Goal: Task Accomplishment & Management: Use online tool/utility

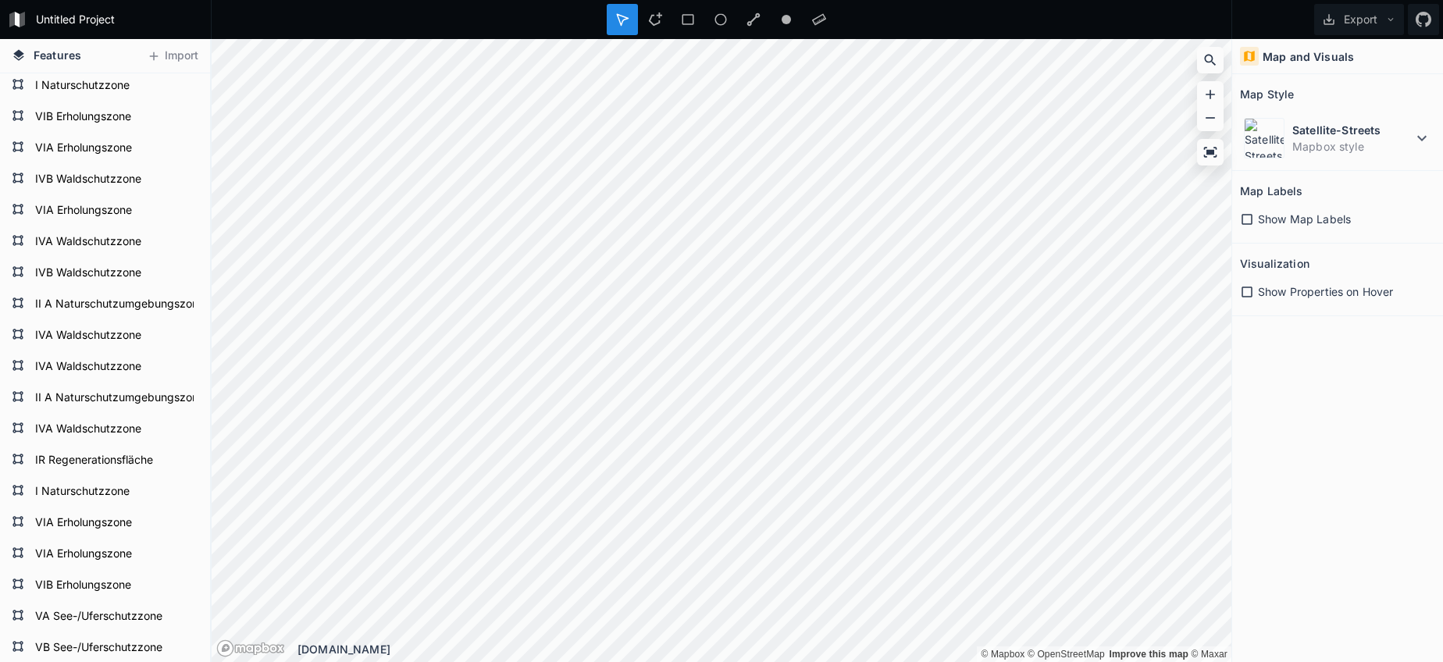
scroll to position [34, 0]
drag, startPoint x: 653, startPoint y: 16, endPoint x: 632, endPoint y: 34, distance: 27.1
click at [651, 16] on icon at bounding box center [655, 19] width 14 height 14
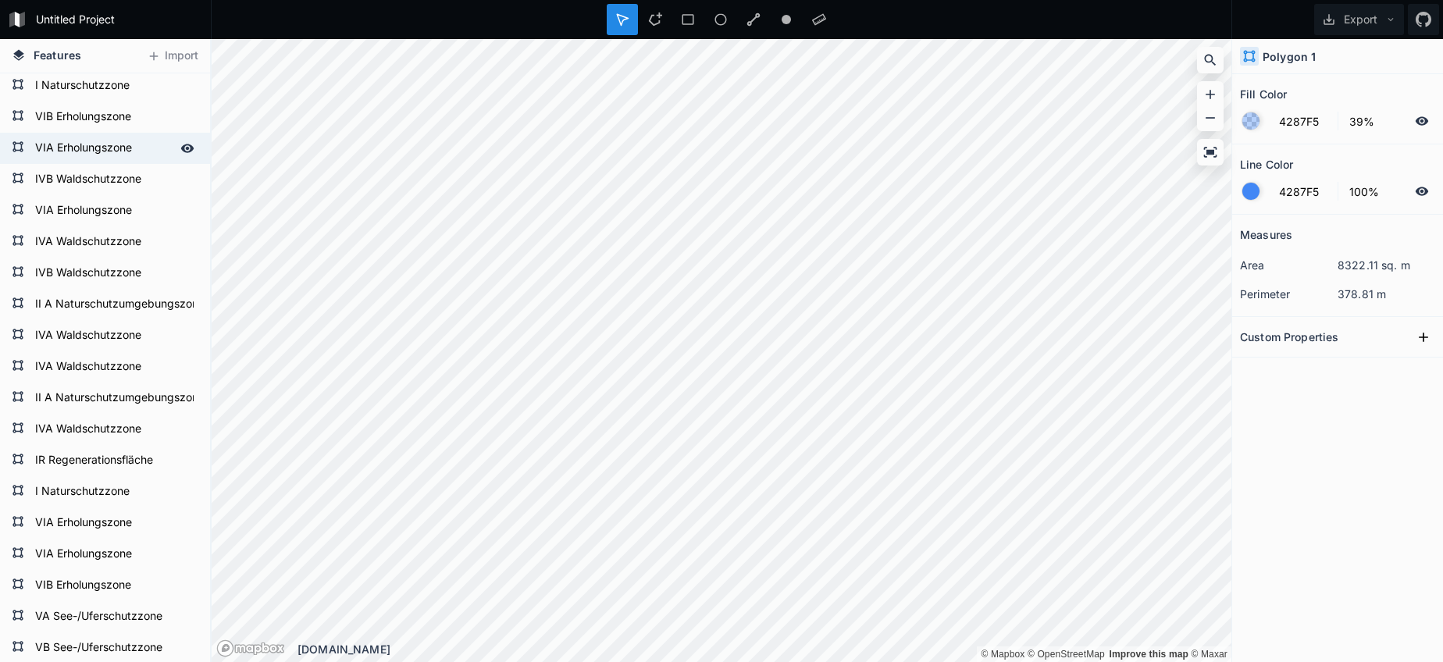
click at [110, 154] on form "VIA Erholungszone" at bounding box center [103, 148] width 146 height 23
type input "F542DD"
type input "0%"
click at [110, 154] on form "VIA Erholungszone" at bounding box center [103, 148] width 146 height 23
click at [110, 154] on input "VIA Erholungszone" at bounding box center [103, 148] width 146 height 22
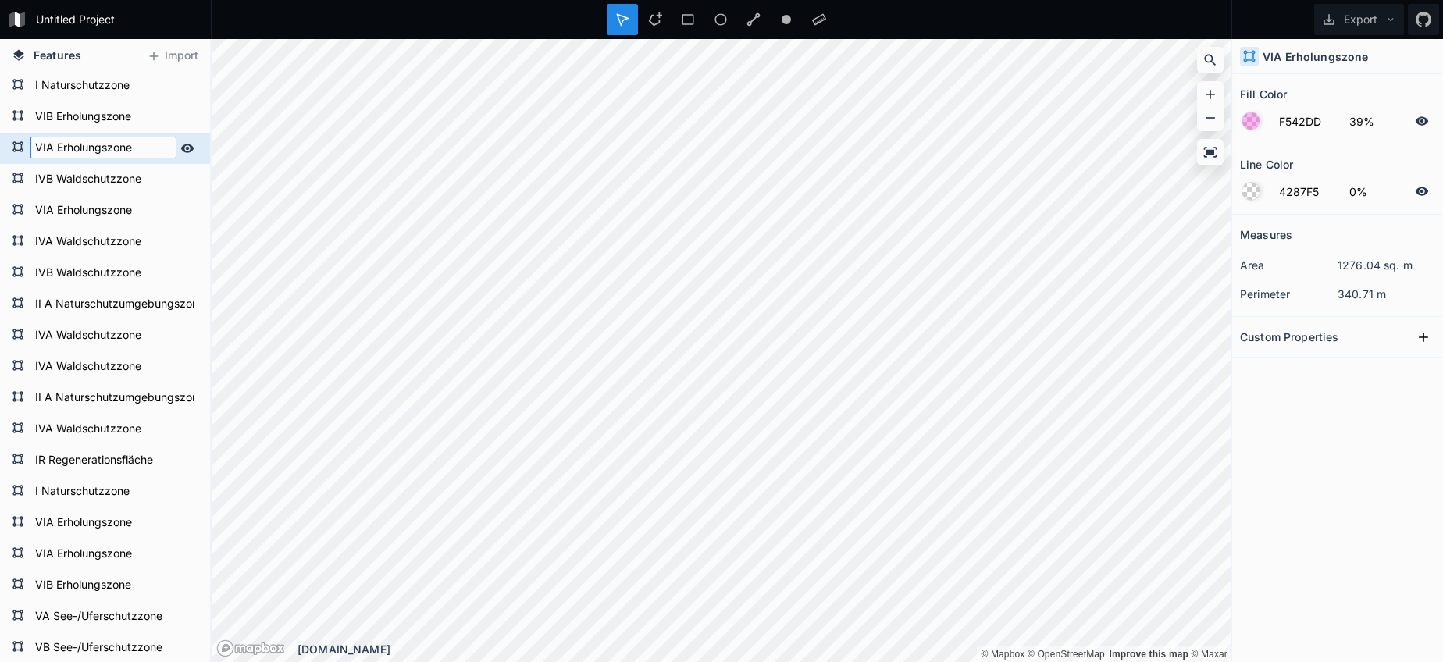
click at [124, 147] on input "VIA Erholungszone" at bounding box center [103, 148] width 146 height 22
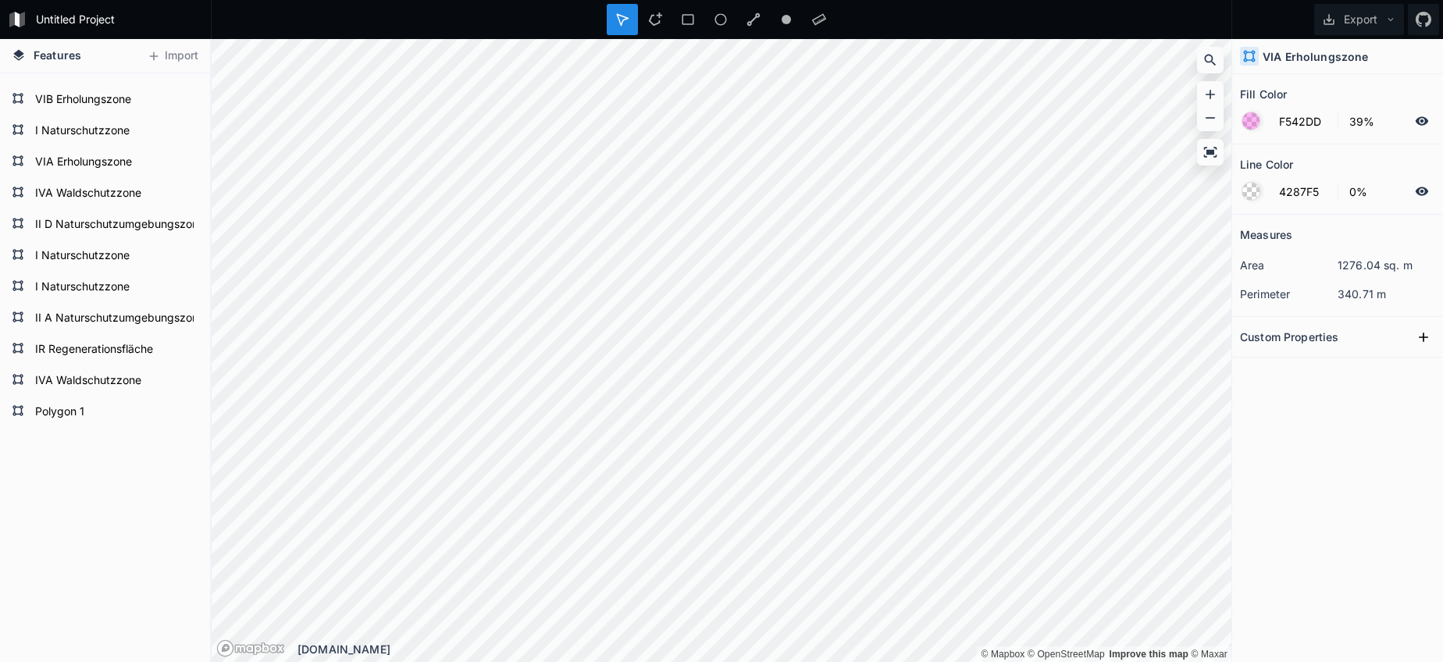
scroll to position [2550, 0]
click at [70, 419] on form "Polygon 1" at bounding box center [103, 412] width 146 height 23
type input "4287F5"
type input "100%"
click at [70, 419] on form "Polygon 1" at bounding box center [114, 412] width 168 height 23
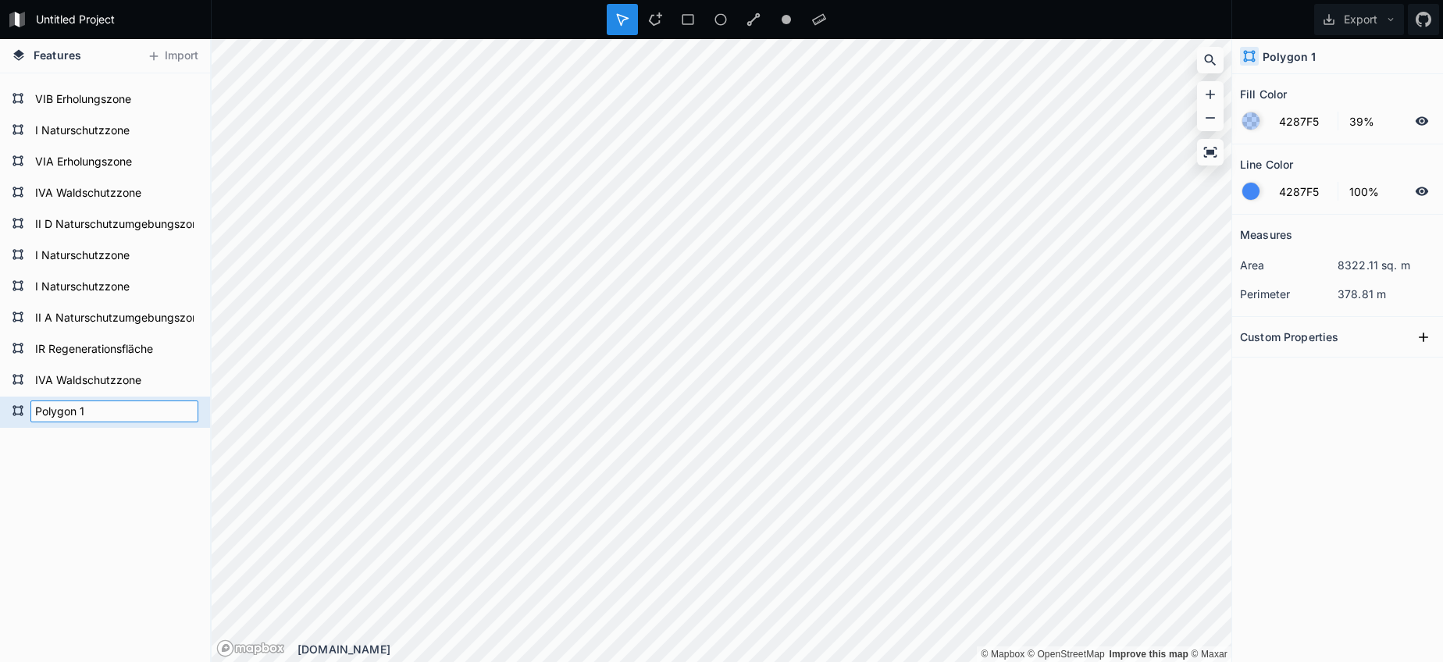
click at [70, 419] on input "Polygon 1" at bounding box center [114, 412] width 168 height 22
paste input "VIA Erholungszone"
type input "VIA Erholungszone"
drag, startPoint x: 70, startPoint y: 450, endPoint x: 71, endPoint y: 442, distance: 7.8
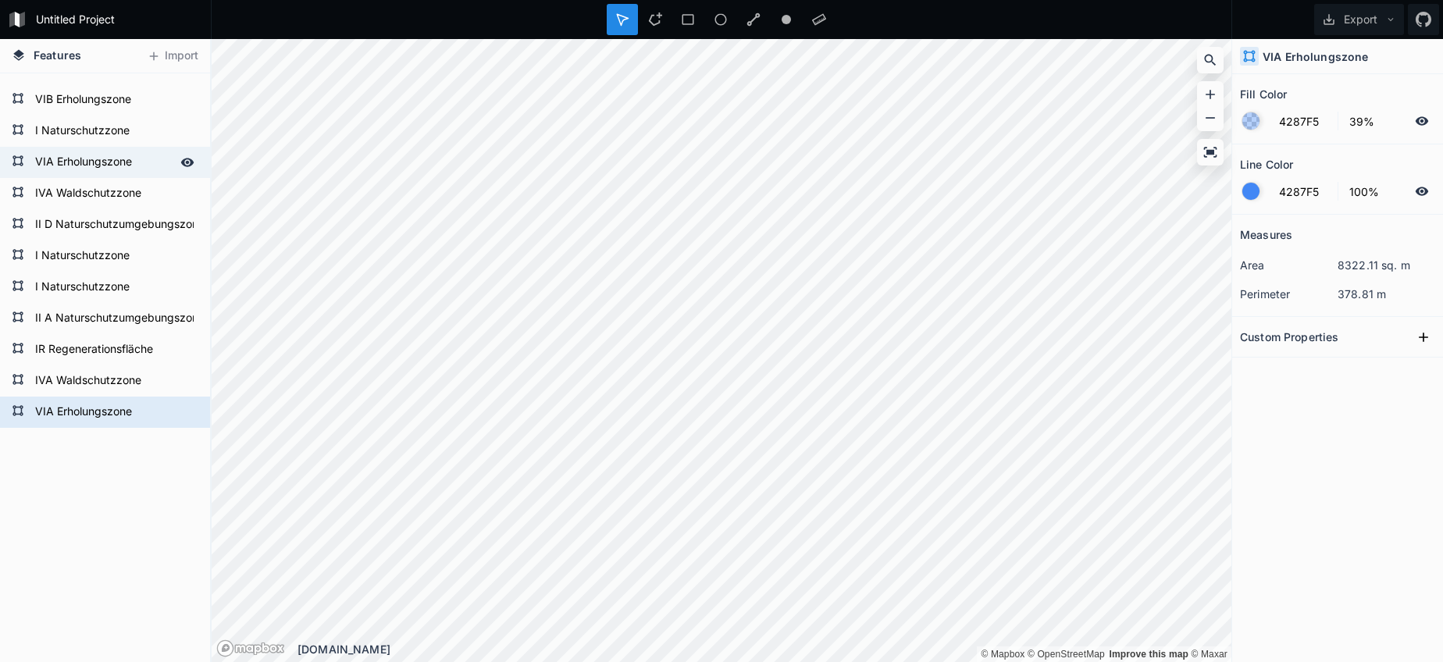
click at [71, 172] on form "VIA Erholungszone" at bounding box center [103, 162] width 146 height 23
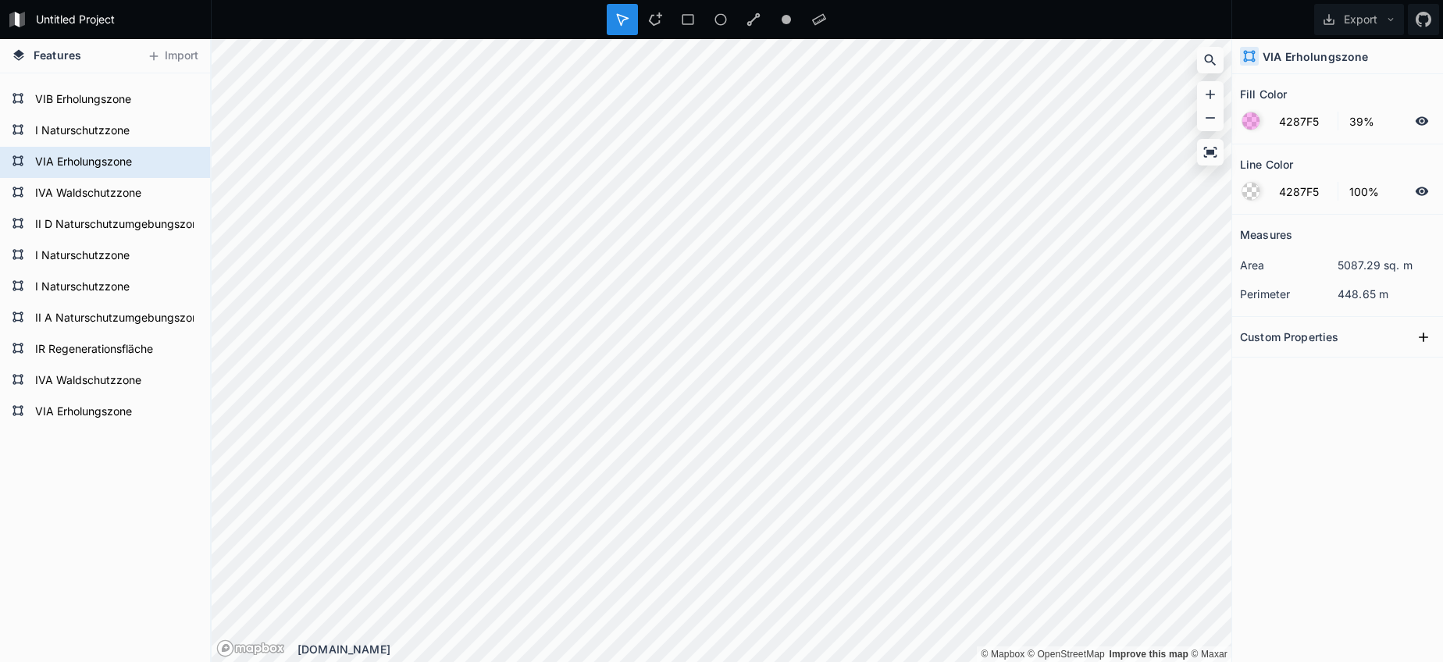
type input "F542DD"
type input "0%"
click at [1293, 126] on input "F542DD" at bounding box center [1303, 121] width 68 height 19
click at [1292, 126] on input "F542DD" at bounding box center [1303, 121] width 68 height 19
click at [96, 411] on form "VIA Erholungszone" at bounding box center [103, 412] width 146 height 23
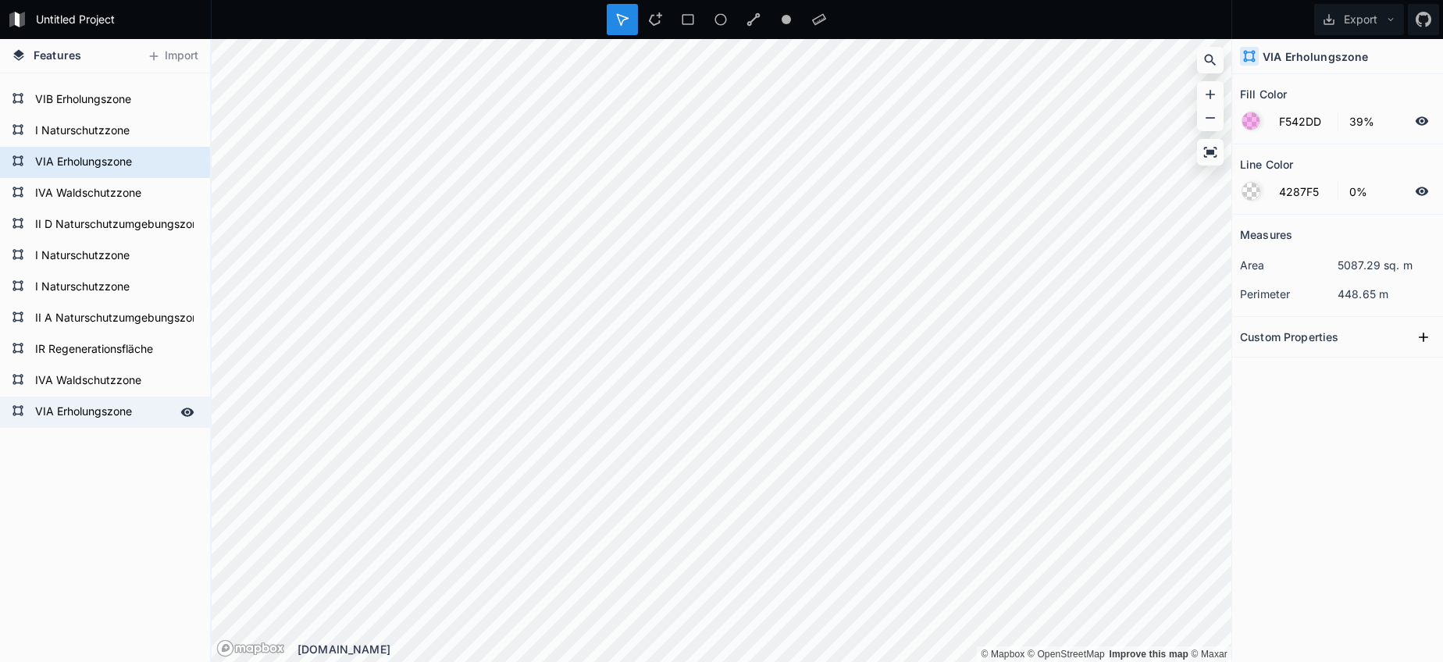
type input "4287F5"
type input "100%"
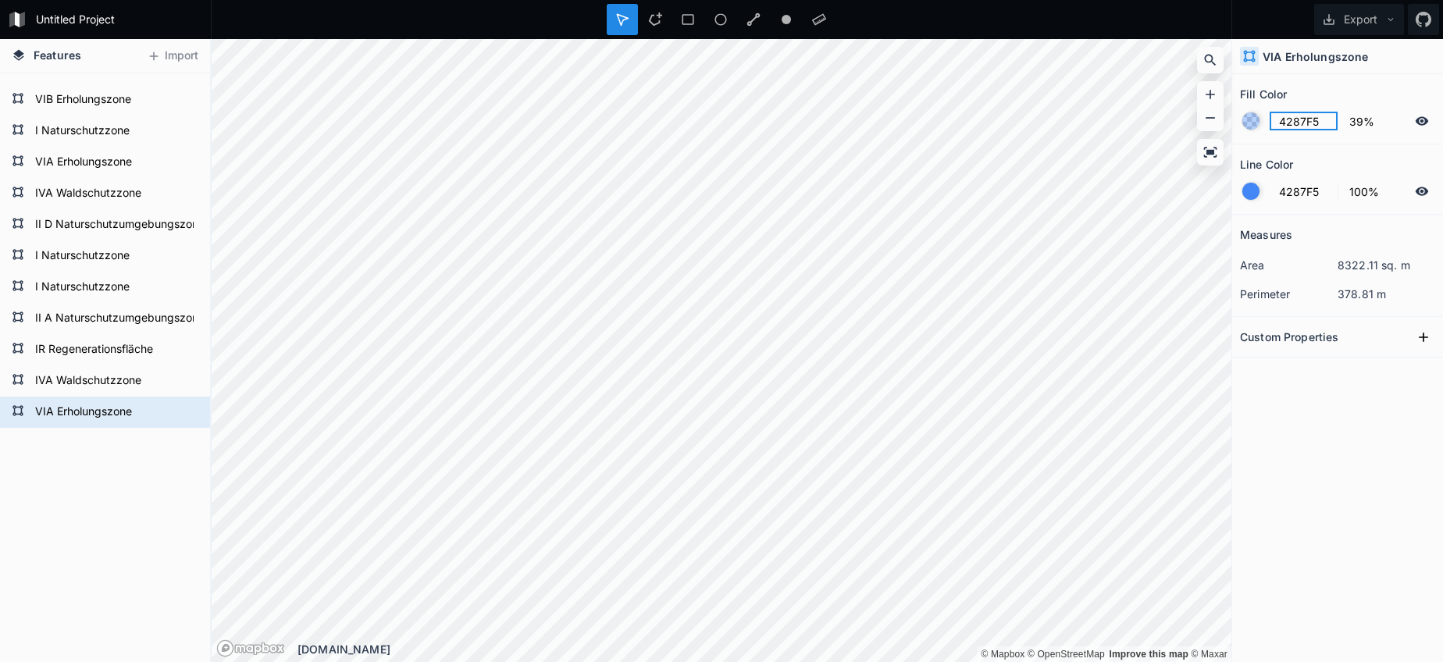
click at [1308, 119] on input "4287F5" at bounding box center [1303, 121] width 68 height 19
paste input "F542DD"
type input "F542DD"
click at [1271, 188] on input "4287F5" at bounding box center [1303, 191] width 68 height 19
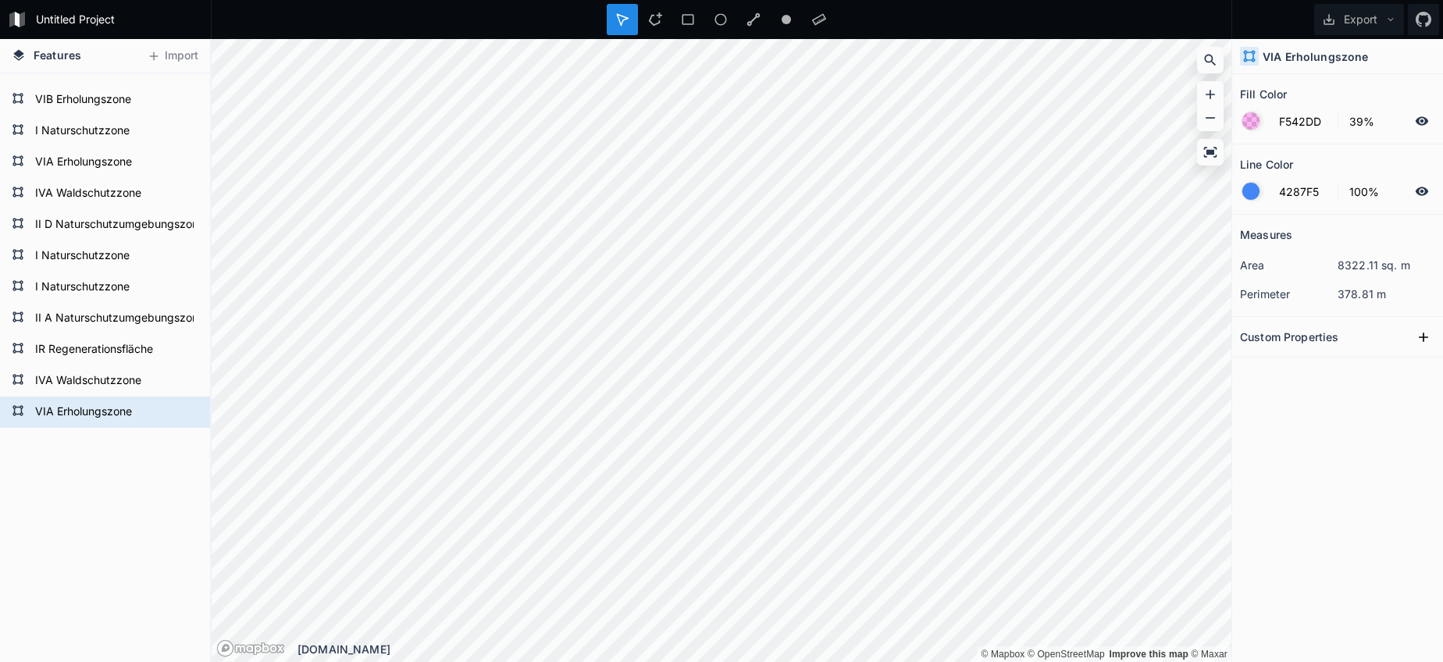
click at [1243, 192] on div at bounding box center [1250, 191] width 17 height 17
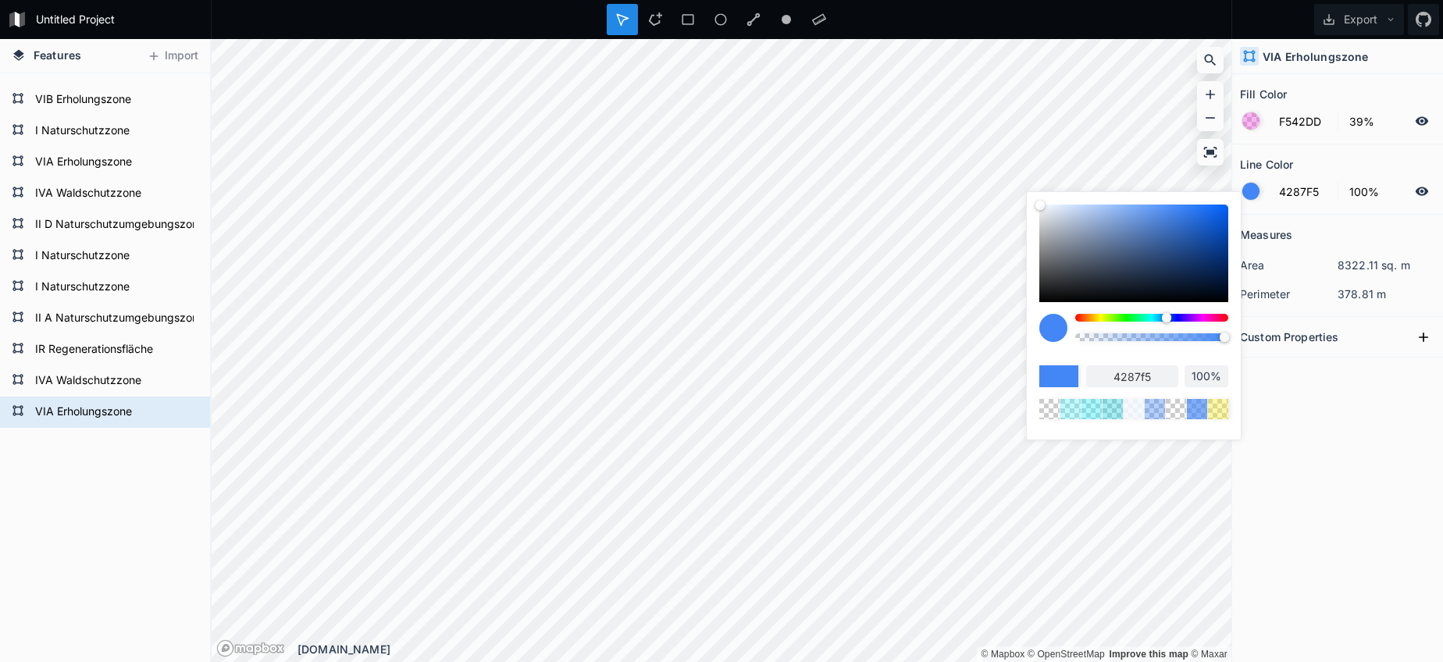
type input "98%"
type input "95%"
type input "87%"
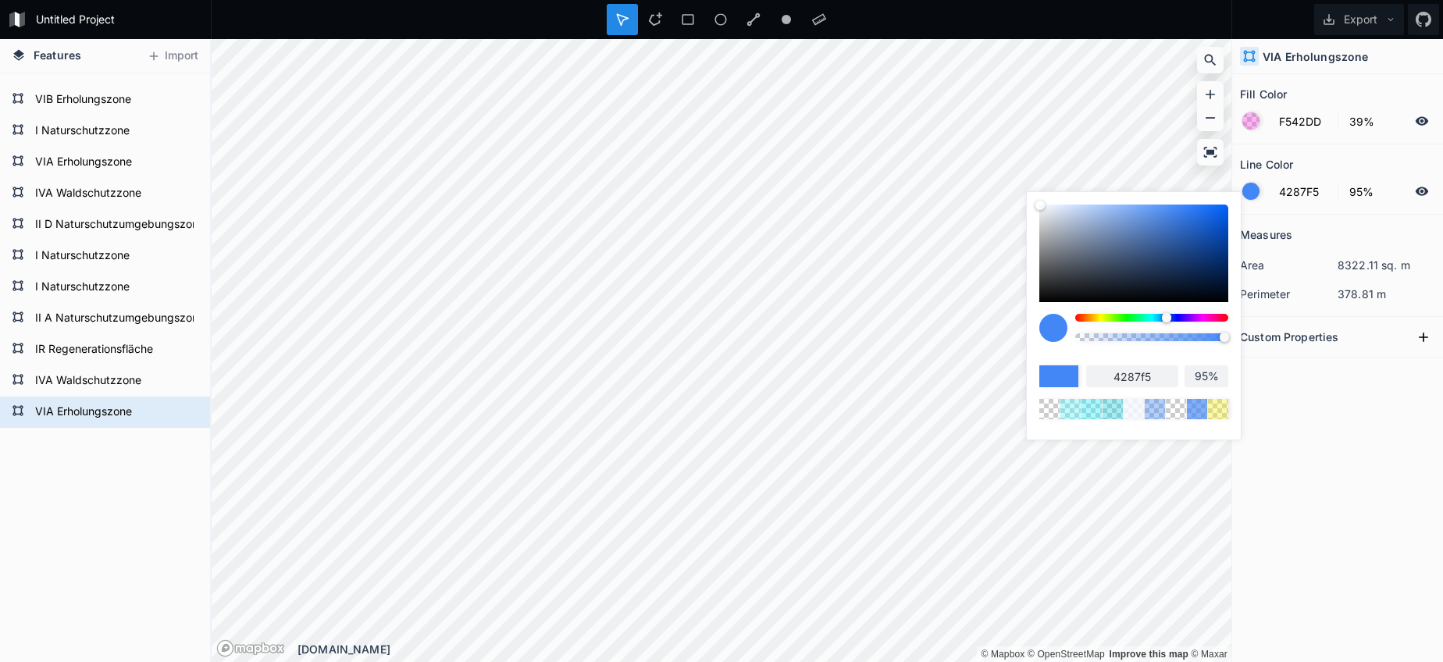
type input "87%"
type input "80%"
type input "66%"
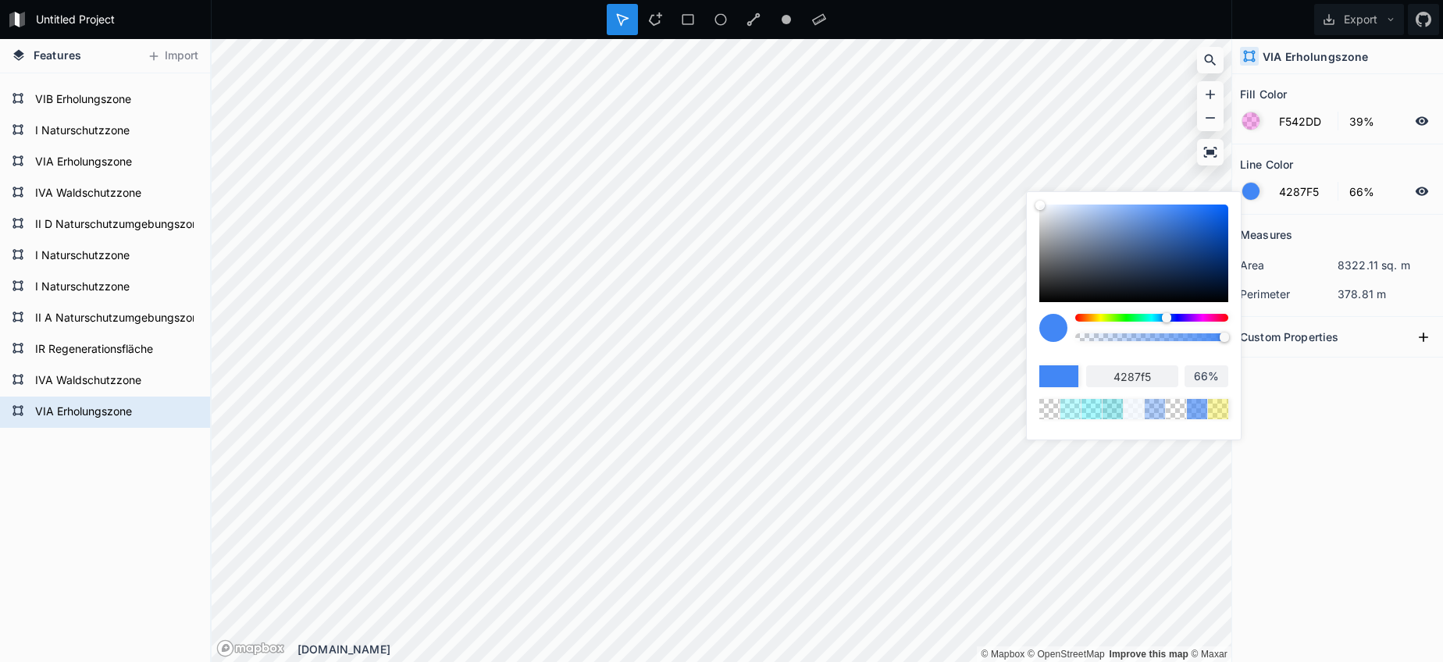
type input "46%"
type input "29%"
type input "11%"
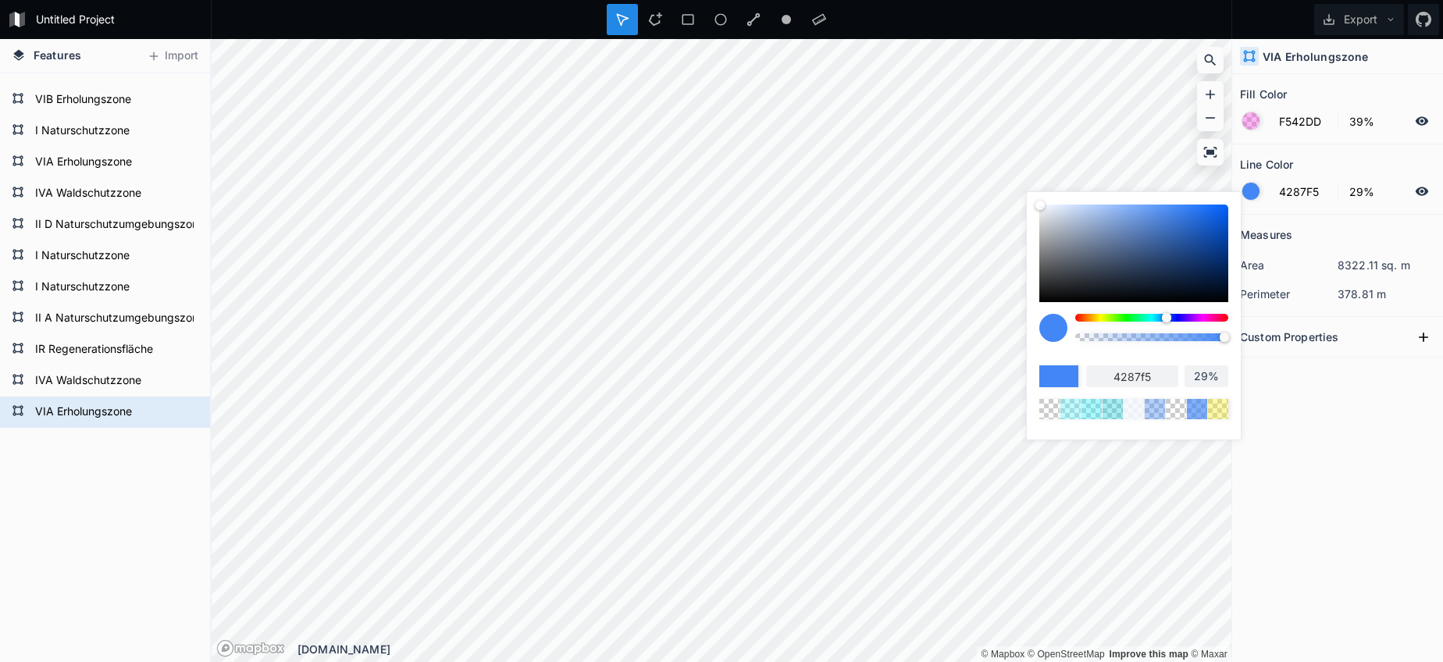
type input "11%"
type input "0%"
click at [989, 337] on body "Untitled Project Export Features Import VIB Erholungszone VIA Erholungszone IVA…" at bounding box center [721, 331] width 1443 height 662
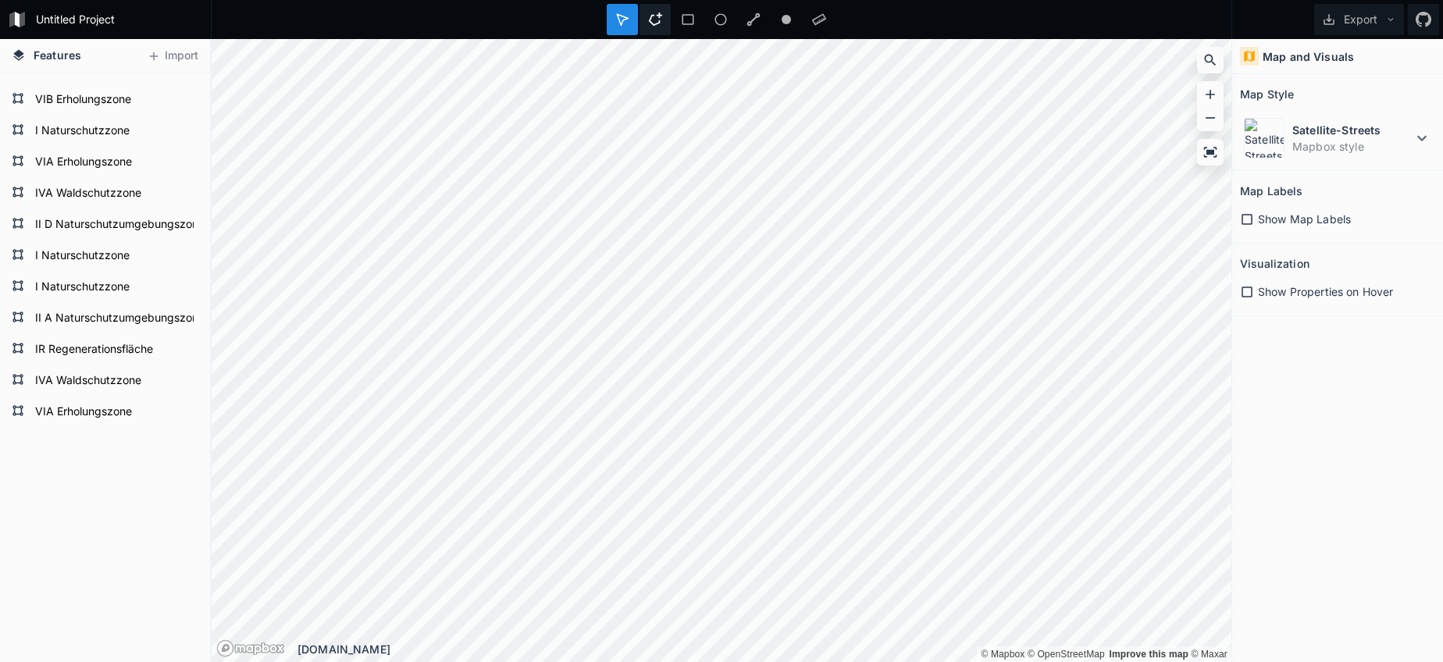
click at [654, 21] on icon at bounding box center [655, 19] width 14 height 14
click at [156, 0] on html "Untitled Project Export Features Import VIB Erholungszone VIA Erholungszone IVA…" at bounding box center [721, 331] width 1443 height 662
click at [207, 0] on html "Untitled Project Export Features Import VIB Erholungszone VIA Erholungszone IVA…" at bounding box center [721, 331] width 1443 height 662
click at [291, 31] on div "Untitled Project Export Features Import VIB Erholungszone VIA Erholungszone IVA…" at bounding box center [721, 331] width 1443 height 662
click at [308, 0] on html "Untitled Project Export Features Import VIB Erholungszone VIA Erholungszone IVA…" at bounding box center [721, 331] width 1443 height 662
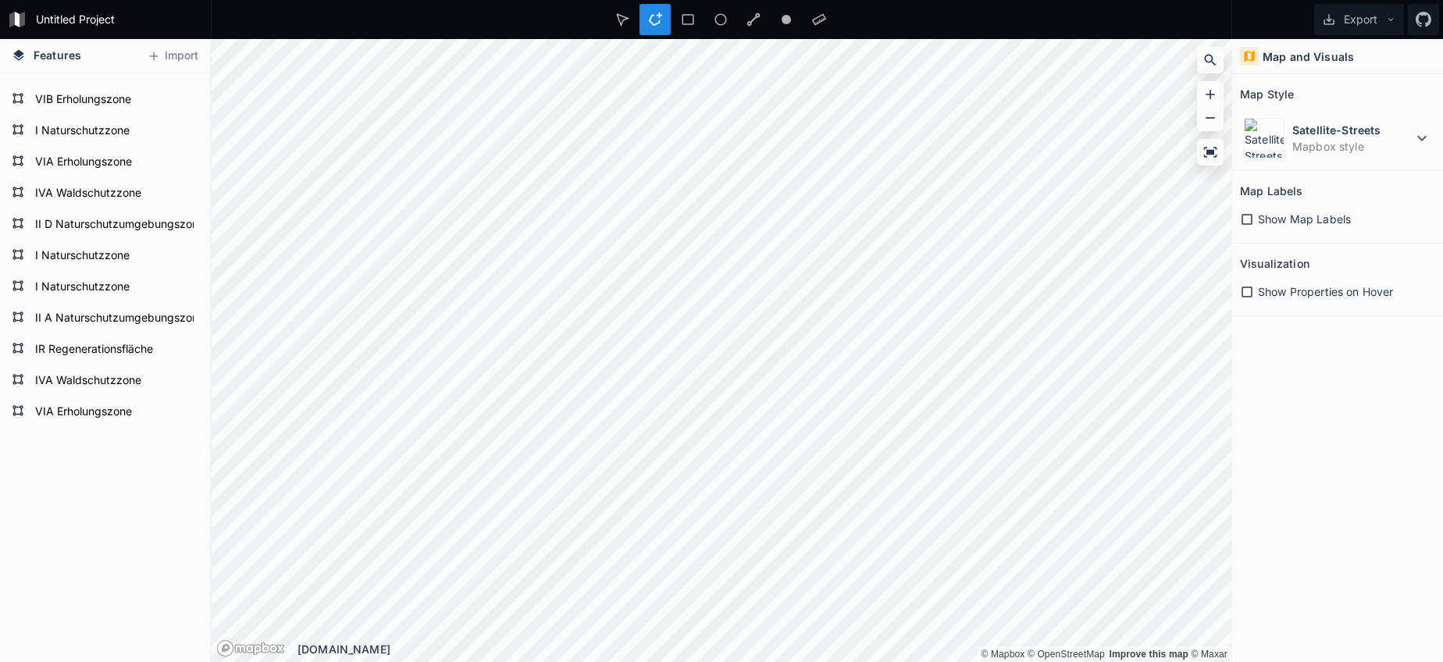
click at [504, 0] on html "Untitled Project Export Features Import VIB Erholungszone VIA Erholungszone IVA…" at bounding box center [721, 331] width 1443 height 662
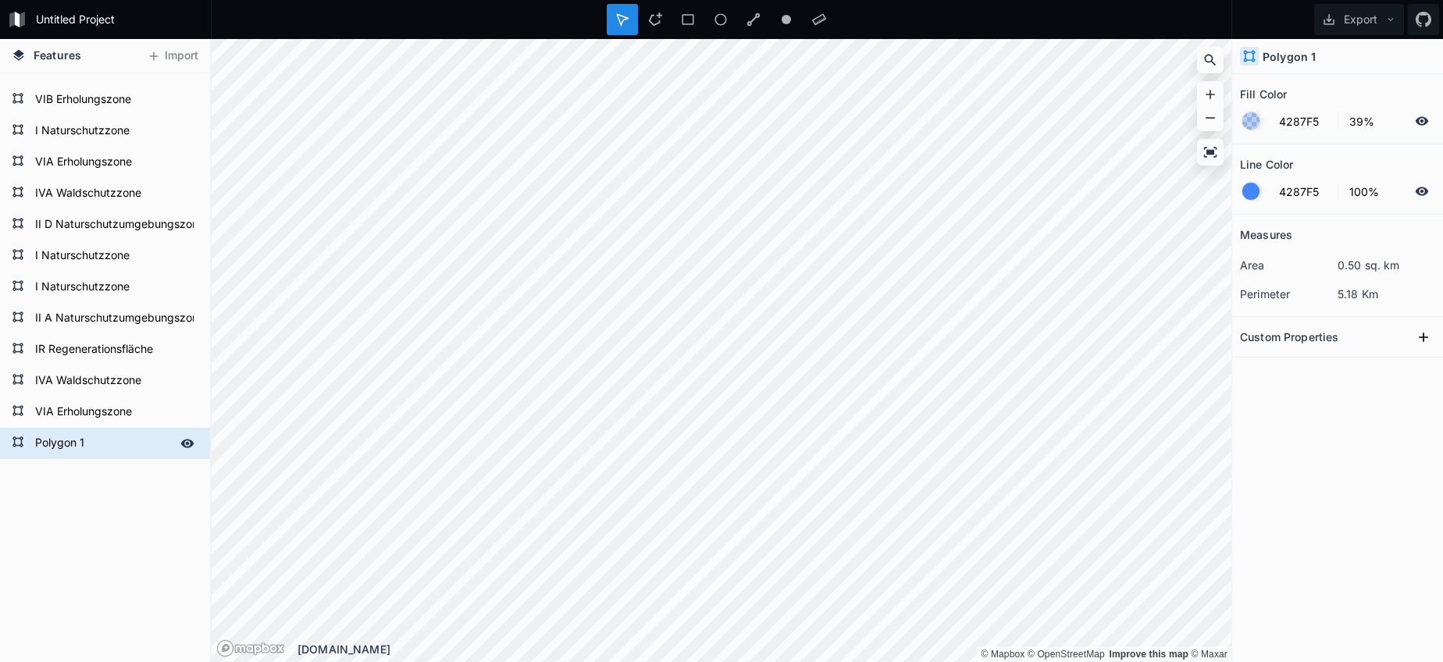
click at [66, 445] on form "Polygon 1" at bounding box center [103, 443] width 146 height 23
type input "IIIA Landschaftsschutzzone"
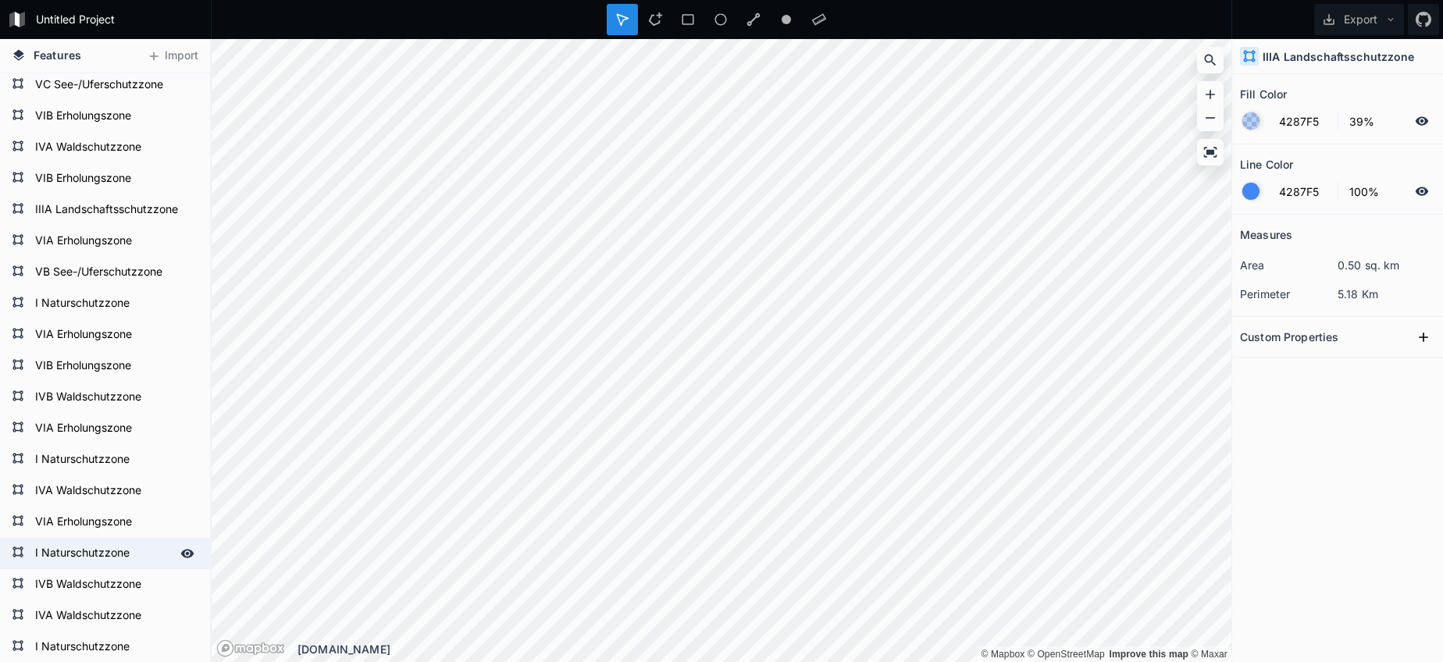
scroll to position [621, 0]
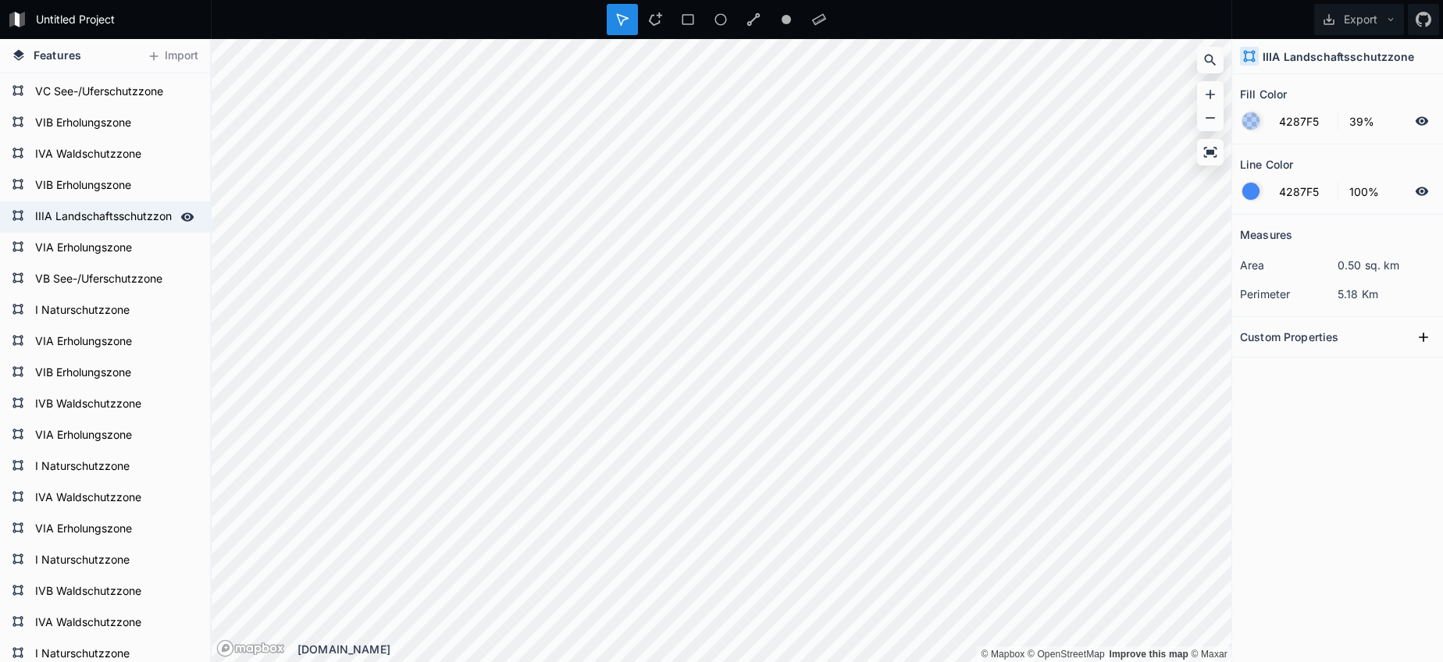
click at [109, 219] on form "IIIA Landschaftsschutzzone" at bounding box center [103, 216] width 146 height 23
type input "E6E38E"
type input "0%"
click at [92, 216] on form "IIIA Landschaftsschutzzone" at bounding box center [103, 216] width 146 height 23
click at [1304, 126] on input "E6E38E" at bounding box center [1303, 121] width 68 height 19
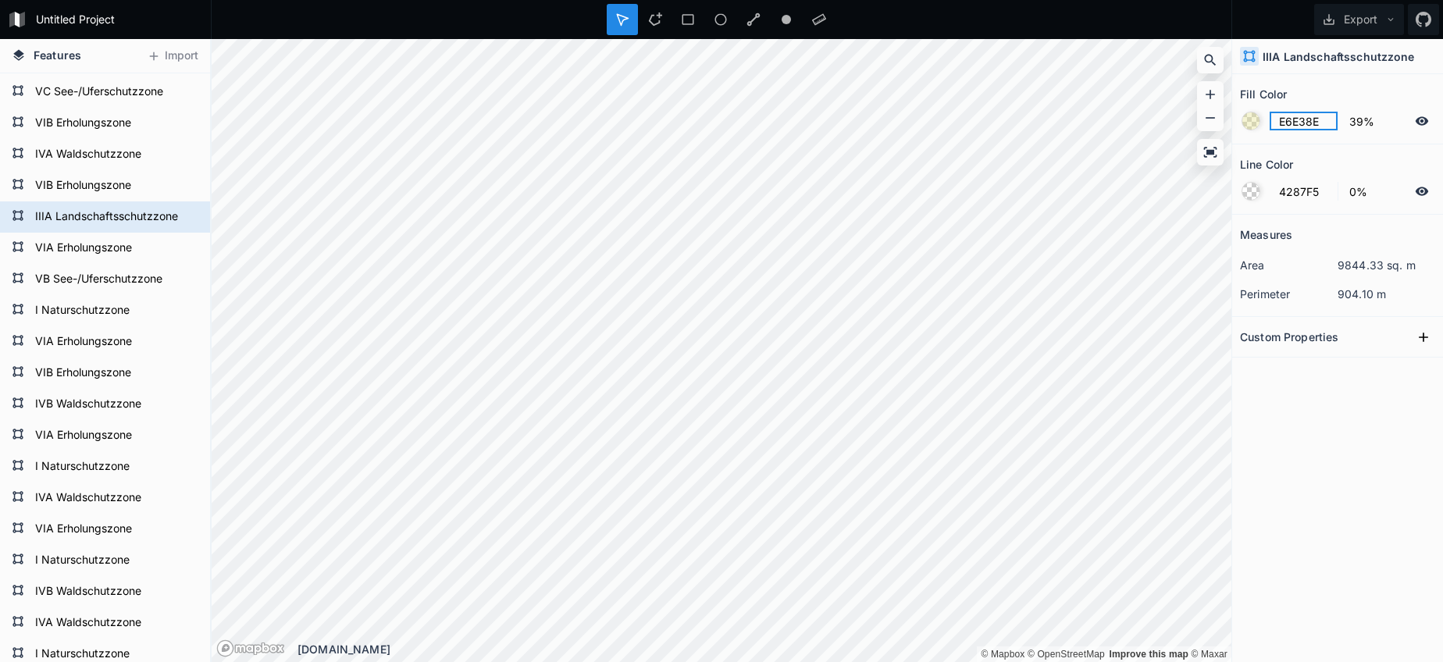
click at [1304, 126] on input "E6E38E" at bounding box center [1303, 121] width 68 height 19
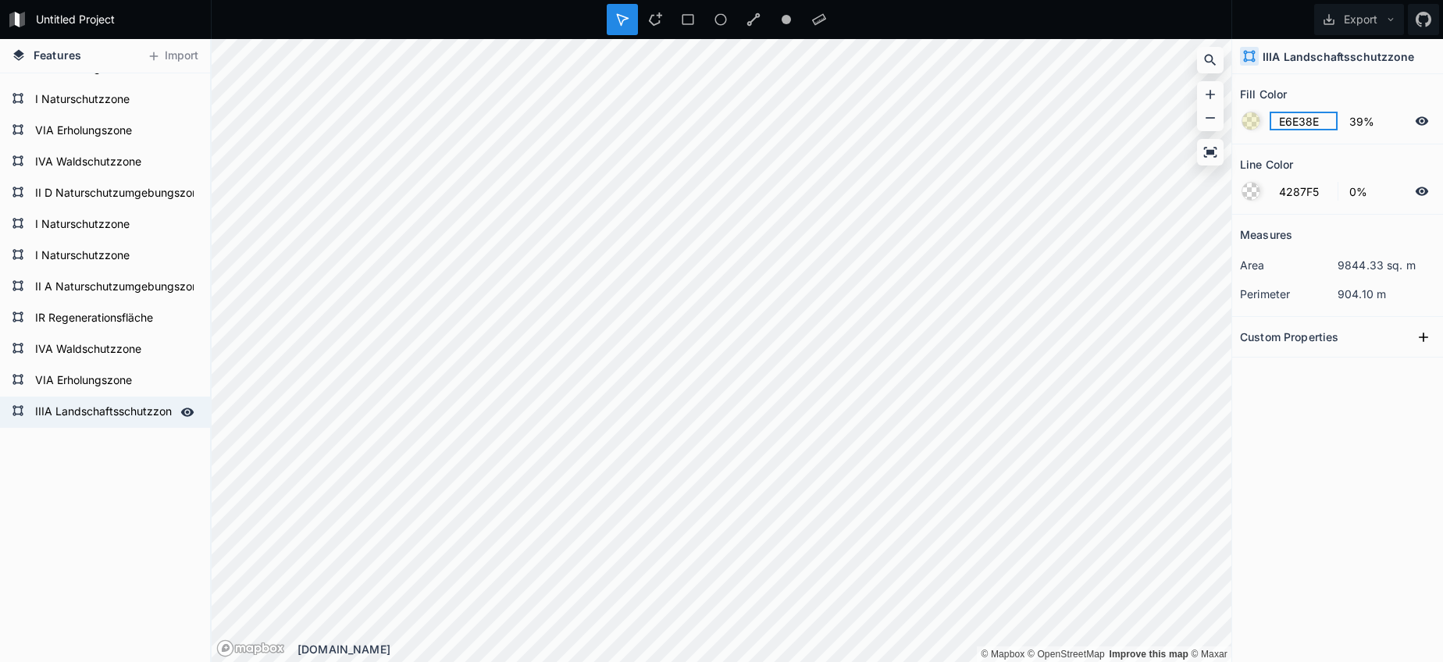
scroll to position [2581, 0]
click at [113, 411] on form "IIIA Landschaftsschutzzone" at bounding box center [103, 412] width 146 height 23
type input "4287F5"
type input "100%"
click at [1296, 124] on input "4287F5" at bounding box center [1303, 121] width 68 height 19
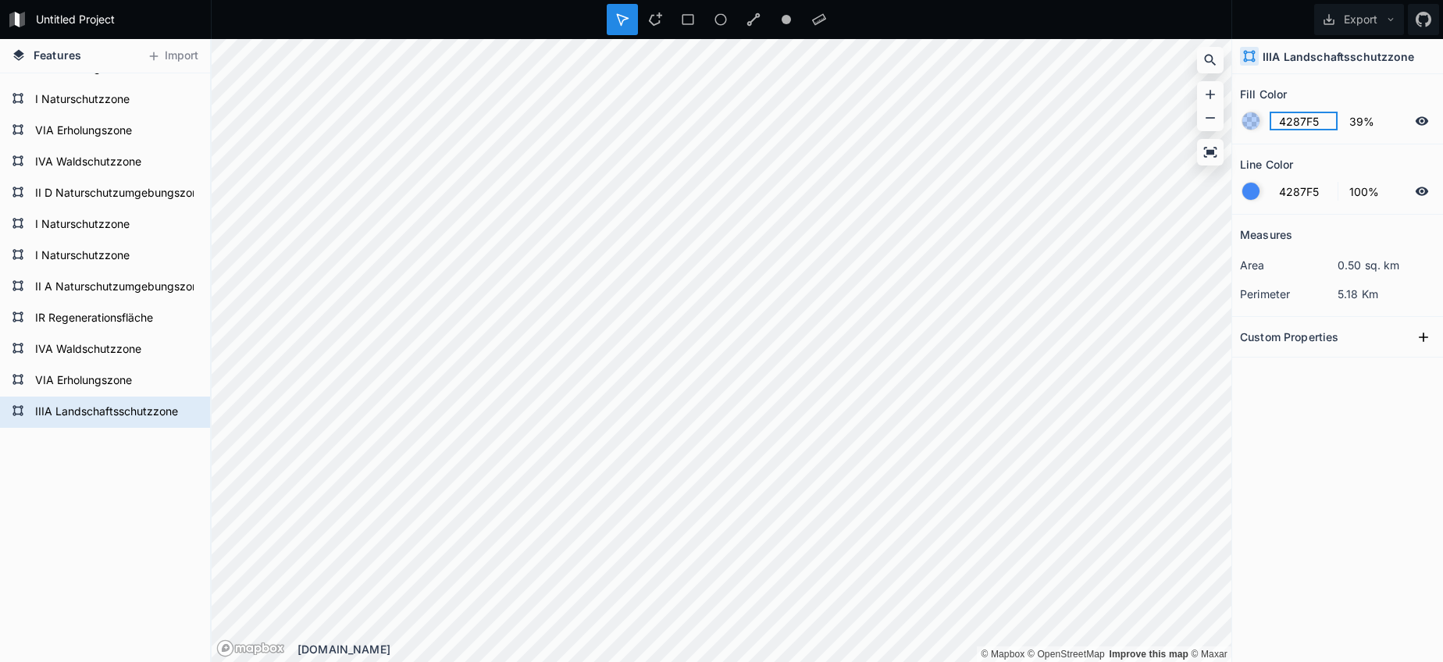
click at [1296, 124] on input "4287F5" at bounding box center [1303, 121] width 68 height 19
paste input "E6E38E"
type input "E6E38E"
click at [1254, 192] on div at bounding box center [1250, 191] width 17 height 17
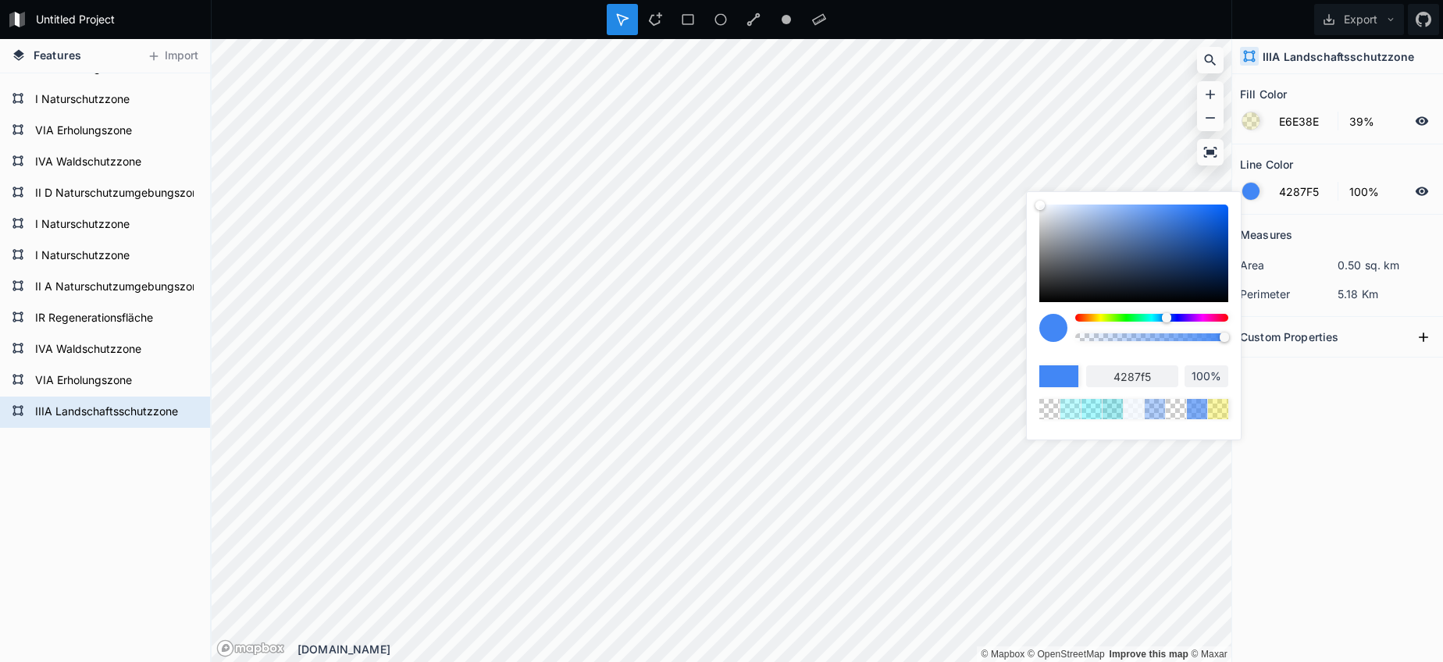
type input "98%"
type input "96%"
type input "94%"
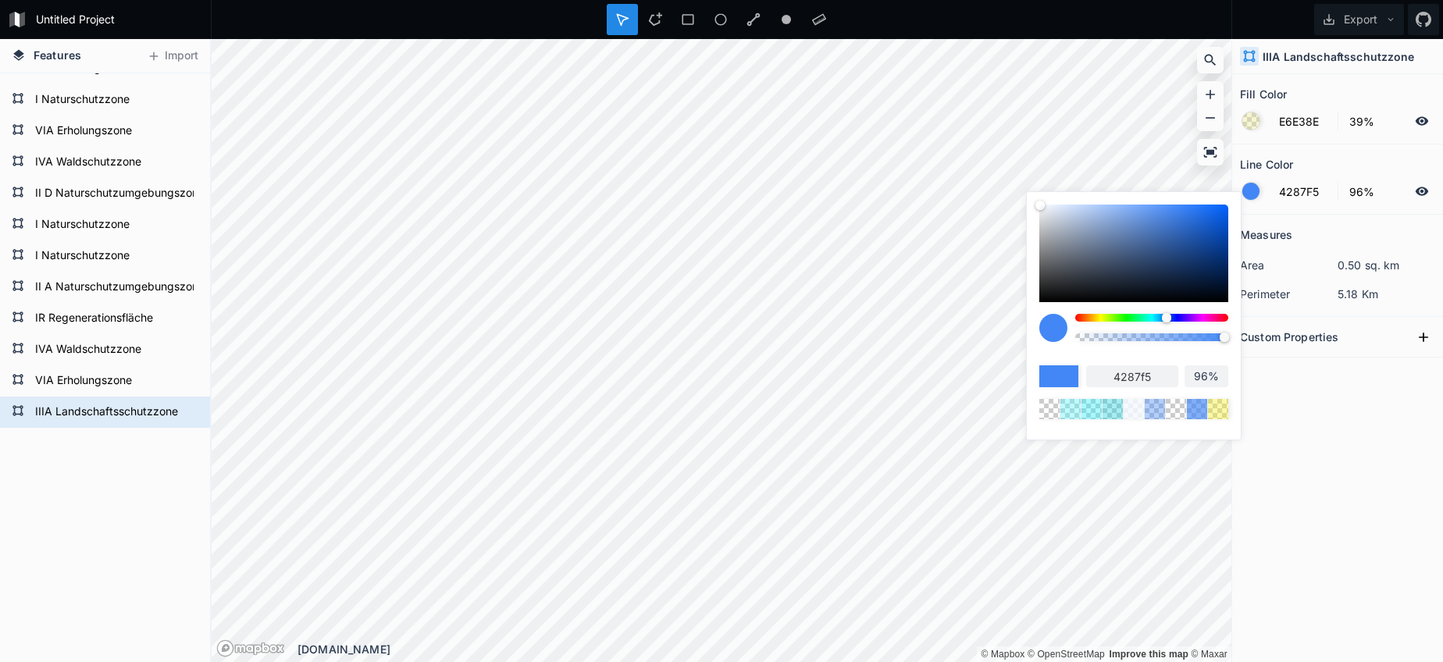
type input "94%"
type input "90%"
type input "81%"
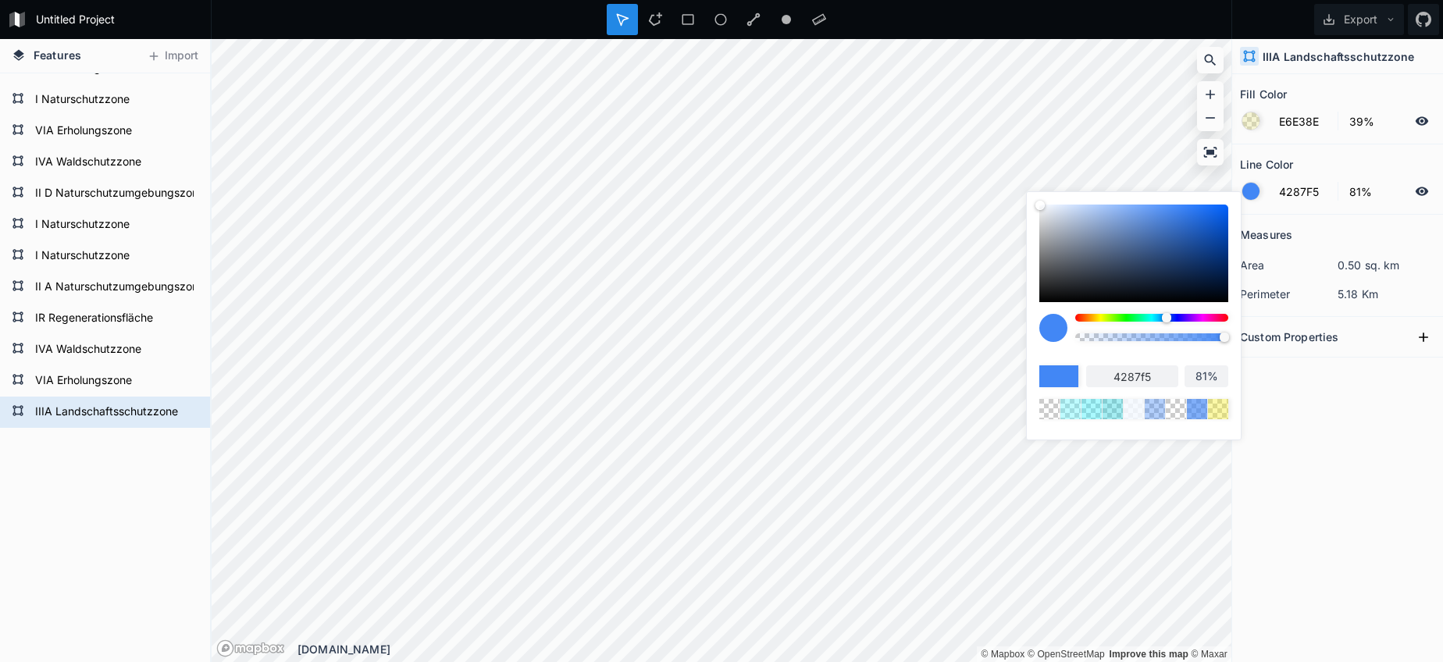
type input "78%"
type input "73%"
type input "63%"
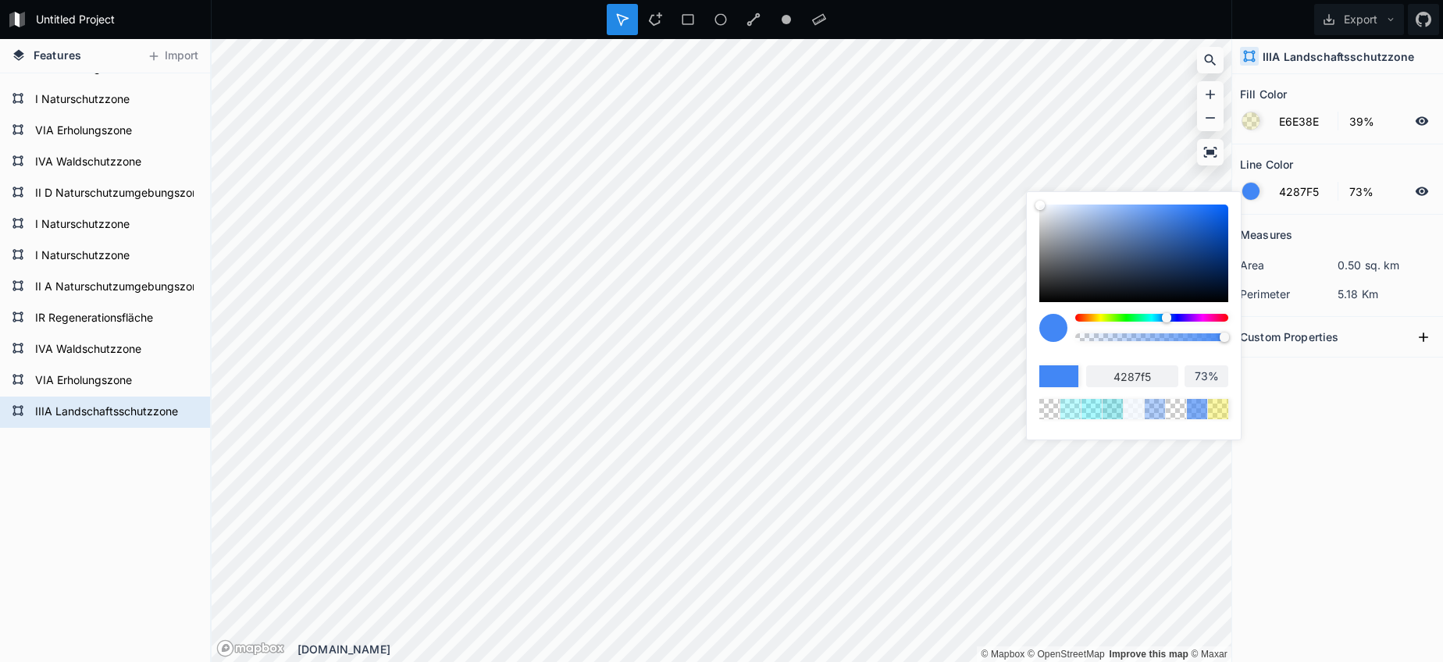
type input "63%"
type input "55%"
type input "47%"
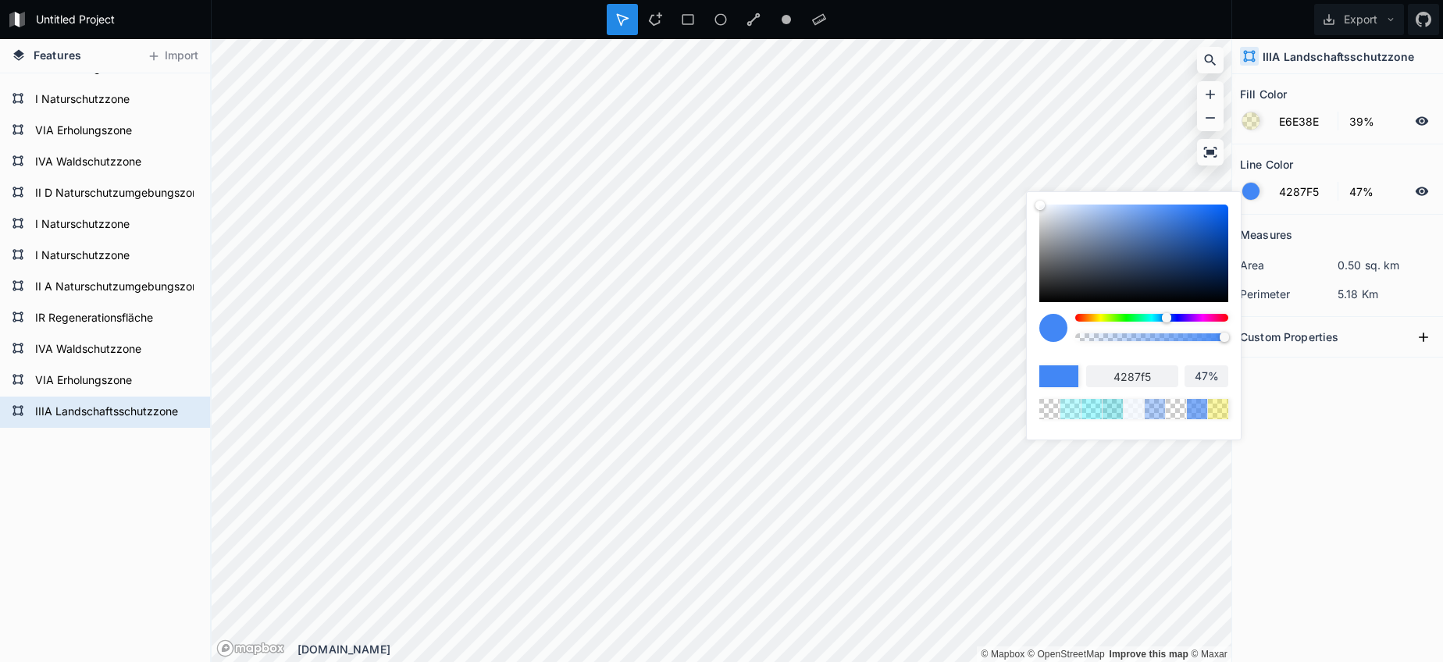
type input "34%"
type input "23%"
type input "19%"
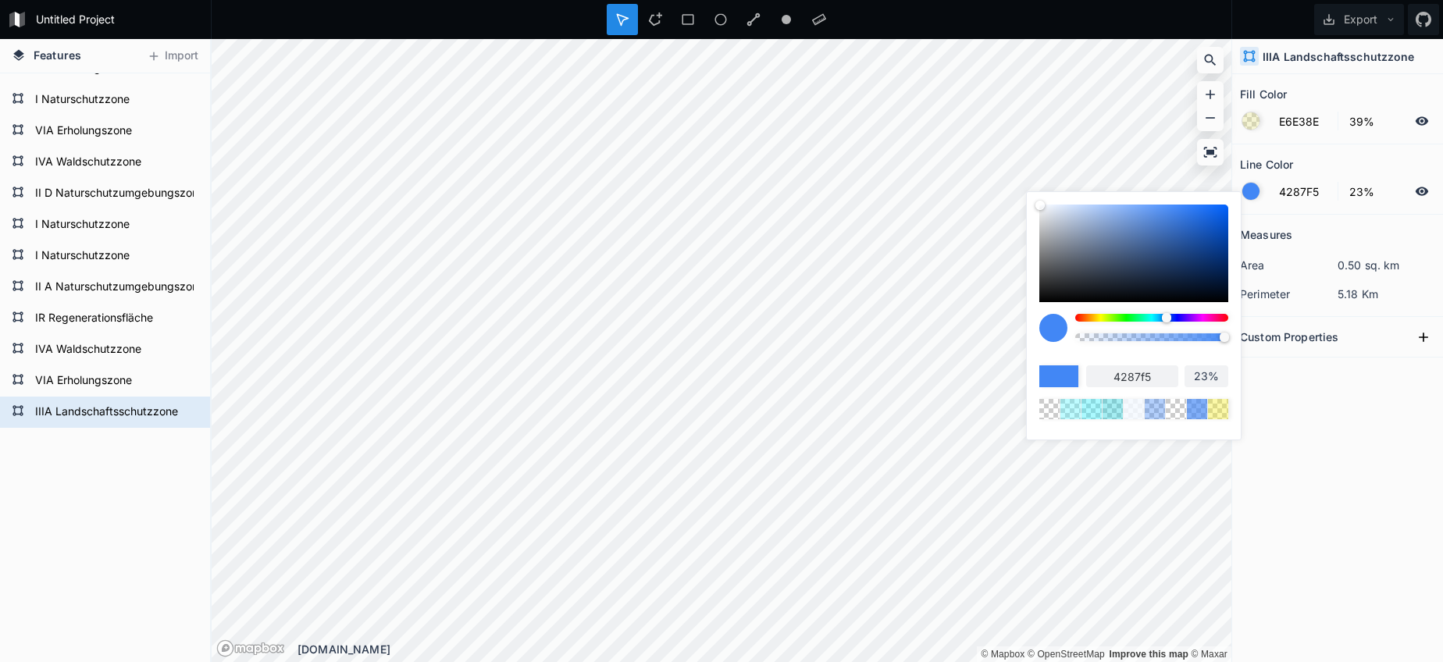
type input "19%"
type input "18%"
type input "16%"
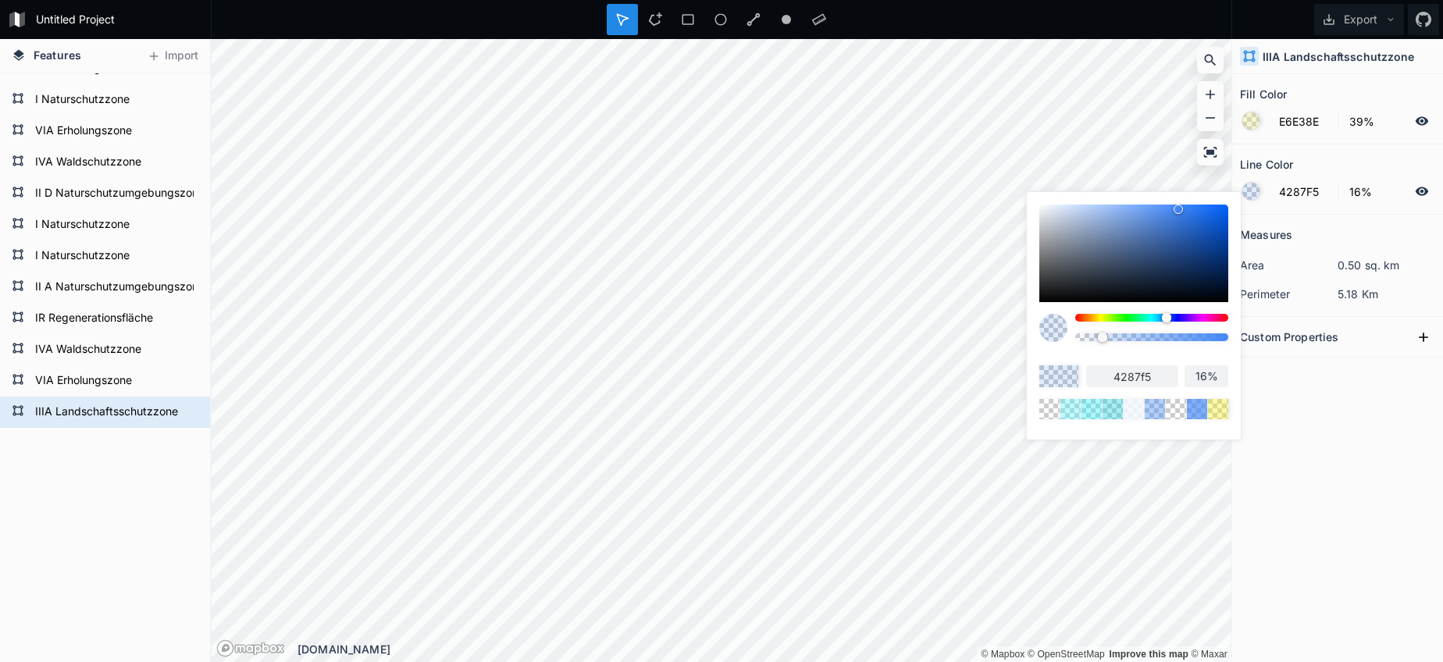
type input "10%"
type input "4%"
type input "0%"
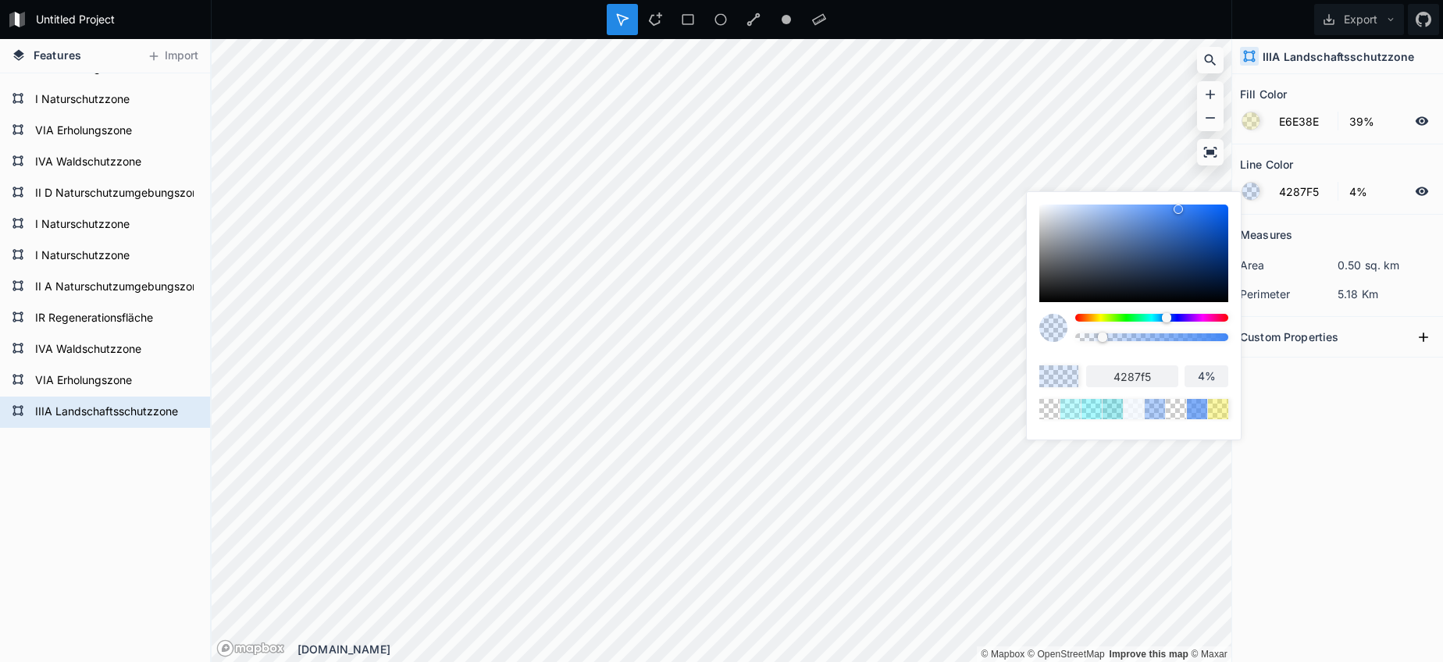
type input "0%"
click at [1020, 336] on body "Untitled Project Export Features Import IIIA Landschaftsschutzzone VIB Erholung…" at bounding box center [721, 331] width 1443 height 662
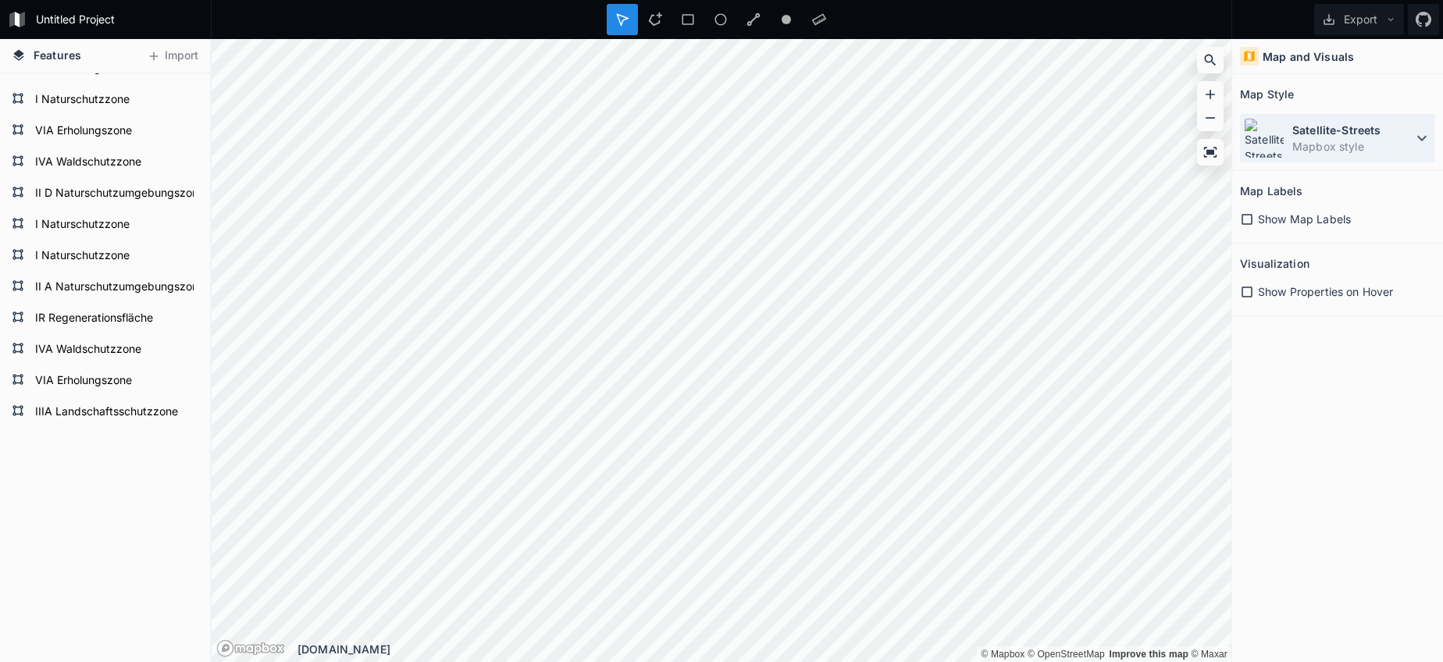
click at [1380, 126] on dt "Satellite-Streets" at bounding box center [1352, 130] width 120 height 16
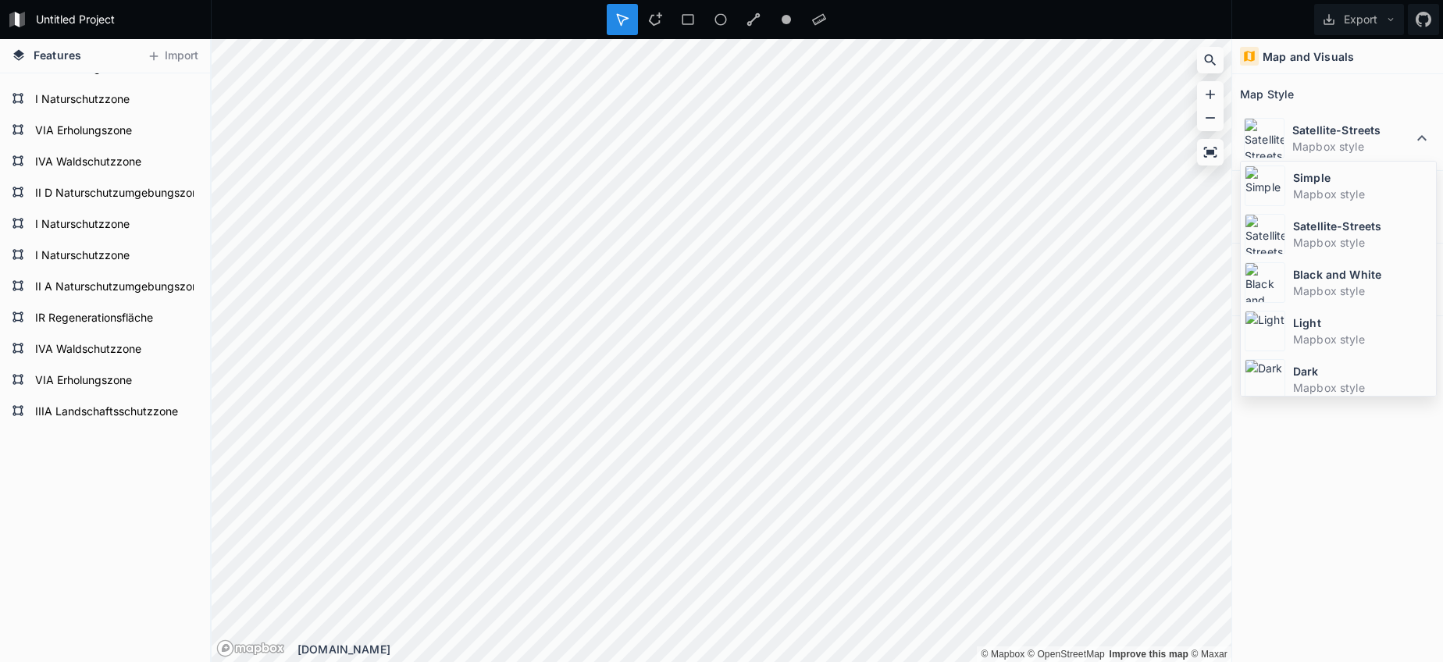
click at [1317, 194] on dd "Mapbox style" at bounding box center [1362, 194] width 139 height 16
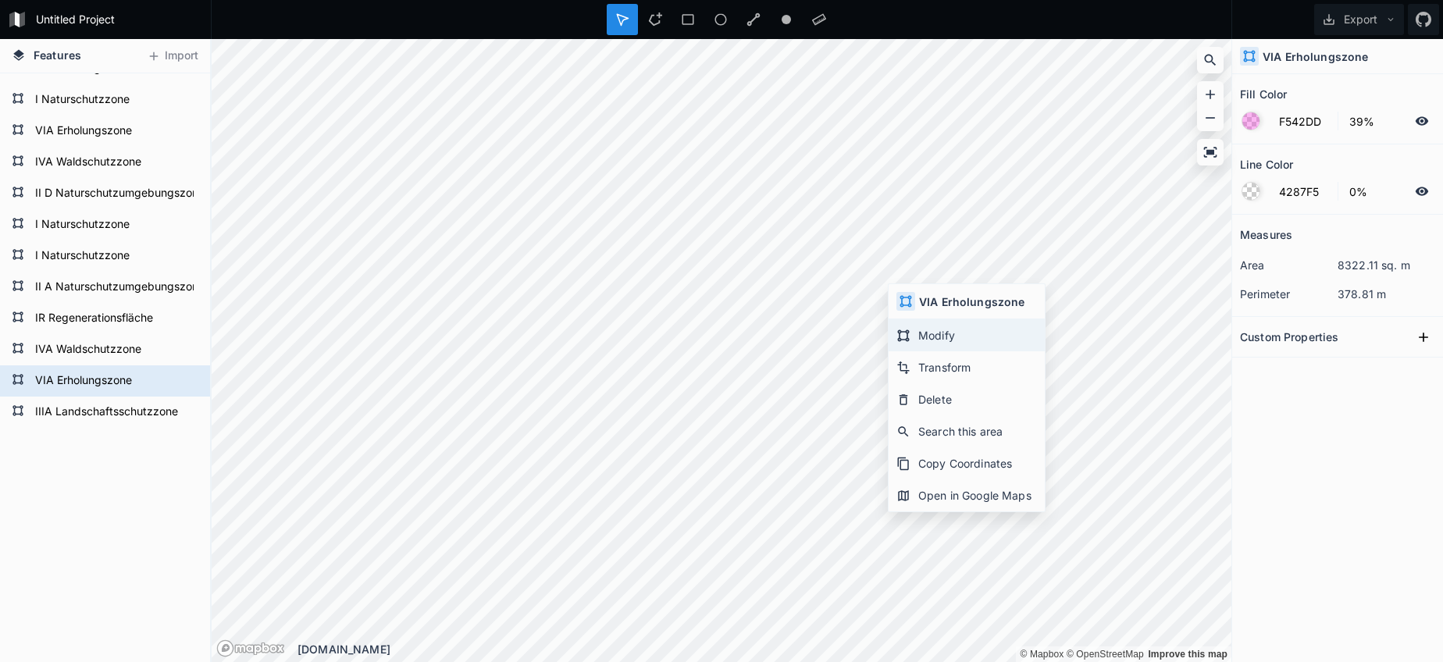
click at [911, 326] on div "Modify" at bounding box center [966, 335] width 156 height 32
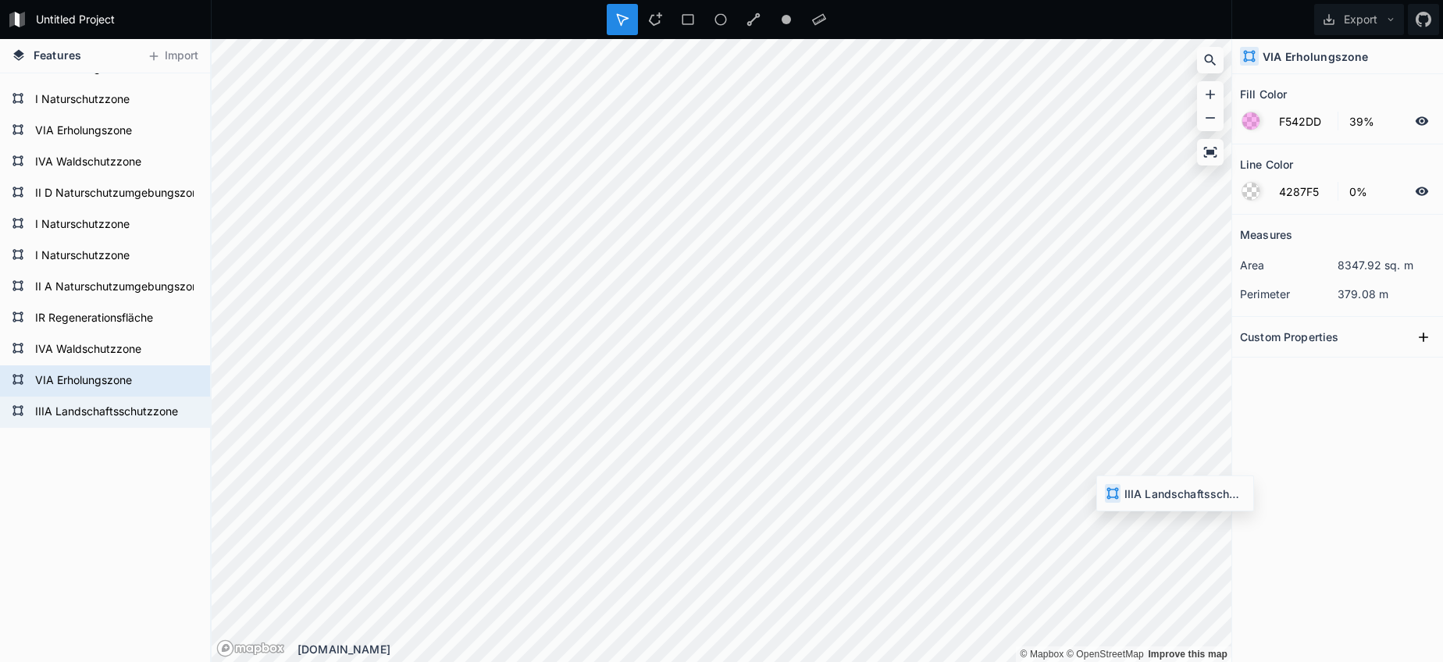
type input "E6E38E"
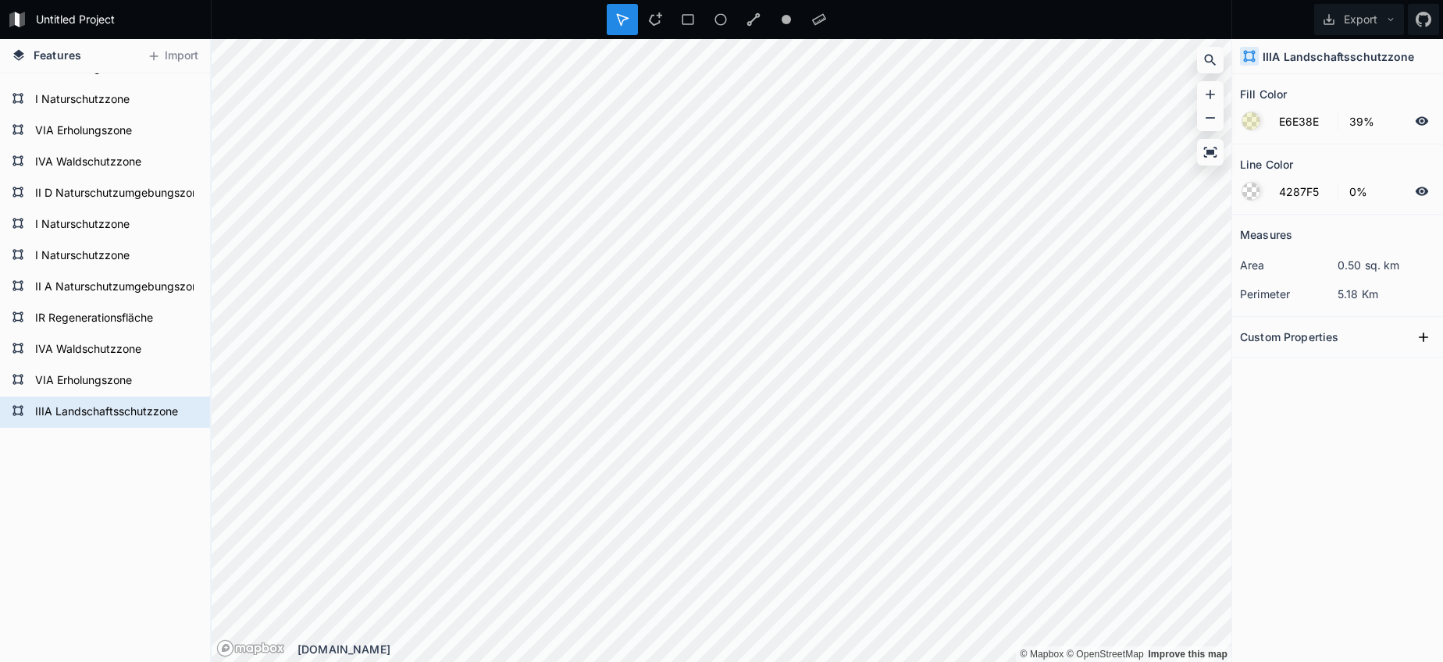
click at [290, 0] on html "Untitled Project Export Features Import IIIA Landschaftsschutzzone VIB Erholung…" at bounding box center [721, 331] width 1443 height 662
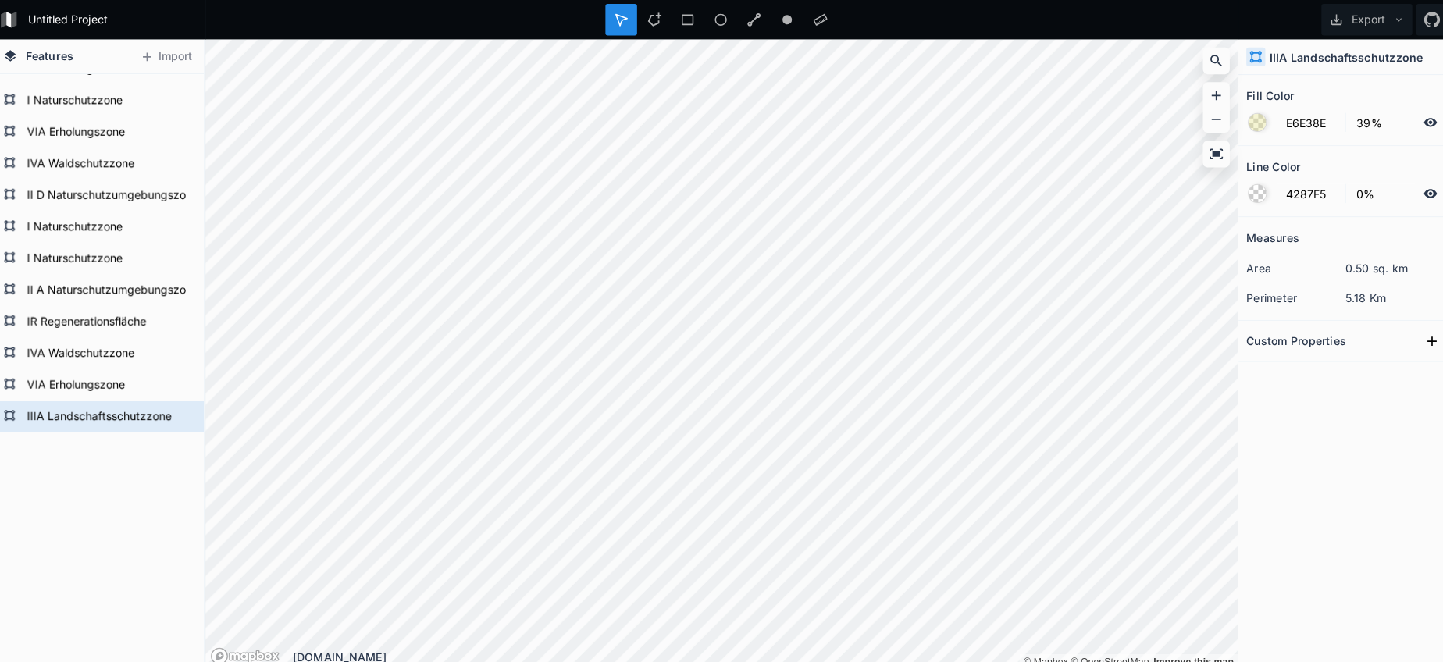
click at [612, 27] on div "Untitled Project Export Features Import IIIA Landschaftsschutzzone VIB Erholung…" at bounding box center [721, 331] width 1443 height 662
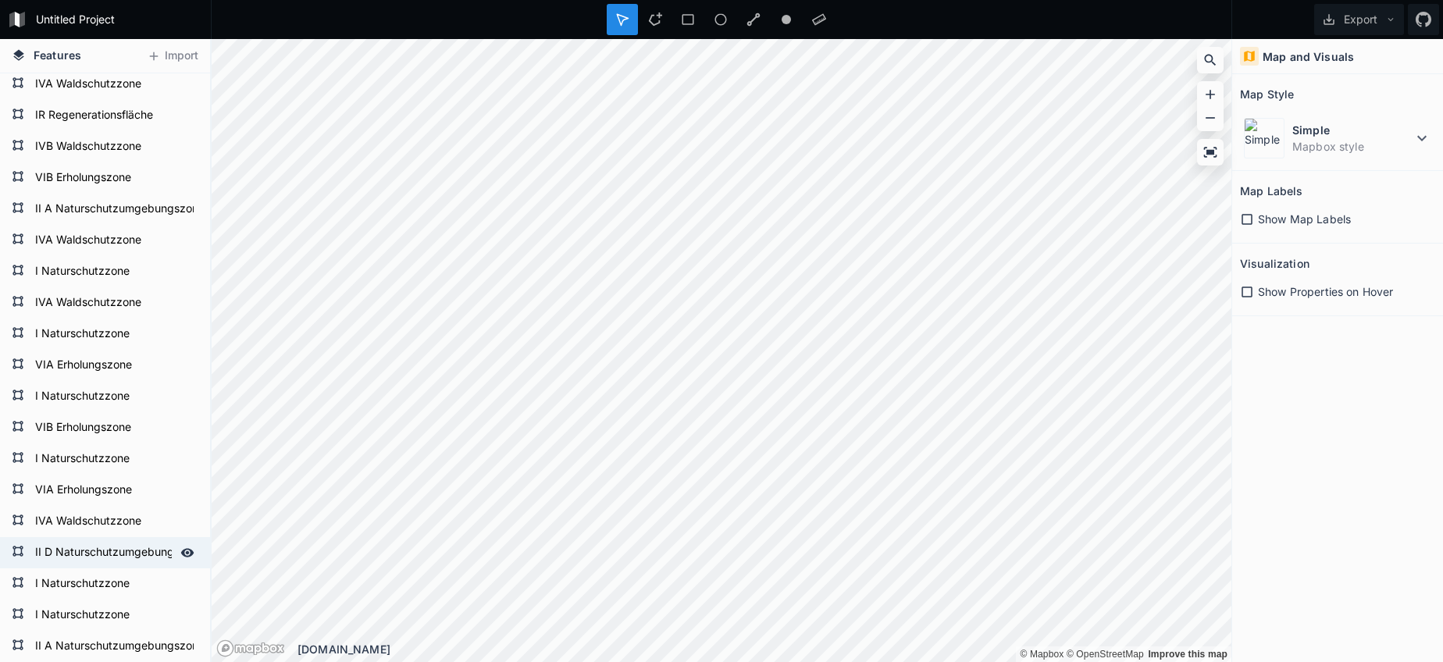
scroll to position [2205, 0]
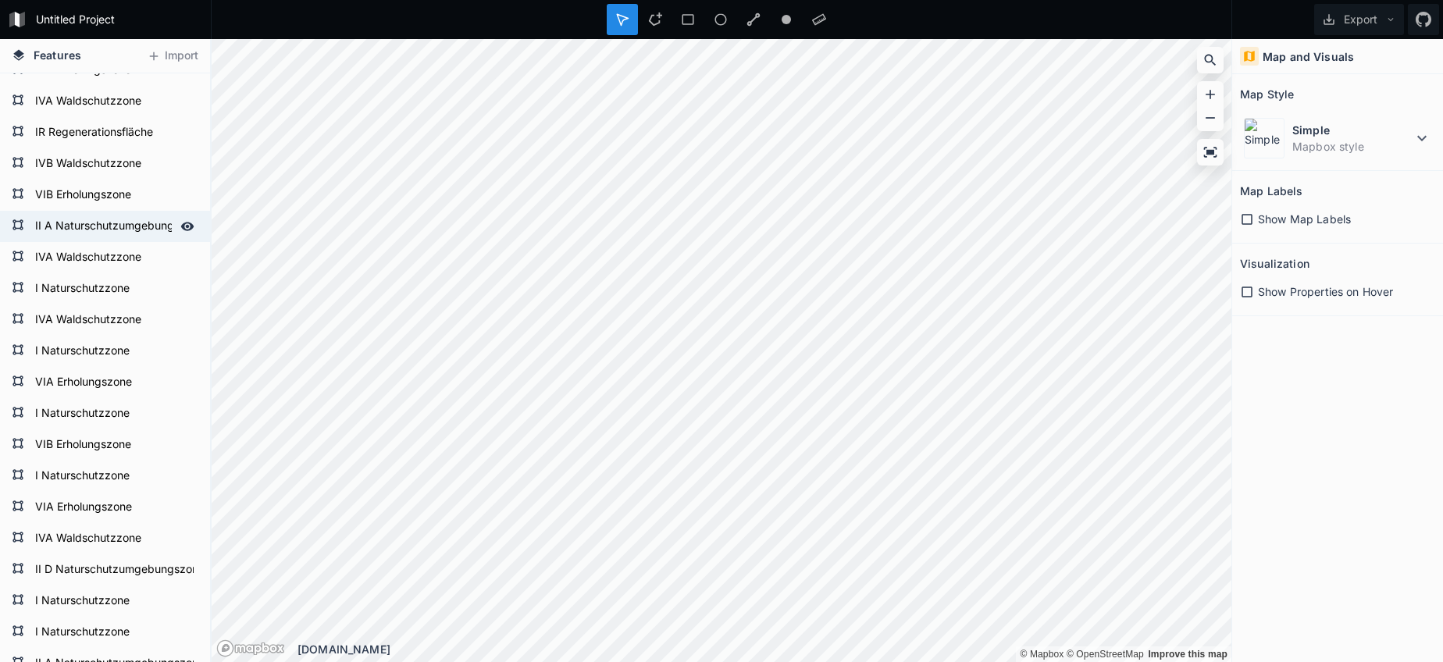
click at [80, 219] on form "II A Naturschutzumgebungszone" at bounding box center [103, 226] width 146 height 23
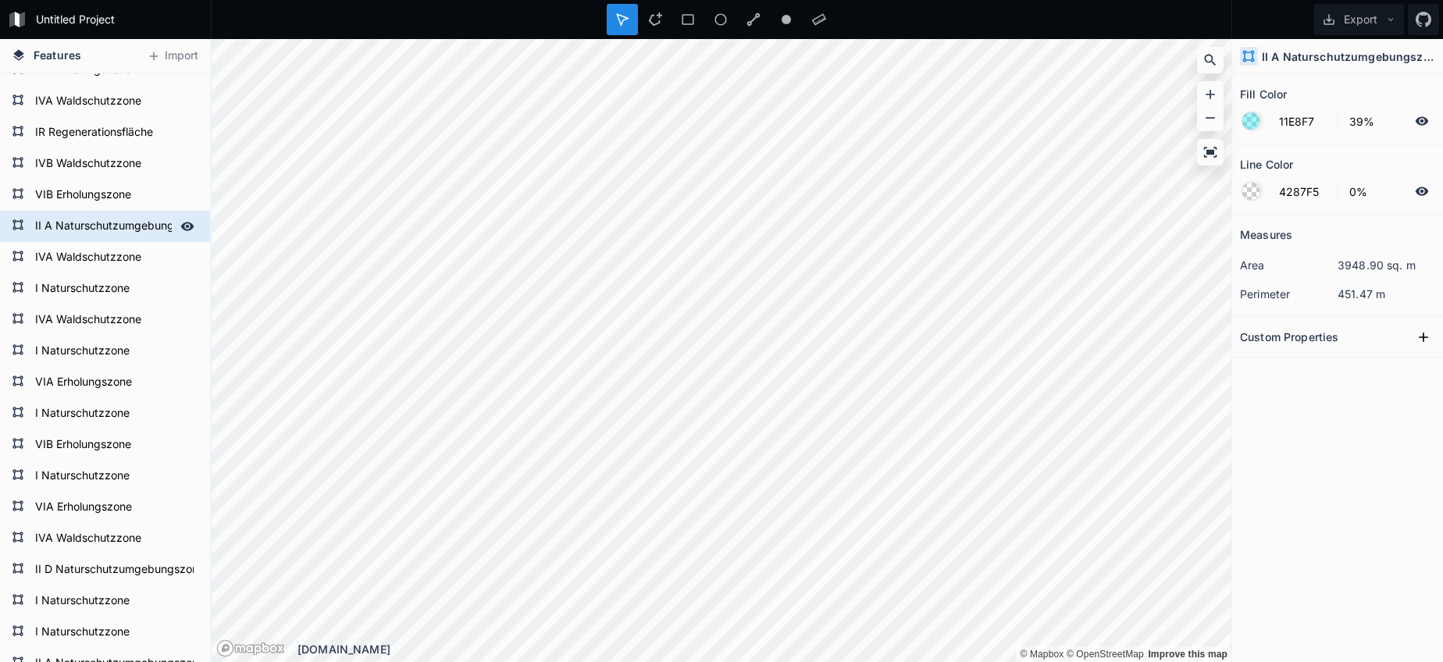
click at [80, 219] on form "II A Naturschutzumgebungszone" at bounding box center [103, 226] width 146 height 23
click at [650, 24] on icon at bounding box center [655, 19] width 14 height 14
click at [839, 0] on html "Untitled Project Export Features Import IIIA Landschaftsschutzzone VIA Erholung…" at bounding box center [721, 331] width 1443 height 662
click at [877, 0] on html "Untitled Project Export Features Import IIIA Landschaftsschutzzone VIA Erholung…" at bounding box center [721, 331] width 1443 height 662
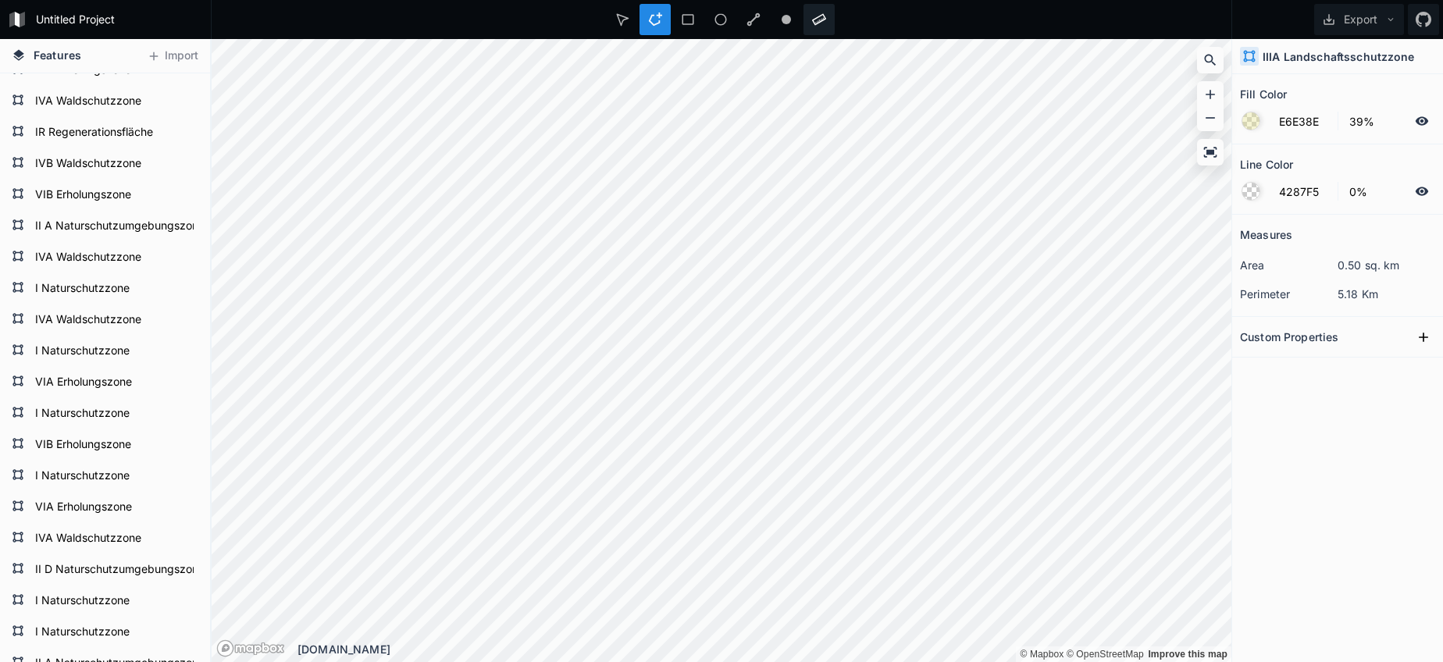
type input "4287F5"
type input "100%"
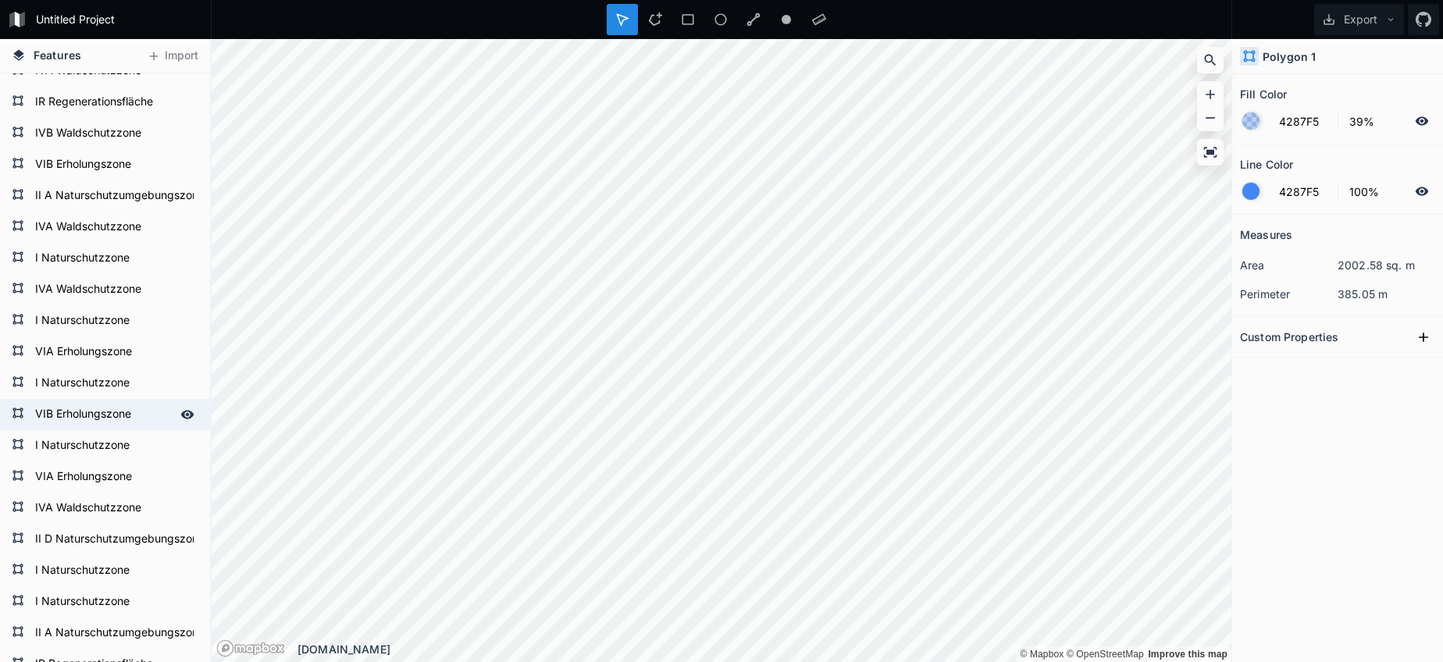
scroll to position [2238, 0]
click at [95, 194] on form "II A Naturschutzumgebungszone" at bounding box center [103, 193] width 146 height 23
type input "11E8F7"
type input "0%"
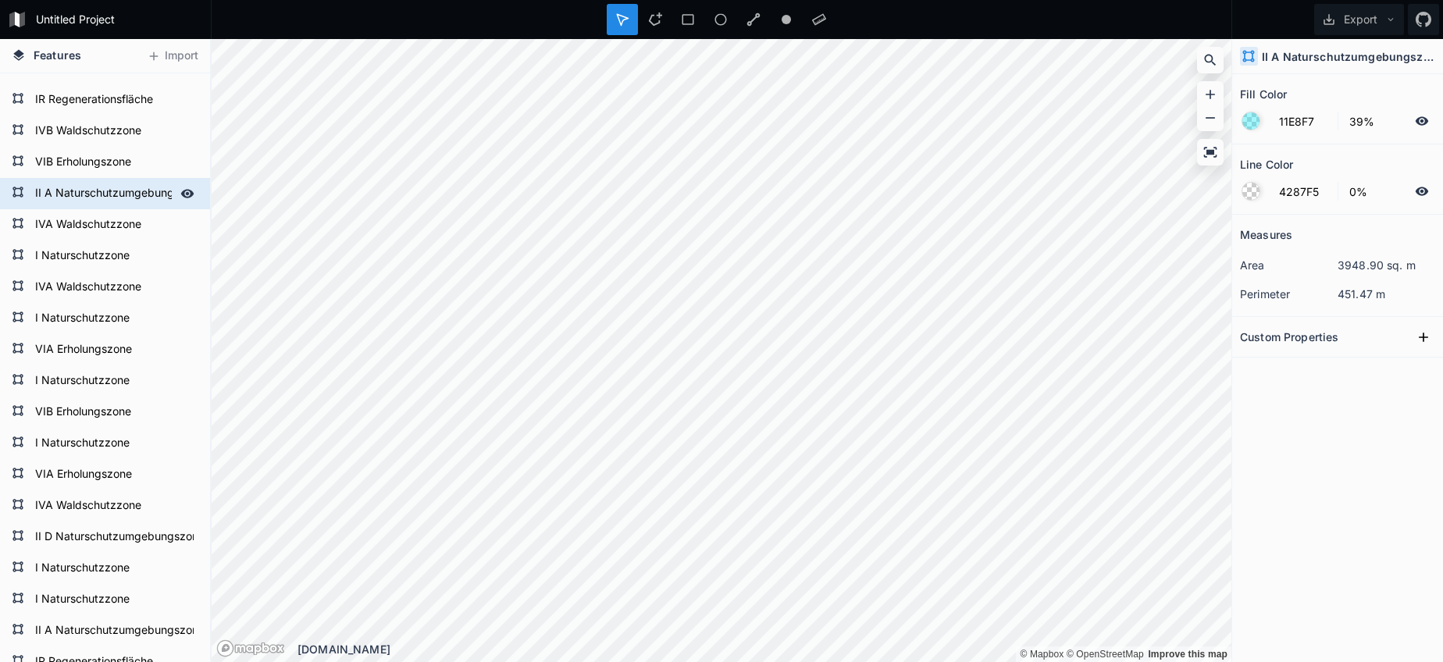
click at [95, 194] on form "II A Naturschutzumgebungszone" at bounding box center [103, 193] width 146 height 23
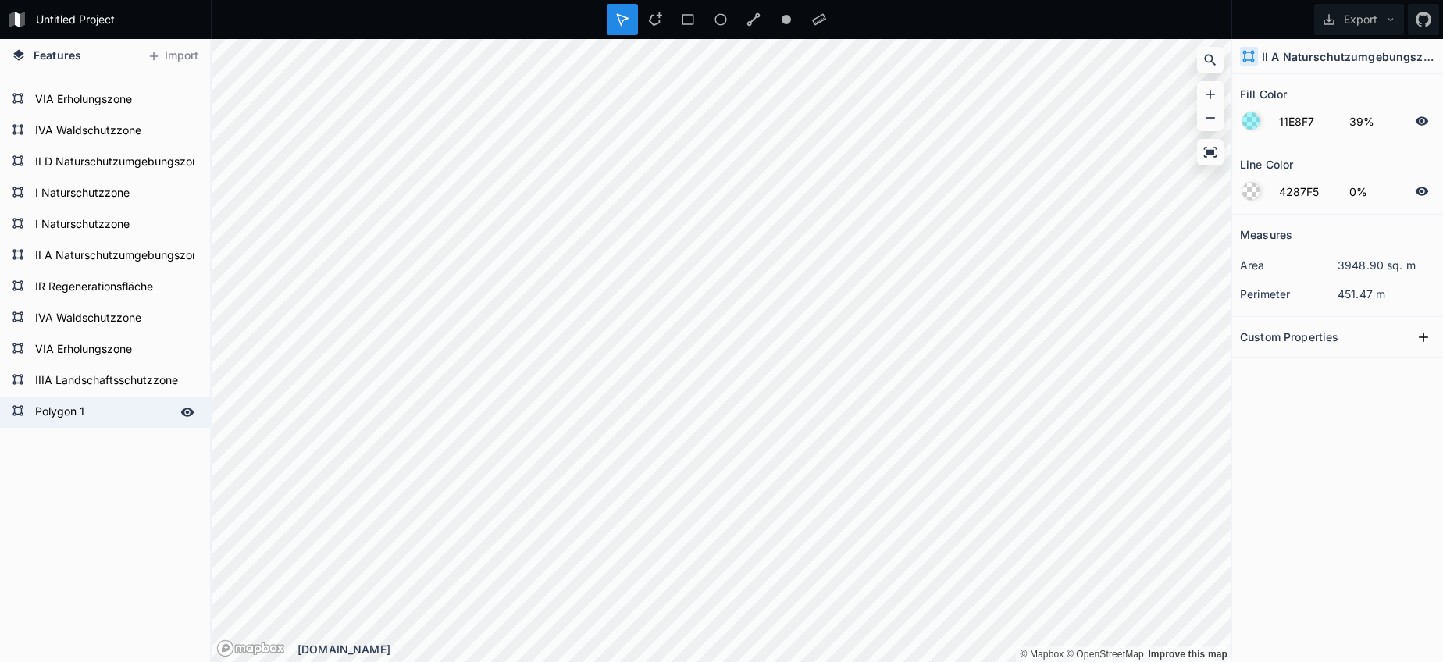
scroll to position [2612, 0]
click at [94, 412] on form "Polygon 1" at bounding box center [103, 412] width 146 height 23
type input "4287F5"
type input "100%"
click at [94, 412] on form "Polygon 1" at bounding box center [103, 412] width 146 height 23
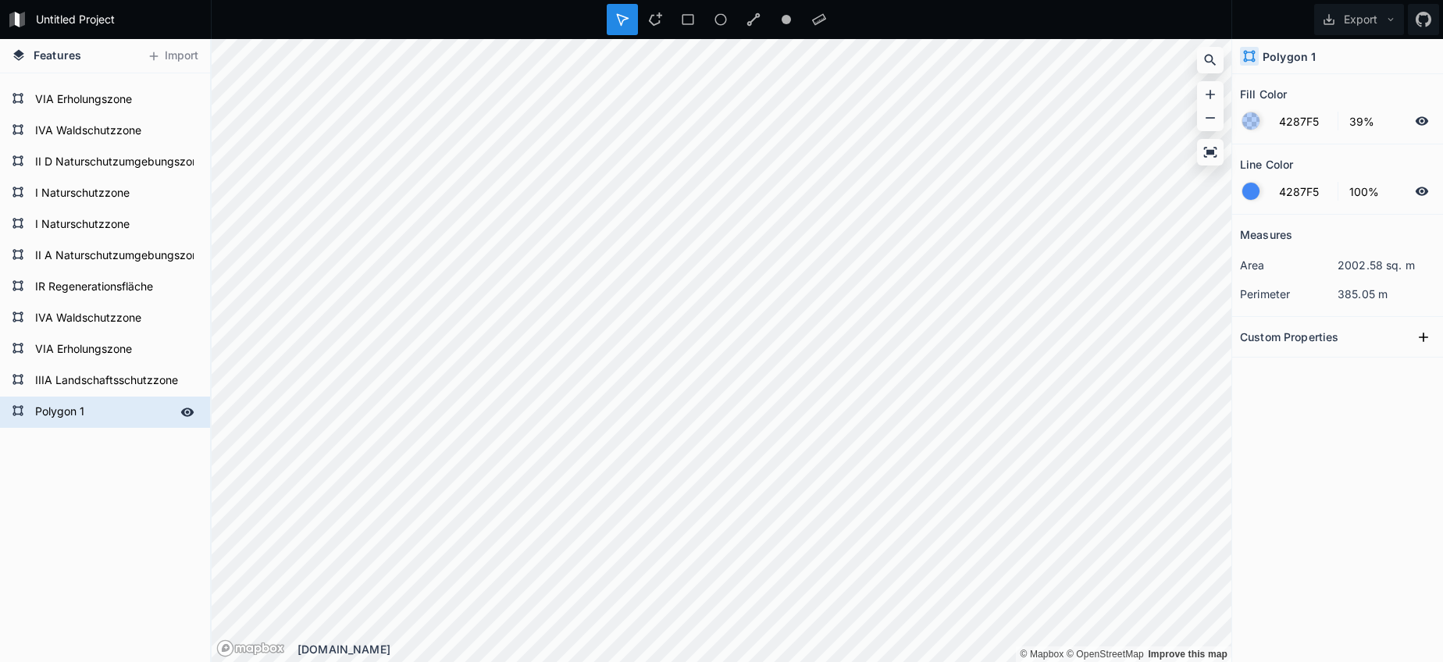
click at [47, 411] on form "Polygon 1" at bounding box center [103, 412] width 146 height 23
click at [48, 411] on form "Polygon 1" at bounding box center [103, 412] width 146 height 23
paste input "II A Naturschutzumgebungszone"
type input "II A Naturschutzumgebungszone"
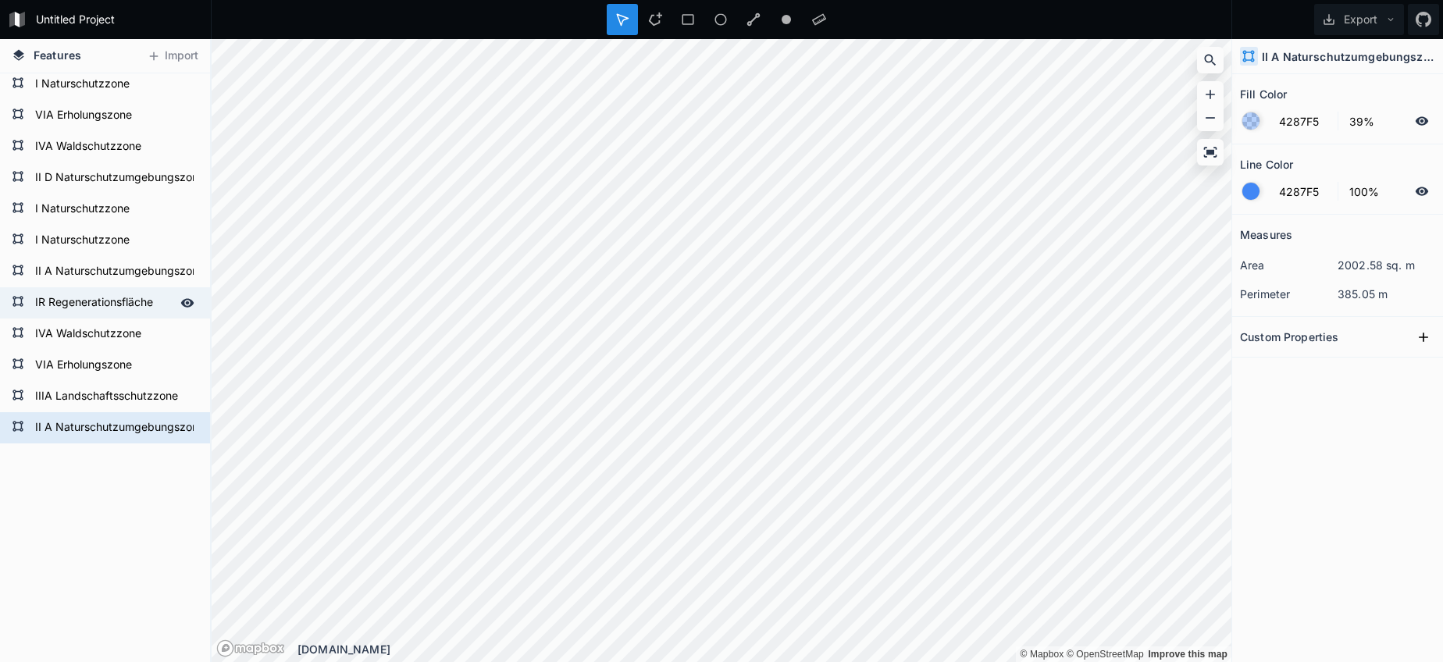
scroll to position [2590, 0]
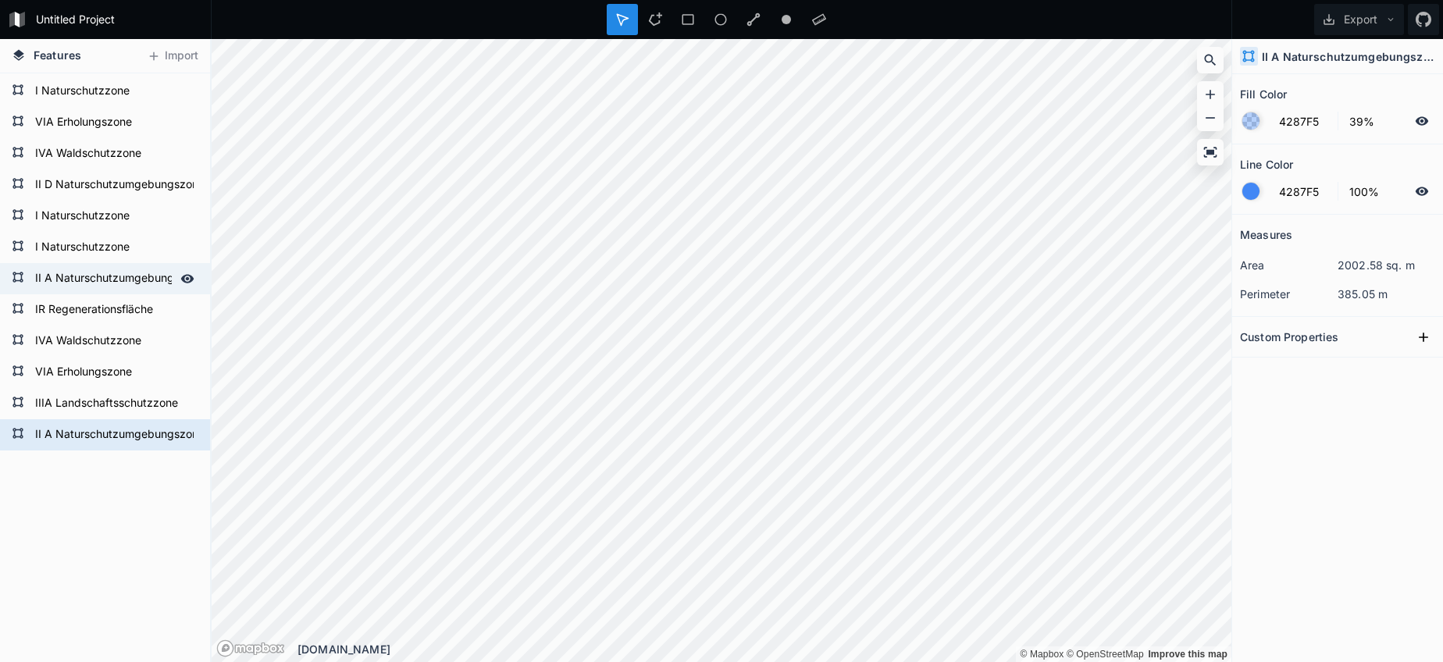
click at [75, 287] on form "II A Naturschutzumgebungszone" at bounding box center [103, 278] width 146 height 23
type input "11E8F7"
type input "0%"
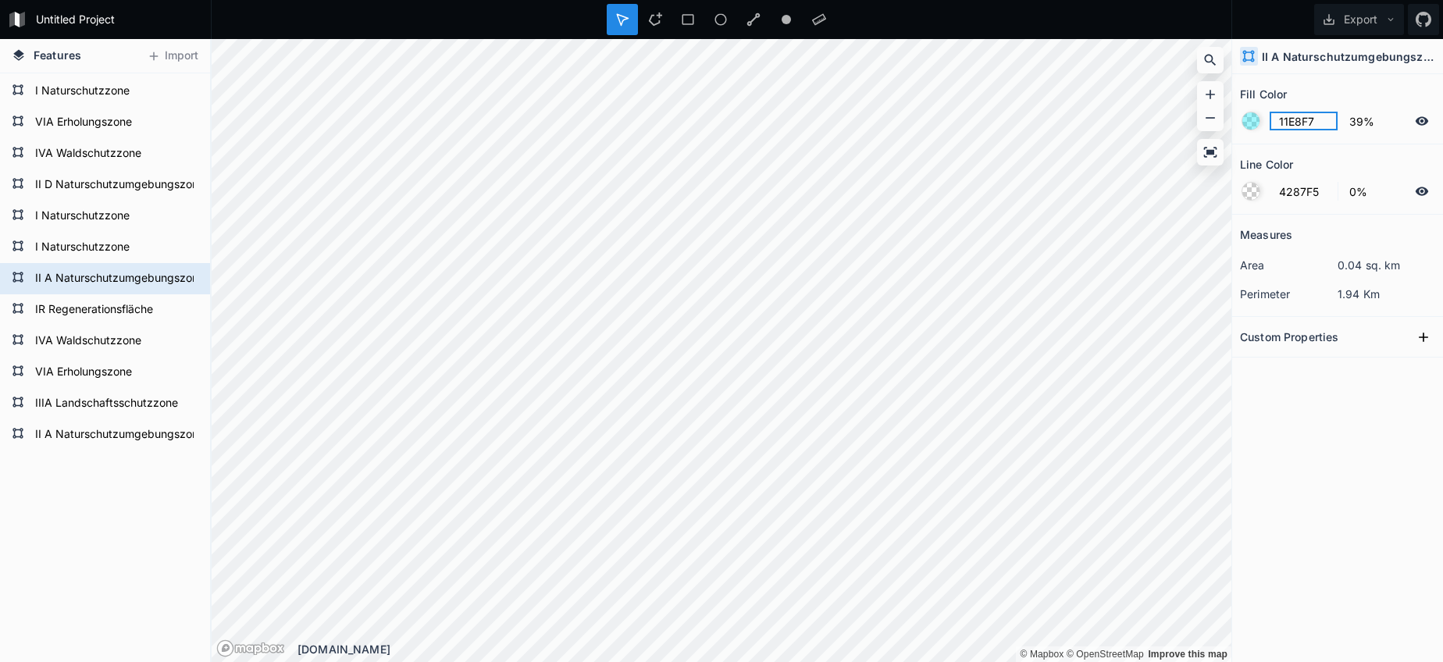
click at [1282, 117] on input "11E8F7" at bounding box center [1303, 121] width 68 height 19
click at [115, 437] on form "II A Naturschutzumgebungszone" at bounding box center [103, 434] width 146 height 23
type input "4287F5"
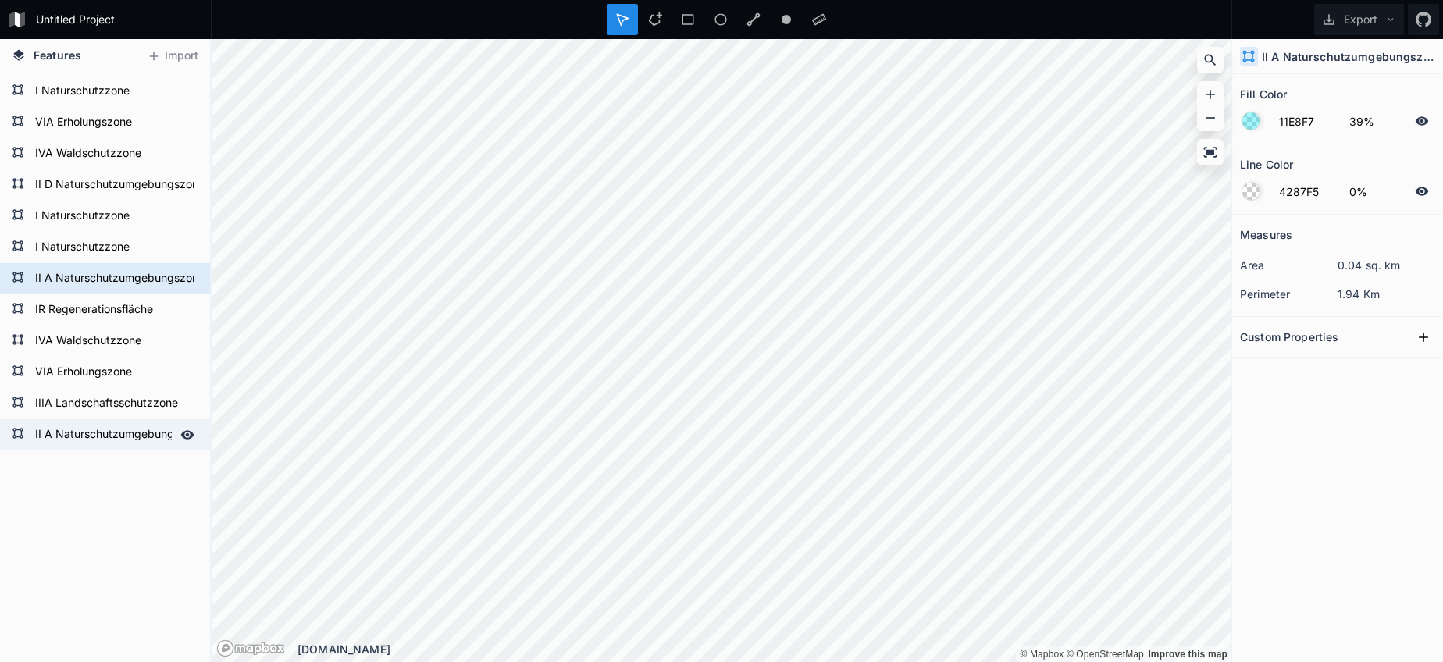
type input "100%"
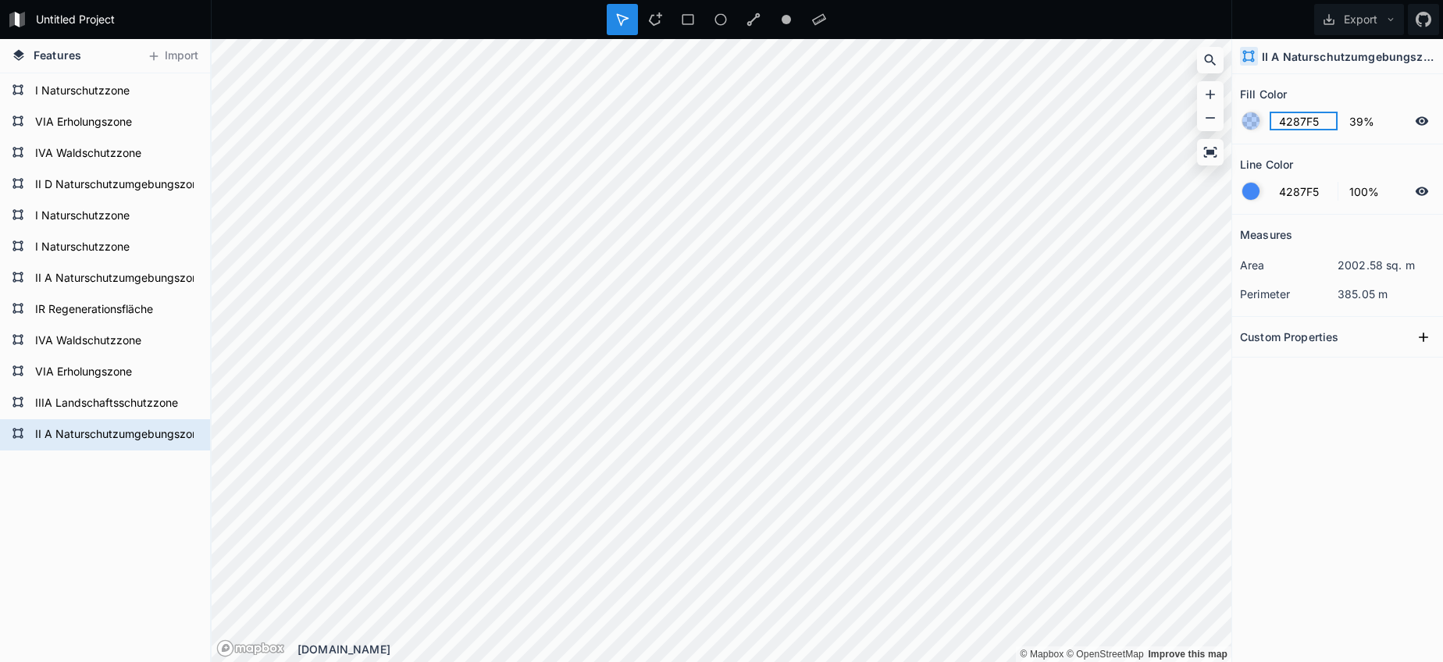
click at [1298, 123] on input "4287F5" at bounding box center [1303, 121] width 68 height 19
paste input "11E8F7"
type input "11E8F7"
click at [1249, 200] on form "4287F5 100%" at bounding box center [1337, 191] width 195 height 30
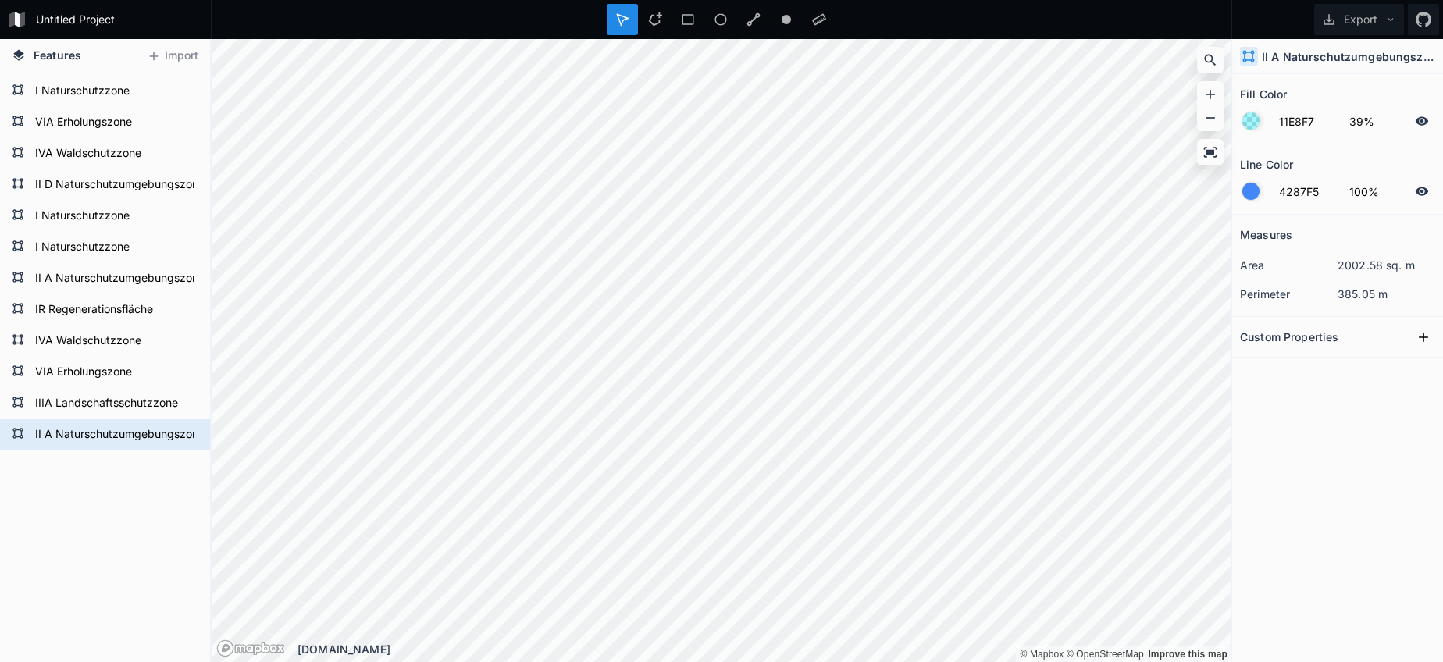
click at [1252, 197] on div at bounding box center [1250, 191] width 17 height 17
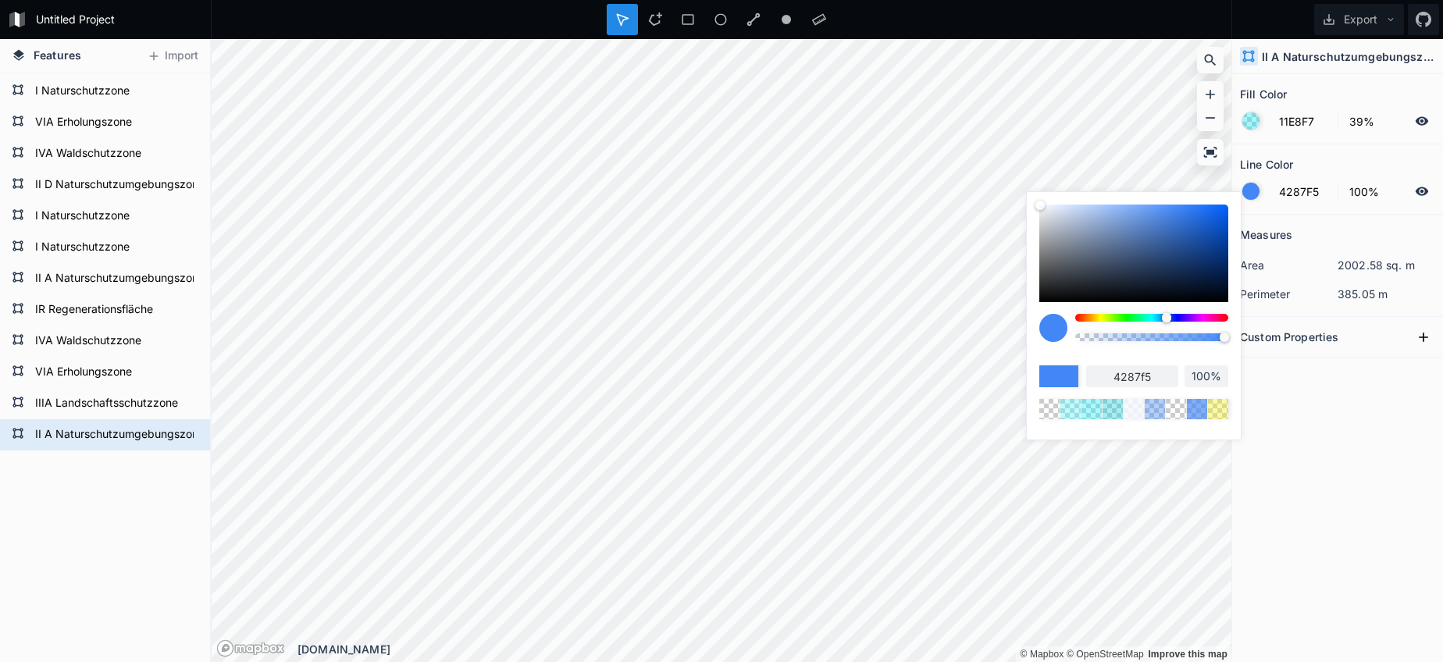
type input "98%"
type input "97%"
type input "95%"
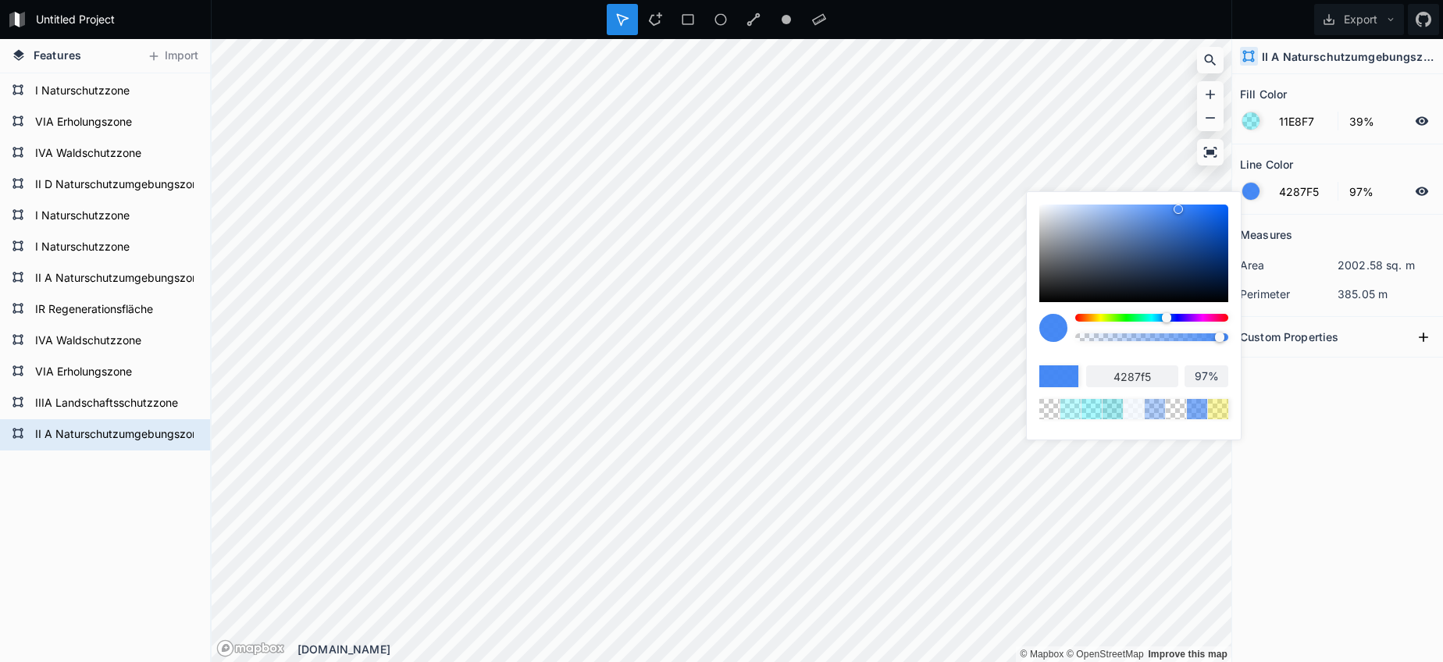
type input "95%"
type input "88%"
type input "75%"
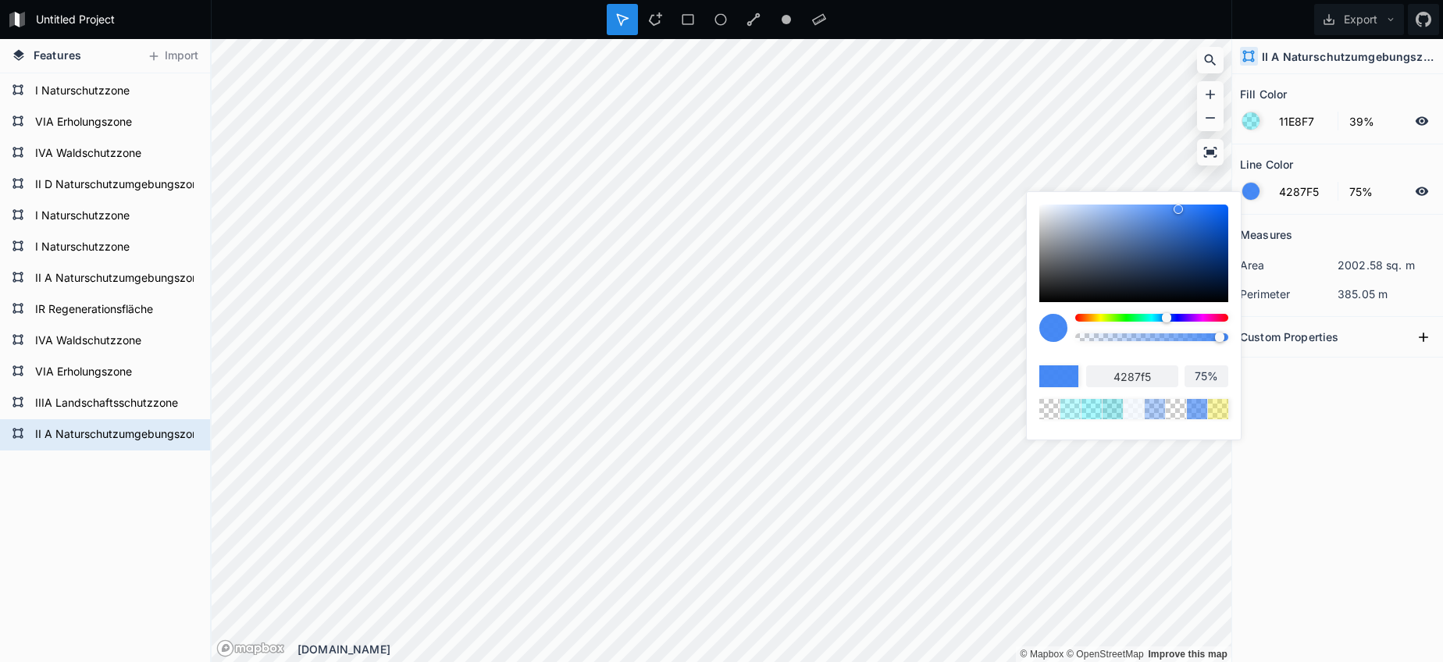
type input "61%"
type input "38%"
type input "0%"
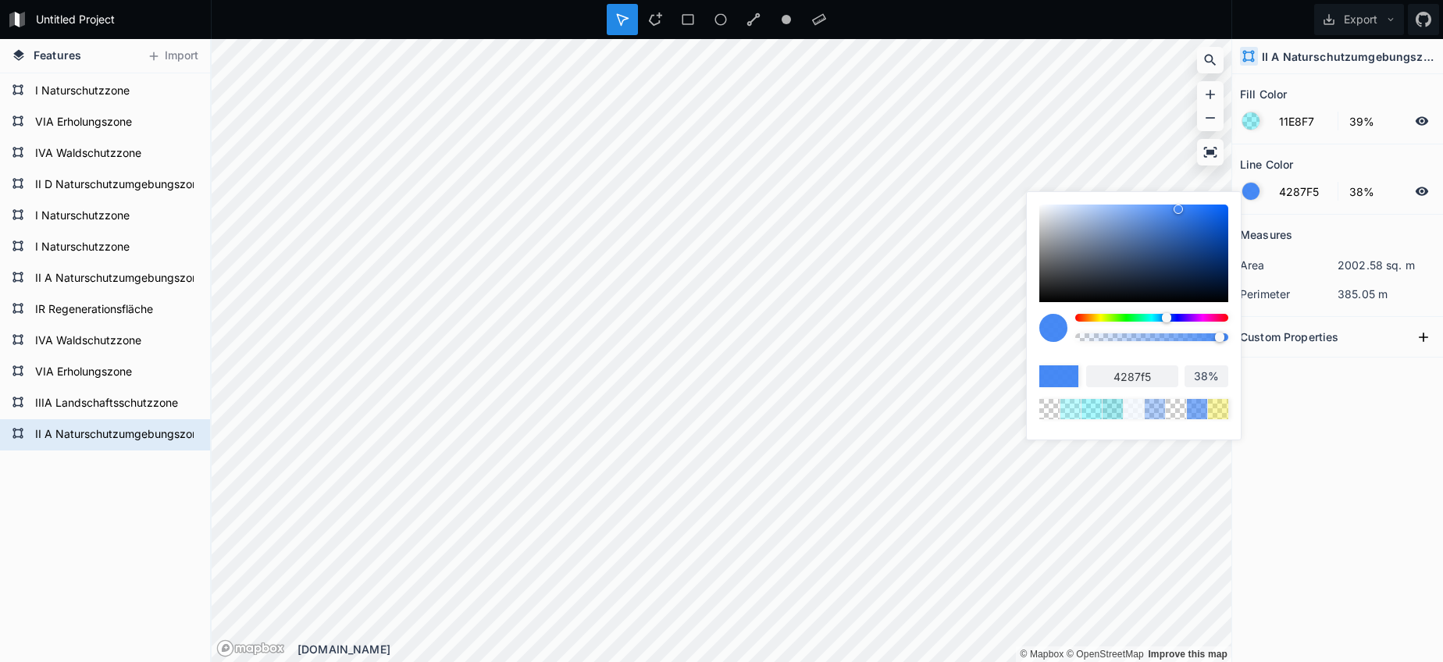
type input "0%"
click at [910, 346] on body "Untitled Project Export Features Import II A Naturschutzumgebungszone IIIA Land…" at bounding box center [721, 331] width 1443 height 662
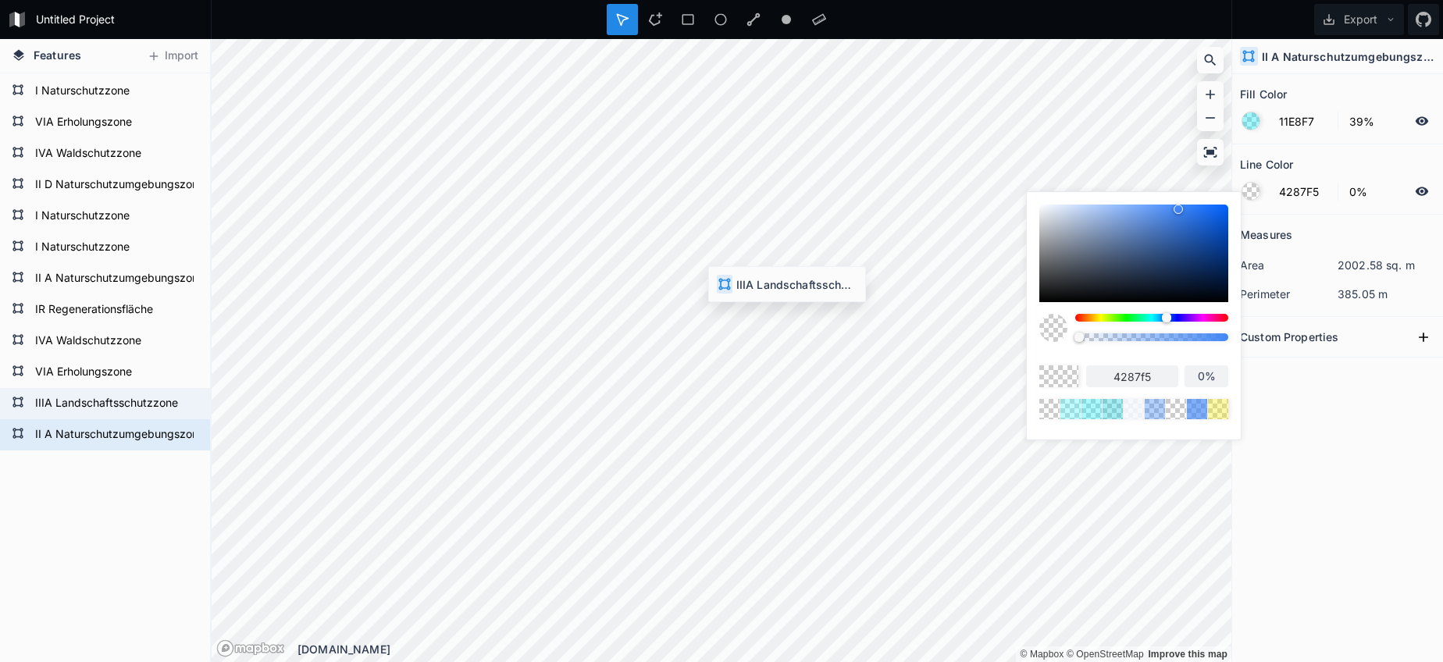
type input "E6E38E"
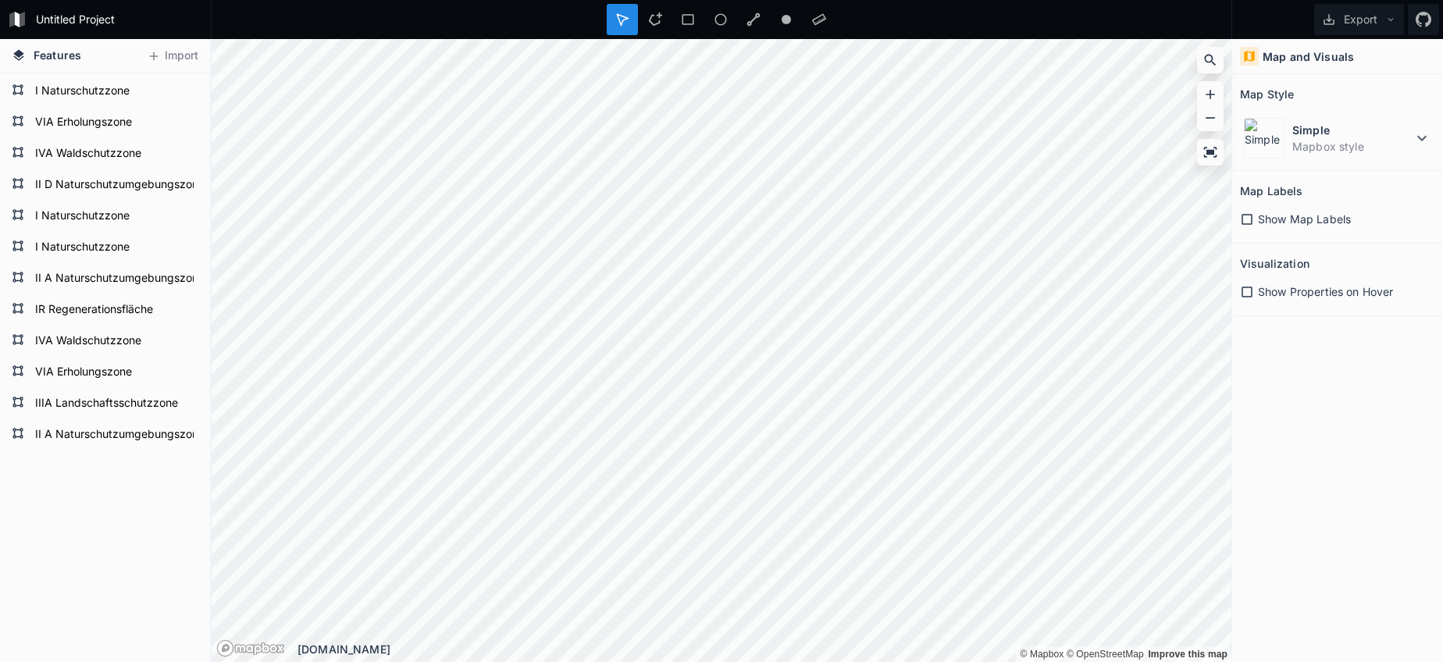
drag, startPoint x: 1220, startPoint y: 340, endPoint x: 581, endPoint y: 5, distance: 721.5
click at [581, 5] on div "Untitled Project Export Features Import II A Naturschutzumgebungszone IIIA Land…" at bounding box center [721, 331] width 1443 height 662
click at [656, 20] on icon at bounding box center [655, 19] width 14 height 14
click at [1317, 137] on dt "Simple" at bounding box center [1352, 130] width 120 height 16
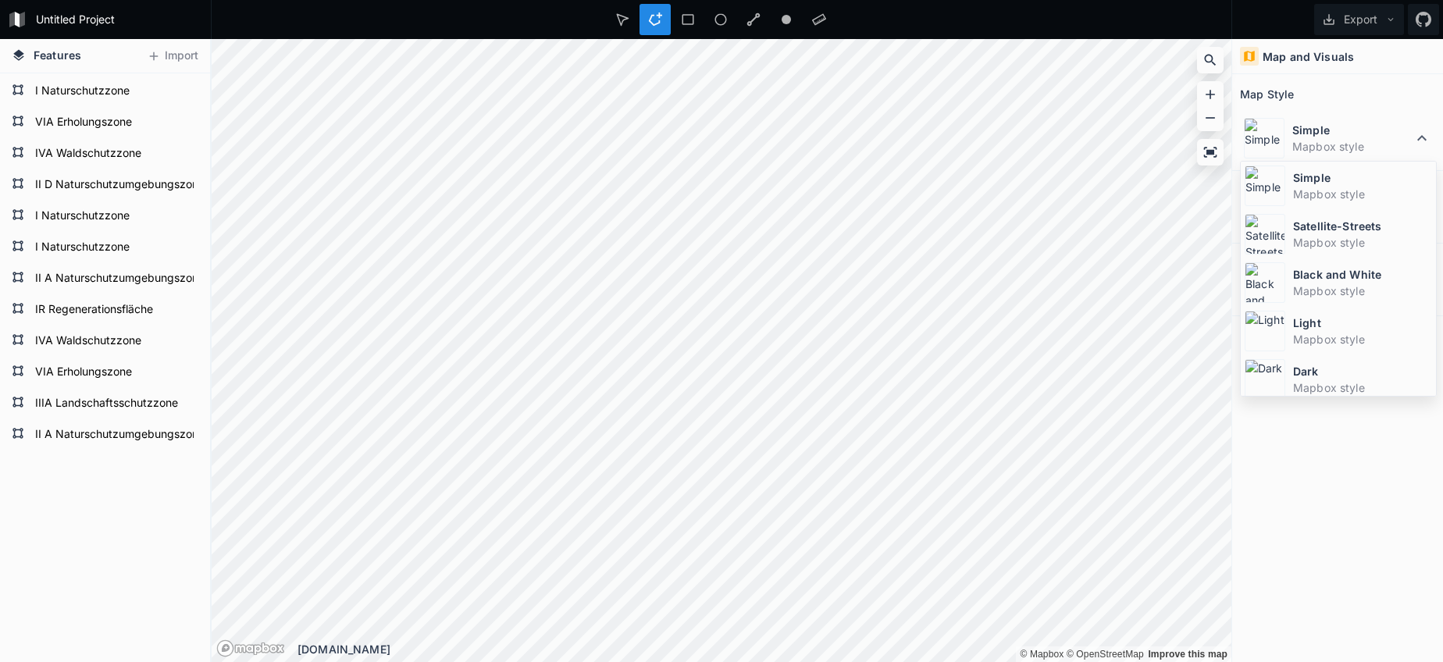
click at [1316, 228] on dt "Satellite-Streets" at bounding box center [1362, 226] width 139 height 16
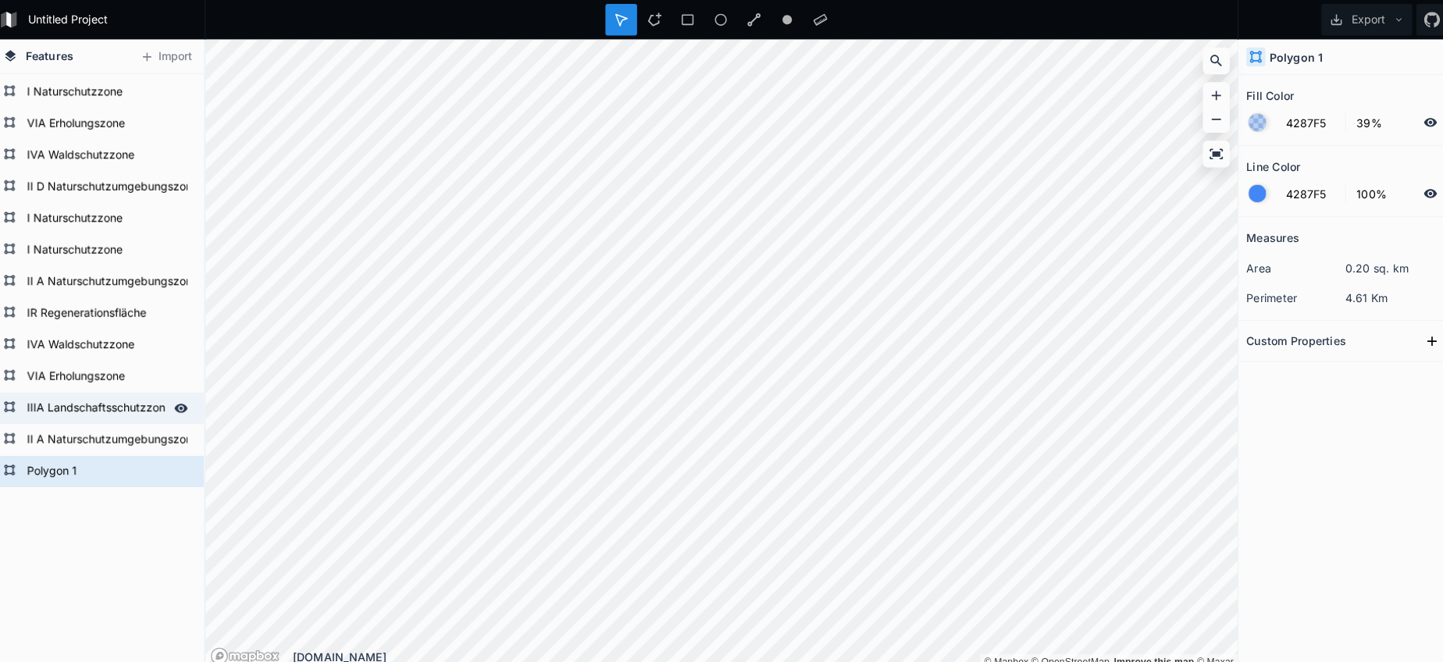
click at [85, 409] on form "IIIA Landschaftsschutzzone" at bounding box center [103, 403] width 146 height 23
type input "E6E38E"
type input "0%"
click at [85, 410] on form "IIIA Landschaftsschutzzone" at bounding box center [103, 403] width 146 height 23
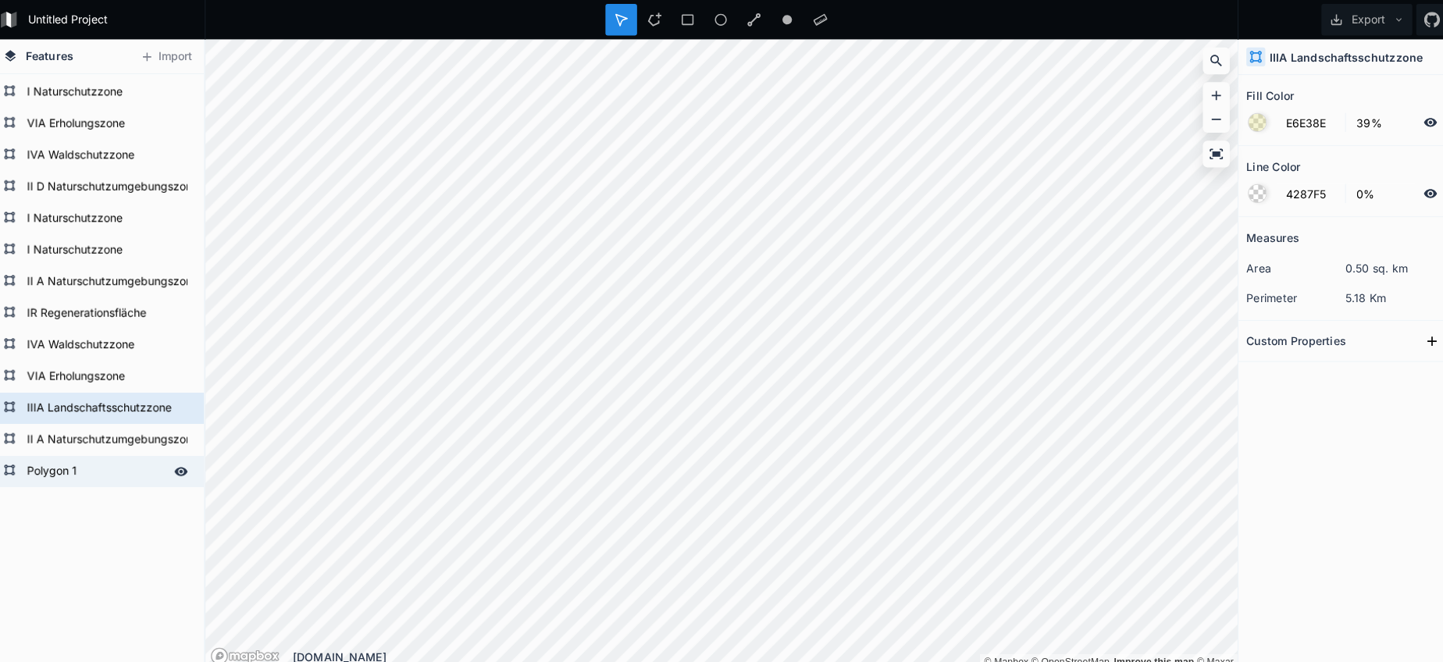
click at [82, 469] on form "Polygon 1" at bounding box center [103, 465] width 146 height 23
type input "4287F5"
type input "100%"
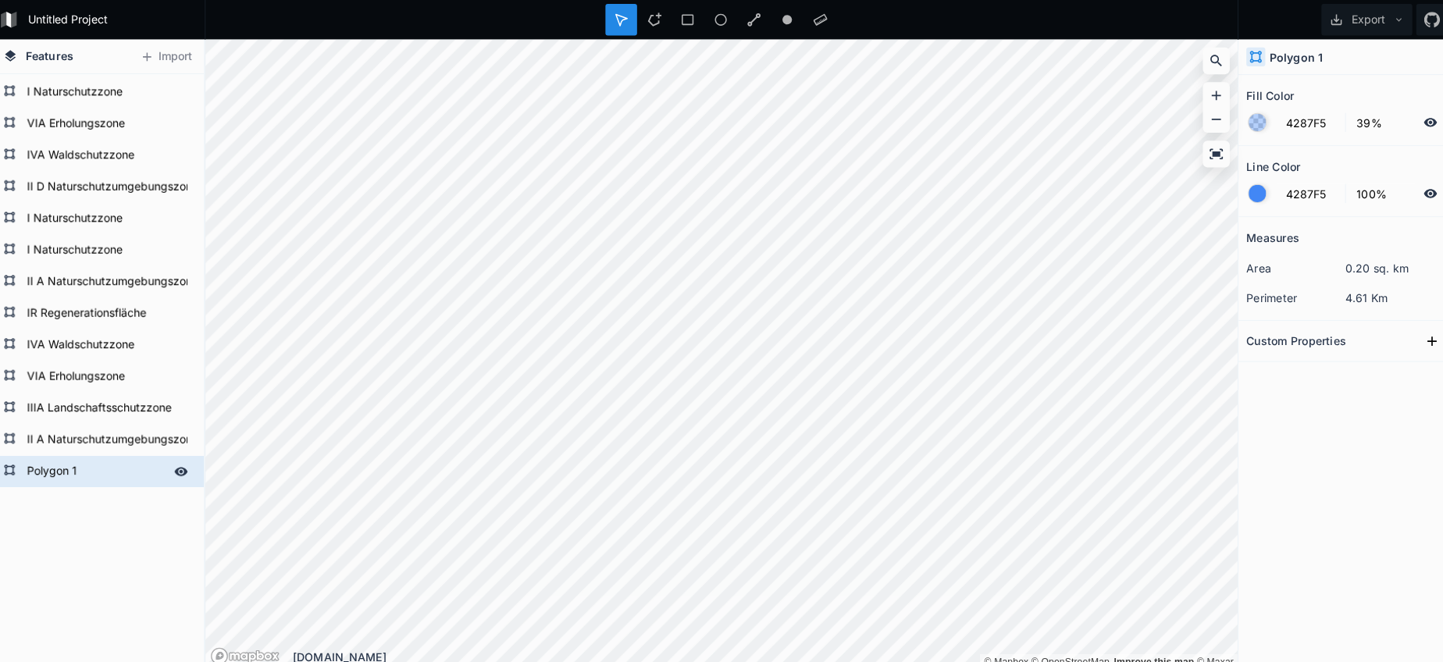
click at [82, 469] on form "Polygon 1" at bounding box center [103, 465] width 146 height 23
paste input "IIIA Landschaftsschutzzone"
type input "IIIA Landschaftsschutzzone"
click at [98, 399] on form "IIIA Landschaftsschutzzone" at bounding box center [103, 403] width 146 height 23
type input "E6E38E"
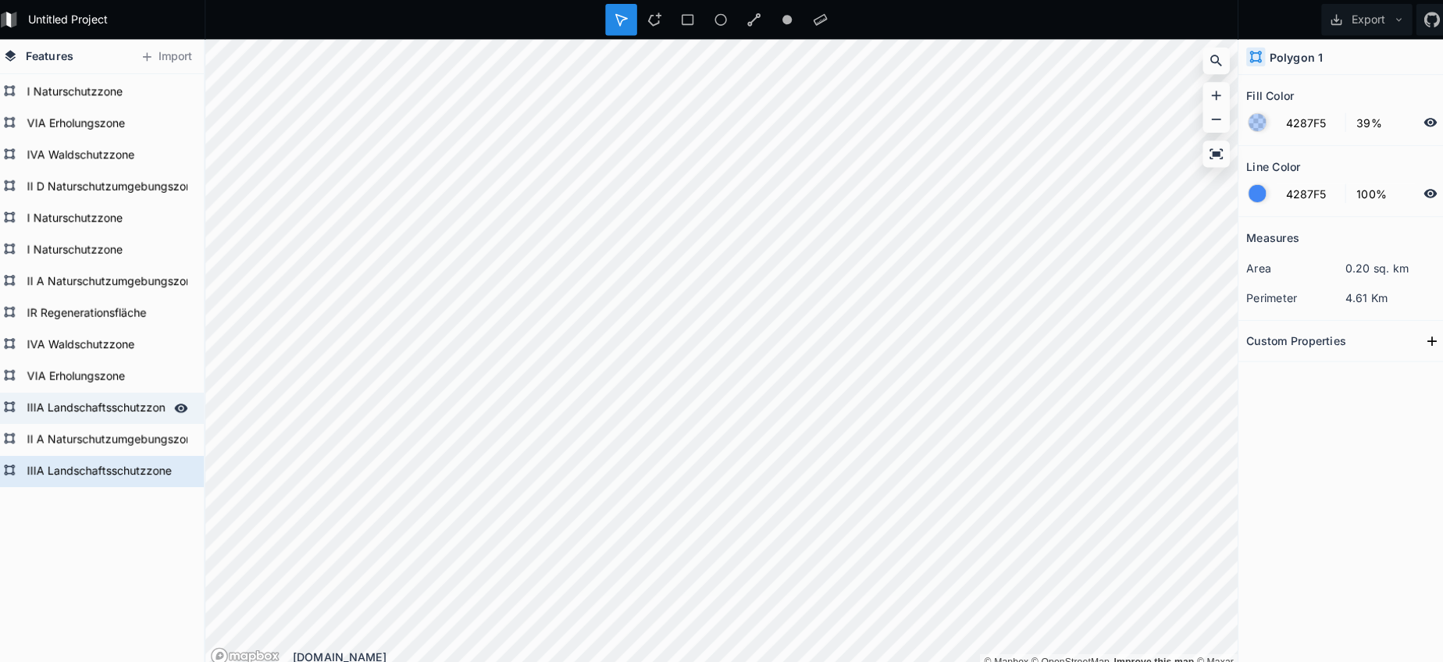
type input "0%"
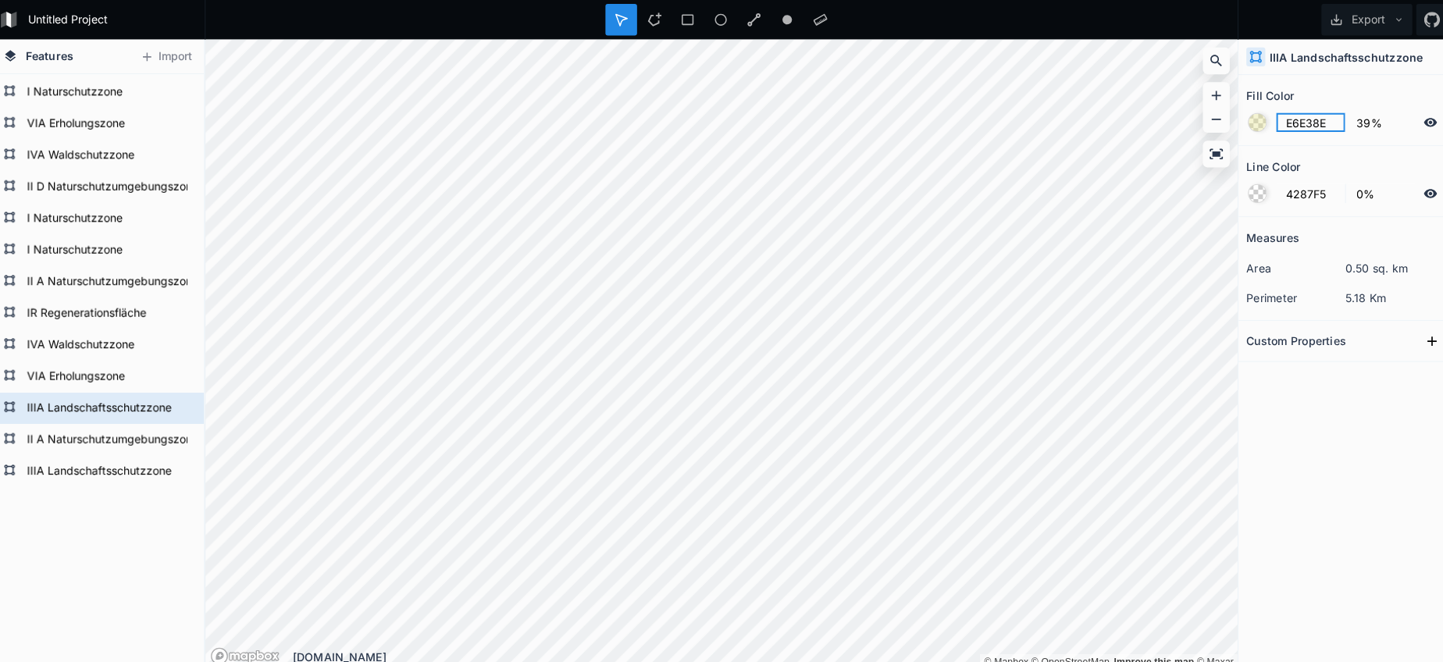
click at [1280, 117] on input "E6E38E" at bounding box center [1303, 121] width 68 height 19
click at [1280, 118] on input "E6E38E" at bounding box center [1303, 121] width 68 height 19
click at [110, 456] on form "IIIA Landschaftsschutzzone" at bounding box center [103, 465] width 146 height 23
type input "4287F5"
type input "100%"
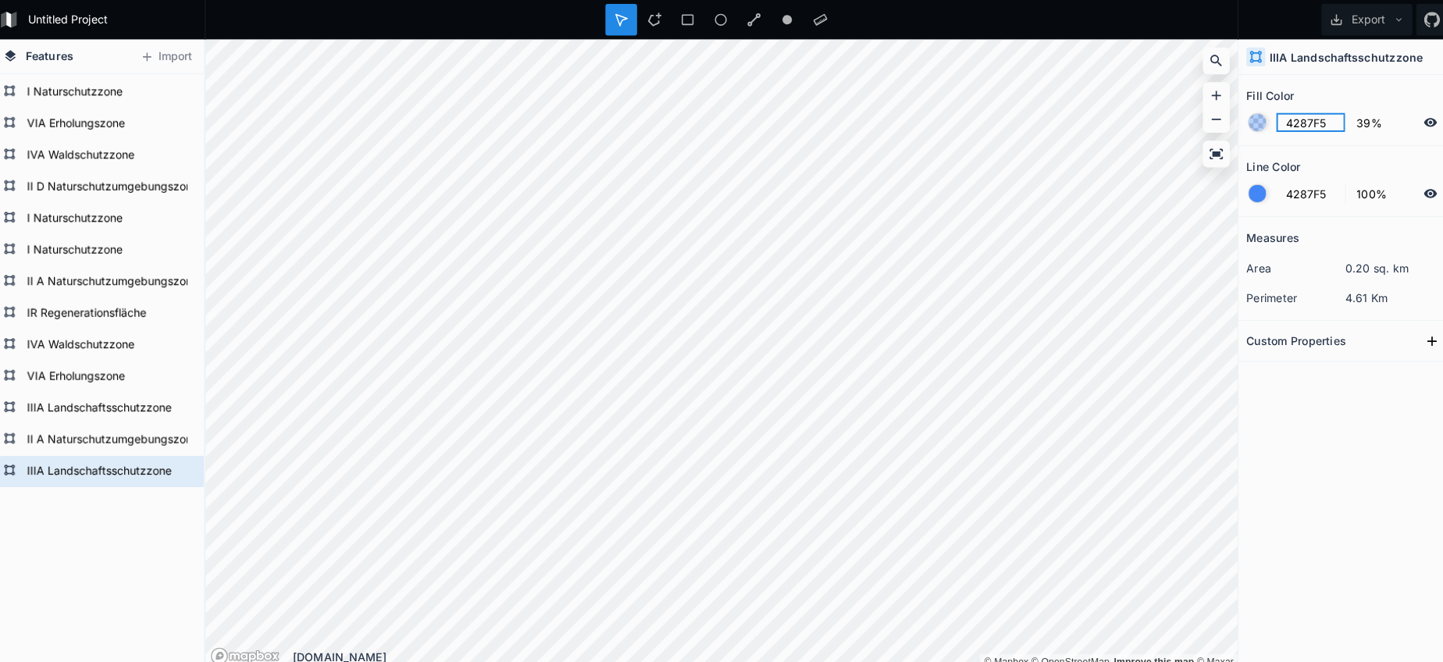
click at [1287, 128] on input "4287F5" at bounding box center [1303, 121] width 68 height 19
paste input "E6E38E"
type input "E6E38E"
drag, startPoint x: 1280, startPoint y: 183, endPoint x: 1262, endPoint y: 192, distance: 19.2
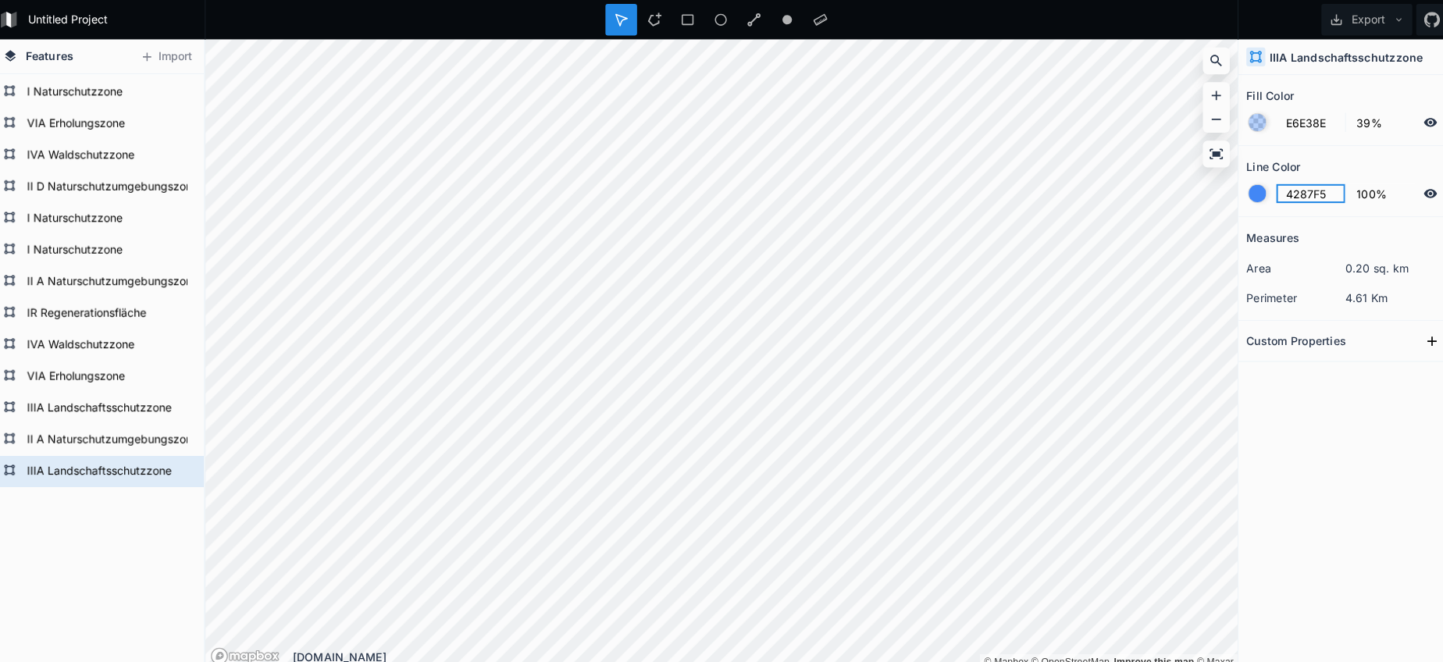
click at [1280, 183] on input "4287F5" at bounding box center [1303, 191] width 68 height 19
click at [1244, 192] on div at bounding box center [1250, 191] width 17 height 17
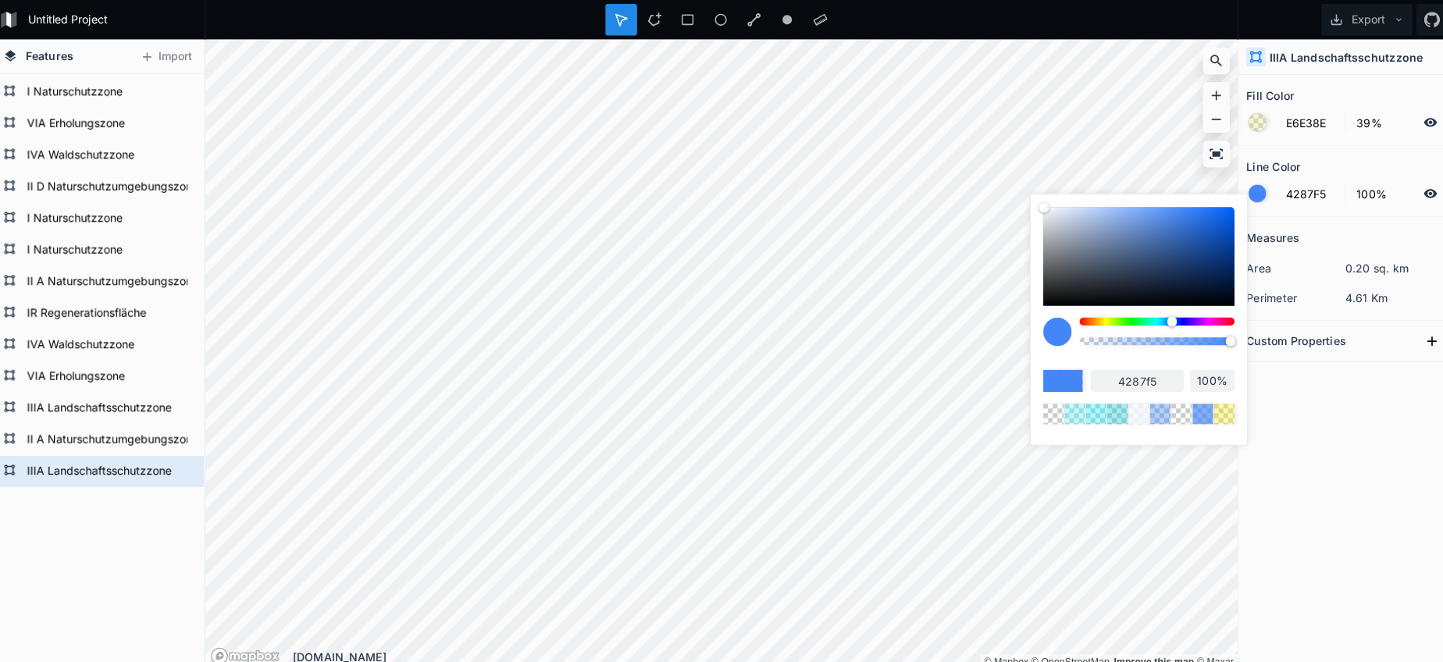
type input "96%"
type input "93%"
type input "85%"
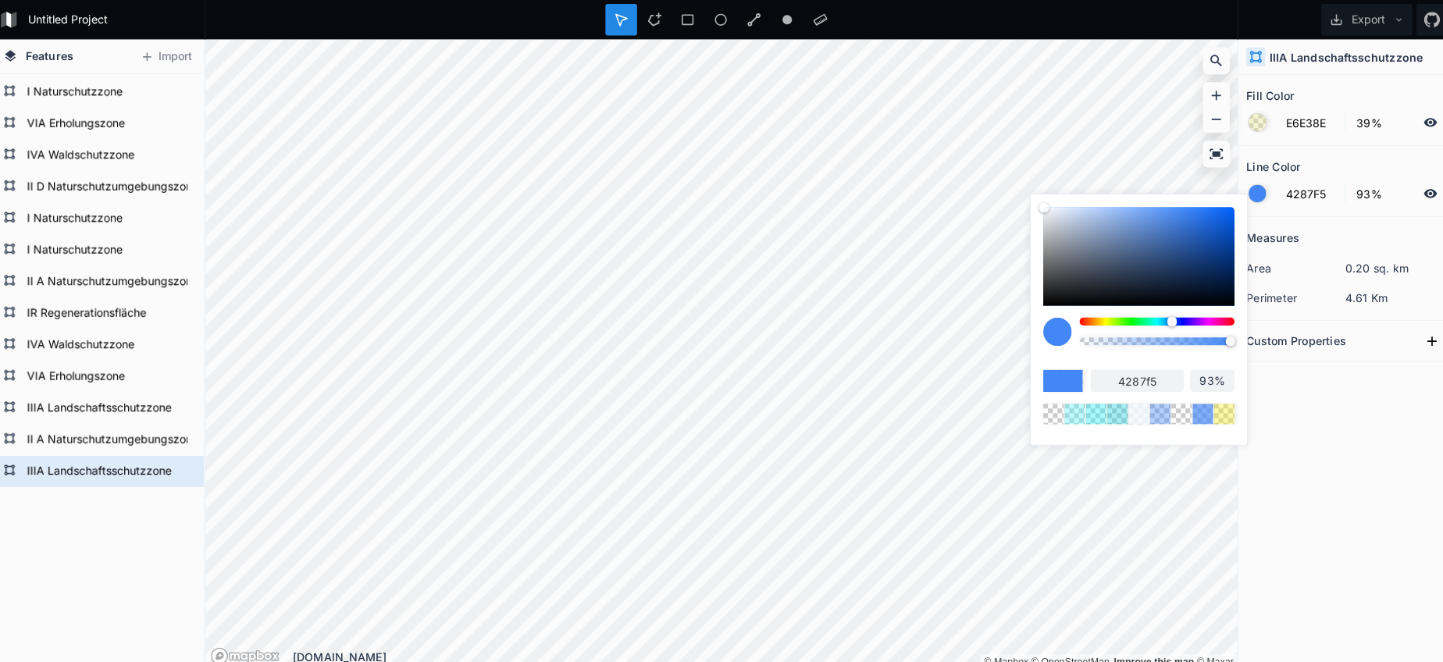
type input "85%"
type input "79%"
type input "66%"
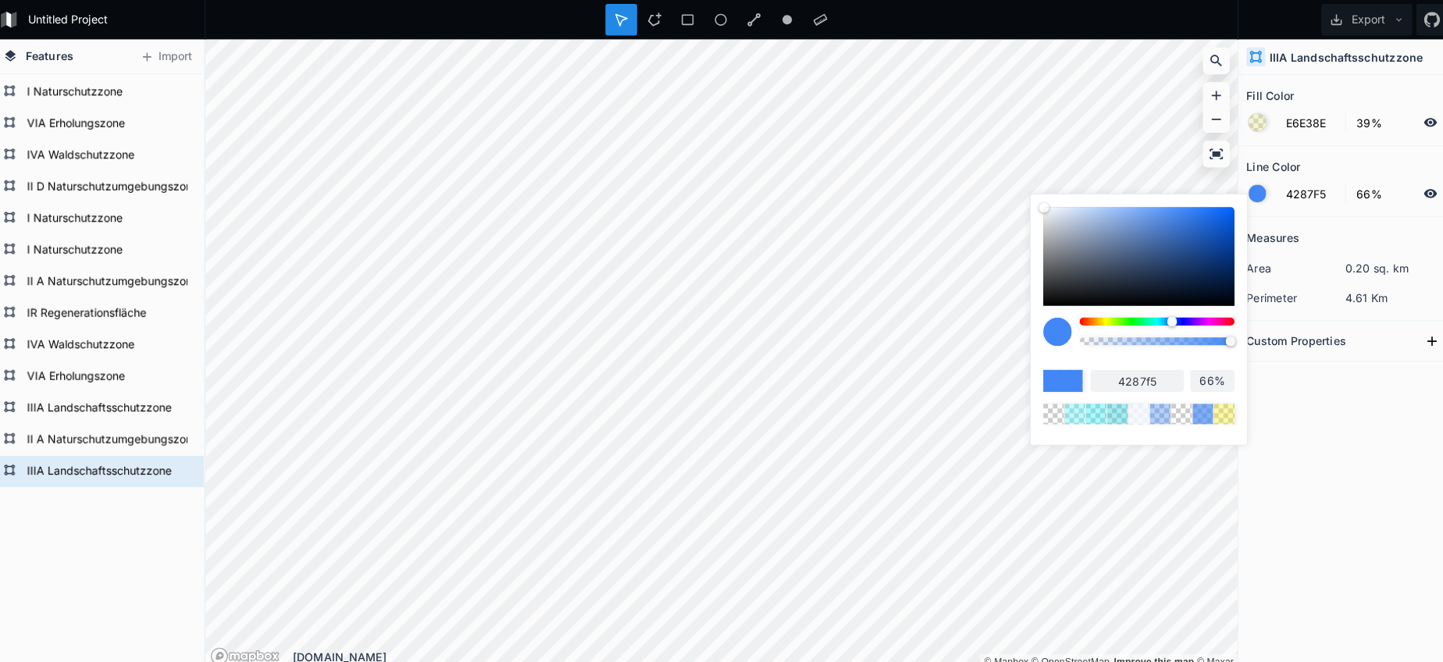
type input "38%"
type input "19%"
type input "0%"
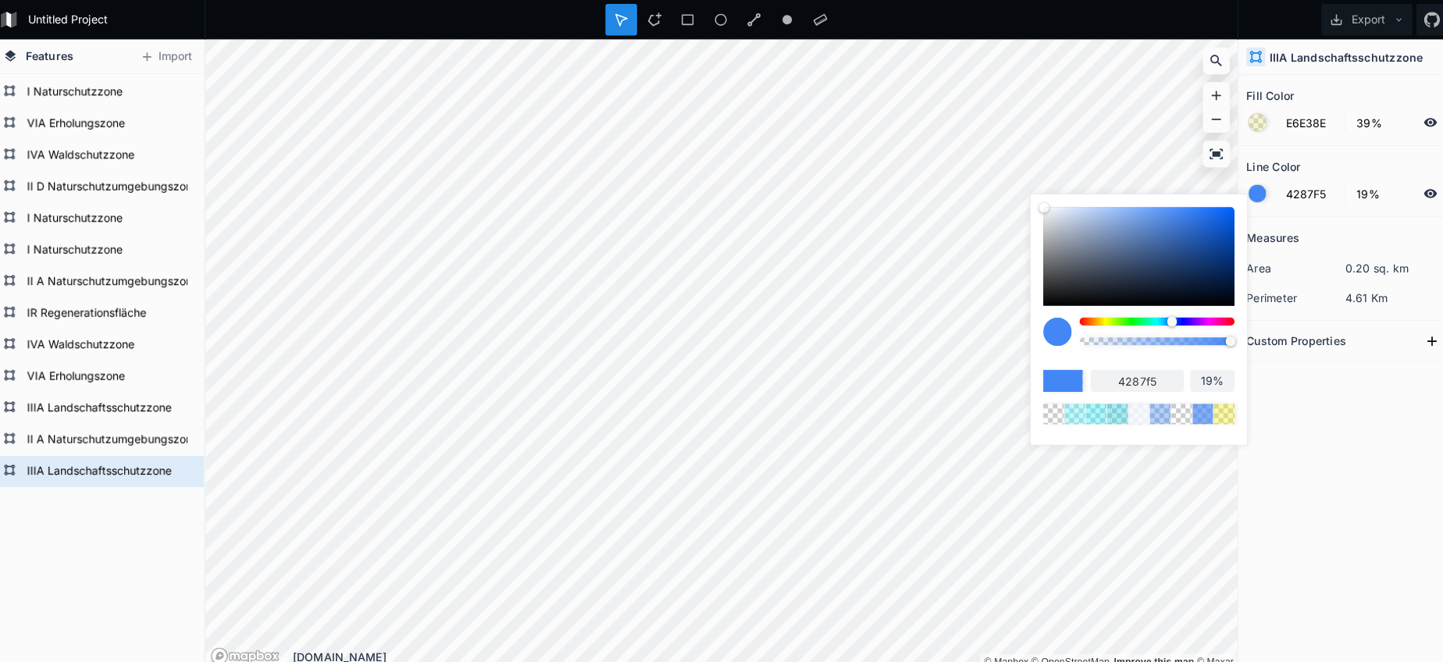
type input "0%"
click at [853, 331] on body "Untitled Project Export Features Import IIIA Landschaftsschutzzone II A Natursc…" at bounding box center [721, 331] width 1443 height 662
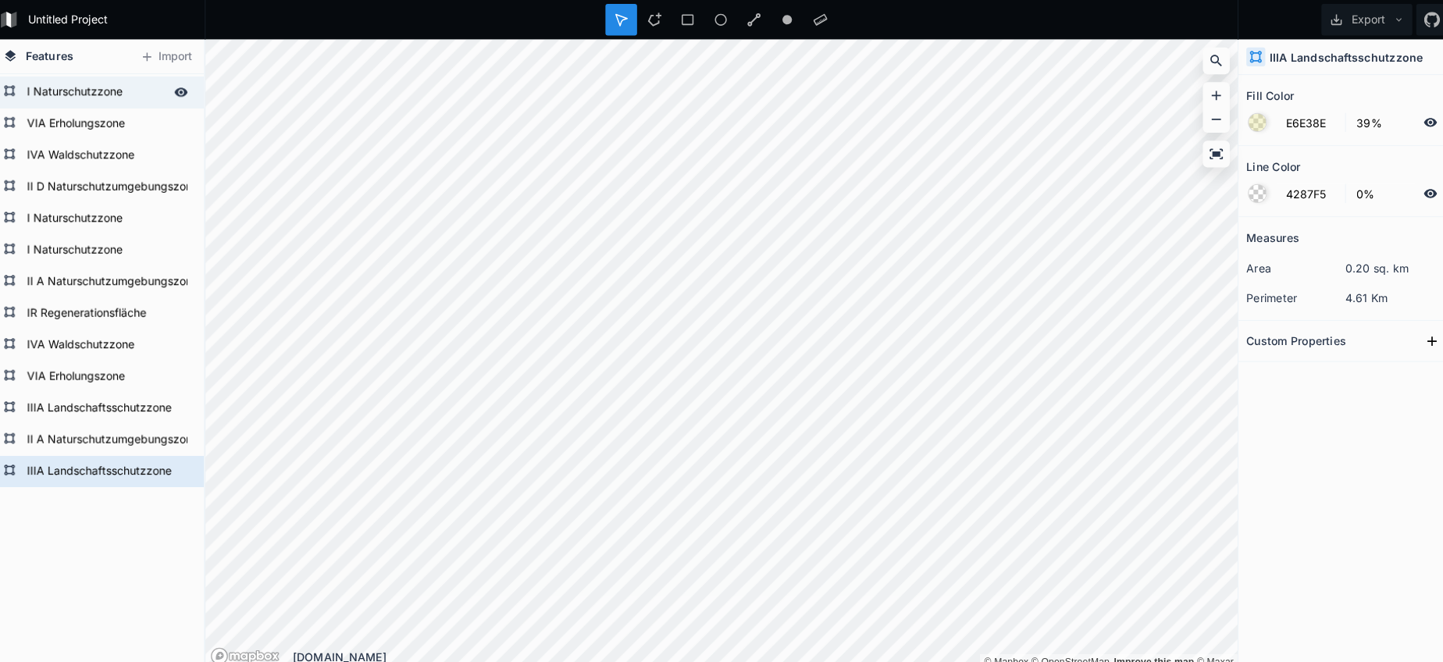
drag, startPoint x: 1166, startPoint y: 336, endPoint x: 198, endPoint y: 81, distance: 1000.4
click at [194, 80] on div "Features Import IIIA Landschaftsschutzzone II A Naturschutzumgebungszone IIIA L…" at bounding box center [721, 350] width 1443 height 623
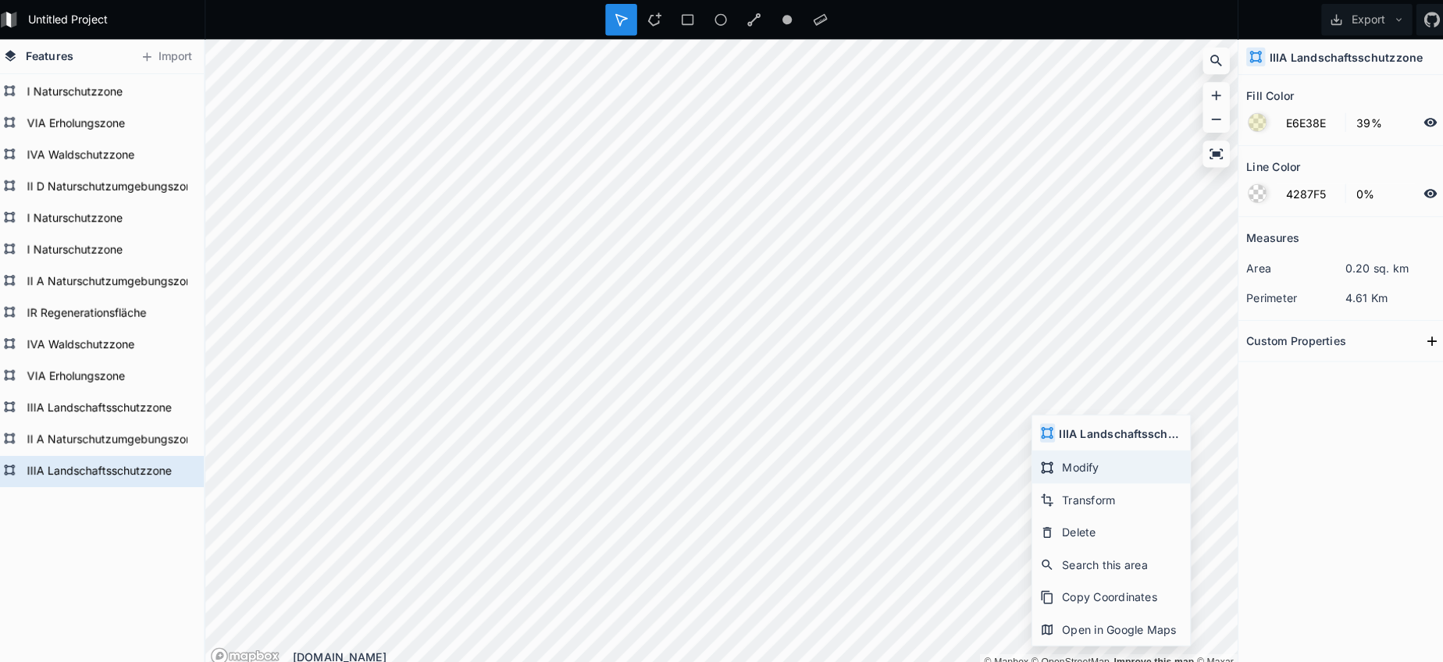
click at [1052, 454] on div "Modify" at bounding box center [1106, 462] width 156 height 32
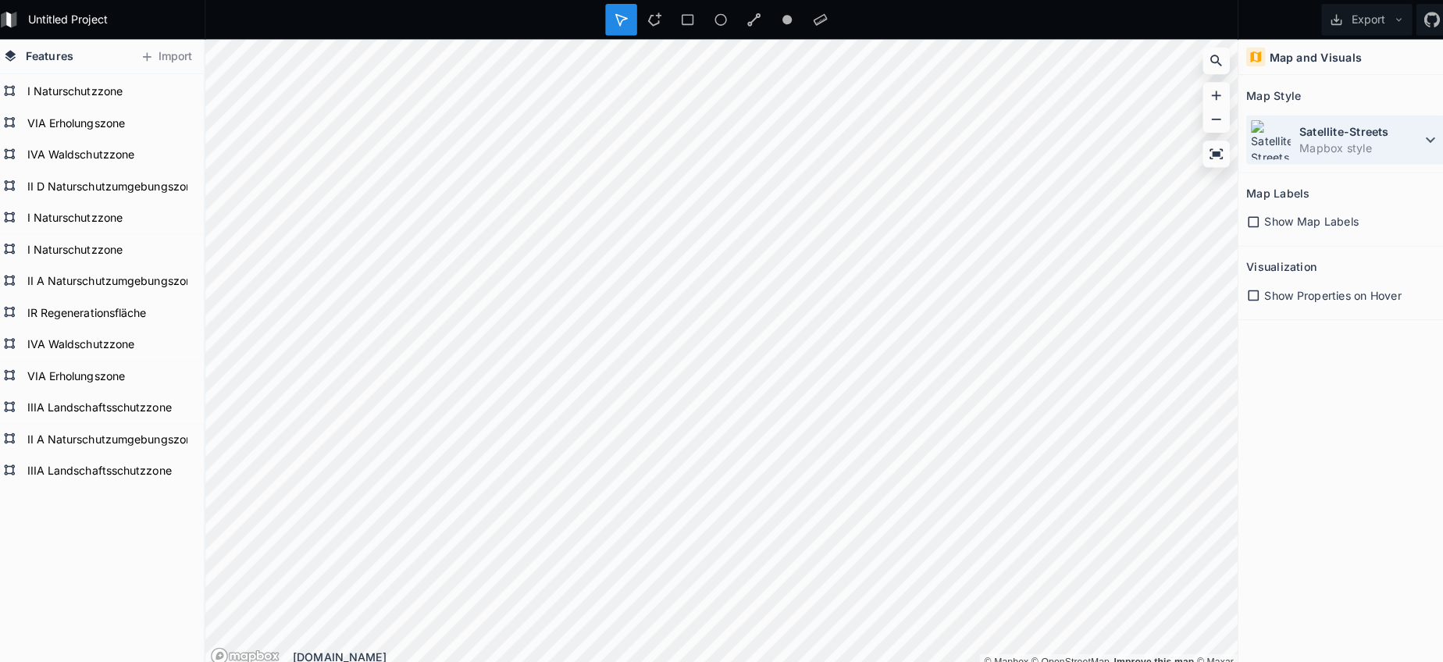
drag, startPoint x: 1268, startPoint y: 150, endPoint x: 1269, endPoint y: 158, distance: 8.7
click at [1268, 150] on img at bounding box center [1264, 138] width 41 height 41
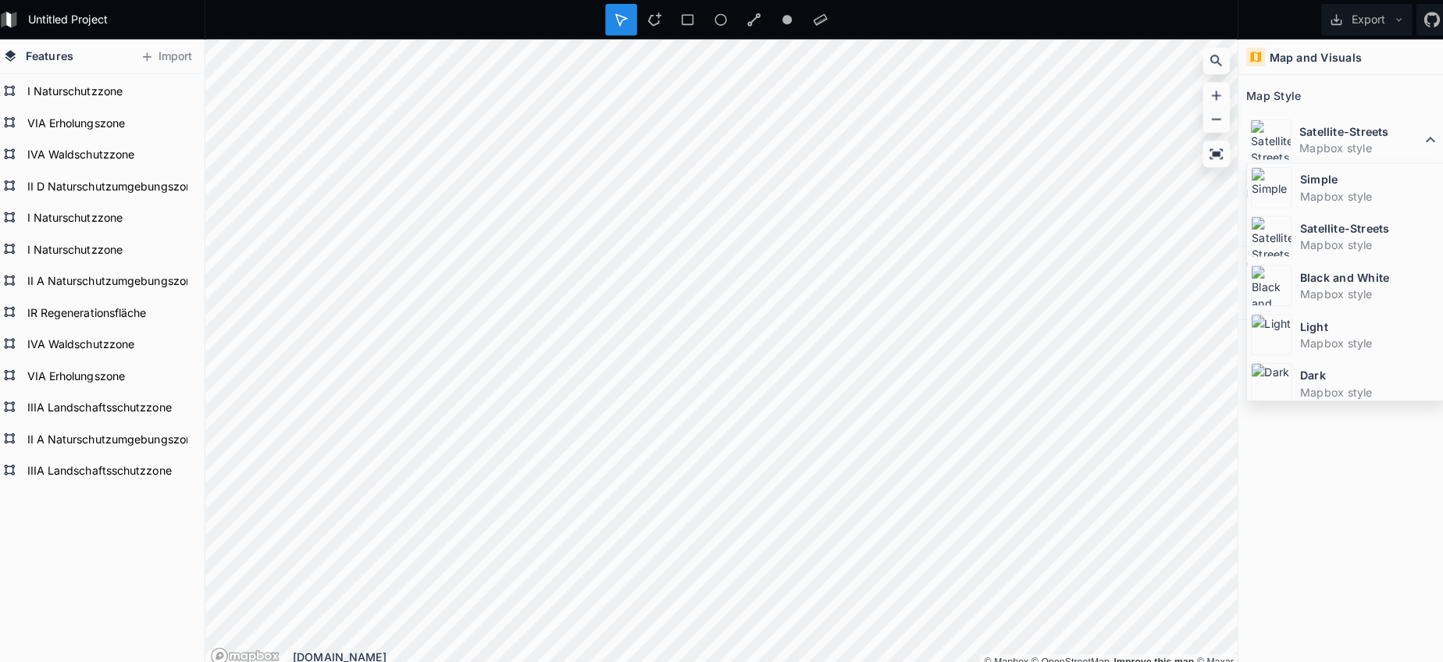
click at [1299, 227] on dt "Satellite-Streets" at bounding box center [1362, 226] width 139 height 16
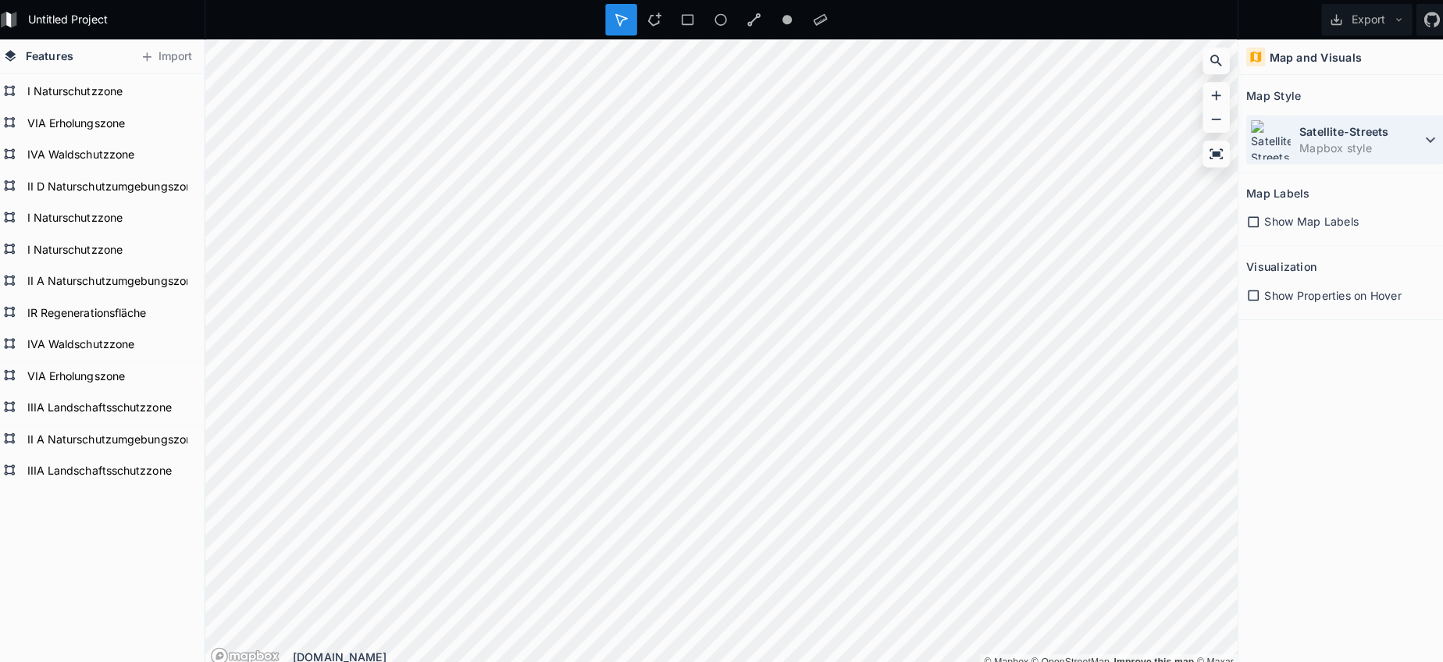
click at [1332, 149] on dd "Mapbox style" at bounding box center [1352, 146] width 120 height 16
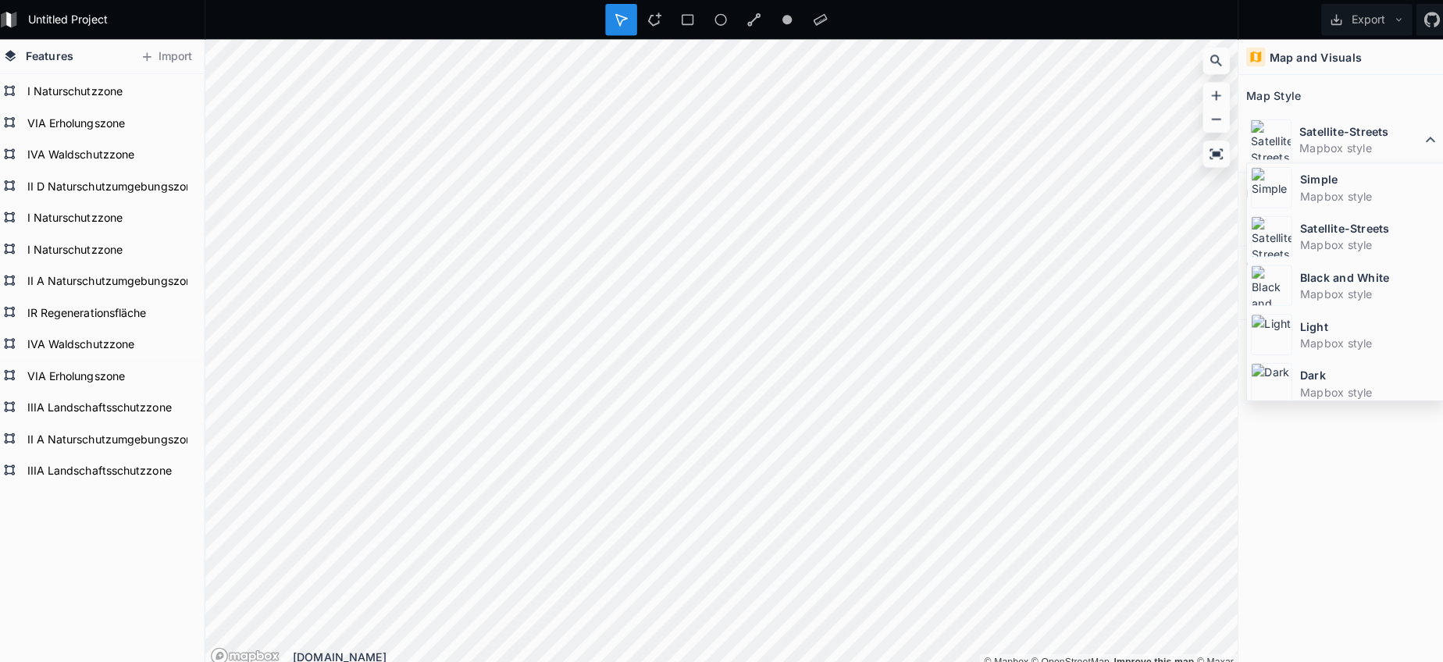
click at [1301, 365] on dt "Dark" at bounding box center [1362, 371] width 139 height 16
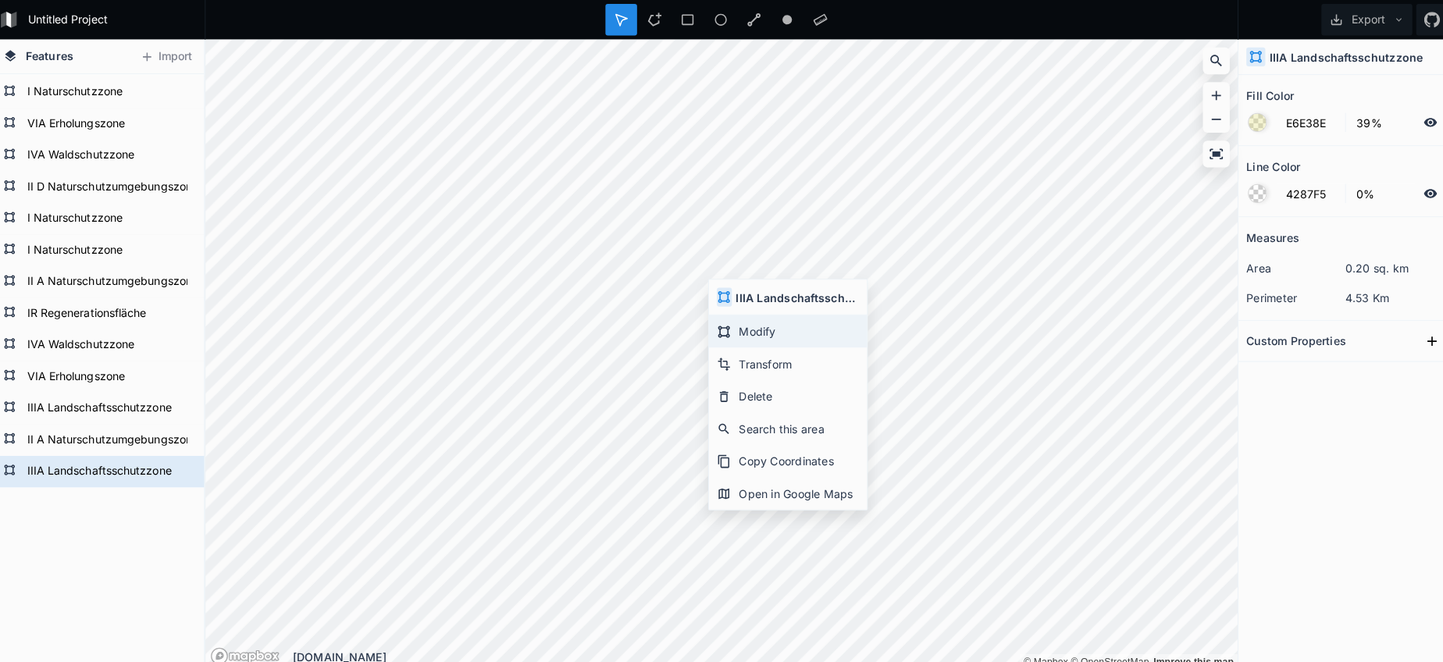
click at [770, 335] on div "Modify" at bounding box center [787, 328] width 156 height 32
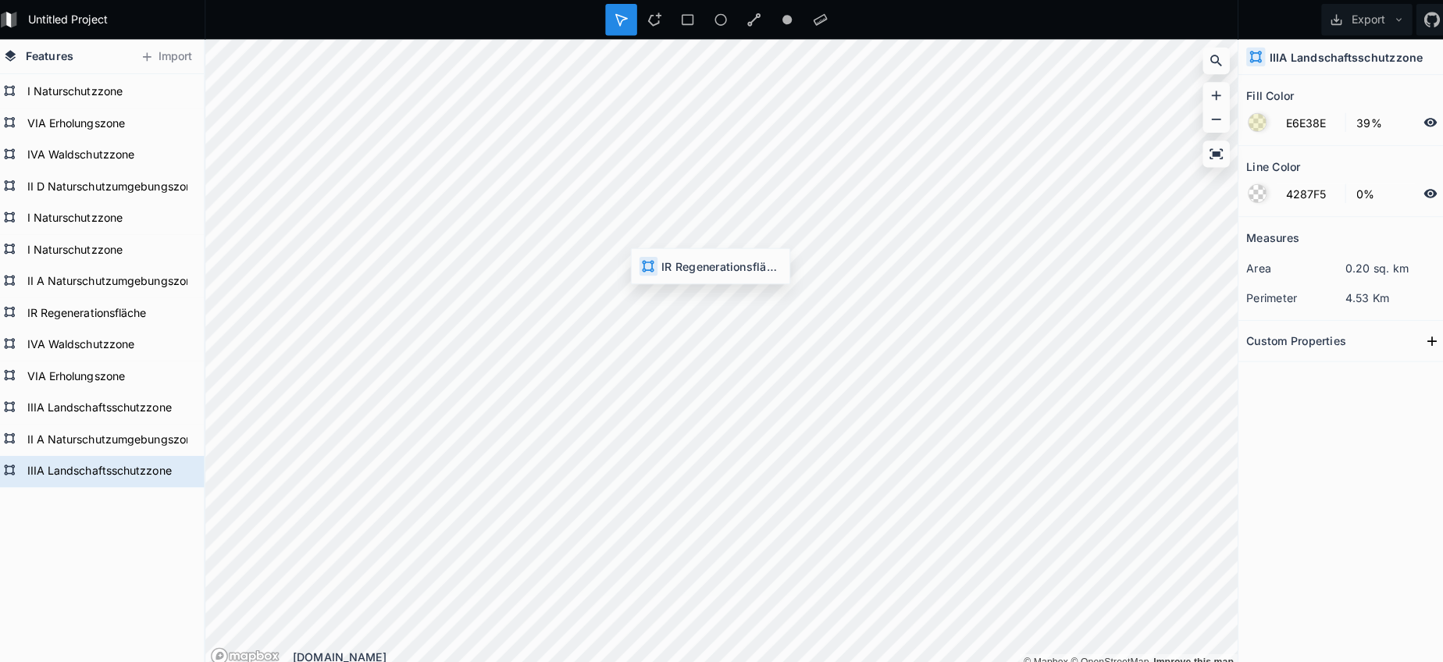
type input "08A893"
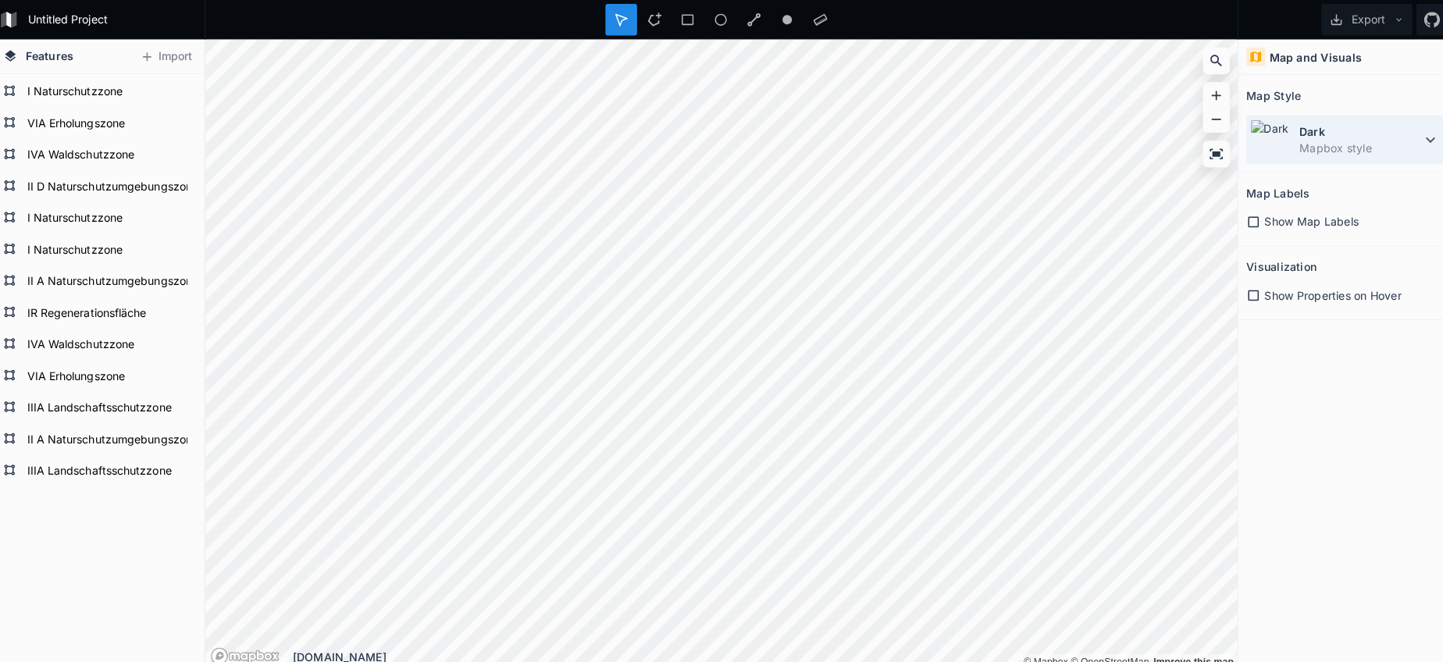
click at [1361, 148] on dd "Mapbox style" at bounding box center [1352, 146] width 120 height 16
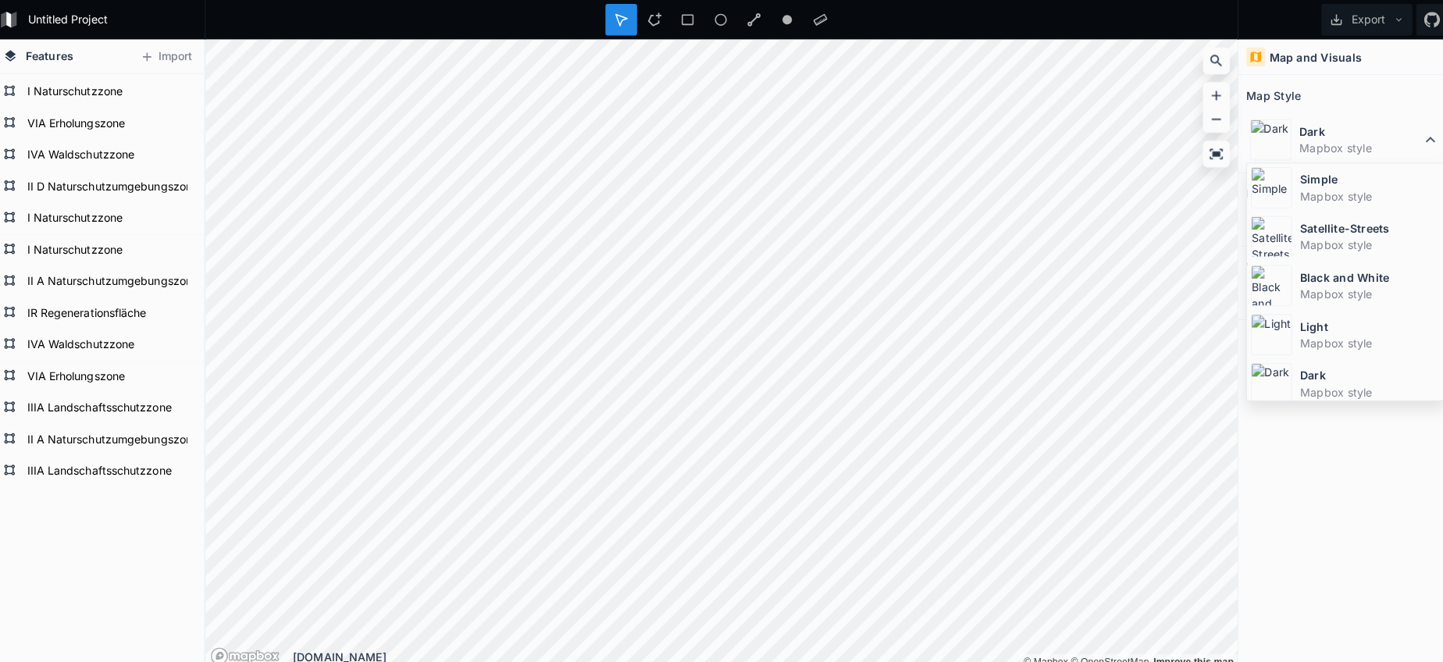
drag, startPoint x: 1317, startPoint y: 185, endPoint x: 1273, endPoint y: 189, distance: 43.9
click at [1316, 185] on dt "Simple" at bounding box center [1362, 177] width 139 height 16
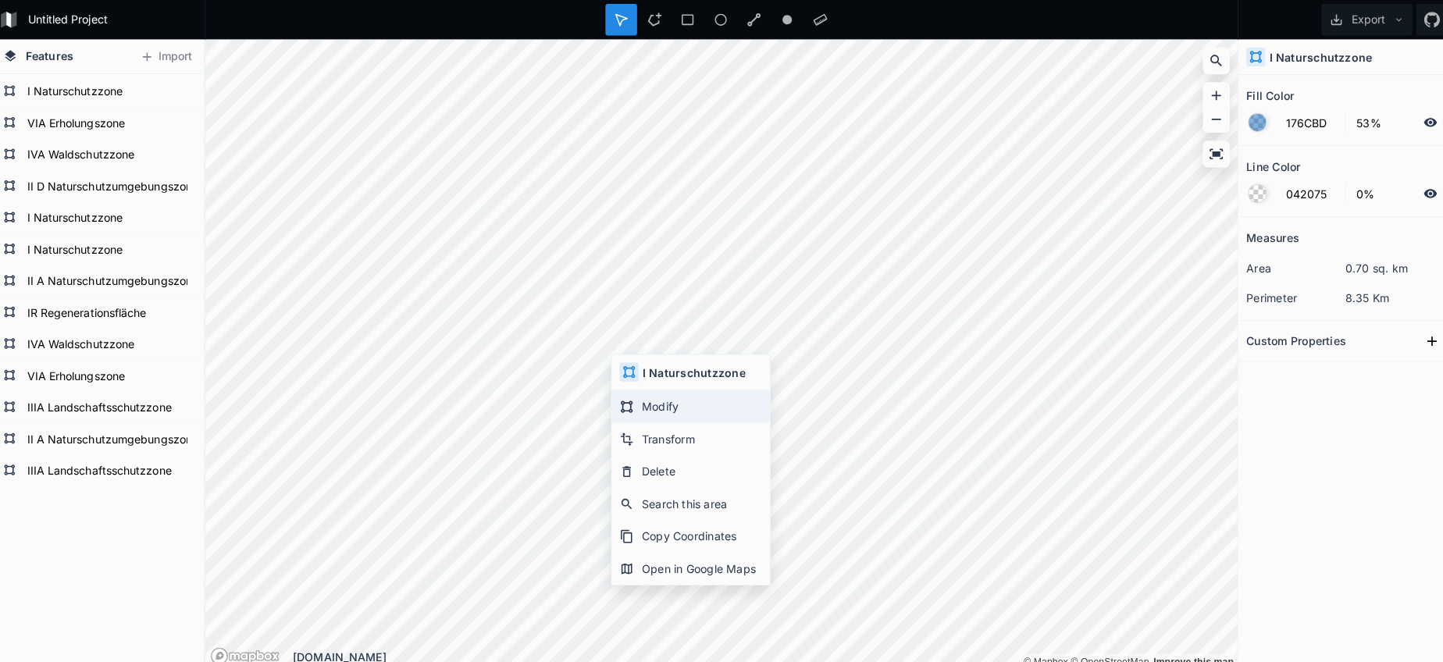
click at [665, 399] on div "Modify" at bounding box center [691, 402] width 156 height 32
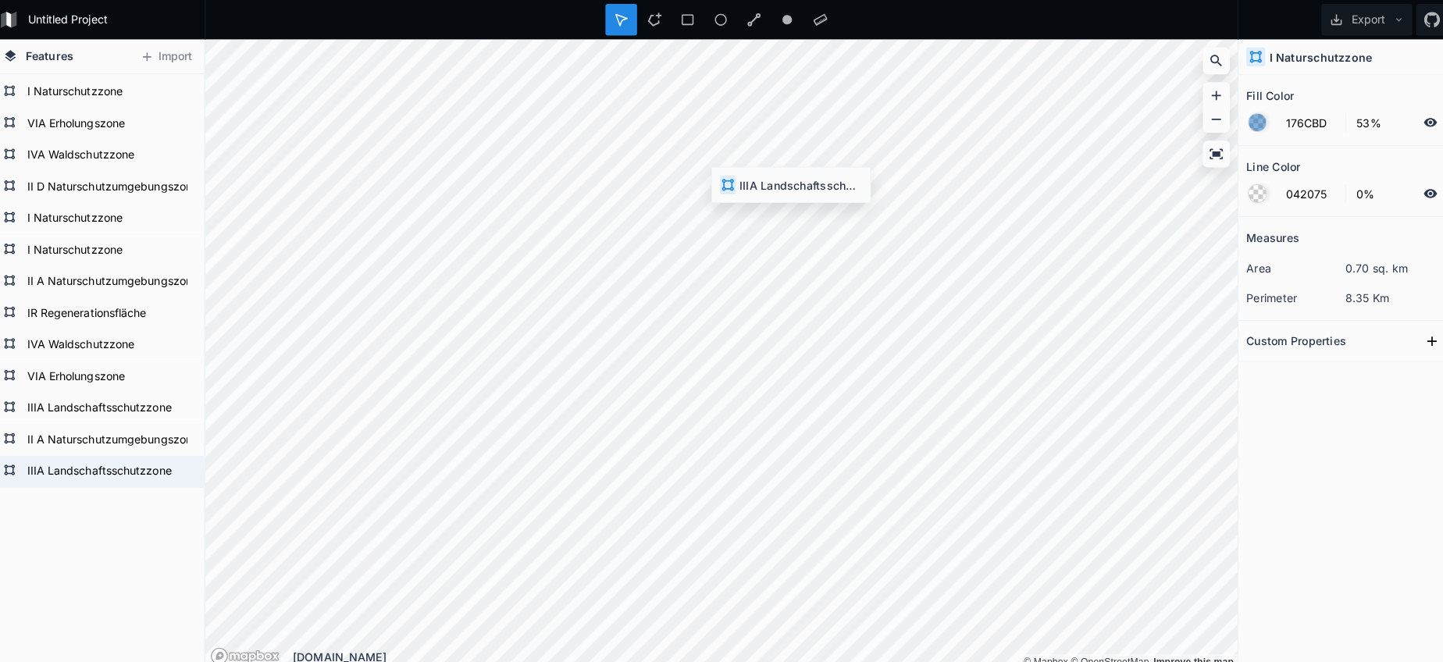
type input "E6E38E"
type input "39%"
type input "4287F5"
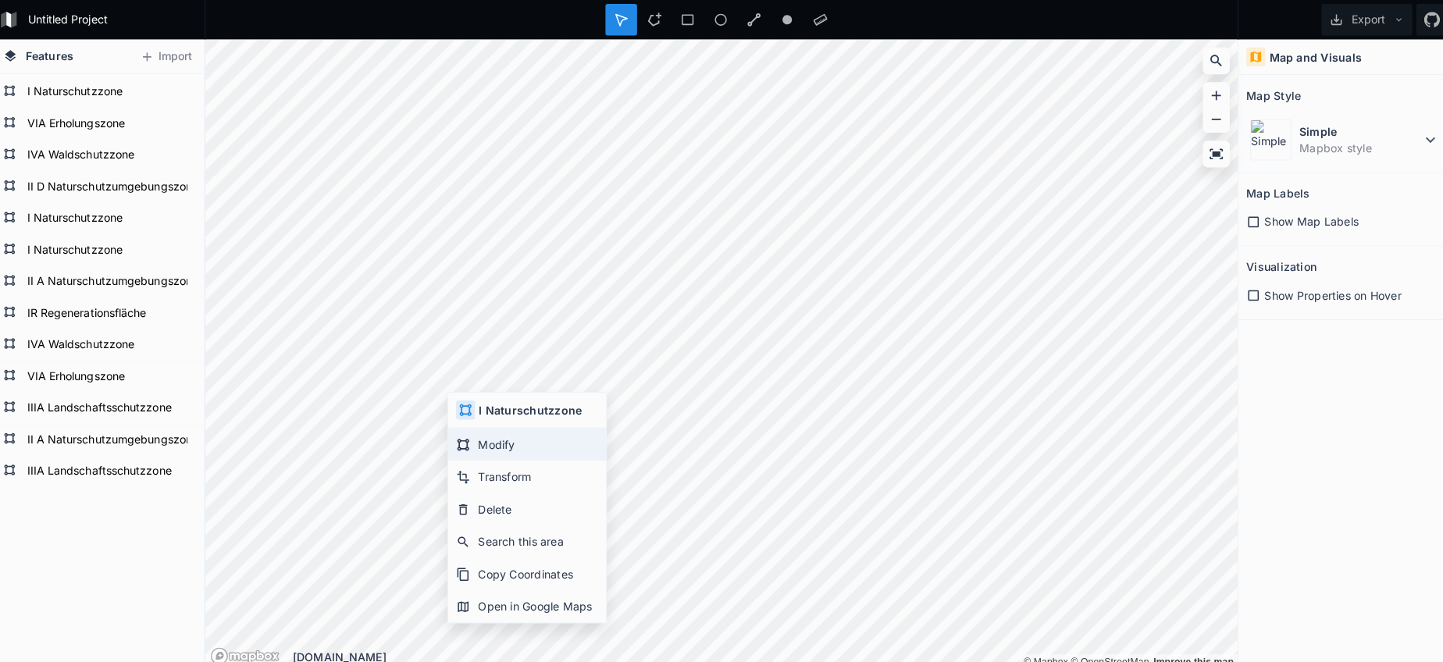
click at [473, 442] on div "Modify" at bounding box center [529, 439] width 156 height 32
click at [643, 27] on div at bounding box center [654, 19] width 31 height 31
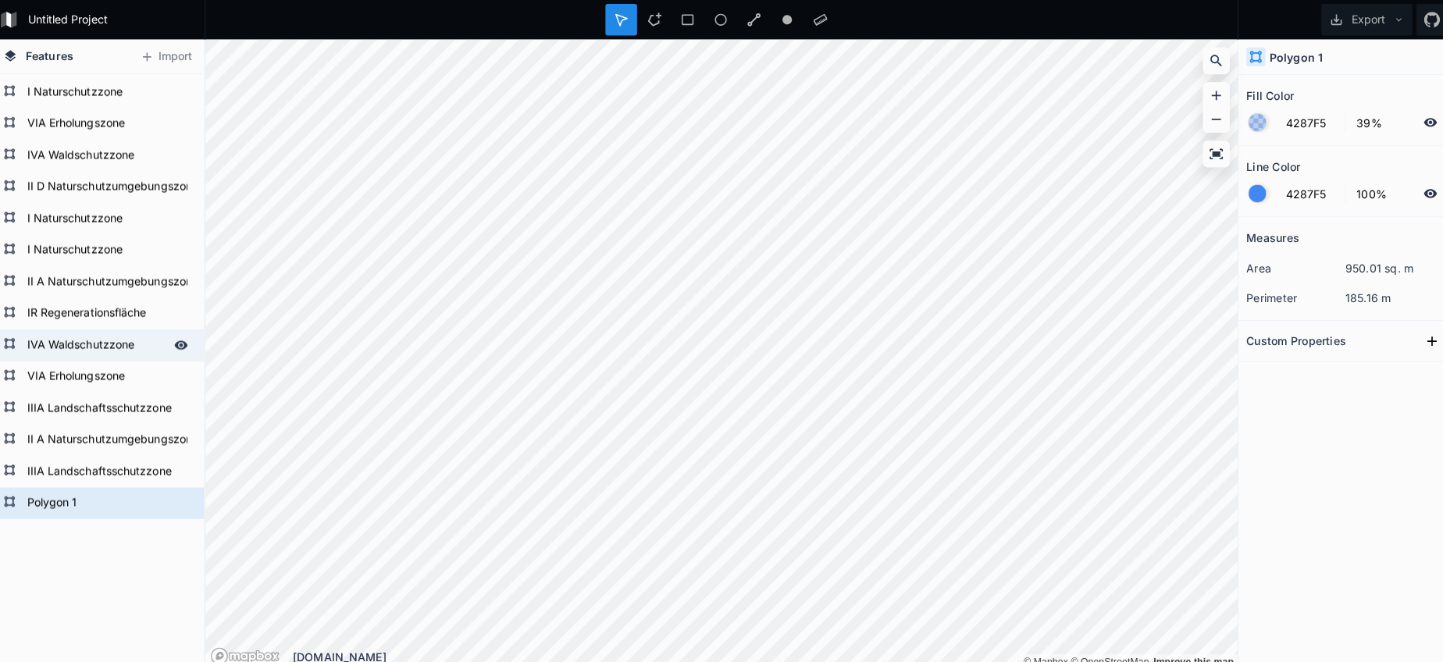
click at [106, 339] on form "IVA Waldschutzzone" at bounding box center [103, 340] width 146 height 23
type input "02751F"
type input "0%"
click at [106, 339] on form "IVA Waldschutzzone" at bounding box center [103, 340] width 146 height 23
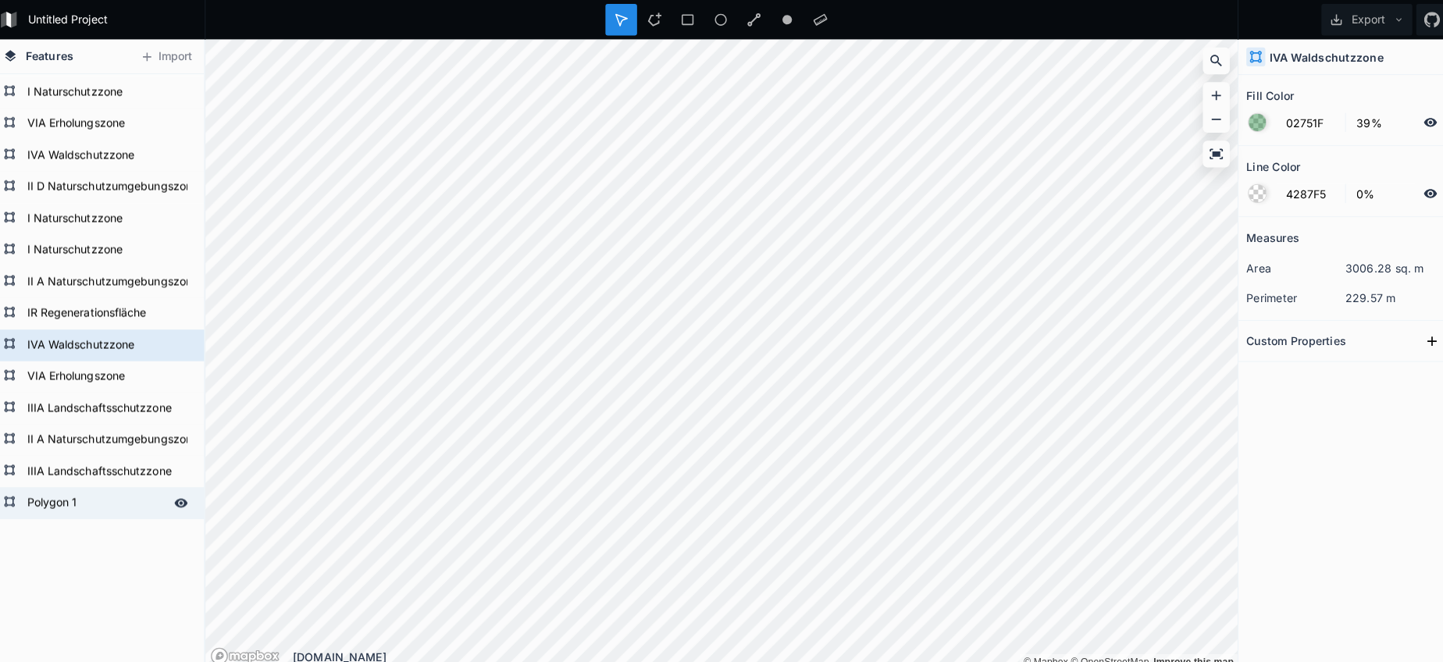
click at [72, 494] on form "Polygon 1" at bounding box center [103, 497] width 146 height 23
type input "4287F5"
type input "100%"
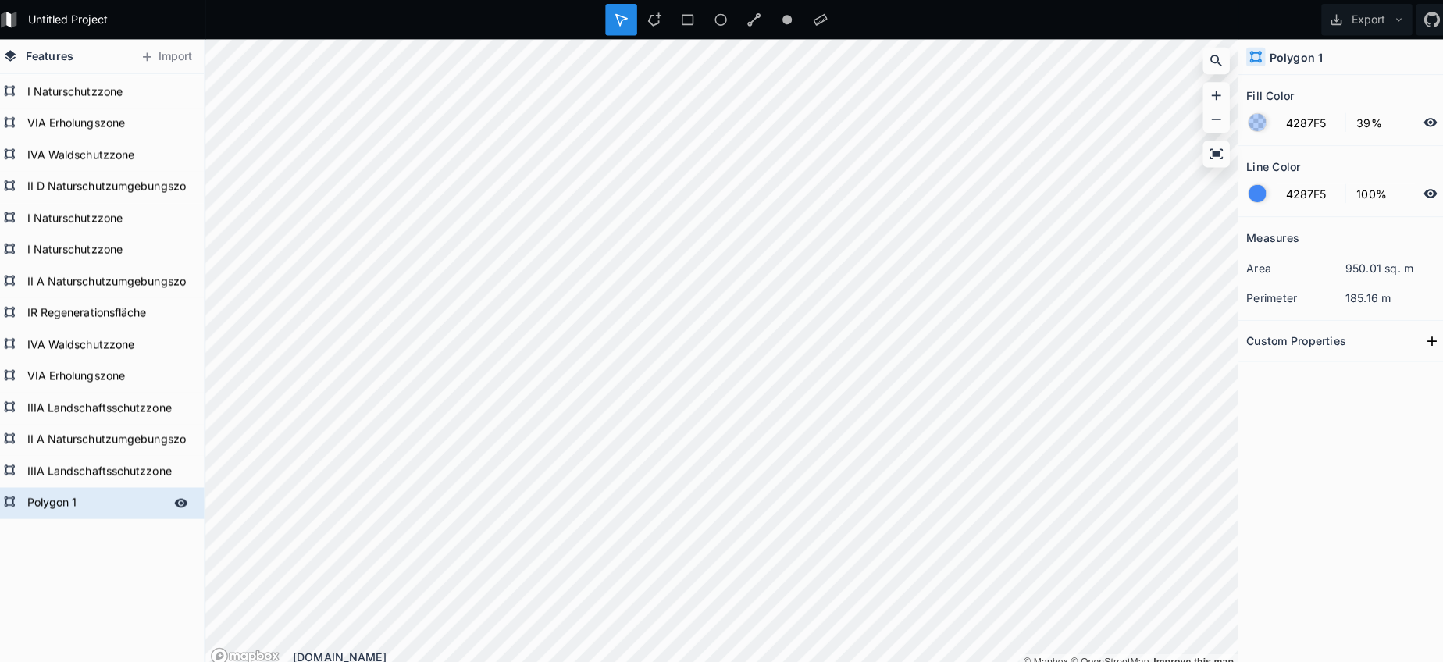
click at [67, 494] on form "Polygon 1" at bounding box center [103, 497] width 146 height 23
paste input "IVA Waldschutzzone"
type input "IVA Waldschutzzone"
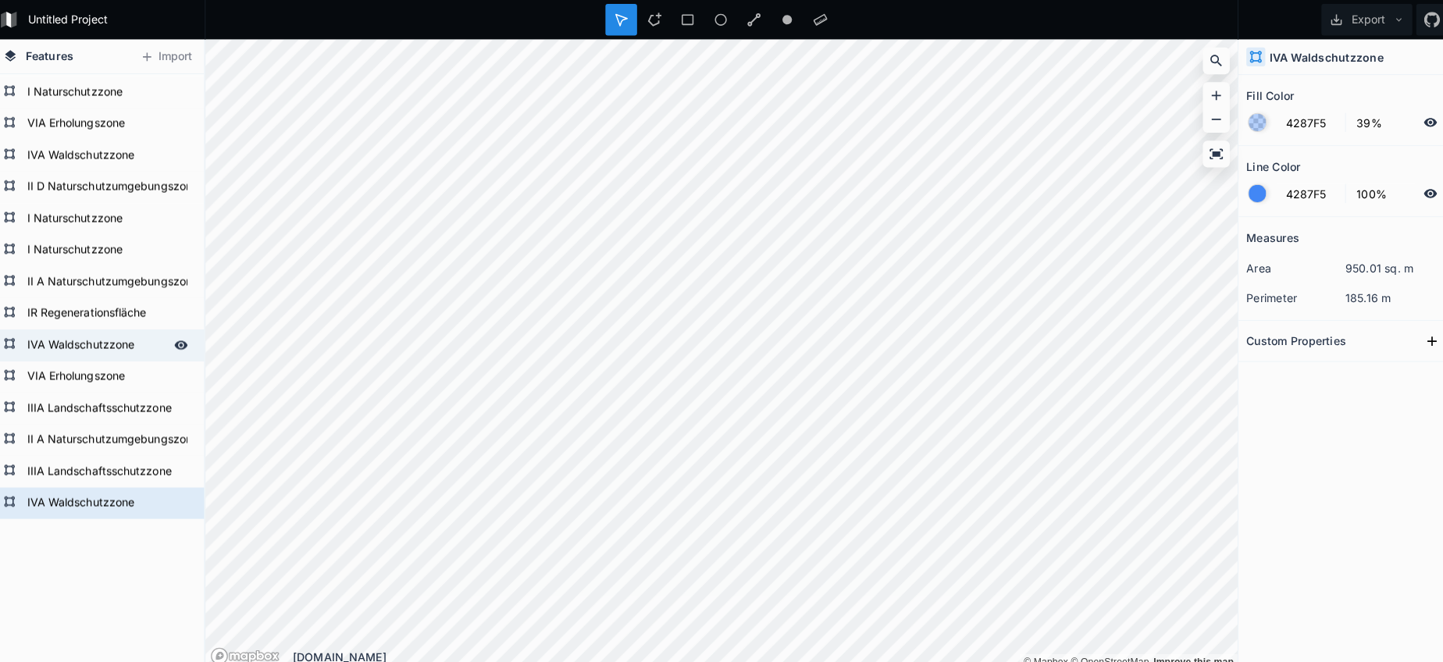
click at [97, 332] on form "IVA Waldschutzzone" at bounding box center [103, 340] width 146 height 23
type input "02751F"
type input "0%"
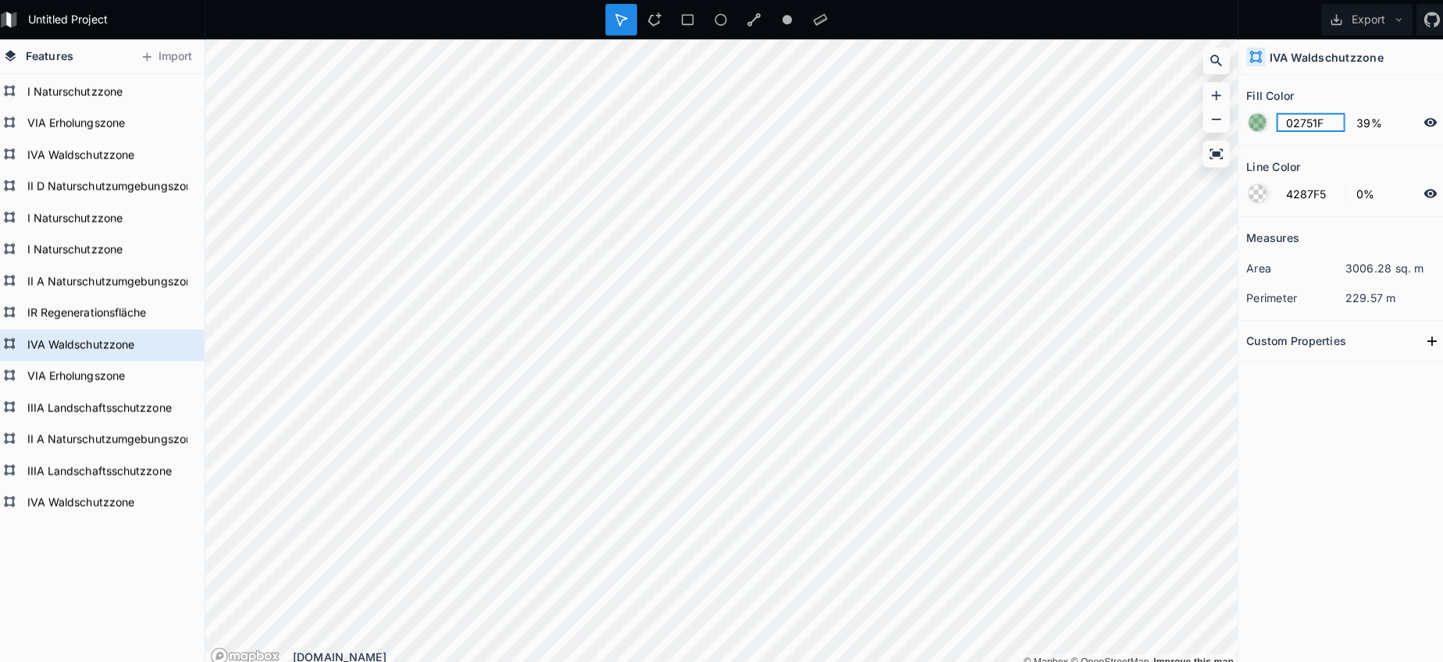
click at [1300, 119] on input "02751F" at bounding box center [1303, 121] width 68 height 19
click at [59, 502] on form "IVA Waldschutzzone" at bounding box center [103, 497] width 146 height 23
type input "4287F5"
type input "100%"
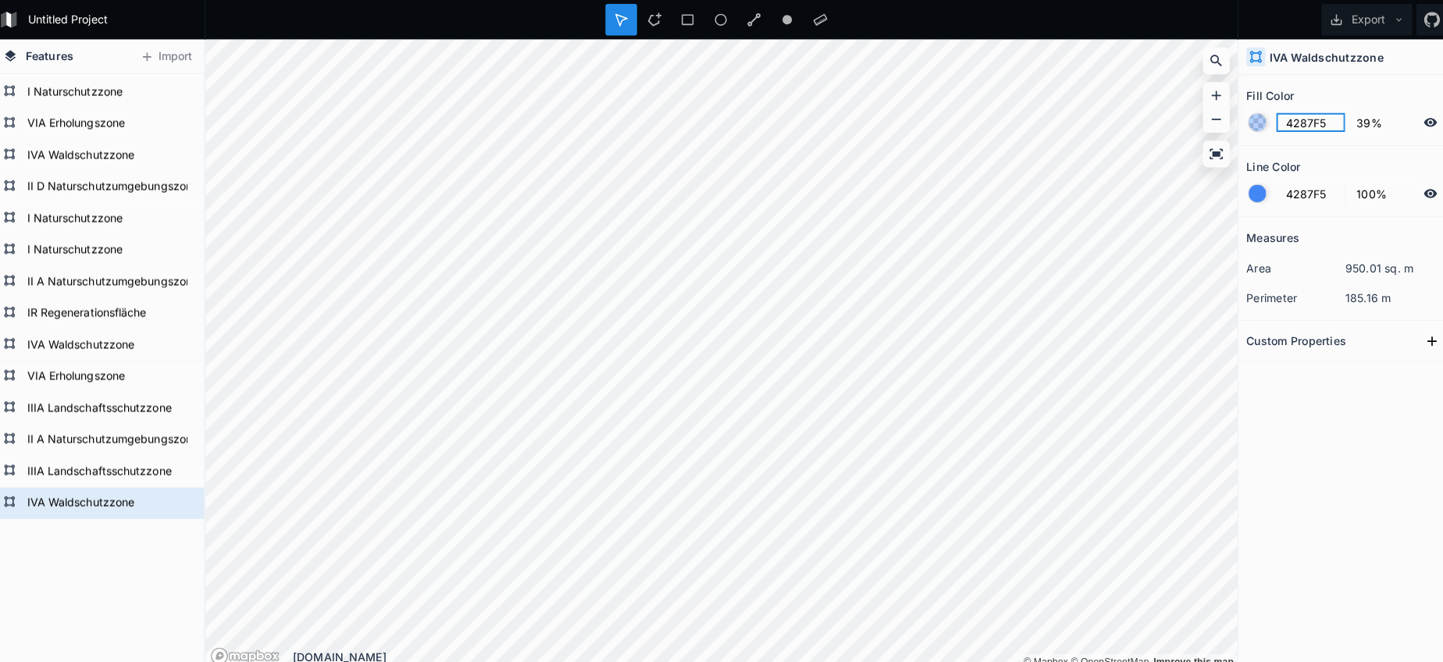
click at [1290, 125] on input "4287F5" at bounding box center [1303, 121] width 68 height 19
paste input "02751F"
type input "02751F"
drag, startPoint x: 1272, startPoint y: 181, endPoint x: 1230, endPoint y: 183, distance: 41.4
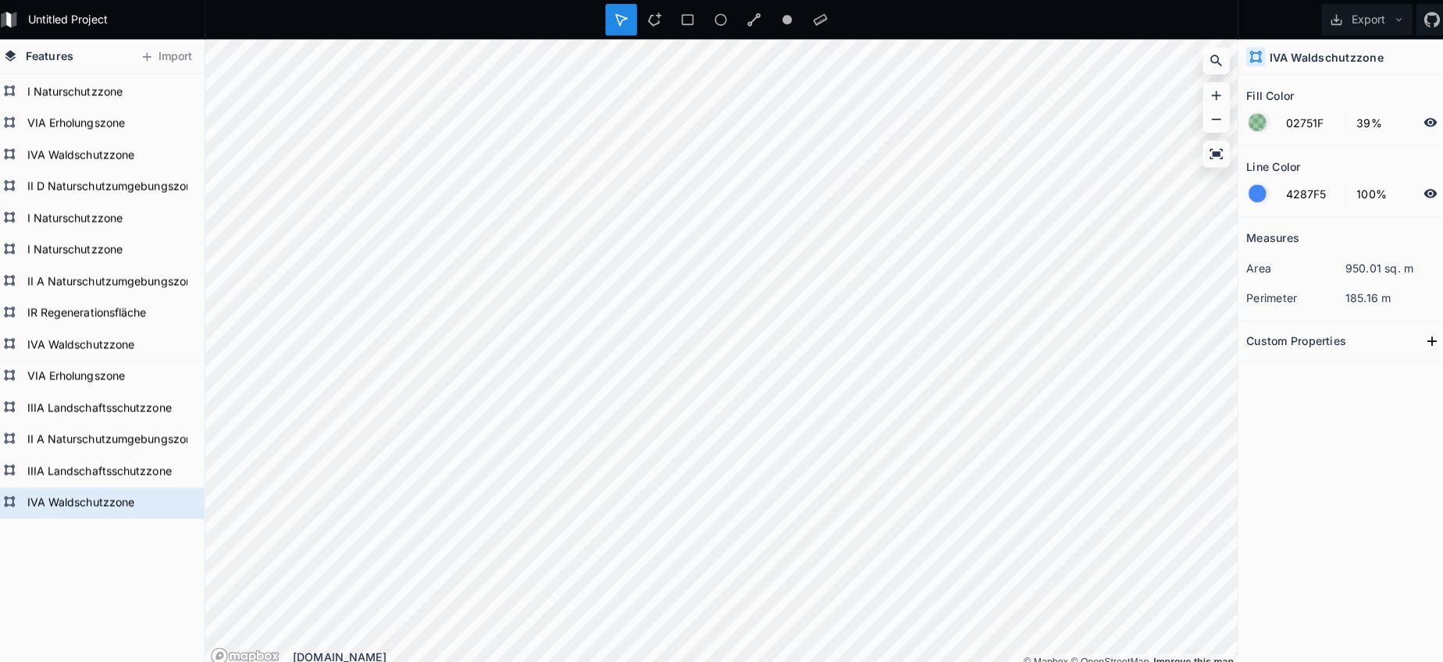
click at [1264, 181] on form "4287F5 100%" at bounding box center [1337, 191] width 195 height 30
click at [1232, 185] on section "Line Color 4287F5 100%" at bounding box center [1337, 179] width 211 height 70
click at [1242, 190] on div at bounding box center [1250, 191] width 17 height 17
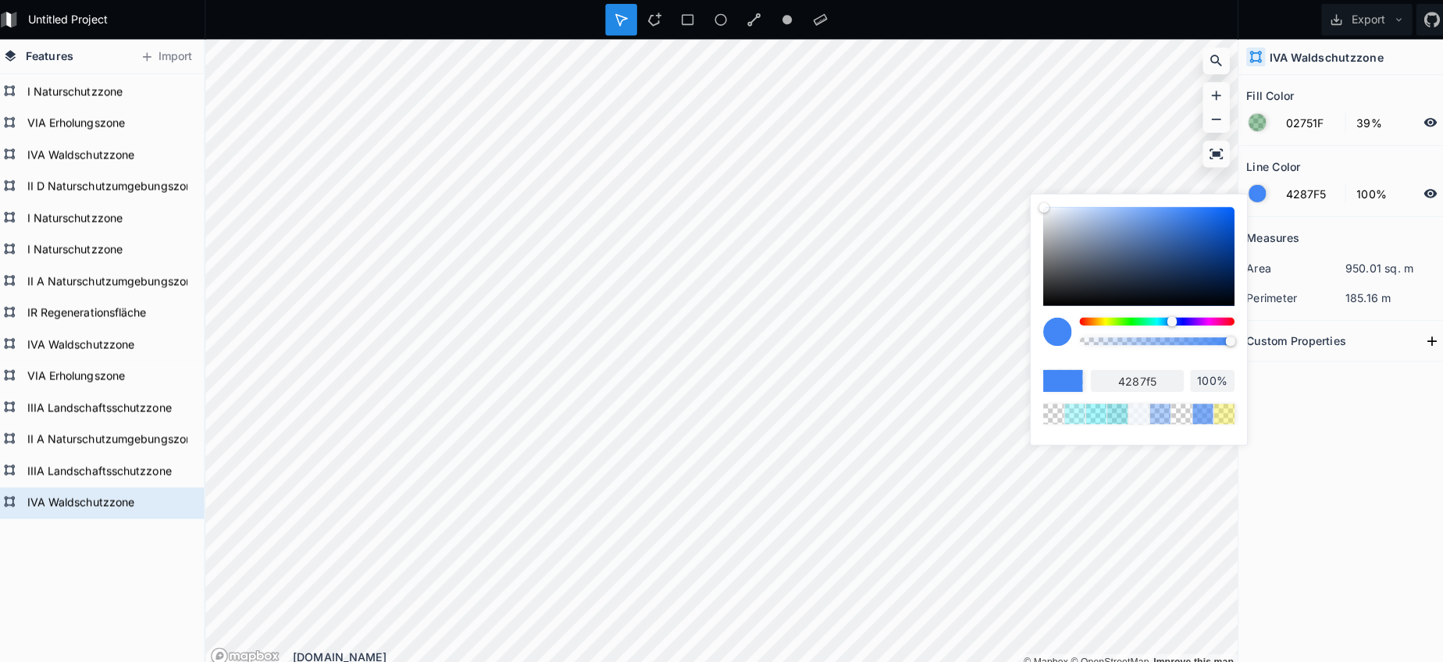
type input "98%"
type input "97%"
type input "96%"
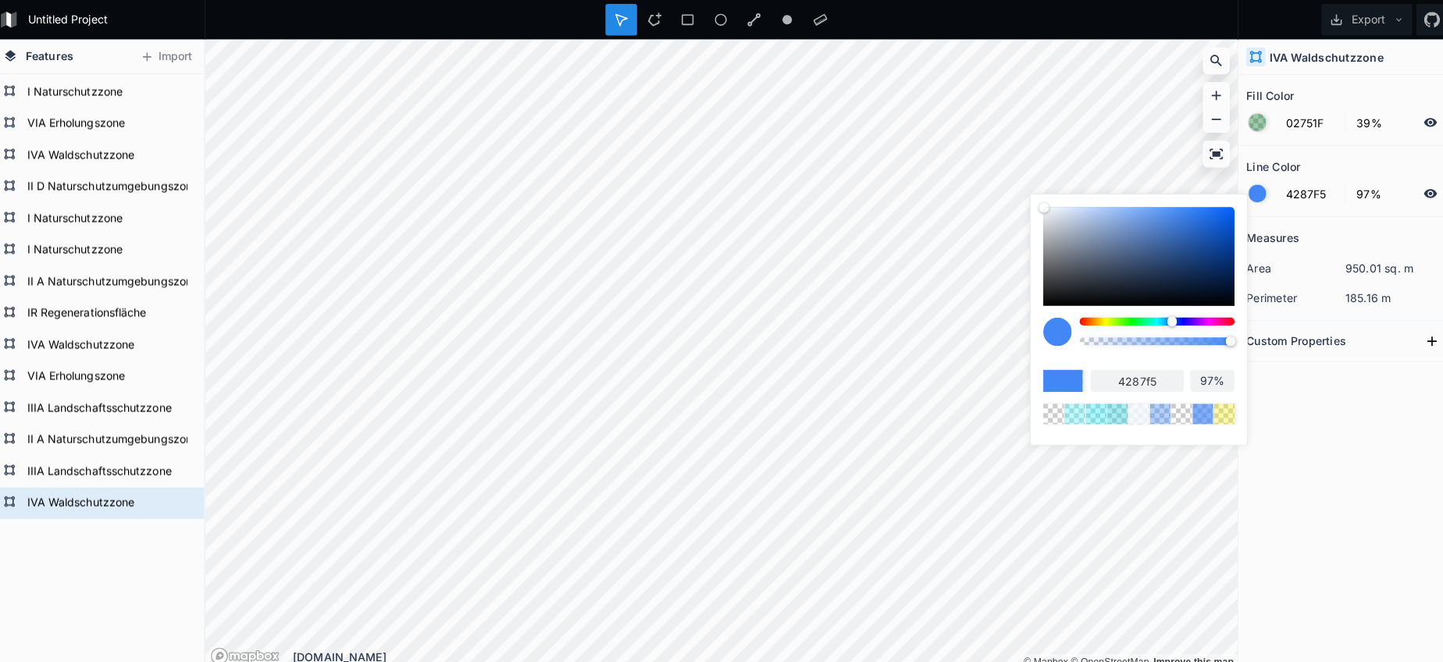
type input "96%"
type input "92%"
type input "87%"
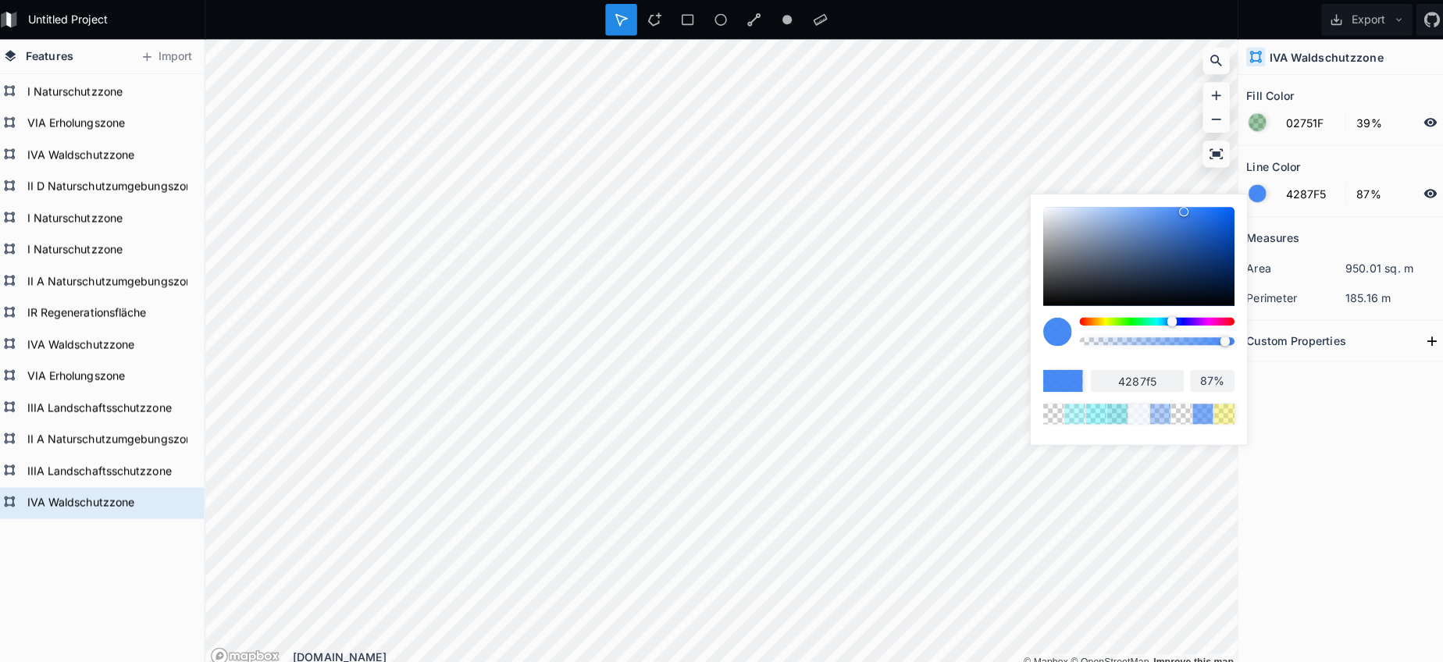
type input "78%"
type input "61%"
type input "34%"
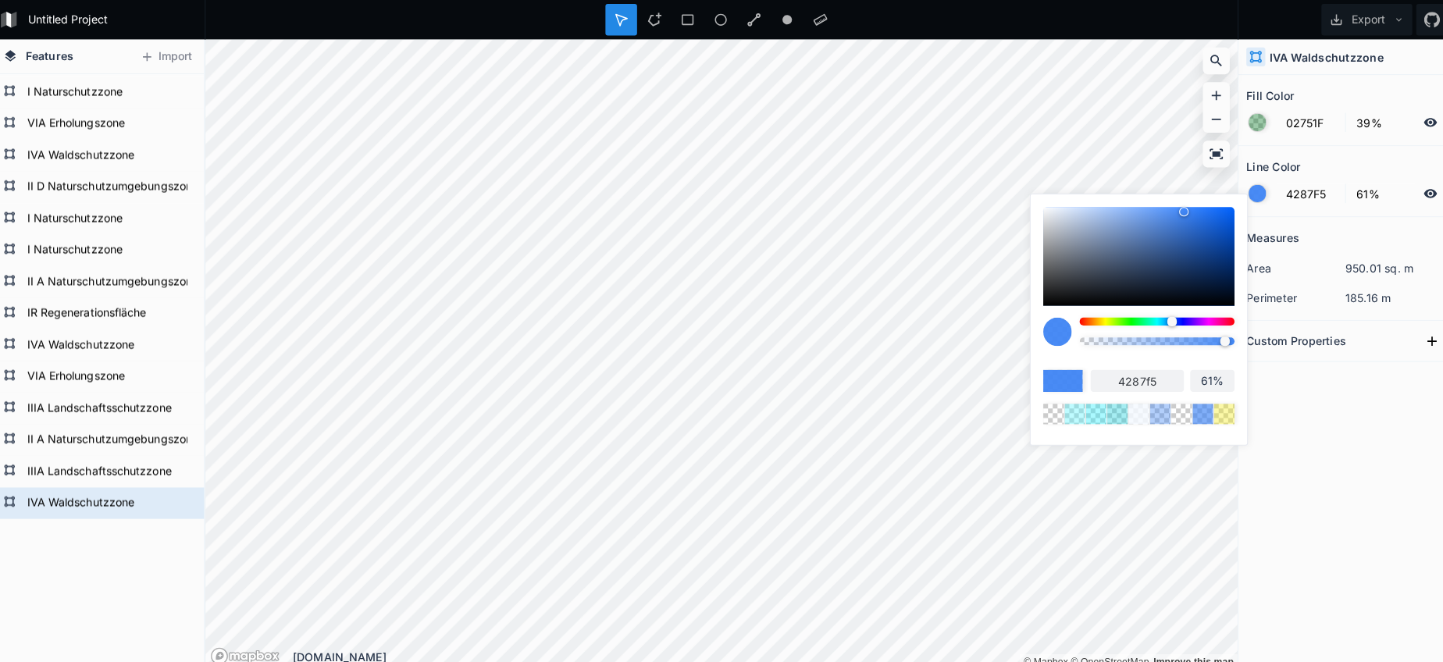
type input "34%"
type input "17%"
type input "0%"
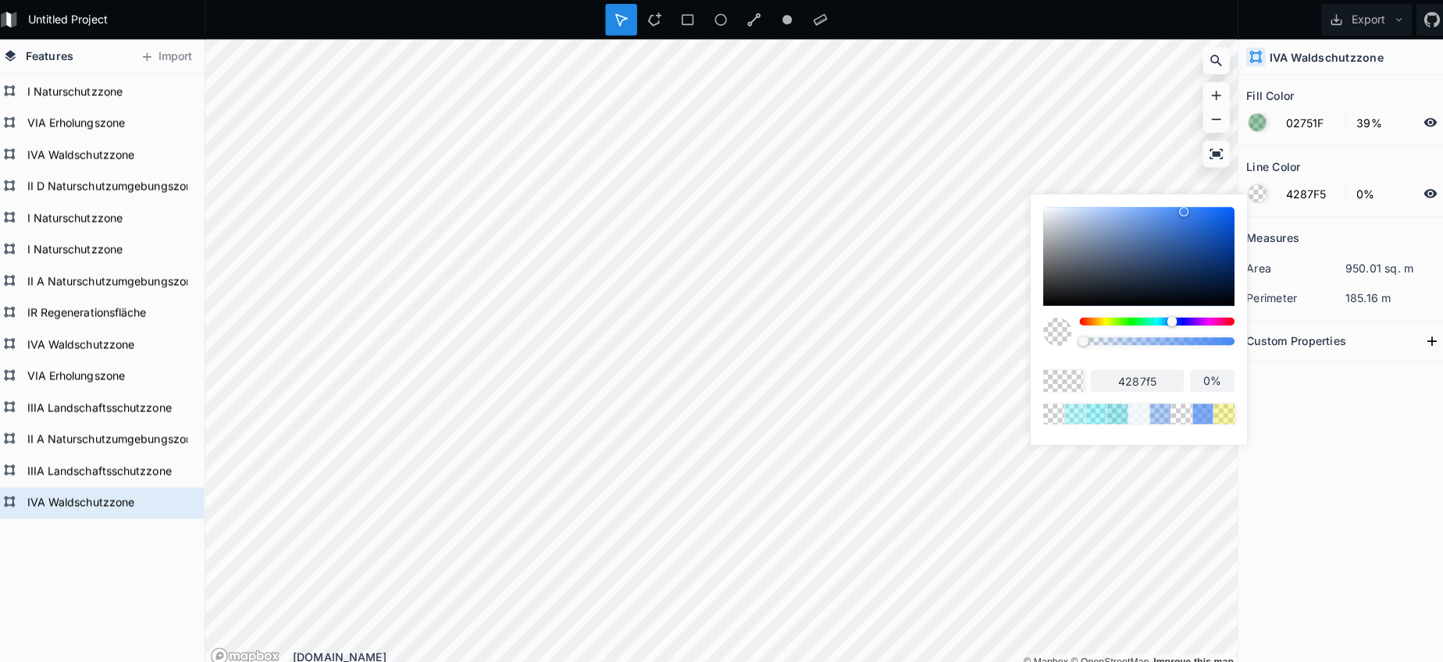
click at [928, 301] on body "Untitled Project Export Features Import IVA Waldschutzzone IIIA Landschaftsschu…" at bounding box center [721, 331] width 1443 height 662
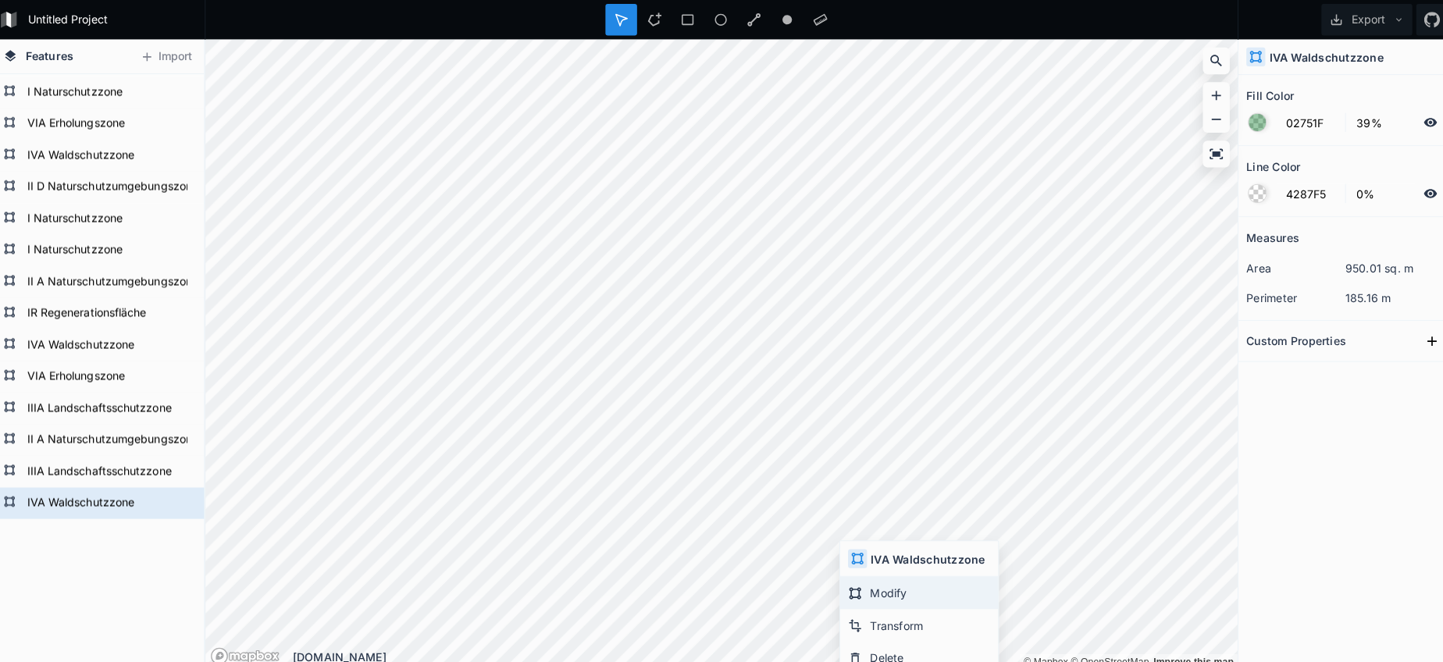
click at [899, 580] on div "Modify" at bounding box center [917, 586] width 156 height 32
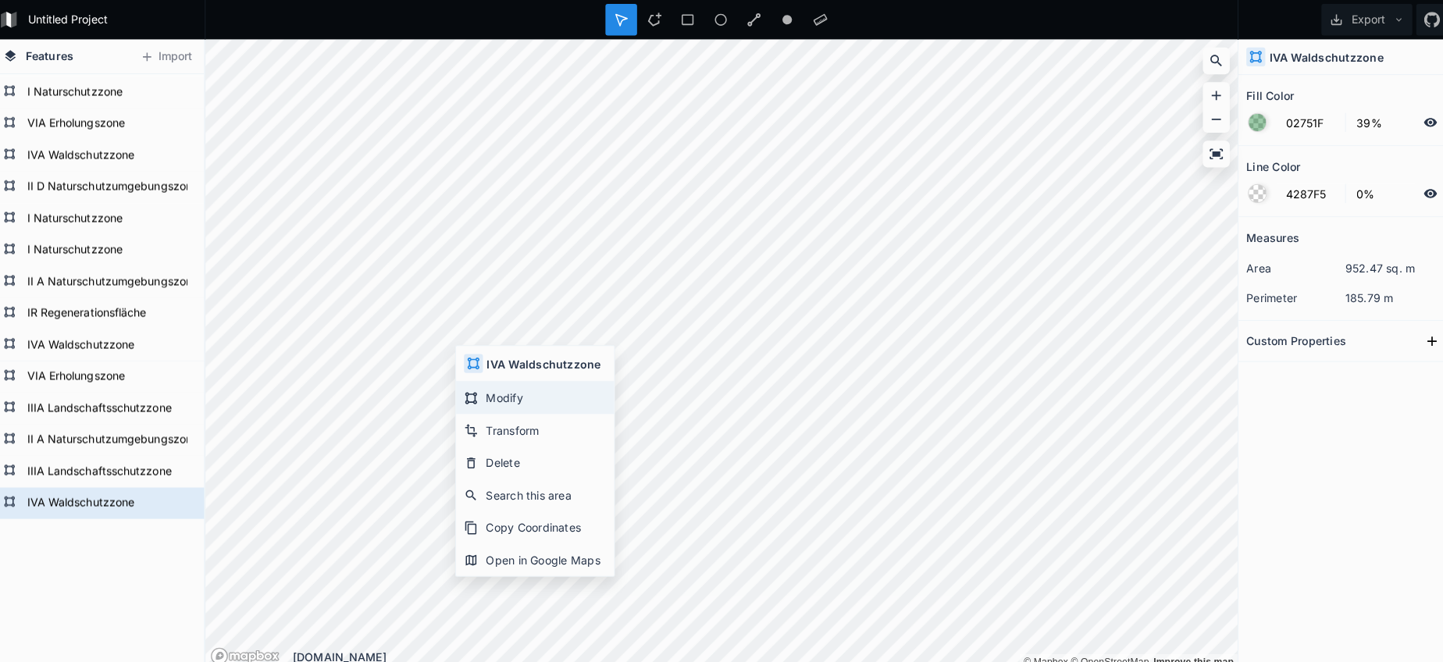
click at [500, 396] on div "Modify" at bounding box center [537, 393] width 156 height 32
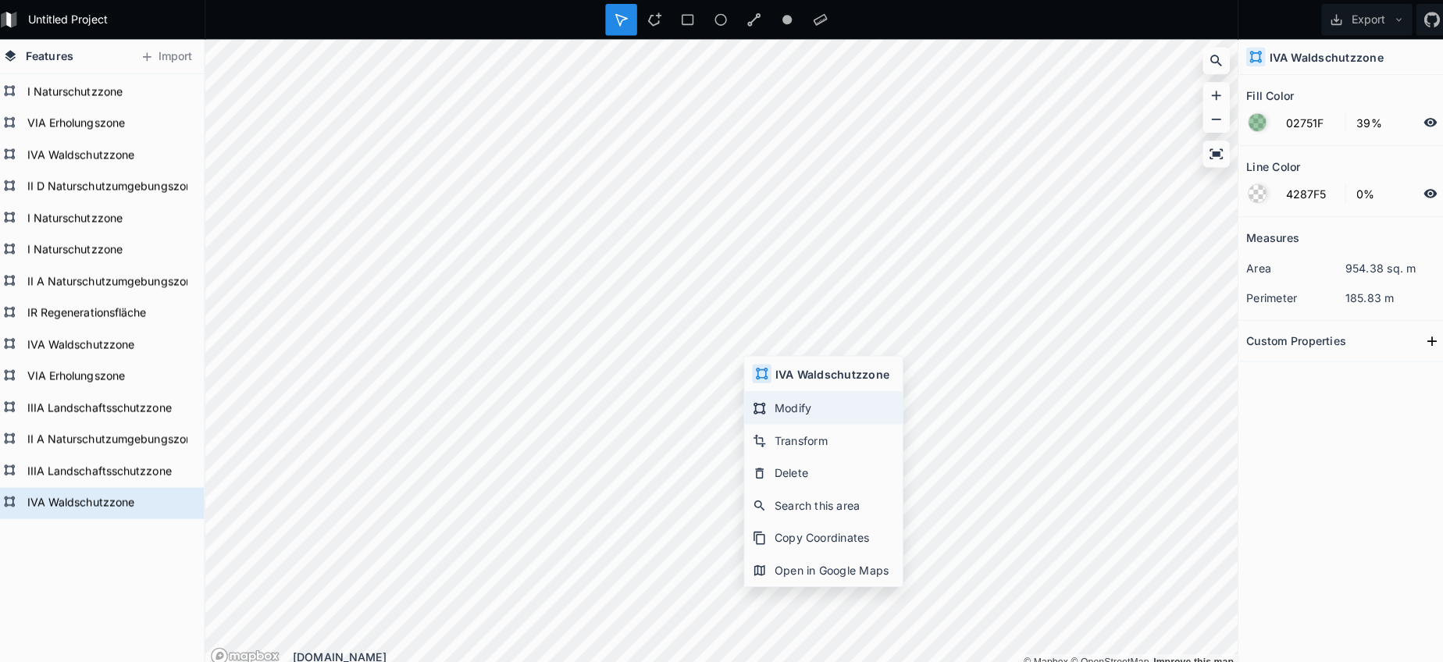
click at [803, 411] on div "Modify" at bounding box center [822, 403] width 156 height 32
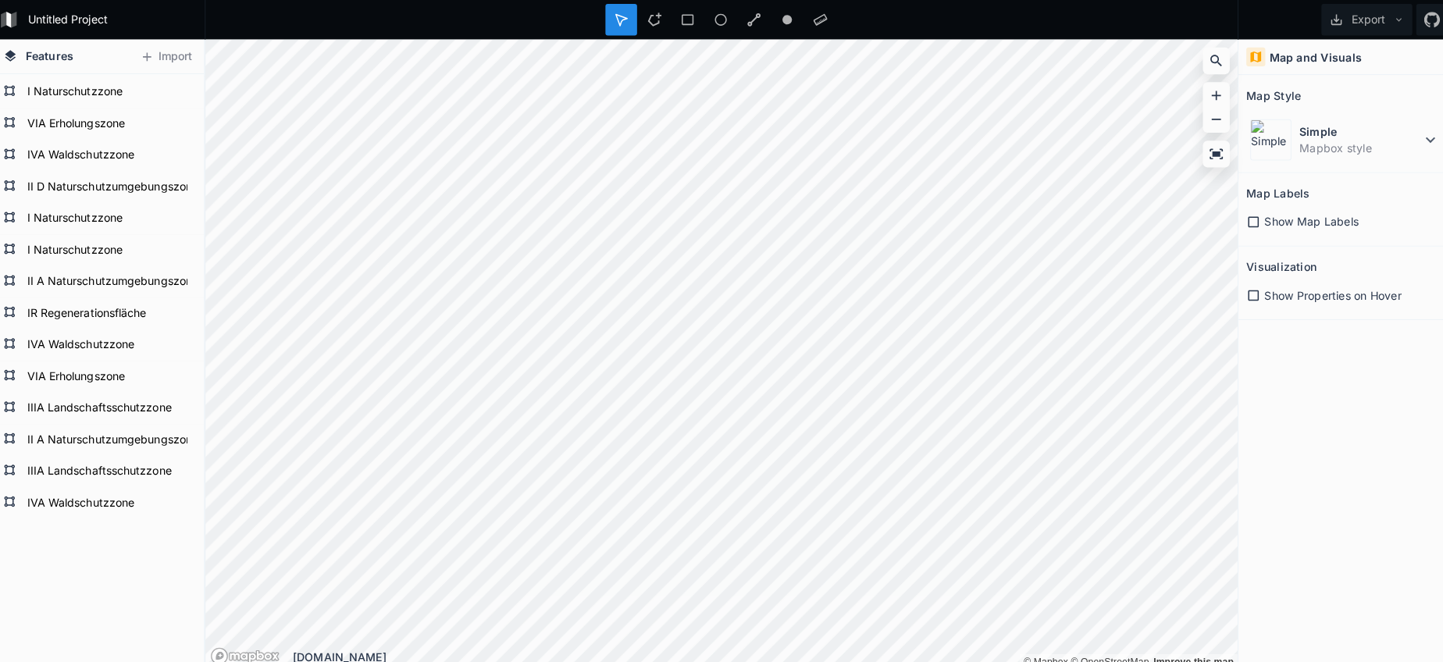
click at [596, 33] on div "Untitled Project Export Features Import IVA Waldschutzzone IIIA Landschaftsschu…" at bounding box center [721, 331] width 1443 height 662
click at [644, 27] on div at bounding box center [654, 19] width 31 height 31
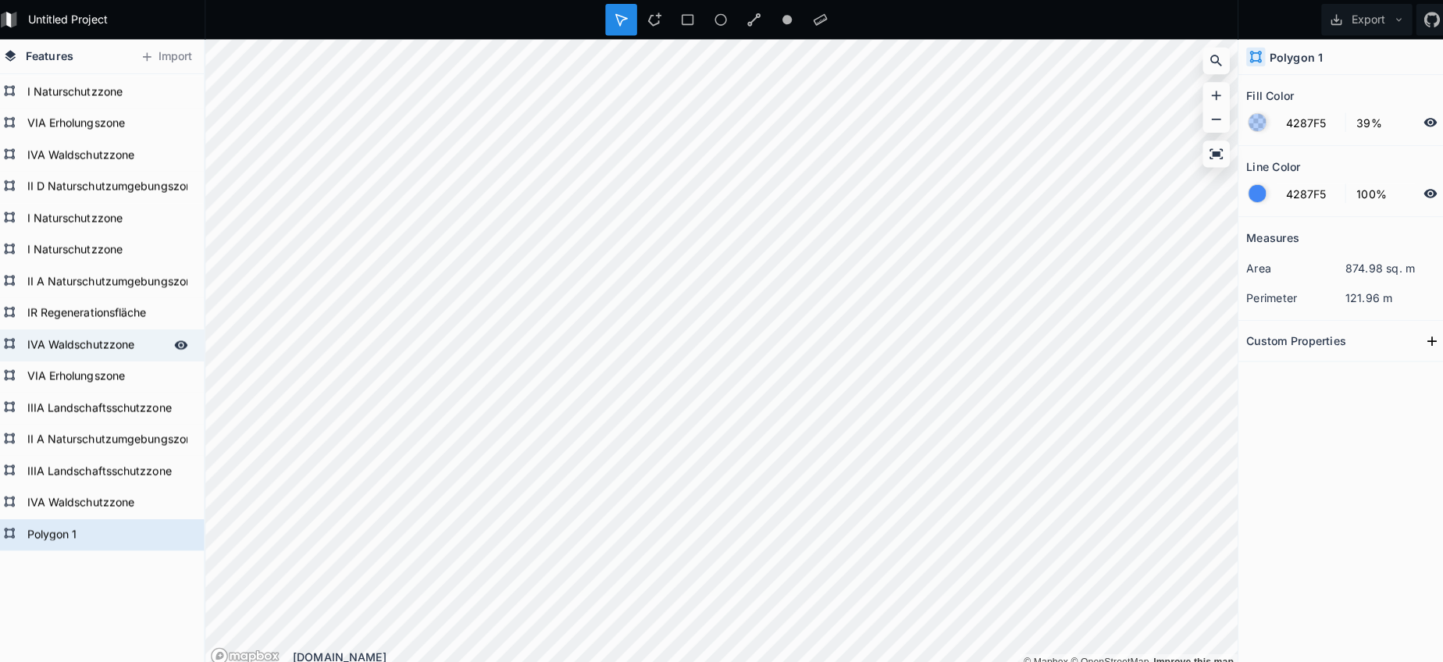
click at [80, 345] on form "IVA Waldschutzzone" at bounding box center [103, 340] width 146 height 23
type input "02751F"
type input "0%"
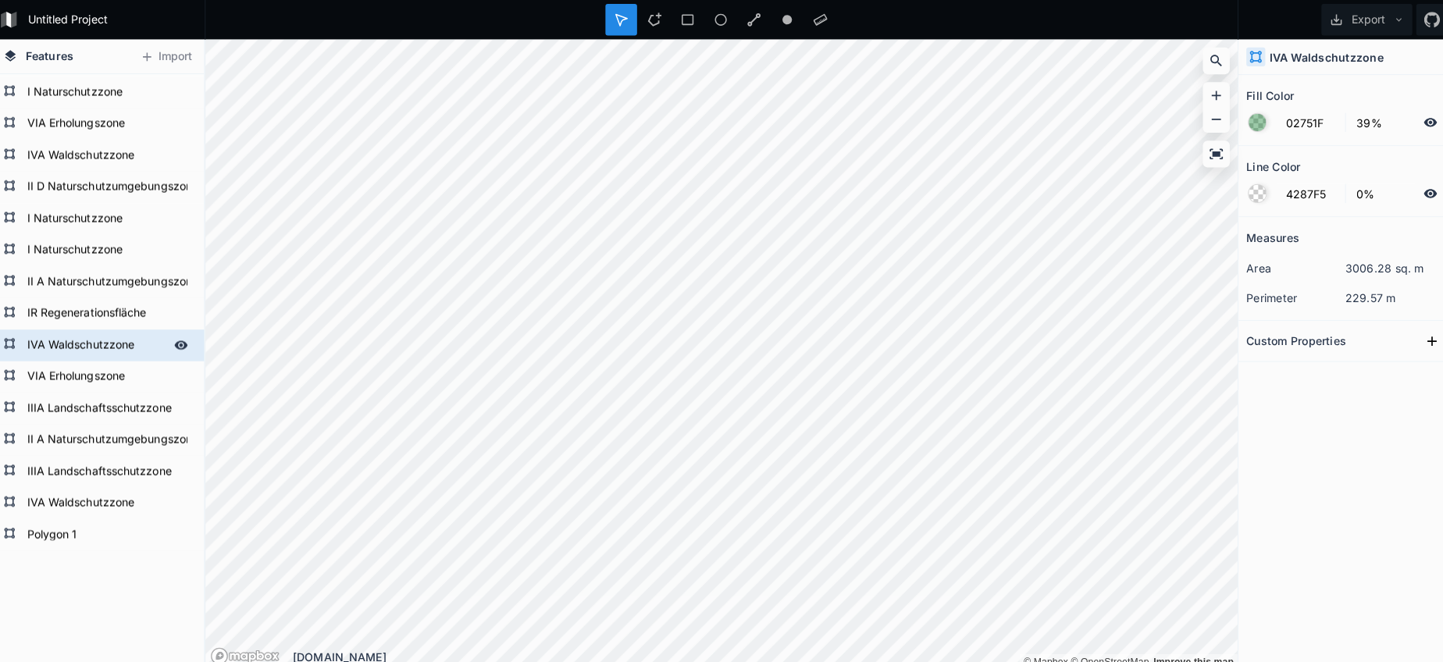
click at [80, 345] on form "IVA Waldschutzzone" at bounding box center [103, 340] width 146 height 23
click at [83, 528] on form "Polygon 1" at bounding box center [103, 528] width 146 height 23
type input "4287F5"
type input "100%"
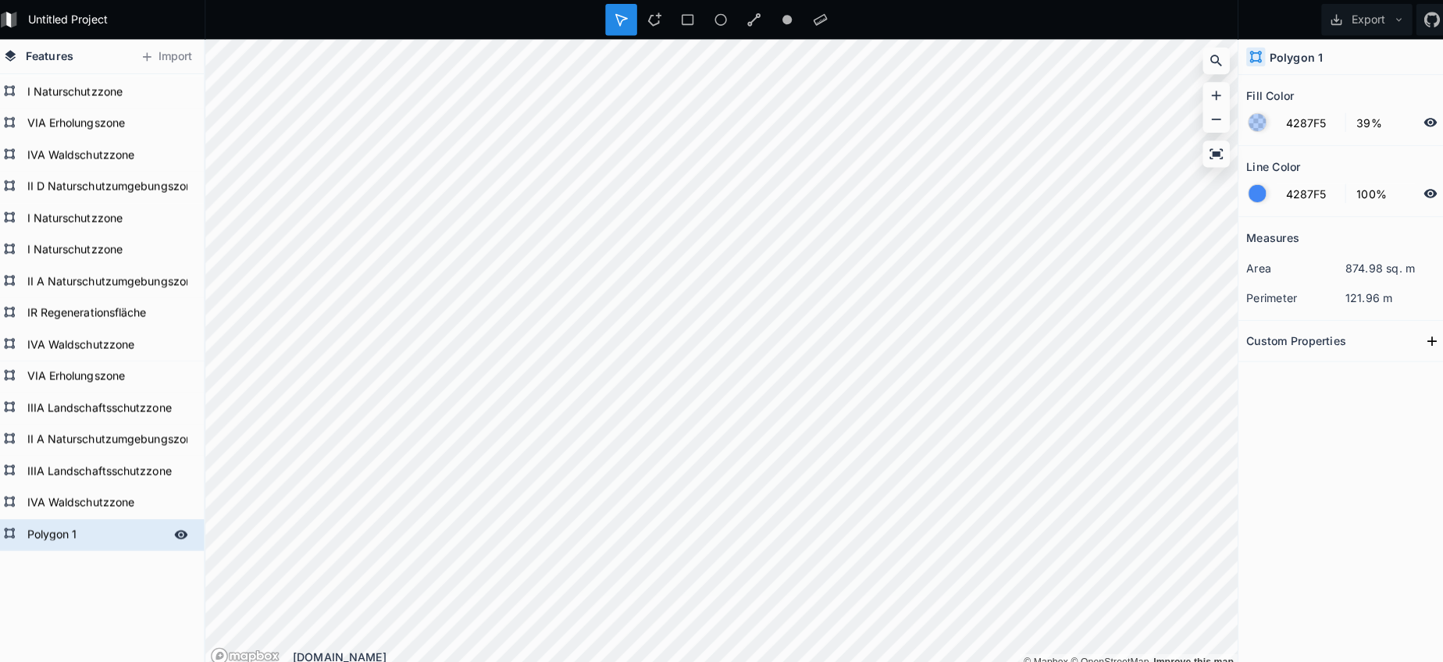
click at [58, 532] on form "Polygon 1" at bounding box center [103, 528] width 146 height 23
paste input "IVA Waldschutzzone"
type input "IVA Waldschutzzone"
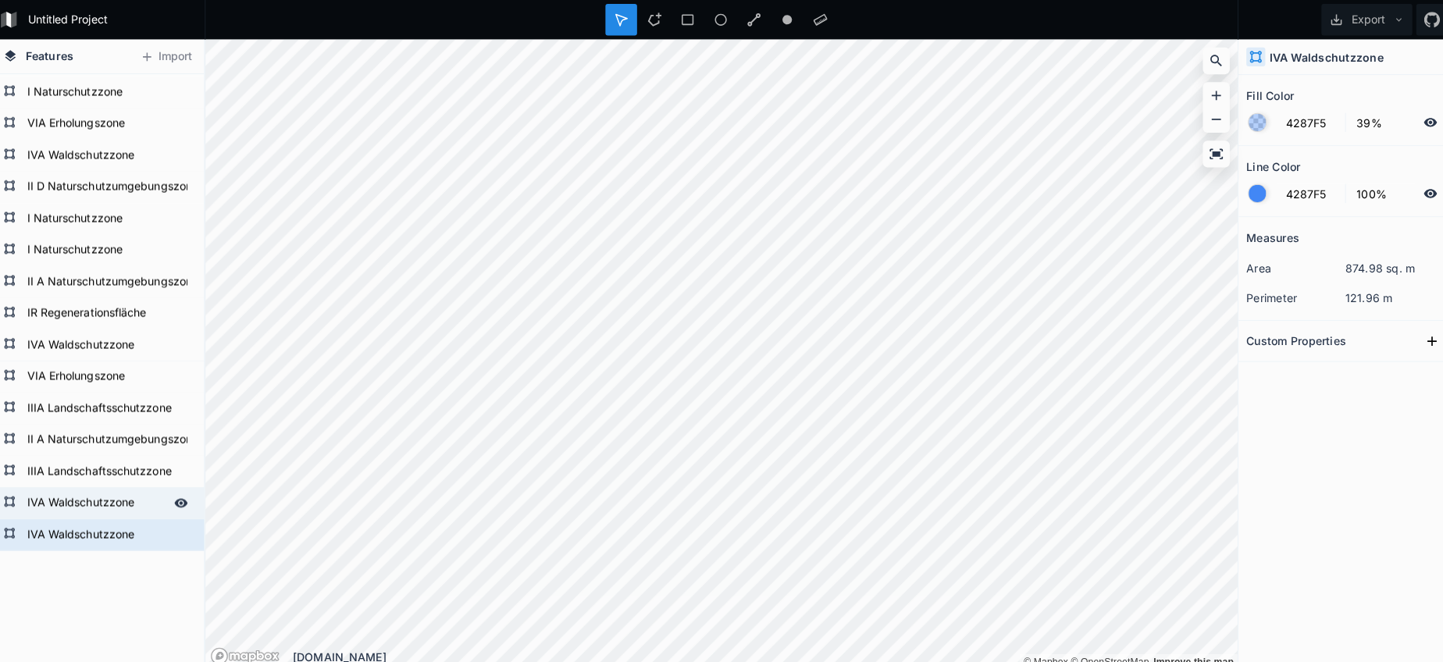
click at [66, 495] on form "IVA Waldschutzzone" at bounding box center [103, 497] width 146 height 23
type input "02751F"
type input "0%"
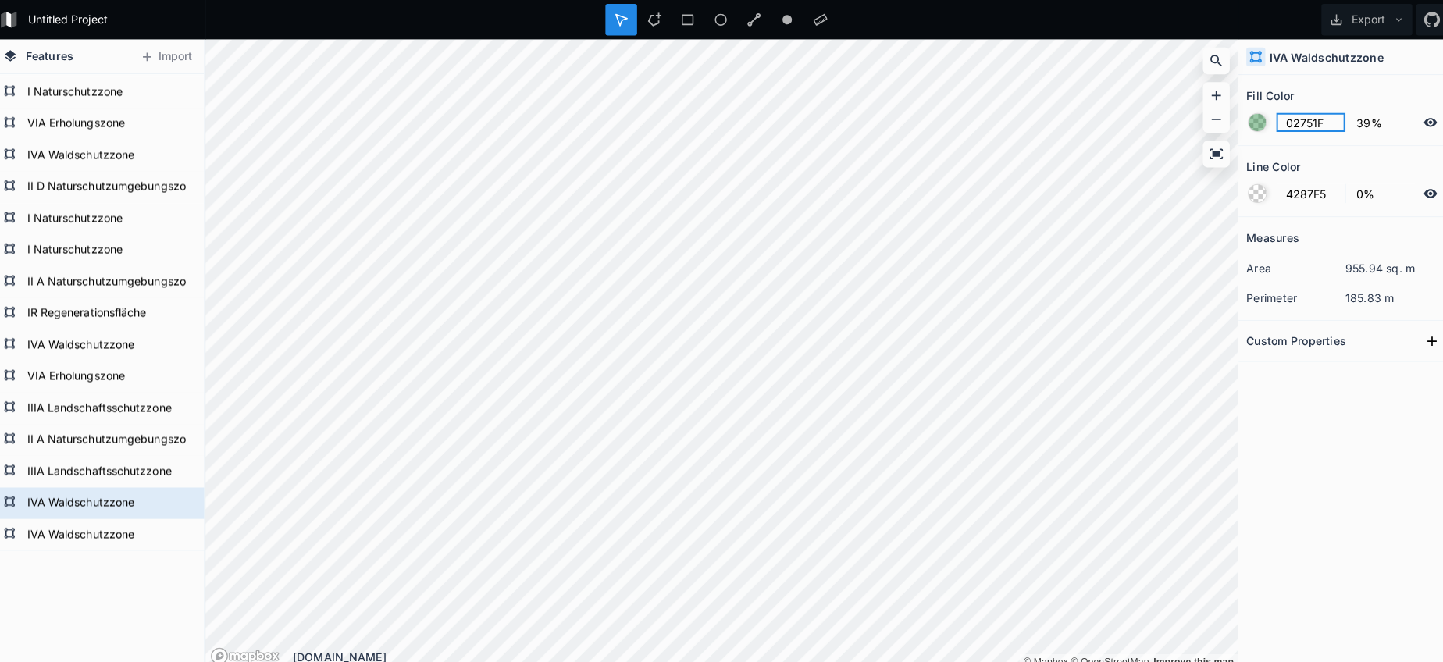
click at [1289, 125] on input "02751F" at bounding box center [1303, 121] width 68 height 19
click at [92, 524] on form "IVA Waldschutzzone" at bounding box center [103, 528] width 146 height 23
type input "4287F5"
type input "100%"
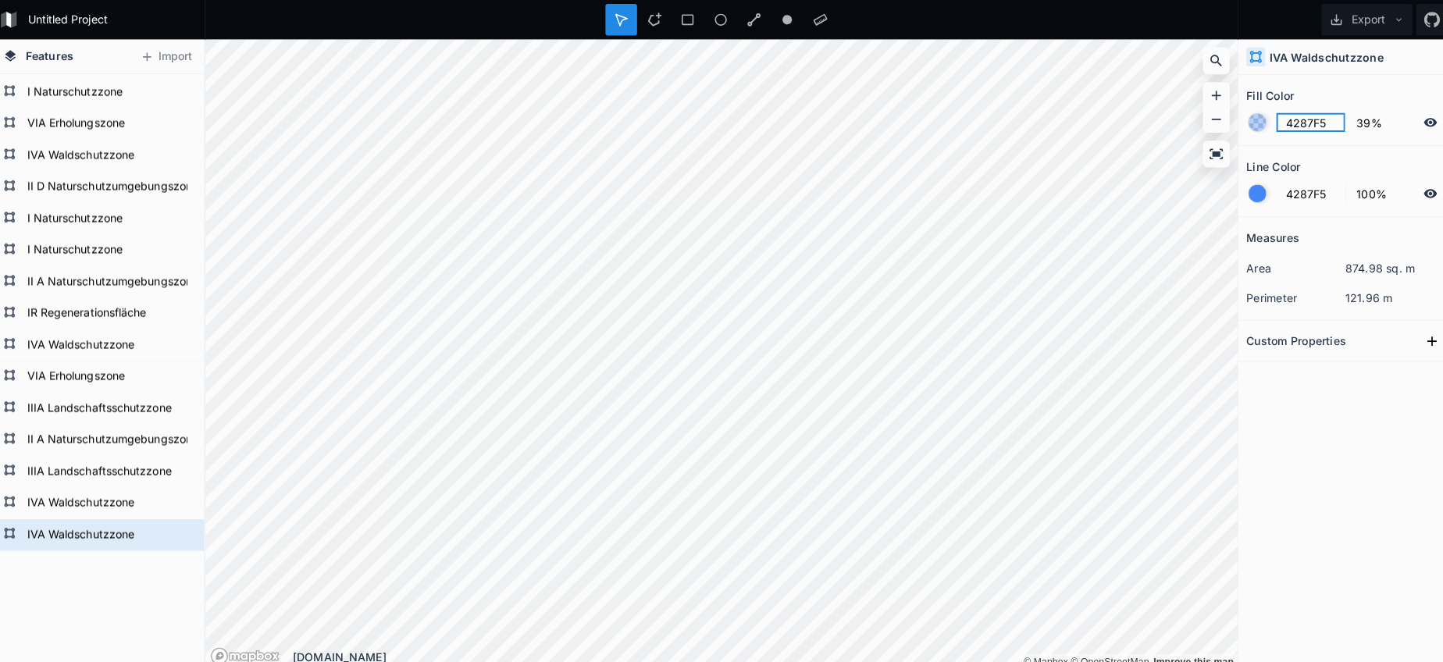
click at [1290, 116] on input "4287F5" at bounding box center [1303, 121] width 68 height 19
paste input "02751F"
type input "02751F"
click at [1245, 185] on div at bounding box center [1250, 191] width 17 height 17
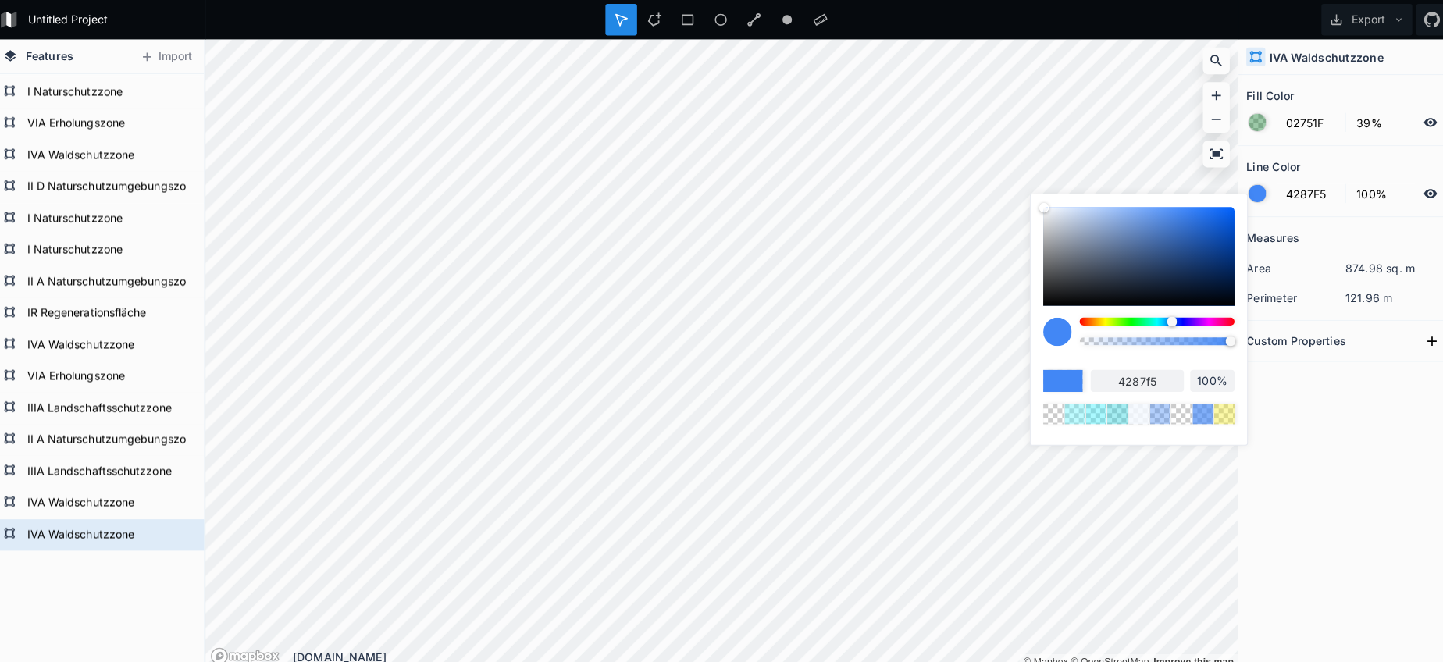
type input "96%"
type input "92%"
type input "88%"
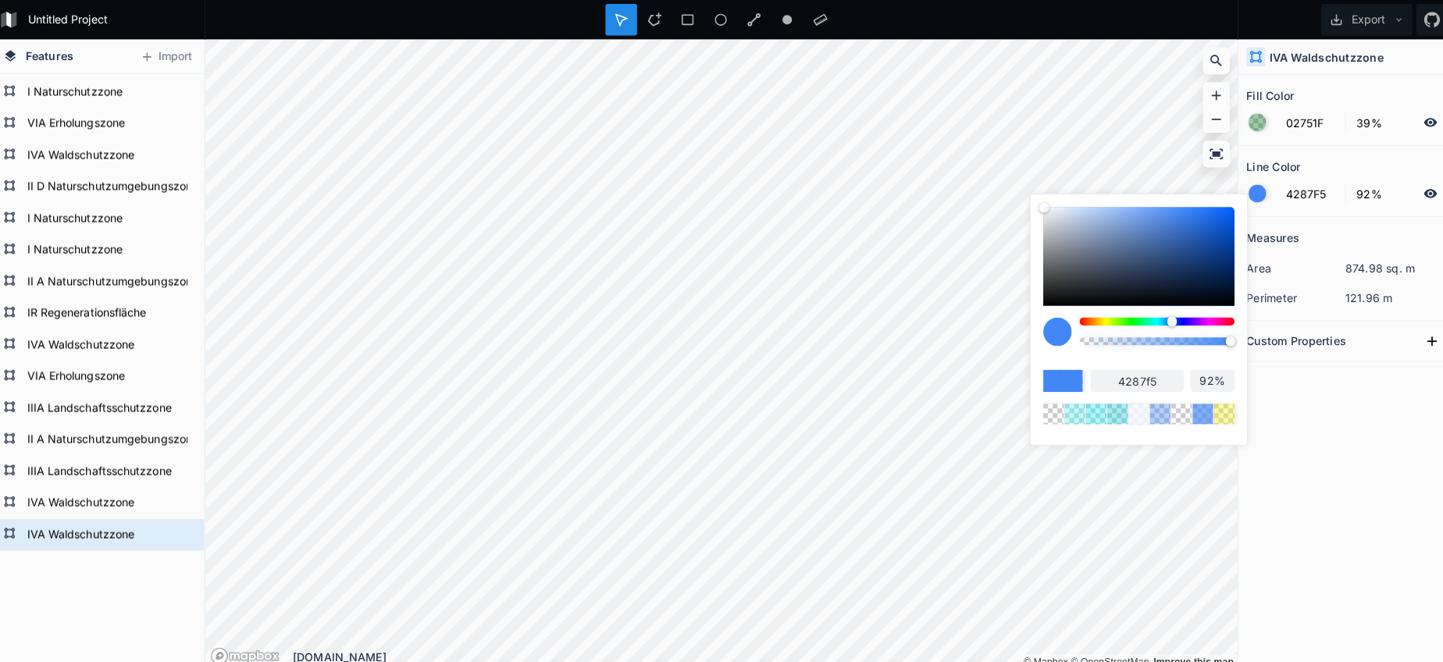
type input "88%"
type input "82%"
type input "75%"
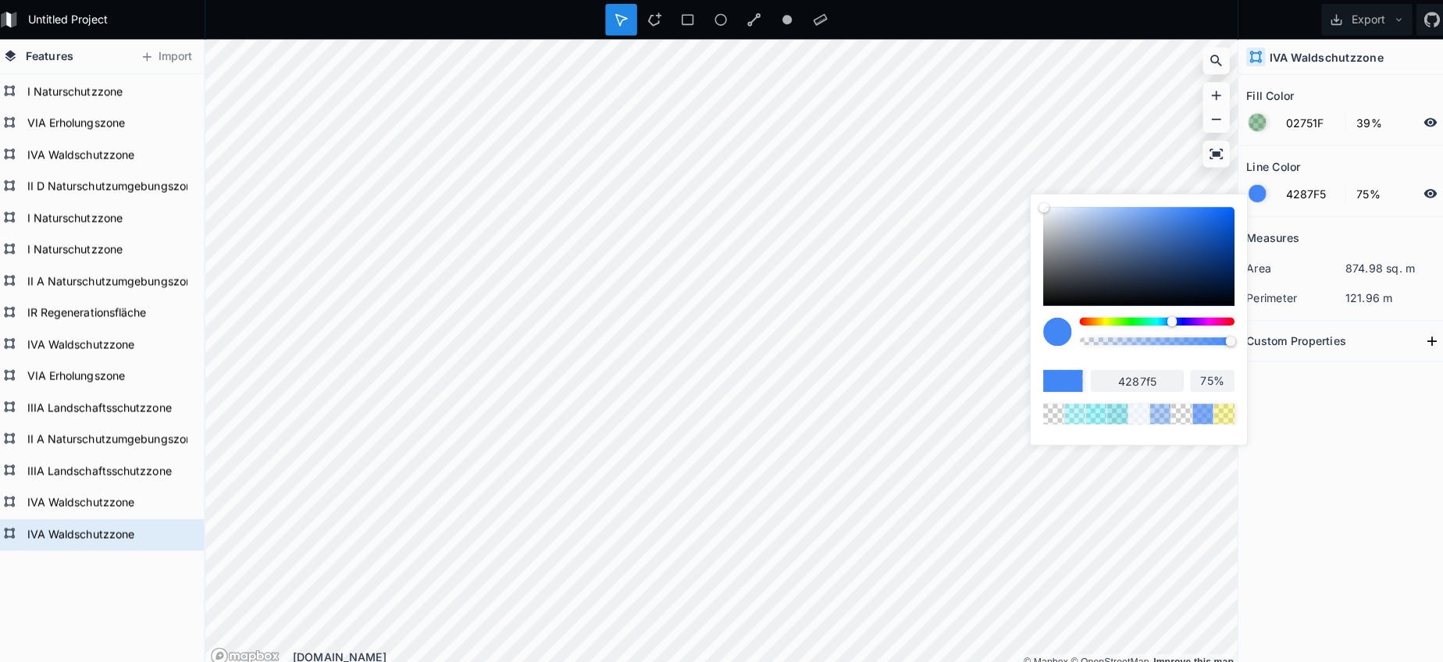
type input "69%"
type input "61%"
type input "36%"
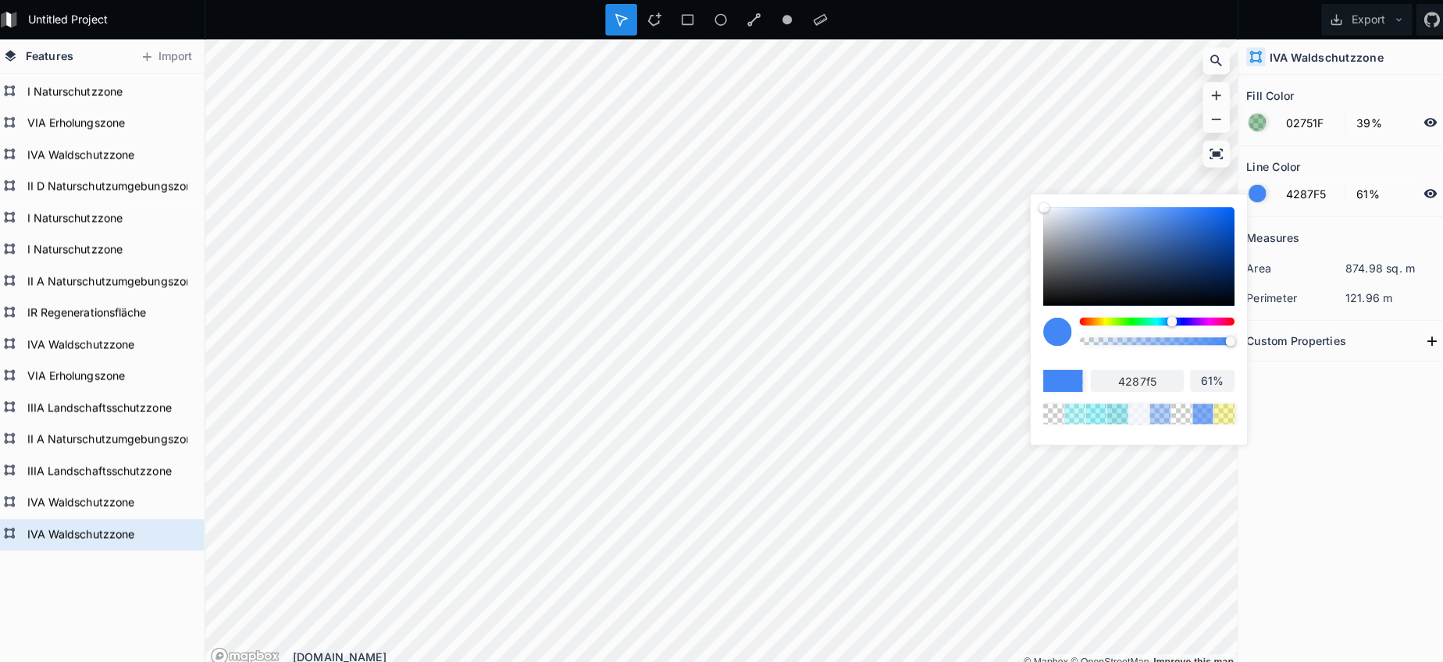
type input "36%"
type input "18%"
type input "0%"
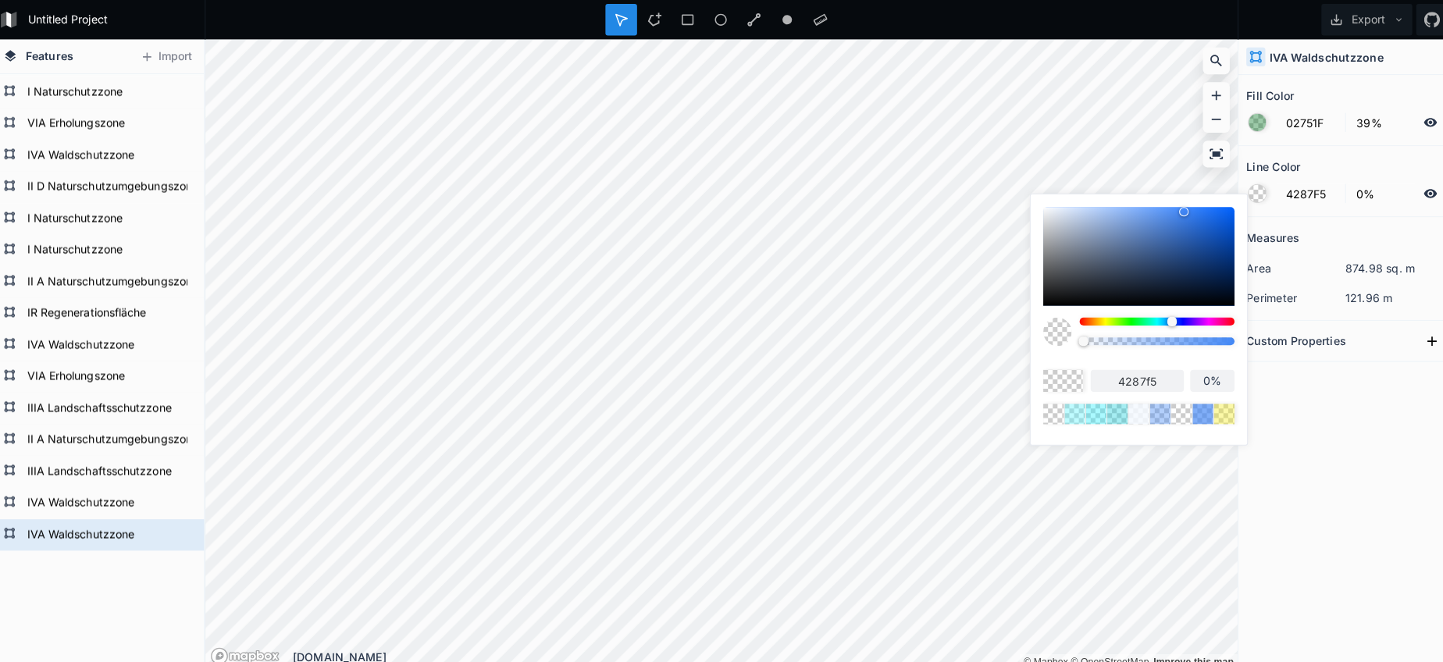
click at [965, 315] on body "Untitled Project Export Features Import IVA Waldschutzzone IVA Waldschutzzone I…" at bounding box center [721, 331] width 1443 height 662
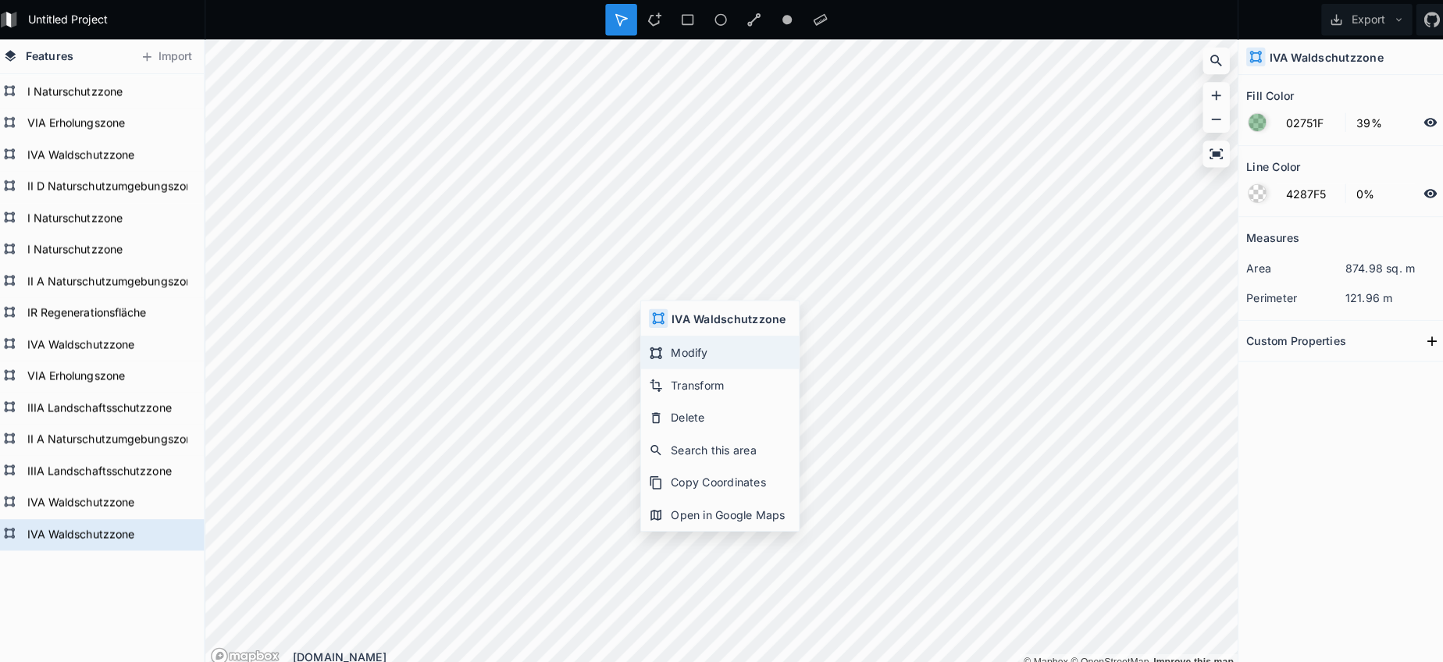
click at [687, 351] on div "Modify" at bounding box center [720, 349] width 156 height 32
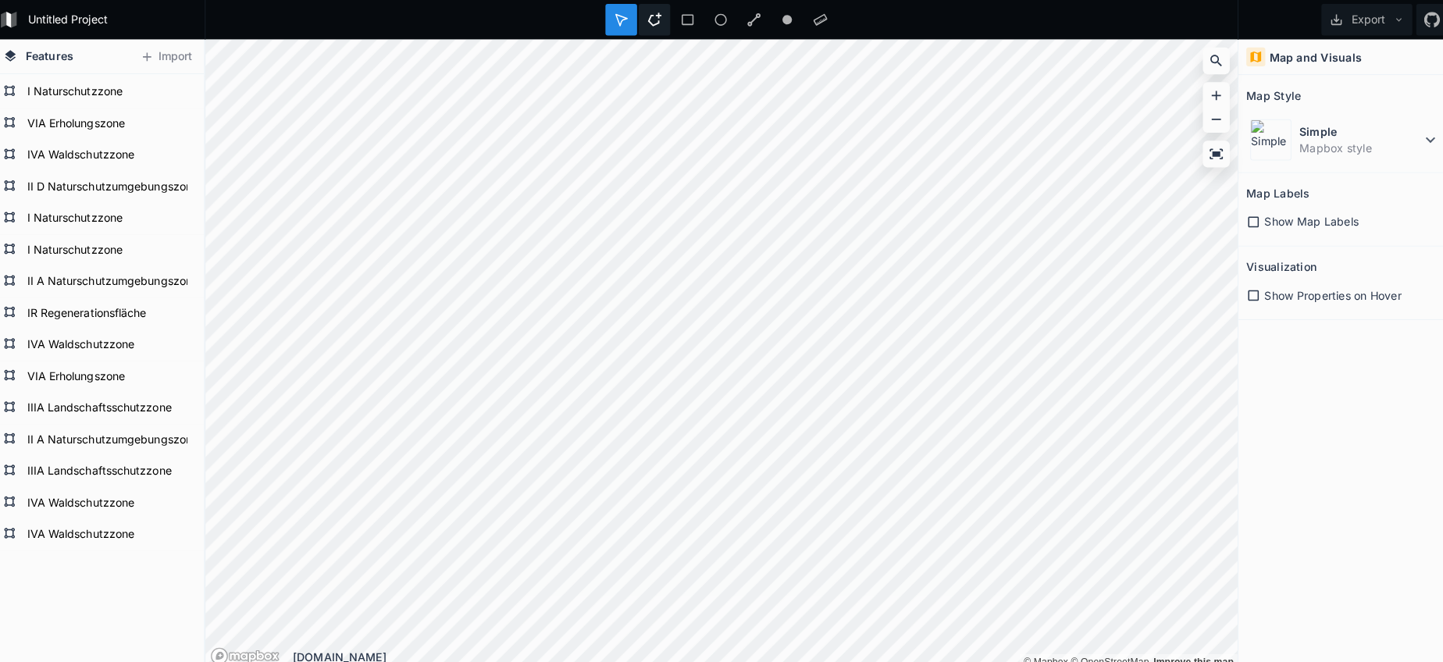
click at [648, 22] on icon at bounding box center [655, 19] width 14 height 14
drag, startPoint x: 646, startPoint y: 22, endPoint x: 647, endPoint y: 32, distance: 10.3
click at [648, 22] on icon at bounding box center [655, 19] width 14 height 14
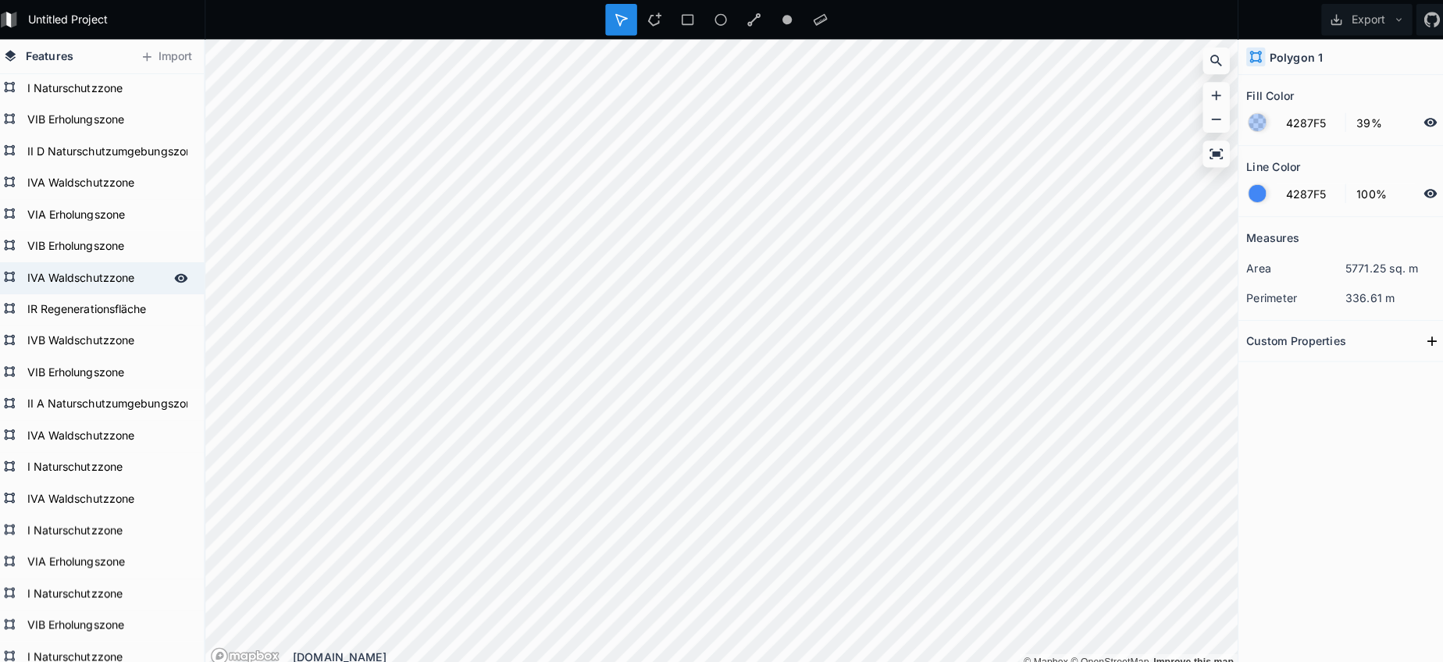
scroll to position [2032, 0]
click at [69, 341] on form "IVB Waldschutzzone" at bounding box center [103, 336] width 146 height 23
type input "23DB54"
type input "0%"
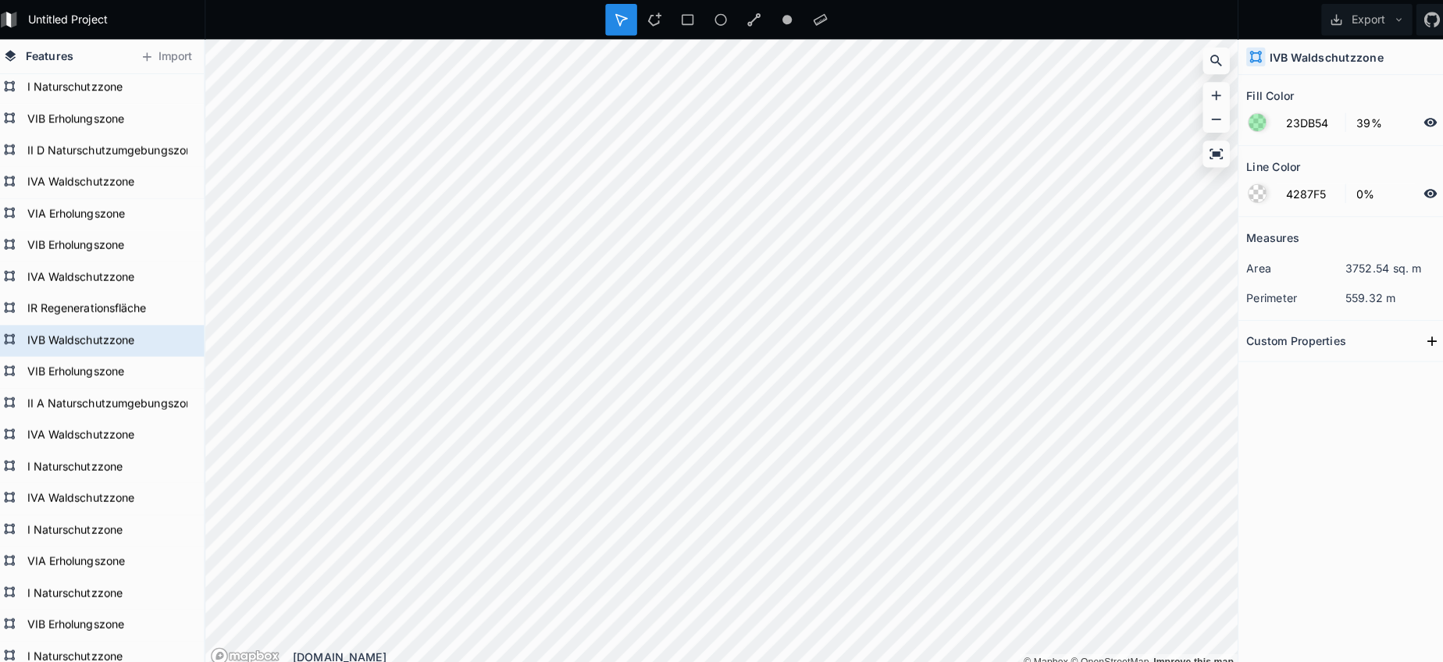
click at [69, 341] on form "IVB Waldschutzzone" at bounding box center [114, 336] width 168 height 23
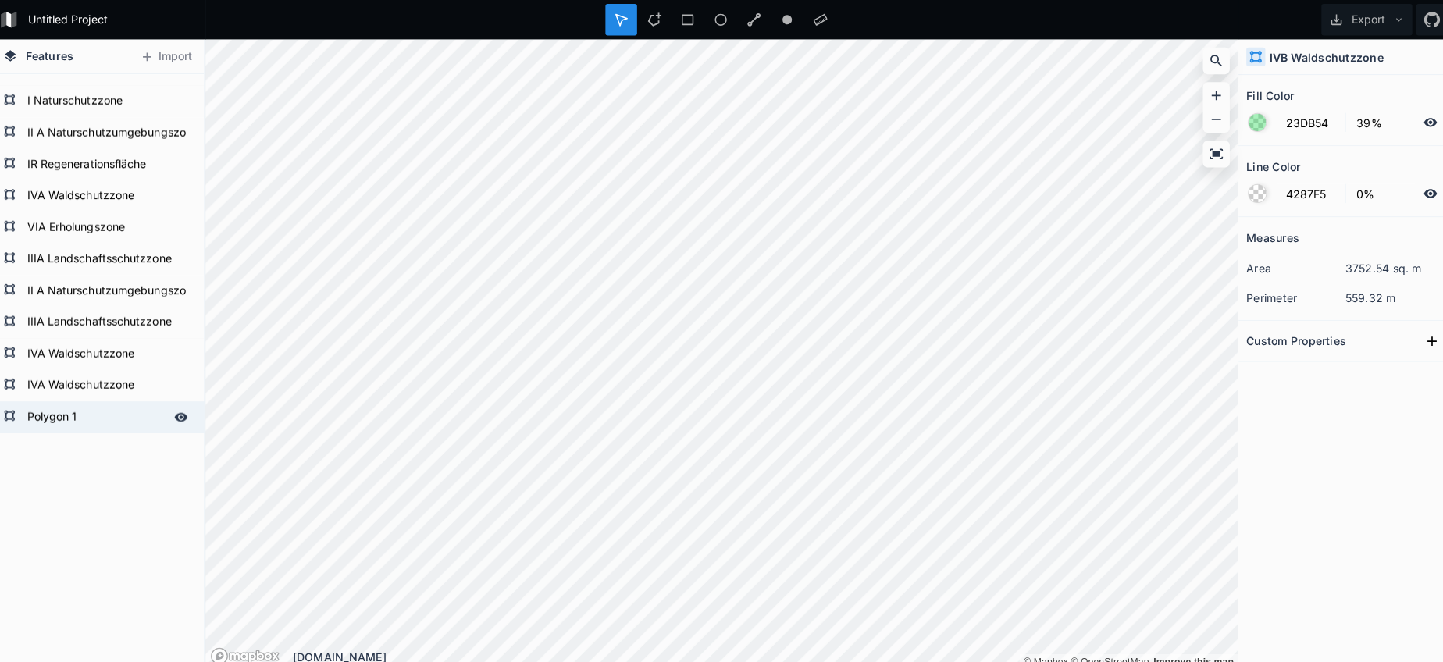
scroll to position [2737, 0]
click at [91, 411] on form "Polygon 1" at bounding box center [103, 412] width 146 height 23
type input "4287F5"
type input "100%"
click at [91, 411] on form "Polygon 1" at bounding box center [103, 412] width 146 height 23
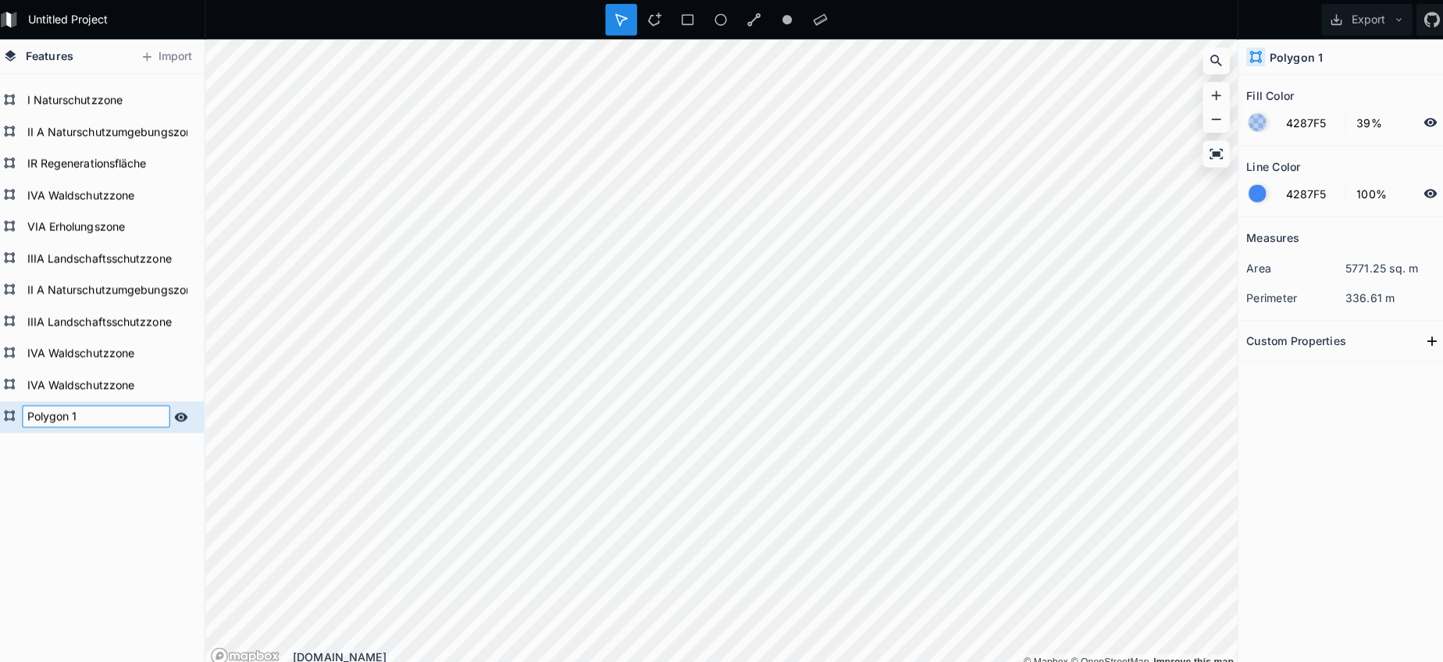
paste input "IVB Waldschutzzone"
type input "IVB Waldschutzzone"
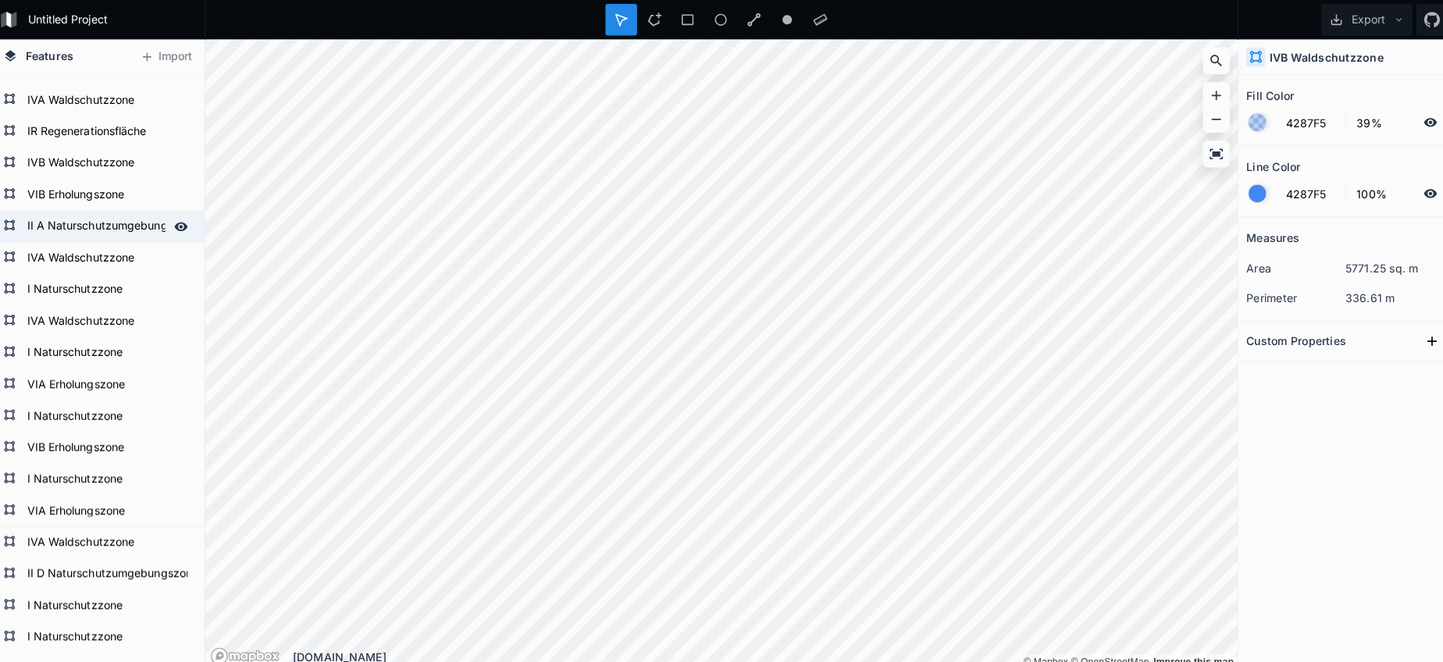
scroll to position [2190, 0]
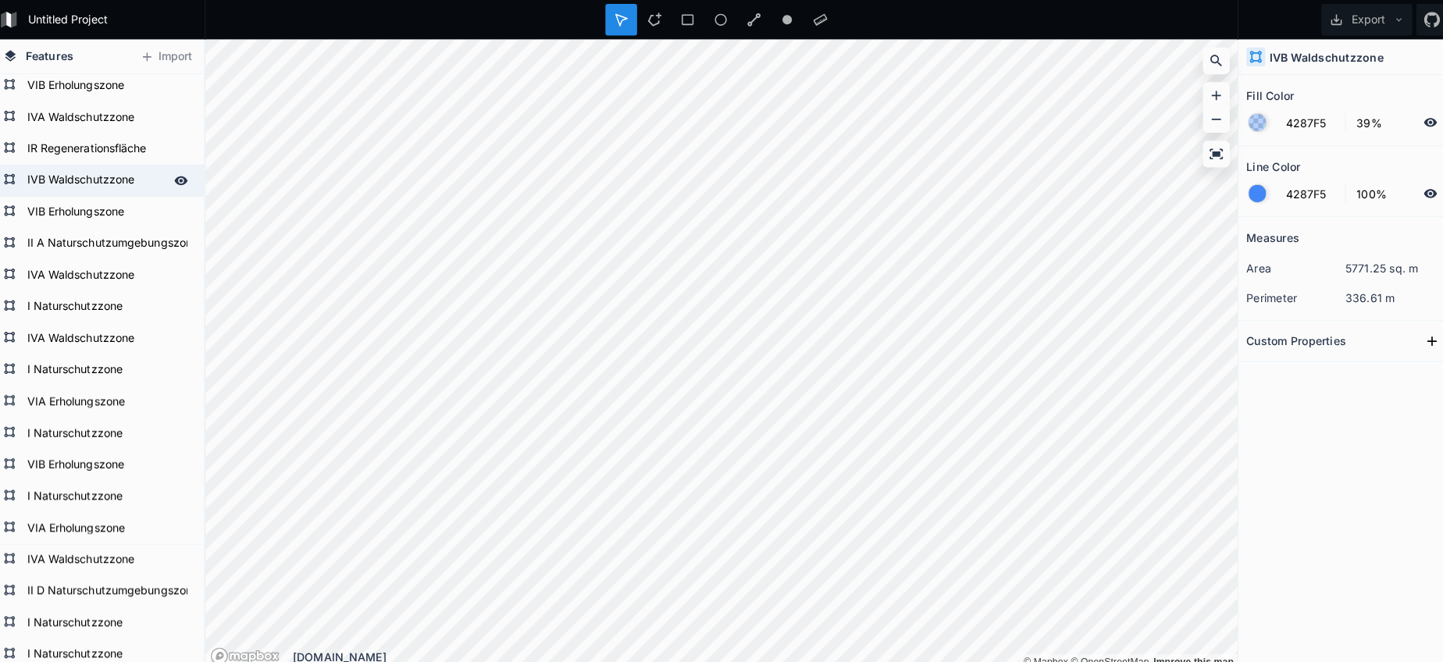
click at [73, 176] on form "IVB Waldschutzzone" at bounding box center [103, 178] width 146 height 23
type input "23DB54"
type input "0%"
click at [1305, 123] on input "23DB54" at bounding box center [1303, 121] width 68 height 19
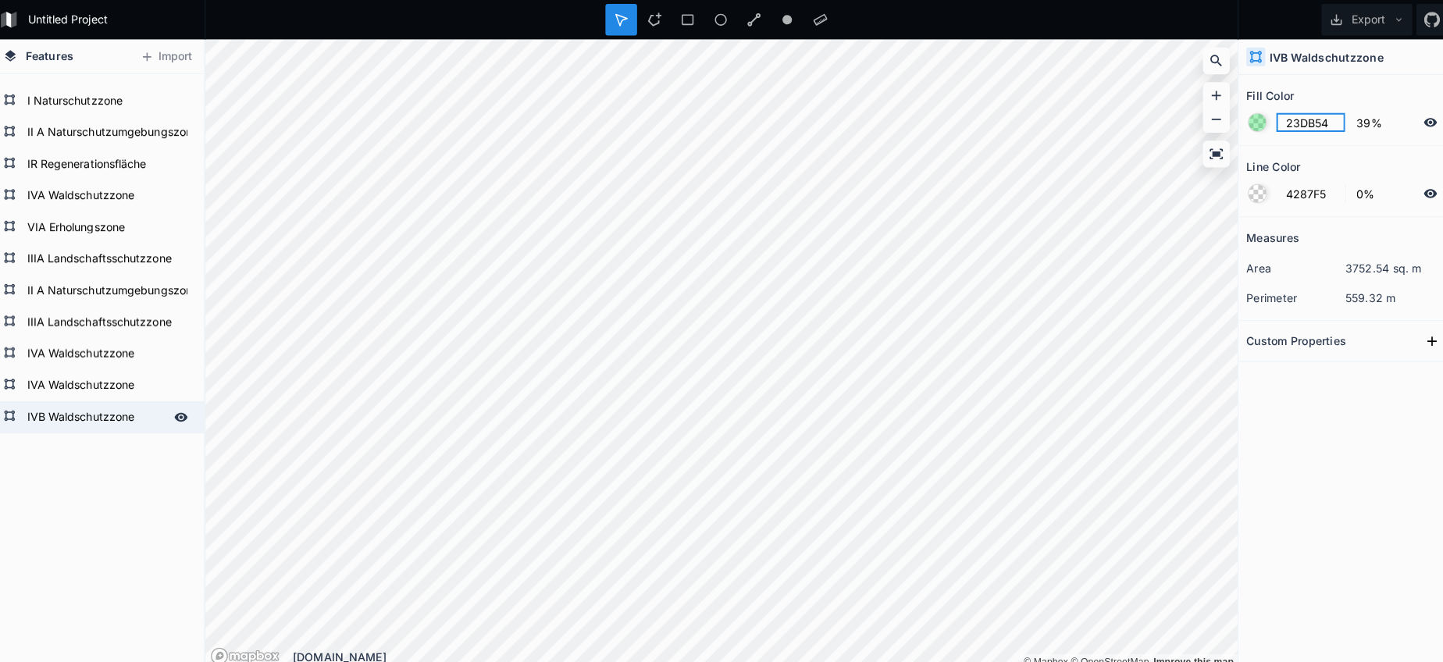
scroll to position [2737, 0]
click at [73, 411] on form "IVB Waldschutzzone" at bounding box center [114, 412] width 168 height 23
type input "4287F5"
type input "100%"
click at [1280, 123] on input "4287F5" at bounding box center [1303, 121] width 68 height 19
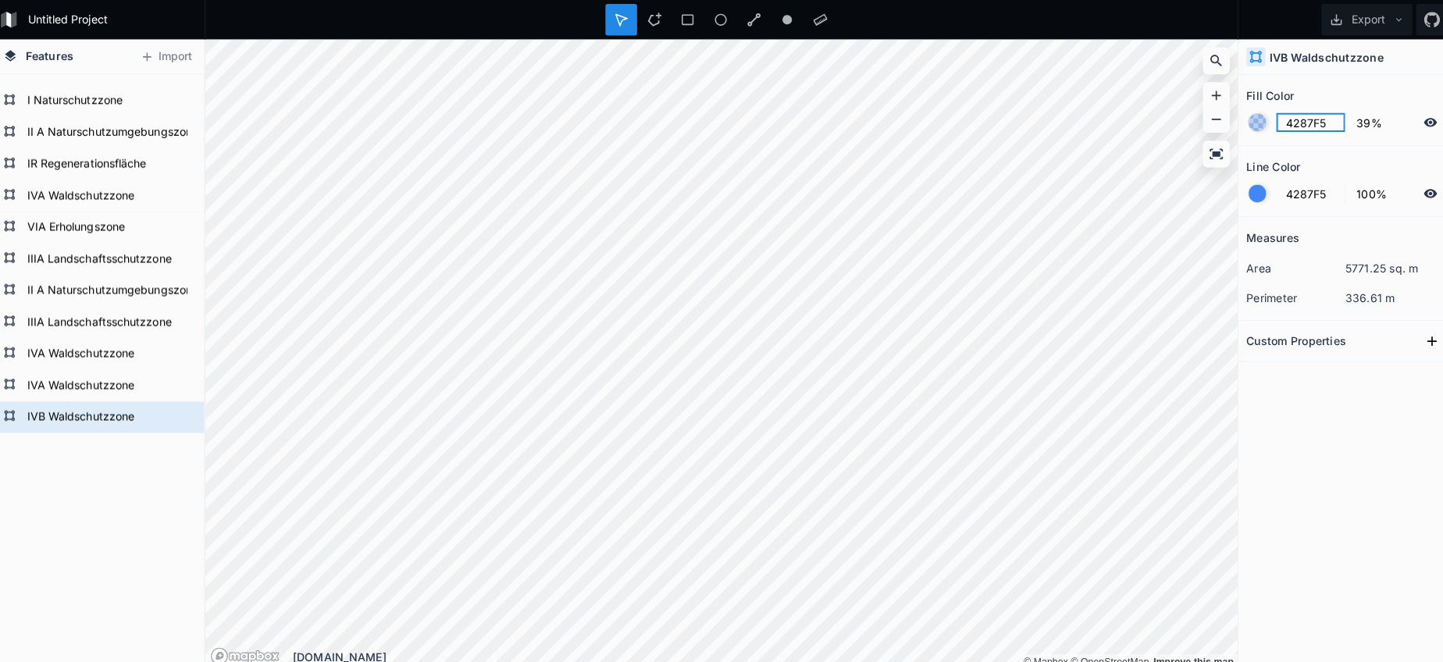
click at [1280, 123] on input "4287F5" at bounding box center [1303, 121] width 68 height 19
paste input "23DB54"
type input "23DB54"
click at [1244, 190] on div at bounding box center [1250, 191] width 17 height 17
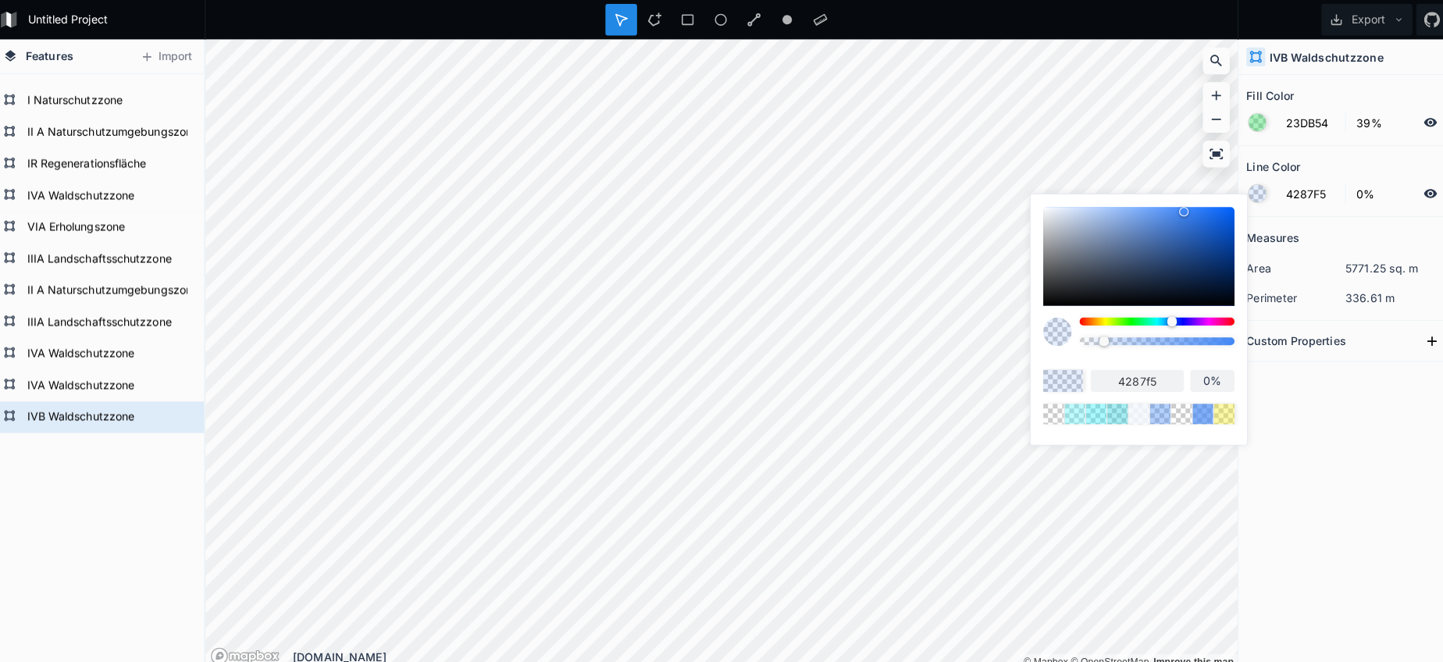
click at [976, 331] on body "Untitled Project Export Features Import IVB Waldschutzzone IVA Waldschutzzone I…" at bounding box center [721, 331] width 1443 height 662
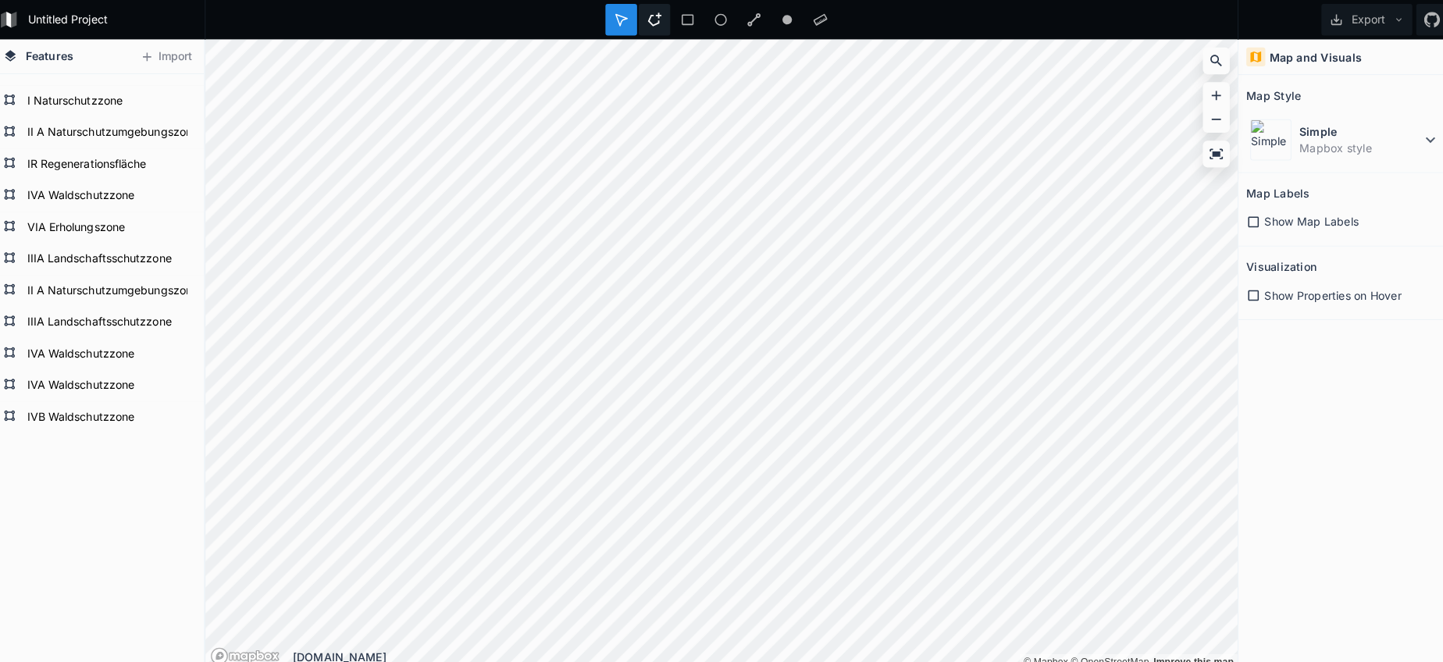
click at [648, 15] on icon at bounding box center [655, 19] width 14 height 14
click at [1346, 150] on dd "Mapbox style" at bounding box center [1352, 146] width 120 height 16
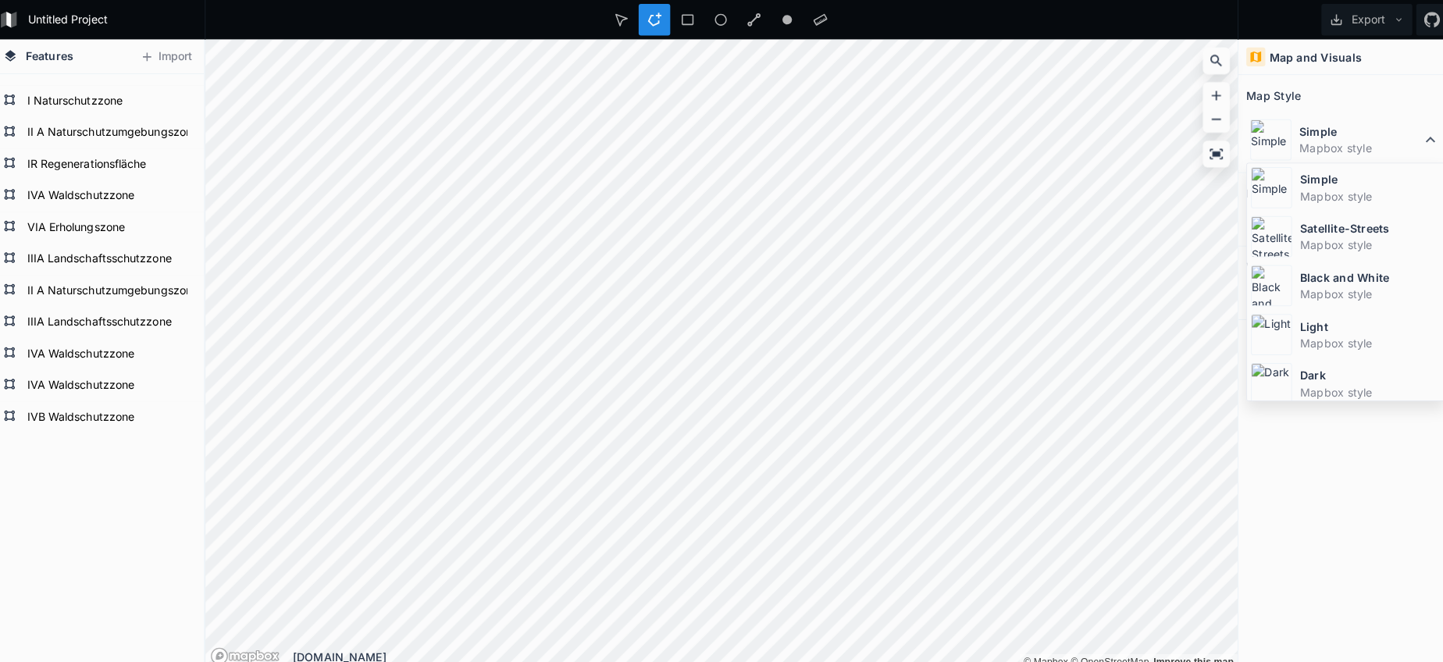
click at [1311, 235] on dd "Mapbox style" at bounding box center [1362, 242] width 139 height 16
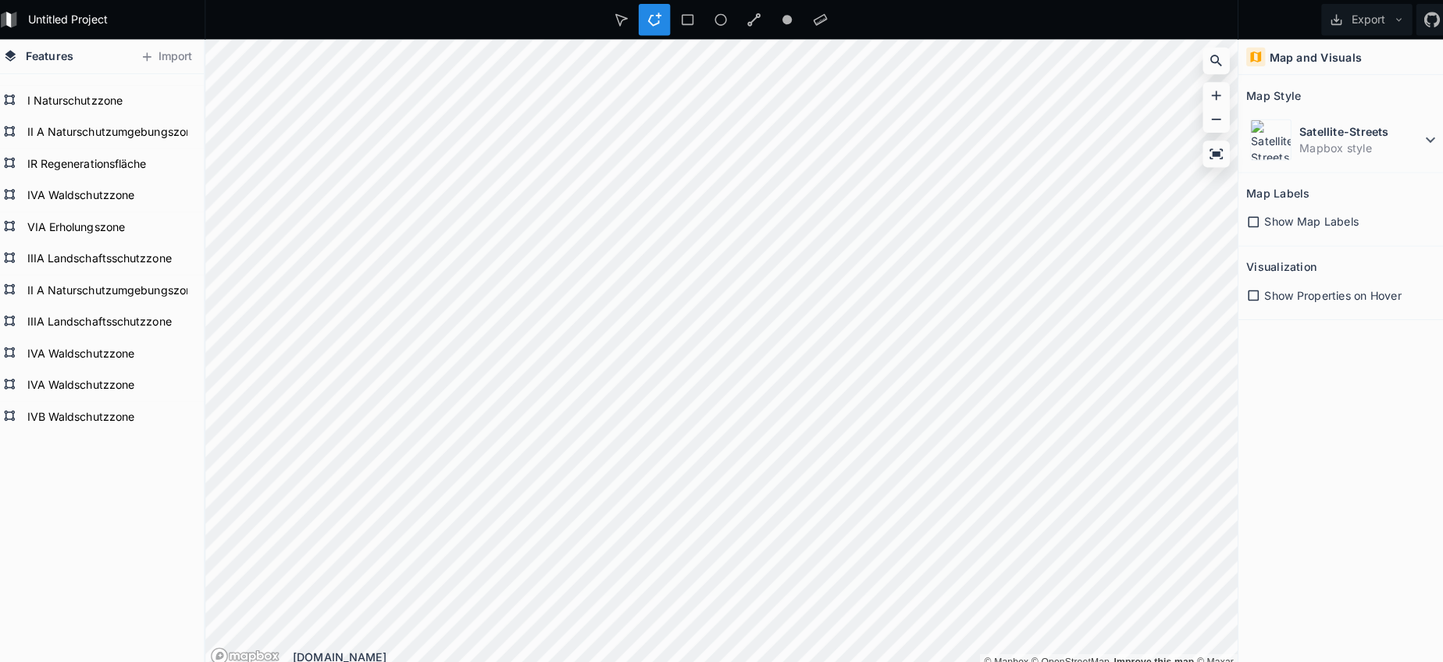
click at [949, 646] on div "© Mapbox © OpenStreetMap Improve this map © Maxar © Mapbox © OpenStreetMap Impr…" at bounding box center [722, 350] width 1020 height 623
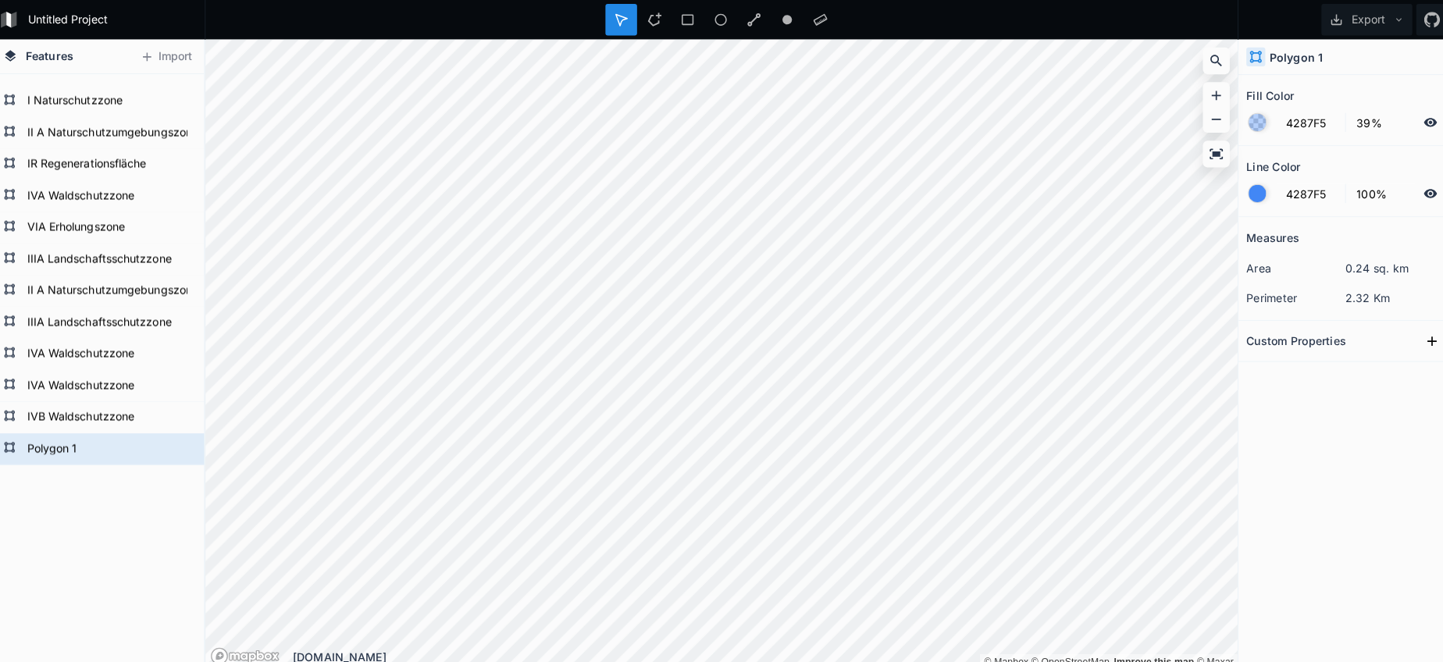
drag, startPoint x: 1241, startPoint y: 190, endPoint x: 1250, endPoint y: 205, distance: 17.1
click at [1242, 190] on div at bounding box center [1250, 191] width 17 height 17
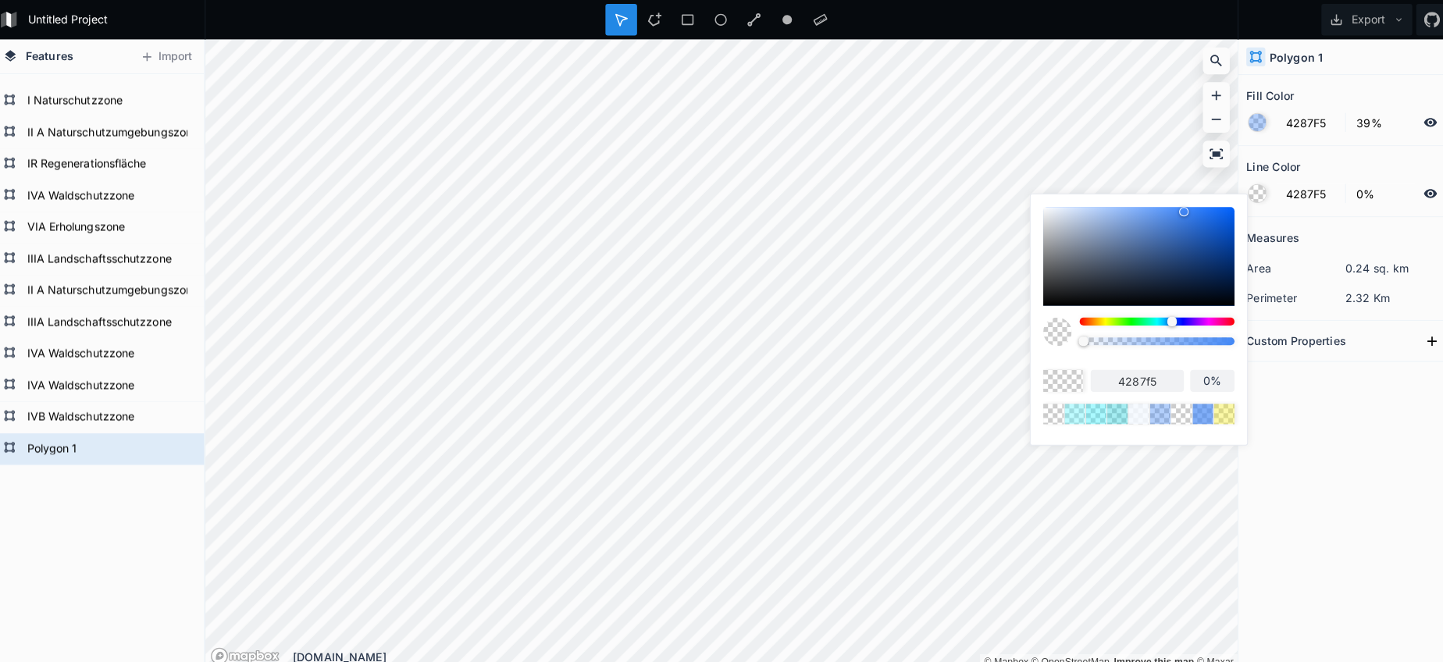
click at [1014, 334] on body "Untitled Project Export Features Import Polygon 1 IVB Waldschutzzone IVA Waldsc…" at bounding box center [721, 331] width 1443 height 662
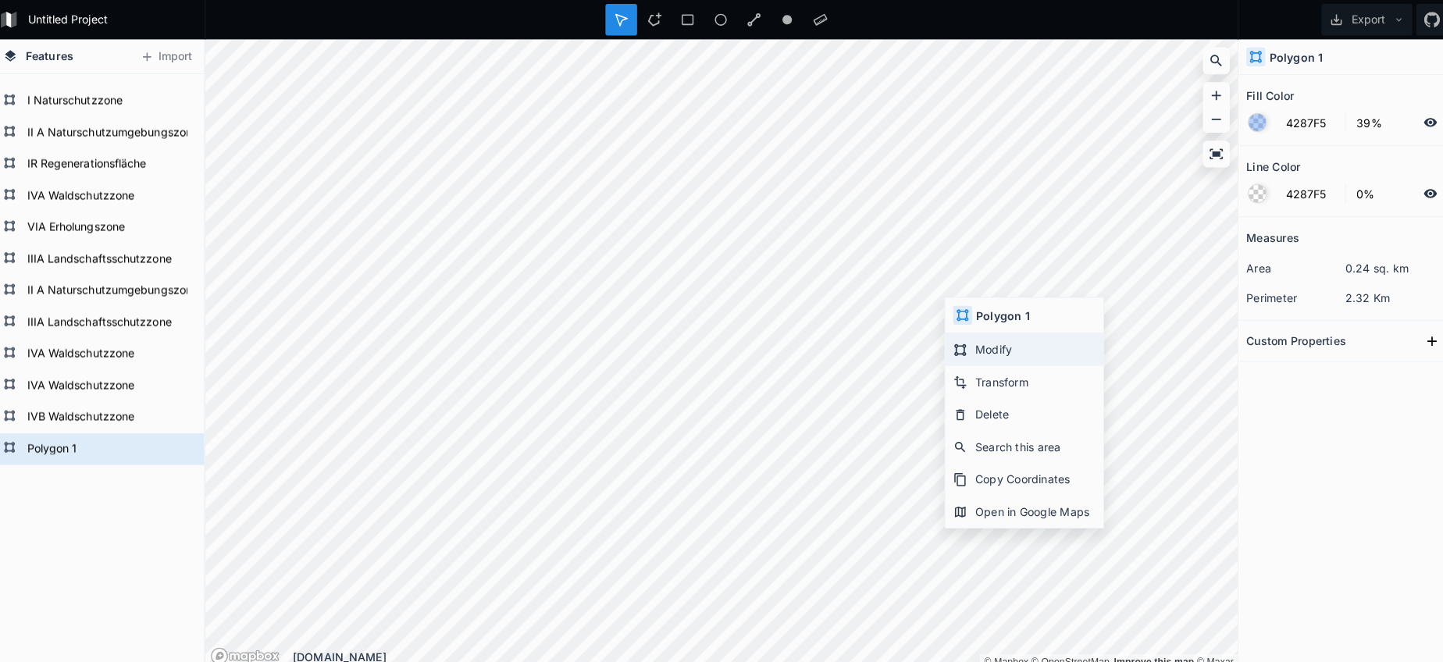
click at [963, 342] on div "Modify" at bounding box center [1020, 345] width 156 height 32
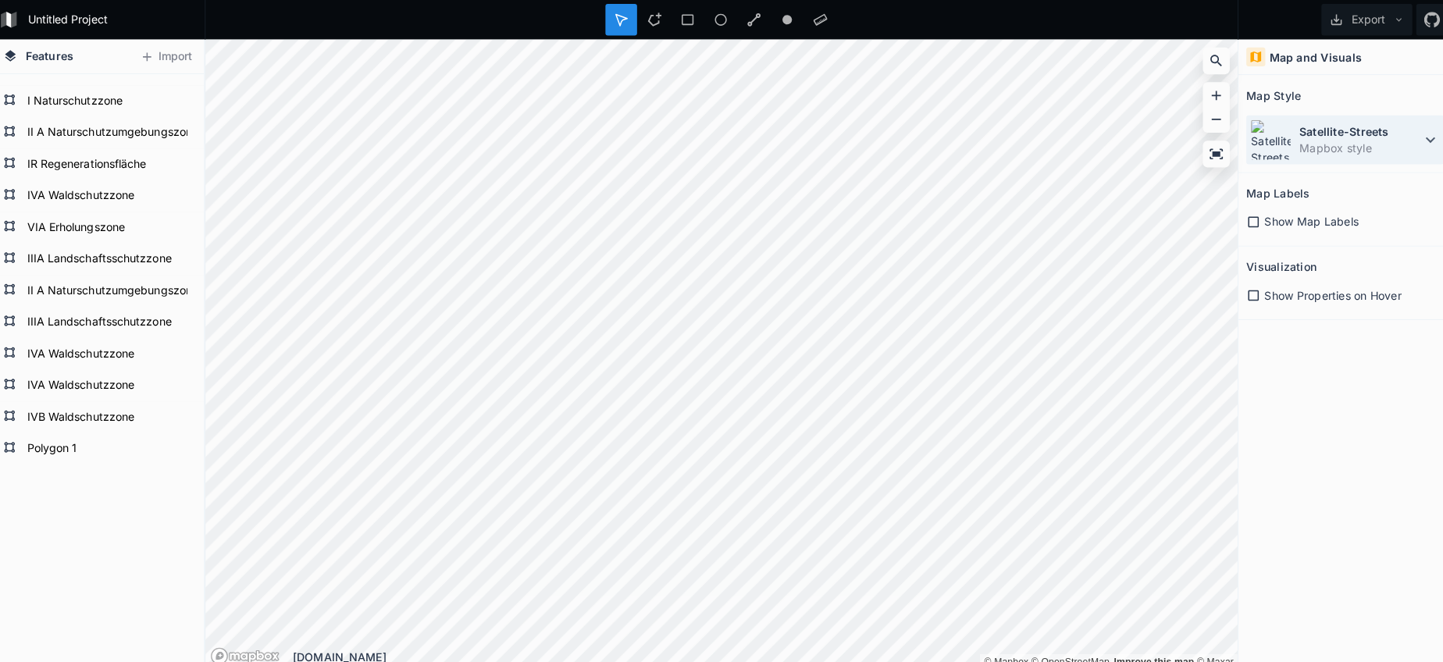
click at [1309, 149] on dd "Mapbox style" at bounding box center [1352, 146] width 120 height 16
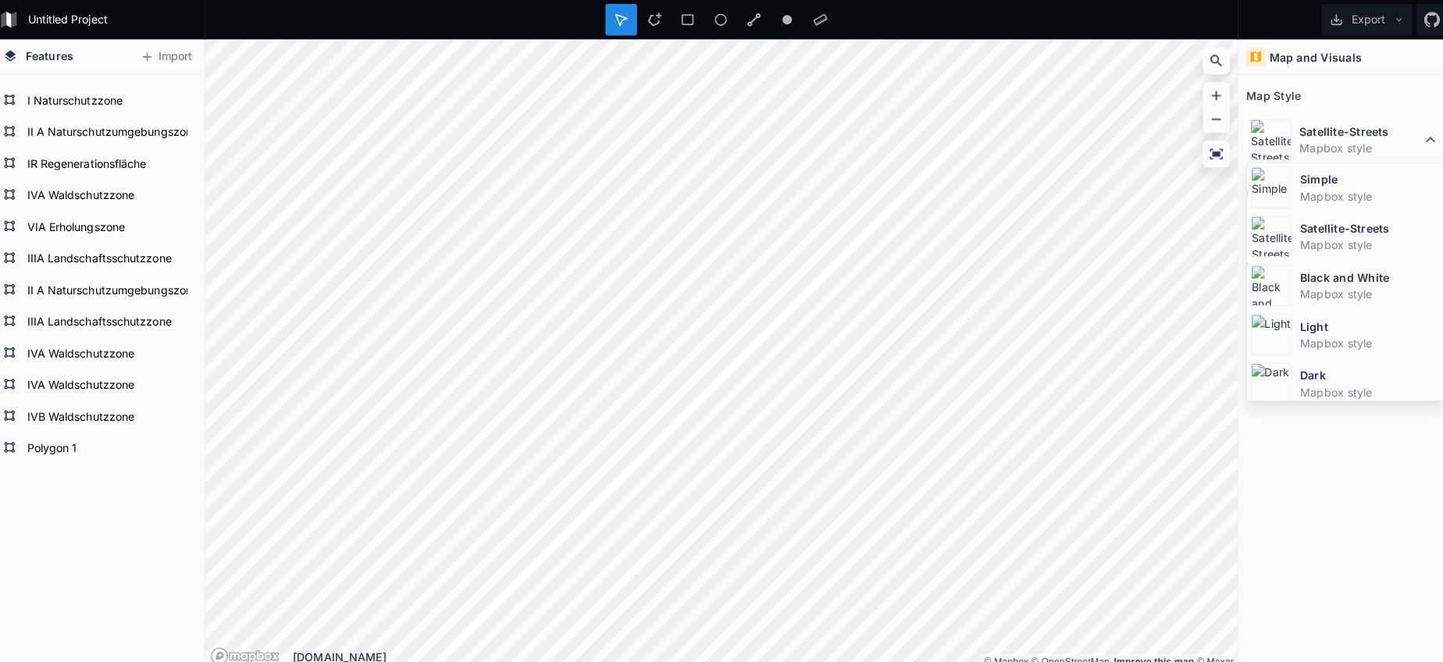
drag, startPoint x: 1276, startPoint y: 188, endPoint x: 1234, endPoint y: 239, distance: 66.0
click at [1276, 188] on img at bounding box center [1264, 186] width 41 height 41
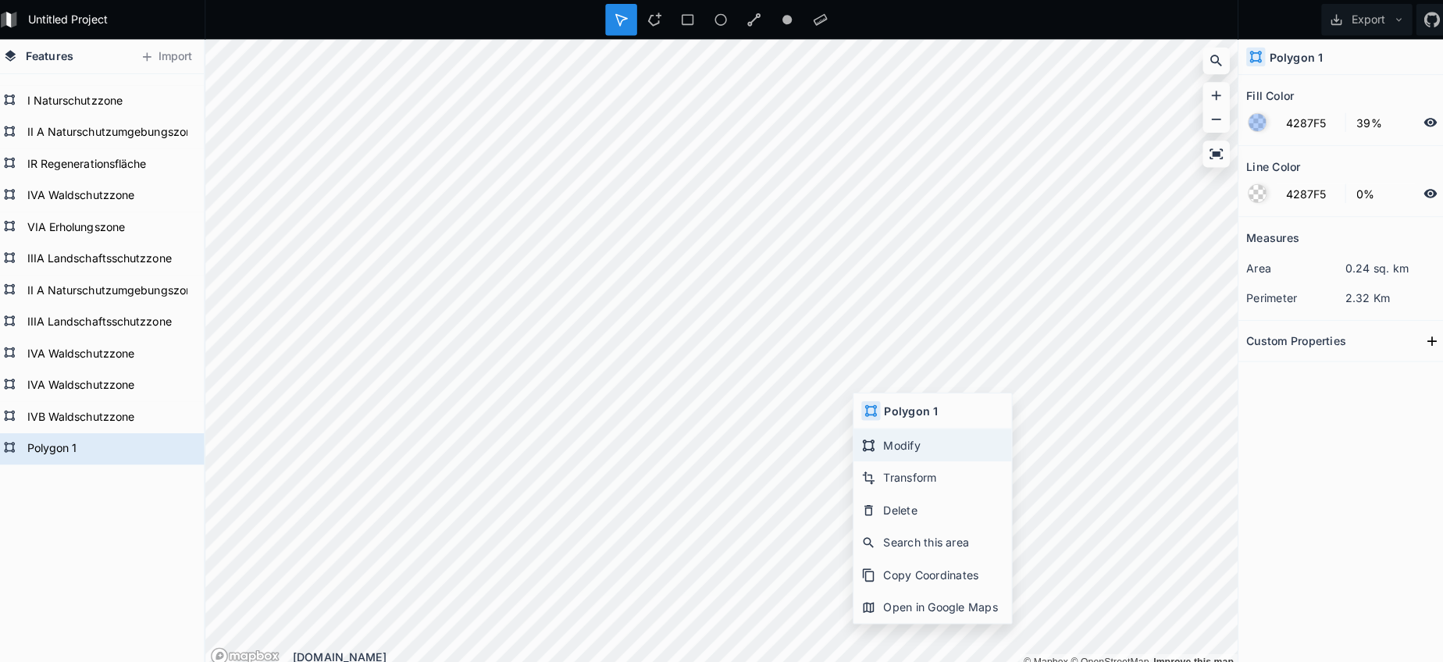
click at [889, 434] on div "Modify" at bounding box center [930, 440] width 156 height 32
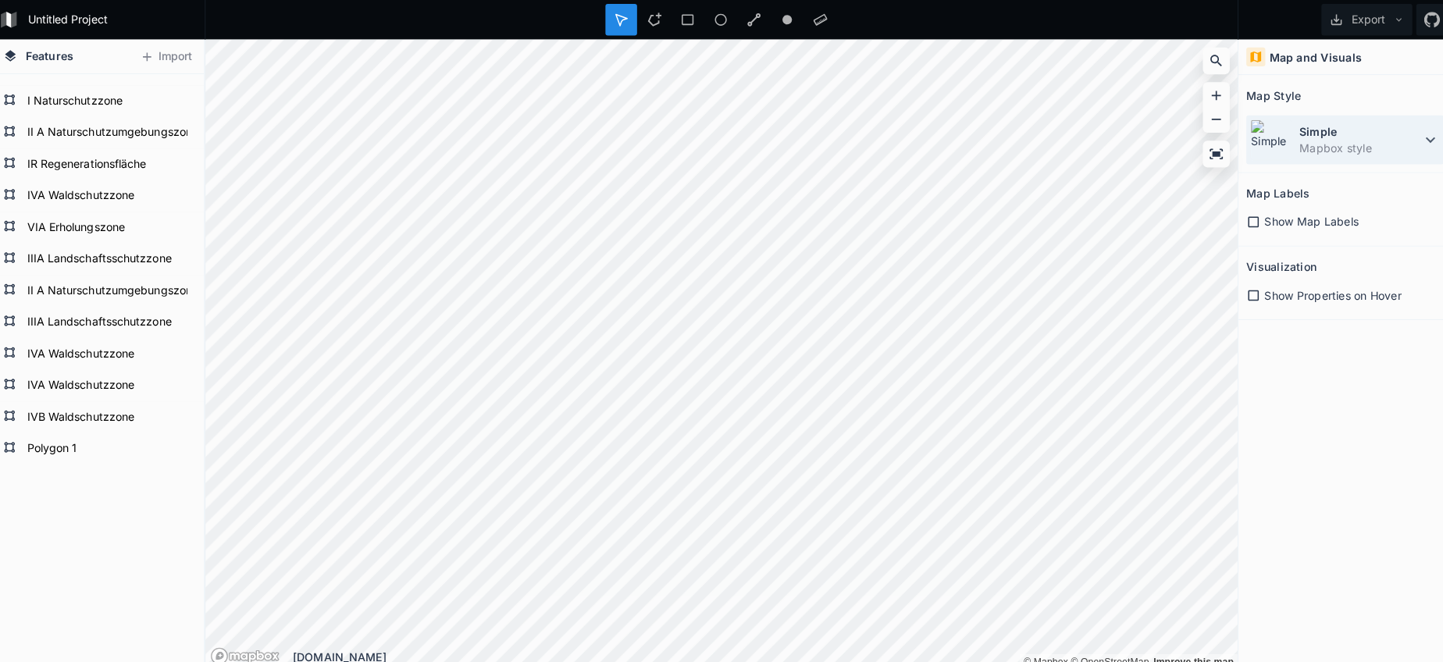
click at [1300, 134] on dt "Simple" at bounding box center [1352, 130] width 120 height 16
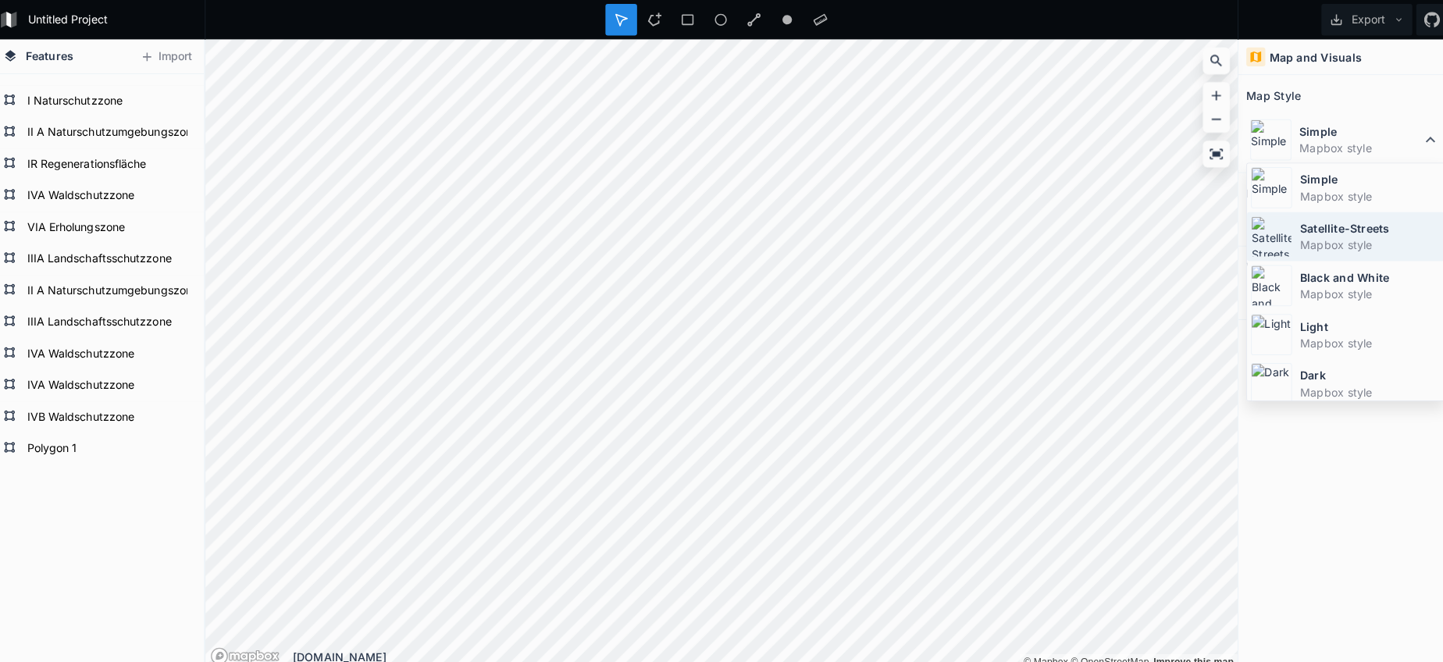
click at [1284, 229] on div "Satellite-Streets Mapbox style" at bounding box center [1338, 234] width 195 height 48
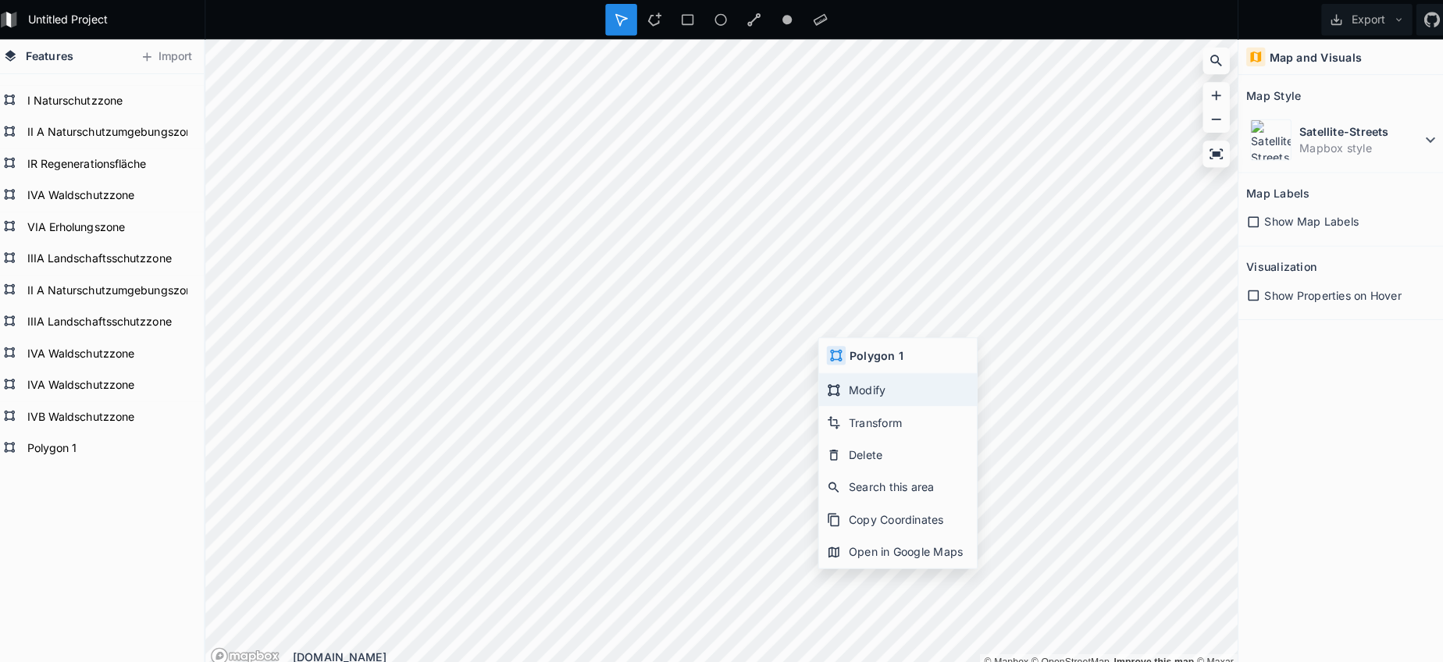
click at [832, 386] on div "Modify" at bounding box center [895, 385] width 156 height 32
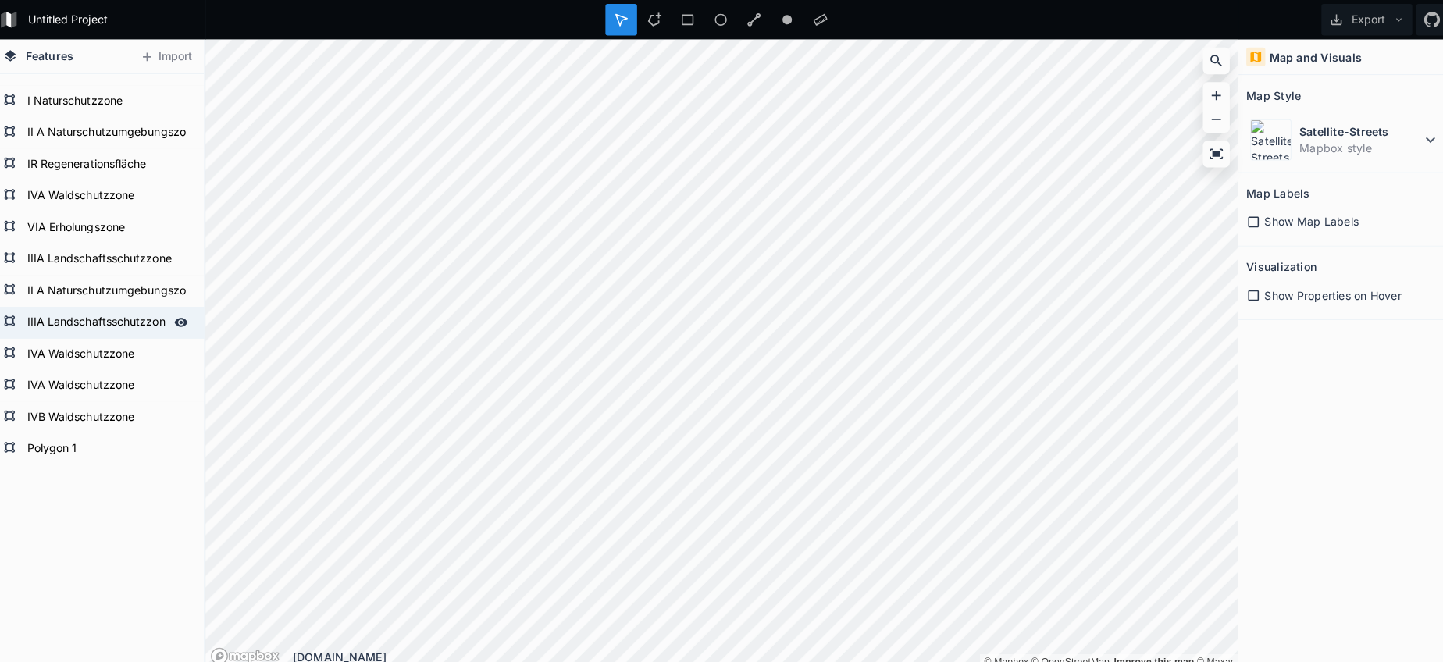
click at [91, 313] on form "IIIA Landschaftsschutzzone" at bounding box center [103, 318] width 146 height 23
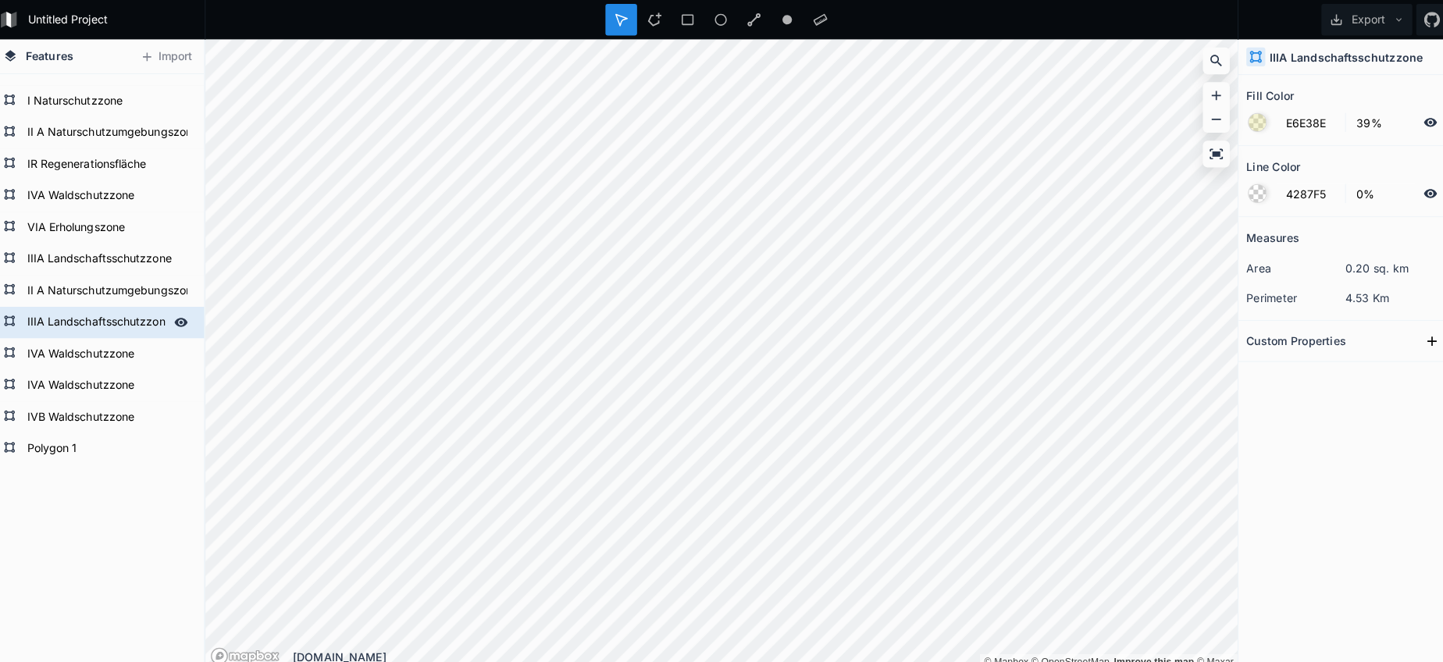
click at [91, 313] on form "IIIA Landschaftsschutzzone" at bounding box center [103, 318] width 146 height 23
click at [88, 449] on form "Polygon 1" at bounding box center [103, 443] width 146 height 23
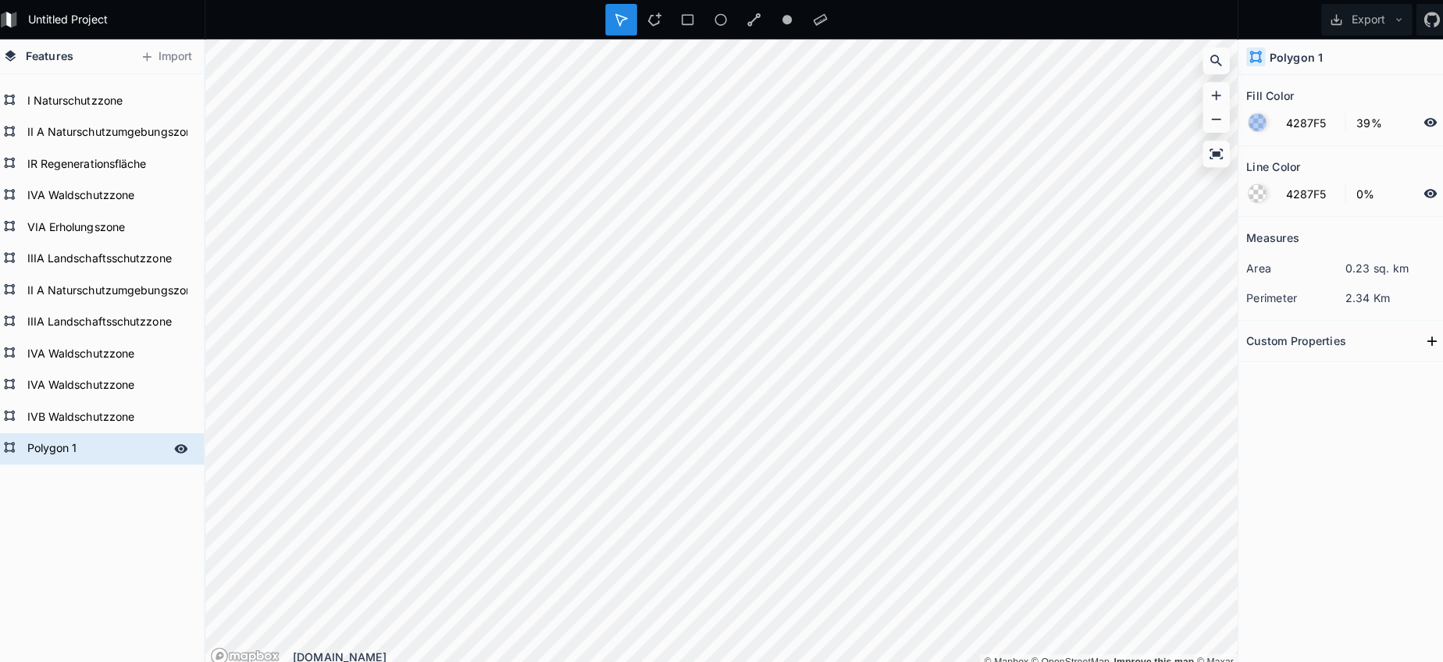
click at [88, 449] on form "Polygon 1" at bounding box center [103, 443] width 146 height 23
paste input "IIIA Landschaftsschutzzone"
click at [84, 326] on form "IIIA Landschaftsschutzzone" at bounding box center [103, 318] width 146 height 23
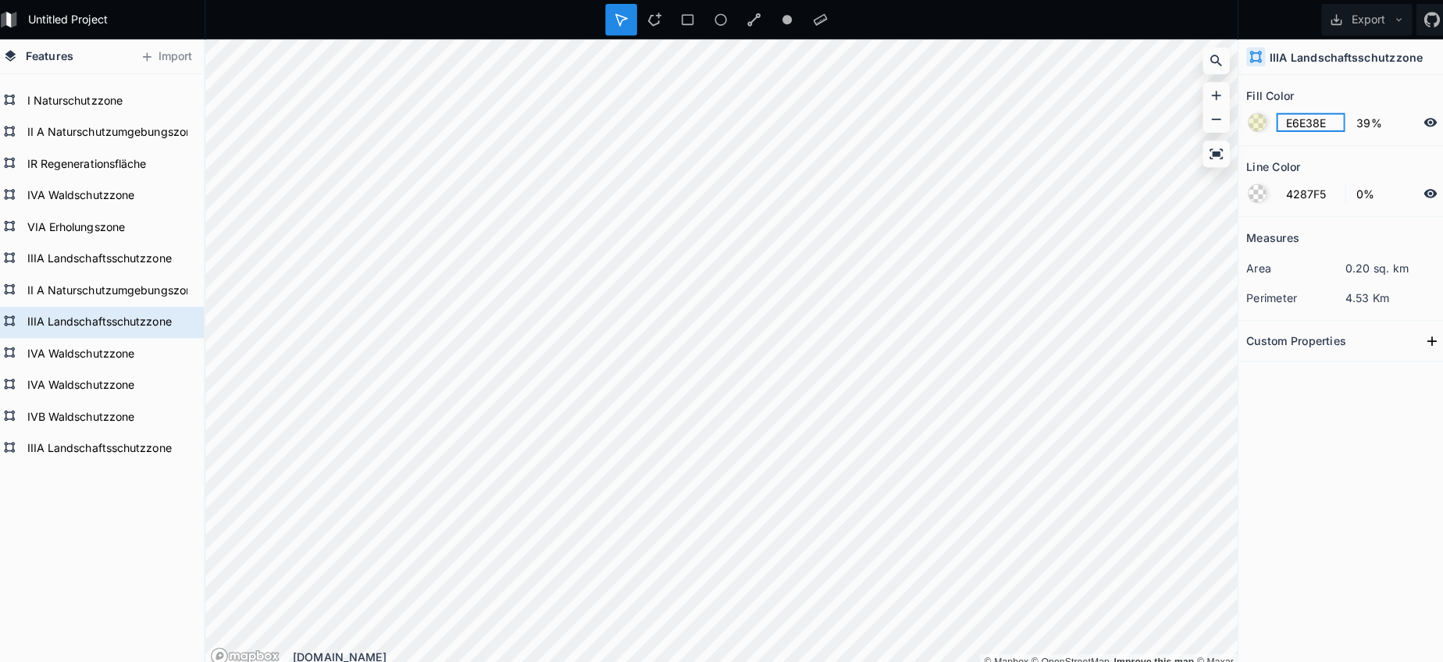
click at [1301, 123] on input "E6E38E" at bounding box center [1303, 121] width 68 height 19
click at [151, 436] on form "IIIA Landschaftsschutzzone" at bounding box center [103, 443] width 146 height 23
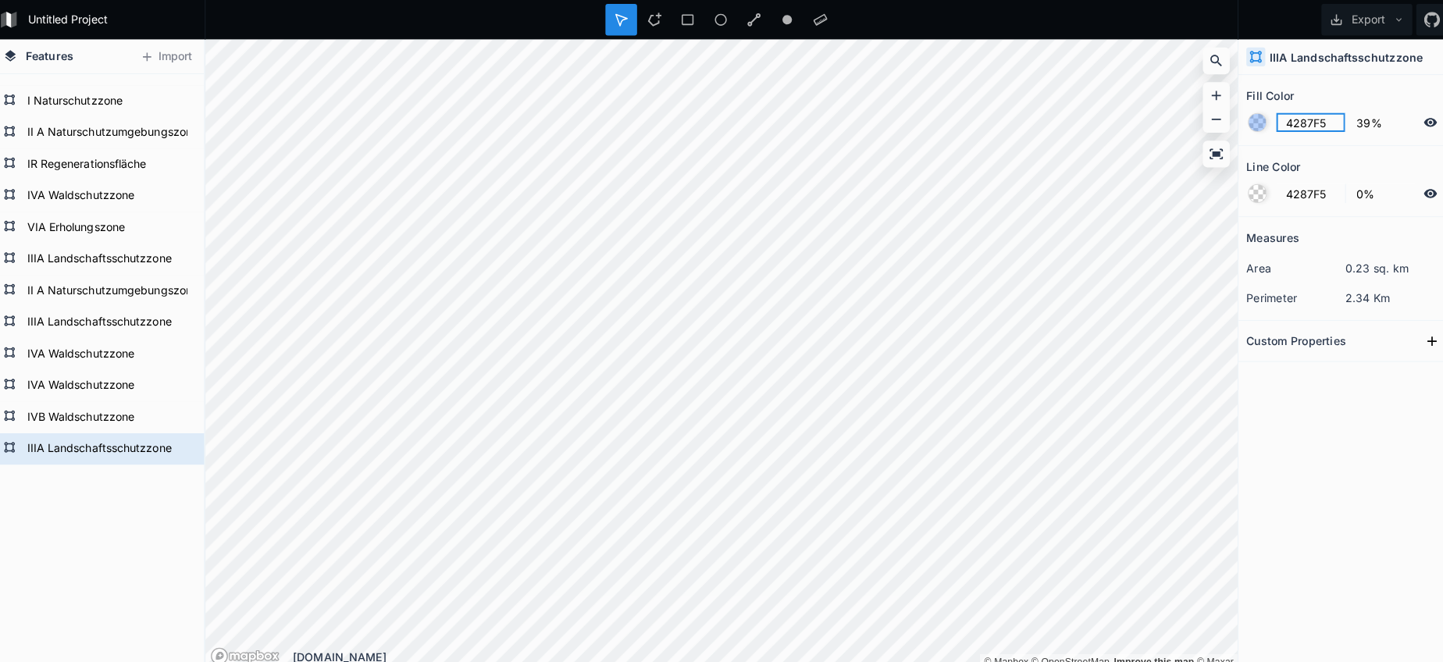
click at [1310, 122] on input "4287F5" at bounding box center [1303, 121] width 68 height 19
paste input "E6E38E"
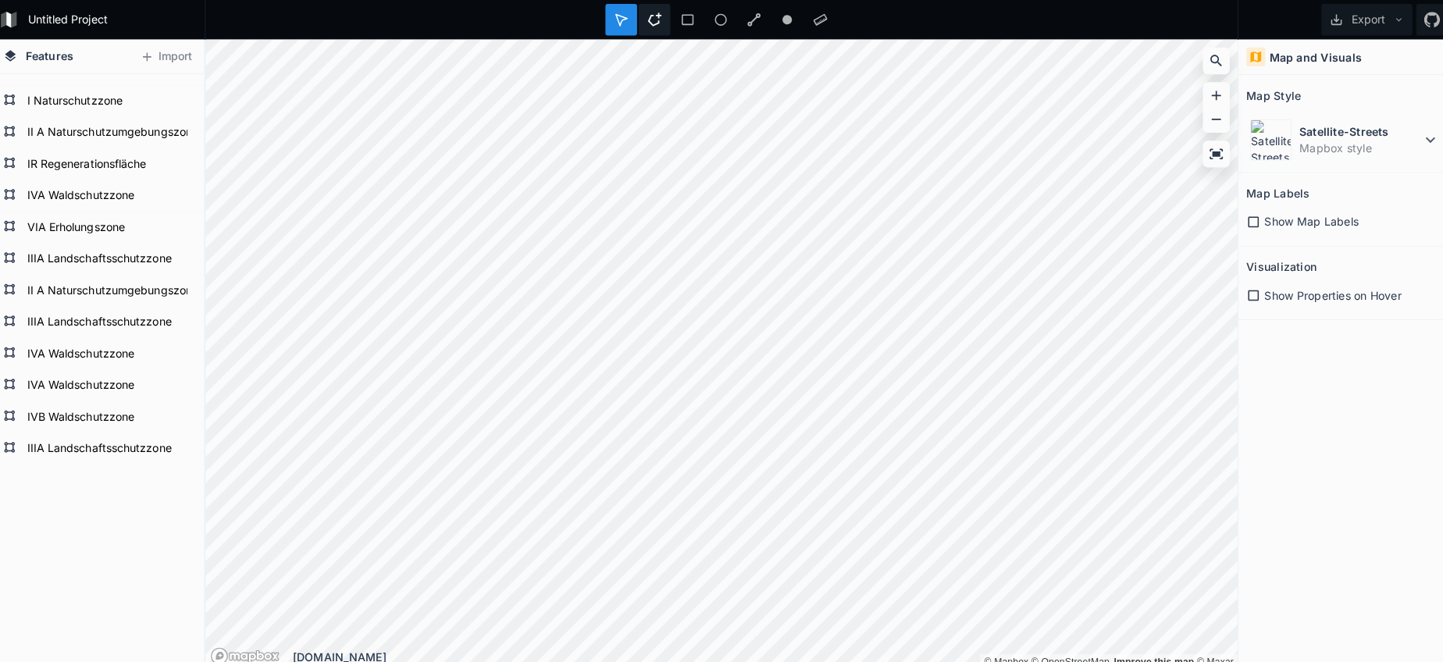
click at [648, 20] on icon at bounding box center [655, 19] width 14 height 14
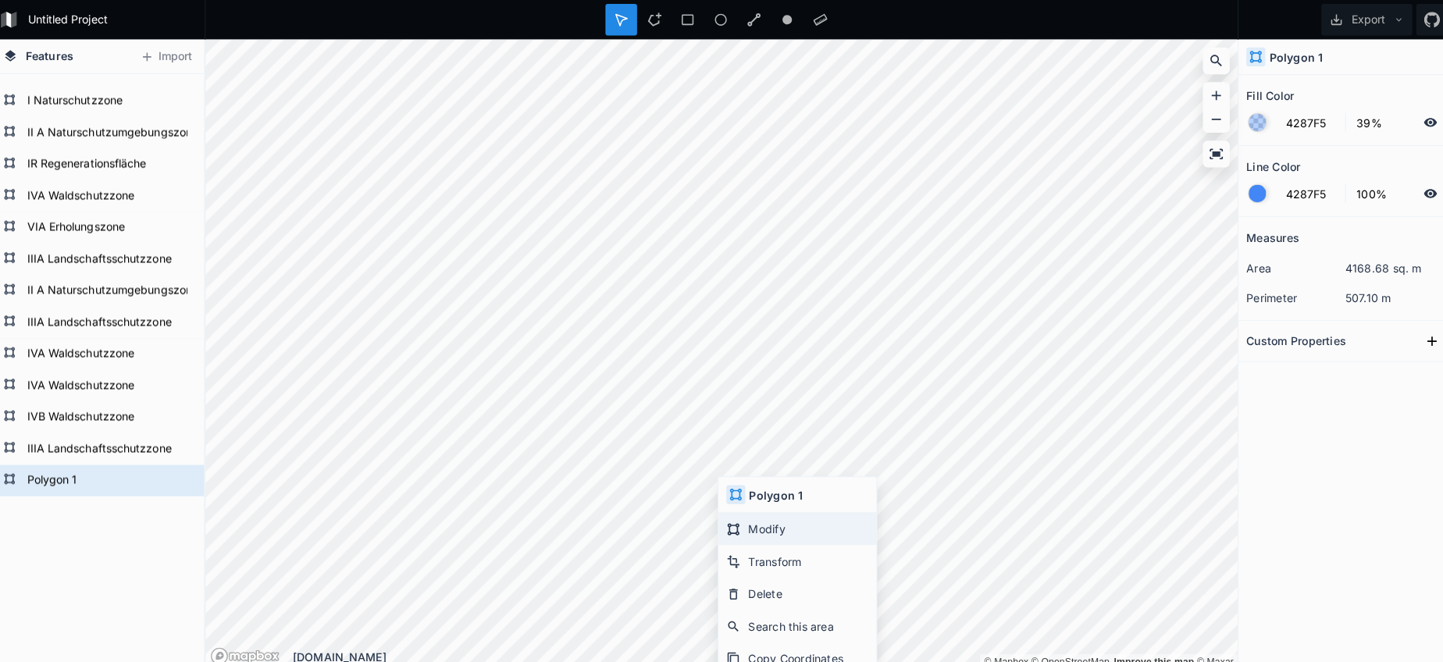
click at [746, 531] on div "Modify" at bounding box center [796, 523] width 156 height 32
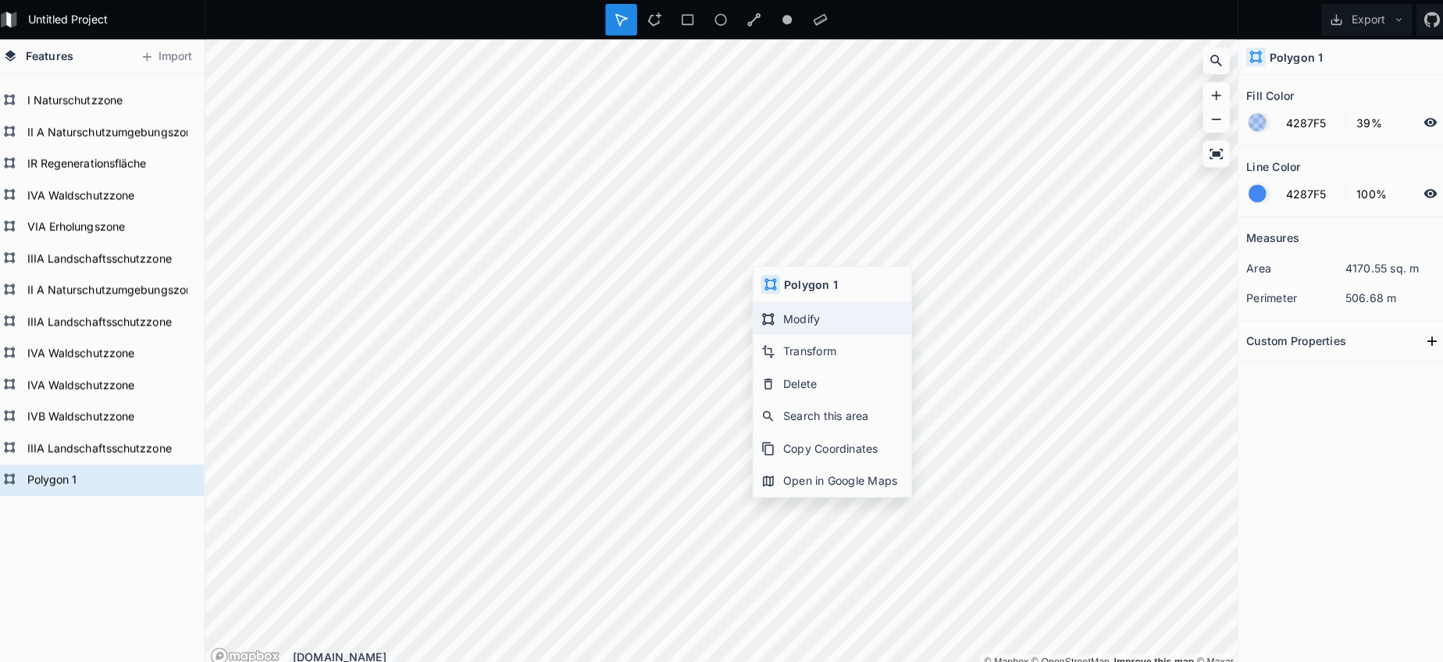
click at [798, 319] on div "Modify" at bounding box center [831, 315] width 156 height 32
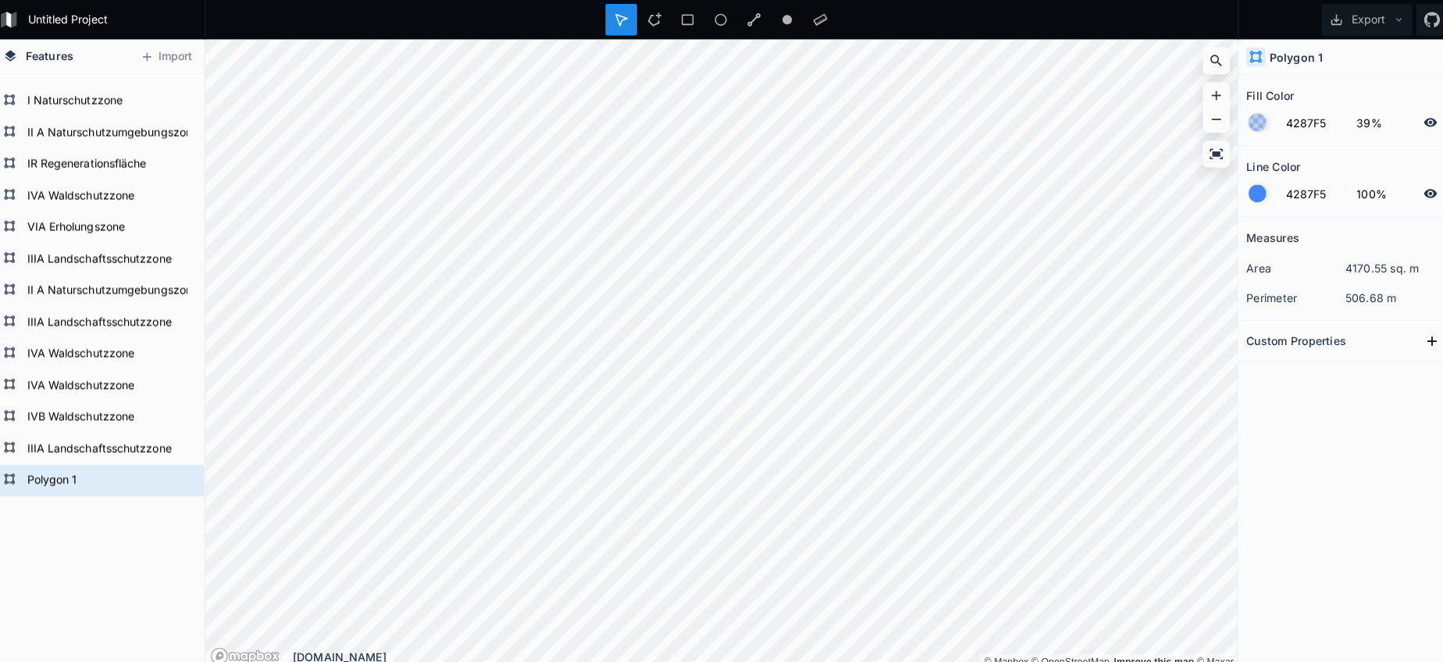
click at [1242, 194] on div at bounding box center [1250, 191] width 17 height 17
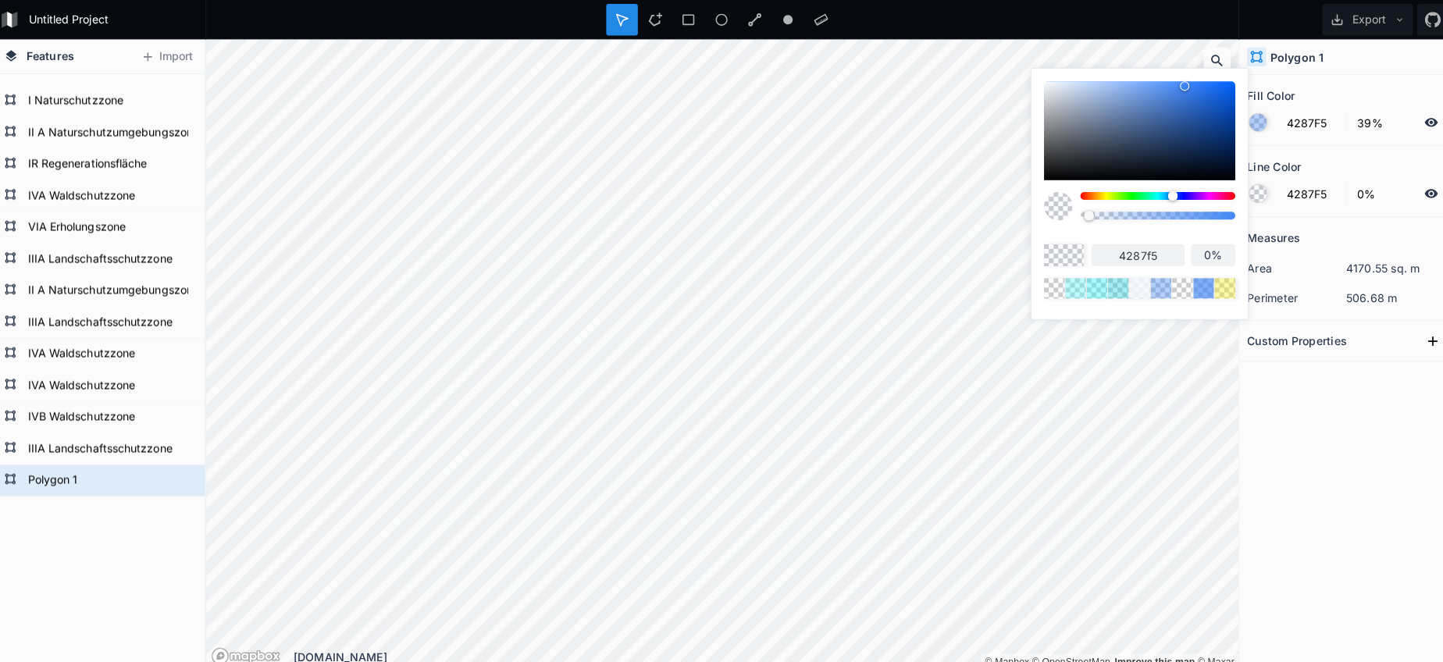
click at [939, 201] on body "Untitled Project Export Features Import Polygon 1 IIIA Landschaftsschutzzone IV…" at bounding box center [721, 331] width 1443 height 662
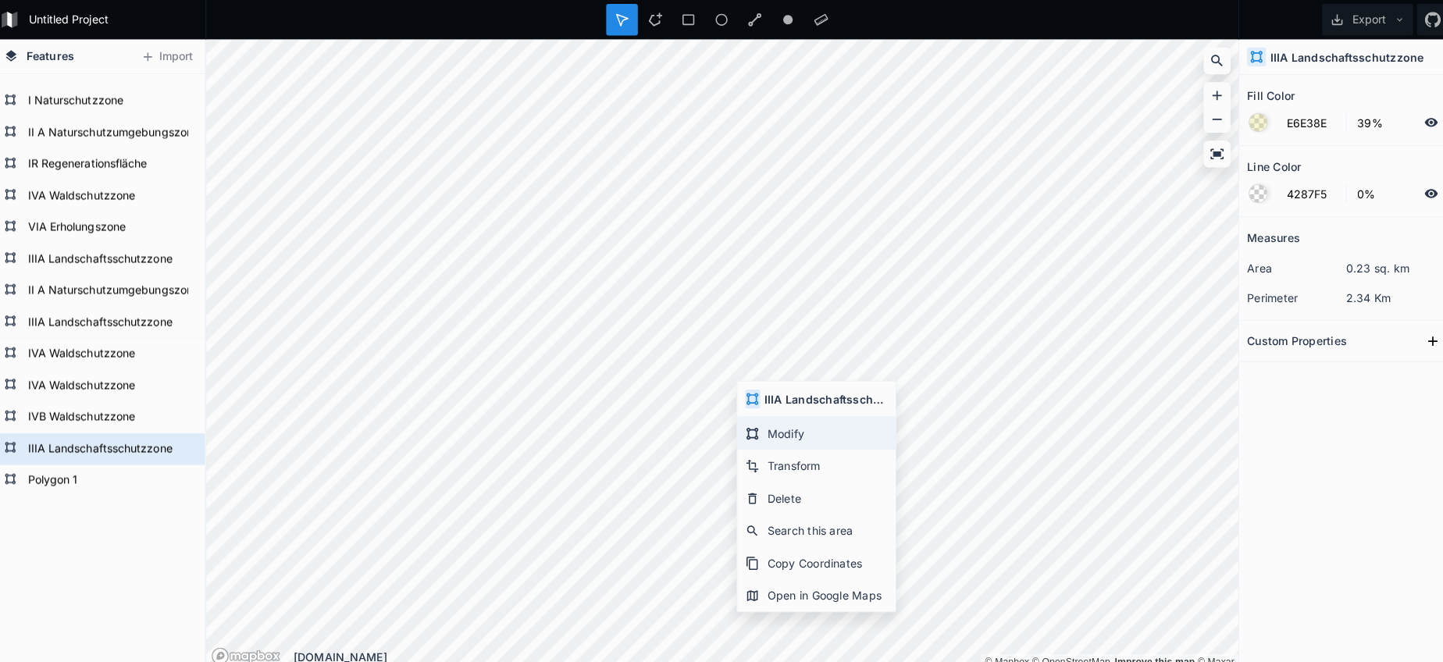
click at [771, 429] on div "Modify" at bounding box center [814, 428] width 156 height 32
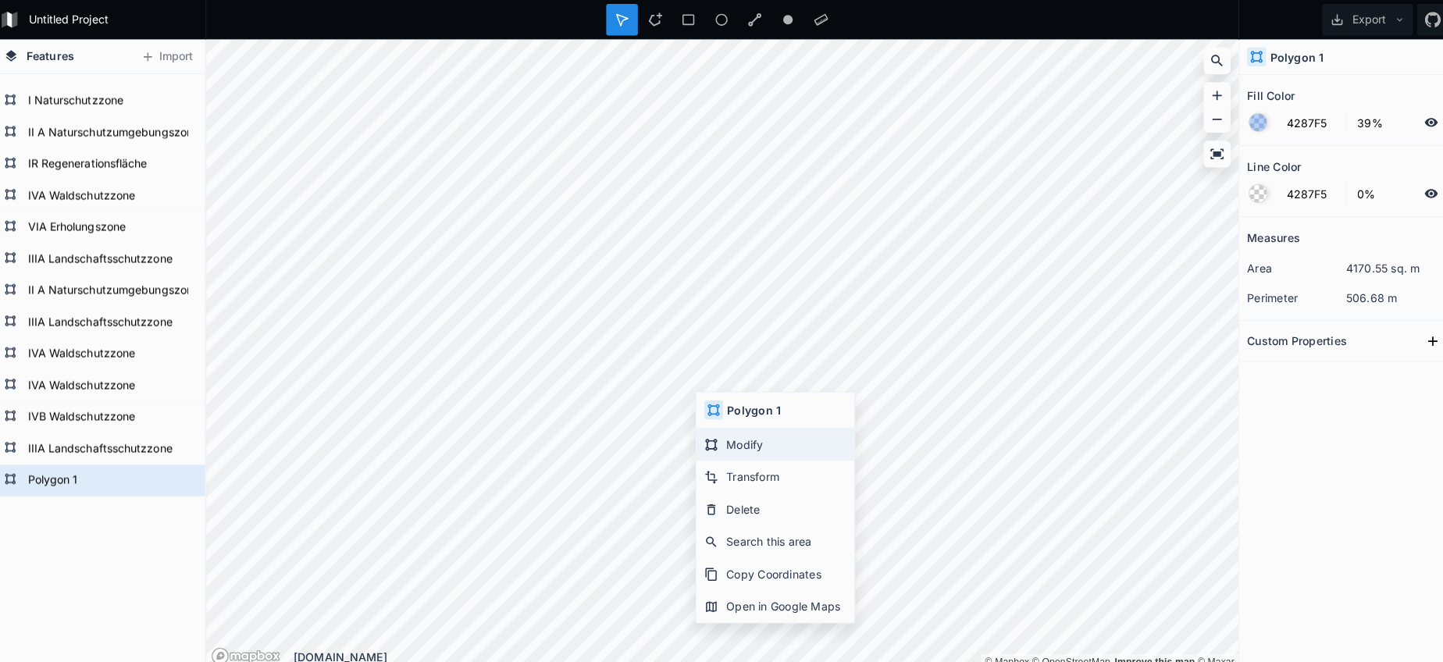
click at [719, 430] on div "Modify" at bounding box center [774, 439] width 156 height 32
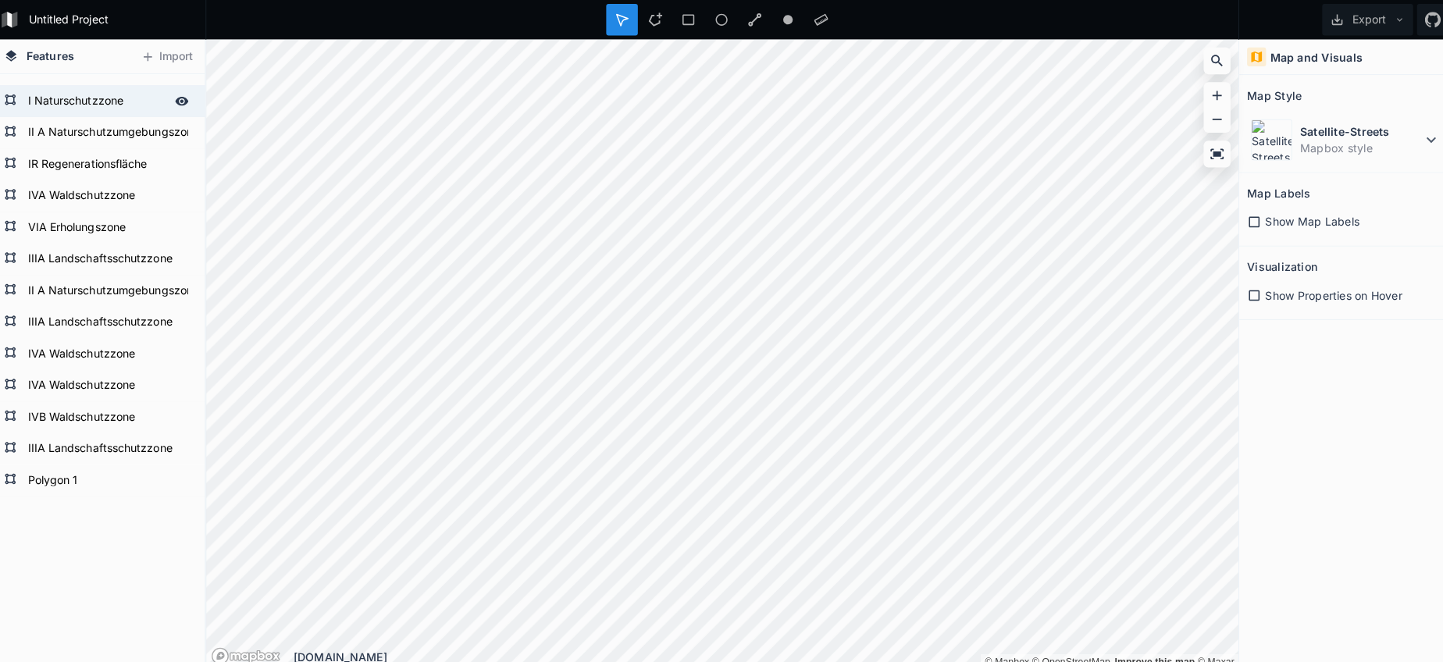
click at [73, 106] on form "I Naturschutzzone" at bounding box center [103, 99] width 146 height 23
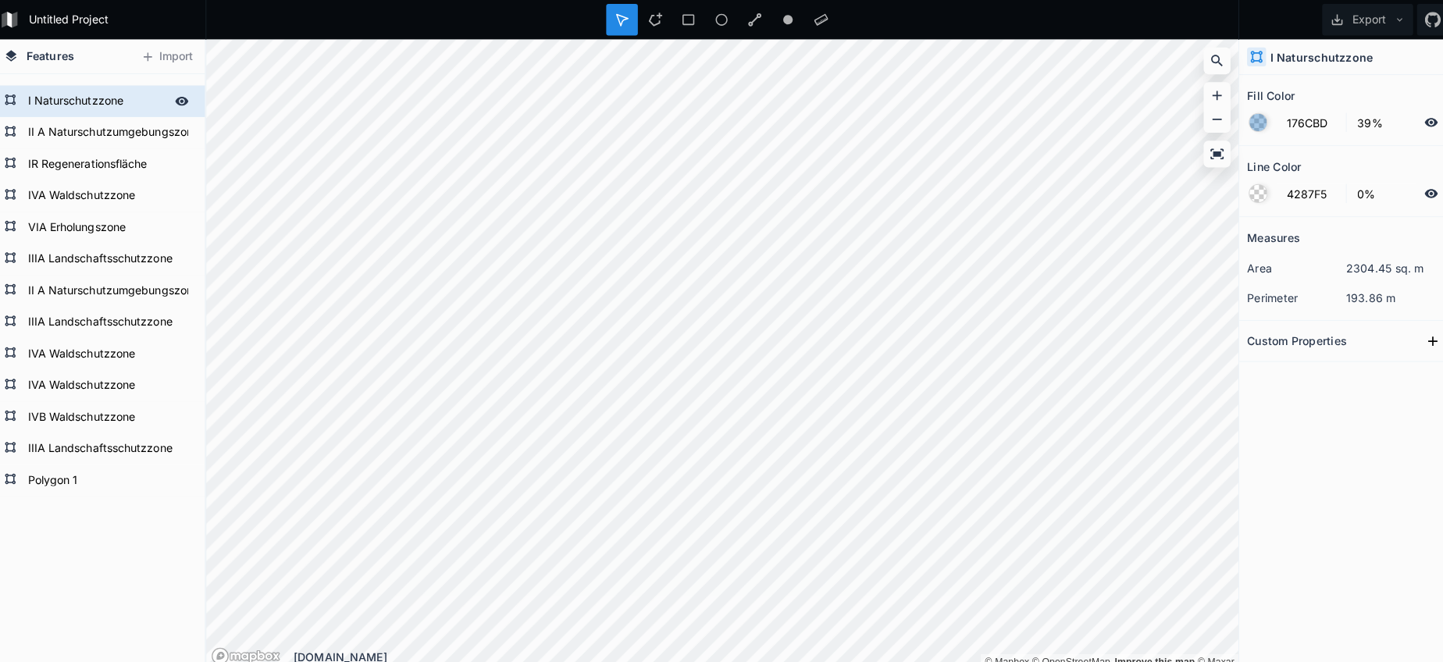
click at [73, 106] on form "I Naturschutzzone" at bounding box center [103, 99] width 146 height 23
click at [55, 469] on form "Polygon 1" at bounding box center [103, 474] width 146 height 23
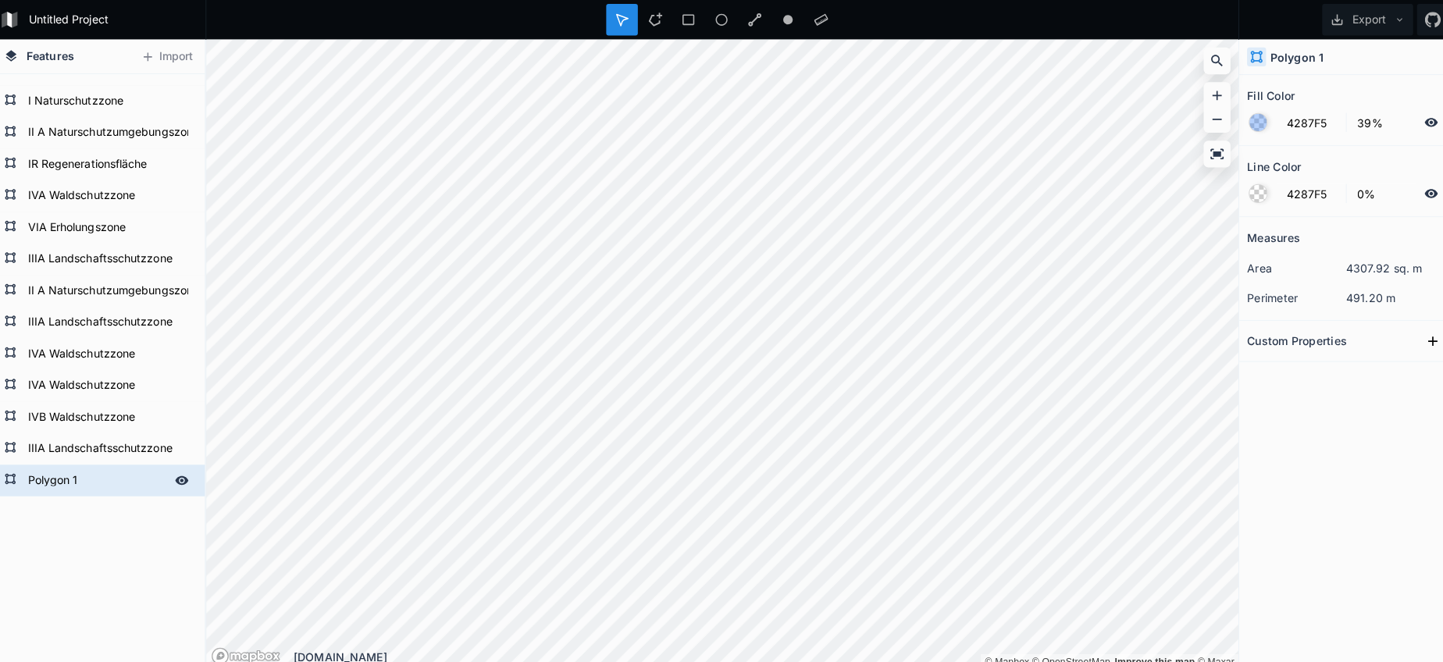
click at [55, 469] on form "Polygon 1" at bounding box center [103, 474] width 146 height 23
paste input "I Naturschutzzone"
drag, startPoint x: 118, startPoint y: 525, endPoint x: 117, endPoint y: 515, distance: 10.2
drag, startPoint x: 75, startPoint y: 96, endPoint x: 119, endPoint y: 169, distance: 84.8
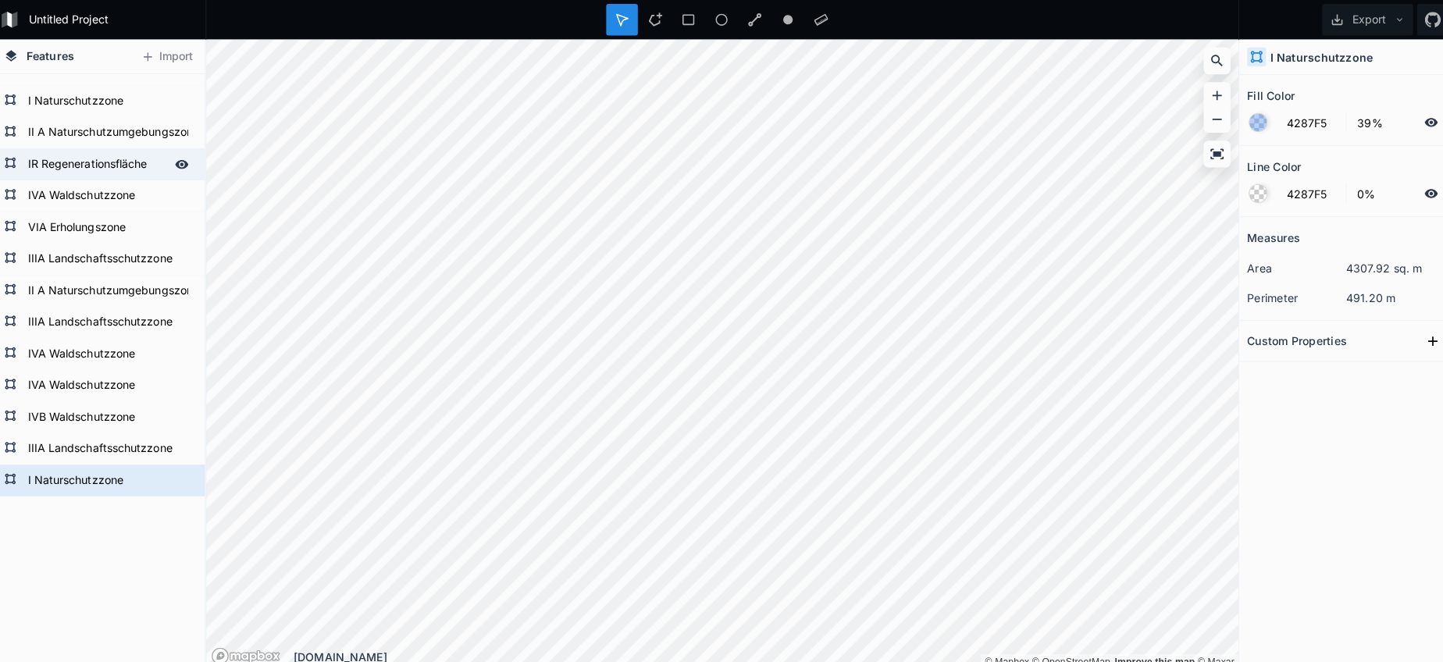
click at [75, 96] on form "I Naturschutzzone" at bounding box center [114, 99] width 168 height 23
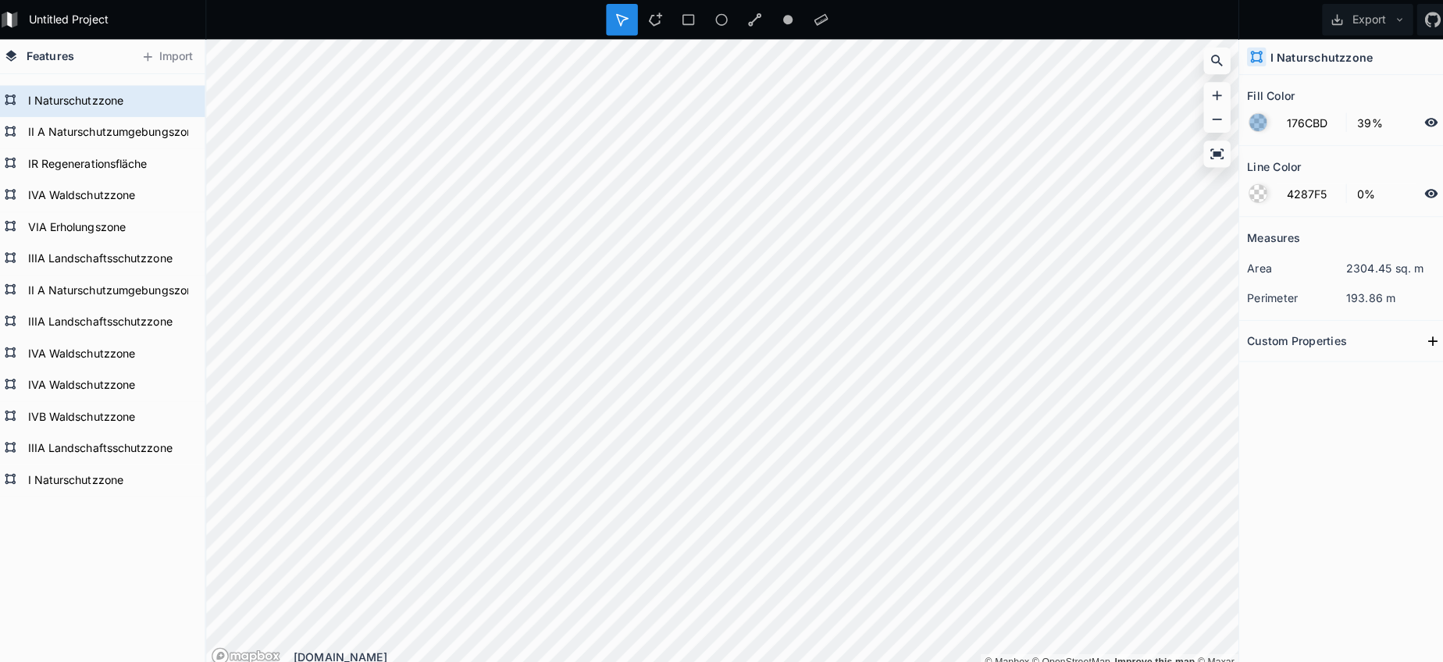
click at [1280, 133] on form "176CBD 39%" at bounding box center [1337, 121] width 195 height 30
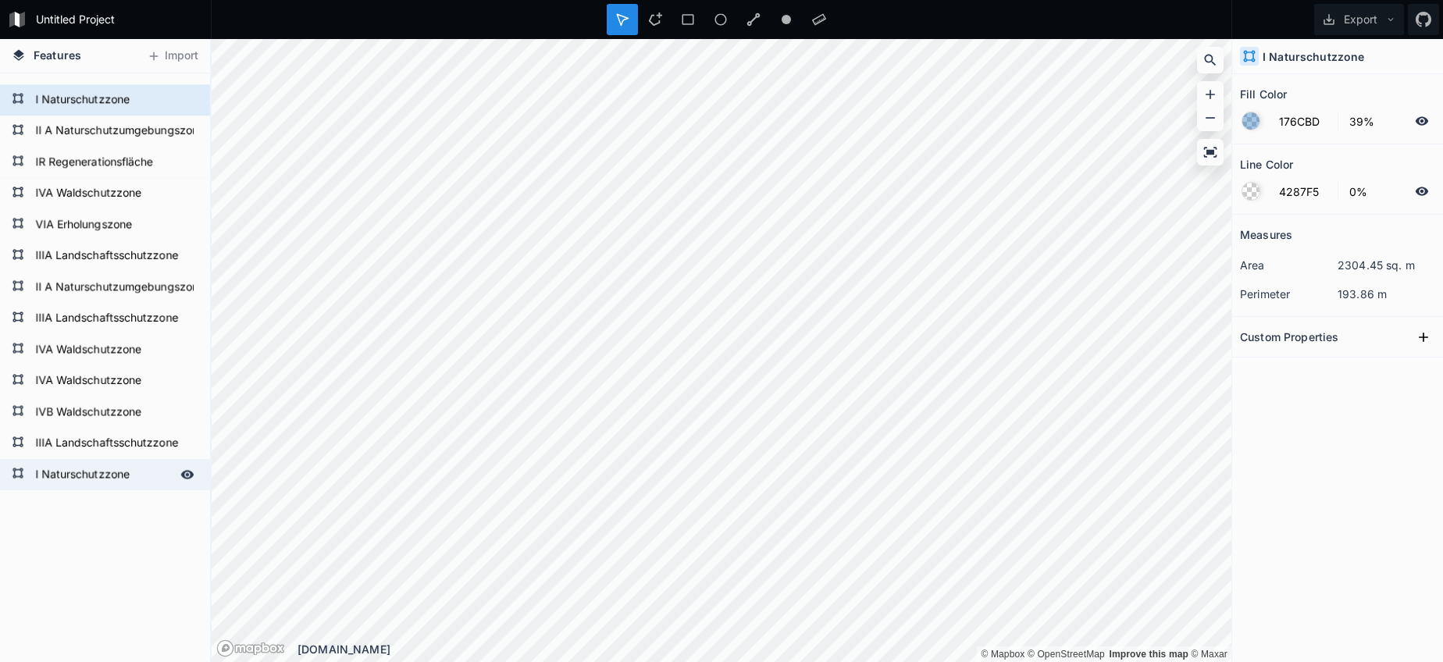
drag, startPoint x: 80, startPoint y: 493, endPoint x: 85, endPoint y: 486, distance: 8.9
click at [85, 485] on form "I Naturschutzzone" at bounding box center [103, 474] width 146 height 23
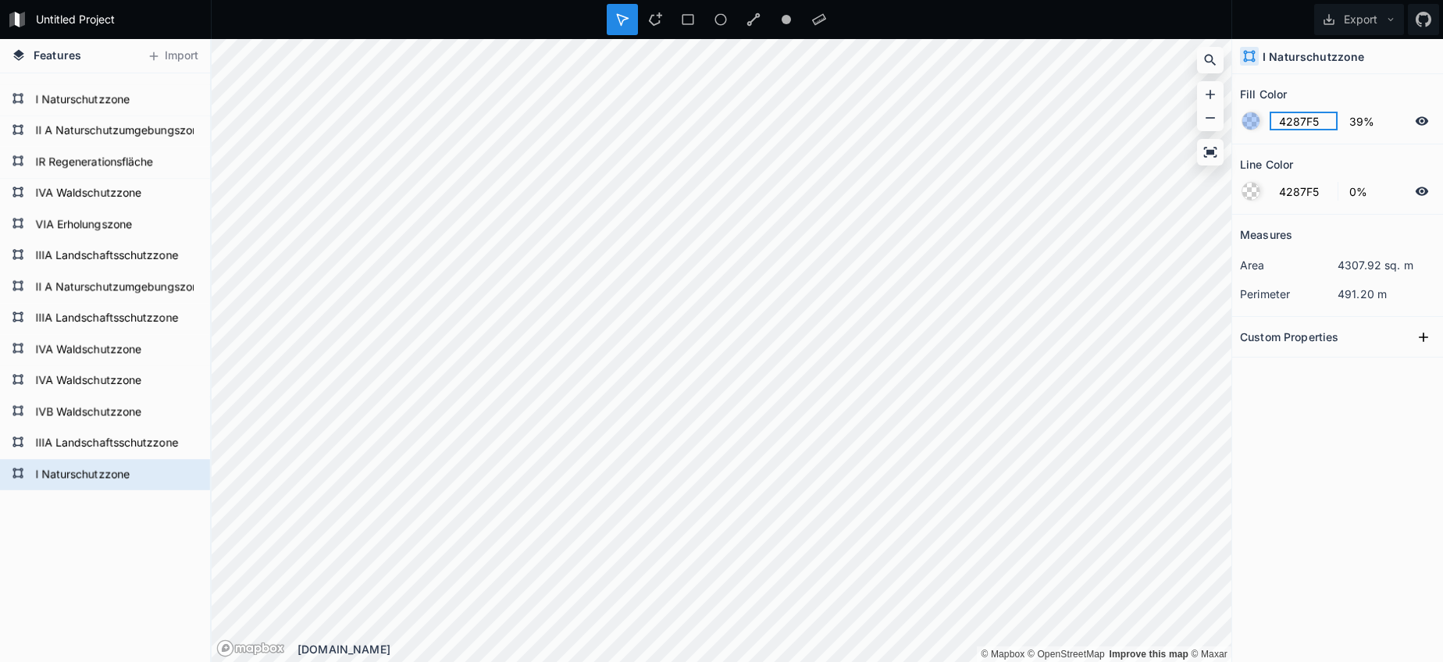
click at [1298, 119] on input "4287F5" at bounding box center [1303, 121] width 68 height 19
paste input "text"
click at [79, 111] on form "I Naturschutzzone" at bounding box center [103, 99] width 146 height 23
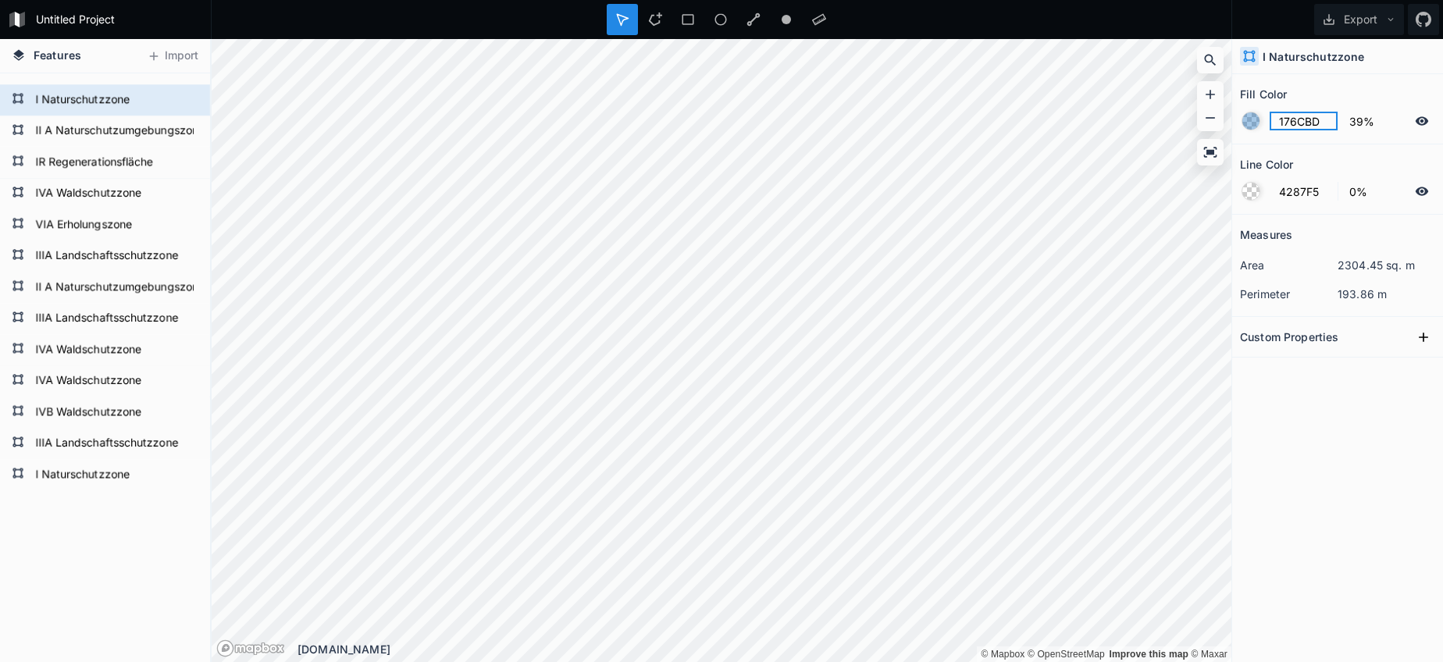
click at [1305, 121] on input "176CBD" at bounding box center [1303, 121] width 68 height 19
click at [128, 468] on form "I Naturschutzzone" at bounding box center [103, 474] width 146 height 23
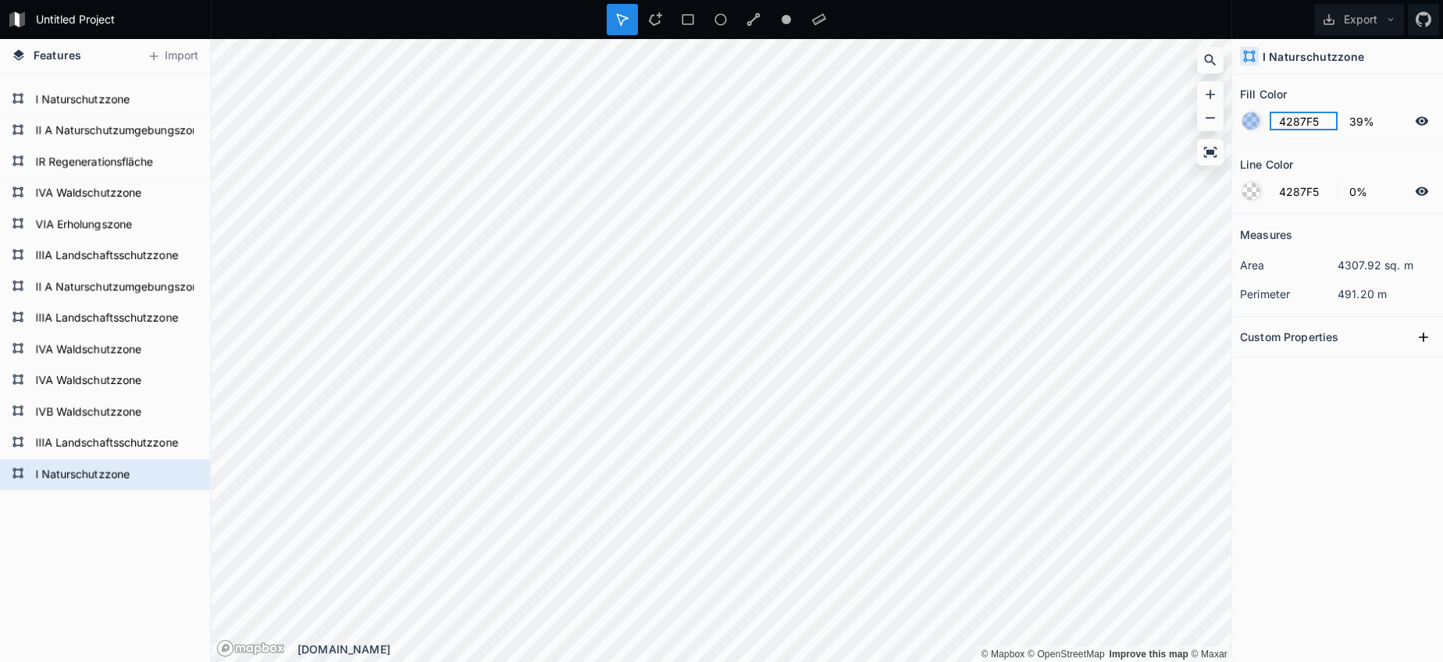
click at [1302, 112] on input "4287F5" at bounding box center [1303, 121] width 68 height 19
paste input "176CBD"
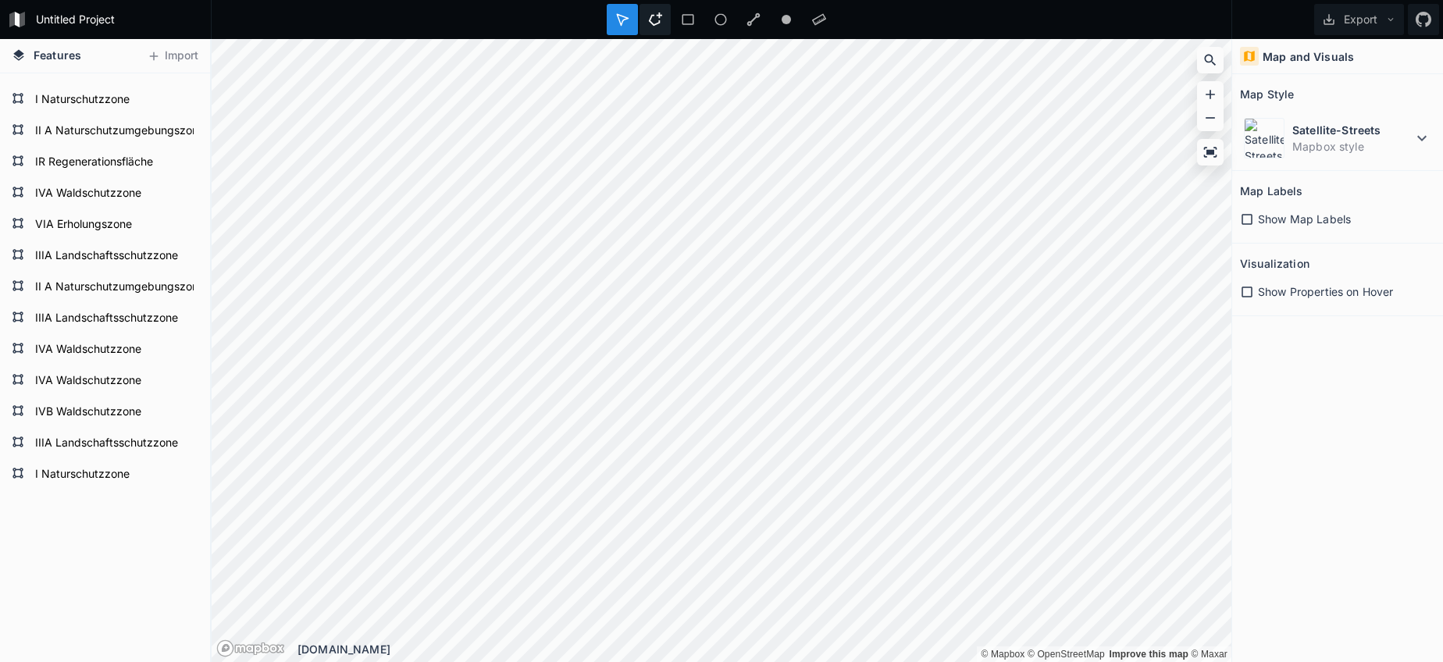
click at [660, 23] on icon at bounding box center [655, 19] width 14 height 14
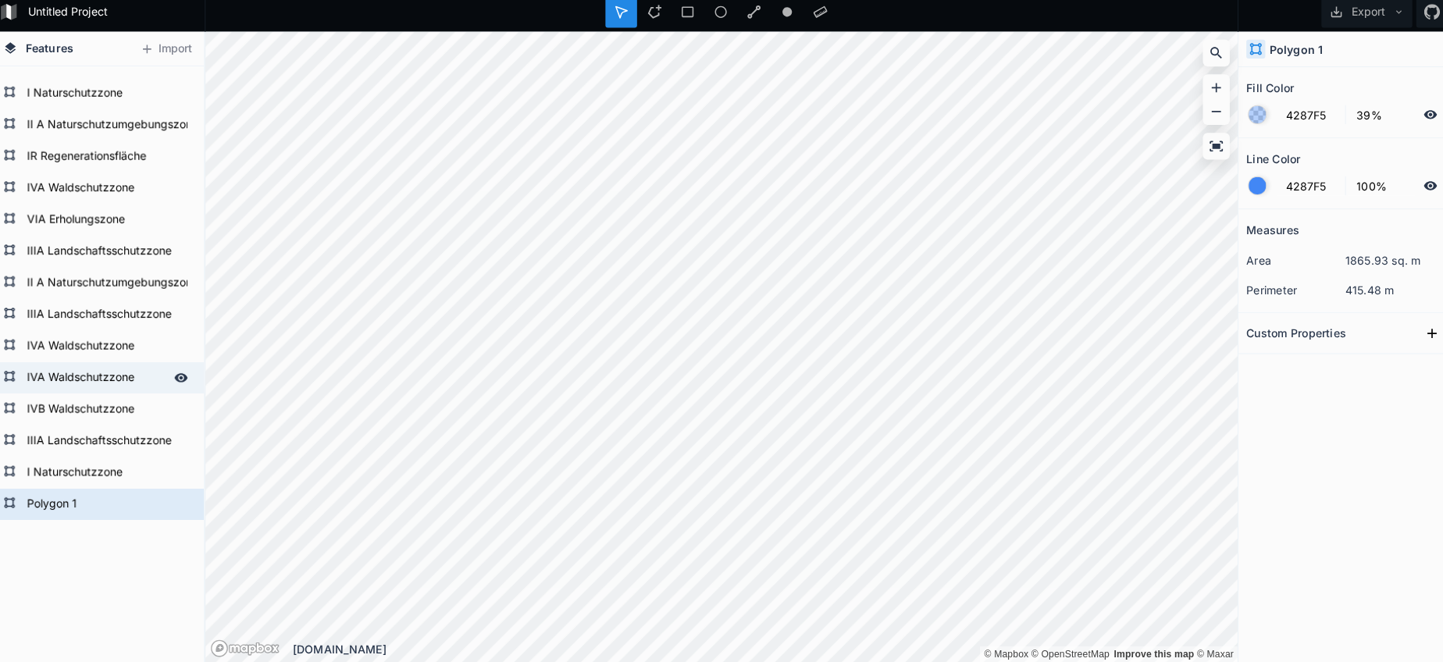
click at [83, 379] on form "IVA Waldschutzzone" at bounding box center [103, 380] width 146 height 23
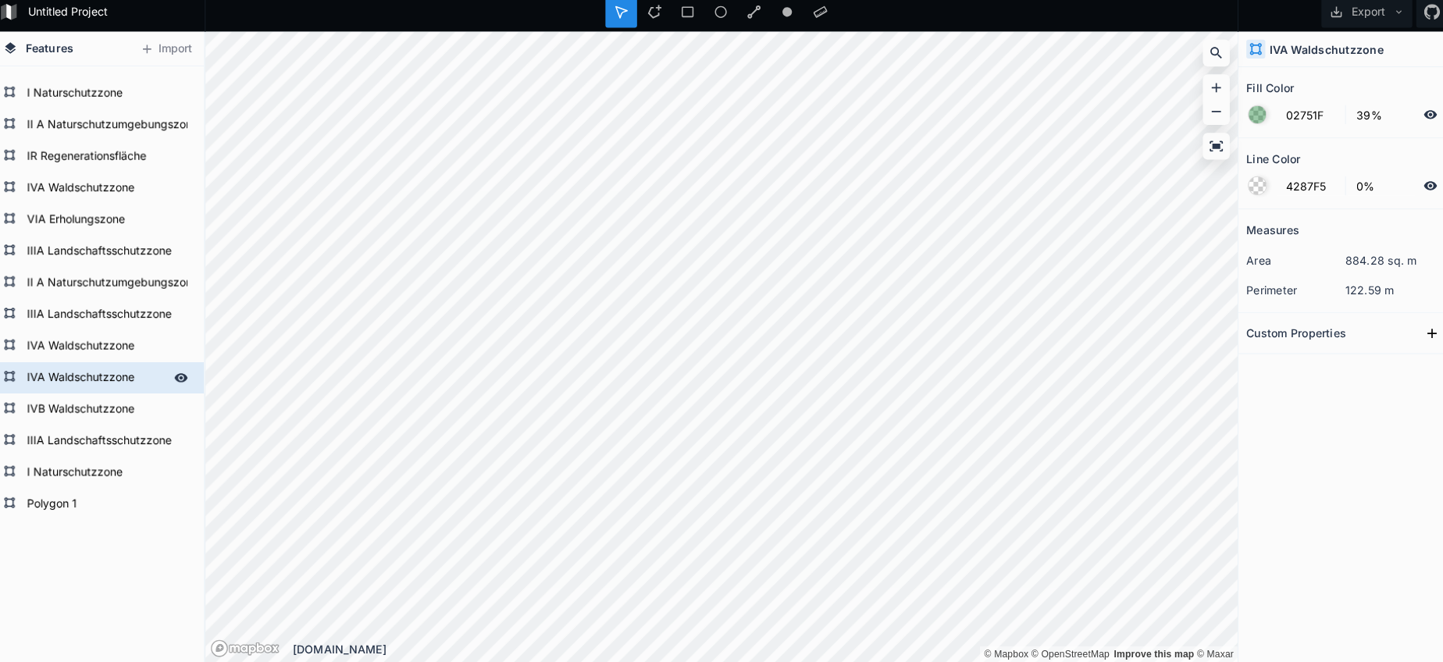
click at [83, 379] on form "IVA Waldschutzzone" at bounding box center [103, 380] width 146 height 23
click at [58, 504] on form "Polygon 1" at bounding box center [103, 505] width 146 height 23
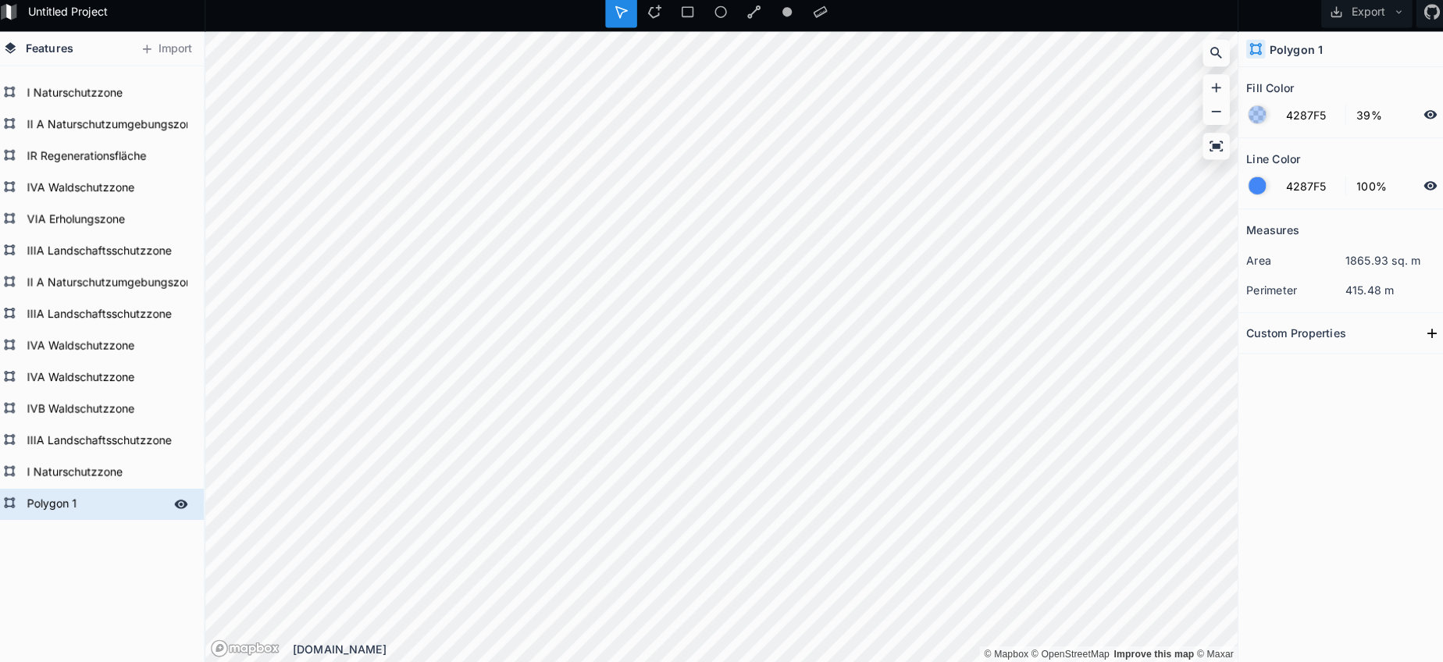
click at [58, 504] on form "Polygon 1" at bounding box center [103, 505] width 146 height 23
paste input "IVA Waldschutzzone"
click at [87, 345] on form "IVA Waldschutzzone" at bounding box center [103, 349] width 146 height 23
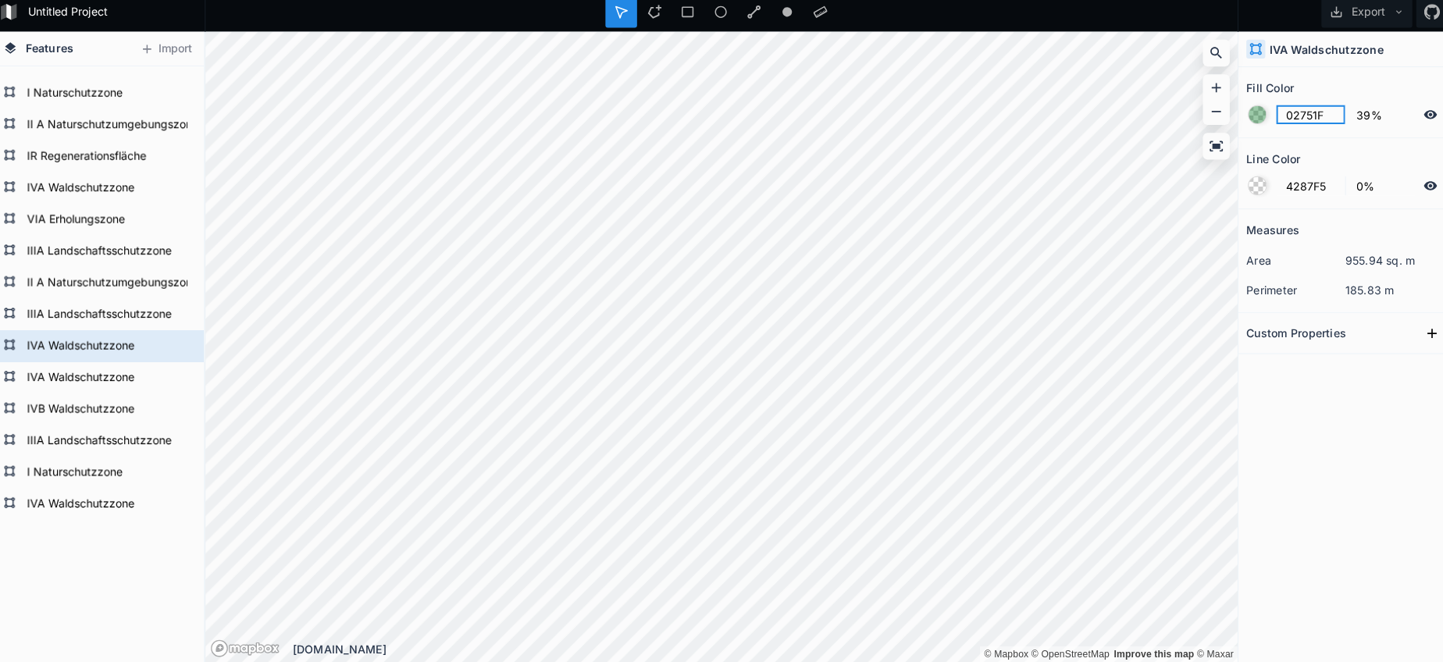
click at [1276, 114] on input "02751F" at bounding box center [1303, 121] width 68 height 19
click at [102, 505] on form "IVA Waldschutzzone" at bounding box center [103, 505] width 146 height 23
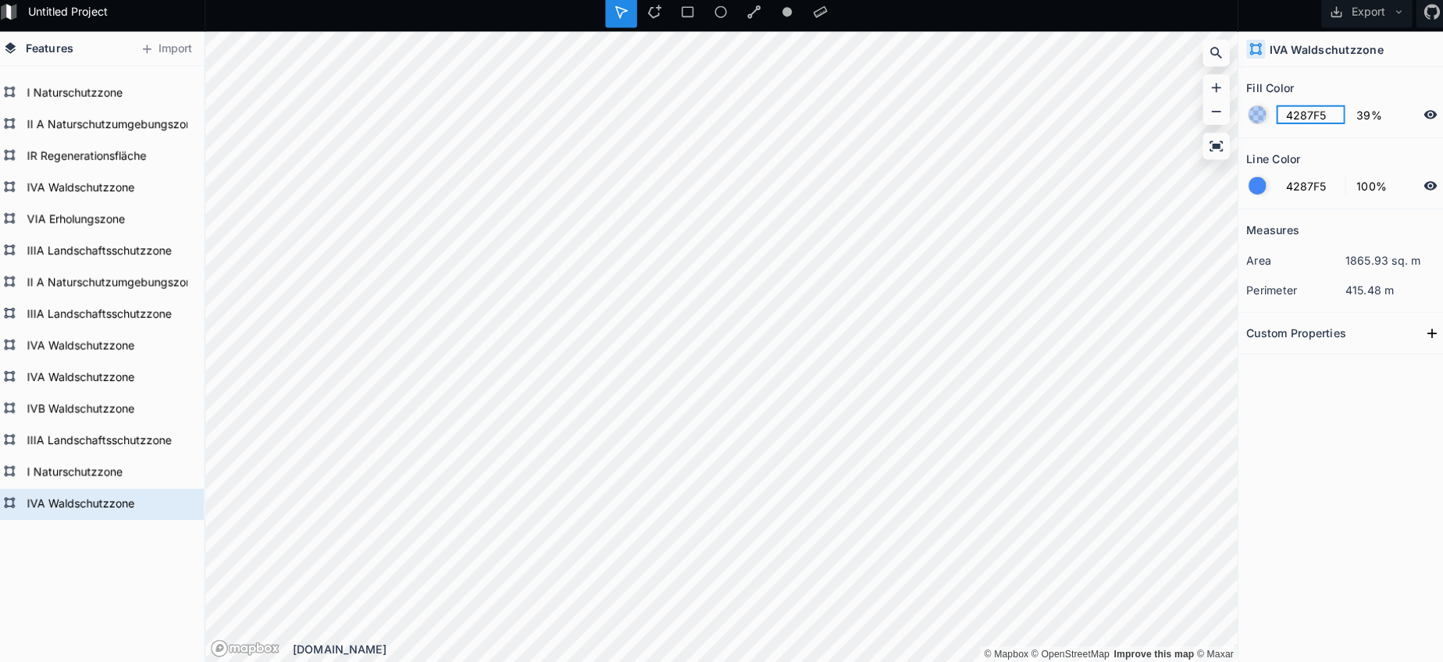
click at [1283, 114] on input "4287F5" at bounding box center [1303, 121] width 68 height 19
paste input "02751F"
click at [1249, 183] on div at bounding box center [1250, 191] width 17 height 17
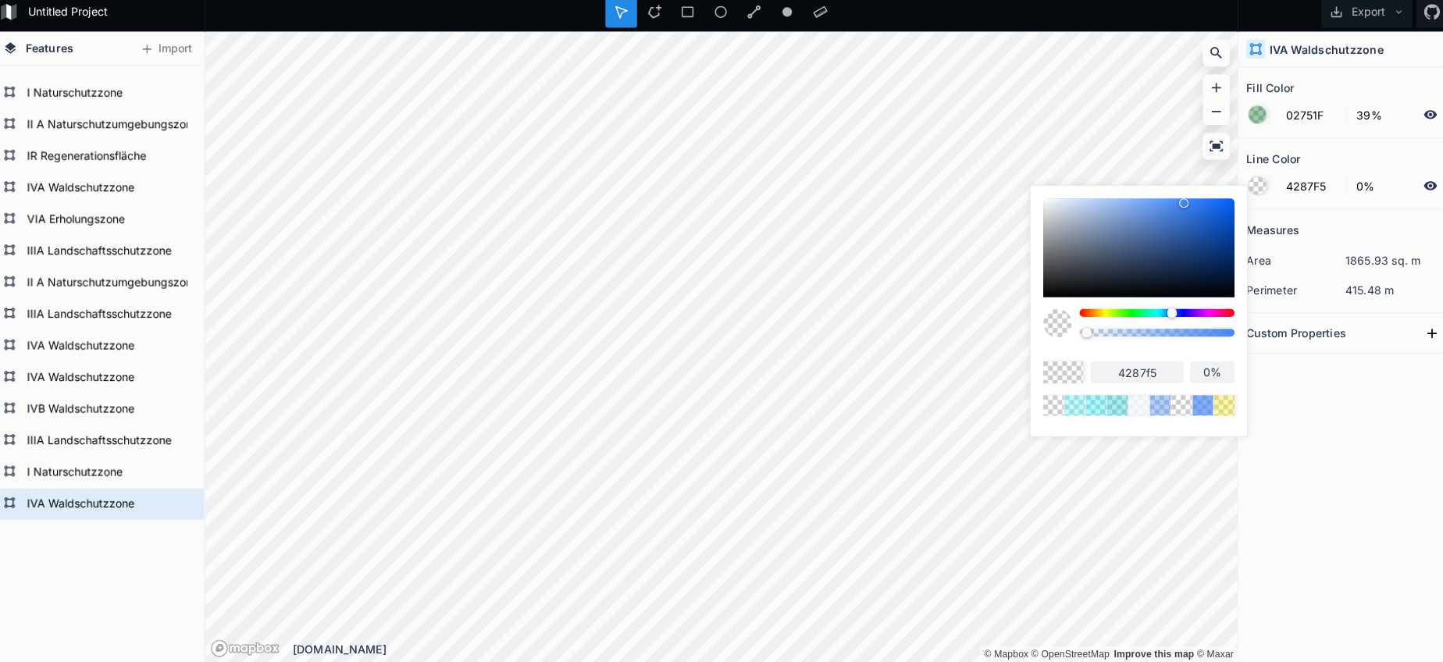
click at [906, 303] on body "Untitled Project Export Features Import IVA Waldschutzzone I Naturschutzzone II…" at bounding box center [721, 331] width 1443 height 662
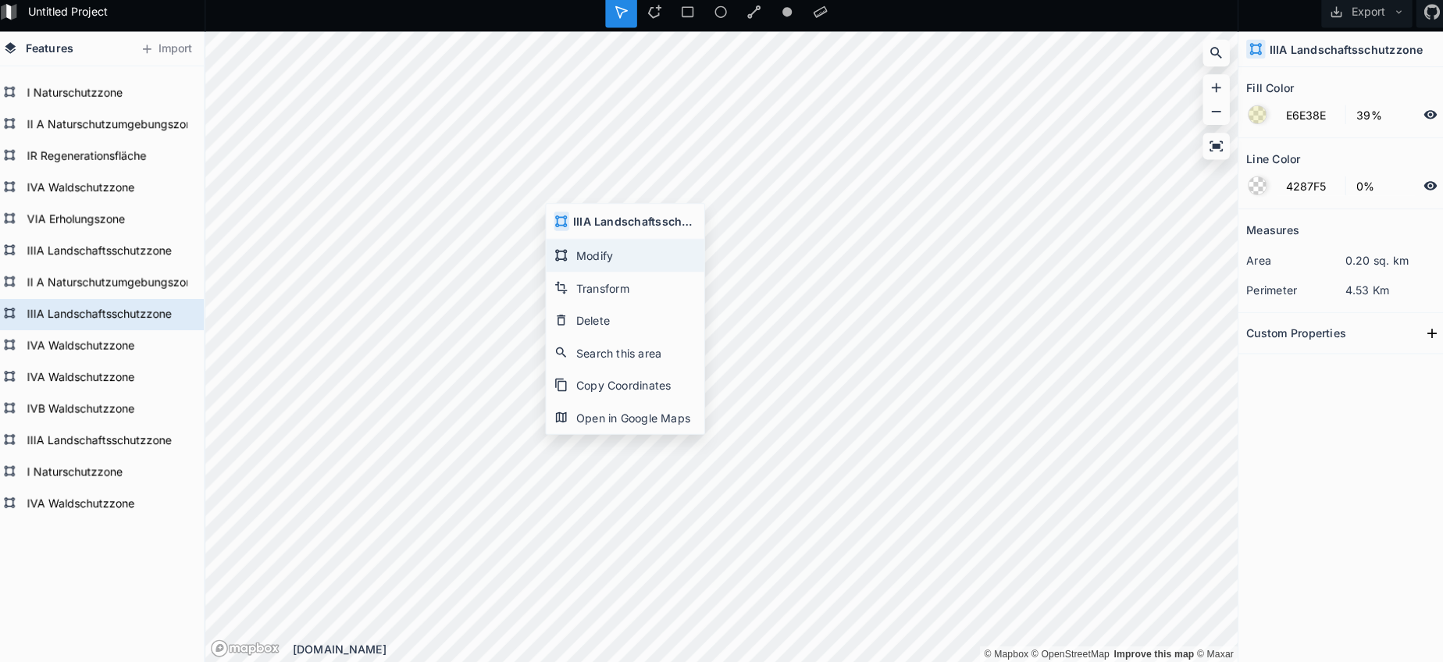
click at [572, 247] on div "Modify" at bounding box center [626, 260] width 156 height 32
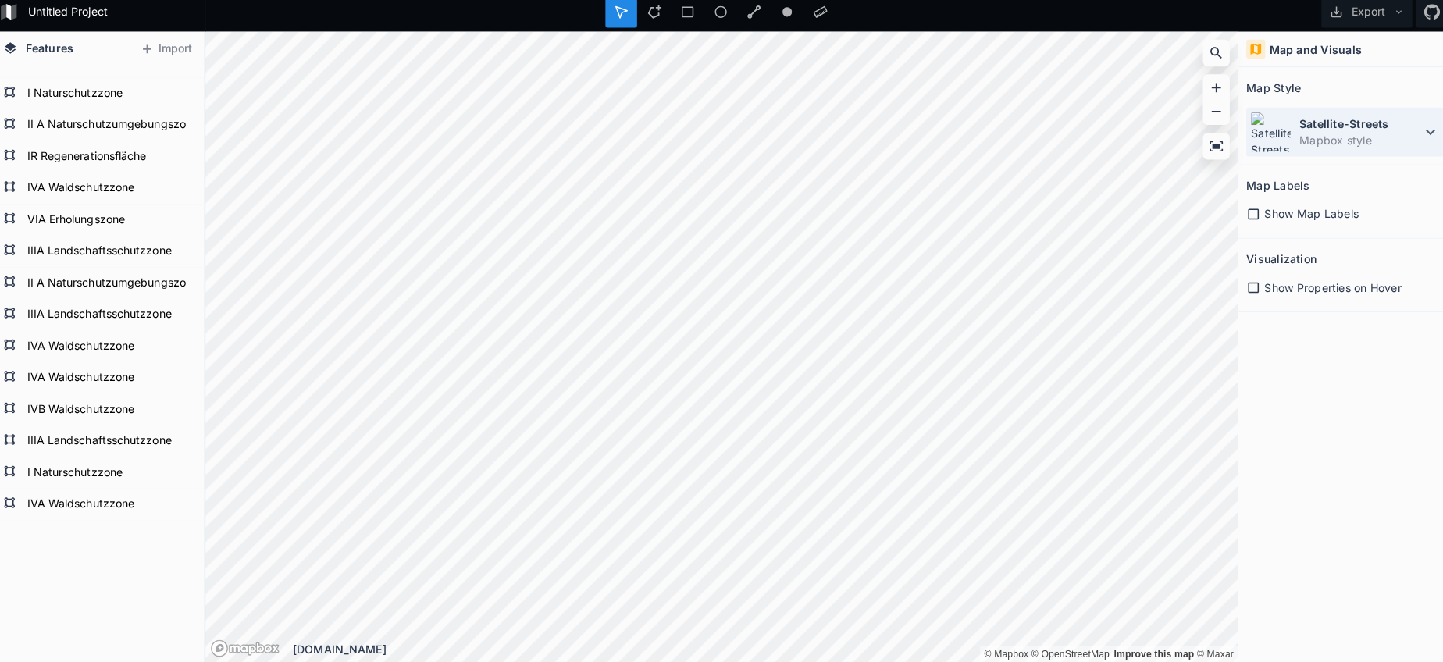
click at [1306, 138] on dd "Mapbox style" at bounding box center [1352, 146] width 120 height 16
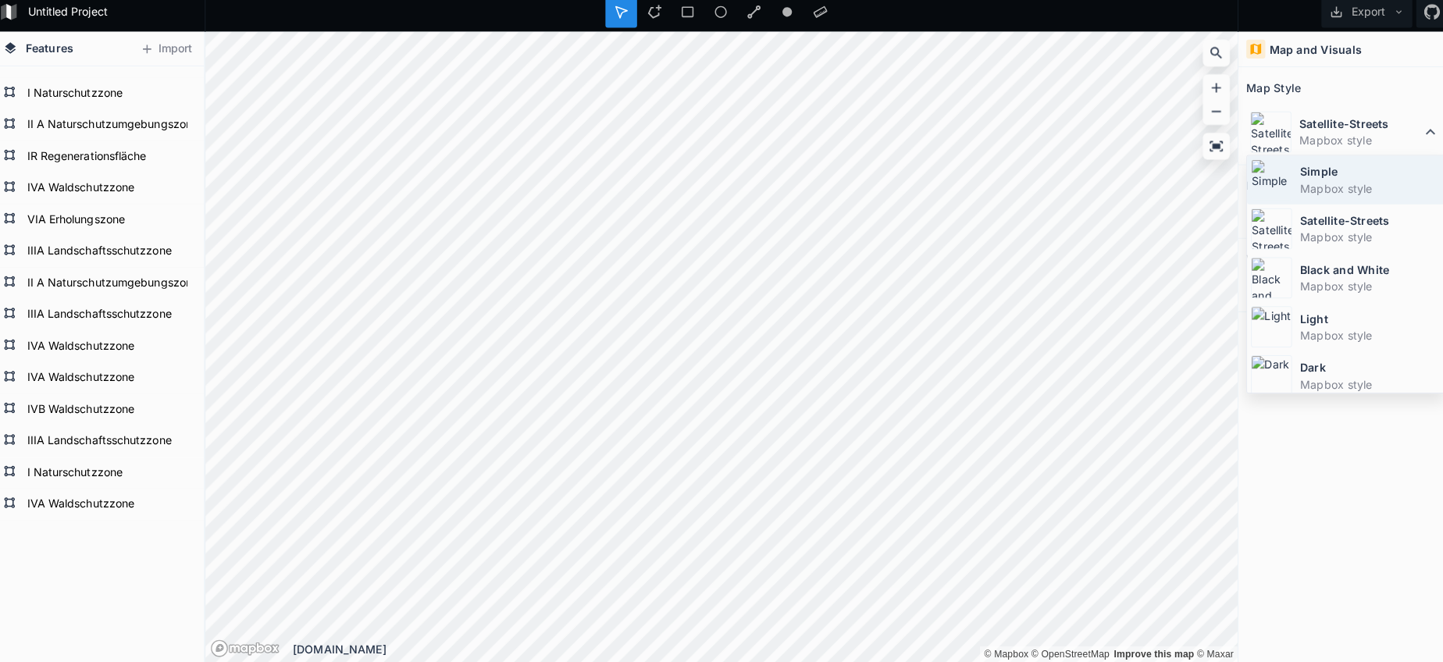
click at [1294, 194] on dd "Mapbox style" at bounding box center [1362, 194] width 139 height 16
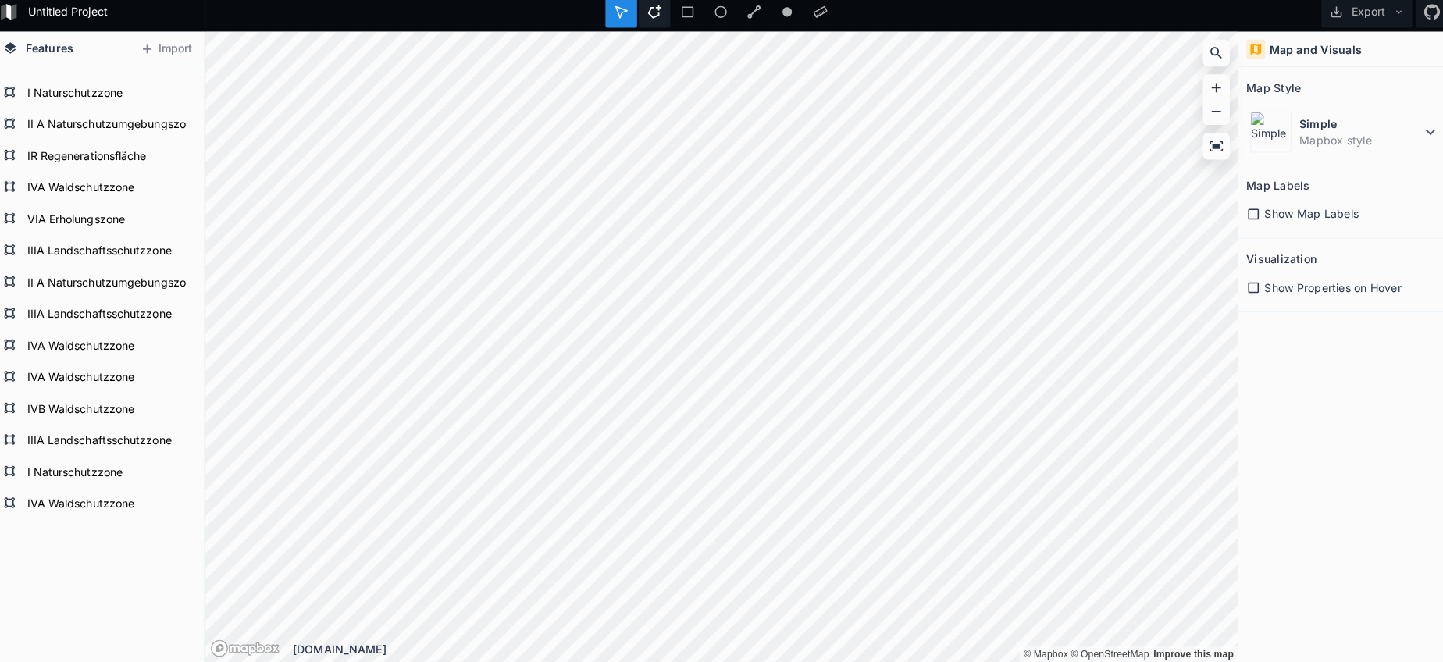
drag, startPoint x: 643, startPoint y: 20, endPoint x: 636, endPoint y: 26, distance: 8.3
click at [643, 20] on div at bounding box center [654, 19] width 31 height 31
click at [1280, 135] on div "Simple Mapbox style" at bounding box center [1337, 138] width 195 height 48
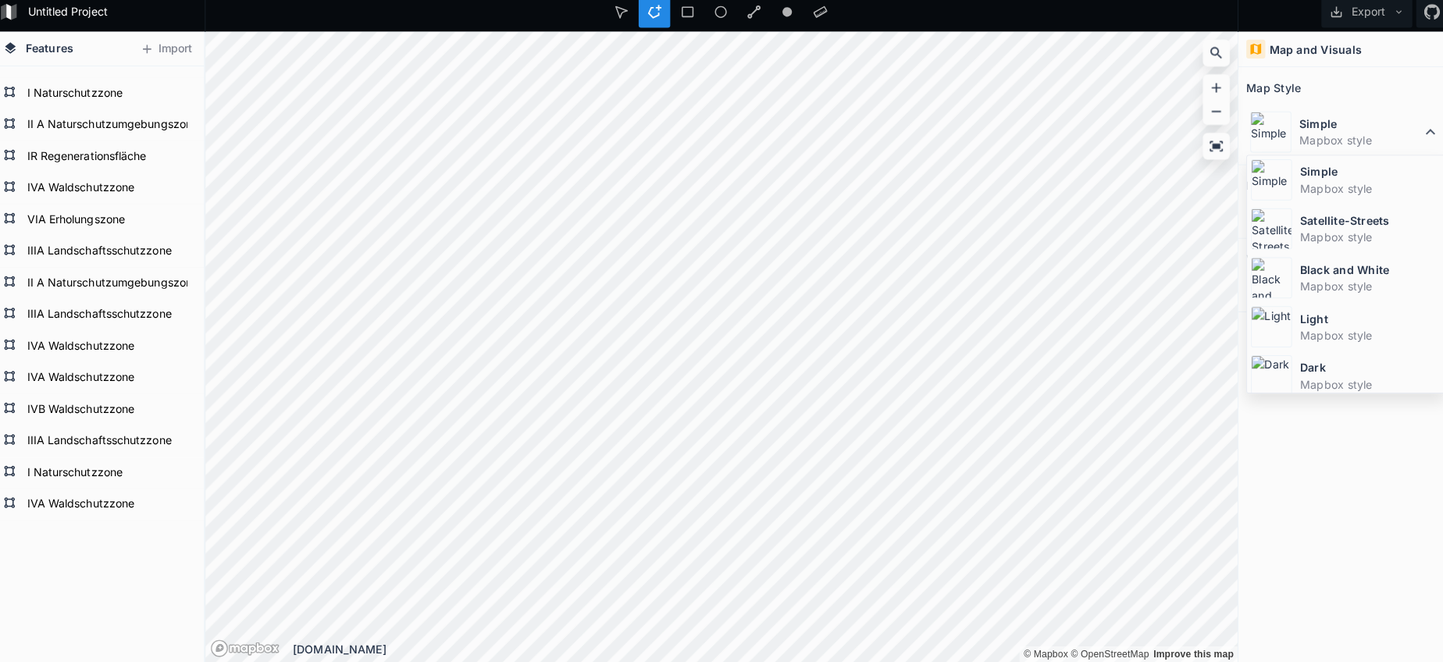
drag, startPoint x: 1271, startPoint y: 219, endPoint x: 1256, endPoint y: 226, distance: 16.4
click at [1271, 219] on img at bounding box center [1264, 234] width 41 height 41
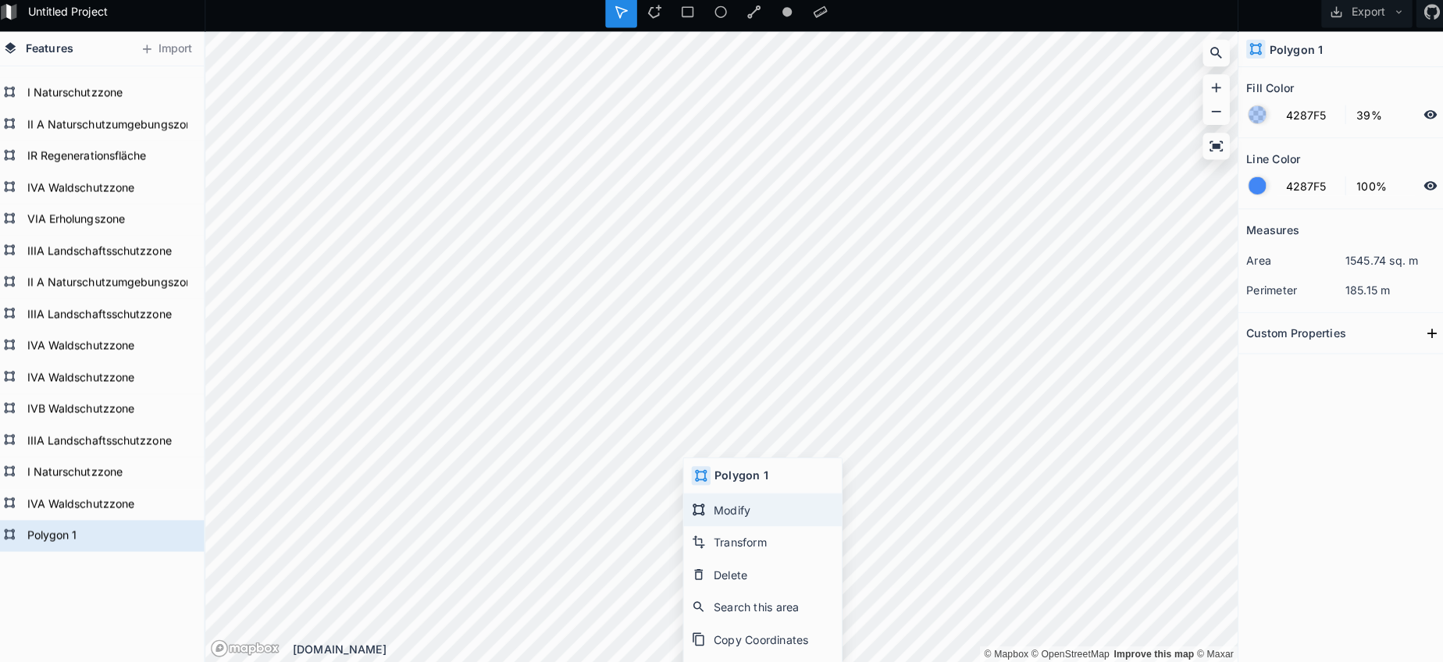
click at [712, 499] on div "Modify" at bounding box center [762, 512] width 156 height 32
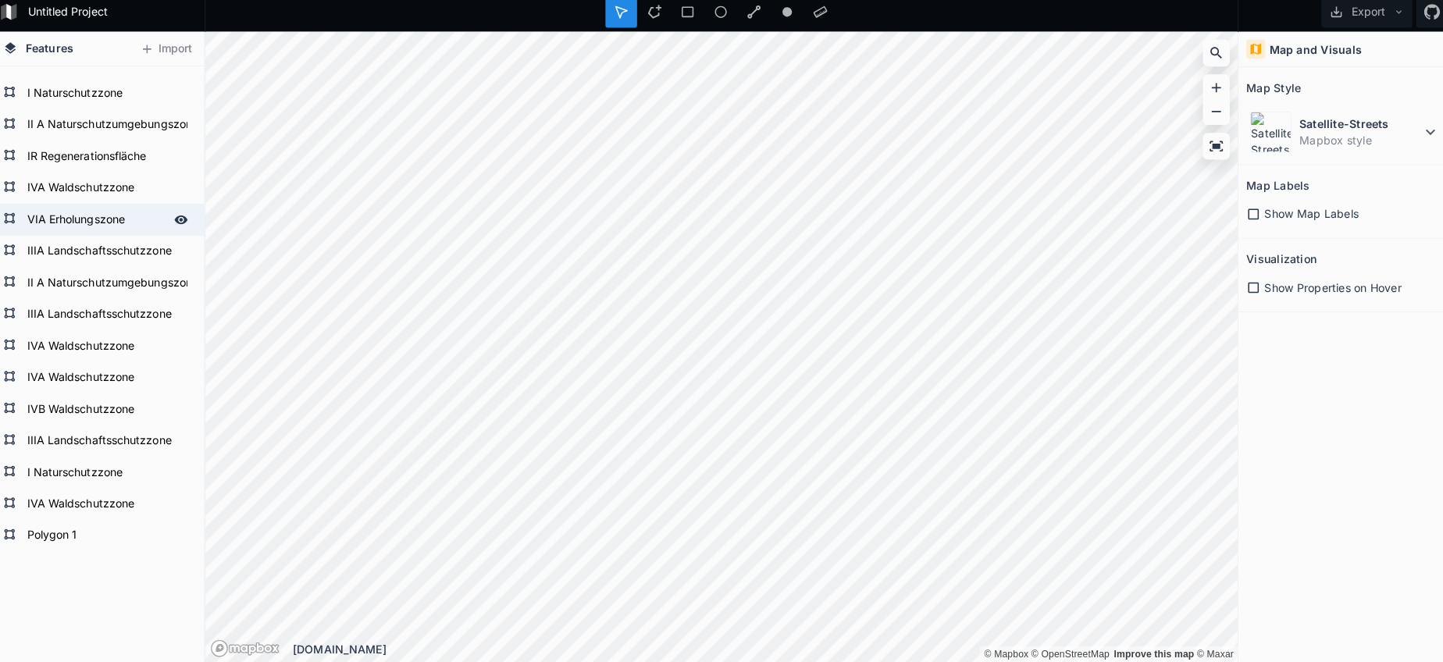
click at [70, 224] on form "VIA Erholungszone" at bounding box center [103, 224] width 146 height 23
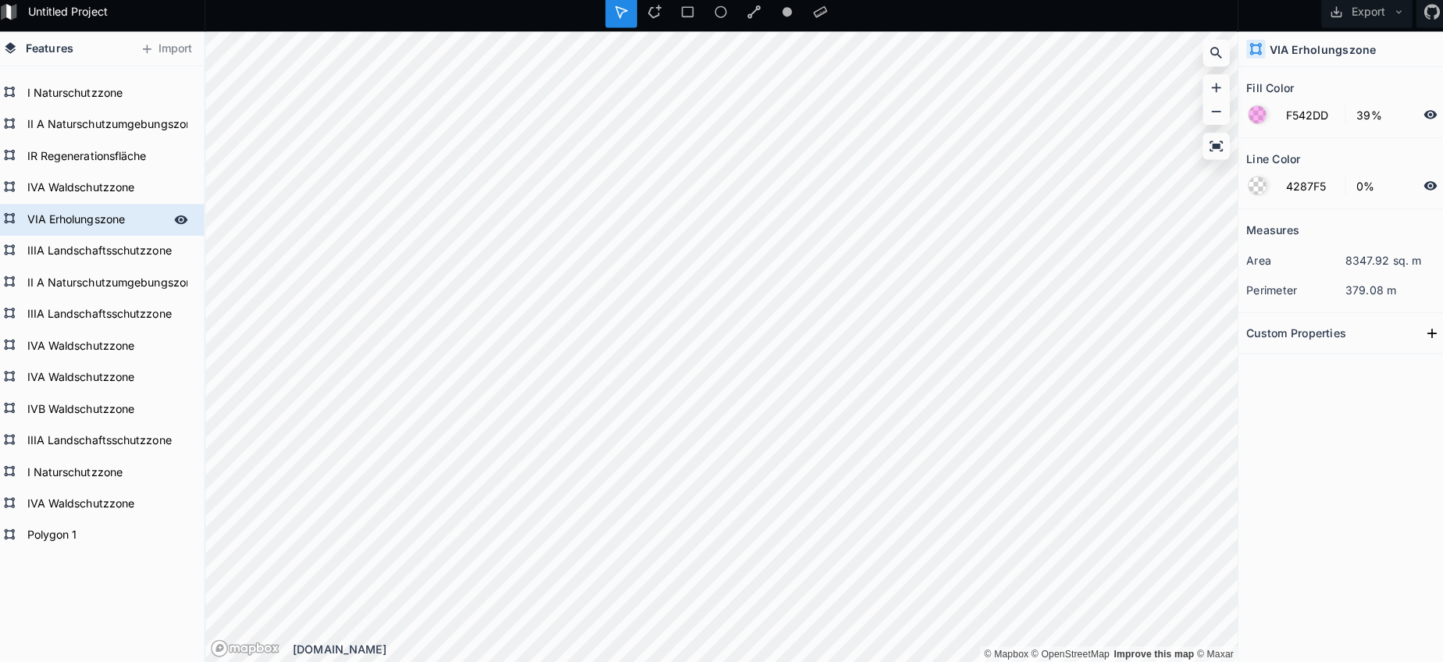
click at [70, 224] on form "VIA Erholungszone" at bounding box center [103, 224] width 146 height 23
click at [63, 532] on form "Polygon 1" at bounding box center [103, 536] width 146 height 23
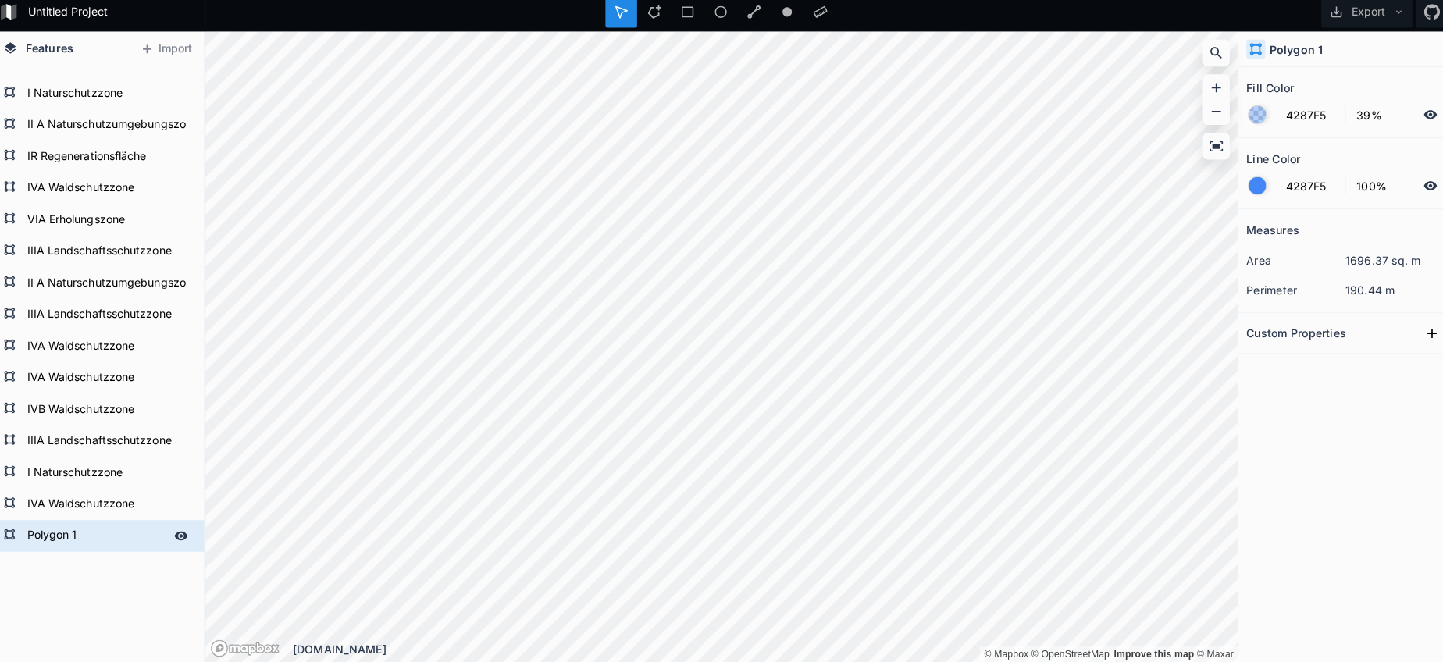
click at [63, 532] on form "Polygon 1" at bounding box center [103, 536] width 146 height 23
paste input "VIA Erholungszone"
click at [81, 213] on form "VIA Erholungszone" at bounding box center [103, 224] width 146 height 23
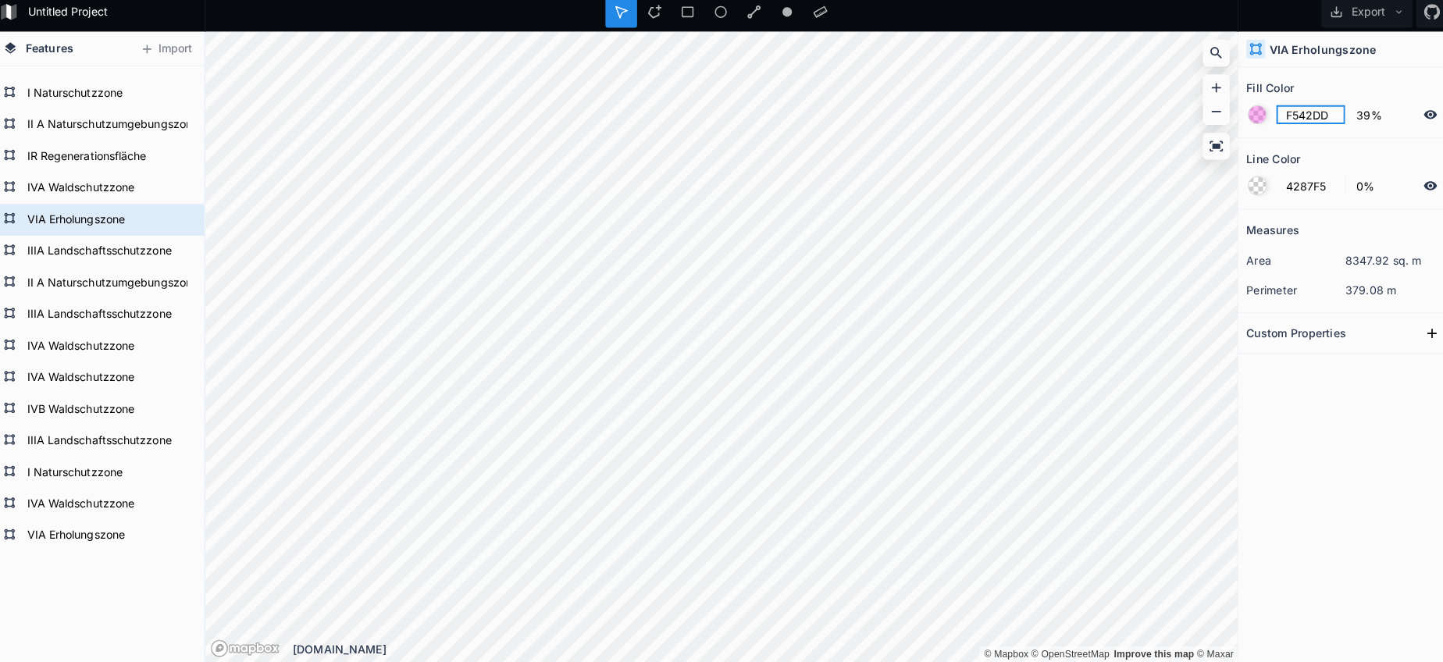
click at [1285, 117] on input "F542DD" at bounding box center [1303, 121] width 68 height 19
click at [105, 541] on form "VIA Erholungszone" at bounding box center [103, 536] width 146 height 23
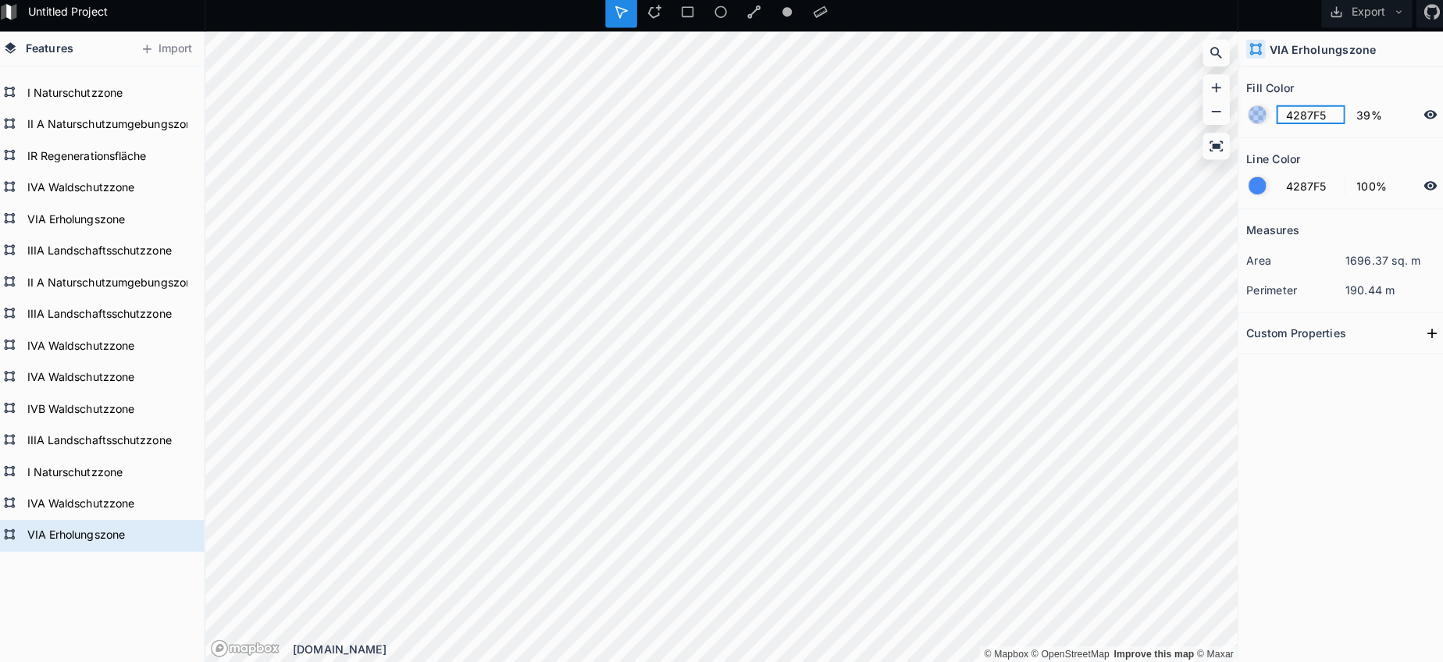
click at [1279, 119] on input "4287F5" at bounding box center [1303, 121] width 68 height 19
paste input "F542DD"
click at [1244, 190] on div at bounding box center [1250, 191] width 17 height 17
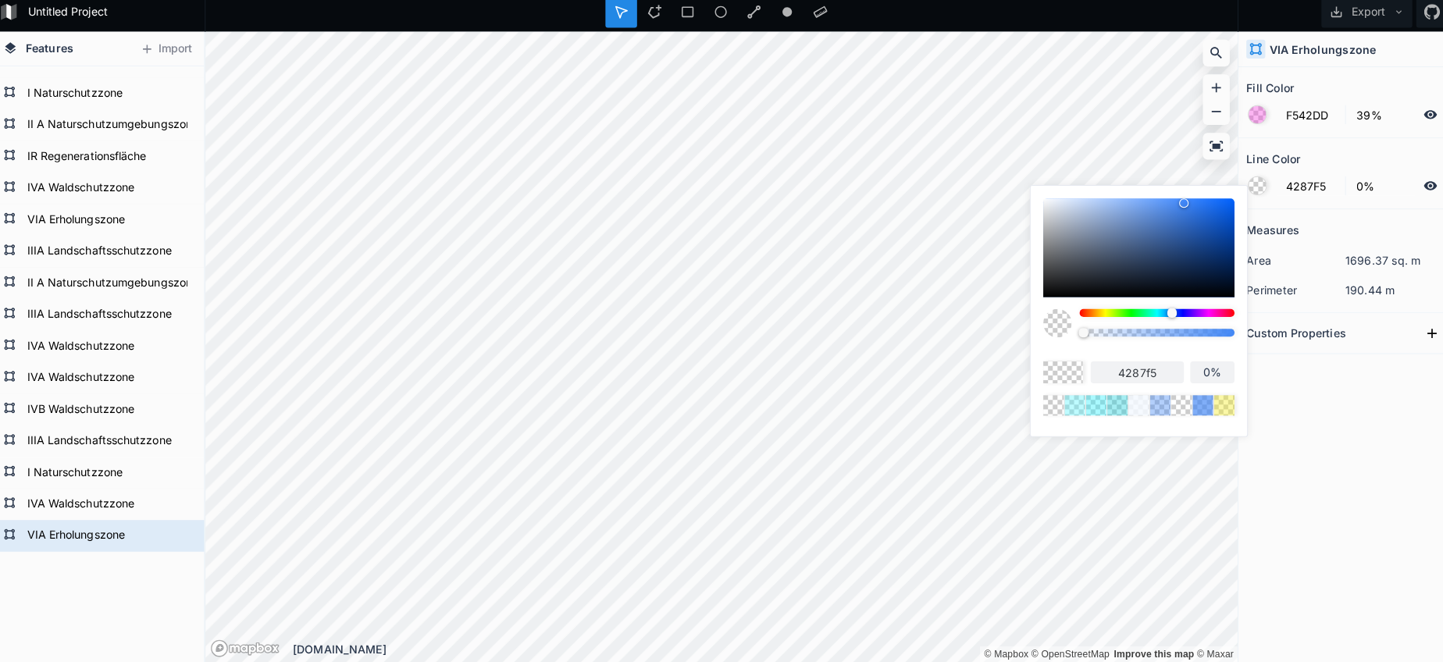
click at [866, 339] on body "Untitled Project Export Features Import VIA Erholungszone IVA Waldschutzzone I …" at bounding box center [721, 331] width 1443 height 662
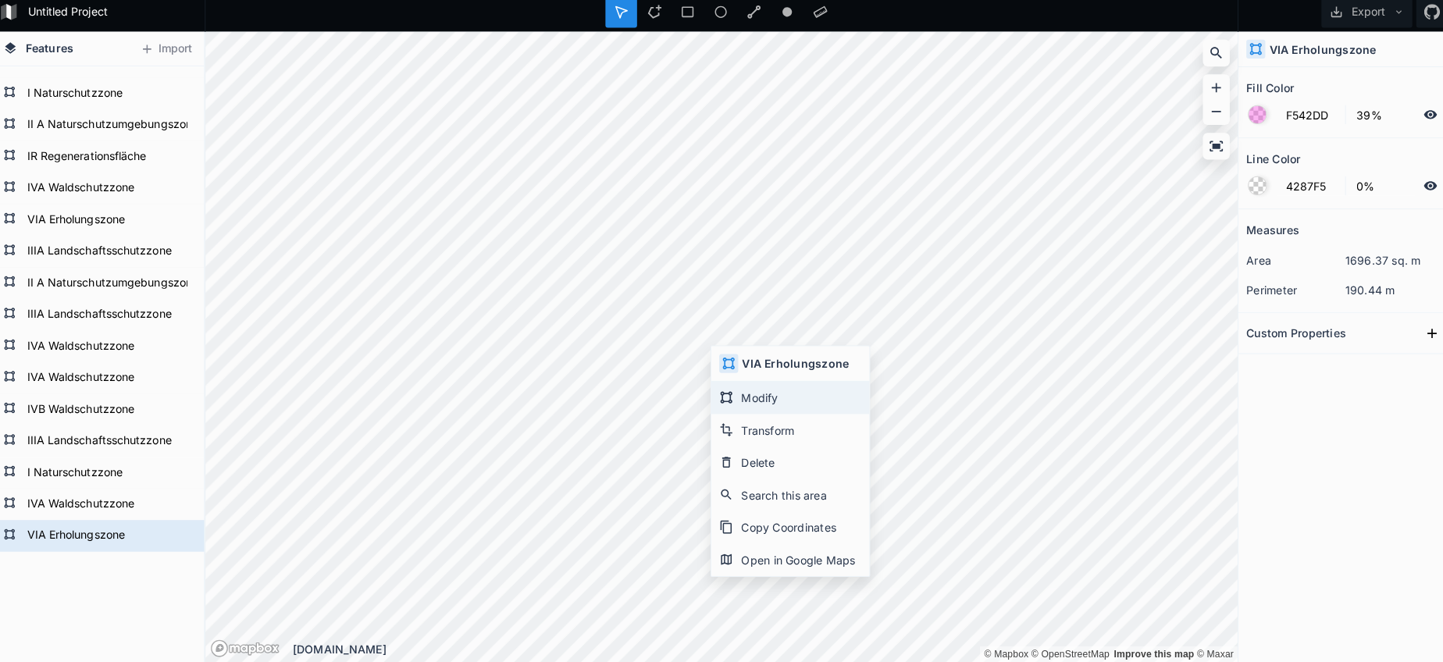
click at [728, 395] on div "Modify" at bounding box center [789, 401] width 156 height 32
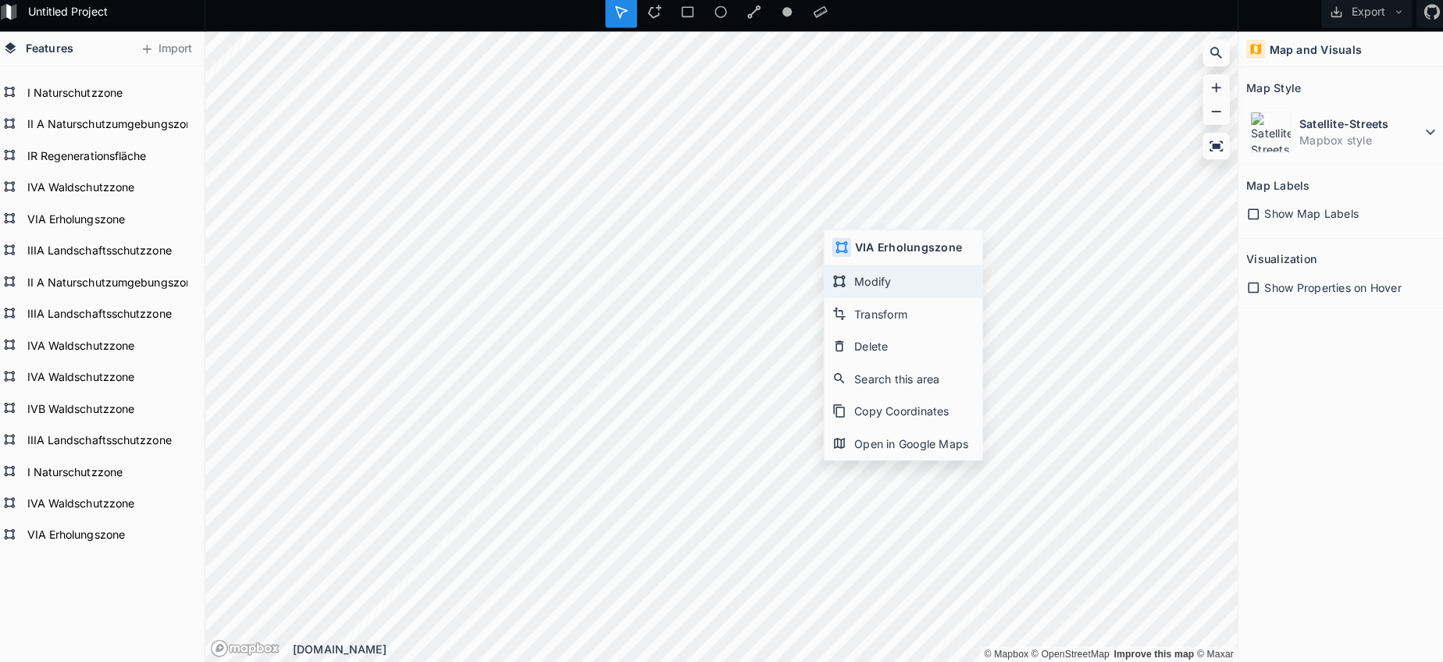
click at [834, 280] on icon at bounding box center [838, 286] width 14 height 14
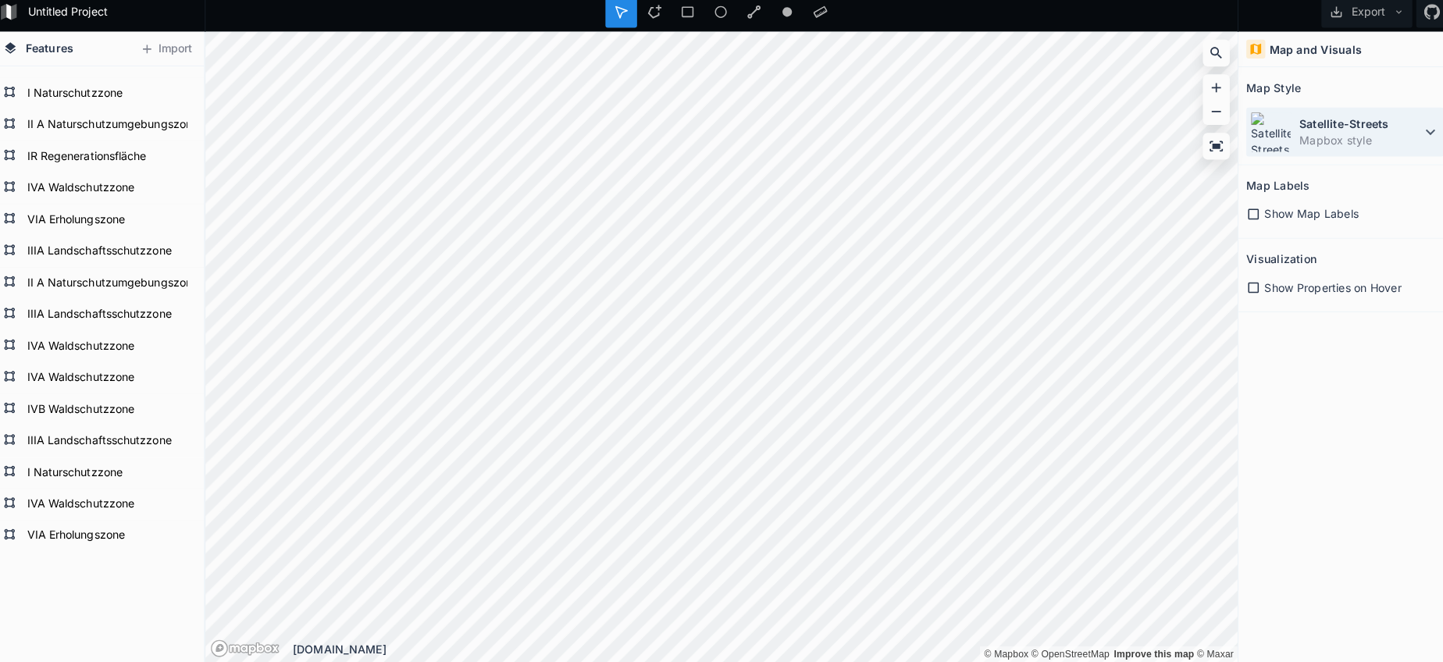
click at [1342, 127] on dt "Satellite-Streets" at bounding box center [1352, 130] width 120 height 16
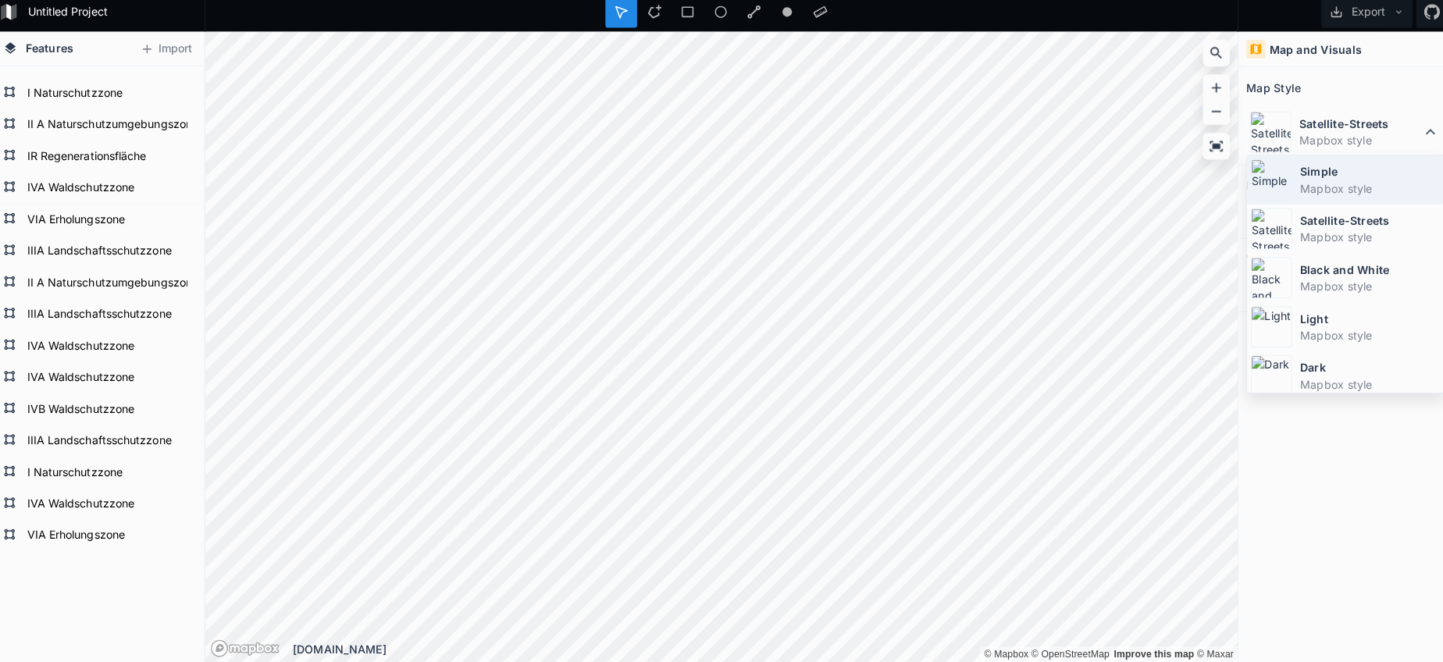
drag, startPoint x: 1309, startPoint y: 186, endPoint x: 1298, endPoint y: 186, distance: 11.7
click at [1309, 186] on dd "Mapbox style" at bounding box center [1362, 194] width 139 height 16
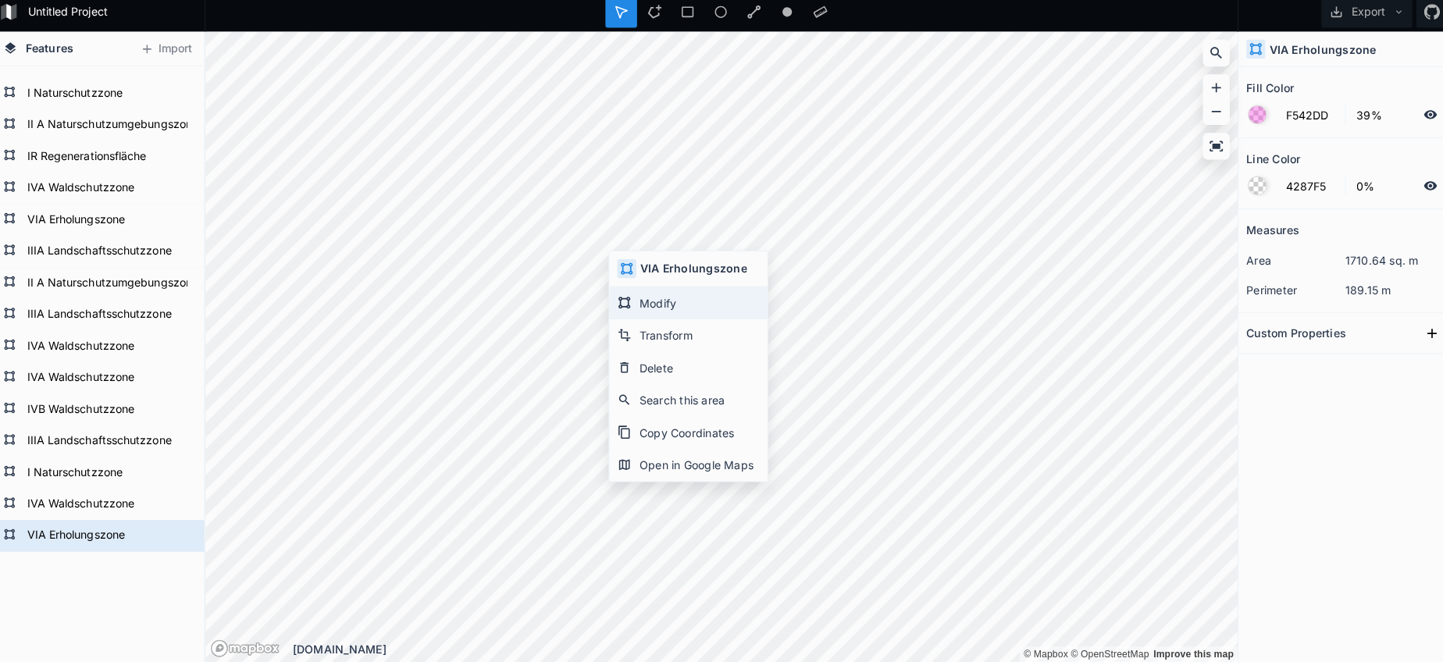
click at [639, 304] on div "Modify" at bounding box center [689, 307] width 156 height 32
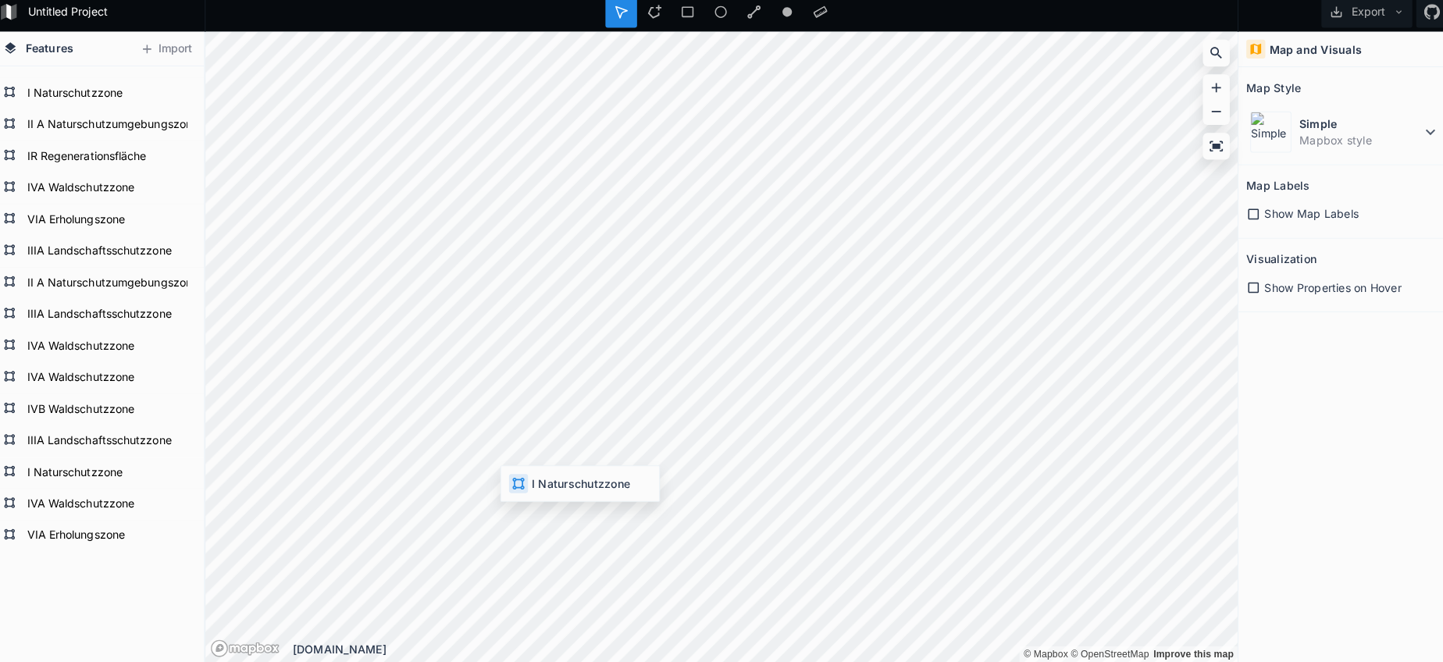
scroll to position [2740, 0]
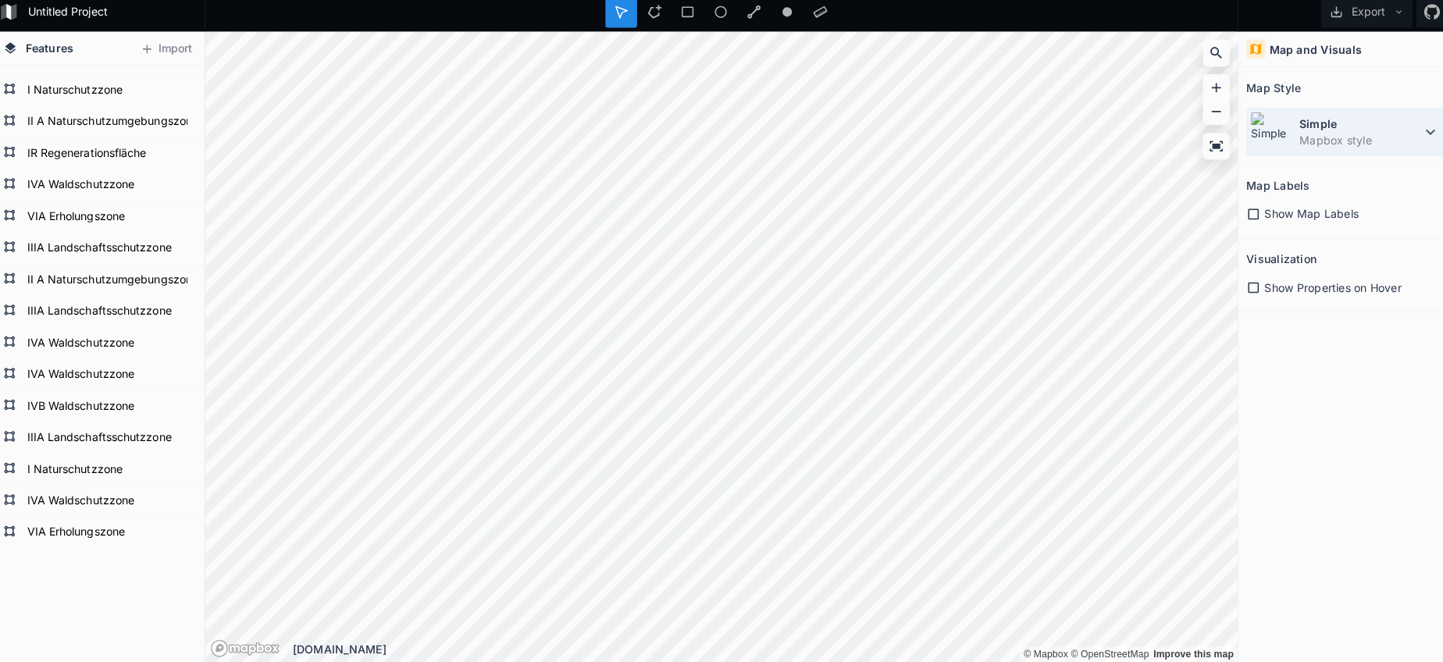
click at [1301, 157] on section "Map Style Simple Mapbox style" at bounding box center [1337, 122] width 211 height 97
click at [1298, 146] on dd "Mapbox style" at bounding box center [1352, 146] width 120 height 16
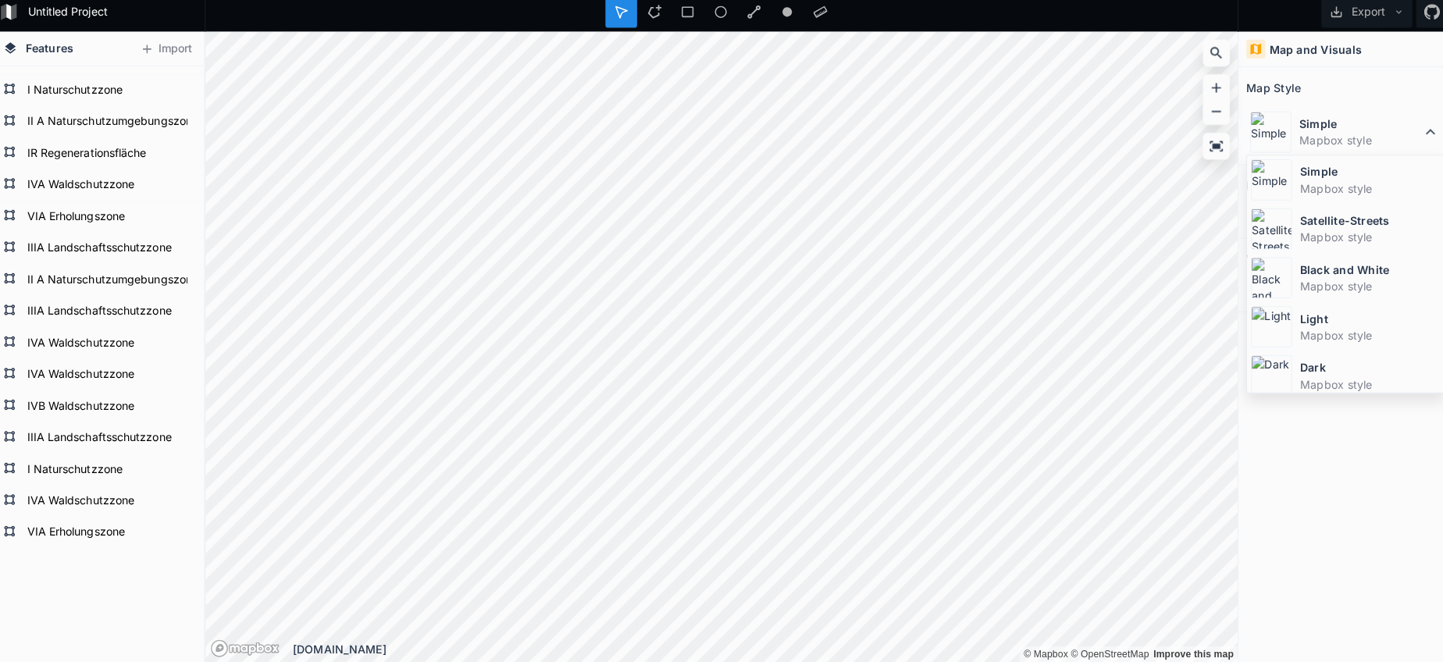
drag, startPoint x: 1291, startPoint y: 223, endPoint x: 1234, endPoint y: 241, distance: 59.8
click at [1293, 223] on dt "Satellite-Streets" at bounding box center [1362, 226] width 139 height 16
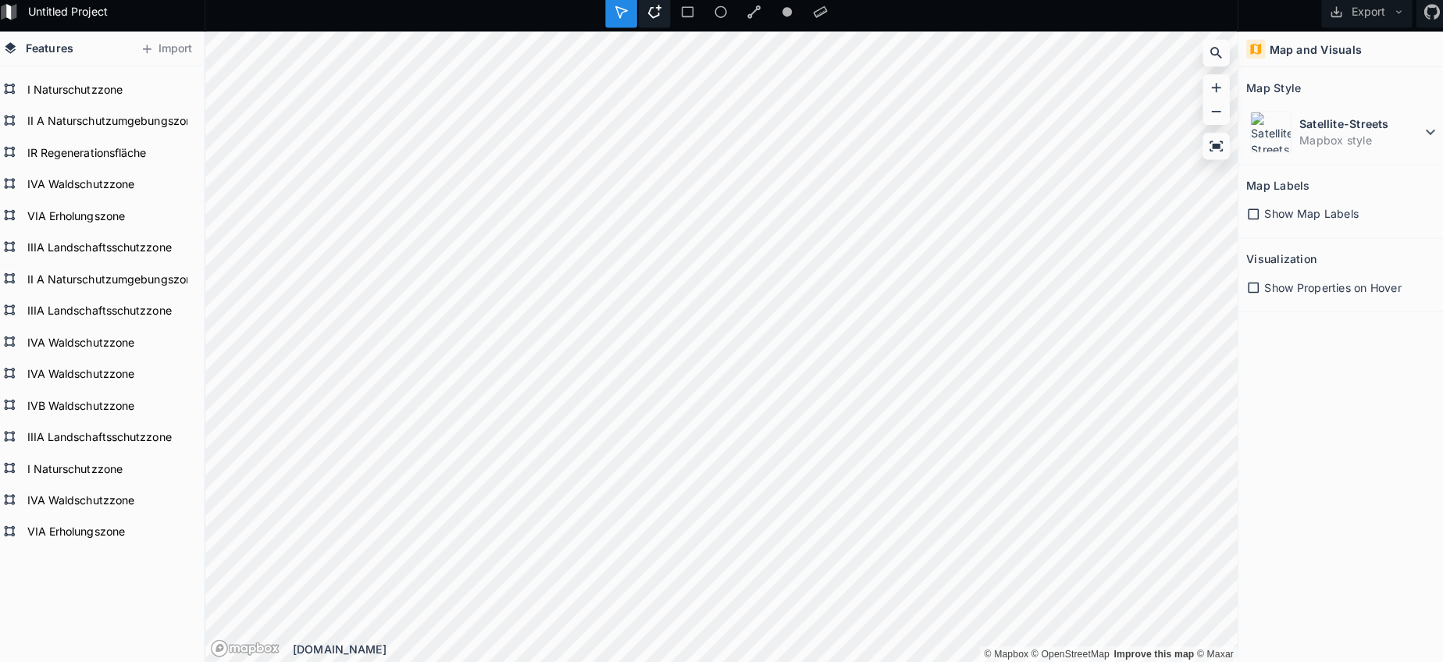
click at [647, 21] on div at bounding box center [654, 19] width 31 height 31
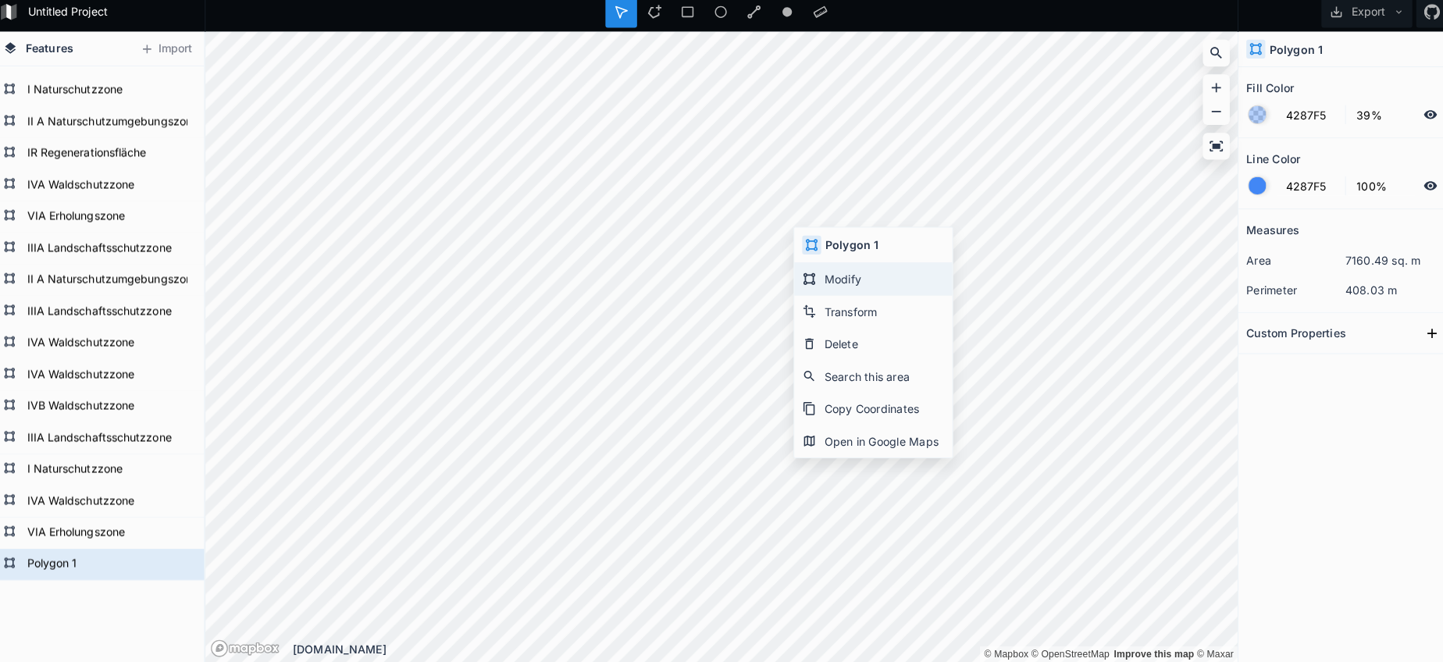
click at [835, 280] on div "Modify" at bounding box center [871, 284] width 156 height 32
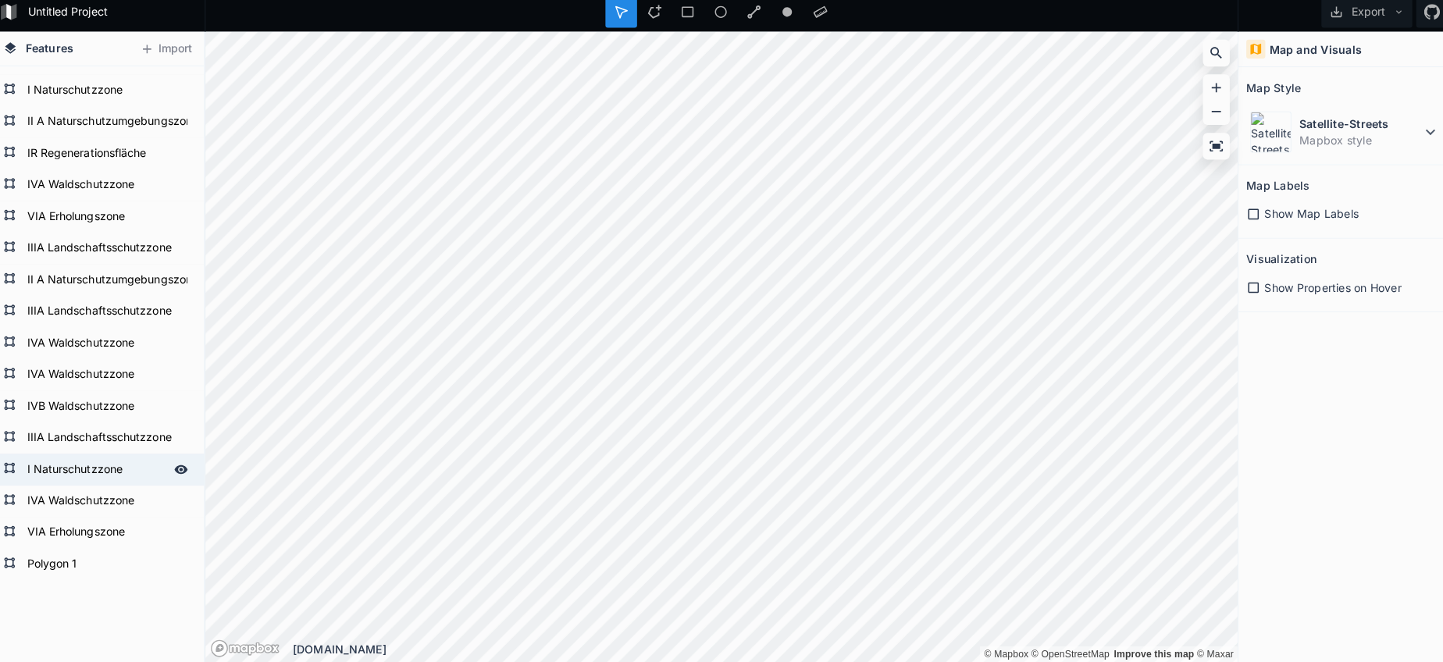
click at [69, 471] on form "I Naturschutzzone" at bounding box center [103, 471] width 146 height 23
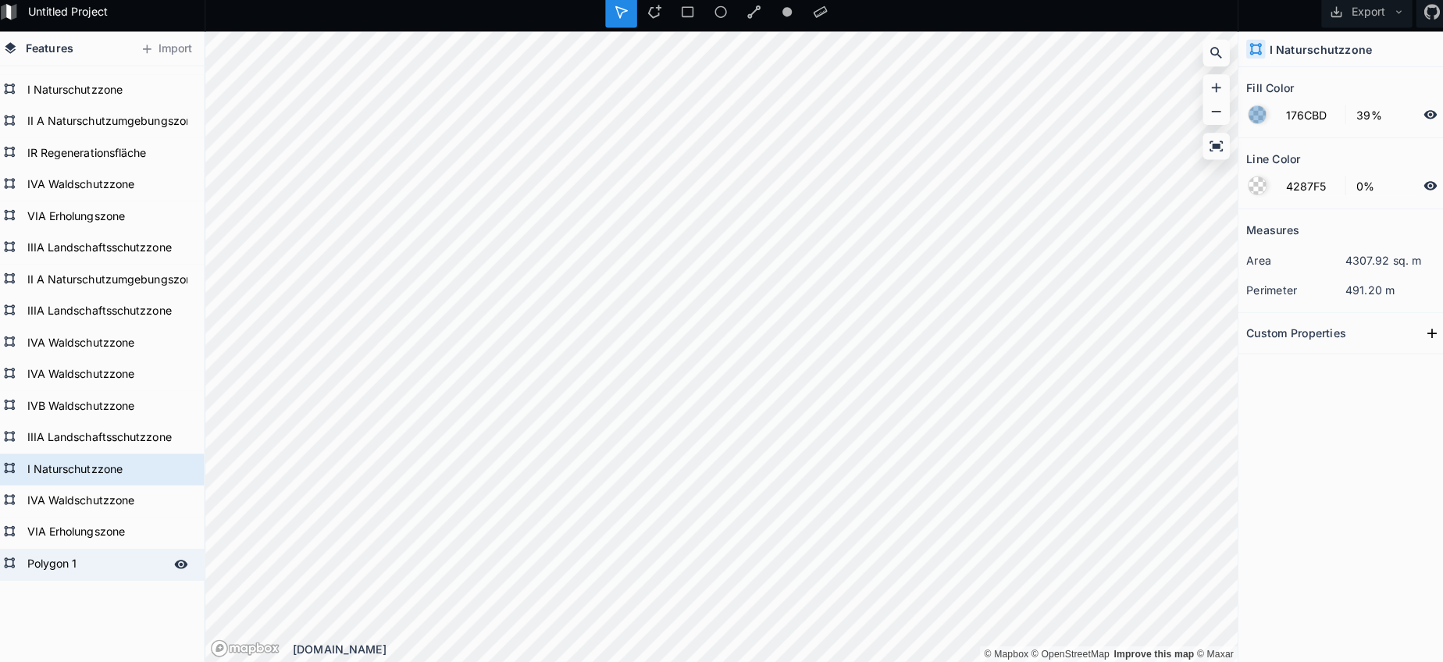
click at [68, 555] on form "Polygon 1" at bounding box center [103, 565] width 146 height 23
click at [66, 561] on form "Polygon 1" at bounding box center [103, 565] width 146 height 23
paste input "I Naturschutzzone"
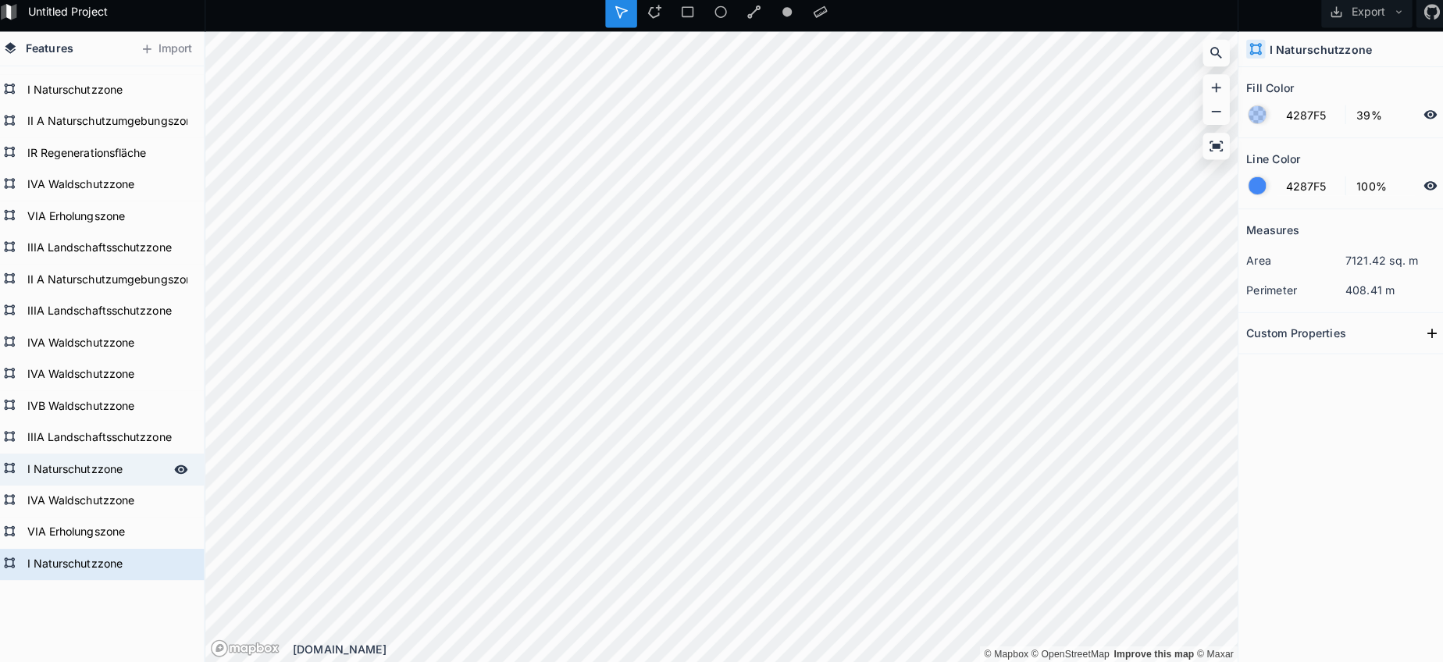
click at [68, 464] on form "I Naturschutzzone" at bounding box center [103, 471] width 146 height 23
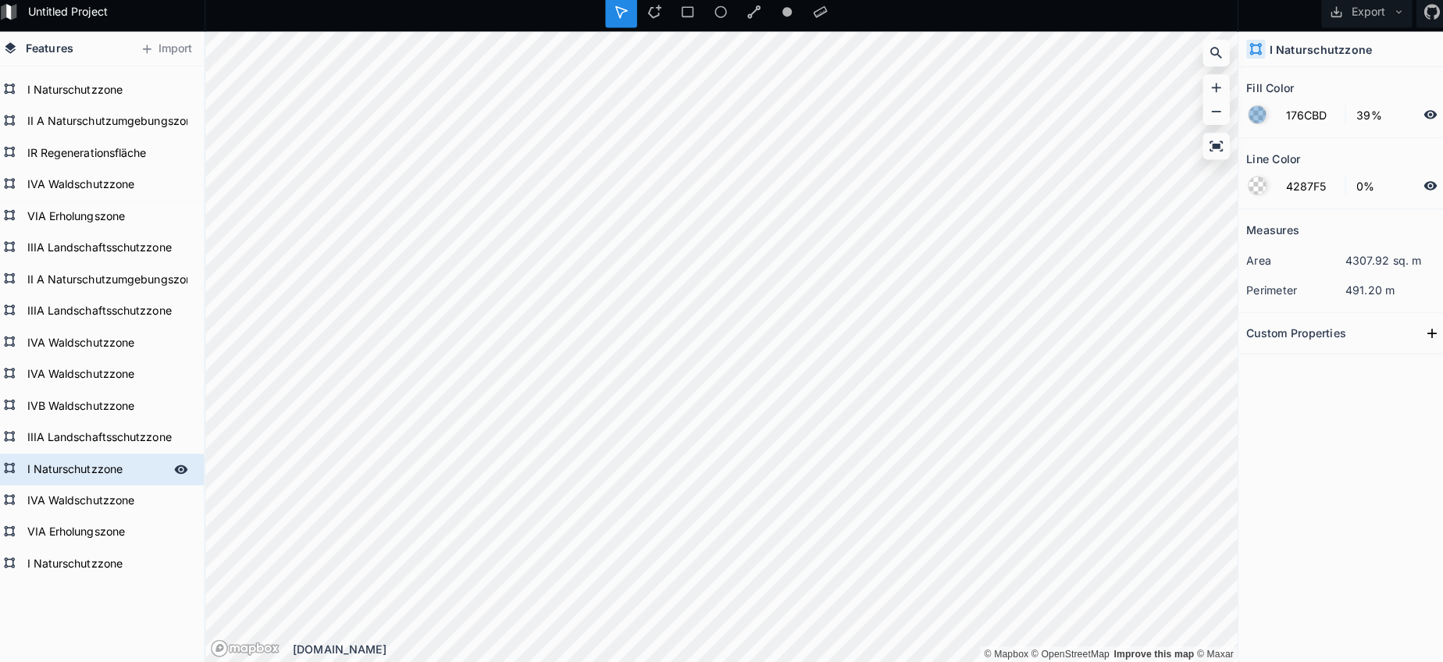
click at [169, 456] on div "I Naturschutzzone" at bounding box center [105, 471] width 210 height 31
click at [1281, 116] on input "176CBD" at bounding box center [1303, 121] width 68 height 19
click at [109, 557] on form "I Naturschutzzone" at bounding box center [103, 565] width 146 height 23
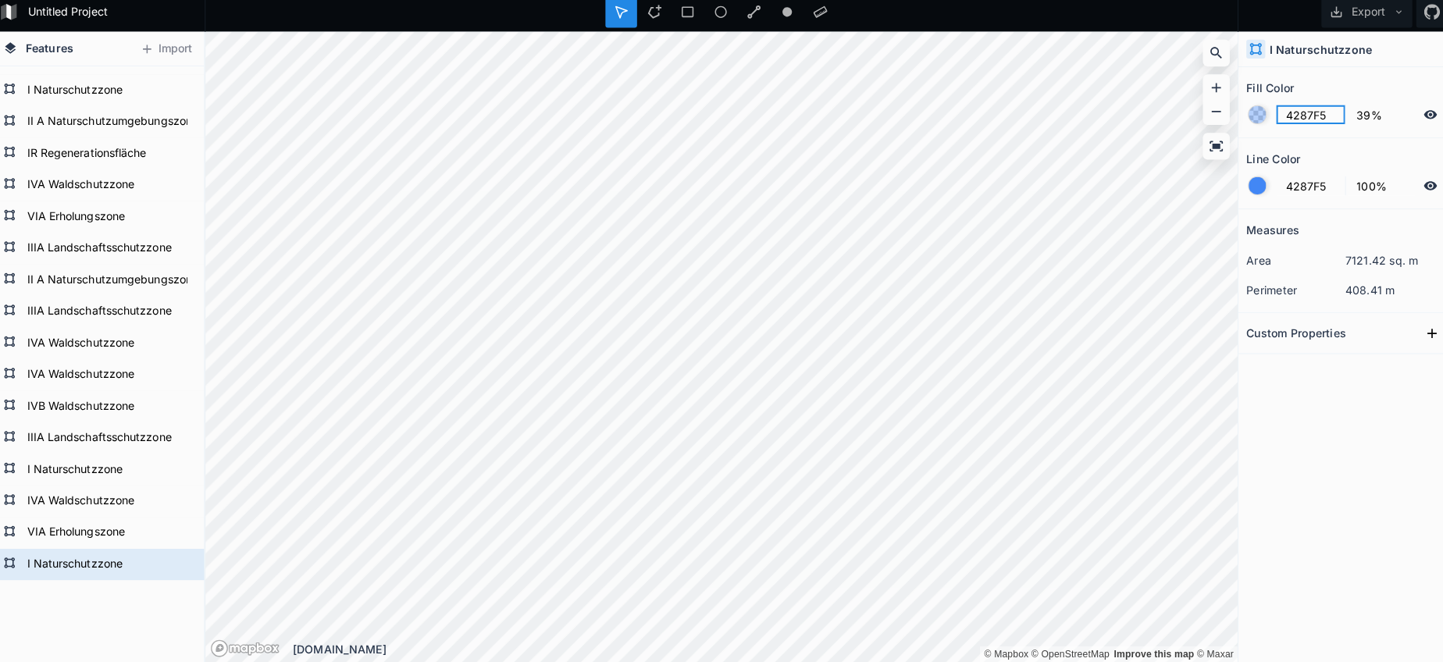
click at [1287, 112] on input "4287F5" at bounding box center [1303, 121] width 68 height 19
paste input "176CBD"
click at [1288, 183] on input "4287F5" at bounding box center [1303, 191] width 68 height 19
click at [1242, 183] on div at bounding box center [1250, 191] width 17 height 17
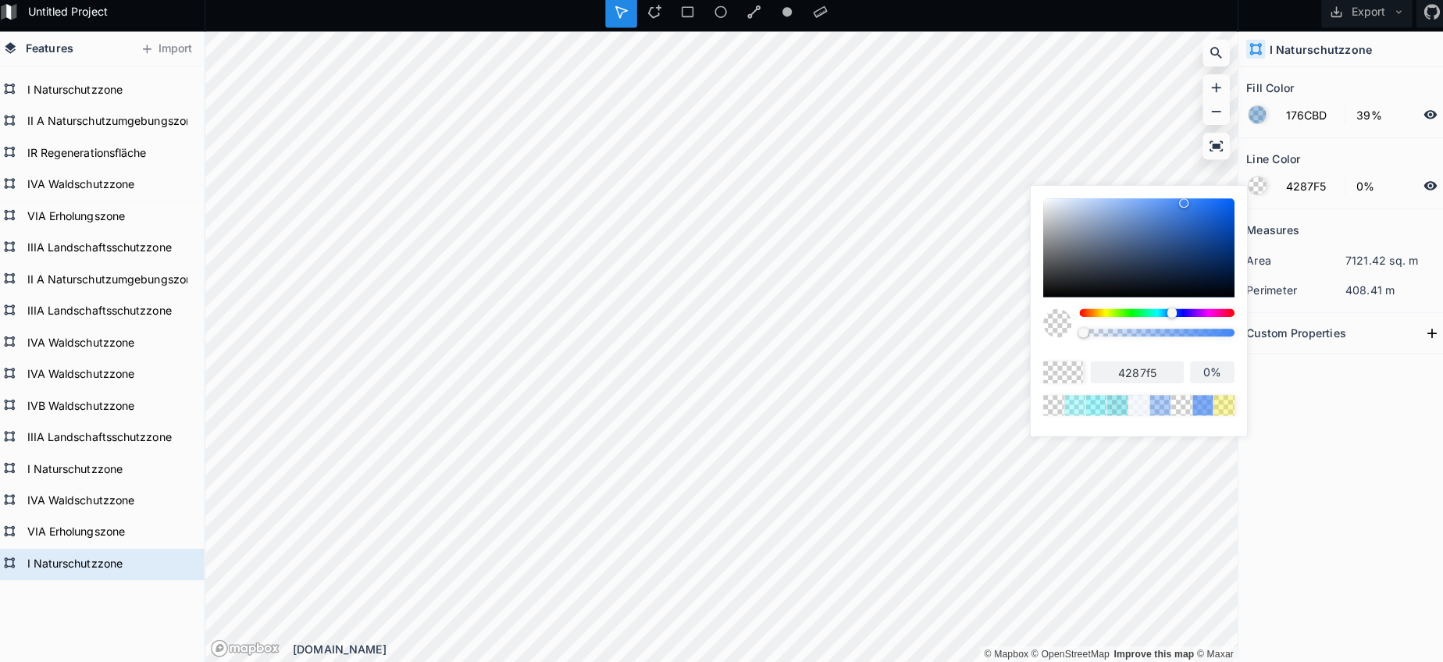
click at [970, 326] on body "Untitled Project Export Features Import I Naturschutzzone VIA Erholungszone IVA…" at bounding box center [721, 331] width 1443 height 662
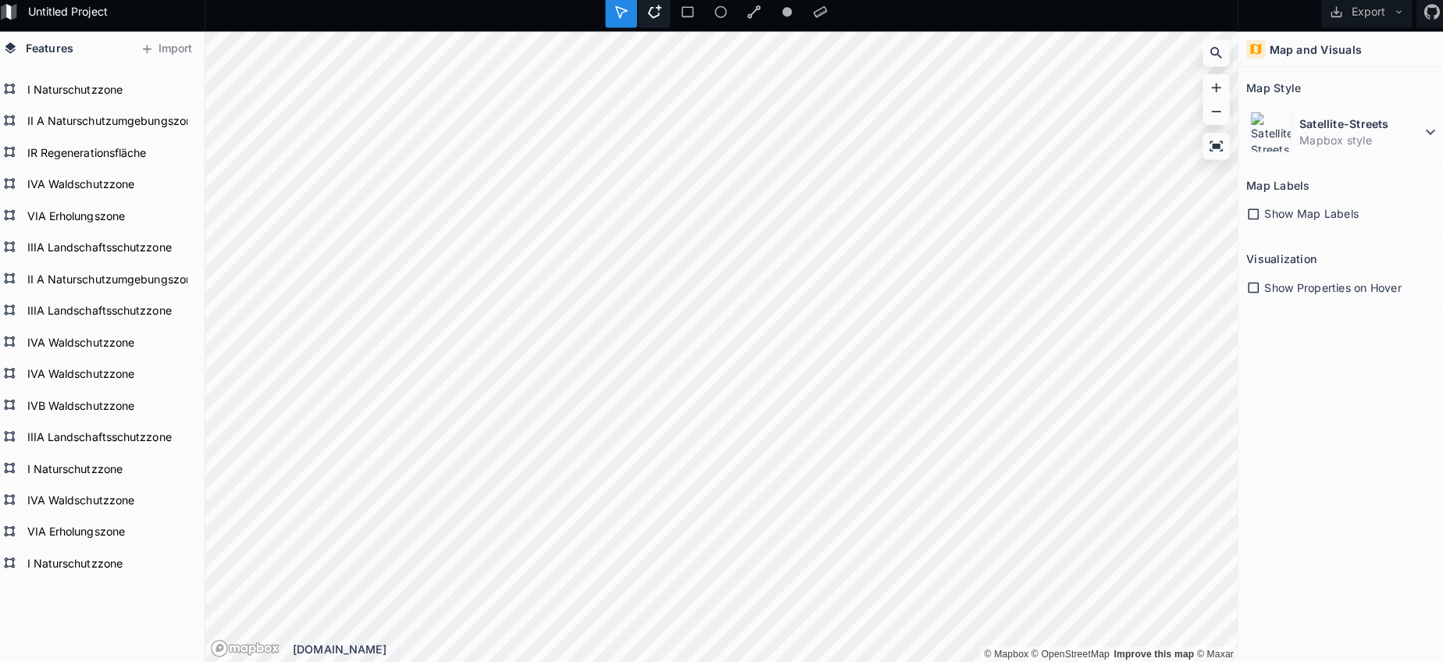
drag, startPoint x: 645, startPoint y: 10, endPoint x: 643, endPoint y: 23, distance: 12.6
click at [648, 12] on icon at bounding box center [655, 19] width 14 height 14
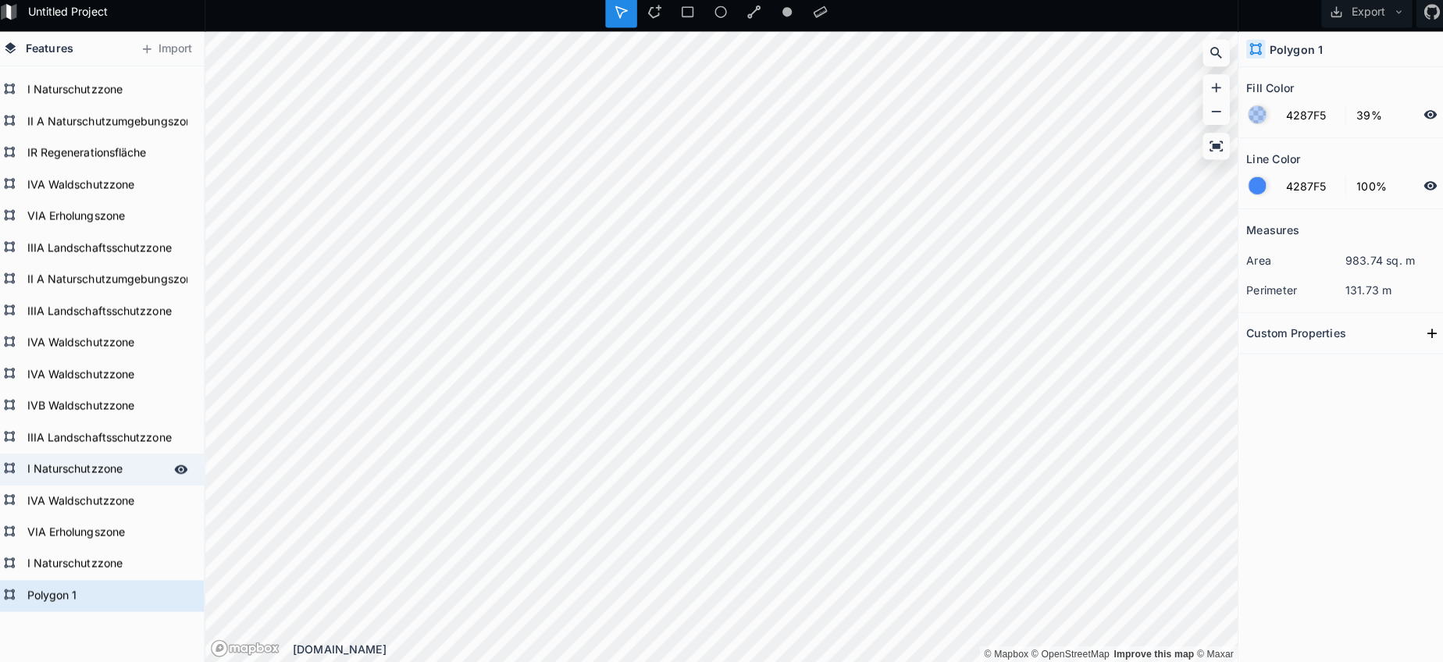
click at [57, 461] on form "I Naturschutzzone" at bounding box center [103, 471] width 146 height 23
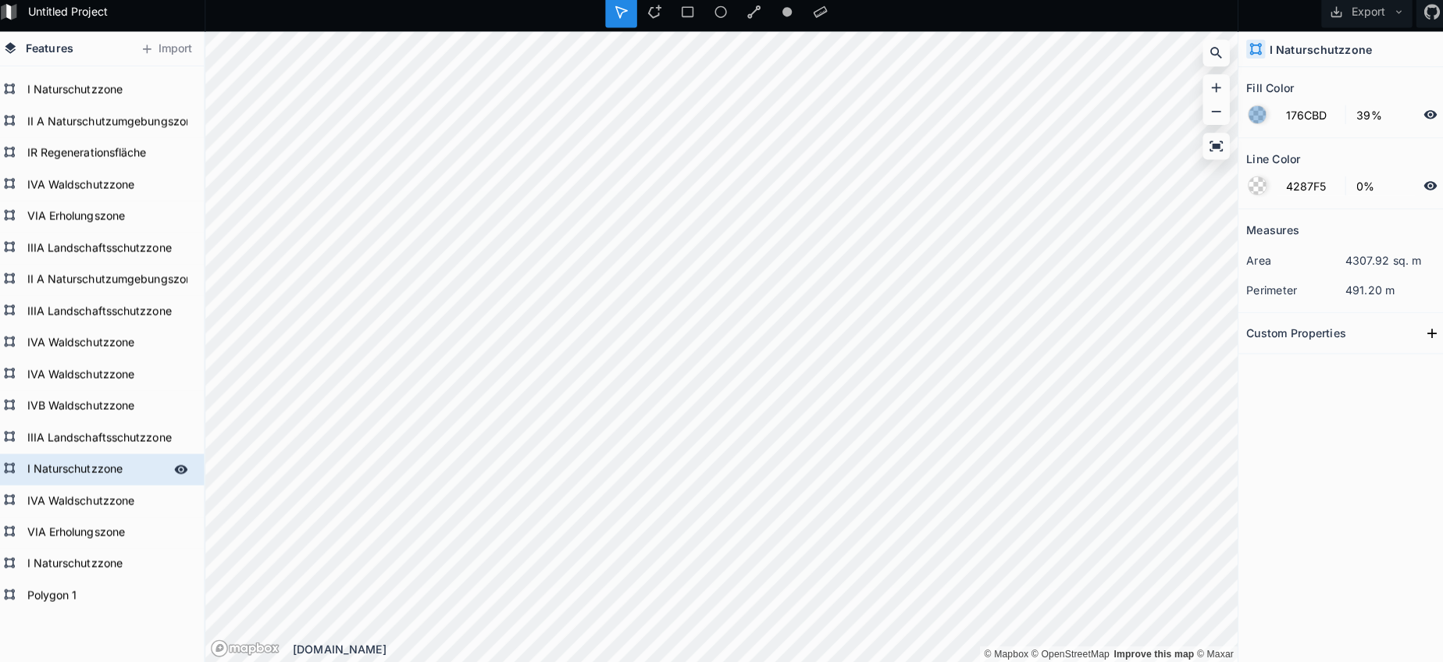
click at [78, 464] on form "I Naturschutzzone" at bounding box center [103, 471] width 146 height 23
click at [55, 585] on form "Polygon 1" at bounding box center [103, 596] width 146 height 23
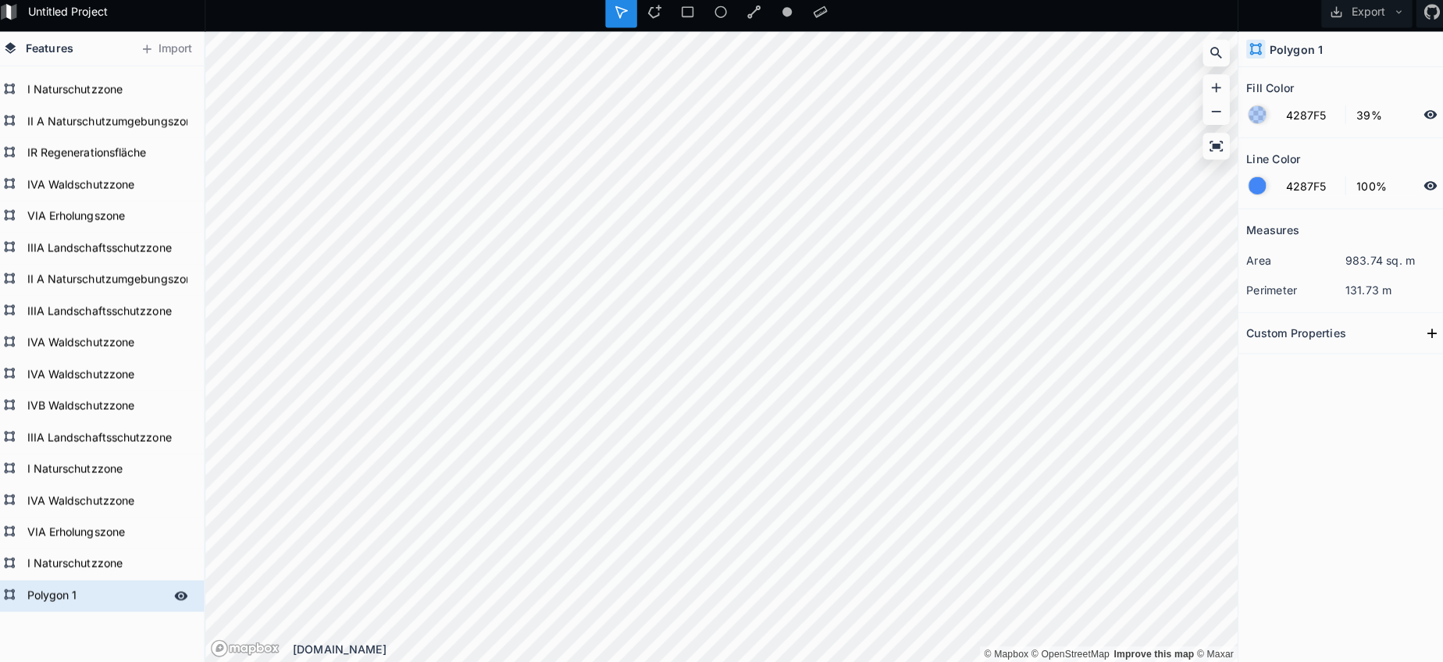
click at [55, 585] on form "Polygon 1" at bounding box center [103, 596] width 146 height 23
paste input "I Naturschutzzone"
click at [79, 470] on form "I Naturschutzzone" at bounding box center [103, 471] width 146 height 23
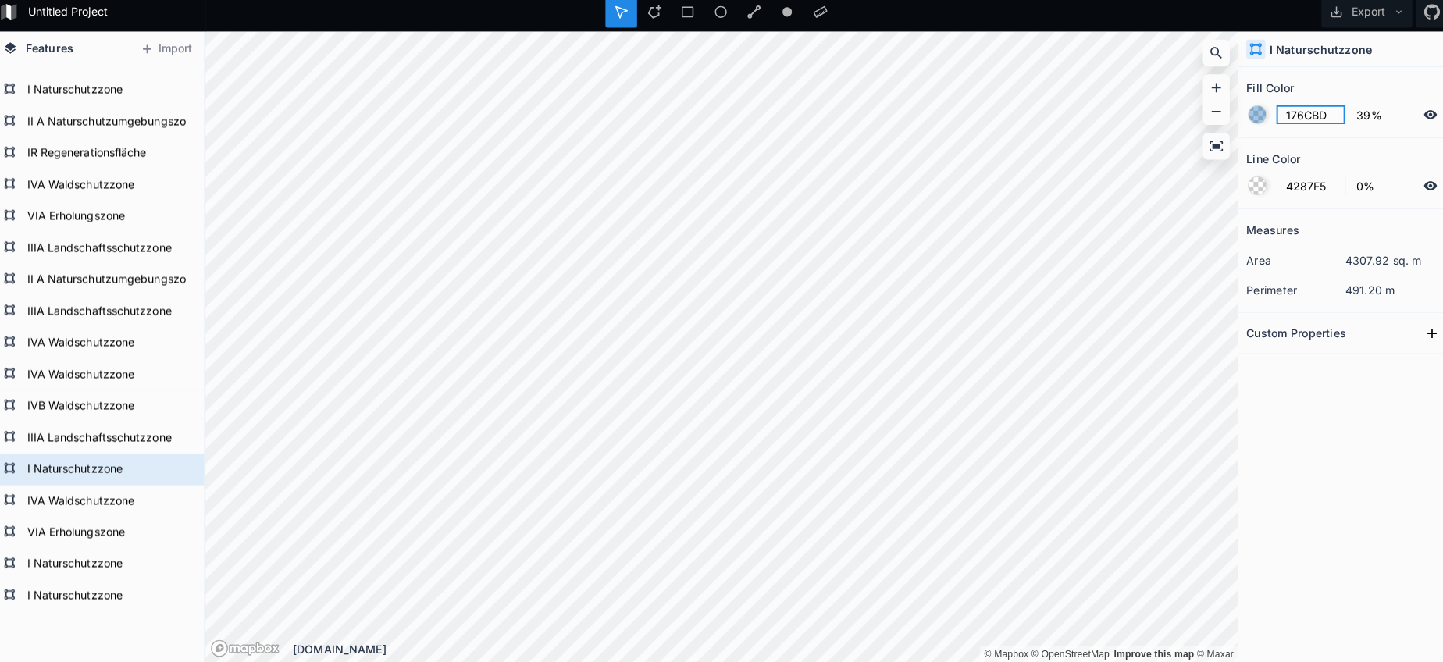
click at [1284, 112] on input "176CBD" at bounding box center [1303, 121] width 68 height 19
click at [100, 593] on form "I Naturschutzzone" at bounding box center [103, 596] width 146 height 23
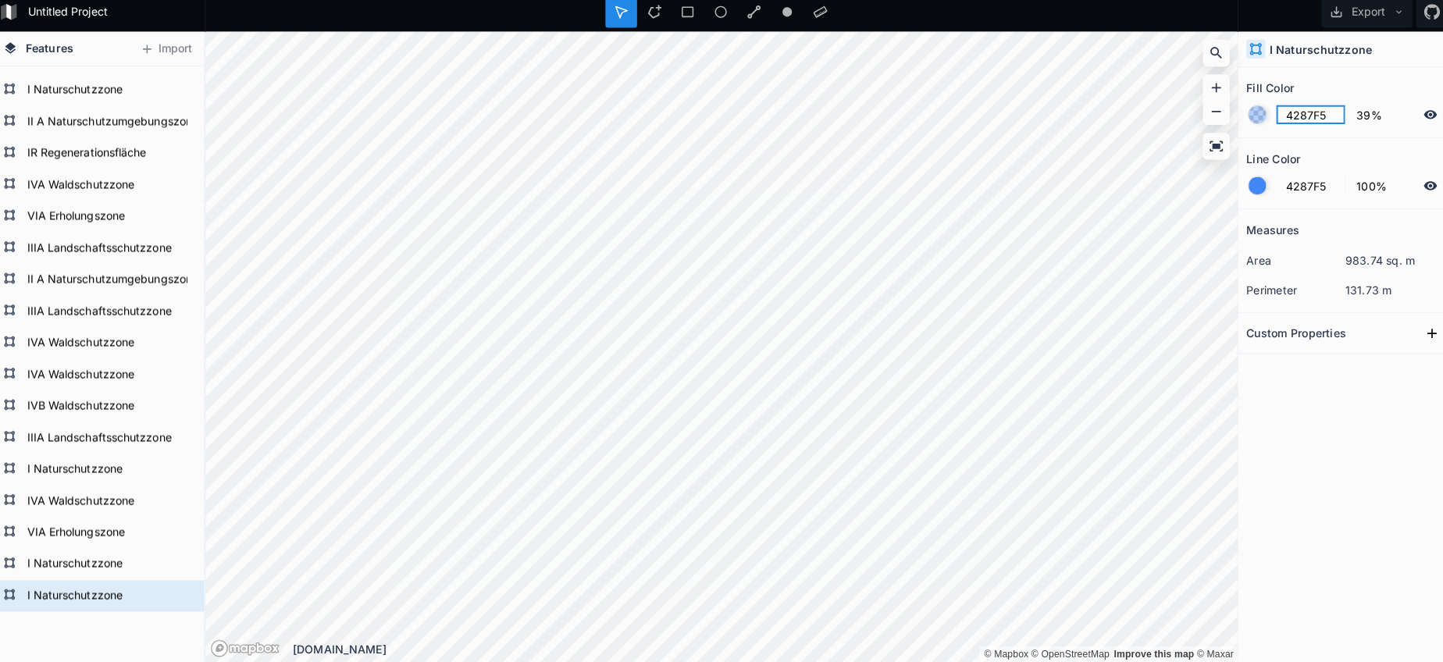
click at [1282, 113] on input "4287F5" at bounding box center [1303, 121] width 68 height 19
paste input "176CBD"
click at [1281, 182] on input "4287F5" at bounding box center [1303, 191] width 68 height 19
click at [1242, 183] on div at bounding box center [1250, 191] width 17 height 17
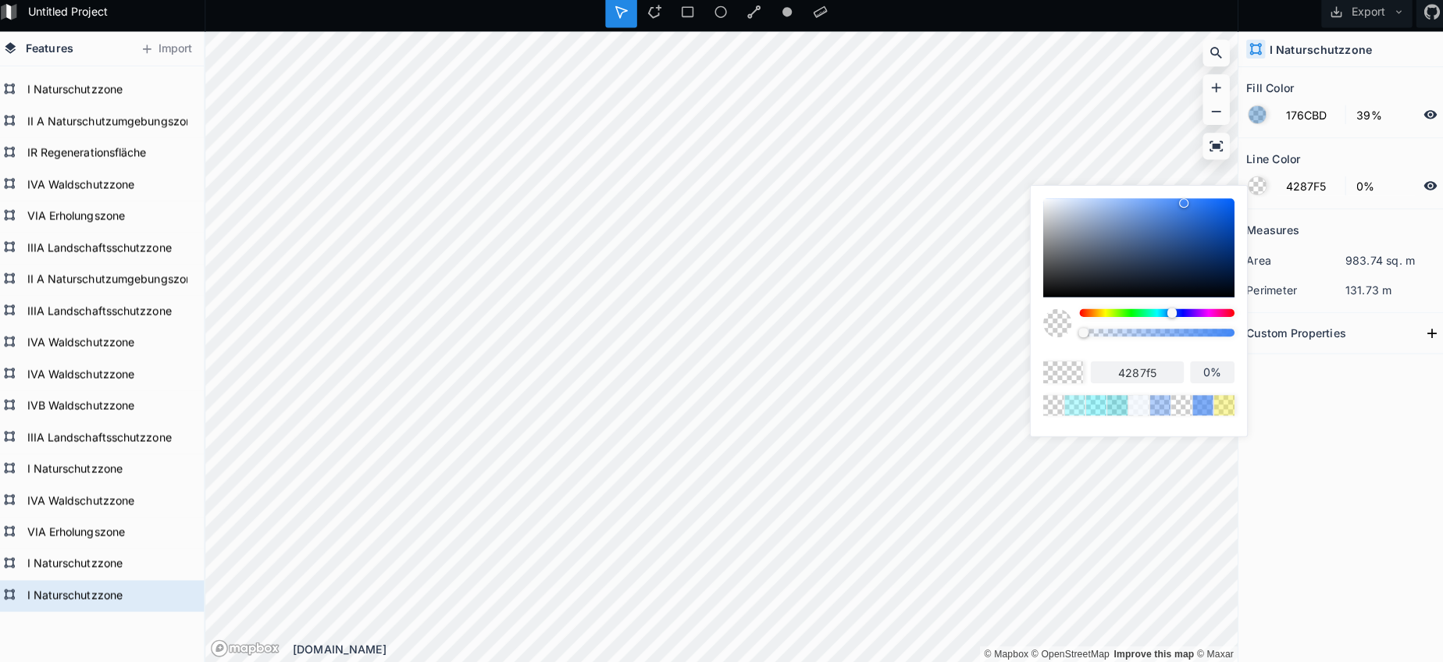
click at [993, 316] on body "Untitled Project Export Features Import I Naturschutzzone I Naturschutzzone VIA…" at bounding box center [721, 331] width 1443 height 662
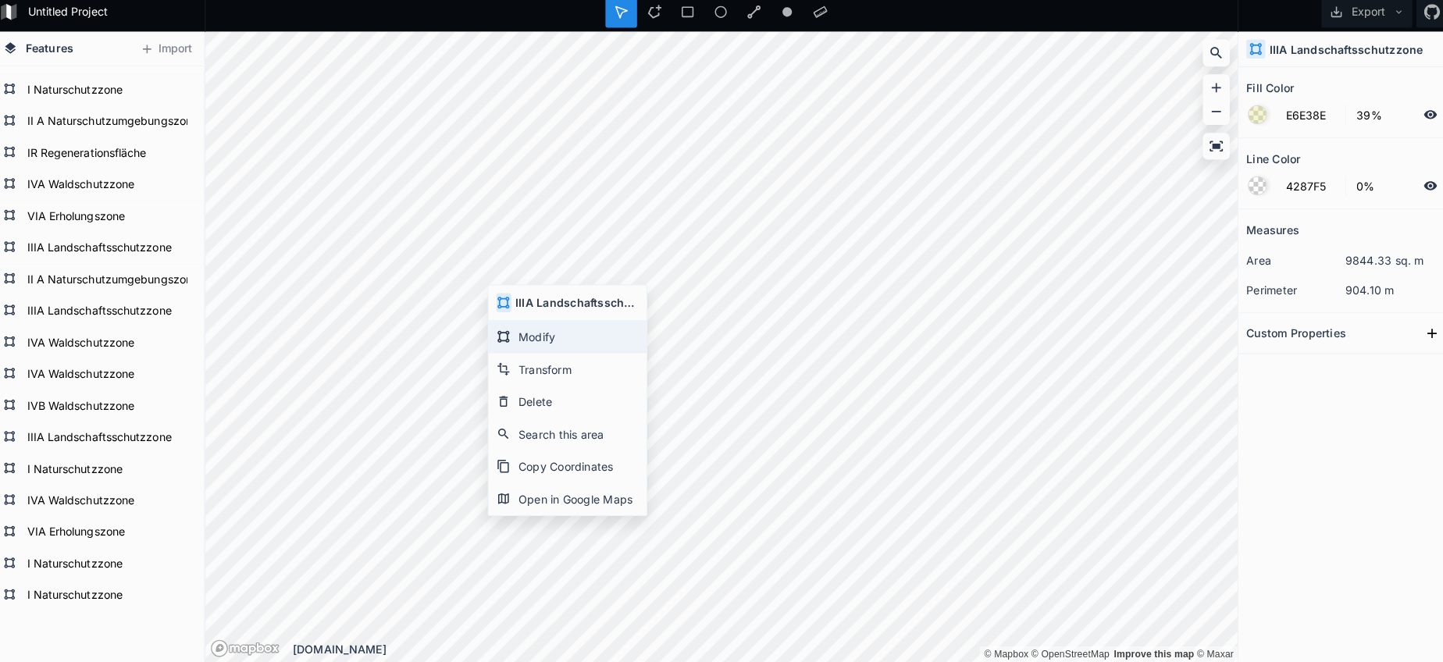
click at [539, 333] on div "Modify" at bounding box center [569, 341] width 156 height 32
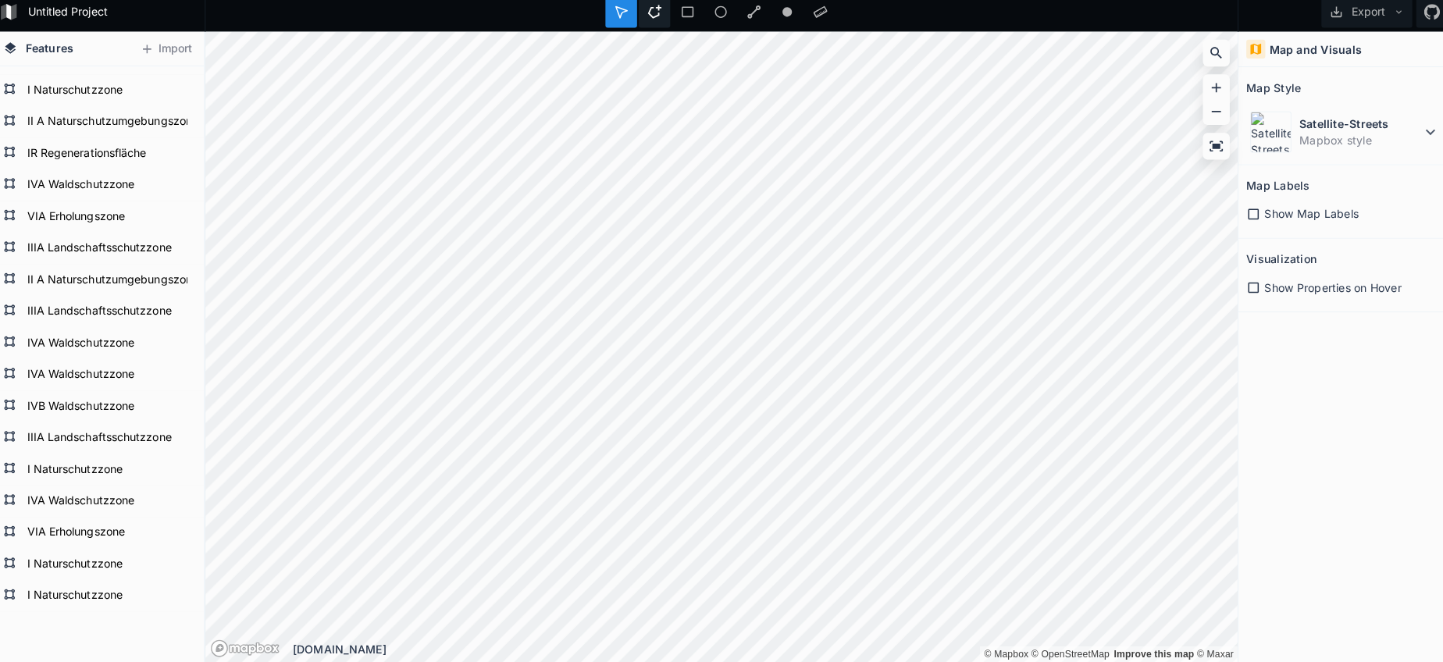
click at [648, 14] on icon at bounding box center [655, 19] width 14 height 14
click at [850, 5] on div "Untitled Project Export Features Import I Naturschutzzone I Naturschutzzone VIA…" at bounding box center [721, 331] width 1443 height 662
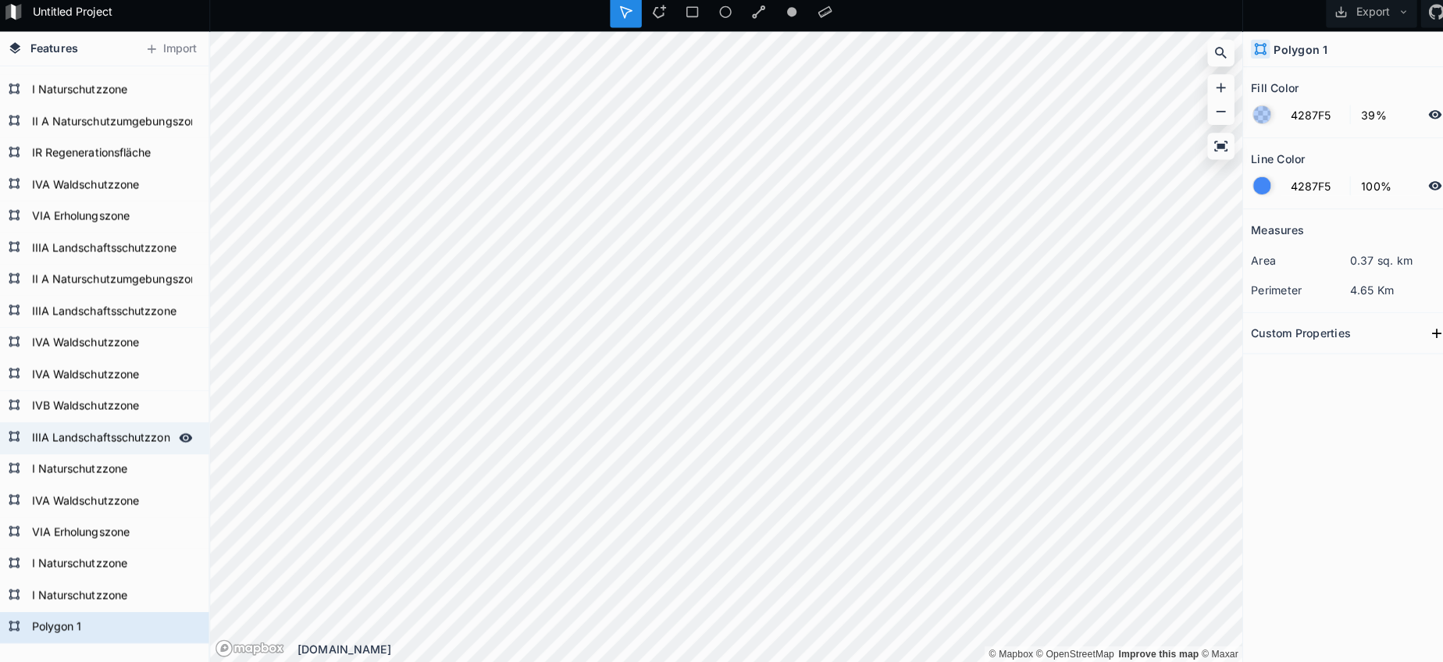
click at [119, 436] on form "IIIA Landschaftsschutzzone" at bounding box center [103, 440] width 146 height 23
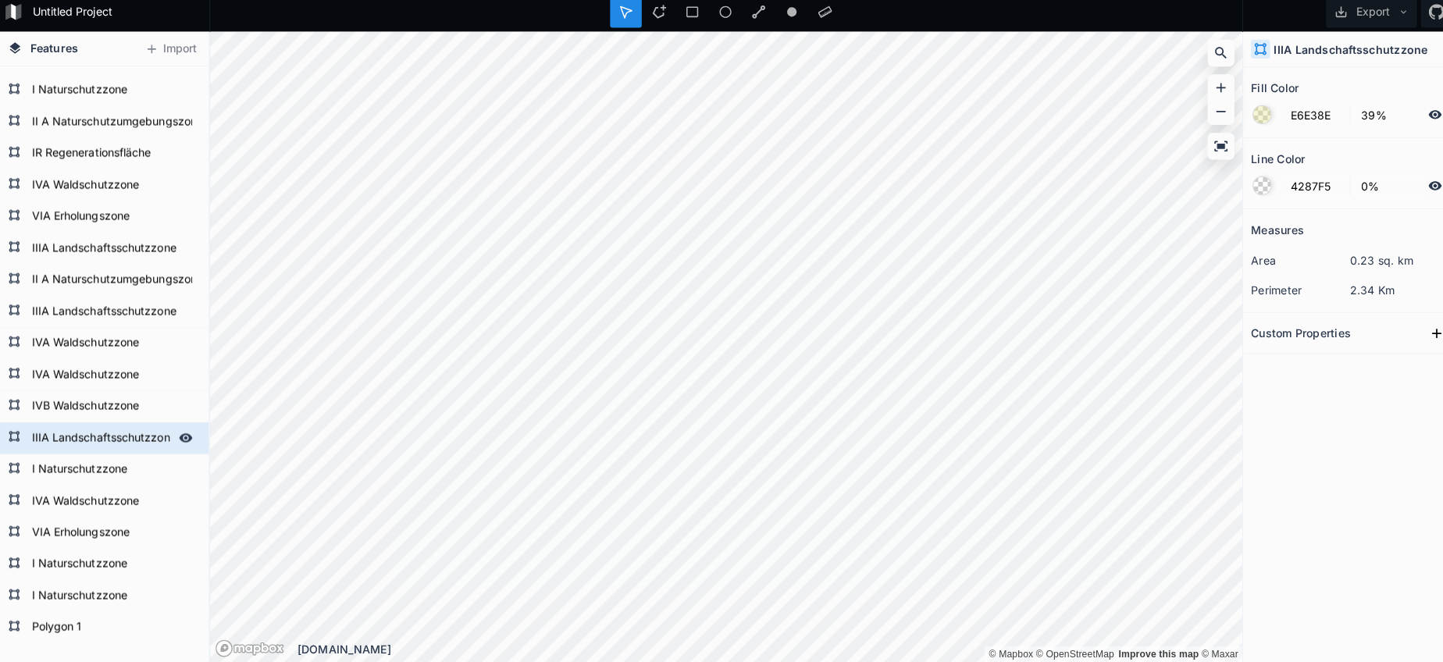
click at [119, 436] on form "IIIA Landschaftsschutzzone" at bounding box center [103, 440] width 146 height 23
click at [67, 619] on form "Polygon 1" at bounding box center [103, 627] width 146 height 23
click at [68, 620] on form "Polygon 1" at bounding box center [103, 627] width 146 height 23
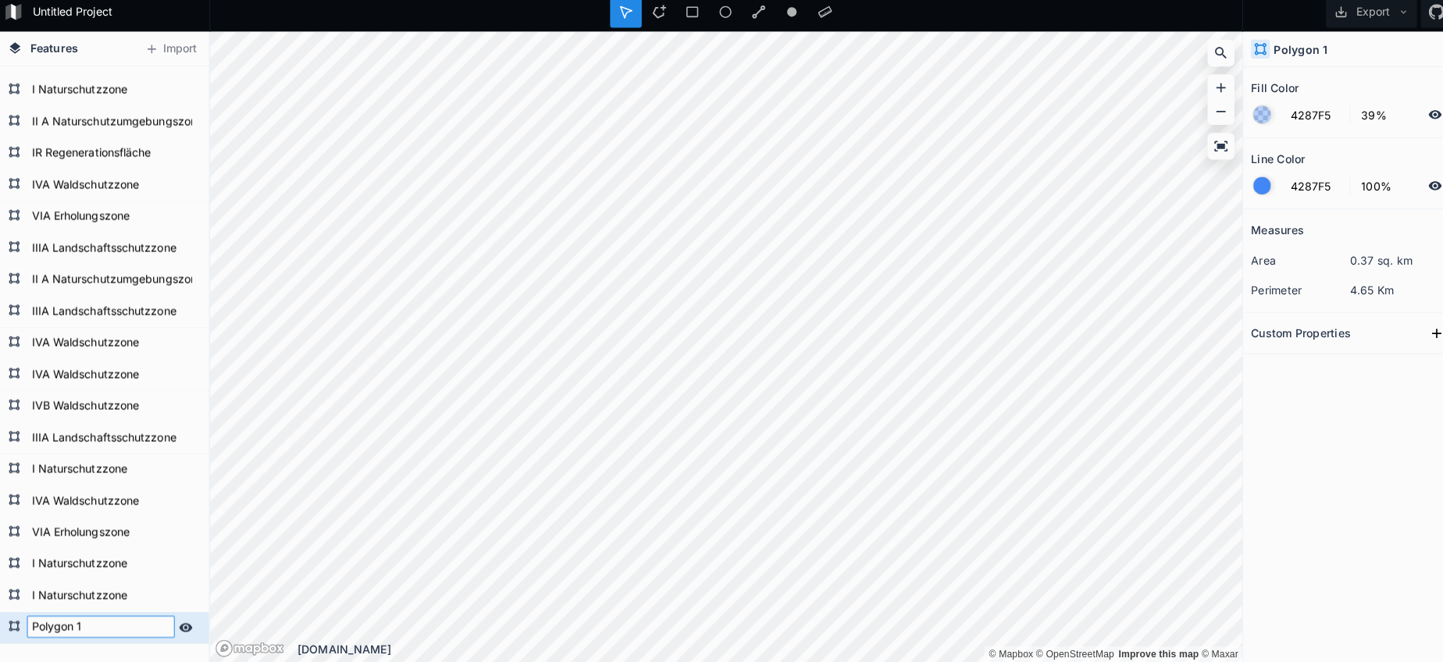
paste input "IIIA Landschaftsschutzzone"
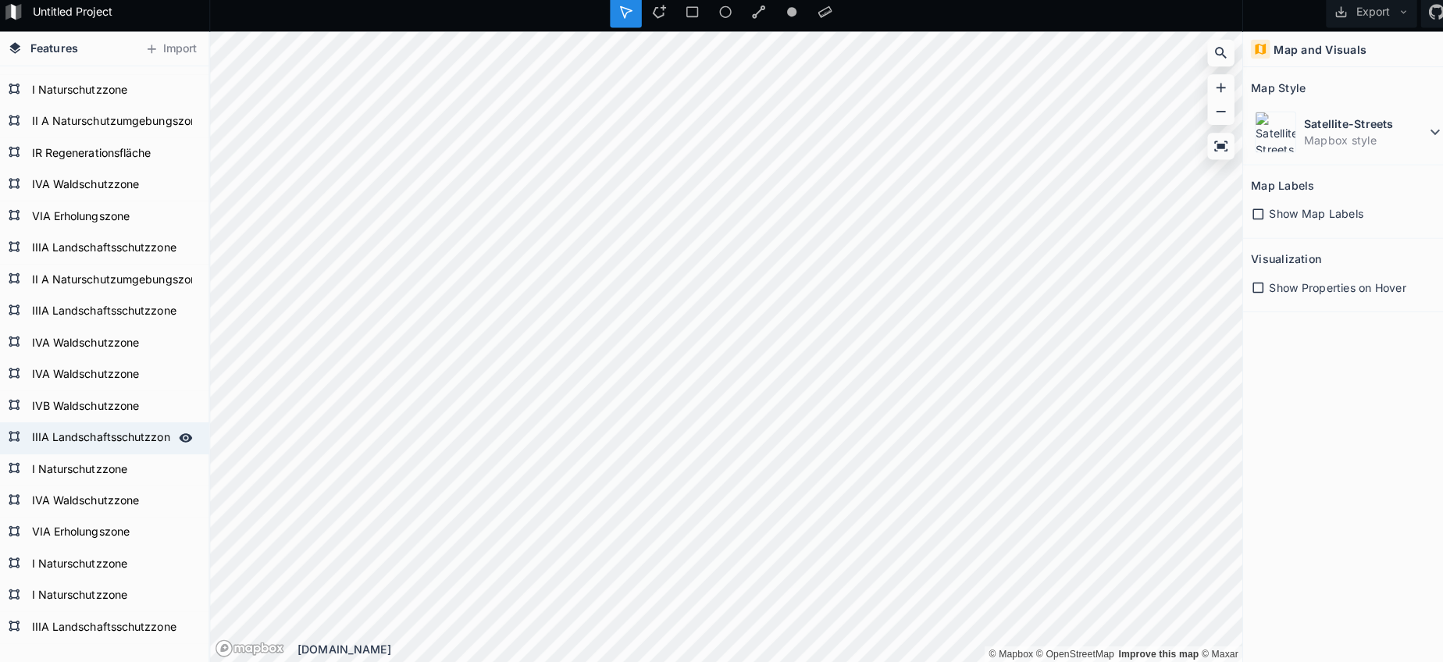
click at [83, 433] on form "IIIA Landschaftsschutzzone" at bounding box center [103, 440] width 146 height 23
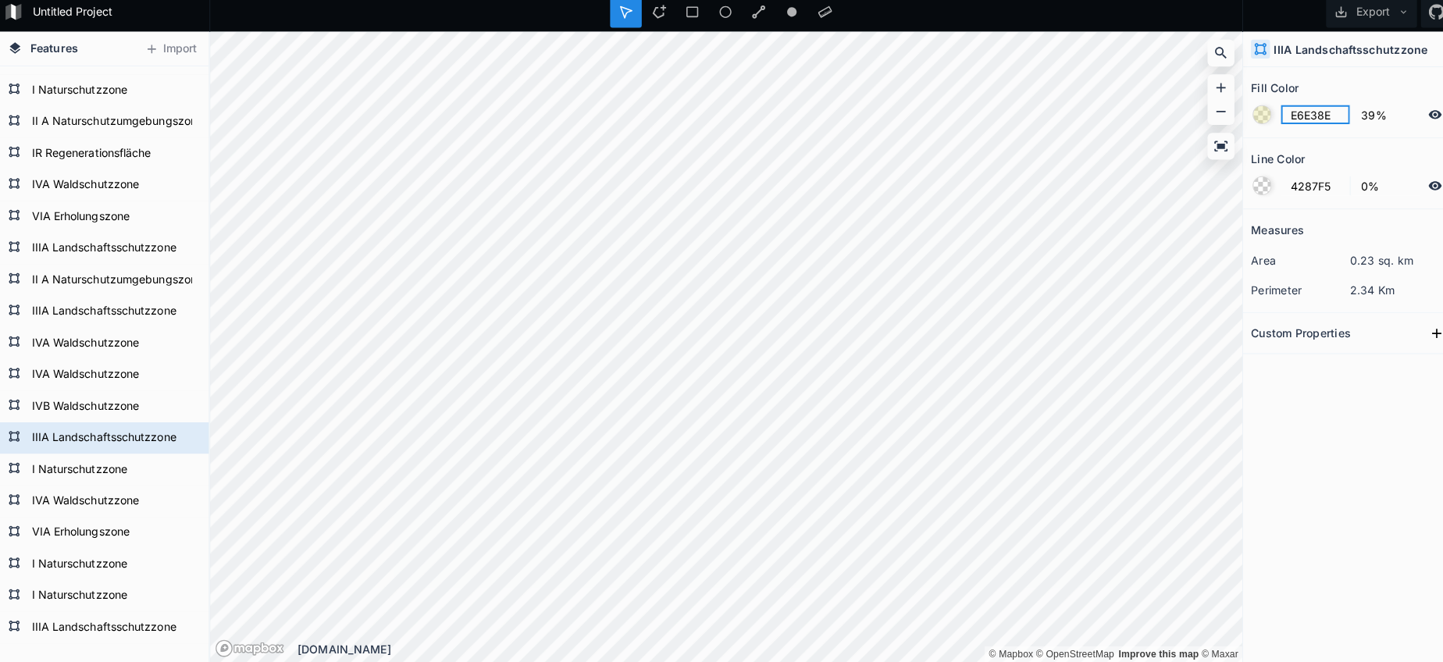
click at [1284, 116] on input "E6E38E" at bounding box center [1303, 121] width 68 height 19
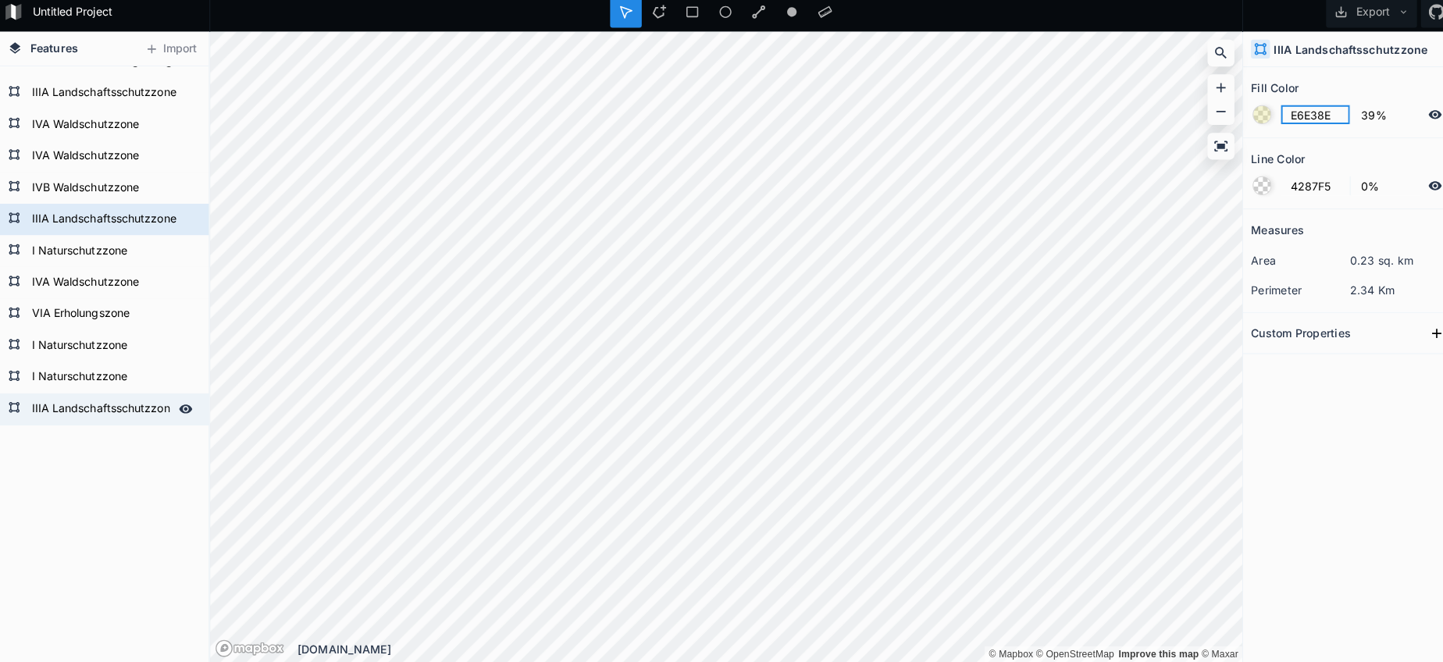
scroll to position [2956, 0]
click at [101, 397] on div "IIIA Landschaftsschutzzone" at bounding box center [105, 412] width 210 height 31
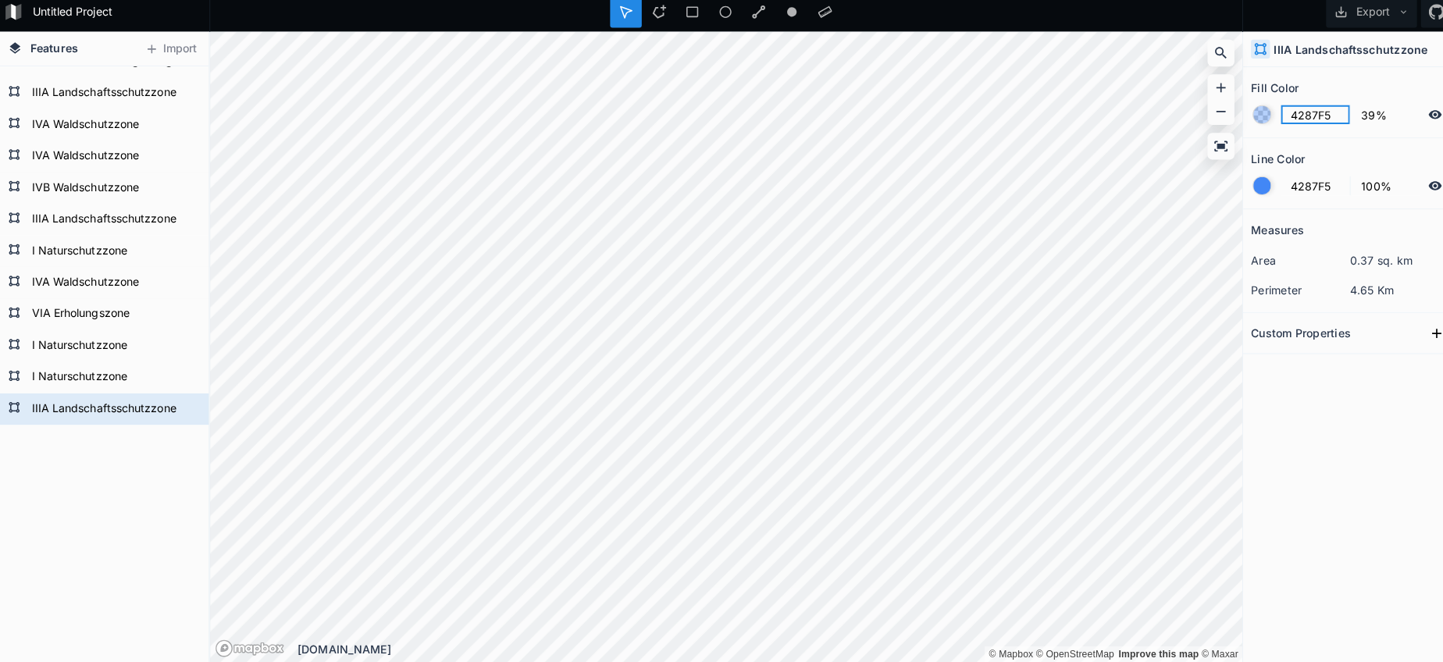
click at [1309, 118] on input "4287F5" at bounding box center [1303, 121] width 68 height 19
paste input "E6E38E"
click at [1242, 183] on div at bounding box center [1250, 191] width 17 height 17
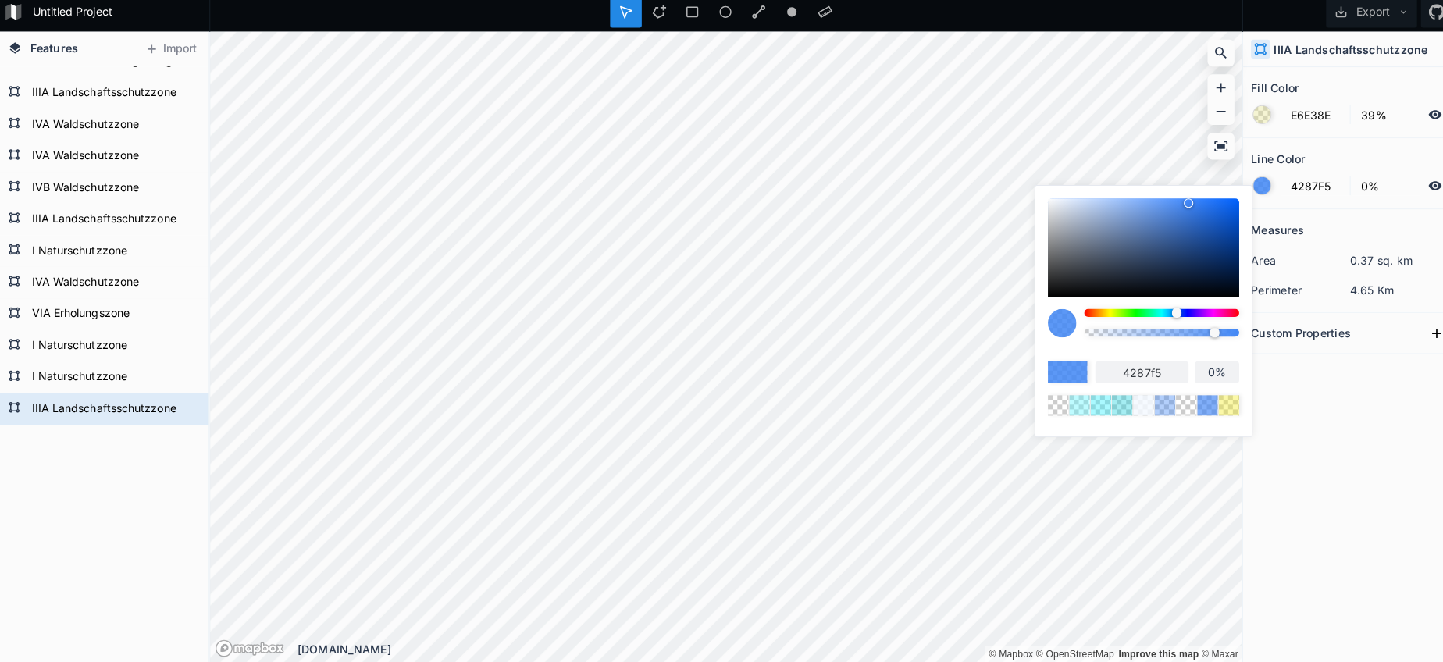
click at [983, 326] on body "Untitled Project Export Features Import IIIA Landschaftsschutzzone I Naturschut…" at bounding box center [721, 331] width 1443 height 662
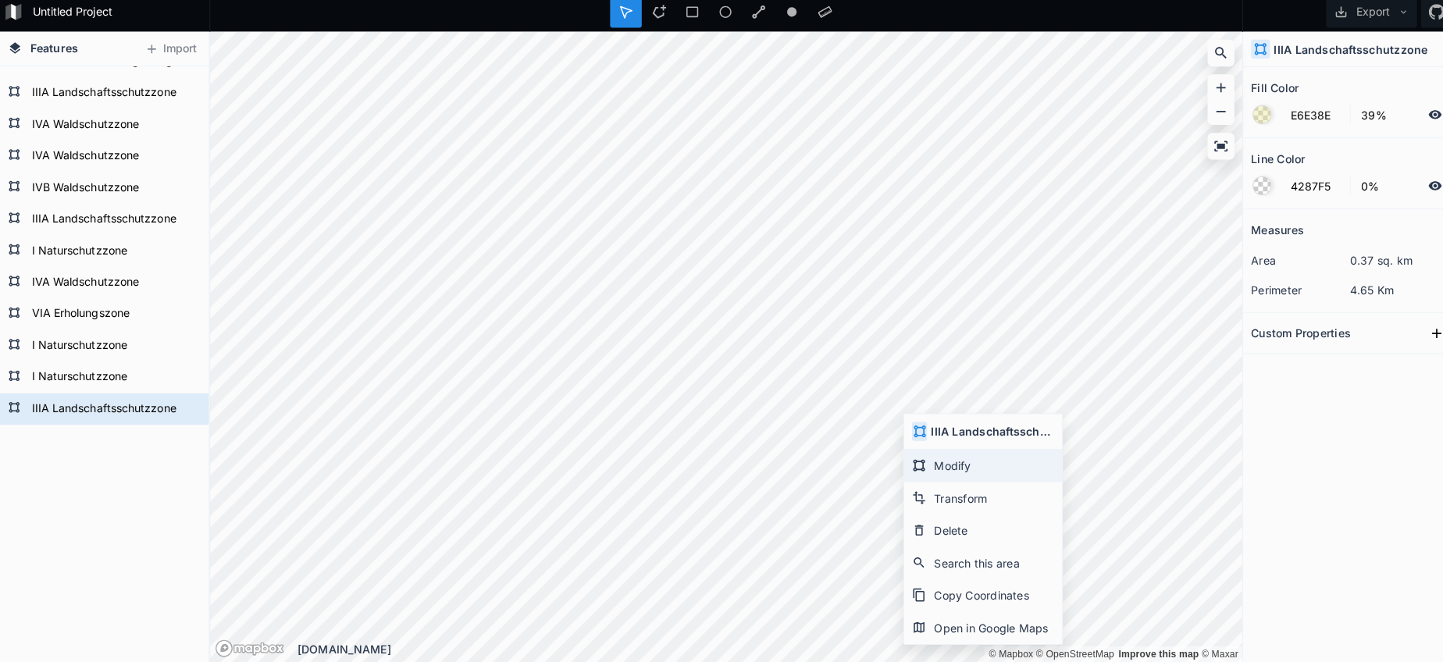
click at [934, 454] on div "Modify" at bounding box center [975, 468] width 156 height 32
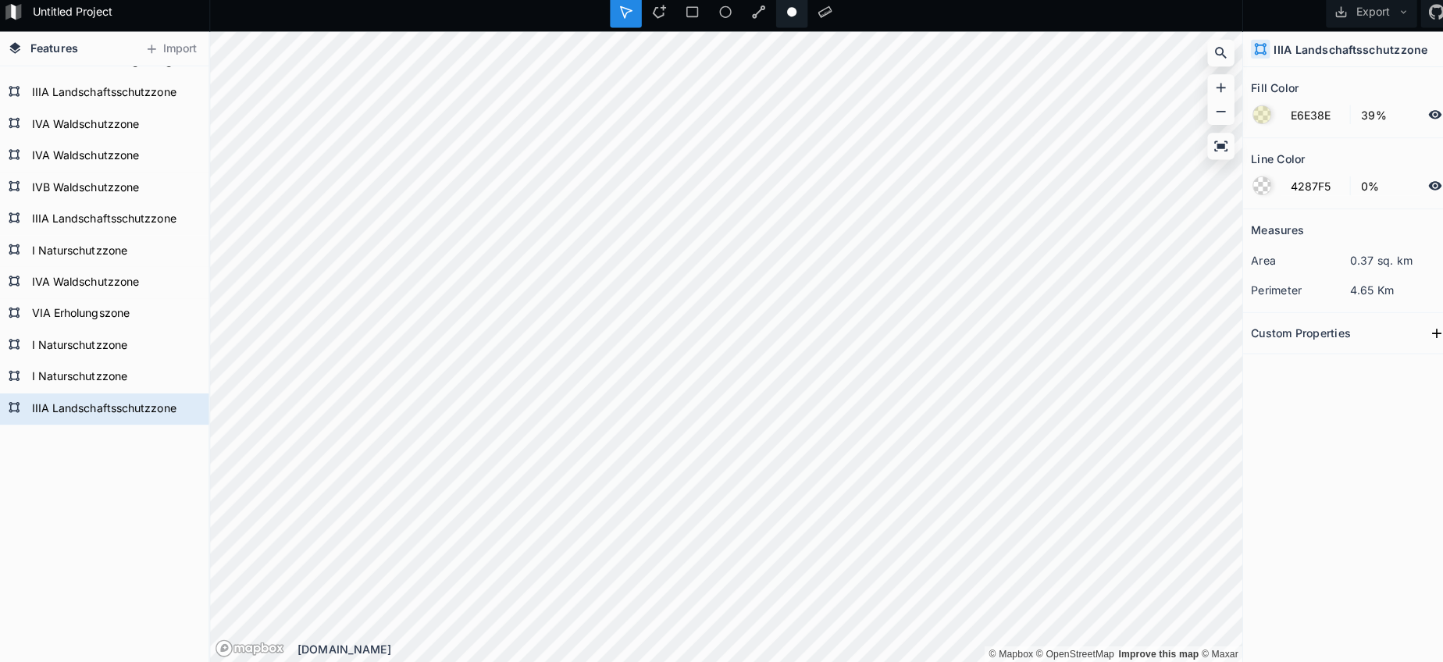
click at [803, 0] on html "Untitled Project Export Features Import IIIA Landschaftsschutzzone I Naturschut…" at bounding box center [721, 331] width 1443 height 662
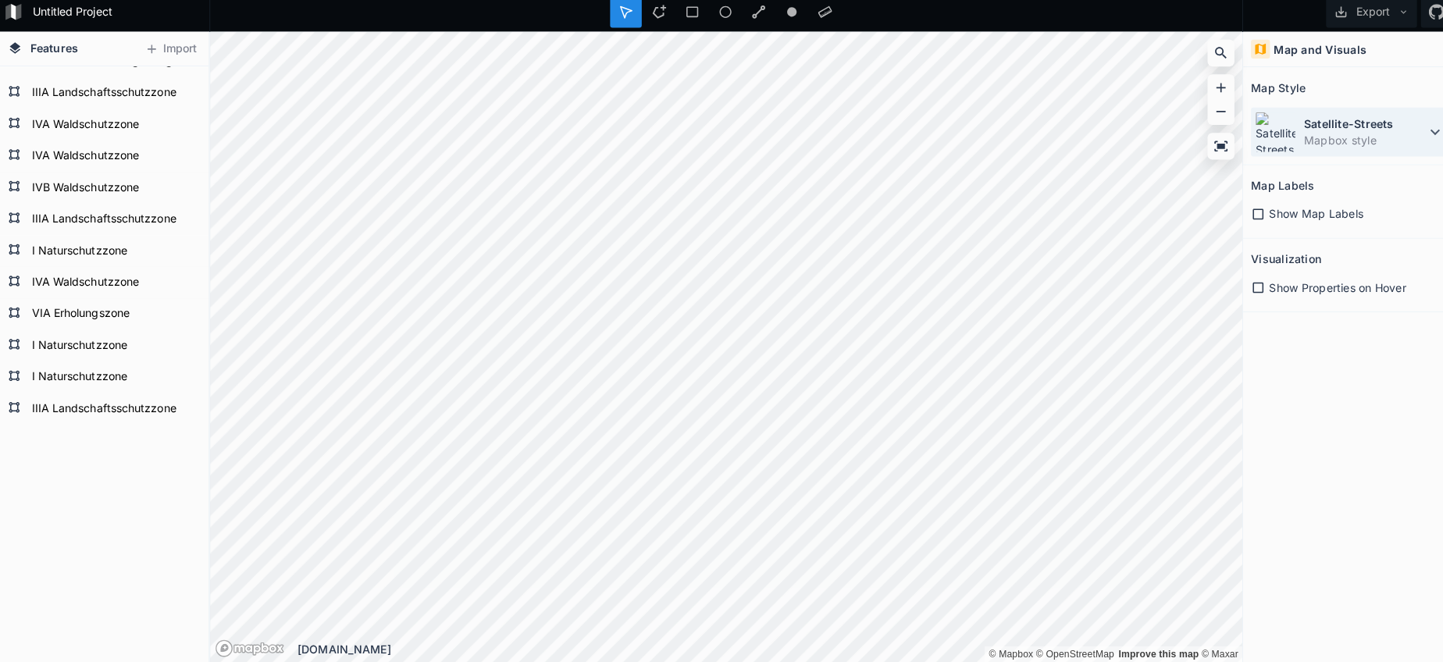
drag, startPoint x: 1271, startPoint y: 130, endPoint x: 1267, endPoint y: 149, distance: 19.1
click at [1271, 131] on img at bounding box center [1264, 138] width 41 height 41
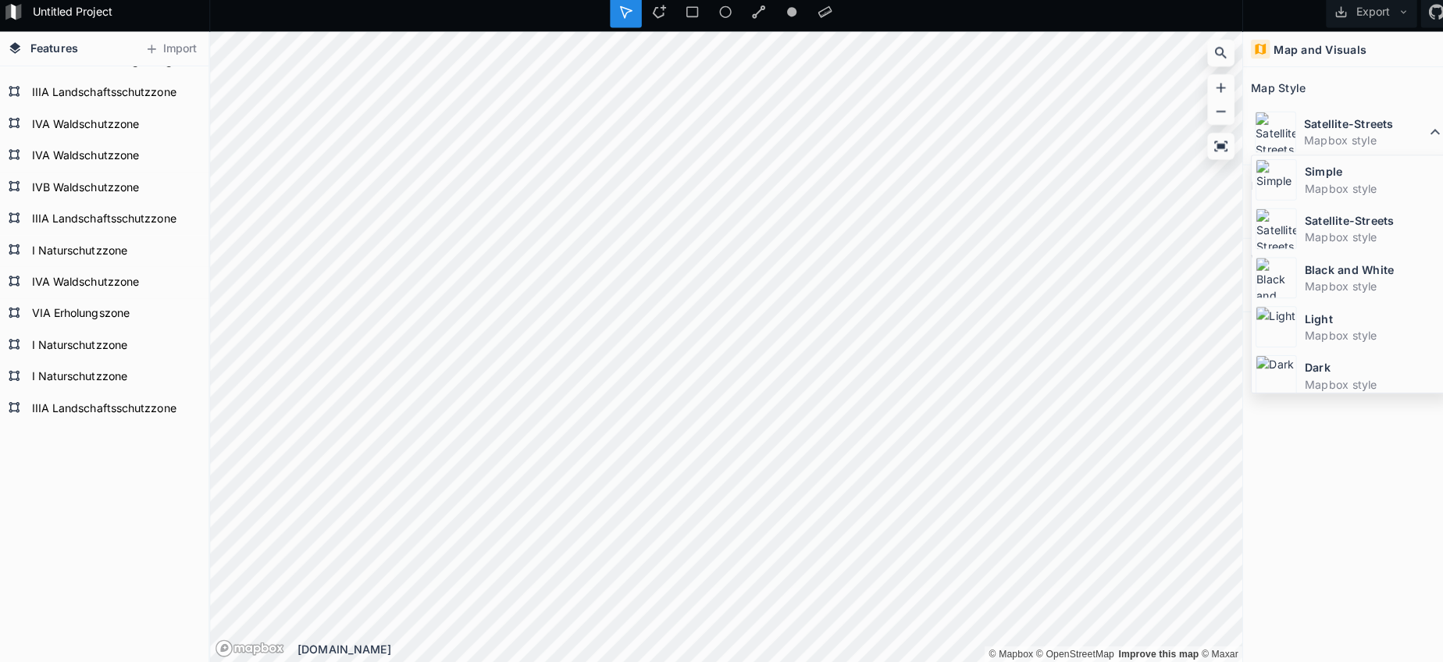
click at [1273, 182] on img at bounding box center [1264, 186] width 41 height 41
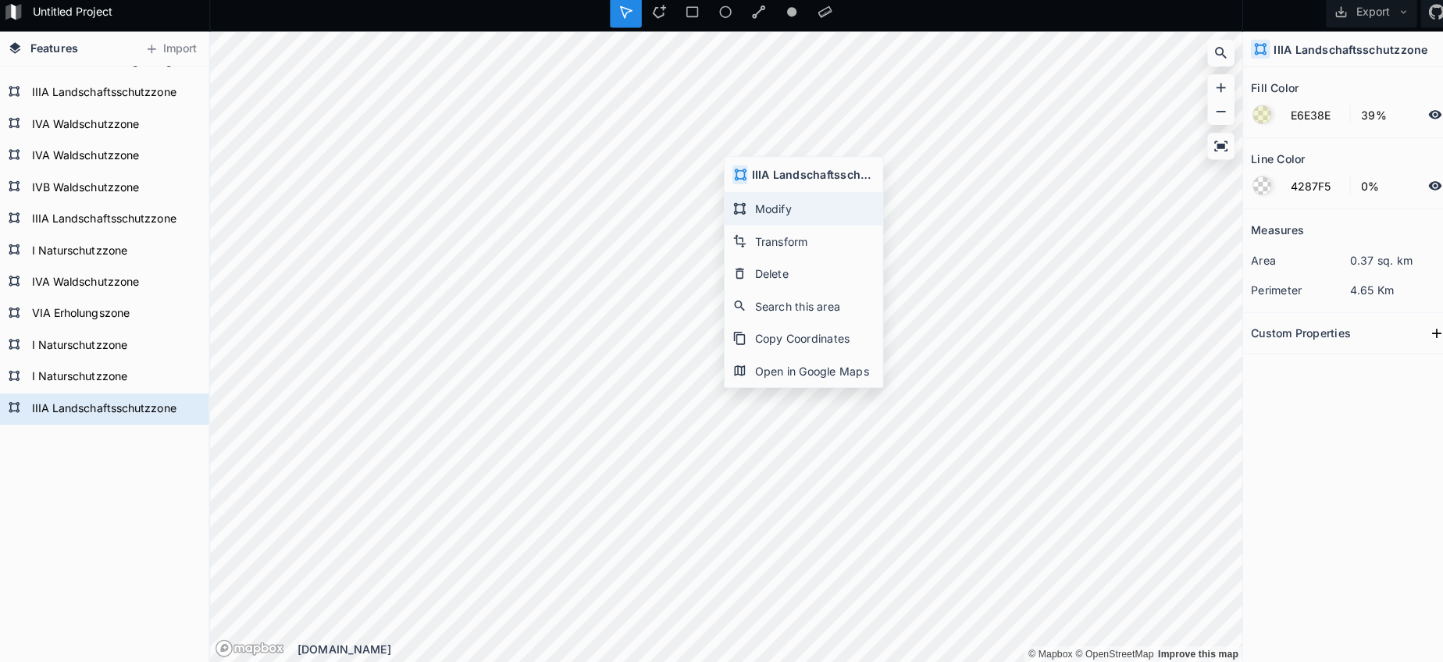
click at [746, 208] on div "Modify" at bounding box center [798, 214] width 156 height 32
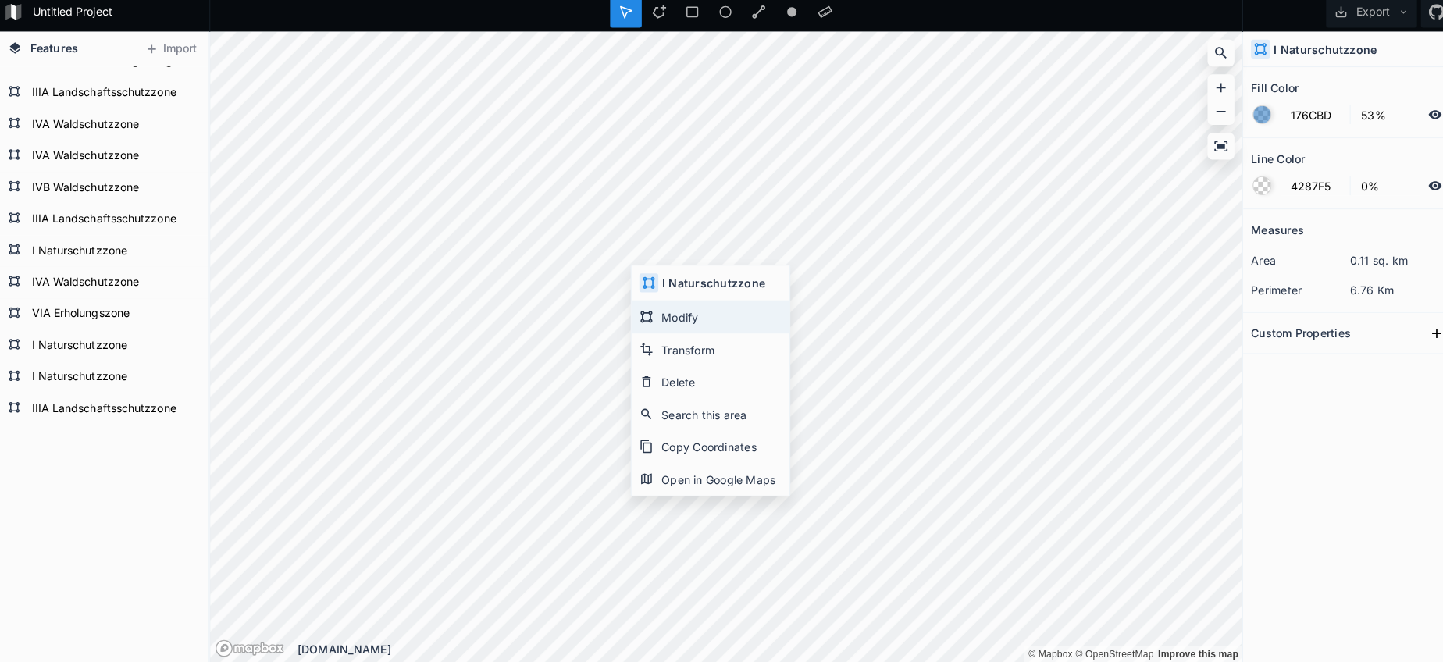
click at [673, 307] on div "Modify" at bounding box center [706, 321] width 156 height 32
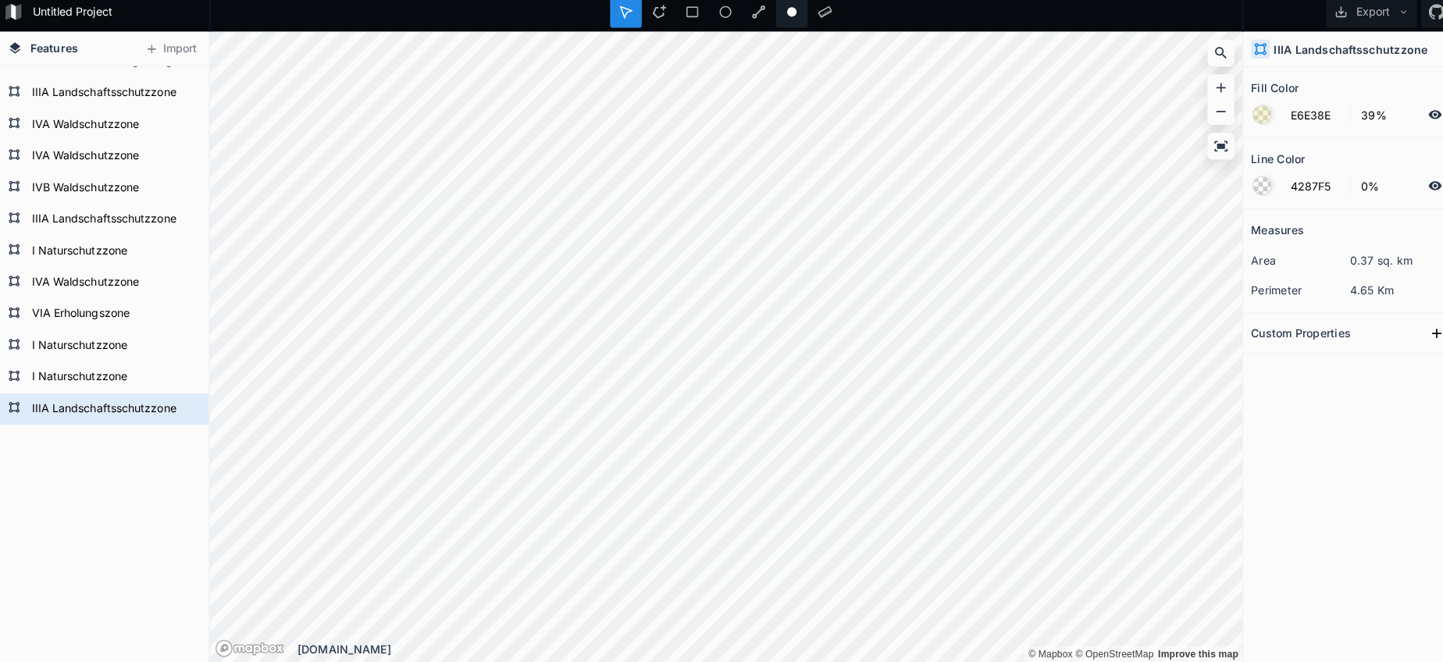
click at [778, 14] on div "Untitled Project Export Features Import IIIA Landschaftsschutzzone I Naturschut…" at bounding box center [721, 331] width 1443 height 662
click at [1234, 304] on section "Measures area 0.11 sq. km perimeter 6.77 Km" at bounding box center [1337, 266] width 211 height 102
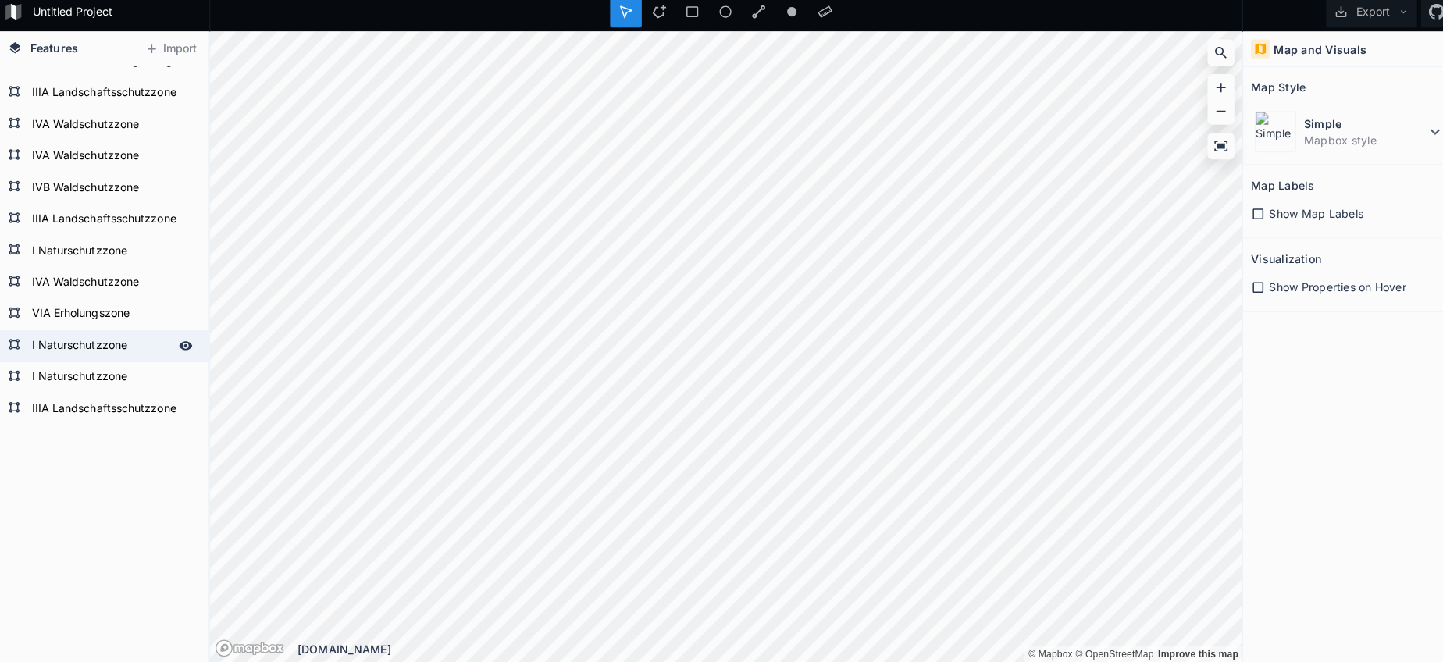
scroll to position [0, 0]
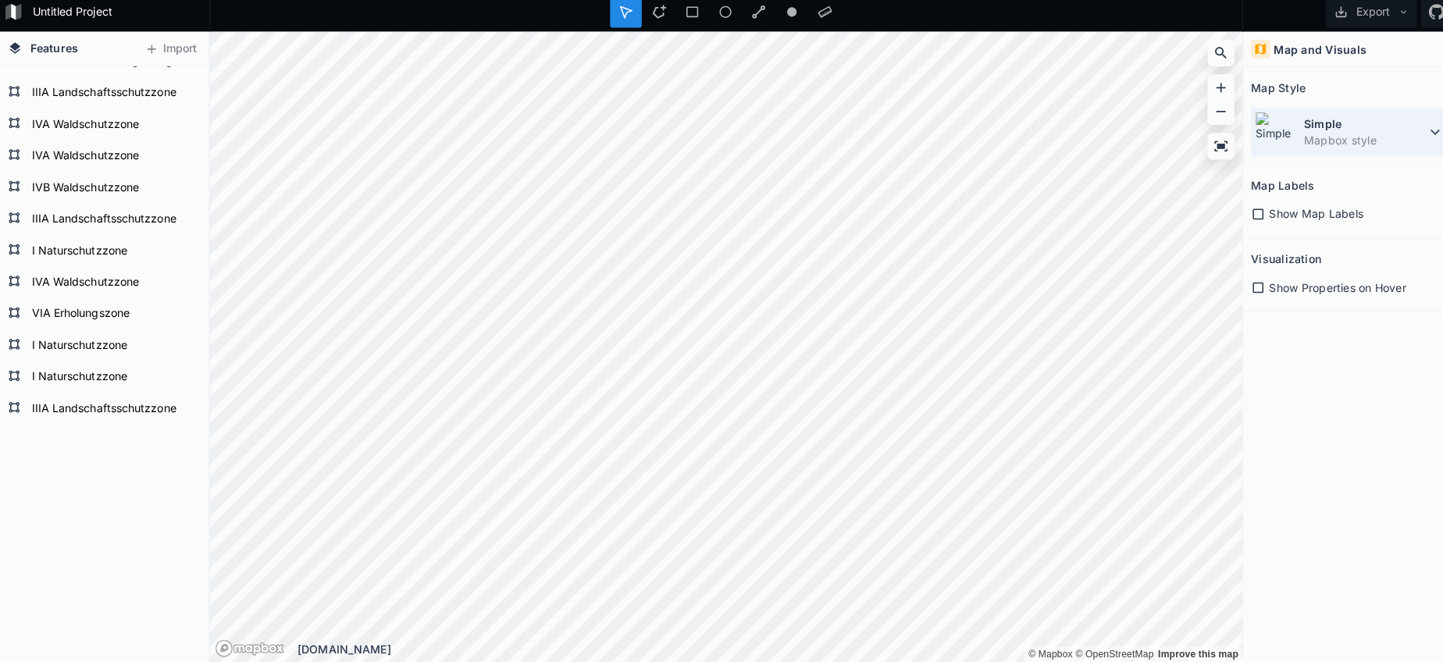
click at [1390, 138] on dd "Mapbox style" at bounding box center [1352, 146] width 120 height 16
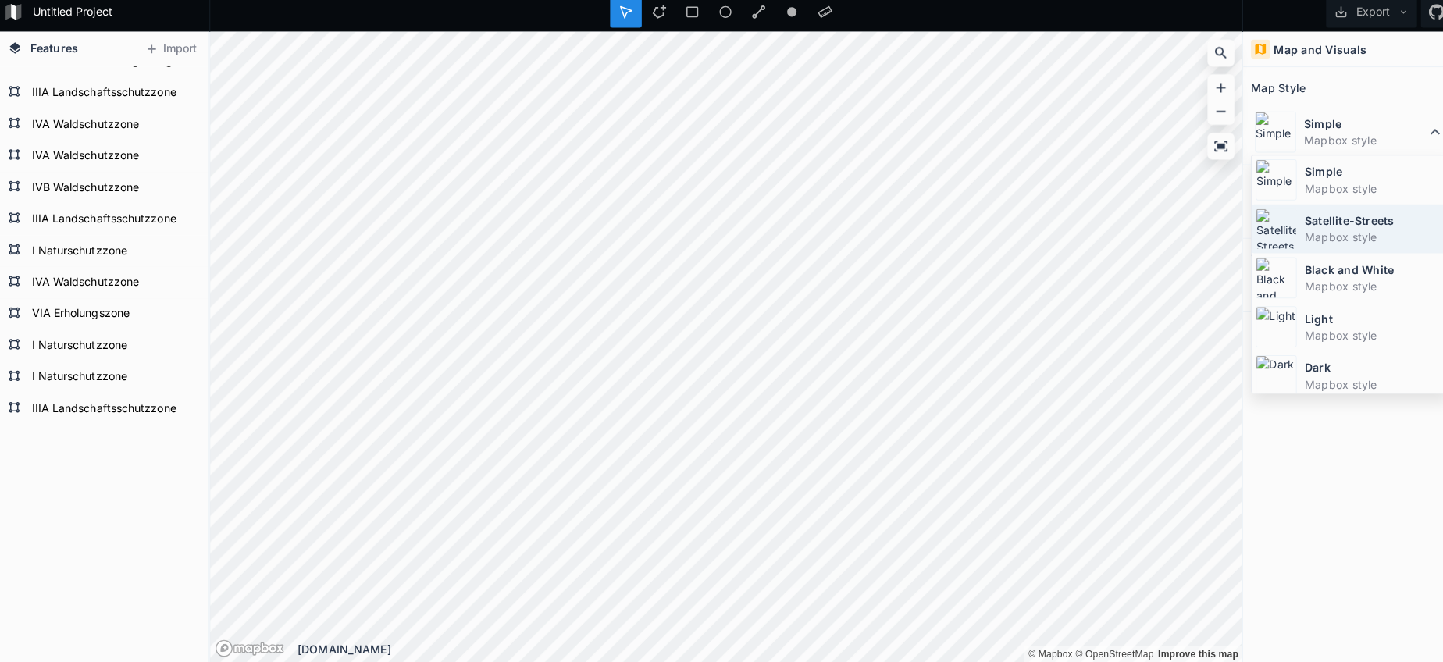
click at [1332, 237] on dd "Mapbox style" at bounding box center [1362, 242] width 139 height 16
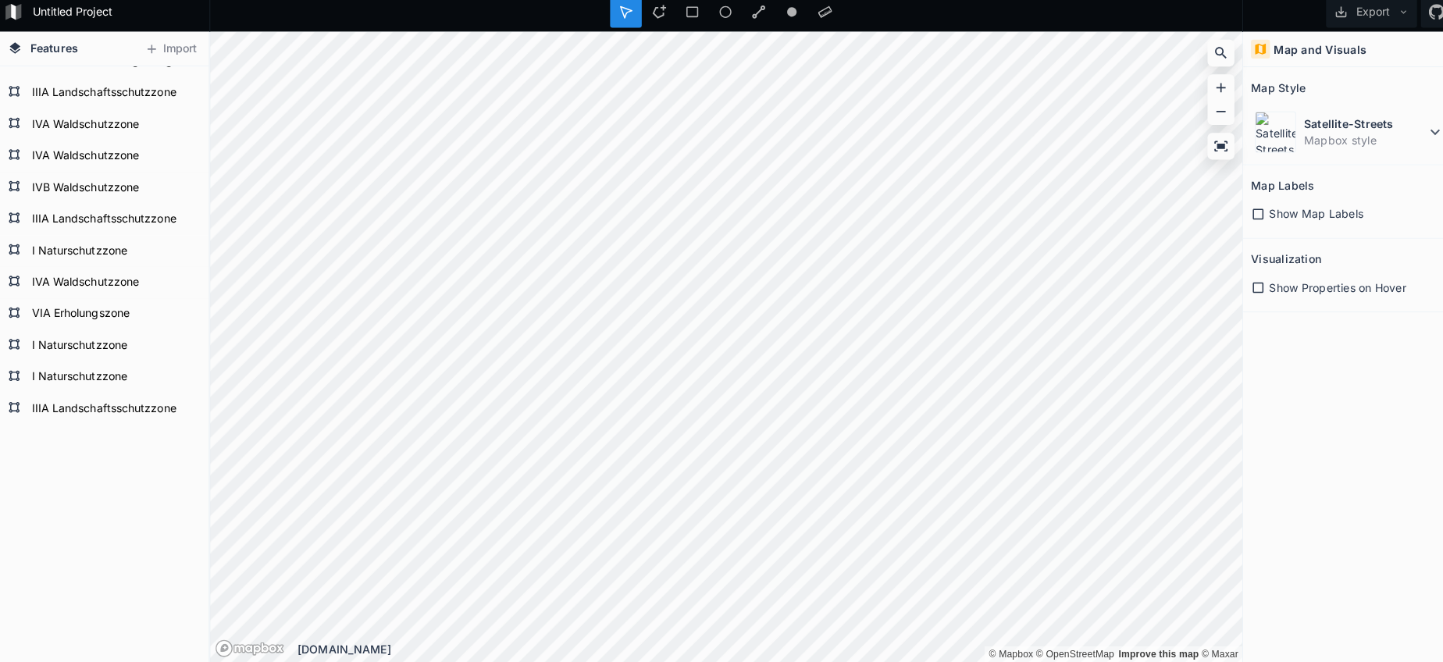
drag, startPoint x: 654, startPoint y: 12, endPoint x: 650, endPoint y: 30, distance: 18.6
click at [654, 12] on icon at bounding box center [655, 19] width 14 height 14
click at [464, 0] on html "Untitled Project Export Features Import IIIA Landschaftsschutzzone I Naturschut…" at bounding box center [721, 331] width 1443 height 662
click at [455, 0] on html "Untitled Project Export Features Import IIIA Landschaftsschutzzone I Naturschut…" at bounding box center [721, 331] width 1443 height 662
click at [1329, 138] on dd "Mapbox style" at bounding box center [1352, 146] width 120 height 16
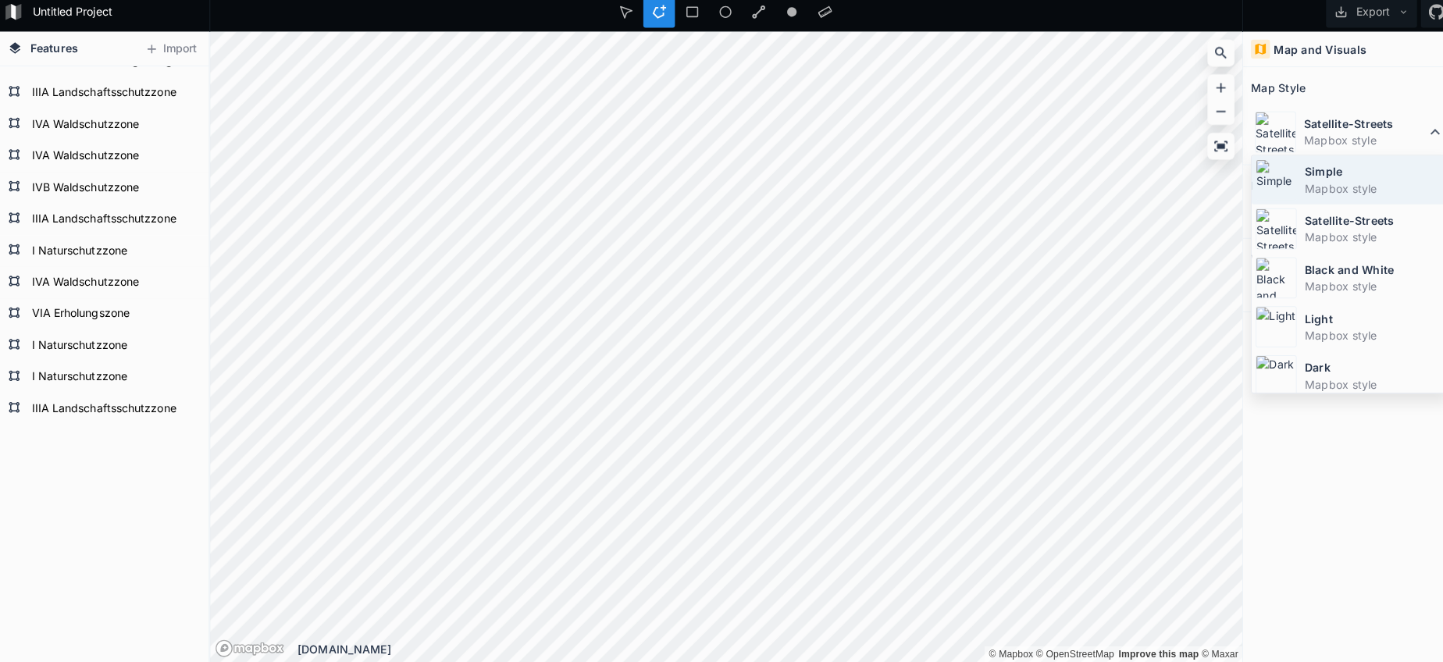
click at [1296, 187] on dd "Mapbox style" at bounding box center [1362, 194] width 139 height 16
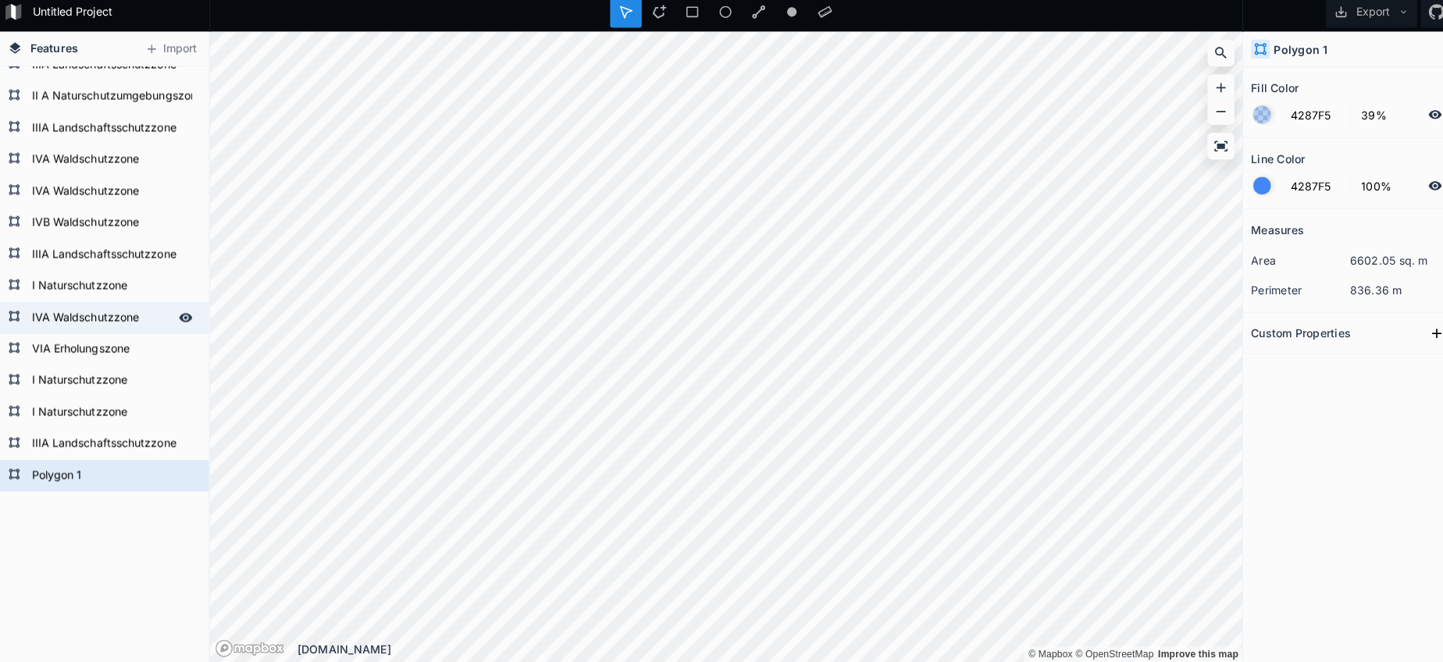
scroll to position [2921, 0]
click at [79, 218] on form "IVB Waldschutzzone" at bounding box center [103, 228] width 146 height 23
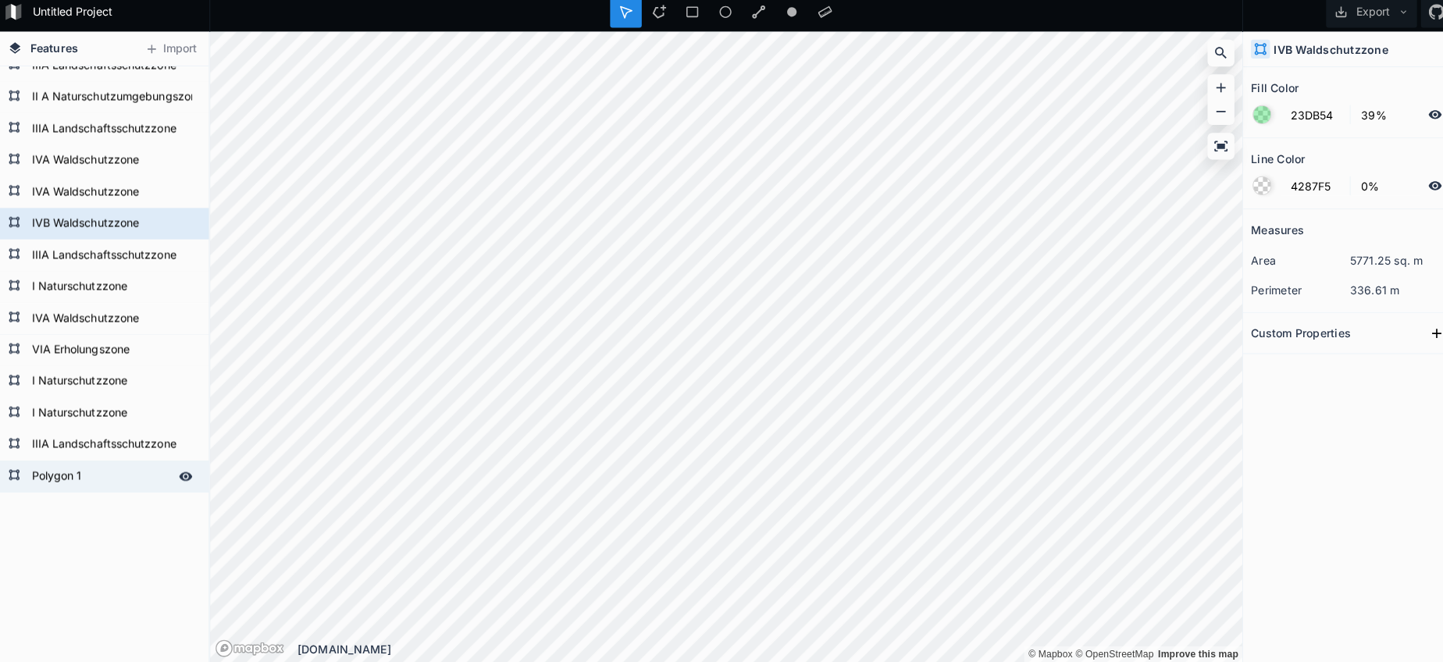
click at [59, 470] on form "Polygon 1" at bounding box center [103, 478] width 146 height 23
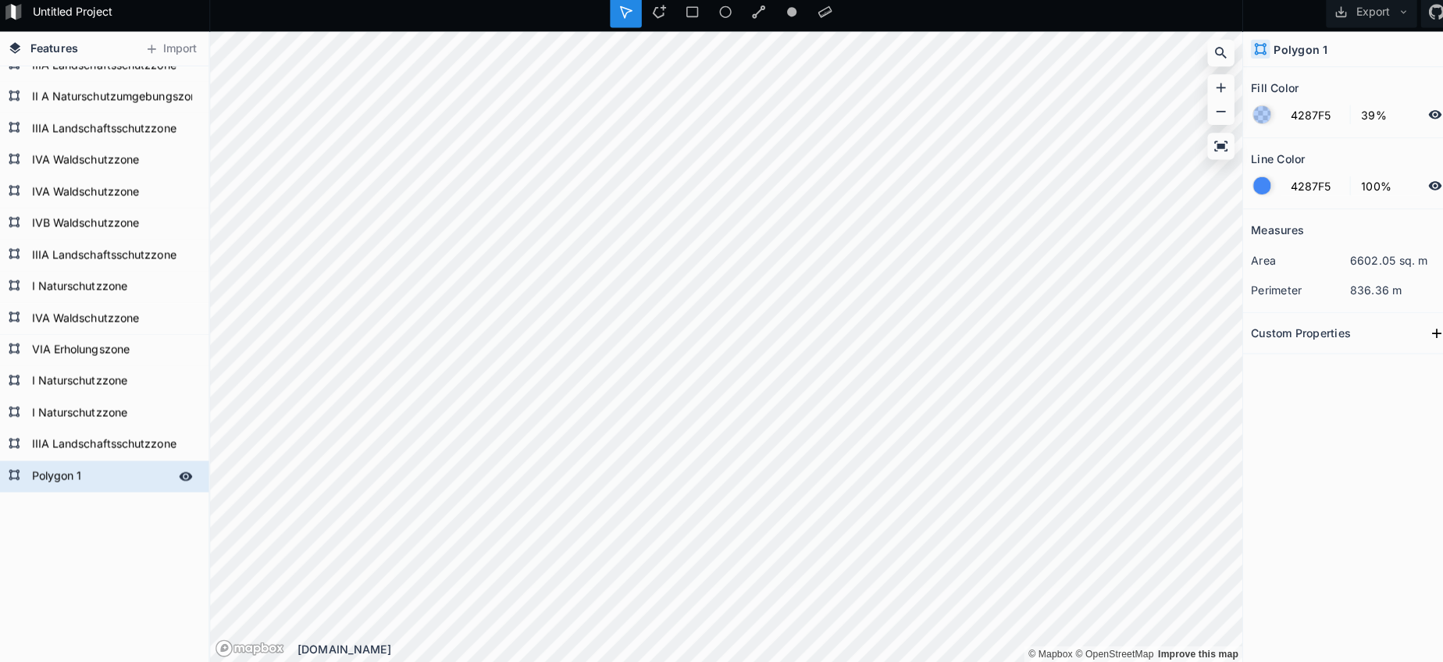
click at [59, 470] on form "Polygon 1" at bounding box center [103, 478] width 146 height 23
paste input "IVB Waldschutzzone"
click at [67, 218] on form "IVB Waldschutzzone" at bounding box center [103, 228] width 146 height 23
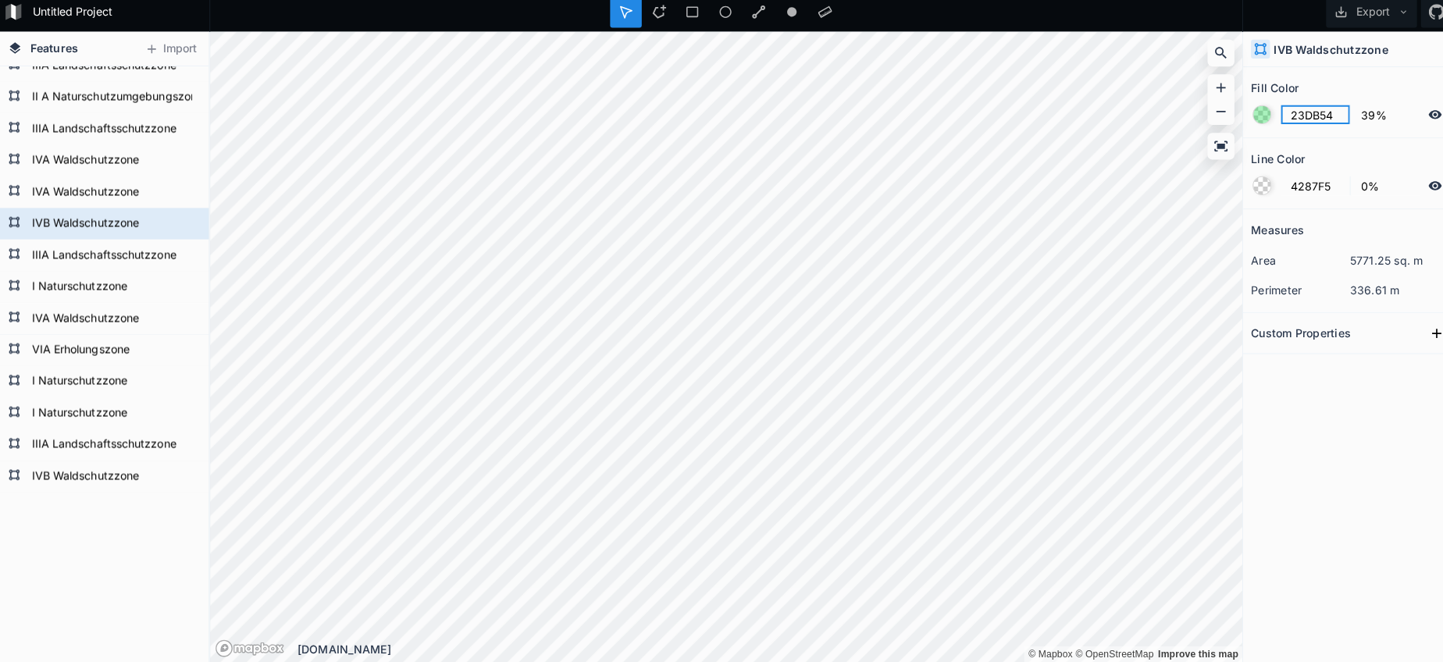
click at [1295, 116] on input "23DB54" at bounding box center [1303, 121] width 68 height 19
click at [47, 480] on form "IVB Waldschutzzone" at bounding box center [103, 478] width 146 height 23
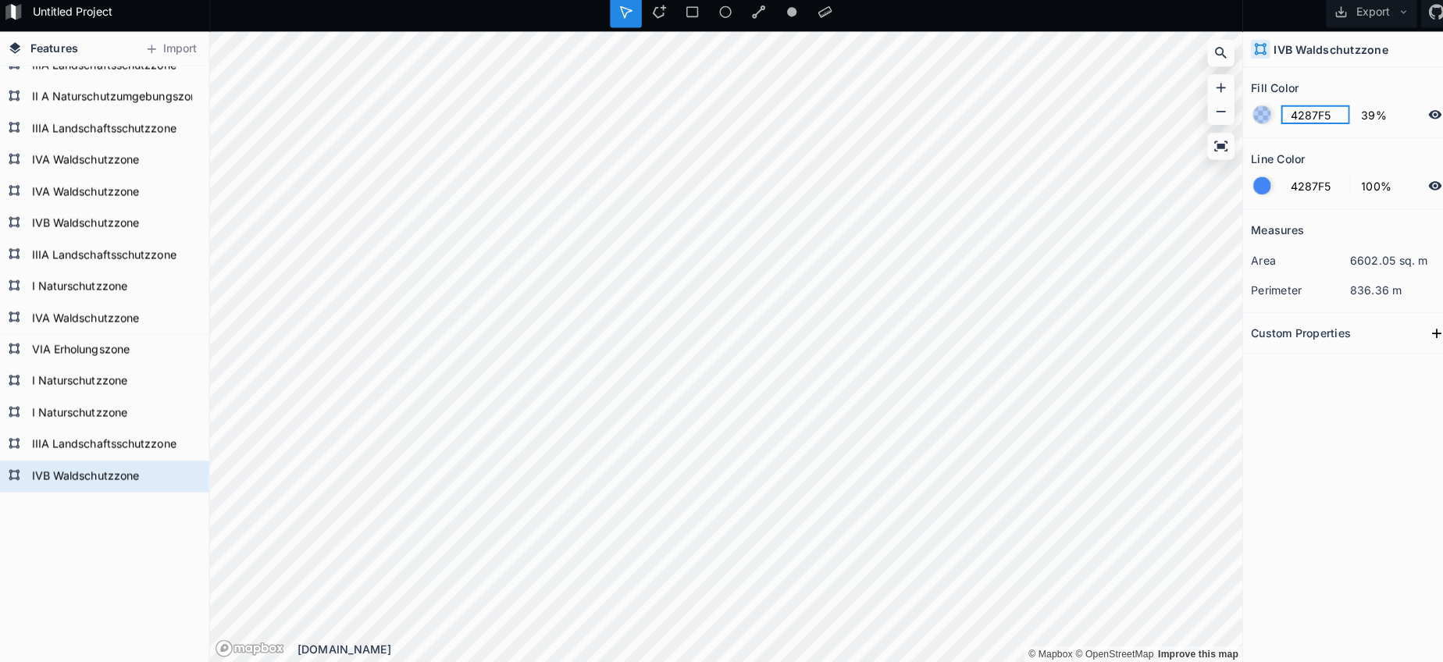
click at [1311, 120] on input "4287F5" at bounding box center [1303, 121] width 68 height 19
click at [1311, 119] on input "4287F5" at bounding box center [1303, 121] width 68 height 19
paste input "23DB54"
click at [1244, 183] on div at bounding box center [1250, 191] width 17 height 17
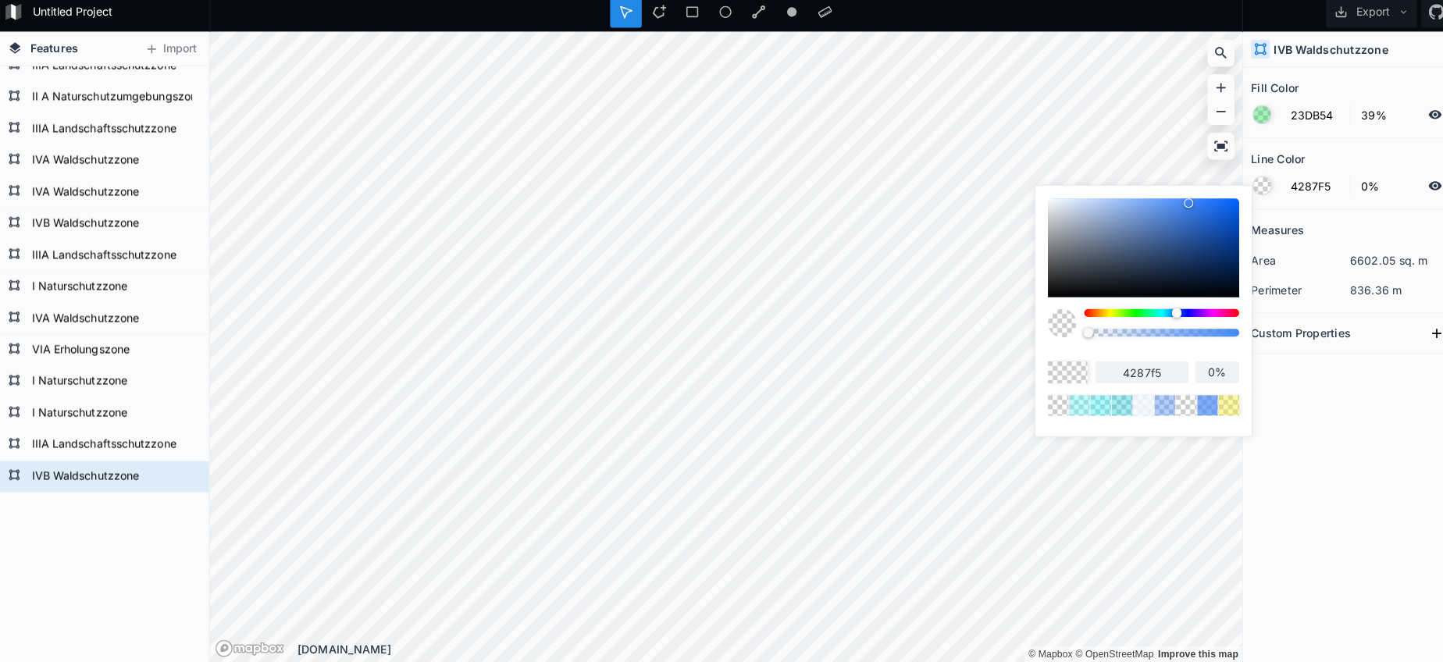
click at [778, 322] on body "Untitled Project Export Features Import IVB Waldschutzzone IIIA Landschaftsschu…" at bounding box center [721, 331] width 1443 height 662
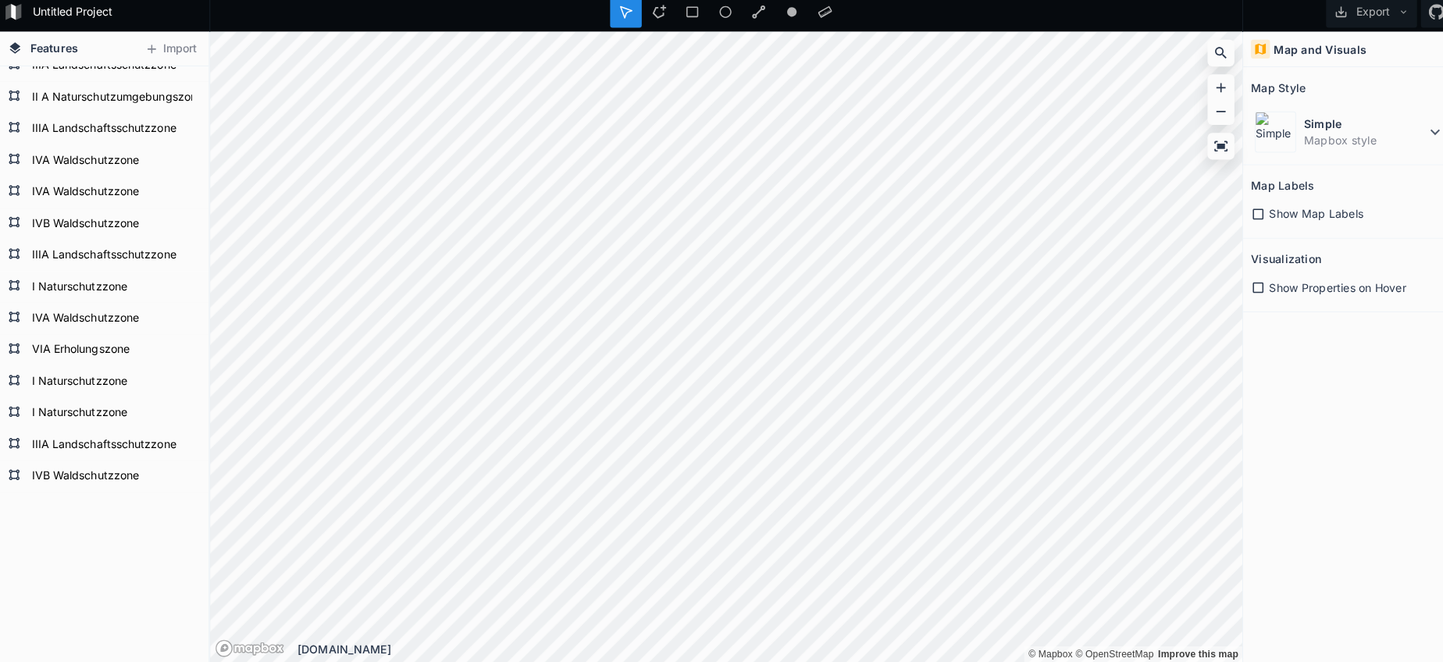
click at [651, 15] on icon at bounding box center [655, 19] width 14 height 14
click at [957, 11] on div "Untitled Project Export Features Import IVB Waldschutzzone IIIA Landschaftsschu…" at bounding box center [721, 331] width 1443 height 662
click at [903, 0] on html "Untitled Project Export Features Import IVB Waldschutzzone IIIA Landschaftsschu…" at bounding box center [721, 331] width 1443 height 662
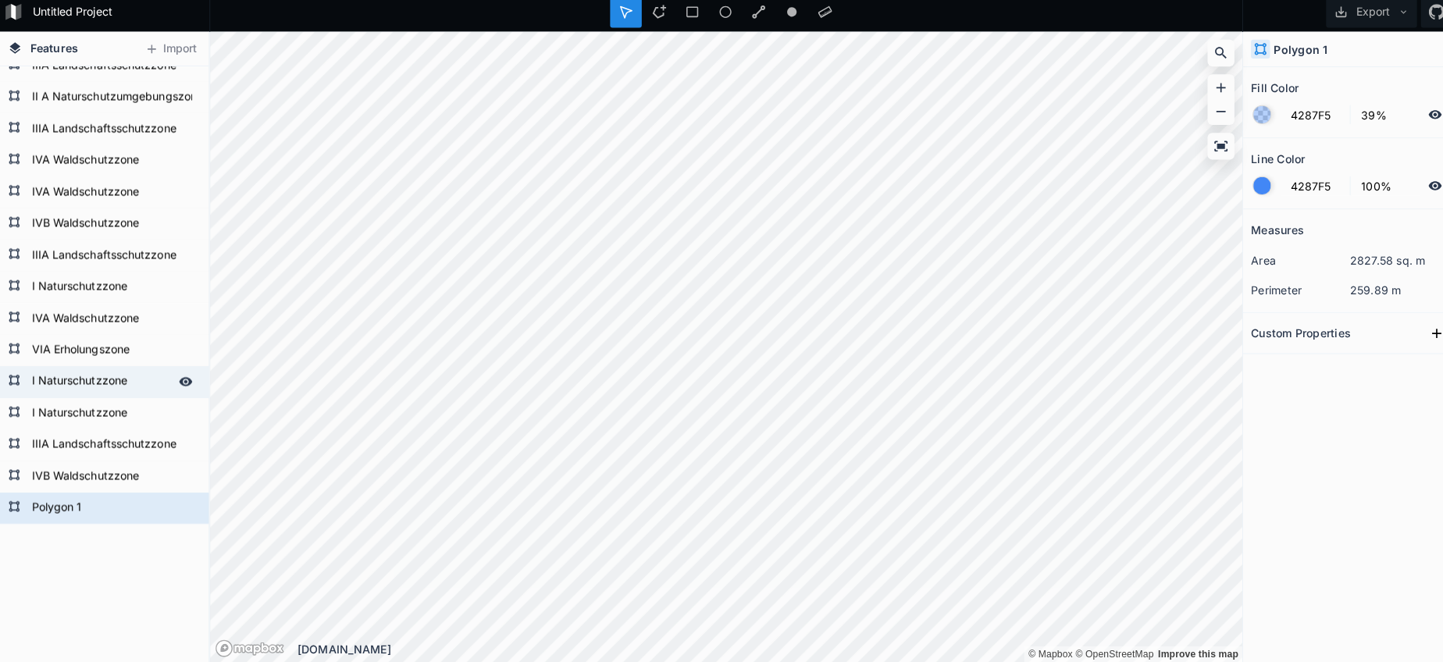
click at [105, 380] on form "I Naturschutzzone" at bounding box center [103, 384] width 146 height 23
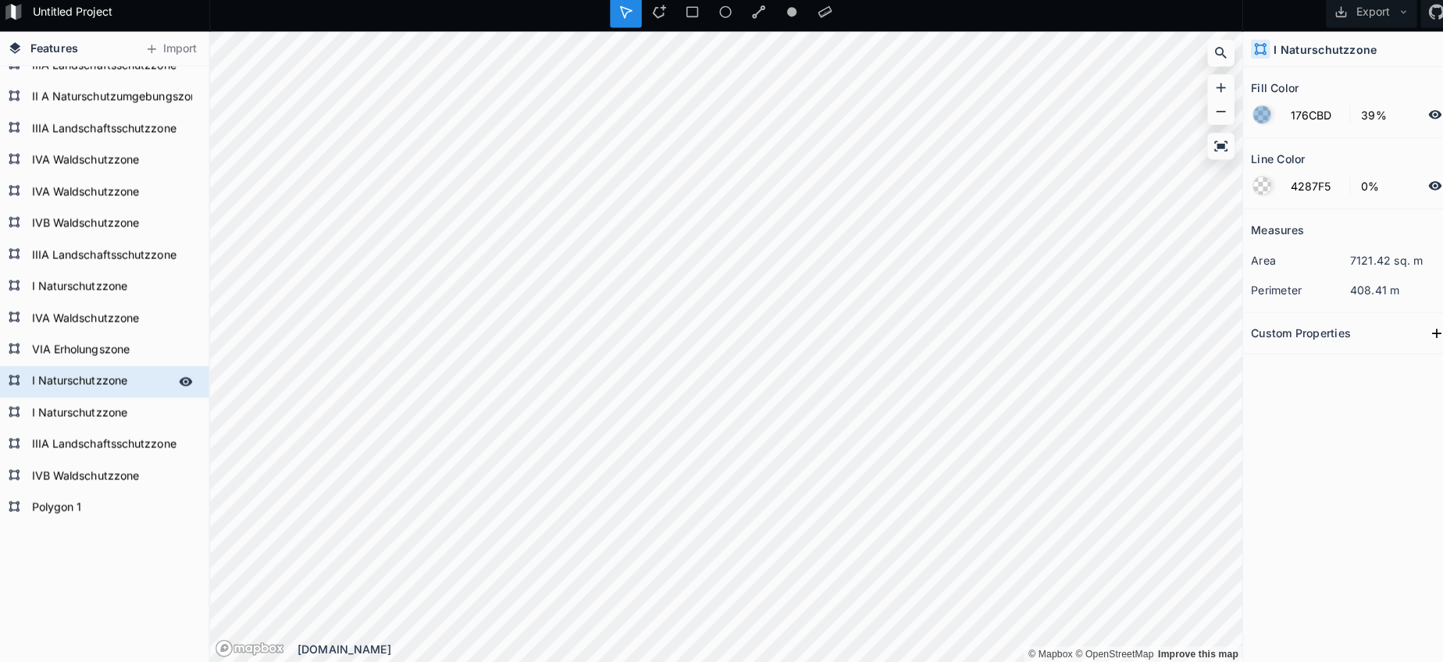
click at [105, 380] on form "I Naturschutzzone" at bounding box center [103, 384] width 146 height 23
click at [73, 498] on form "Polygon 1" at bounding box center [103, 509] width 146 height 23
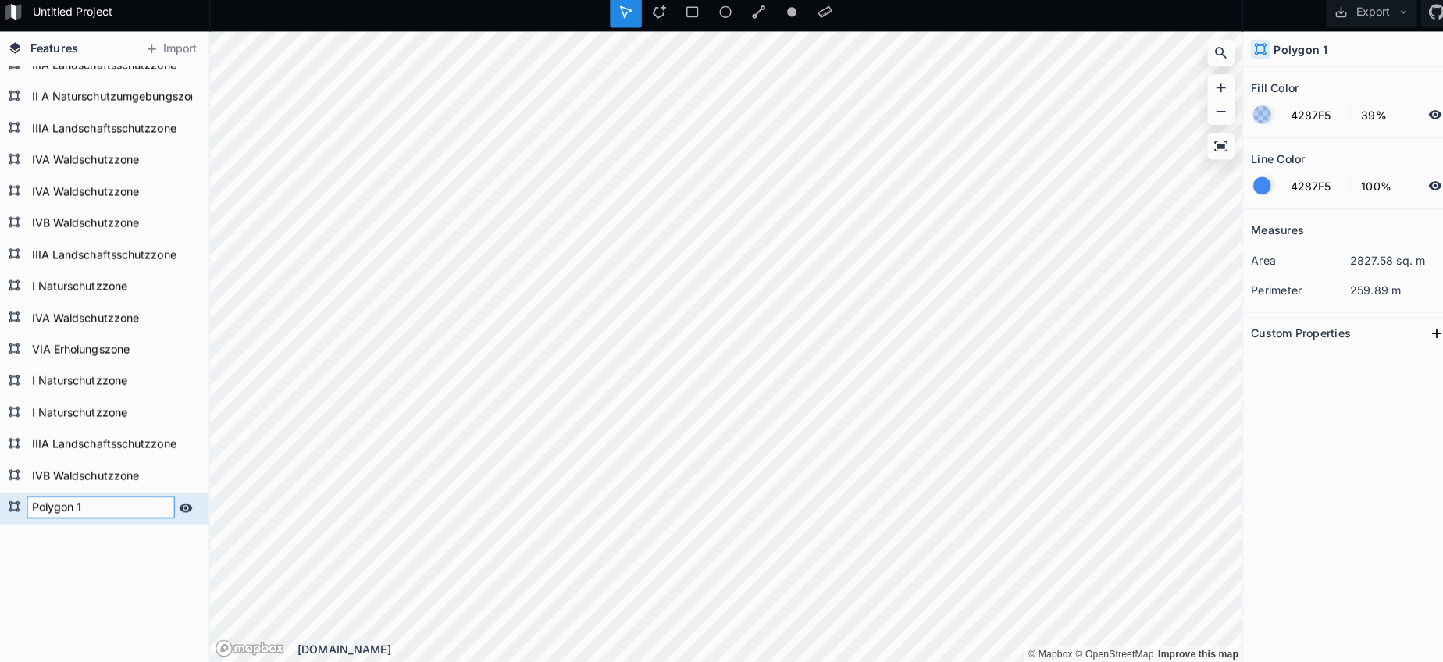
paste input "I Naturschutzzone"
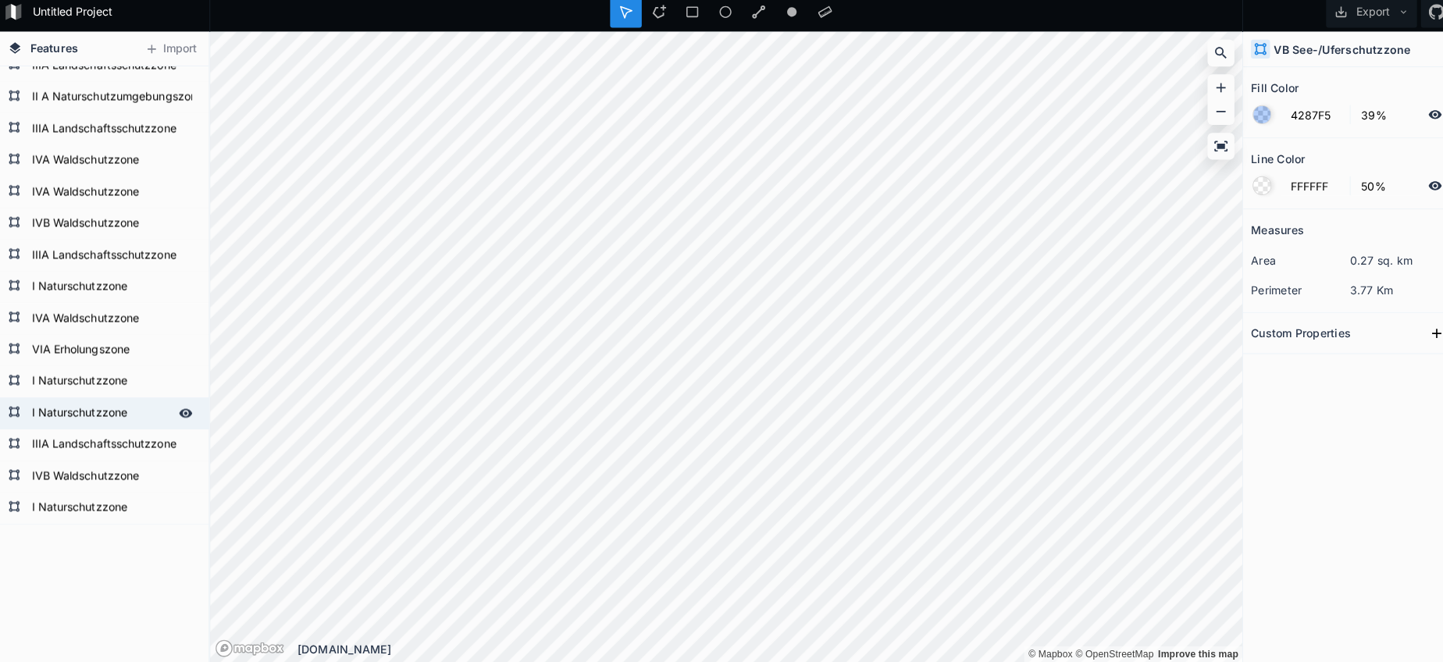
click at [102, 418] on form "I Naturschutzzone" at bounding box center [103, 415] width 146 height 23
click at [1291, 112] on input "176CBD" at bounding box center [1303, 121] width 68 height 19
click at [110, 499] on form "I Naturschutzzone" at bounding box center [103, 509] width 146 height 23
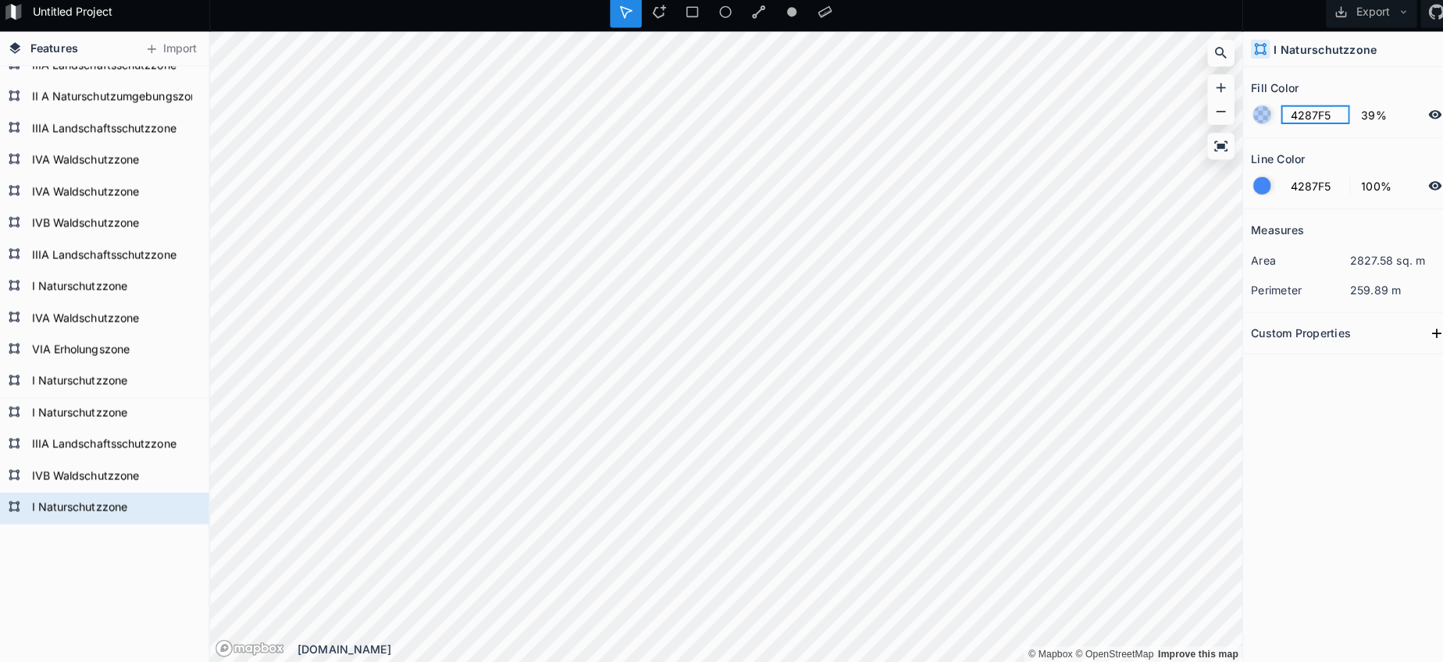
click at [1293, 116] on input "4287F5" at bounding box center [1303, 121] width 68 height 19
paste input "176CBD"
click at [1266, 194] on form "4287F5 100%" at bounding box center [1337, 191] width 195 height 30
click at [1232, 185] on section "Line Color 4287F5 100%" at bounding box center [1337, 179] width 211 height 70
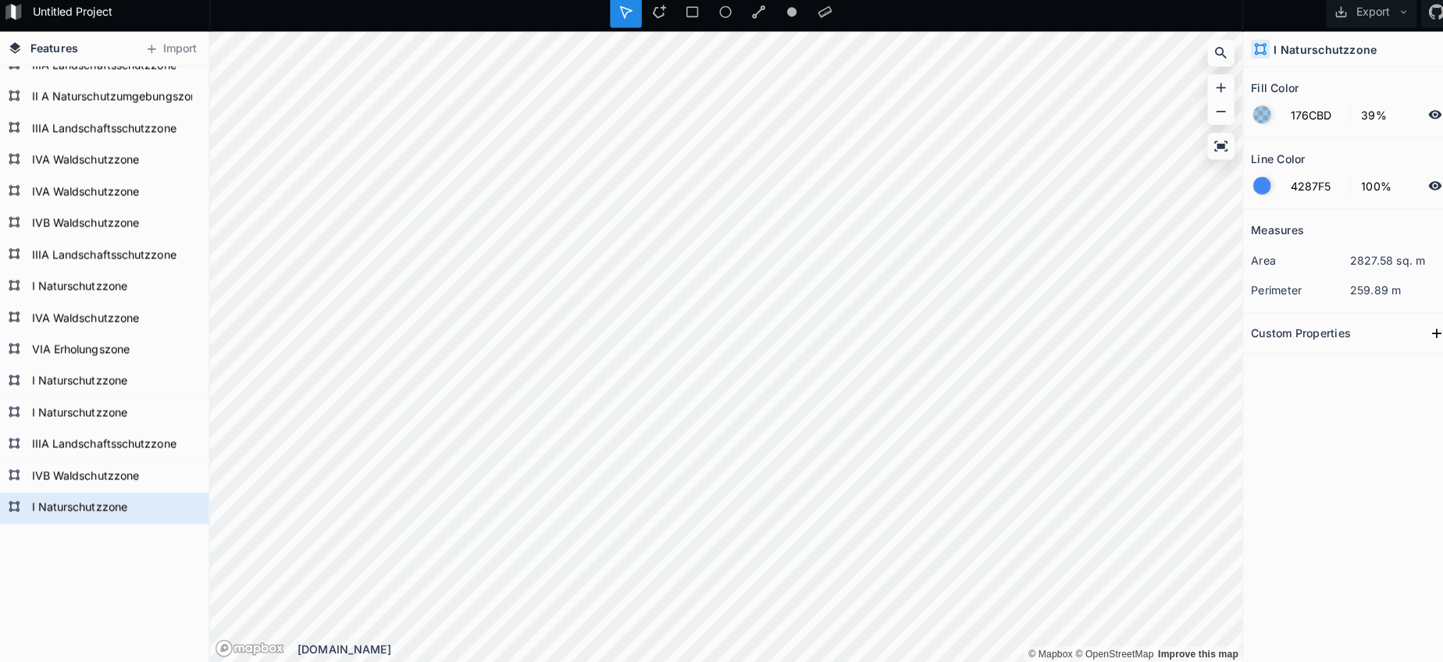
click at [1246, 184] on div at bounding box center [1250, 191] width 17 height 17
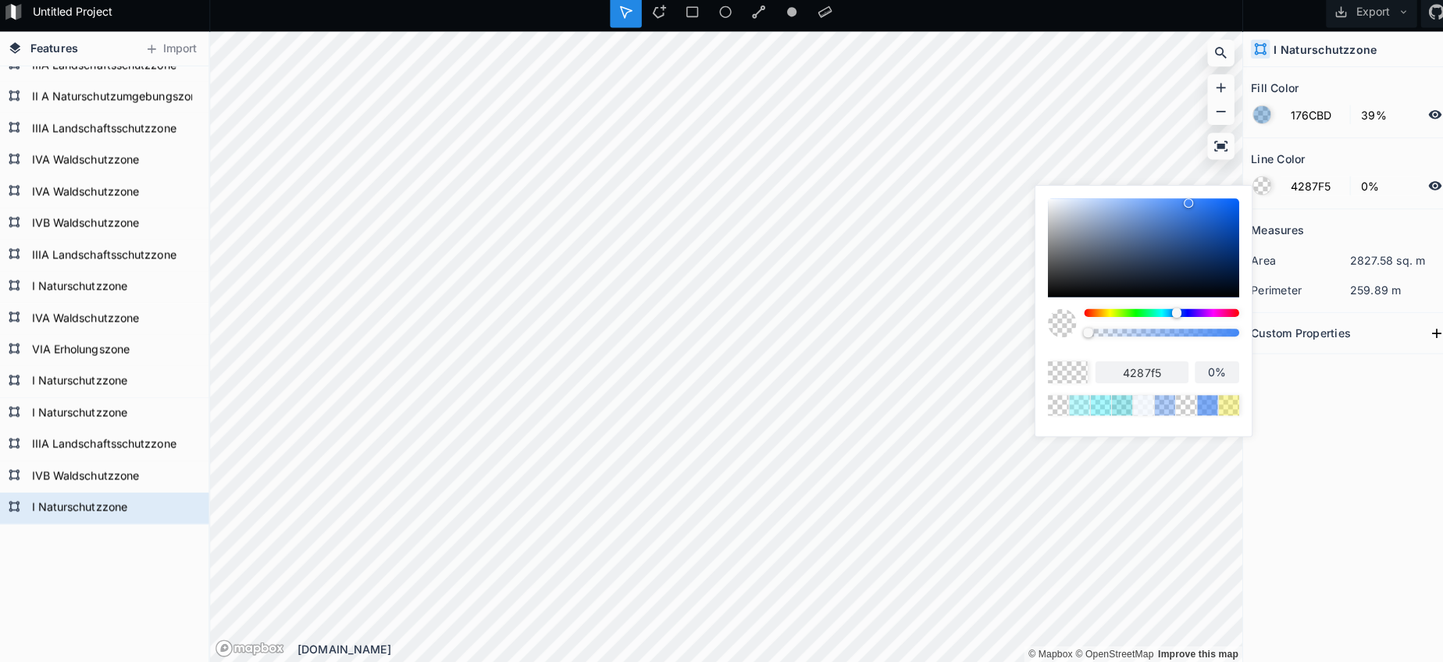
click at [675, 293] on body "Untitled Project Export Features Import I Naturschutzzone IVB Waldschutzzone II…" at bounding box center [721, 331] width 1443 height 662
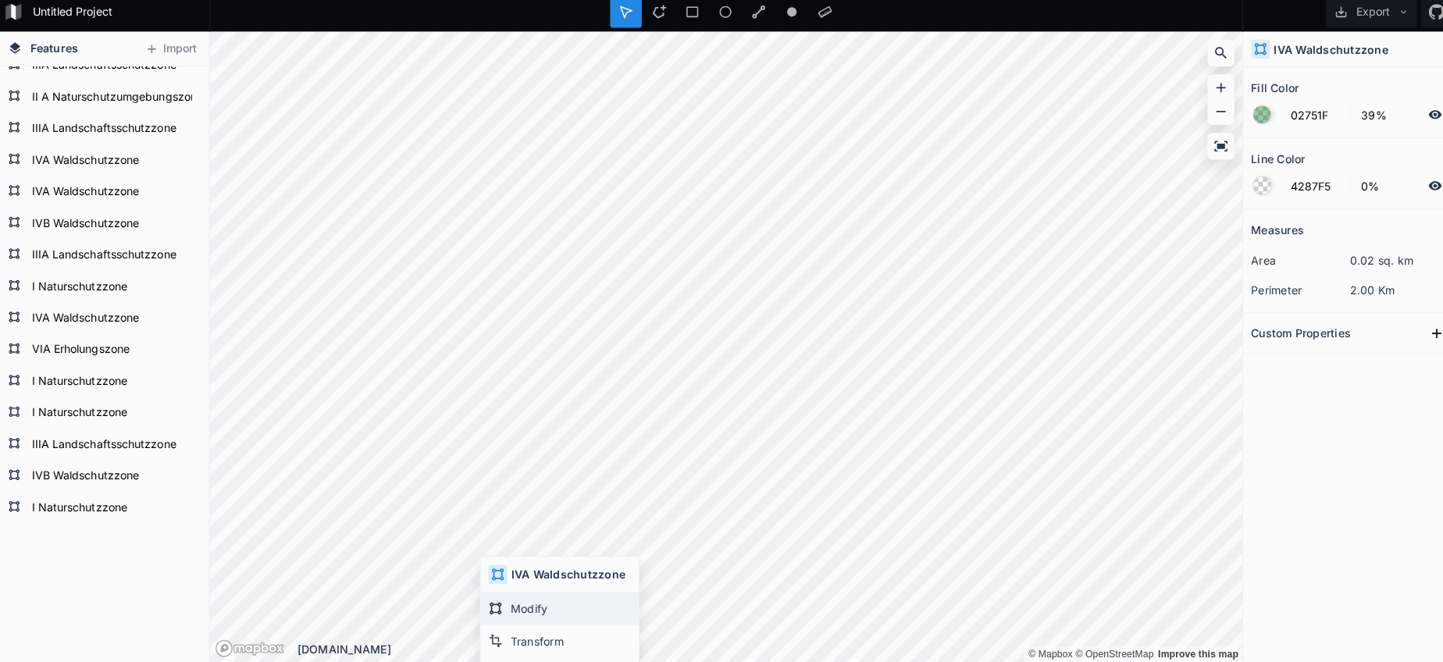
click at [499, 593] on div "Modify" at bounding box center [557, 609] width 156 height 32
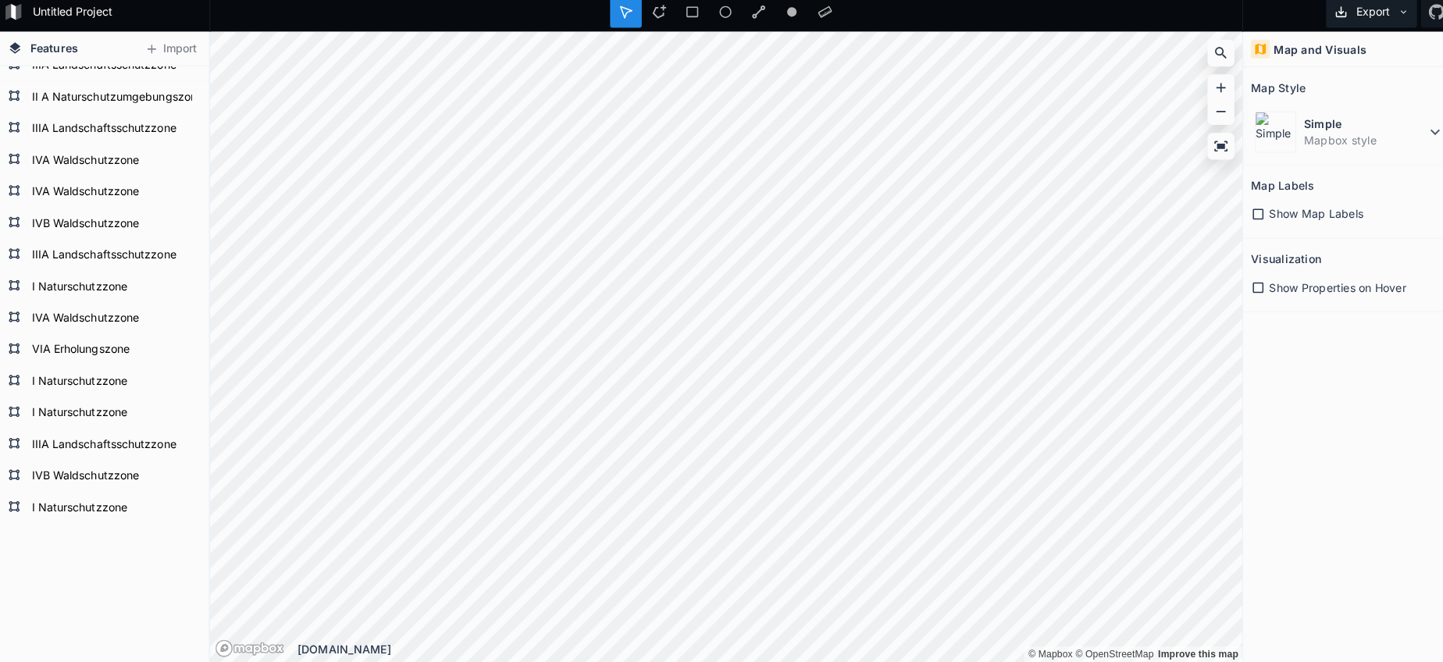
click at [1349, 17] on button "Export" at bounding box center [1359, 19] width 90 height 31
click at [1337, 76] on div "Export as .geojson" at bounding box center [1356, 89] width 156 height 32
click at [648, 16] on icon at bounding box center [655, 19] width 14 height 14
click at [847, 661] on html "Untitled Project Export Features Import I Naturschutzzone IVB Waldschutzzone II…" at bounding box center [721, 331] width 1443 height 662
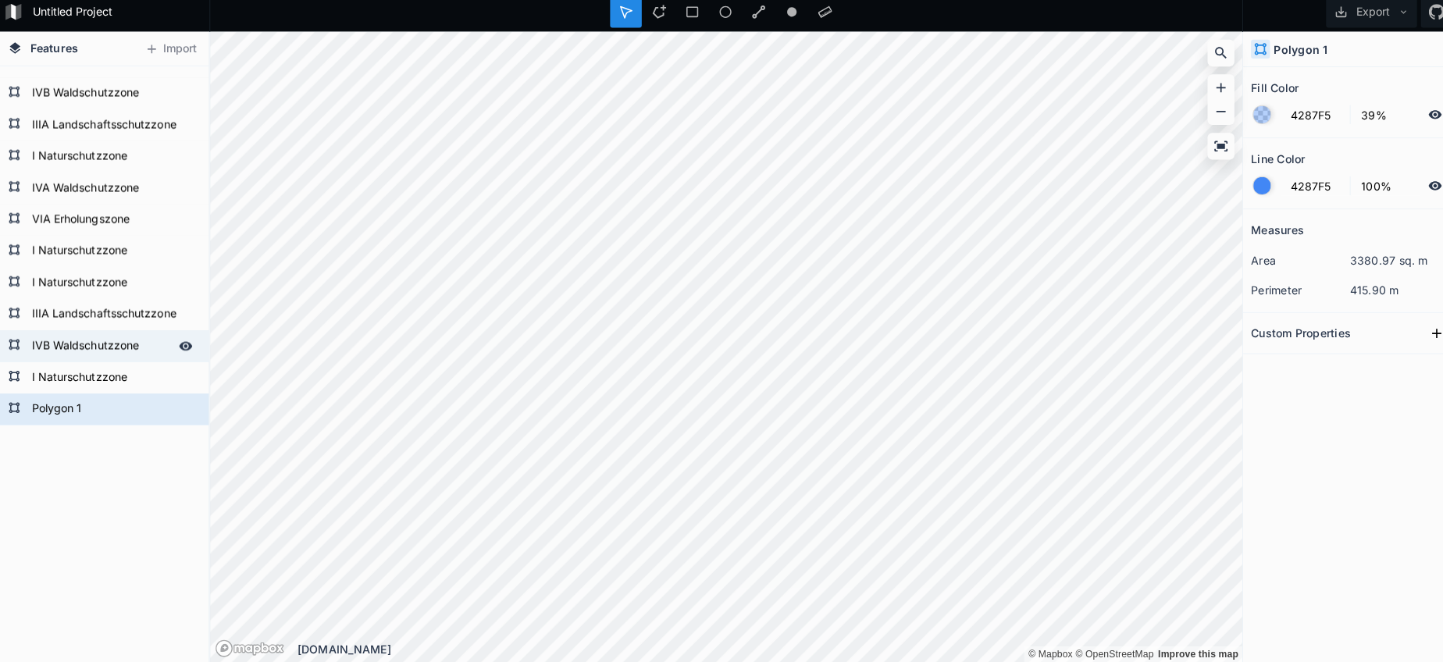
scroll to position [3050, 0]
click at [73, 404] on form "Polygon 1" at bounding box center [103, 412] width 146 height 23
click input "submit" at bounding box center [0, 0] width 0 height 0
click at [1251, 118] on div at bounding box center [1250, 120] width 17 height 17
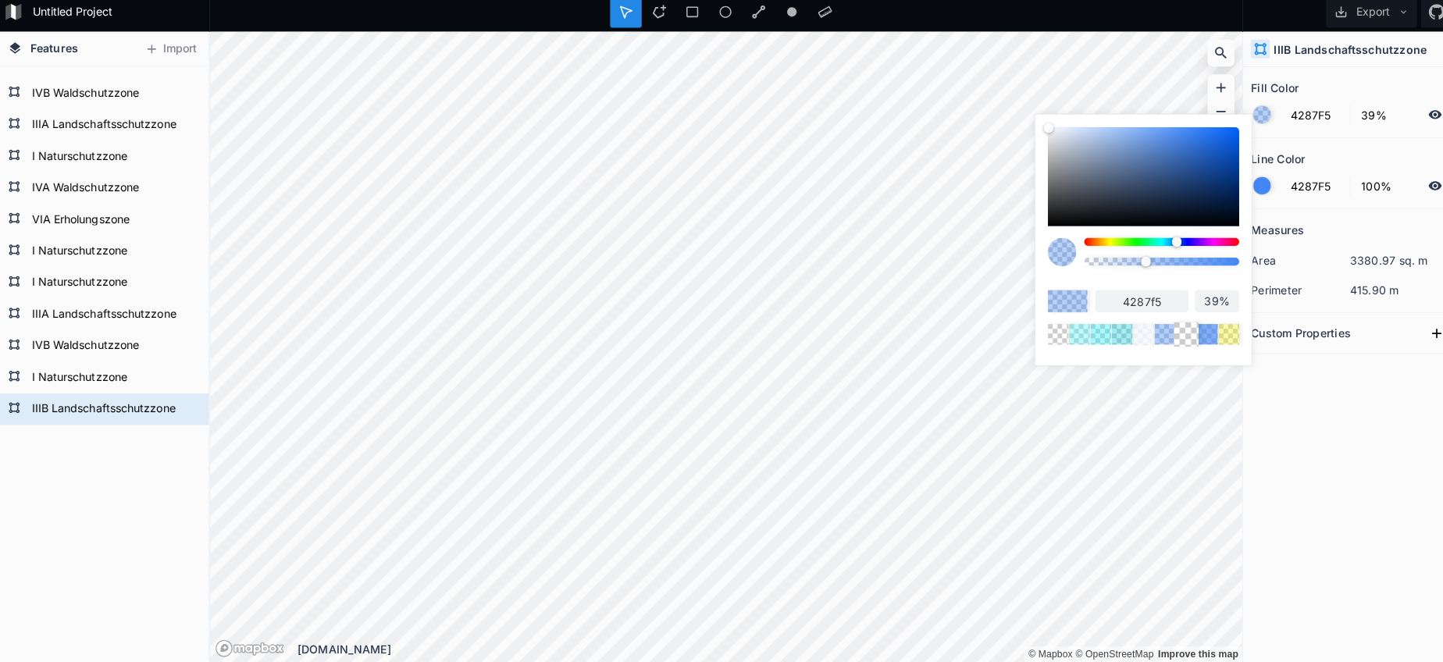
drag, startPoint x: 1210, startPoint y: 331, endPoint x: 1180, endPoint y: 329, distance: 30.5
click at [1210, 331] on div at bounding box center [1218, 338] width 20 height 20
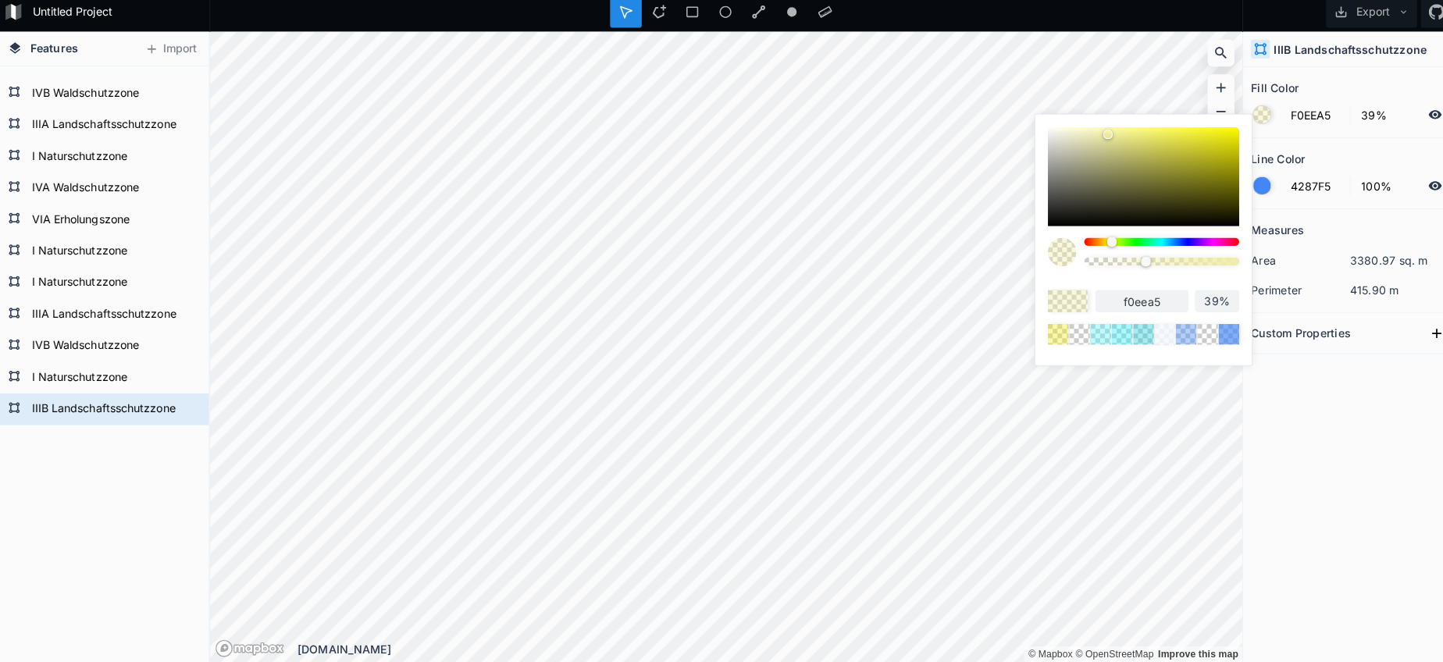
drag, startPoint x: 1200, startPoint y: 132, endPoint x: 1104, endPoint y: 148, distance: 97.4
click at [1094, 136] on div at bounding box center [1098, 140] width 9 height 9
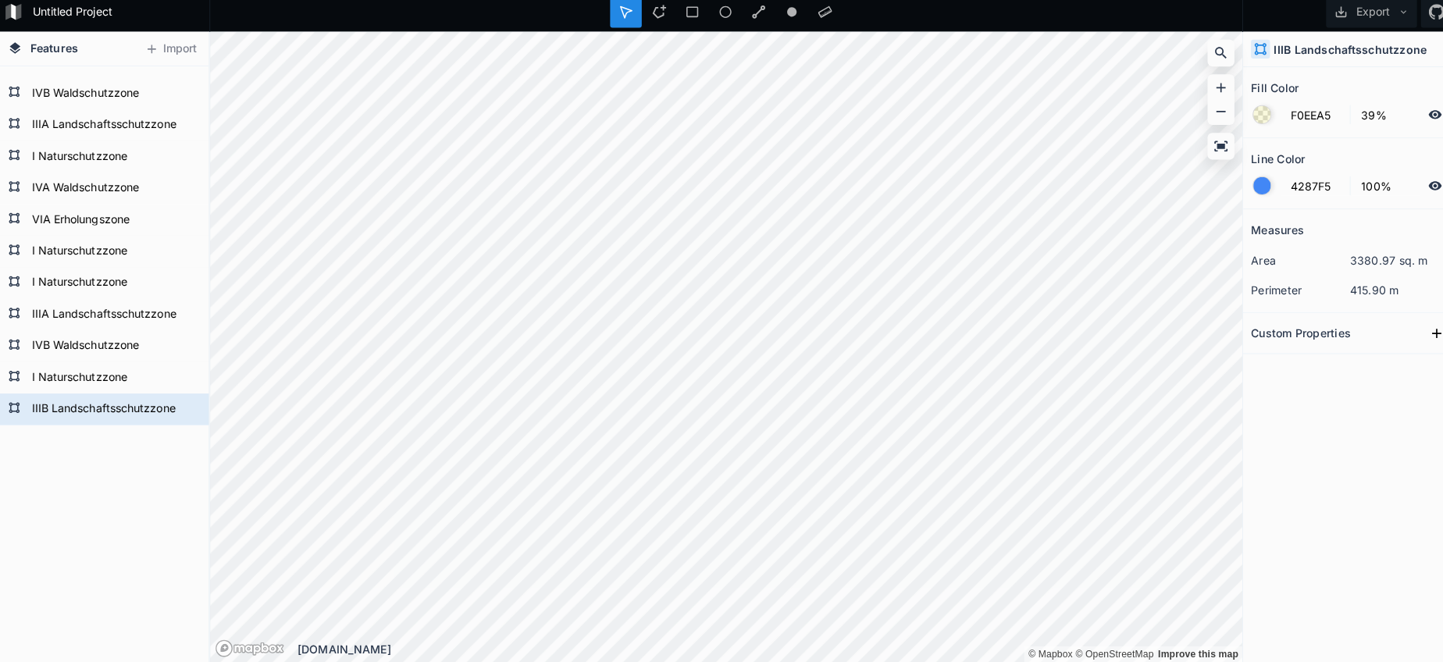
click at [1252, 186] on div at bounding box center [1250, 191] width 17 height 17
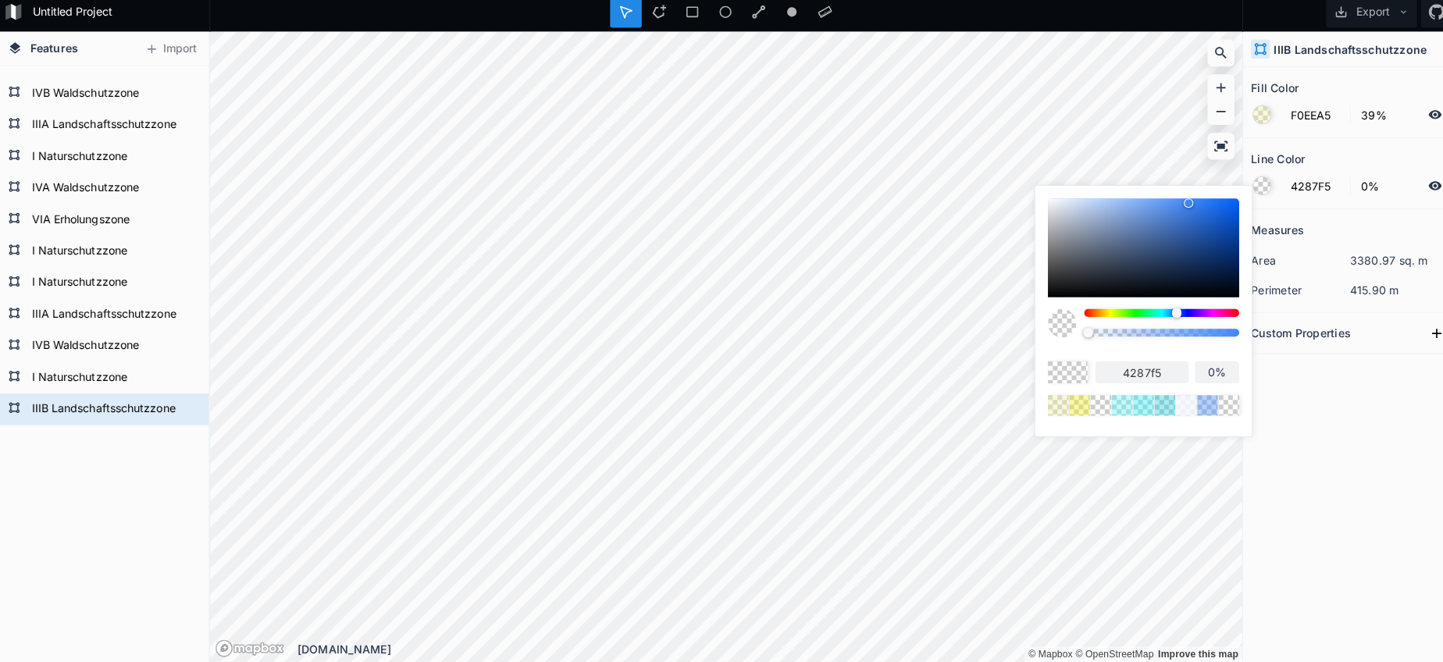
click at [954, 324] on body "Untitled Project Export Features Import I Naturschutzzone IIIB Landschaftsschut…" at bounding box center [721, 331] width 1443 height 662
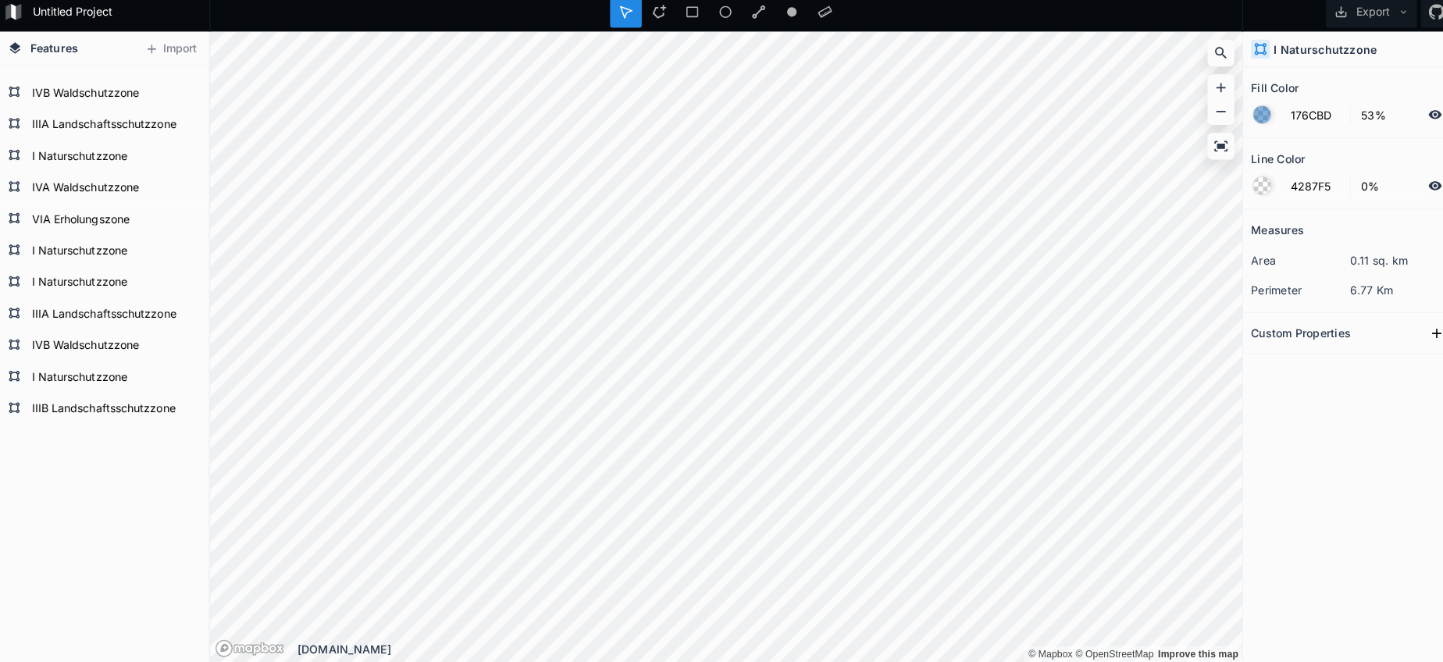
click at [1242, 112] on div at bounding box center [1250, 120] width 17 height 17
click at [1242, 116] on div at bounding box center [1250, 120] width 17 height 17
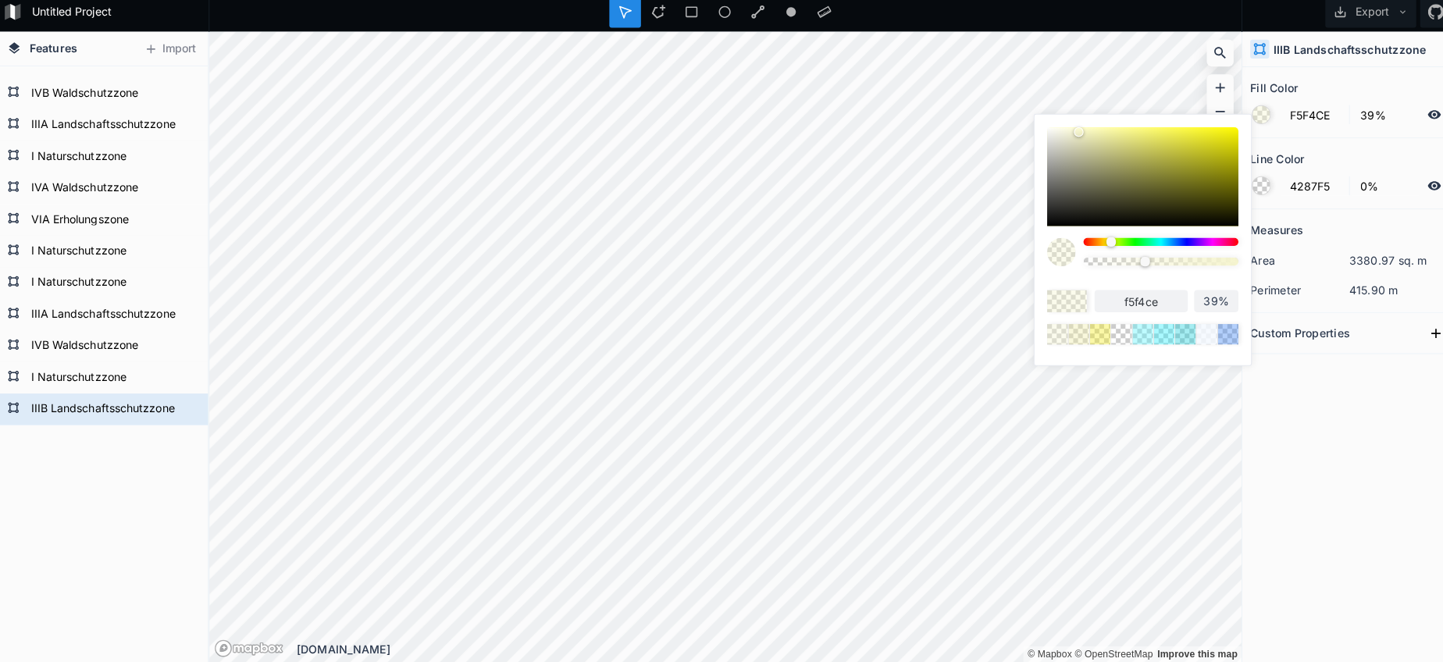
drag, startPoint x: 1038, startPoint y: 127, endPoint x: 1061, endPoint y: 133, distance: 23.3
click at [1066, 134] on div at bounding box center [1070, 138] width 9 height 9
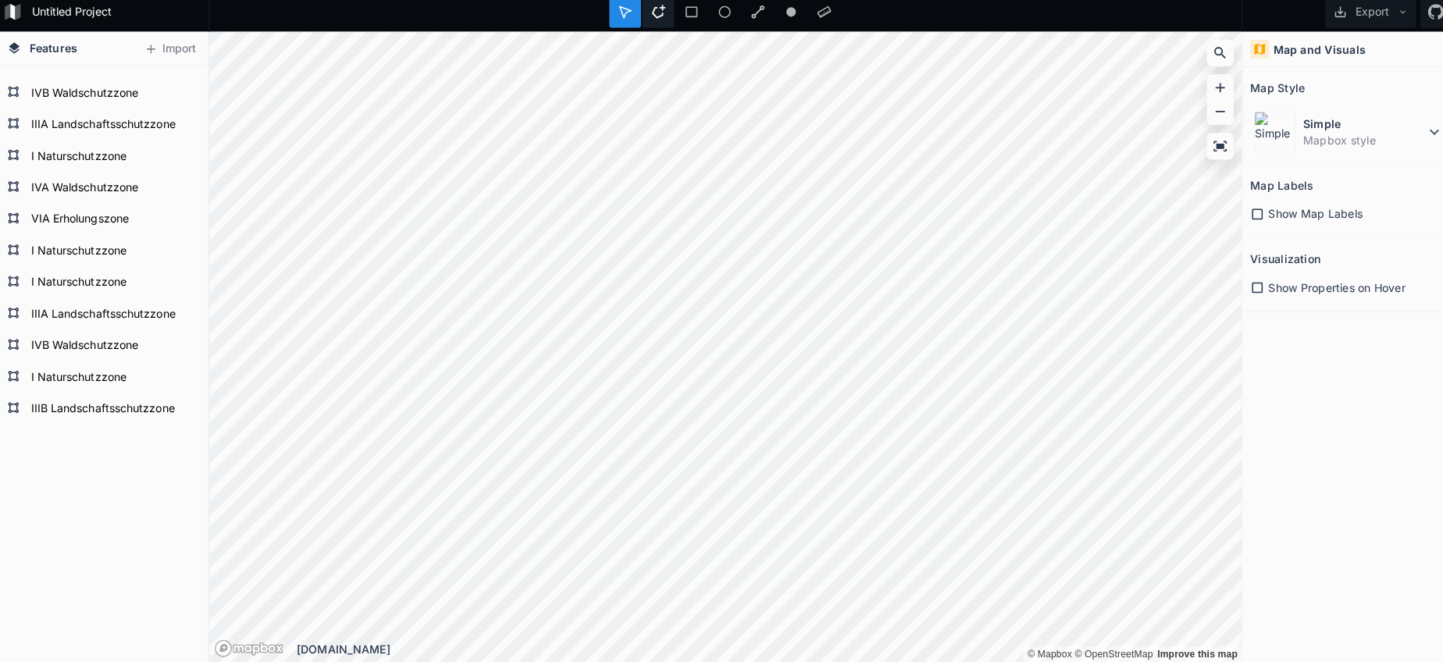
drag, startPoint x: 650, startPoint y: 15, endPoint x: 650, endPoint y: 23, distance: 7.8
click at [649, 16] on icon at bounding box center [655, 19] width 14 height 14
click at [660, 2] on div "Untitled Project Export Features Import I Naturschutzzone IIIB Landschaftsschut…" at bounding box center [721, 331] width 1443 height 662
click at [1310, 142] on dd "Mapbox style" at bounding box center [1352, 146] width 120 height 16
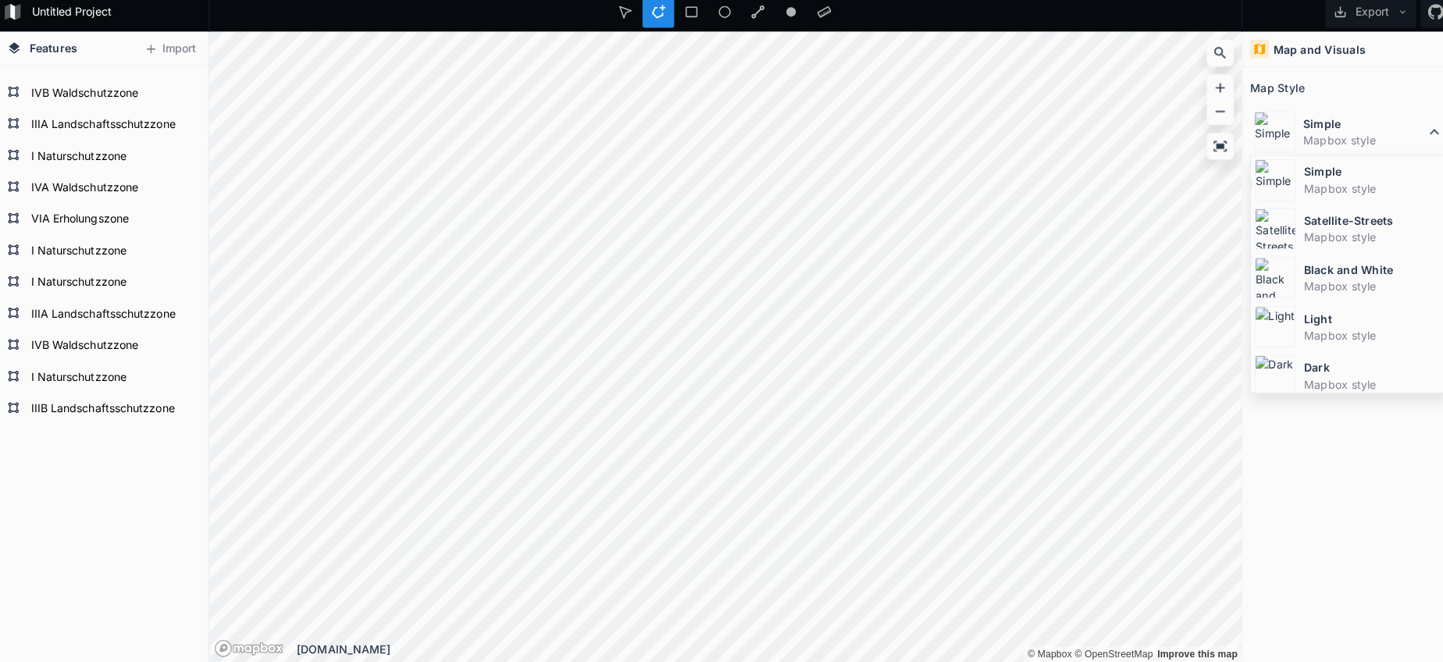
drag, startPoint x: 1275, startPoint y: 215, endPoint x: 1245, endPoint y: 215, distance: 29.7
click at [1275, 215] on img at bounding box center [1264, 234] width 41 height 41
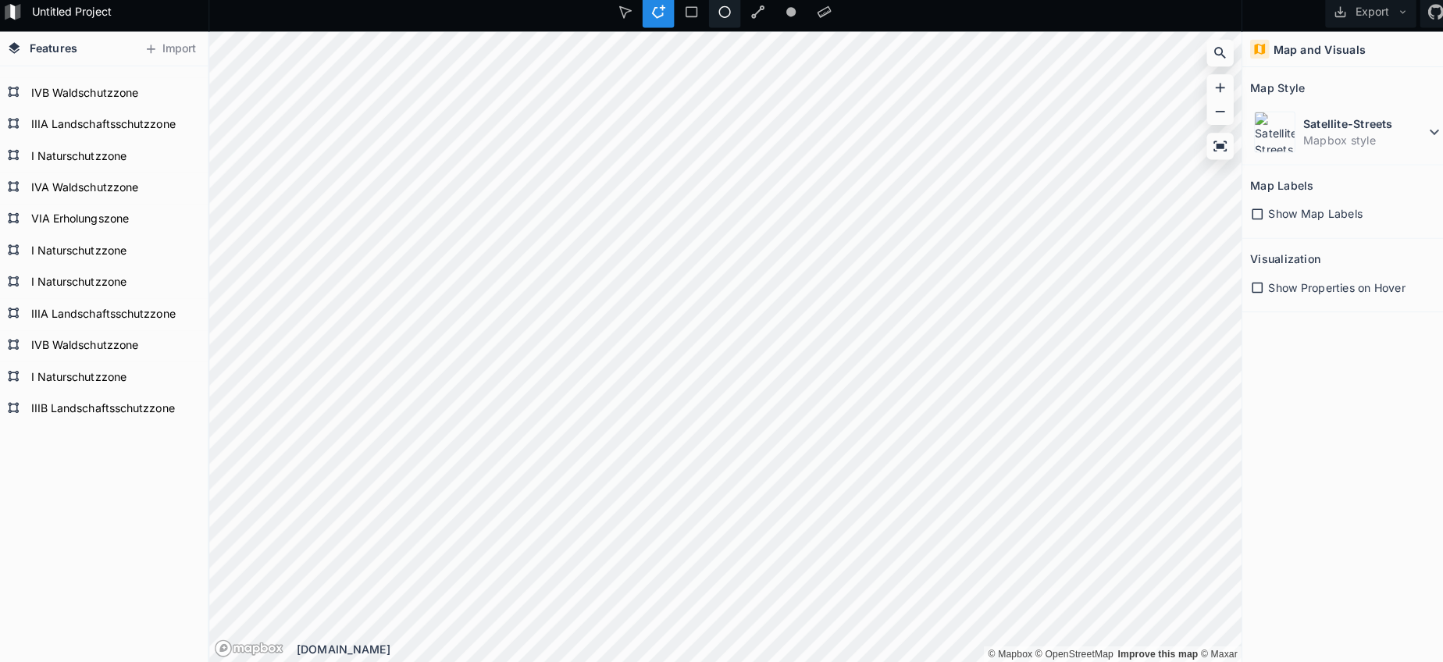
click at [726, 2] on div "Untitled Project Export Features Import I Naturschutzzone IIIB Landschaftsschut…" at bounding box center [721, 331] width 1443 height 662
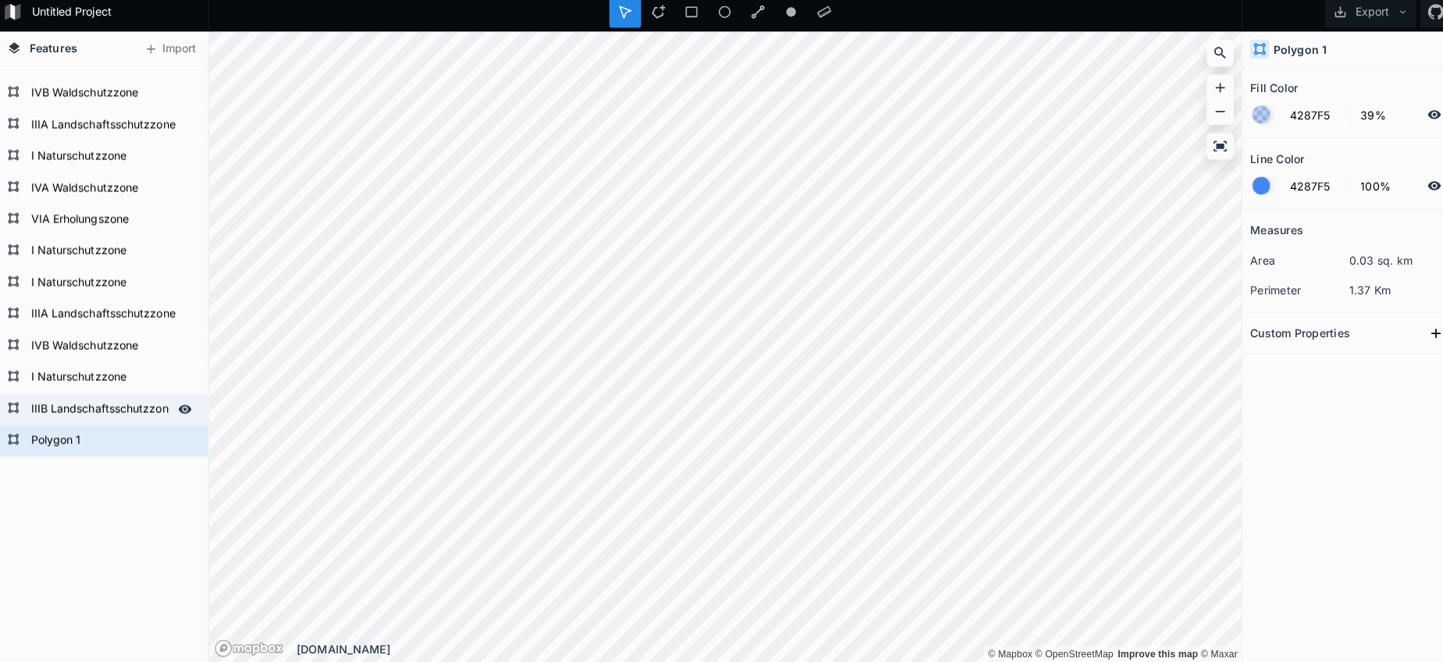
click at [87, 401] on form "IIIB Landschaftsschutzzone" at bounding box center [103, 412] width 146 height 23
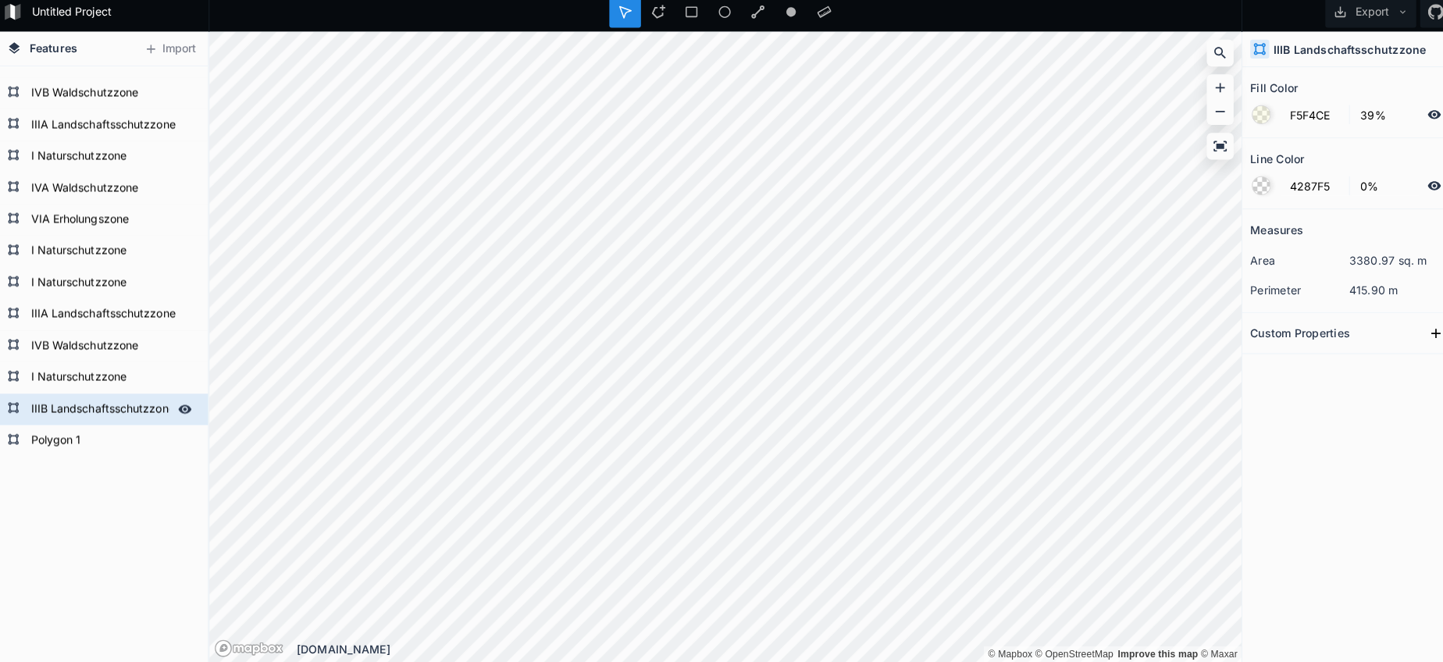
click at [86, 401] on form "IIIB Landschaftsschutzzone" at bounding box center [103, 412] width 146 height 23
click at [66, 436] on form "Polygon 1" at bounding box center [103, 443] width 146 height 23
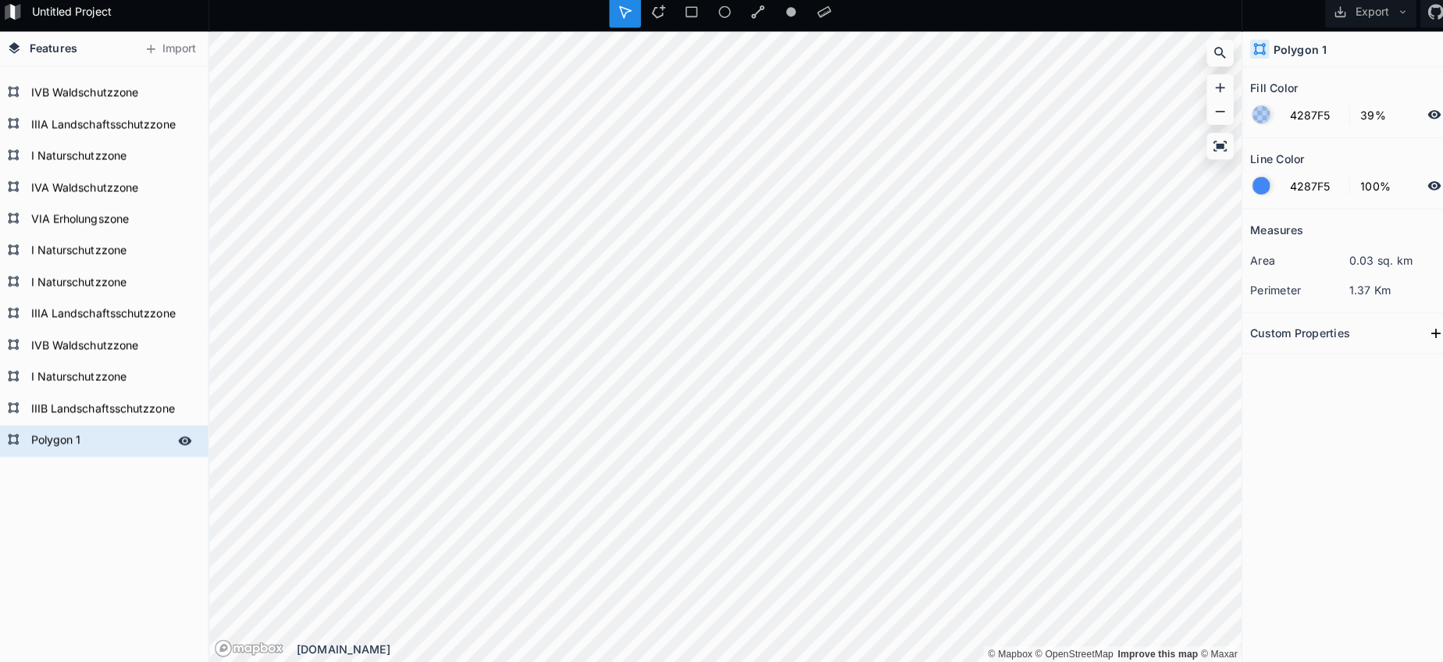
click at [66, 436] on form "Polygon 1" at bounding box center [103, 443] width 146 height 23
paste input "IIIB Landschaftsschutzzone"
drag, startPoint x: 74, startPoint y: 460, endPoint x: 80, endPoint y: 431, distance: 29.4
click at [80, 408] on form "IIIB Landschaftsschutzzone" at bounding box center [103, 412] width 146 height 23
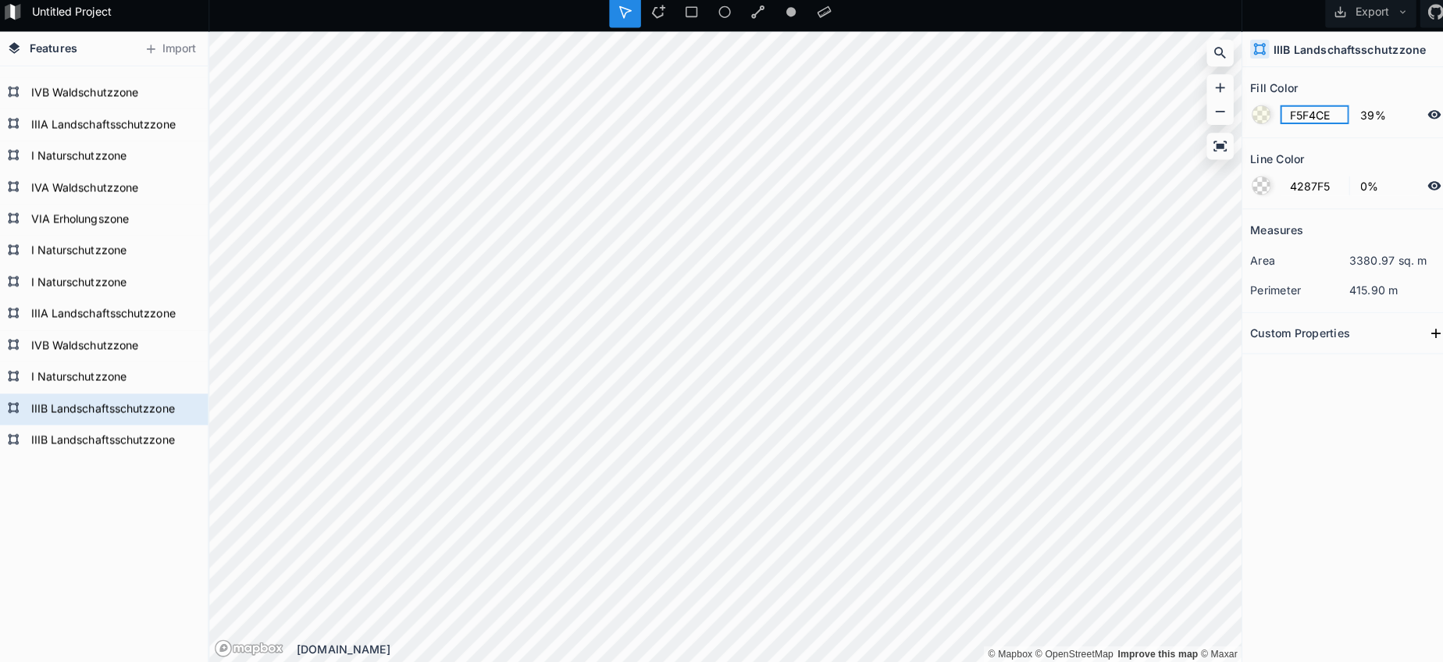
click at [1291, 122] on input "F5F4CE" at bounding box center [1303, 121] width 68 height 19
click at [74, 448] on div "IIIB Landschaftsschutzzone" at bounding box center [105, 443] width 210 height 31
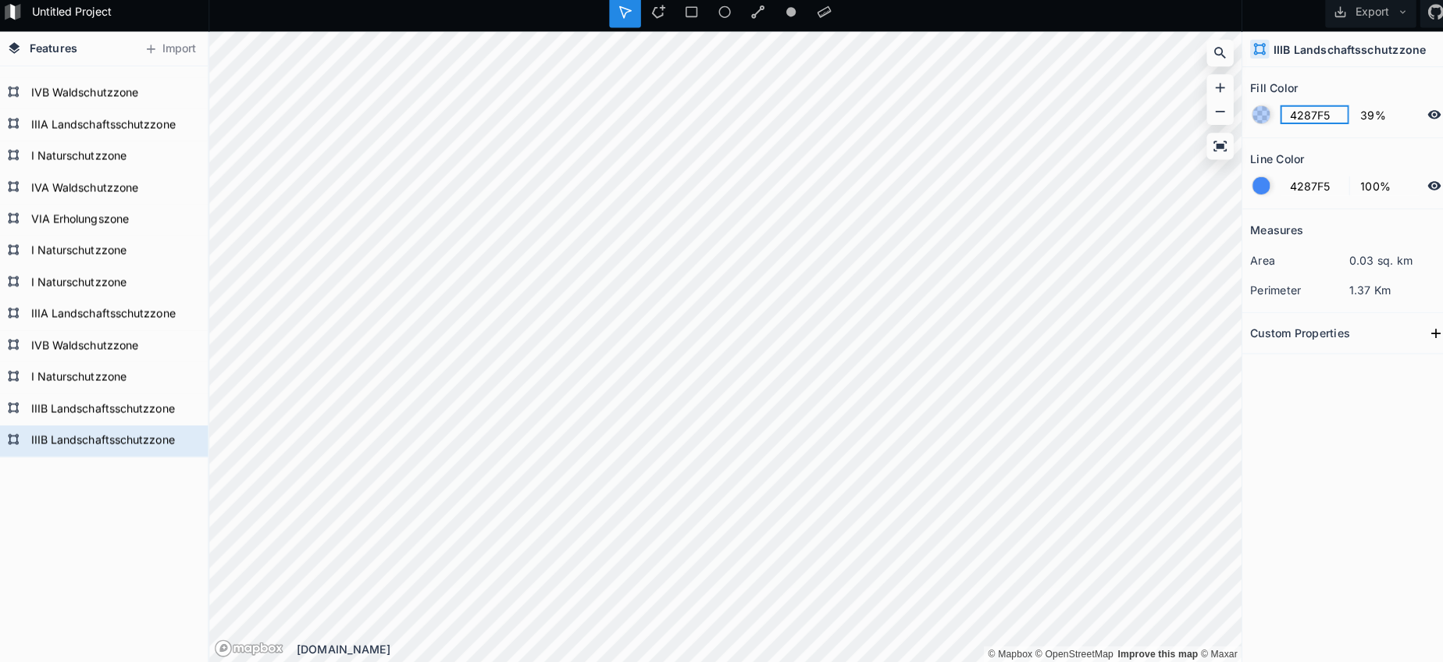
click at [1301, 113] on input "4287F5" at bounding box center [1303, 121] width 68 height 19
paste input "F5F4CE"
click at [1249, 183] on div at bounding box center [1250, 191] width 17 height 17
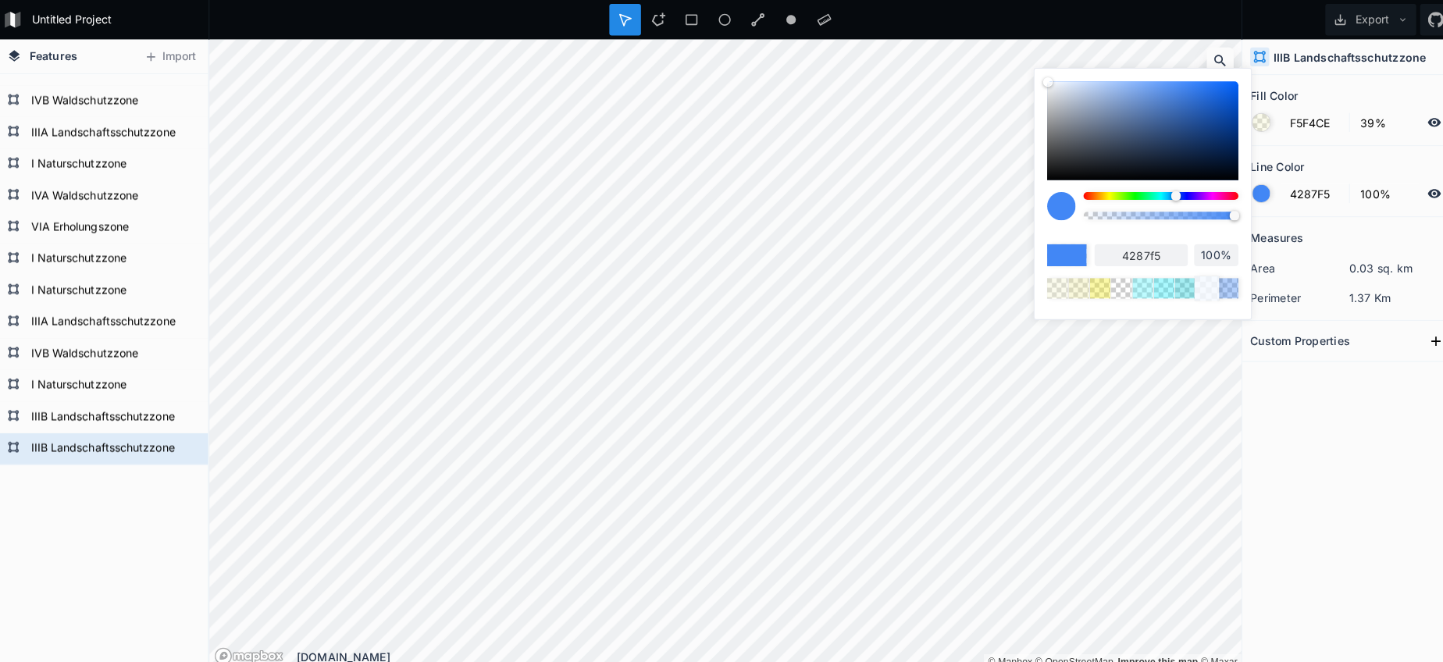
scroll to position [0, 0]
click at [819, 201] on body "Untitled Project Export Features Import I Naturschutzzone IIIB Landschaftsschut…" at bounding box center [721, 331] width 1443 height 662
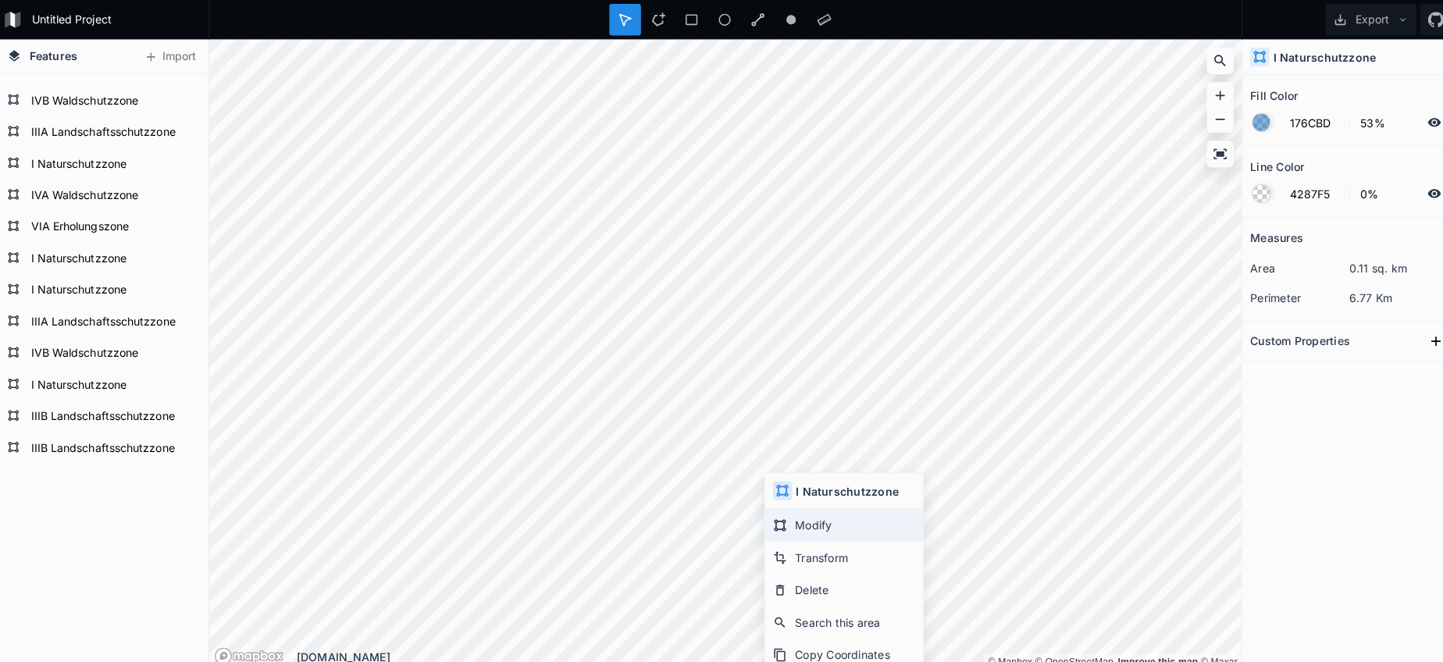
click at [809, 514] on div "Modify" at bounding box center [838, 519] width 156 height 32
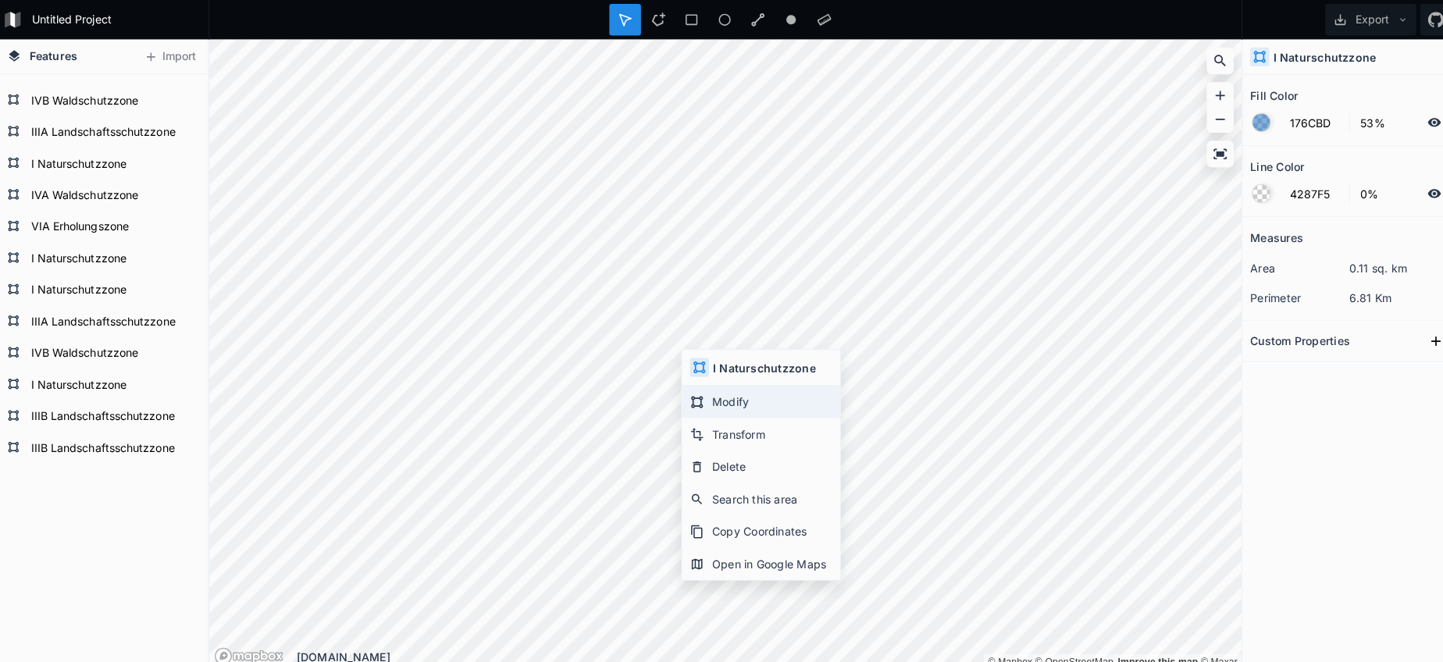
click at [703, 401] on div "Modify" at bounding box center [756, 397] width 156 height 32
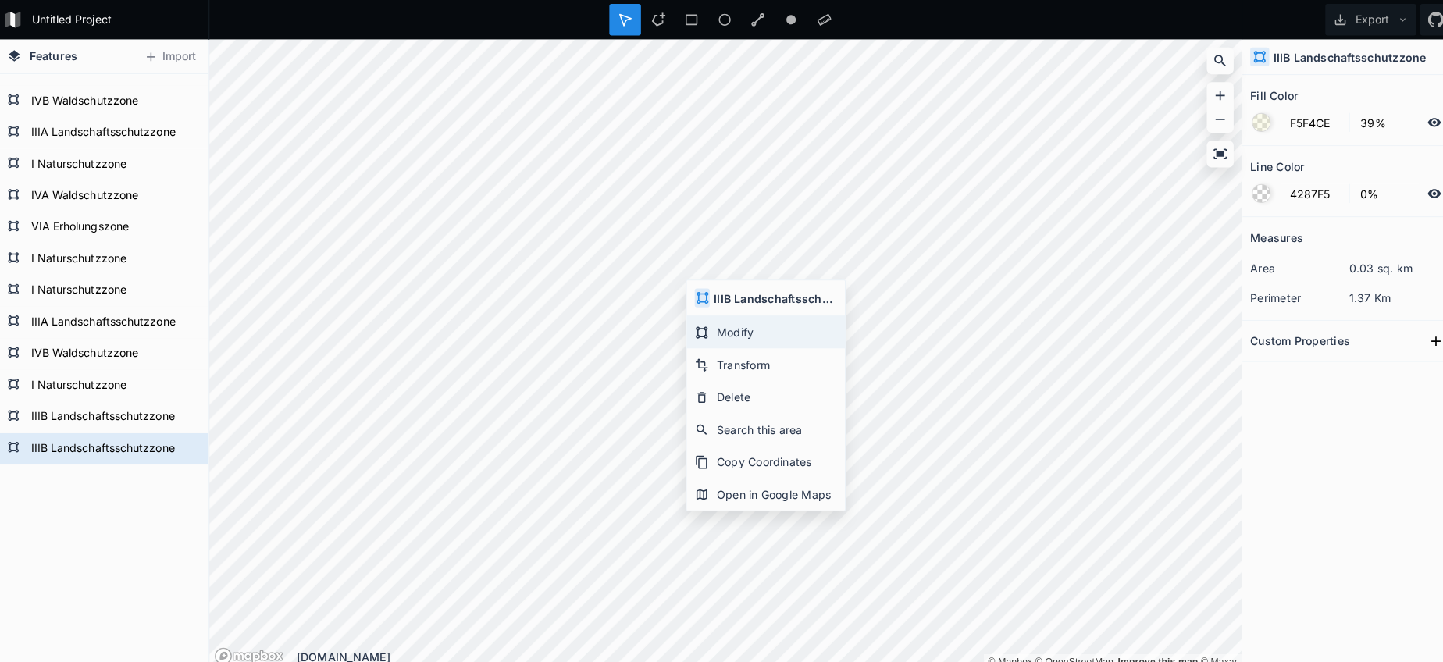
click at [717, 331] on div "Modify" at bounding box center [761, 328] width 156 height 32
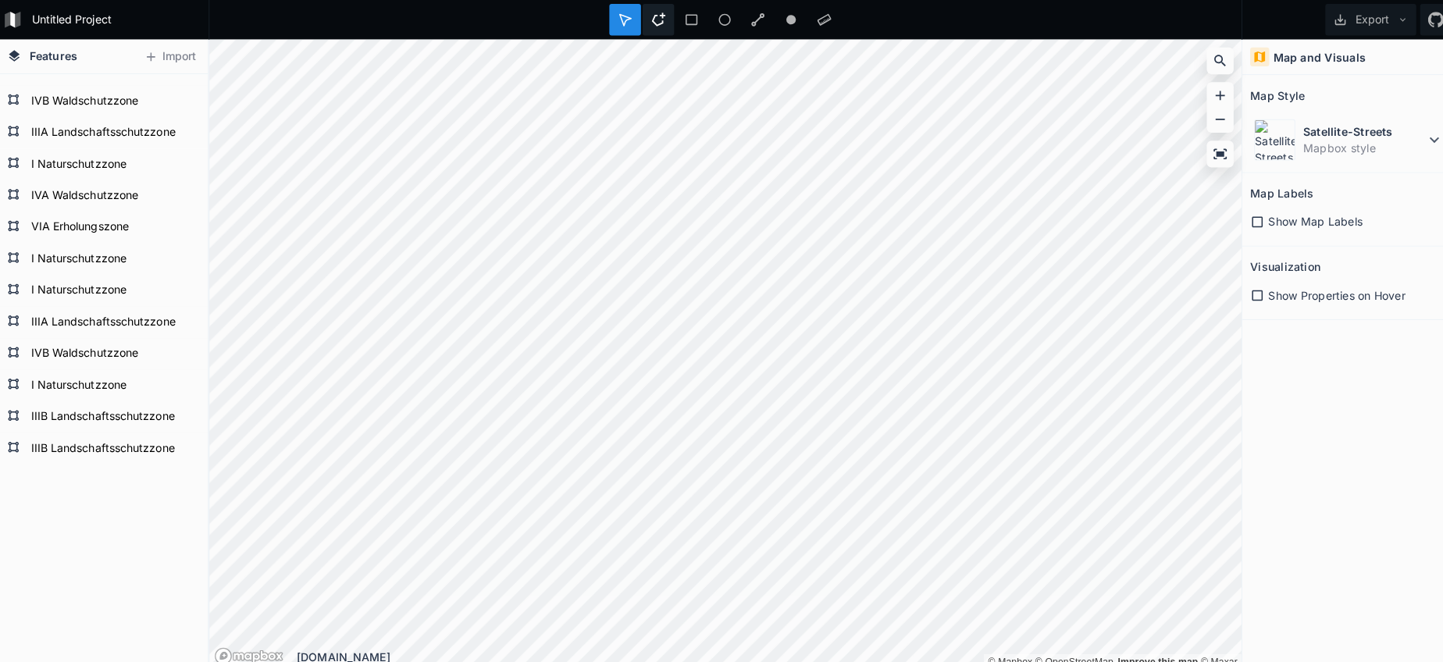
click at [643, 20] on div at bounding box center [654, 19] width 31 height 31
click at [668, 661] on html "Untitled Project Export Features Import I Naturschutzzone IIIB Landschaftsschut…" at bounding box center [721, 331] width 1443 height 662
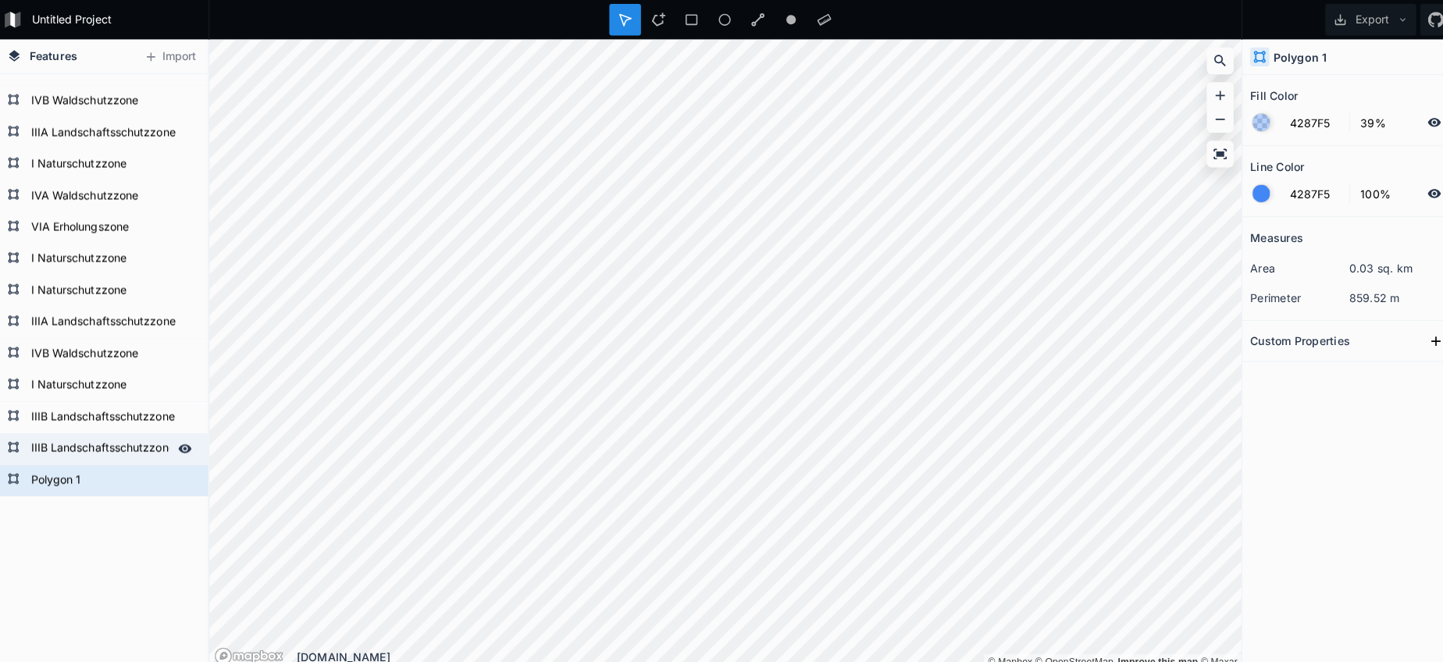
click at [81, 440] on form "IIIB Landschaftsschutzzone" at bounding box center [103, 443] width 146 height 23
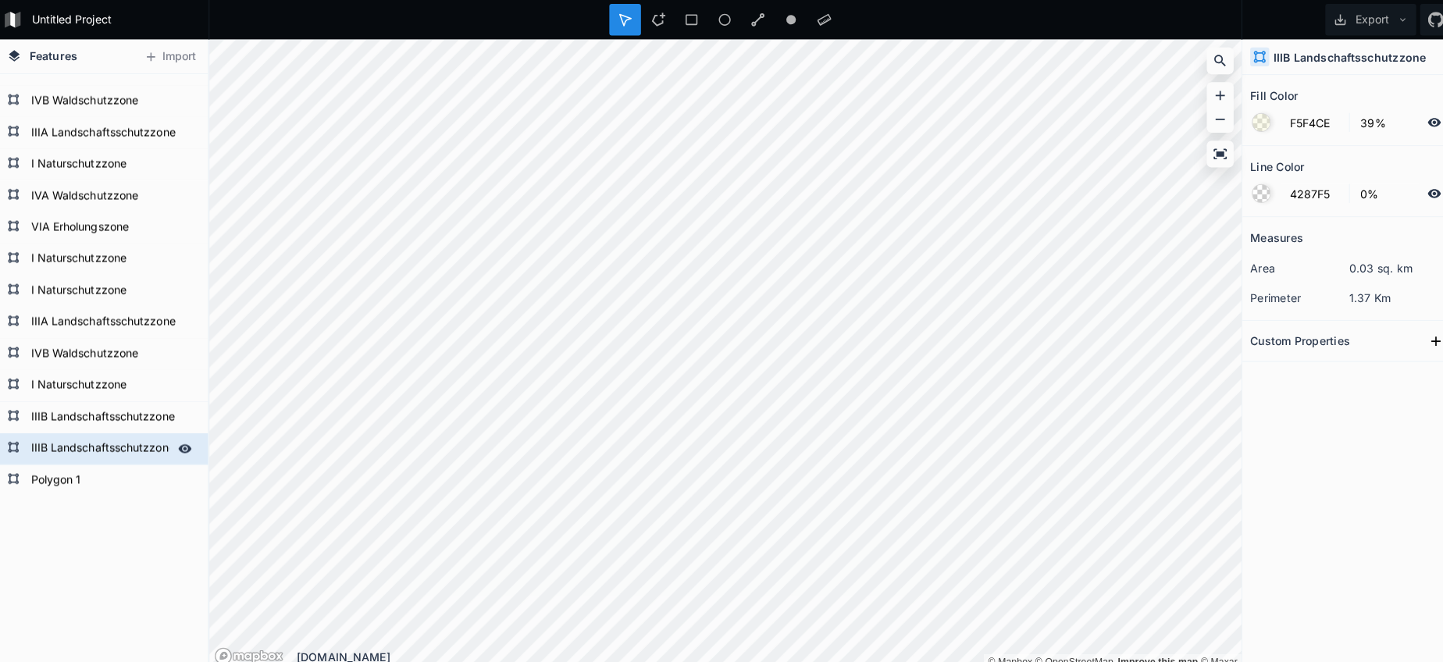
click at [81, 440] on form "IIIB Landschaftsschutzzone" at bounding box center [103, 443] width 146 height 23
click at [87, 482] on form "Polygon 1" at bounding box center [103, 474] width 146 height 23
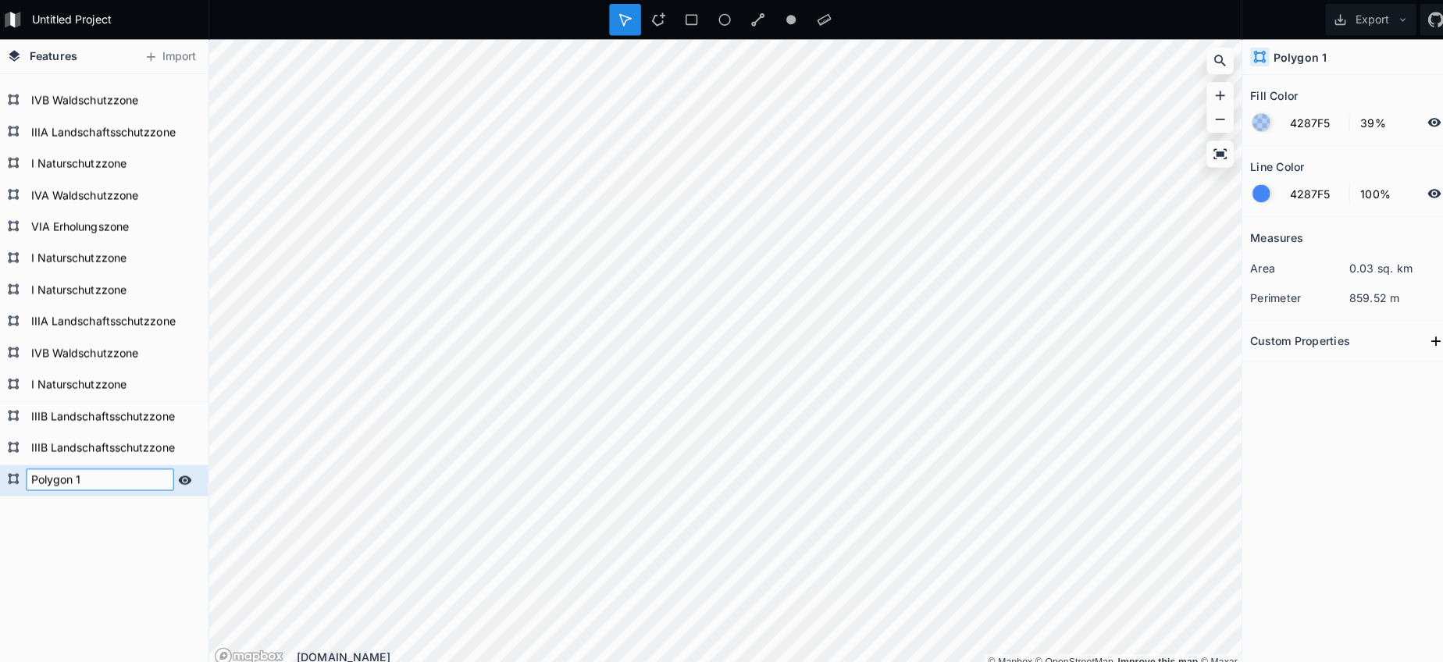
paste input "IIIB Landschaftsschutzzone"
click at [85, 450] on form "IIIB Landschaftsschutzzone" at bounding box center [103, 443] width 146 height 23
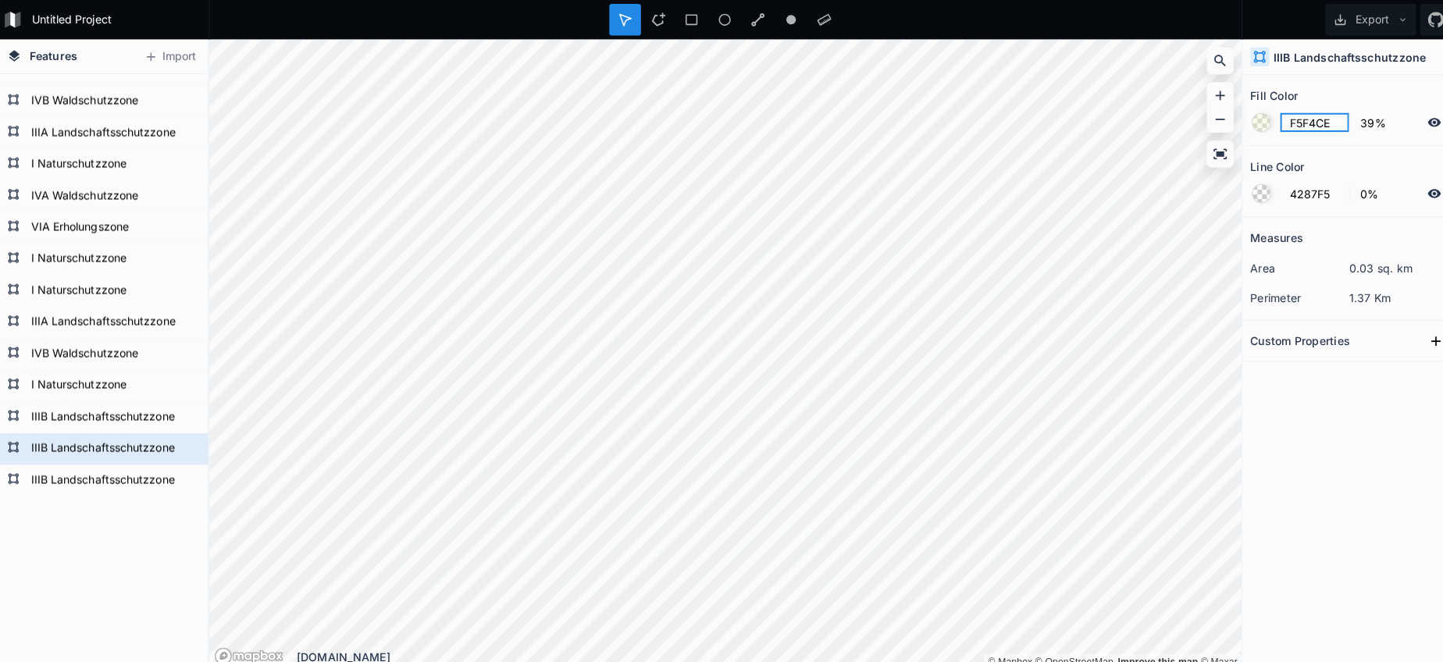
click at [1298, 115] on input "F5F4CE" at bounding box center [1303, 121] width 68 height 19
drag, startPoint x: 107, startPoint y: 475, endPoint x: 126, endPoint y: 475, distance: 19.5
click at [108, 475] on form "IIIB Landschaftsschutzzone" at bounding box center [103, 474] width 146 height 23
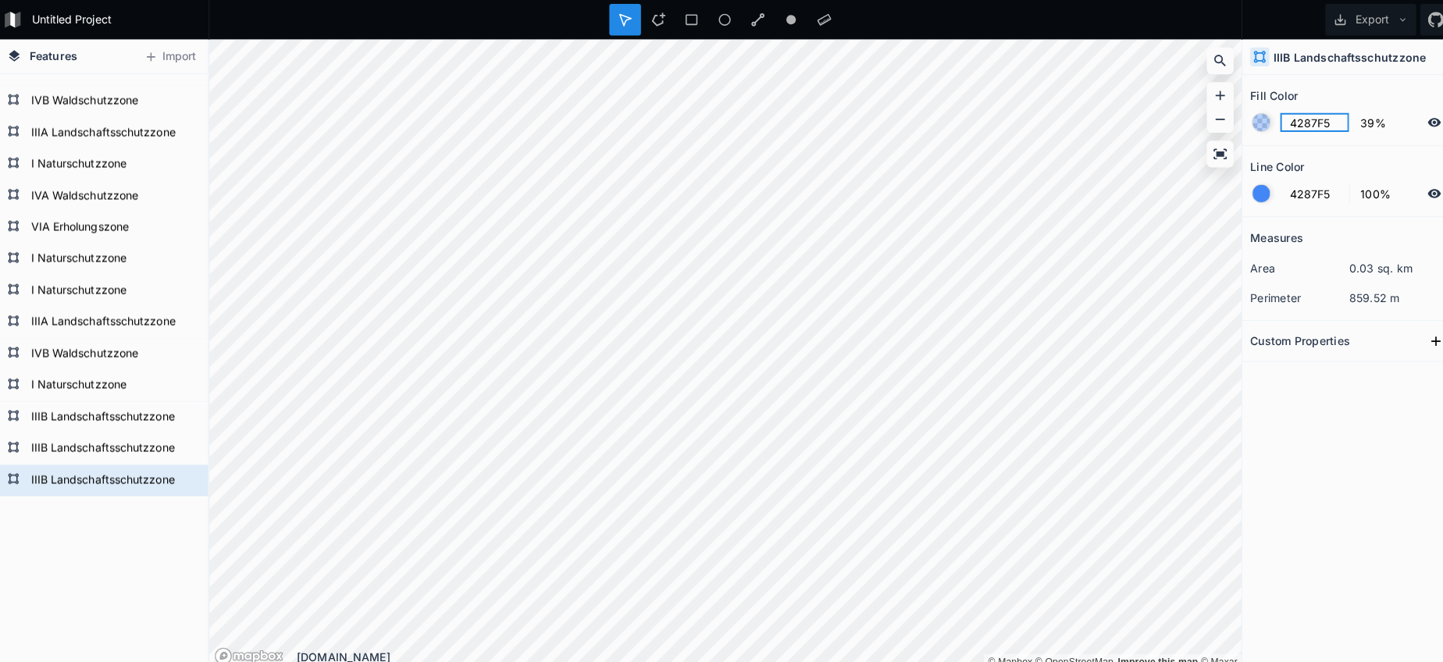
click at [1292, 122] on input "4287F5" at bounding box center [1303, 121] width 68 height 19
paste input "F5F4CE"
click at [1248, 192] on div at bounding box center [1250, 191] width 17 height 17
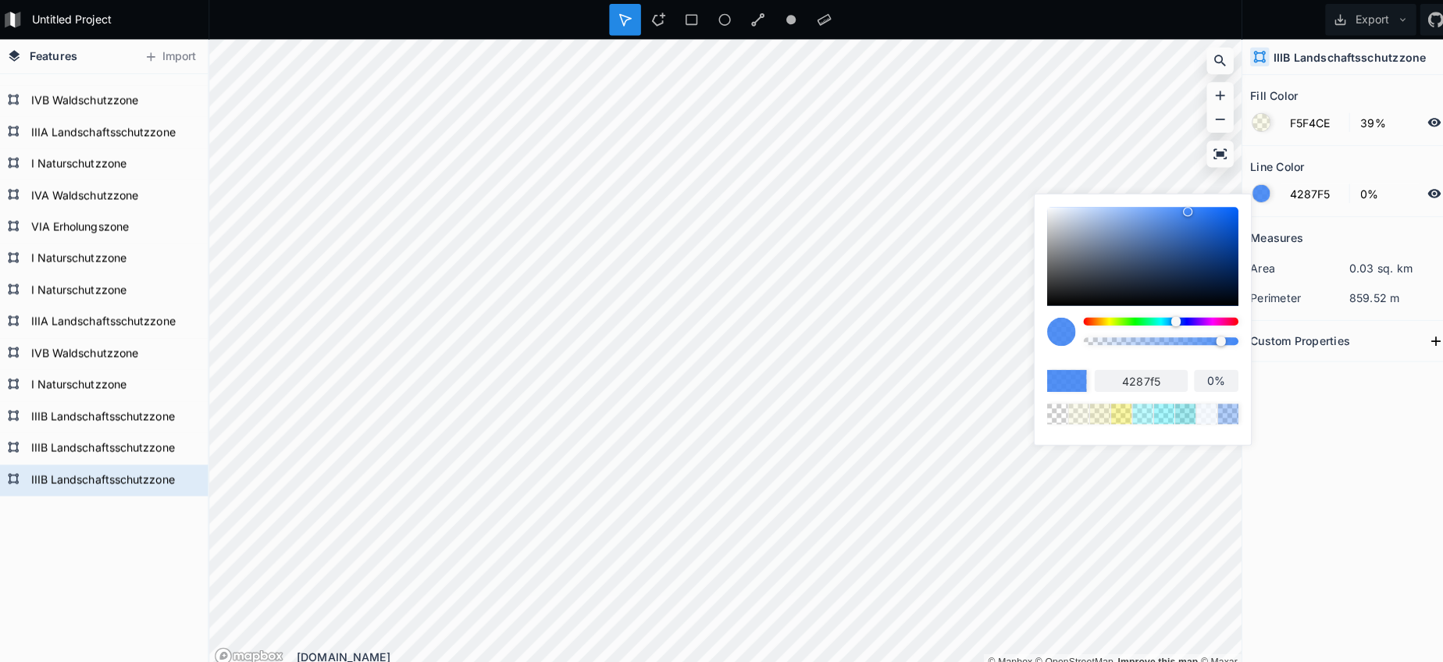
click at [828, 306] on body "Untitled Project Export Features Import I Naturschutzzone IIIB Landschaftsschut…" at bounding box center [721, 331] width 1443 height 662
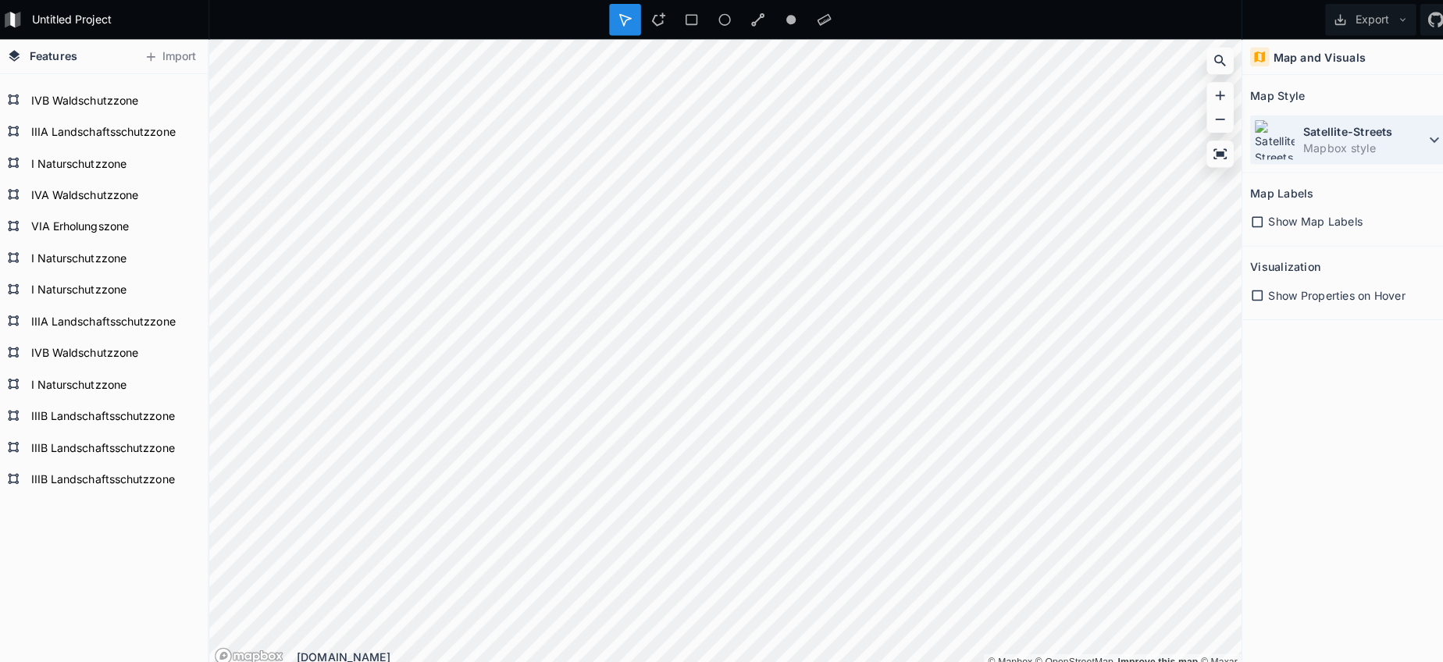
drag, startPoint x: 1282, startPoint y: 143, endPoint x: 1278, endPoint y: 157, distance: 14.6
click at [1282, 143] on div "Satellite-Streets Mapbox style" at bounding box center [1337, 138] width 195 height 48
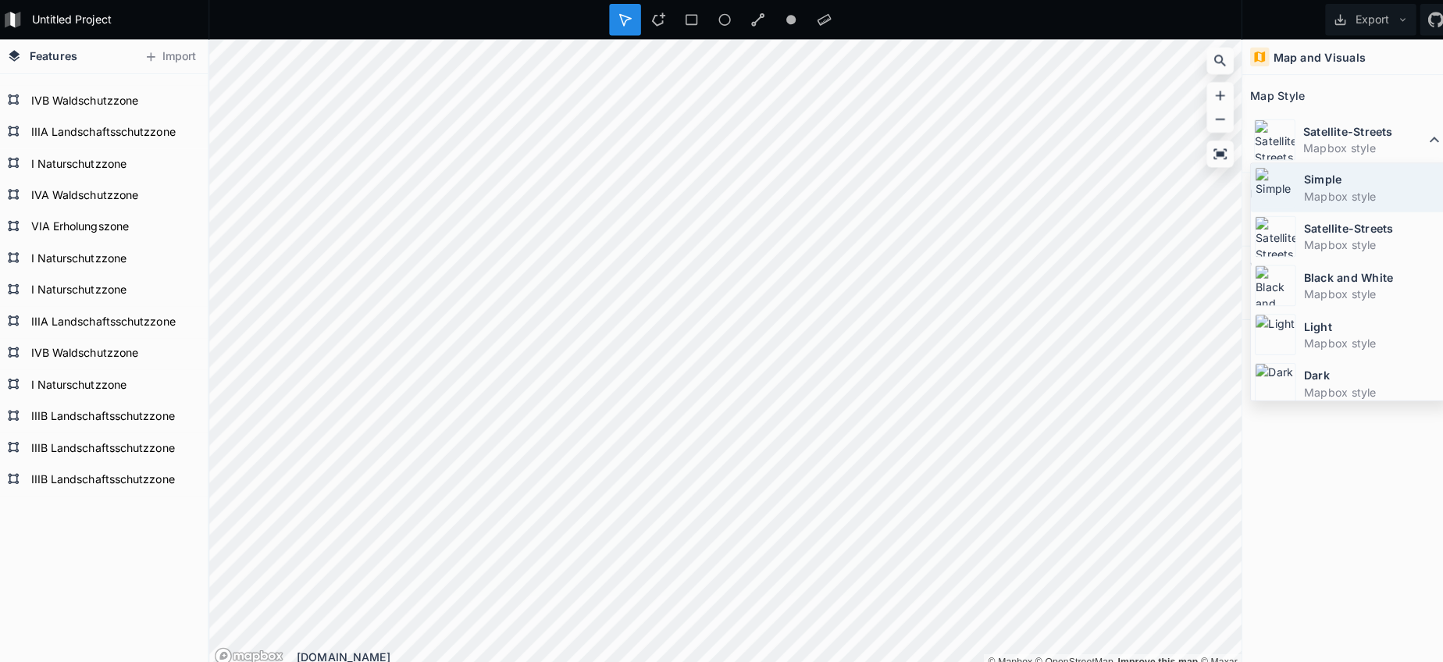
click at [1281, 185] on div "Simple Mapbox style" at bounding box center [1338, 186] width 195 height 48
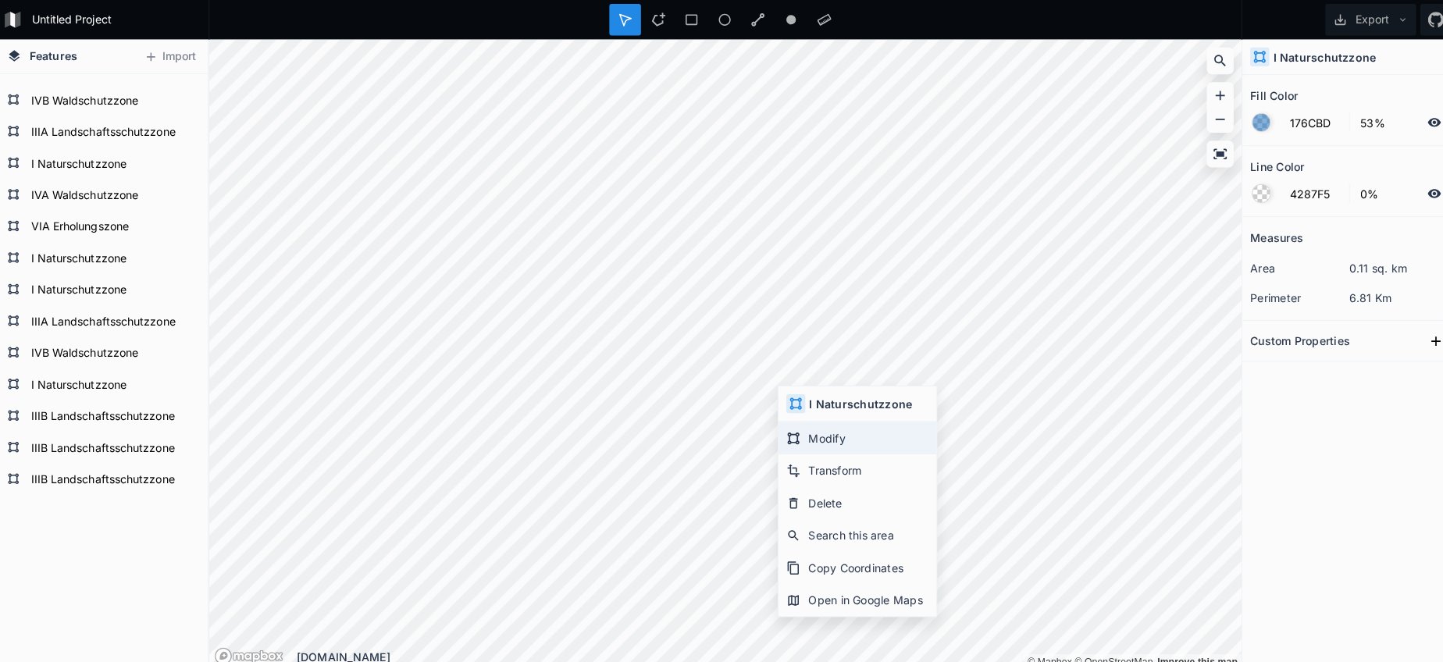
click at [817, 429] on div "Modify" at bounding box center [852, 433] width 156 height 32
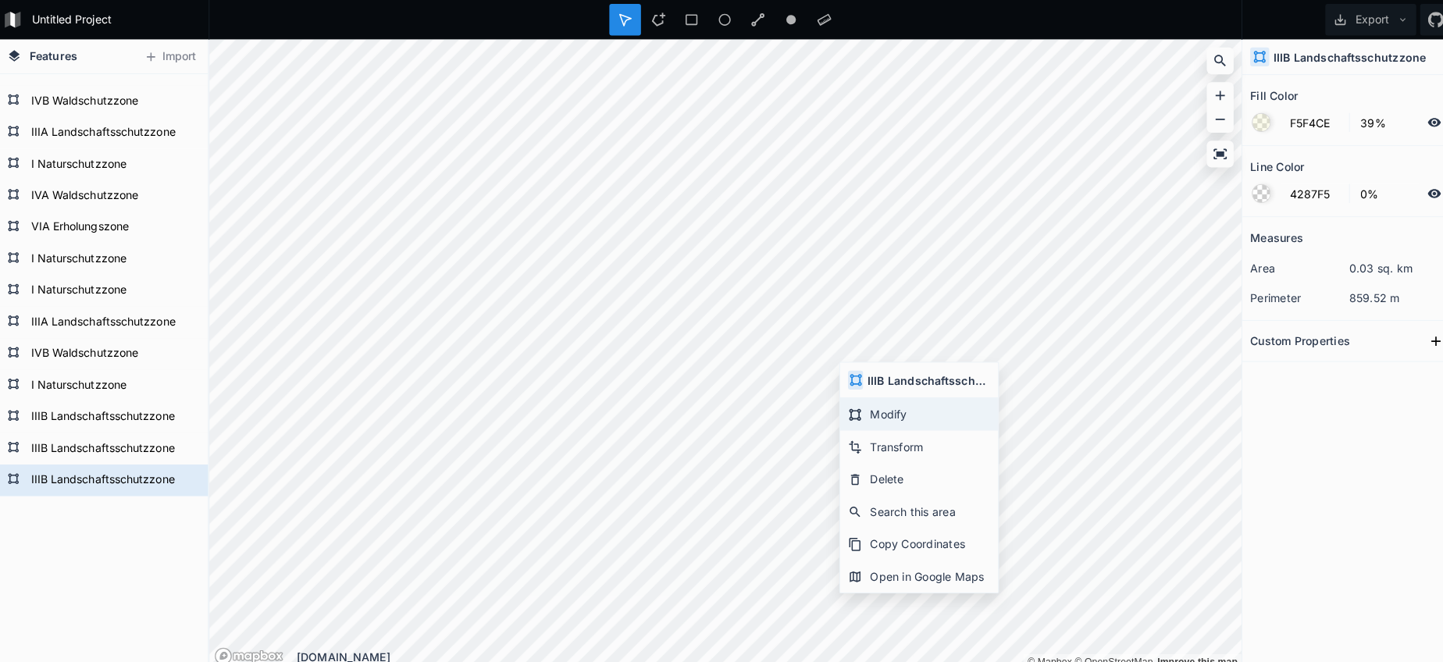
click at [867, 414] on div "Modify" at bounding box center [913, 409] width 156 height 32
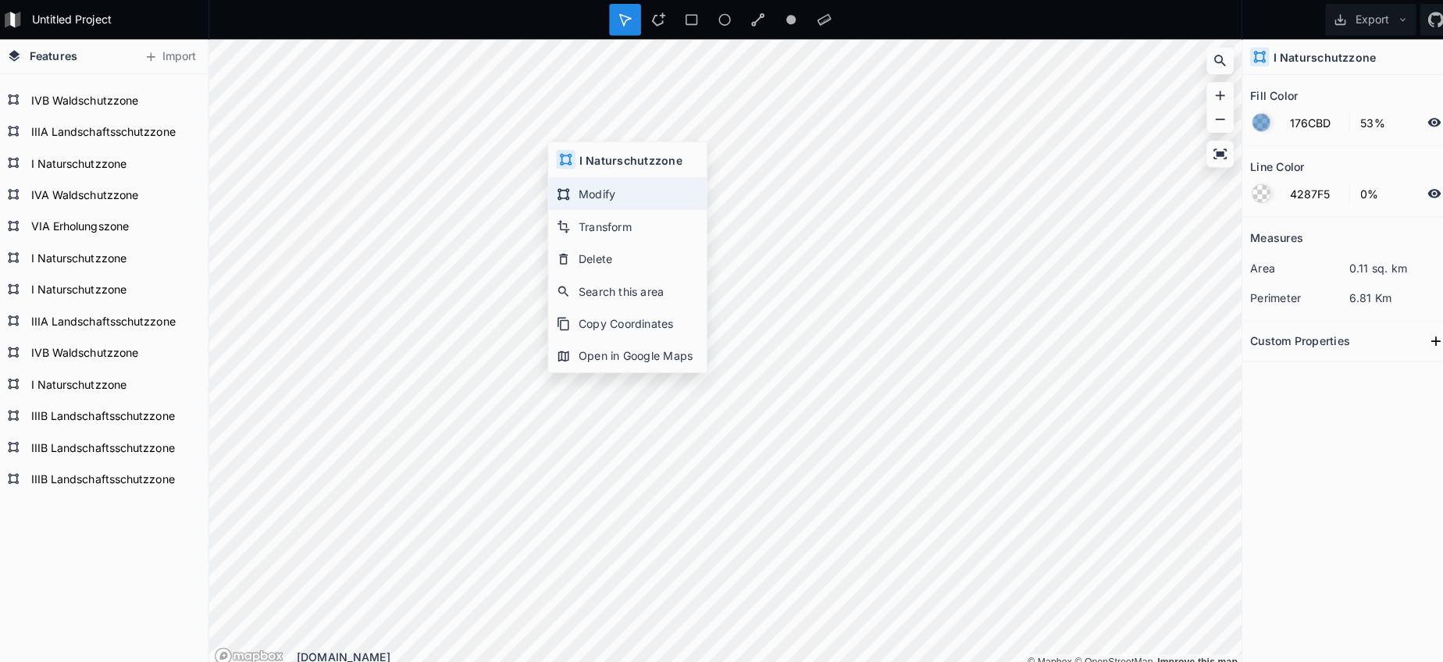
click at [603, 197] on div "Modify" at bounding box center [625, 192] width 156 height 32
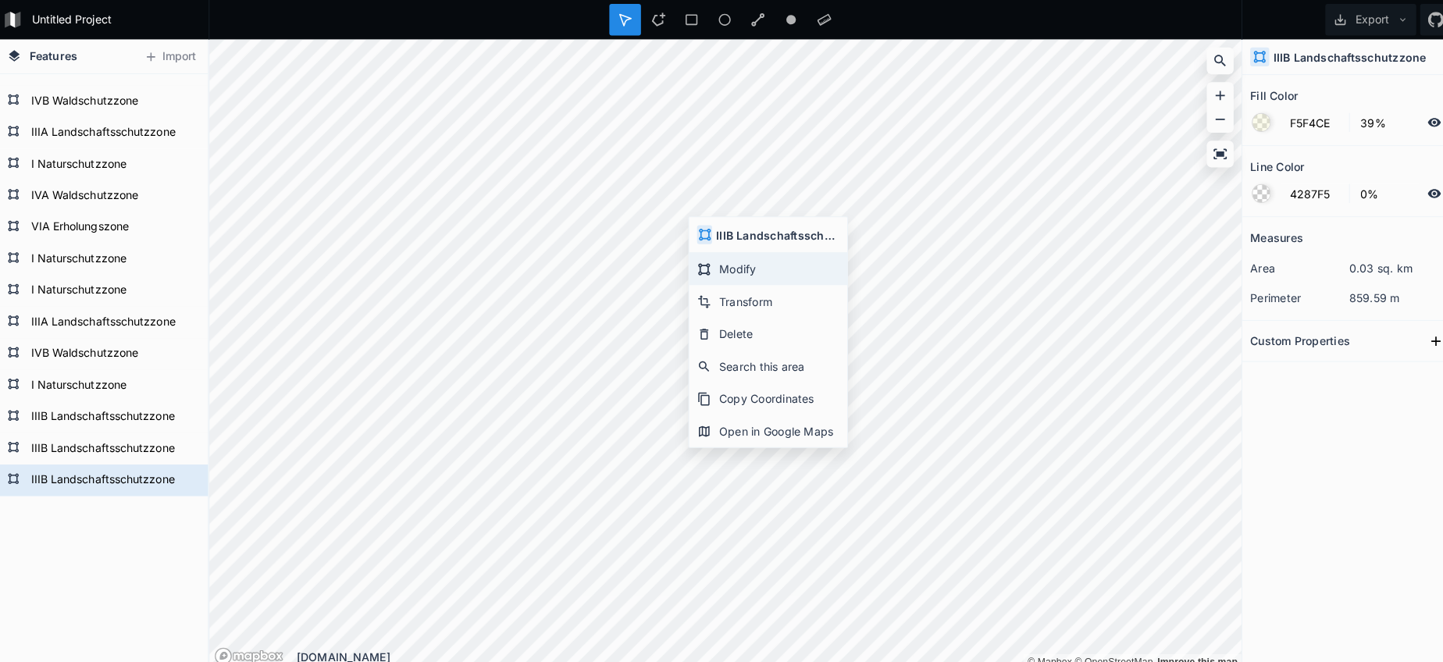
click at [711, 258] on div "Modify" at bounding box center [763, 266] width 156 height 32
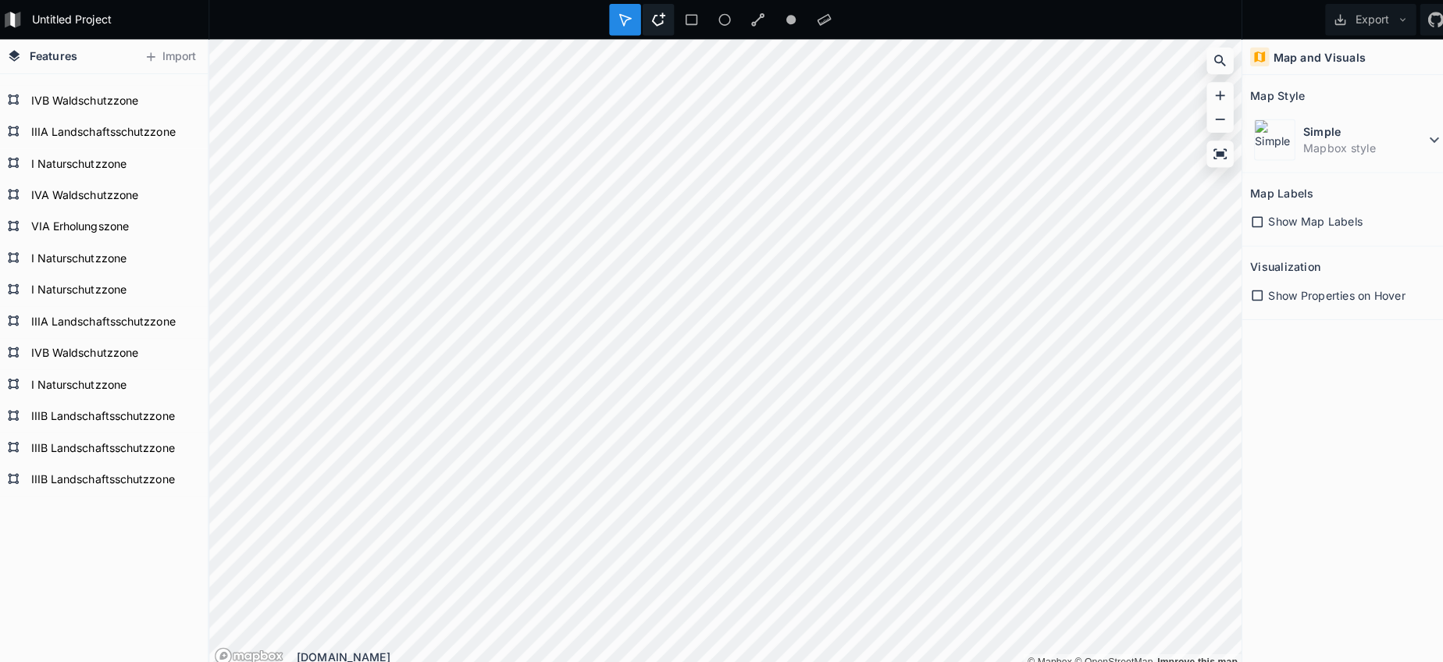
drag, startPoint x: 643, startPoint y: 12, endPoint x: 637, endPoint y: 27, distance: 16.5
click at [643, 12] on div at bounding box center [654, 19] width 31 height 31
click at [816, 0] on html "Untitled Project Export Features Import I Naturschutzzone IIIB Landschaftsschut…" at bounding box center [721, 331] width 1443 height 662
click at [1273, 154] on img at bounding box center [1264, 138] width 41 height 41
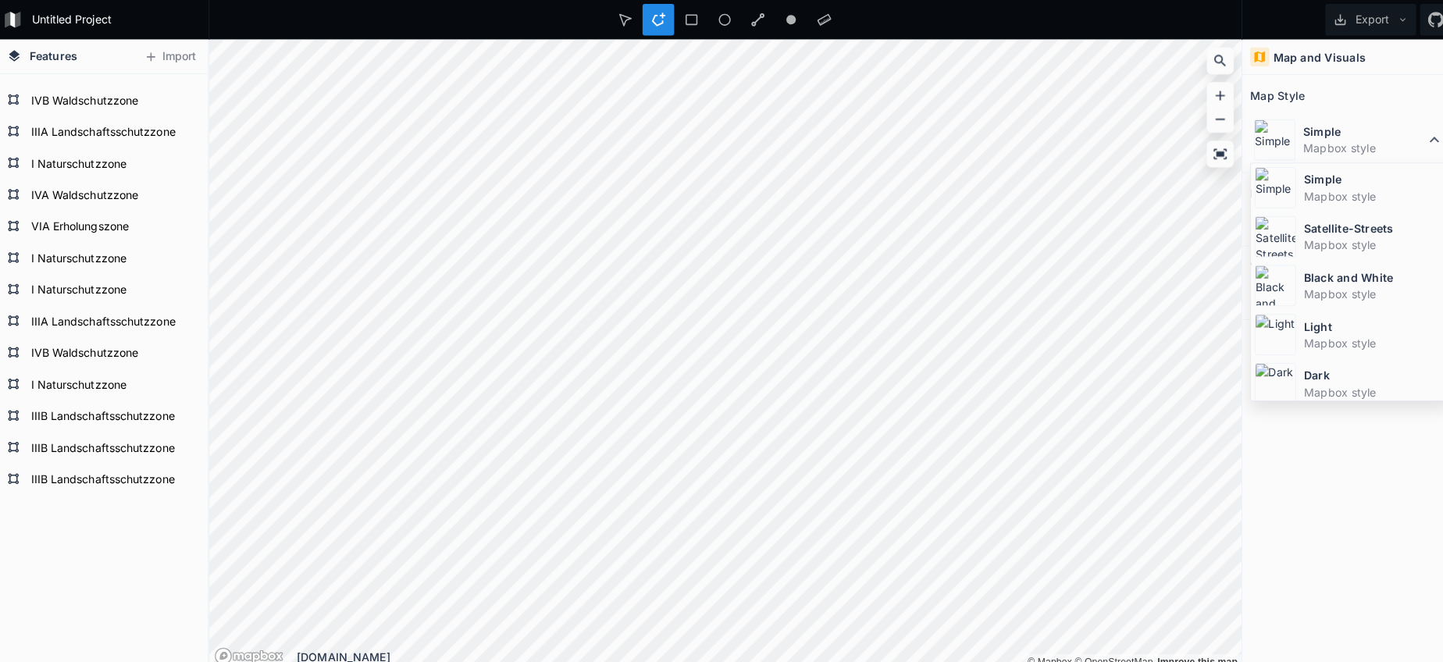
click at [1294, 375] on dt "Dark" at bounding box center [1362, 371] width 139 height 16
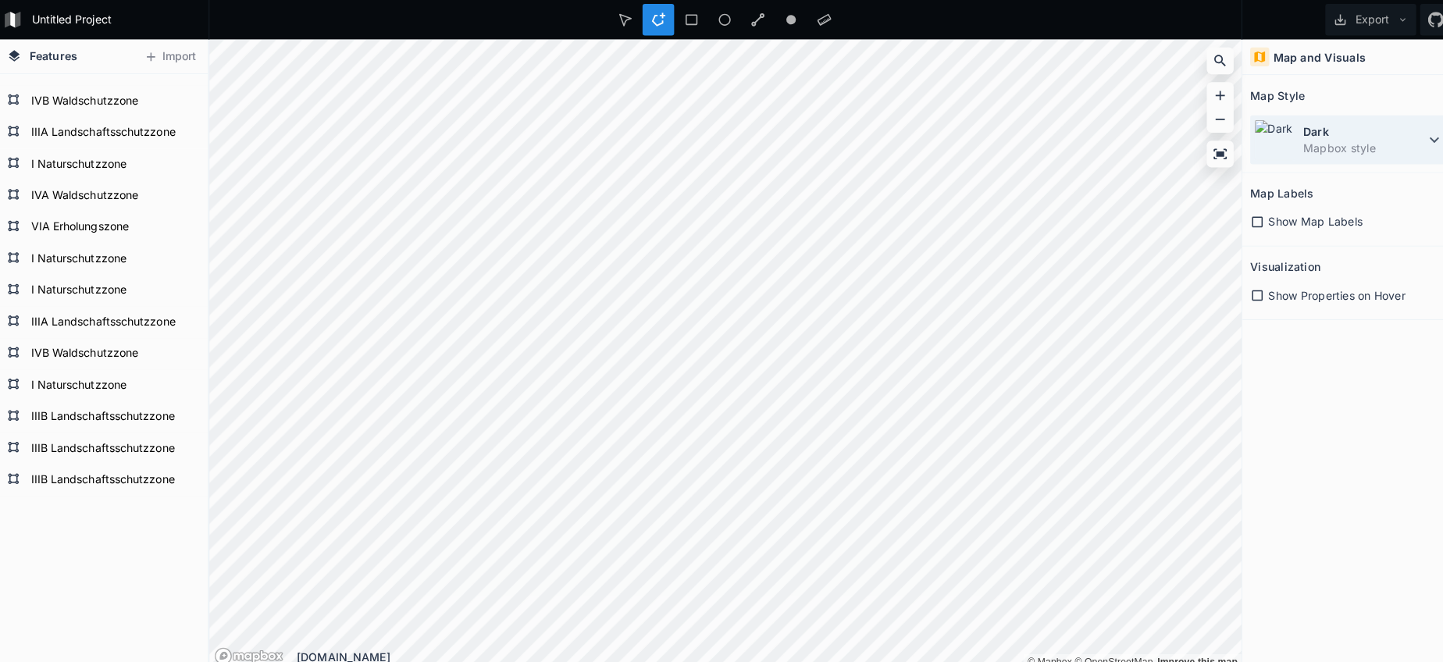
click at [1299, 137] on dt "Dark" at bounding box center [1352, 130] width 120 height 16
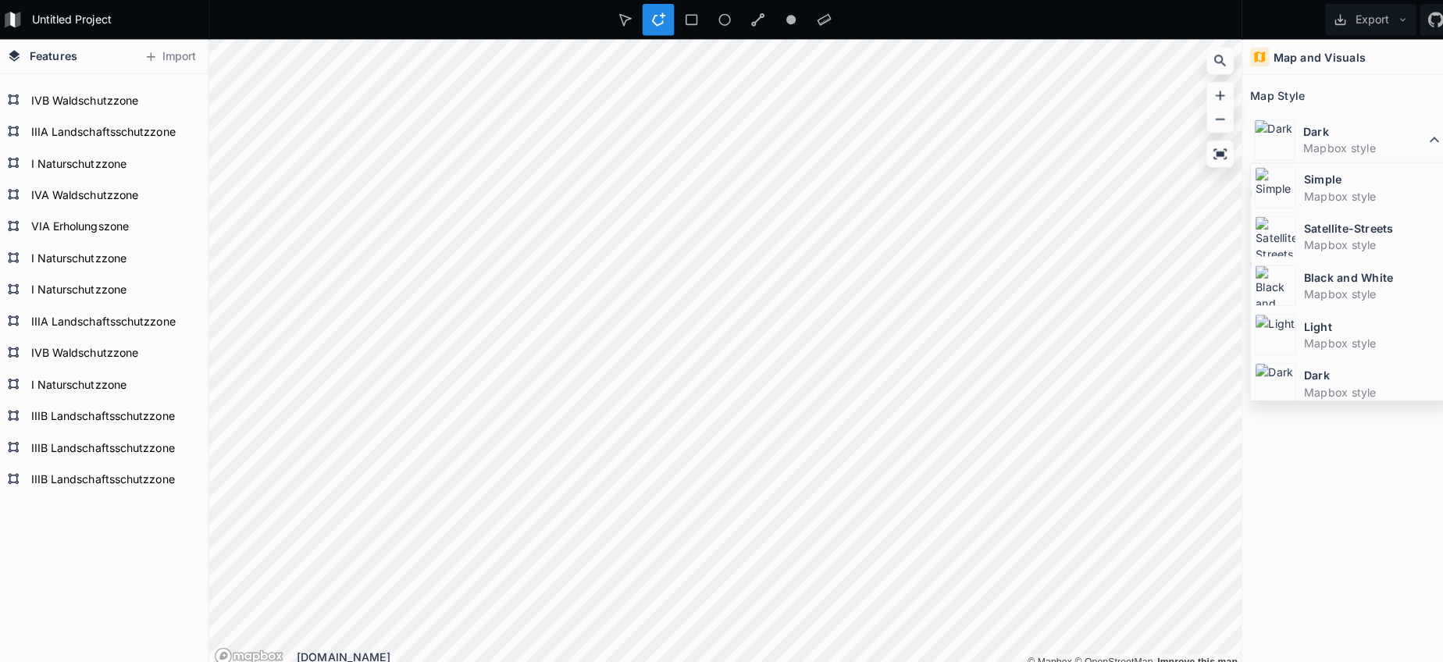
click at [1293, 222] on dt "Satellite-Streets" at bounding box center [1362, 226] width 139 height 16
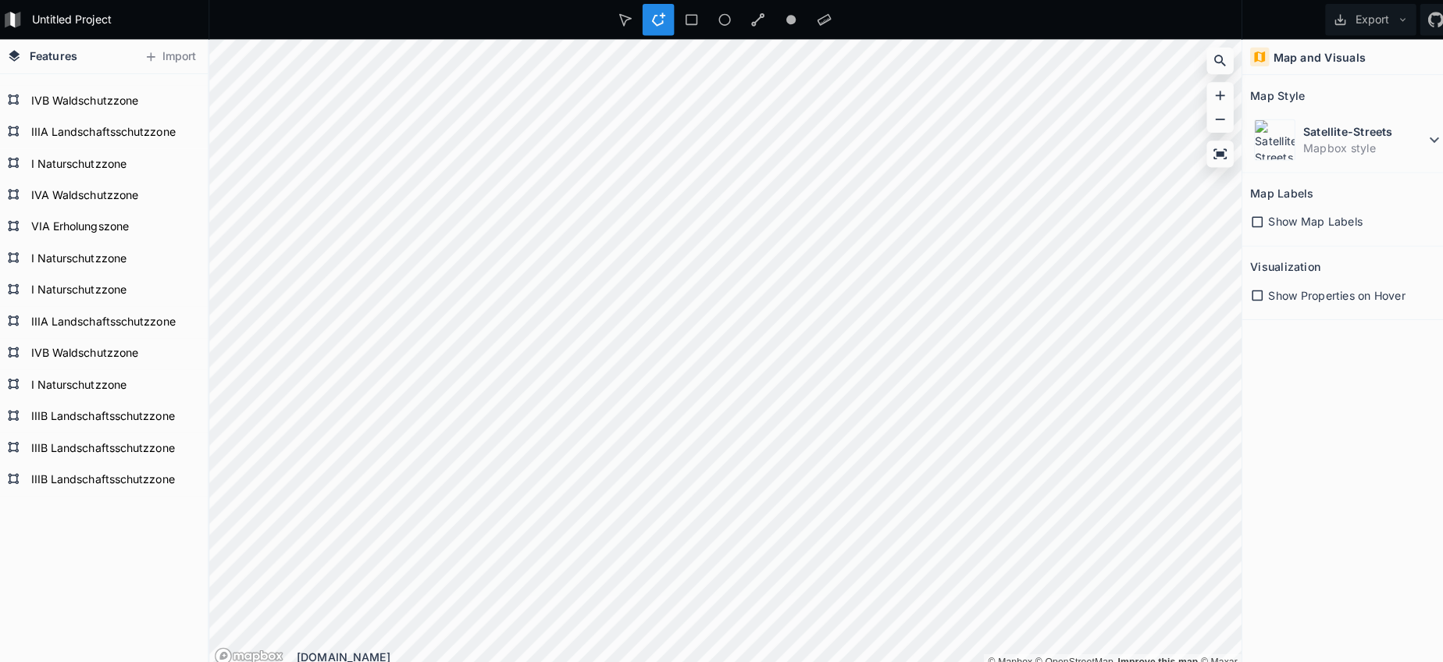
click at [1145, 0] on html "Untitled Project Export Features Import I Naturschutzzone IIIB Landschaftsschut…" at bounding box center [721, 331] width 1443 height 662
click at [926, 32] on div "Untitled Project Export Features Import I Naturschutzzone IIIB Landschaftsschut…" at bounding box center [721, 331] width 1443 height 662
click at [1121, 0] on html "Untitled Project Export Features Import I Naturschutzzone IIIB Landschaftsschut…" at bounding box center [721, 331] width 1443 height 662
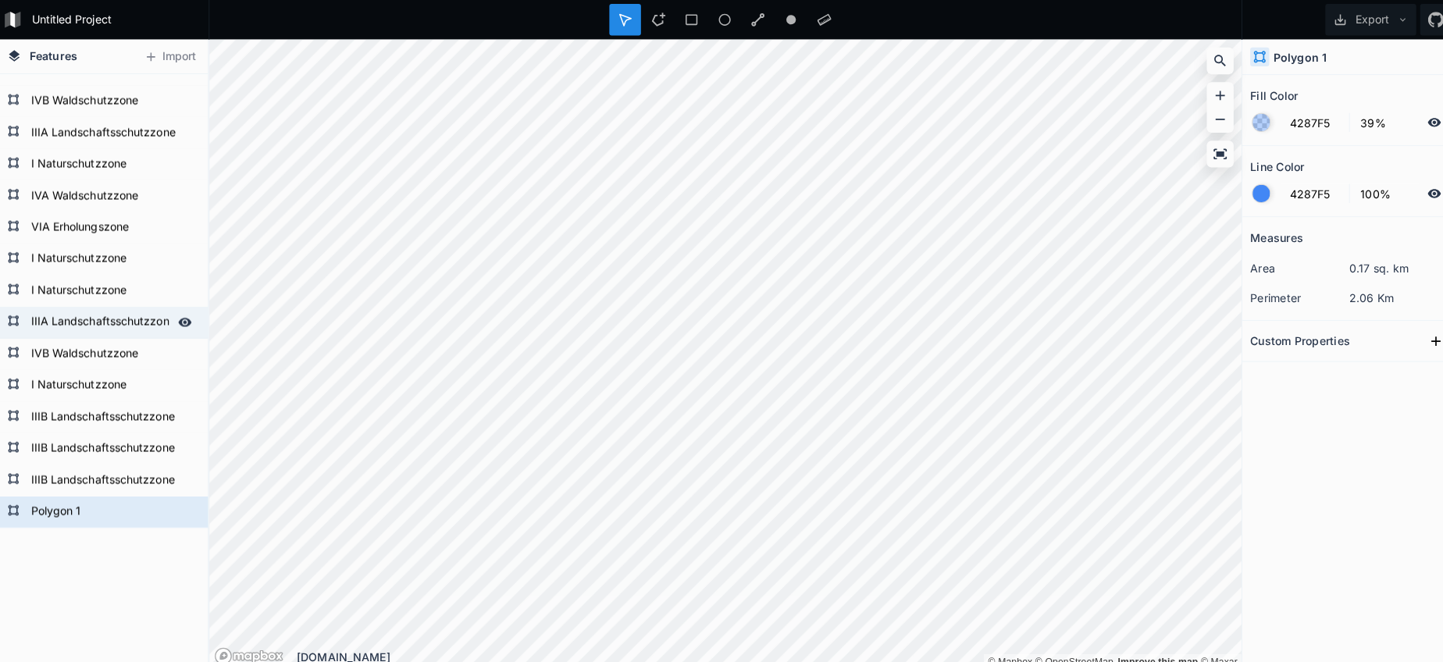
click at [118, 322] on form "IIIA Landschaftsschutzzone" at bounding box center [103, 318] width 146 height 23
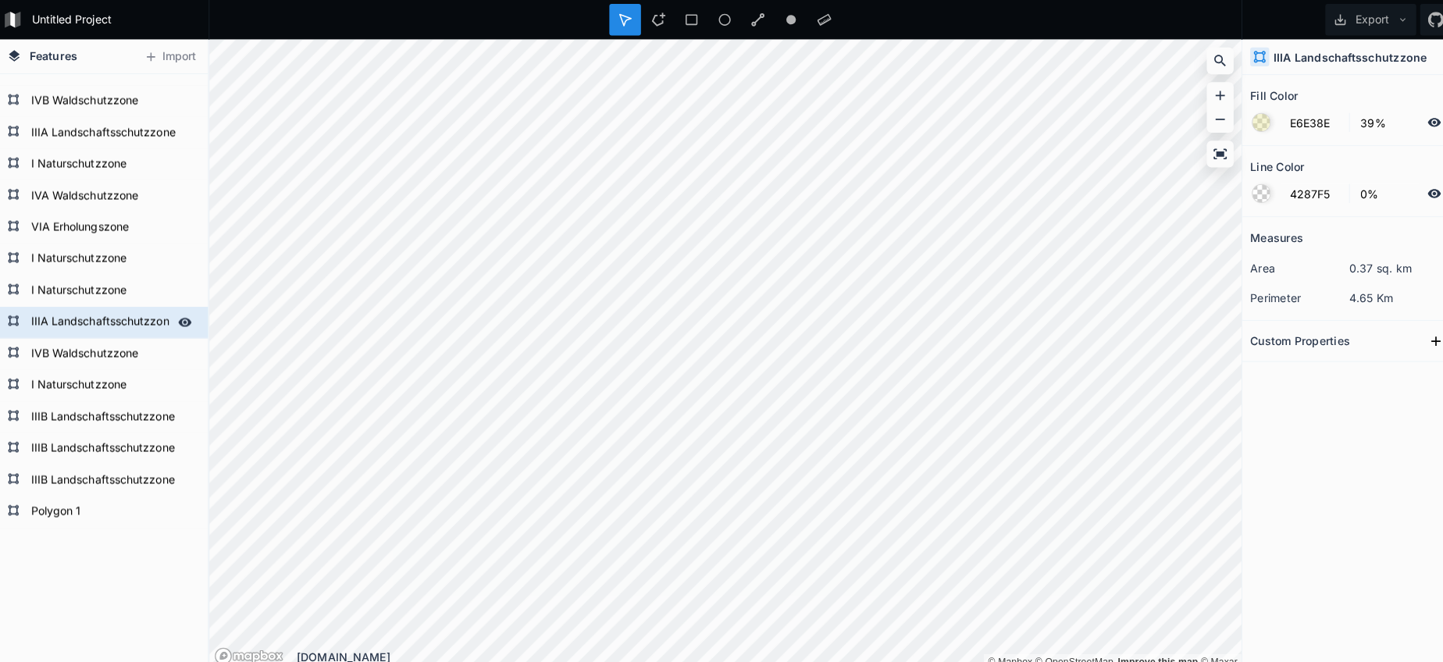
click at [118, 322] on form "IIIA Landschaftsschutzzone" at bounding box center [103, 318] width 146 height 23
click at [94, 504] on form "Polygon 1" at bounding box center [103, 505] width 146 height 23
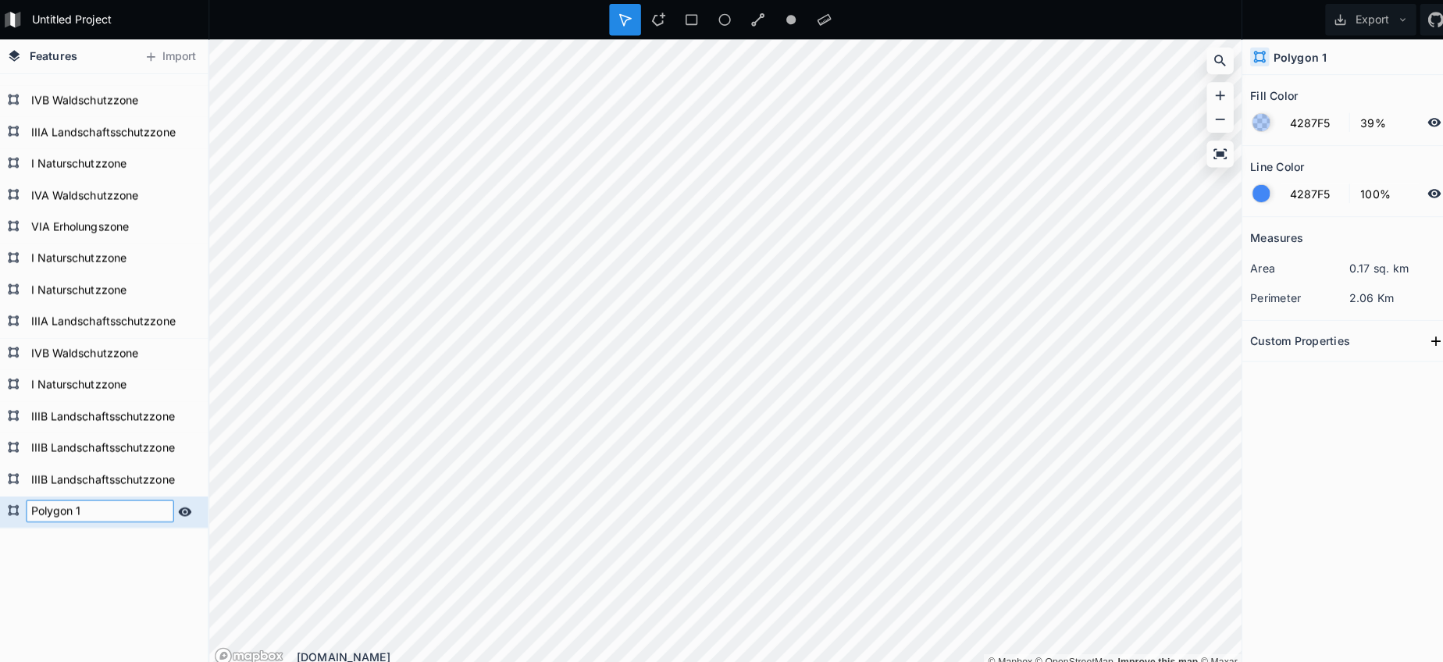
paste input "IIIA Landschaftsschutzzone"
click at [105, 326] on form "IIIA Landschaftsschutzzone" at bounding box center [103, 318] width 146 height 23
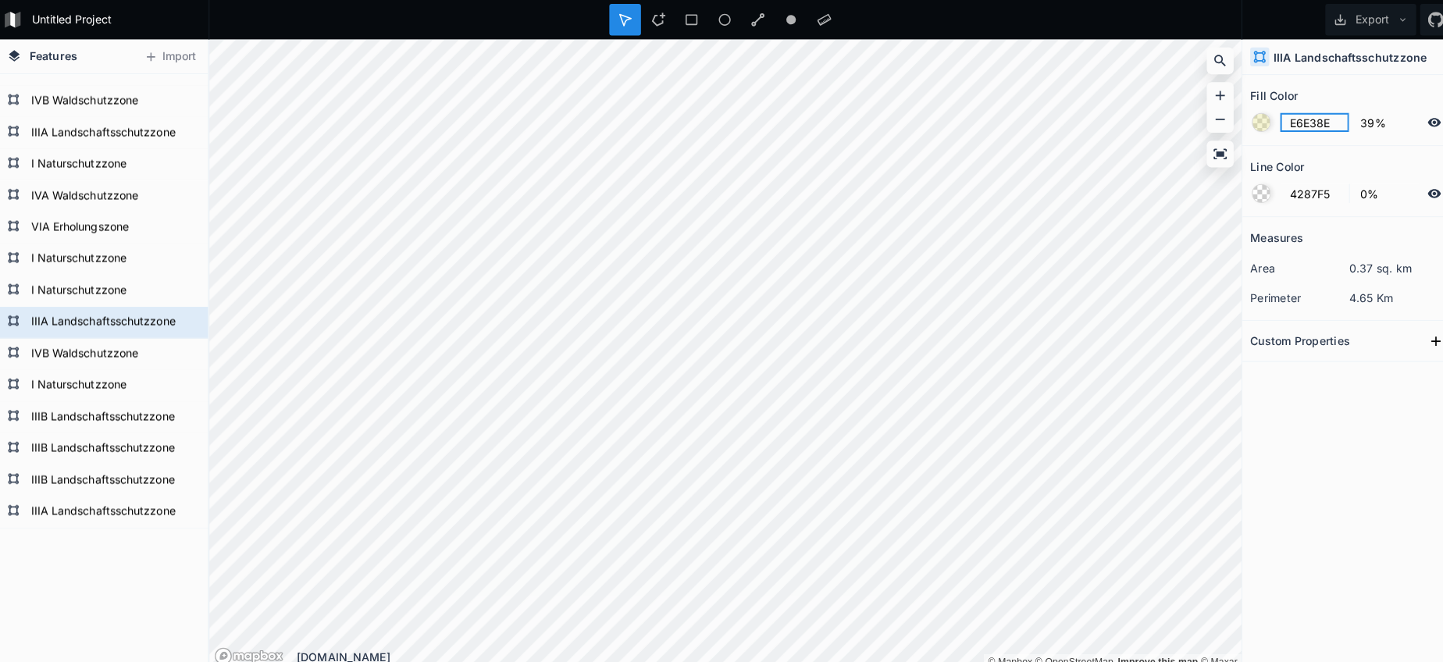
click at [1312, 121] on input "E6E38E" at bounding box center [1303, 121] width 68 height 19
click at [105, 502] on form "IIIA Landschaftsschutzzone" at bounding box center [103, 505] width 146 height 23
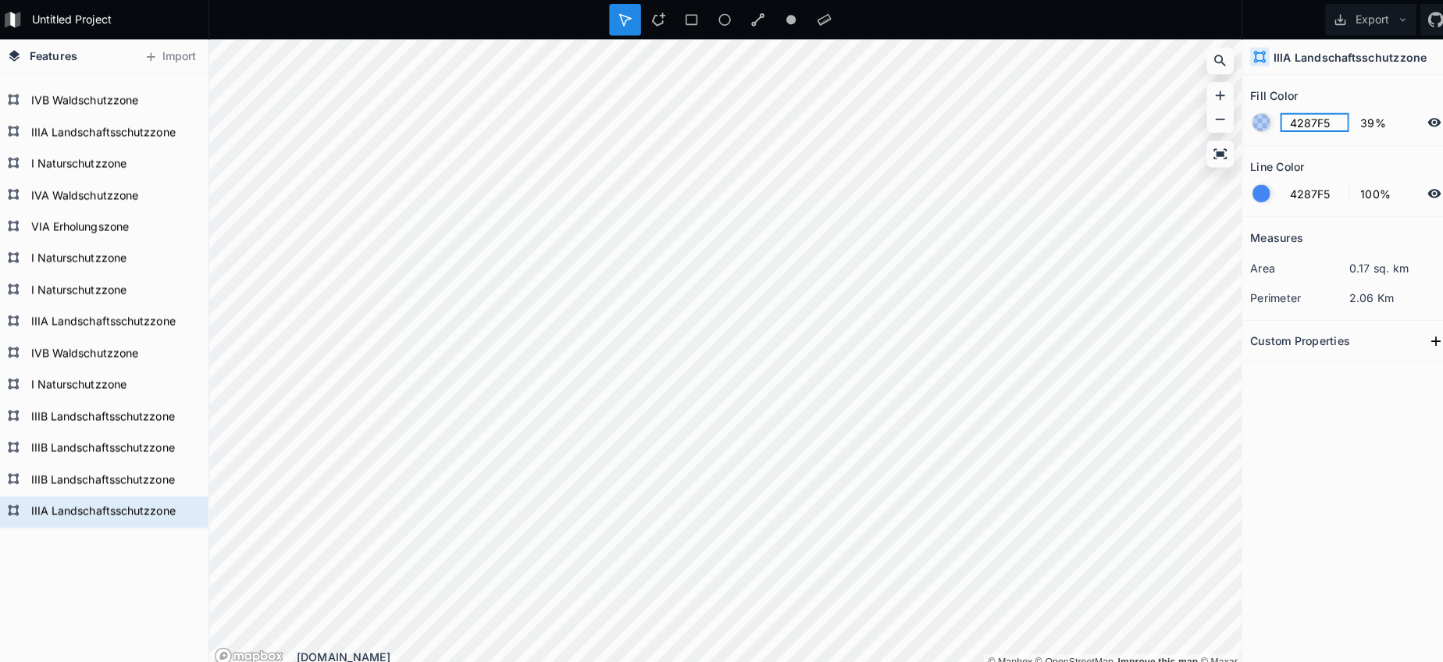
click at [1284, 123] on input "4287F5" at bounding box center [1303, 121] width 68 height 19
paste input "E6E38E"
click at [1252, 189] on div at bounding box center [1250, 191] width 17 height 17
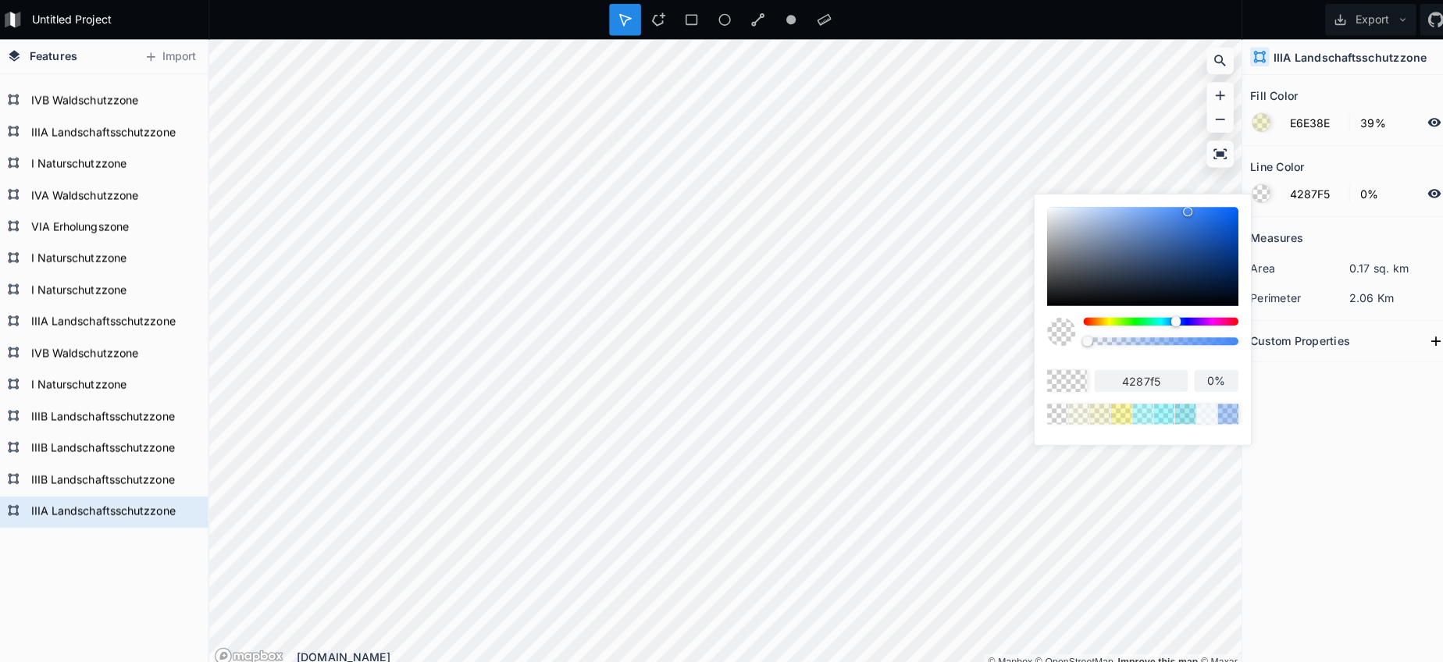
click at [917, 321] on body "Untitled Project Export Features Import I Naturschutzzone IIIA Landschaftsschut…" at bounding box center [721, 331] width 1443 height 662
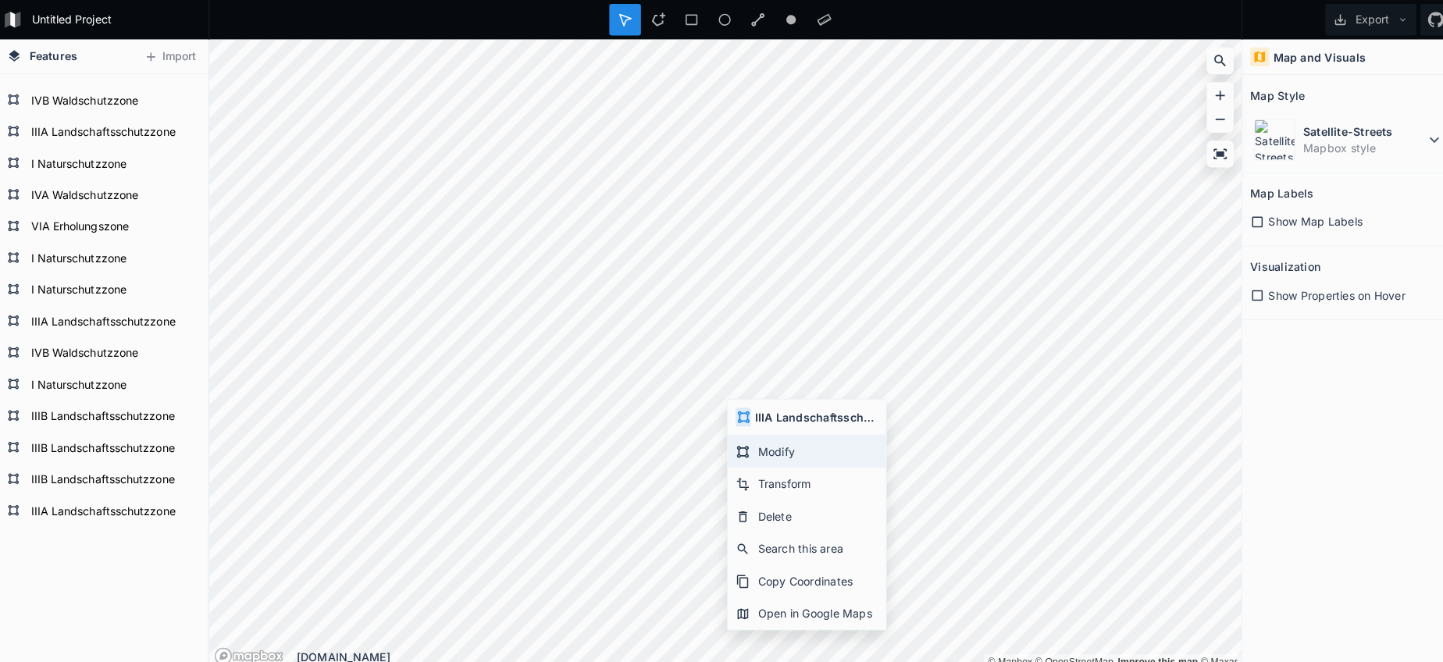
click at [782, 447] on div "Modify" at bounding box center [802, 446] width 156 height 32
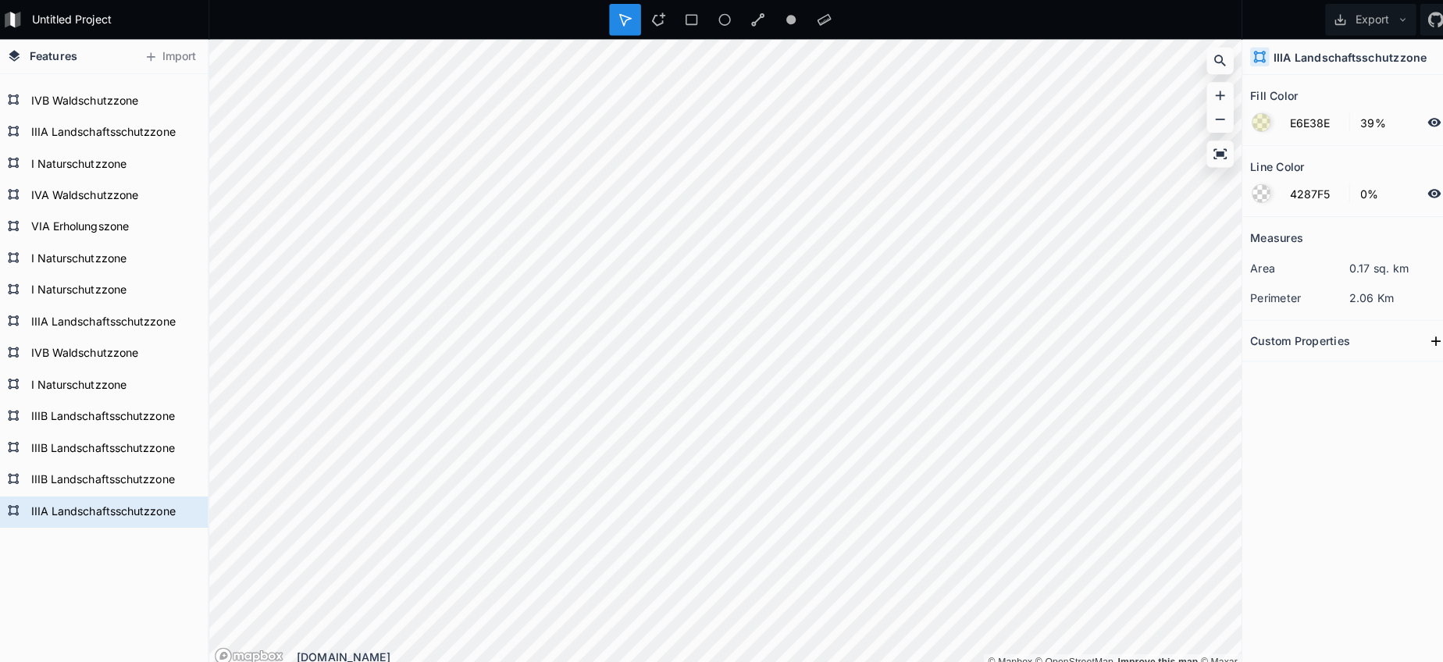
click at [780, 660] on html "Untitled Project Export Features Import I Naturschutzzone IIIA Landschaftsschut…" at bounding box center [721, 331] width 1443 height 662
click at [1085, 269] on div "Modify" at bounding box center [1143, 262] width 156 height 32
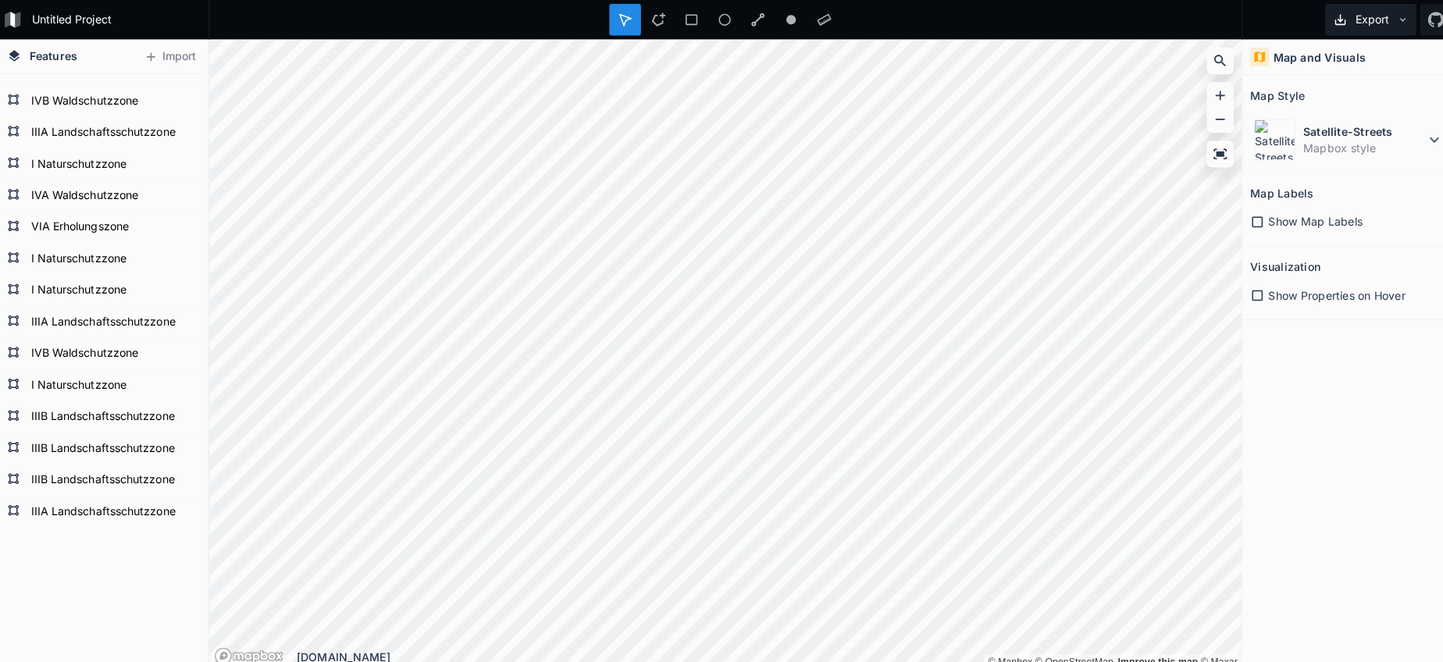
click at [1367, 26] on button "Export" at bounding box center [1359, 19] width 90 height 31
click at [1355, 85] on div "Export as .geojson" at bounding box center [1356, 89] width 156 height 32
click at [648, 28] on div at bounding box center [654, 19] width 31 height 31
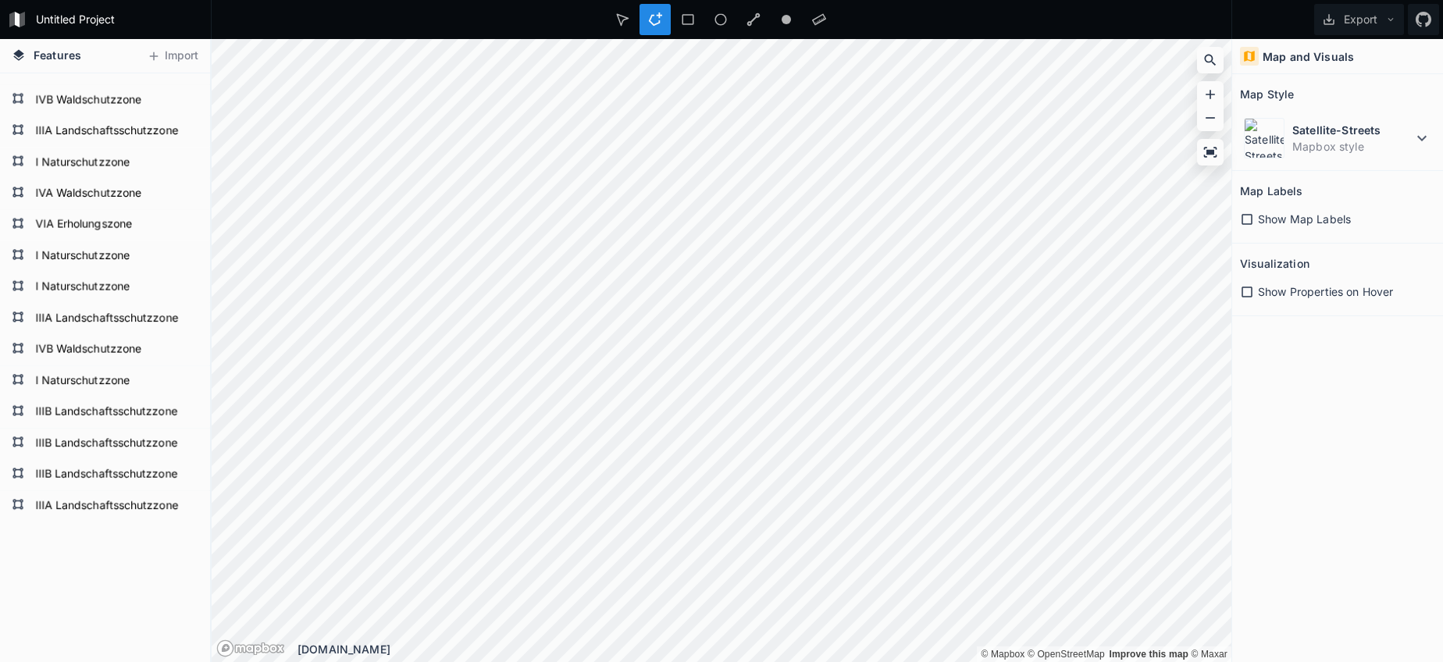
click at [493, 23] on div "Untitled Project Export Features Import I Naturschutzzone IIIA Landschaftsschut…" at bounding box center [721, 331] width 1443 height 662
click at [1293, 148] on dd "Mapbox style" at bounding box center [1352, 146] width 120 height 16
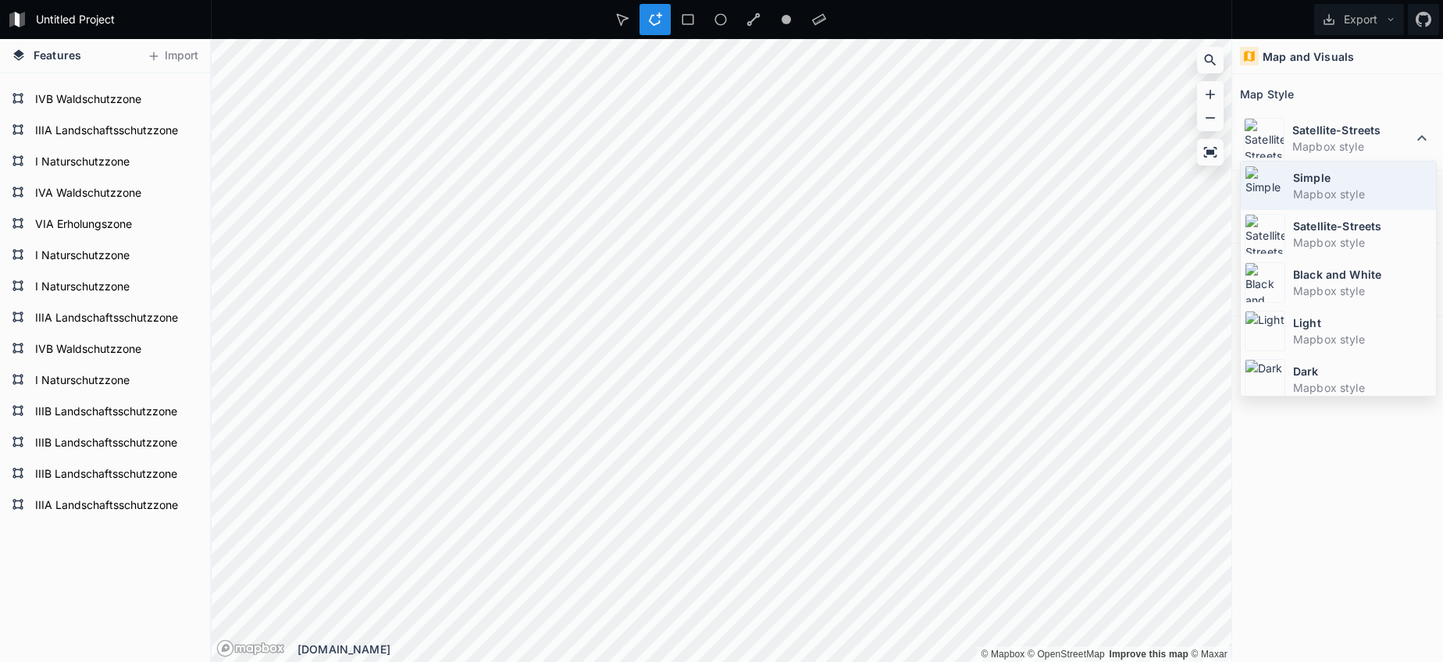
click at [1298, 188] on dd "Mapbox style" at bounding box center [1362, 194] width 139 height 16
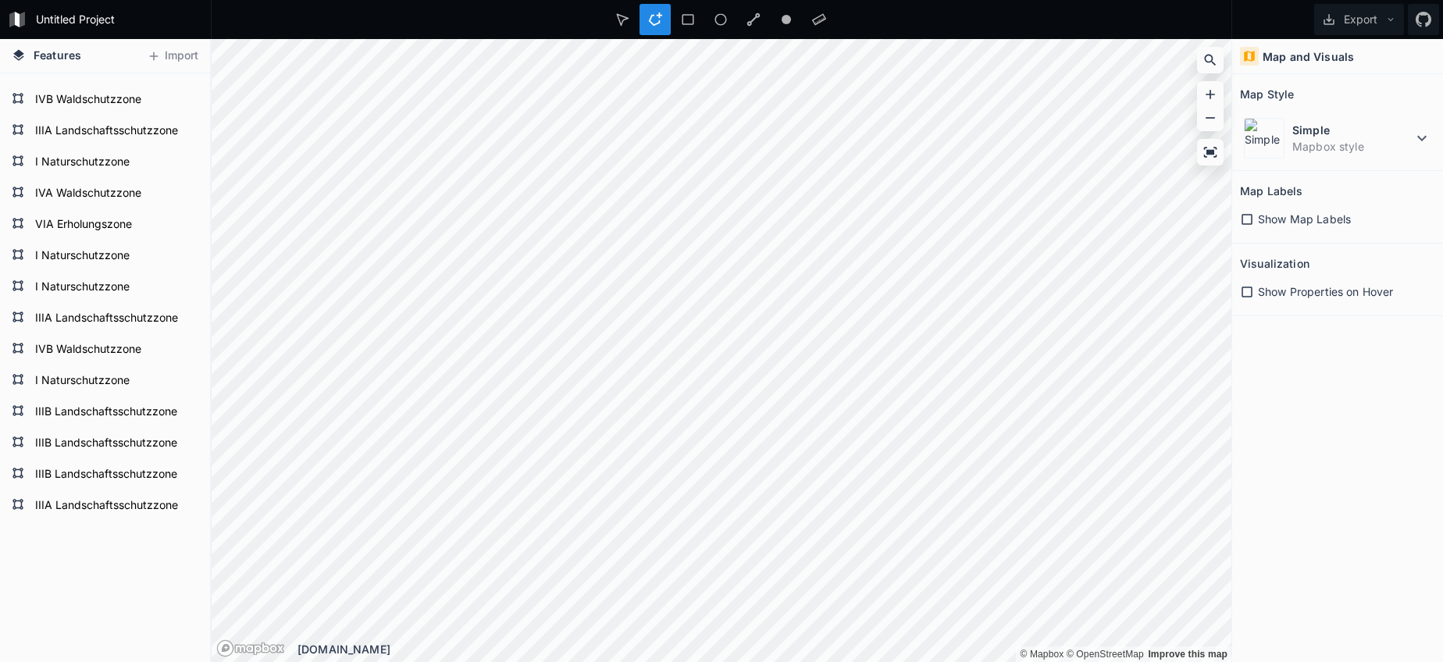
click at [913, 661] on html "Untitled Project Export Features Import I Naturschutzzone IIIA Landschaftsschut…" at bounding box center [721, 331] width 1443 height 662
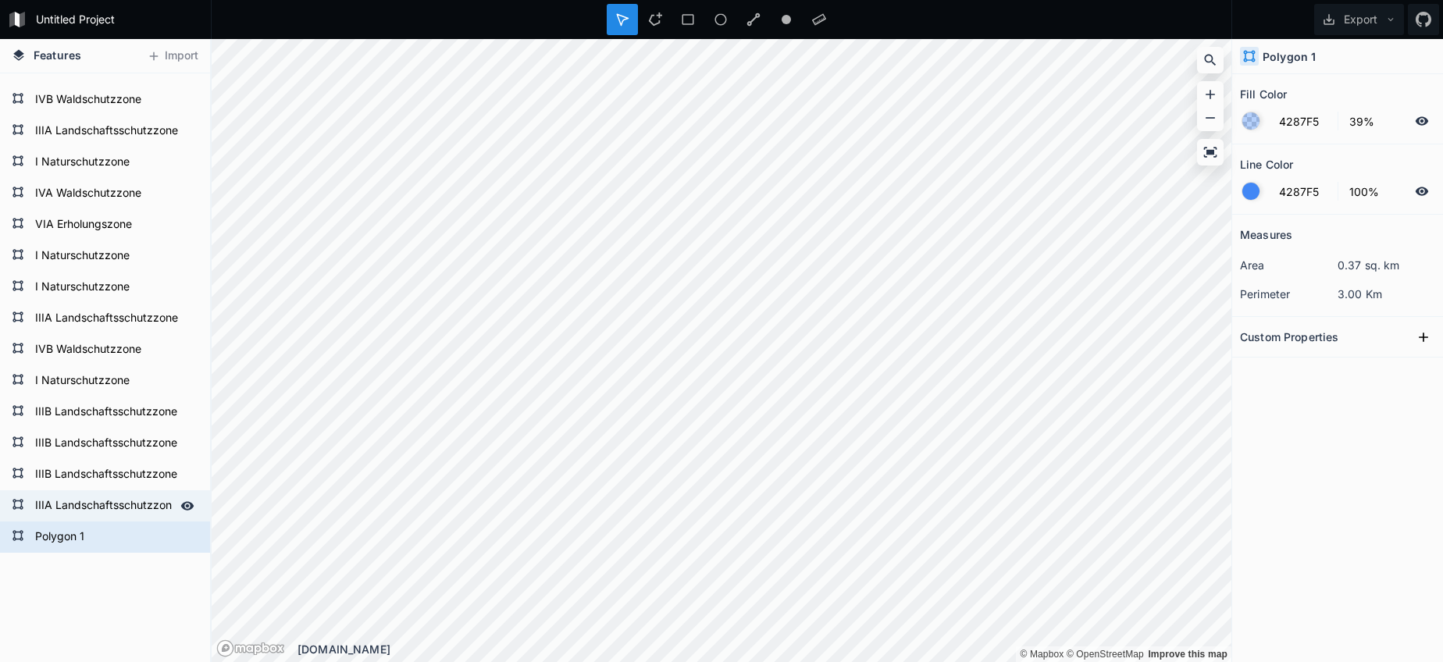
click at [111, 500] on form "IIIA Landschaftsschutzzone" at bounding box center [103, 505] width 146 height 23
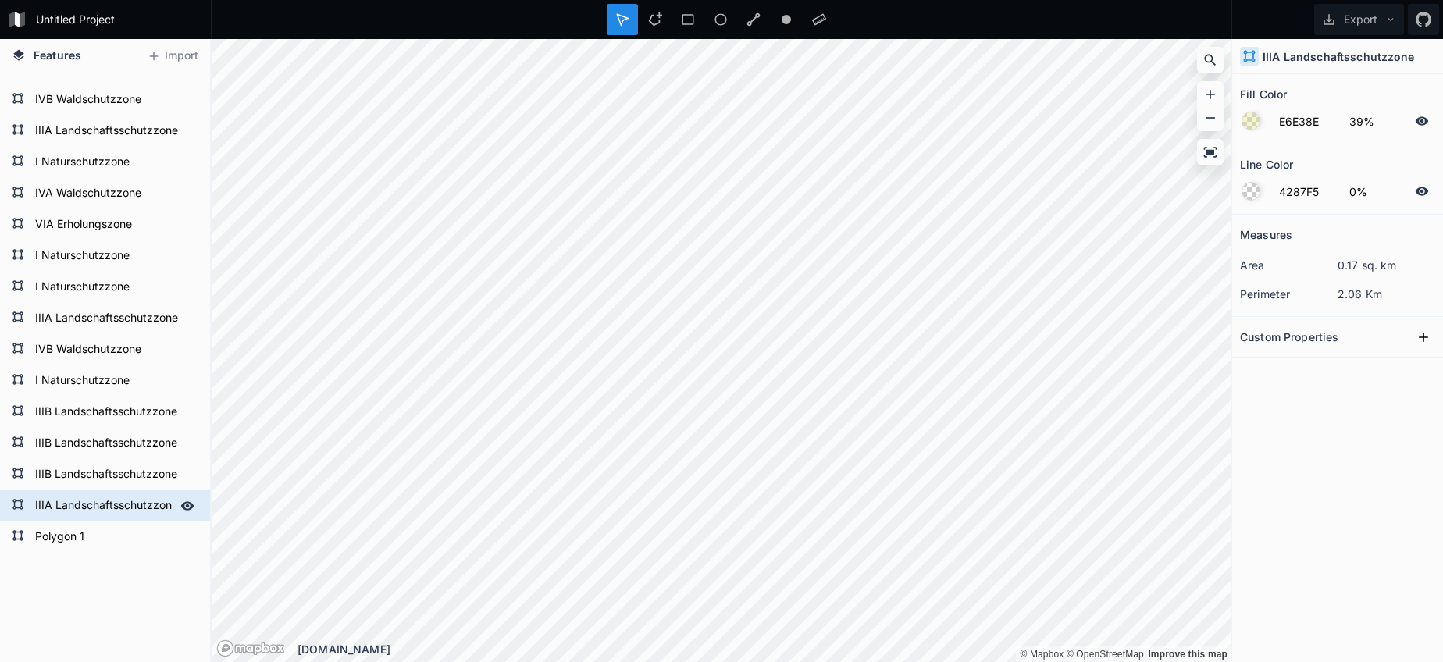
click at [111, 500] on form "IIIA Landschaftsschutzzone" at bounding box center [103, 505] width 146 height 23
click at [92, 541] on form "Polygon 1" at bounding box center [103, 536] width 146 height 23
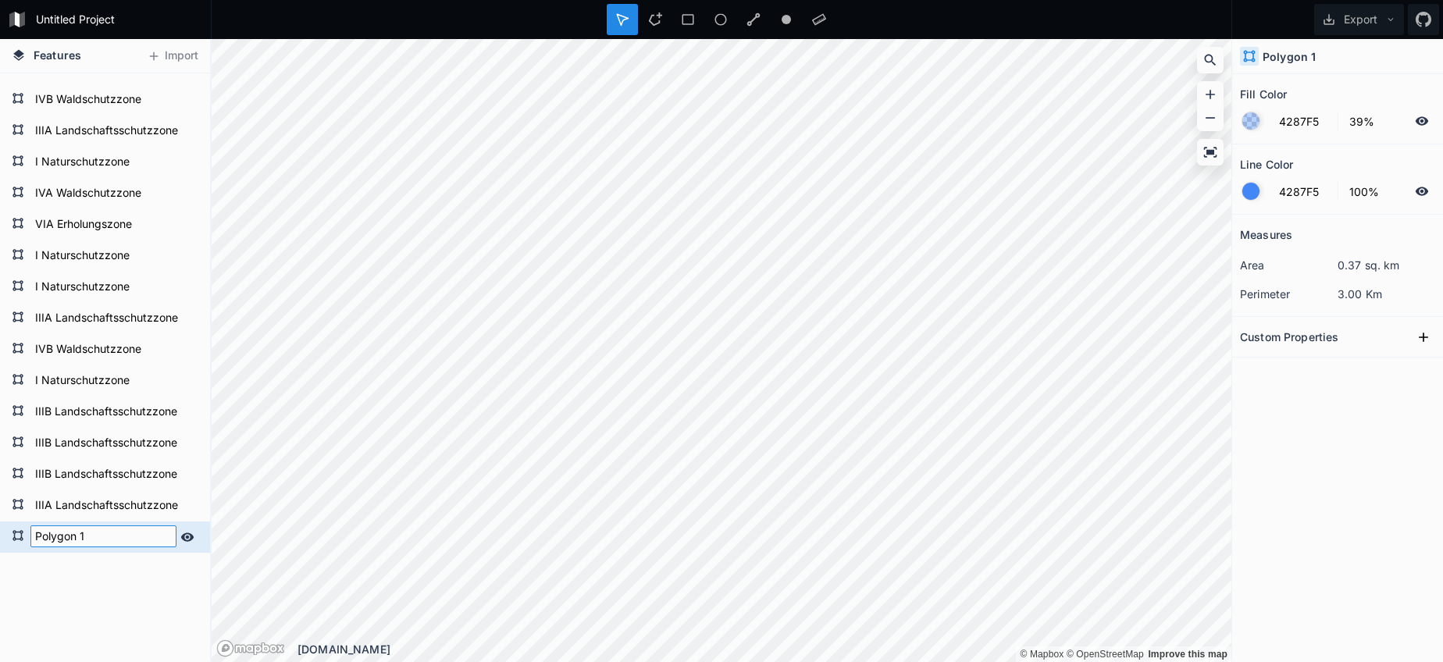
paste input "IIIA Landschaftsschutzzone"
click at [80, 515] on form "IIIA Landschaftsschutzzone" at bounding box center [103, 505] width 146 height 23
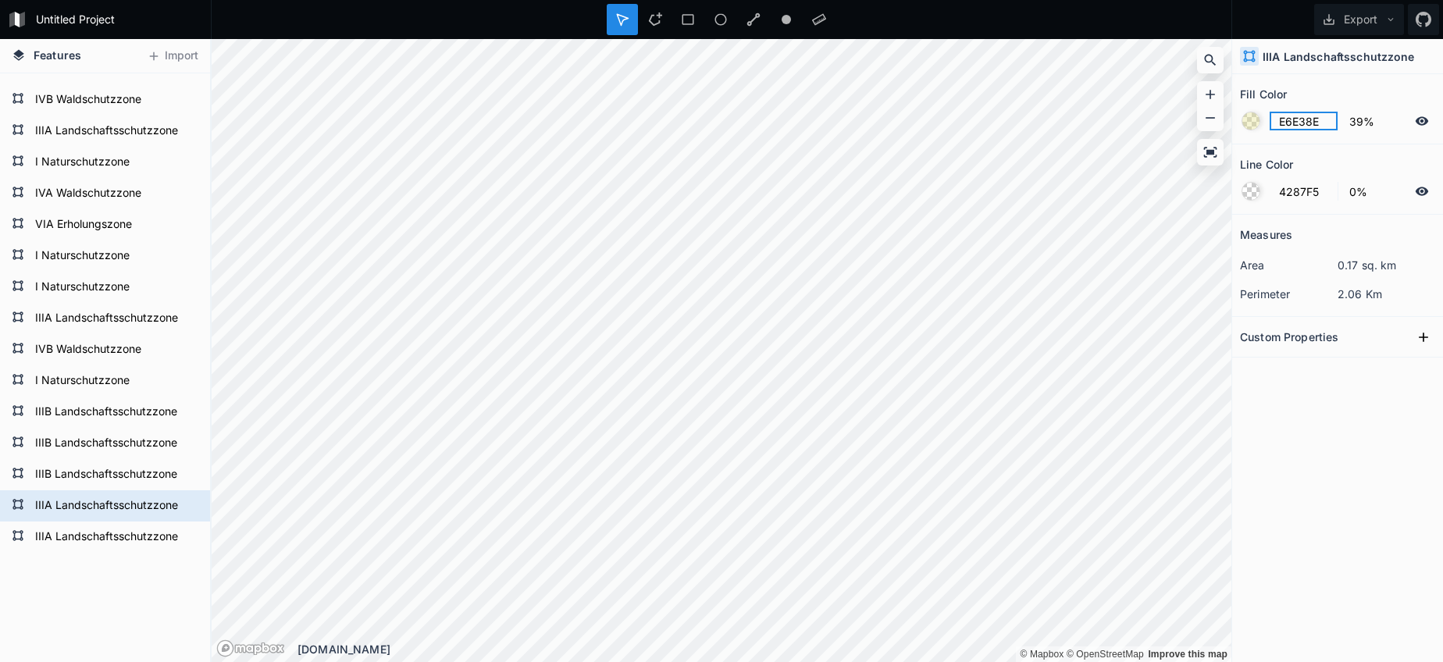
click at [1301, 123] on input "E6E38E" at bounding box center [1303, 121] width 68 height 19
click at [101, 543] on form "IIIA Landschaftsschutzzone" at bounding box center [103, 536] width 146 height 23
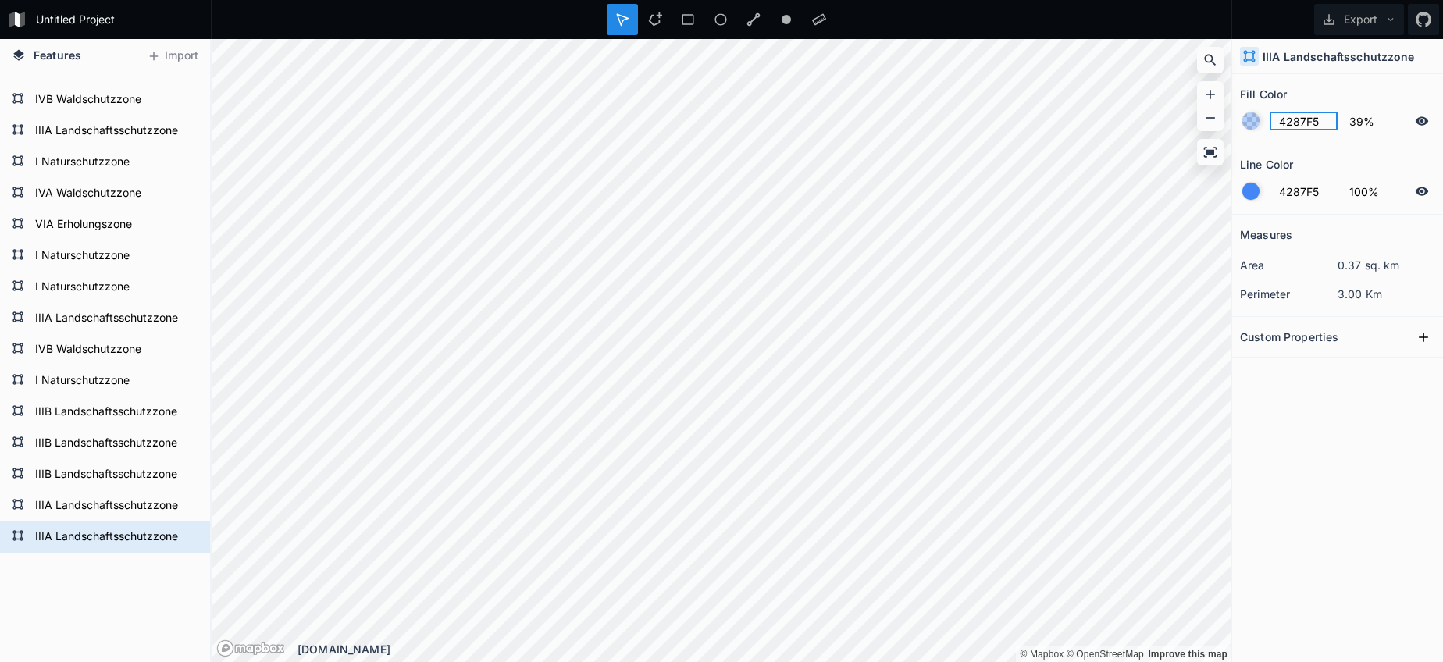
click at [1287, 126] on input "4287F5" at bounding box center [1303, 121] width 68 height 19
paste input "E6E38E"
click at [1251, 188] on div at bounding box center [1250, 191] width 17 height 17
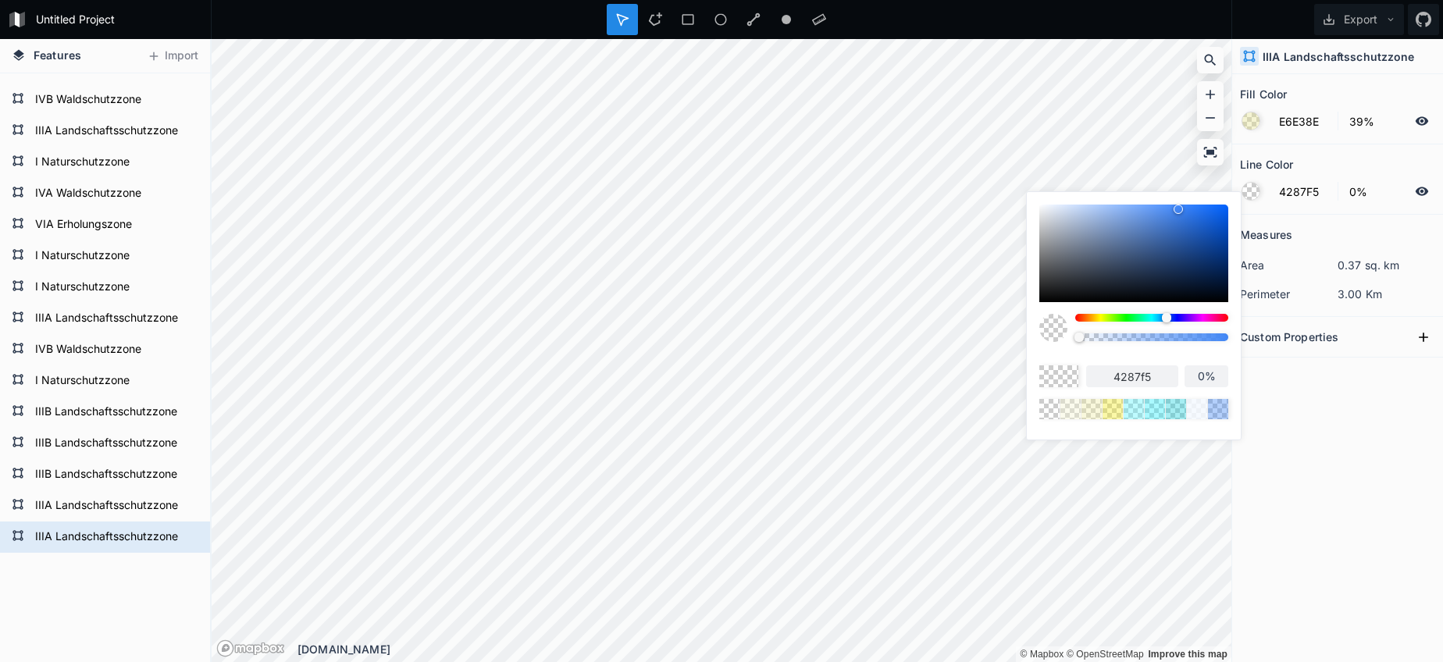
click at [973, 330] on body "Untitled Project Export Features Import I Naturschutzzone IIIA Landschaftsschut…" at bounding box center [721, 331] width 1443 height 662
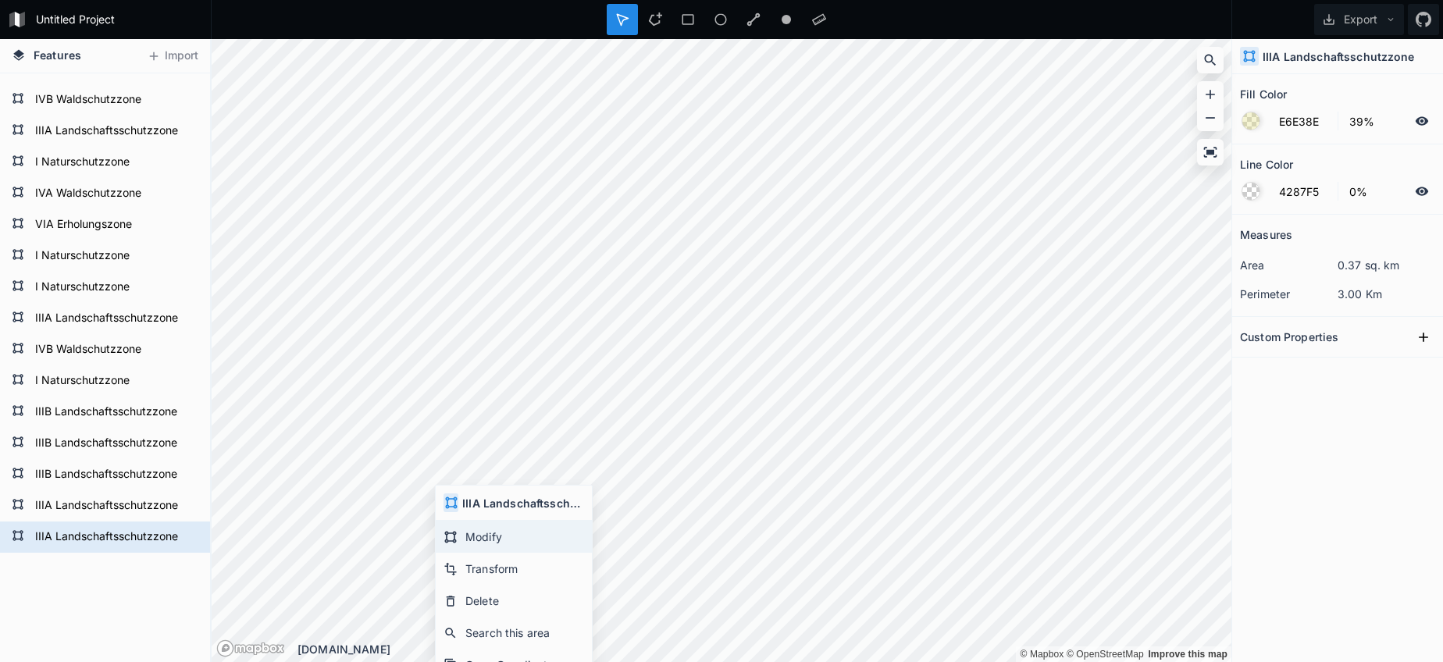
click at [478, 539] on div "Modify" at bounding box center [514, 537] width 156 height 32
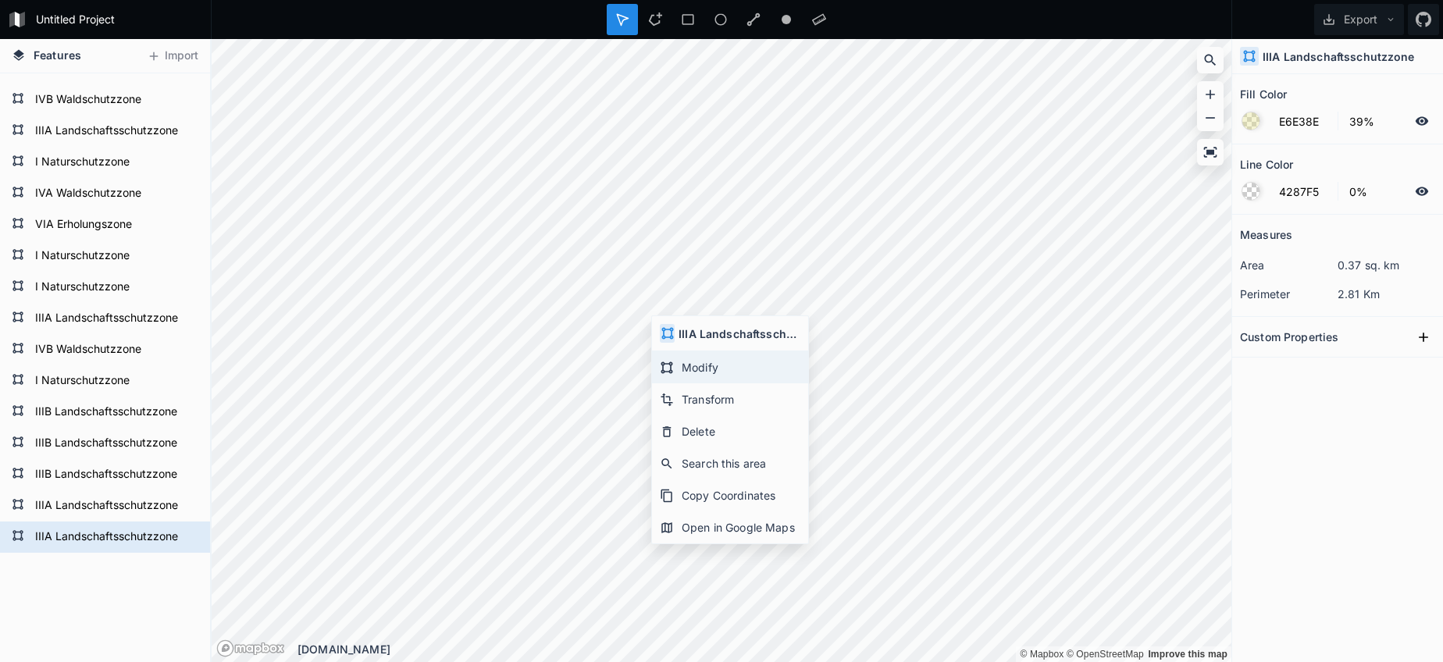
click at [688, 369] on div "Modify" at bounding box center [730, 367] width 156 height 32
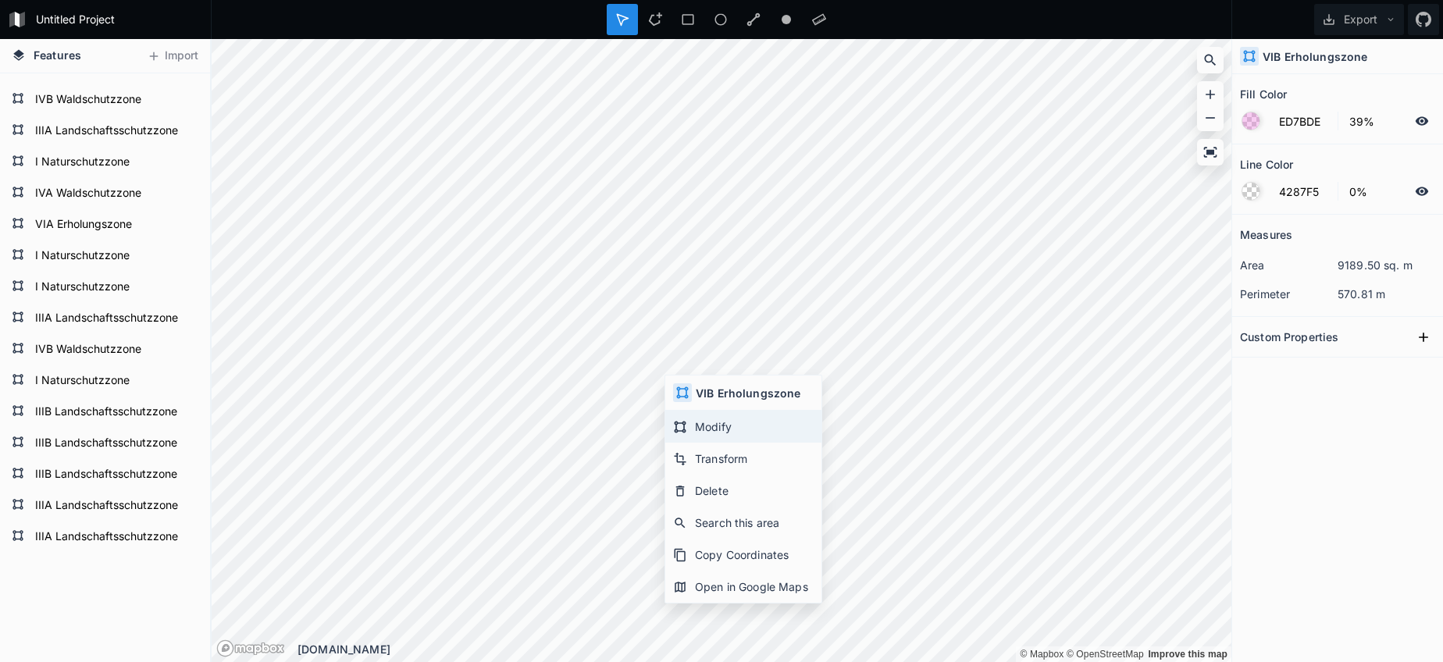
click at [700, 426] on div "Modify" at bounding box center [743, 427] width 156 height 32
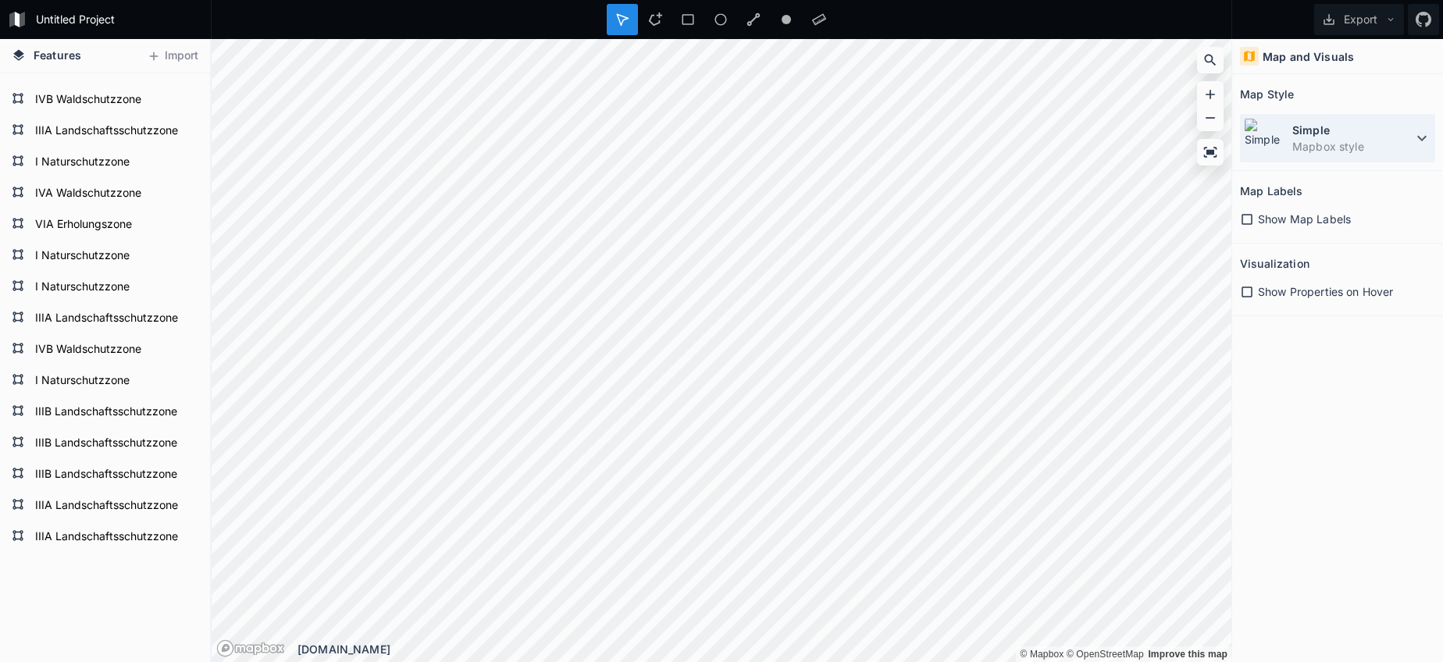
click at [1278, 141] on img at bounding box center [1264, 138] width 41 height 41
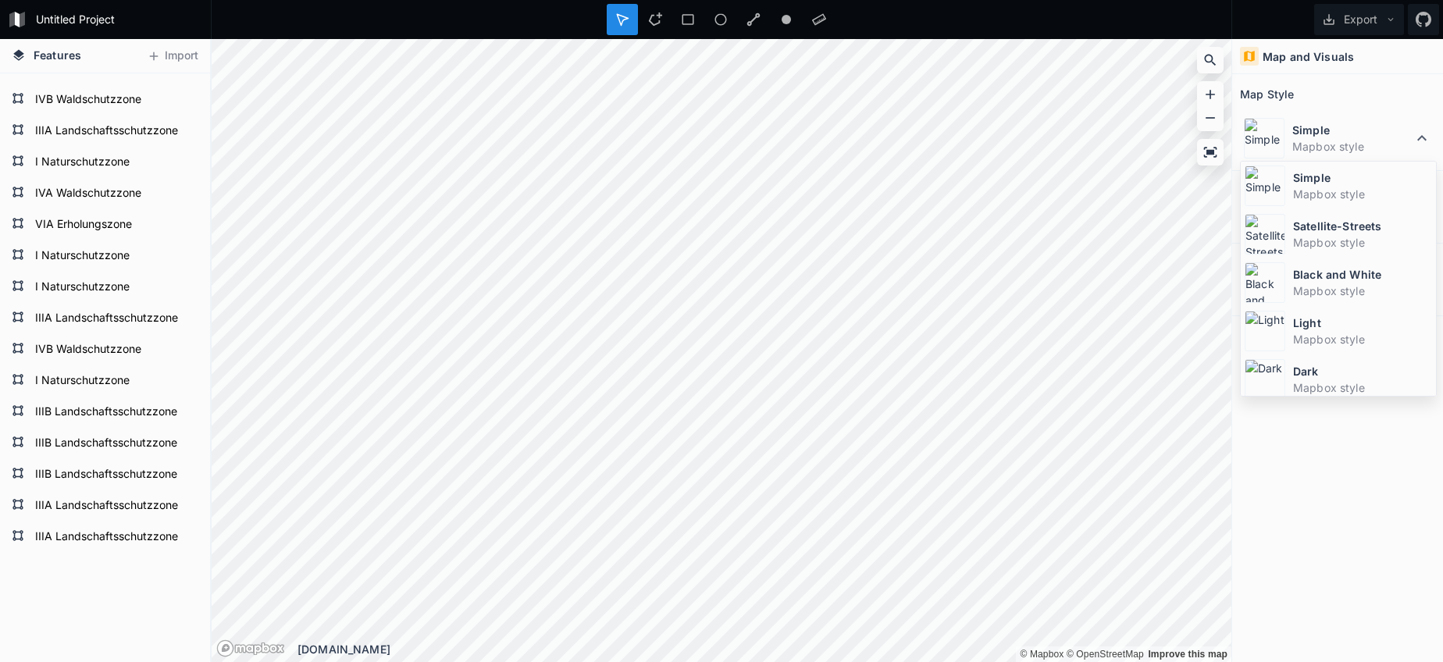
click at [1287, 240] on div "Satellite-Streets Mapbox style" at bounding box center [1338, 234] width 195 height 48
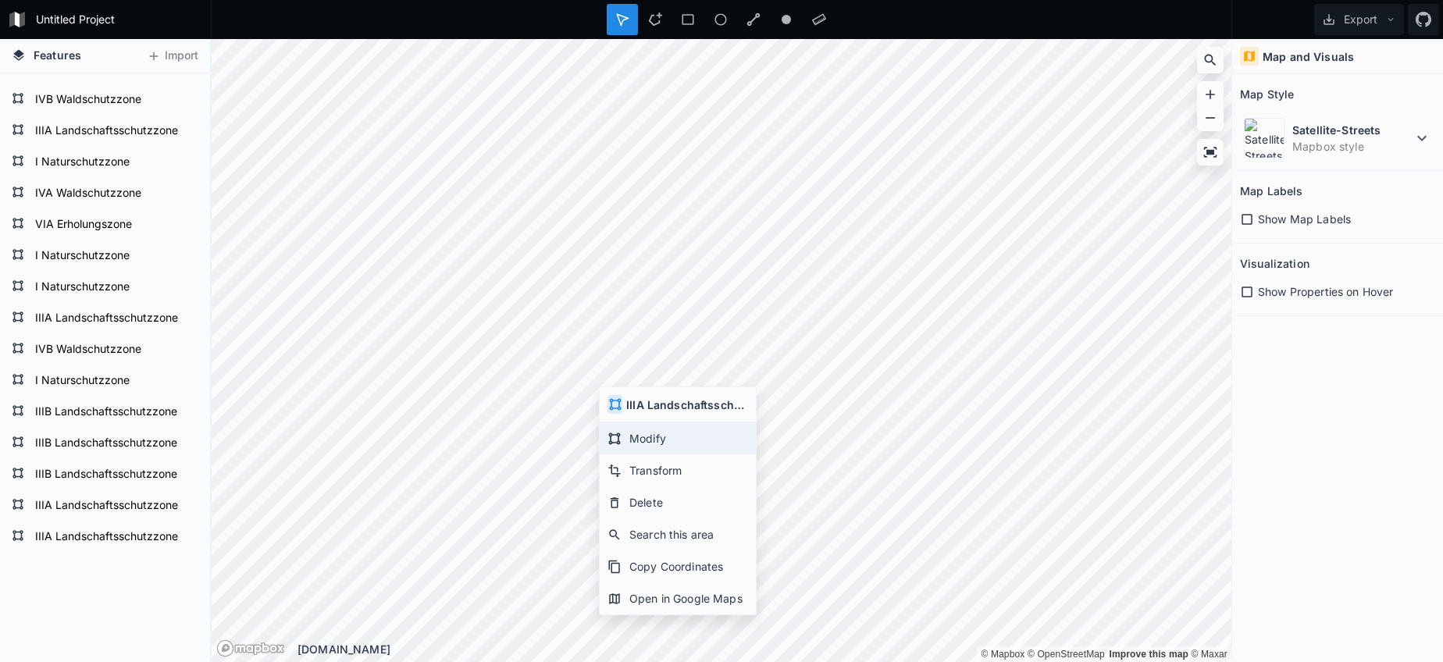
click at [639, 442] on div "Modify" at bounding box center [678, 438] width 156 height 32
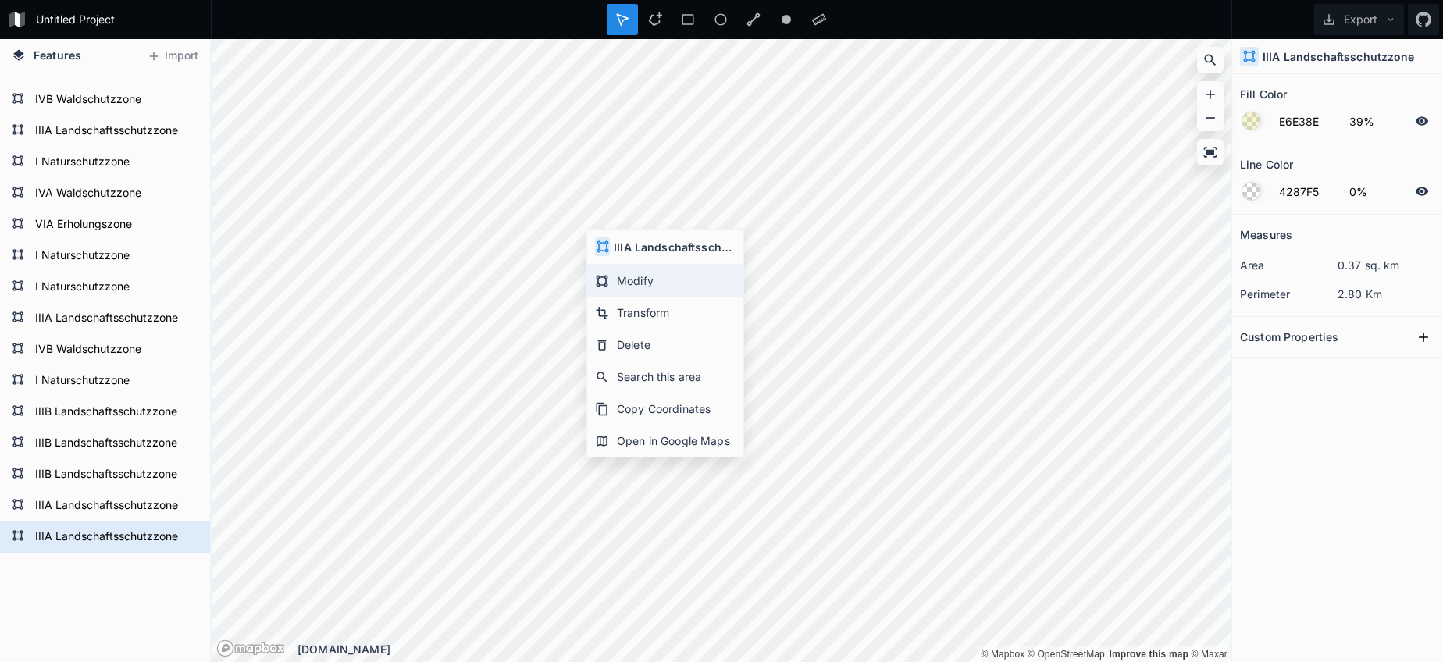
click at [627, 279] on div "Modify" at bounding box center [665, 281] width 156 height 32
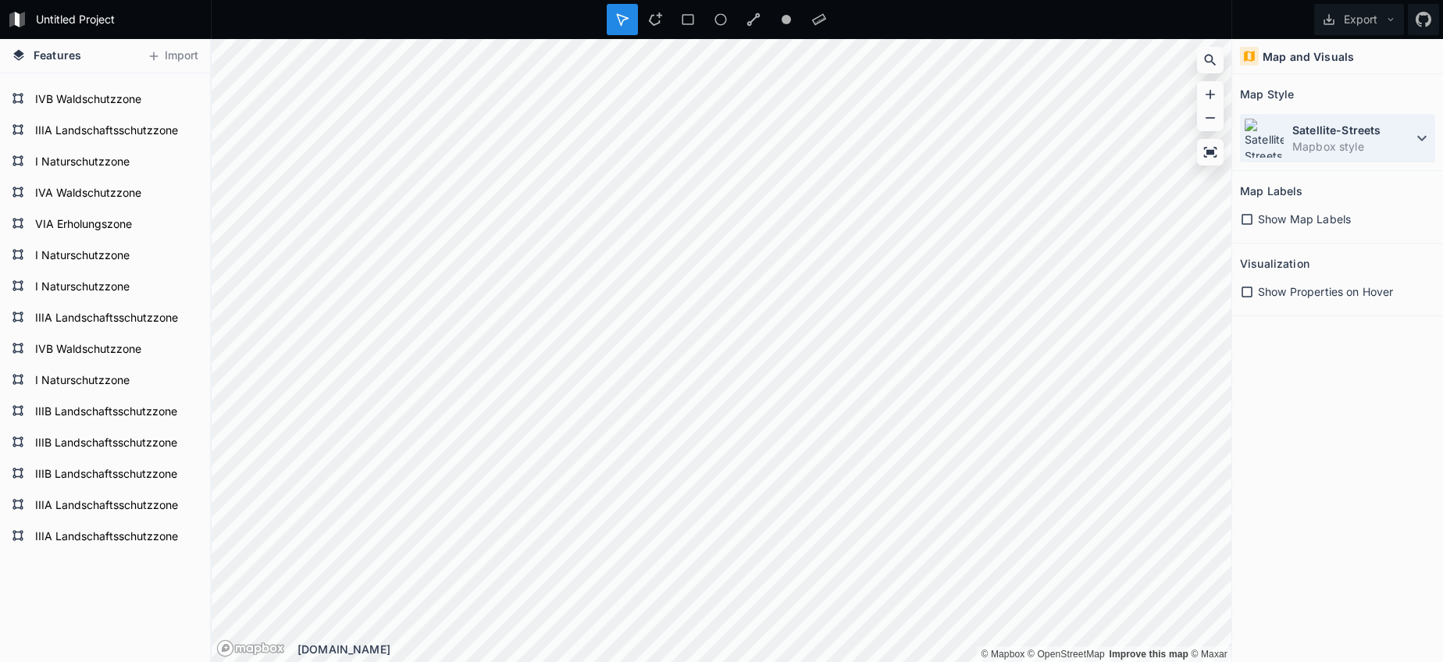
click at [1351, 141] on dd "Mapbox style" at bounding box center [1352, 146] width 120 height 16
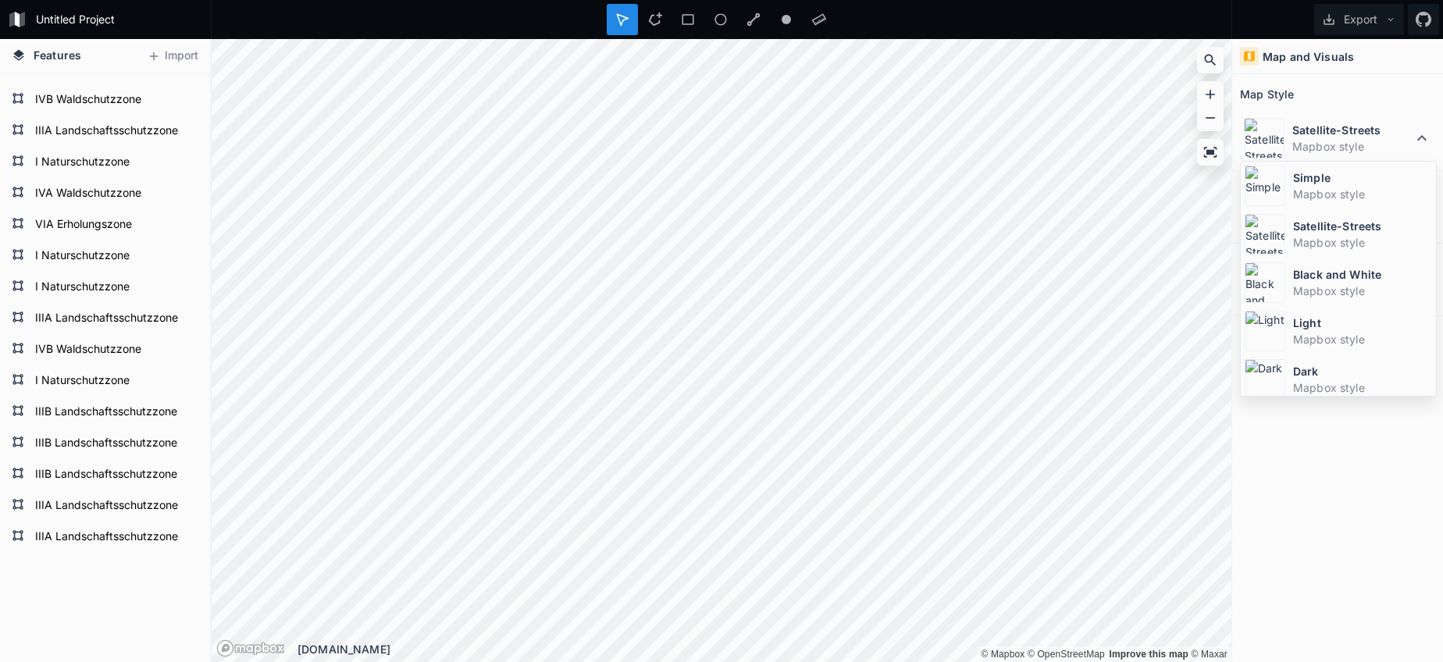
drag, startPoint x: 1293, startPoint y: 188, endPoint x: 1248, endPoint y: 189, distance: 44.5
click at [1293, 188] on dd "Mapbox style" at bounding box center [1362, 194] width 139 height 16
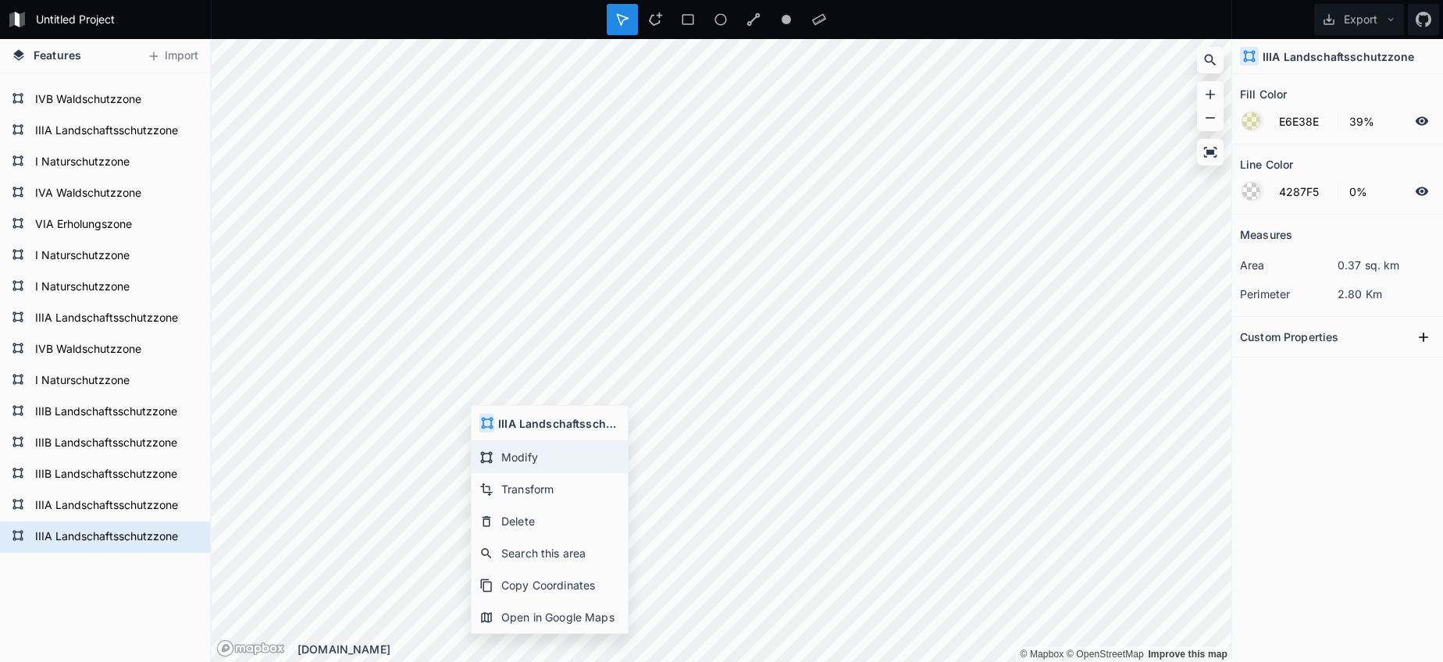
click at [498, 454] on div "Modify" at bounding box center [550, 457] width 156 height 32
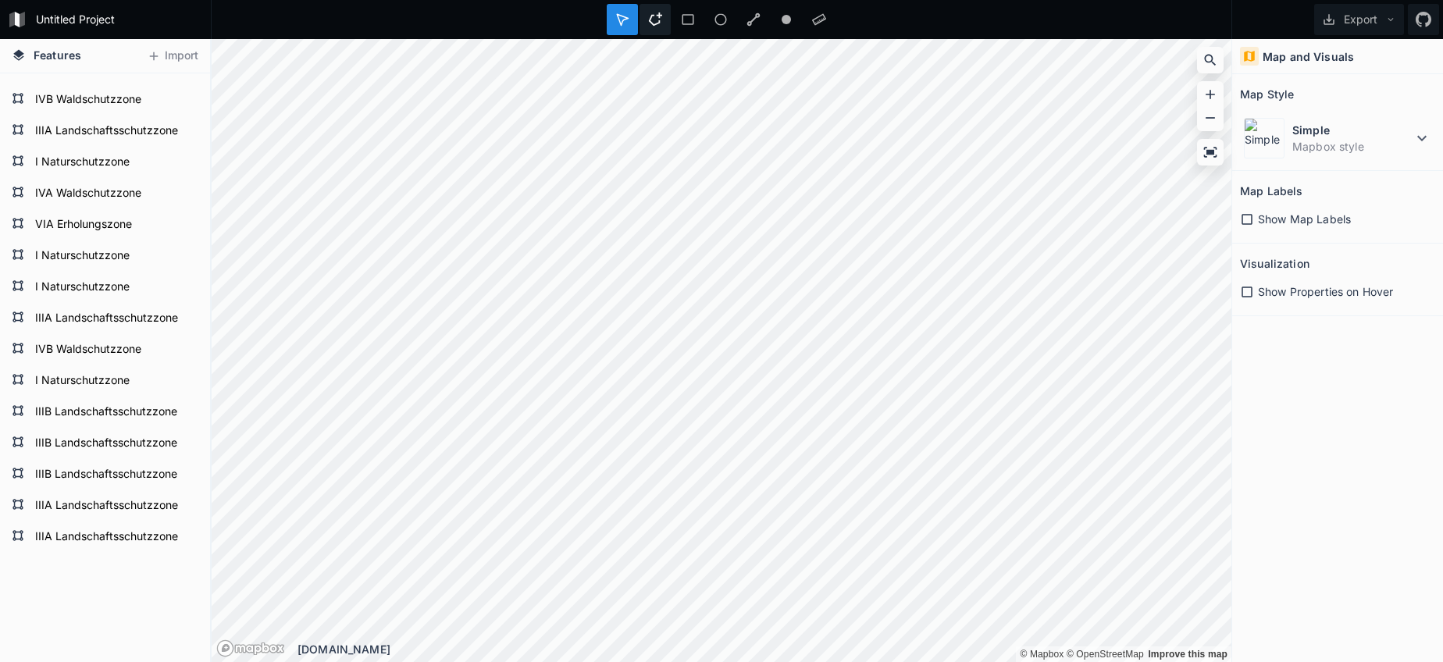
click at [654, 25] on icon at bounding box center [655, 18] width 13 height 13
click at [579, 0] on html "Untitled Project Export Features Import I Naturschutzzone IIIA Landschaftsschut…" at bounding box center [721, 331] width 1443 height 662
click at [578, 26] on div "Untitled Project Export Features Import I Naturschutzzone IIIA Landschaftsschut…" at bounding box center [721, 331] width 1443 height 662
click at [1308, 153] on dd "Mapbox style" at bounding box center [1352, 146] width 120 height 16
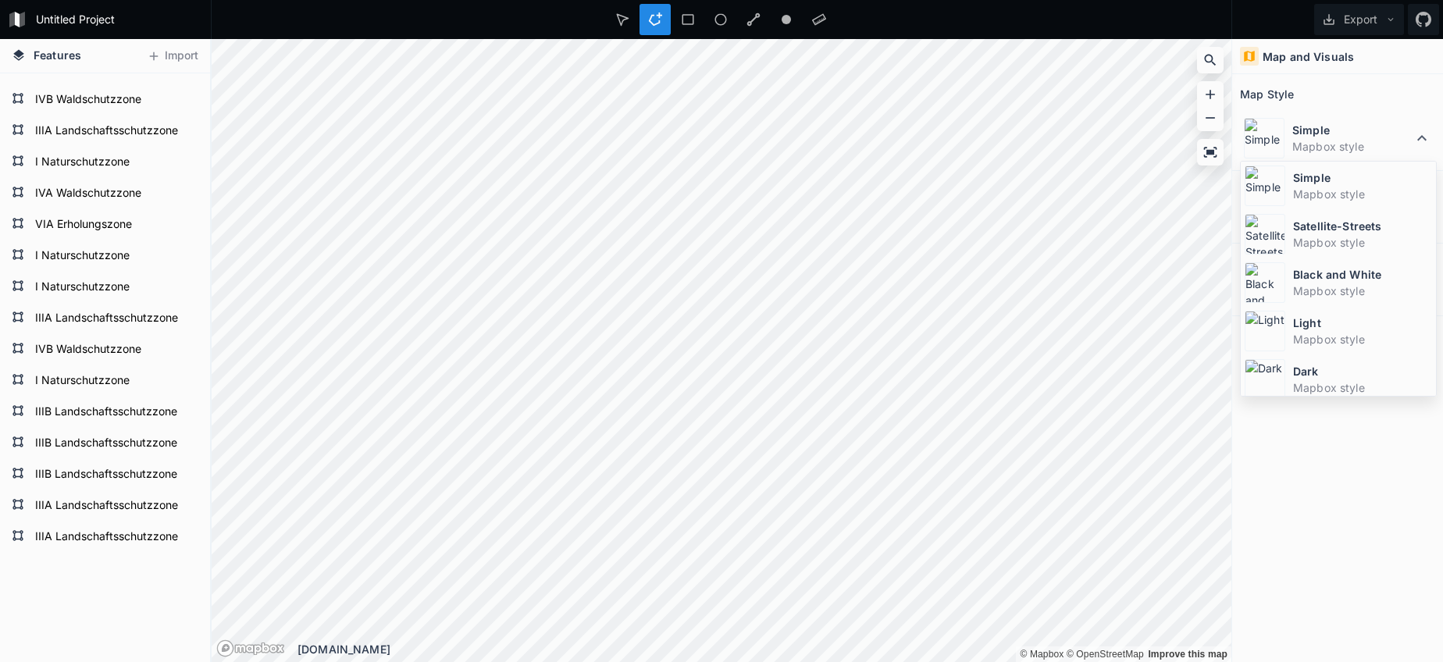
click at [1298, 247] on dd "Mapbox style" at bounding box center [1362, 242] width 139 height 16
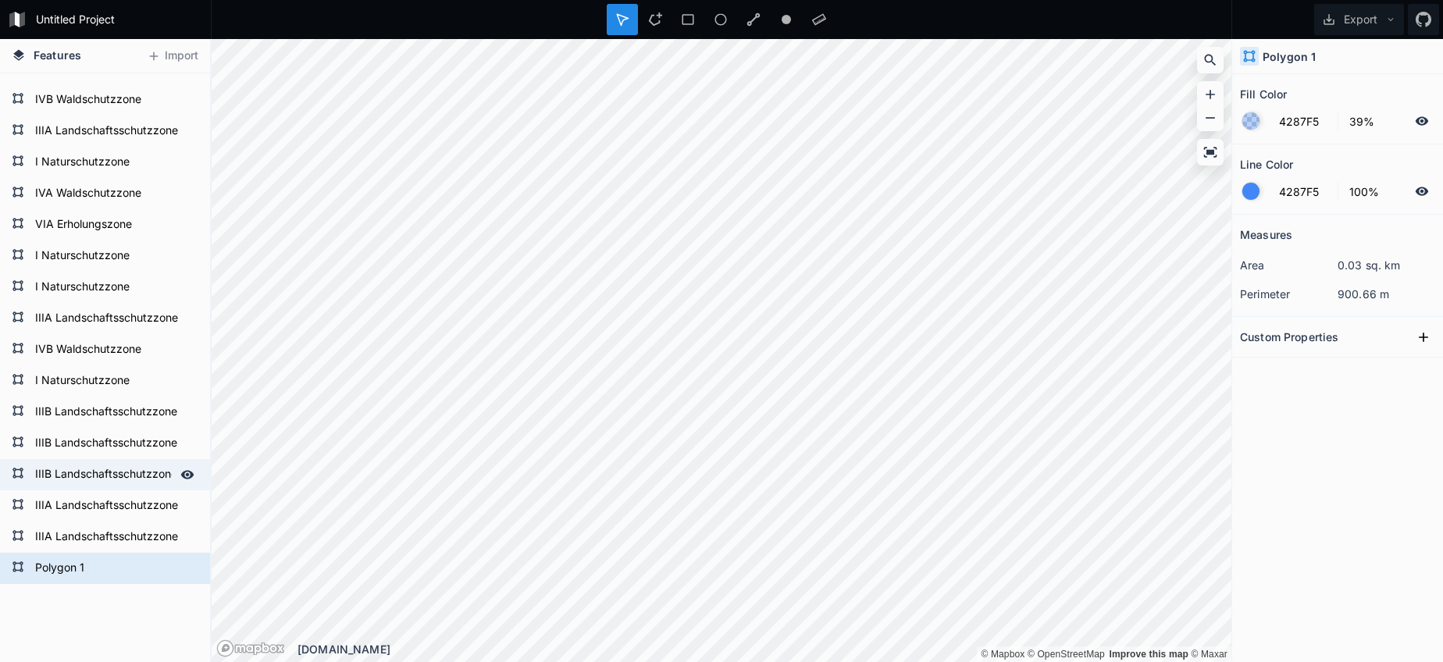
click at [84, 473] on form "IIIB Landschaftsschutzzone" at bounding box center [103, 474] width 146 height 23
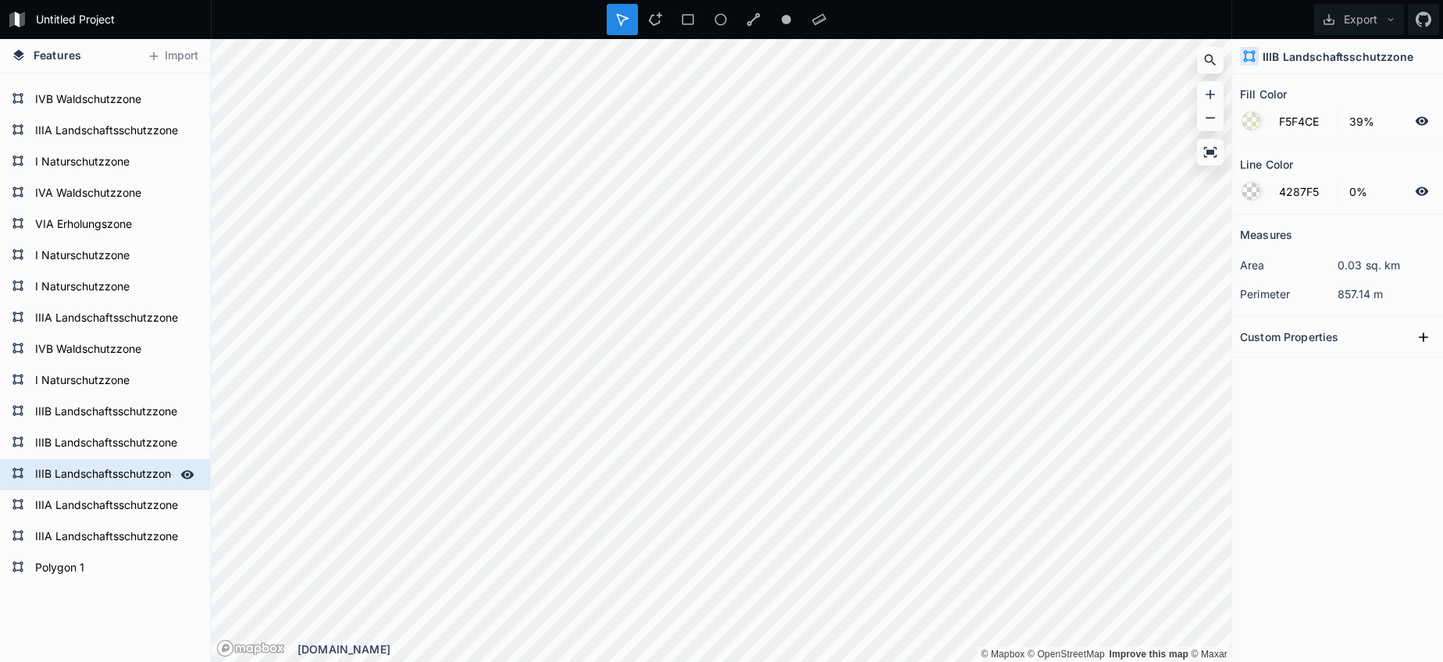
click at [84, 473] on form "IIIB Landschaftsschutzzone" at bounding box center [103, 474] width 146 height 23
click at [63, 564] on form "Polygon 1" at bounding box center [103, 568] width 146 height 23
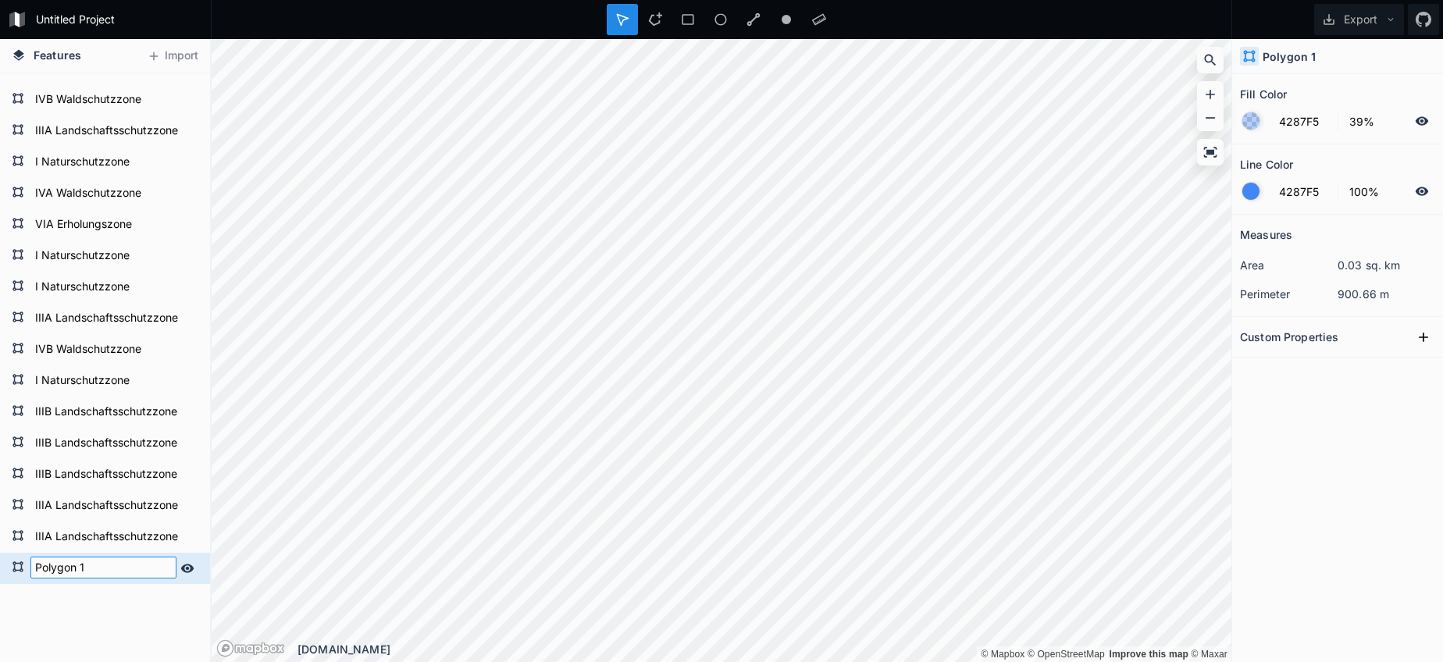
paste input "IIIB Landschaftsschutzzone"
drag, startPoint x: 87, startPoint y: 475, endPoint x: 77, endPoint y: 477, distance: 10.3
click at [88, 475] on form "IIIB Landschaftsschutzzone" at bounding box center [103, 474] width 146 height 23
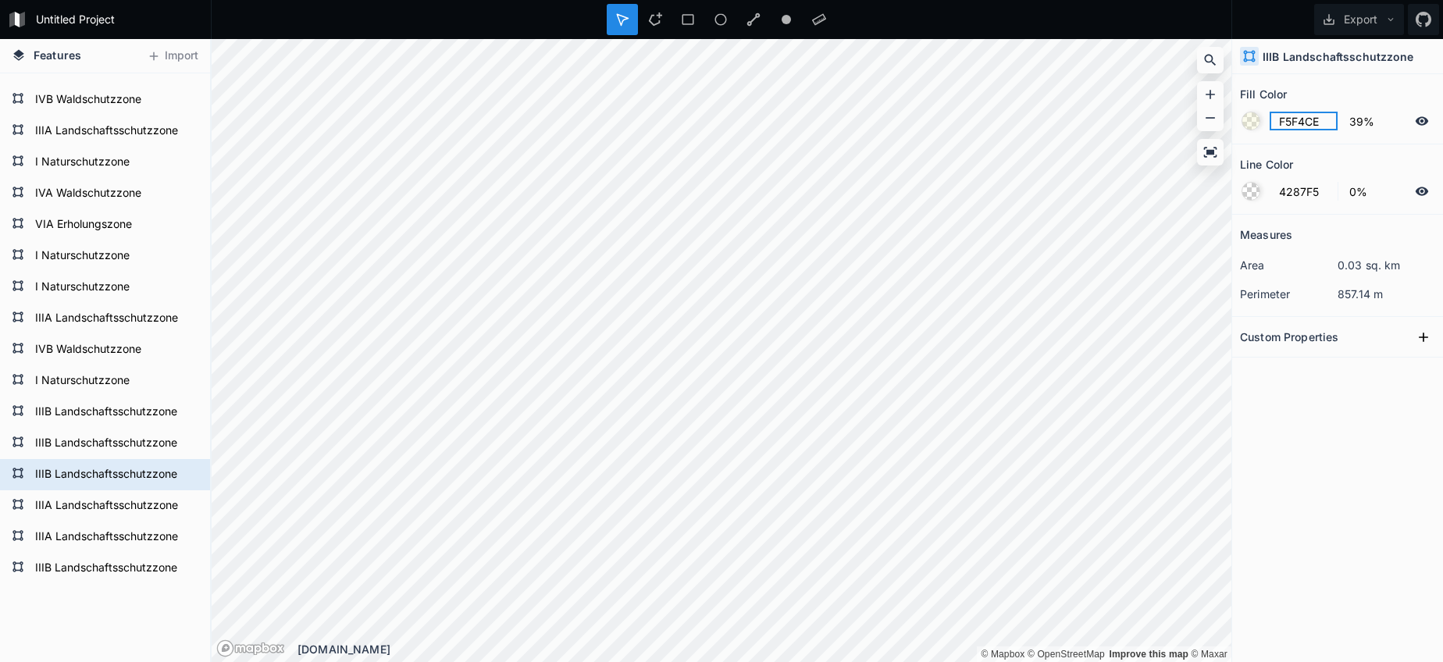
click at [1311, 123] on input "F5F4CE" at bounding box center [1303, 121] width 68 height 19
drag, startPoint x: 87, startPoint y: 568, endPoint x: 181, endPoint y: 569, distance: 94.5
click at [87, 568] on form "IIIB Landschaftsschutzzone" at bounding box center [103, 568] width 146 height 23
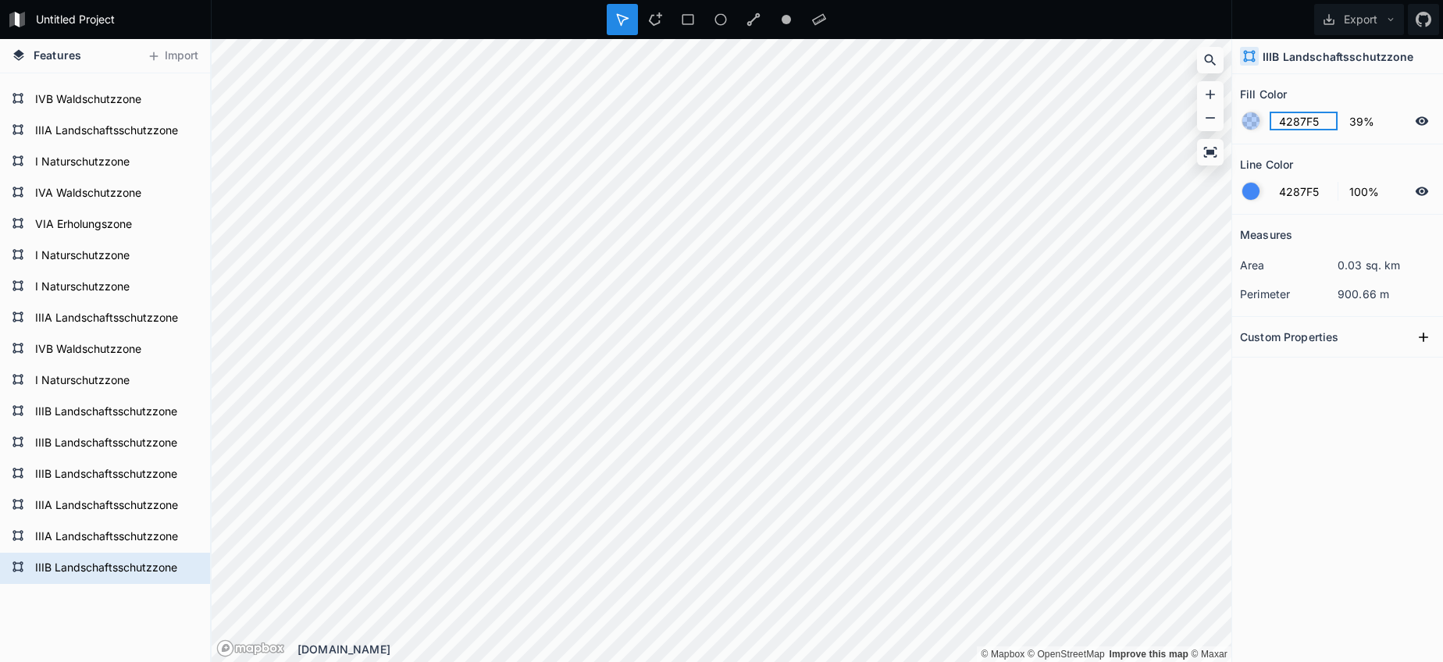
click at [1301, 118] on input "4287F5" at bounding box center [1303, 121] width 68 height 19
paste input "F5F4CE"
click at [1255, 190] on div at bounding box center [1250, 191] width 17 height 17
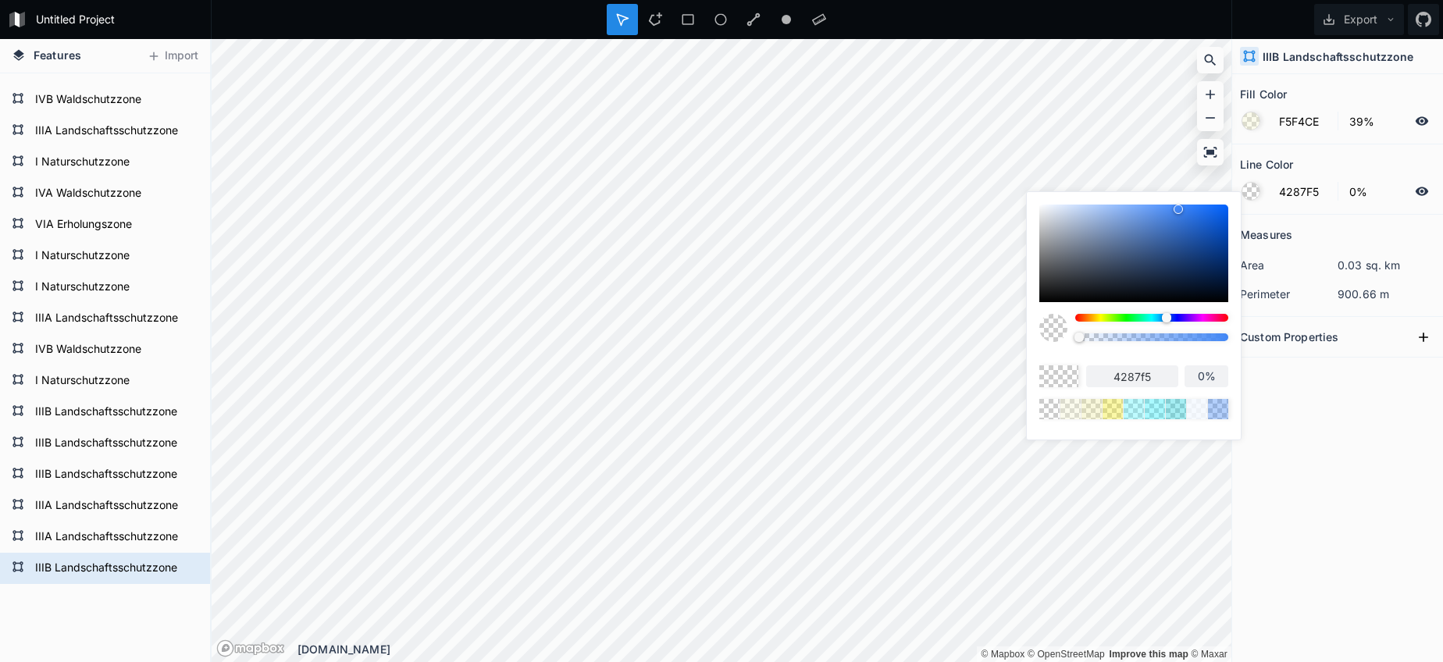
click at [930, 302] on body "Untitled Project Export Features Import I Naturschutzzone IIIB Landschaftsschut…" at bounding box center [721, 331] width 1443 height 662
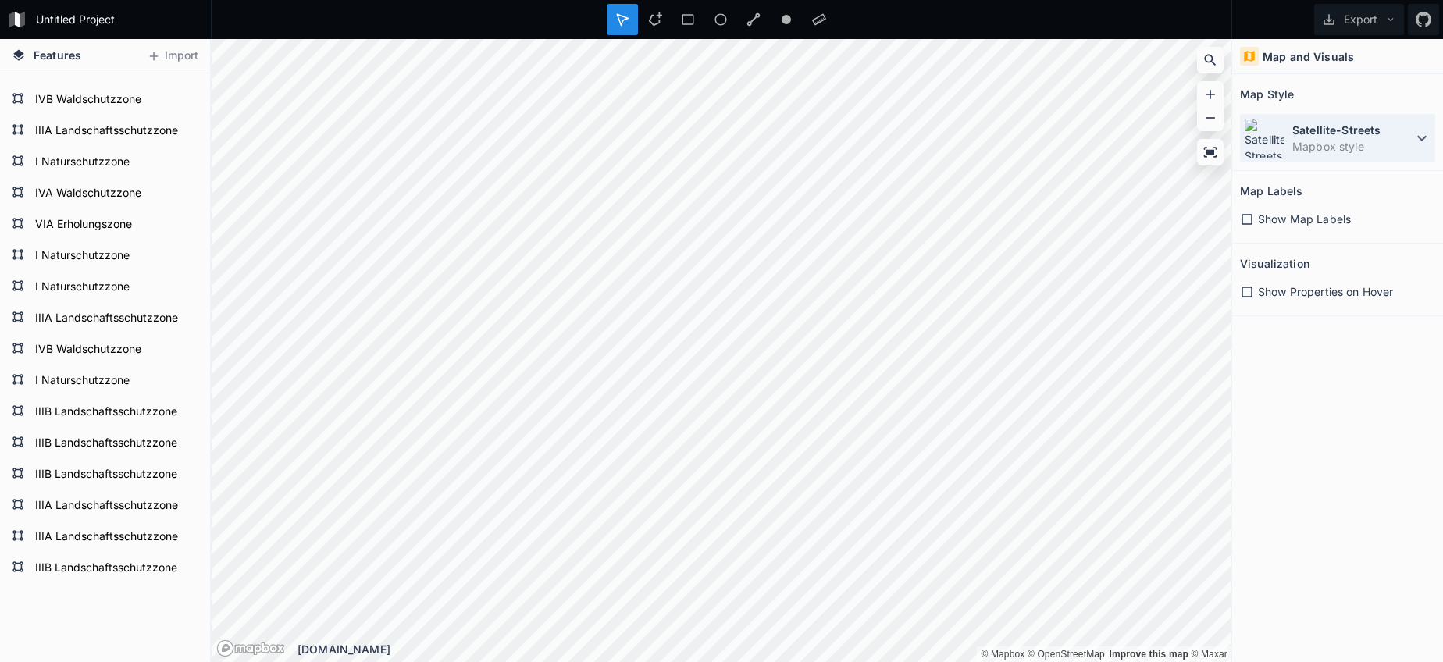
click at [1342, 144] on dd "Mapbox style" at bounding box center [1352, 146] width 120 height 16
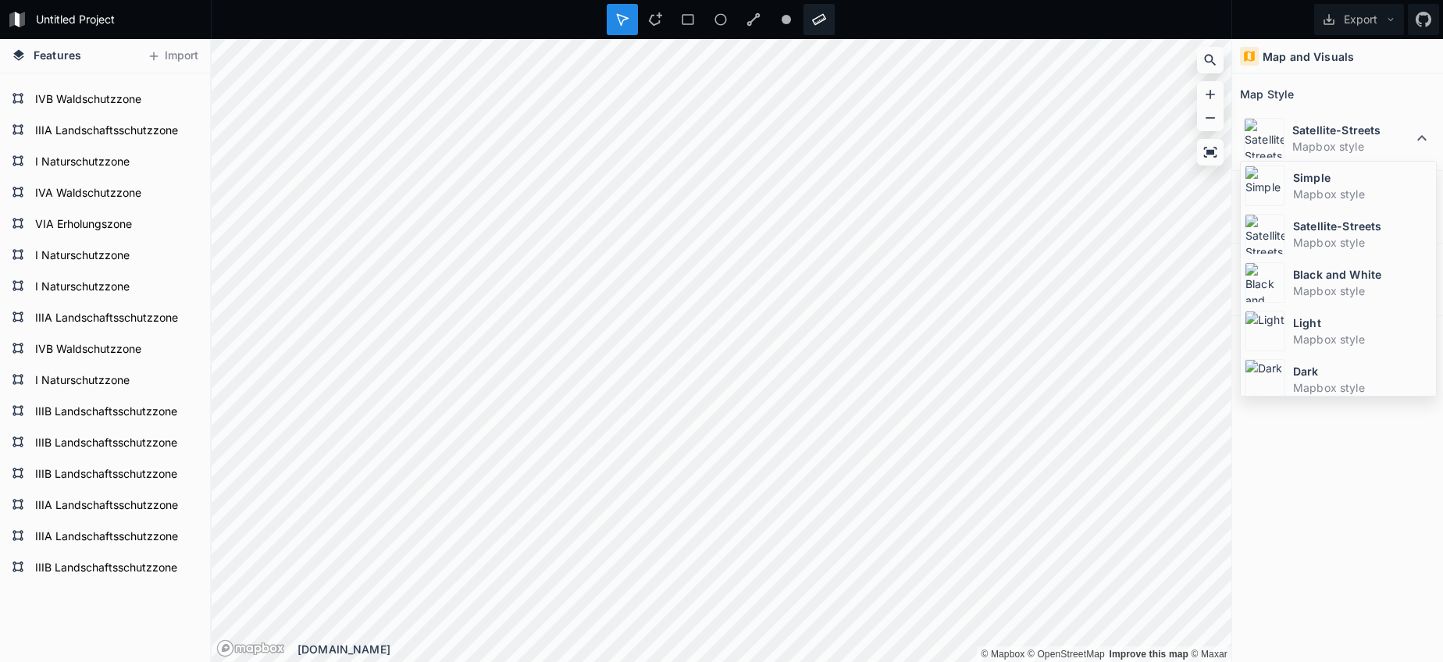
click at [829, 23] on div "Untitled Project Export Features Import I Naturschutzzone IIIB Landschaftsschut…" at bounding box center [721, 331] width 1443 height 662
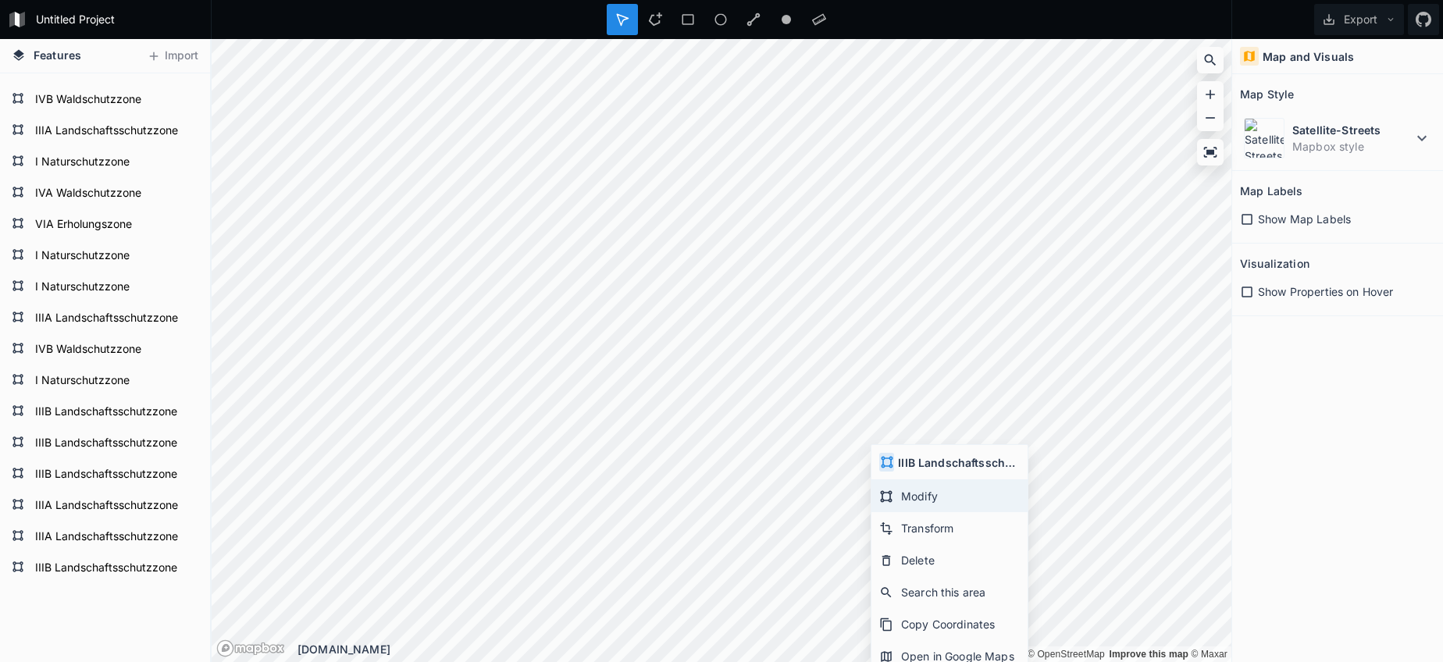
click at [902, 497] on div "Modify" at bounding box center [949, 496] width 156 height 32
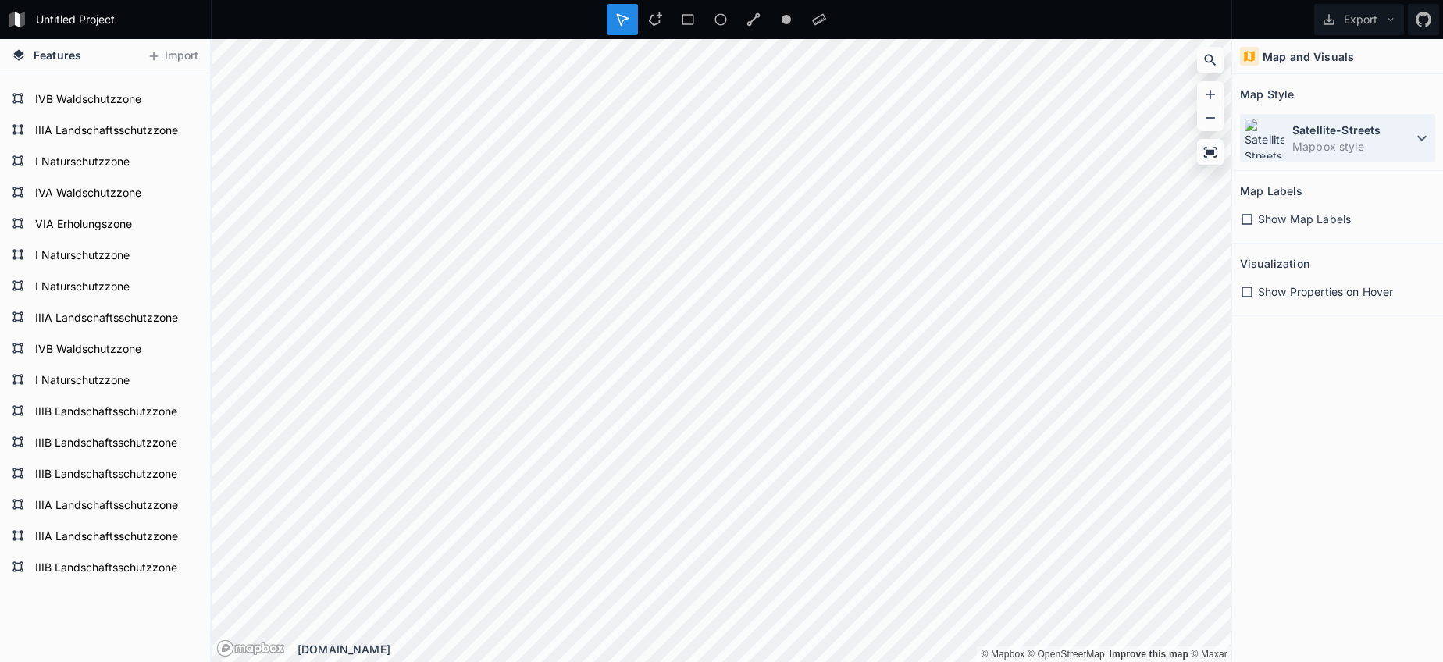
click at [1330, 143] on dd "Mapbox style" at bounding box center [1352, 146] width 120 height 16
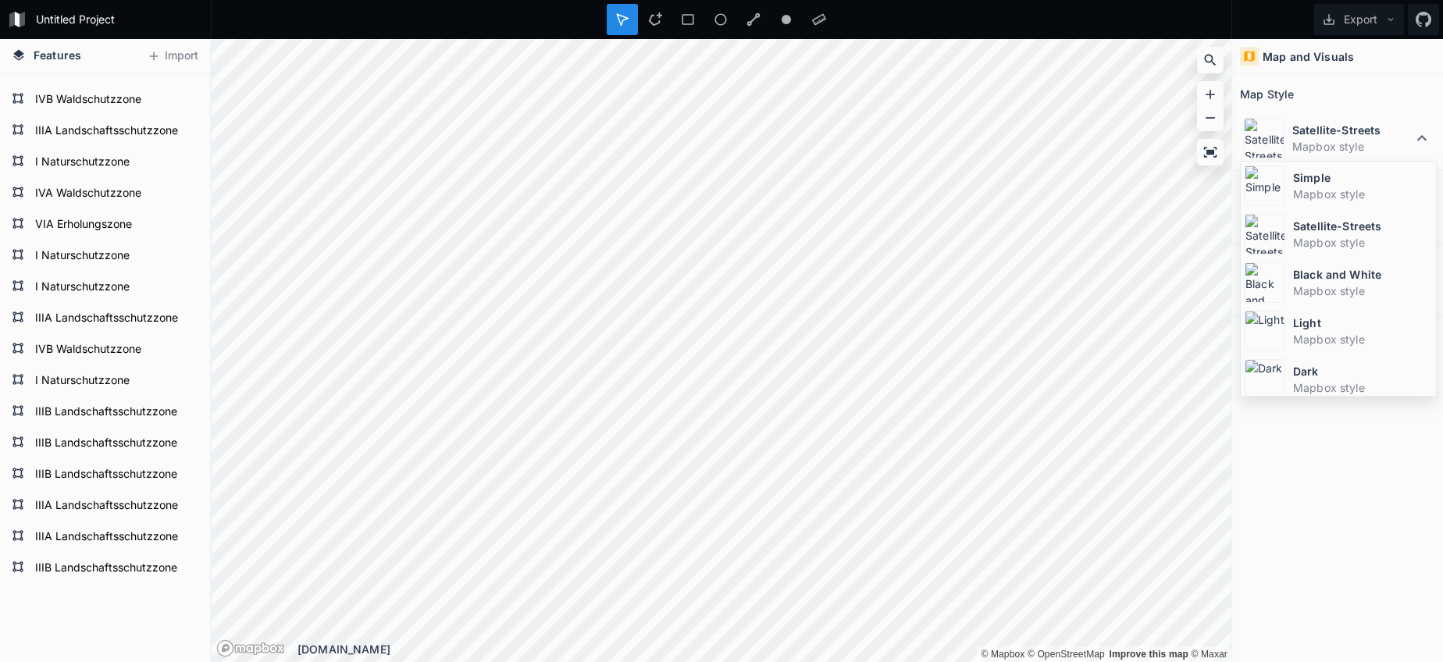
drag, startPoint x: 1330, startPoint y: 376, endPoint x: 1294, endPoint y: 370, distance: 35.6
click at [1329, 376] on dt "Dark" at bounding box center [1362, 371] width 139 height 16
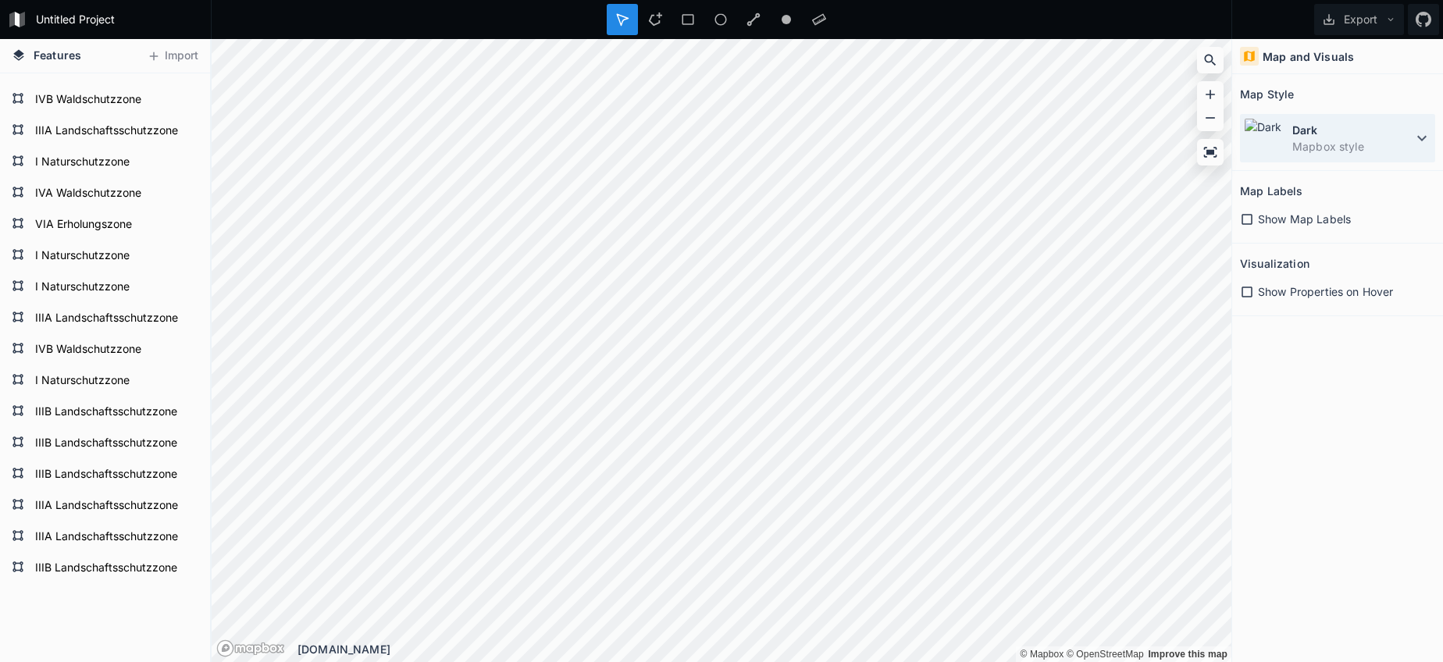
click at [1355, 147] on dd "Mapbox style" at bounding box center [1352, 146] width 120 height 16
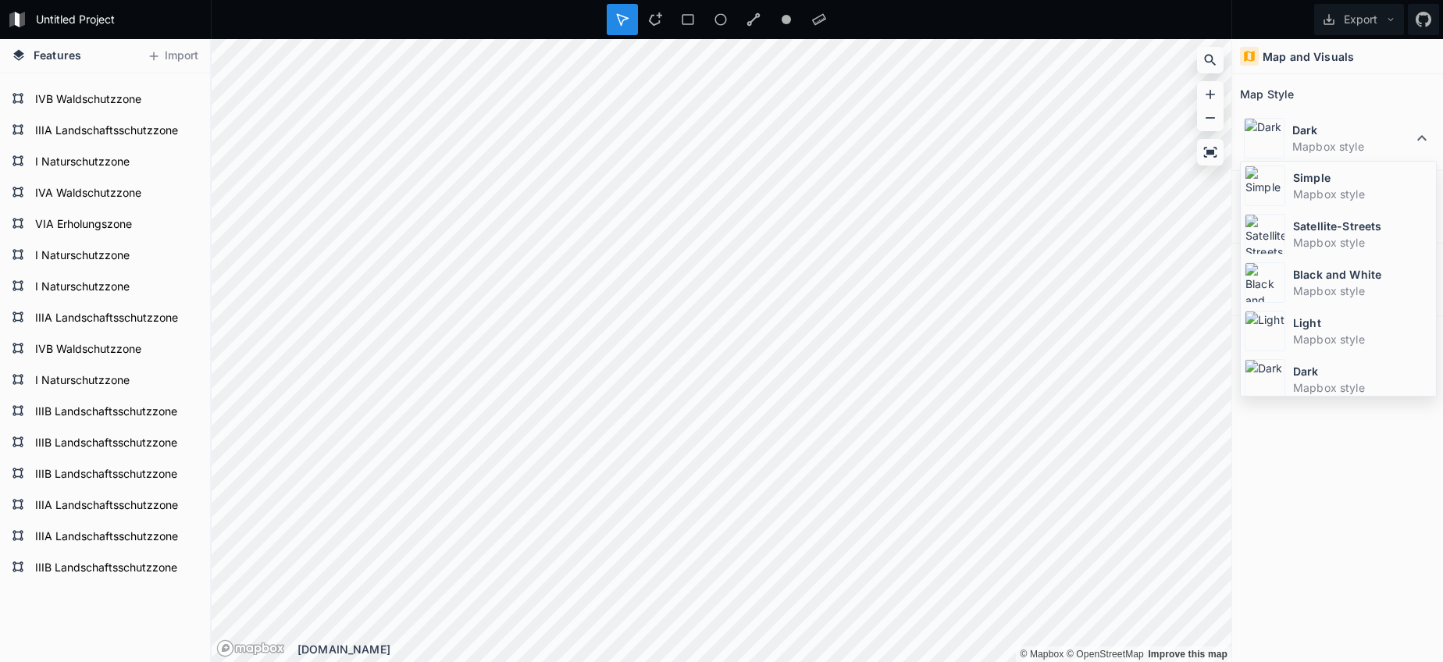
drag, startPoint x: 1344, startPoint y: 176, endPoint x: 1301, endPoint y: 191, distance: 45.4
click at [1344, 176] on dt "Simple" at bounding box center [1362, 177] width 139 height 16
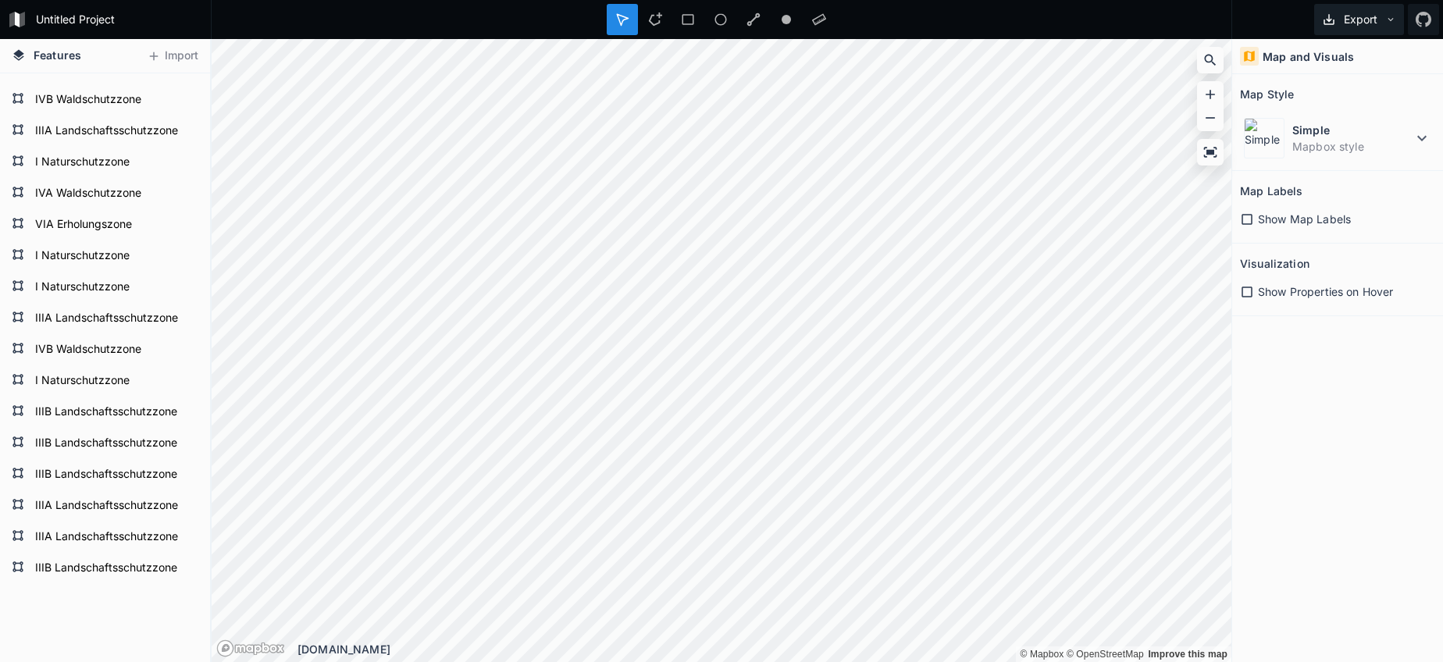
click at [1367, 23] on button "Export" at bounding box center [1359, 19] width 90 height 31
click at [1356, 84] on div "Export as .geojson" at bounding box center [1356, 89] width 156 height 32
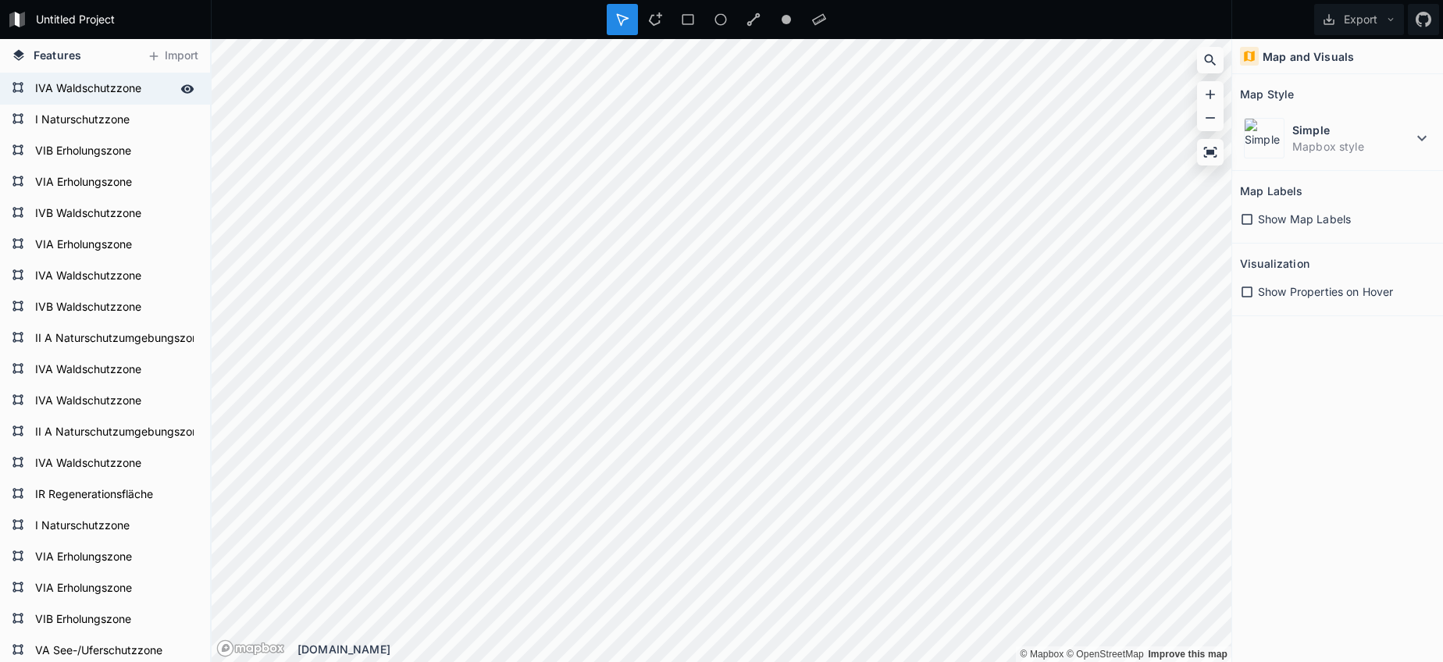
click at [188, 89] on icon at bounding box center [187, 88] width 13 height 9
click at [186, 150] on icon at bounding box center [187, 151] width 14 height 14
click at [187, 178] on icon at bounding box center [187, 183] width 14 height 14
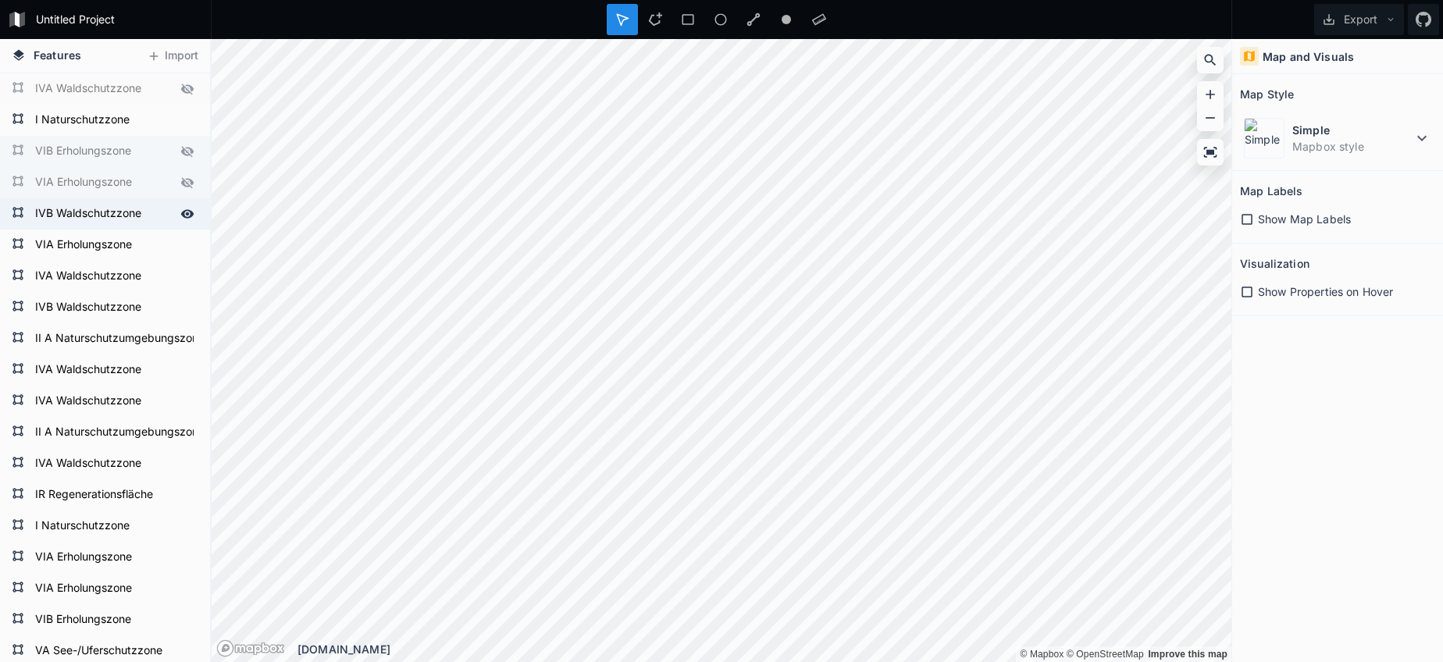
click at [188, 209] on icon at bounding box center [187, 214] width 14 height 14
click at [190, 247] on icon at bounding box center [187, 245] width 14 height 14
click at [187, 273] on icon at bounding box center [187, 276] width 13 height 9
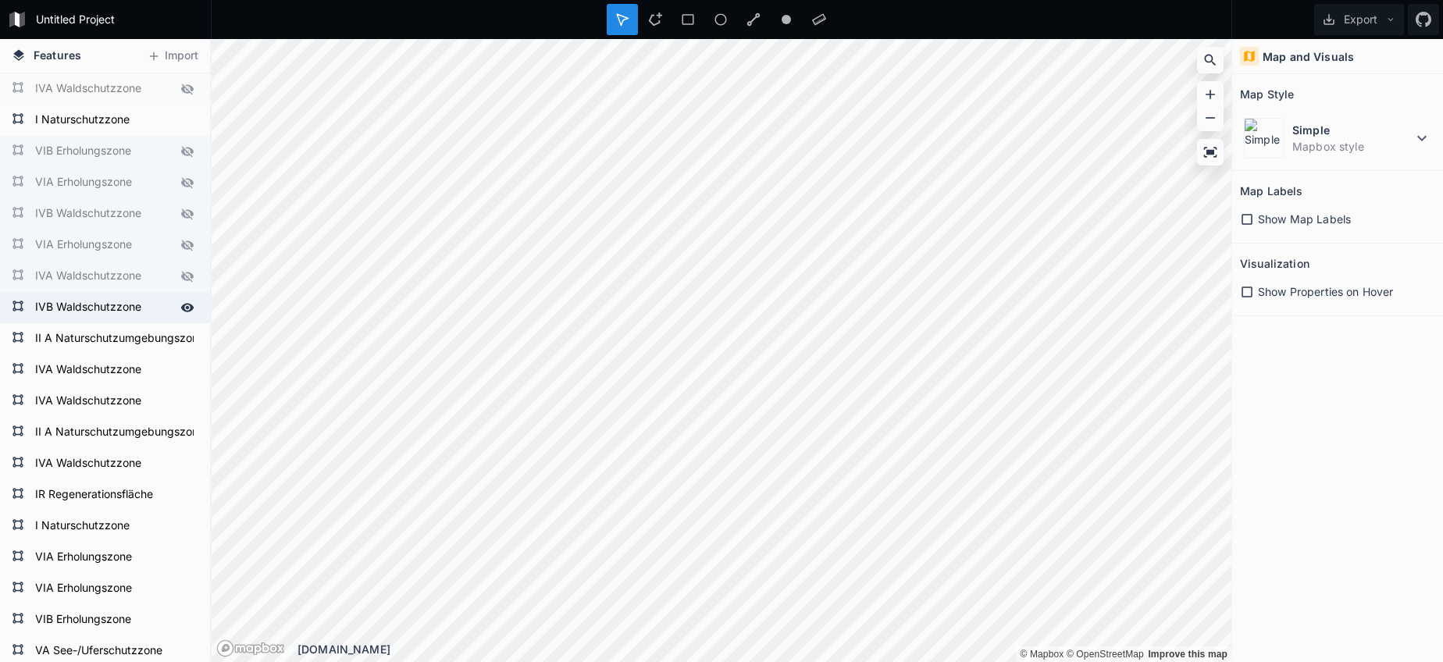
click at [181, 304] on icon at bounding box center [187, 308] width 14 height 14
click at [190, 340] on icon at bounding box center [187, 338] width 13 height 9
click at [184, 369] on icon at bounding box center [187, 369] width 13 height 9
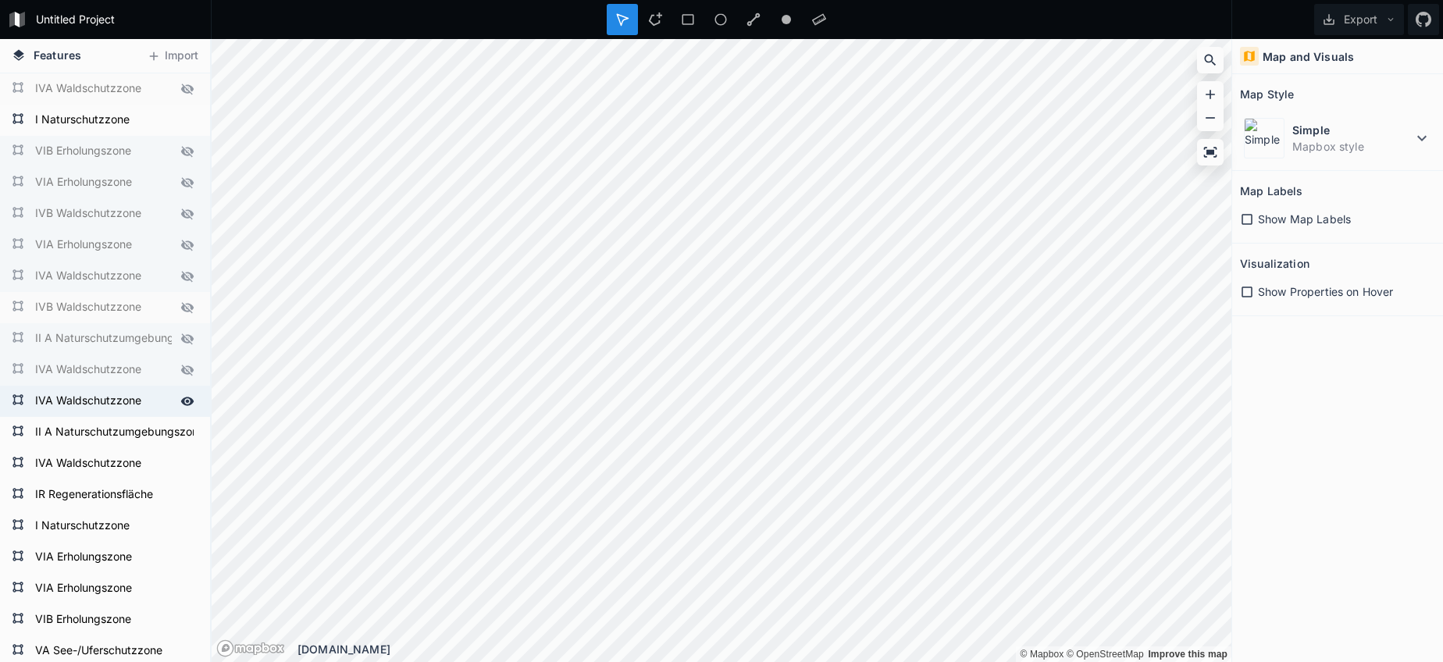
click at [184, 399] on icon at bounding box center [187, 401] width 13 height 9
click at [189, 437] on icon at bounding box center [187, 432] width 14 height 14
click at [182, 464] on icon at bounding box center [187, 463] width 13 height 9
click at [182, 493] on icon at bounding box center [187, 495] width 14 height 14
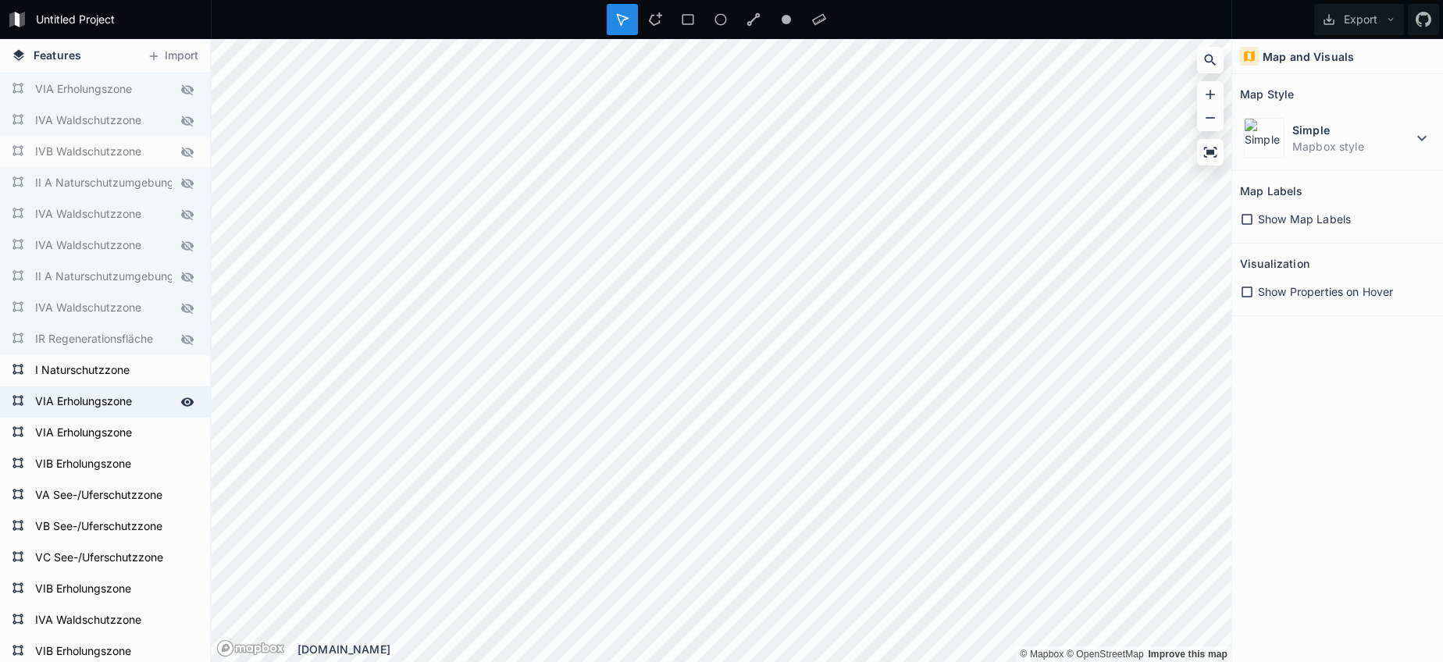
click at [190, 404] on icon at bounding box center [187, 402] width 14 height 14
click at [188, 435] on icon at bounding box center [187, 433] width 13 height 9
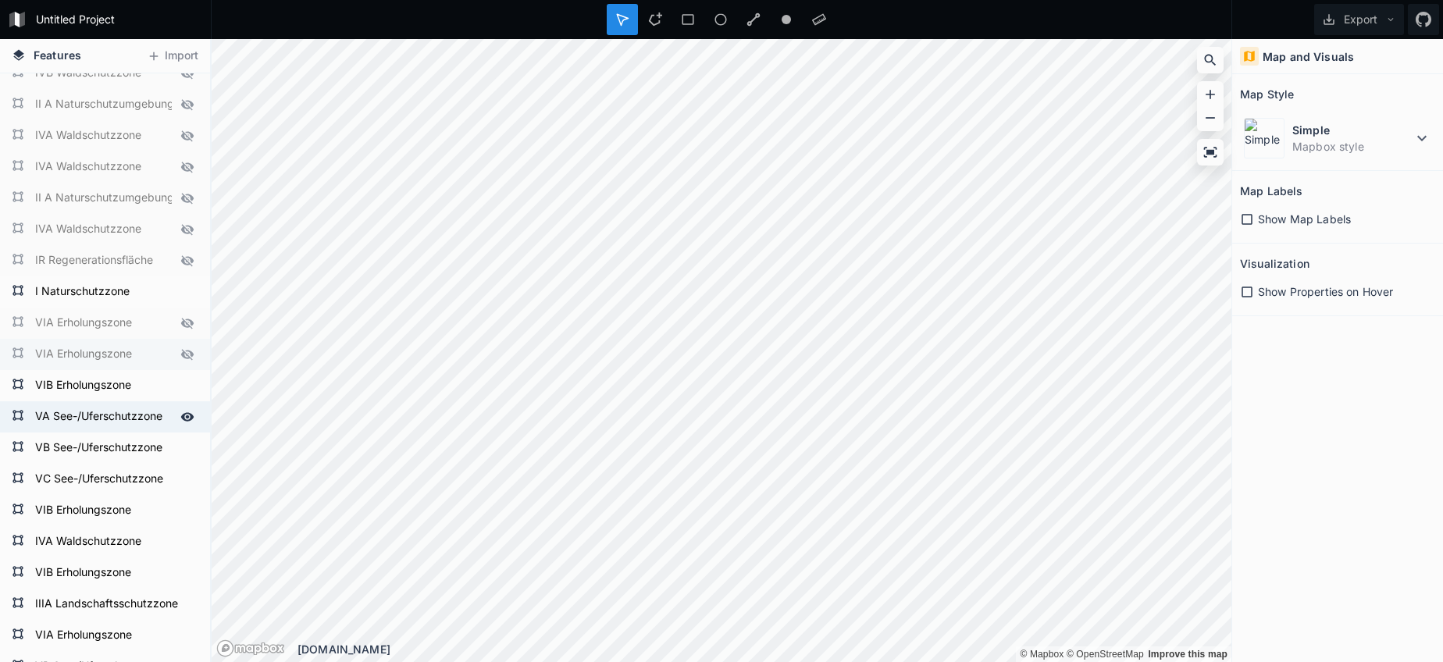
scroll to position [257, 0]
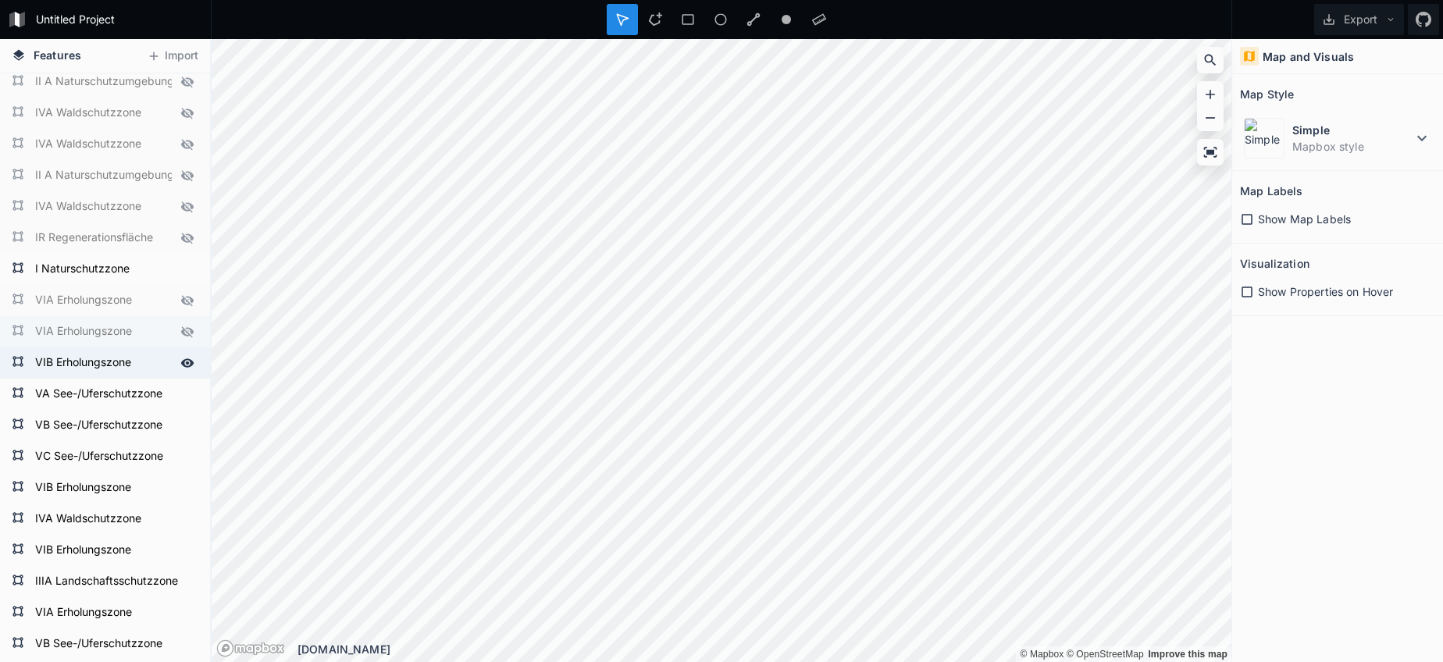
click at [190, 364] on icon at bounding box center [187, 362] width 13 height 9
click at [187, 393] on icon at bounding box center [187, 394] width 13 height 9
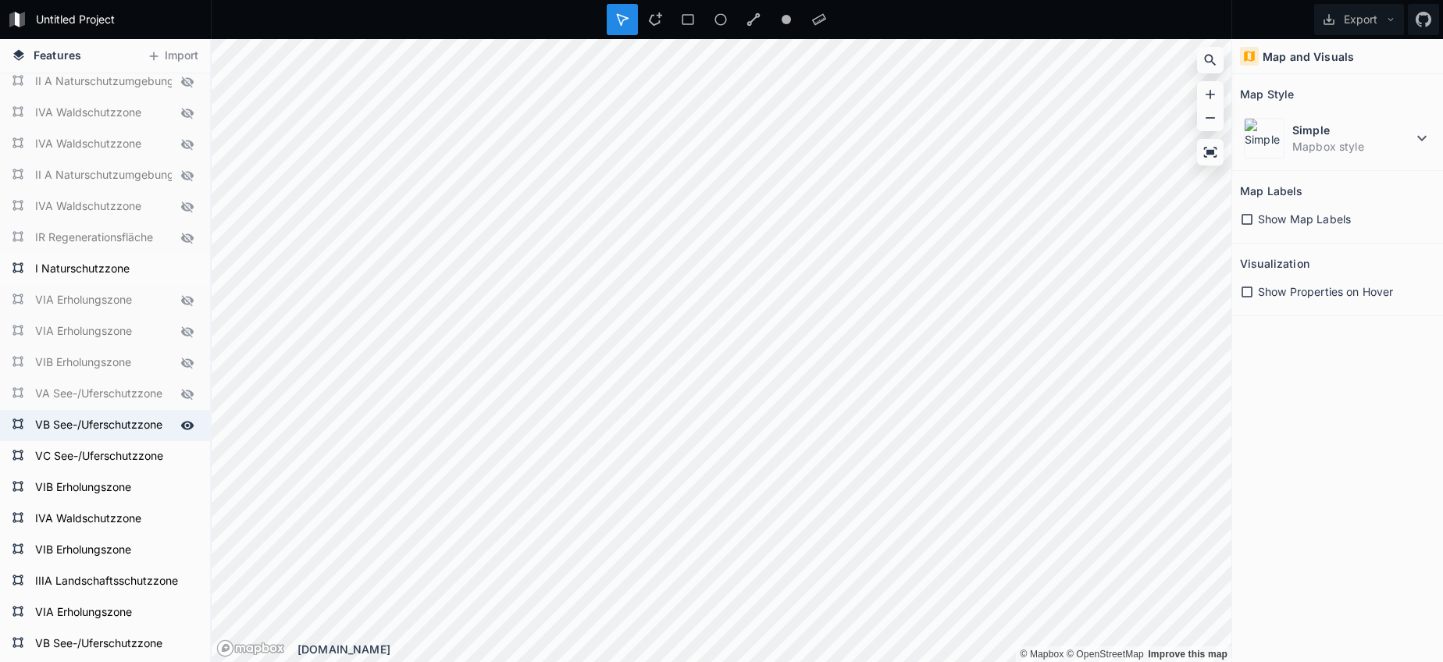
click at [178, 425] on div at bounding box center [187, 426] width 22 height 22
drag, startPoint x: 187, startPoint y: 458, endPoint x: 184, endPoint y: 469, distance: 11.9
click at [186, 458] on icon at bounding box center [187, 456] width 13 height 9
click at [185, 487] on icon at bounding box center [187, 488] width 14 height 14
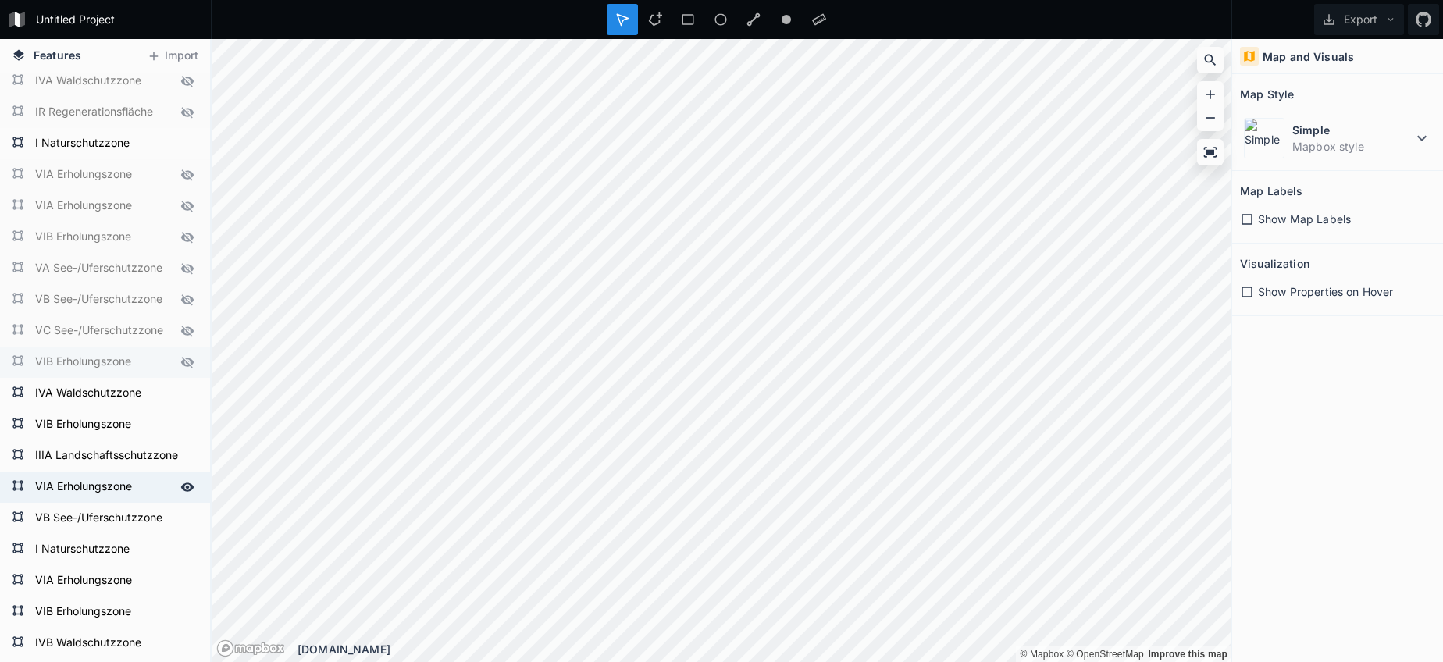
scroll to position [388, 0]
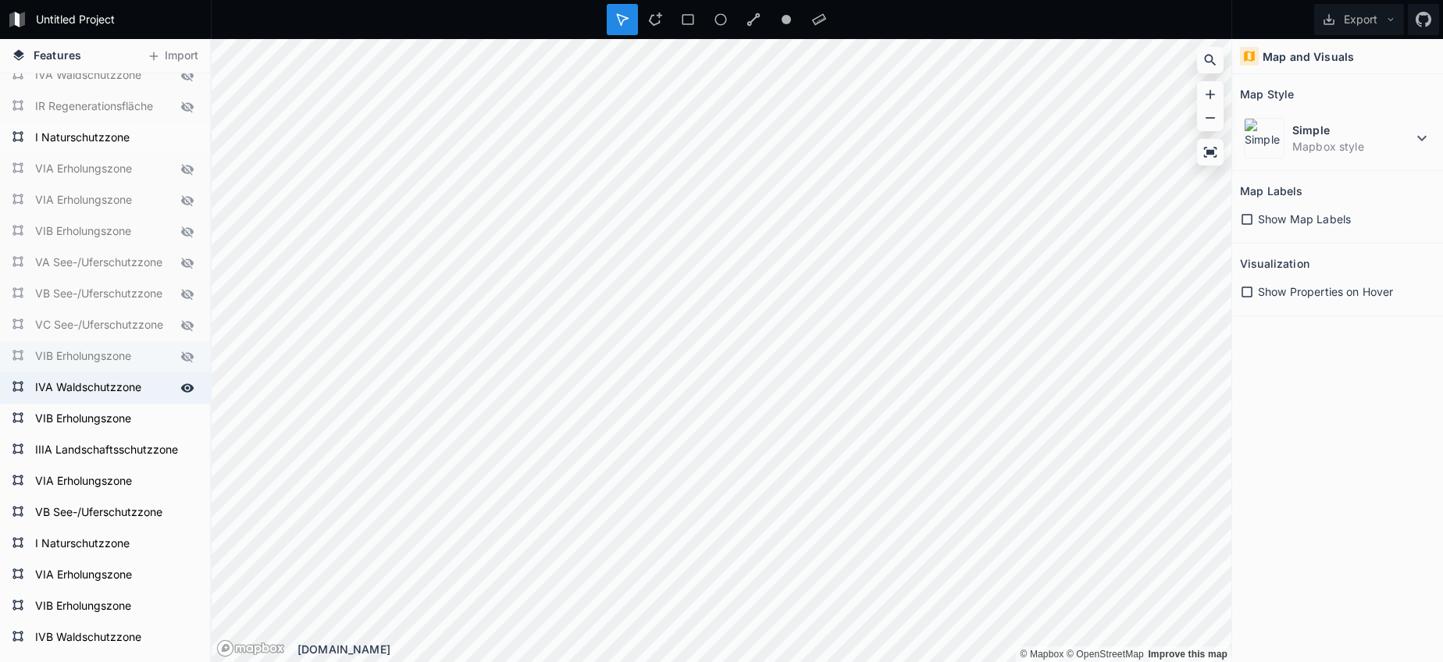
click at [189, 388] on icon at bounding box center [187, 387] width 13 height 9
click at [188, 418] on icon at bounding box center [187, 419] width 13 height 9
click at [183, 447] on icon at bounding box center [187, 450] width 14 height 14
click at [184, 386] on icon at bounding box center [187, 388] width 13 height 9
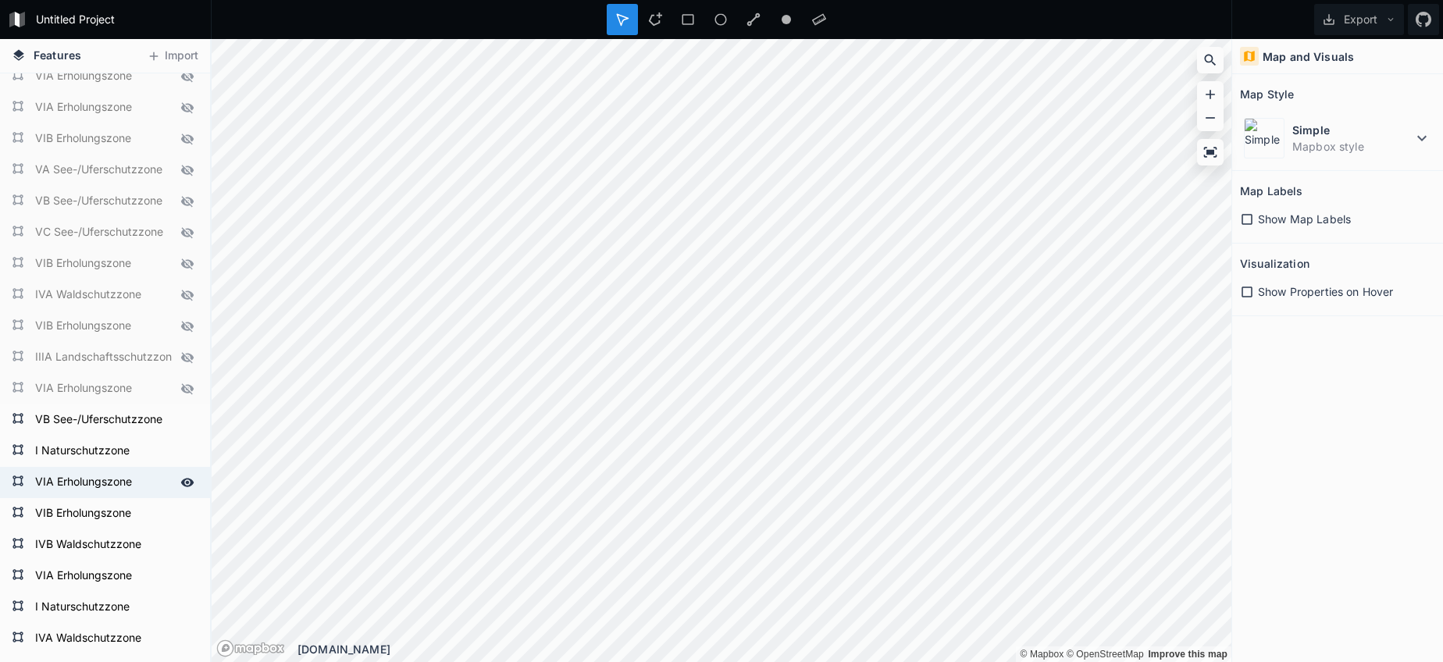
drag, startPoint x: 186, startPoint y: 422, endPoint x: 175, endPoint y: 469, distance: 48.1
click at [0, 0] on icon at bounding box center [0, 0] width 0 height 0
click at [190, 418] on icon at bounding box center [187, 418] width 14 height 14
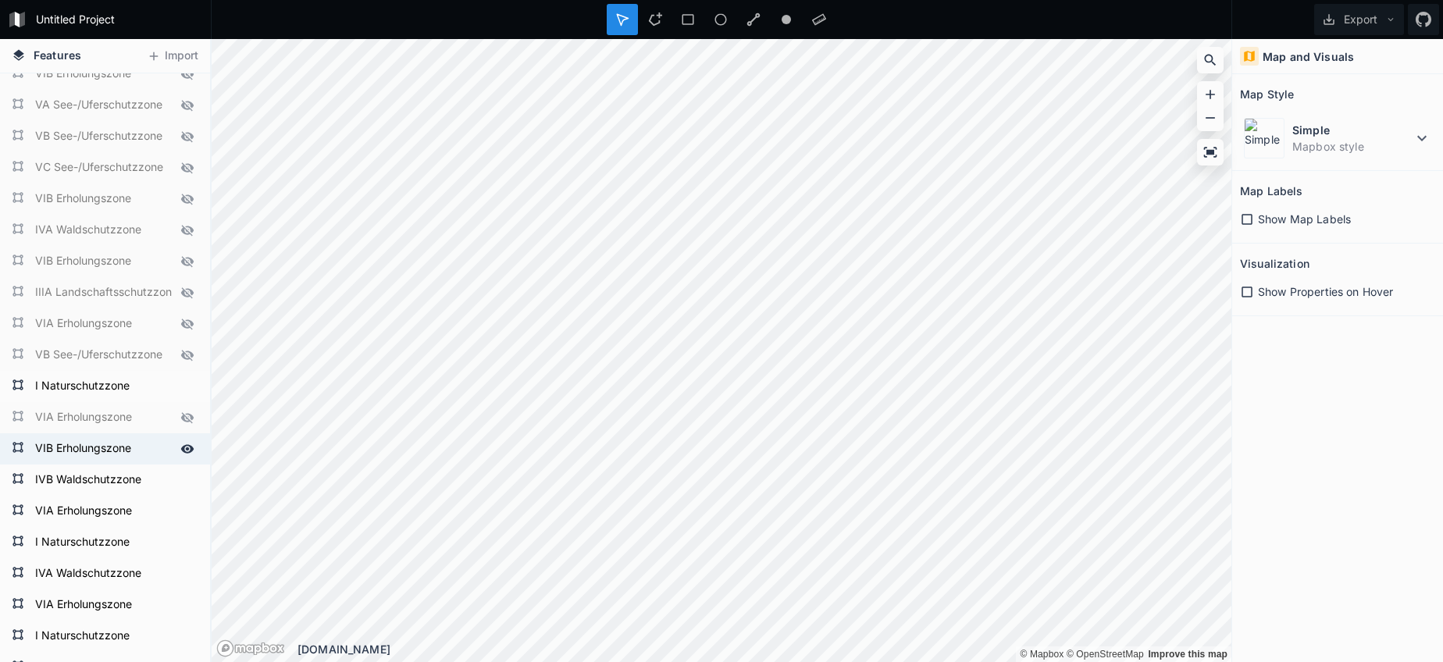
click at [187, 450] on icon at bounding box center [187, 448] width 13 height 9
click at [180, 479] on div at bounding box center [187, 480] width 22 height 22
drag, startPoint x: 184, startPoint y: 513, endPoint x: 176, endPoint y: 520, distance: 10.5
click at [184, 513] on icon at bounding box center [187, 511] width 13 height 9
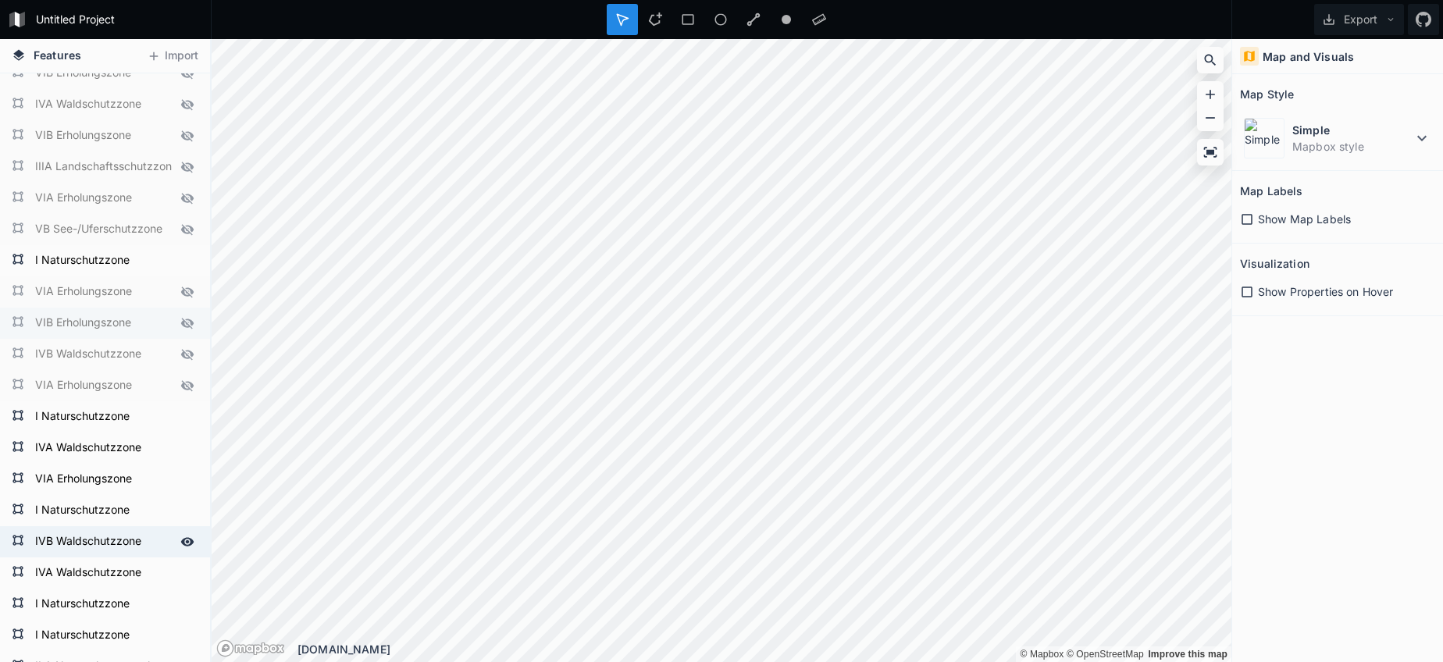
scroll to position [687, 0]
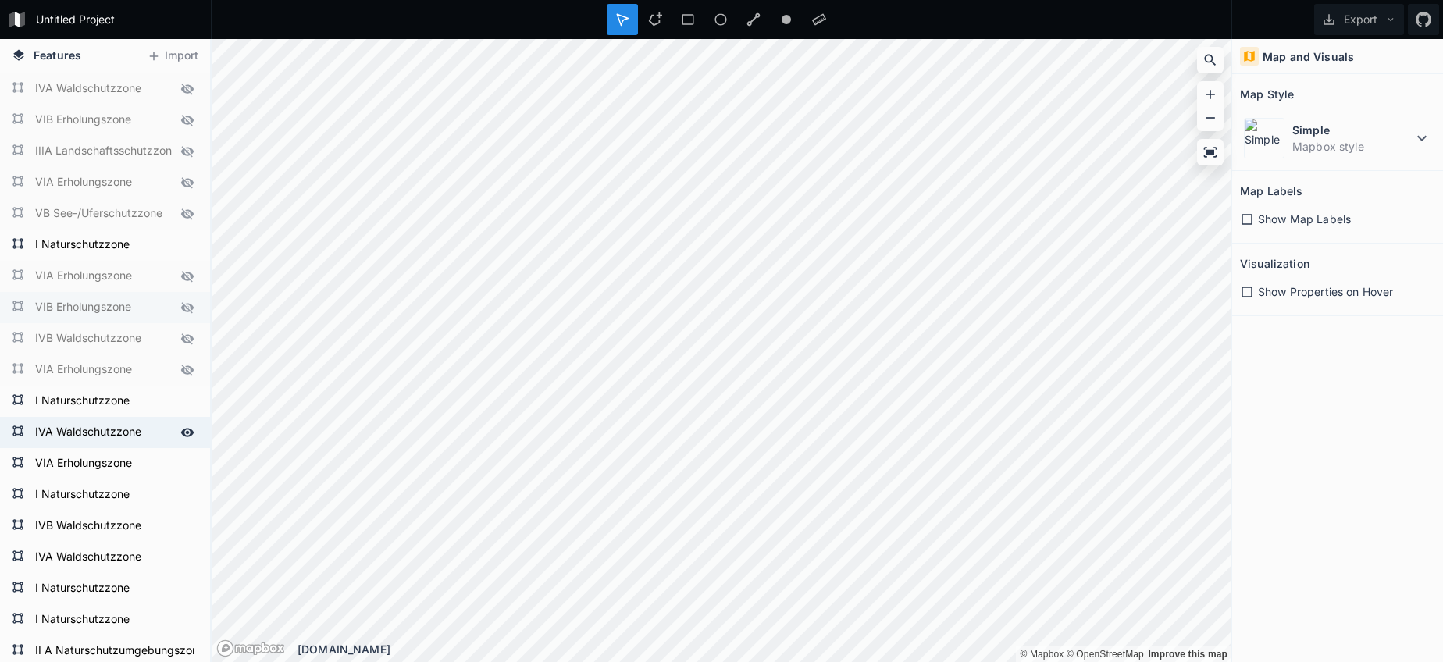
click at [186, 432] on icon at bounding box center [187, 432] width 14 height 14
click at [187, 461] on icon at bounding box center [187, 464] width 14 height 14
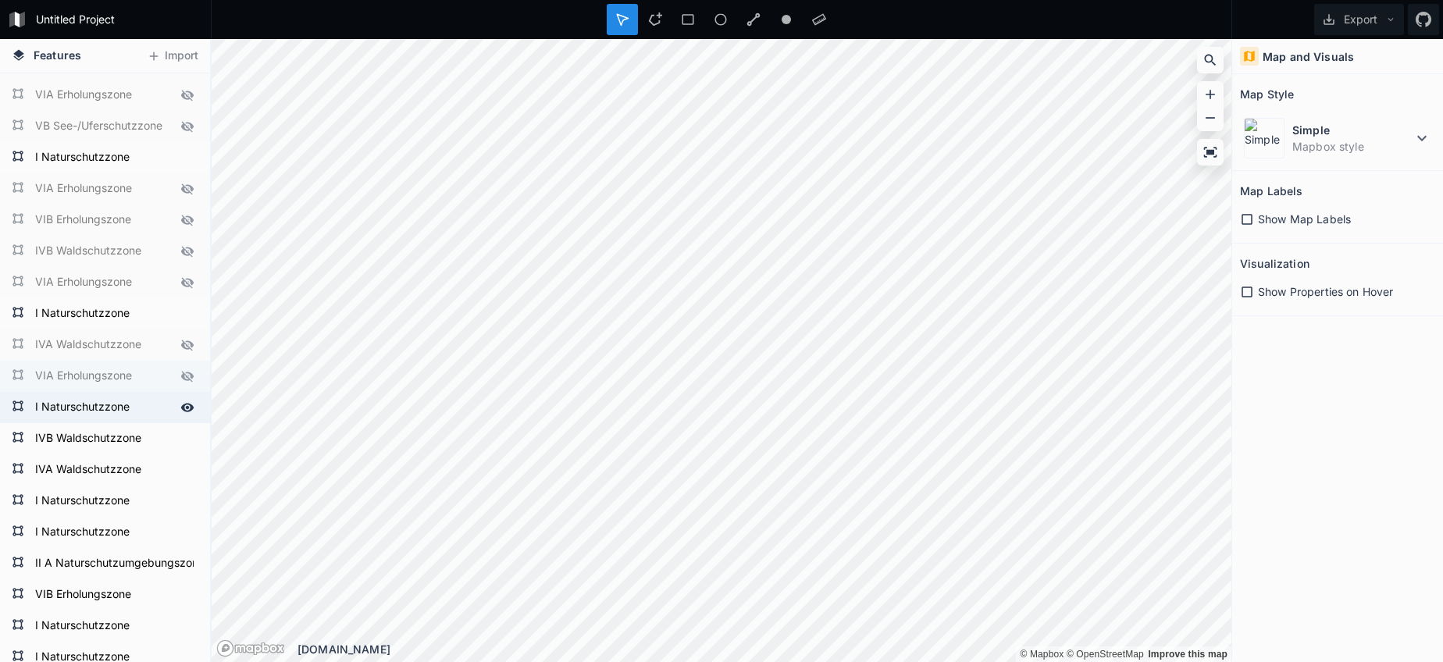
scroll to position [778, 0]
click at [187, 438] on icon at bounding box center [187, 436] width 14 height 14
click at [187, 471] on icon at bounding box center [187, 466] width 13 height 9
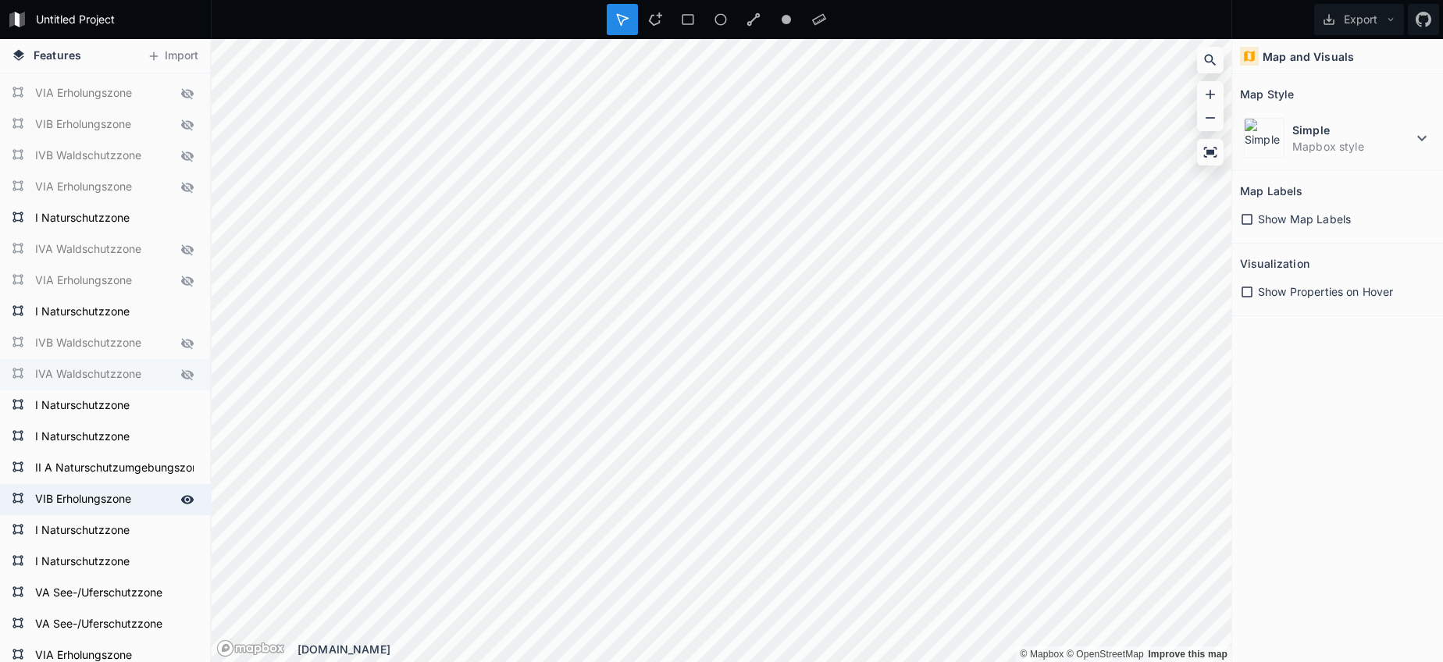
scroll to position [871, 0]
click at [187, 467] on icon at bounding box center [187, 467] width 13 height 9
click at [182, 501] on icon at bounding box center [187, 499] width 14 height 14
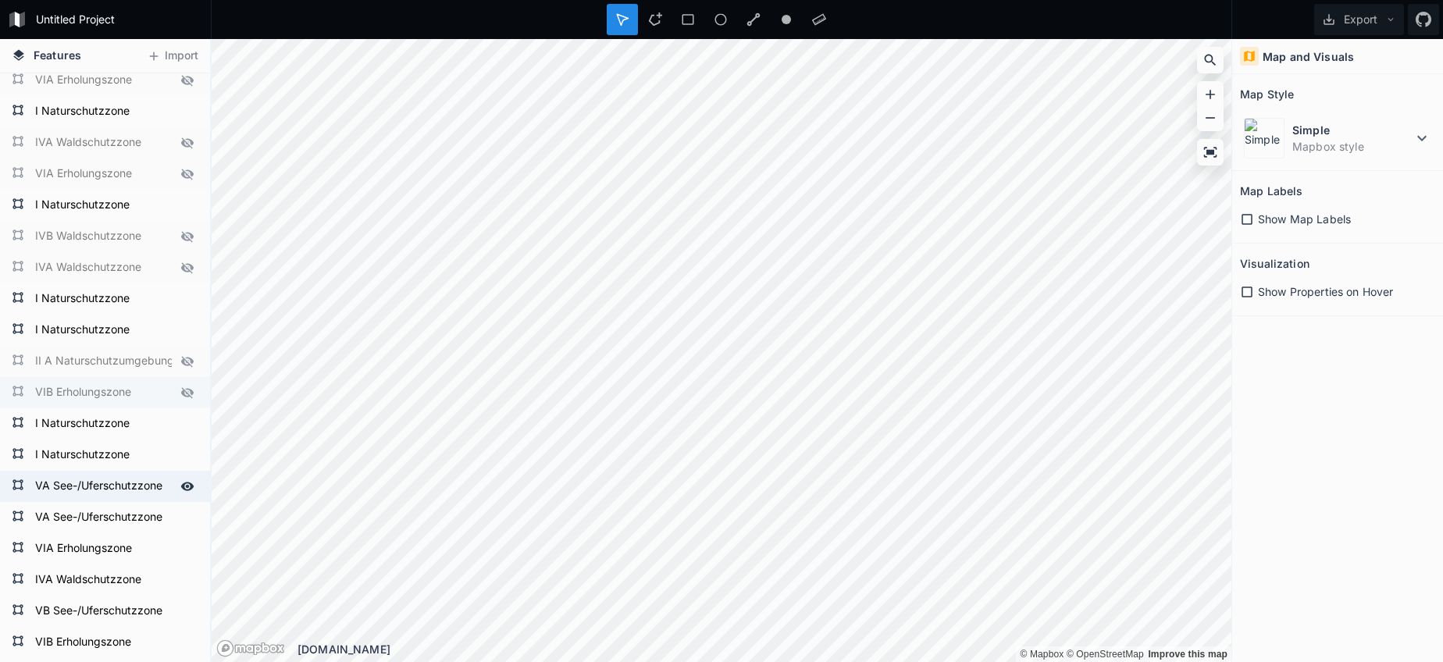
scroll to position [999, 0]
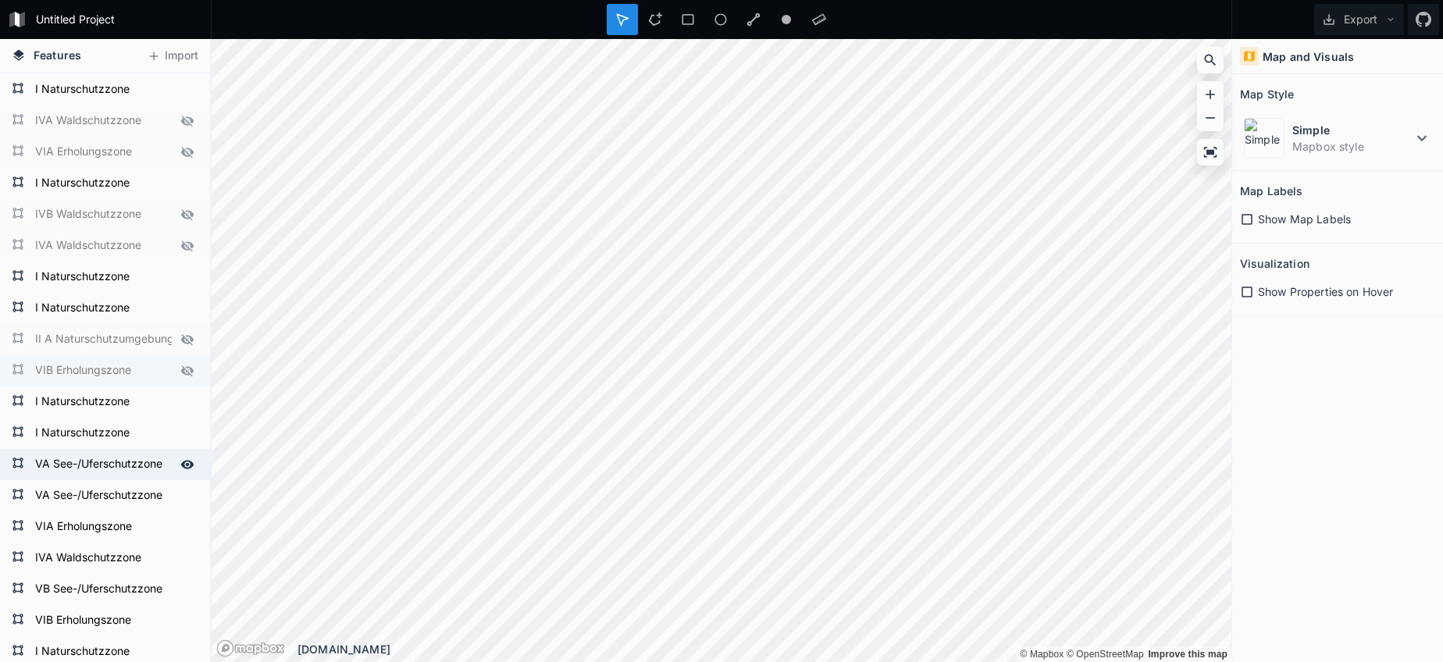
click at [187, 470] on icon at bounding box center [187, 465] width 14 height 14
drag, startPoint x: 185, startPoint y: 495, endPoint x: 180, endPoint y: 513, distance: 18.6
click at [0, 0] on icon at bounding box center [0, 0] width 0 height 0
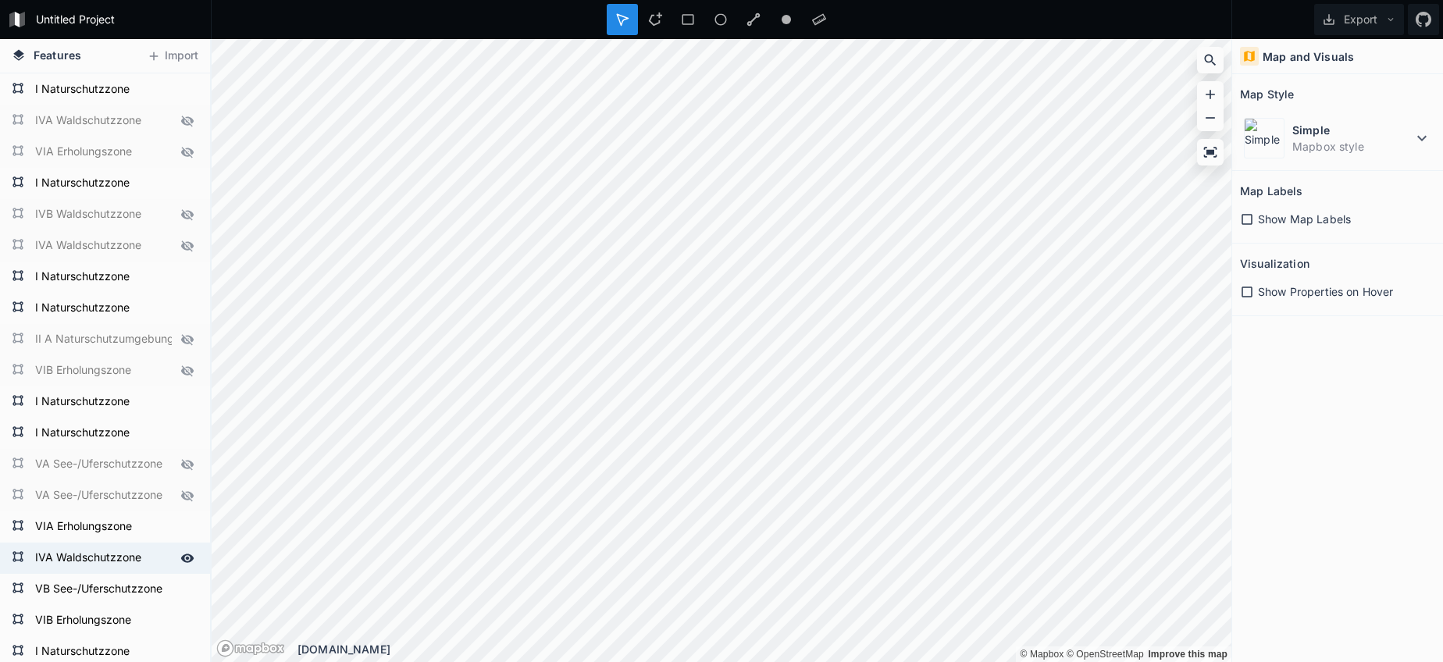
drag, startPoint x: 185, startPoint y: 531, endPoint x: 181, endPoint y: 552, distance: 21.4
click at [0, 0] on icon at bounding box center [0, 0] width 0 height 0
click at [181, 554] on icon at bounding box center [187, 558] width 14 height 14
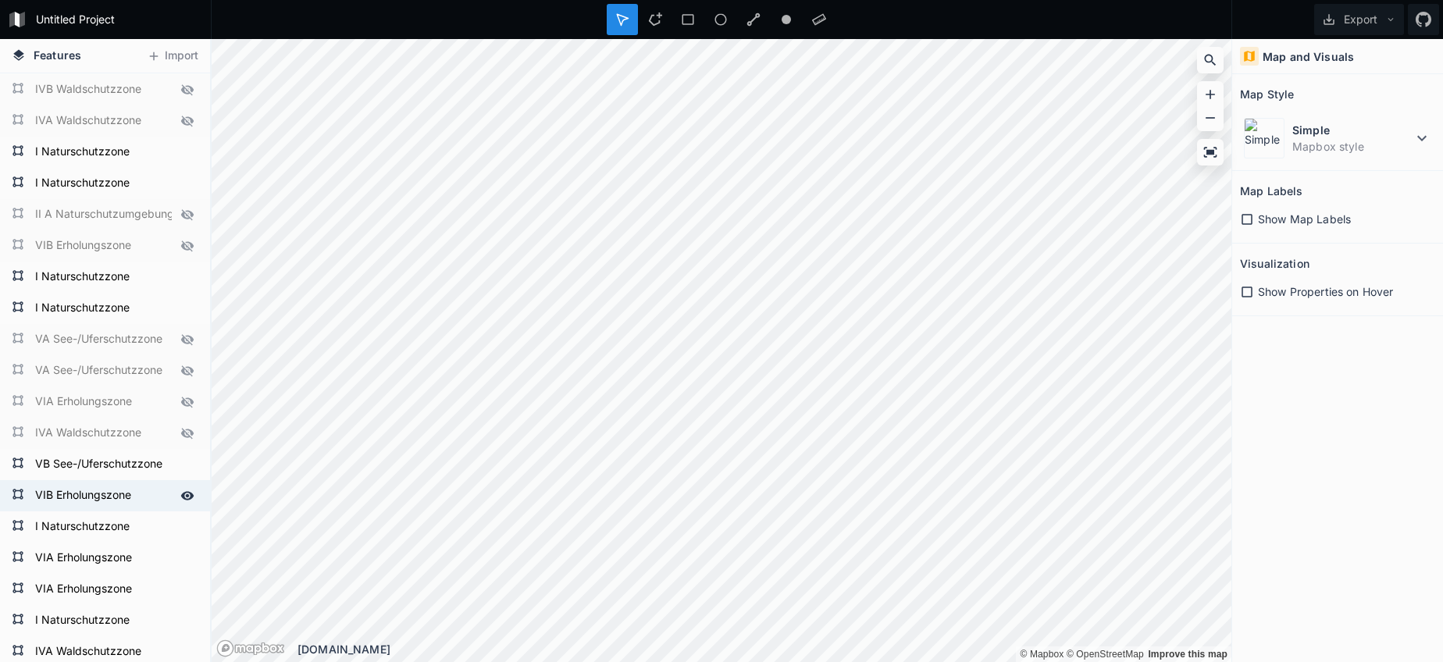
scroll to position [1124, 0]
click at [186, 468] on icon at bounding box center [187, 464] width 14 height 14
click at [178, 500] on div at bounding box center [187, 495] width 22 height 22
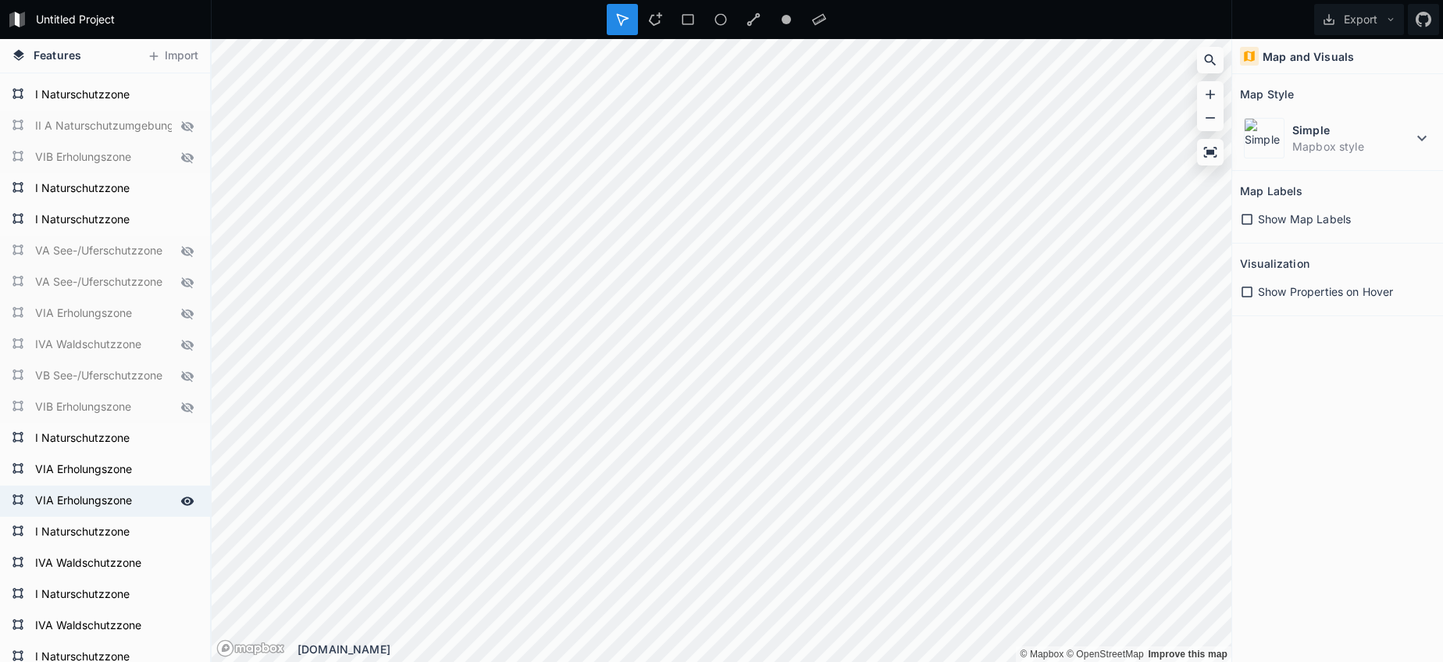
scroll to position [1213, 0]
click at [186, 472] on icon at bounding box center [187, 468] width 13 height 9
click at [187, 500] on icon at bounding box center [187, 499] width 13 height 9
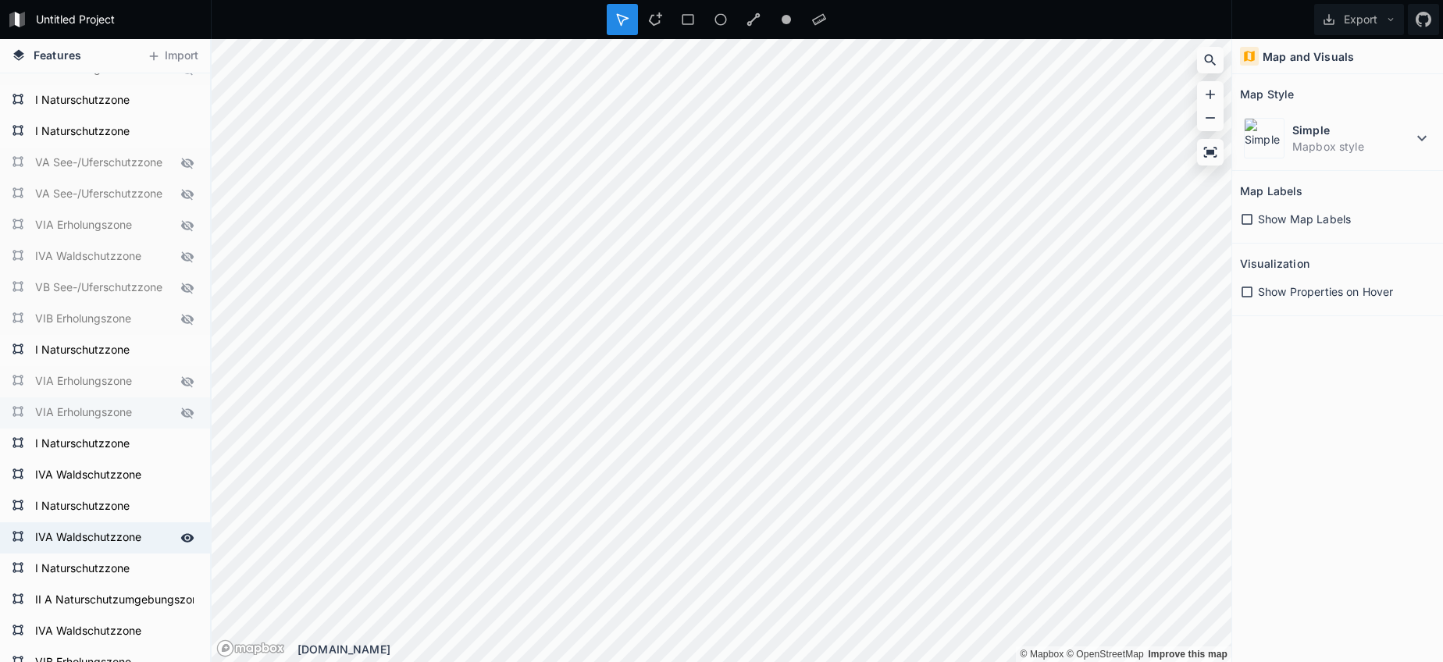
scroll to position [1305, 0]
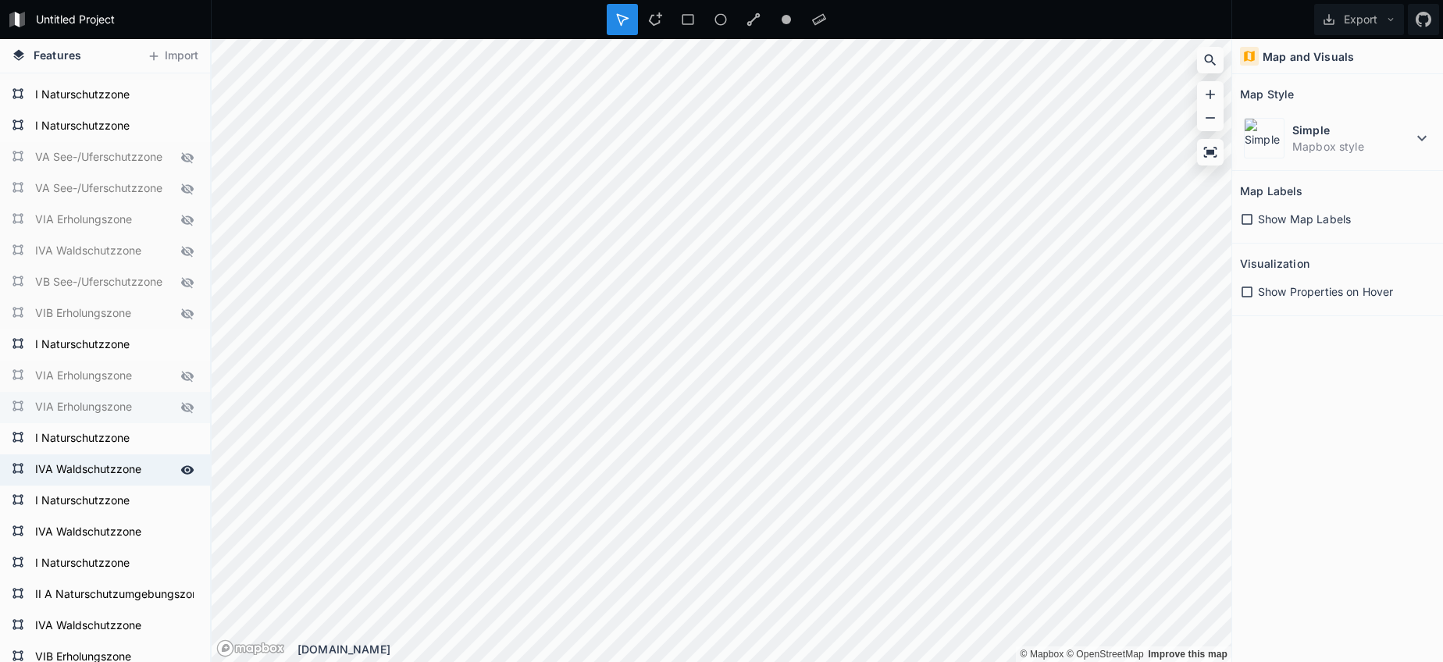
click at [187, 471] on icon at bounding box center [187, 469] width 13 height 9
click at [188, 537] on icon at bounding box center [187, 532] width 14 height 14
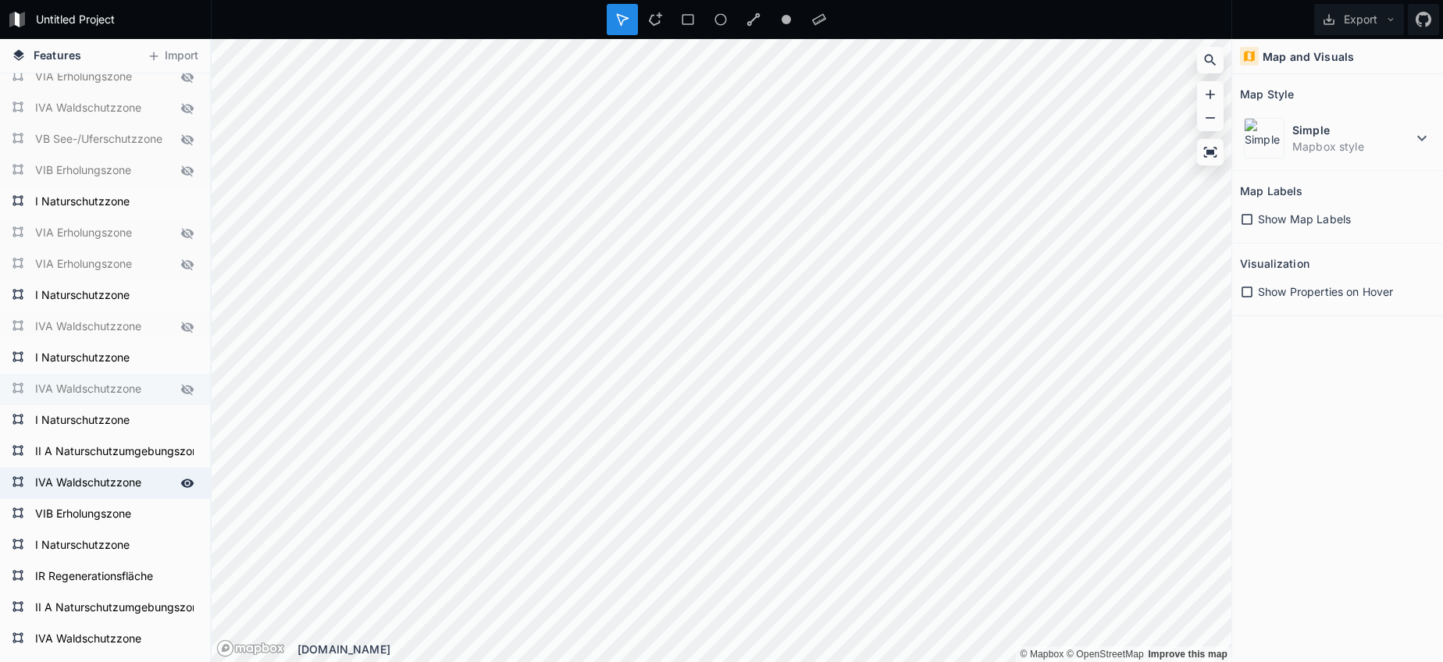
scroll to position [1448, 0]
click at [185, 450] on icon at bounding box center [187, 451] width 13 height 9
click at [183, 485] on icon at bounding box center [187, 483] width 13 height 9
click at [185, 519] on icon at bounding box center [187, 514] width 14 height 14
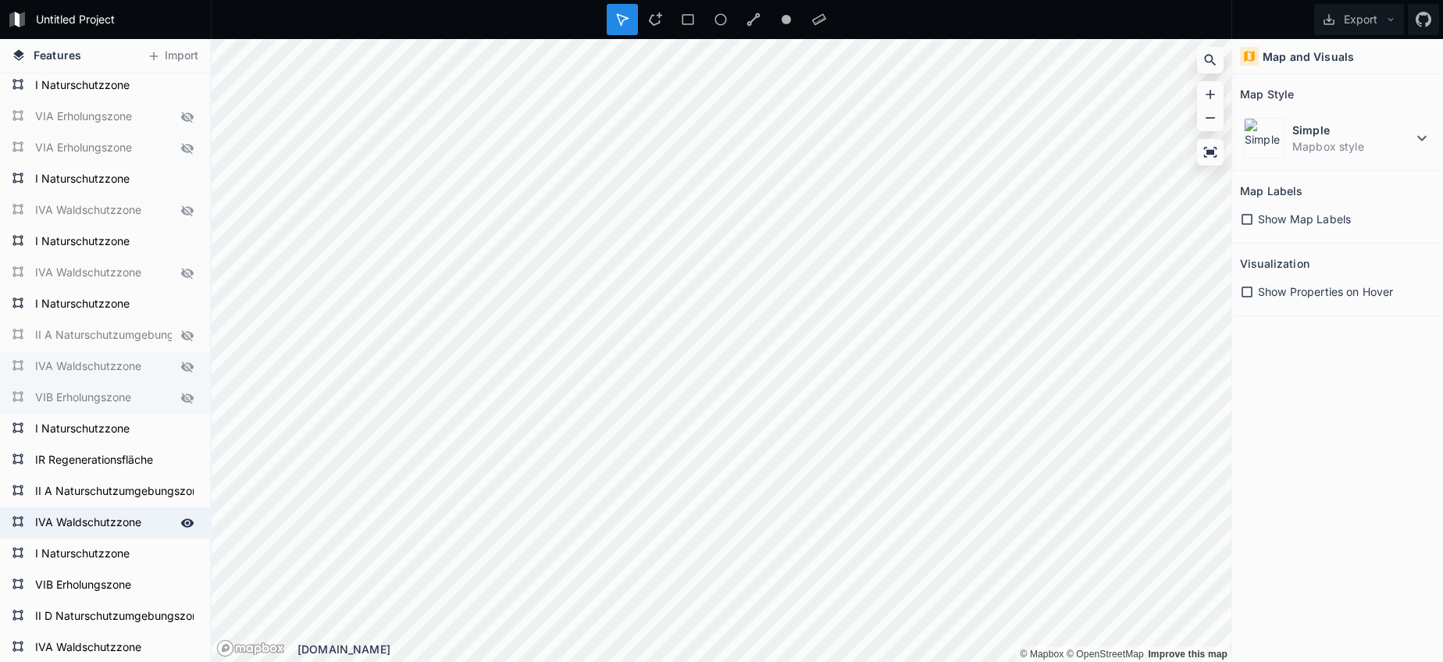
scroll to position [1570, 0]
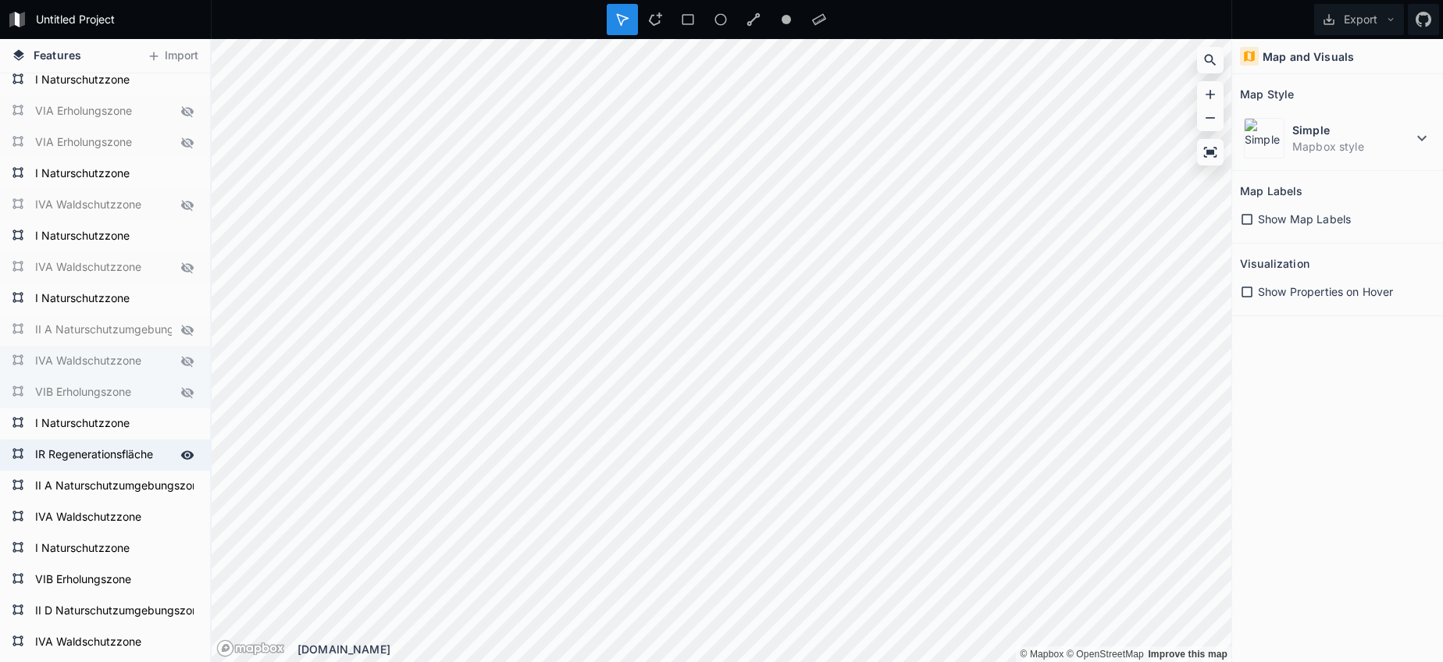
click at [190, 454] on icon at bounding box center [187, 454] width 13 height 9
click at [187, 487] on icon at bounding box center [187, 486] width 14 height 14
click at [183, 522] on icon at bounding box center [187, 518] width 14 height 14
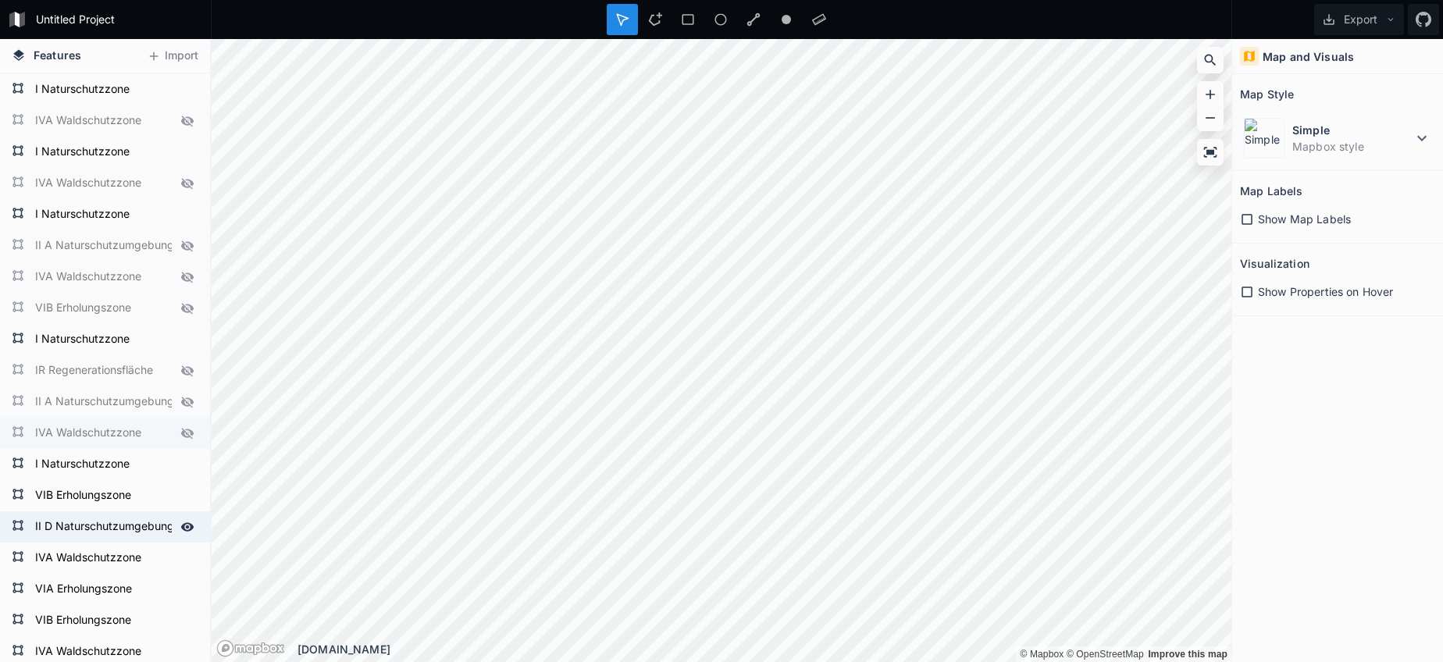
scroll to position [1661, 0]
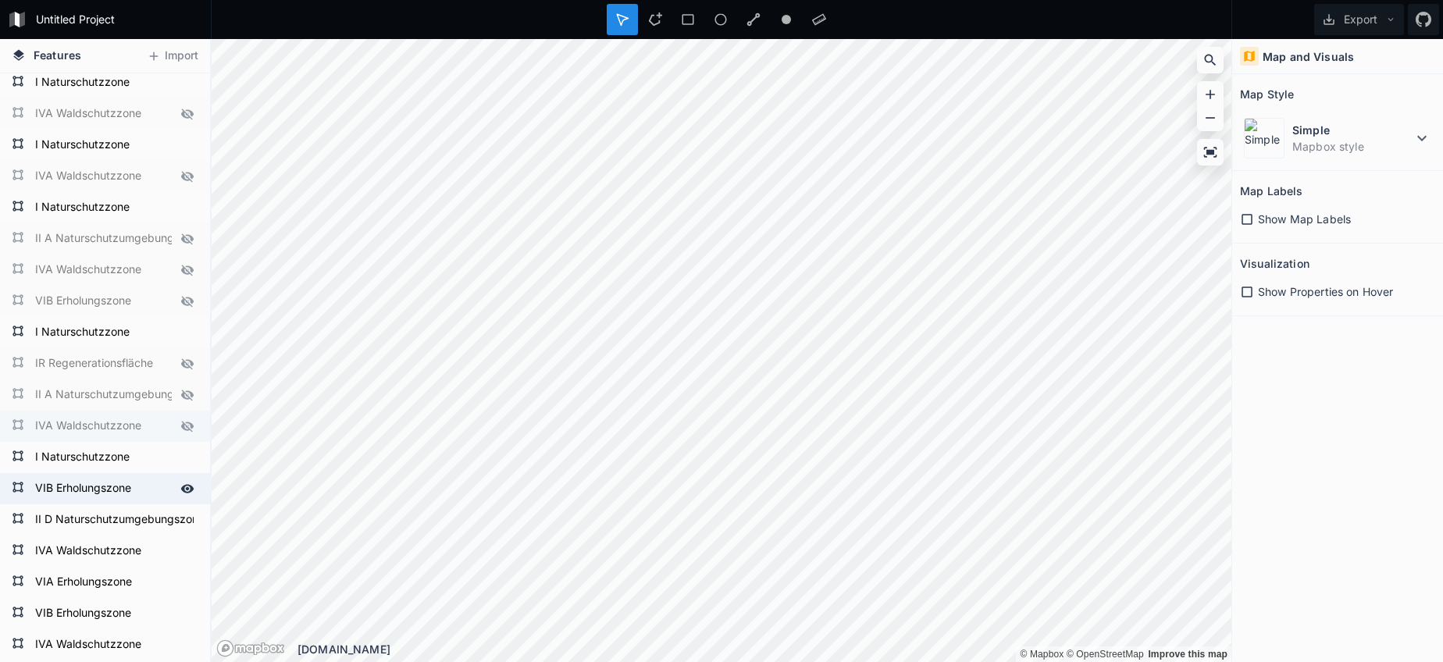
click at [188, 491] on icon at bounding box center [187, 489] width 14 height 14
click at [187, 518] on icon at bounding box center [187, 519] width 13 height 9
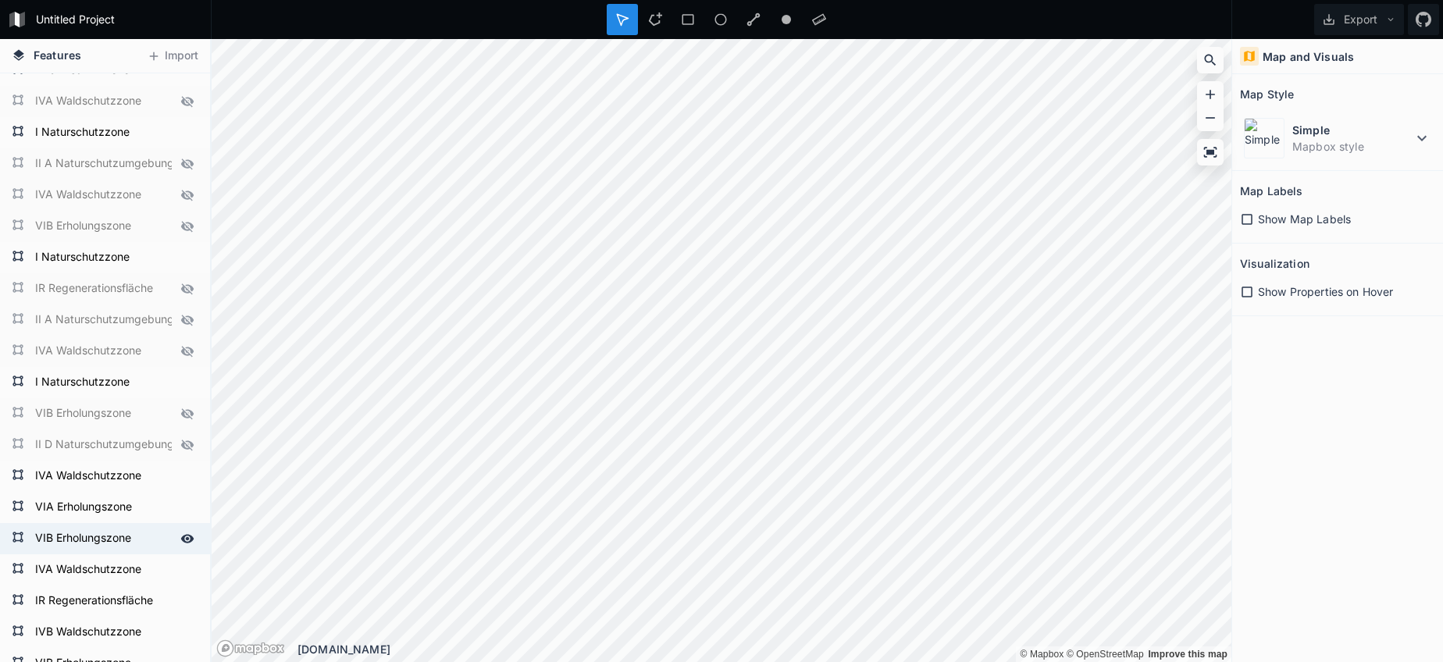
scroll to position [1739, 0]
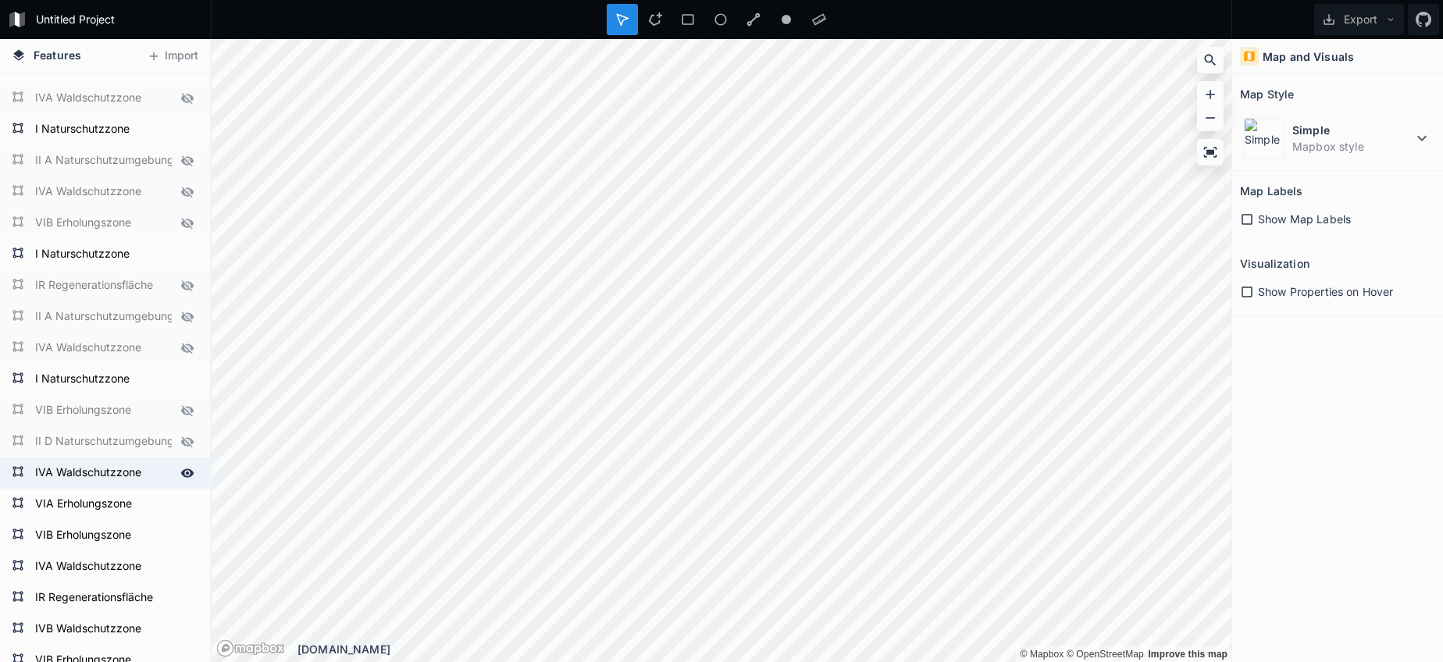
click at [185, 479] on icon at bounding box center [187, 473] width 14 height 14
drag, startPoint x: 188, startPoint y: 502, endPoint x: 180, endPoint y: 520, distance: 19.9
click at [0, 0] on icon at bounding box center [0, 0] width 0 height 0
click at [179, 533] on div at bounding box center [187, 536] width 22 height 22
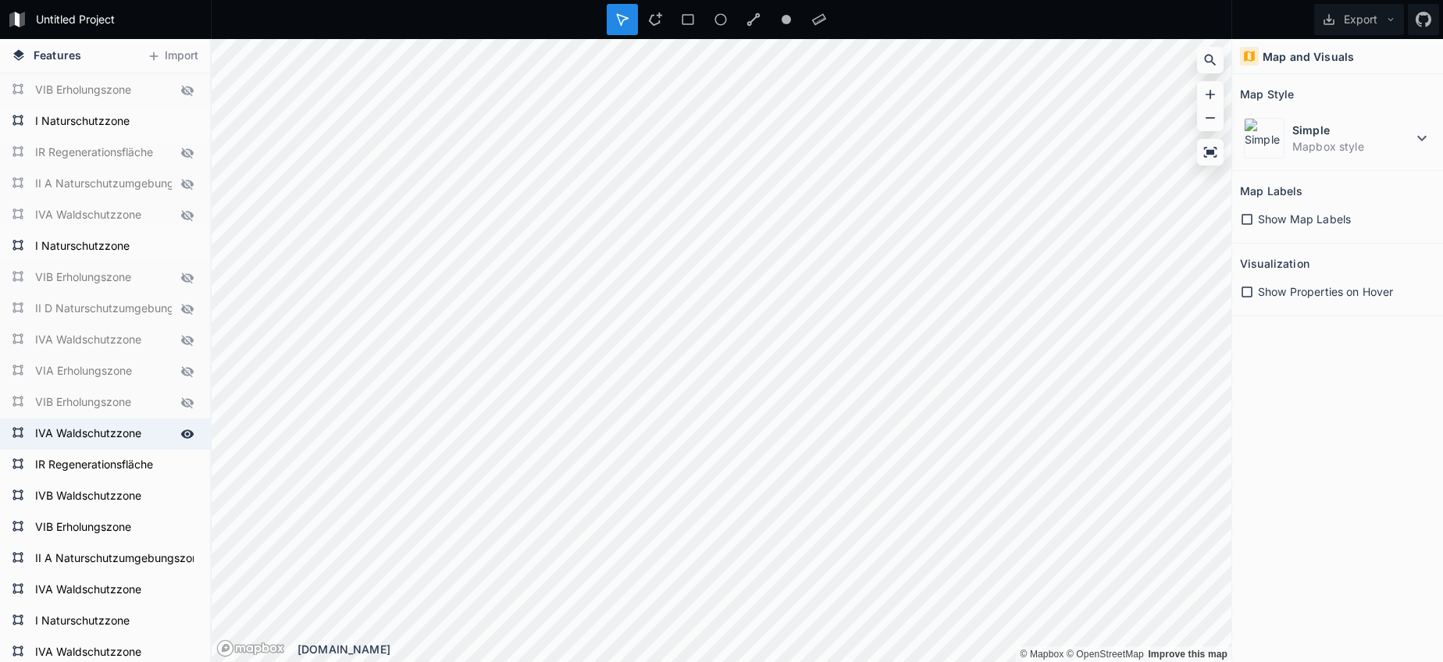
scroll to position [1880, 0]
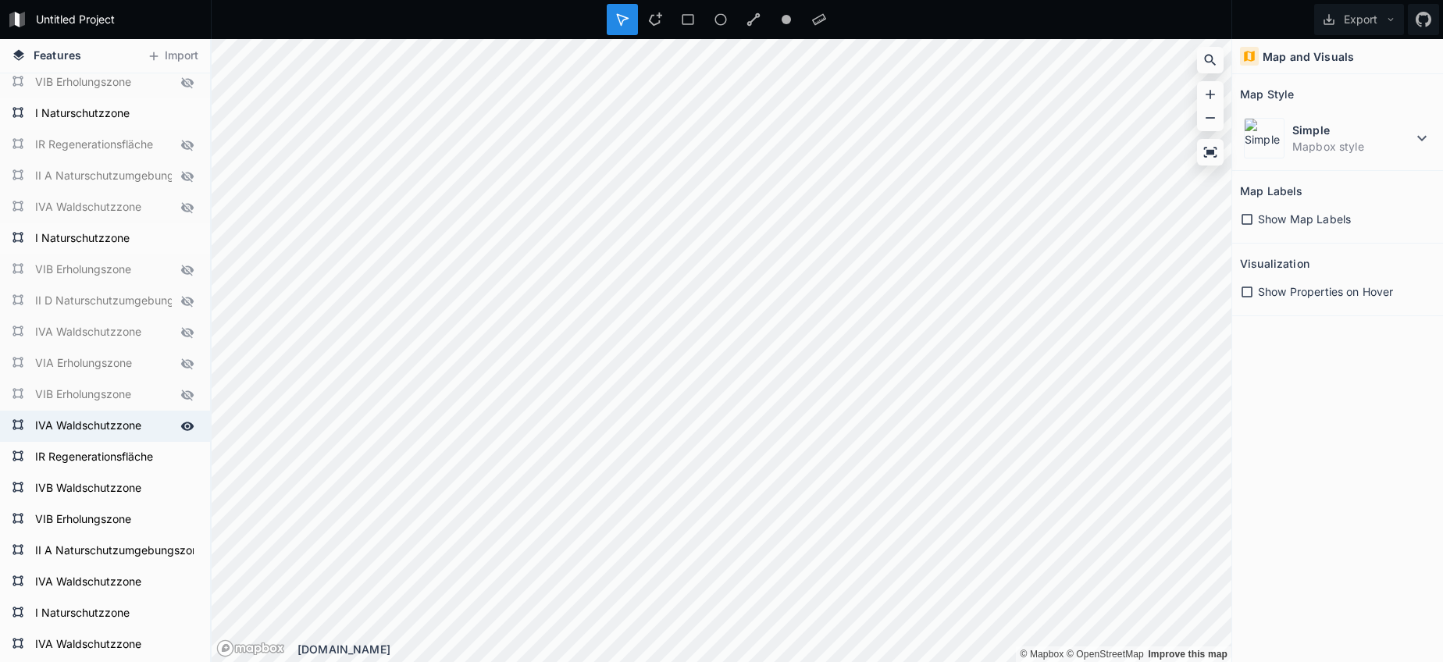
click at [189, 425] on icon at bounding box center [187, 426] width 13 height 9
click at [188, 459] on icon at bounding box center [187, 457] width 13 height 9
drag, startPoint x: 190, startPoint y: 488, endPoint x: 179, endPoint y: 512, distance: 26.9
click at [0, 0] on icon at bounding box center [0, 0] width 0 height 0
click at [179, 518] on div at bounding box center [187, 520] width 22 height 22
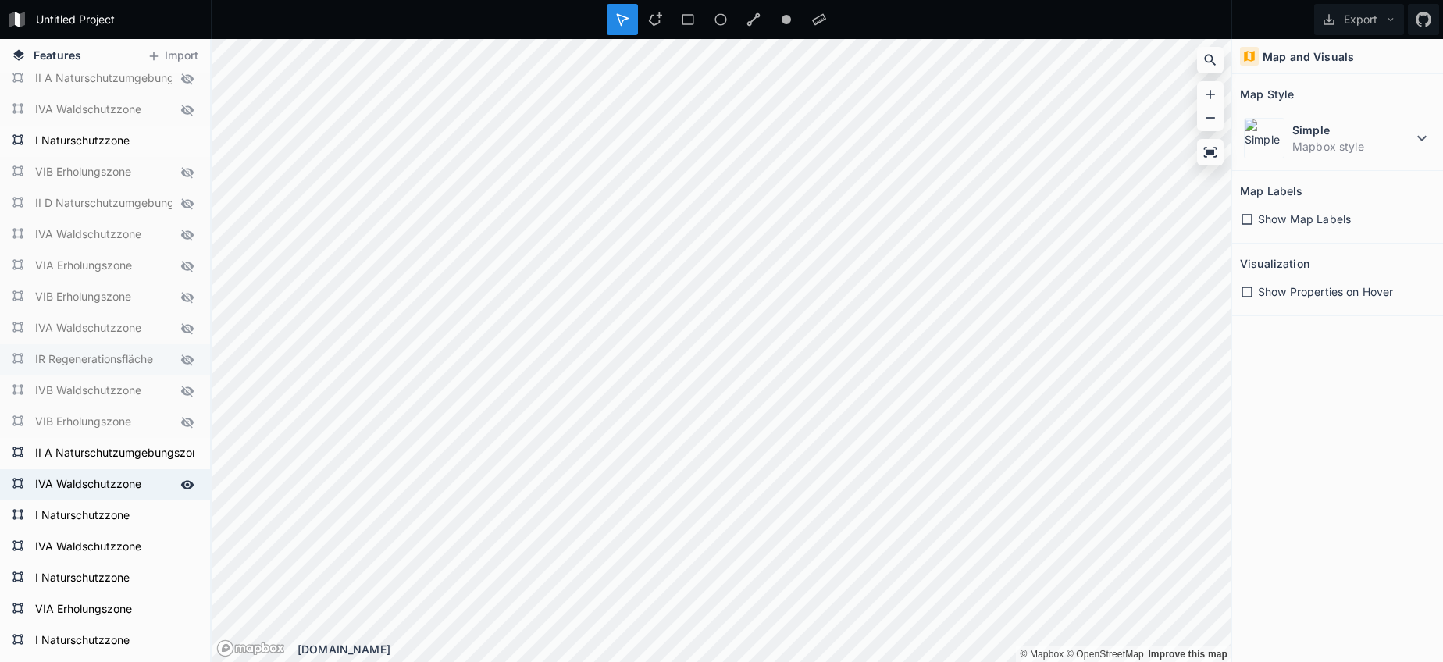
scroll to position [1984, 0]
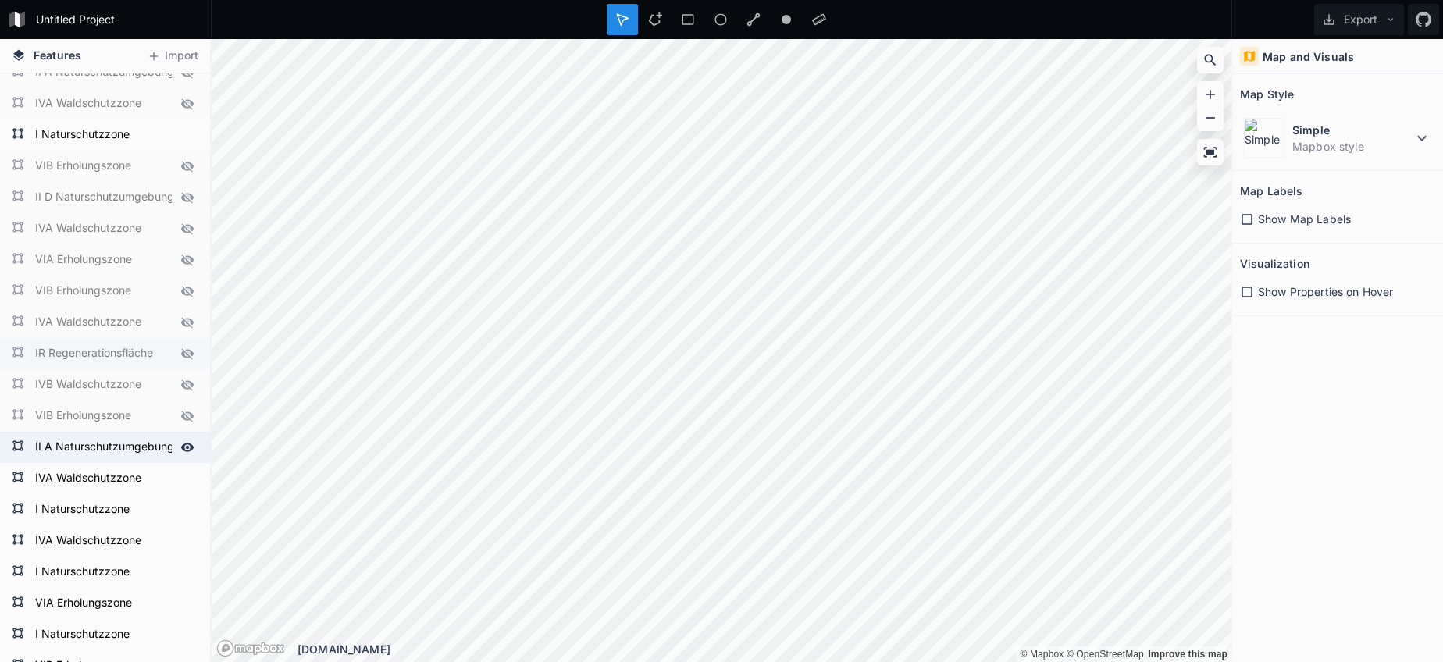
click at [182, 445] on icon at bounding box center [187, 447] width 14 height 14
click at [187, 476] on icon at bounding box center [187, 479] width 14 height 14
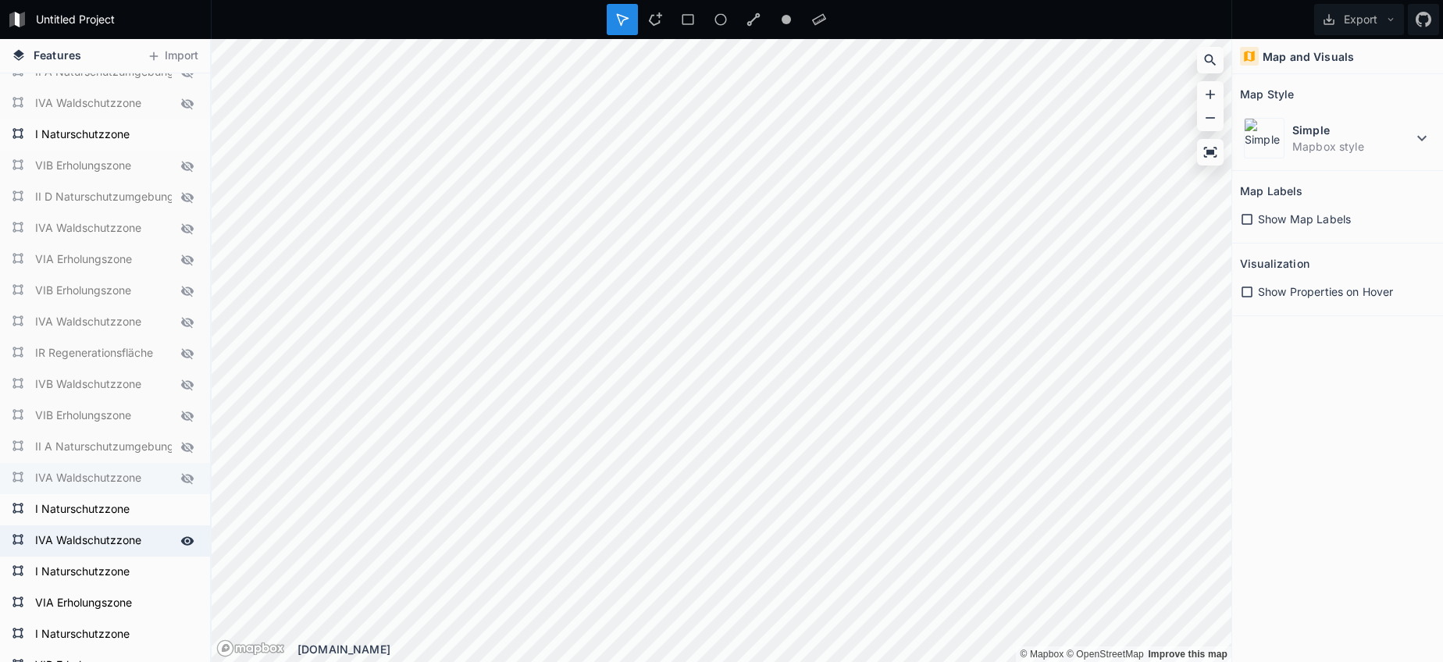
click at [185, 540] on icon at bounding box center [187, 541] width 14 height 14
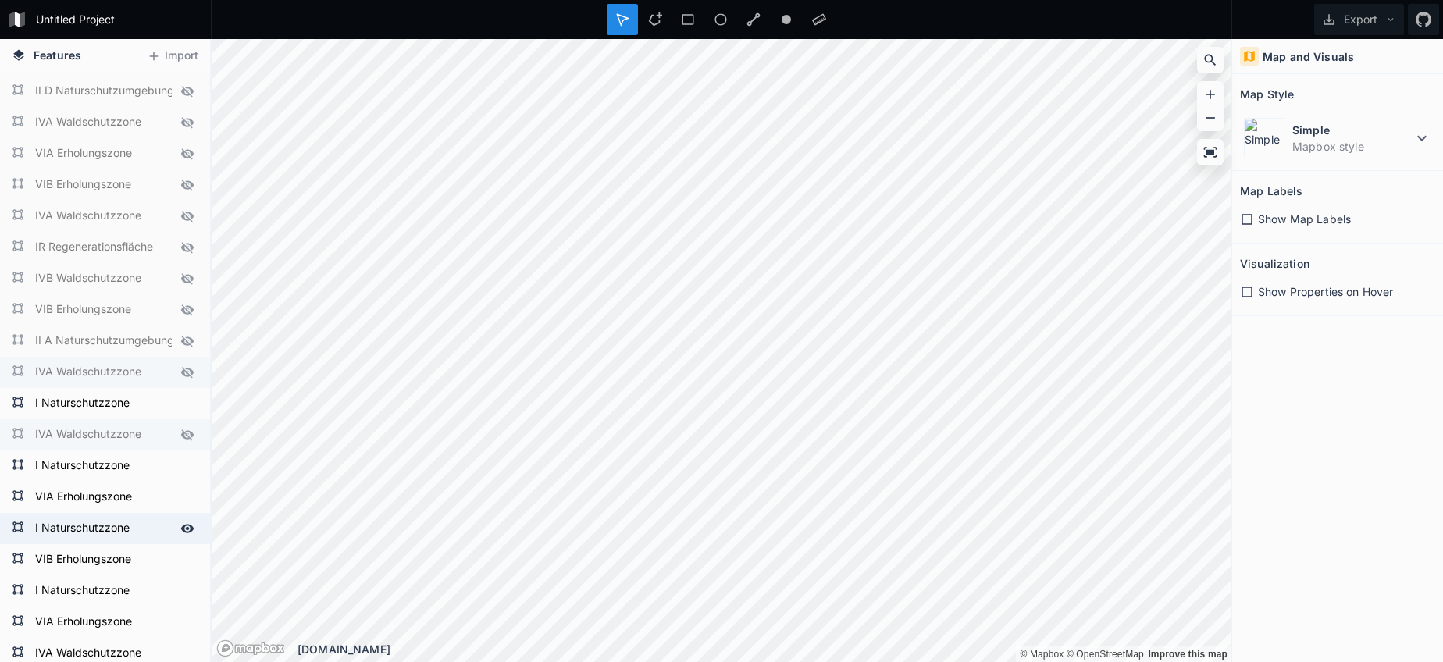
scroll to position [2095, 0]
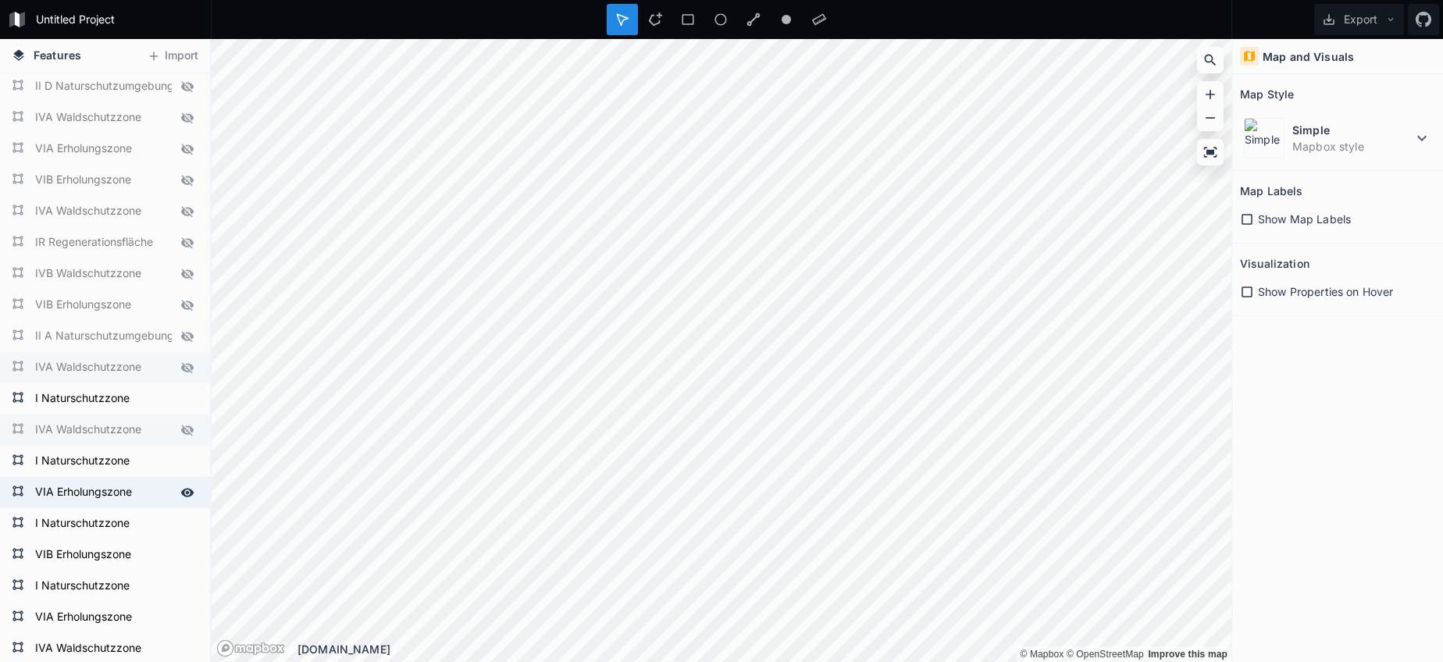
click at [188, 494] on icon at bounding box center [187, 493] width 14 height 14
click at [185, 556] on icon at bounding box center [187, 555] width 14 height 14
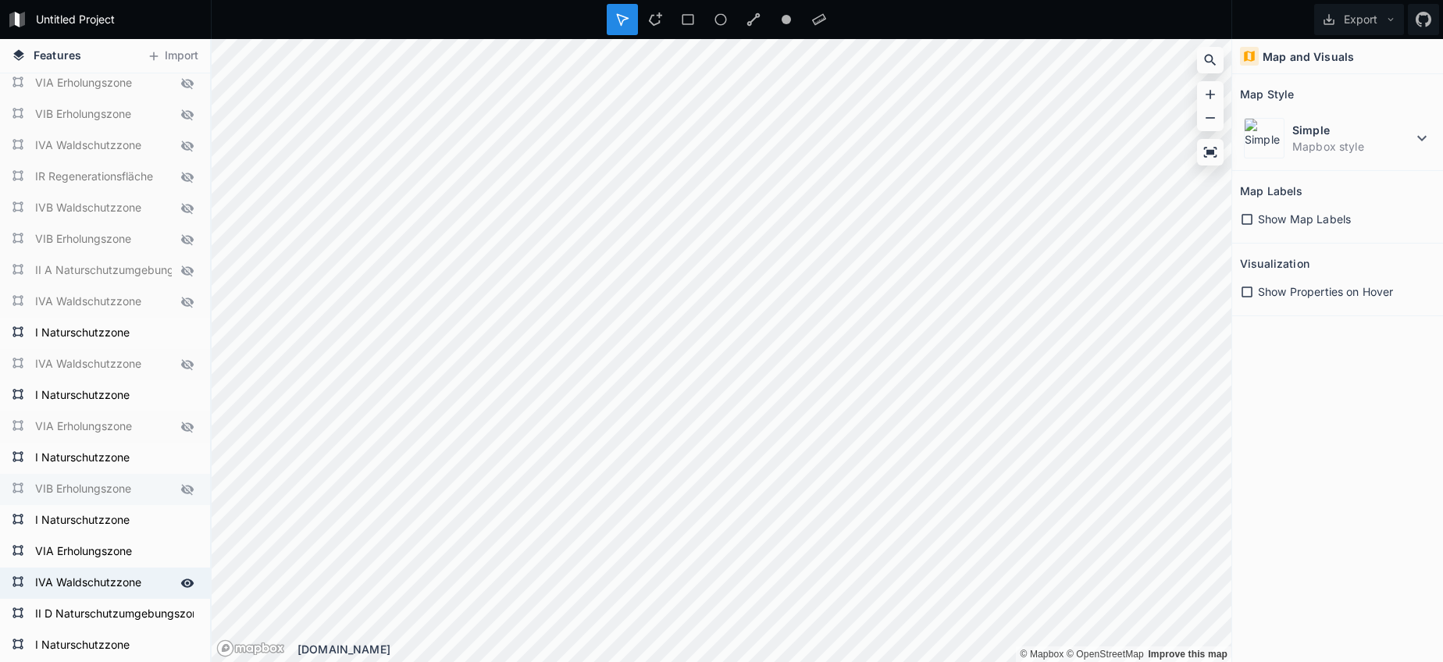
scroll to position [2217, 0]
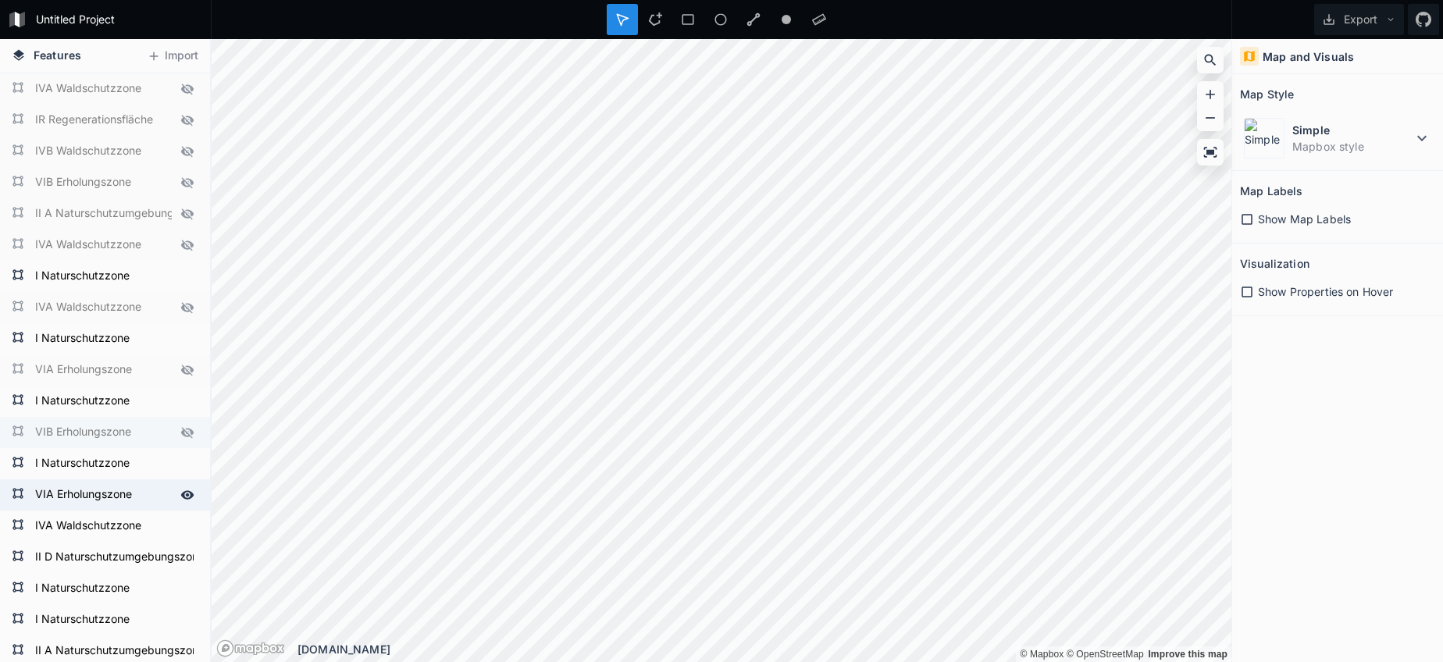
click at [194, 500] on div at bounding box center [187, 495] width 22 height 22
click at [187, 525] on icon at bounding box center [187, 526] width 13 height 9
click at [187, 561] on icon at bounding box center [187, 557] width 13 height 9
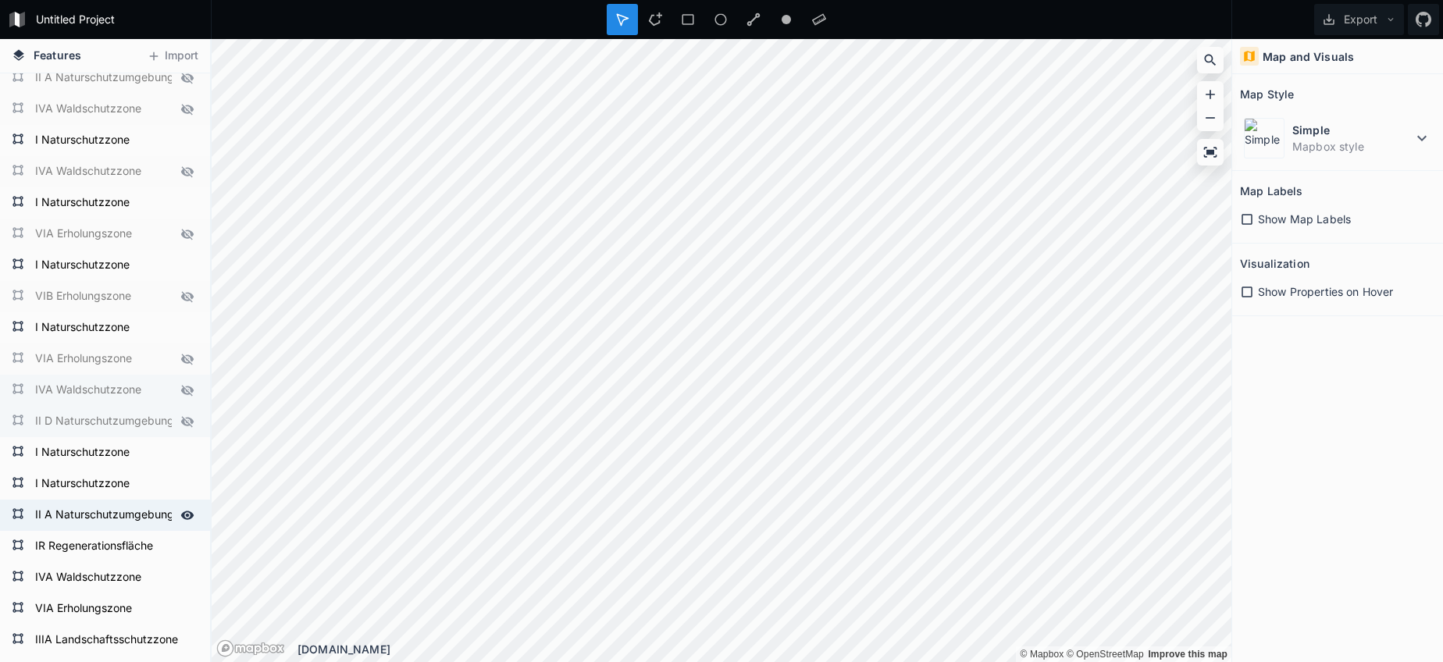
scroll to position [2359, 0]
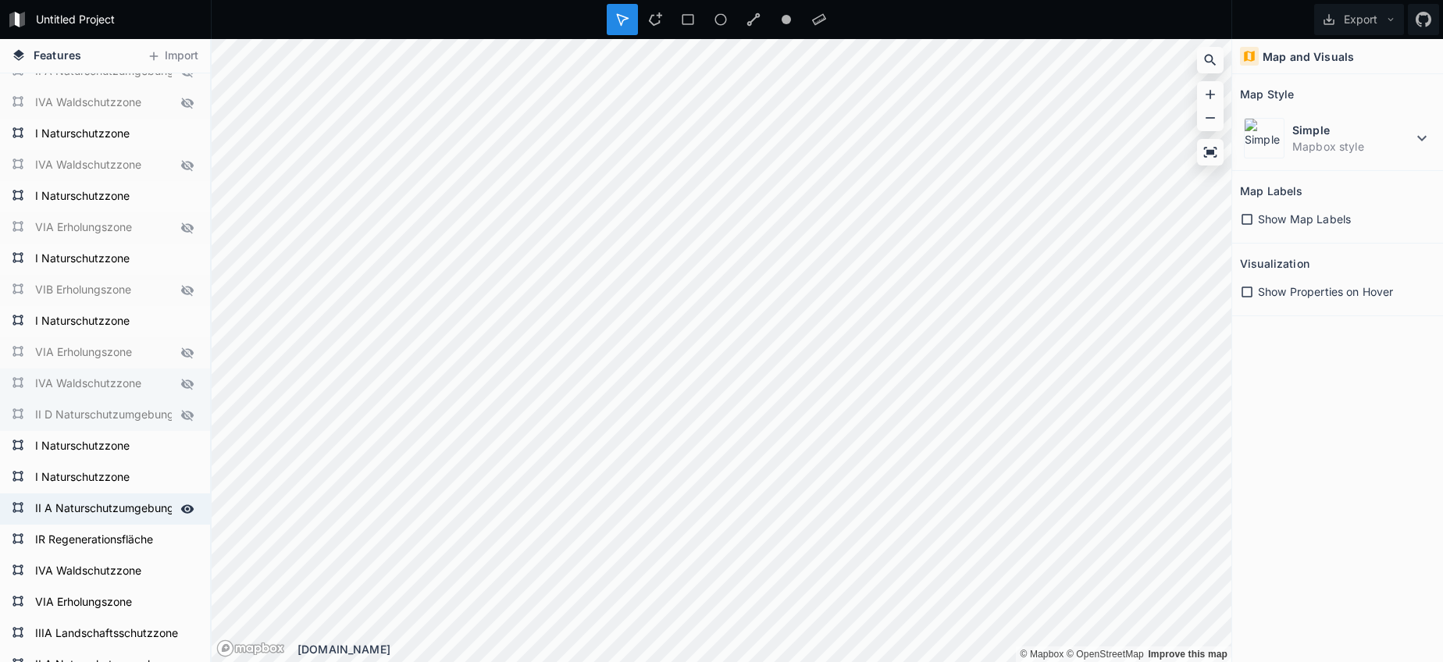
click at [188, 507] on icon at bounding box center [187, 508] width 13 height 9
click at [187, 538] on icon at bounding box center [187, 540] width 14 height 14
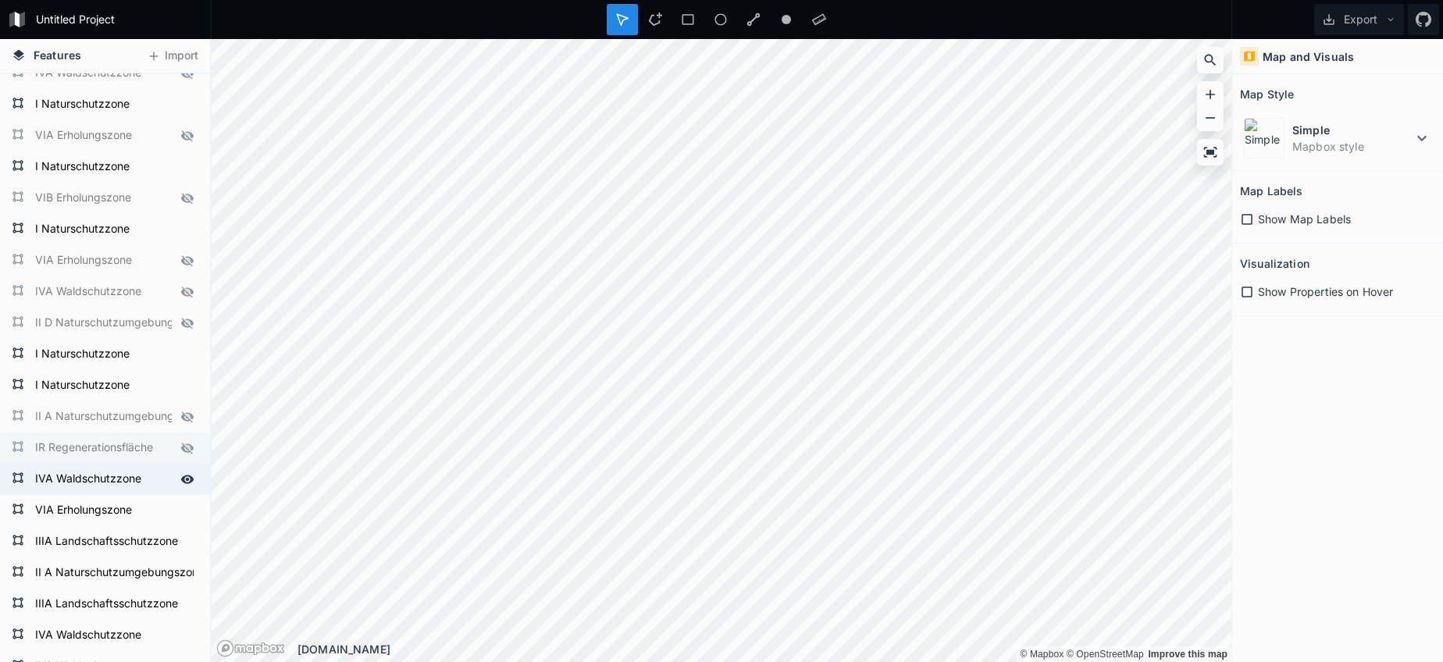
scroll to position [2452, 0]
click at [186, 477] on icon at bounding box center [187, 479] width 14 height 14
drag, startPoint x: 189, startPoint y: 506, endPoint x: 180, endPoint y: 536, distance: 31.6
click at [0, 0] on icon at bounding box center [0, 0] width 0 height 0
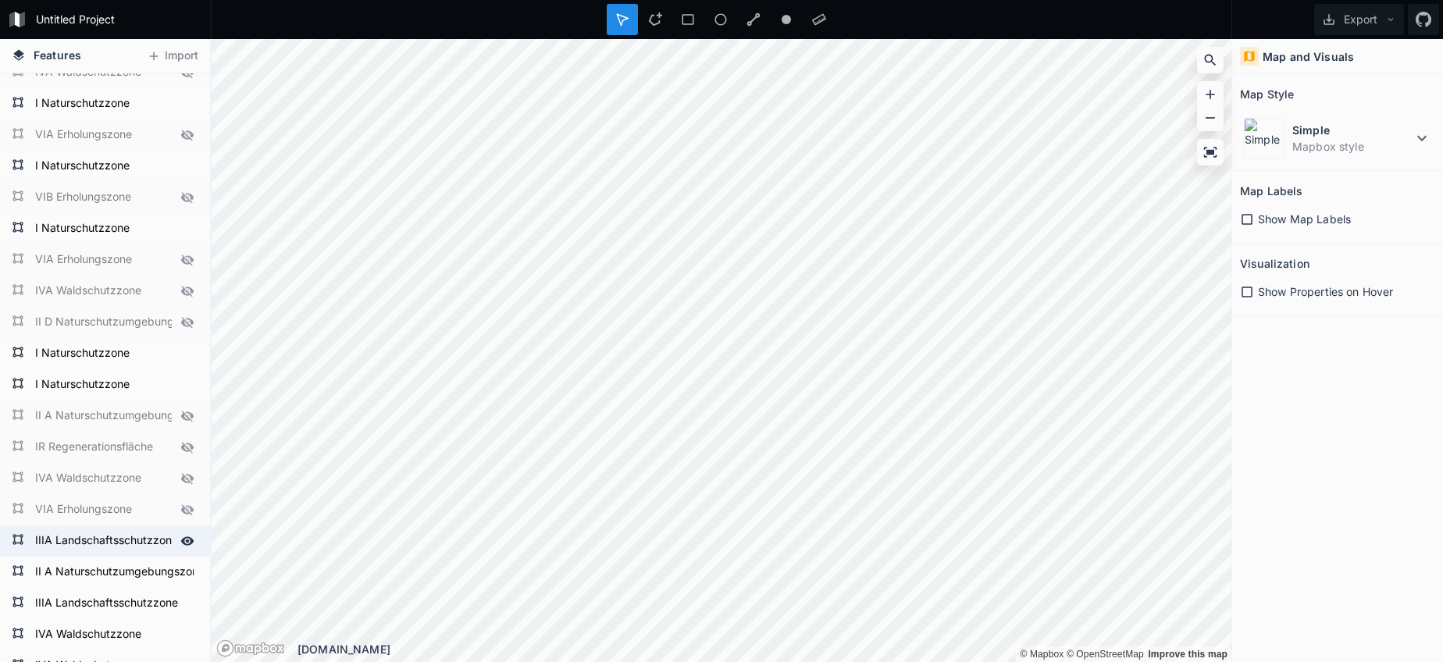
click at [181, 541] on icon at bounding box center [187, 540] width 13 height 9
click at [187, 572] on icon at bounding box center [187, 572] width 13 height 9
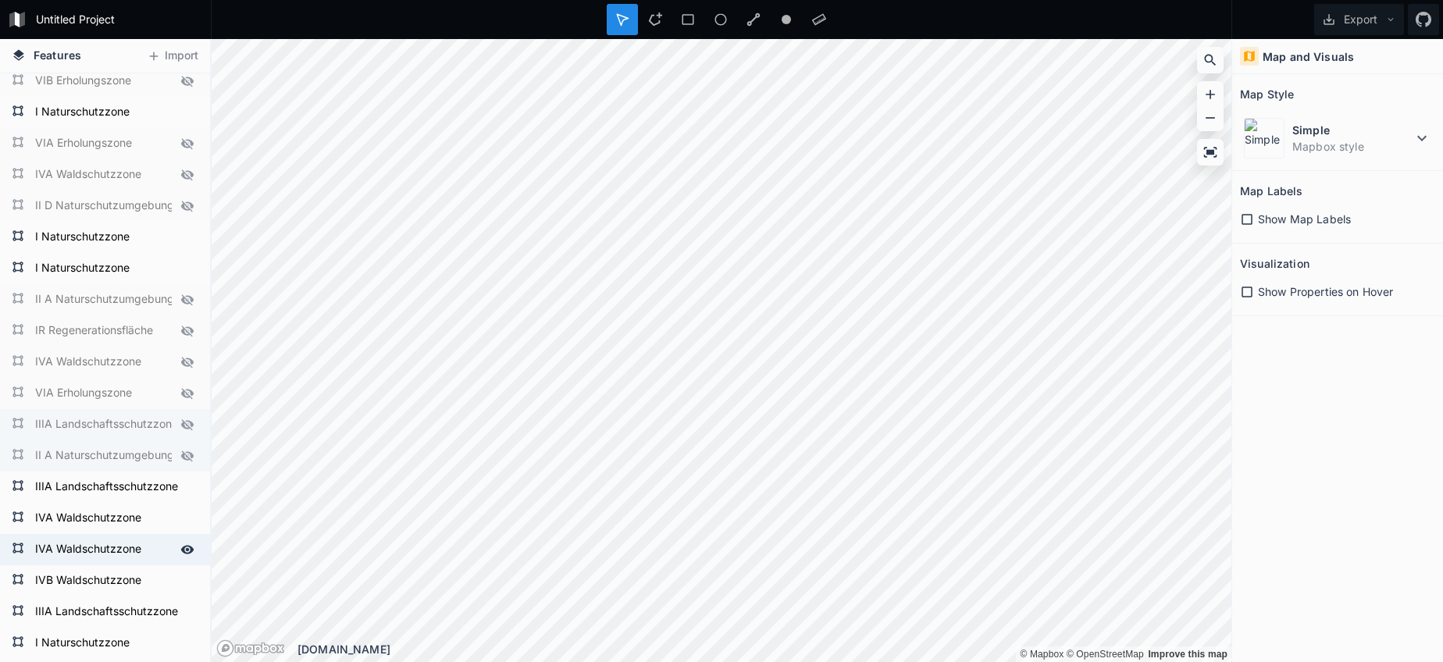
scroll to position [2584, 0]
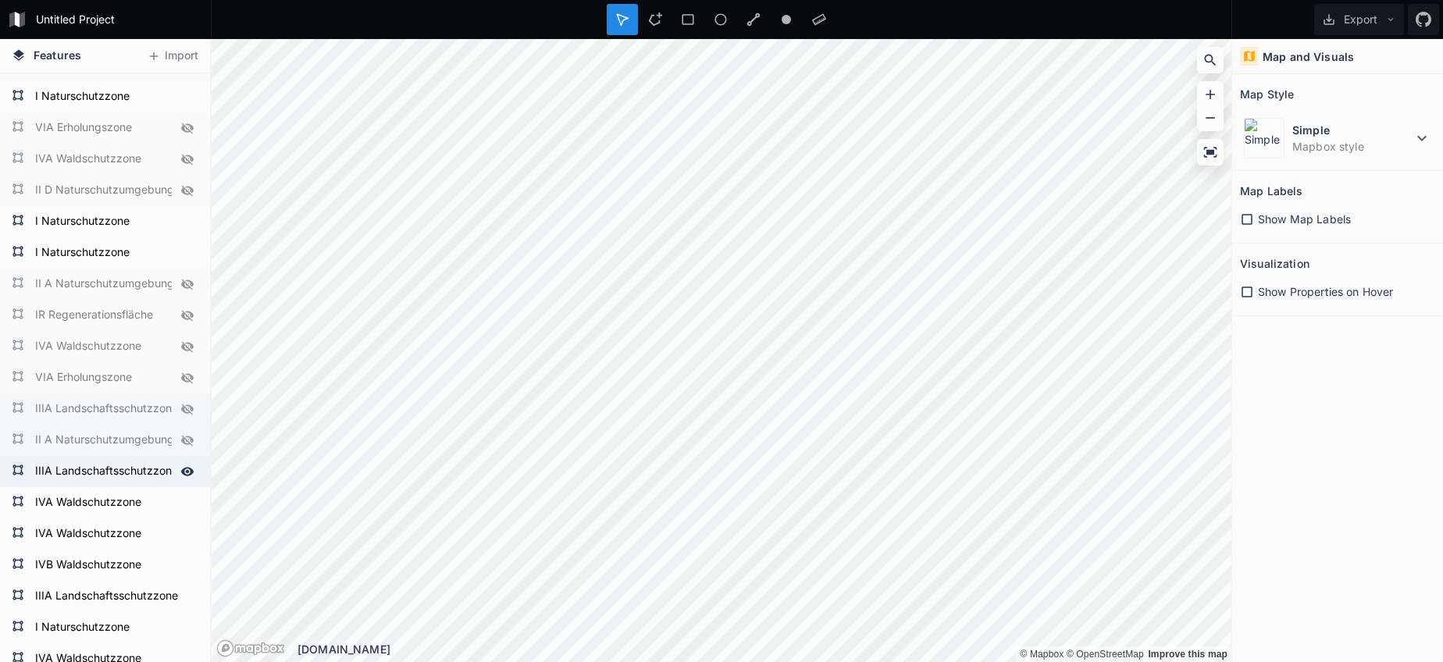
click at [190, 471] on icon at bounding box center [187, 472] width 14 height 14
drag, startPoint x: 188, startPoint y: 501, endPoint x: 184, endPoint y: 510, distance: 9.4
click at [188, 501] on icon at bounding box center [187, 502] width 13 height 9
click at [178, 531] on div at bounding box center [187, 534] width 22 height 22
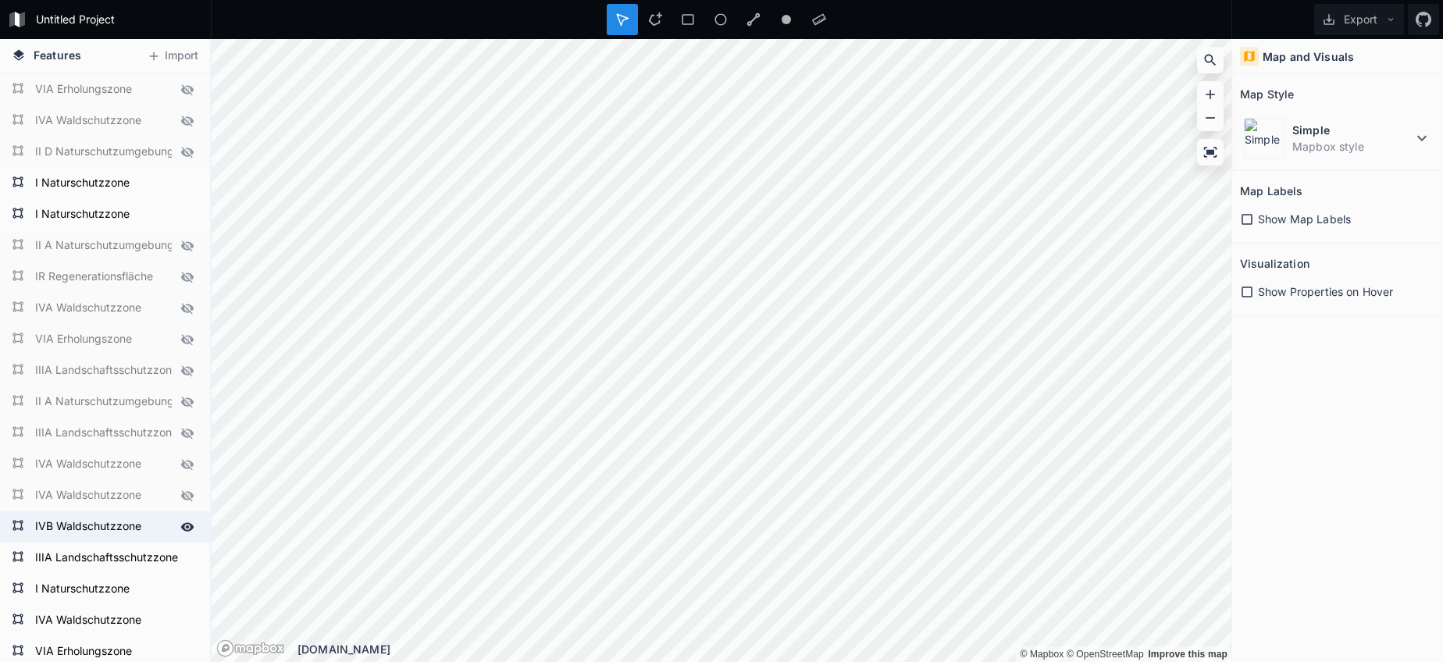
scroll to position [2664, 0]
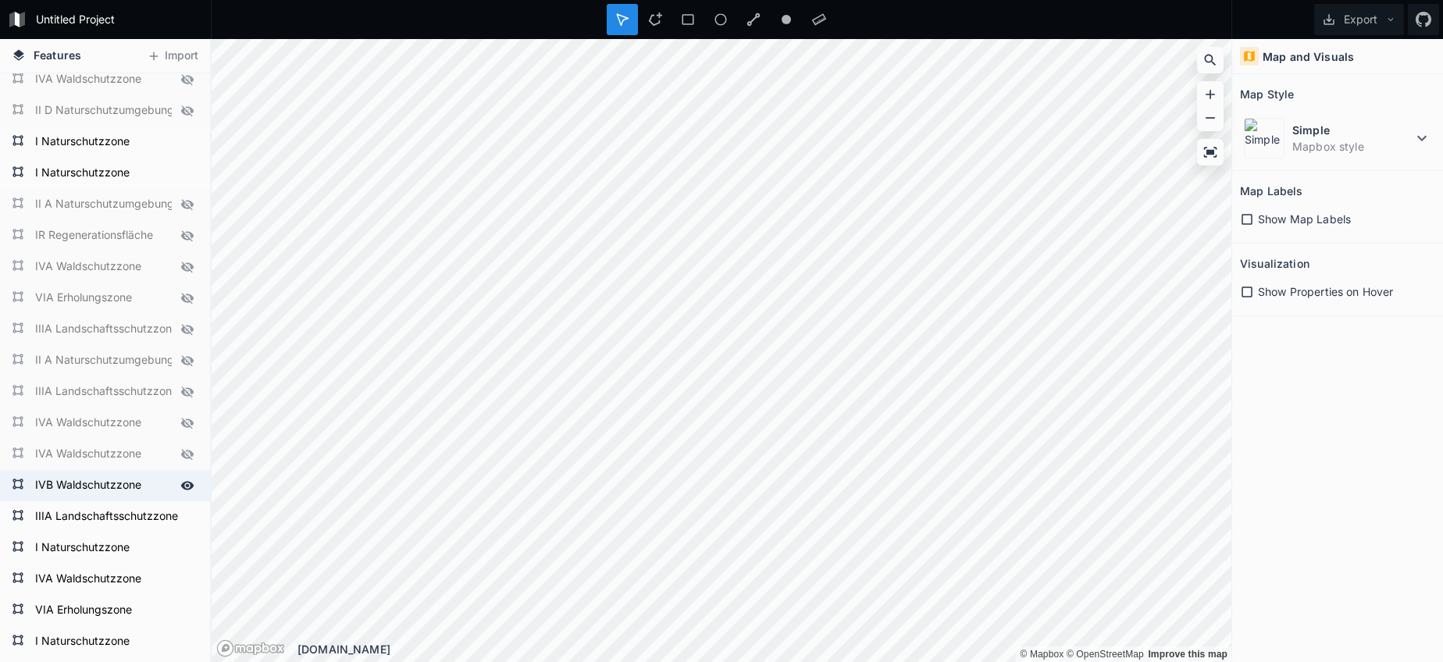
click at [186, 487] on icon at bounding box center [187, 486] width 14 height 14
click at [187, 517] on icon at bounding box center [187, 516] width 13 height 9
click at [186, 576] on icon at bounding box center [187, 579] width 13 height 9
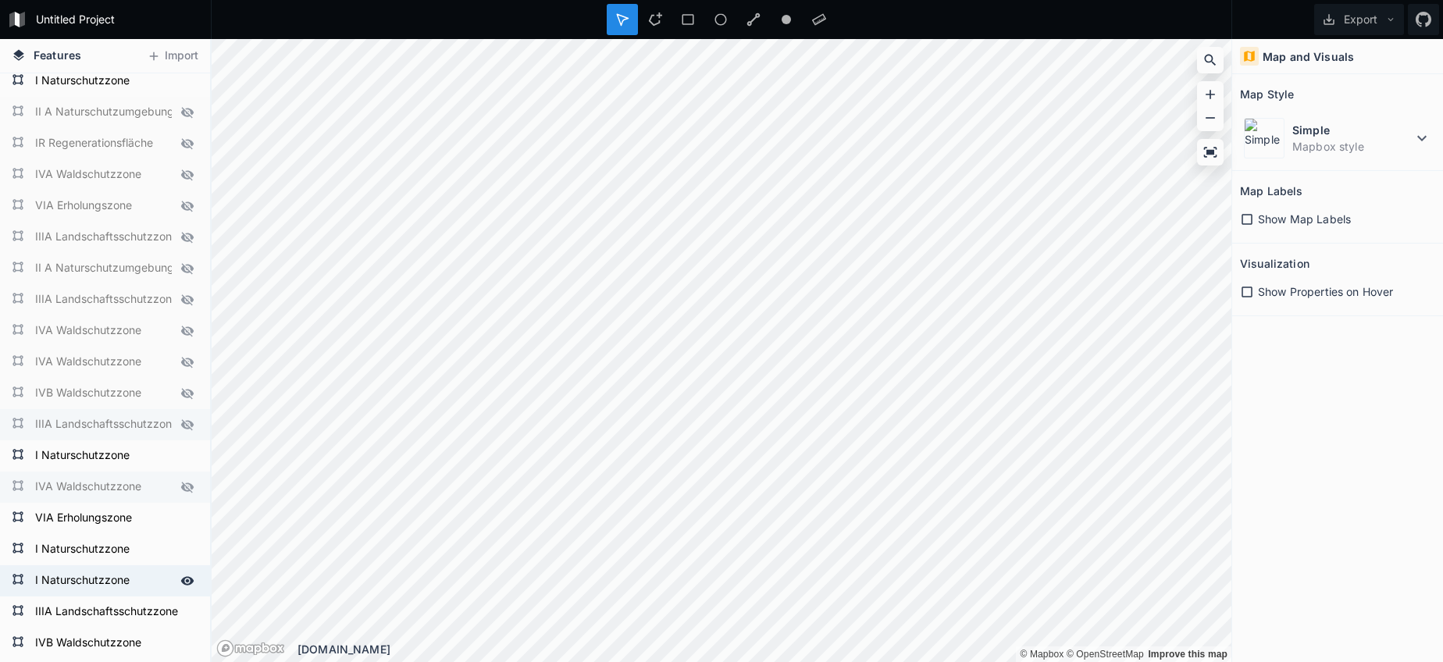
scroll to position [2758, 0]
click at [190, 518] on icon at bounding box center [187, 515] width 13 height 9
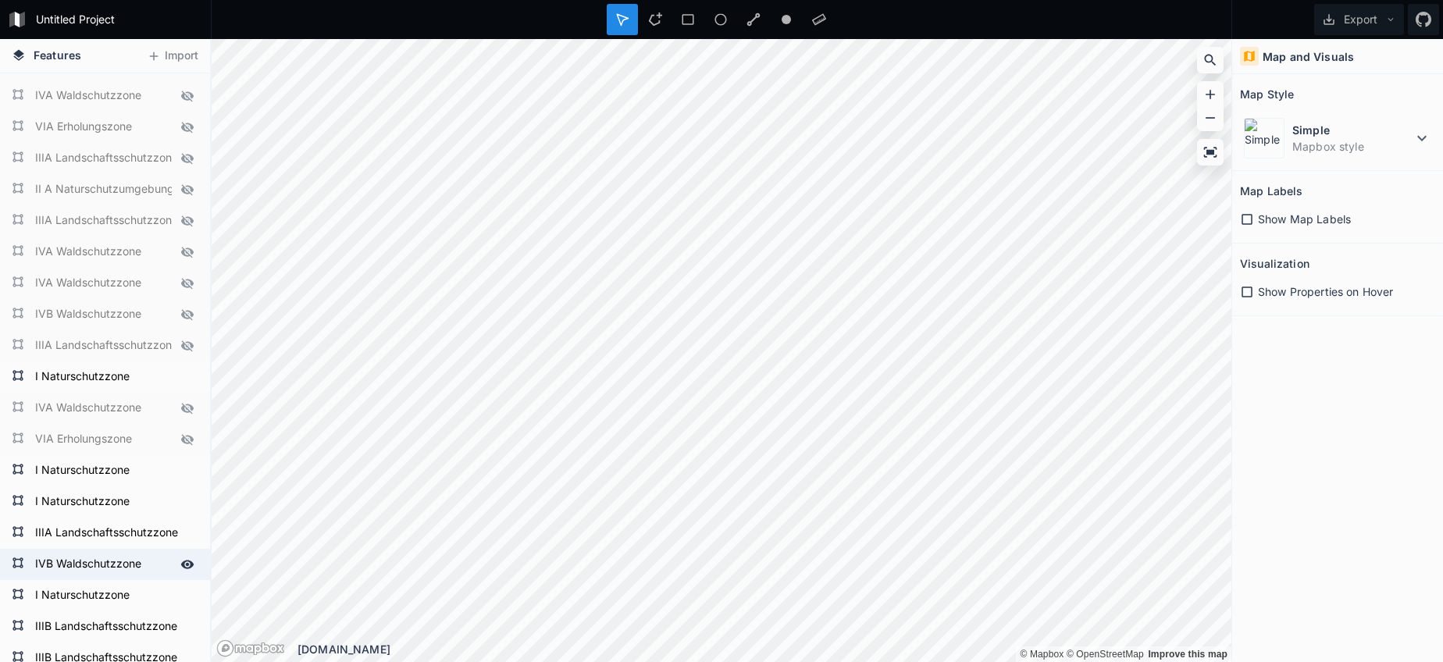
scroll to position [2835, 0]
click at [185, 534] on icon at bounding box center [187, 533] width 14 height 14
click at [183, 564] on icon at bounding box center [187, 564] width 13 height 9
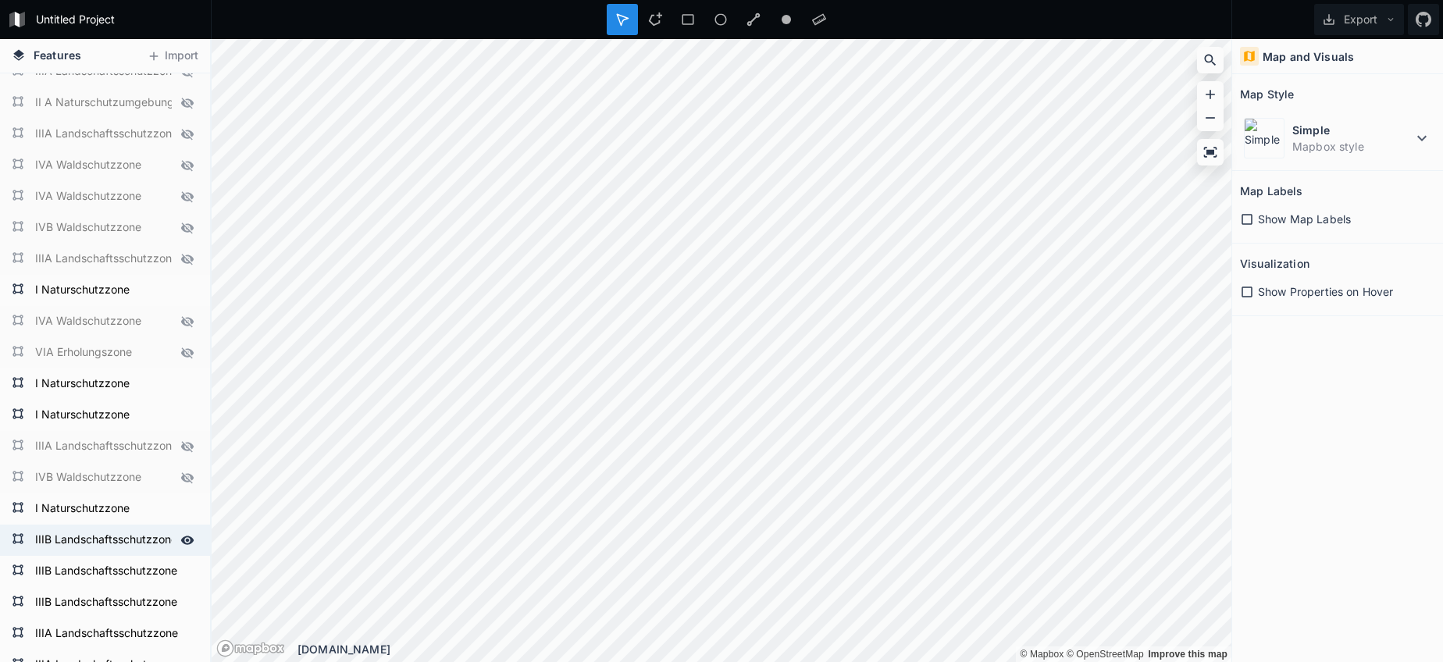
scroll to position [2923, 0]
click at [185, 542] on icon at bounding box center [187, 538] width 13 height 9
click at [188, 570] on icon at bounding box center [187, 569] width 13 height 9
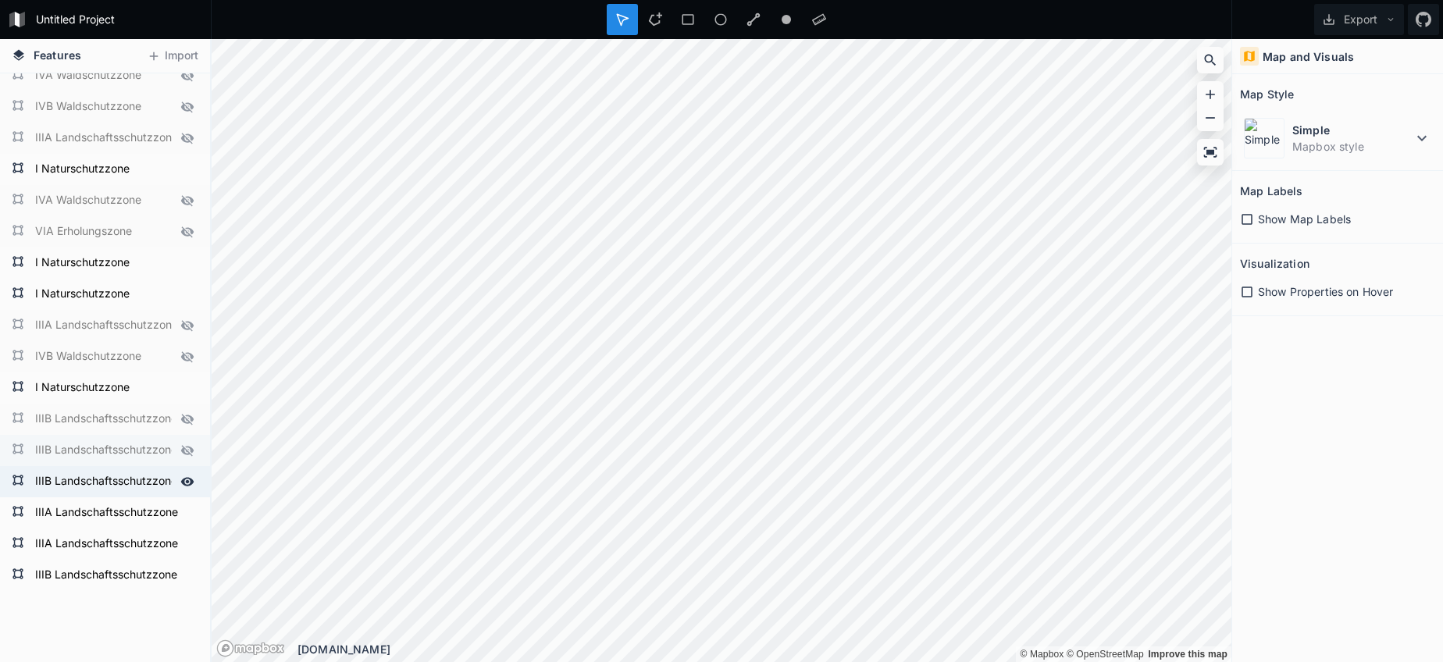
scroll to position [3043, 0]
click at [189, 479] on icon at bounding box center [187, 481] width 14 height 14
click at [190, 512] on icon at bounding box center [187, 511] width 13 height 9
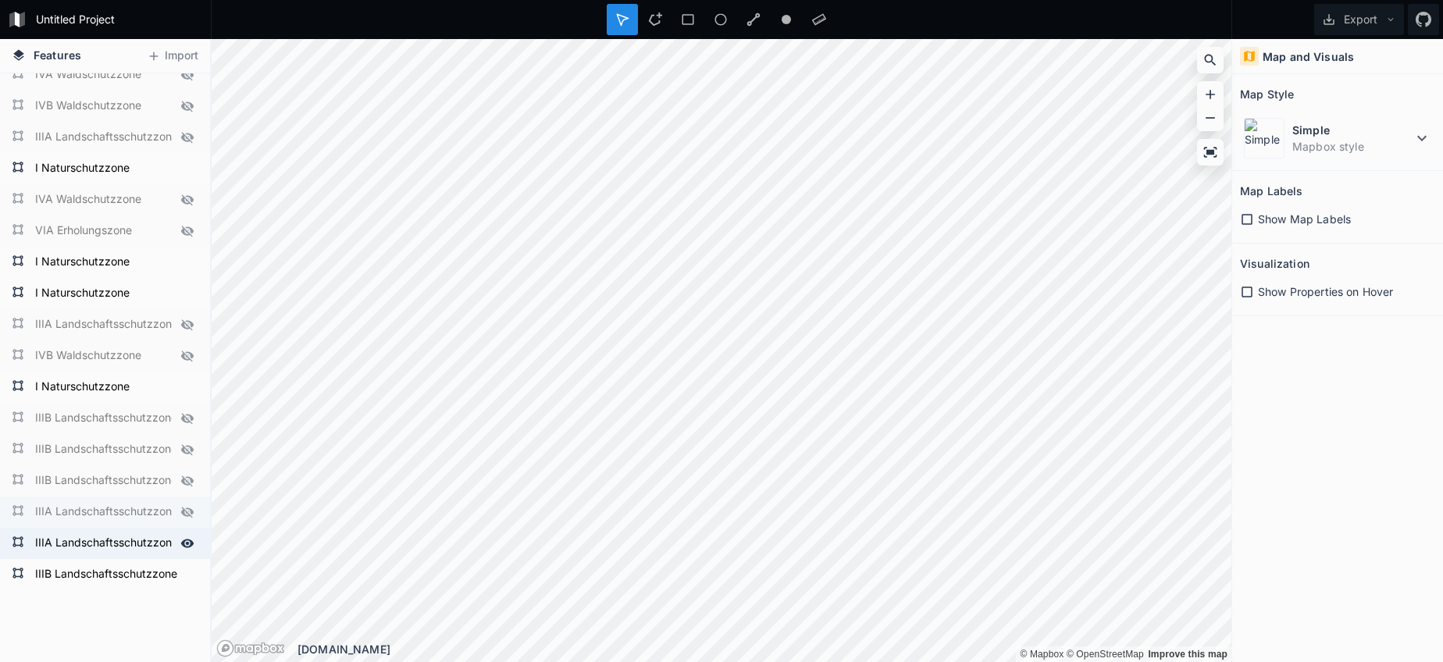
click at [185, 546] on icon at bounding box center [187, 543] width 13 height 9
click at [182, 579] on icon at bounding box center [187, 575] width 14 height 14
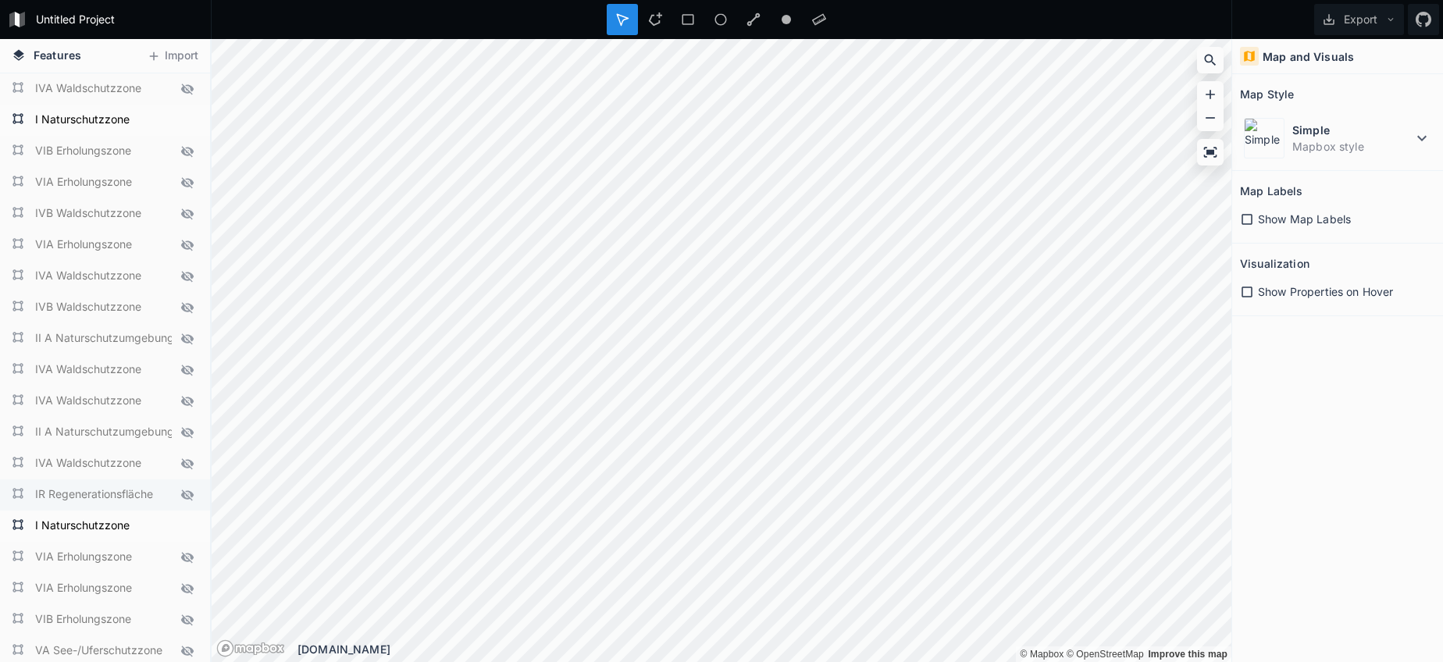
scroll to position [0, 0]
click at [1385, 28] on button "Export" at bounding box center [1359, 19] width 90 height 31
click at [1346, 90] on div "Export as .geojson" at bounding box center [1356, 89] width 156 height 32
click at [192, 119] on icon at bounding box center [187, 120] width 13 height 9
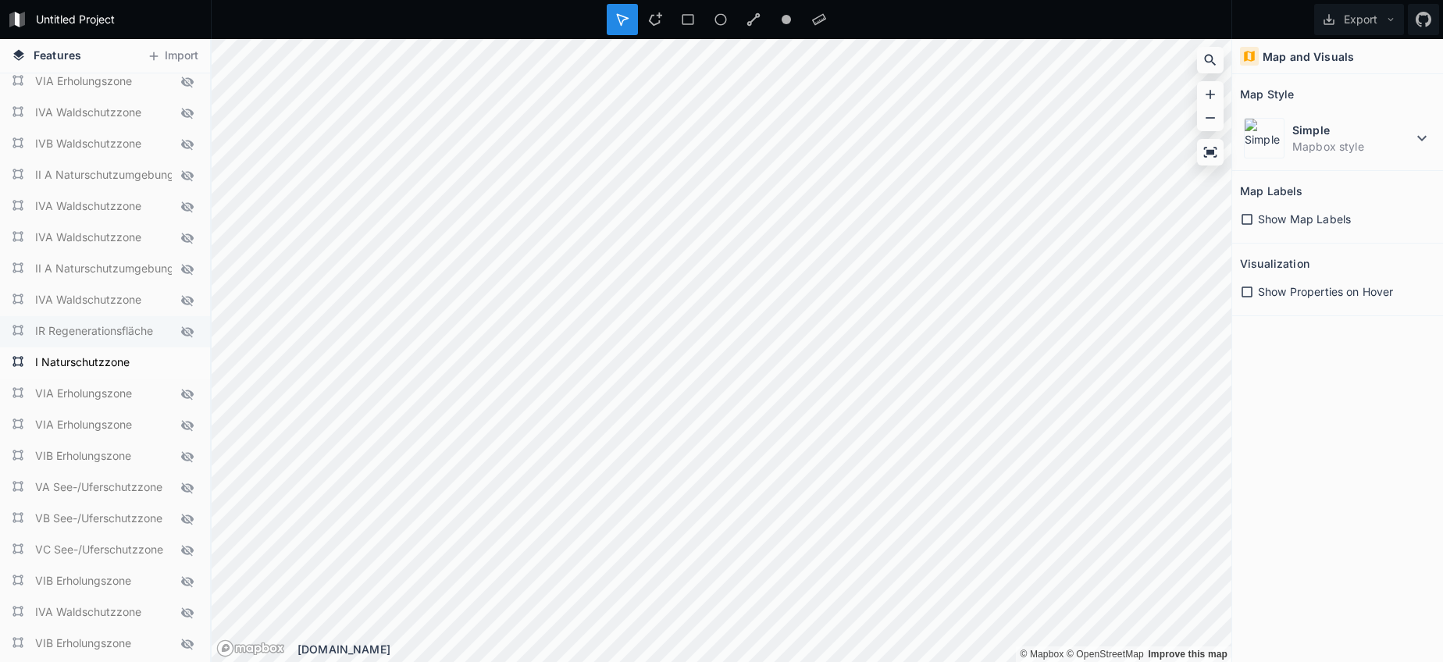
click at [187, 331] on icon at bounding box center [187, 332] width 14 height 14
click at [187, 364] on icon at bounding box center [187, 362] width 13 height 9
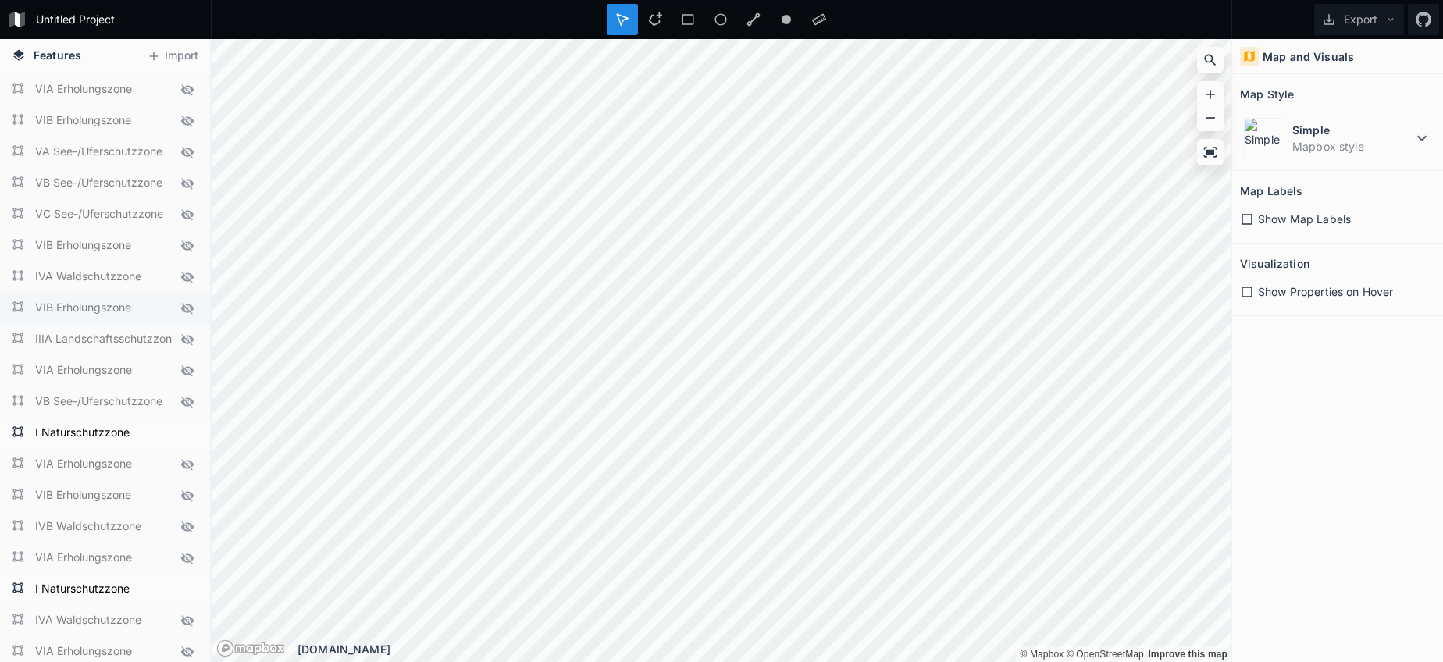
scroll to position [531, 0]
click at [182, 402] on icon at bounding box center [187, 401] width 13 height 9
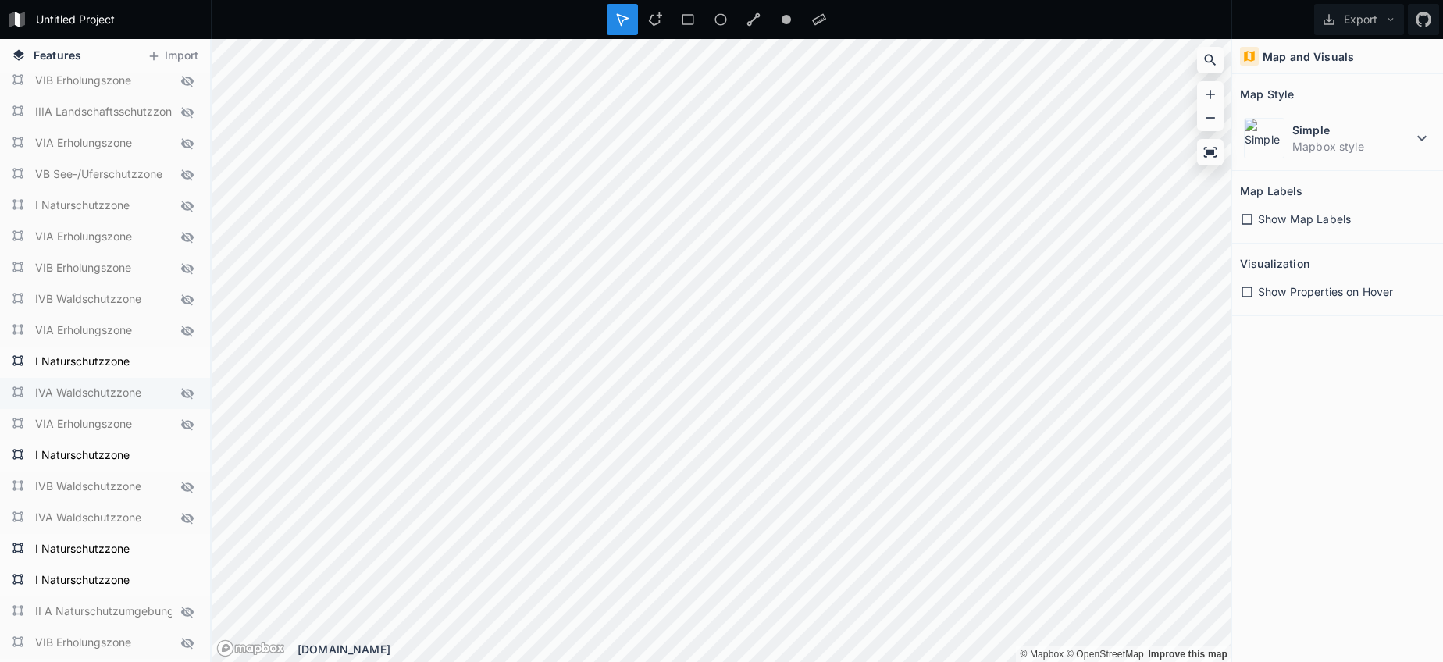
scroll to position [731, 0]
click at [190, 355] on icon at bounding box center [187, 357] width 13 height 9
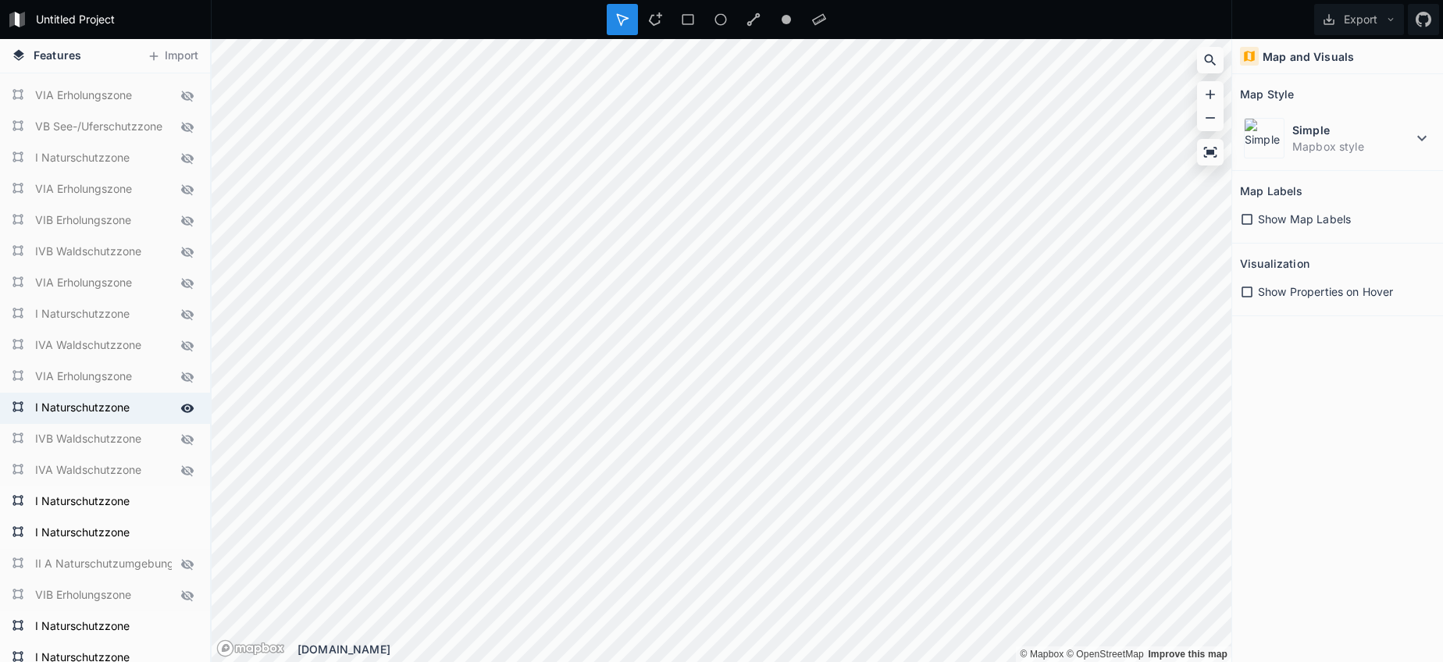
scroll to position [774, 0]
click at [188, 405] on icon at bounding box center [187, 408] width 14 height 14
click at [186, 492] on div at bounding box center [187, 501] width 22 height 22
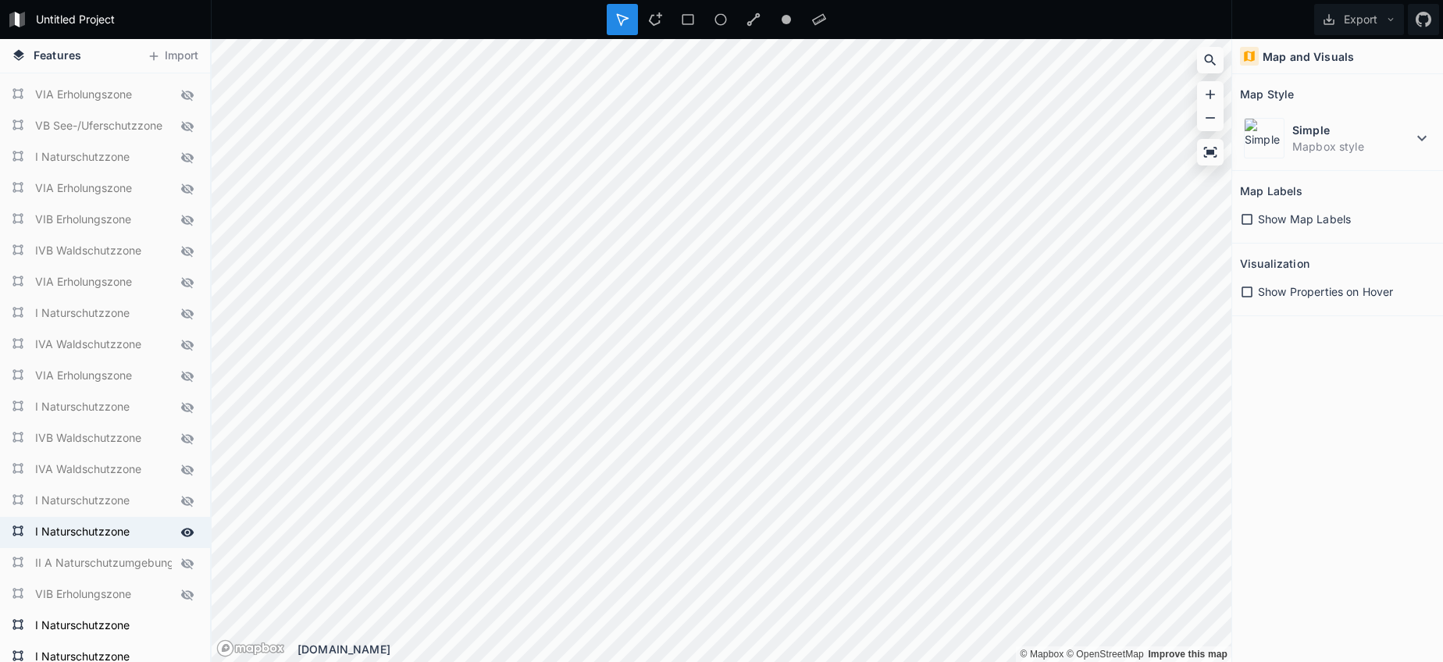
click at [186, 535] on icon at bounding box center [187, 532] width 14 height 14
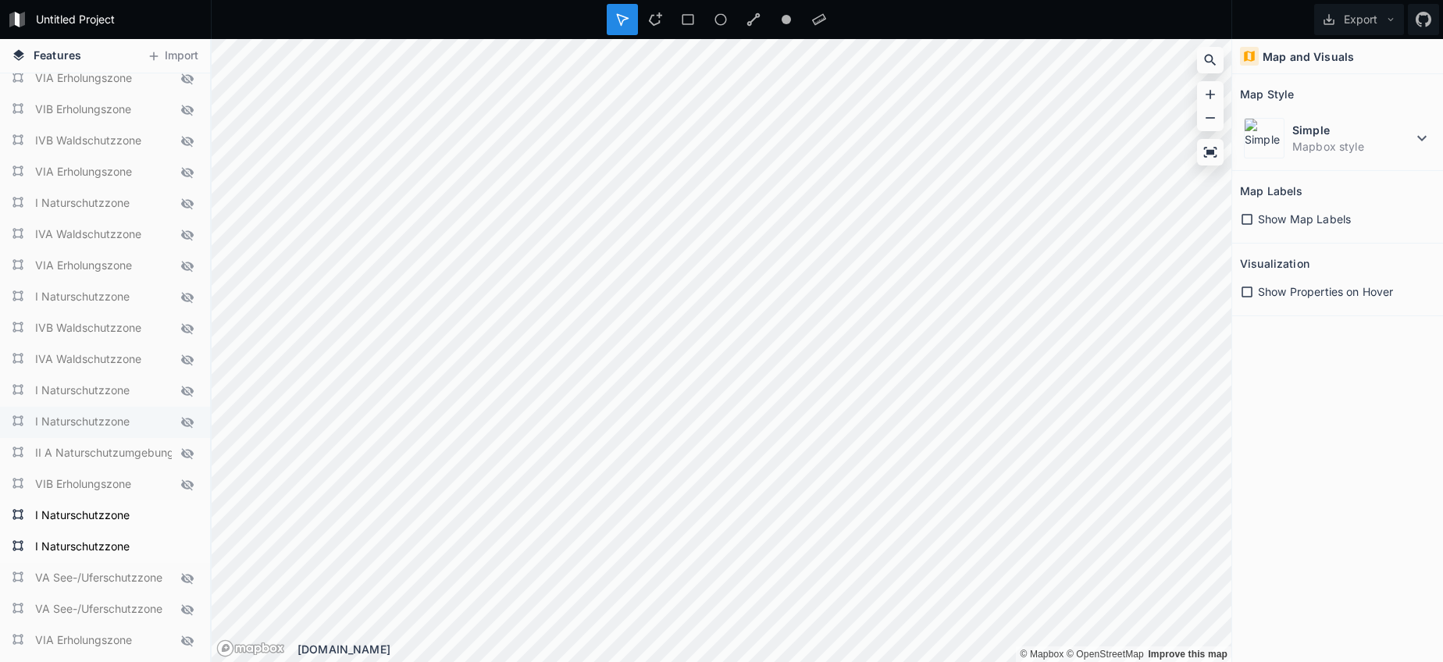
scroll to position [885, 0]
click at [190, 520] on icon at bounding box center [187, 516] width 14 height 14
click at [186, 549] on icon at bounding box center [187, 547] width 14 height 14
click at [182, 518] on icon at bounding box center [187, 517] width 13 height 9
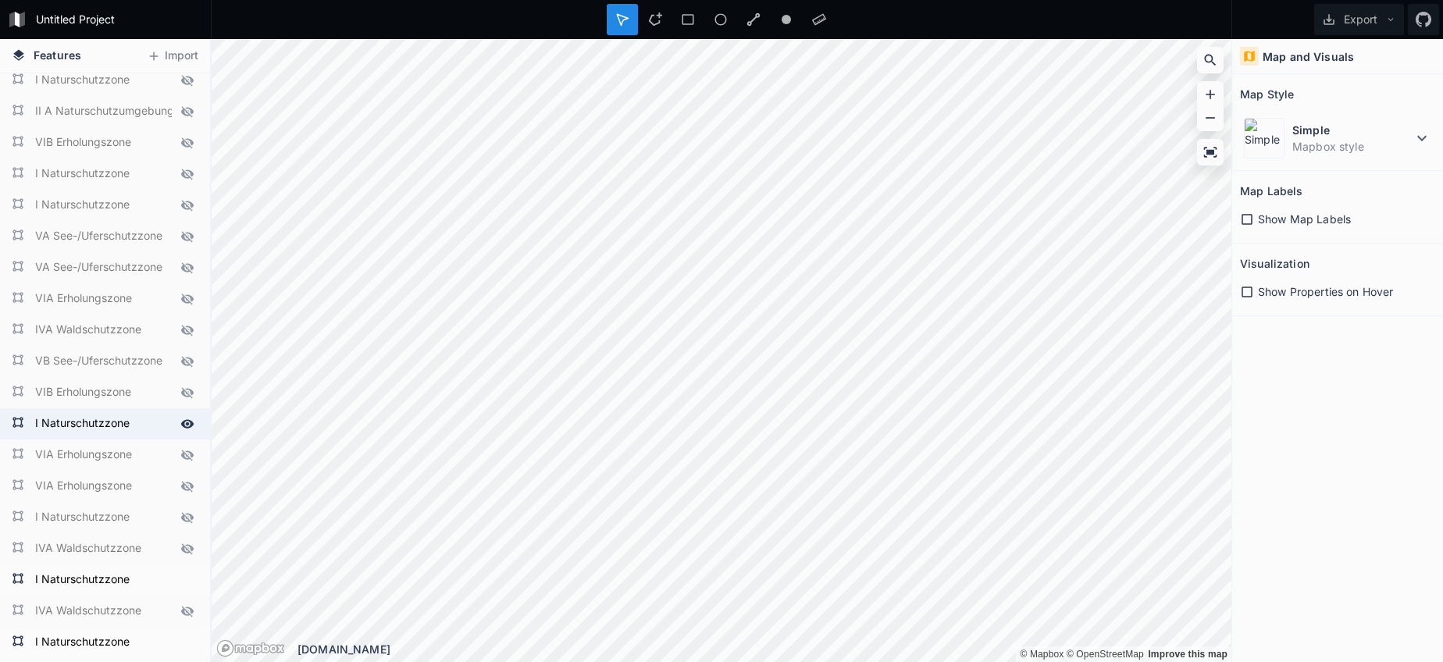
click at [186, 425] on icon at bounding box center [187, 424] width 14 height 14
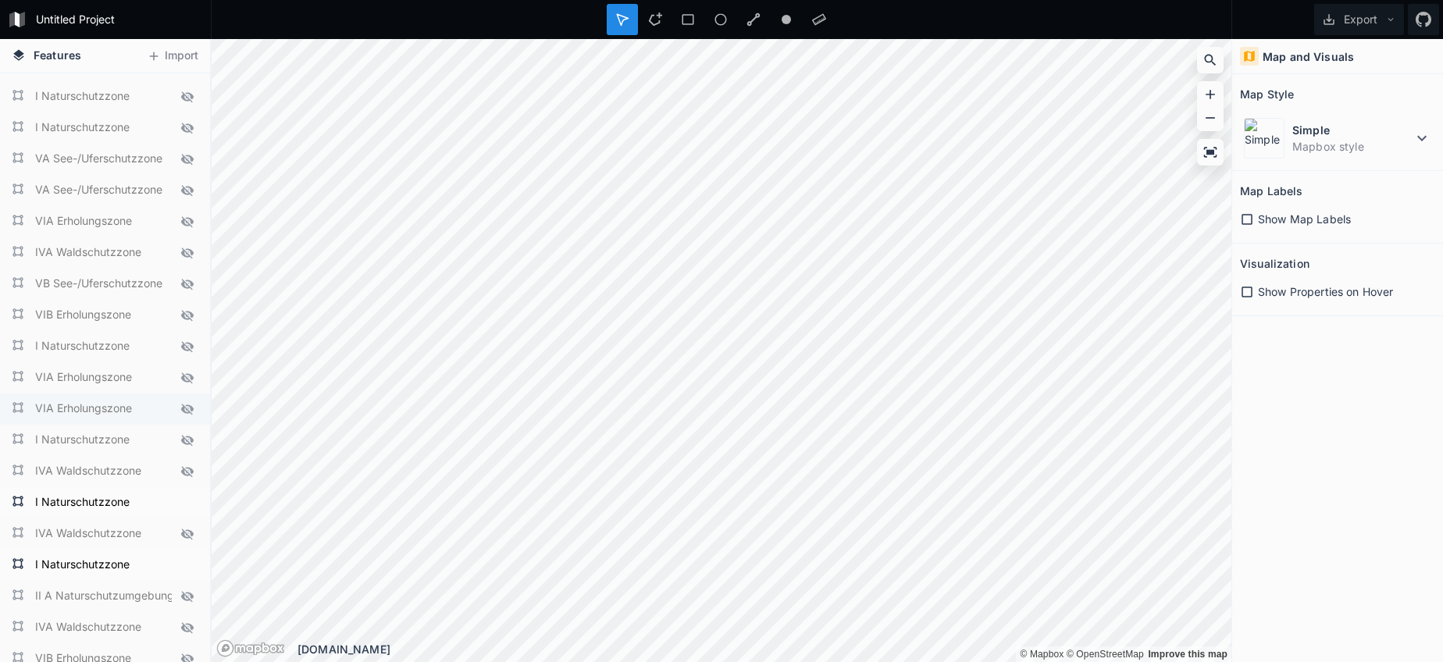
scroll to position [1314, 0]
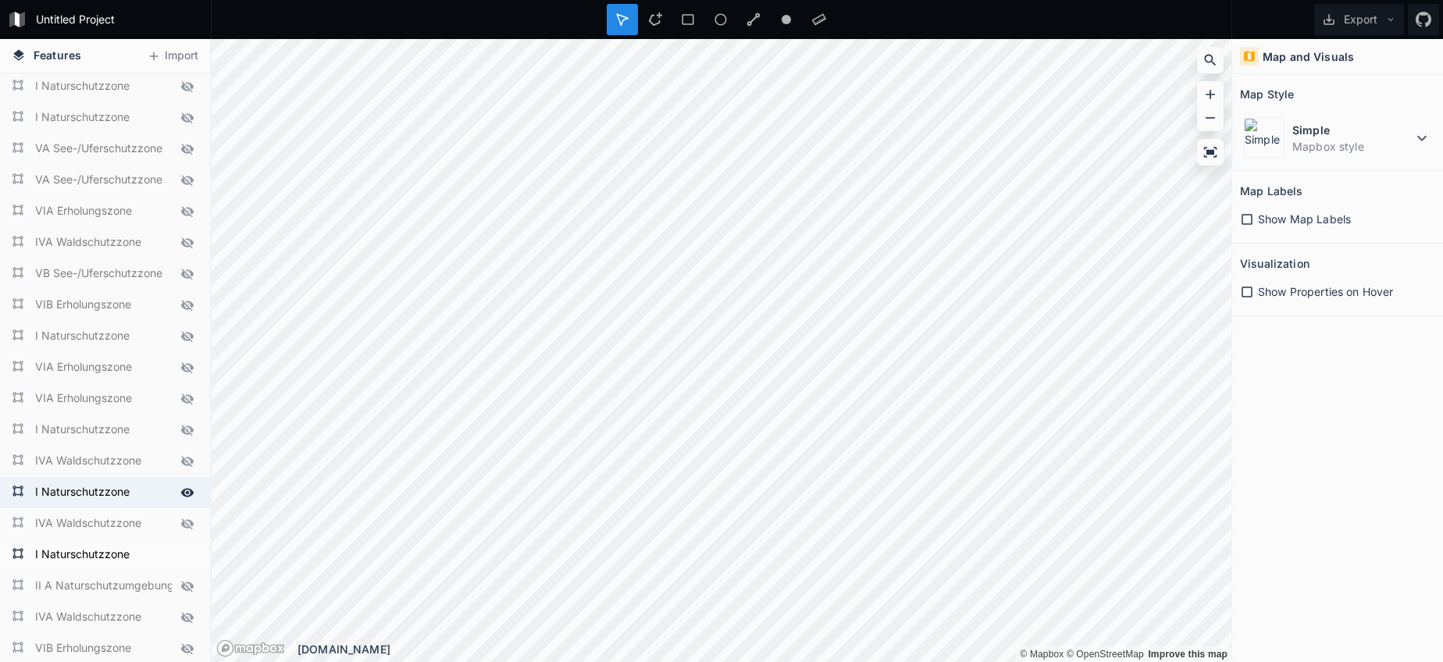
click at [190, 497] on icon at bounding box center [187, 493] width 14 height 14
click at [194, 554] on icon at bounding box center [187, 555] width 14 height 14
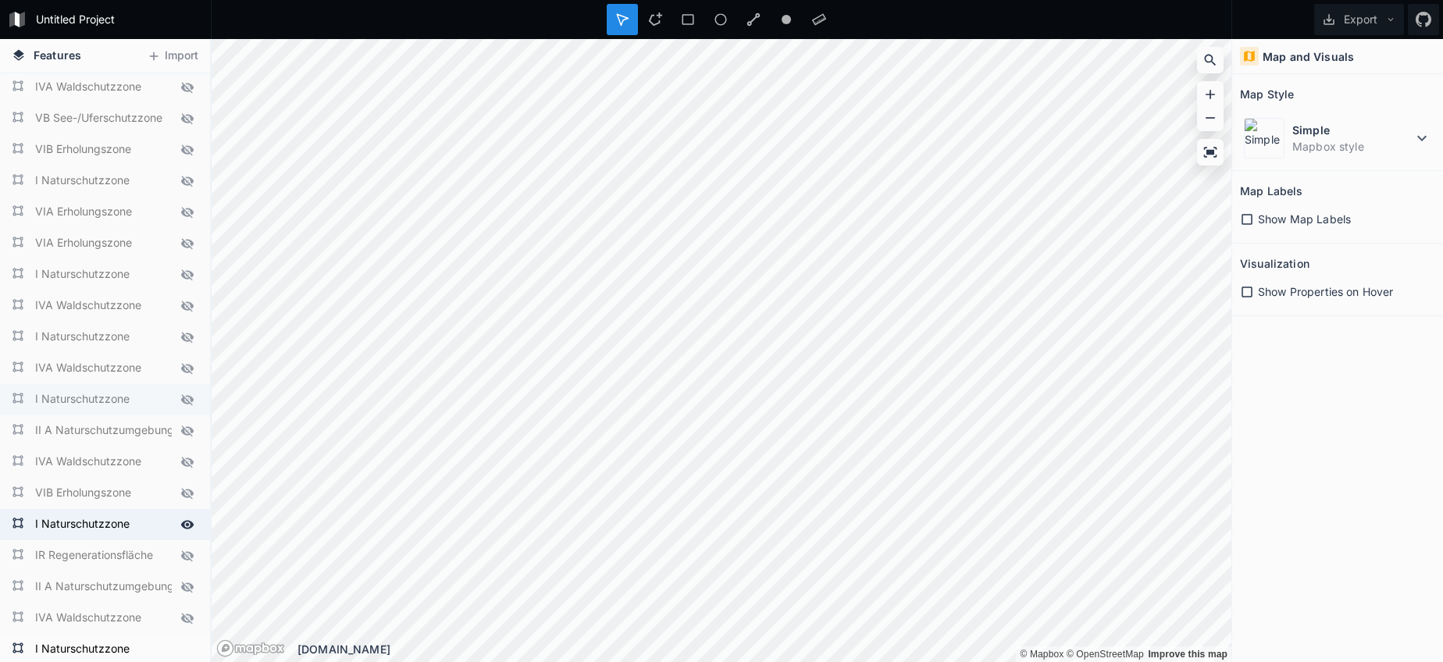
click at [184, 527] on icon at bounding box center [187, 524] width 13 height 9
click at [187, 552] on icon at bounding box center [187, 555] width 12 height 11
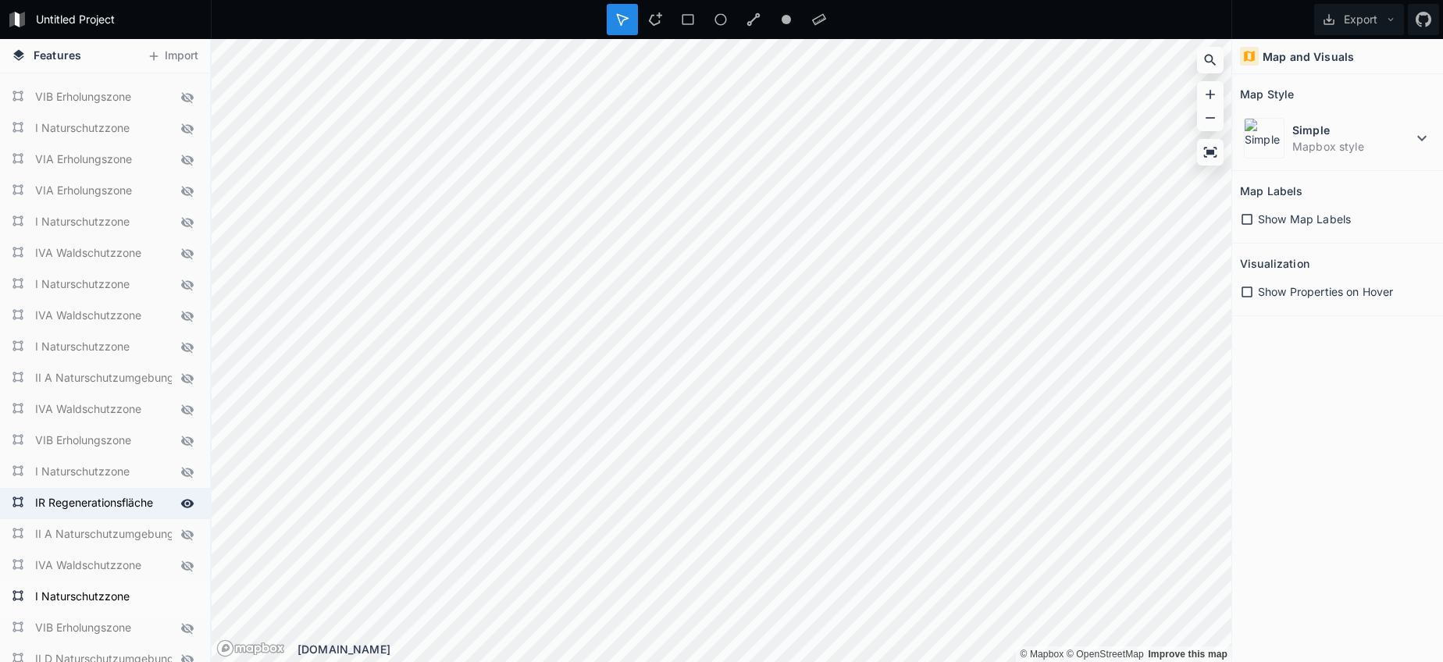
scroll to position [1528, 0]
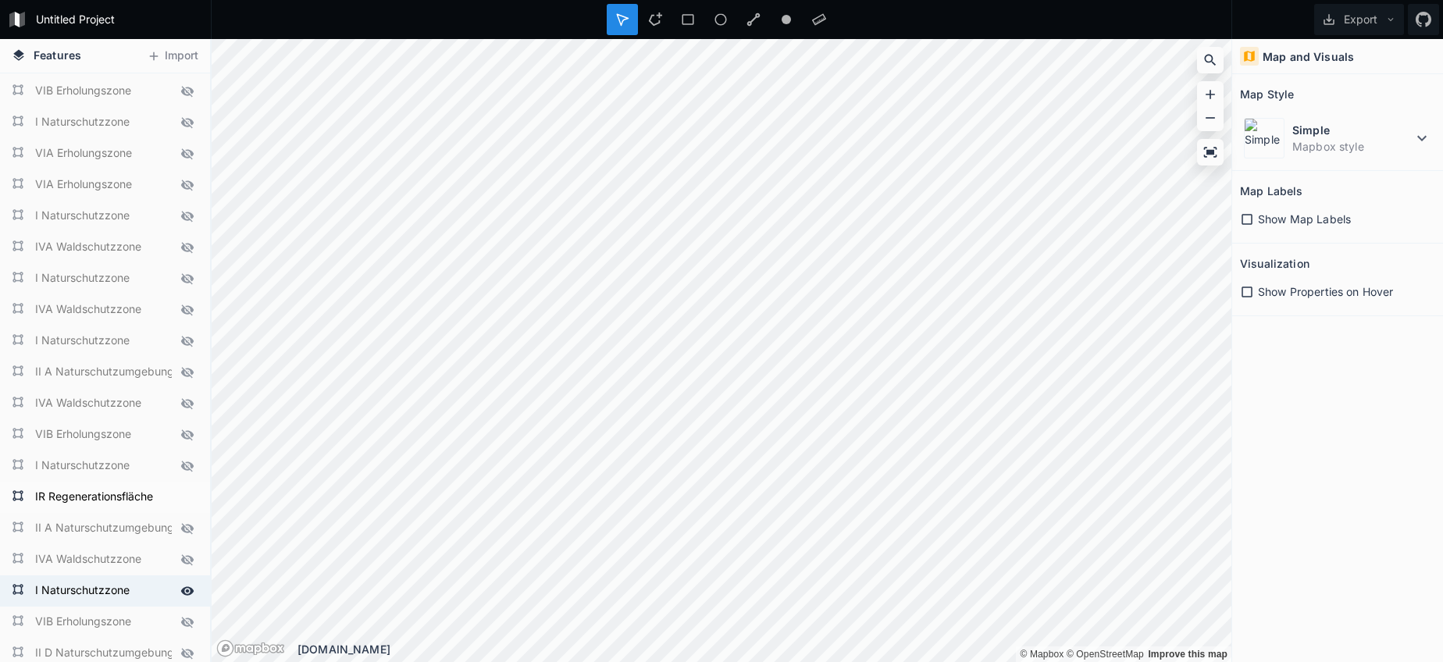
click at [182, 588] on icon at bounding box center [187, 591] width 14 height 14
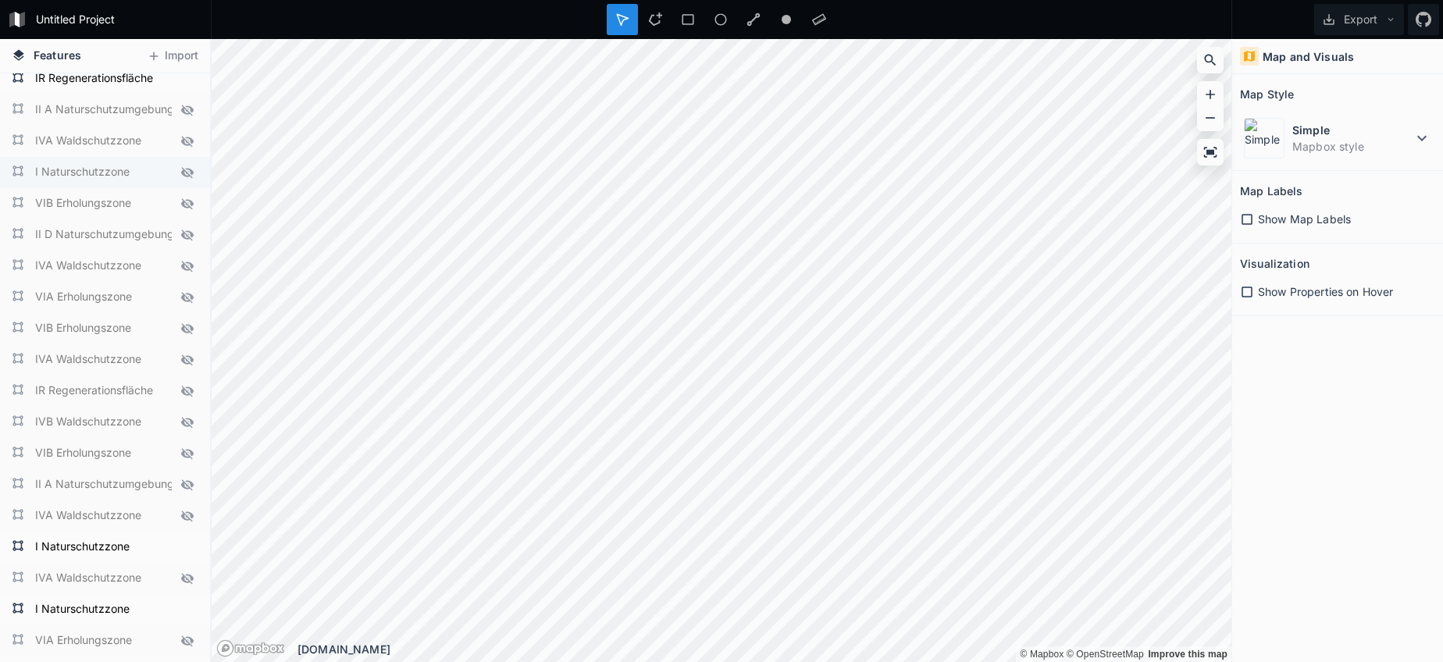
scroll to position [1949, 0]
click at [186, 388] on icon at bounding box center [187, 388] width 12 height 11
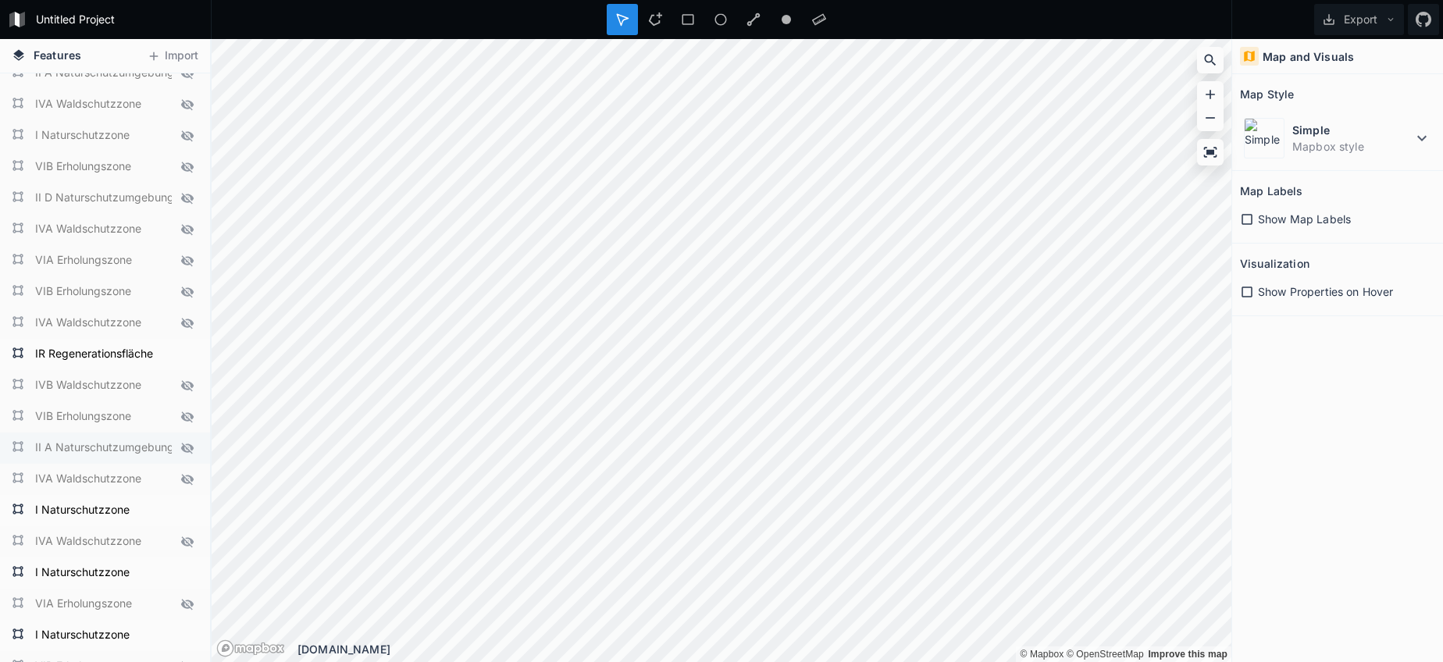
scroll to position [1998, 0]
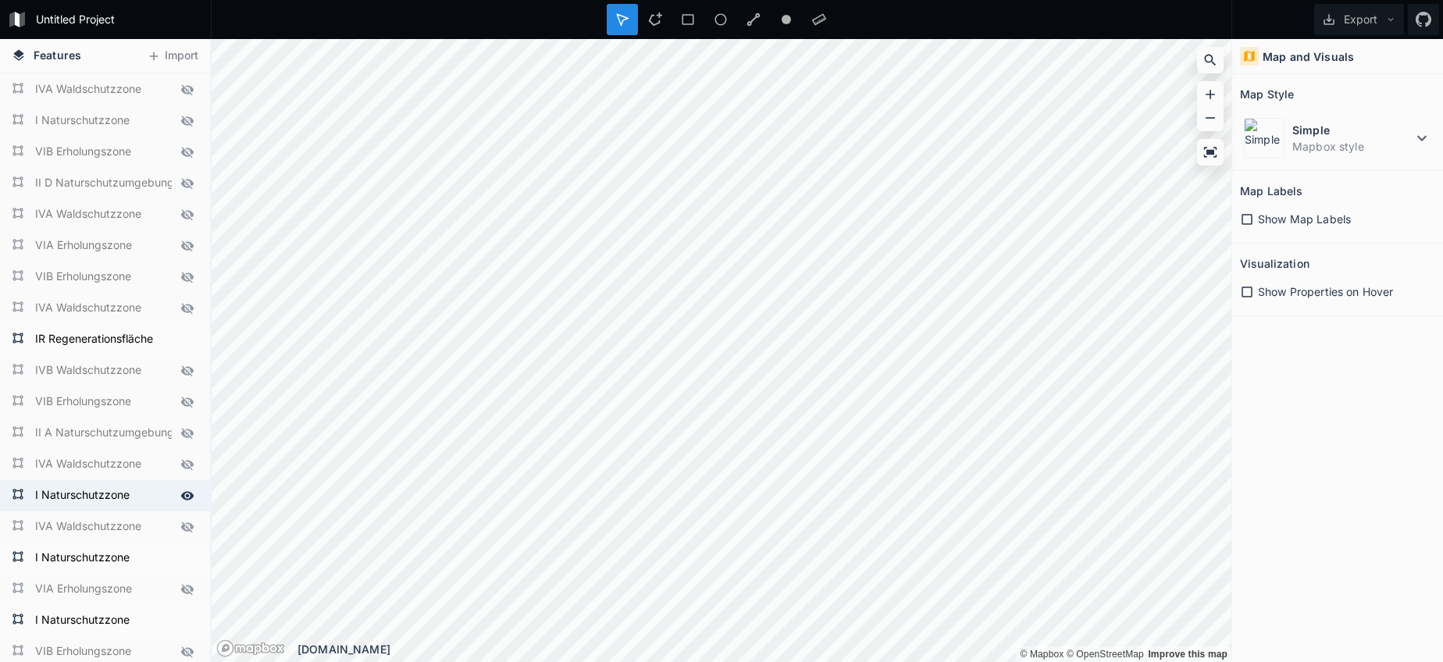
click at [185, 490] on icon at bounding box center [187, 496] width 14 height 14
click at [190, 561] on icon at bounding box center [187, 558] width 13 height 9
click at [183, 562] on icon at bounding box center [187, 561] width 13 height 9
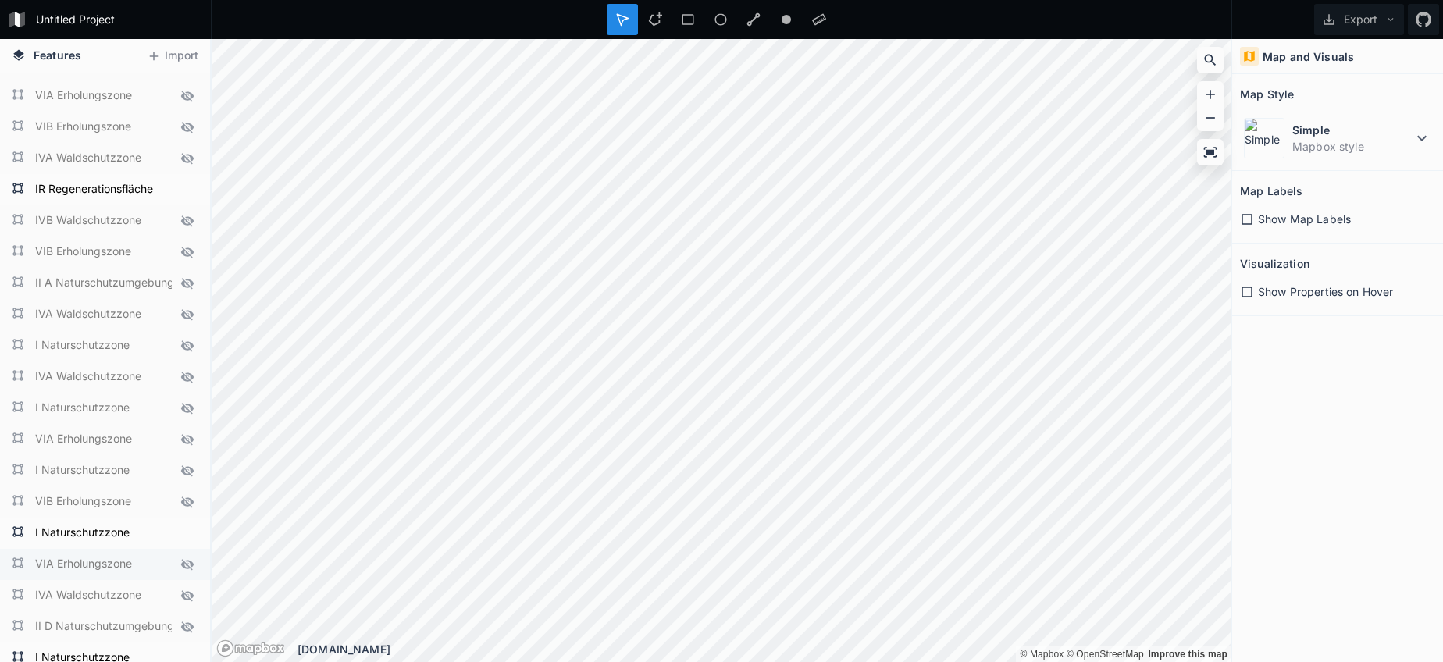
scroll to position [2151, 0]
click at [189, 531] on icon at bounding box center [187, 529] width 13 height 9
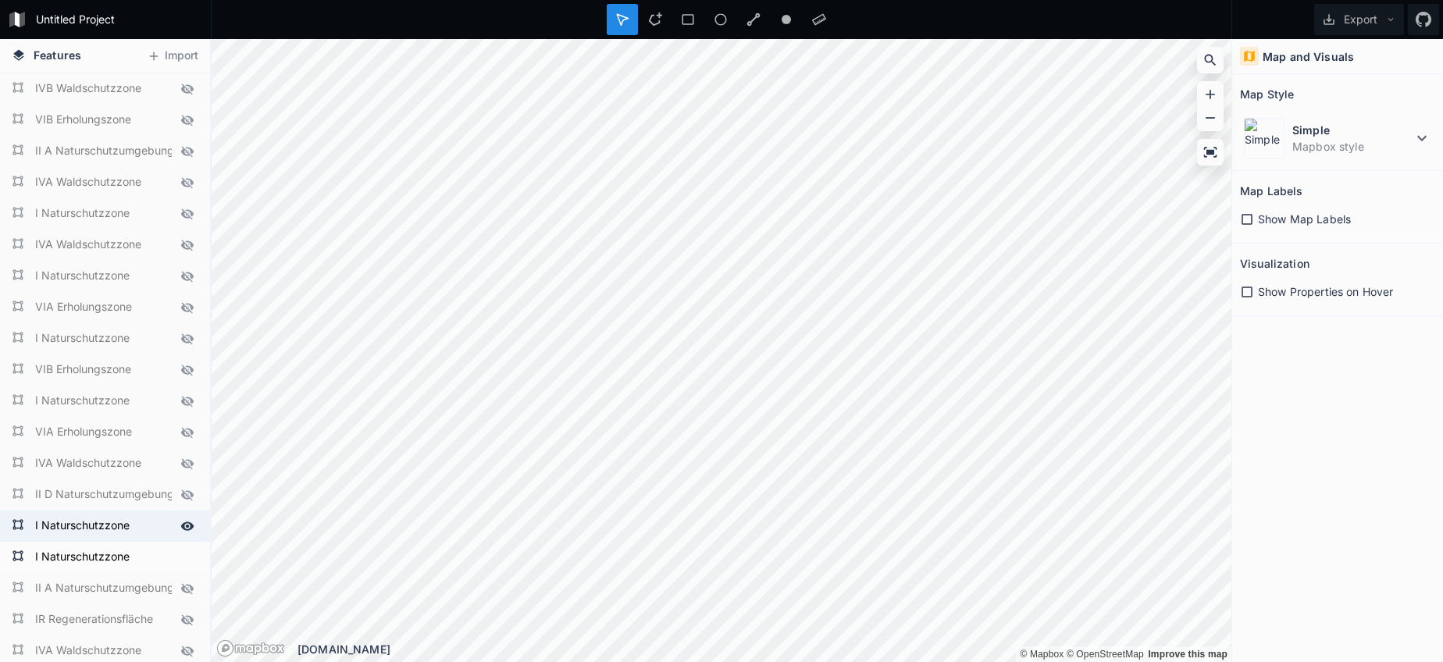
scroll to position [2282, 0]
click at [187, 525] on icon at bounding box center [187, 523] width 13 height 9
click at [186, 554] on icon at bounding box center [187, 554] width 13 height 9
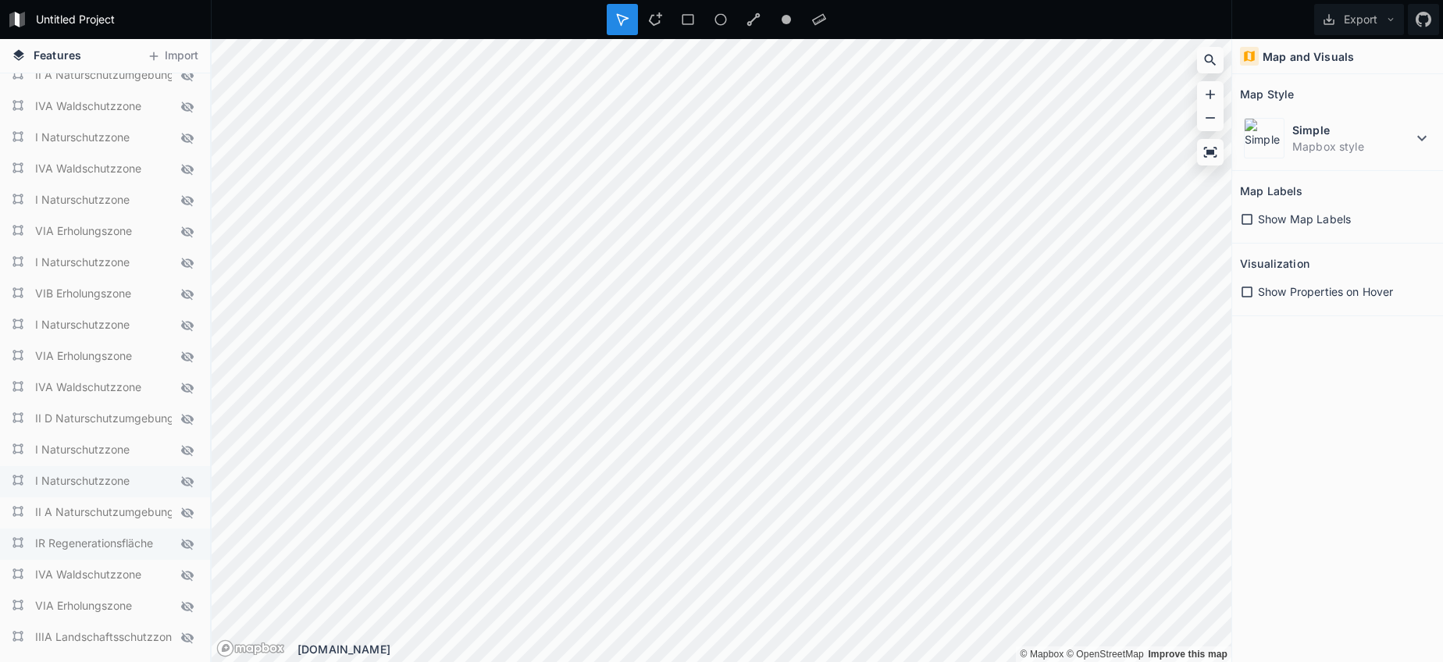
scroll to position [2356, 0]
click at [184, 545] on icon at bounding box center [187, 543] width 12 height 11
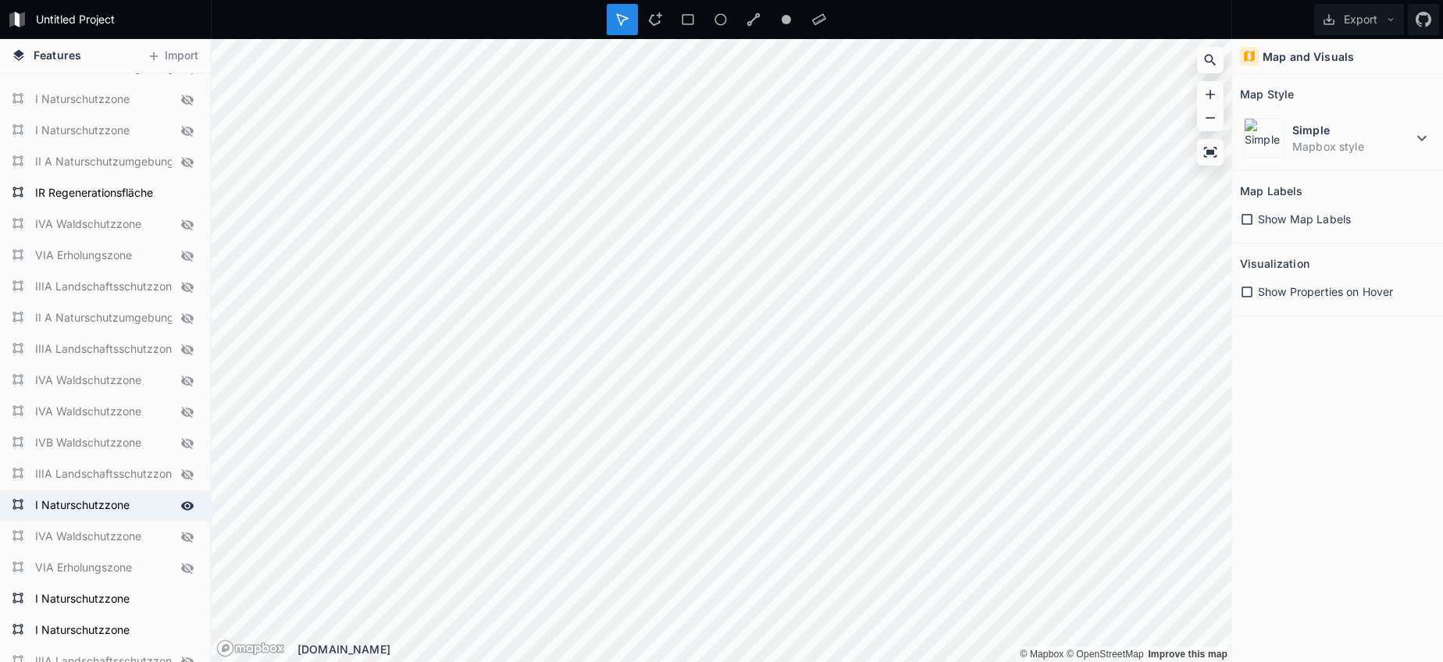
click at [187, 507] on icon at bounding box center [187, 505] width 13 height 9
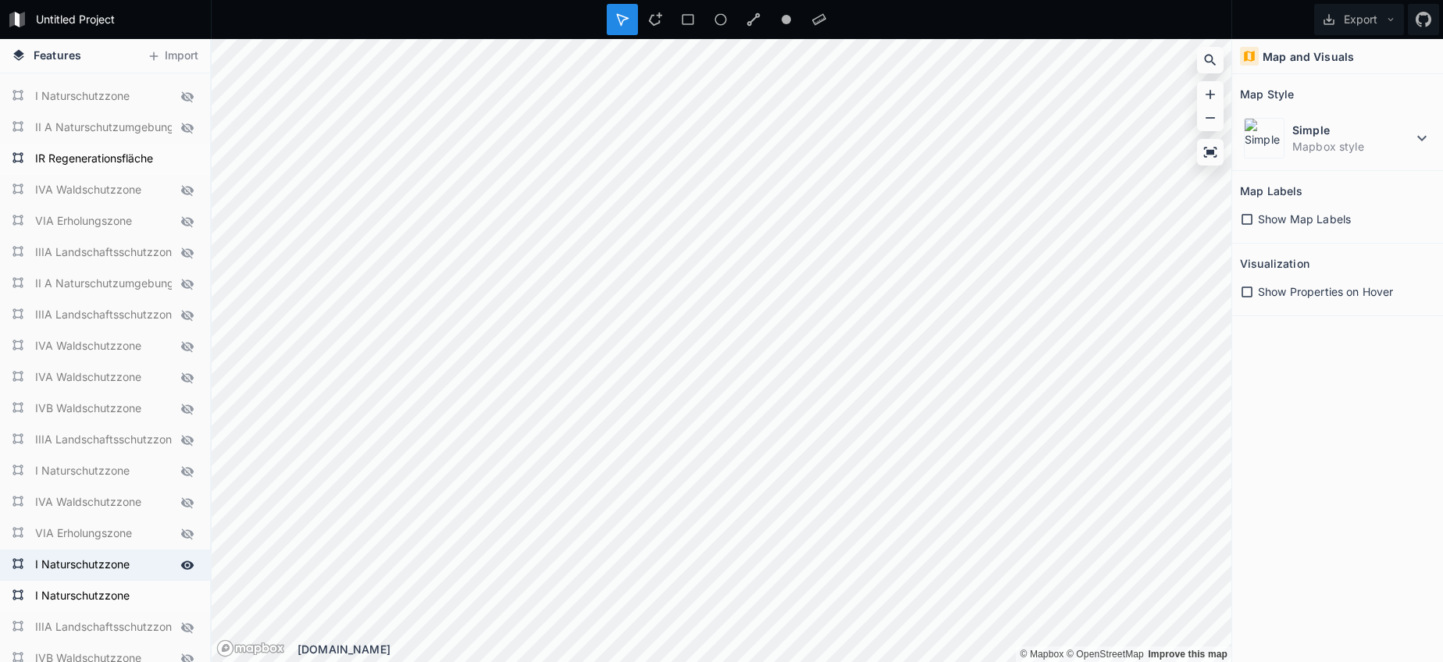
scroll to position [2744, 0]
click at [187, 566] on icon at bounding box center [187, 561] width 14 height 14
click at [186, 594] on icon at bounding box center [187, 593] width 14 height 14
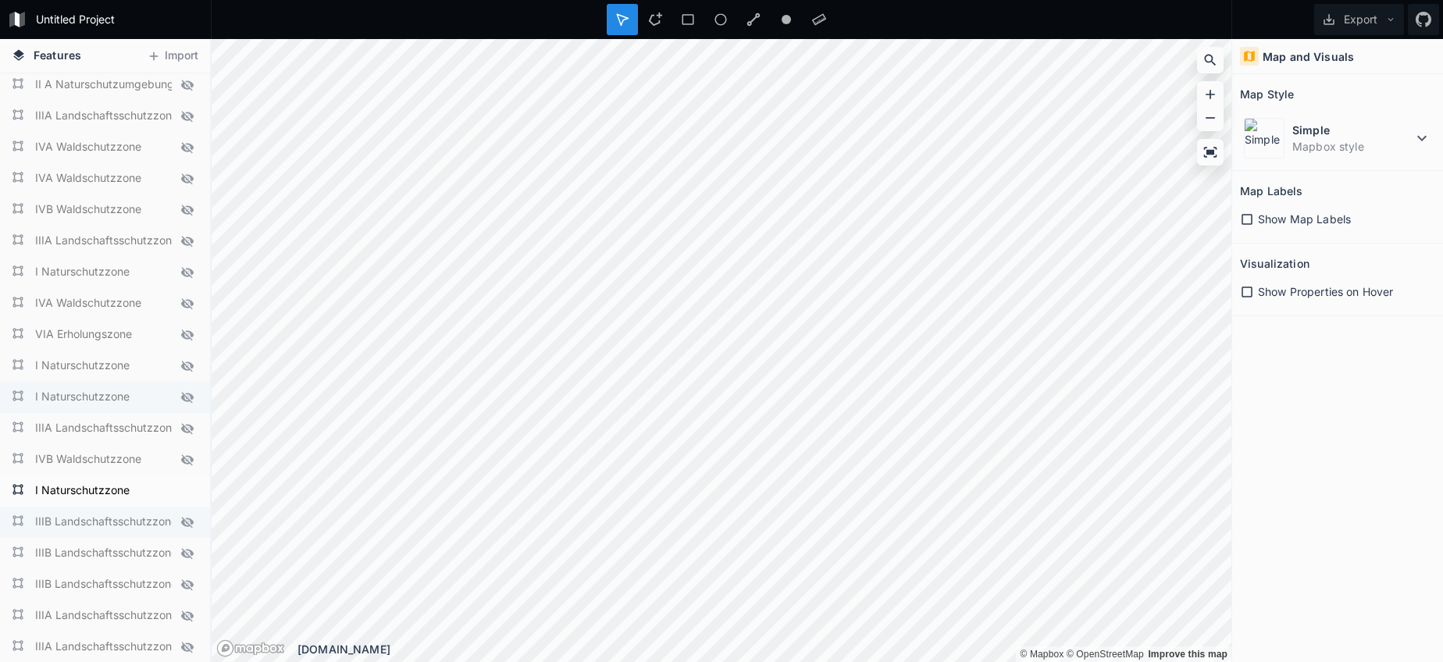
scroll to position [2941, 0]
click at [184, 490] on icon at bounding box center [187, 489] width 13 height 9
click at [1344, 23] on button "Export" at bounding box center [1359, 19] width 90 height 31
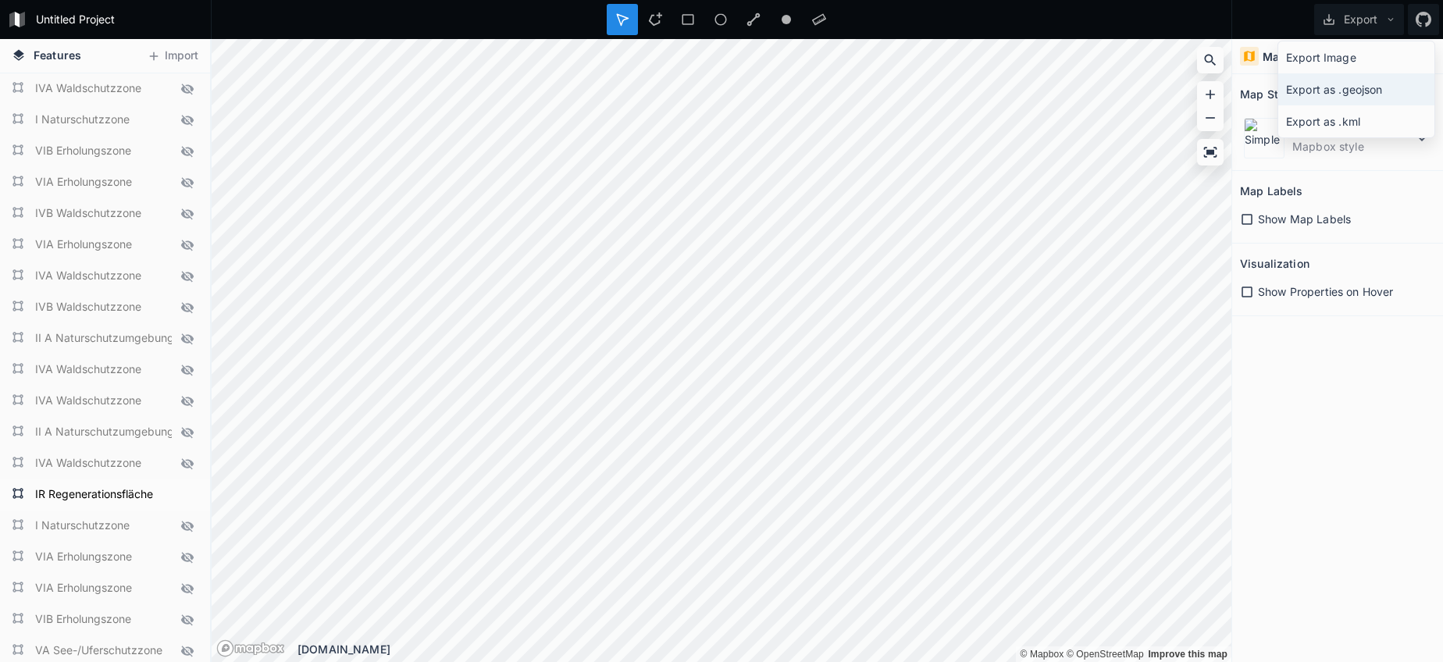
click at [1341, 85] on div "Export as .geojson" at bounding box center [1356, 89] width 156 height 32
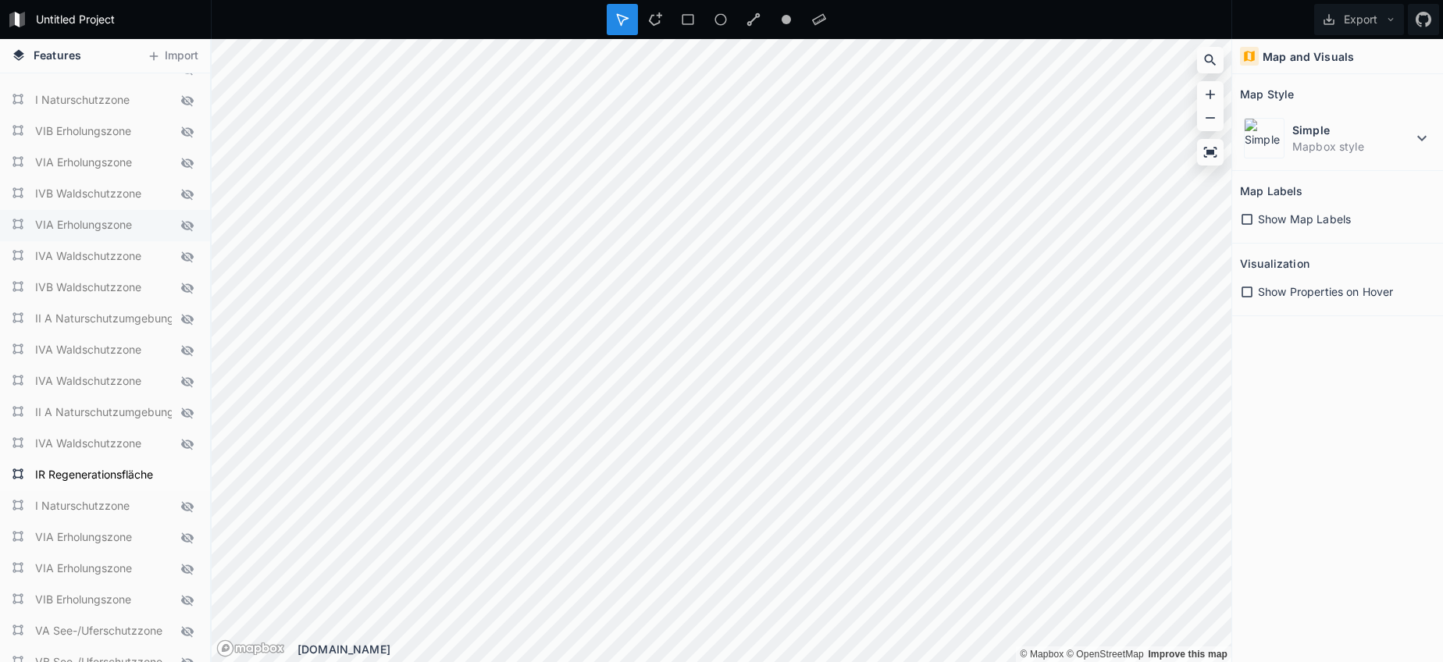
scroll to position [16, 0]
click at [184, 477] on icon at bounding box center [187, 478] width 13 height 9
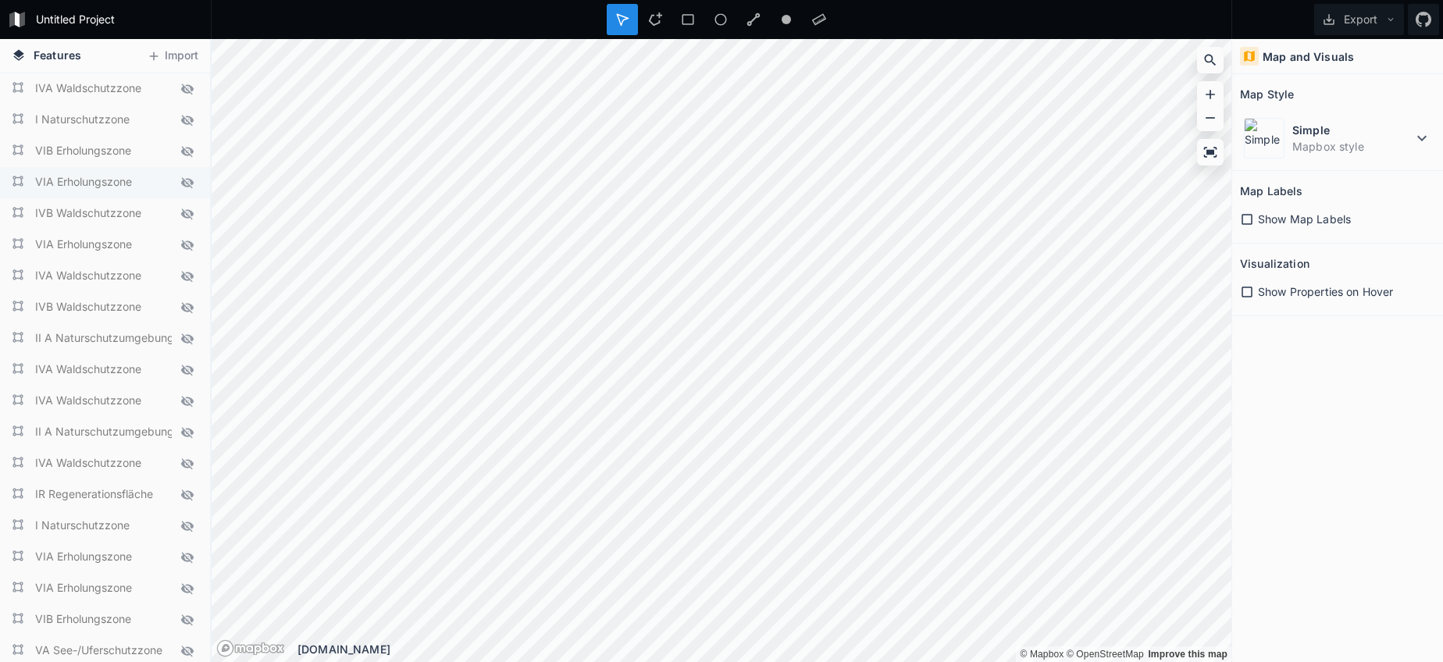
scroll to position [0, 0]
click at [190, 337] on icon at bounding box center [187, 339] width 14 height 14
click at [188, 369] on icon at bounding box center [187, 368] width 14 height 14
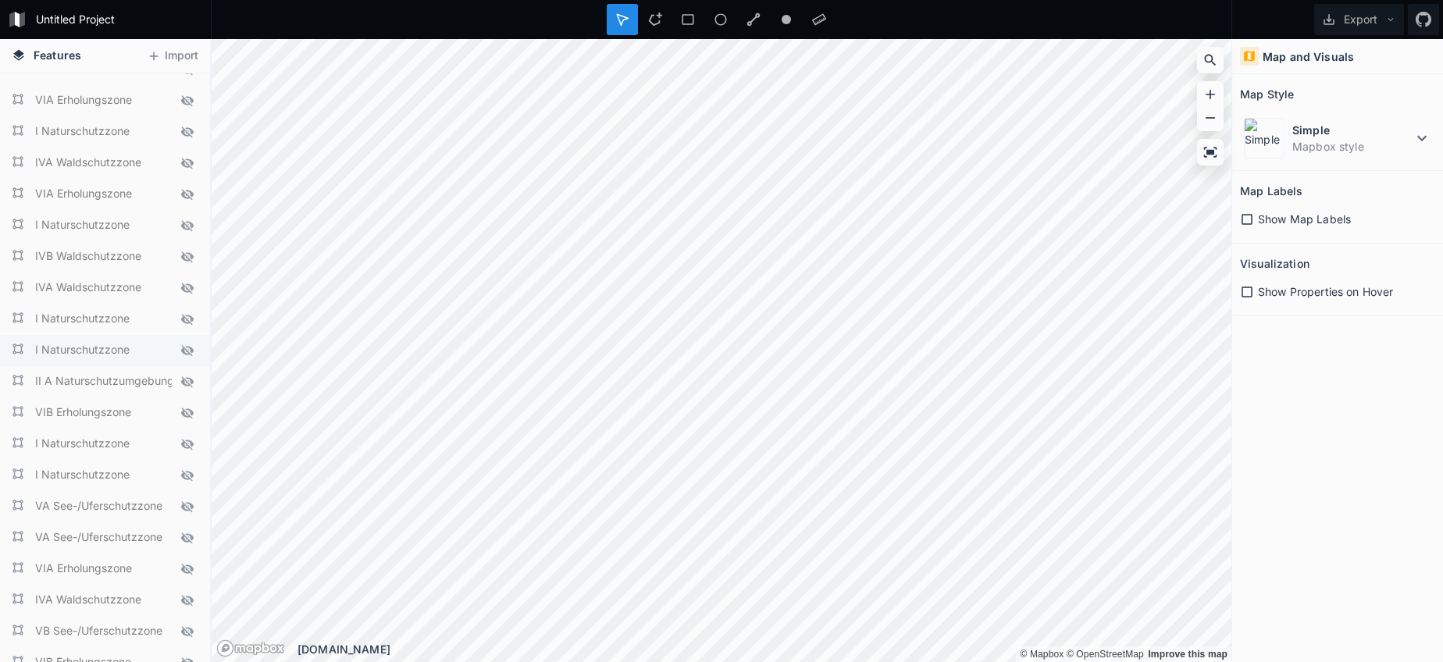
scroll to position [960, 0]
click at [187, 372] on icon at bounding box center [187, 379] width 14 height 14
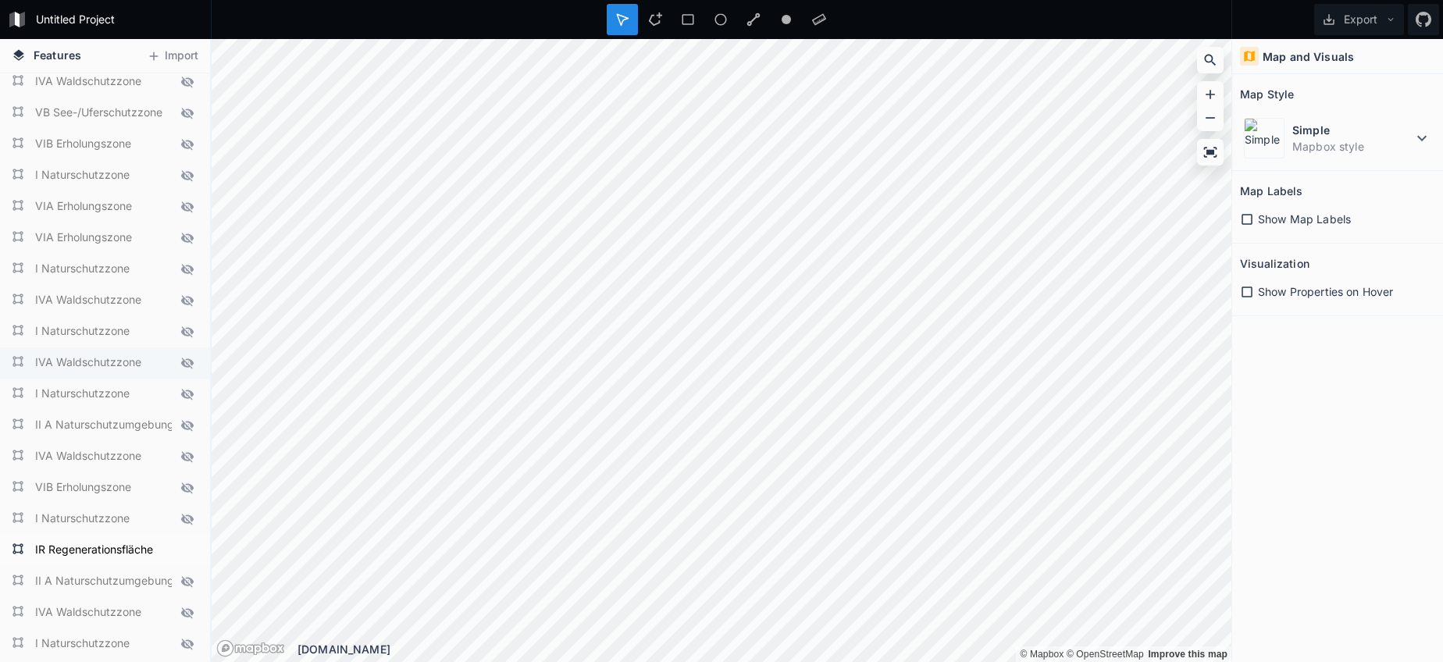
scroll to position [1478, 0]
click at [187, 422] on icon at bounding box center [187, 422] width 14 height 14
click at [189, 460] on icon at bounding box center [187, 455] width 14 height 14
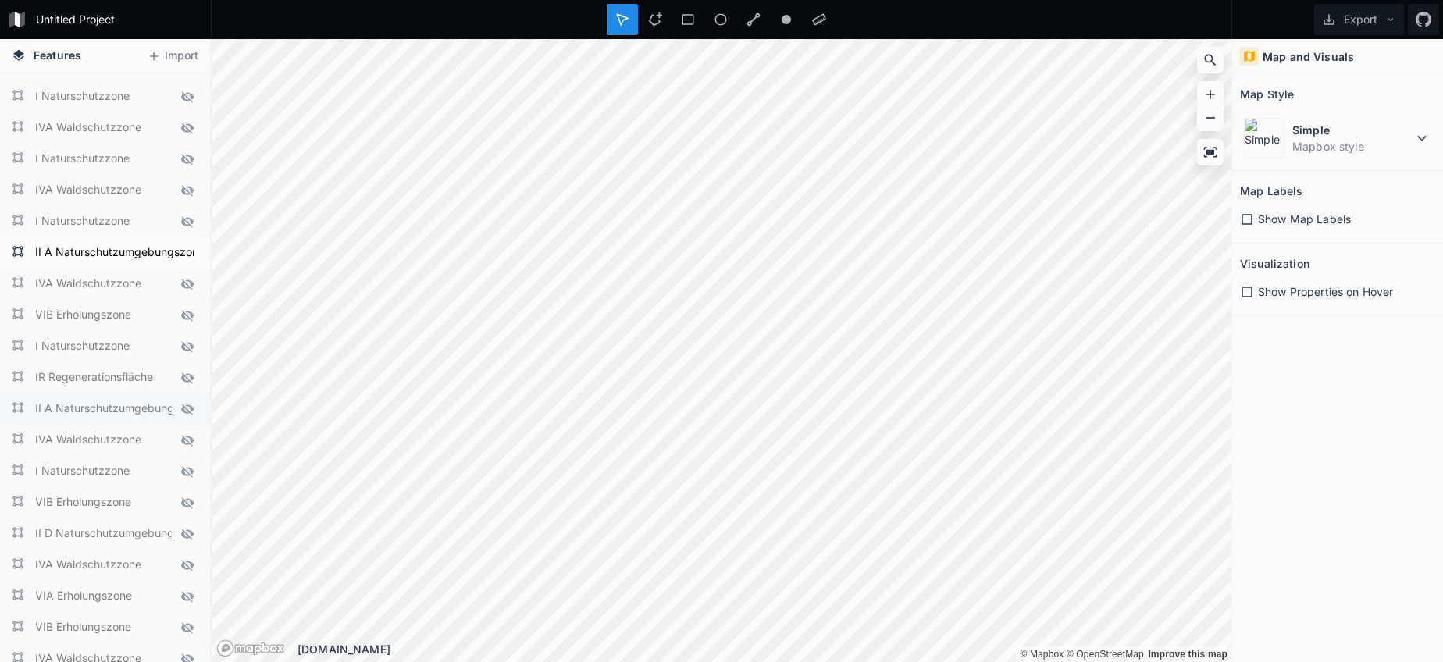
click at [185, 404] on icon at bounding box center [187, 409] width 14 height 14
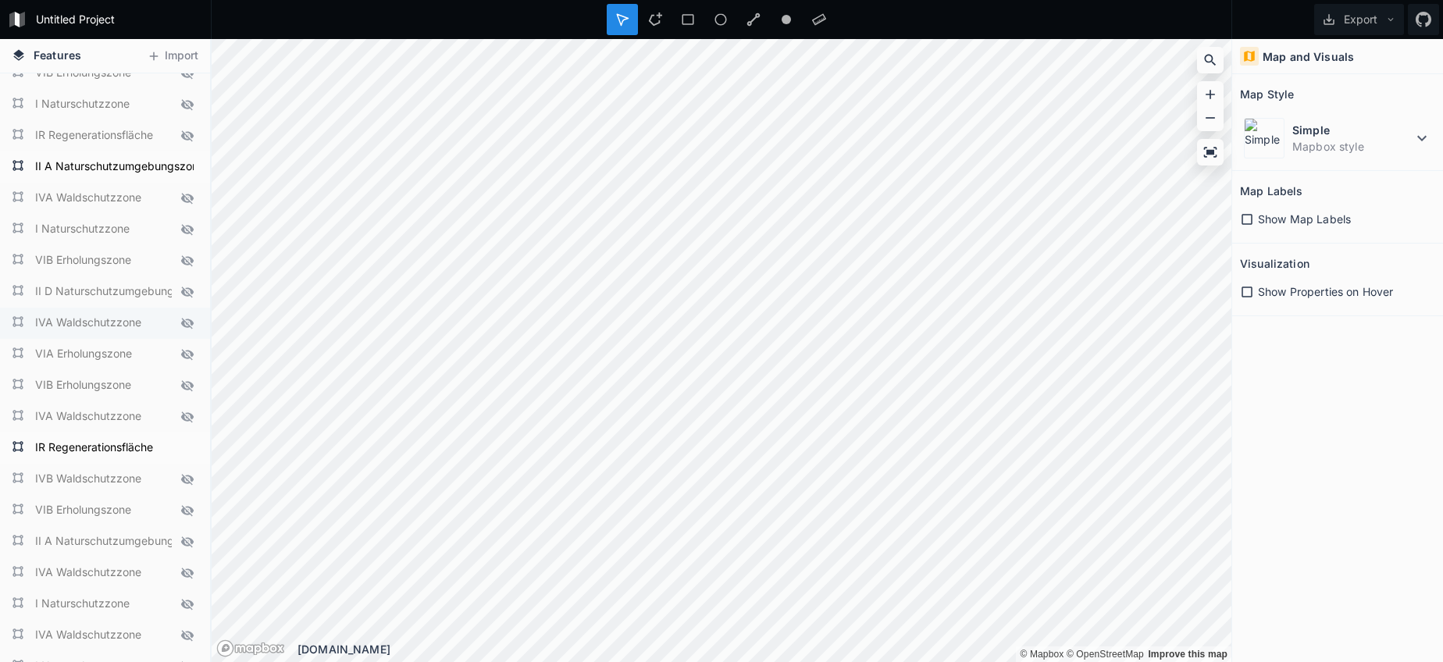
scroll to position [1901, 0]
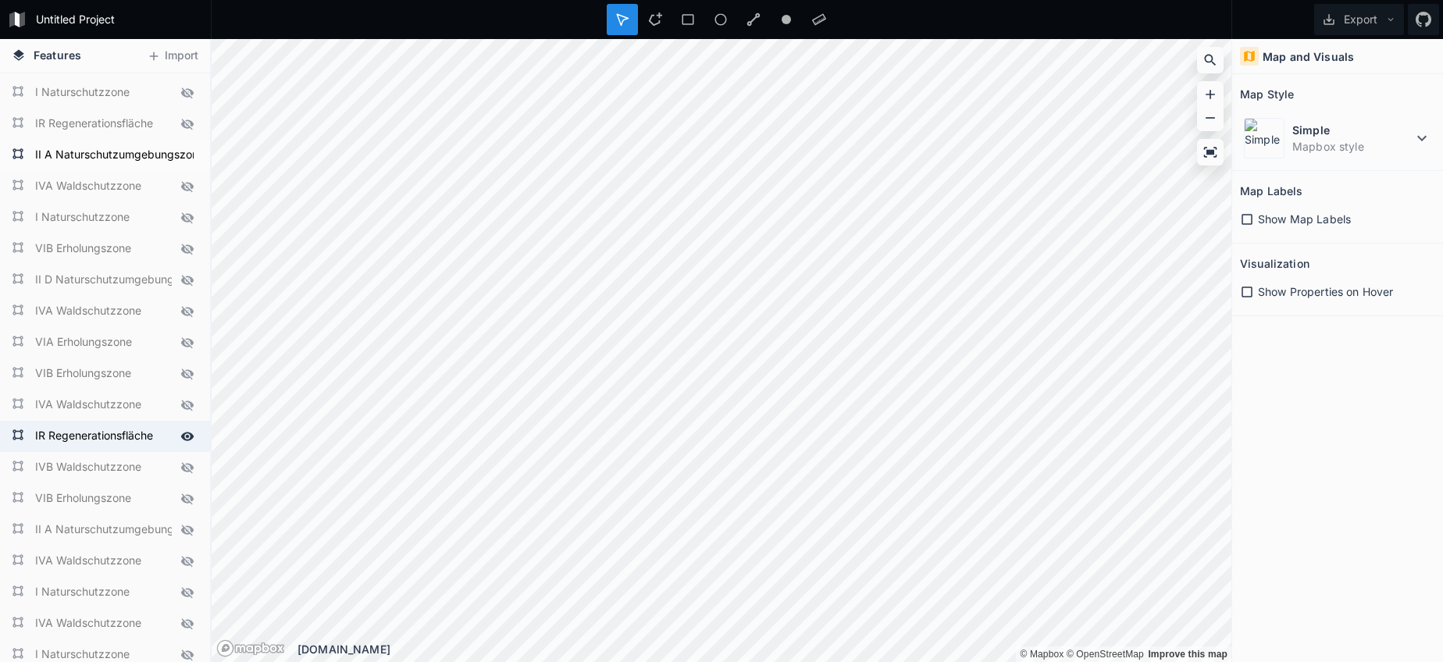
click at [186, 436] on icon at bounding box center [187, 436] width 13 height 9
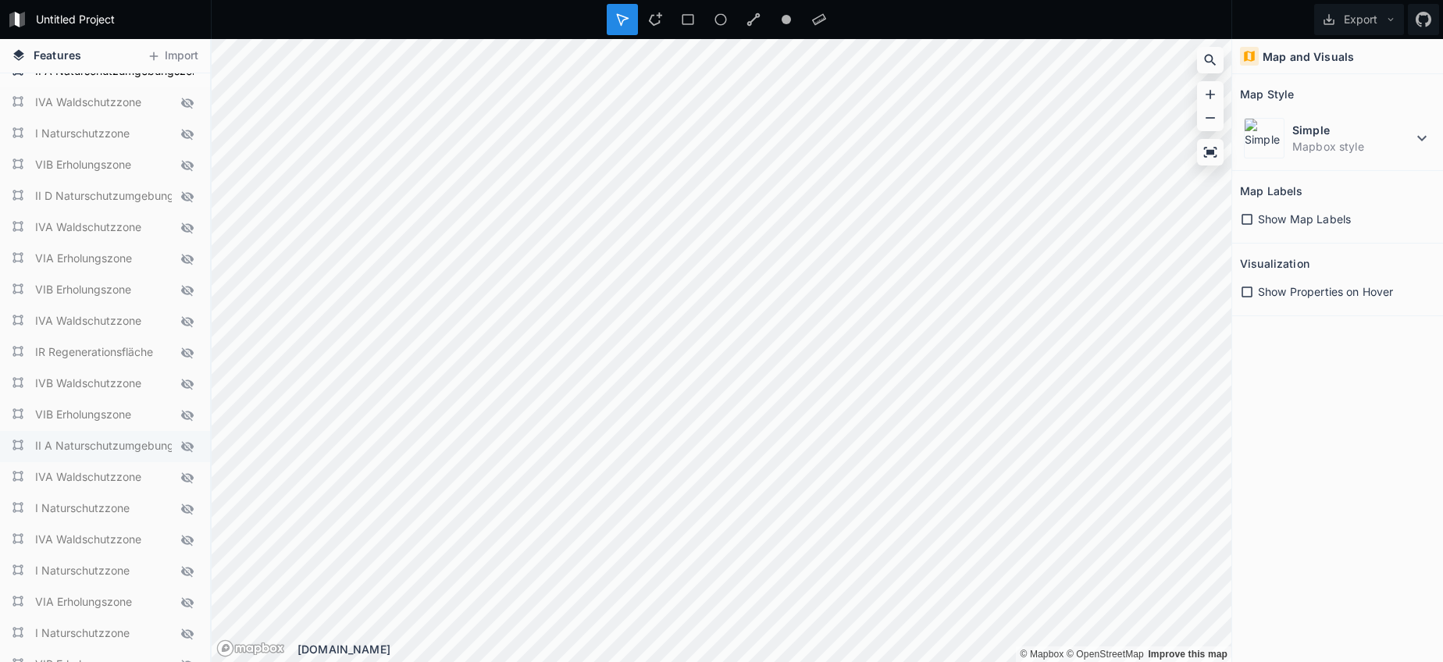
scroll to position [1989, 0]
click at [189, 445] on icon at bounding box center [187, 442] width 12 height 11
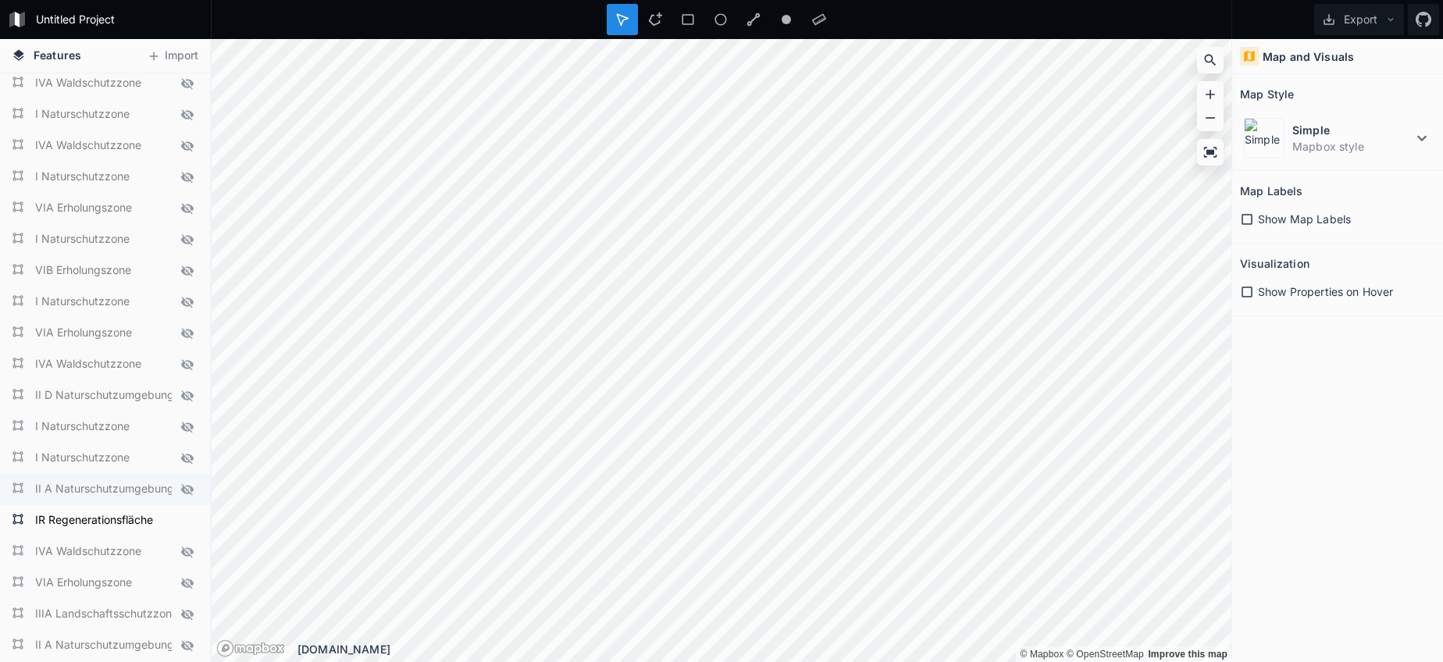
click at [186, 486] on icon at bounding box center [187, 489] width 14 height 14
click at [190, 518] on icon at bounding box center [187, 520] width 13 height 9
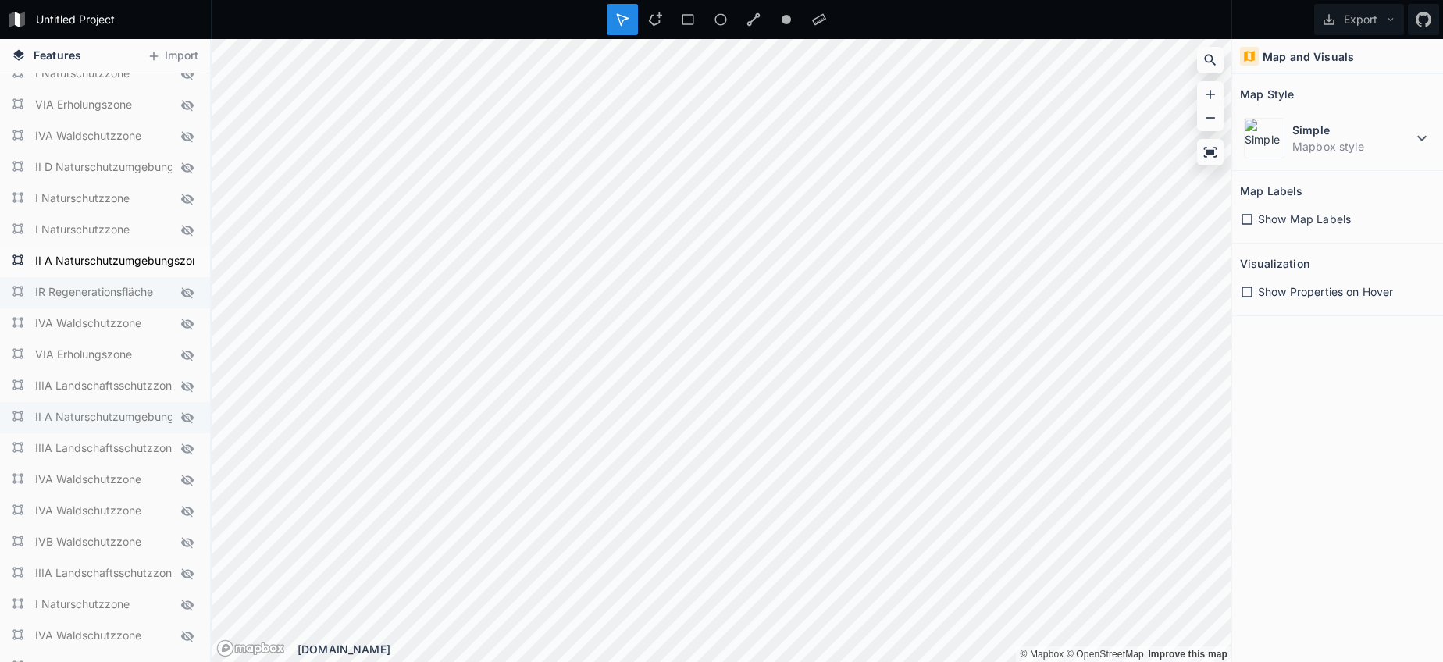
click at [187, 418] on icon at bounding box center [187, 417] width 12 height 11
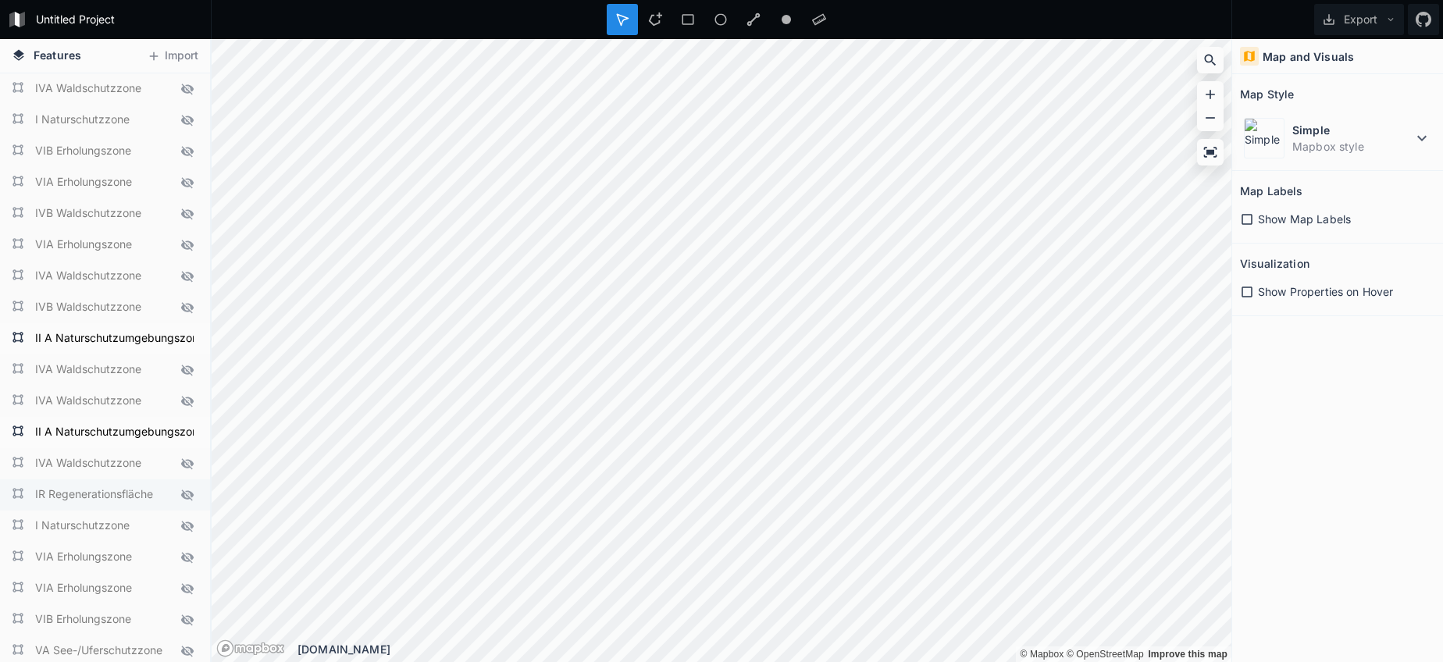
scroll to position [0, 0]
click at [1353, 18] on button "Export" at bounding box center [1359, 19] width 90 height 31
click at [1326, 84] on div "Export as .geojson" at bounding box center [1356, 89] width 156 height 32
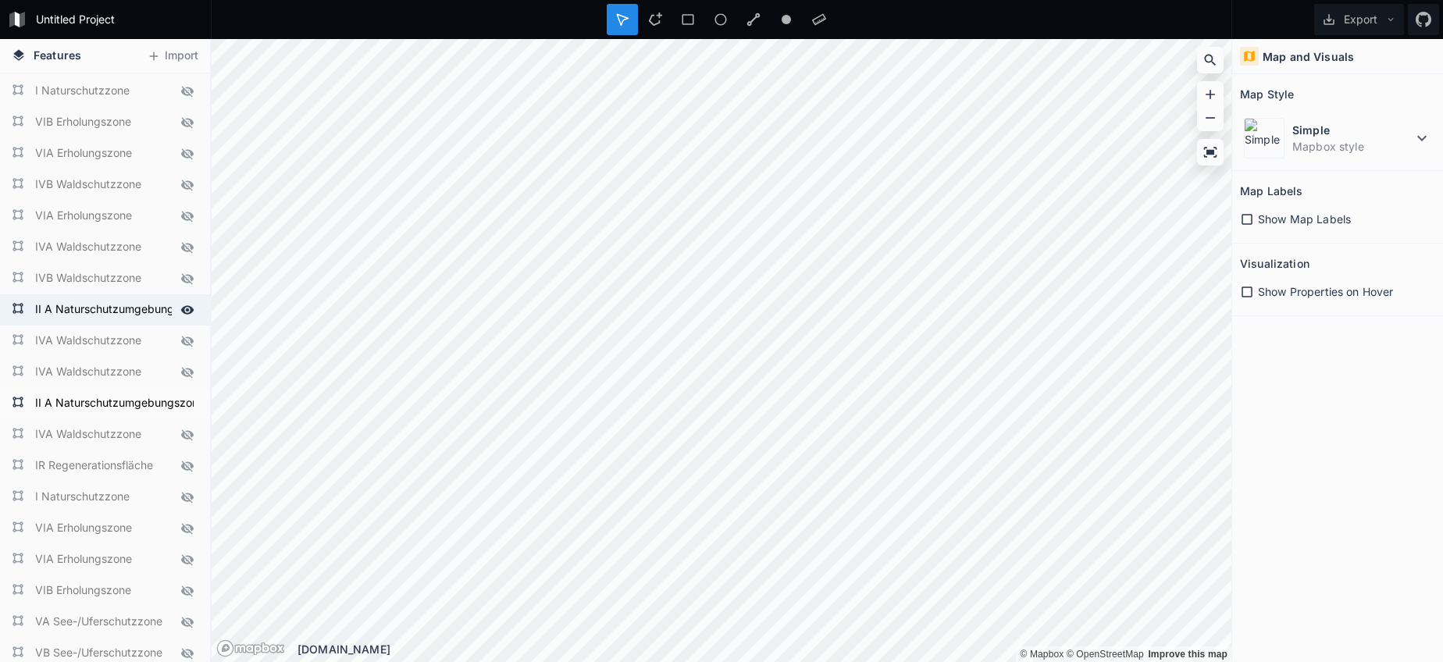
scroll to position [31, 0]
click at [191, 306] on icon at bounding box center [187, 307] width 13 height 9
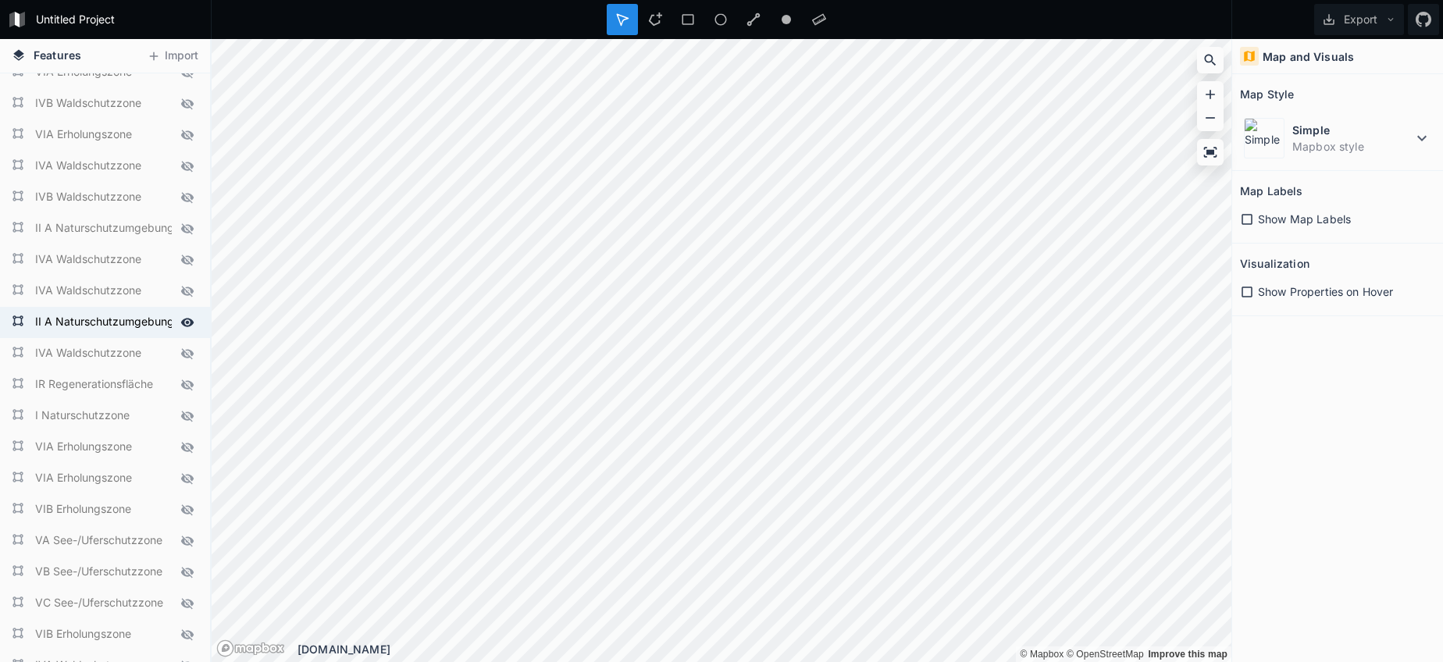
click at [188, 319] on icon at bounding box center [187, 322] width 13 height 9
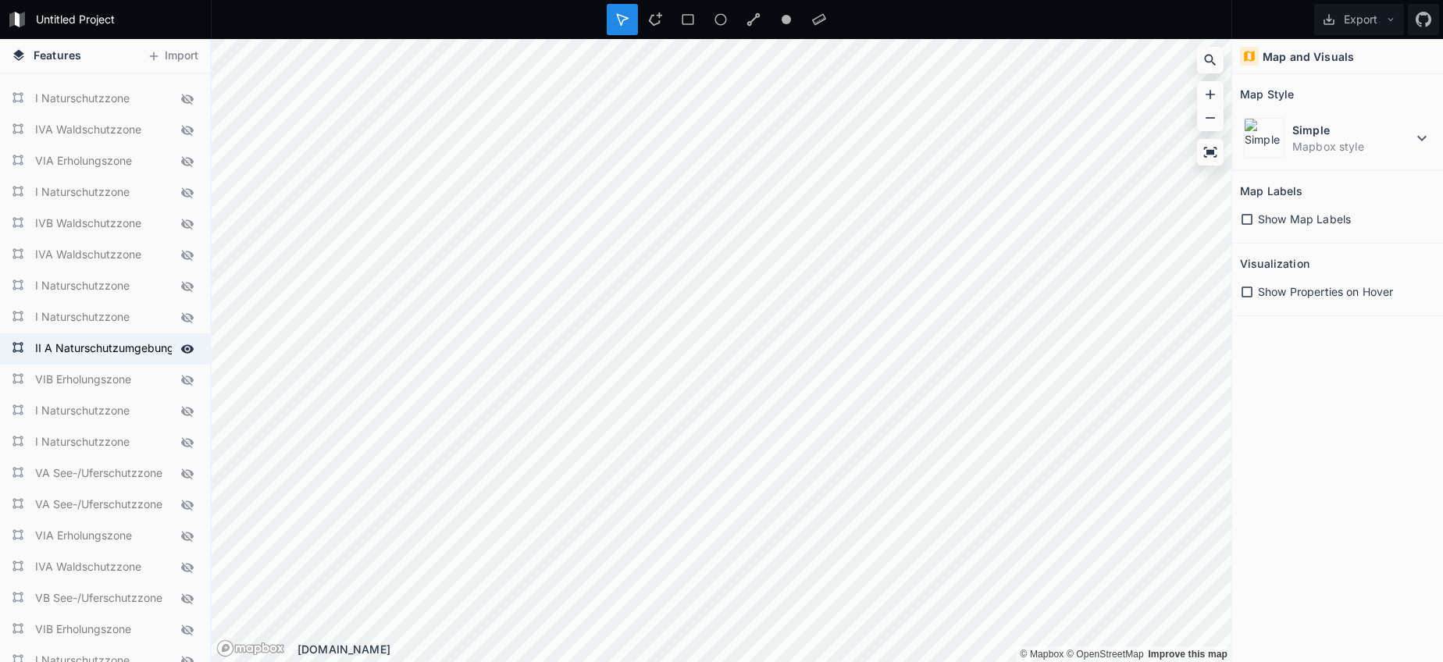
click at [188, 347] on icon at bounding box center [187, 349] width 14 height 14
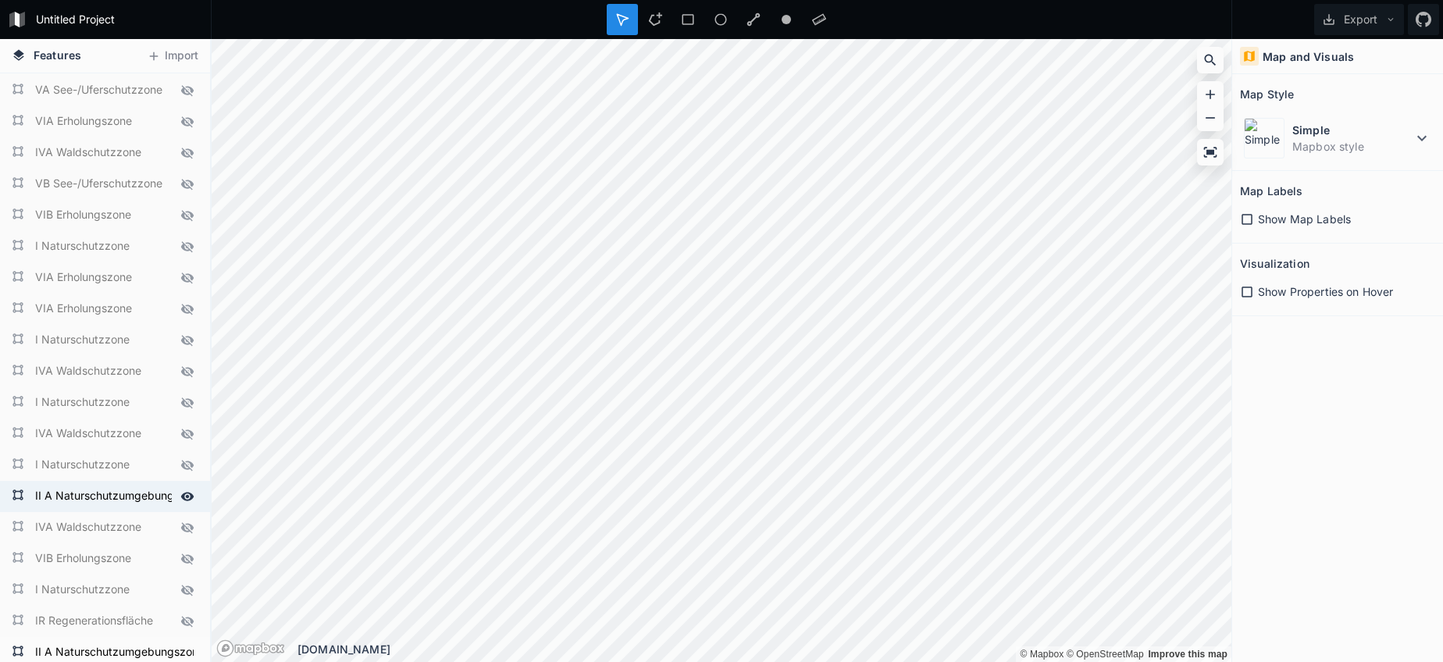
click at [183, 493] on icon at bounding box center [187, 497] width 14 height 14
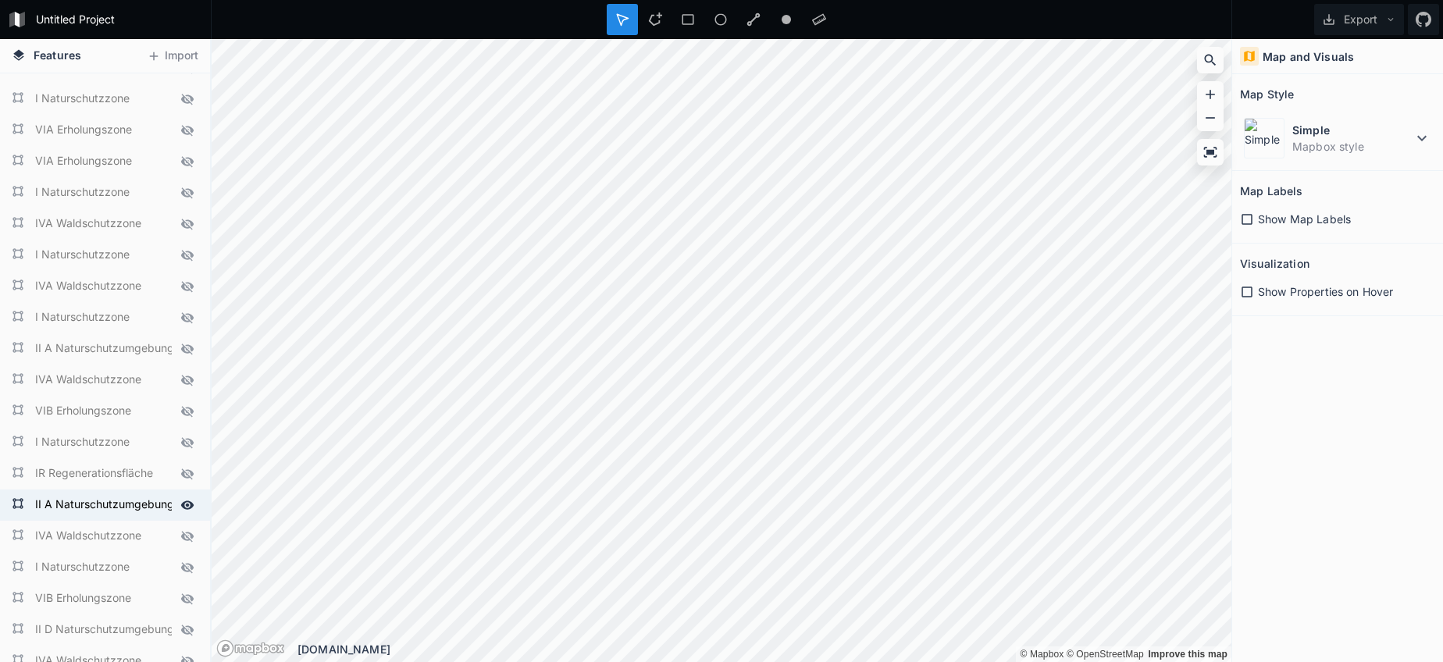
scroll to position [1575, 0]
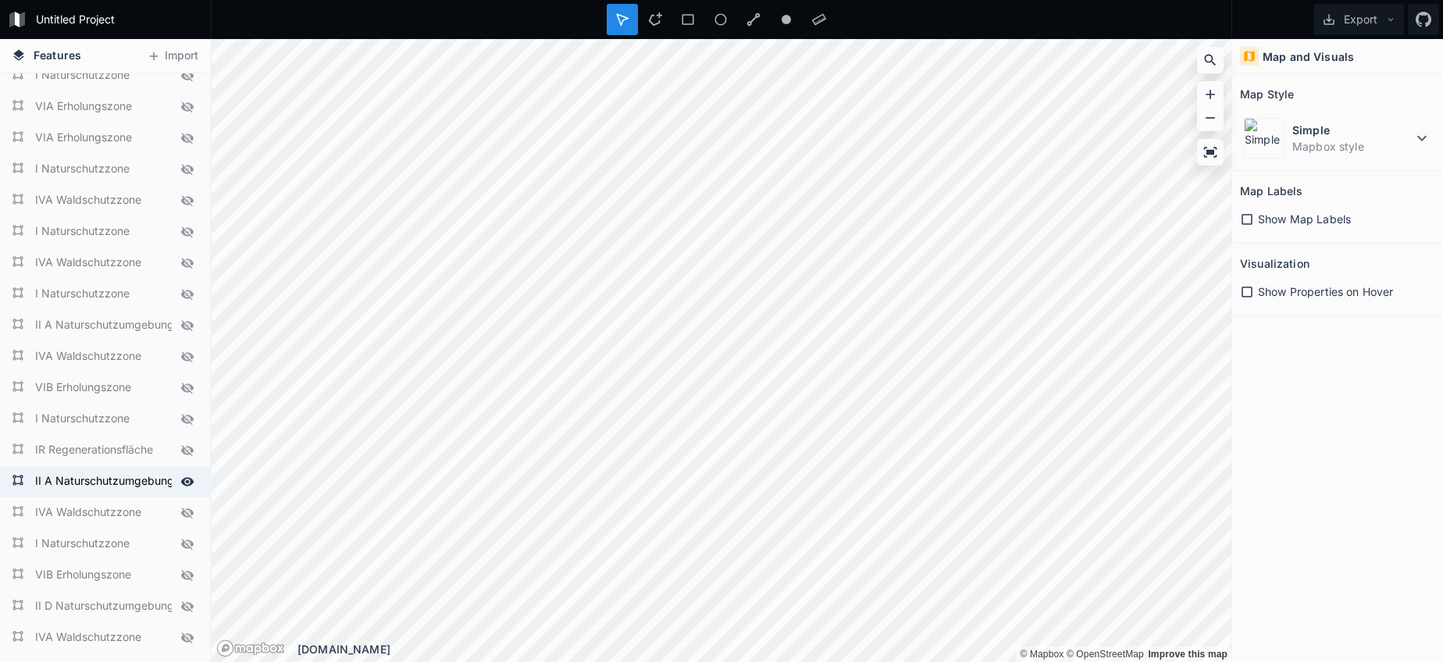
click at [185, 479] on icon at bounding box center [187, 482] width 14 height 14
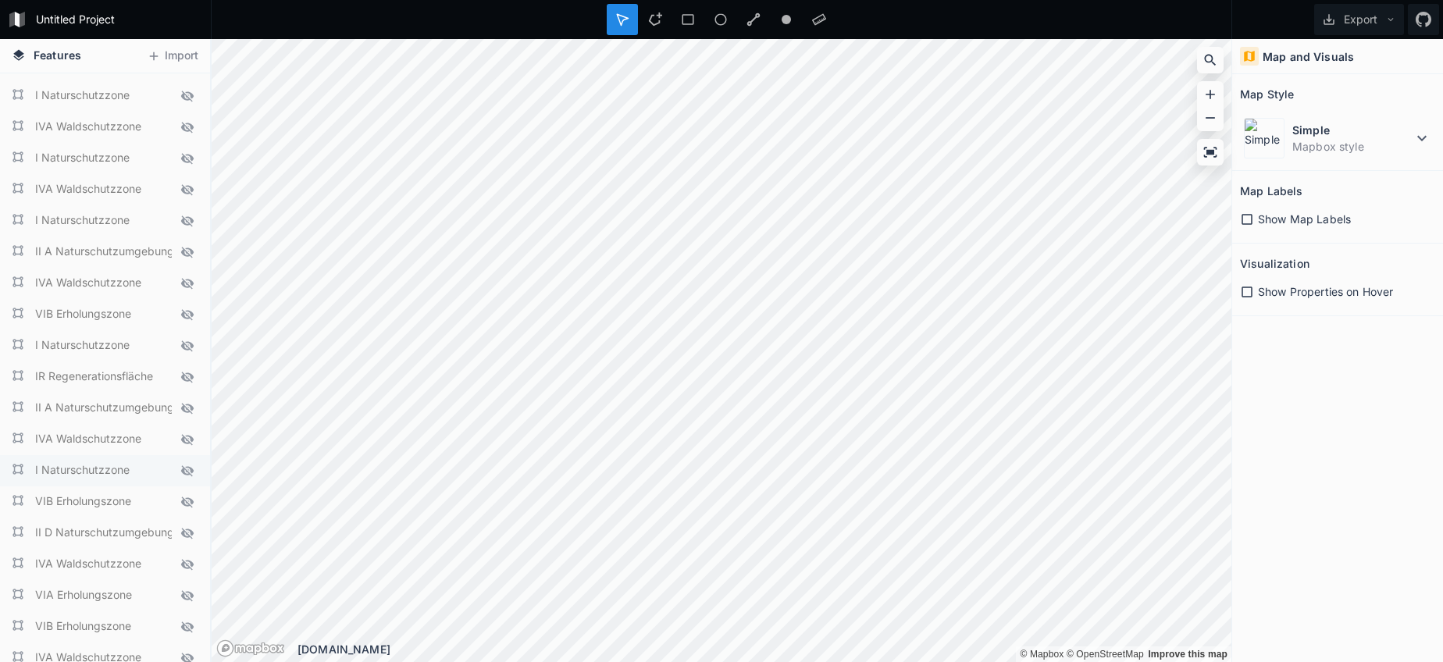
scroll to position [1659, 0]
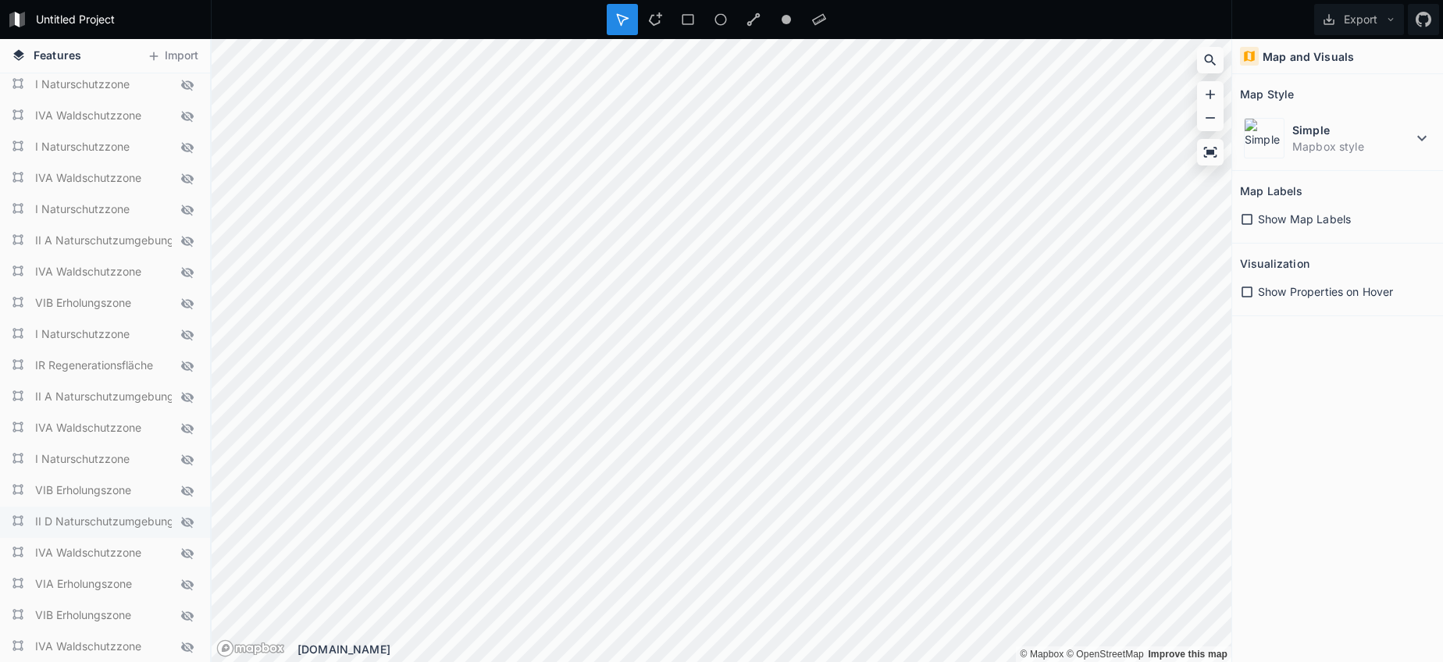
click at [186, 523] on icon at bounding box center [187, 522] width 12 height 11
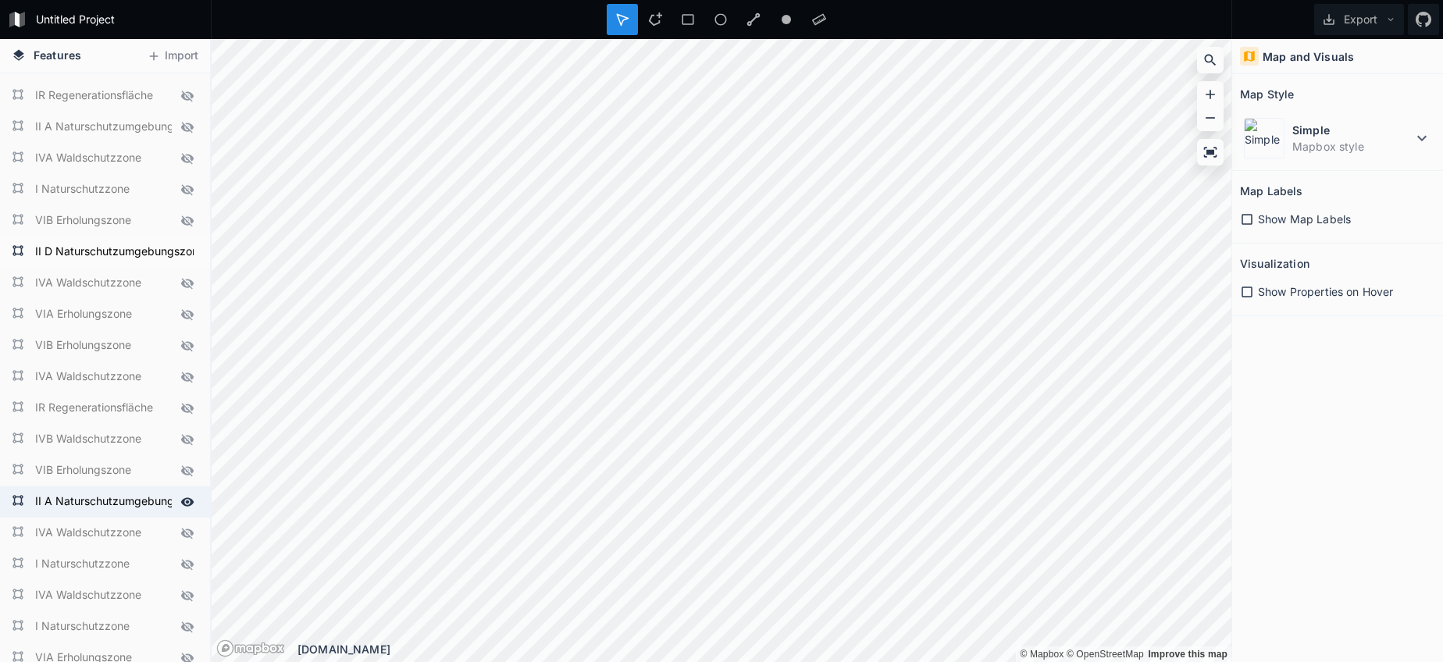
scroll to position [1939, 0]
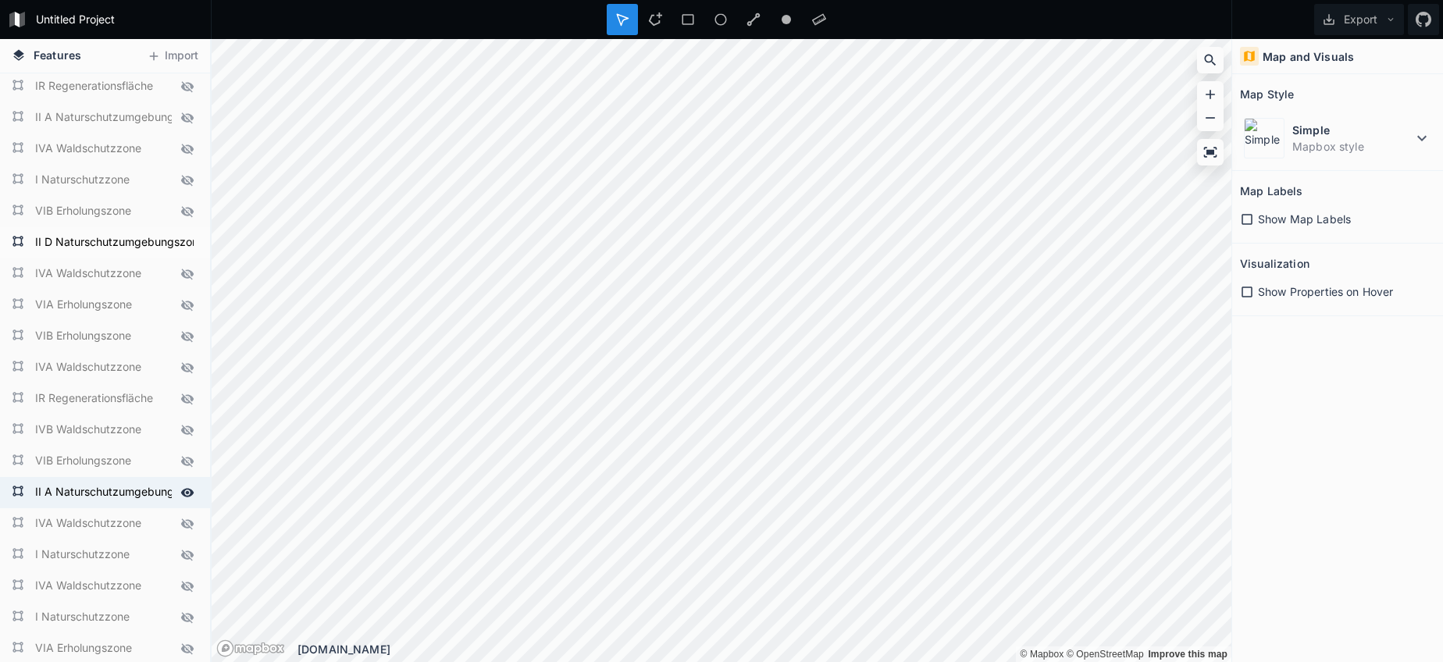
click at [187, 491] on icon at bounding box center [187, 492] width 13 height 9
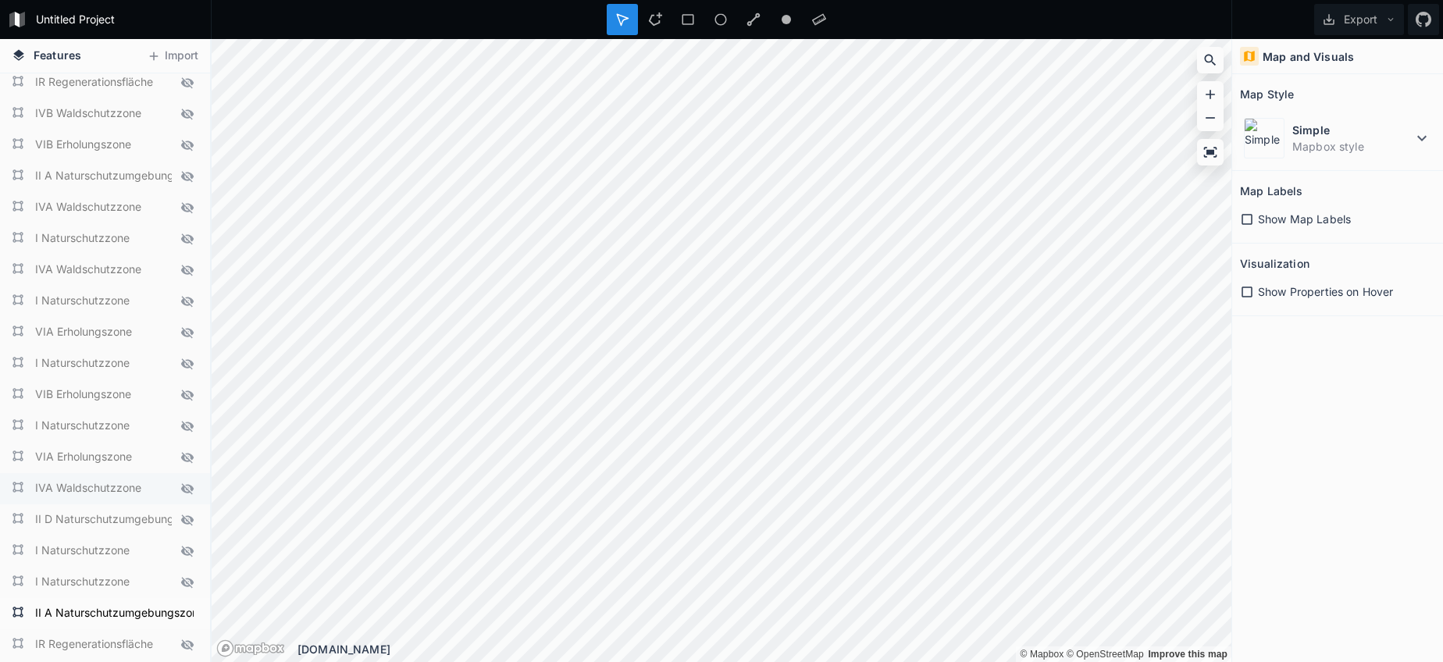
scroll to position [2257, 0]
click at [190, 519] on icon at bounding box center [187, 518] width 14 height 14
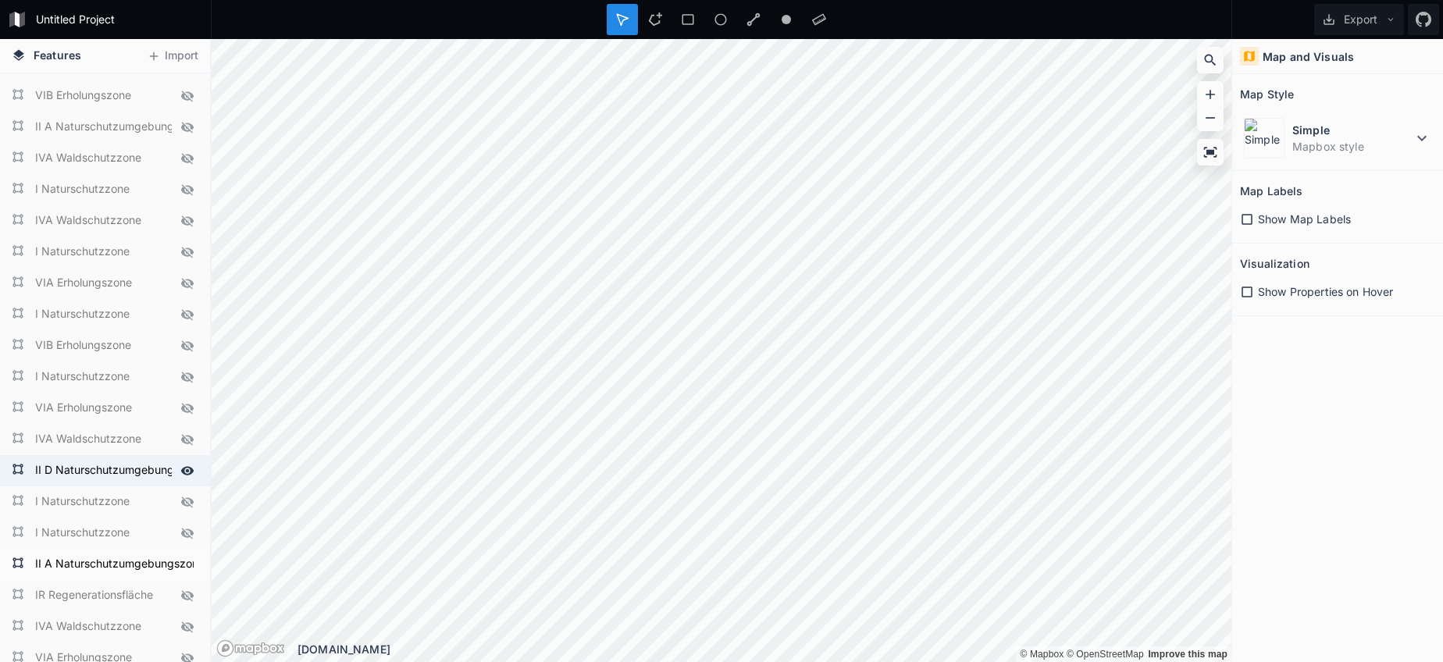
scroll to position [2366, 0]
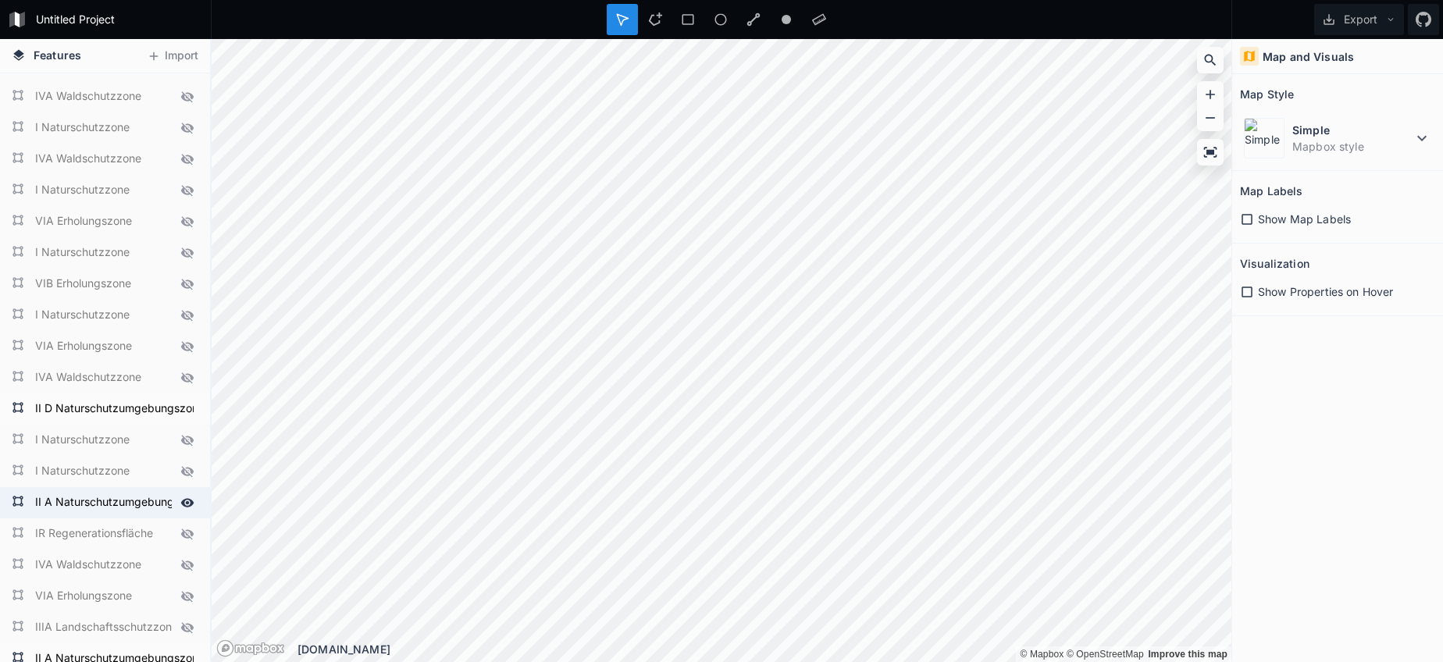
click at [185, 502] on icon at bounding box center [187, 503] width 14 height 14
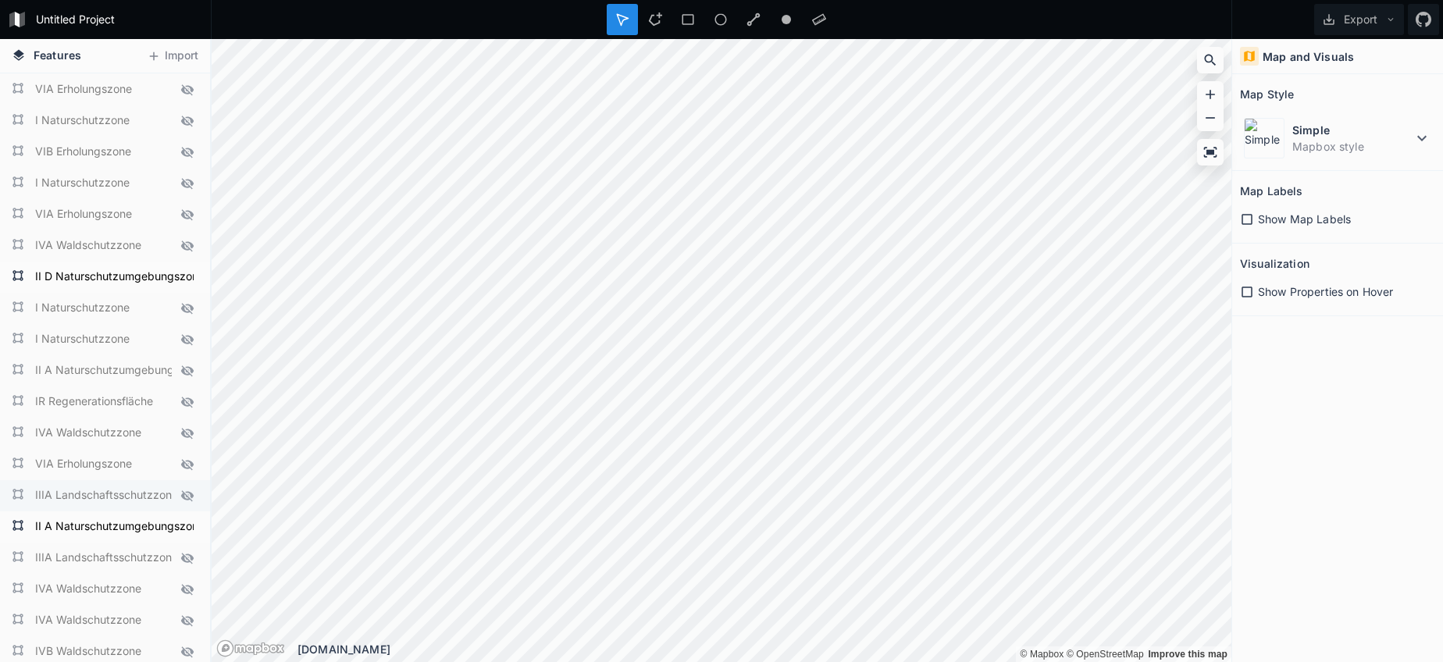
scroll to position [2502, 0]
click at [190, 518] on icon at bounding box center [187, 522] width 13 height 9
click at [1350, 25] on button "Export" at bounding box center [1359, 19] width 90 height 31
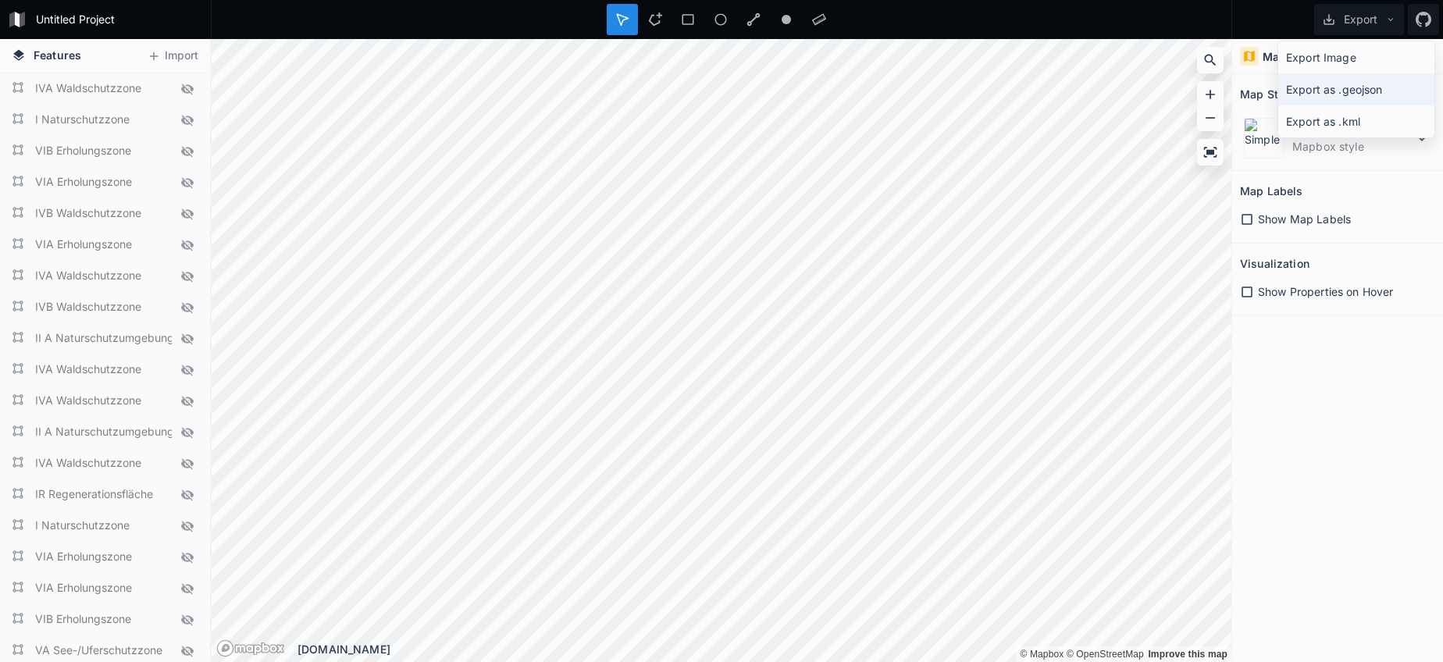
click at [1336, 87] on div "Export as .geojson" at bounding box center [1356, 89] width 156 height 32
click at [871, 1] on div at bounding box center [721, 19] width 1021 height 39
click at [98, 272] on form "IVA Waldschutzzone" at bounding box center [103, 276] width 146 height 23
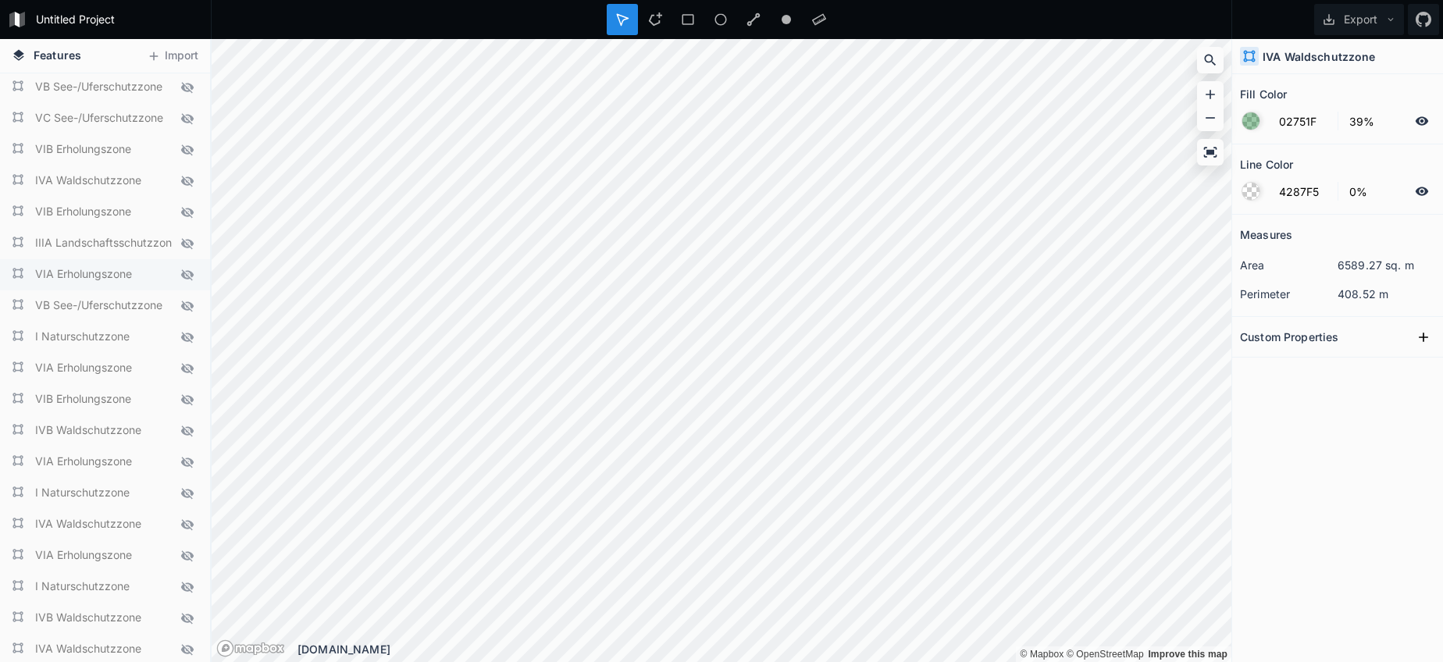
scroll to position [599, 0]
click at [190, 240] on icon at bounding box center [187, 240] width 14 height 14
click at [190, 306] on icon at bounding box center [187, 306] width 13 height 9
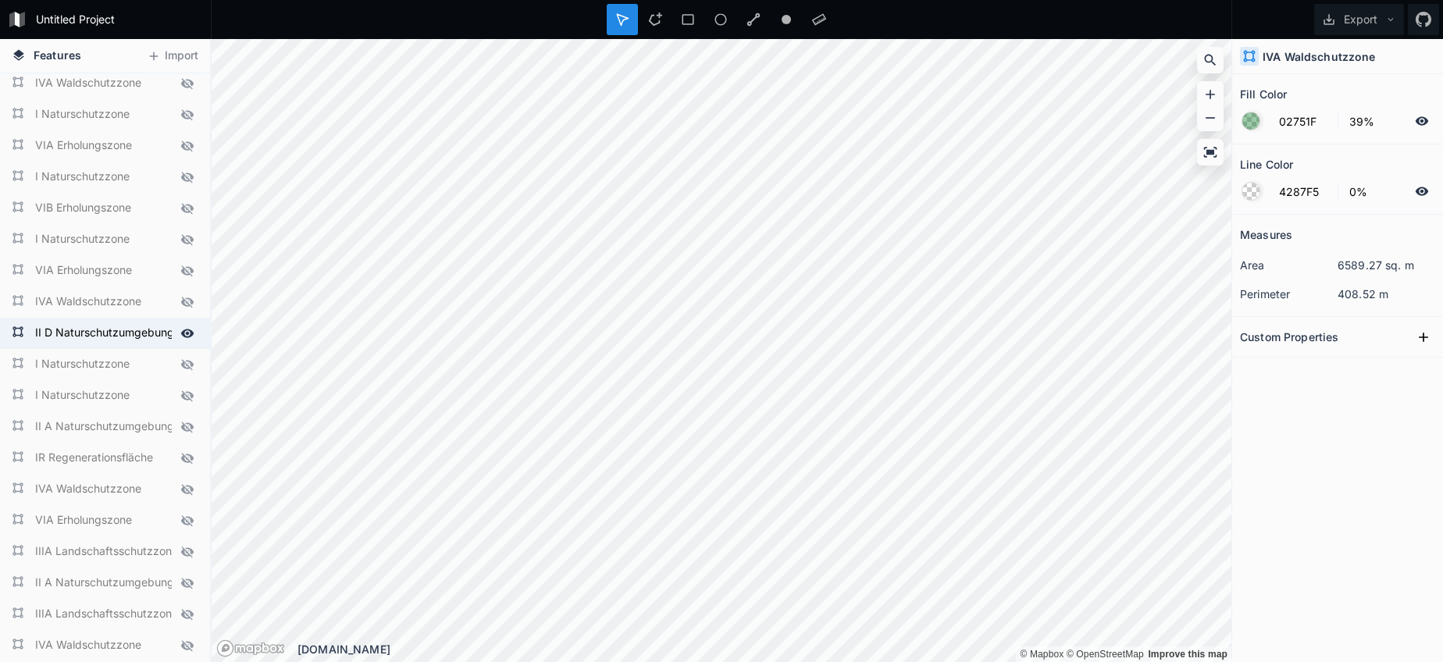
click at [187, 334] on icon at bounding box center [187, 333] width 13 height 9
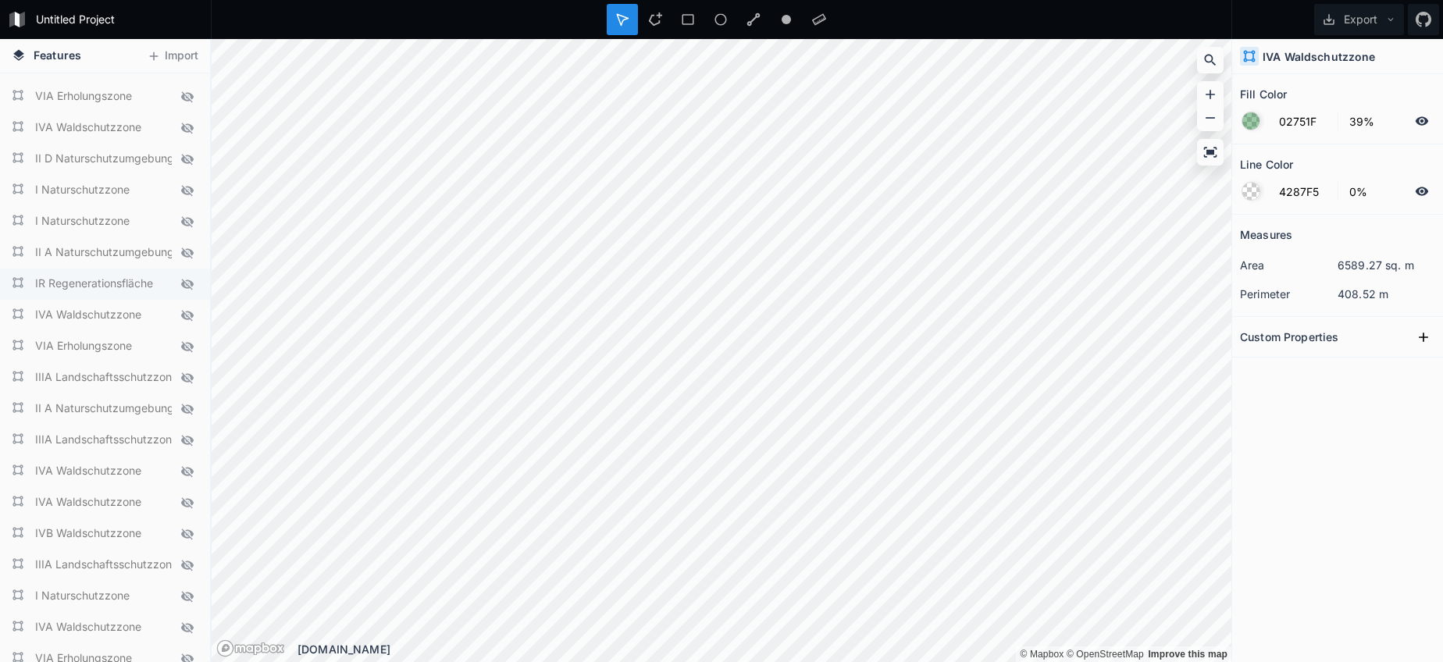
scroll to position [2622, 0]
click at [183, 371] on icon at bounding box center [187, 371] width 14 height 14
click at [187, 343] on icon at bounding box center [187, 341] width 12 height 11
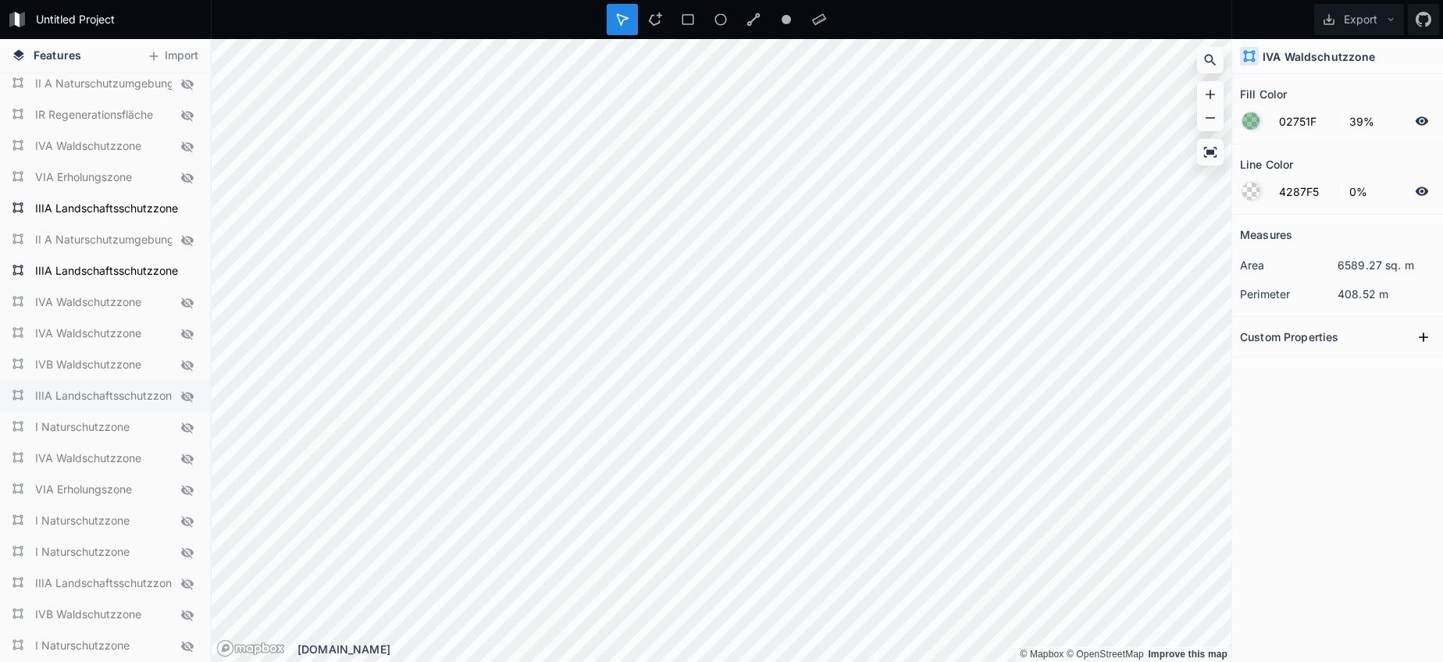
click at [190, 398] on icon at bounding box center [187, 397] width 14 height 14
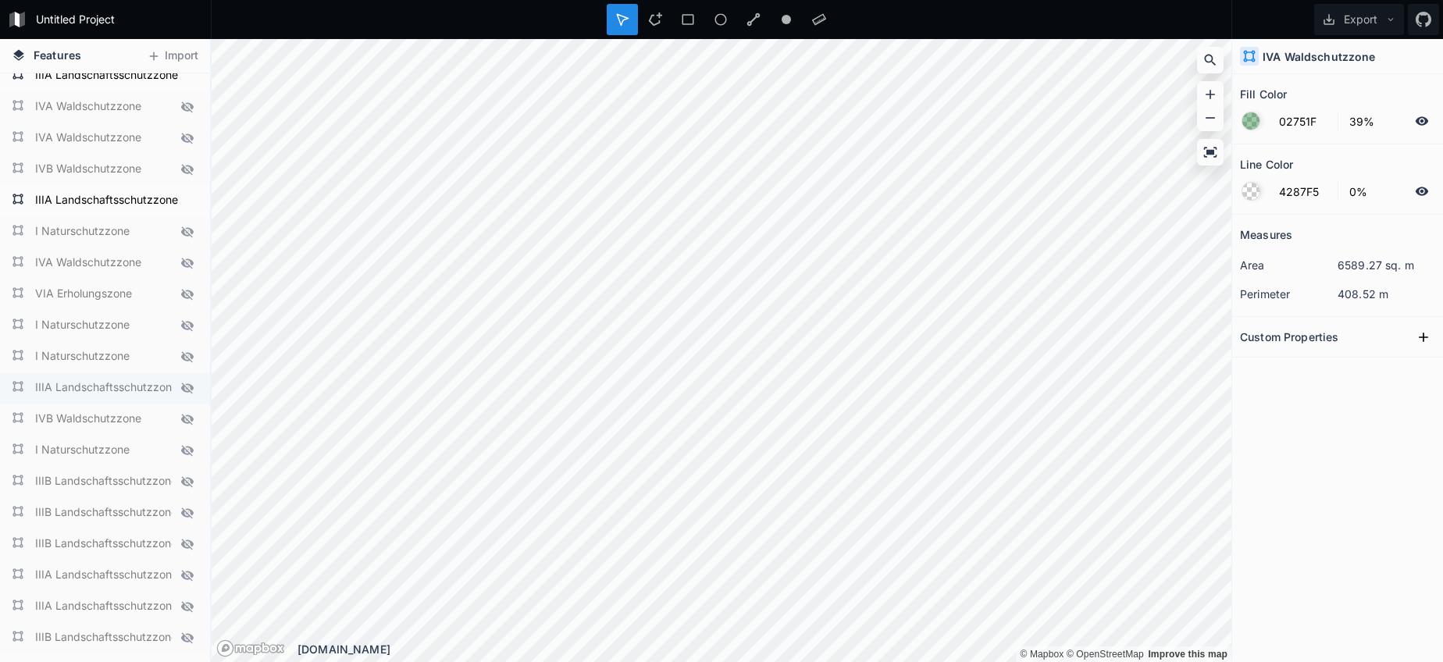
scroll to position [2982, 0]
click at [183, 384] on icon at bounding box center [187, 385] width 12 height 11
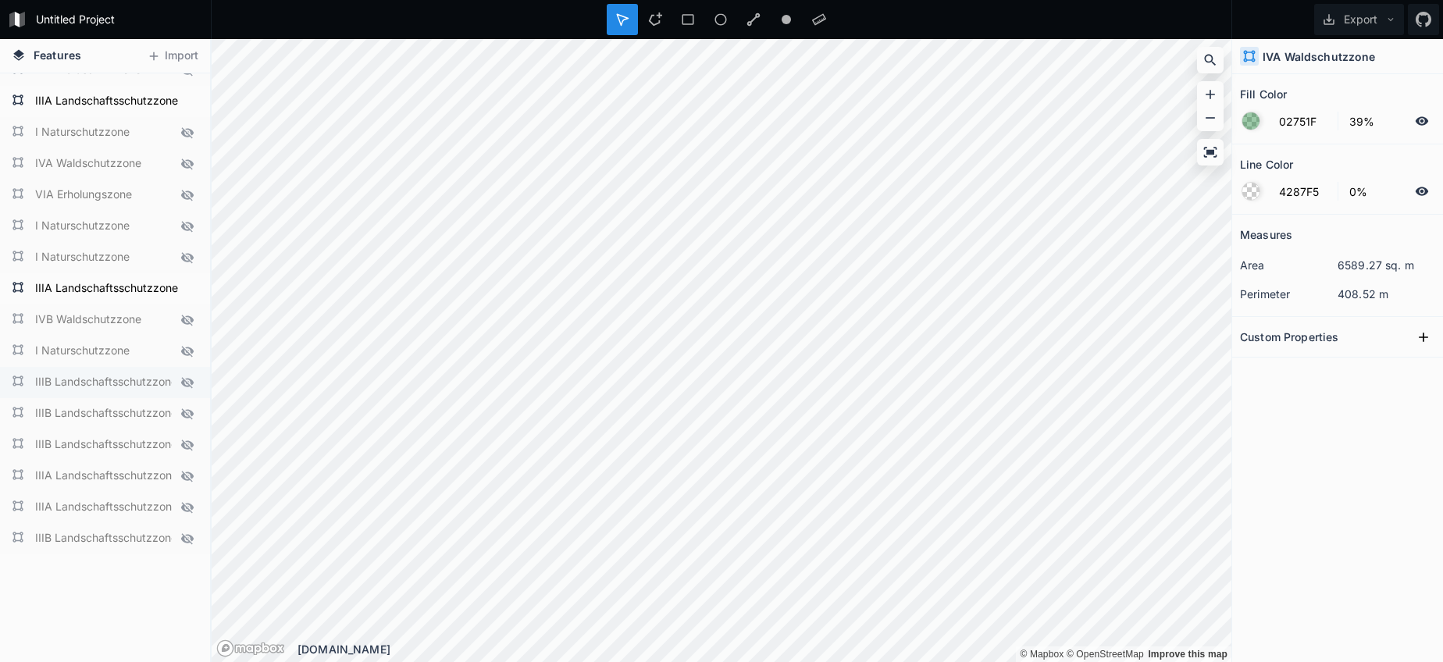
scroll to position [3081, 0]
drag, startPoint x: 187, startPoint y: 472, endPoint x: 185, endPoint y: 487, distance: 14.9
click at [187, 472] on icon at bounding box center [187, 475] width 14 height 14
click at [187, 501] on icon at bounding box center [187, 506] width 14 height 14
click at [1348, 16] on button "Export" at bounding box center [1359, 19] width 90 height 31
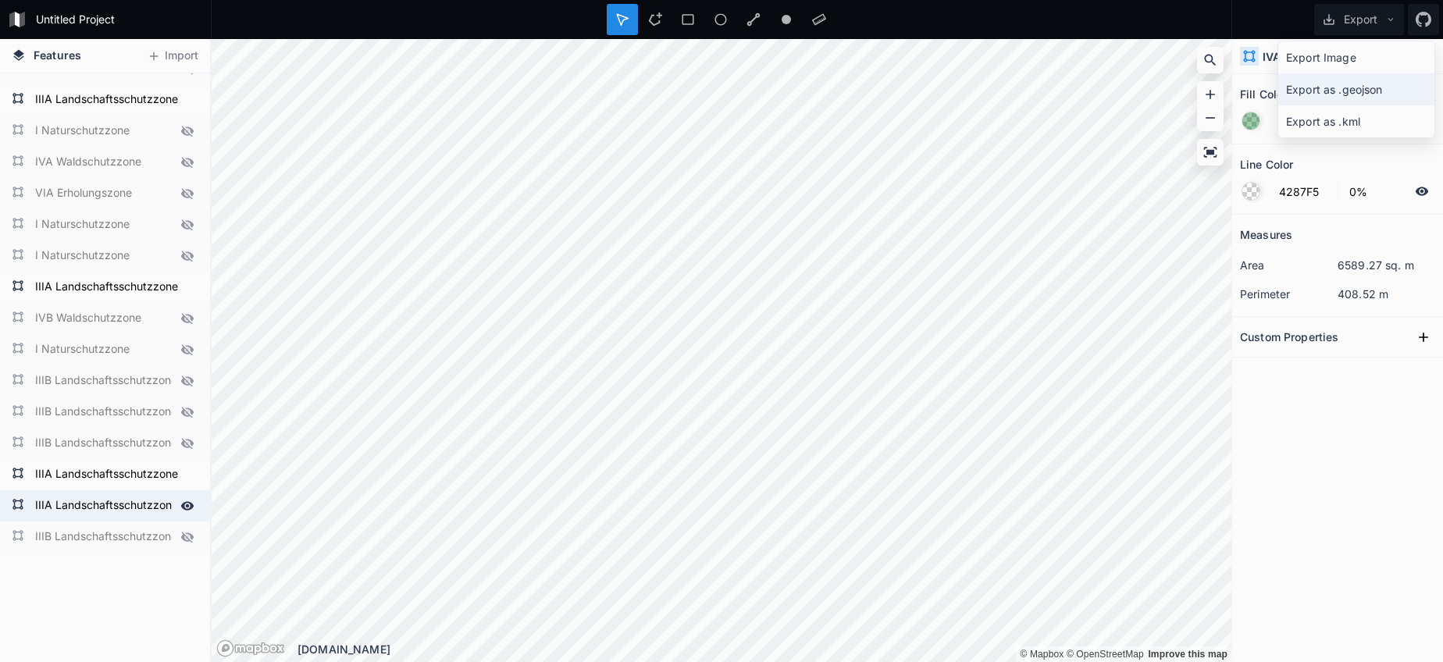
click at [1320, 86] on div "Export as .geojson" at bounding box center [1356, 89] width 156 height 32
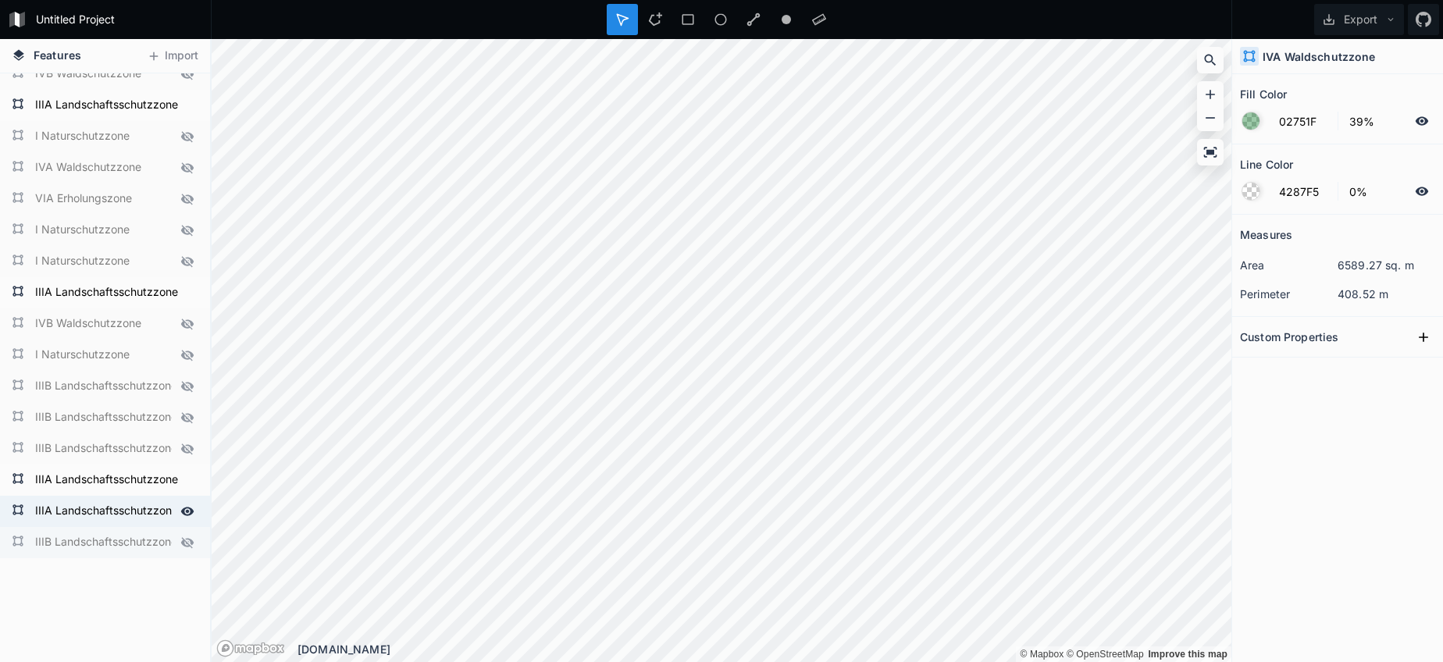
click at [183, 539] on icon at bounding box center [187, 542] width 12 height 11
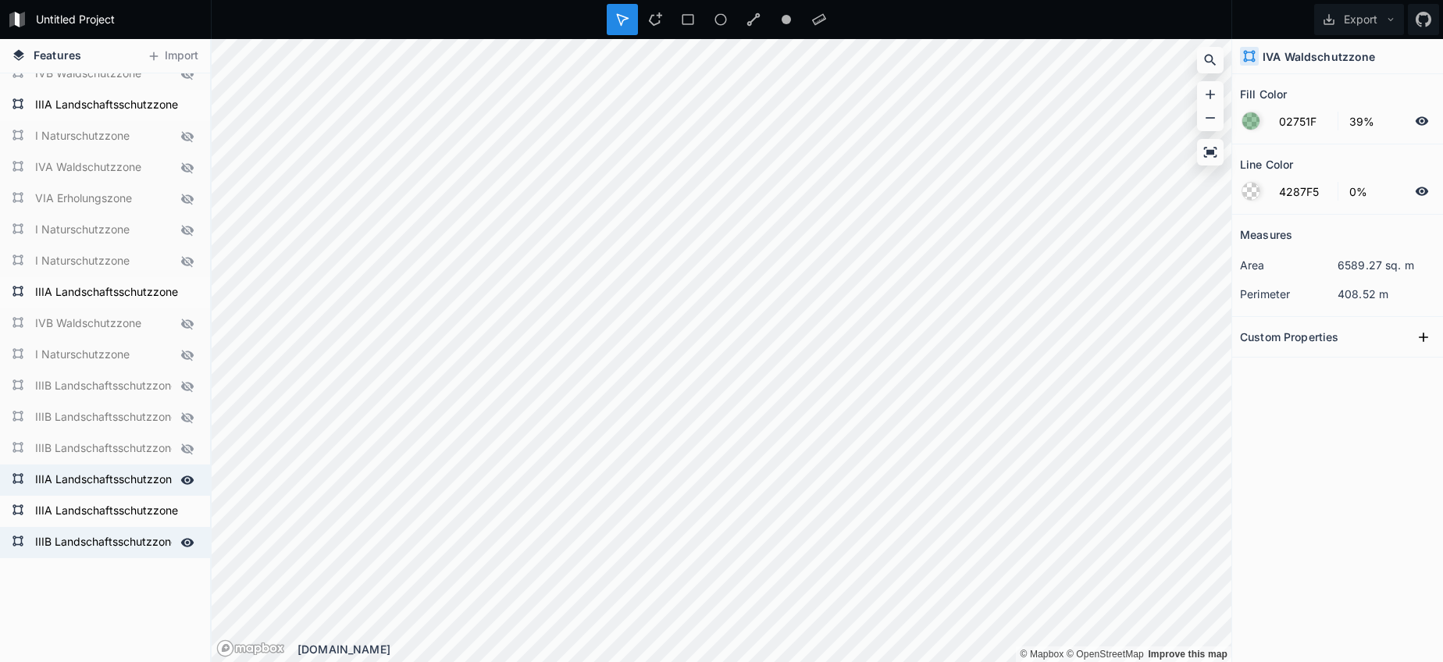
drag, startPoint x: 187, startPoint y: 509, endPoint x: 188, endPoint y: 486, distance: 22.7
click at [0, 0] on icon at bounding box center [0, 0] width 0 height 0
click at [188, 478] on icon at bounding box center [187, 480] width 14 height 14
click at [187, 454] on icon at bounding box center [187, 449] width 14 height 14
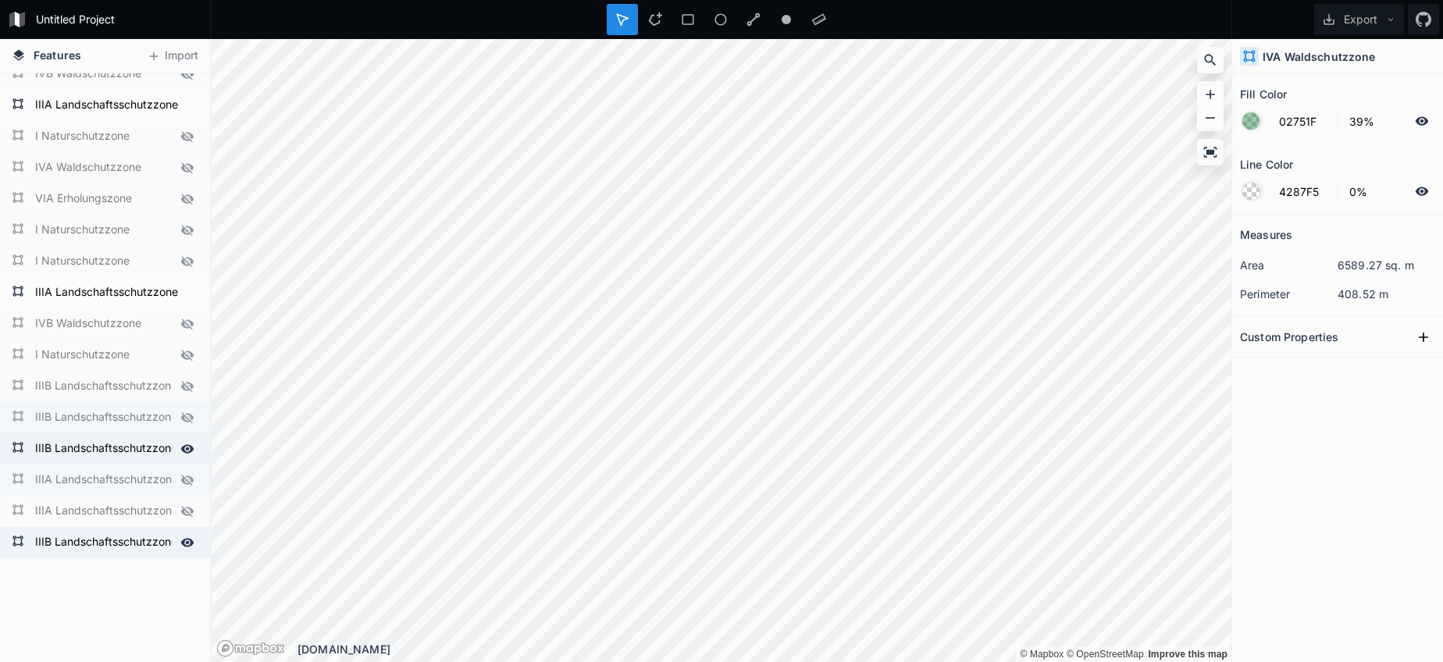
click at [189, 427] on div at bounding box center [187, 418] width 22 height 22
click at [190, 391] on icon at bounding box center [187, 386] width 14 height 14
click at [184, 293] on icon at bounding box center [187, 292] width 13 height 9
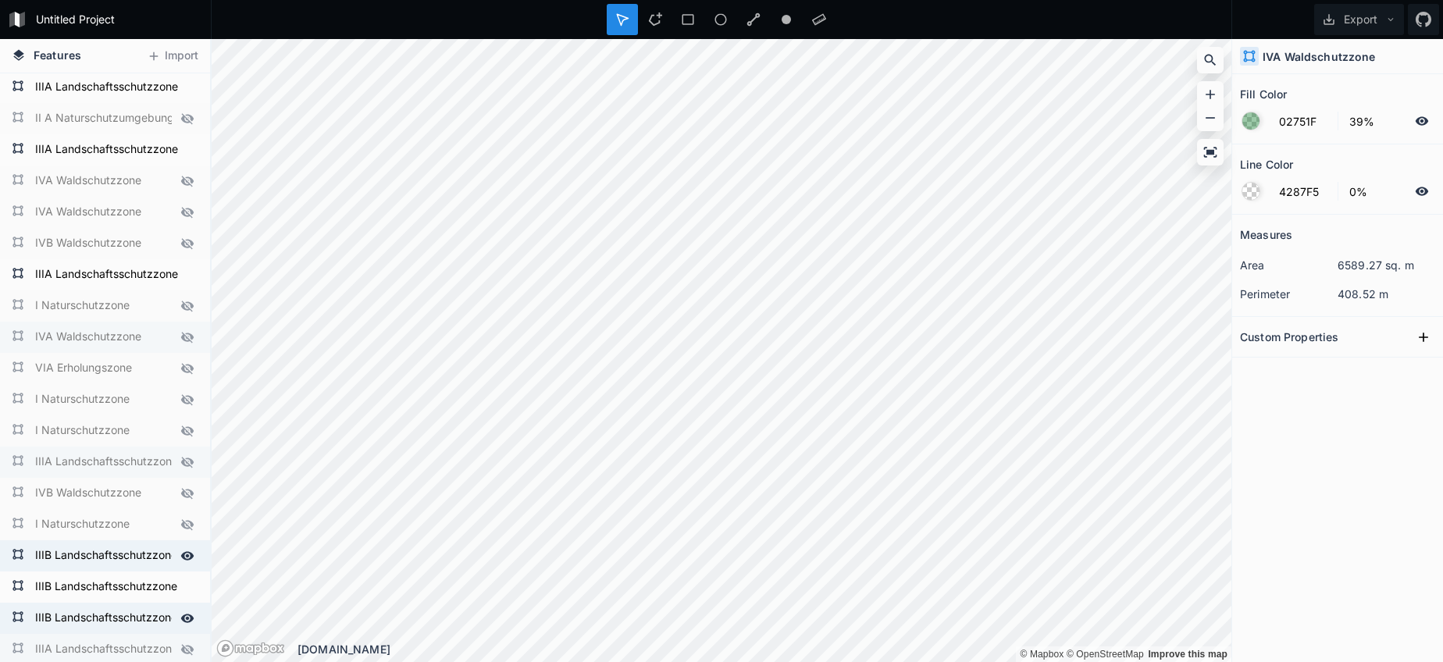
scroll to position [2904, 0]
click at [187, 273] on icon at bounding box center [187, 276] width 13 height 9
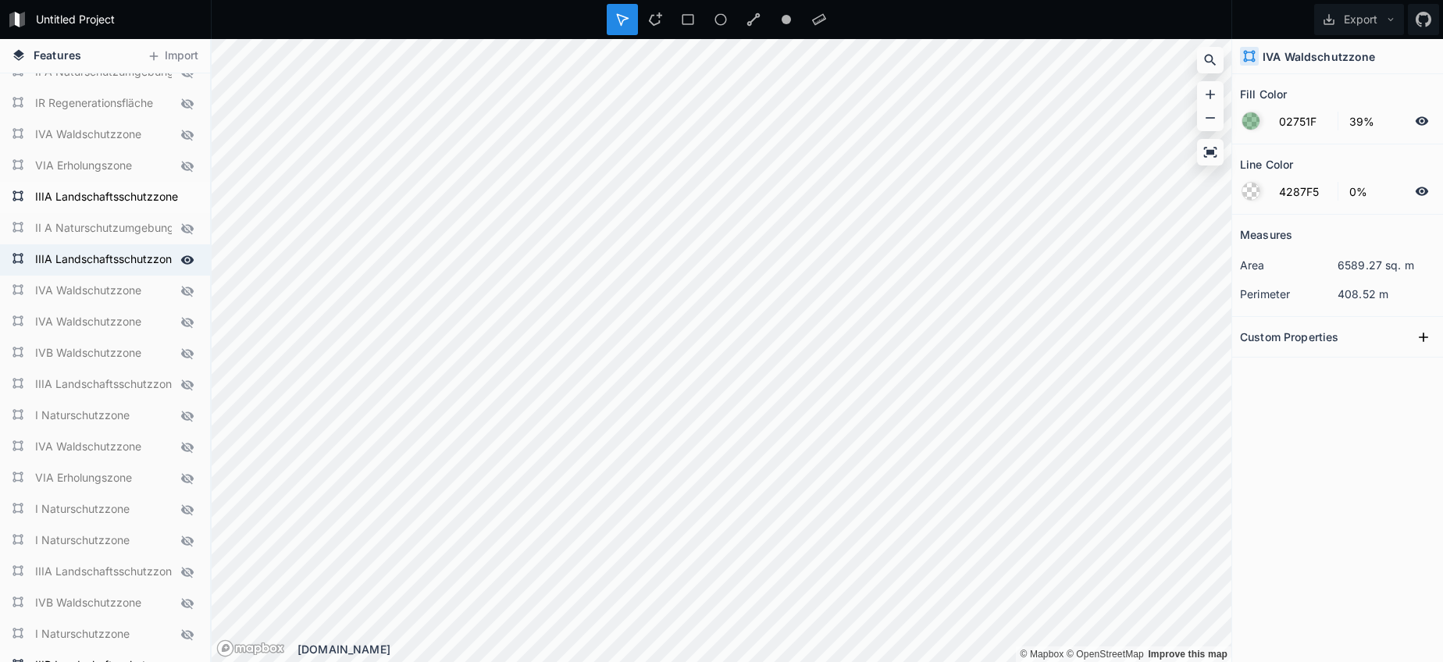
scroll to position [2791, 0]
drag, startPoint x: 190, startPoint y: 265, endPoint x: 170, endPoint y: 265, distance: 20.3
click at [190, 265] on icon at bounding box center [187, 265] width 14 height 14
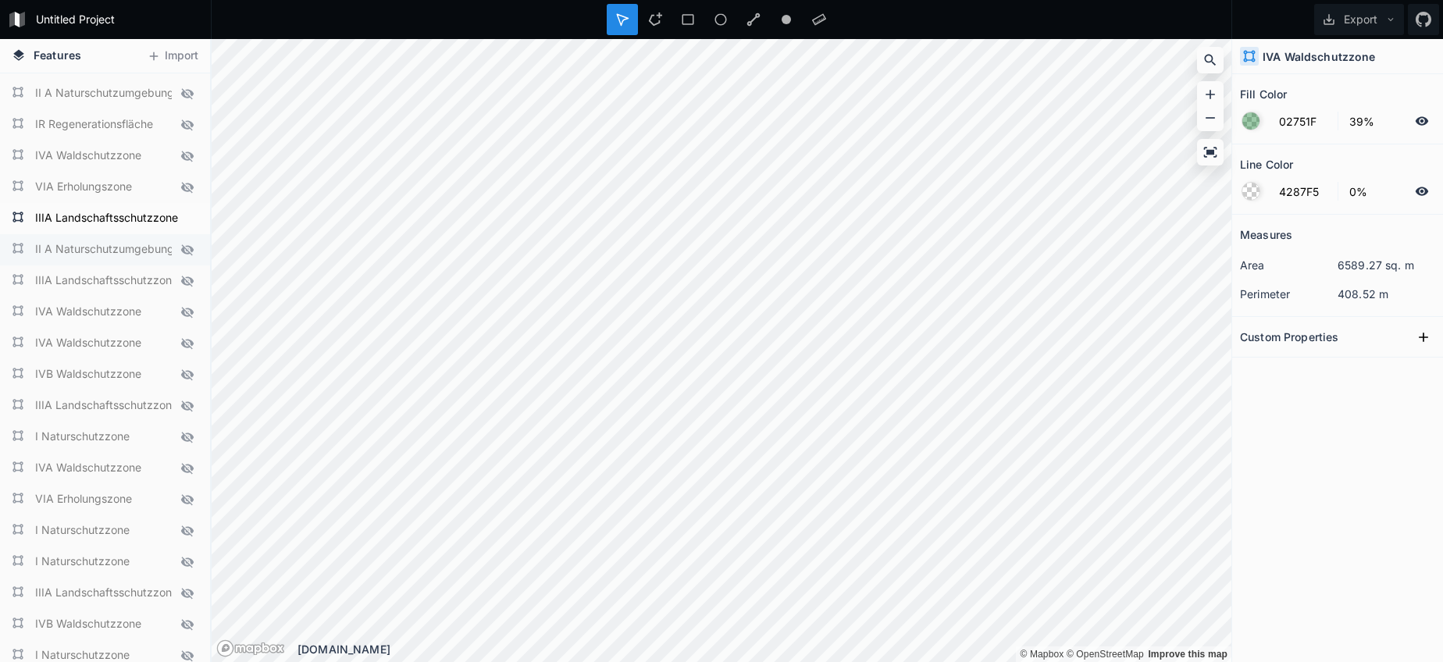
scroll to position [2764, 0]
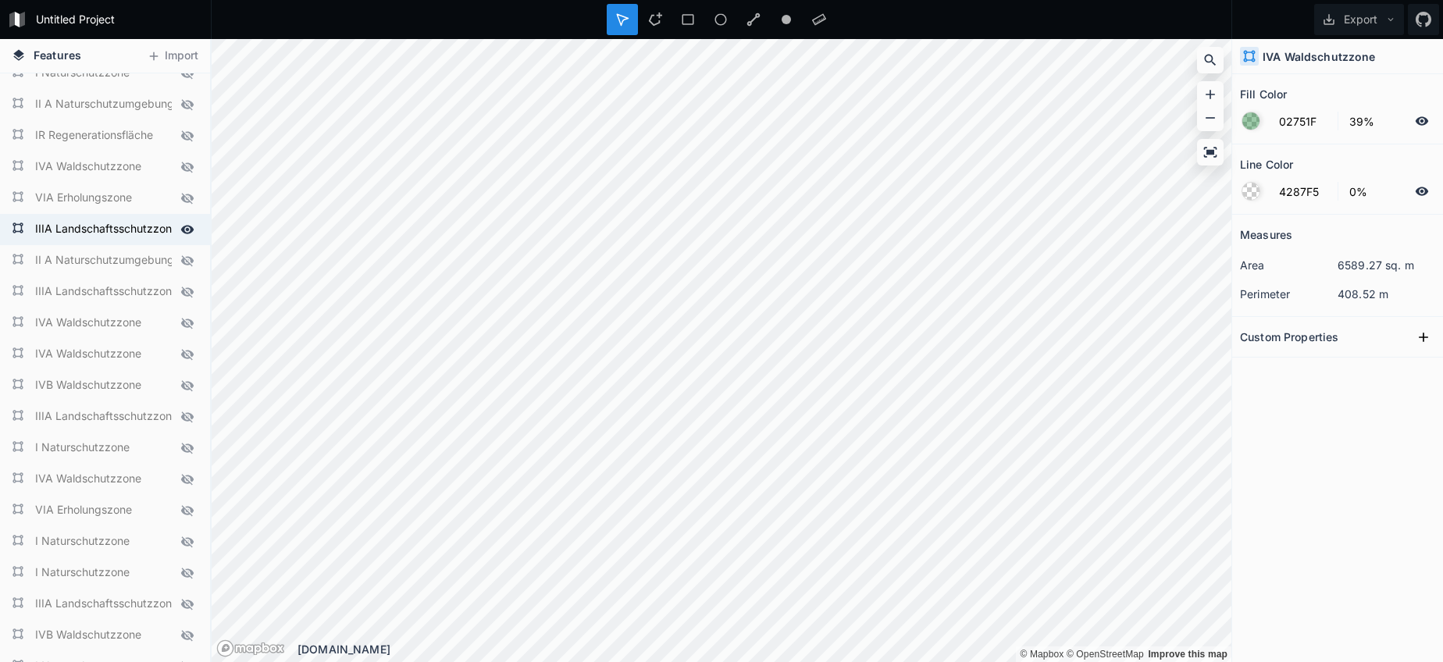
click at [188, 232] on icon at bounding box center [187, 230] width 14 height 14
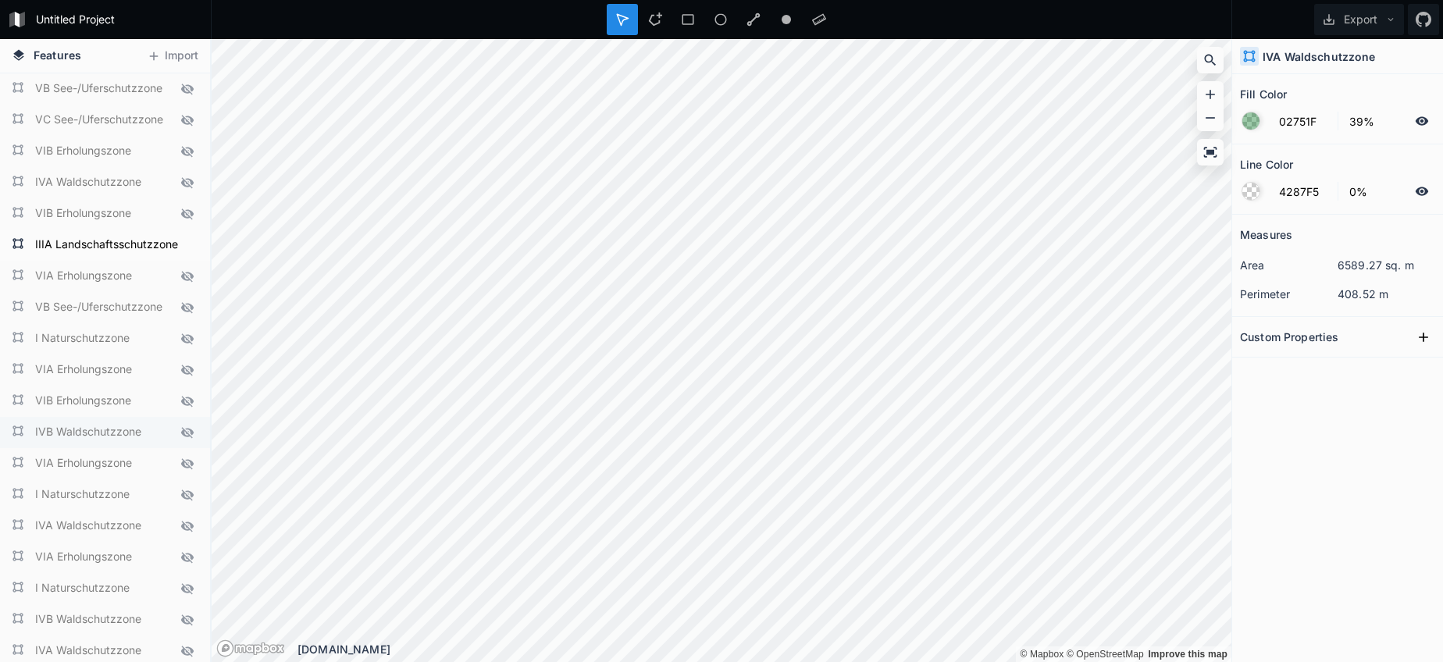
scroll to position [587, 0]
click at [180, 249] on icon at bounding box center [187, 251] width 14 height 14
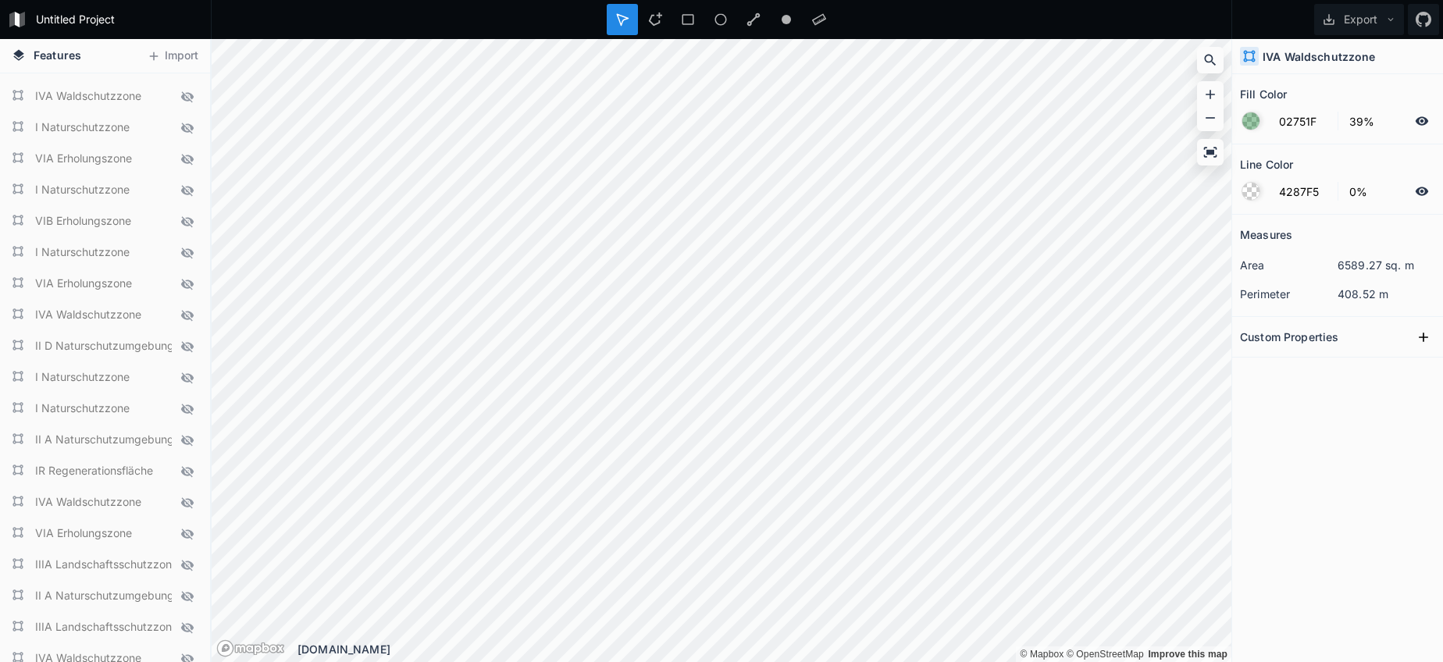
scroll to position [2425, 0]
click at [1365, 26] on button "Export" at bounding box center [1359, 19] width 90 height 31
click at [1335, 94] on div "Export as .geojson" at bounding box center [1356, 89] width 156 height 32
click at [1365, 23] on button "Export" at bounding box center [1359, 19] width 90 height 31
click at [1344, 82] on div "Export as .geojson" at bounding box center [1356, 89] width 156 height 32
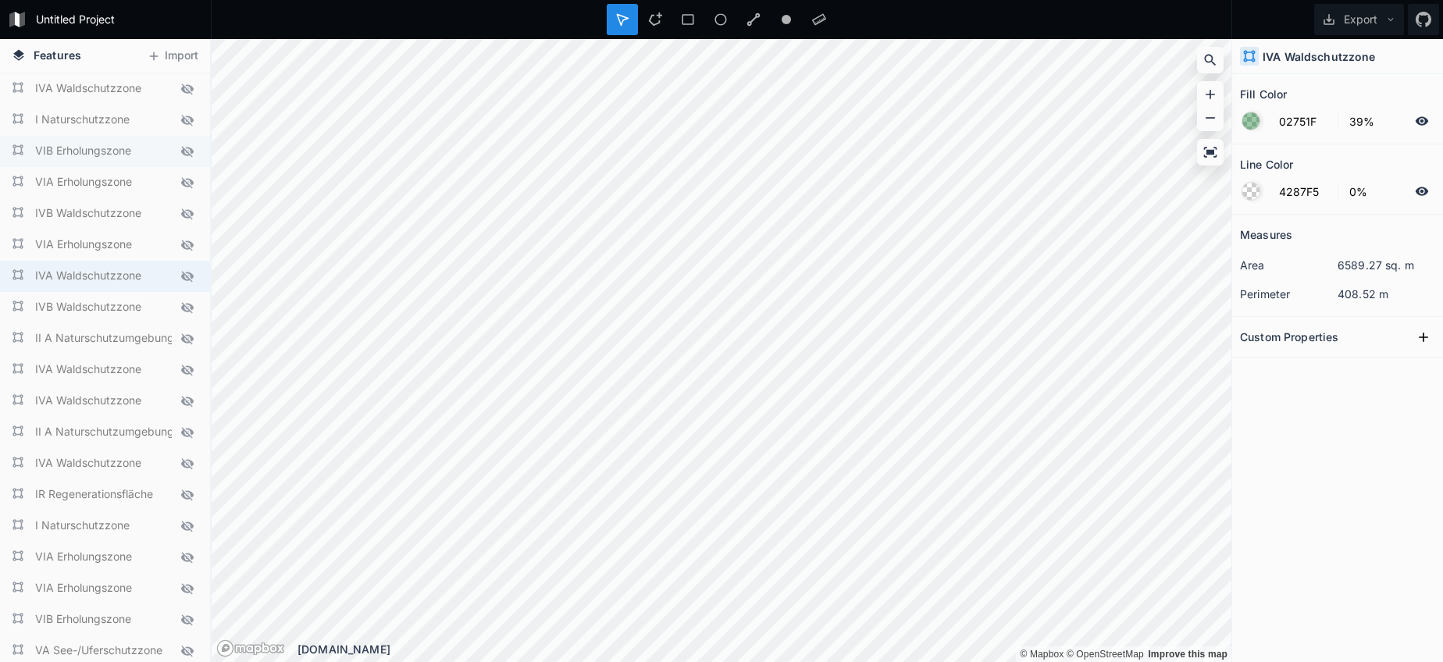
scroll to position [0, 0]
click at [187, 84] on icon at bounding box center [187, 89] width 14 height 14
click at [185, 280] on icon at bounding box center [187, 276] width 12 height 11
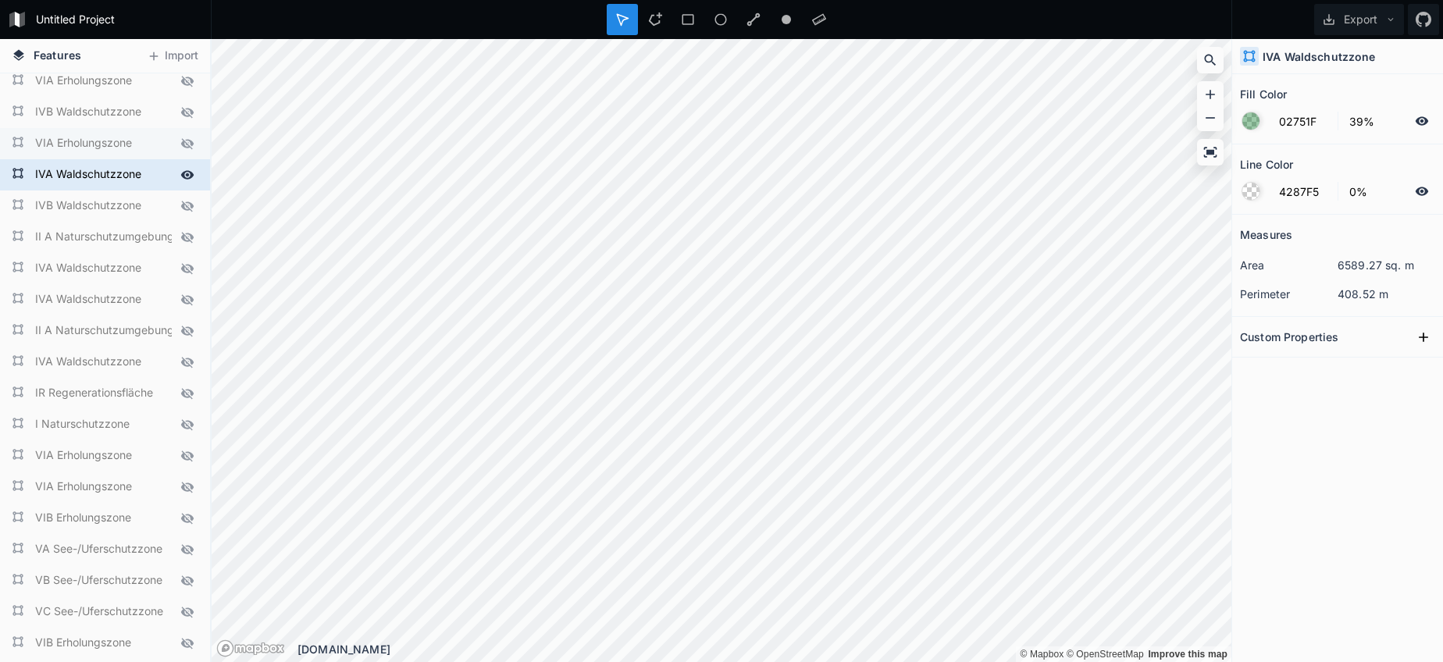
scroll to position [106, 0]
click at [183, 262] on icon at bounding box center [187, 264] width 14 height 14
click at [188, 292] on icon at bounding box center [187, 295] width 12 height 11
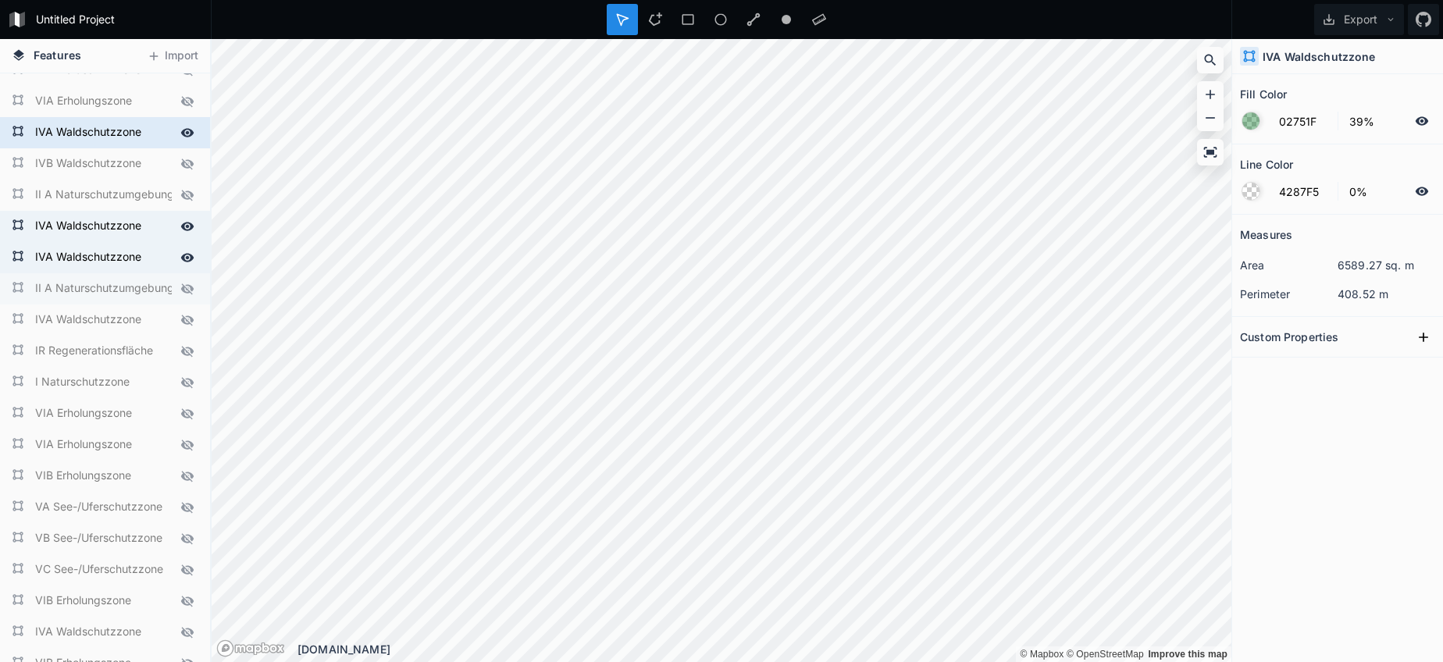
scroll to position [166, 0]
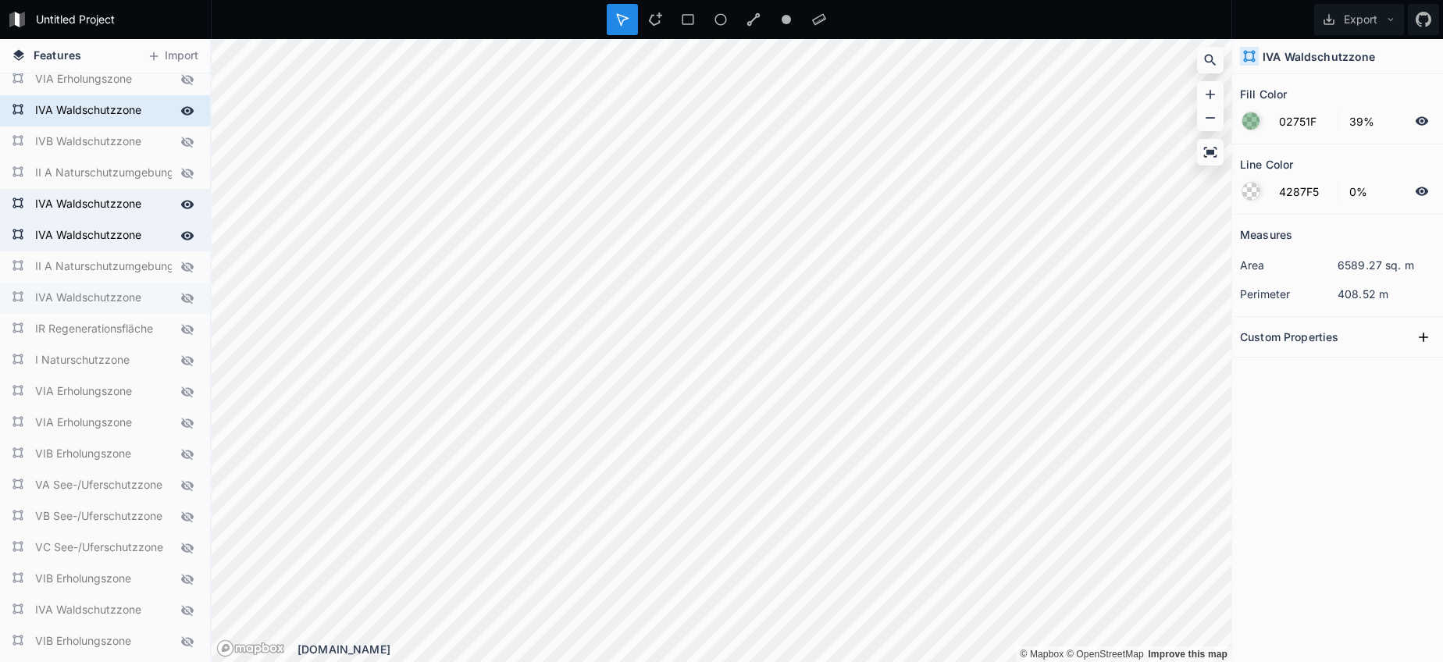
click at [185, 301] on icon at bounding box center [187, 298] width 12 height 11
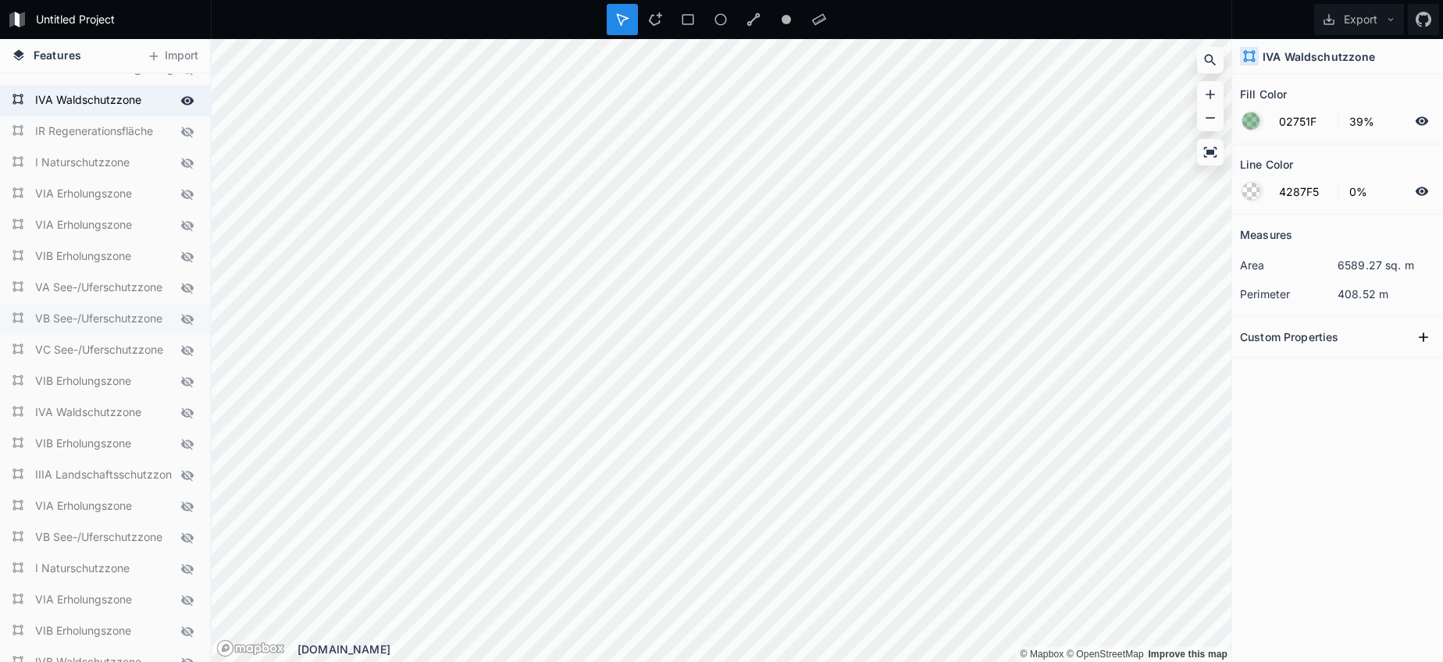
scroll to position [369, 0]
click at [187, 402] on icon at bounding box center [187, 407] width 14 height 14
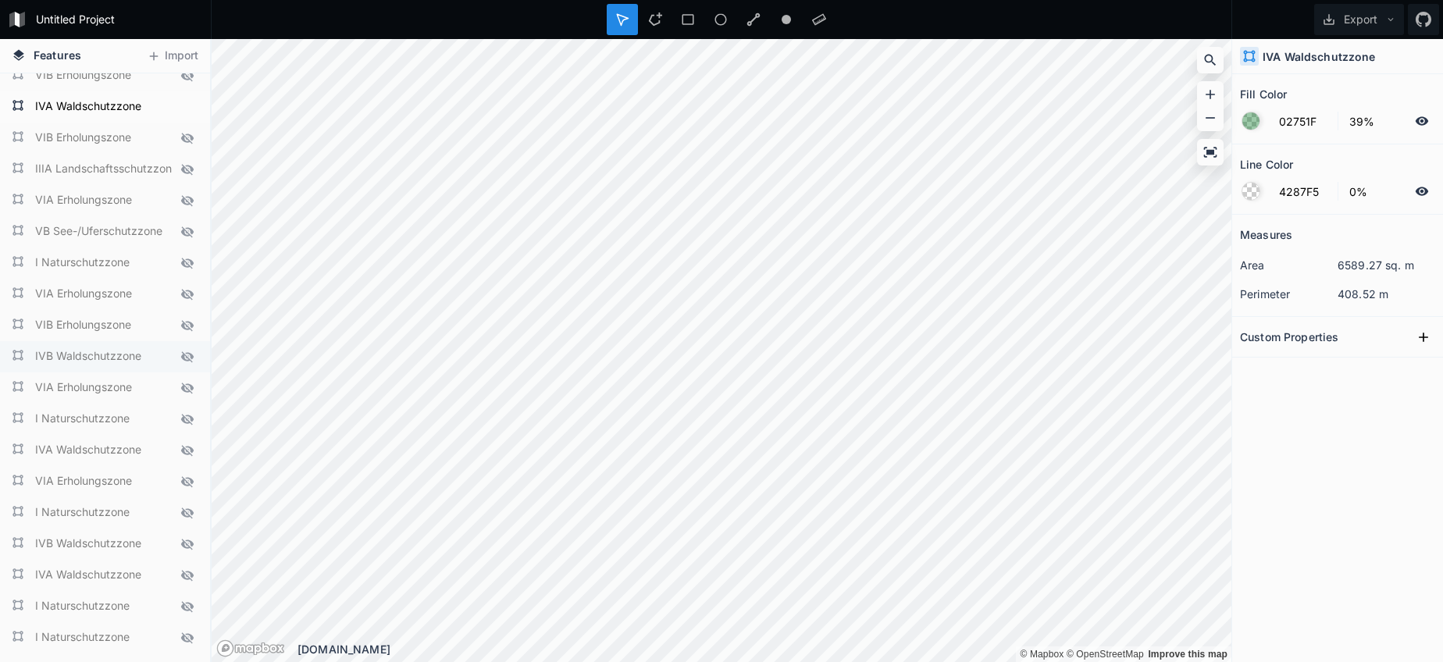
scroll to position [679, 0]
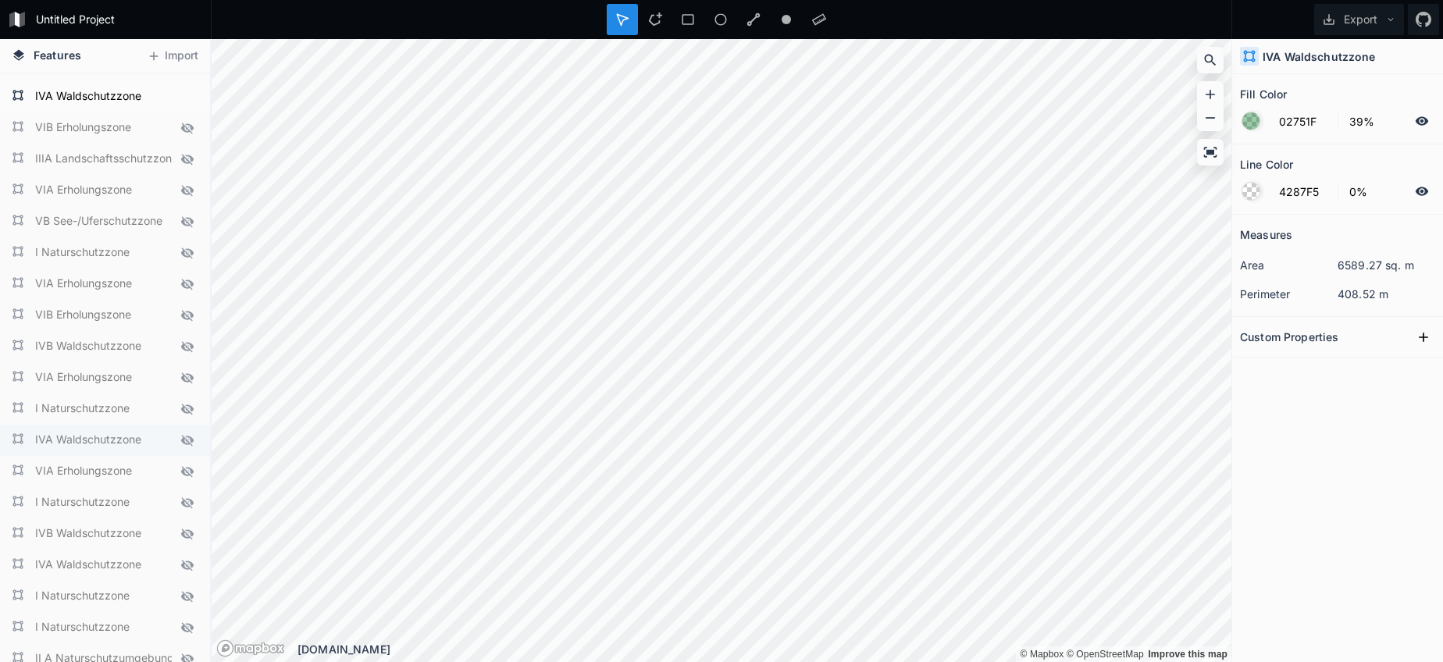
click at [190, 436] on icon at bounding box center [187, 440] width 14 height 14
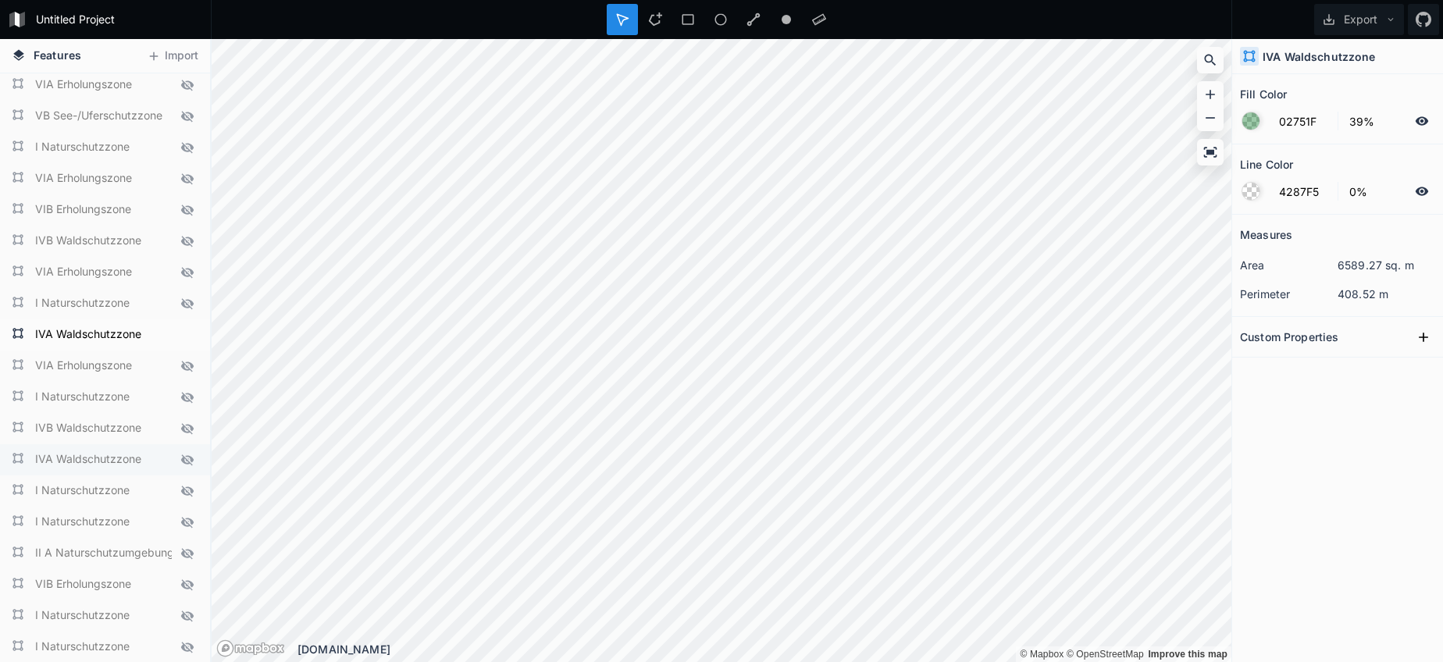
click at [186, 458] on icon at bounding box center [187, 460] width 14 height 14
click at [190, 490] on icon at bounding box center [187, 489] width 12 height 11
click at [192, 490] on icon at bounding box center [187, 488] width 12 height 11
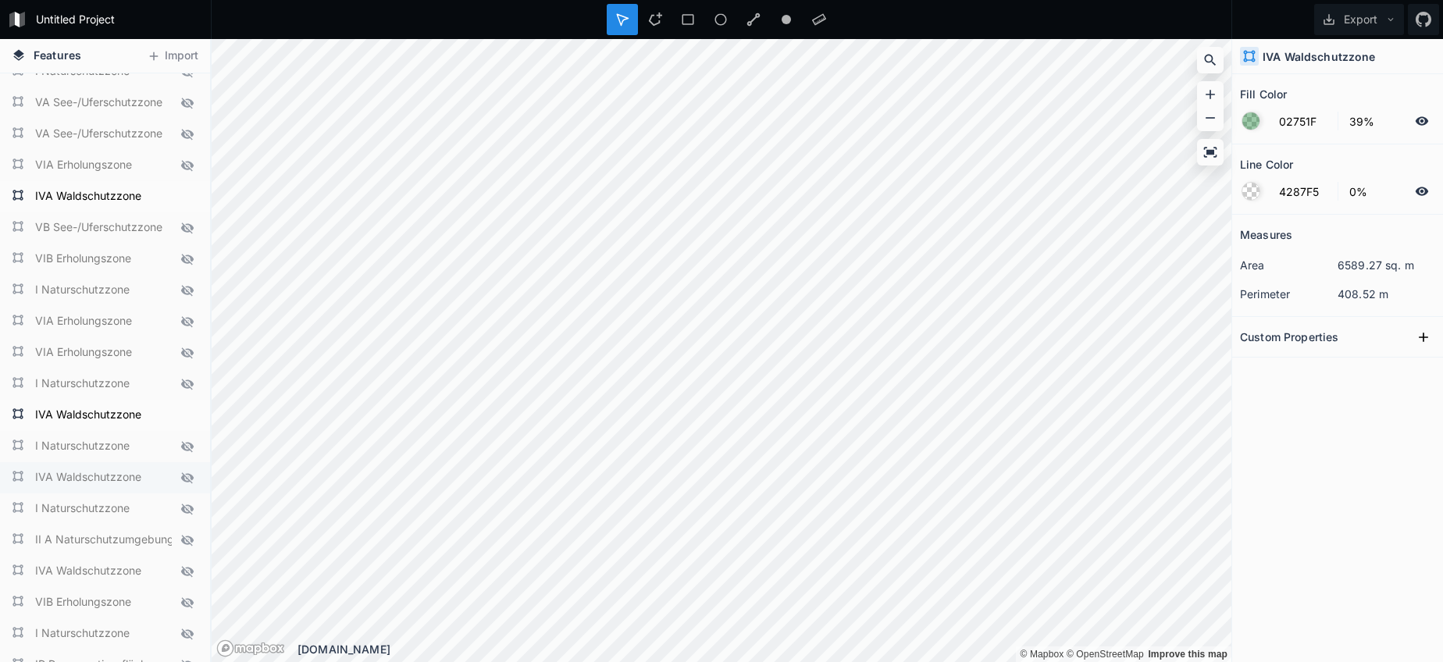
scroll to position [1360, 0]
click at [190, 480] on icon at bounding box center [187, 477] width 12 height 11
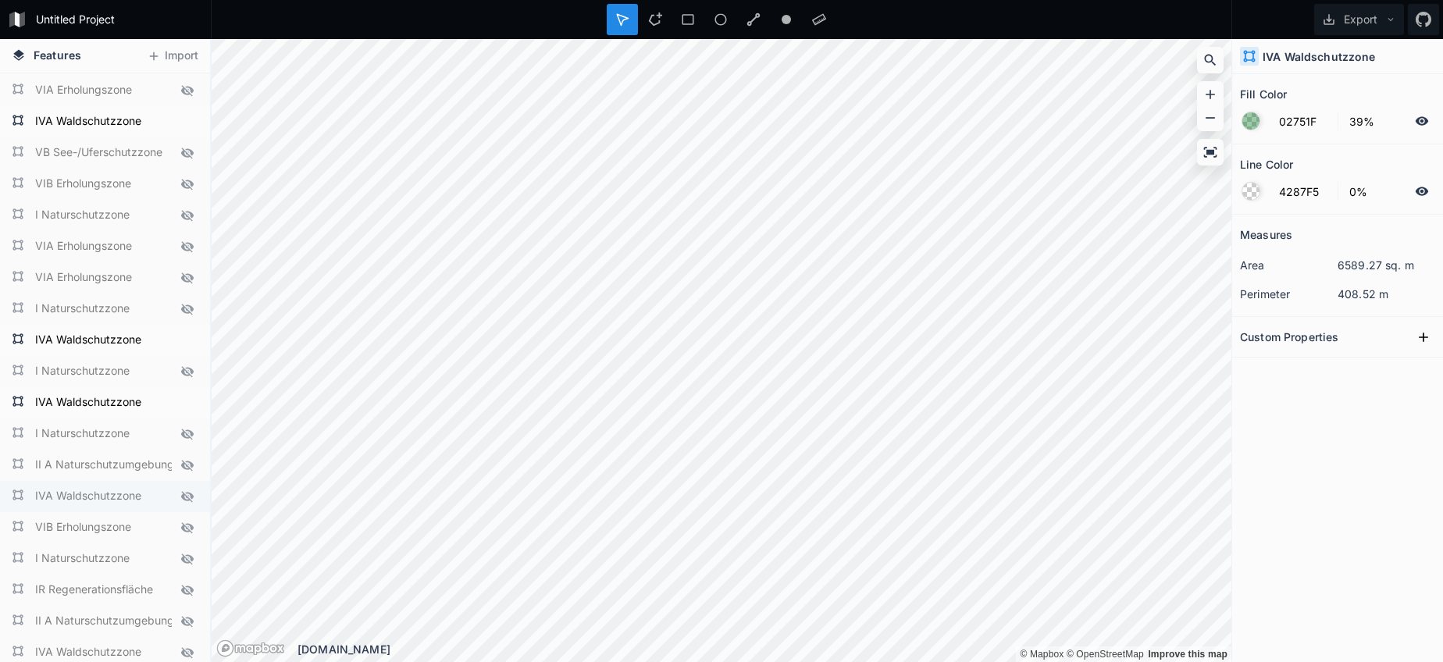
scroll to position [1435, 0]
click at [185, 497] on icon at bounding box center [187, 497] width 14 height 14
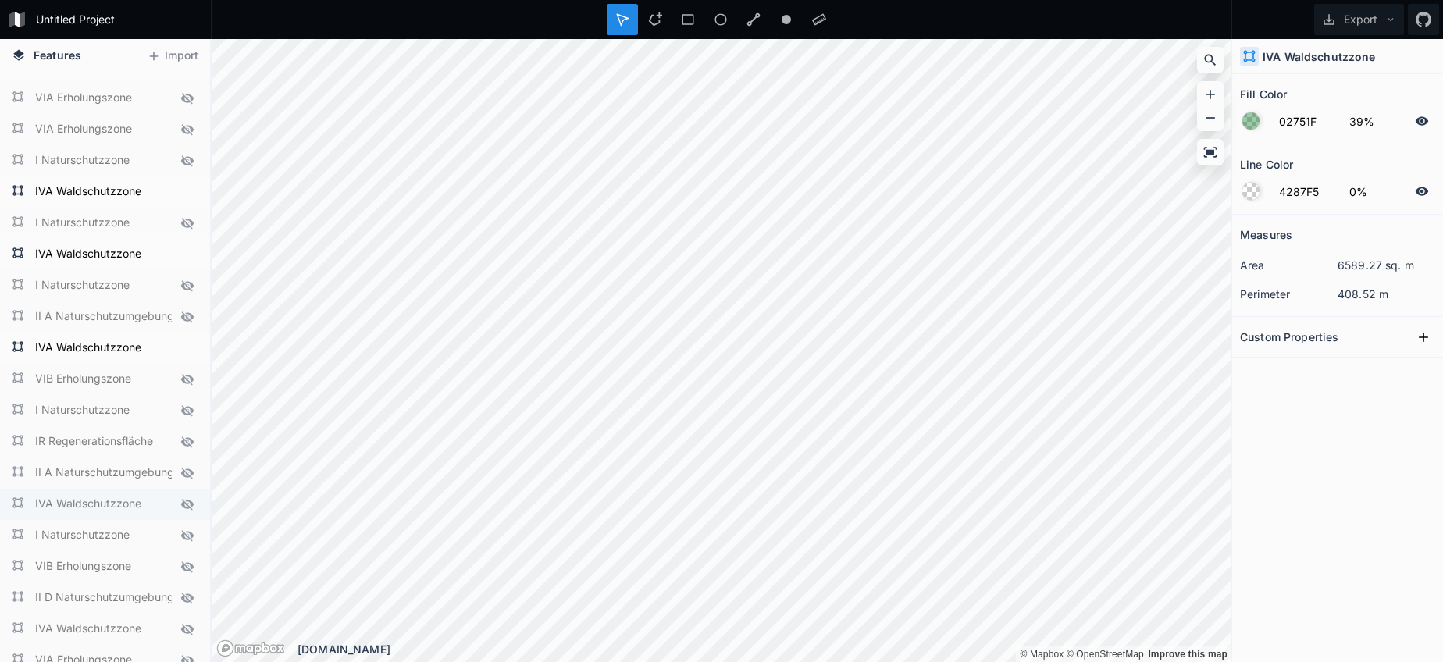
scroll to position [1585, 0]
click at [189, 501] on icon at bounding box center [187, 503] width 14 height 14
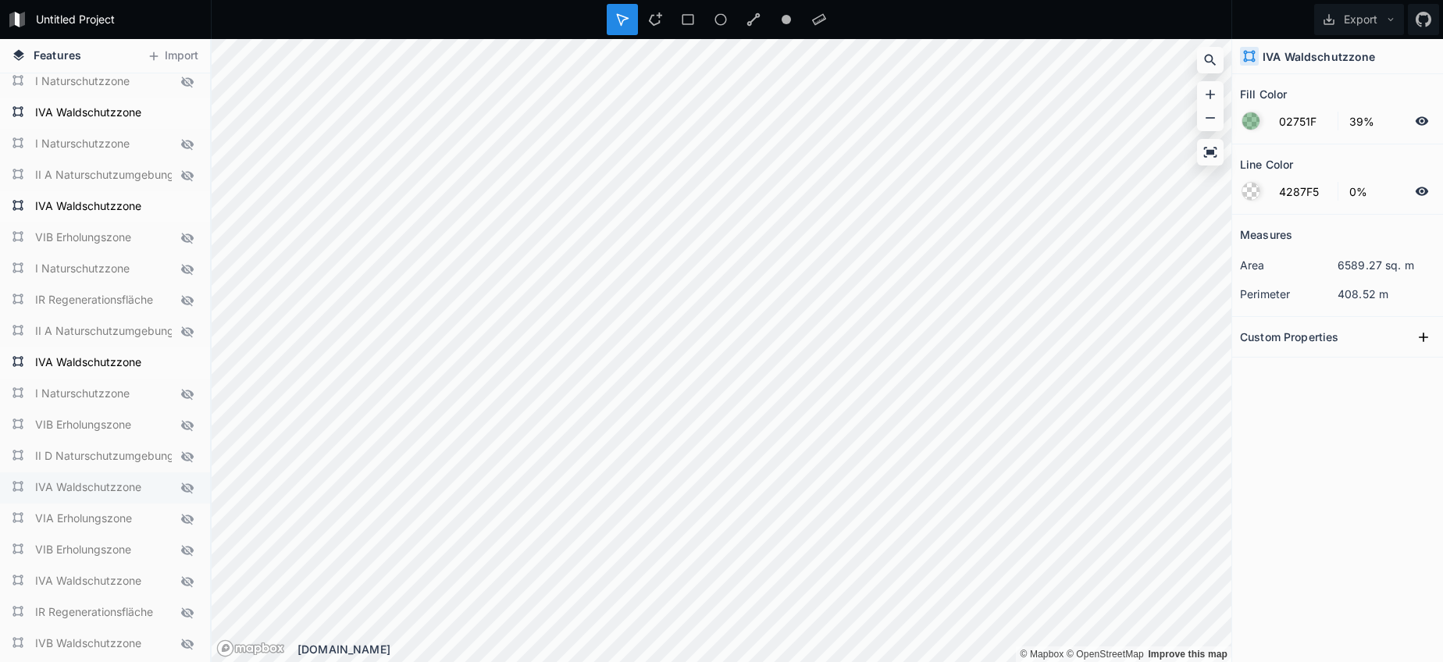
scroll to position [1725, 0]
click at [189, 488] on icon at bounding box center [187, 488] width 14 height 14
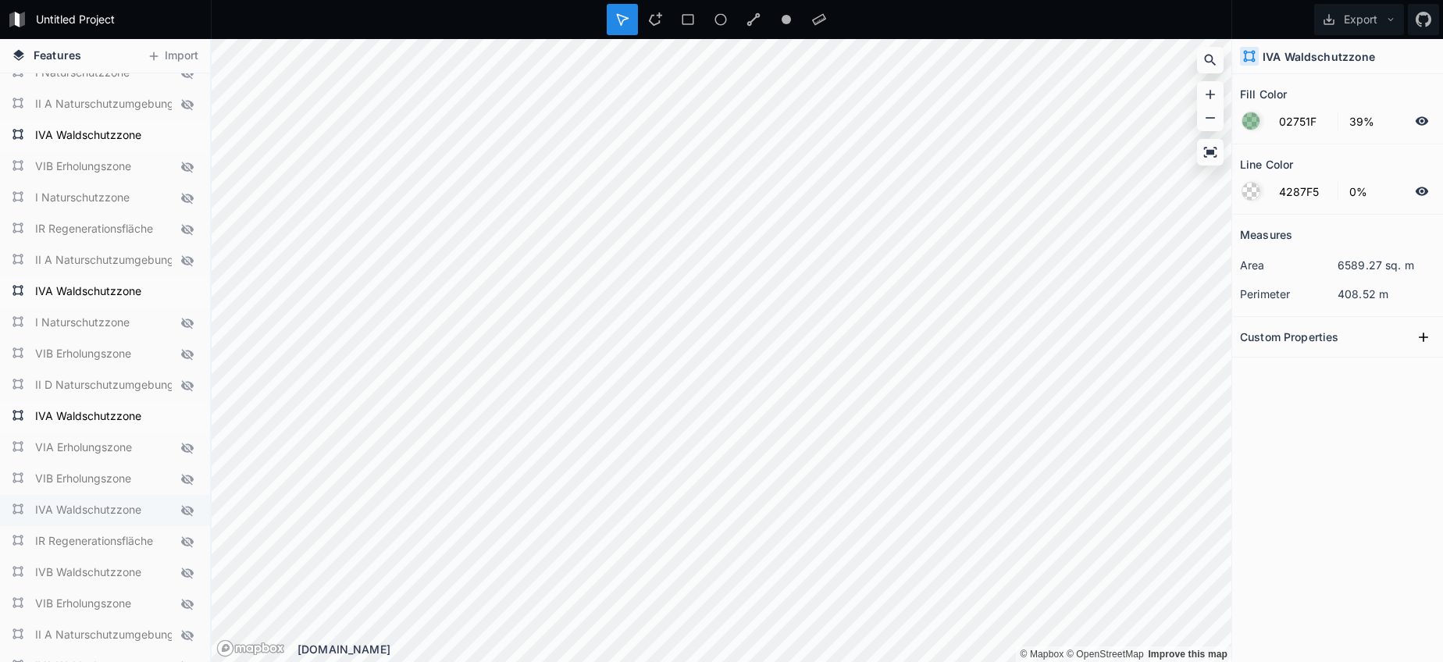
scroll to position [1808, 0]
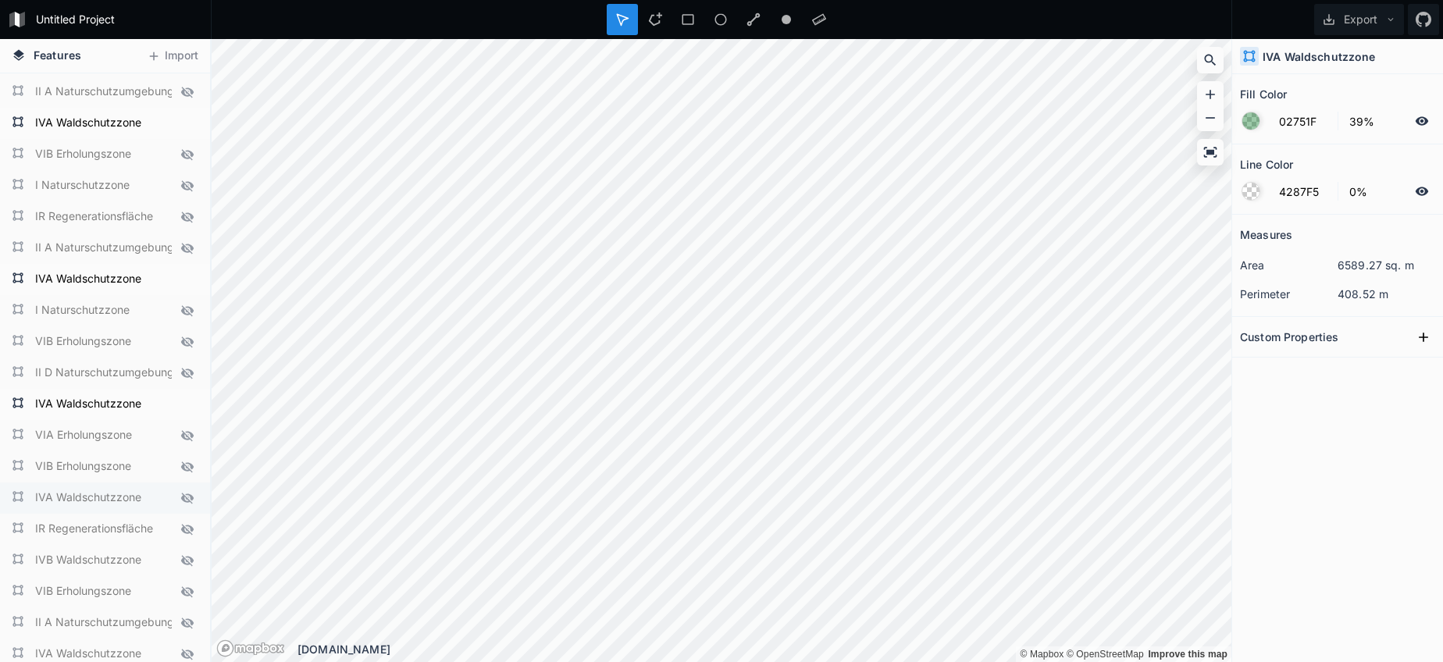
click at [189, 500] on icon at bounding box center [187, 498] width 12 height 11
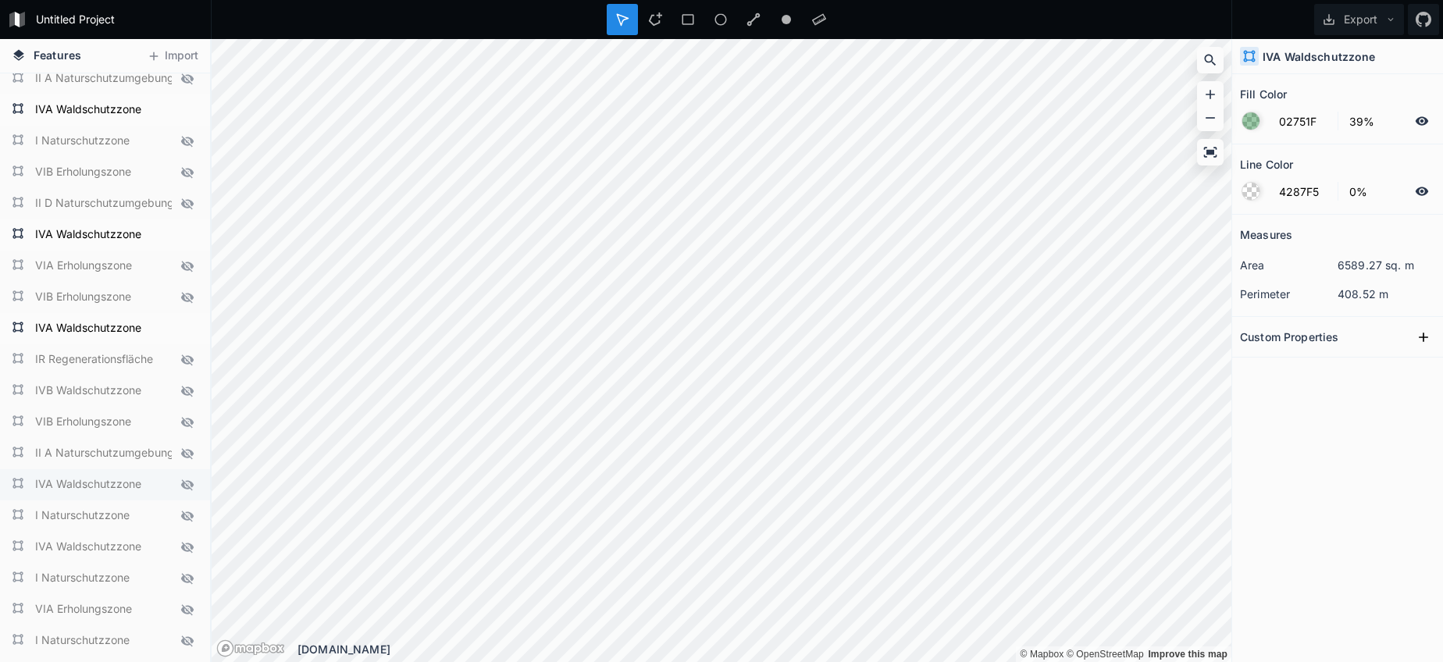
scroll to position [1976, 0]
click at [191, 487] on icon at bounding box center [187, 486] width 12 height 11
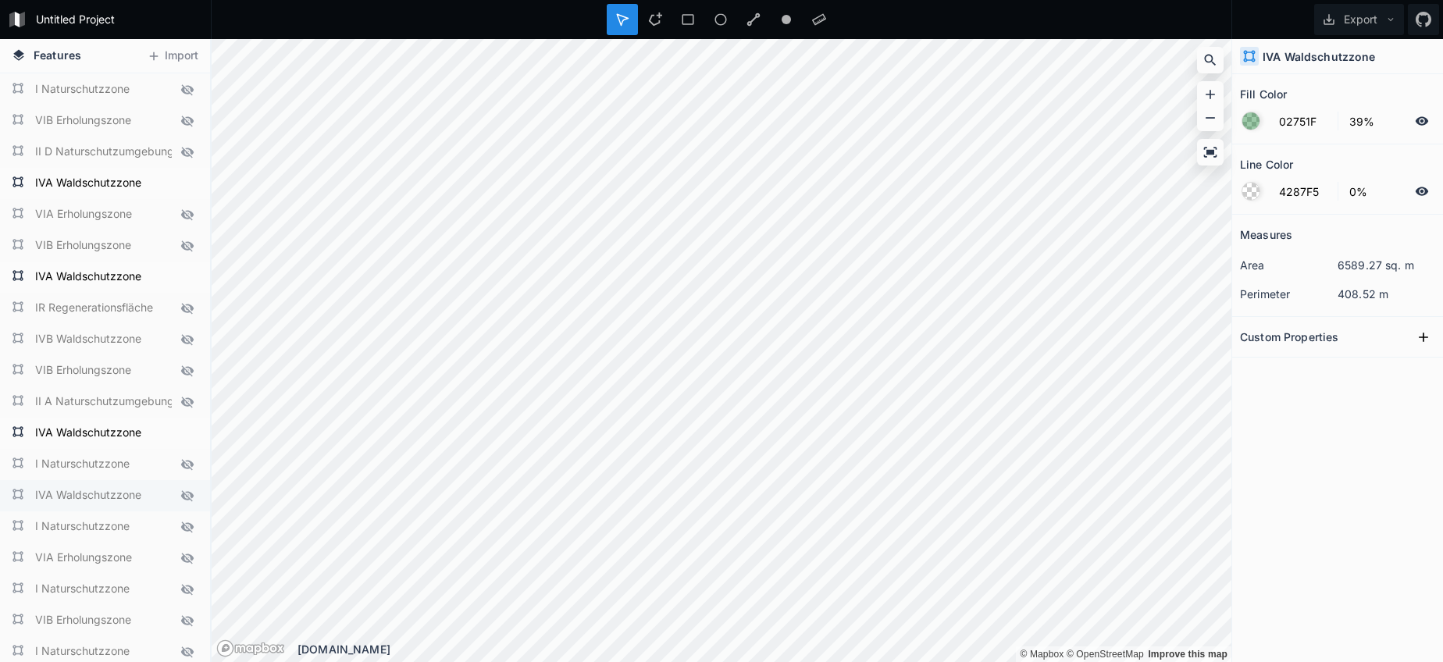
scroll to position [2031, 0]
click at [190, 495] on icon at bounding box center [187, 493] width 14 height 14
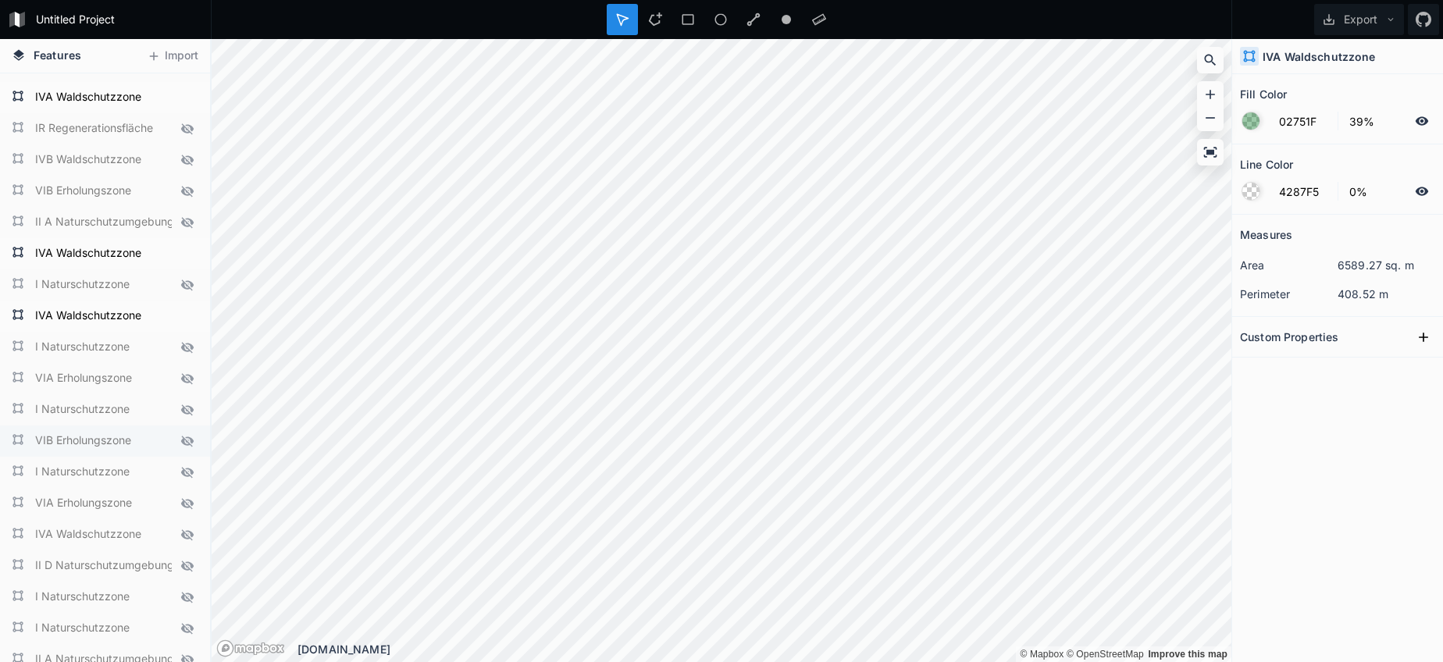
scroll to position [2227, 0]
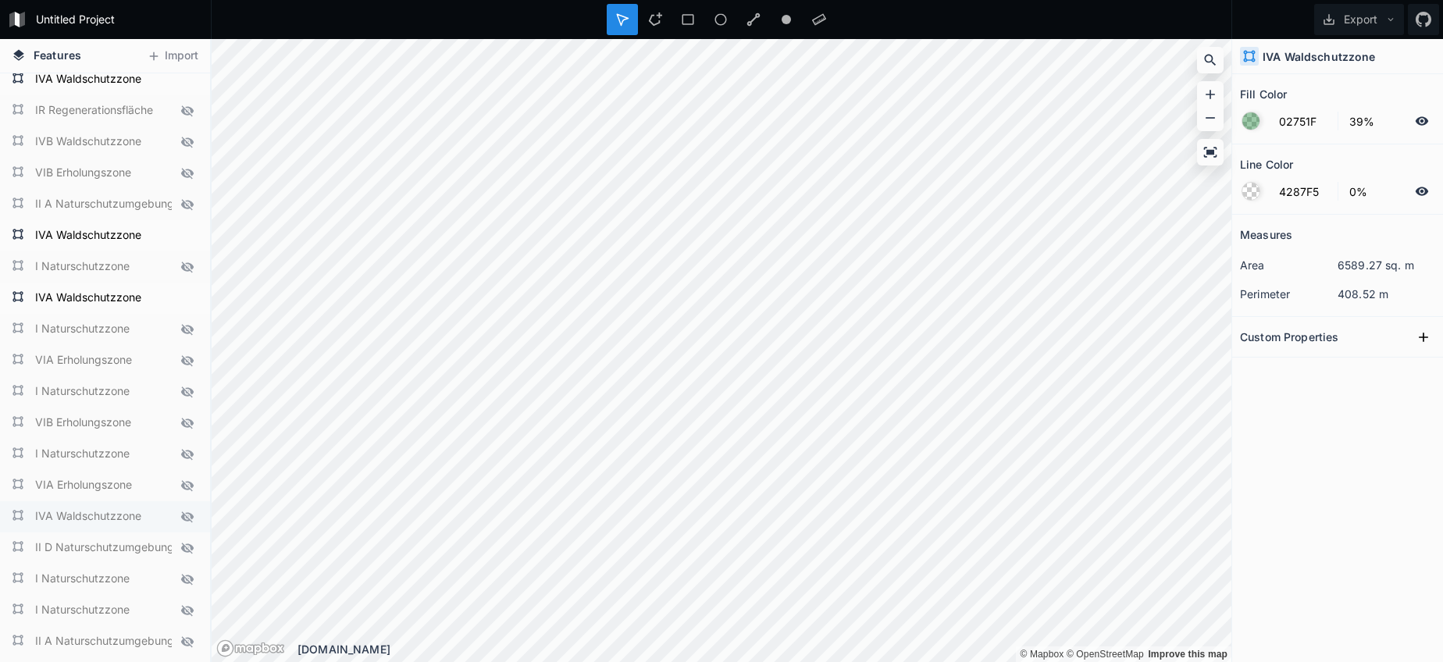
click at [187, 515] on icon at bounding box center [187, 517] width 14 height 14
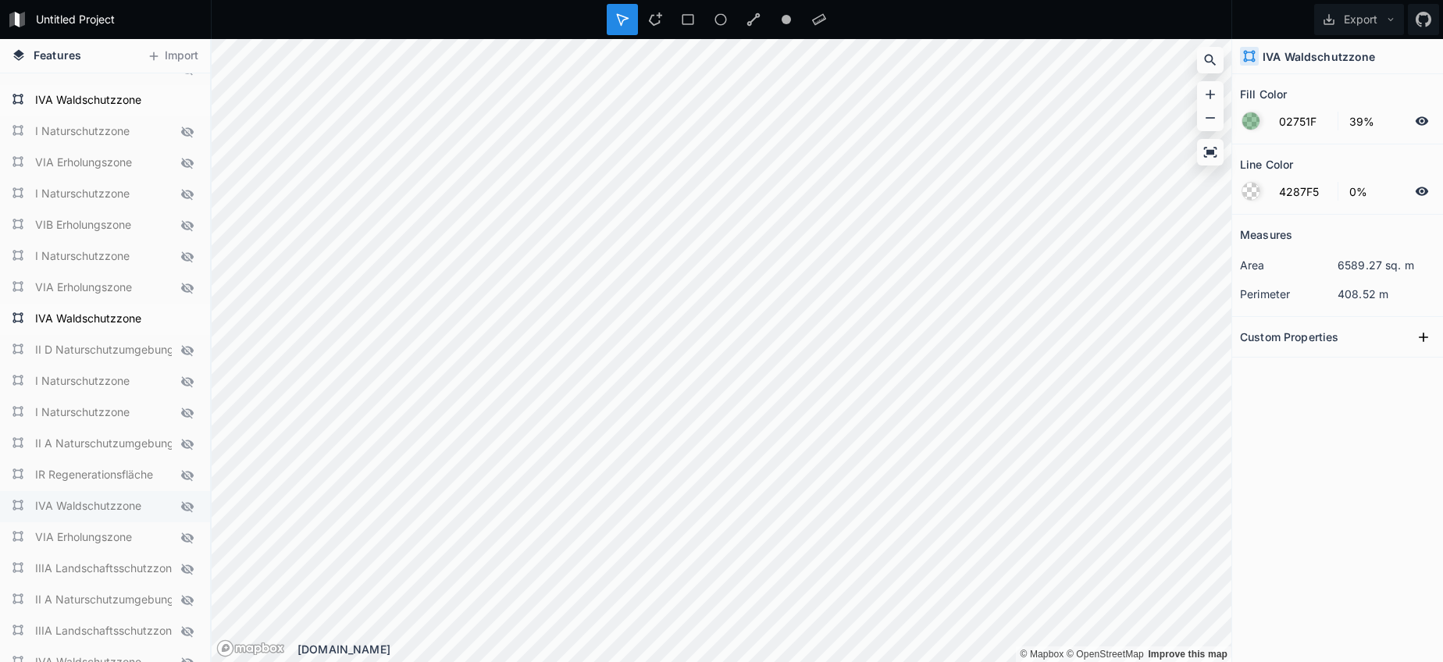
scroll to position [2425, 0]
click at [190, 506] on icon at bounding box center [187, 506] width 14 height 14
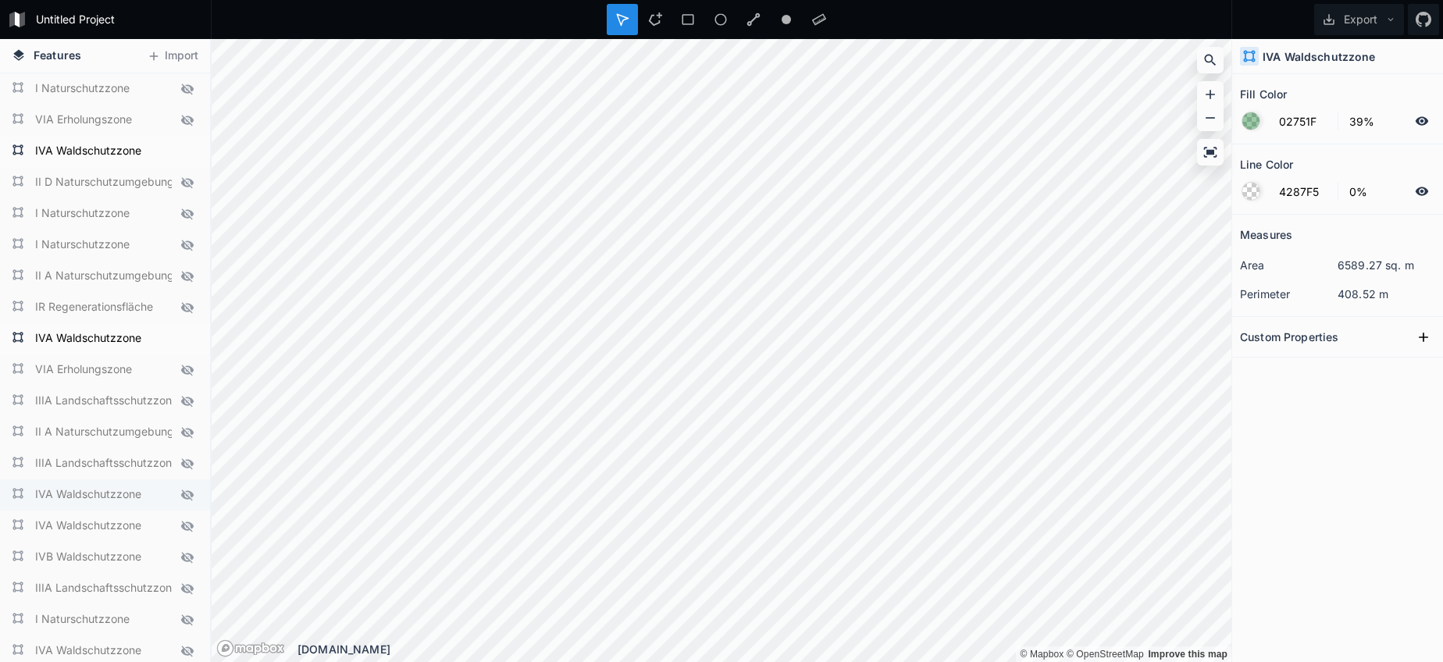
click at [188, 492] on icon at bounding box center [187, 495] width 12 height 11
click at [187, 523] on icon at bounding box center [187, 526] width 12 height 11
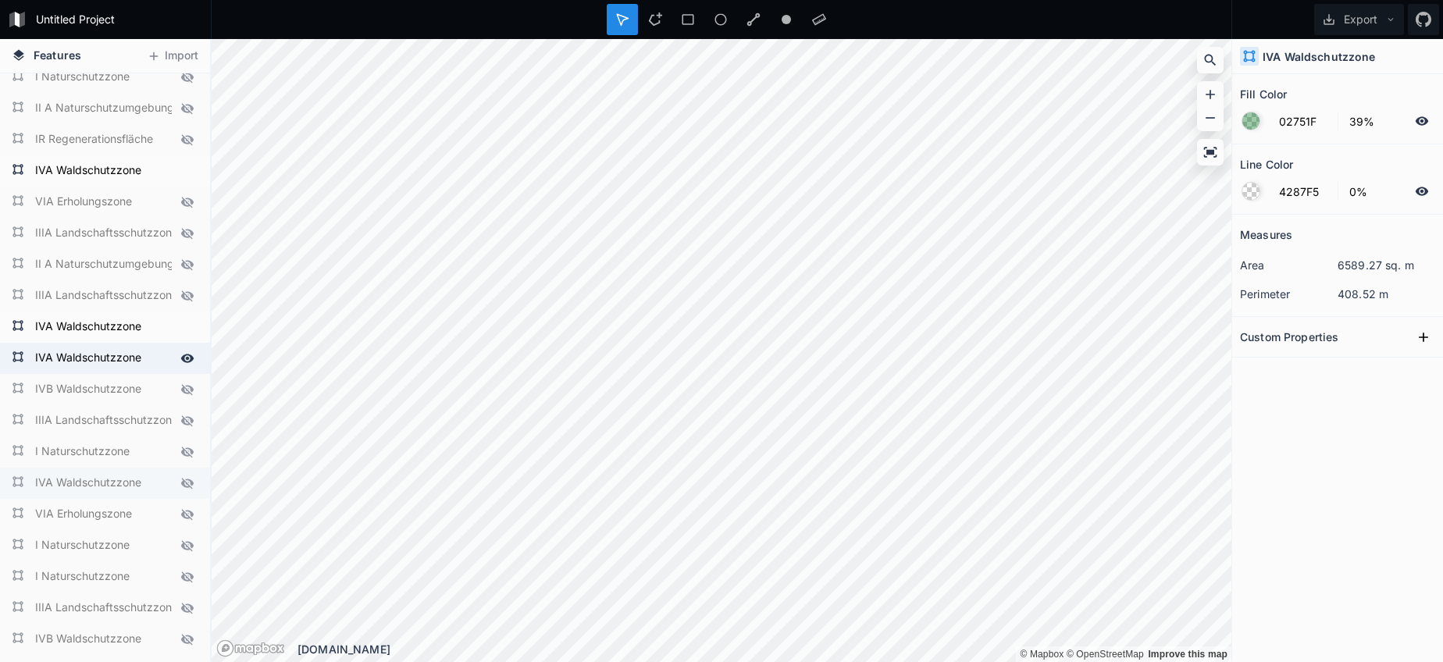
scroll to position [2763, 0]
click at [184, 479] on icon at bounding box center [187, 480] width 12 height 11
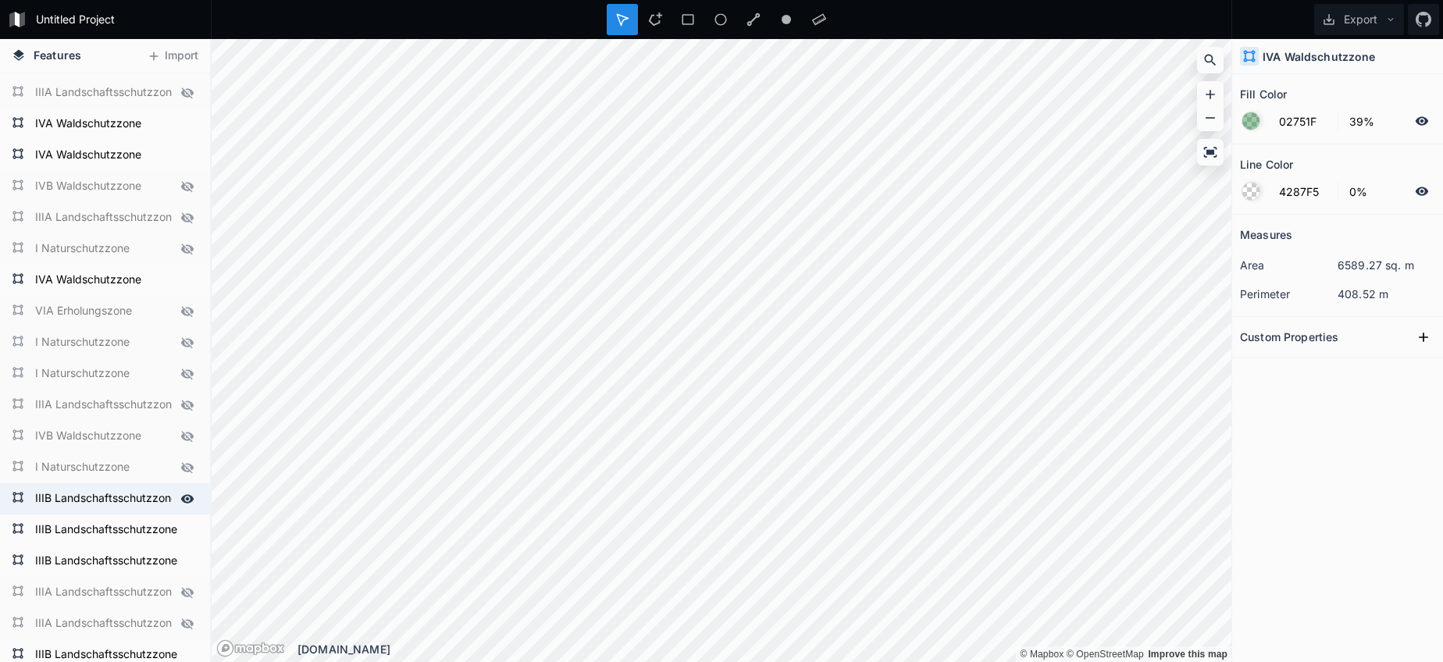
scroll to position [2965, 0]
click at [191, 493] on icon at bounding box center [187, 496] width 13 height 9
click at [189, 522] on icon at bounding box center [187, 528] width 14 height 14
click at [192, 556] on icon at bounding box center [187, 559] width 14 height 14
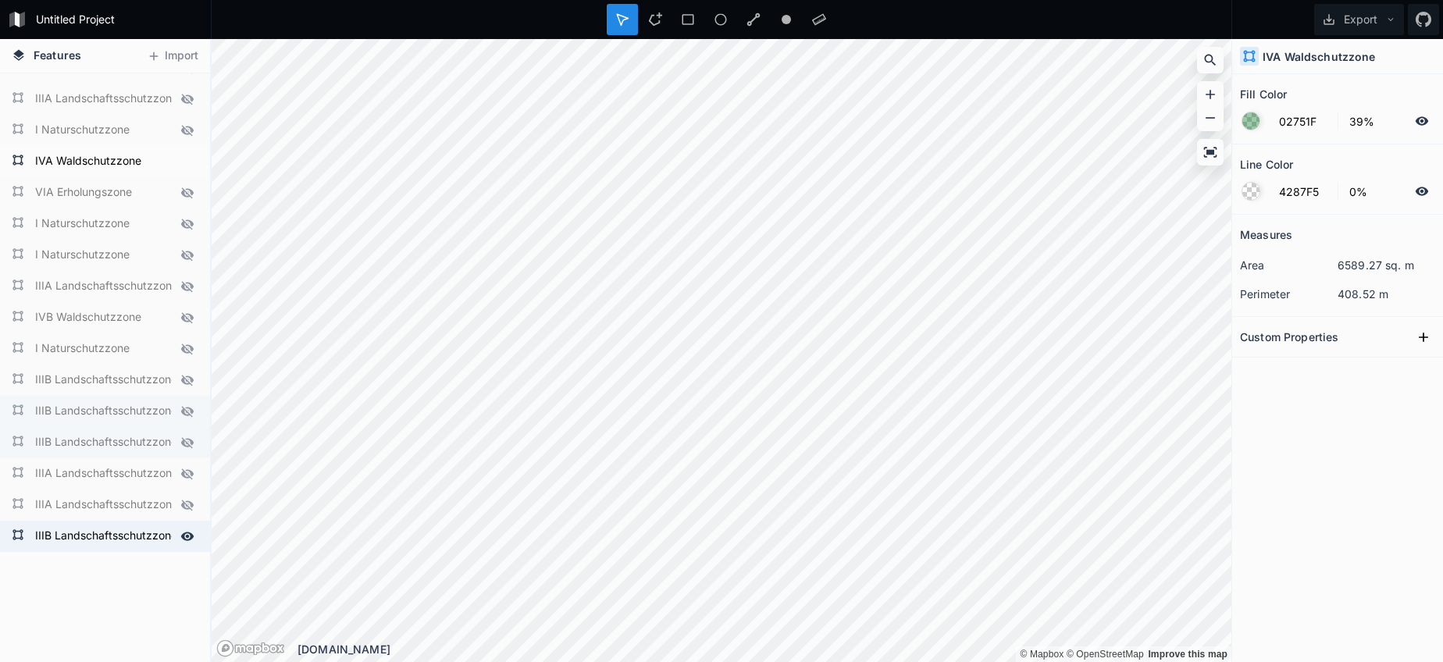
scroll to position [3082, 0]
click at [186, 539] on icon at bounding box center [187, 535] width 13 height 9
click at [1376, 20] on button "Export" at bounding box center [1359, 19] width 90 height 31
drag, startPoint x: 1357, startPoint y: 83, endPoint x: 1273, endPoint y: 119, distance: 92.0
click at [1357, 84] on div "Export as .geojson" at bounding box center [1356, 89] width 156 height 32
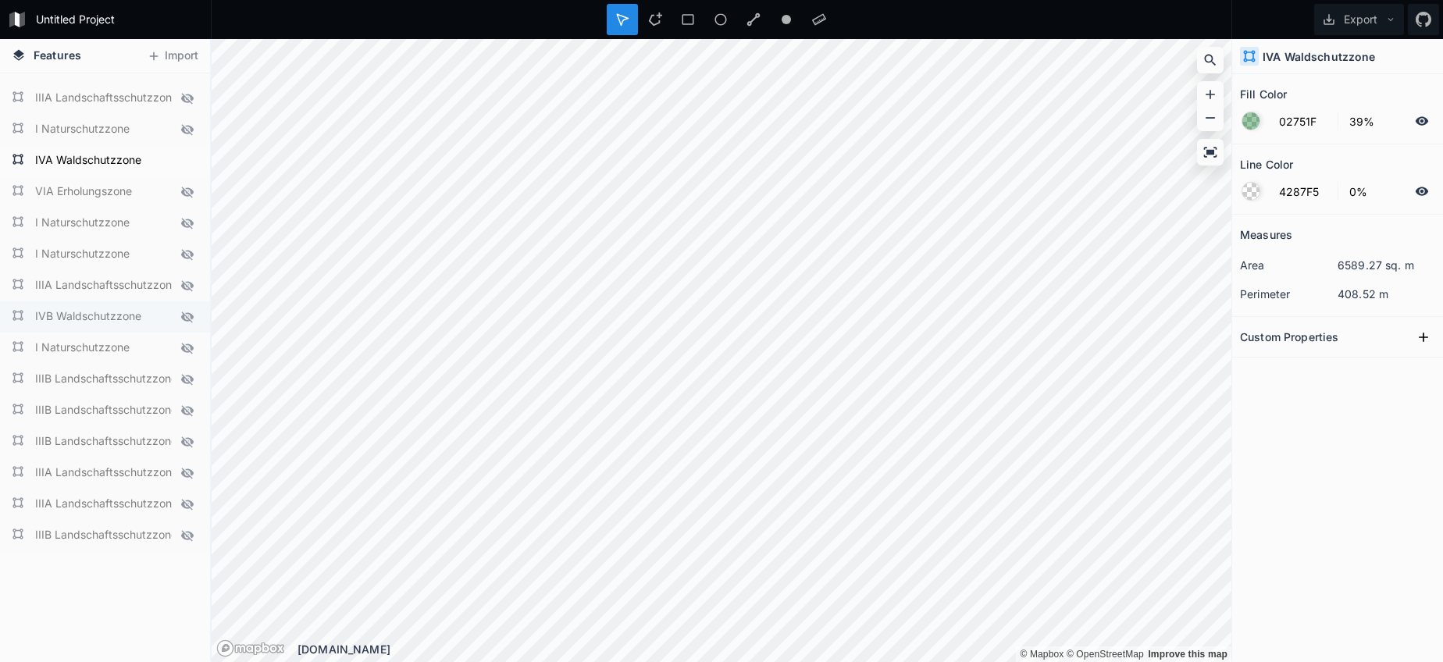
click at [187, 313] on icon at bounding box center [187, 317] width 12 height 11
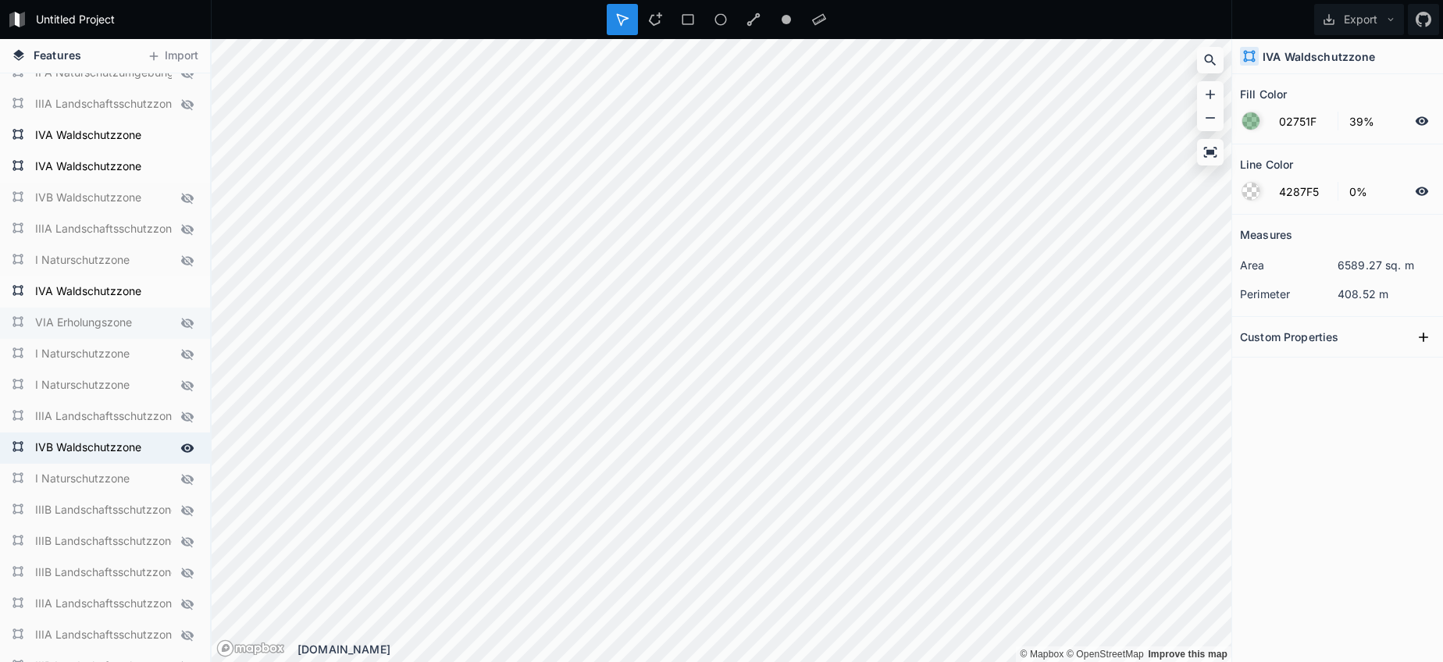
scroll to position [2950, 0]
click at [182, 292] on icon at bounding box center [187, 293] width 13 height 9
drag, startPoint x: 149, startPoint y: 270, endPoint x: 144, endPoint y: 324, distance: 54.1
click at [183, 200] on icon at bounding box center [187, 199] width 12 height 11
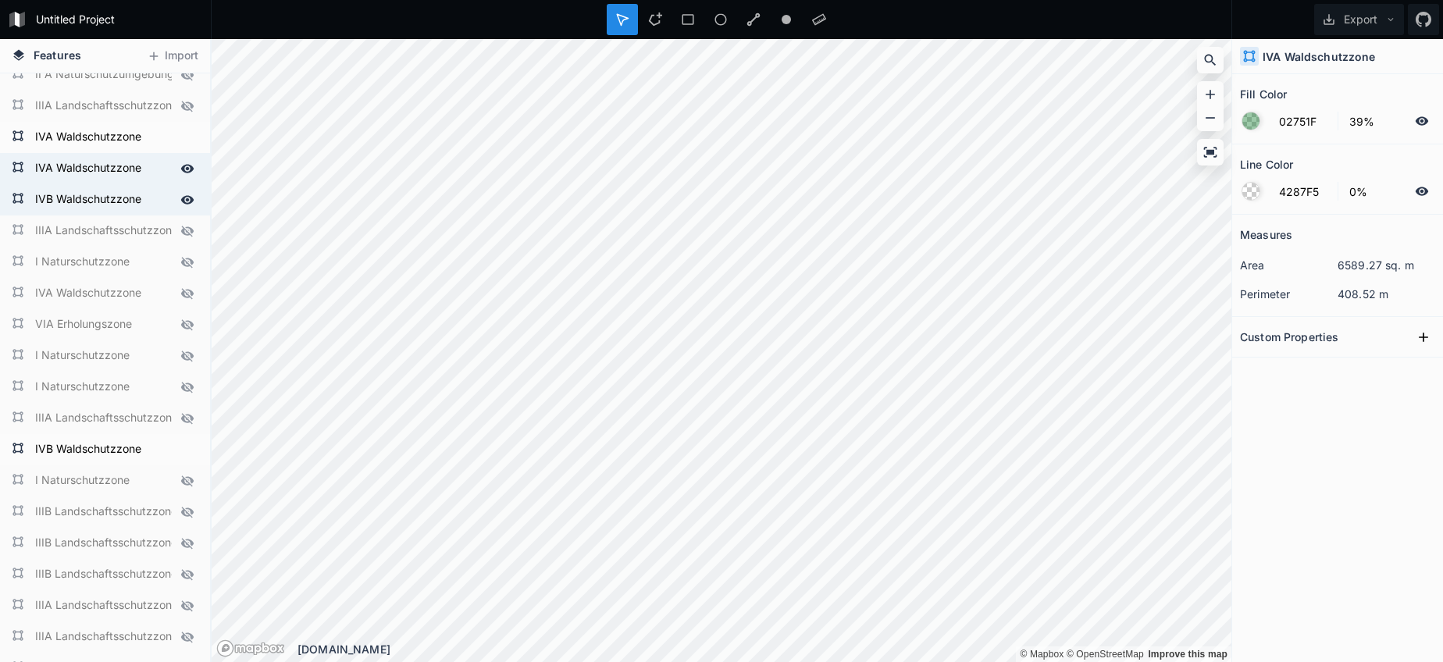
drag, startPoint x: 184, startPoint y: 172, endPoint x: 183, endPoint y: 158, distance: 14.1
click at [185, 168] on icon at bounding box center [187, 169] width 14 height 14
click at [176, 137] on div at bounding box center [187, 137] width 22 height 22
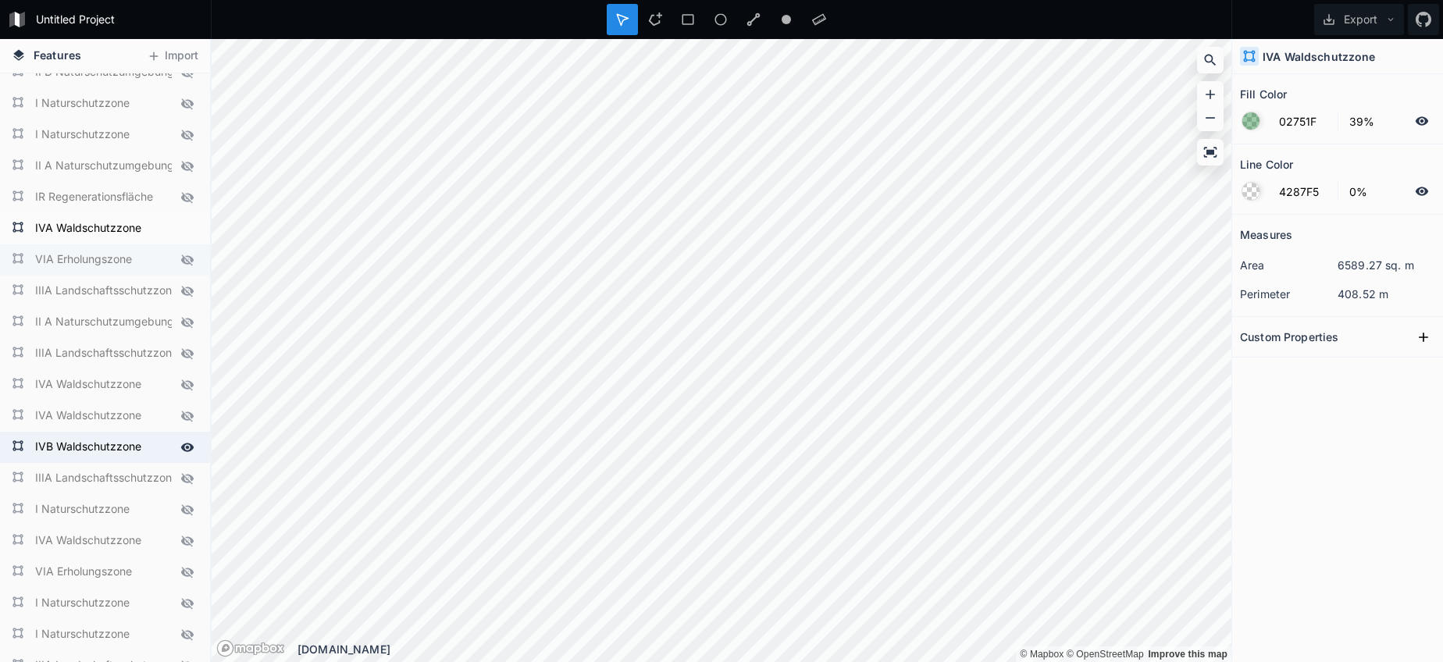
scroll to position [2699, 0]
click at [189, 238] on icon at bounding box center [187, 232] width 14 height 14
drag, startPoint x: 135, startPoint y: 244, endPoint x: 121, endPoint y: 305, distance: 63.3
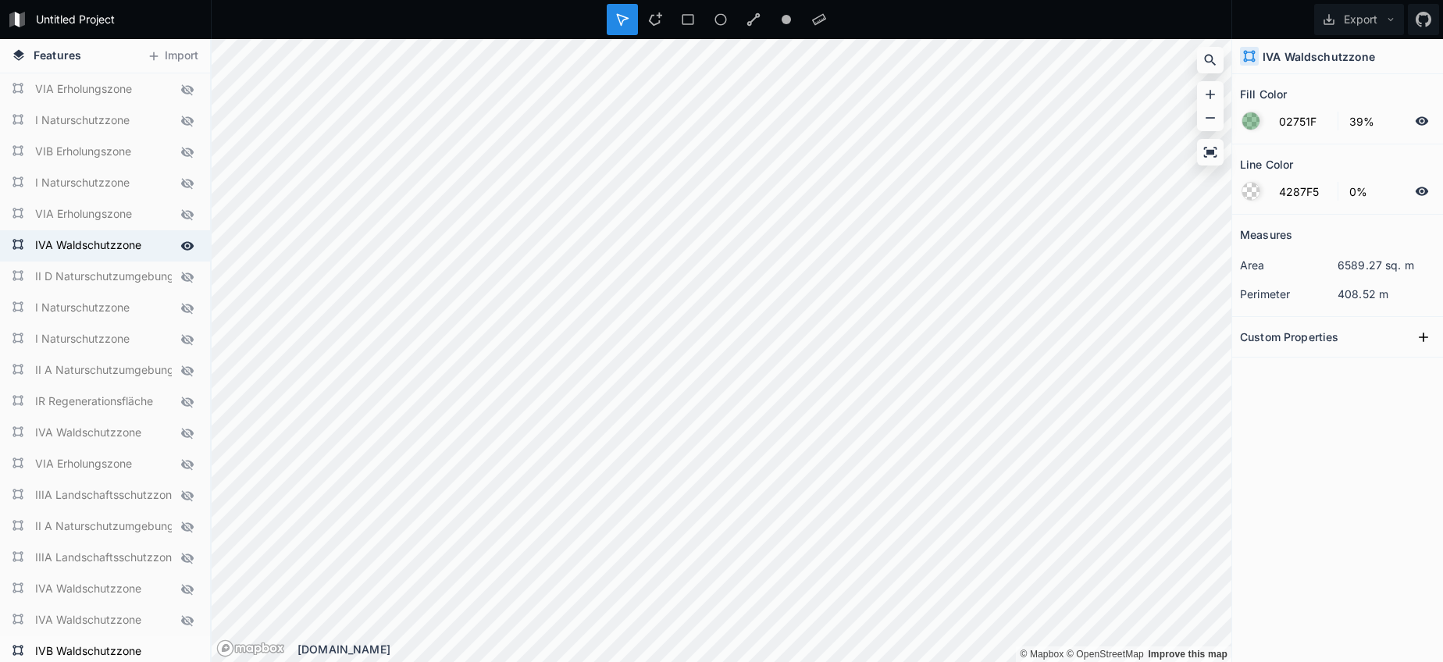
scroll to position [2498, 0]
click at [180, 242] on div at bounding box center [187, 246] width 22 height 22
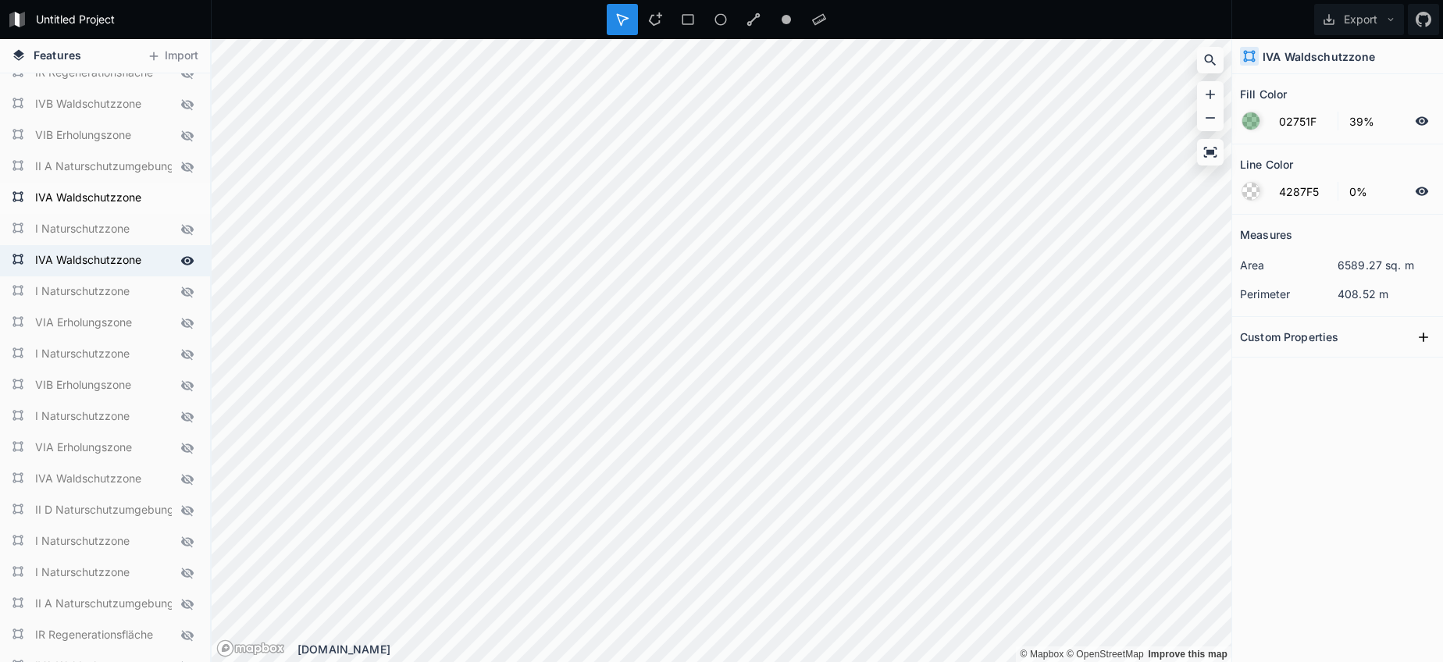
scroll to position [2263, 0]
click at [185, 259] on icon at bounding box center [187, 261] width 13 height 9
click at [183, 194] on icon at bounding box center [187, 199] width 14 height 14
click at [187, 260] on icon at bounding box center [187, 262] width 14 height 14
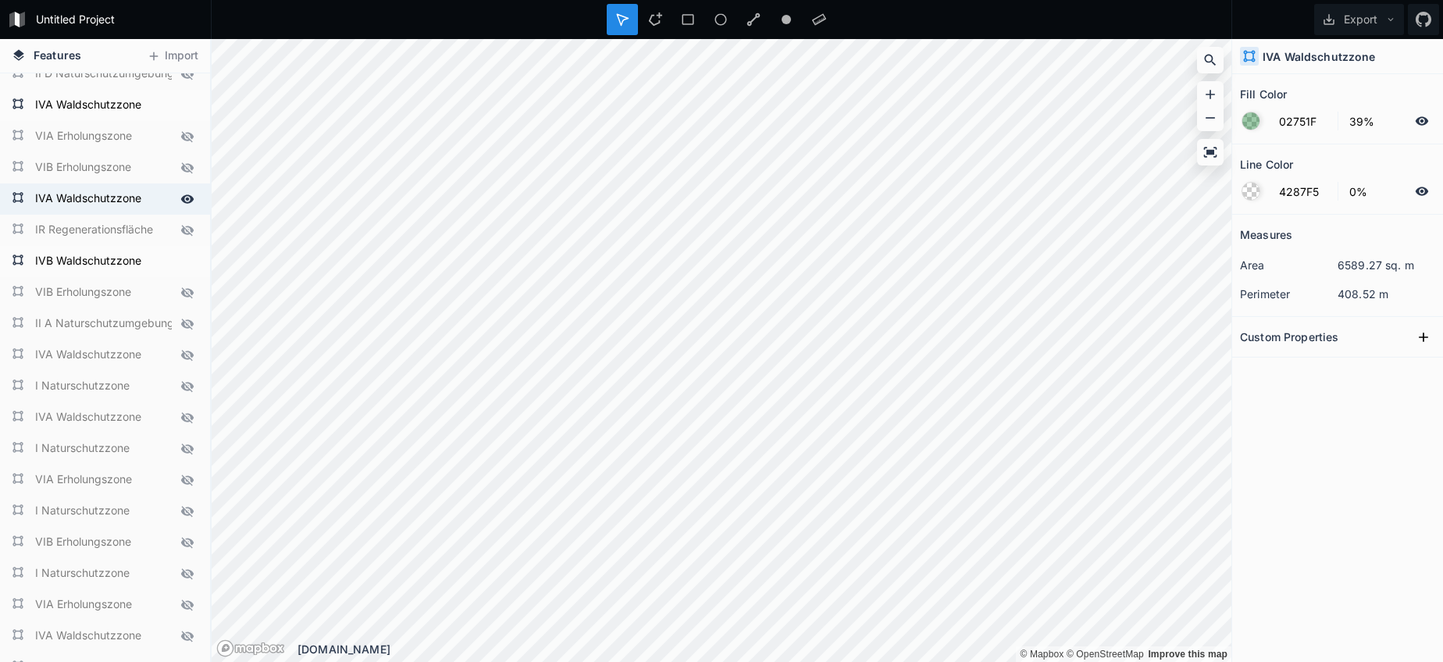
click at [181, 202] on icon at bounding box center [187, 199] width 14 height 14
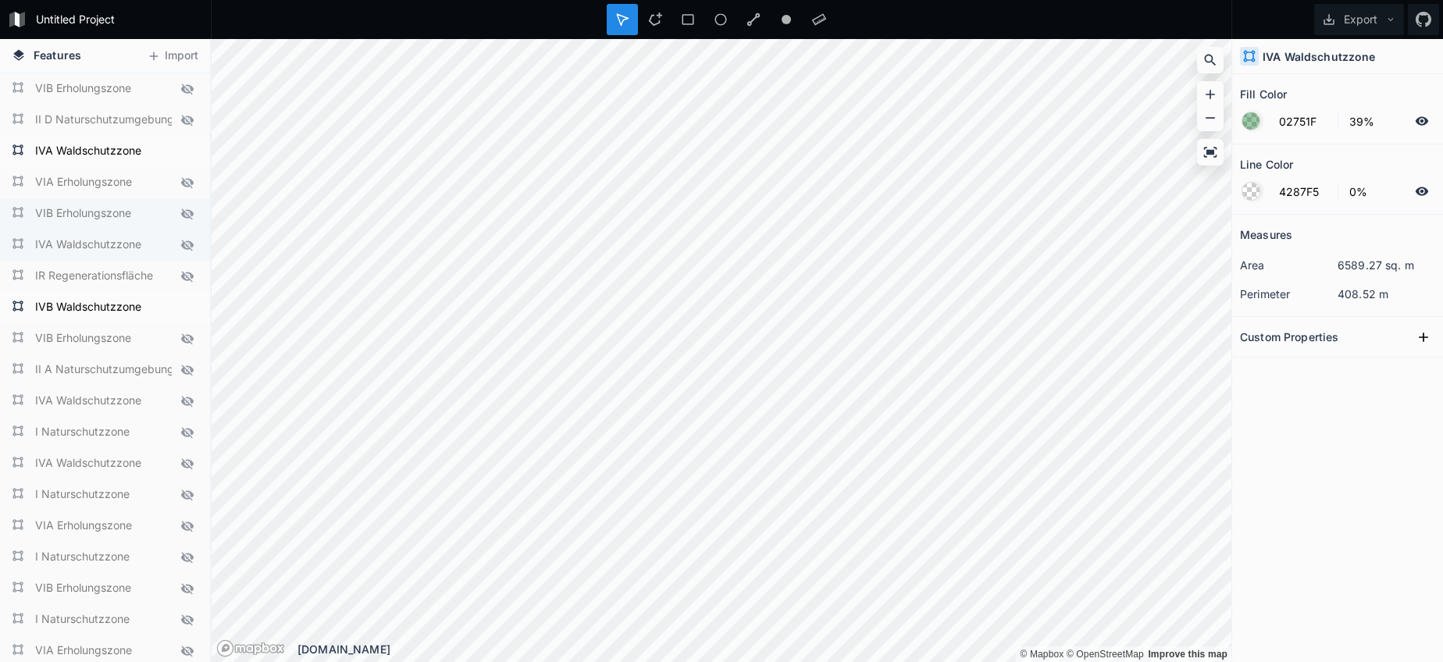
scroll to position [2006, 0]
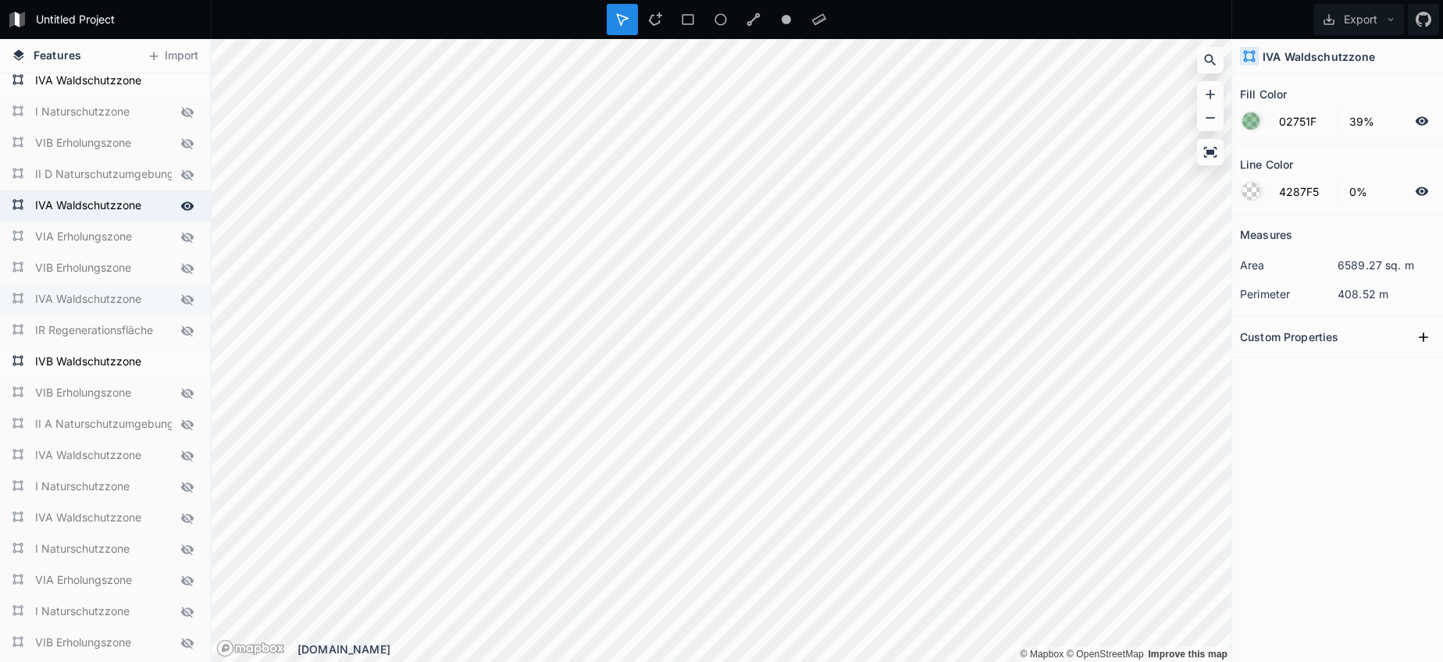
click at [184, 205] on icon at bounding box center [187, 206] width 14 height 14
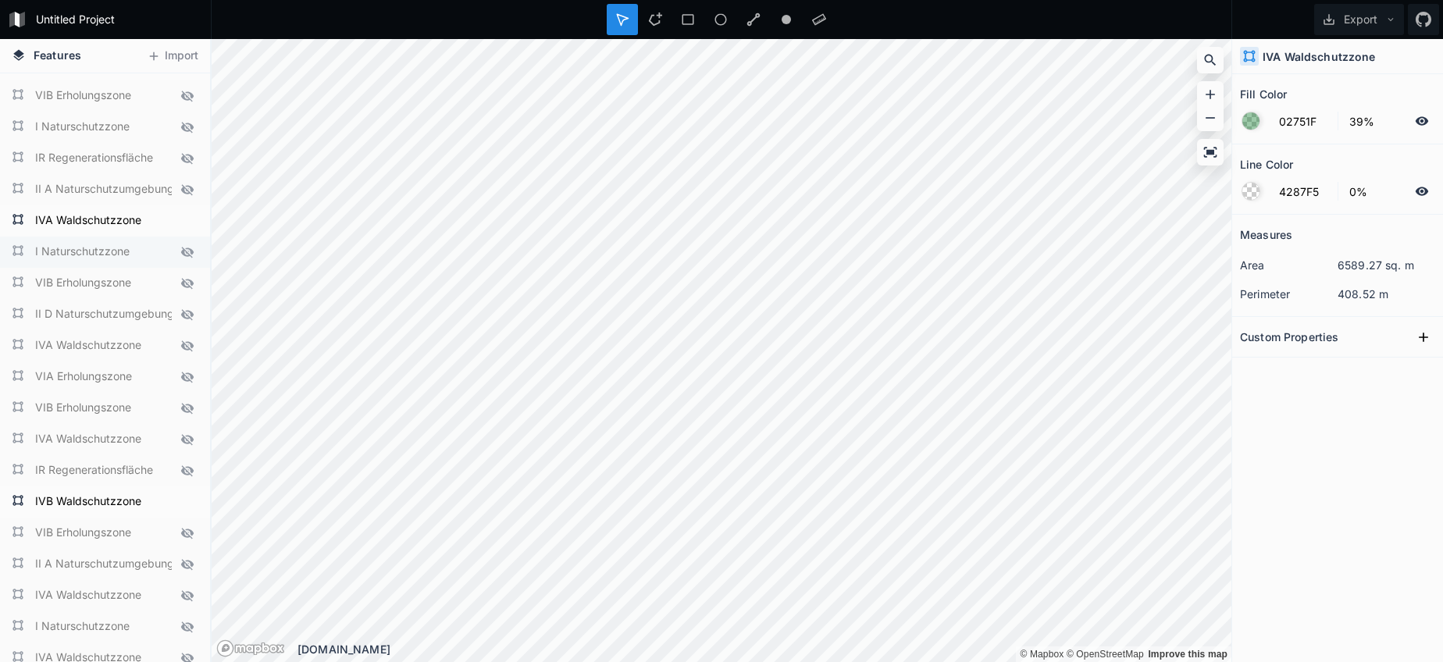
scroll to position [1865, 0]
click at [186, 224] on icon at bounding box center [187, 222] width 14 height 14
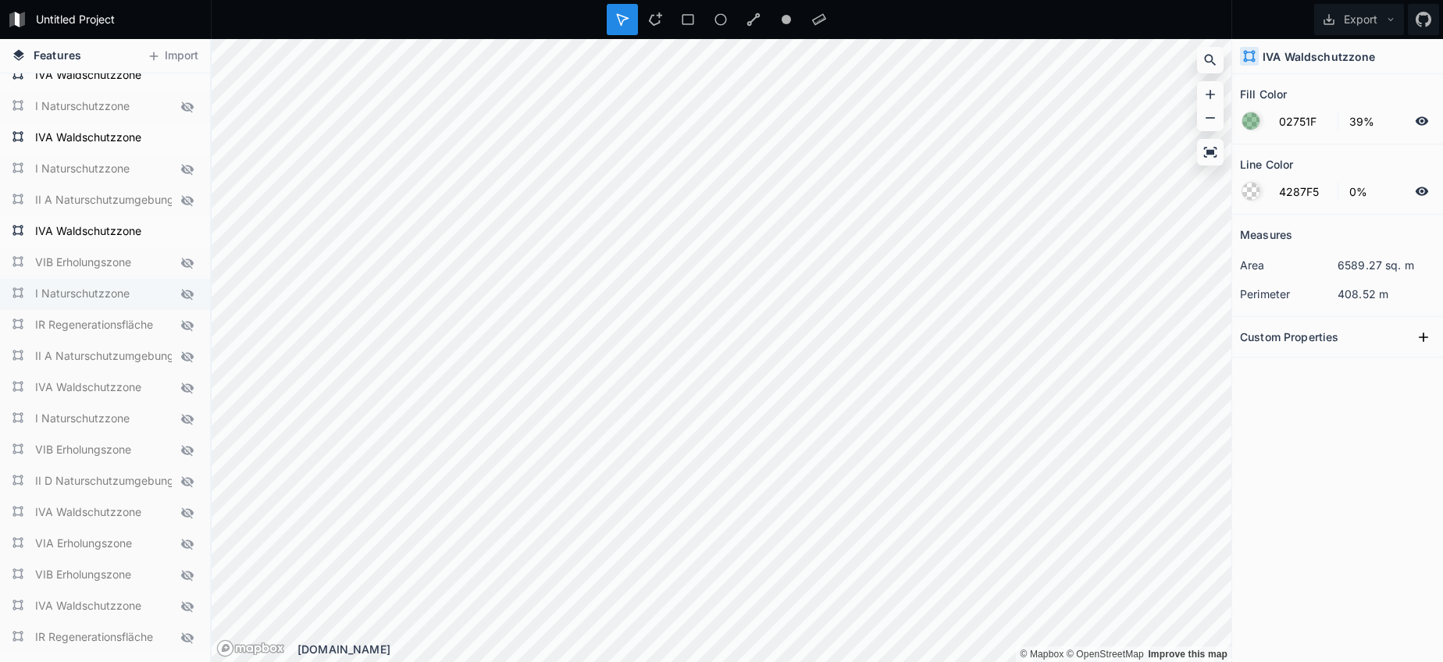
scroll to position [1695, 0]
click at [187, 239] on icon at bounding box center [187, 237] width 14 height 14
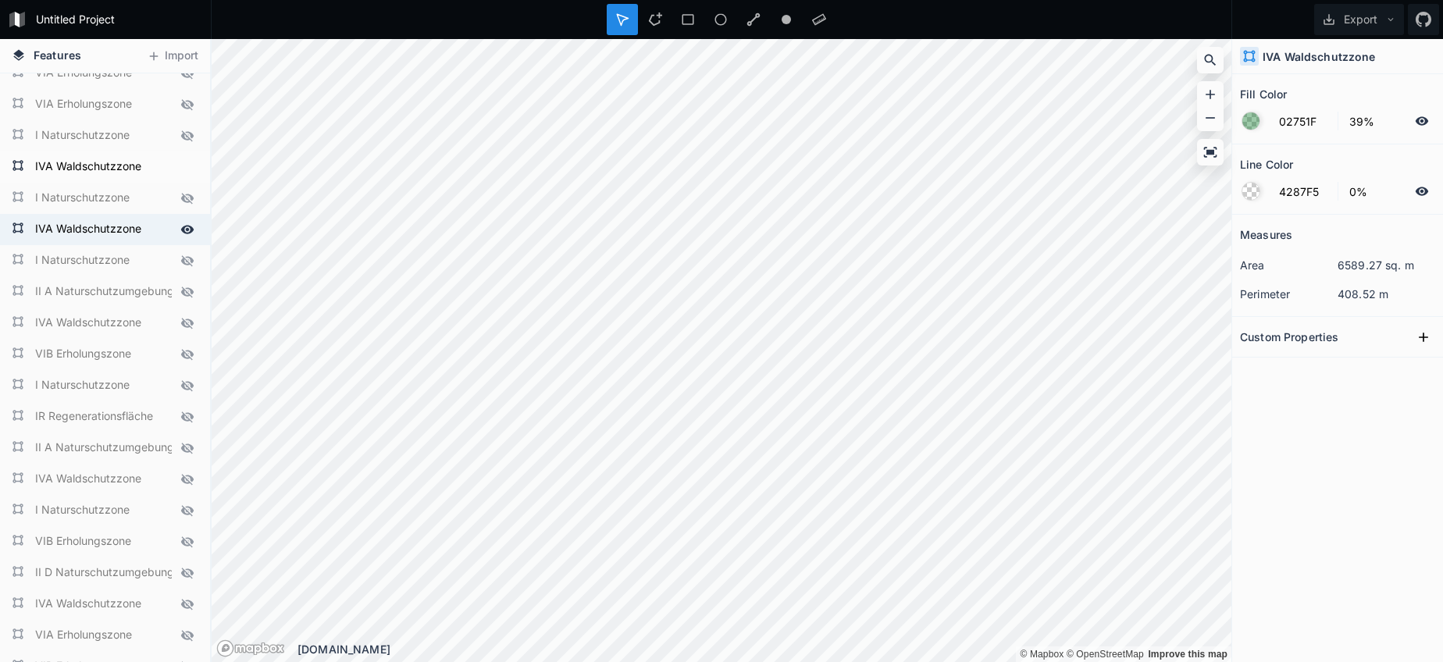
scroll to position [1607, 0]
click at [183, 233] on icon at bounding box center [187, 230] width 13 height 9
click at [179, 164] on div at bounding box center [187, 169] width 22 height 22
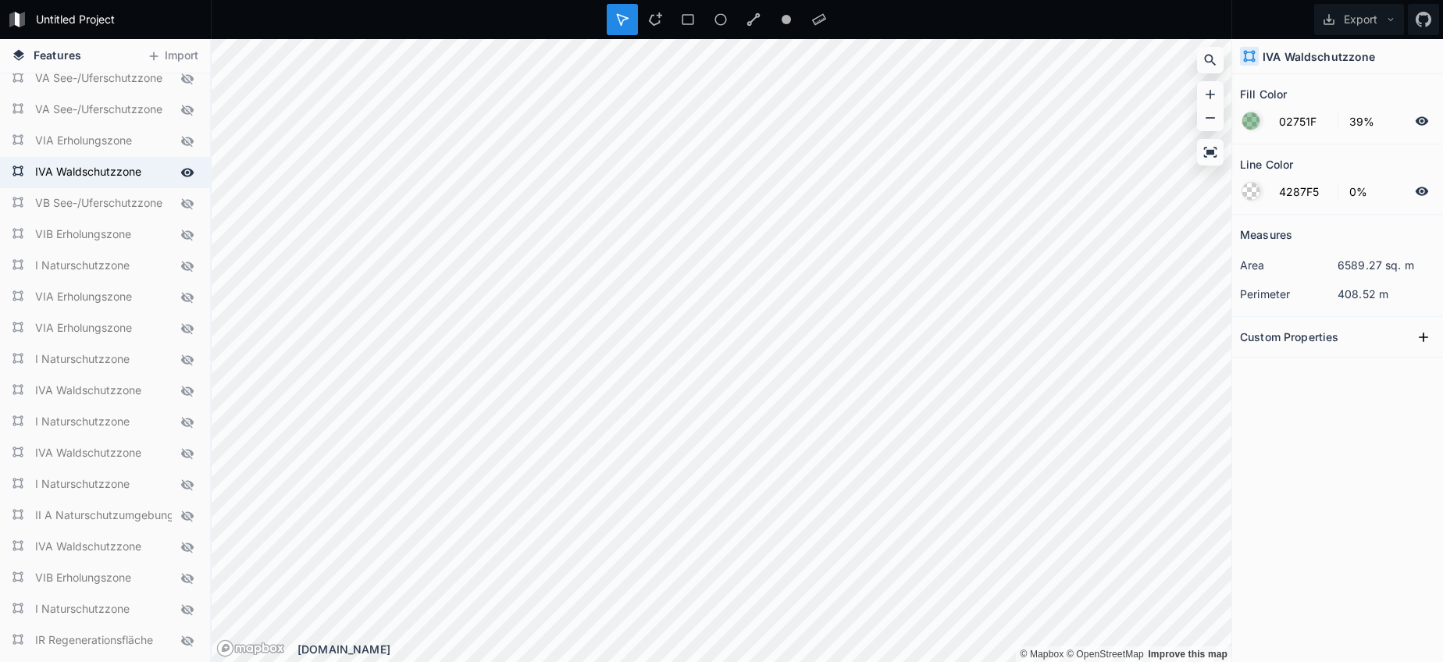
scroll to position [1384, 0]
click at [178, 173] on div at bounding box center [187, 173] width 22 height 22
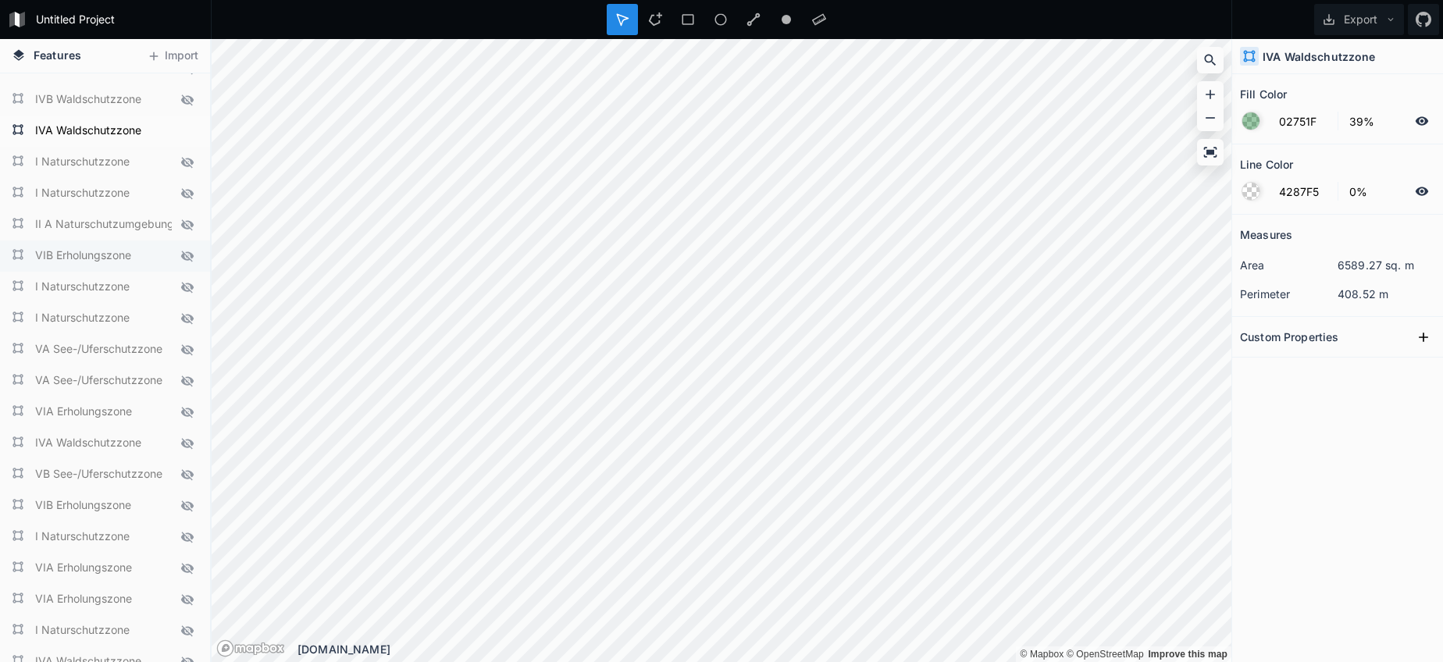
scroll to position [1094, 0]
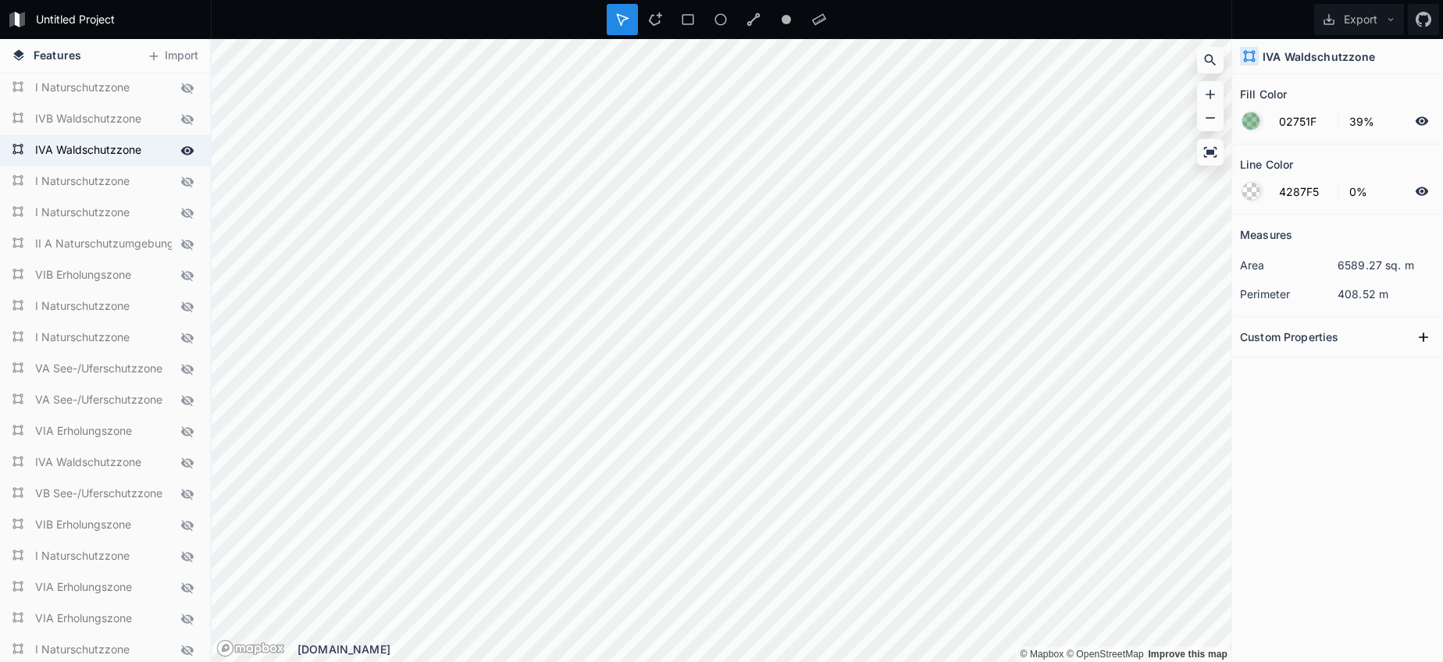
click at [187, 154] on icon at bounding box center [187, 150] width 13 height 9
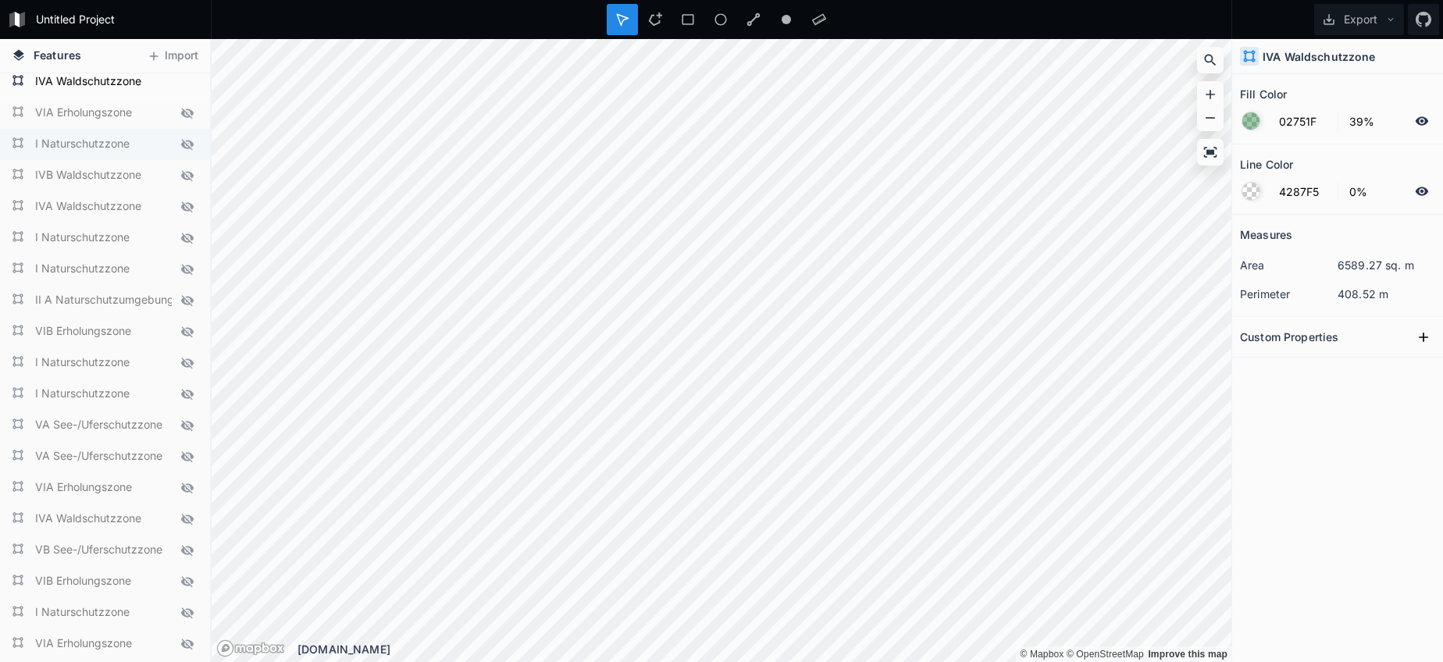
scroll to position [1033, 0]
click at [190, 177] on icon at bounding box center [187, 180] width 12 height 11
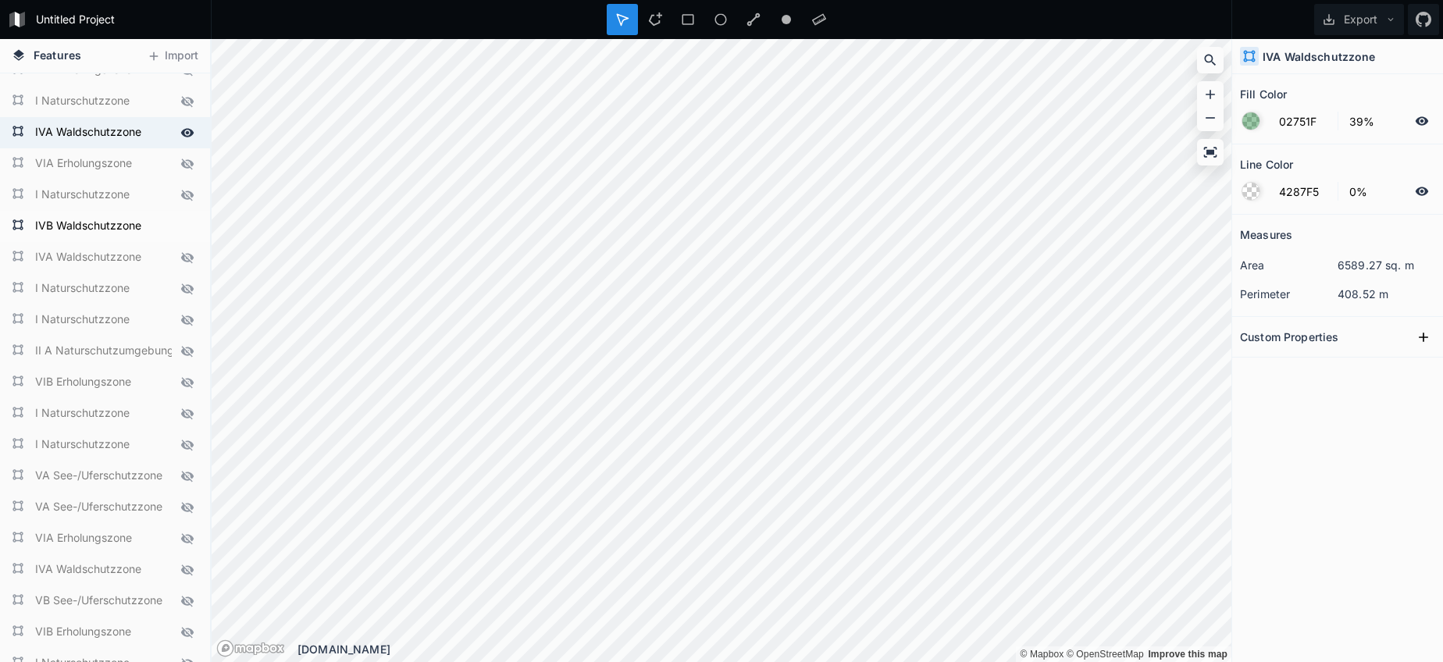
click at [181, 138] on icon at bounding box center [187, 133] width 14 height 14
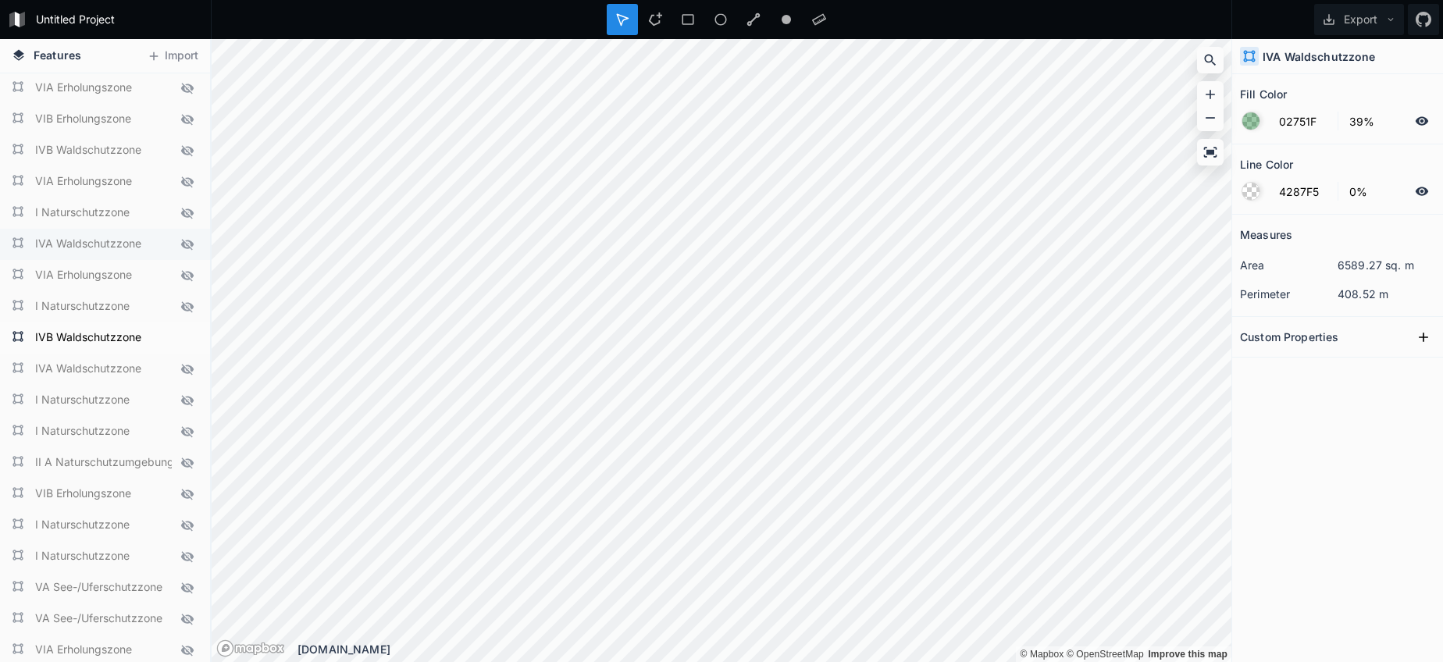
scroll to position [854, 0]
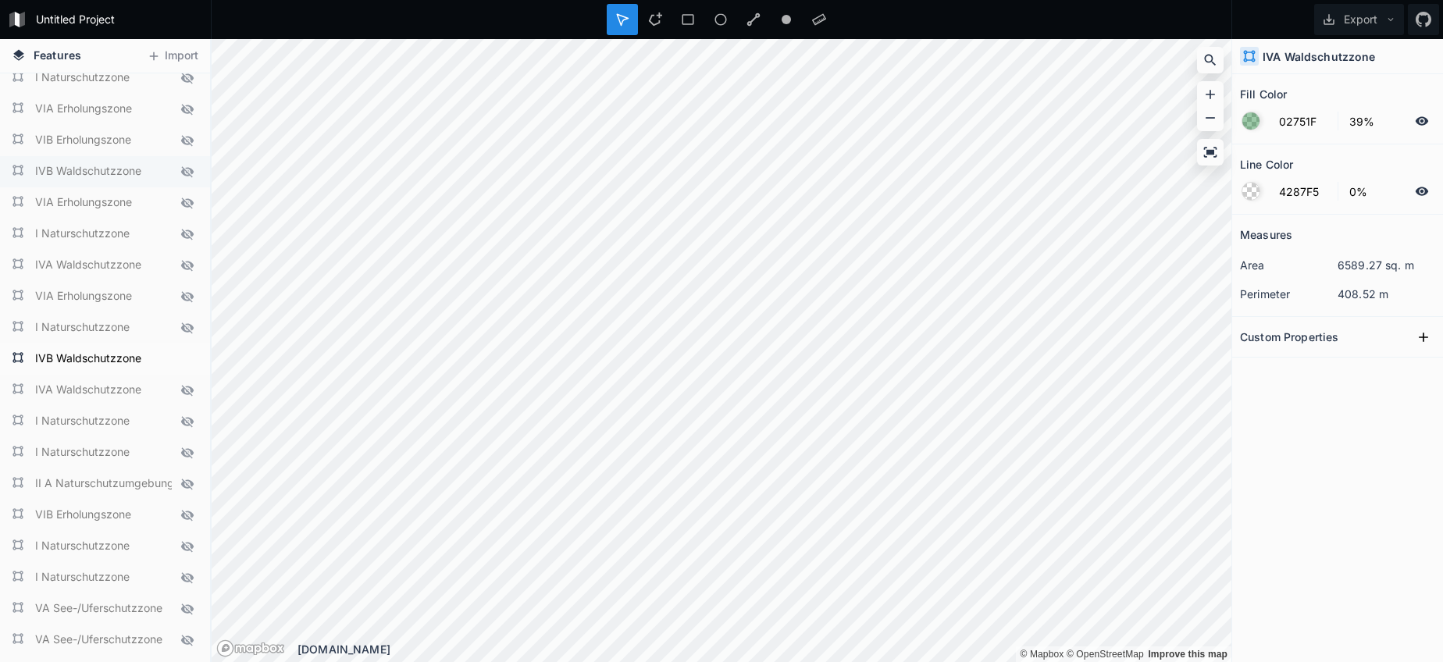
click at [184, 173] on icon at bounding box center [187, 171] width 12 height 11
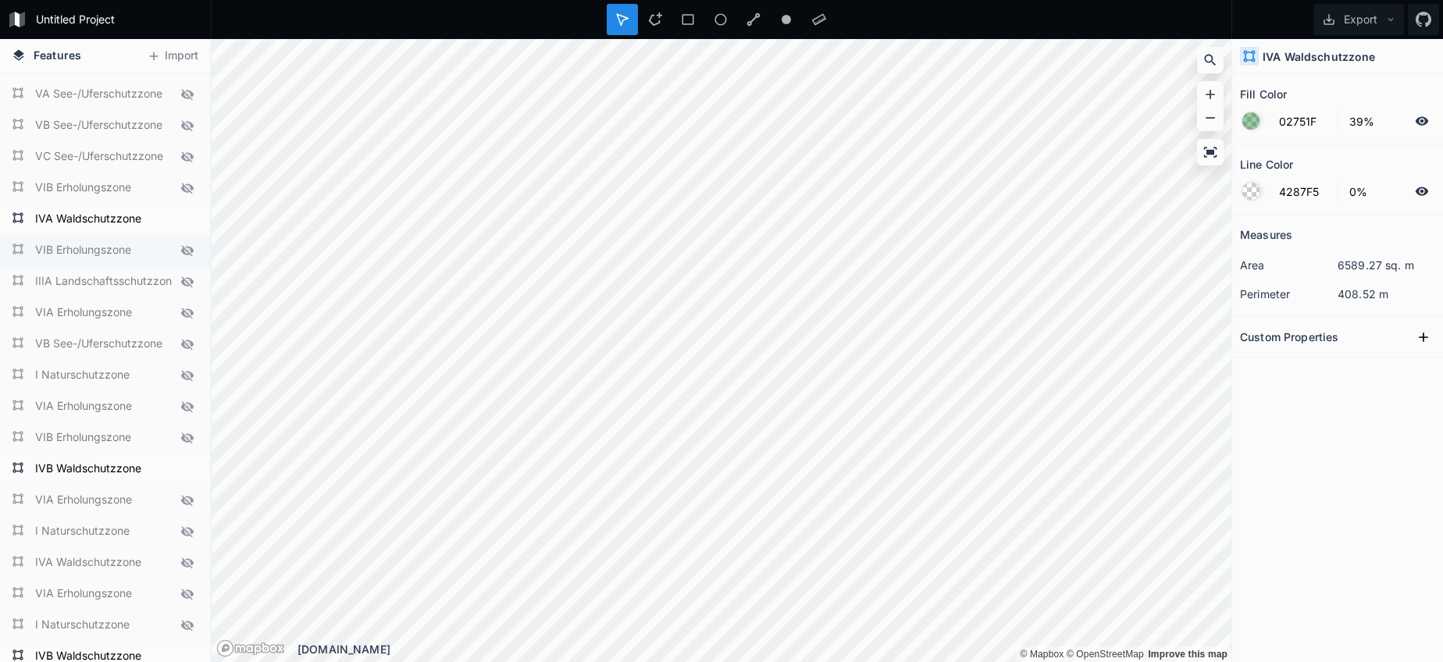
scroll to position [547, 0]
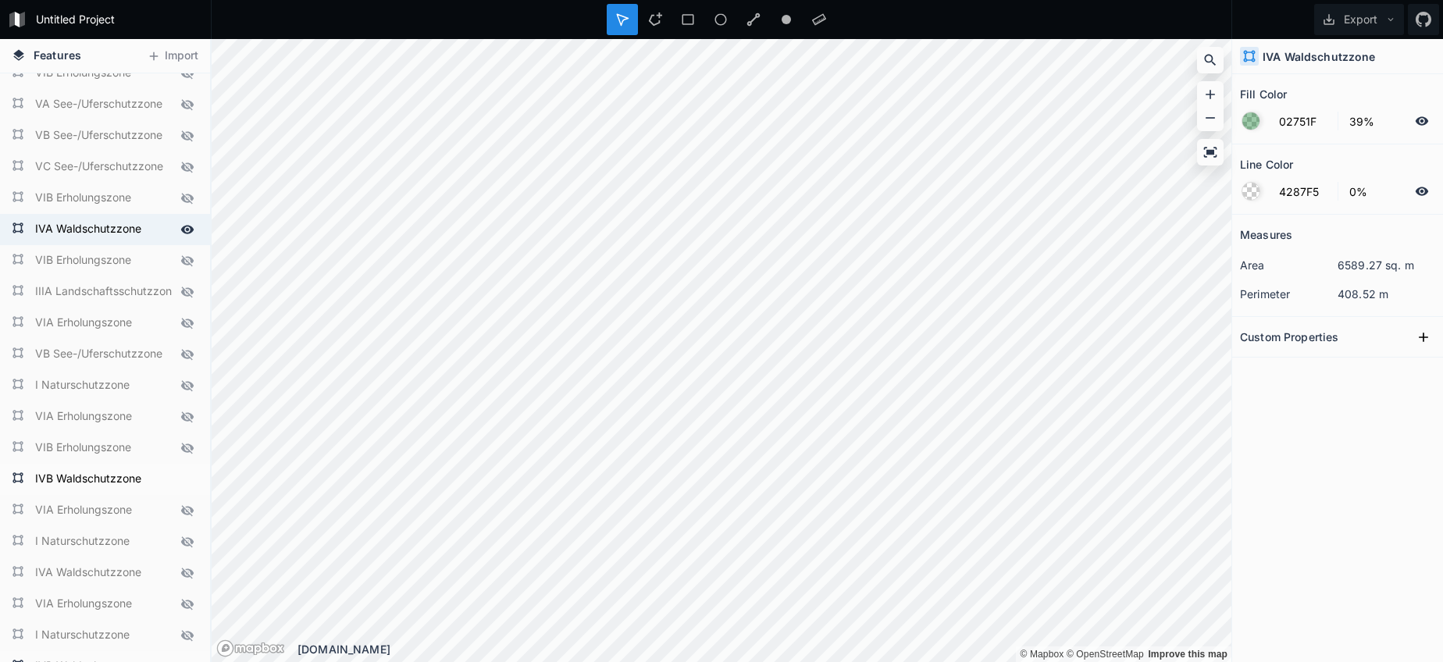
click at [177, 226] on div at bounding box center [187, 230] width 22 height 22
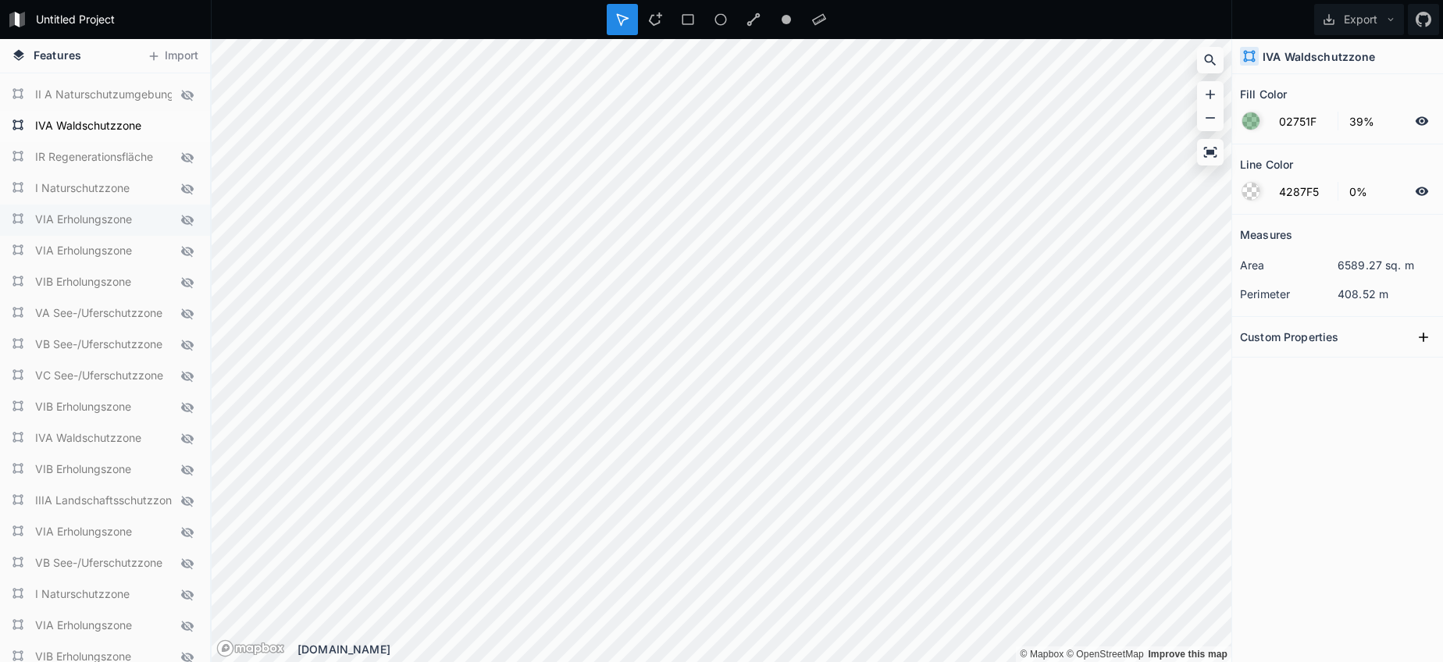
scroll to position [326, 0]
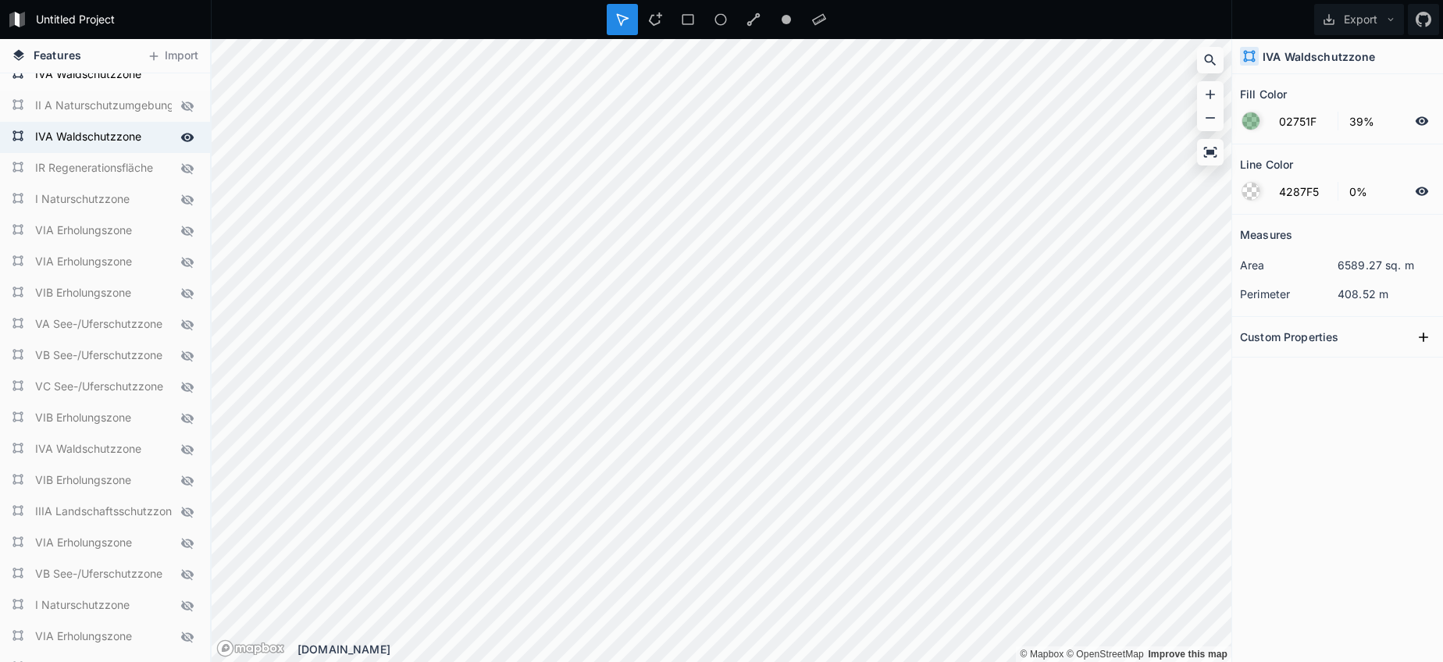
click at [186, 141] on icon at bounding box center [187, 137] width 13 height 9
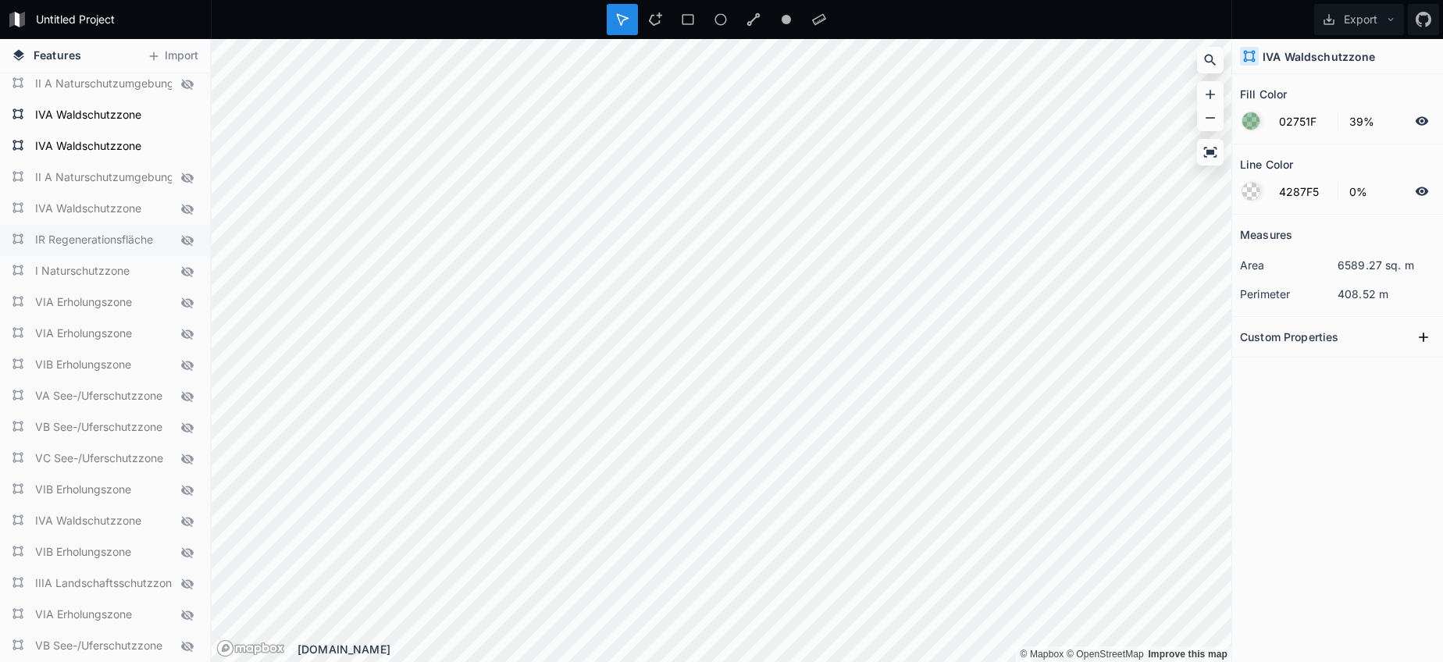
scroll to position [251, 0]
click at [190, 148] on icon at bounding box center [187, 150] width 14 height 14
click at [184, 123] on icon at bounding box center [187, 119] width 14 height 14
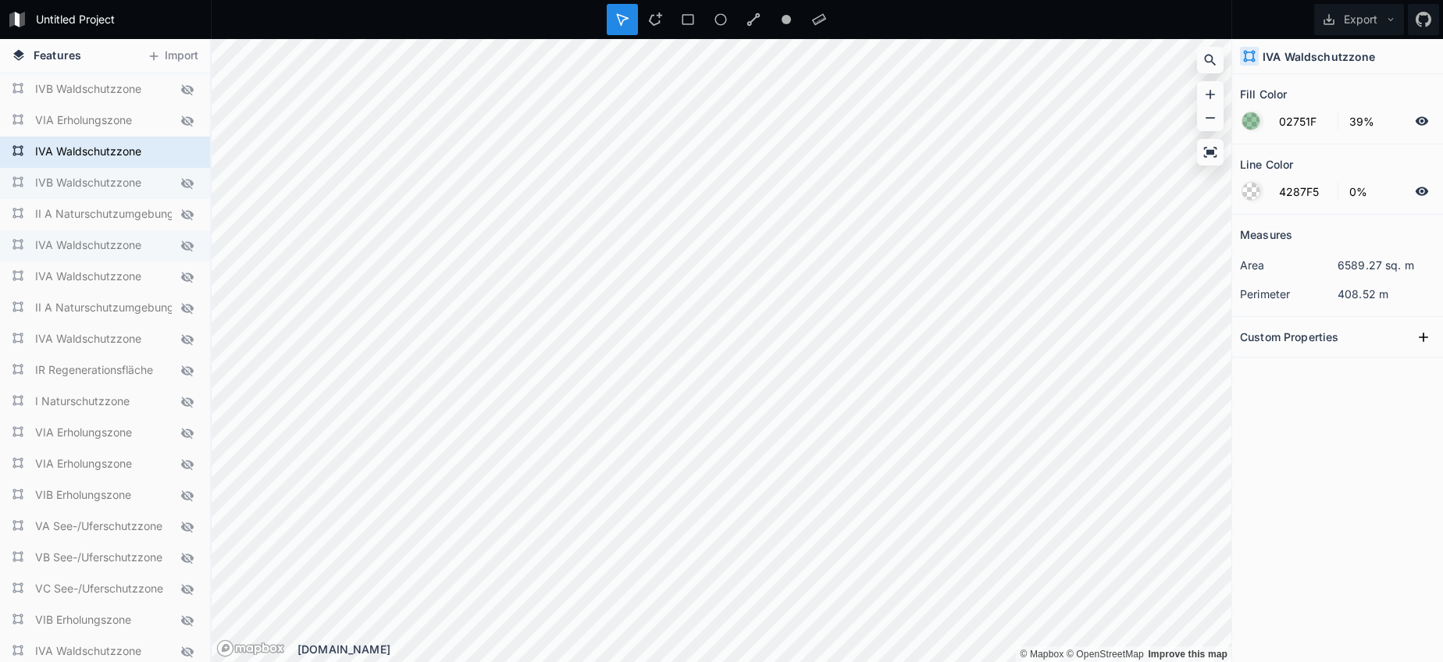
scroll to position [116, 0]
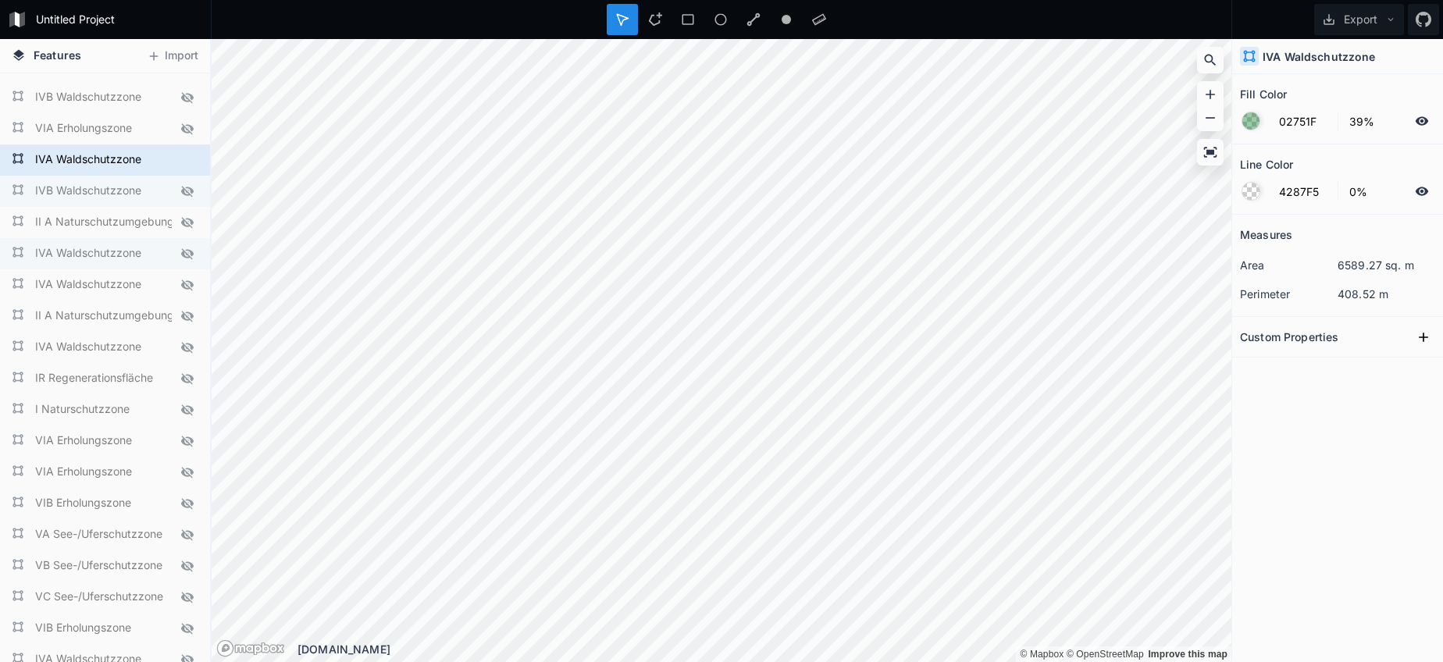
click at [187, 192] on icon at bounding box center [187, 191] width 12 height 11
click at [187, 161] on icon at bounding box center [187, 159] width 13 height 9
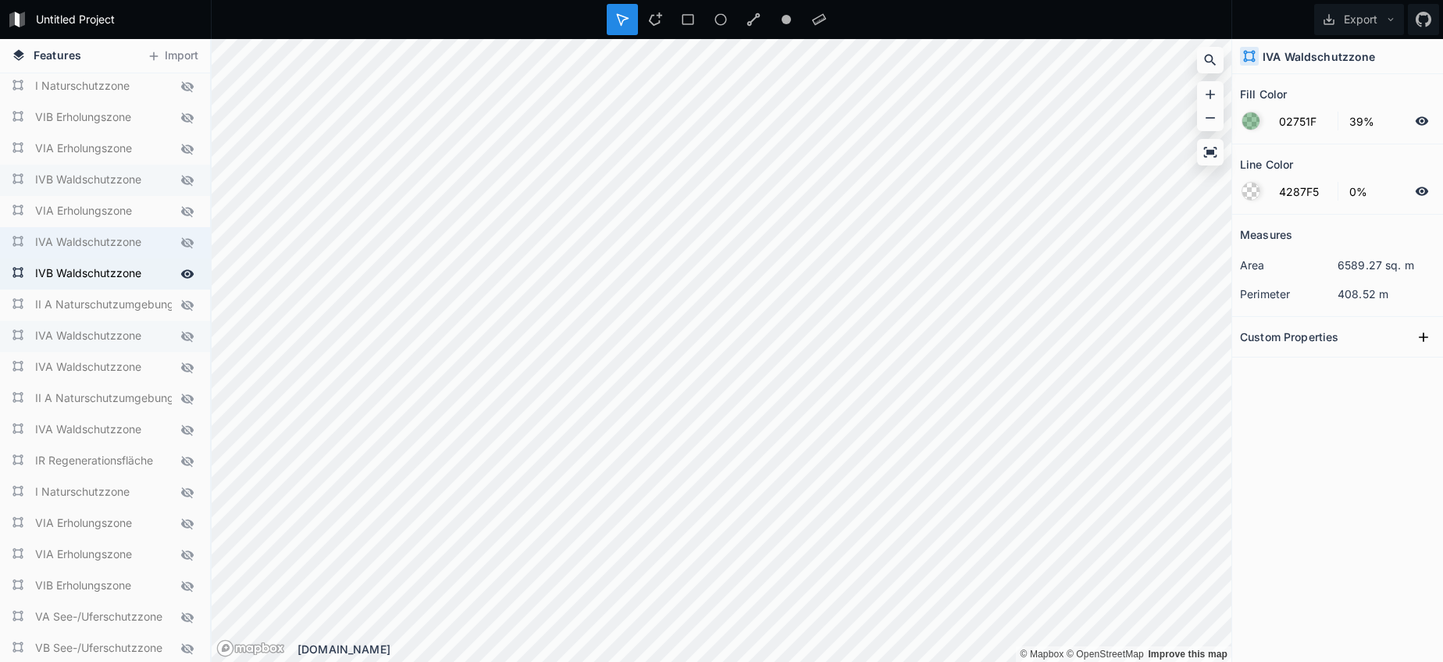
scroll to position [34, 0]
click at [183, 178] on icon at bounding box center [187, 180] width 12 height 11
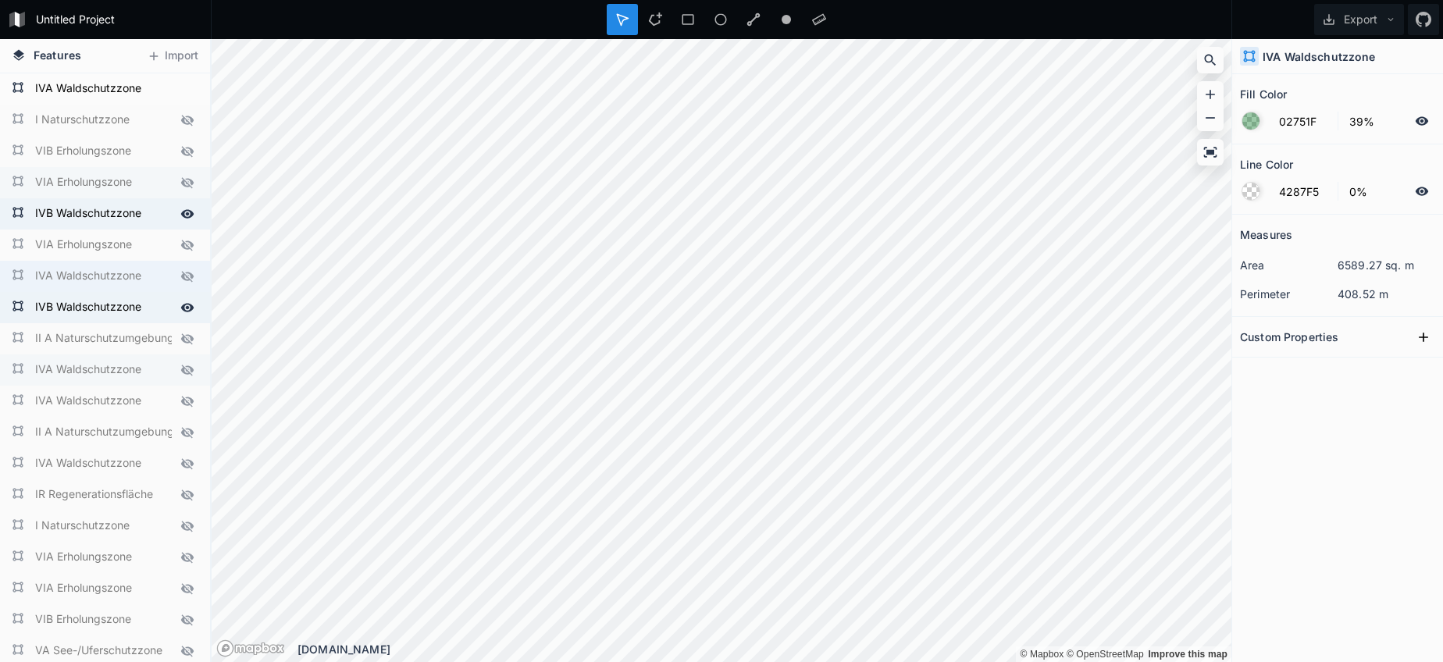
scroll to position [0, 0]
click at [190, 93] on icon at bounding box center [187, 89] width 14 height 14
click at [1330, 18] on icon at bounding box center [1329, 19] width 14 height 14
click at [1326, 91] on div "Export as .geojson" at bounding box center [1356, 89] width 156 height 32
drag, startPoint x: 191, startPoint y: 209, endPoint x: 194, endPoint y: 288, distance: 78.9
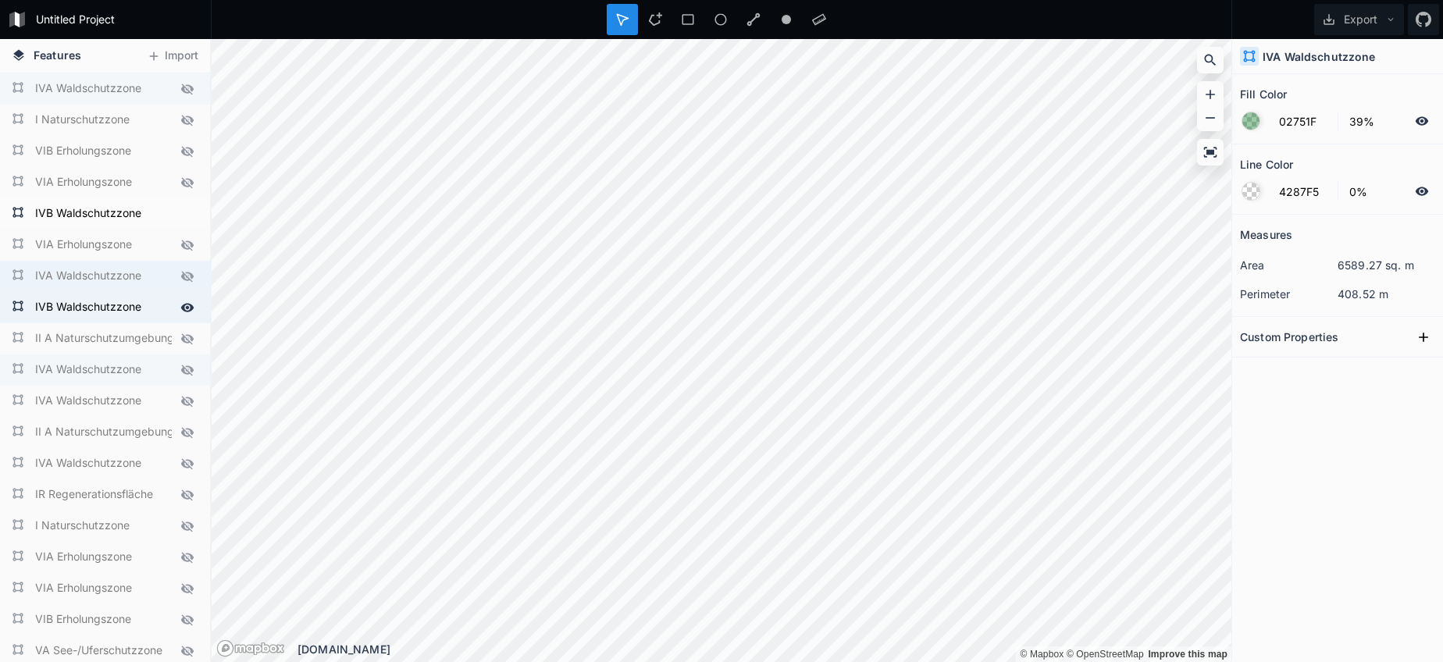
click at [0, 0] on icon at bounding box center [0, 0] width 0 height 0
click at [190, 312] on icon at bounding box center [187, 308] width 14 height 14
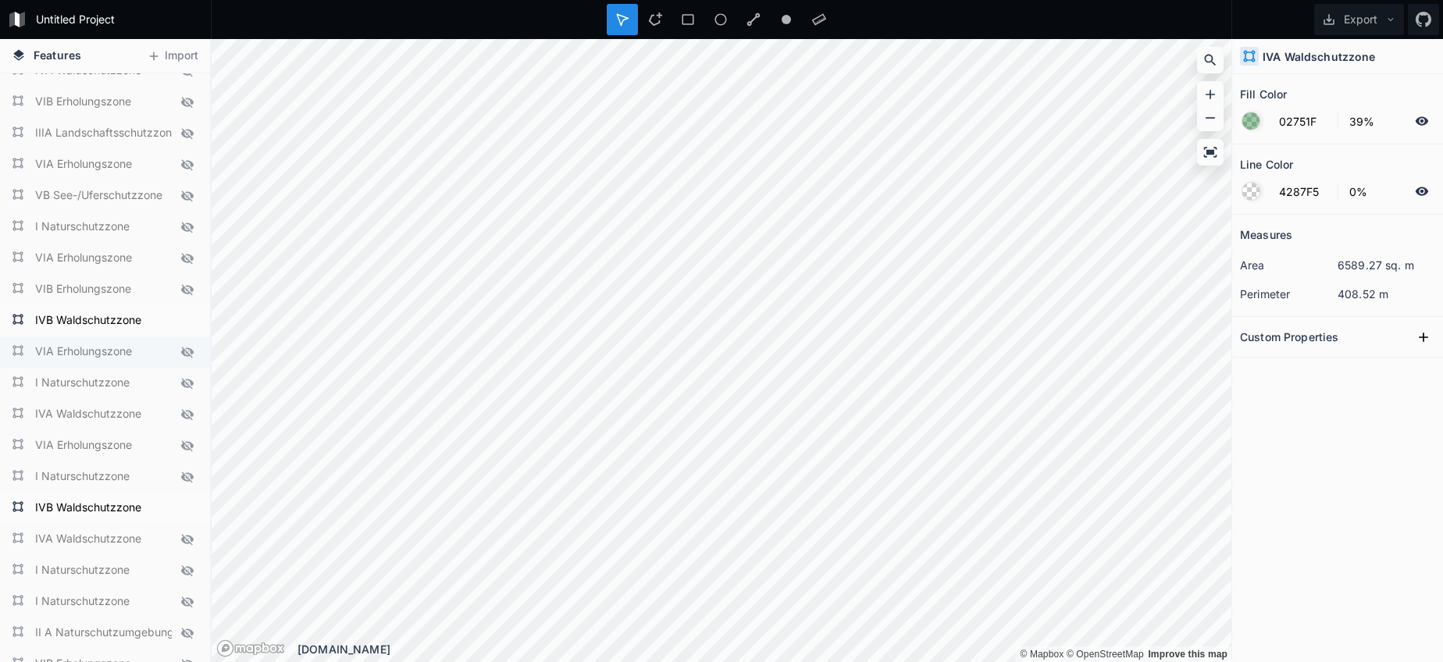
scroll to position [734, 0]
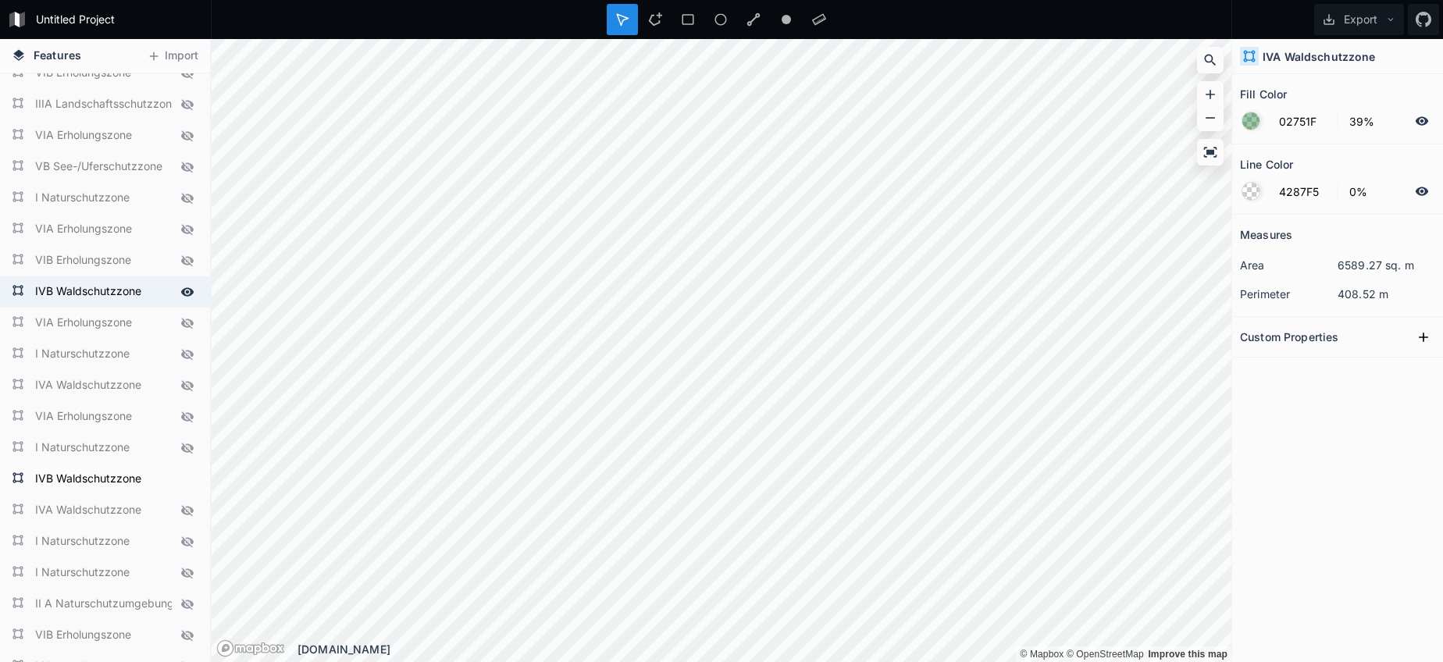
click at [187, 296] on icon at bounding box center [187, 291] width 13 height 9
click at [189, 486] on icon at bounding box center [187, 479] width 14 height 14
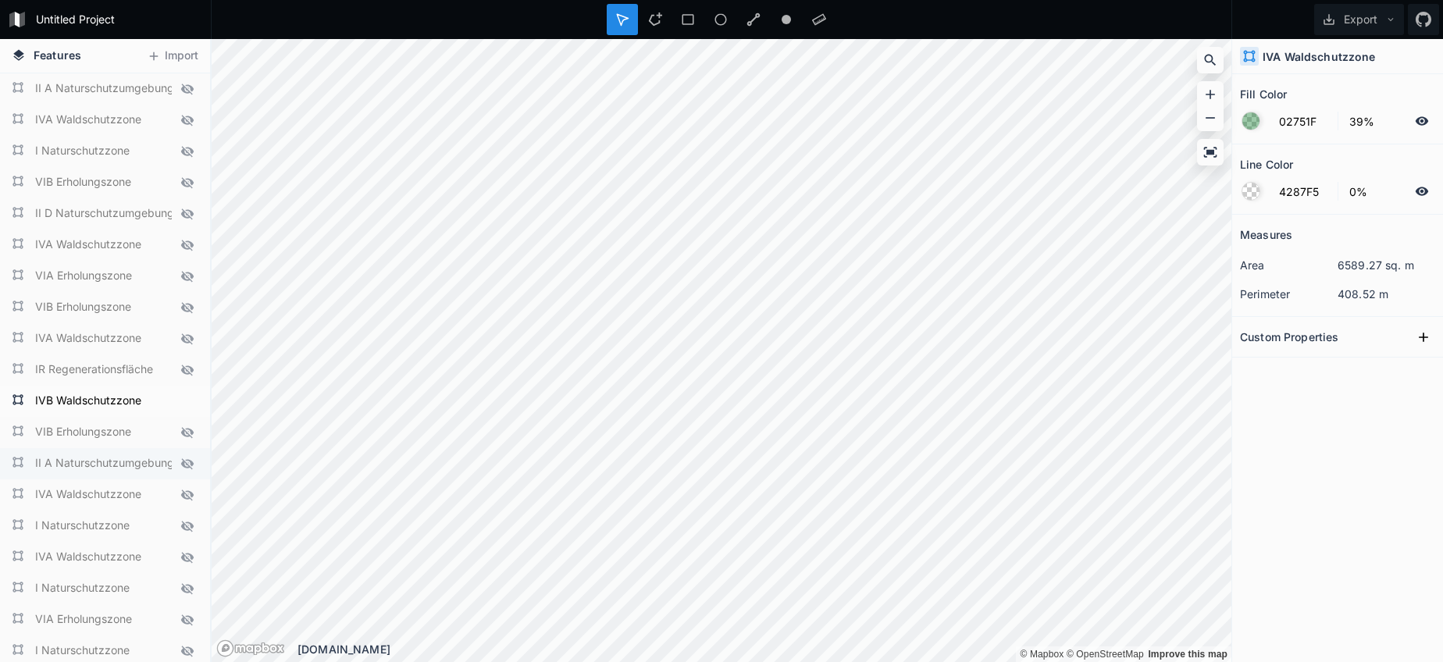
scroll to position [1988, 0]
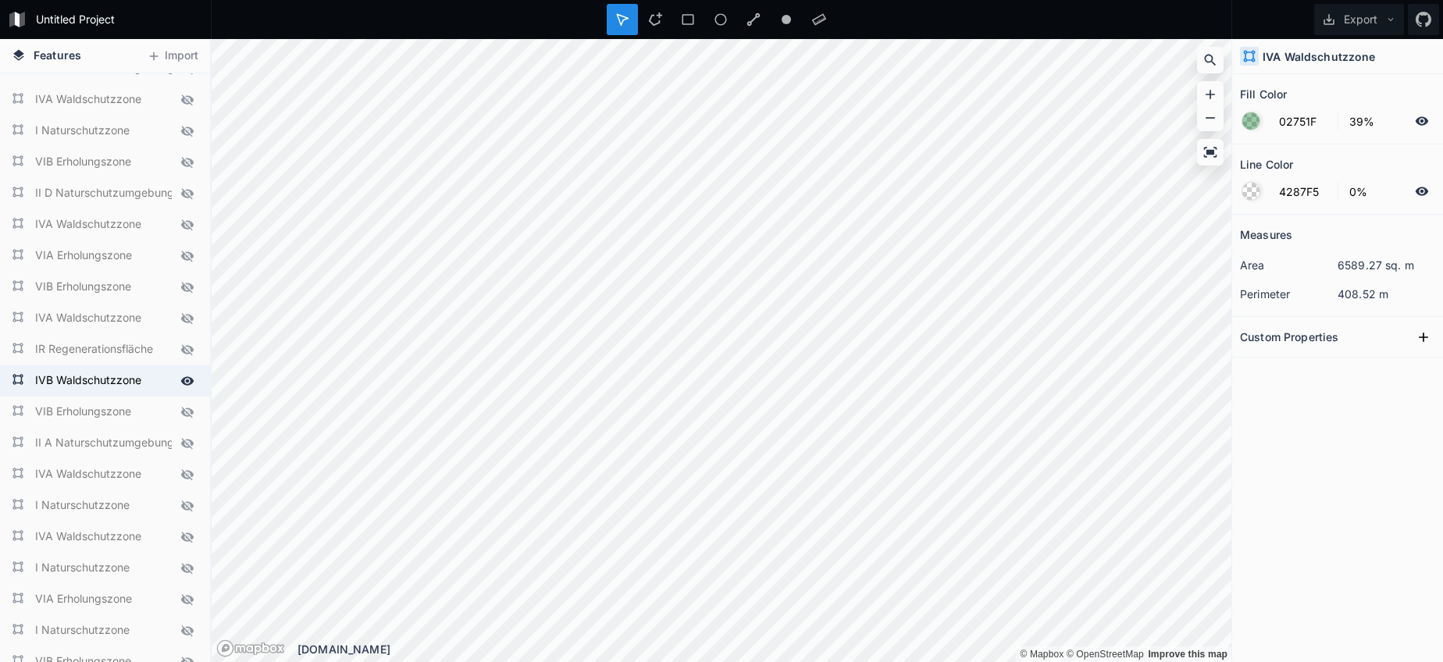
click at [183, 380] on icon at bounding box center [187, 380] width 13 height 9
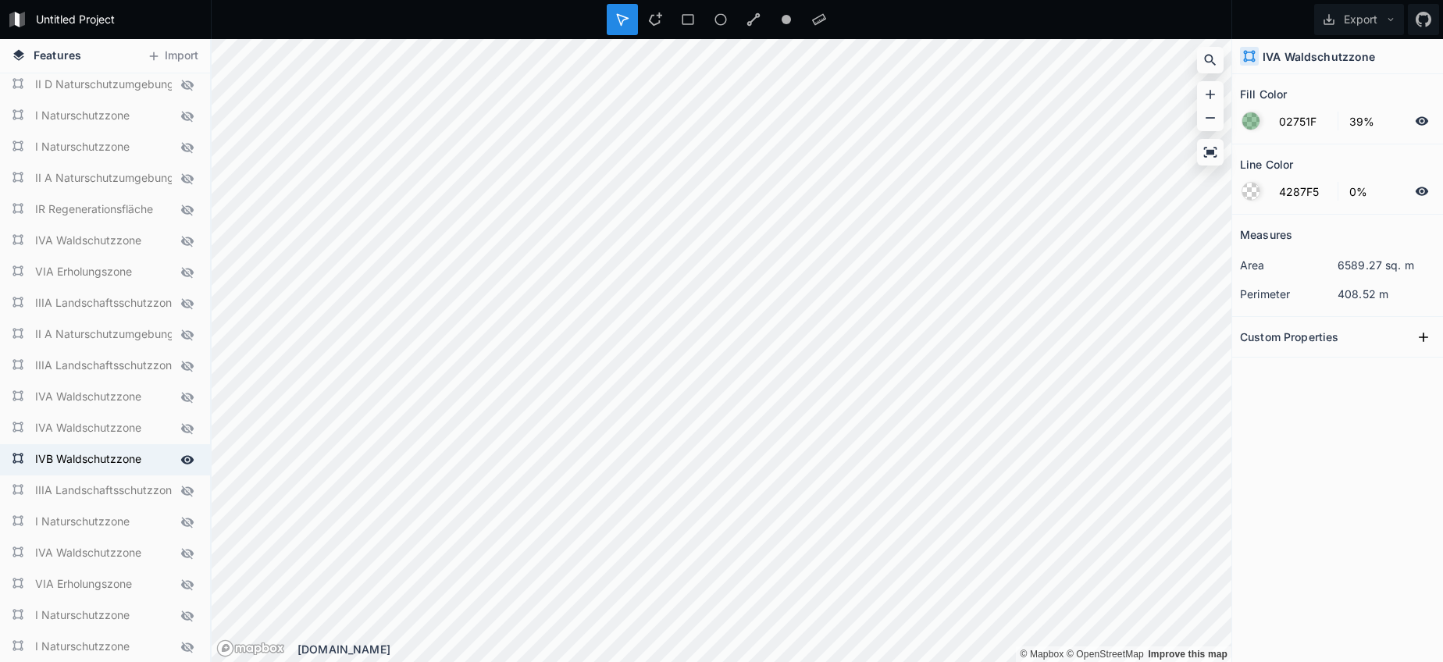
click at [176, 462] on div at bounding box center [187, 460] width 22 height 22
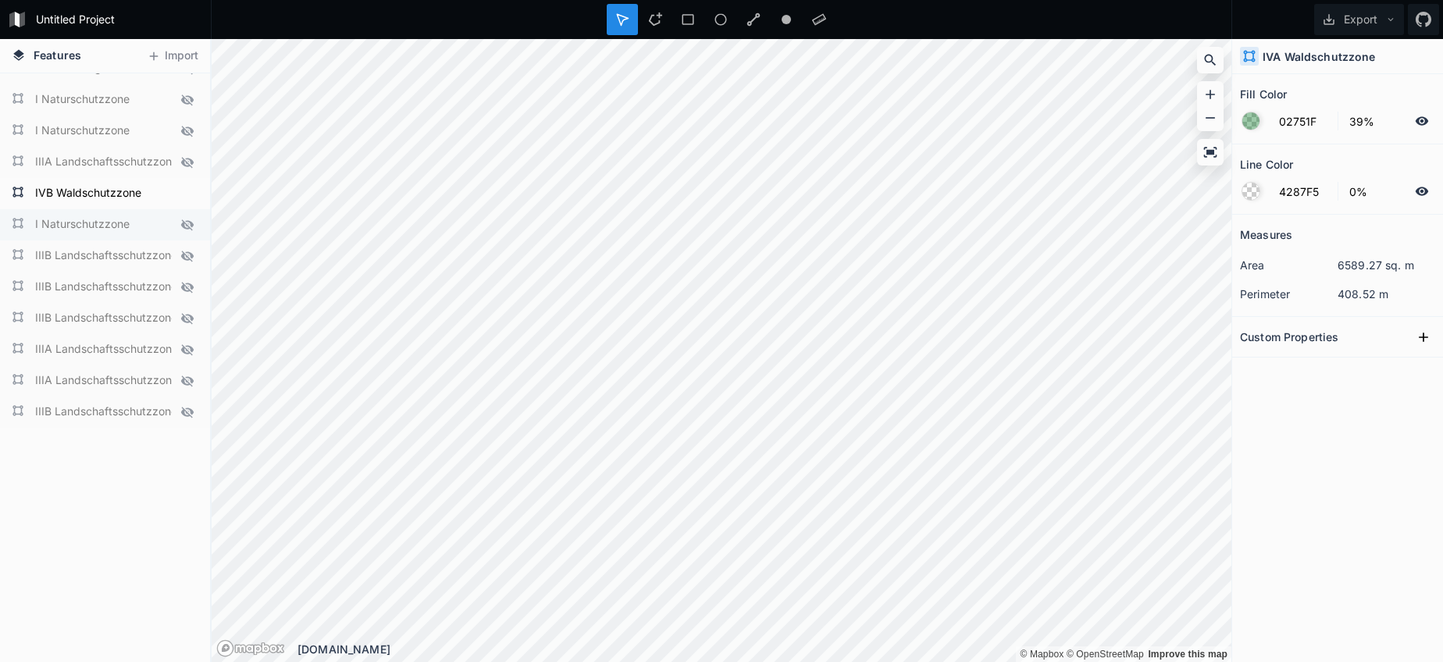
scroll to position [3206, 0]
click at [184, 190] on icon at bounding box center [187, 193] width 13 height 9
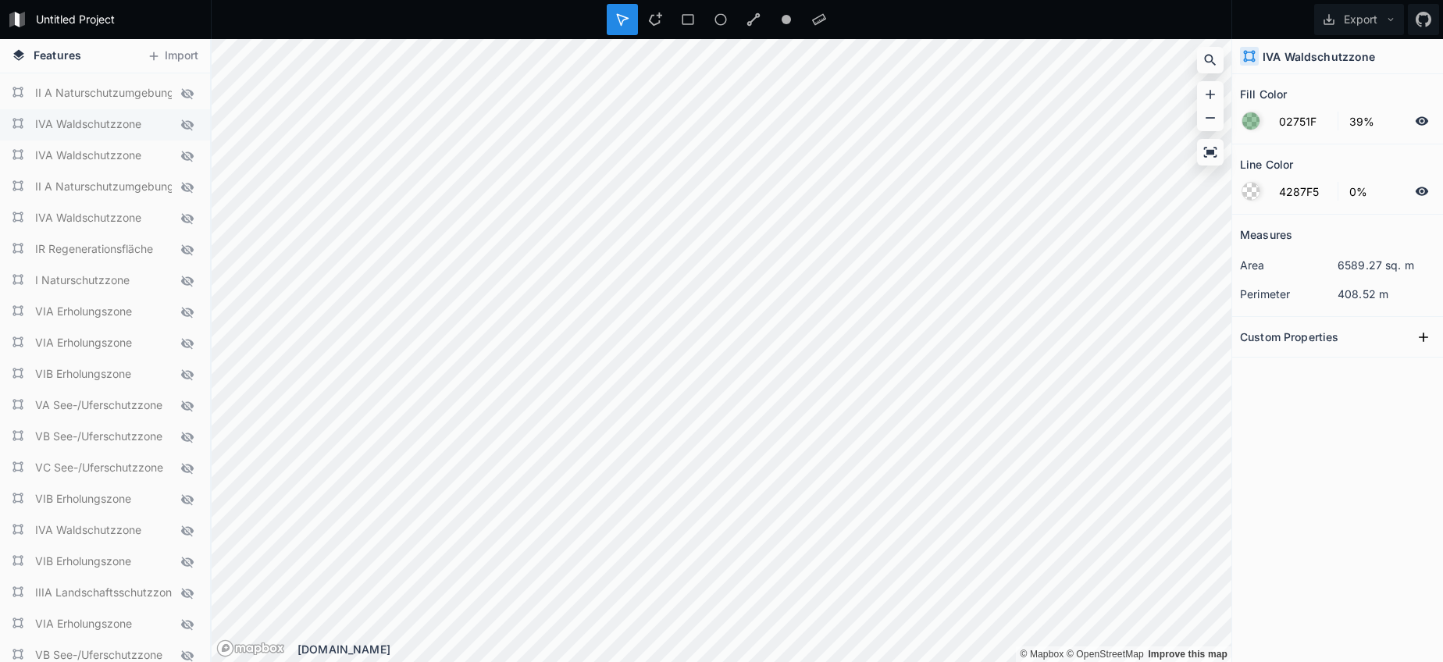
scroll to position [254, 0]
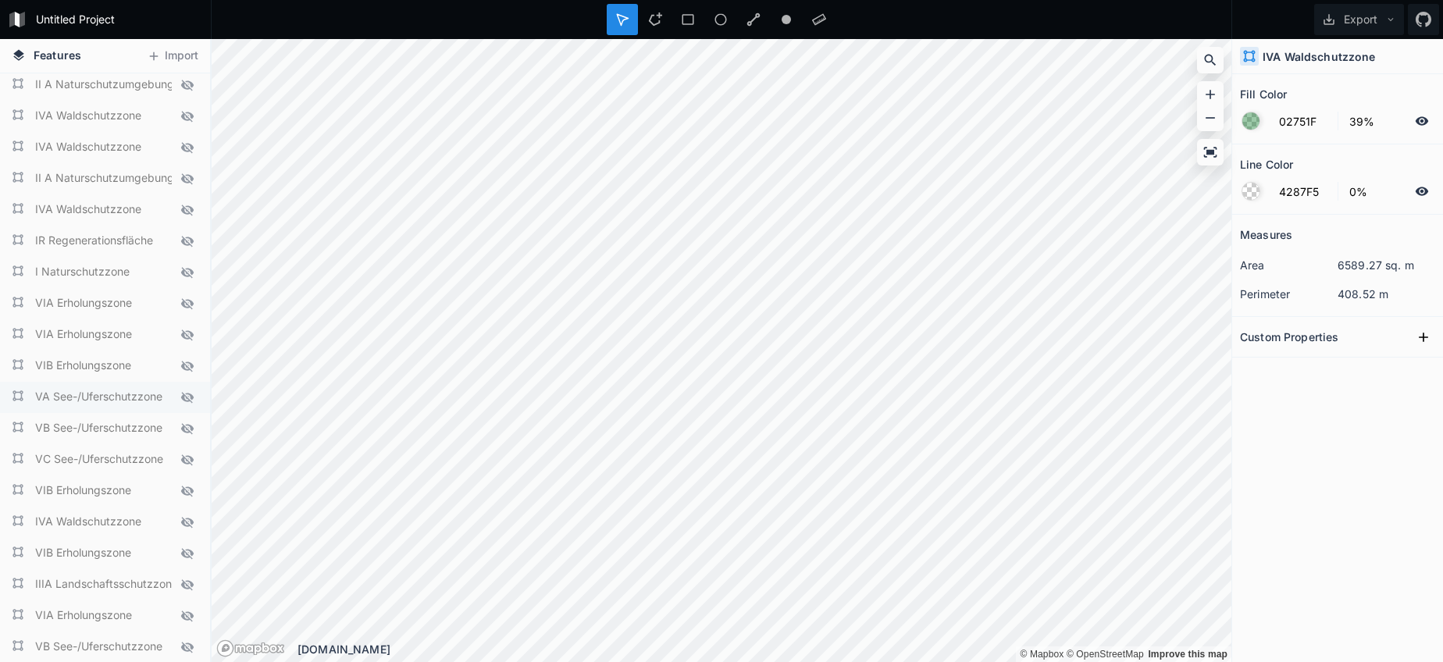
click at [183, 393] on icon at bounding box center [187, 397] width 14 height 14
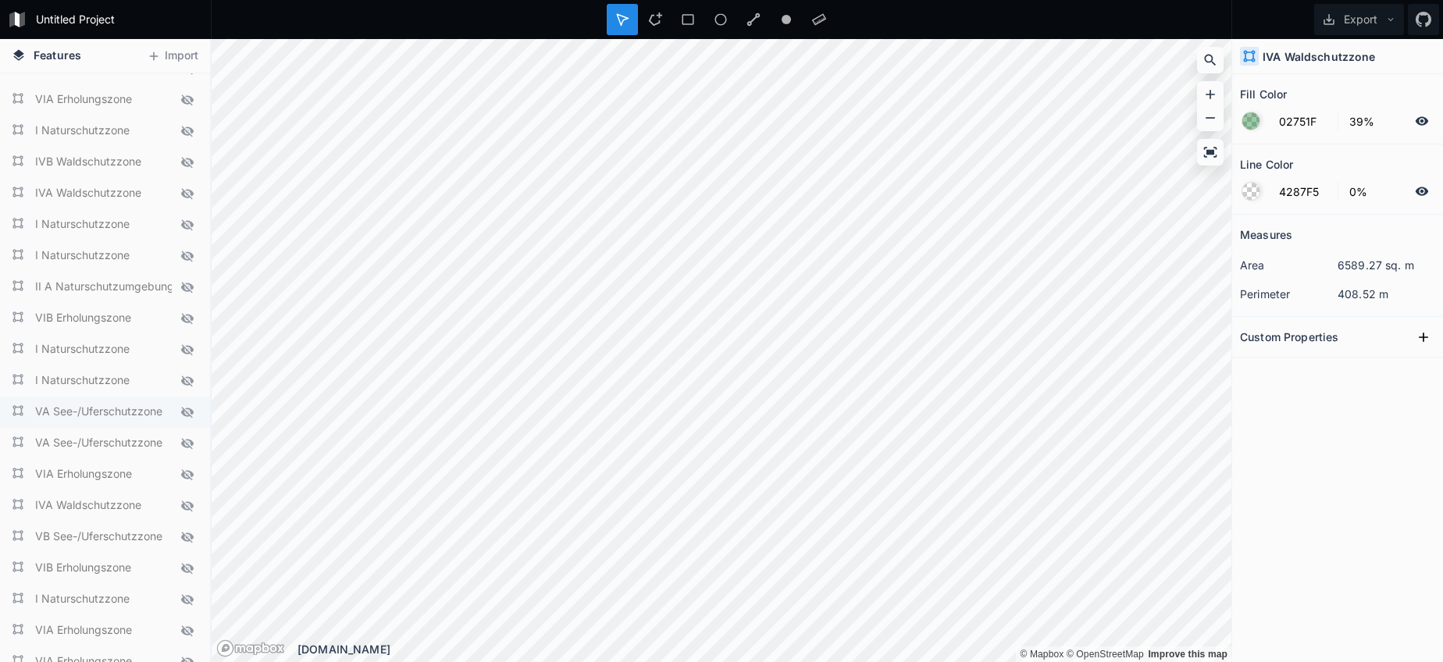
scroll to position [1053, 0]
click at [187, 410] on icon at bounding box center [187, 409] width 12 height 11
click at [188, 436] on icon at bounding box center [187, 441] width 14 height 14
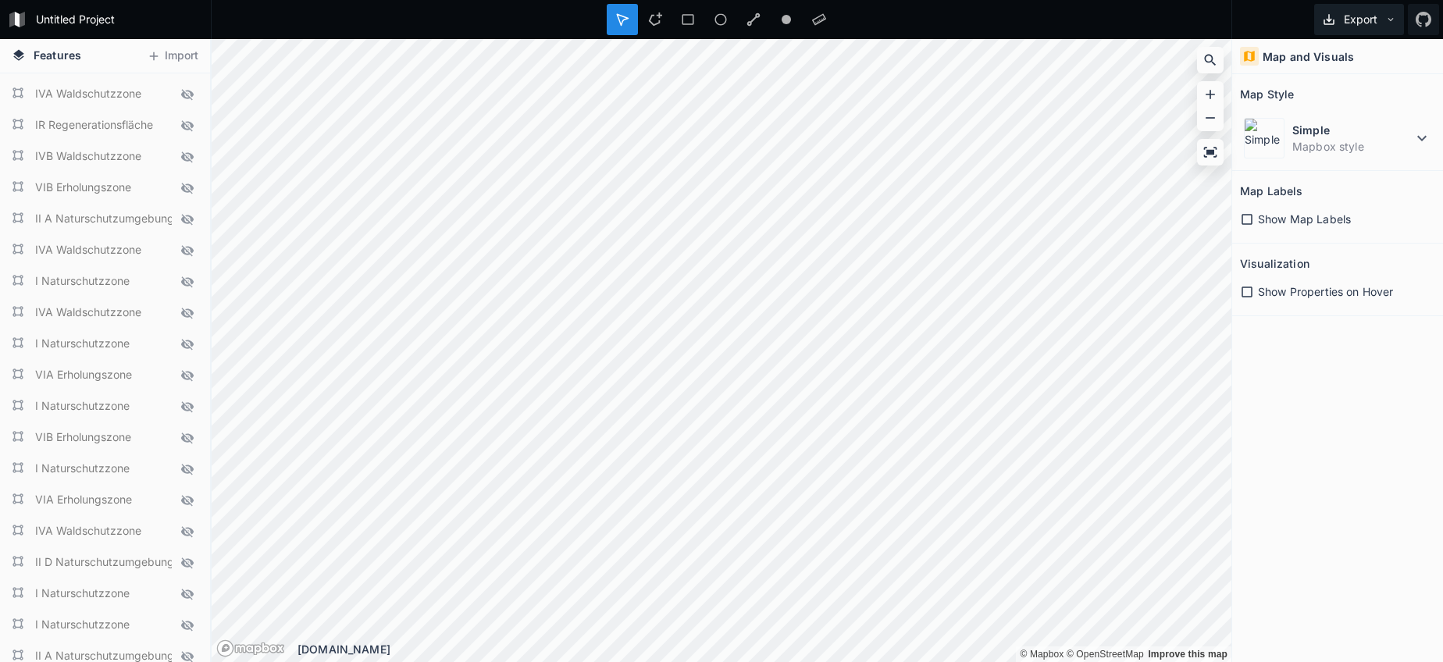
click at [1380, 28] on button "Export" at bounding box center [1359, 19] width 90 height 31
click at [1363, 84] on div "Export as .geojson" at bounding box center [1356, 89] width 156 height 32
click at [187, 465] on icon at bounding box center [187, 462] width 13 height 9
click at [188, 498] on icon at bounding box center [187, 494] width 12 height 11
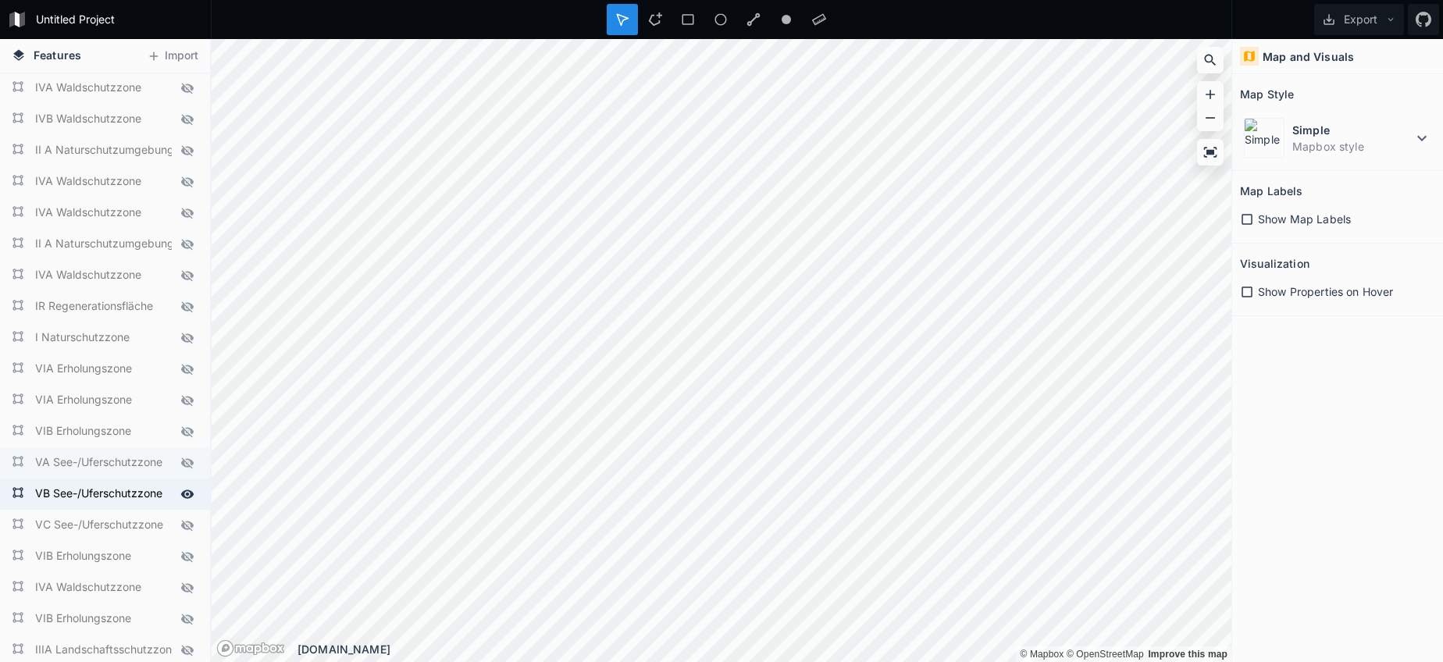
click at [188, 498] on icon at bounding box center [187, 494] width 13 height 9
click at [188, 498] on icon at bounding box center [187, 494] width 12 height 11
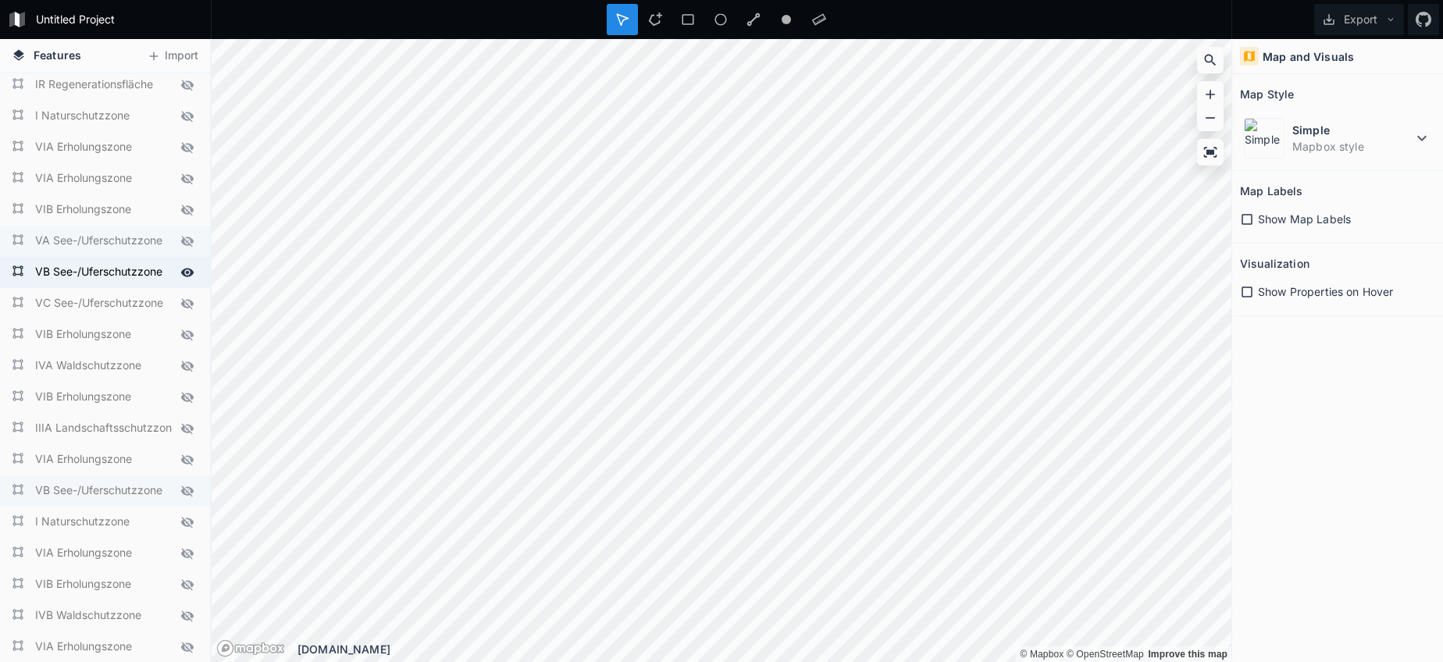
scroll to position [415, 0]
click at [190, 491] on icon at bounding box center [187, 486] width 14 height 14
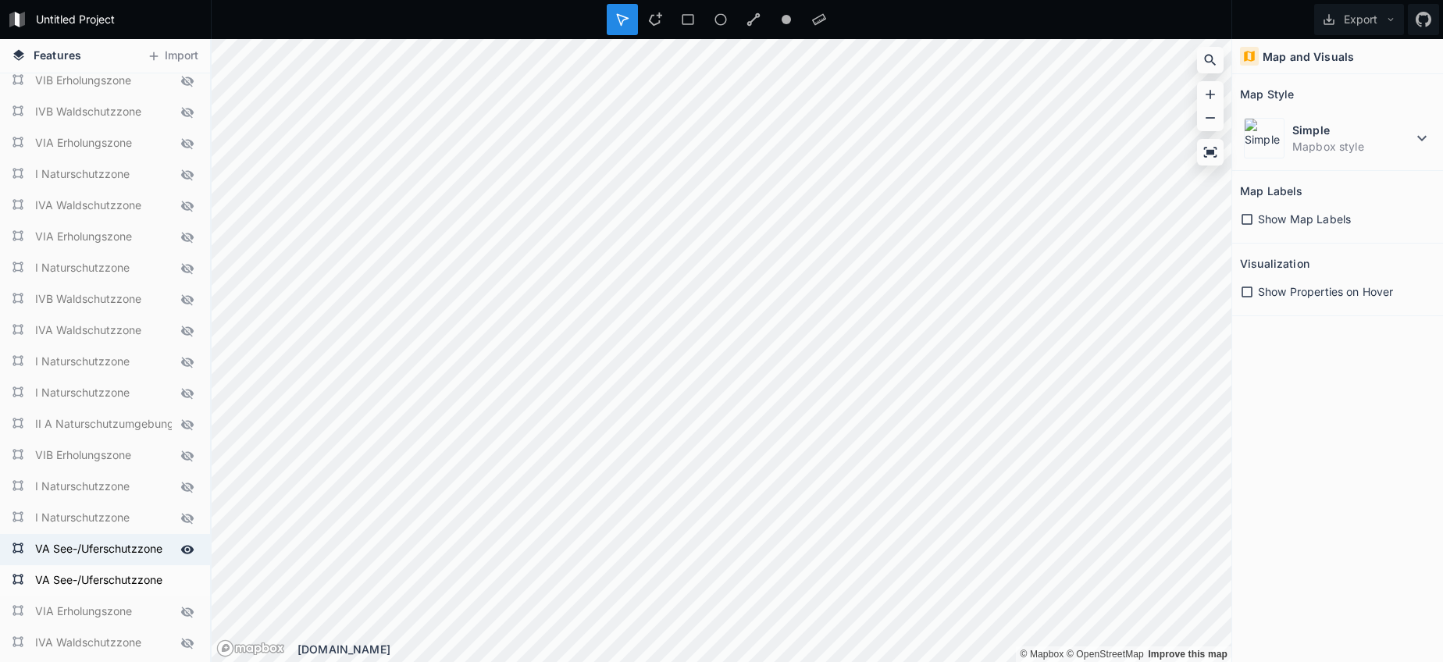
click at [193, 553] on icon at bounding box center [187, 550] width 14 height 14
click at [190, 579] on icon at bounding box center [187, 580] width 13 height 9
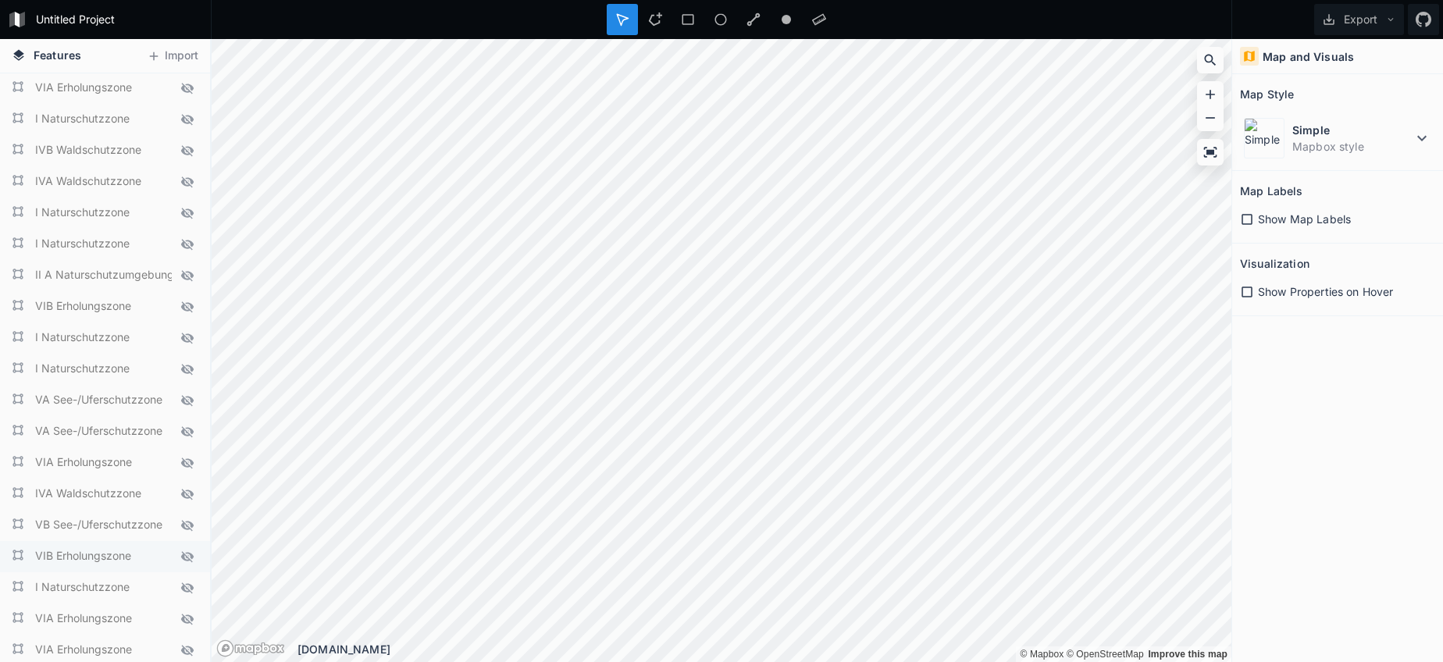
scroll to position [1069, 0]
click at [190, 518] on icon at bounding box center [187, 519] width 14 height 14
click at [1352, 24] on button "Export" at bounding box center [1359, 19] width 90 height 31
click at [1353, 84] on div "Export as .geojson" at bounding box center [1356, 89] width 156 height 32
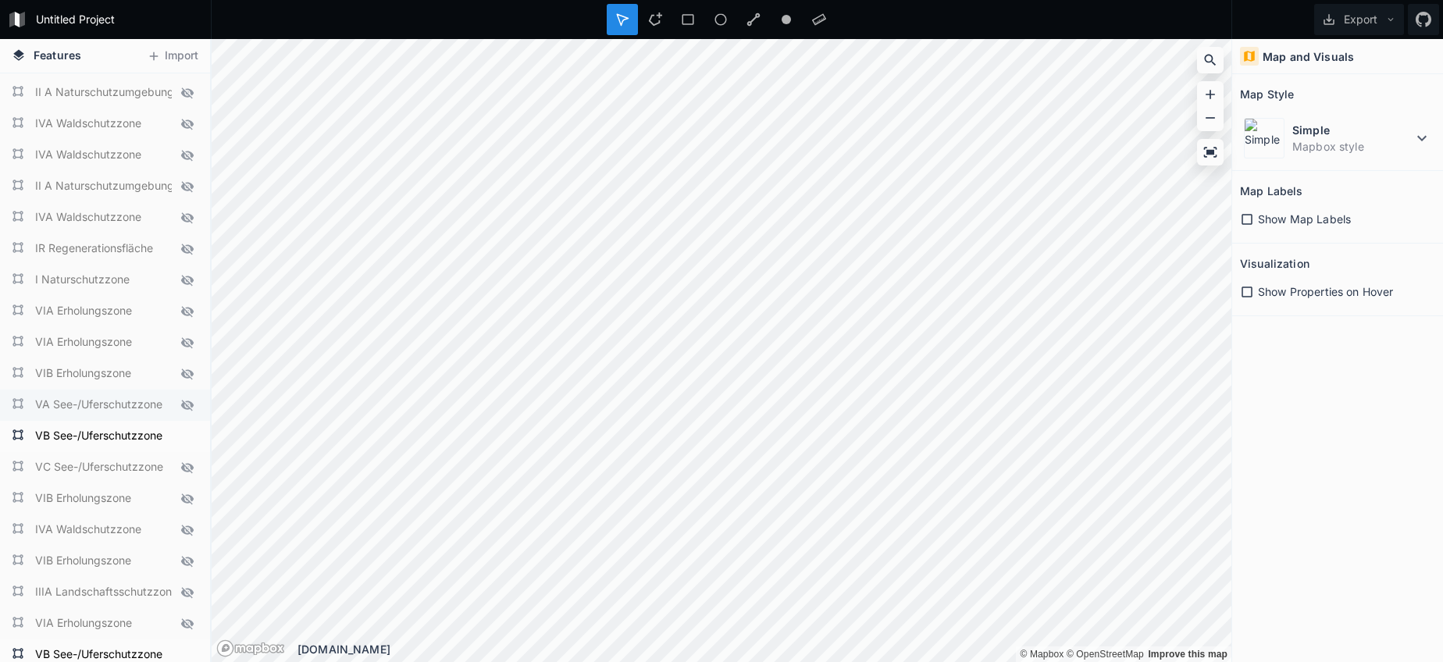
scroll to position [247, 0]
click at [187, 433] on icon at bounding box center [187, 435] width 13 height 9
click at [189, 467] on icon at bounding box center [187, 467] width 14 height 14
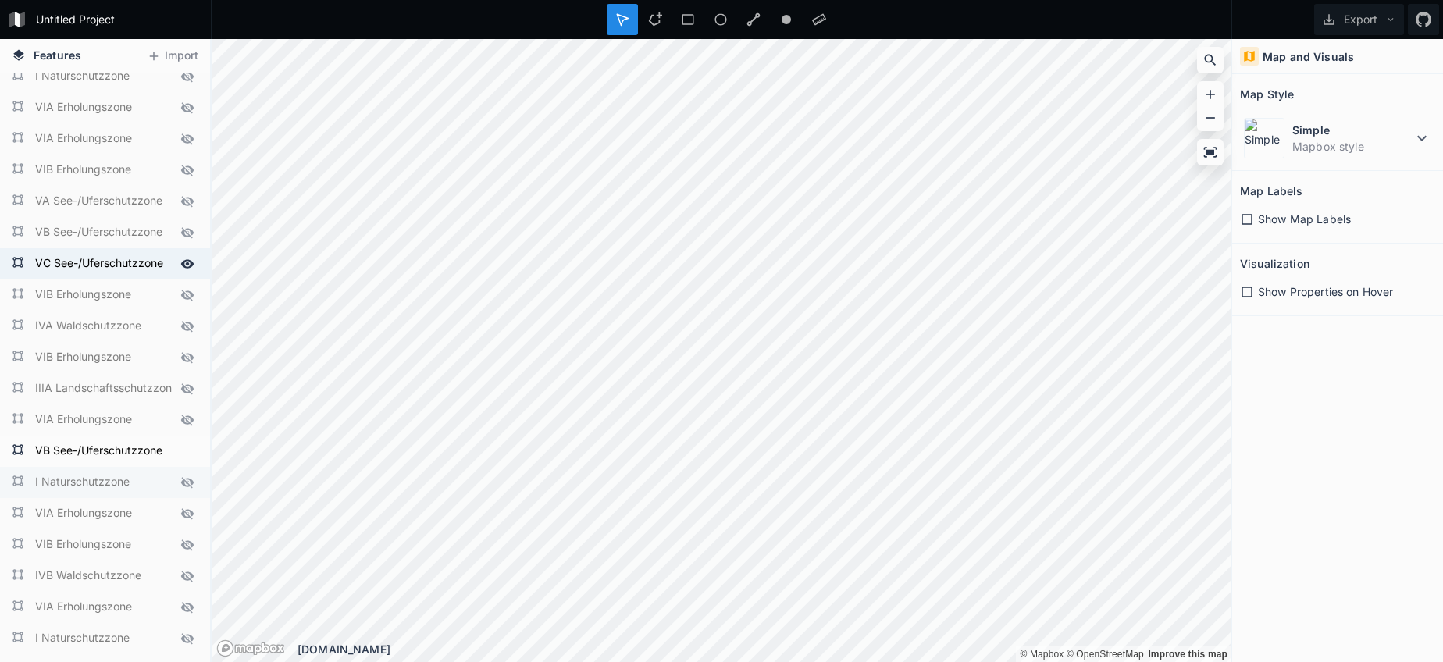
scroll to position [459, 0]
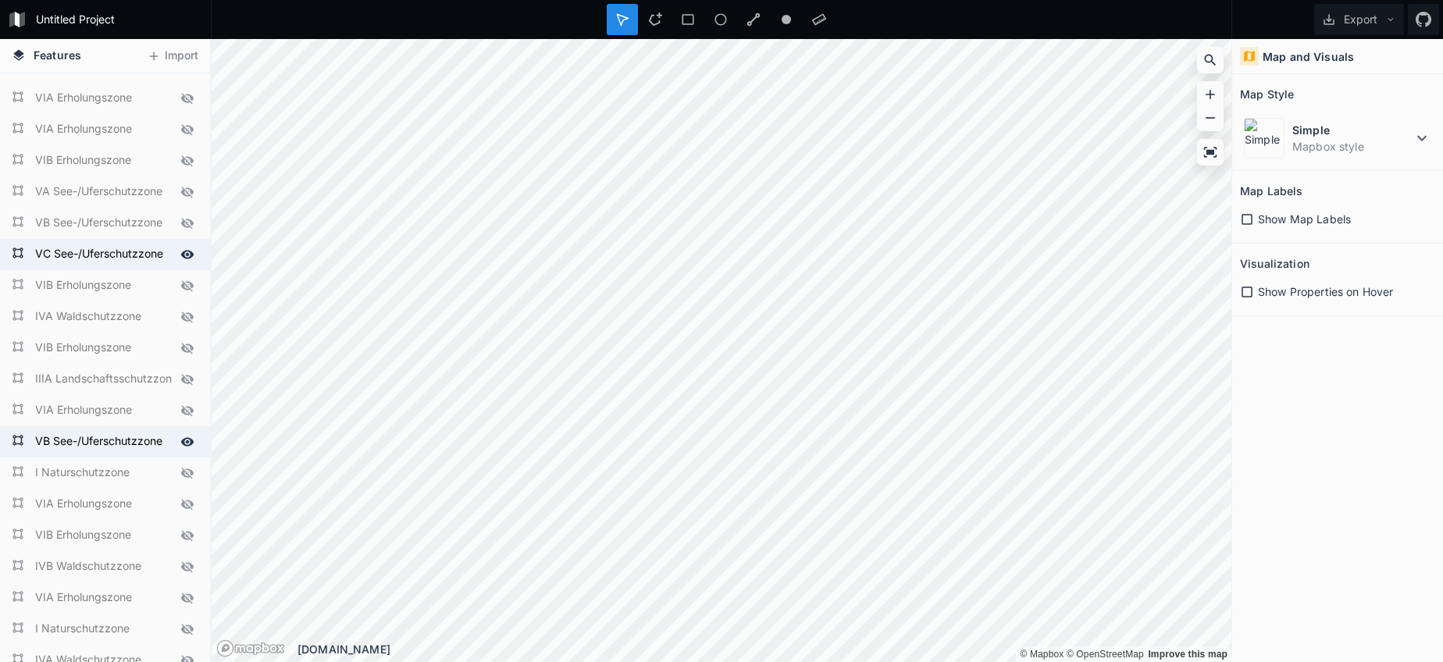
click at [188, 444] on icon at bounding box center [187, 442] width 14 height 14
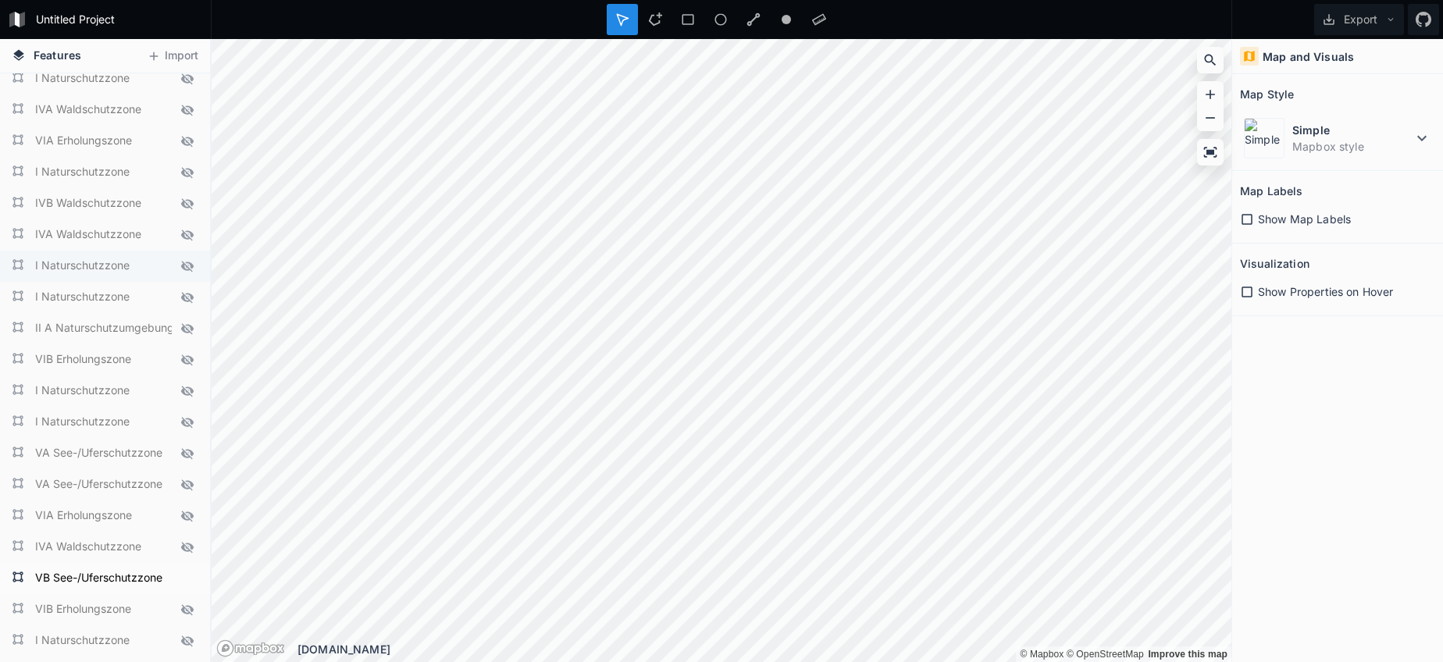
scroll to position [1127, 0]
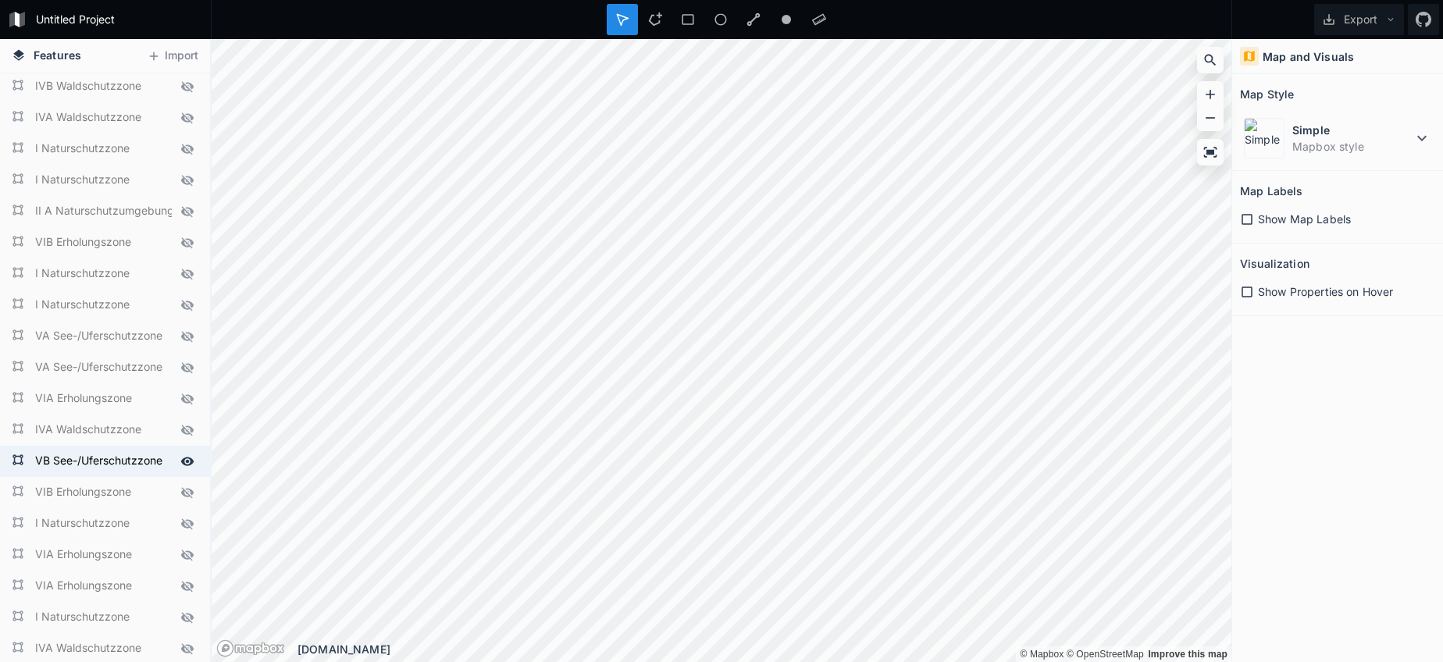
click at [187, 463] on icon at bounding box center [187, 461] width 13 height 9
click at [1347, 22] on button "Export" at bounding box center [1359, 19] width 90 height 31
click at [1336, 84] on div "Export as .geojson" at bounding box center [1356, 89] width 156 height 32
click at [1357, 23] on button "Export" at bounding box center [1359, 19] width 90 height 31
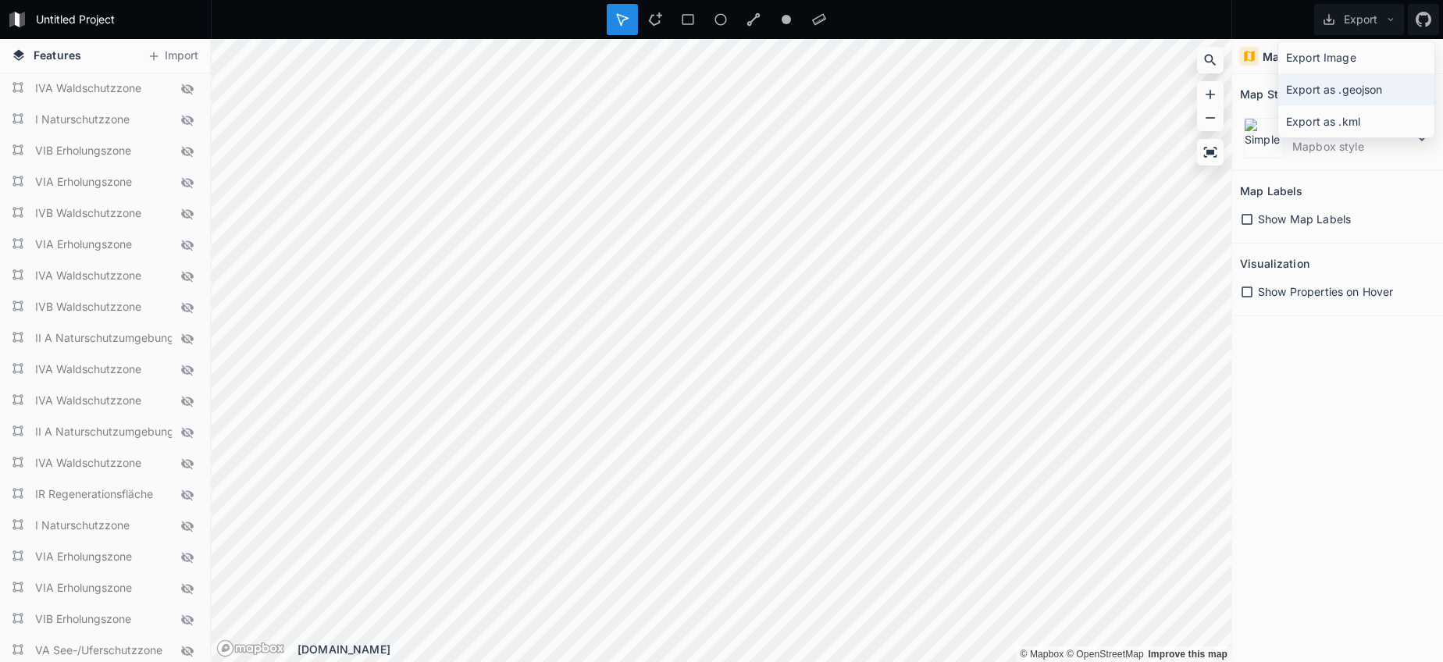
click at [1355, 95] on div "Export as .geojson" at bounding box center [1356, 89] width 156 height 32
click at [187, 180] on icon at bounding box center [187, 183] width 14 height 14
click at [191, 244] on icon at bounding box center [187, 245] width 12 height 11
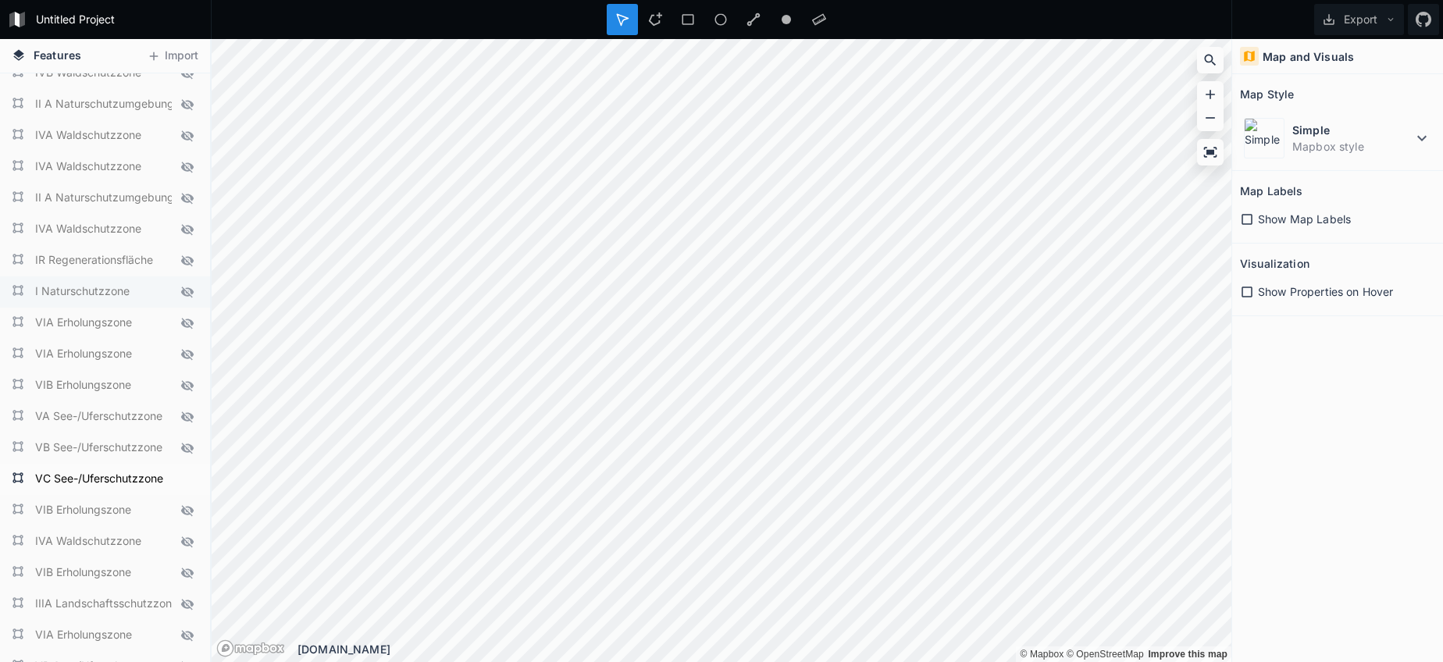
scroll to position [234, 0]
click at [188, 322] on icon at bounding box center [187, 323] width 14 height 14
click at [189, 353] on icon at bounding box center [187, 354] width 14 height 14
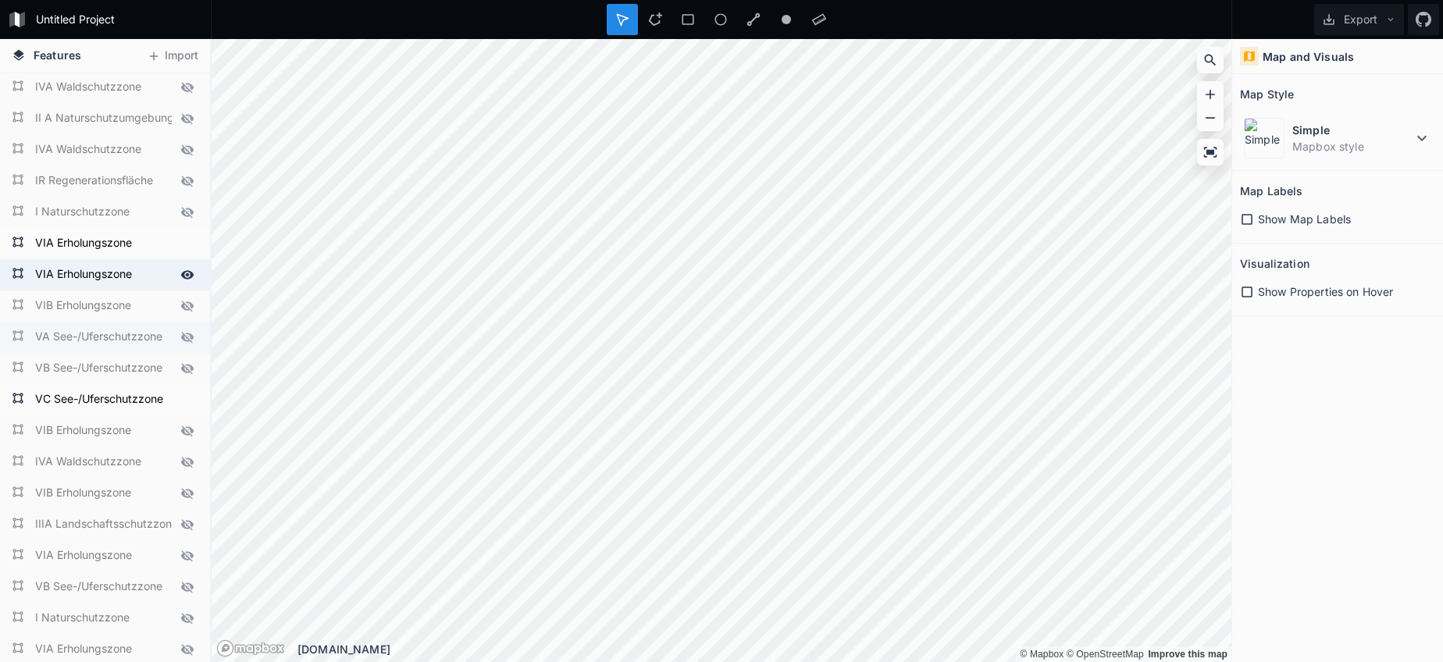
scroll to position [339, 0]
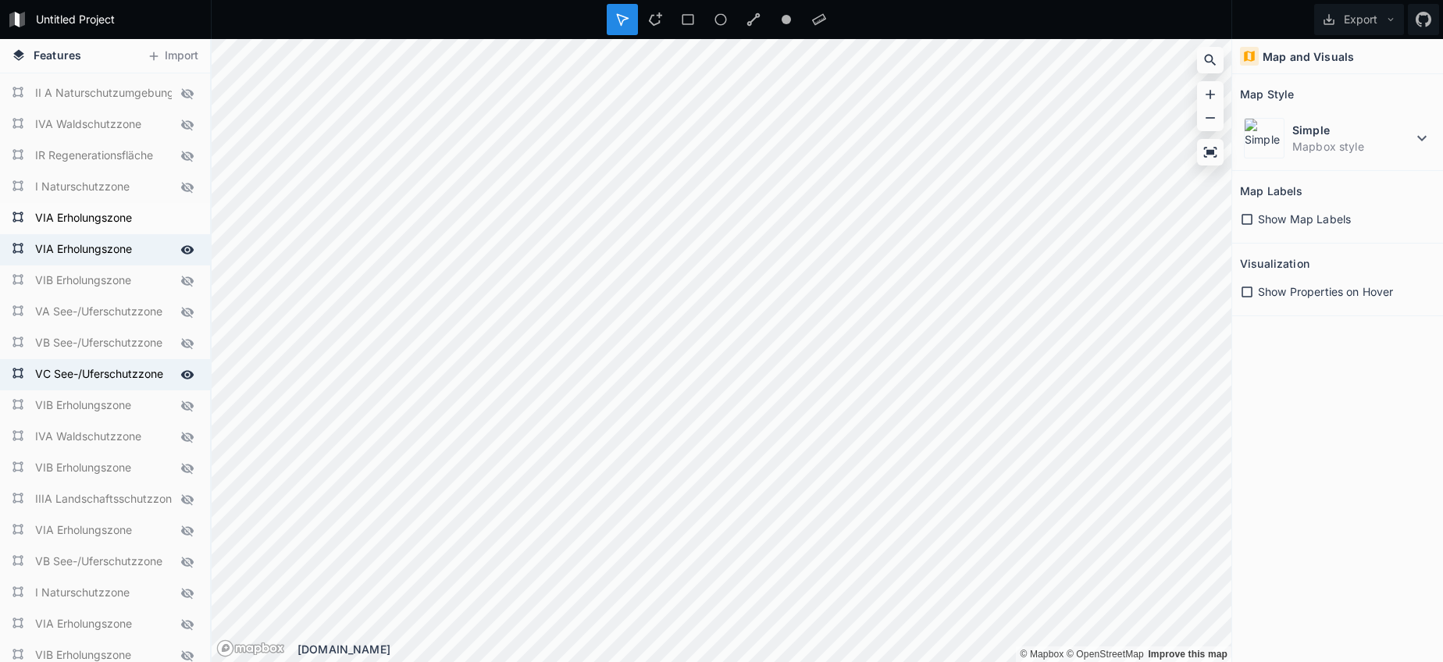
click at [187, 372] on icon at bounding box center [187, 375] width 14 height 14
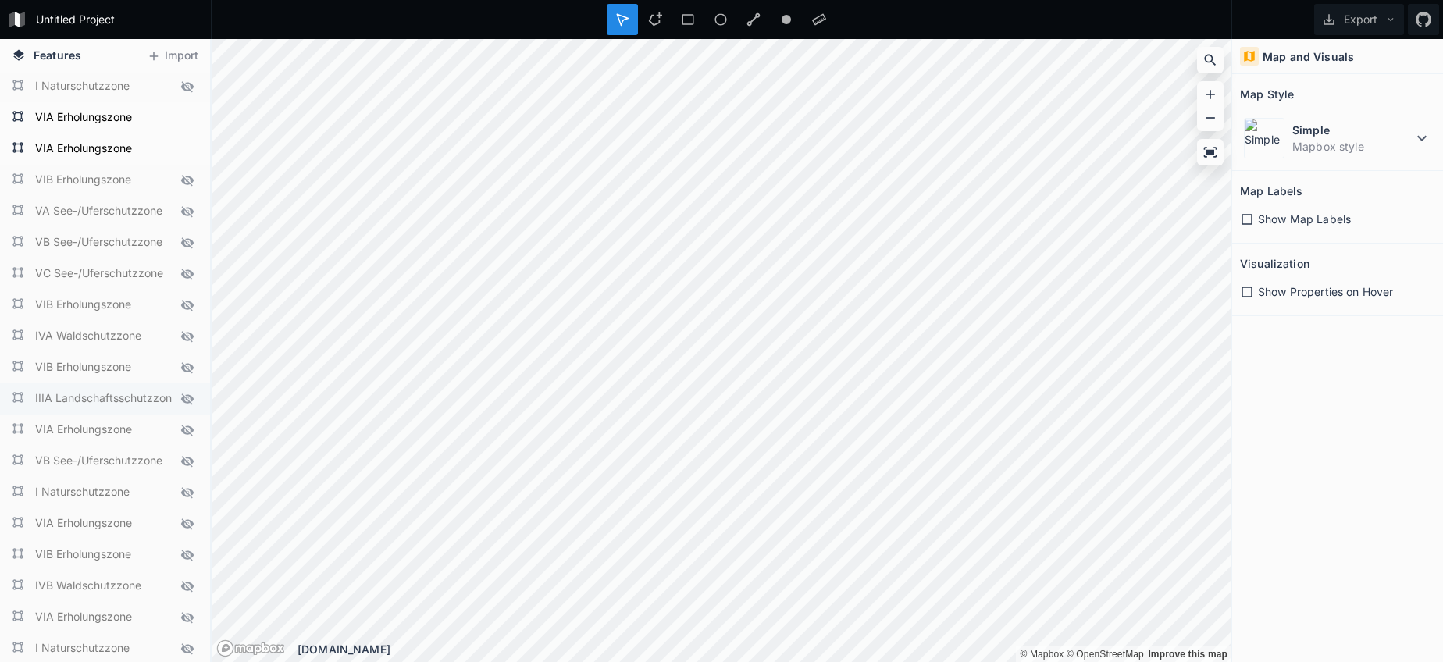
scroll to position [444, 0]
click at [188, 427] on icon at bounding box center [187, 425] width 12 height 11
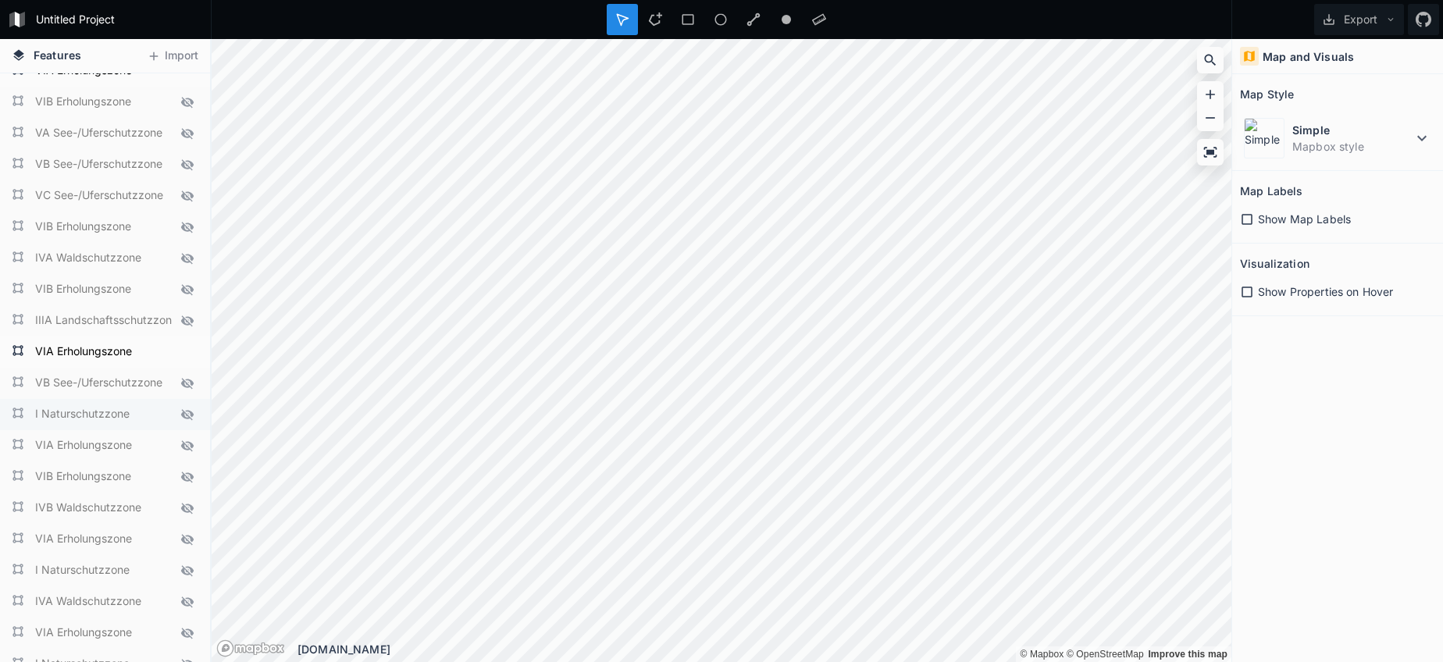
scroll to position [519, 0]
click at [186, 440] on icon at bounding box center [187, 444] width 14 height 14
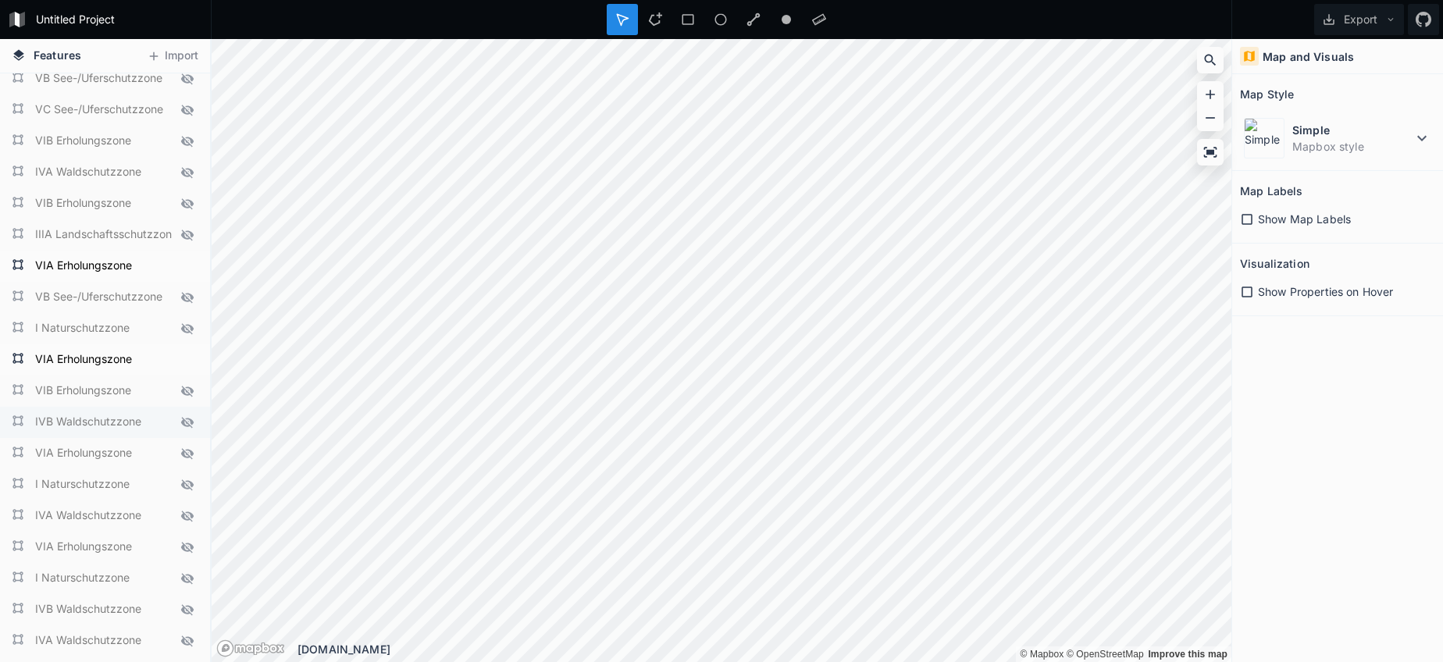
scroll to position [611, 0]
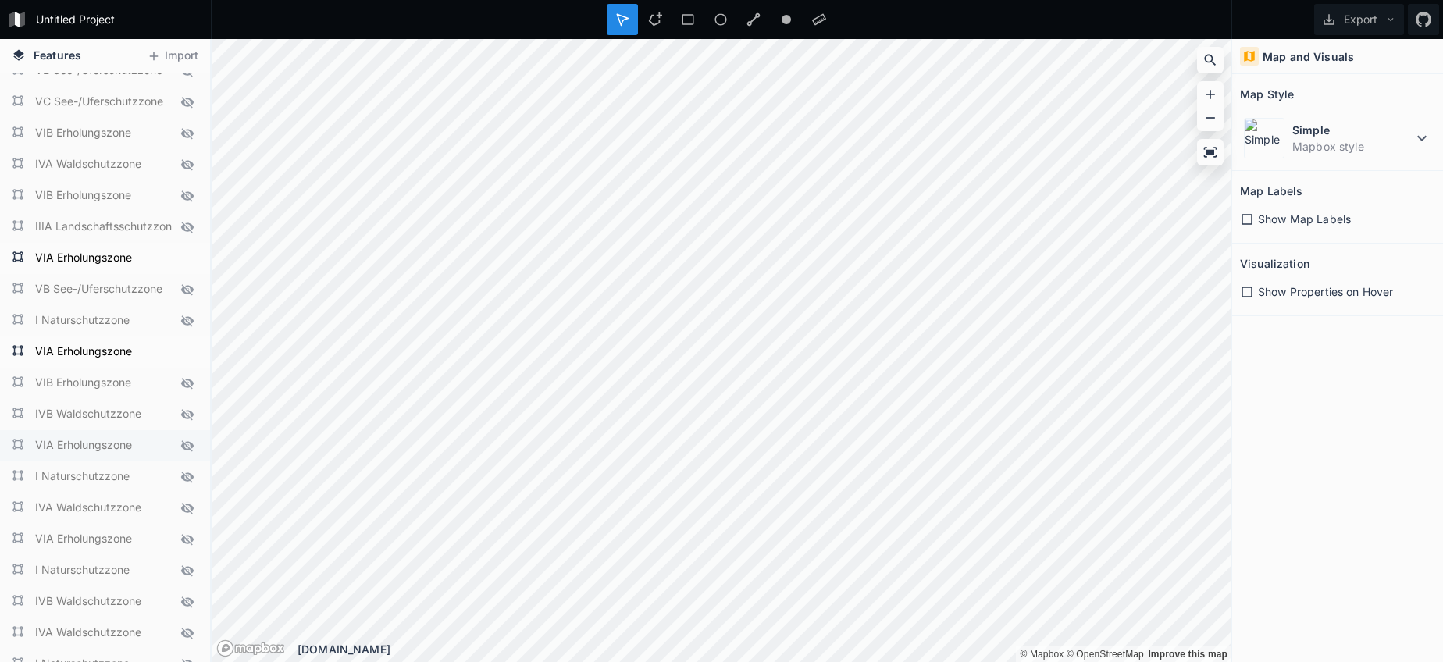
click at [185, 447] on icon at bounding box center [187, 446] width 14 height 14
click at [189, 447] on icon at bounding box center [187, 449] width 14 height 14
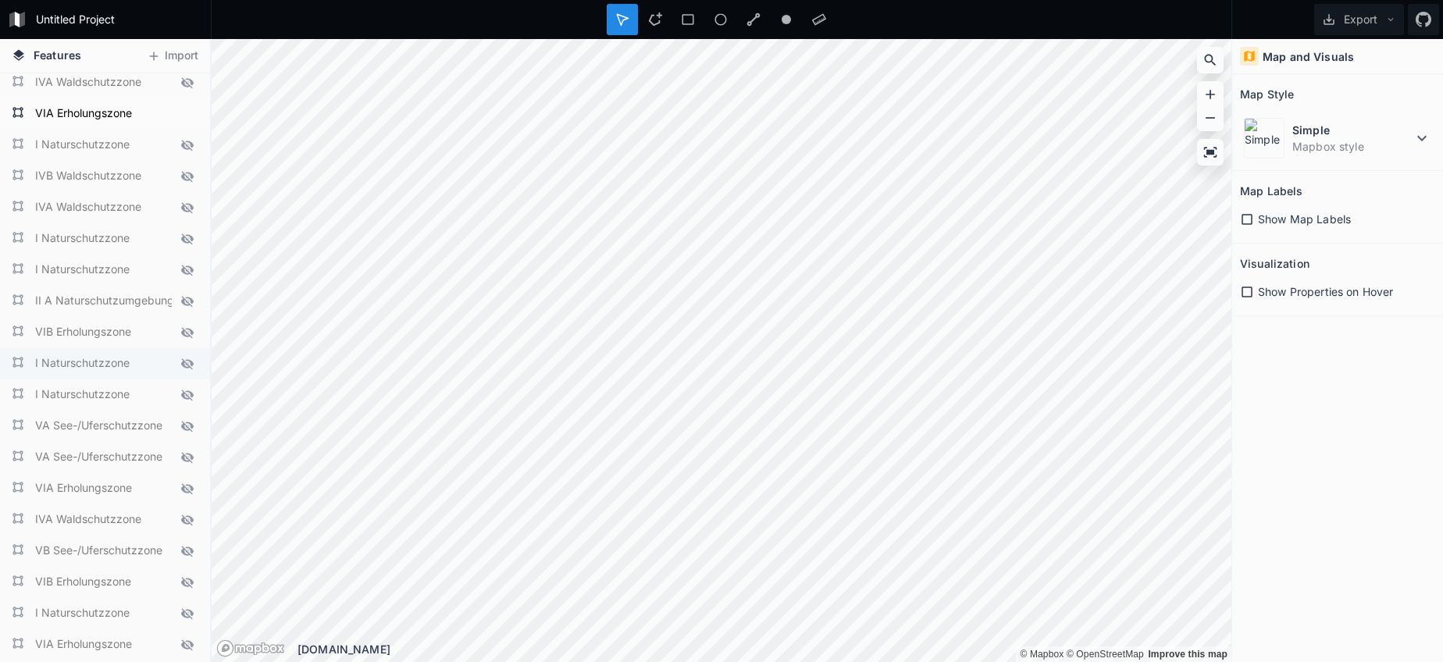
scroll to position [1038, 0]
click at [183, 488] on icon at bounding box center [187, 487] width 12 height 11
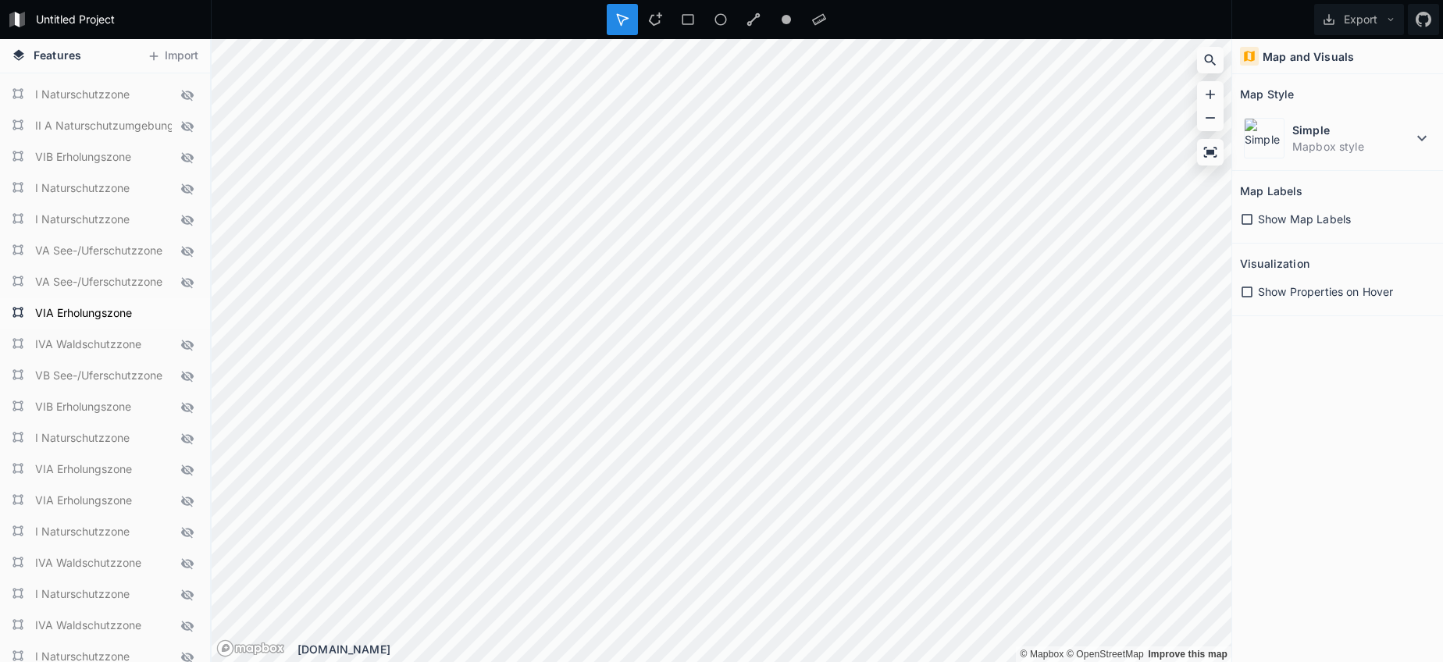
scroll to position [1217, 0]
click at [189, 466] on icon at bounding box center [187, 464] width 12 height 11
click at [189, 497] on icon at bounding box center [187, 495] width 12 height 11
click at [185, 465] on icon at bounding box center [187, 465] width 14 height 14
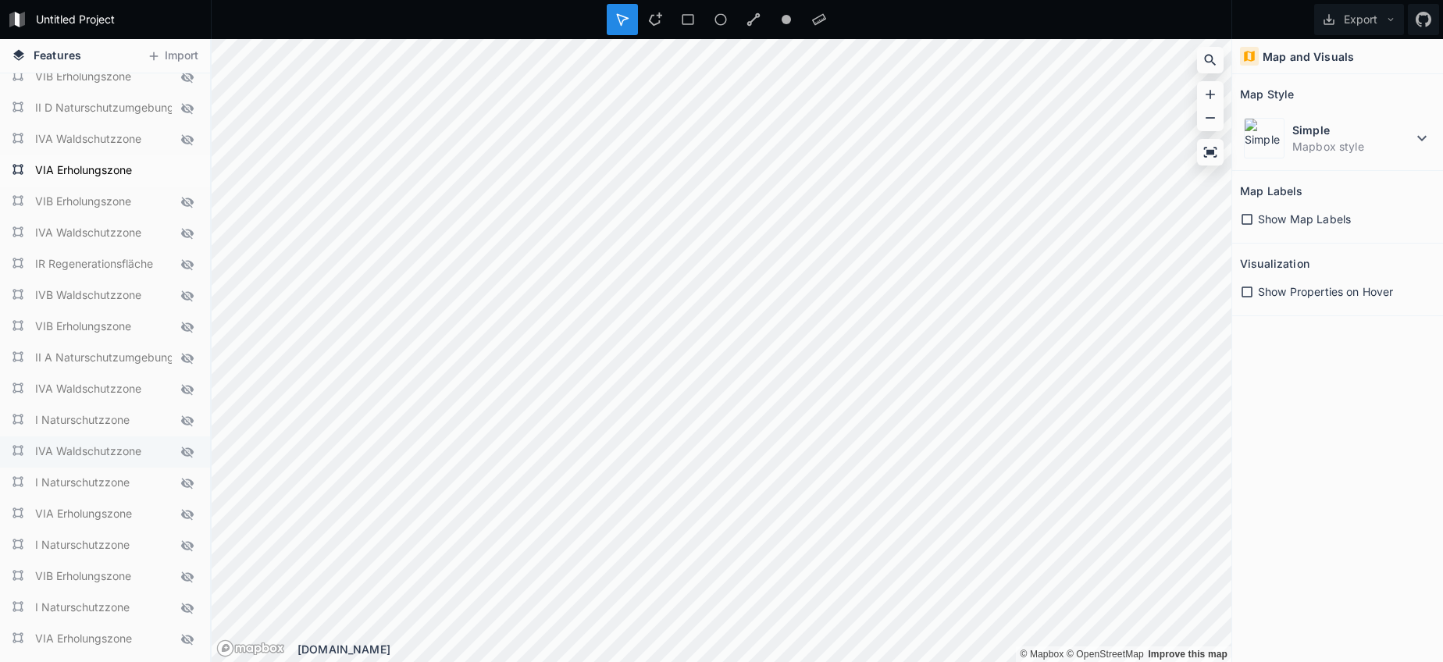
scroll to position [2078, 0]
click at [191, 511] on icon at bounding box center [187, 509] width 12 height 11
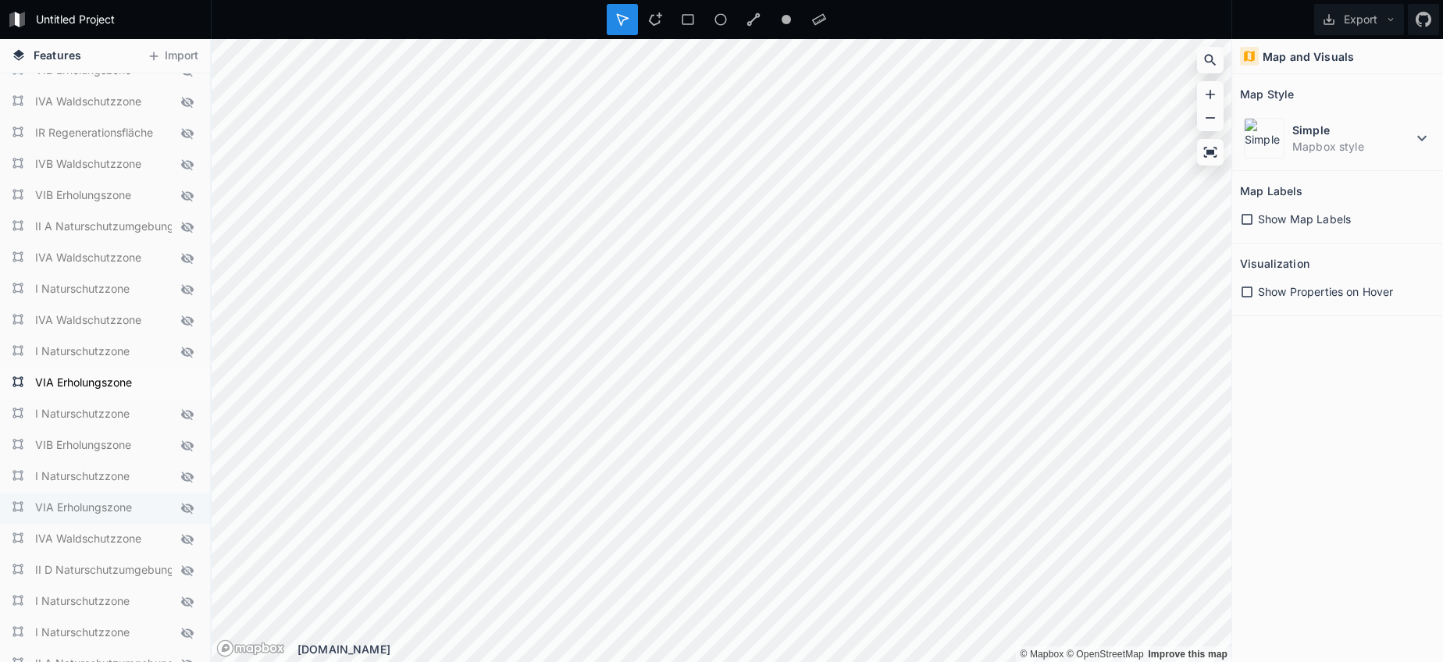
scroll to position [2204, 0]
click at [188, 511] on icon at bounding box center [187, 508] width 14 height 14
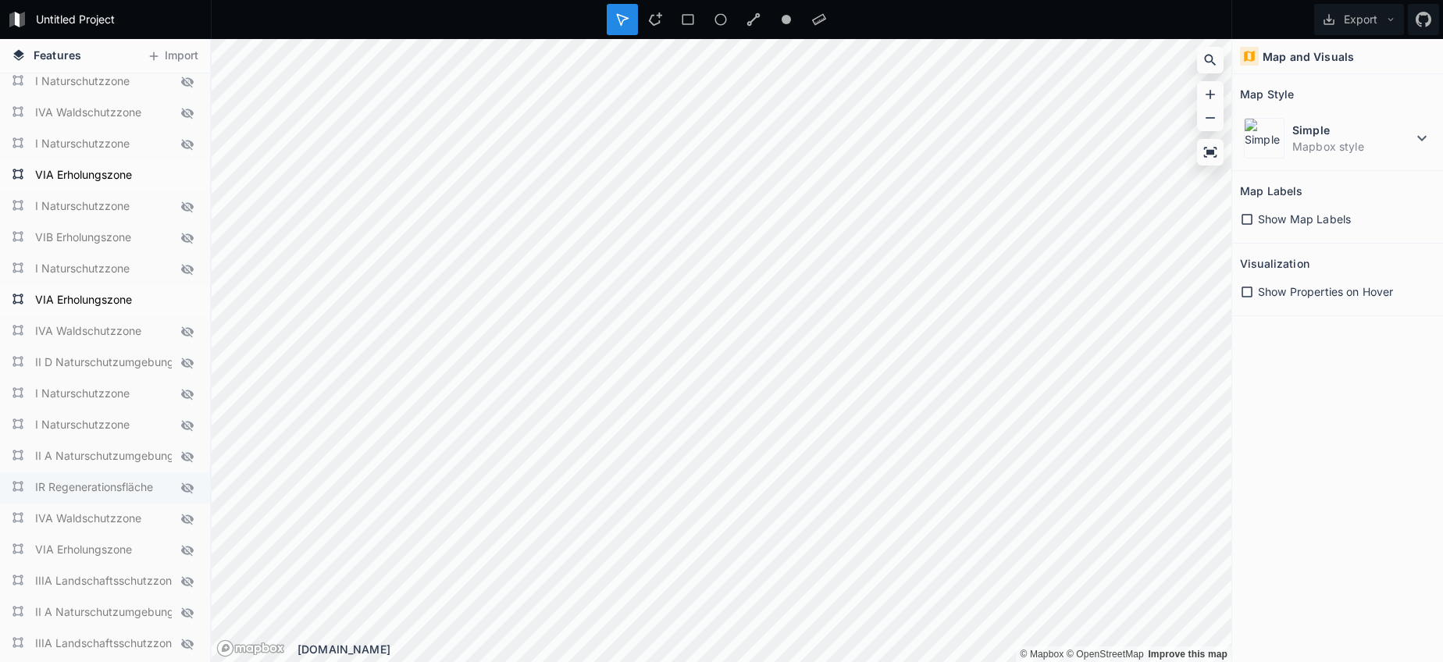
scroll to position [2426, 0]
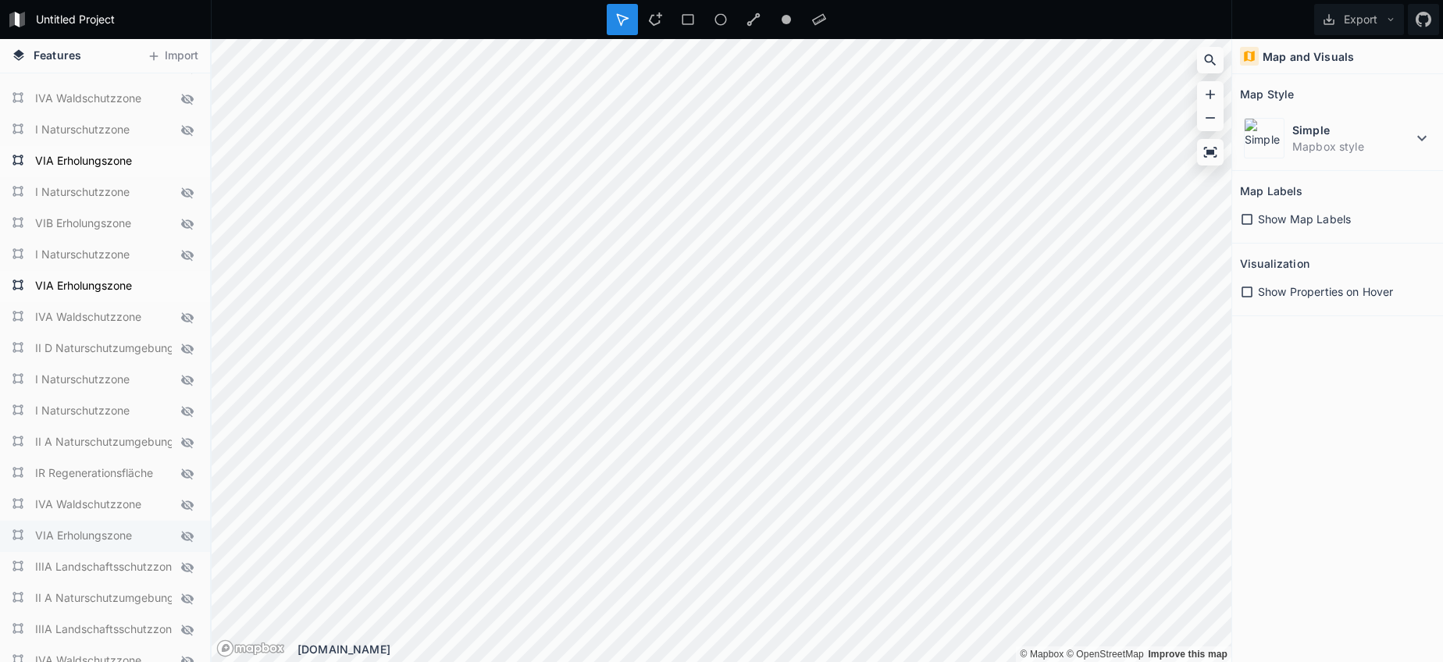
click at [187, 533] on icon at bounding box center [187, 536] width 12 height 11
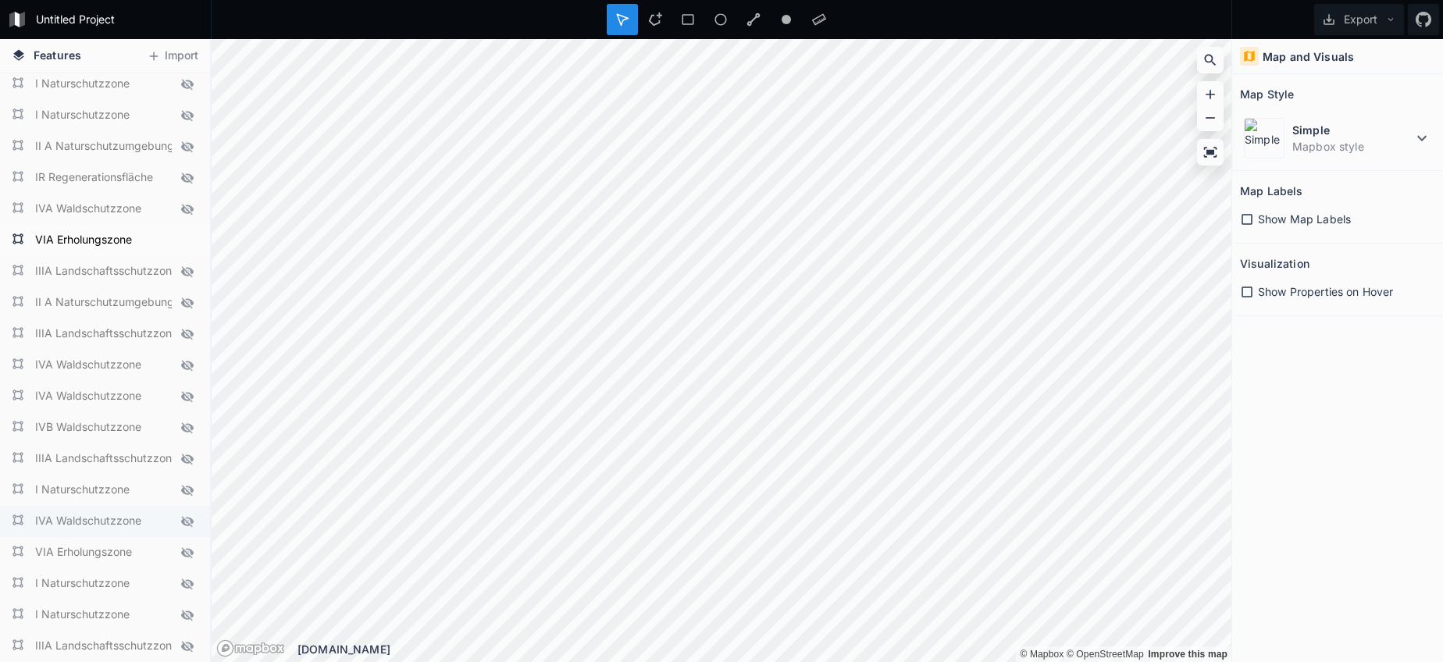
scroll to position [2765, 0]
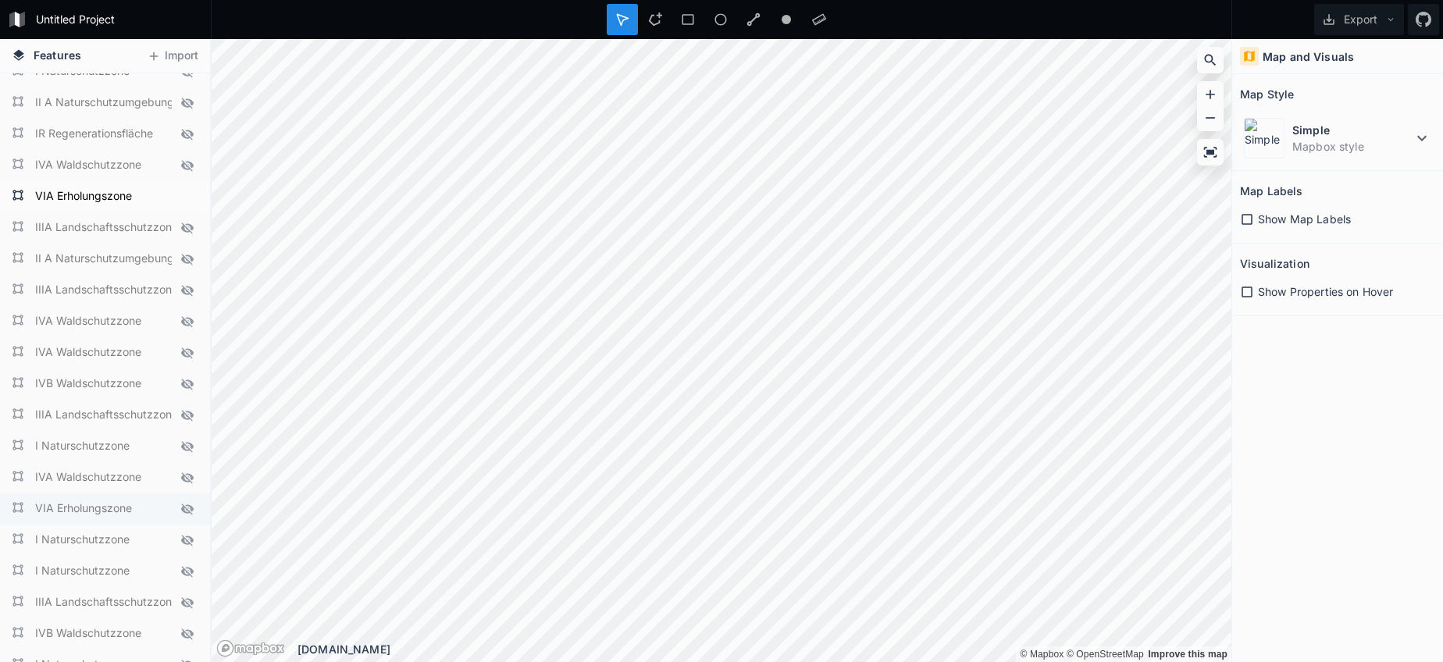
click at [189, 512] on icon at bounding box center [187, 509] width 12 height 11
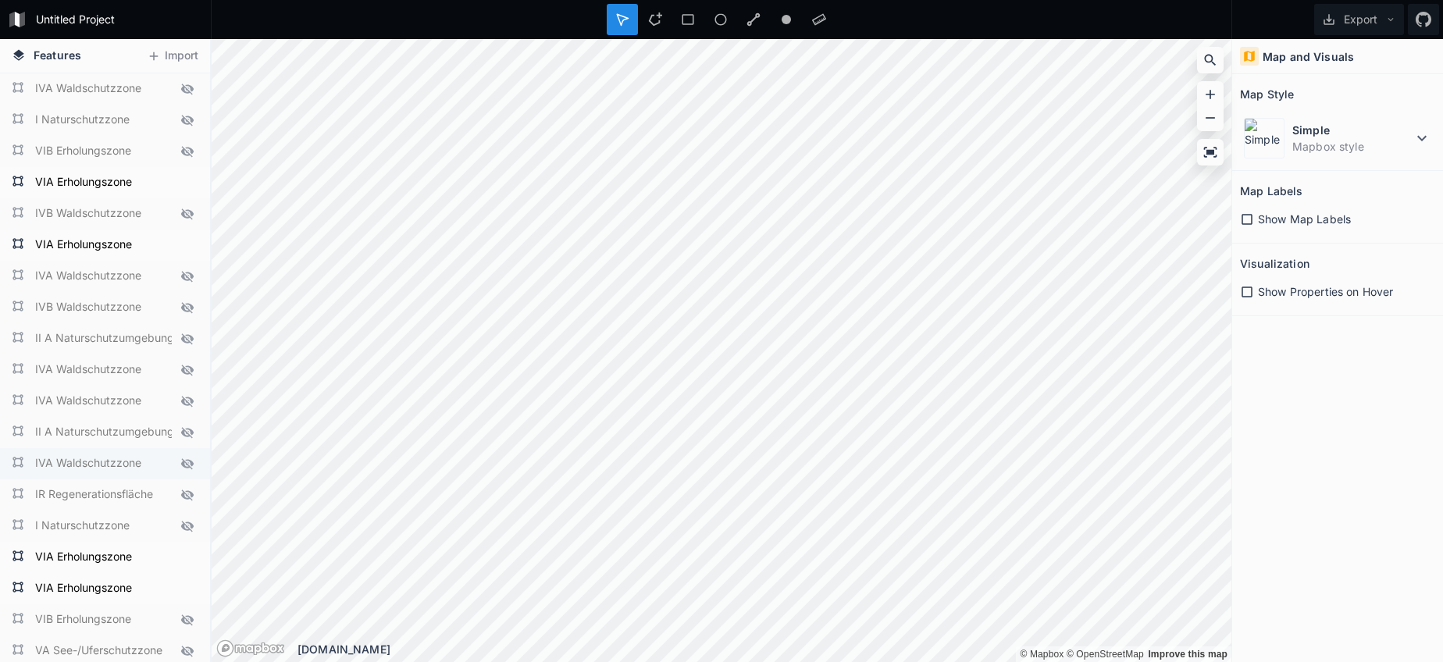
scroll to position [0, 0]
click at [1362, 25] on button "Export" at bounding box center [1359, 19] width 90 height 31
drag, startPoint x: 1340, startPoint y: 88, endPoint x: 1328, endPoint y: 94, distance: 12.9
click at [1340, 88] on div "Export as .geojson" at bounding box center [1356, 89] width 156 height 32
click at [194, 181] on div at bounding box center [187, 183] width 22 height 22
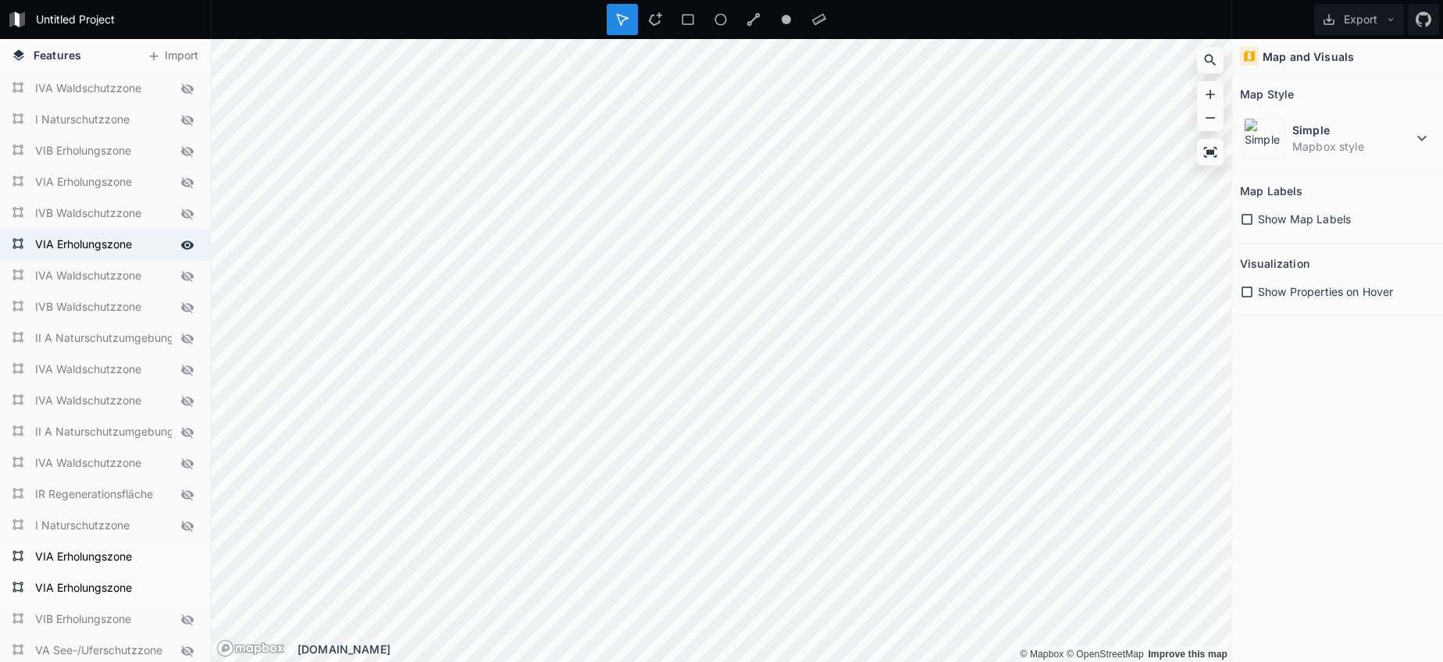
click at [187, 241] on icon at bounding box center [187, 244] width 13 height 9
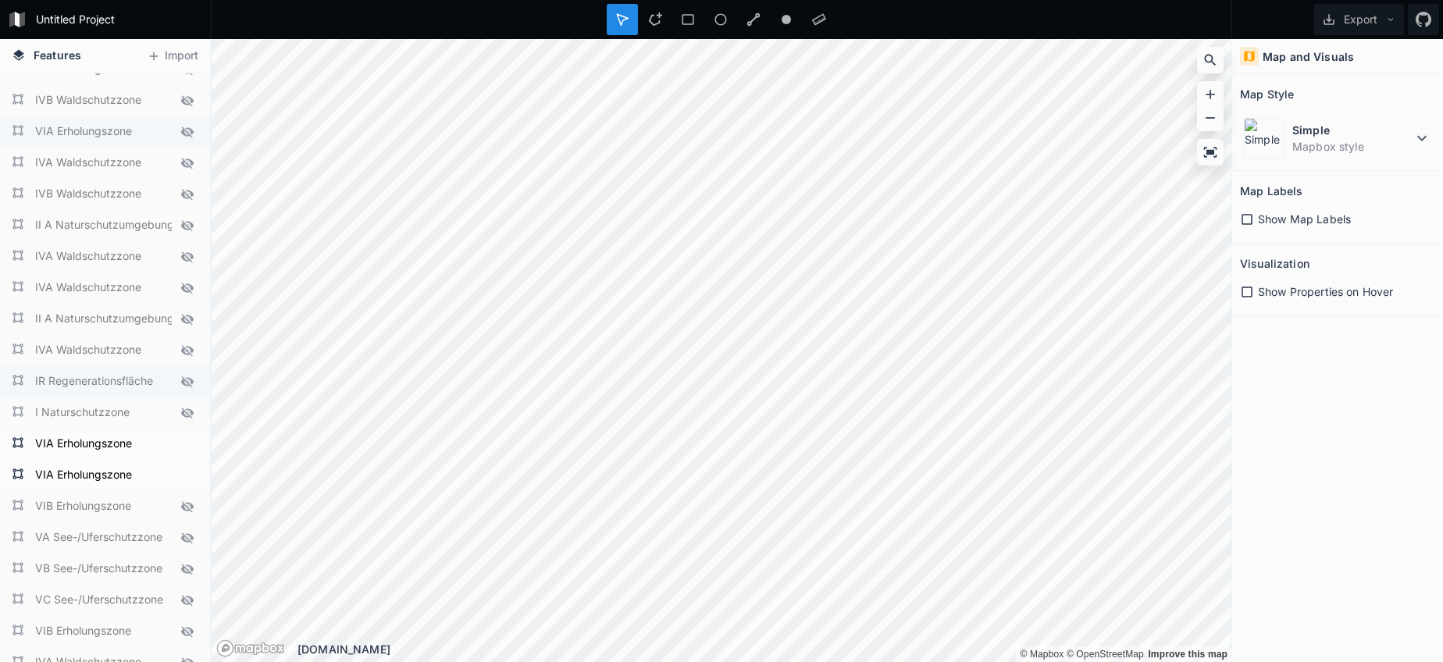
scroll to position [116, 0]
click at [183, 441] on icon at bounding box center [187, 441] width 13 height 9
click at [183, 470] on icon at bounding box center [187, 472] width 13 height 9
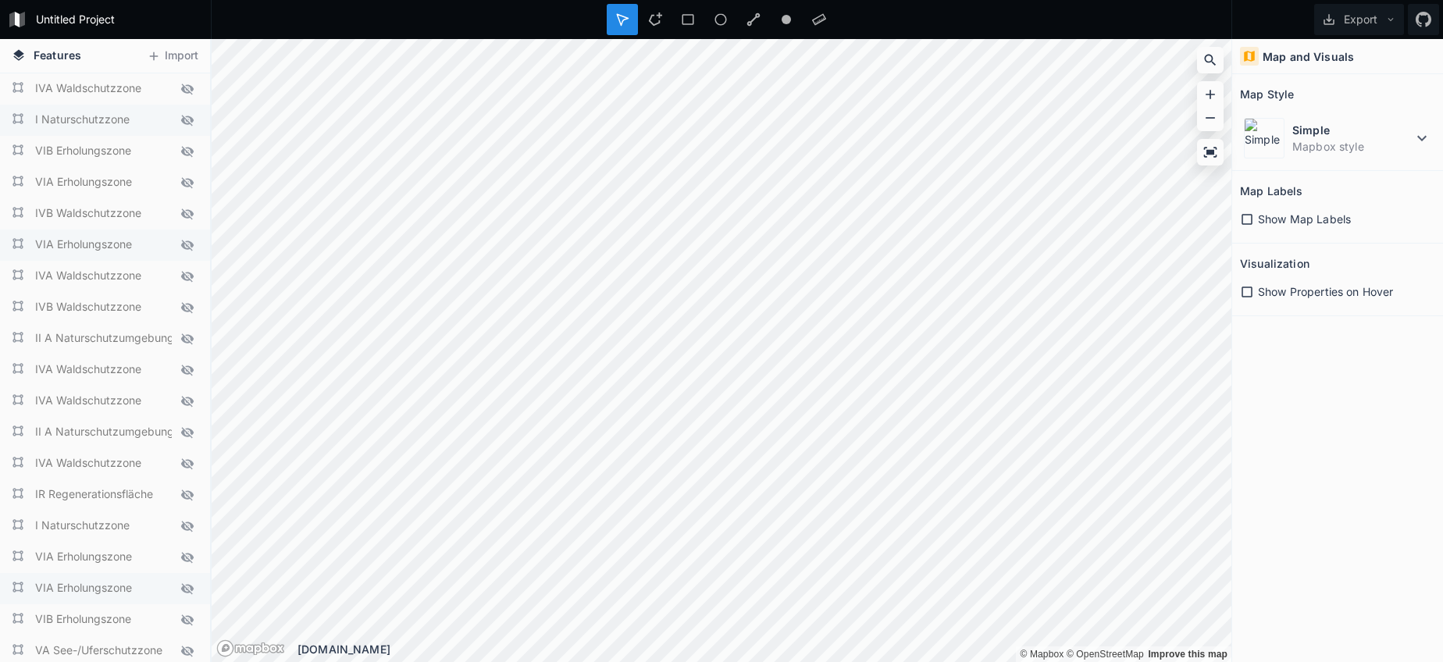
scroll to position [0, 0]
click at [185, 152] on icon at bounding box center [187, 151] width 14 height 14
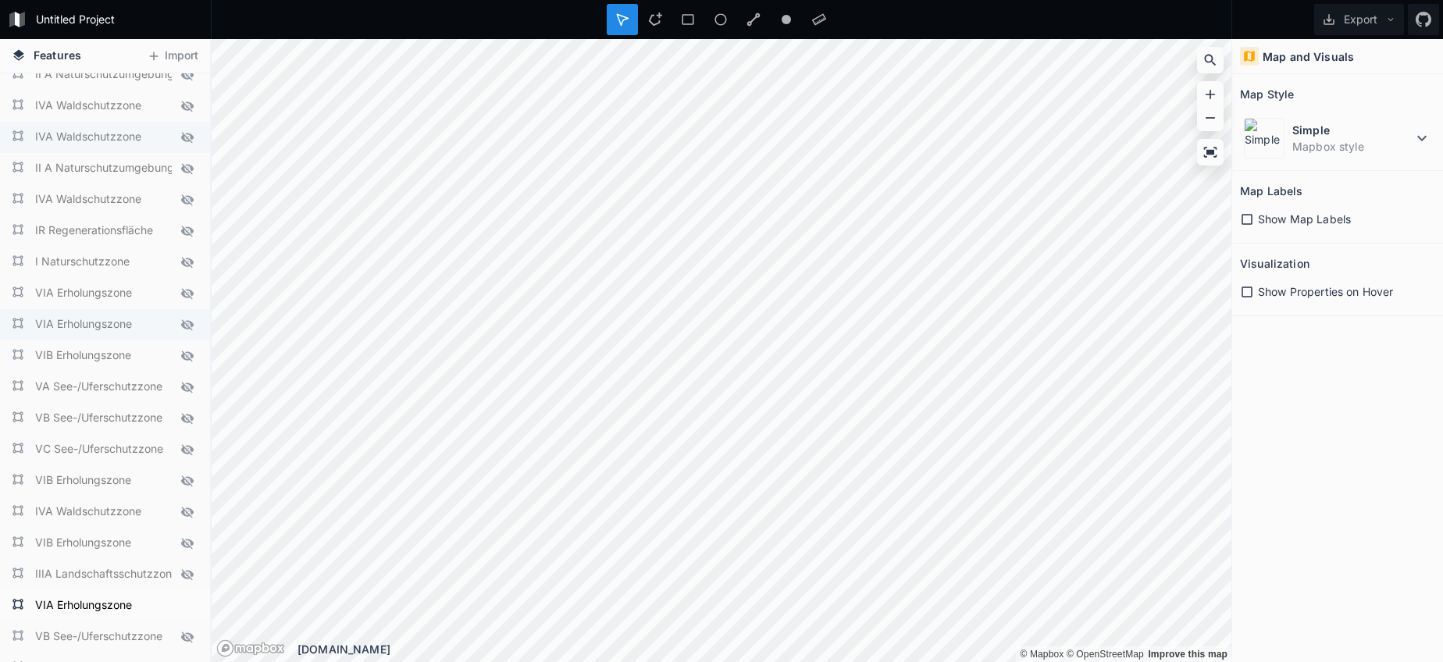
scroll to position [271, 0]
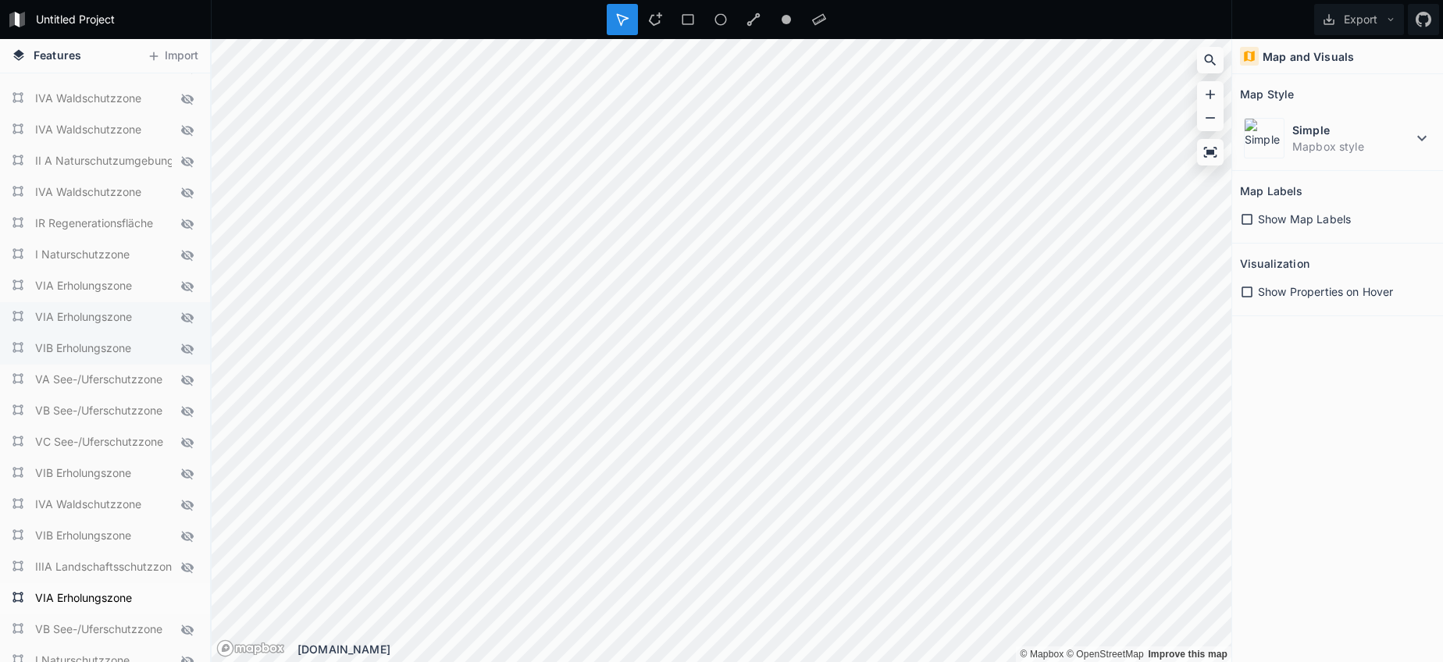
click at [191, 349] on icon at bounding box center [187, 349] width 12 height 11
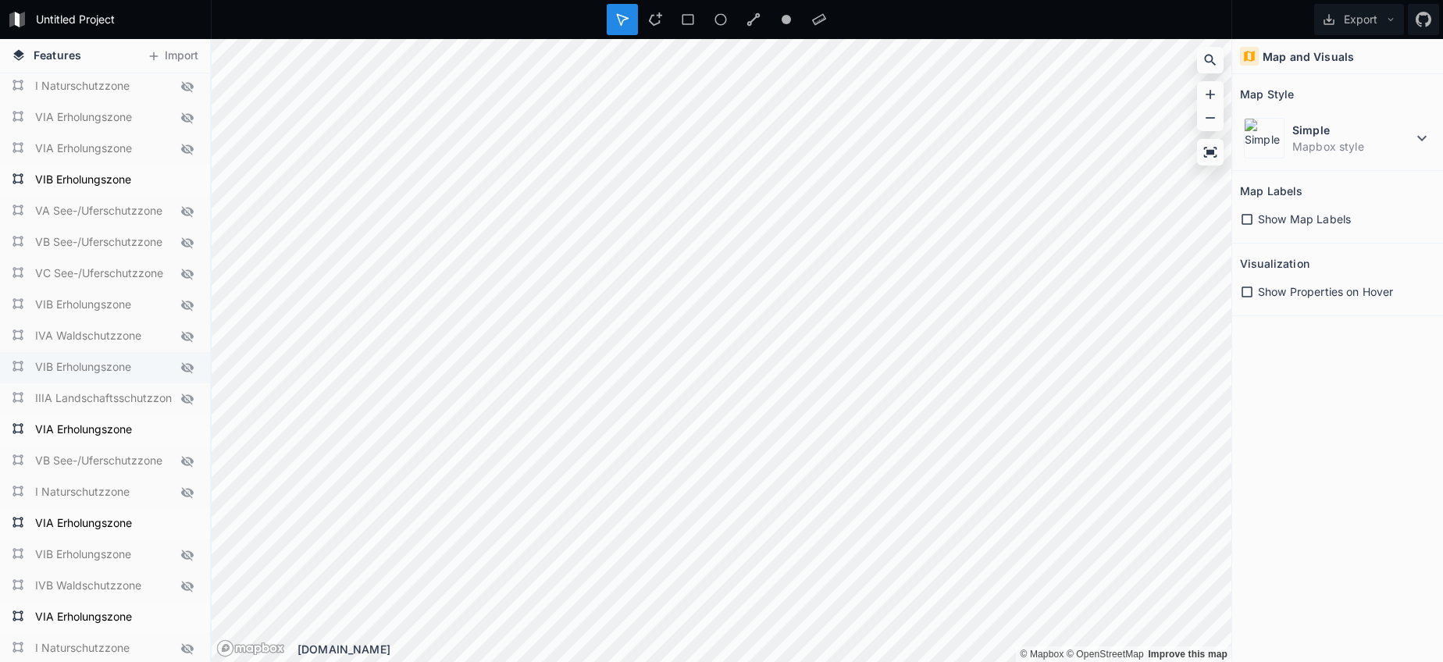
scroll to position [442, 0]
click at [190, 367] on icon at bounding box center [187, 365] width 14 height 14
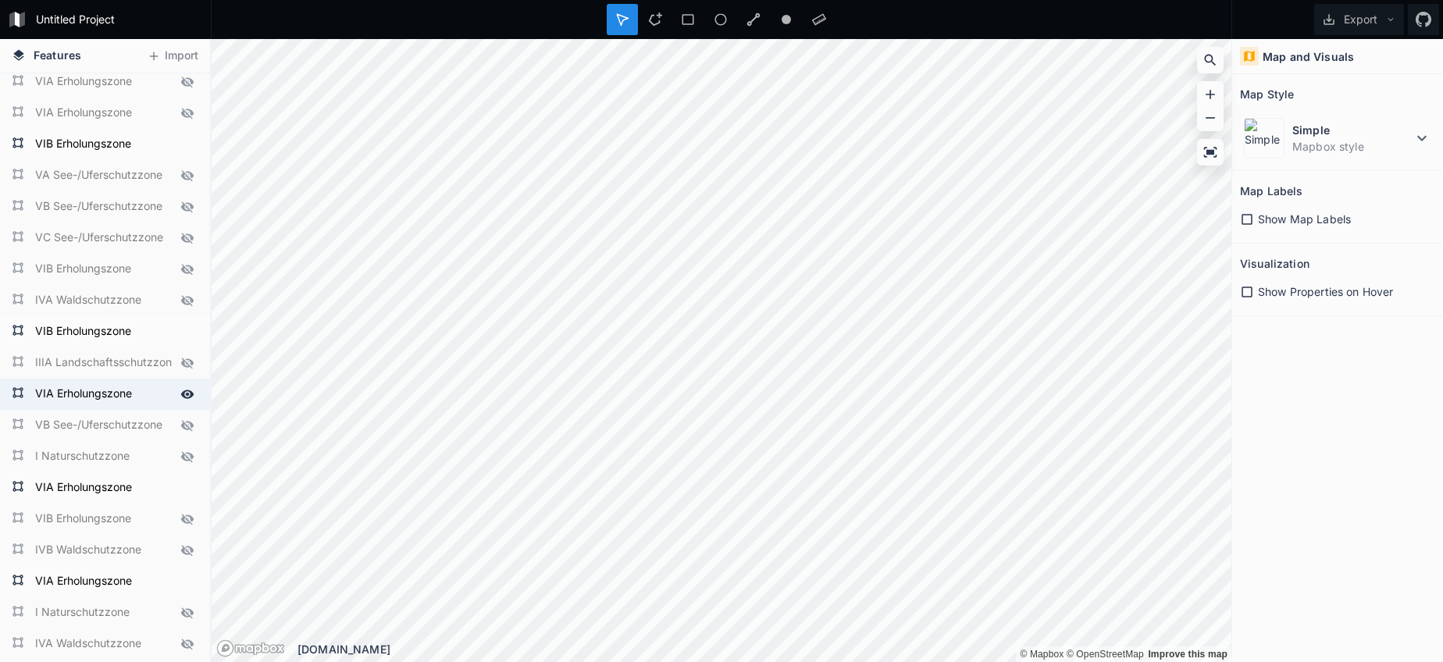
scroll to position [492, 0]
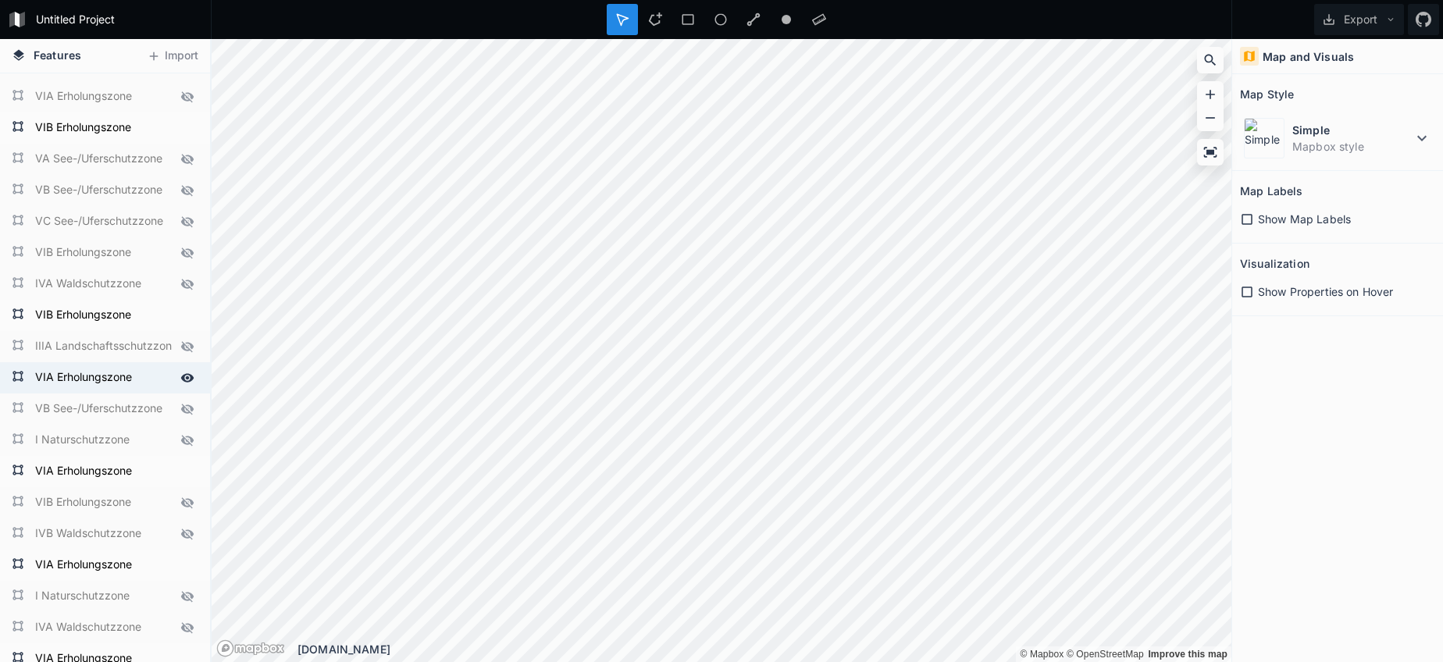
click at [186, 379] on icon at bounding box center [187, 377] width 13 height 9
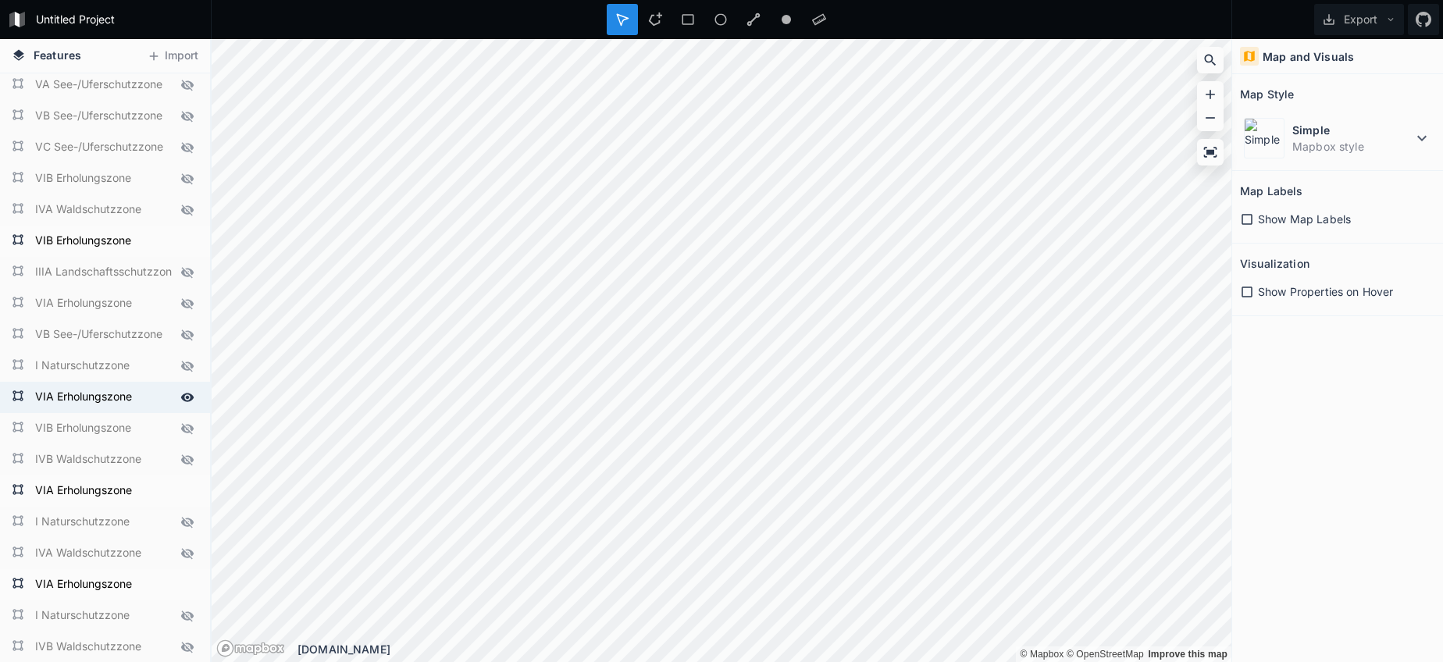
scroll to position [568, 0]
click at [181, 393] on icon at bounding box center [187, 395] width 14 height 14
click at [188, 427] on icon at bounding box center [187, 426] width 12 height 11
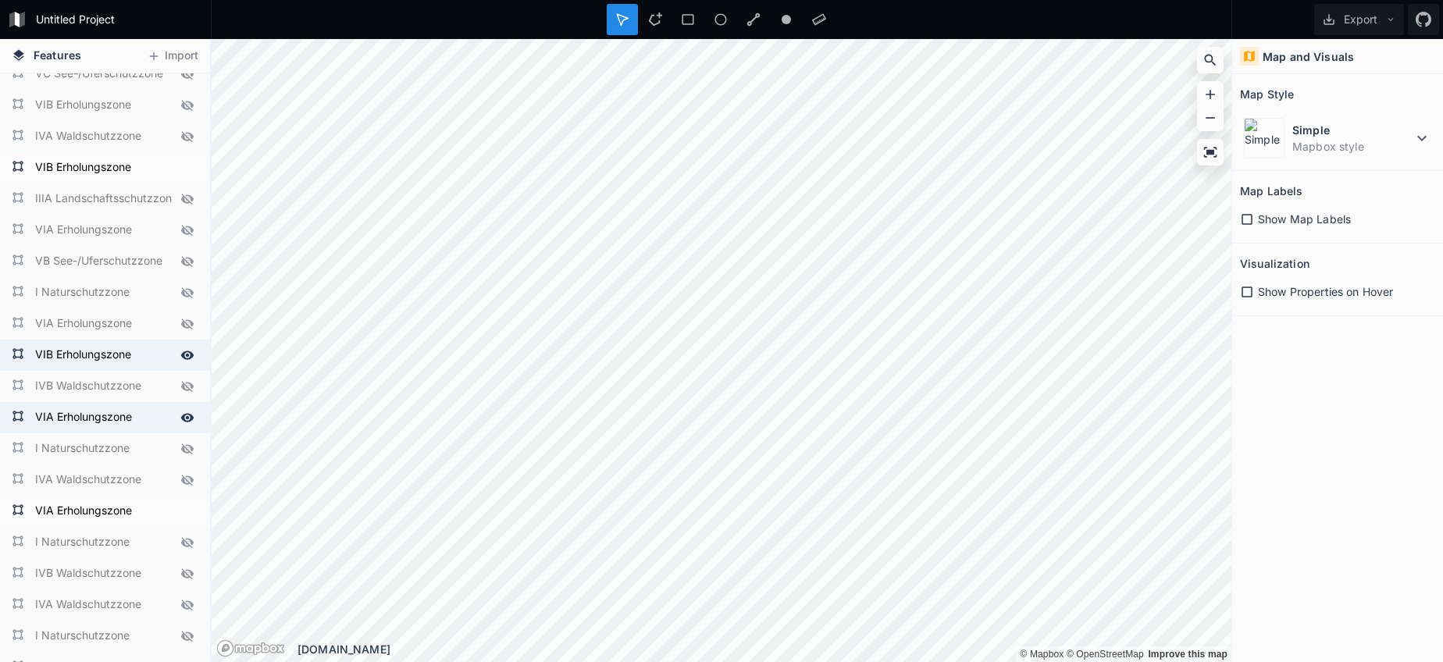
scroll to position [641, 0]
click at [183, 418] on icon at bounding box center [187, 415] width 13 height 9
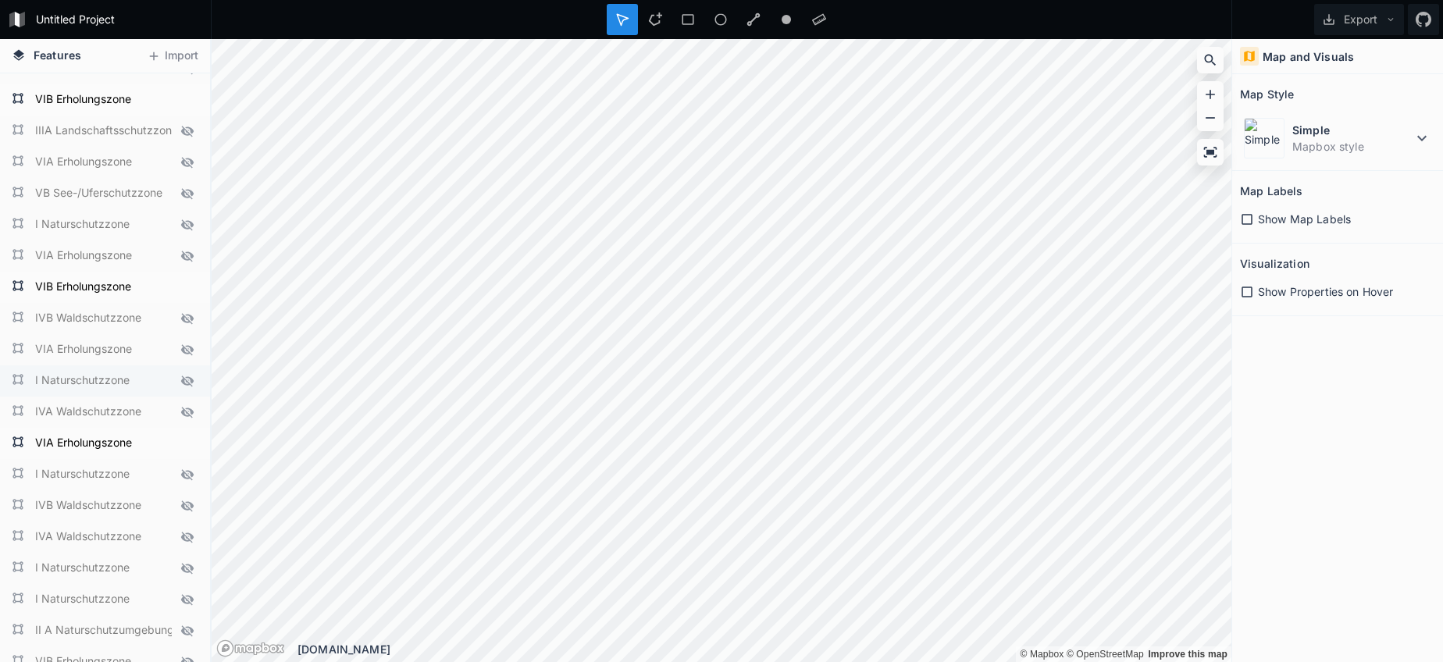
scroll to position [710, 0]
click at [183, 446] on icon at bounding box center [187, 441] width 14 height 14
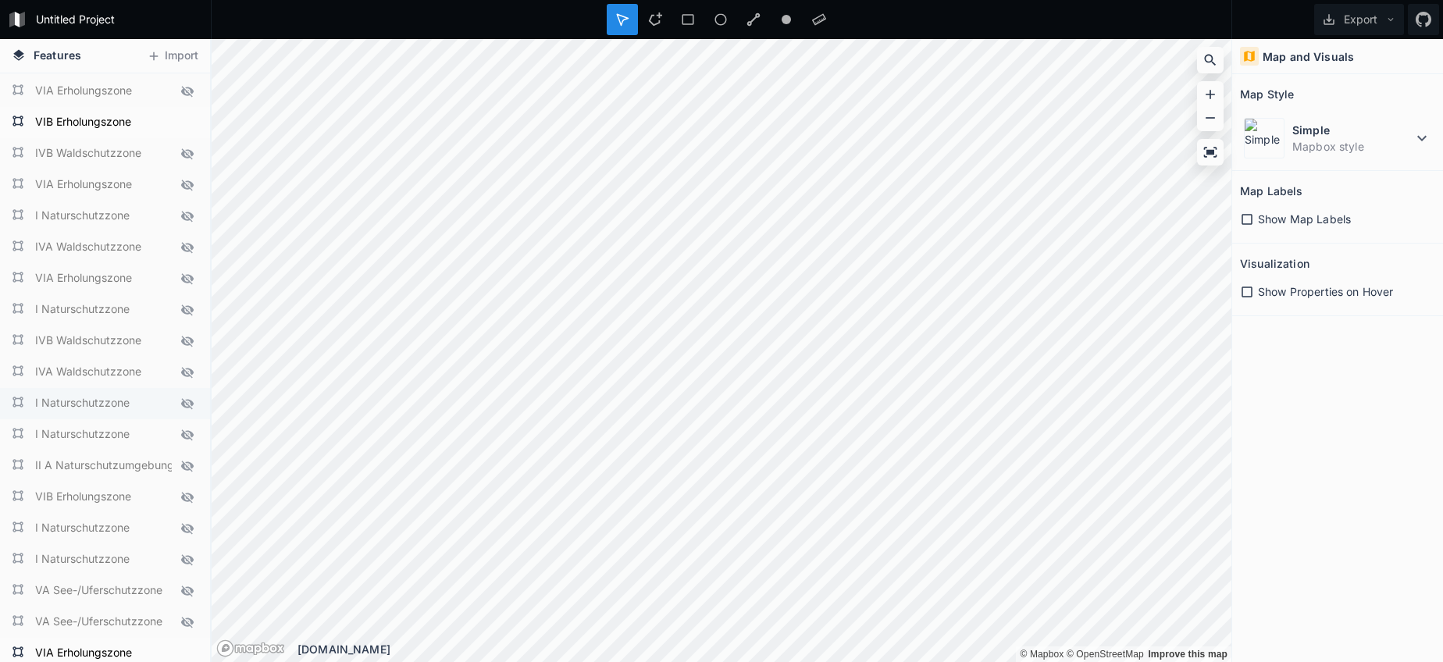
scroll to position [875, 0]
click at [190, 491] on icon at bounding box center [187, 494] width 12 height 11
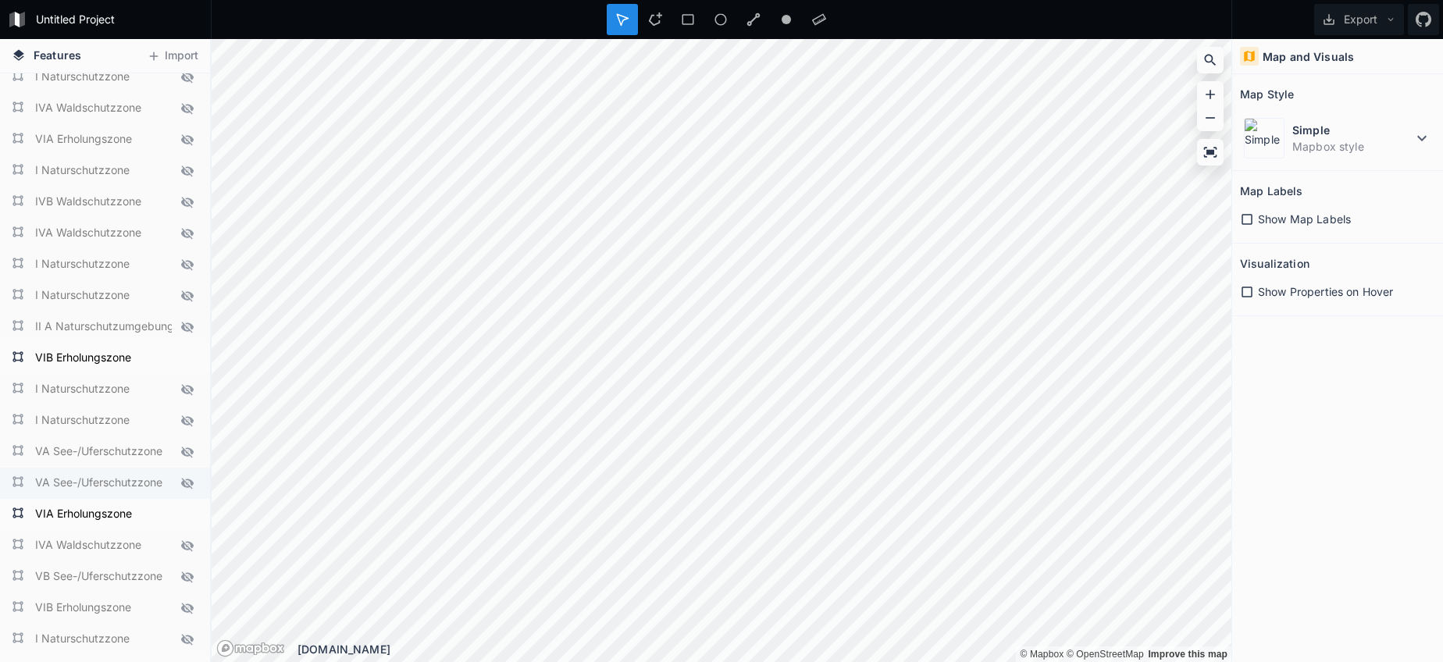
scroll to position [1031, 0]
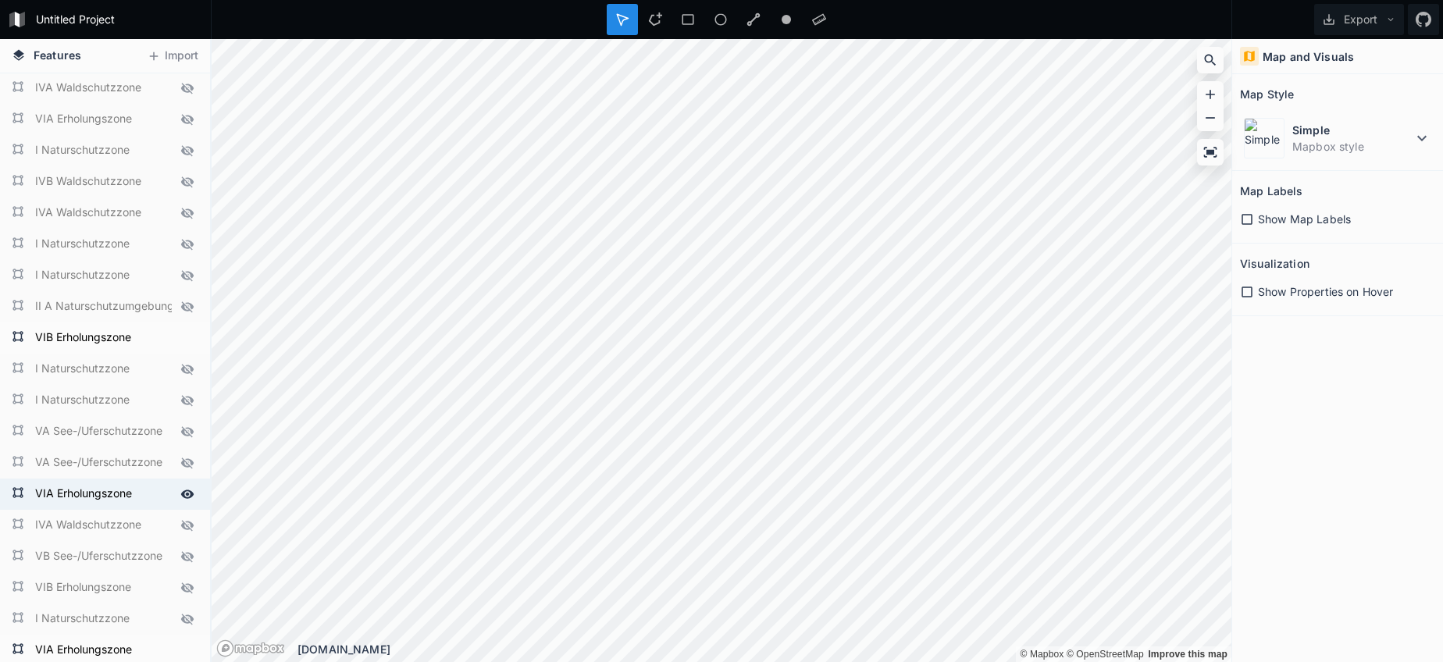
click at [187, 497] on icon at bounding box center [187, 494] width 13 height 9
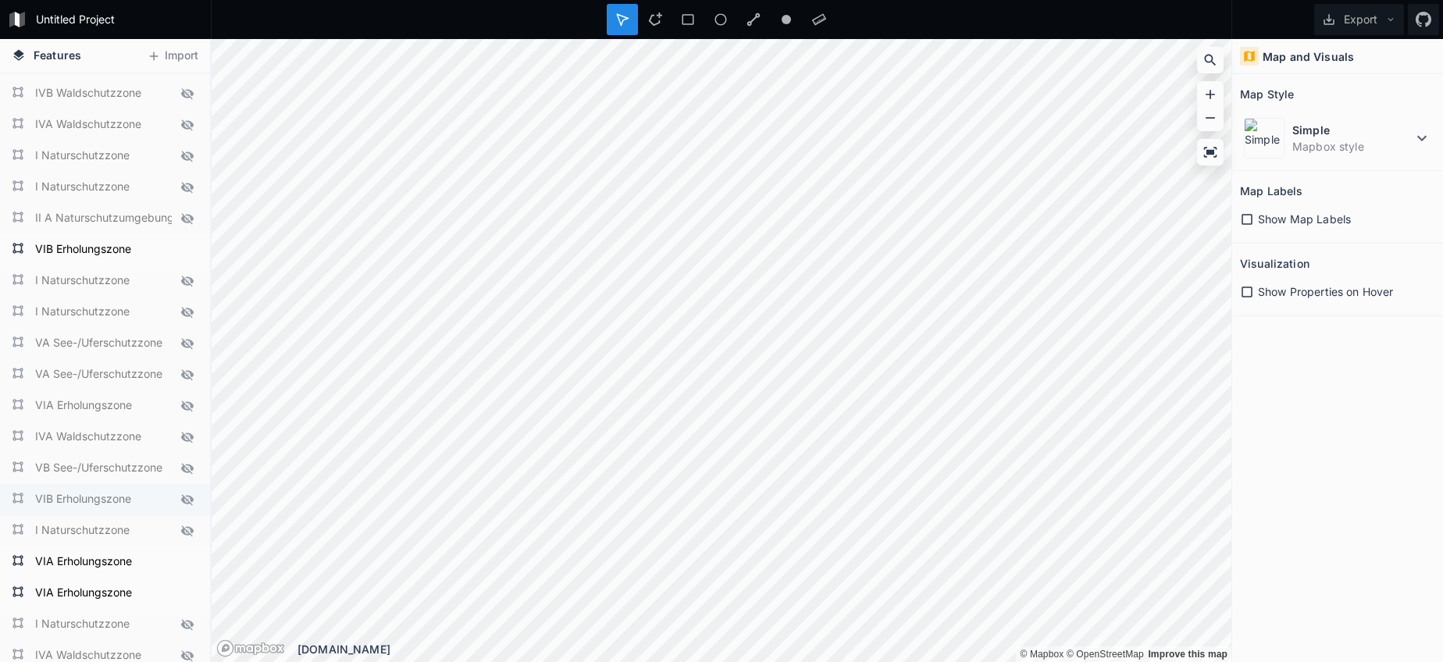
scroll to position [1120, 0]
click at [184, 496] on icon at bounding box center [187, 500] width 14 height 14
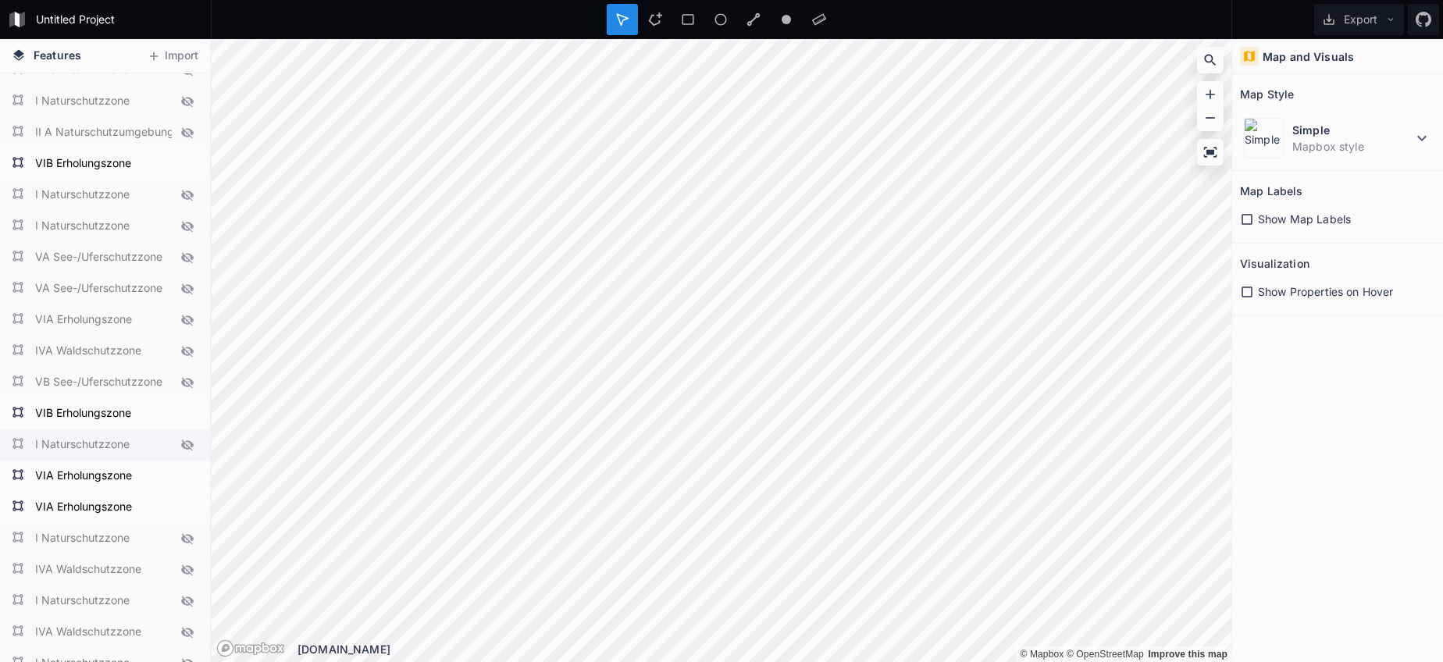
scroll to position [1216, 0]
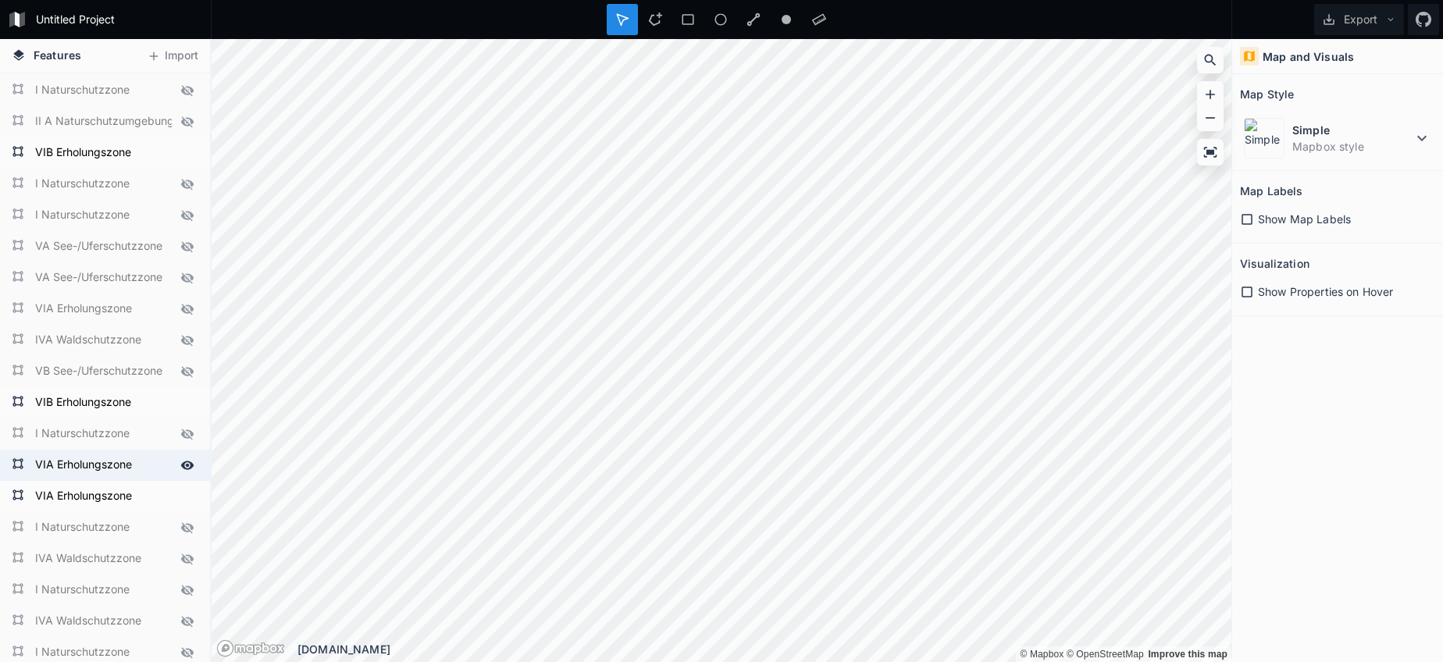
click at [190, 465] on icon at bounding box center [187, 465] width 13 height 9
click at [188, 497] on icon at bounding box center [187, 496] width 13 height 9
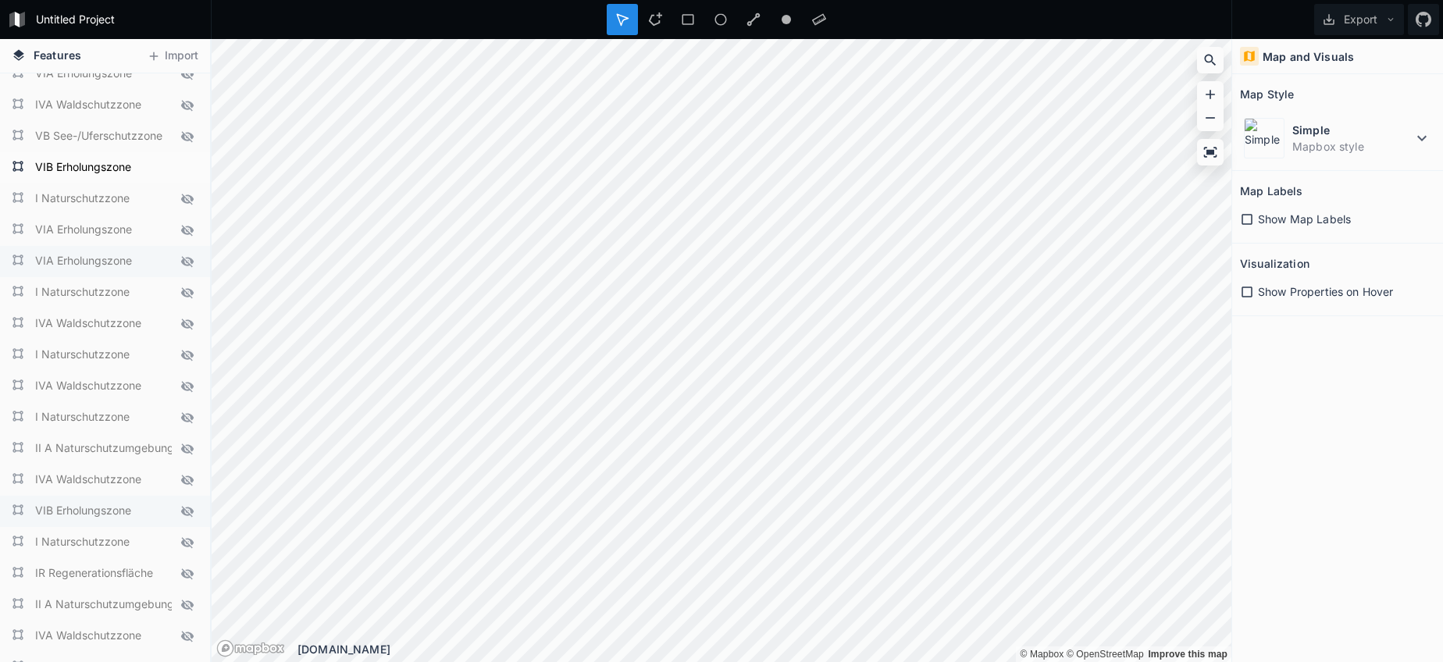
scroll to position [1452, 0]
click at [192, 508] on icon at bounding box center [187, 510] width 12 height 11
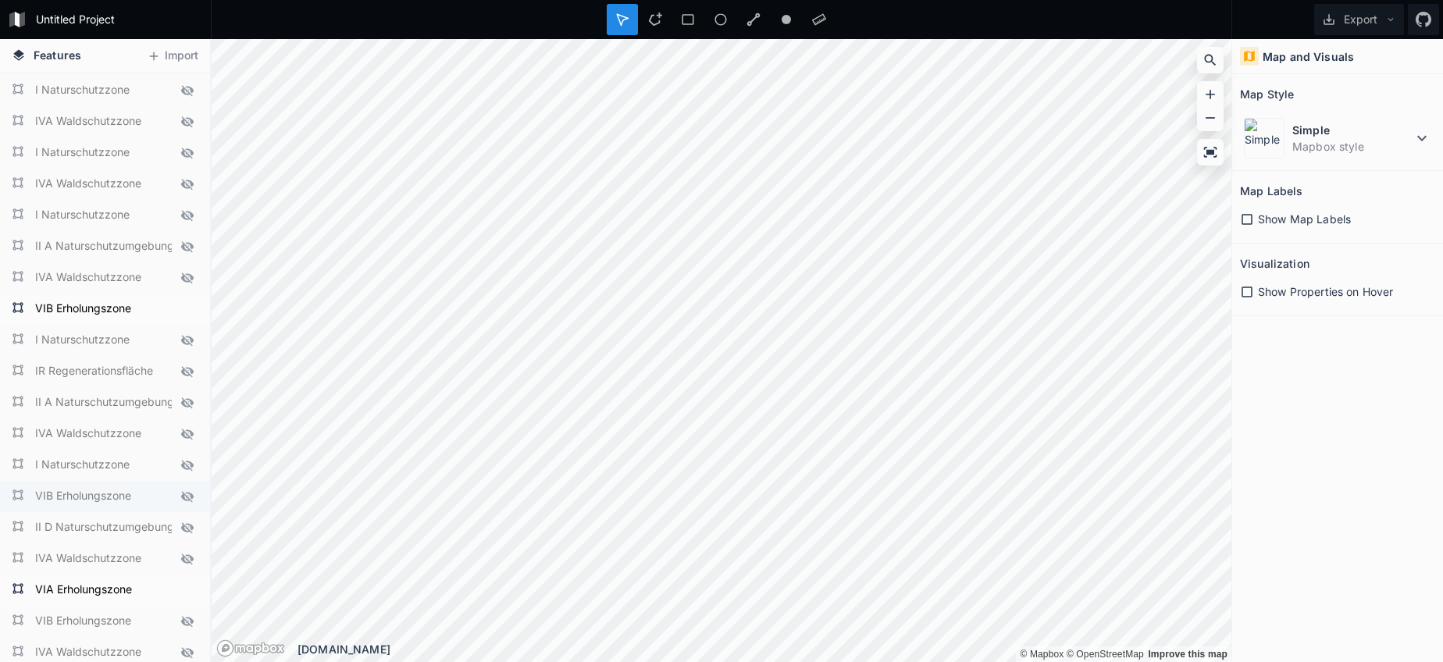
scroll to position [1661, 0]
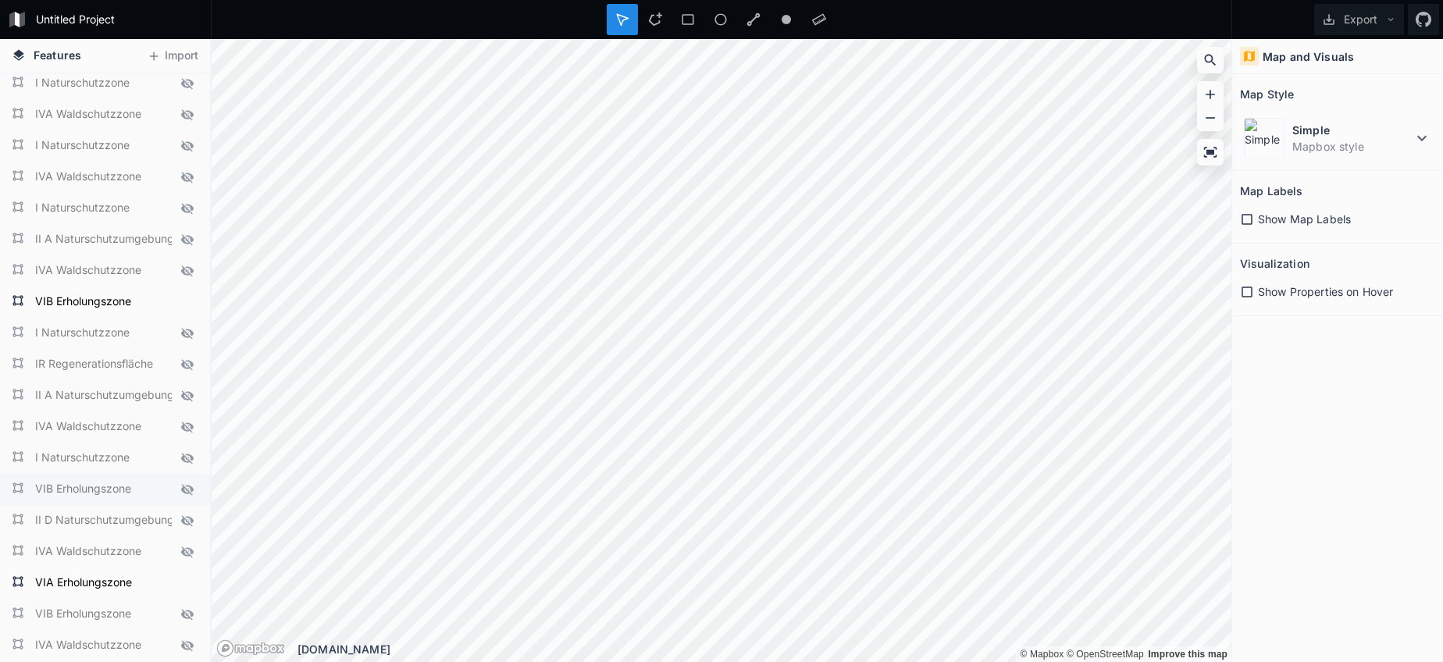
click at [186, 491] on icon at bounding box center [187, 489] width 14 height 14
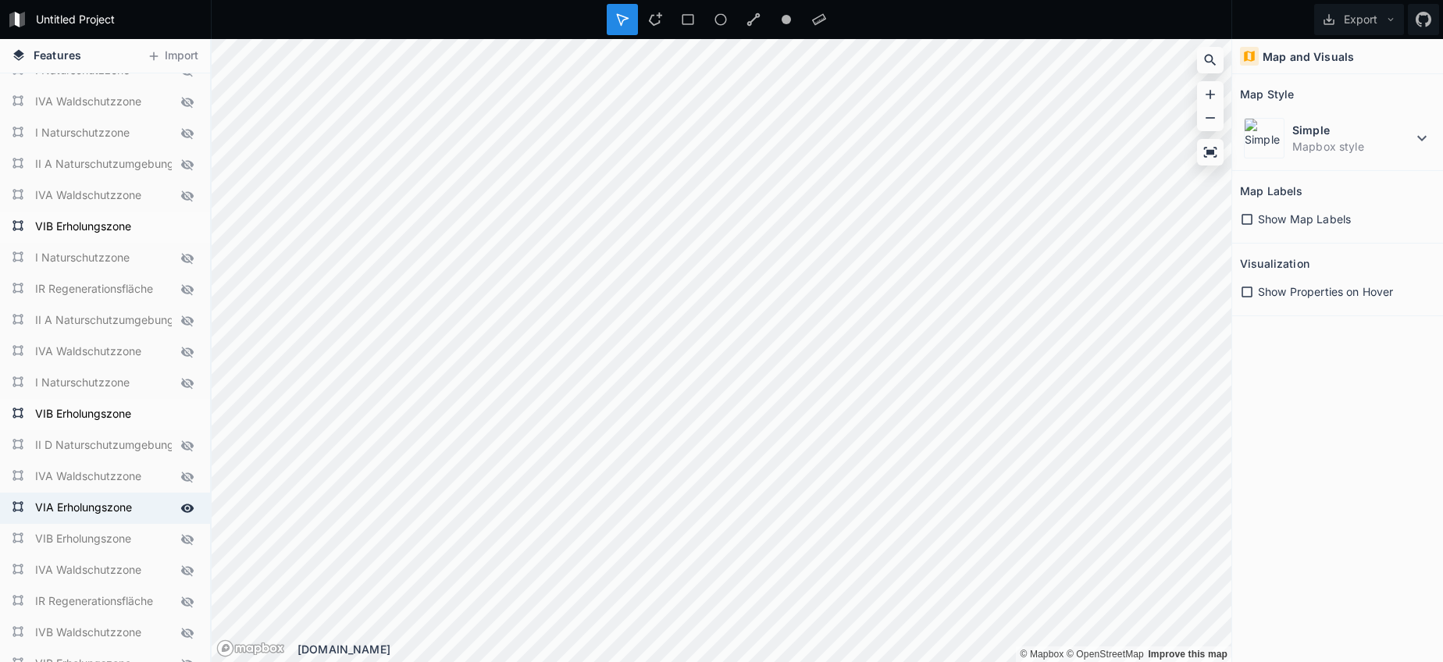
scroll to position [1744, 0]
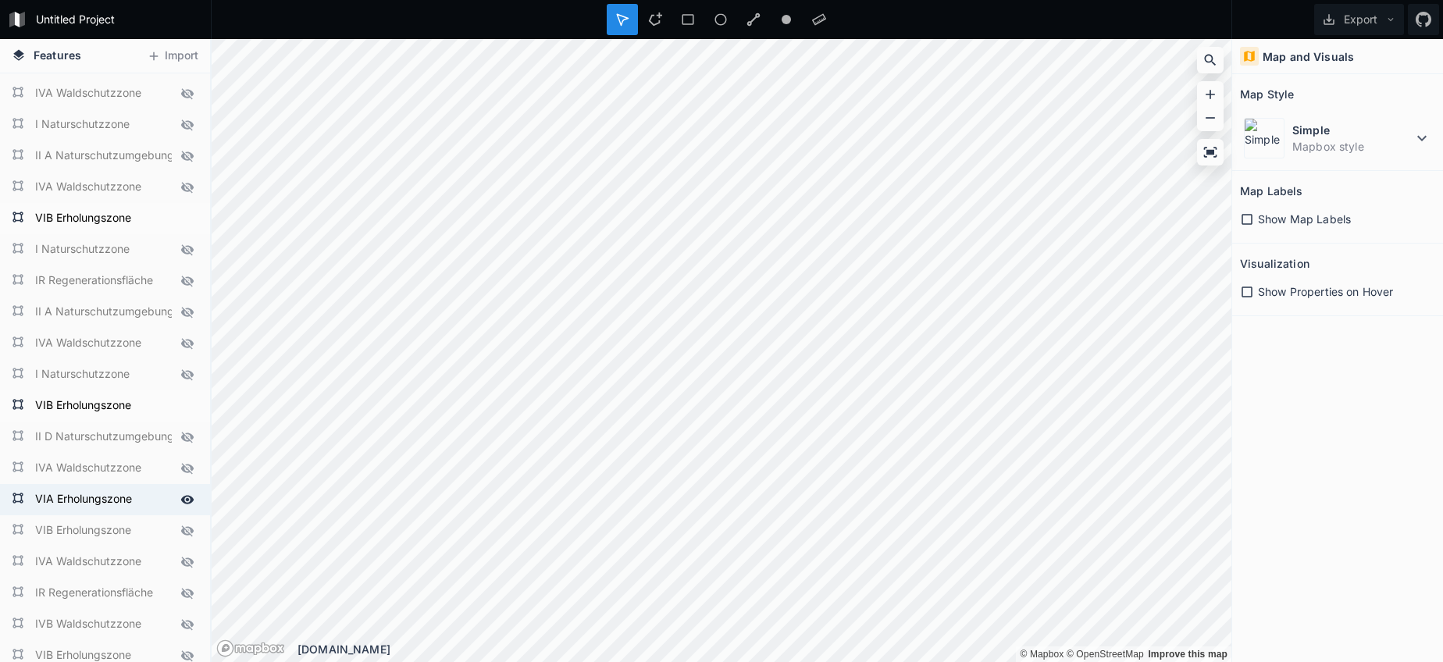
click at [186, 503] on icon at bounding box center [187, 499] width 13 height 9
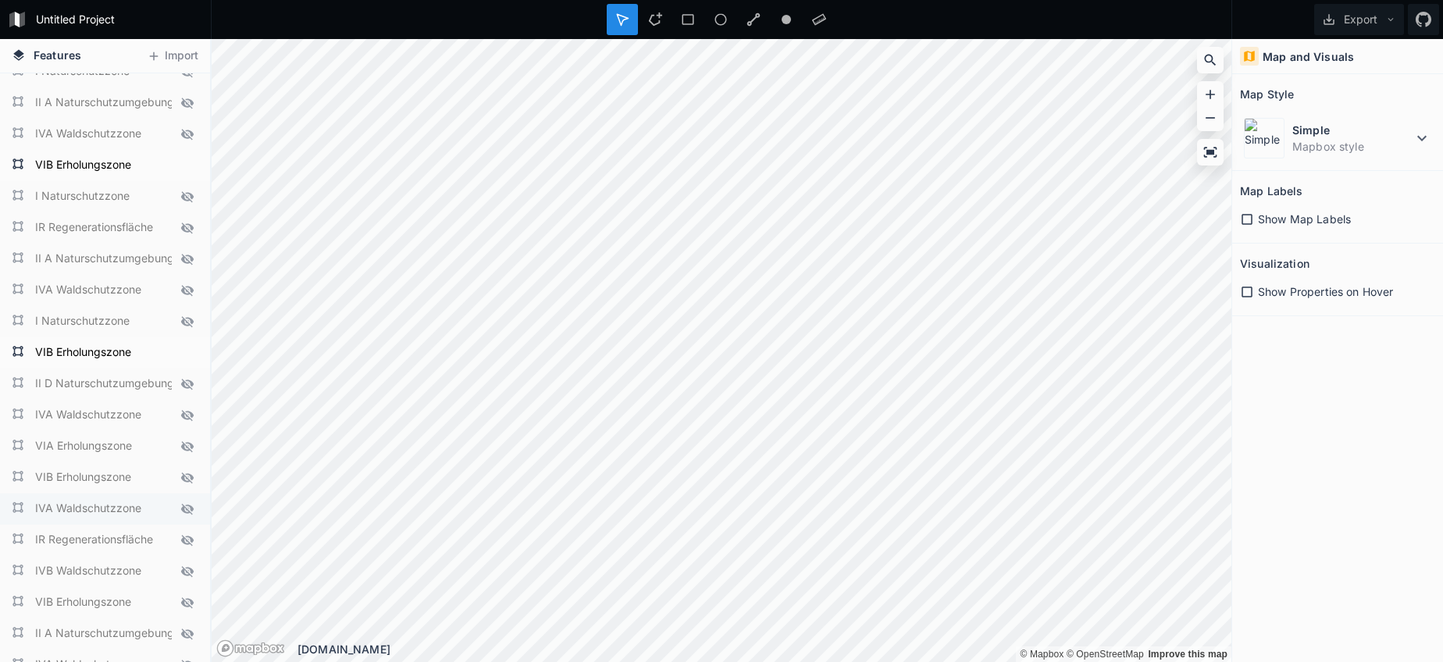
scroll to position [1802, 0]
click at [187, 474] on icon at bounding box center [187, 473] width 12 height 11
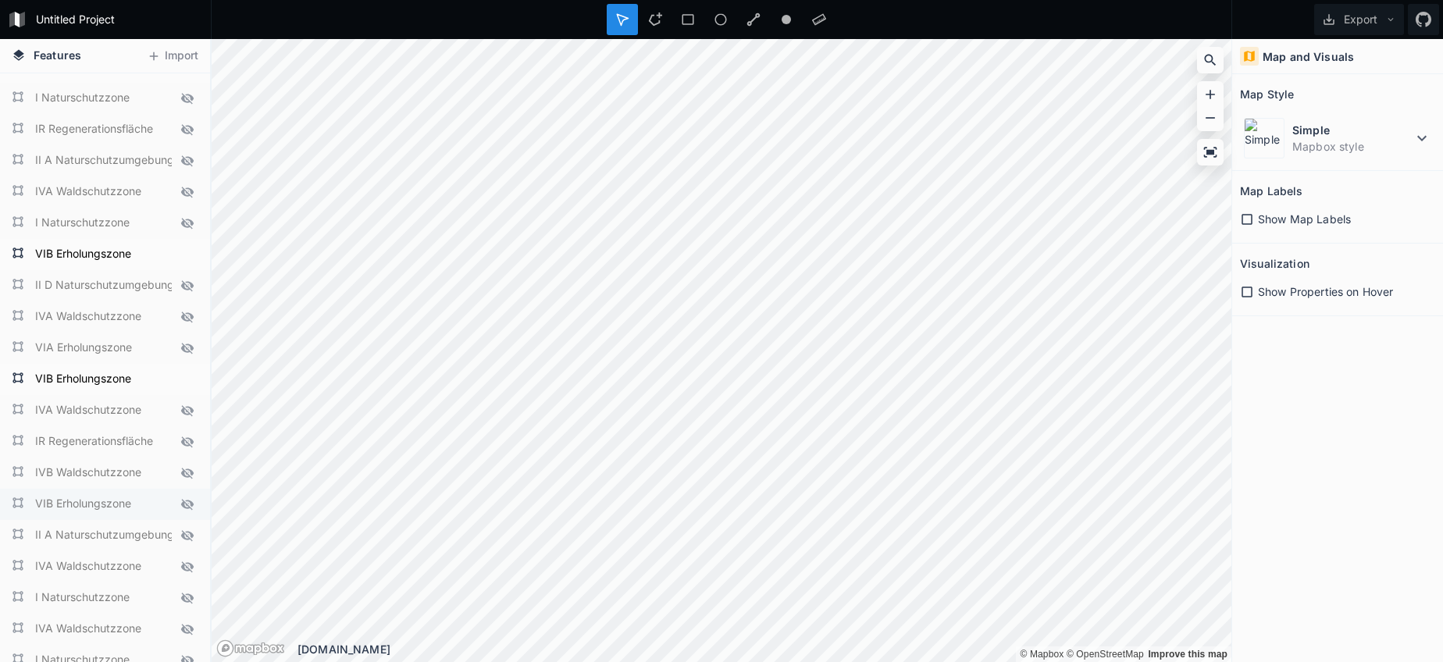
scroll to position [1905, 0]
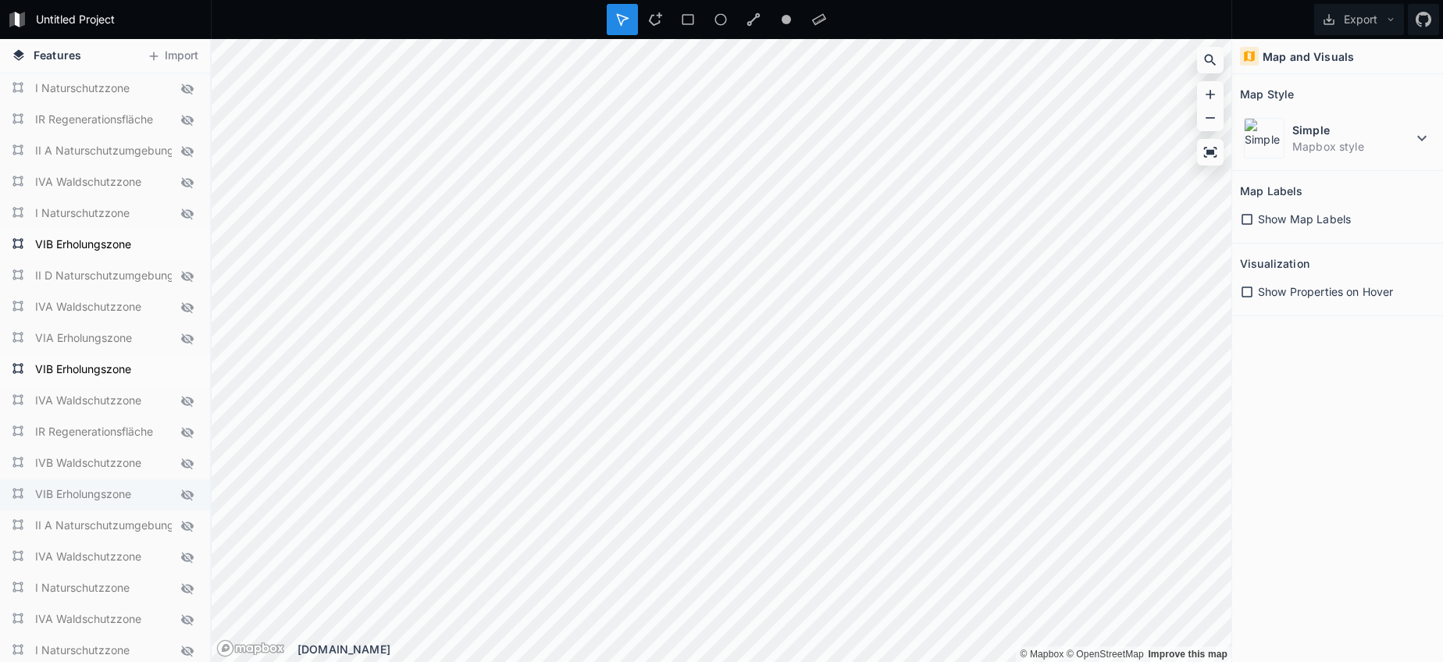
click at [187, 492] on icon at bounding box center [187, 495] width 12 height 11
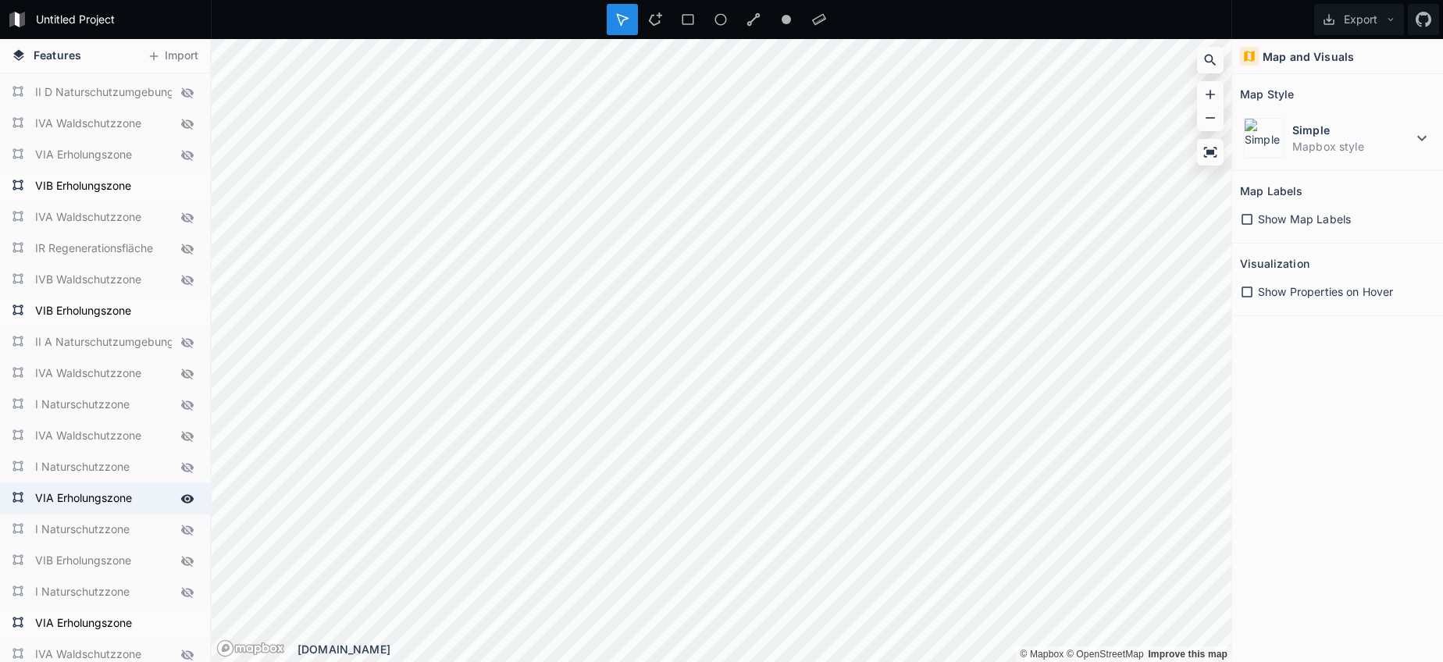
scroll to position [2112, 0]
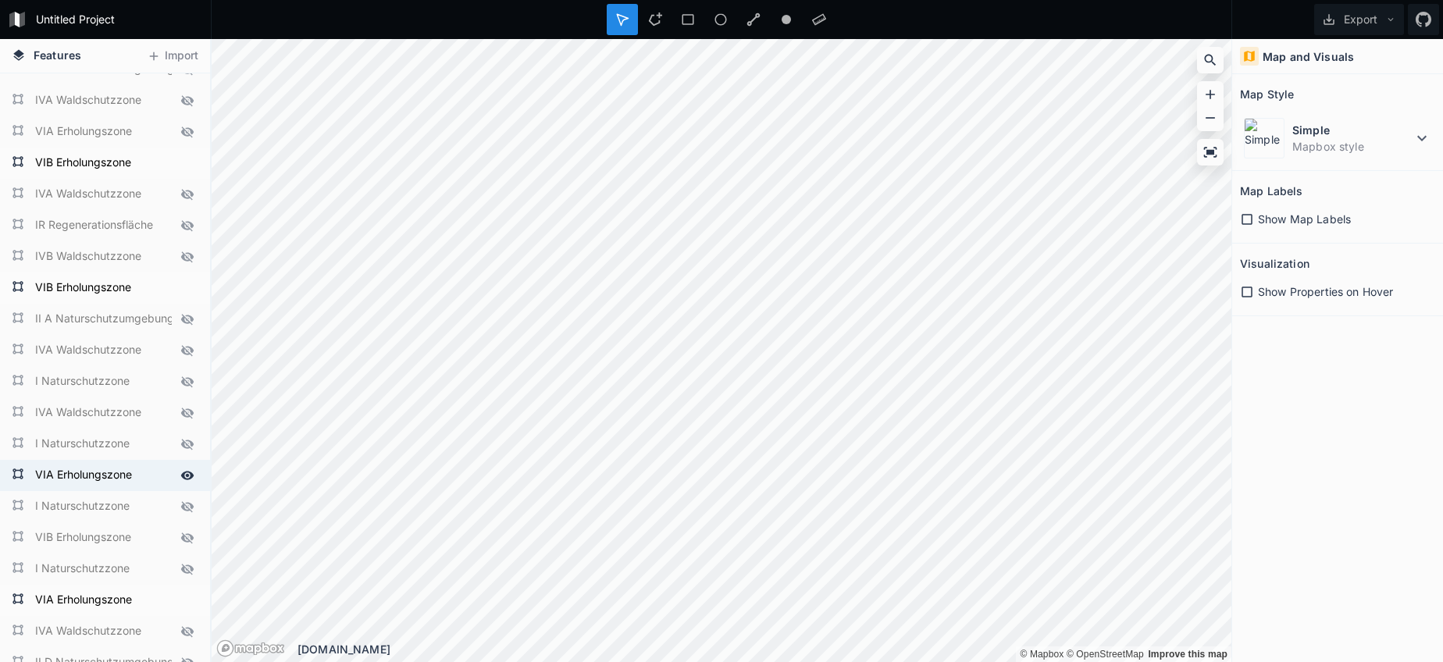
click at [183, 481] on icon at bounding box center [187, 475] width 14 height 14
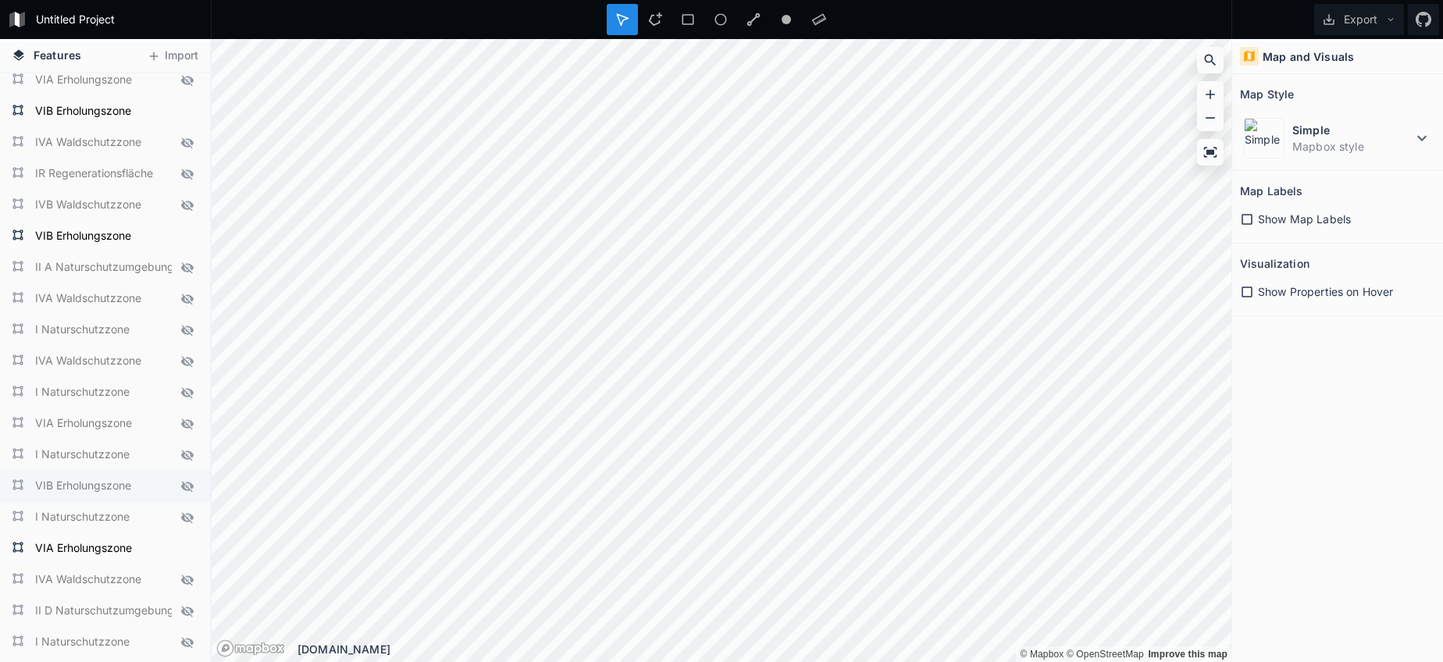
scroll to position [2164, 0]
click at [187, 485] on icon at bounding box center [187, 485] width 12 height 11
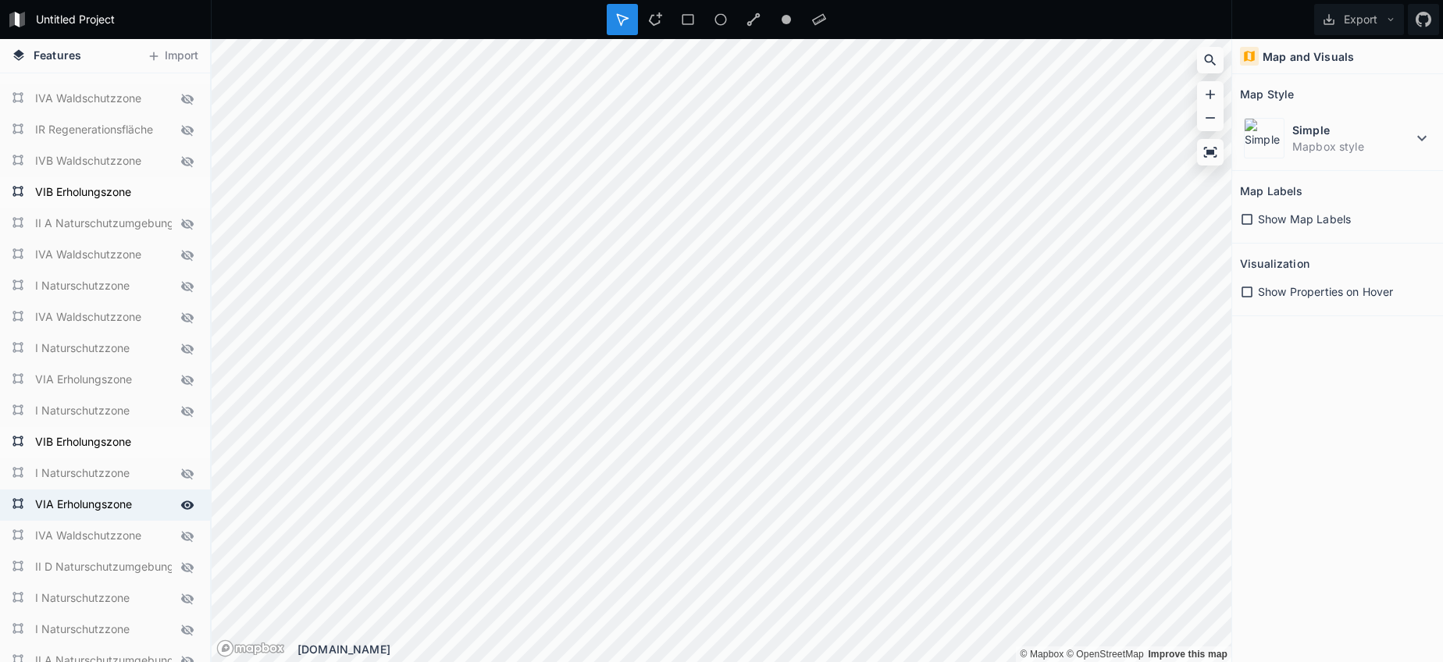
scroll to position [2218, 0]
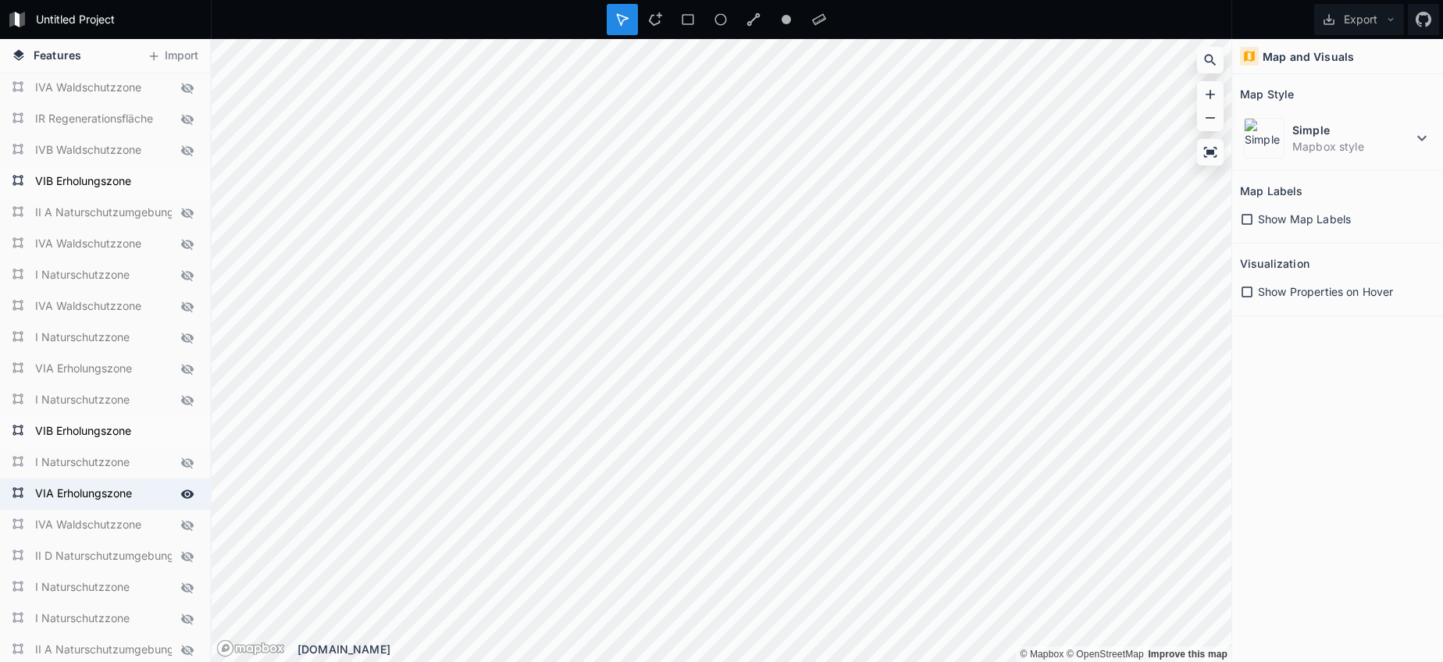
click at [182, 495] on icon at bounding box center [187, 494] width 13 height 9
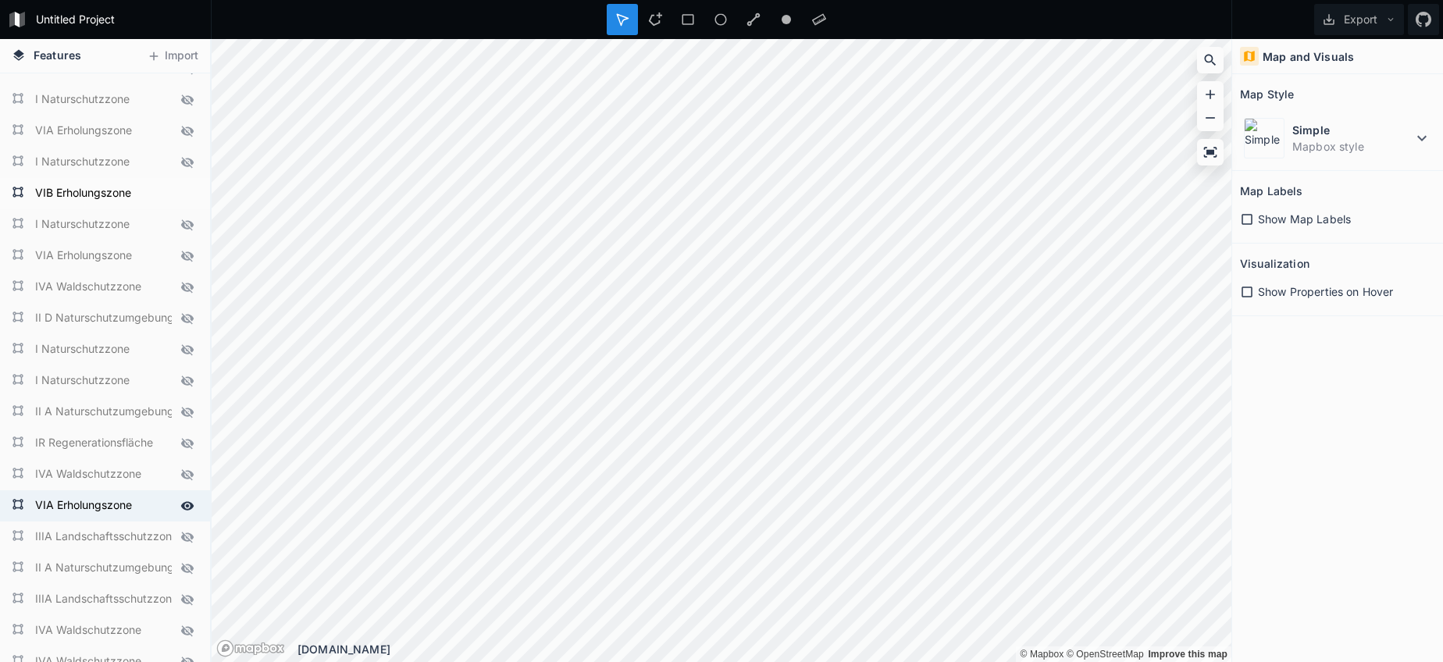
scroll to position [2456, 0]
click at [184, 504] on icon at bounding box center [187, 505] width 13 height 9
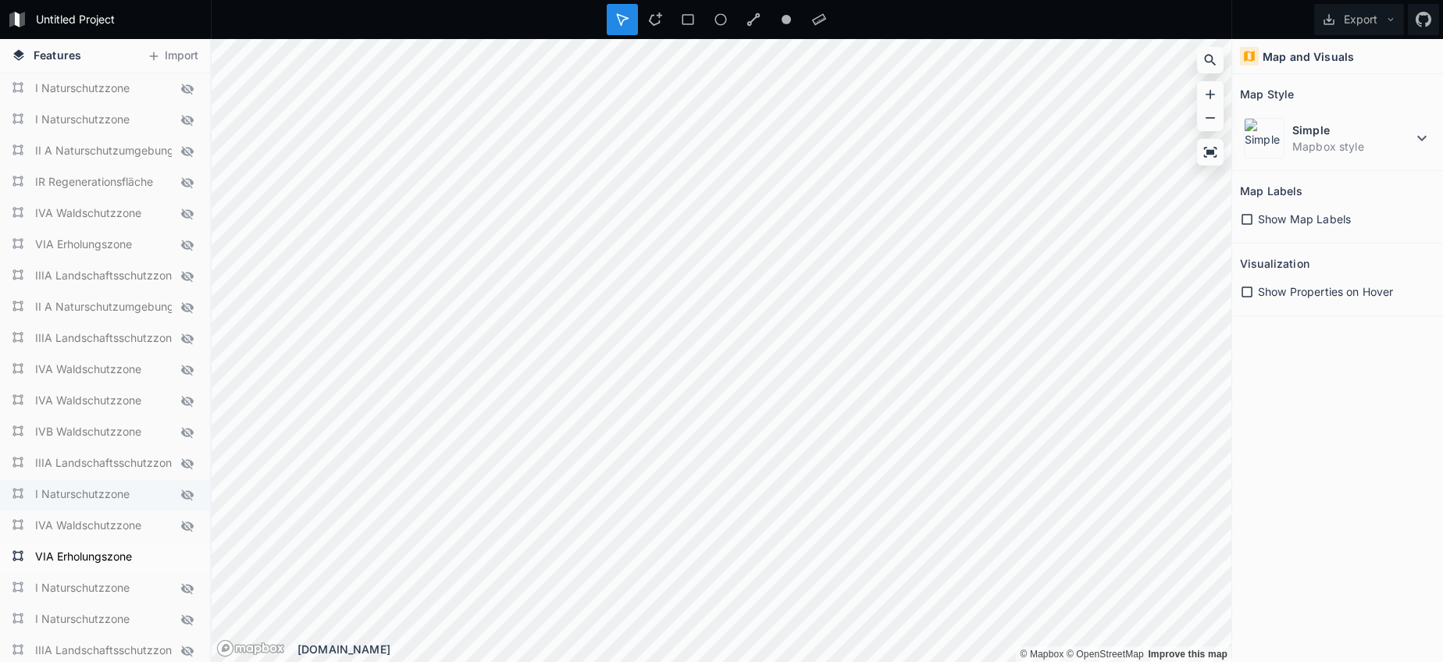
scroll to position [2722, 0]
click at [185, 551] on icon at bounding box center [187, 553] width 14 height 14
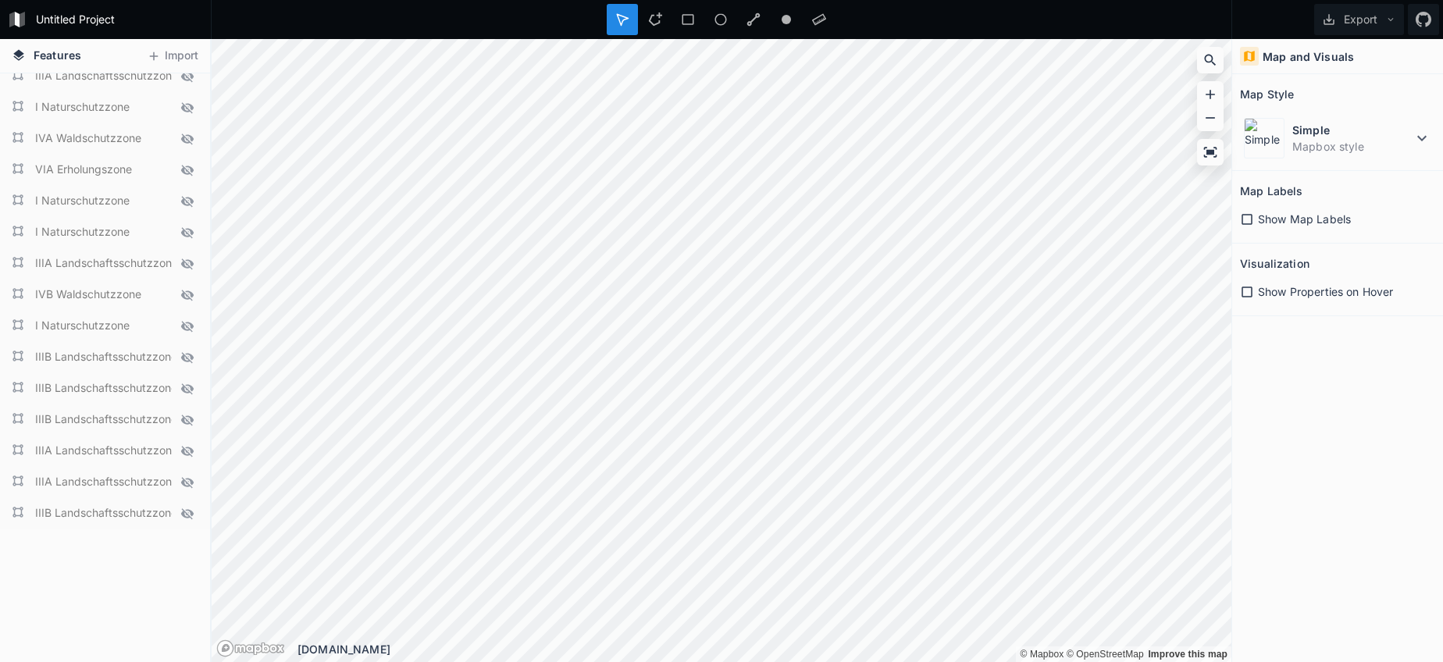
scroll to position [3107, 0]
click at [1375, 21] on button "Export" at bounding box center [1359, 19] width 90 height 31
click at [1351, 95] on div "Export as .geojson" at bounding box center [1356, 89] width 156 height 32
click at [184, 477] on icon at bounding box center [187, 480] width 12 height 11
click at [187, 451] on icon at bounding box center [187, 449] width 14 height 14
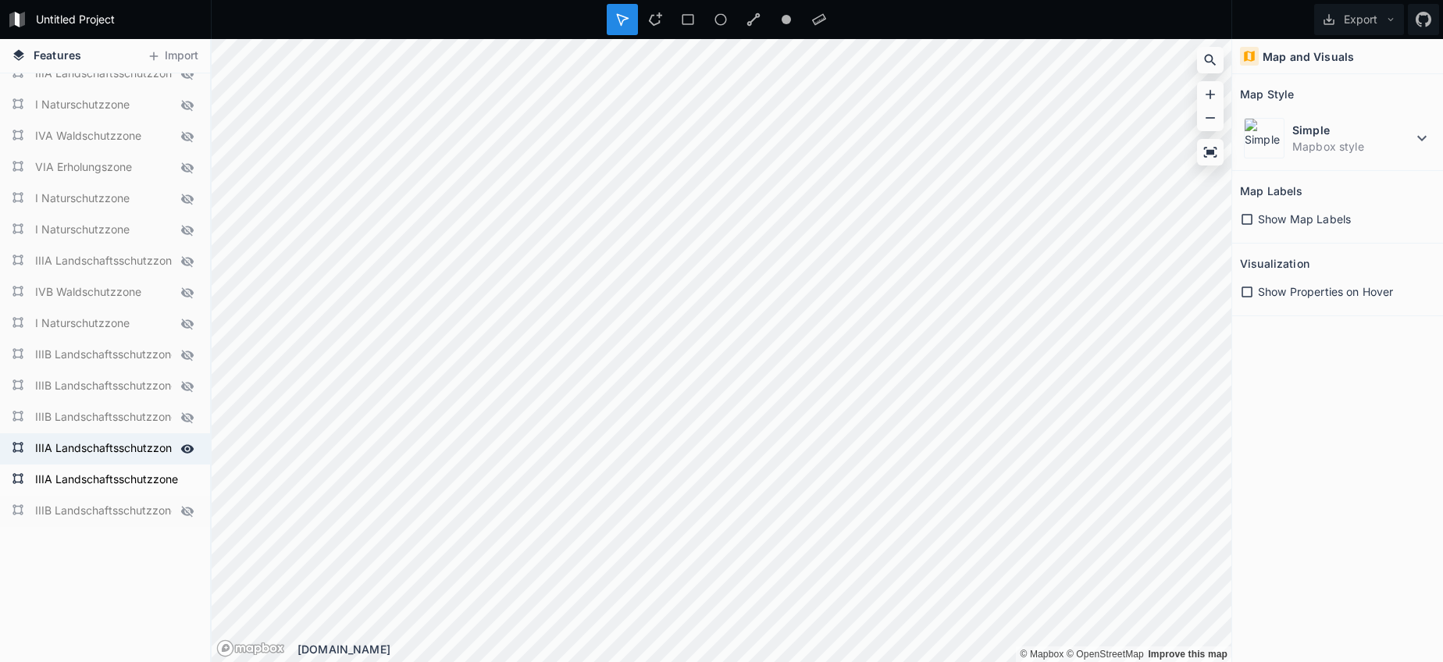
drag, startPoint x: 170, startPoint y: 398, endPoint x: 168, endPoint y: 454, distance: 56.3
click at [188, 262] on icon at bounding box center [187, 261] width 12 height 11
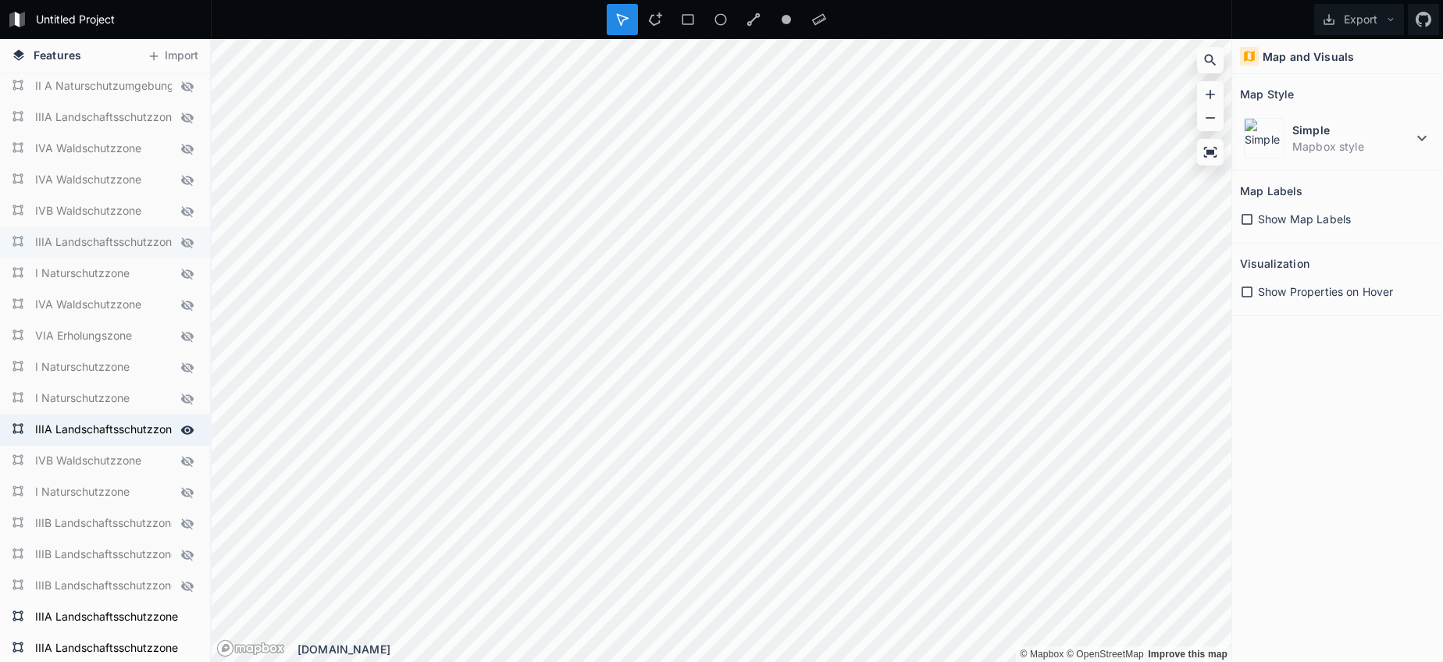
scroll to position [2936, 0]
click at [189, 247] on icon at bounding box center [187, 244] width 12 height 11
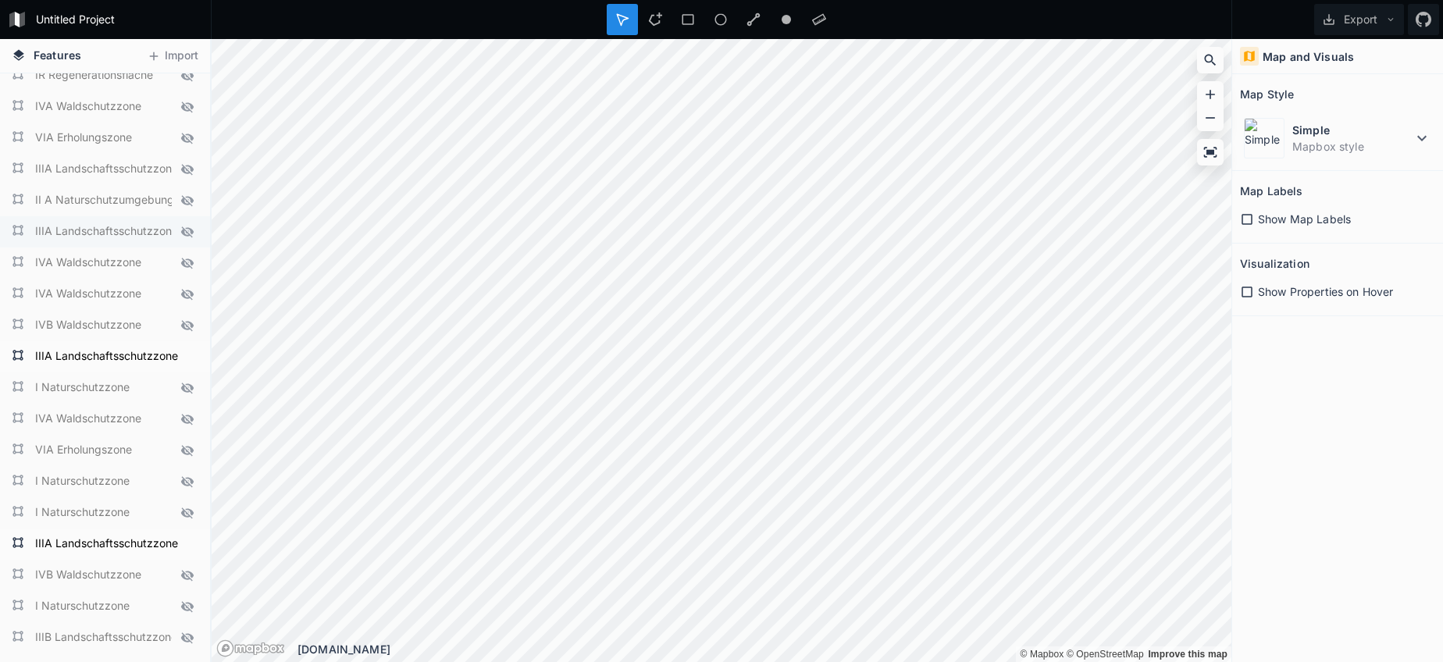
scroll to position [2812, 0]
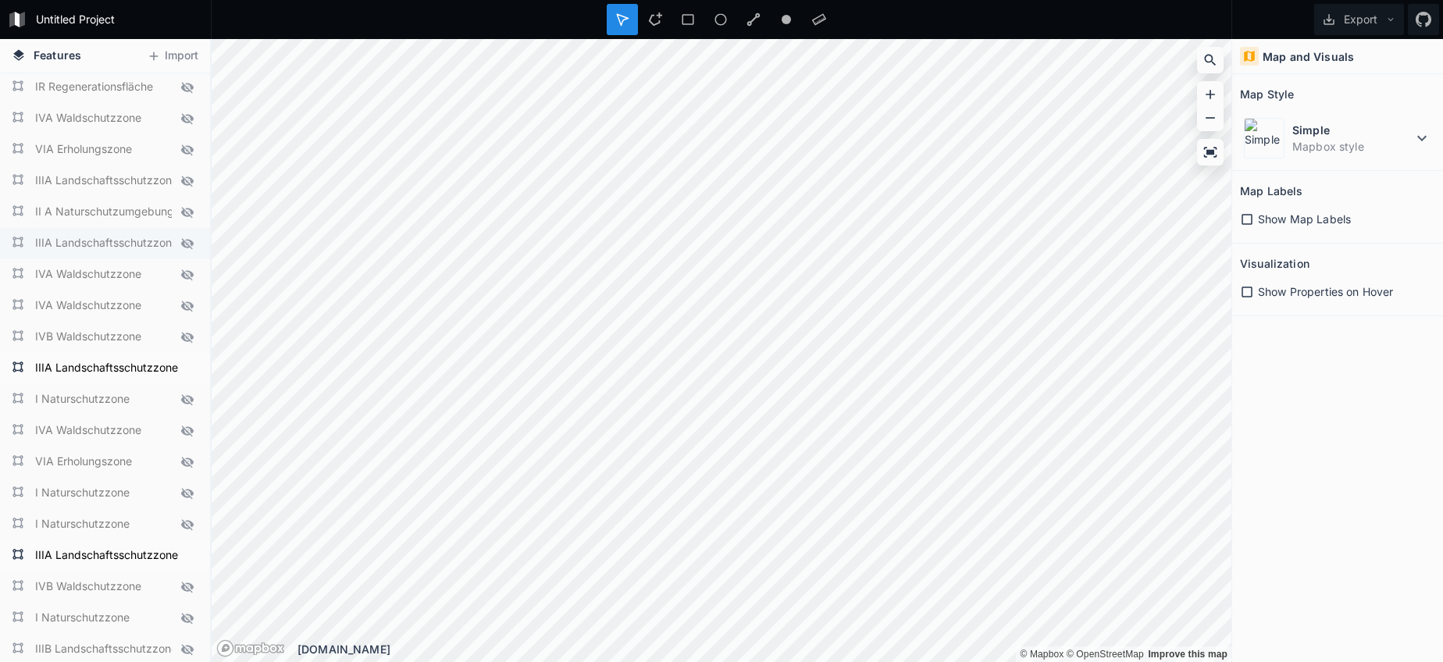
click at [190, 241] on icon at bounding box center [187, 243] width 12 height 11
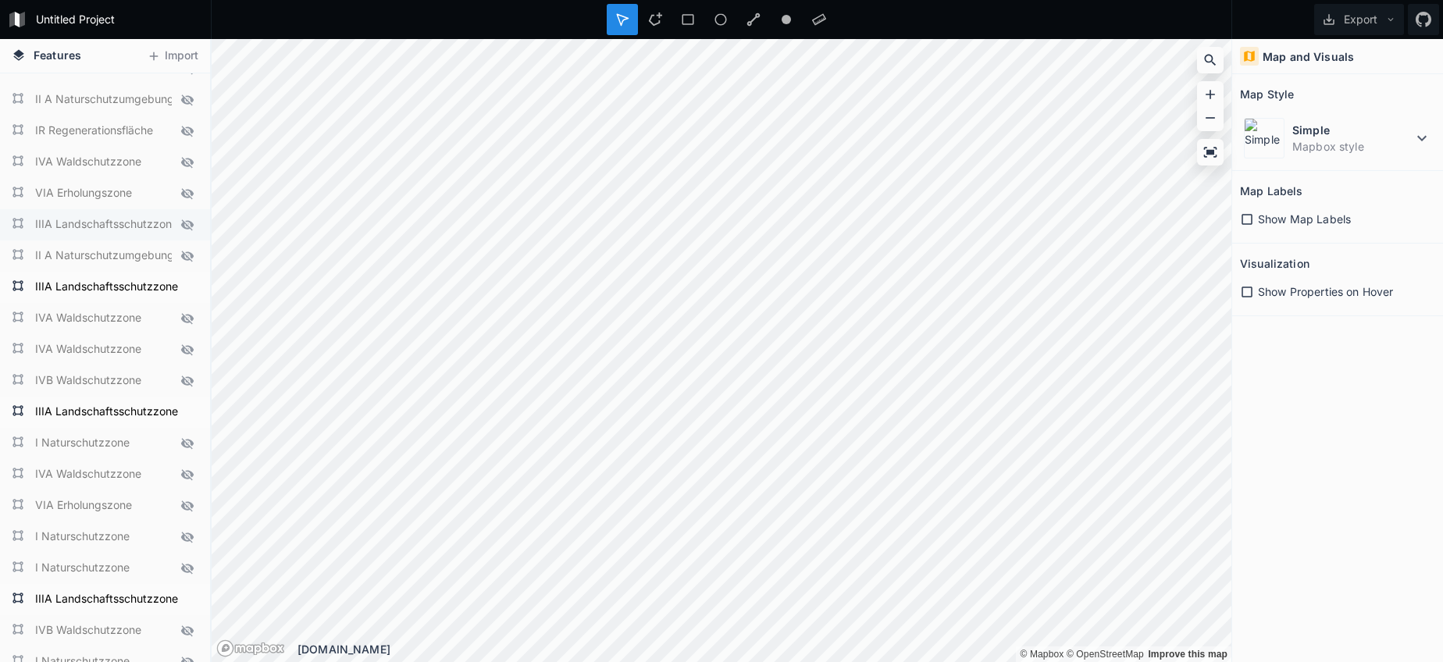
scroll to position [2764, 0]
click at [183, 233] on icon at bounding box center [187, 230] width 14 height 14
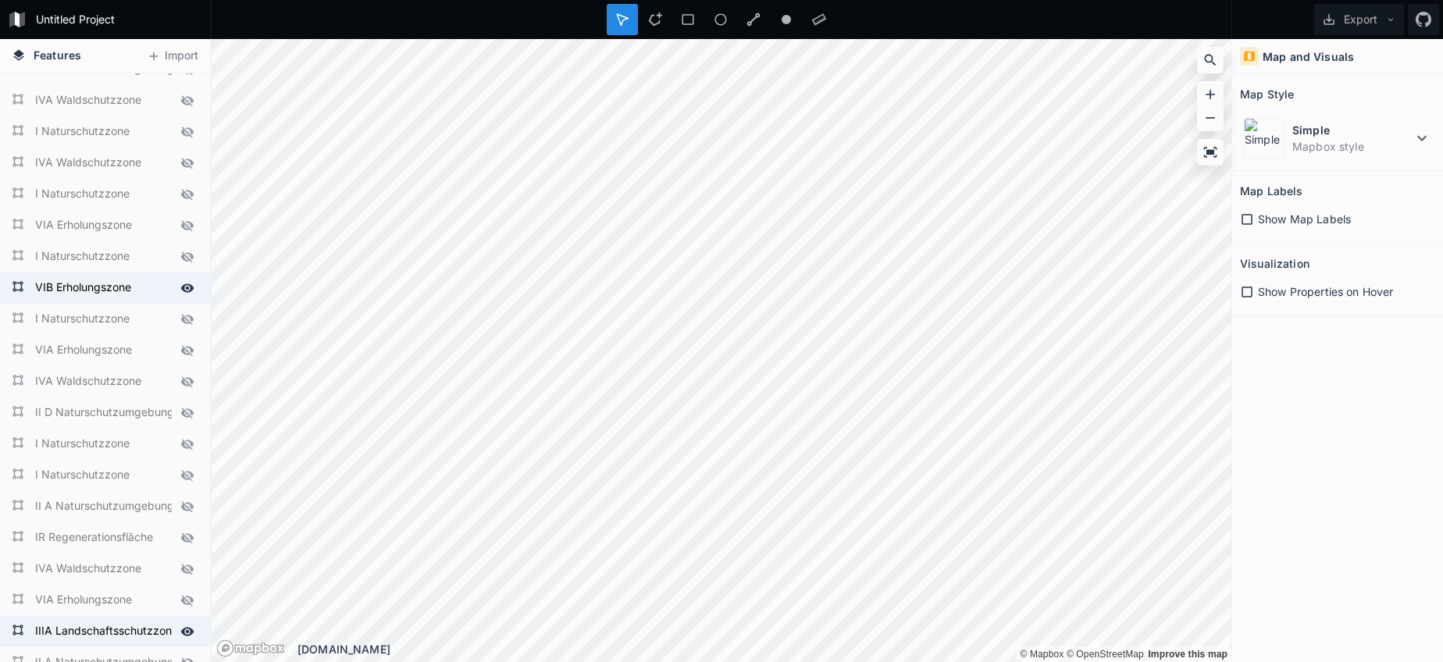
scroll to position [2359, 0]
click at [188, 292] on icon at bounding box center [187, 291] width 13 height 9
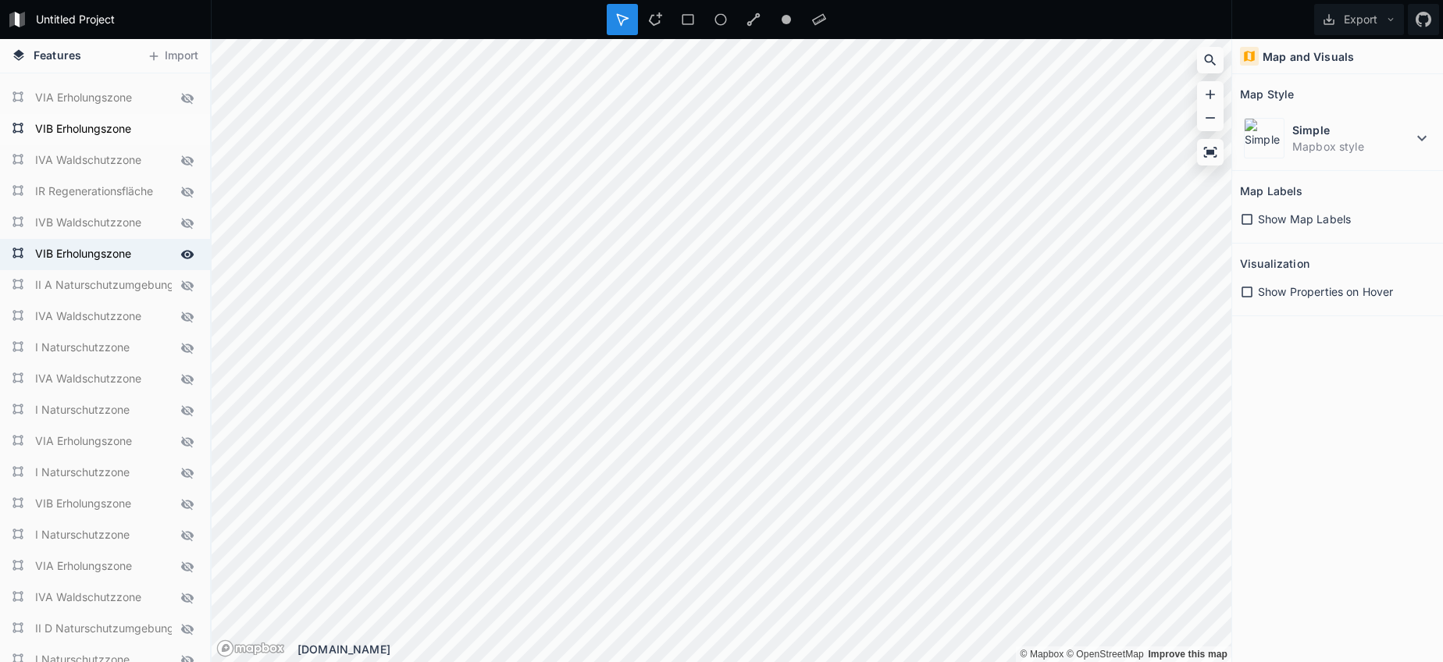
scroll to position [2145, 0]
click at [187, 251] on icon at bounding box center [187, 255] width 13 height 9
click at [180, 128] on icon at bounding box center [187, 130] width 14 height 14
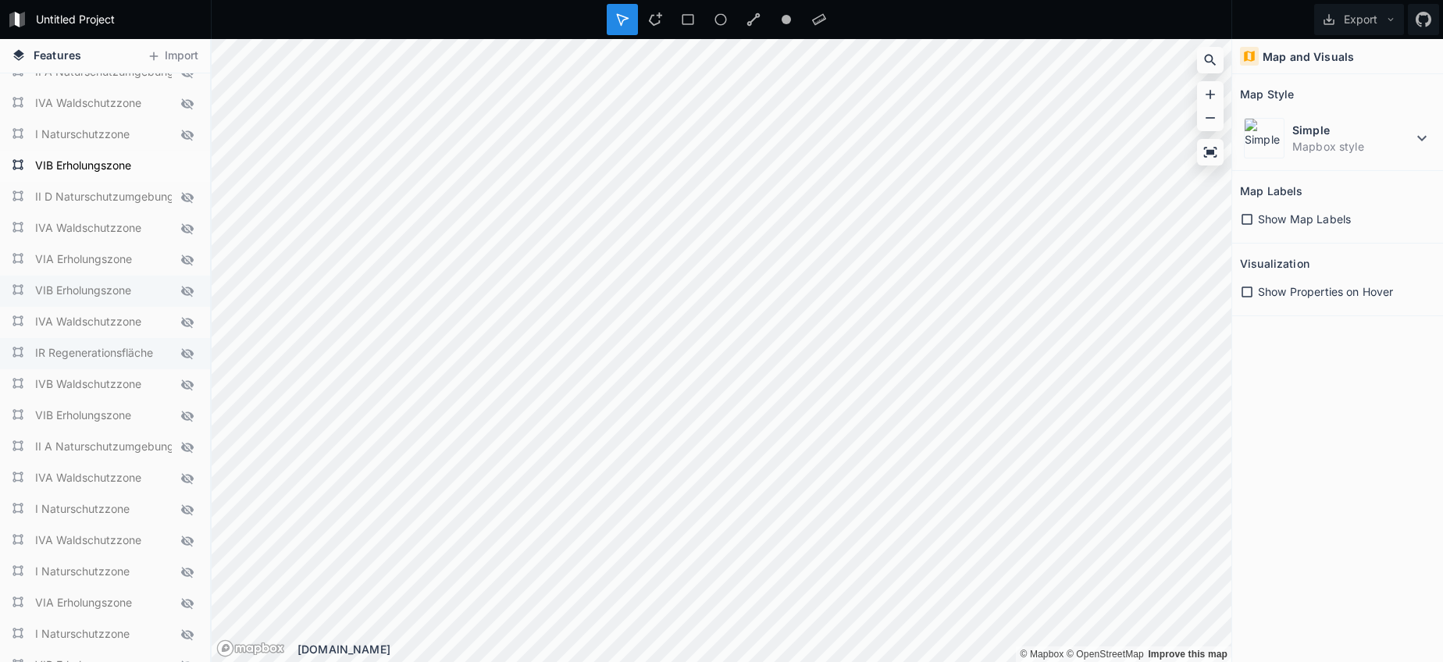
scroll to position [1984, 0]
click at [184, 159] on icon at bounding box center [187, 166] width 14 height 14
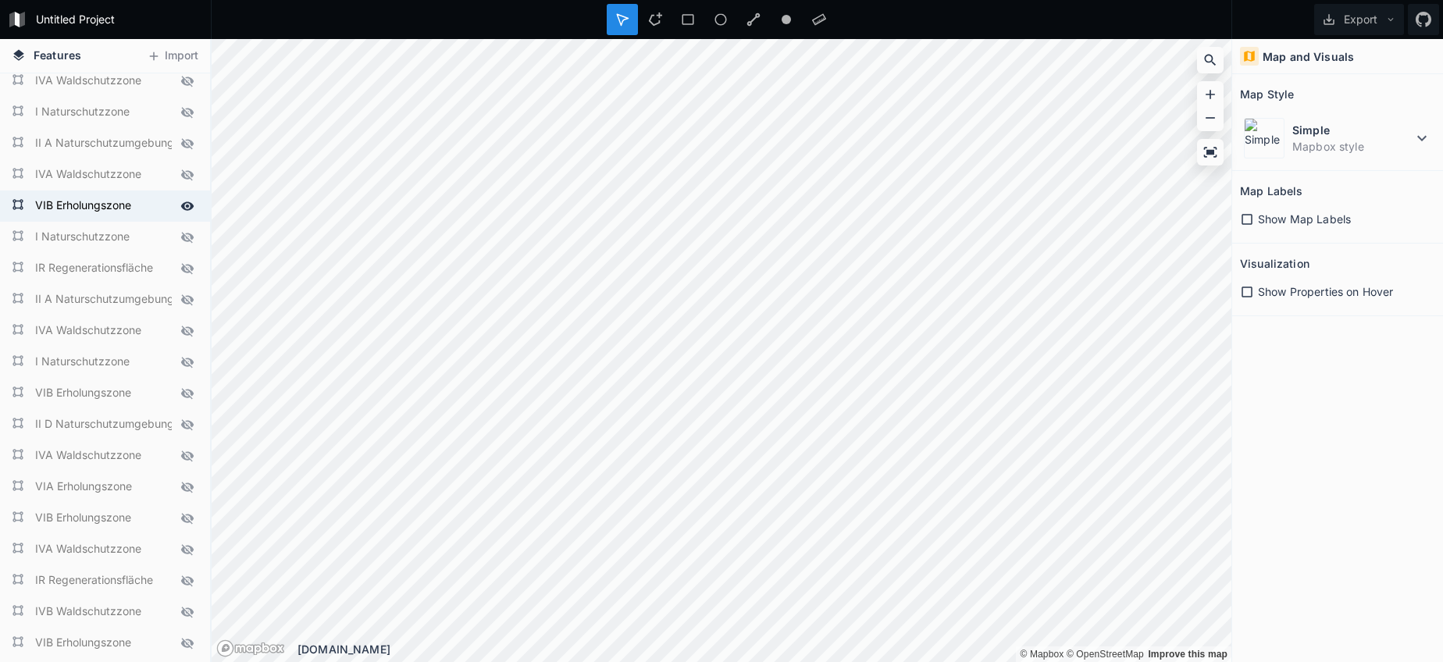
scroll to position [1757, 0]
click at [188, 202] on icon at bounding box center [187, 205] width 13 height 9
drag, startPoint x: 119, startPoint y: 198, endPoint x: 110, endPoint y: 277, distance: 79.3
click at [110, 277] on div "I Naturschutzzone IVA Waldschutzzone I Naturschutzzone IVA Waldschutzzone II A …" at bounding box center [105, 96] width 210 height 3560
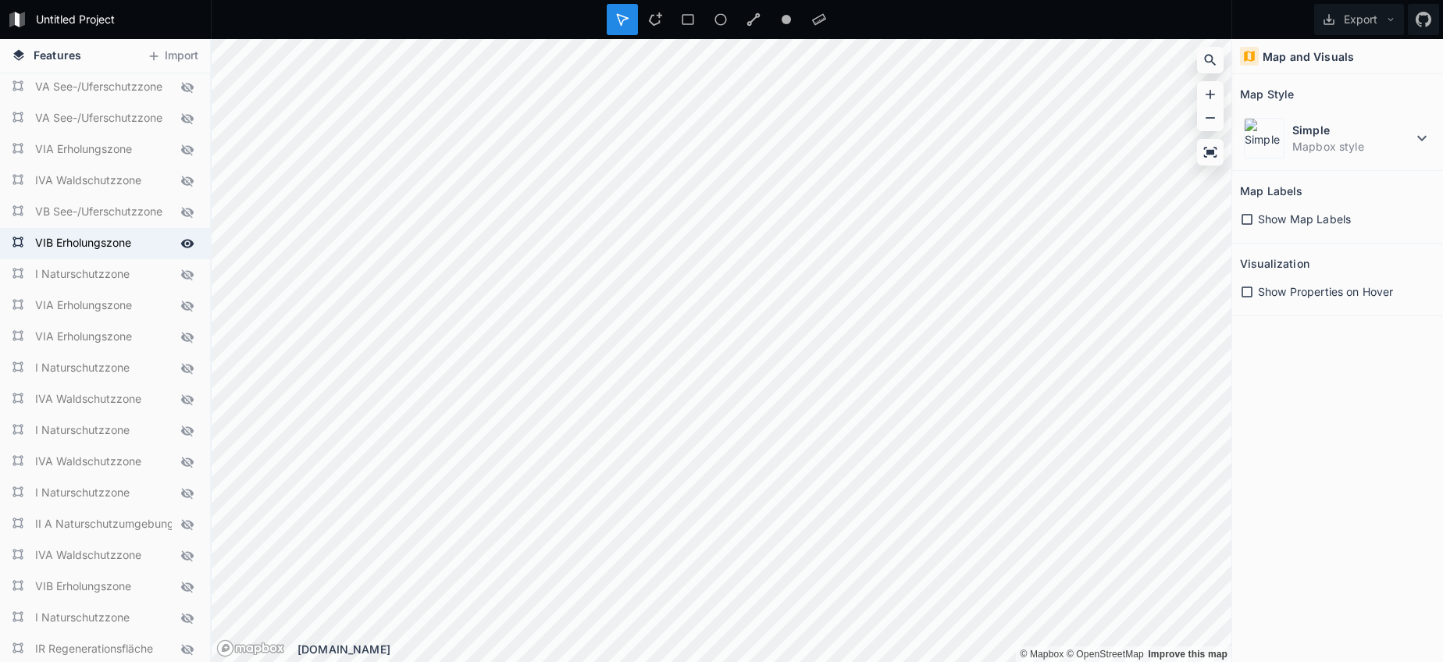
scroll to position [1369, 0]
click at [183, 248] on icon at bounding box center [187, 250] width 13 height 9
drag, startPoint x: 77, startPoint y: 214, endPoint x: 77, endPoint y: 272, distance: 57.8
click at [77, 272] on div "II D Naturschutzumgebungszone VIB Erholungszone I Naturschutzzone IVA Waldschut…" at bounding box center [105, 485] width 210 height 3560
click at [90, 236] on div "VIB Erholungszone" at bounding box center [105, 250] width 210 height 31
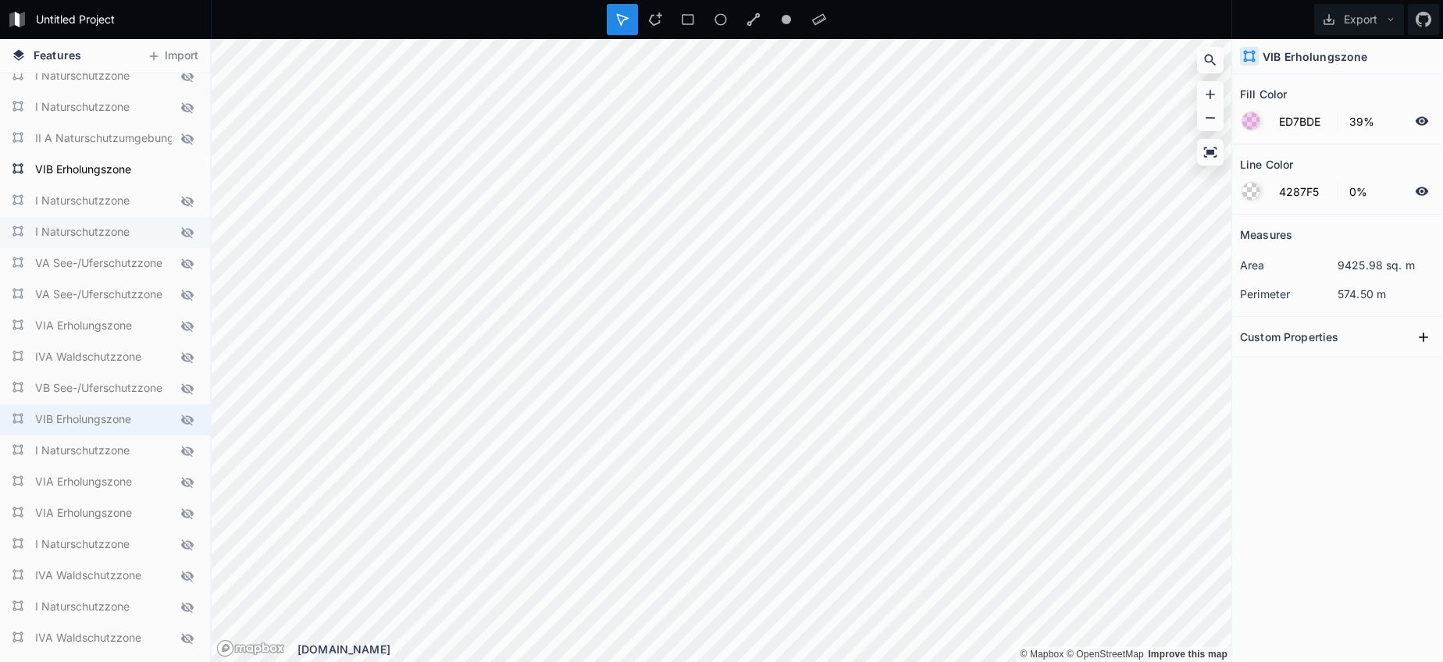
scroll to position [1198, 0]
click at [183, 171] on icon at bounding box center [187, 170] width 13 height 9
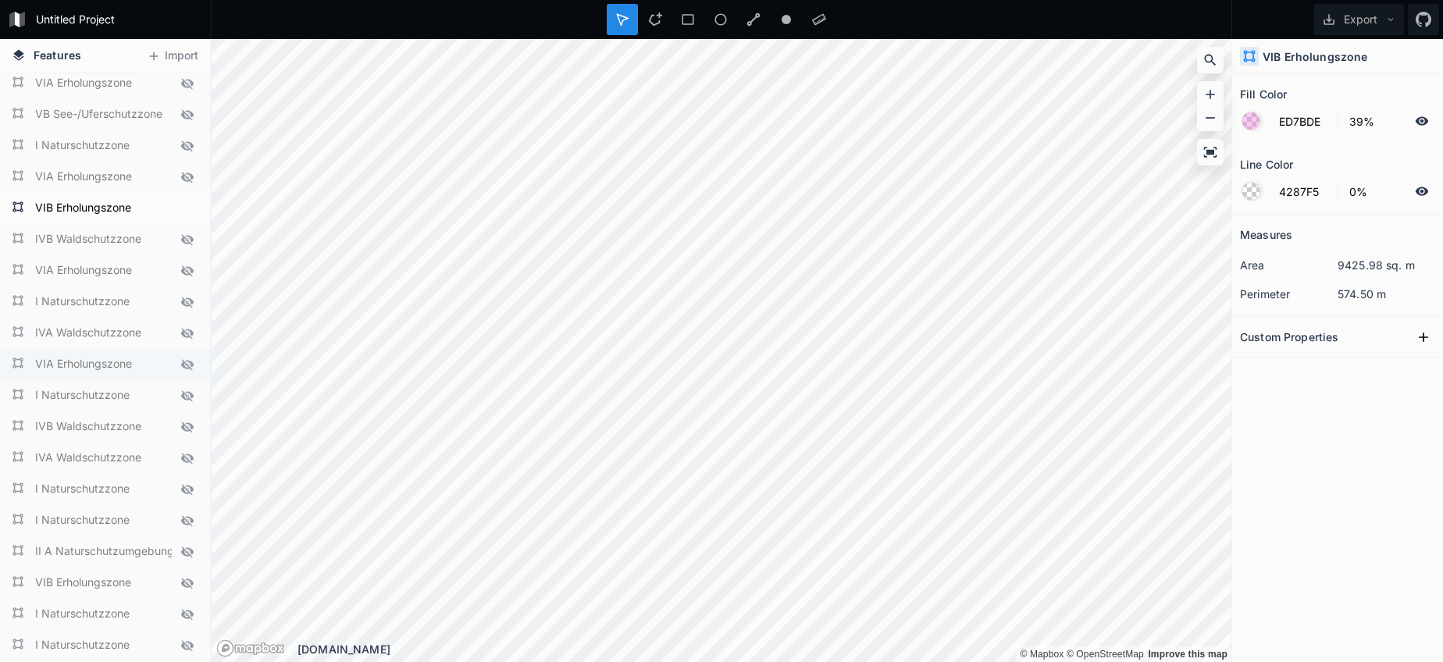
scroll to position [767, 0]
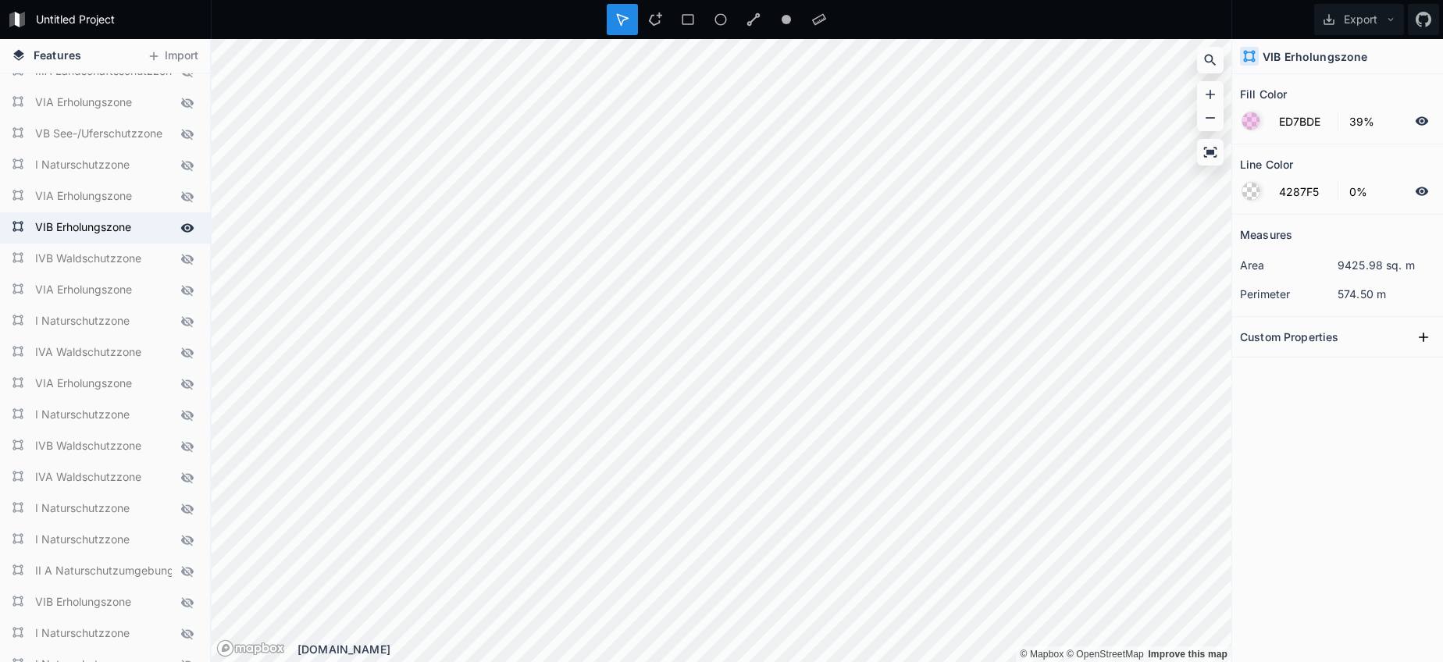
click at [178, 228] on div at bounding box center [187, 228] width 22 height 22
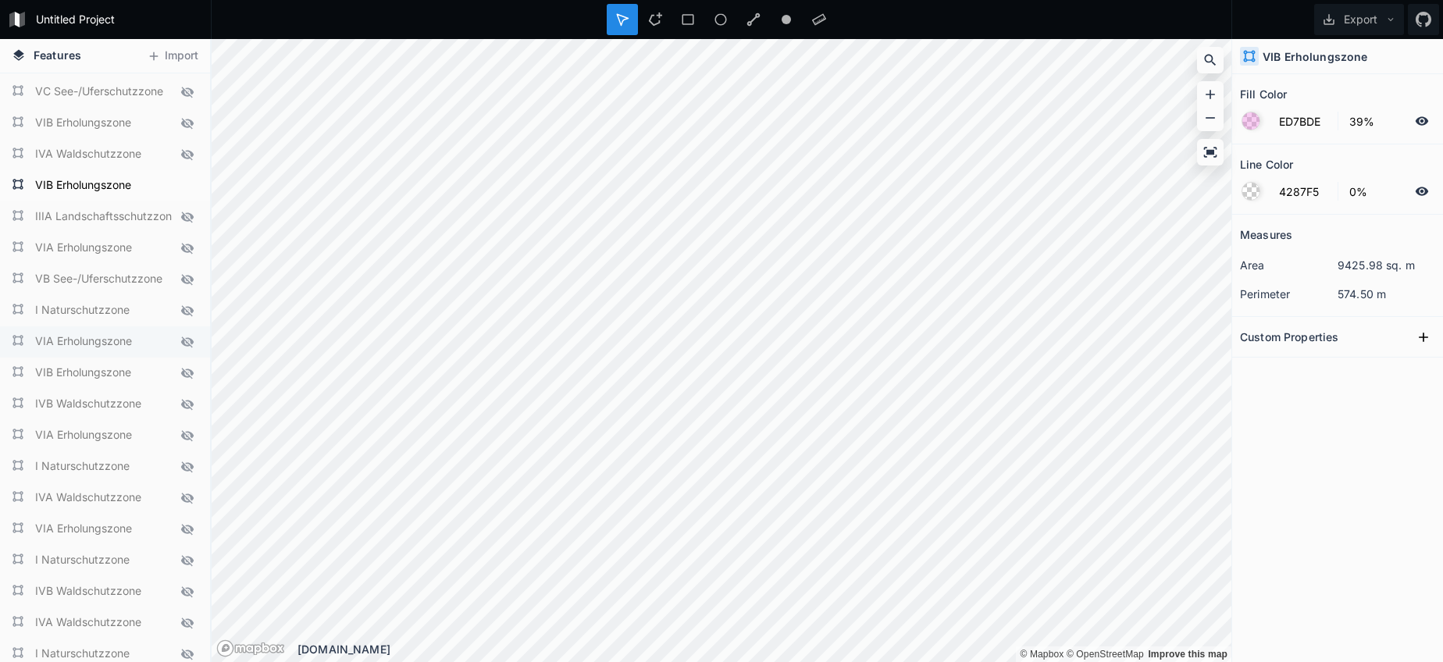
scroll to position [612, 0]
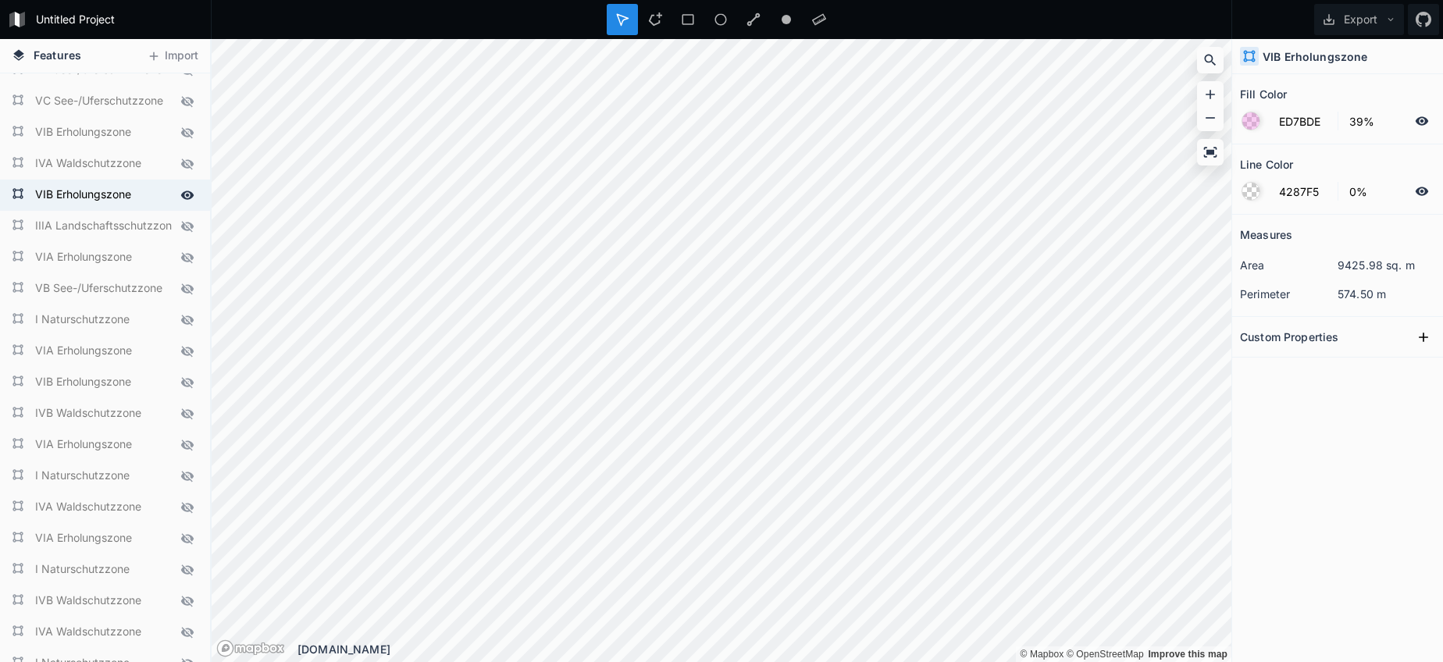
click at [181, 191] on icon at bounding box center [187, 195] width 14 height 14
click at [184, 226] on icon at bounding box center [187, 226] width 12 height 11
click at [184, 195] on icon at bounding box center [187, 195] width 13 height 9
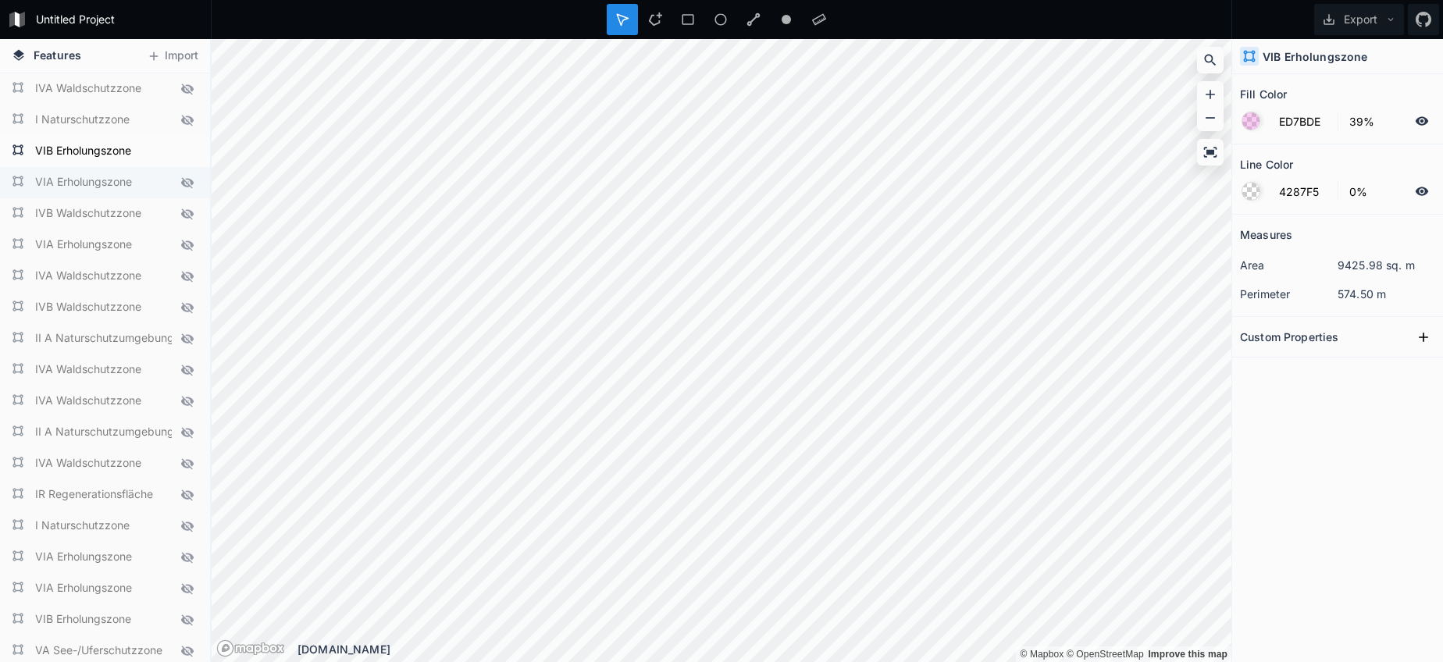
scroll to position [0, 0]
click at [183, 151] on icon at bounding box center [187, 151] width 13 height 9
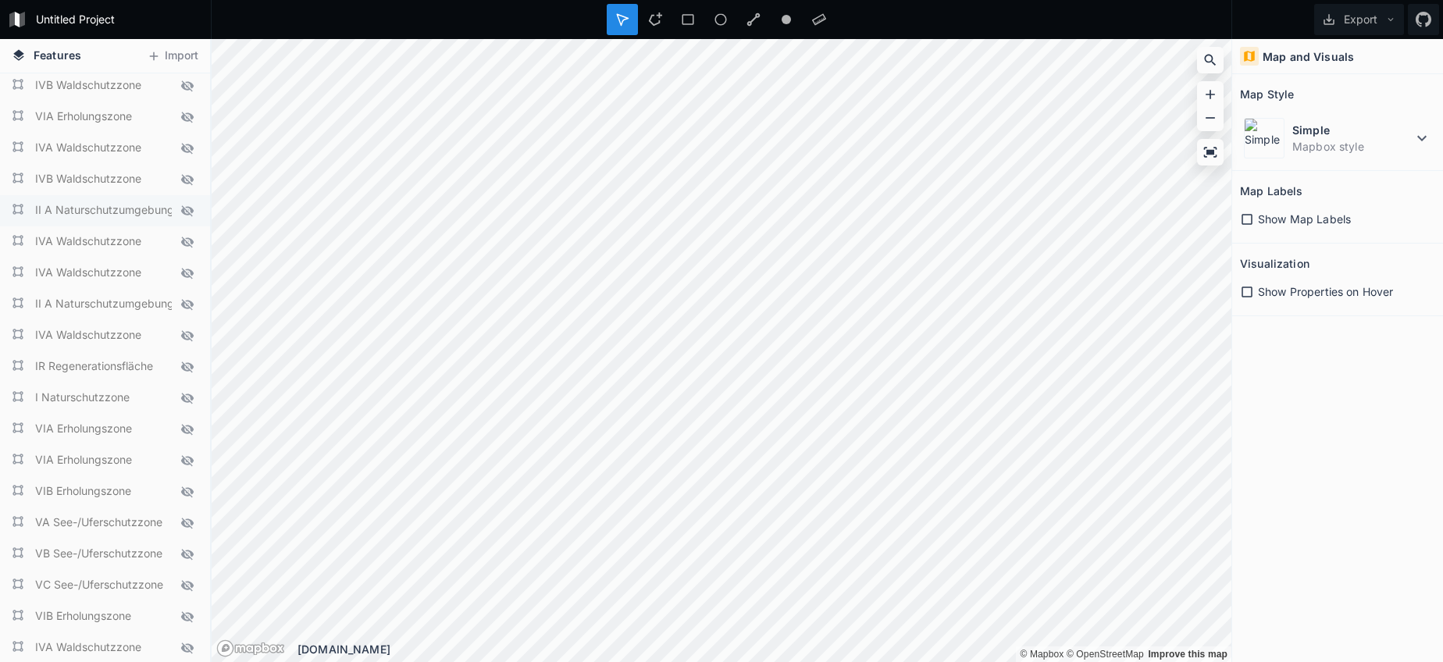
scroll to position [129, 0]
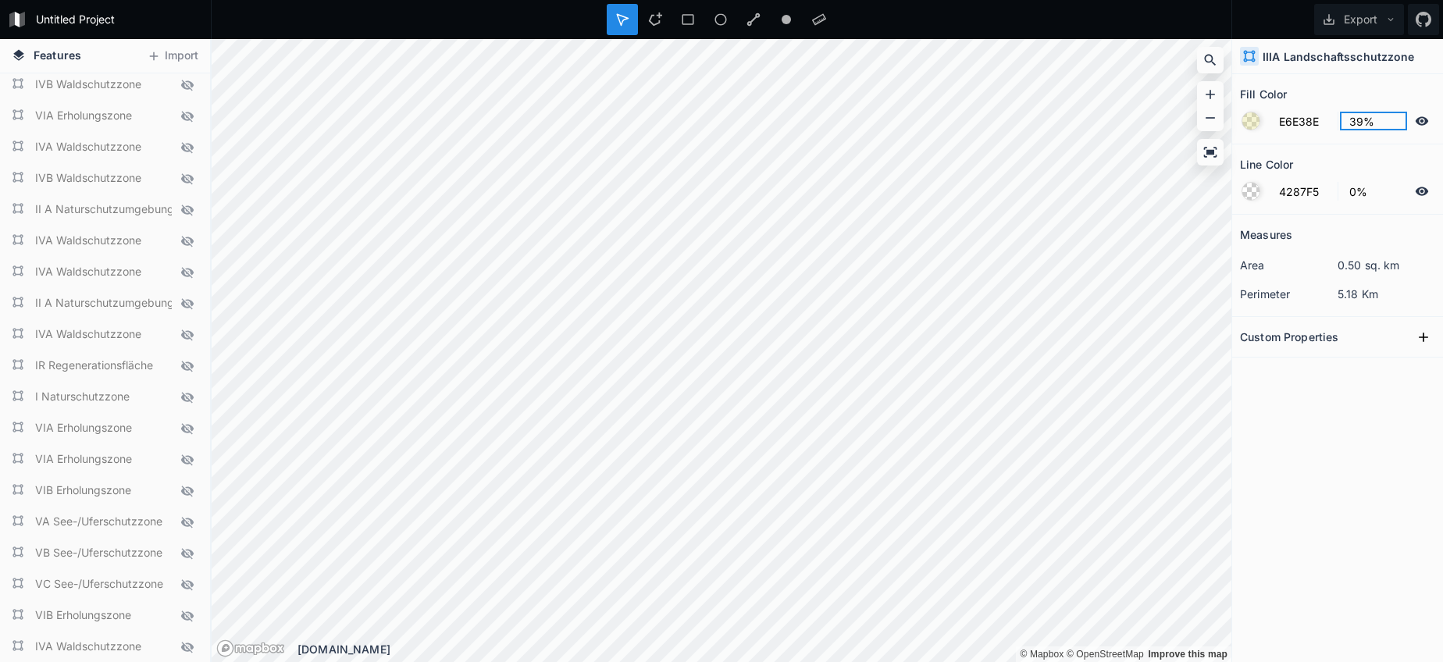
click at [1360, 127] on input "39%" at bounding box center [1374, 121] width 68 height 19
click at [1356, 125] on input "39%" at bounding box center [1374, 121] width 68 height 19
type input "70%"
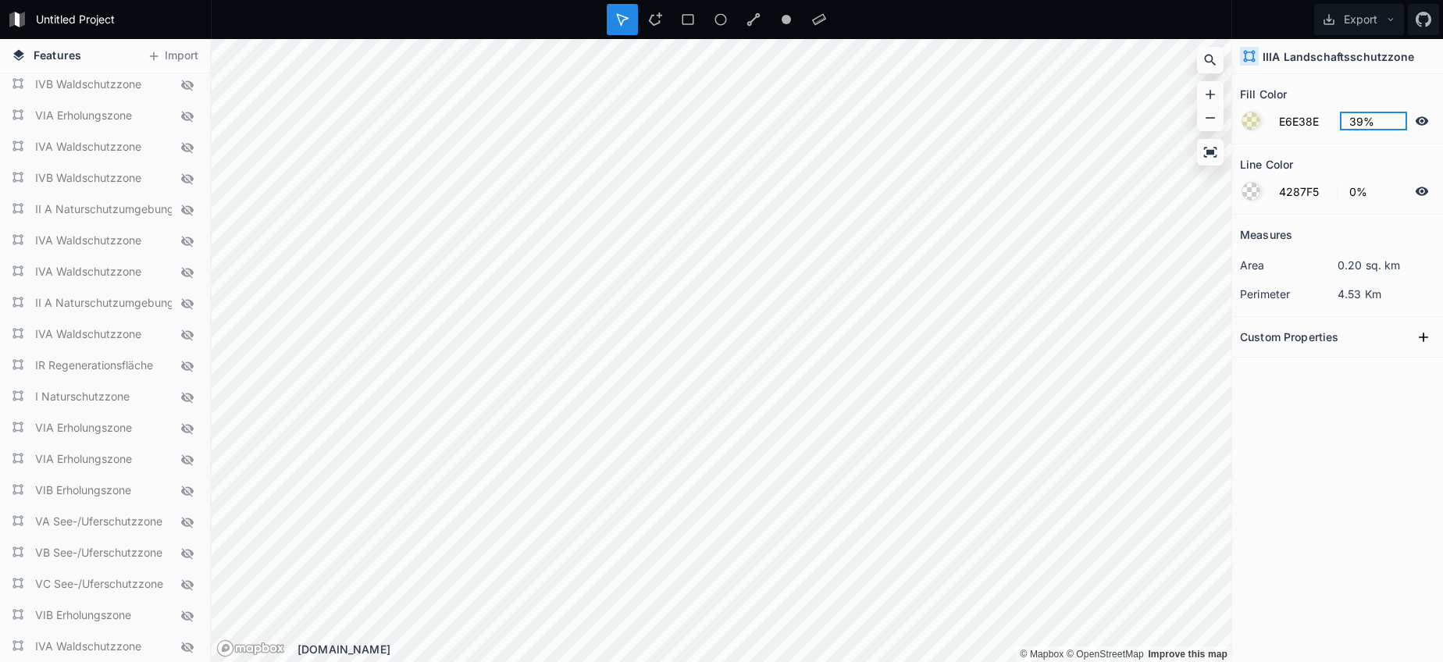
click at [1355, 118] on input "39%" at bounding box center [1374, 121] width 68 height 19
type input "70%"
click at [1354, 121] on input "39%" at bounding box center [1374, 121] width 68 height 19
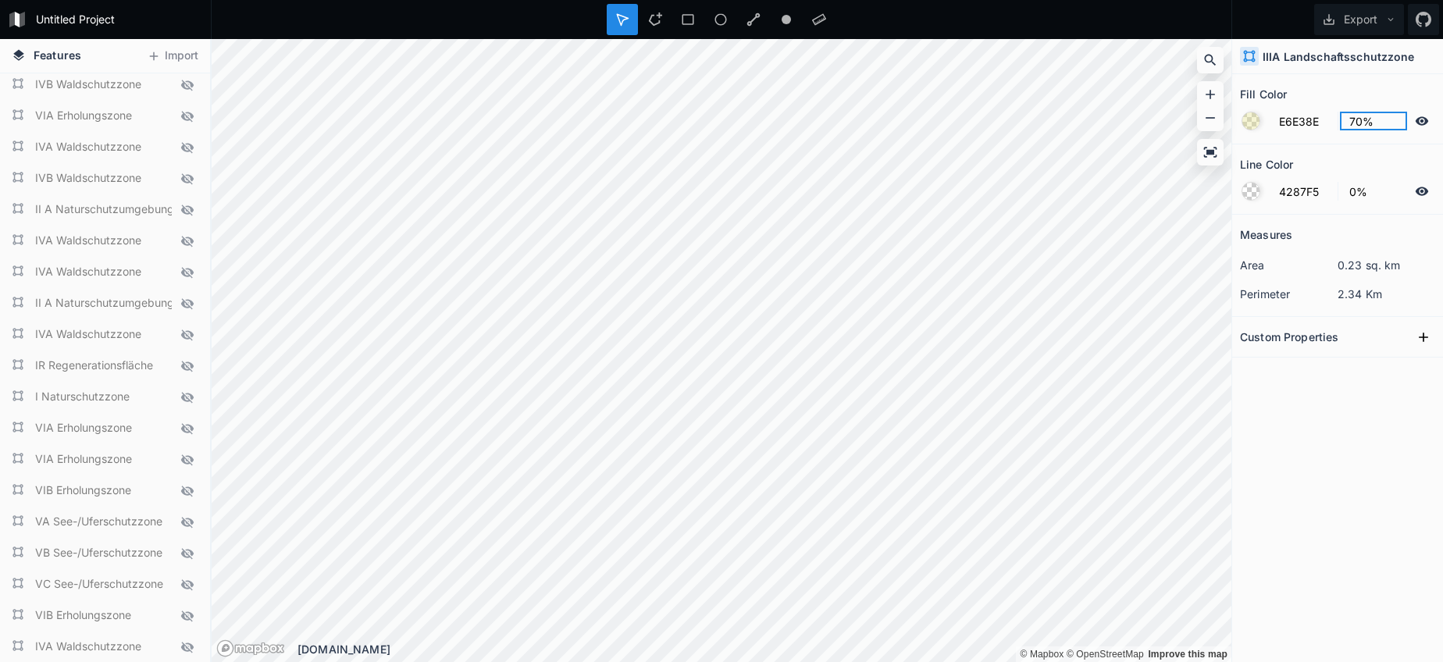
type input "70%"
click at [1356, 124] on input "39%" at bounding box center [1374, 121] width 68 height 19
type input "70%"
click at [1351, 119] on input "39%" at bounding box center [1374, 121] width 68 height 19
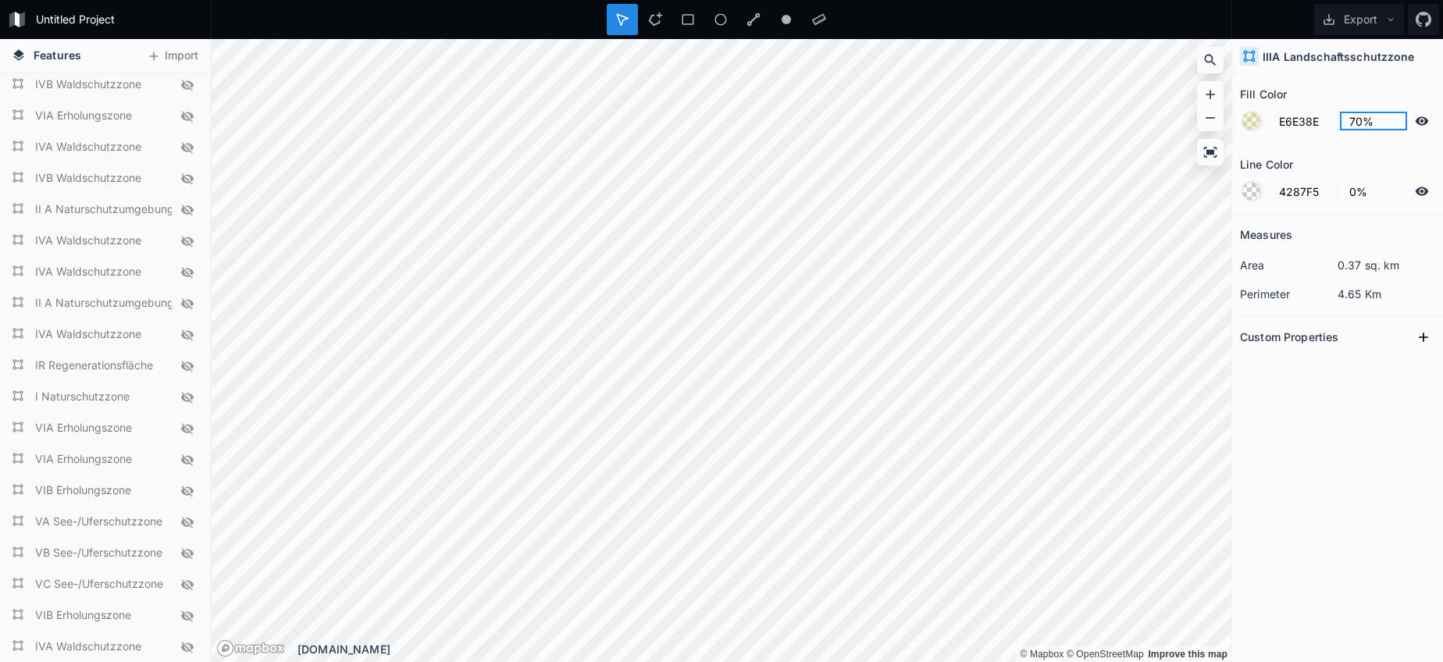
type input "70%"
click at [1357, 118] on input "39%" at bounding box center [1374, 121] width 68 height 19
type input "70%"
click at [1355, 119] on input "39%" at bounding box center [1374, 121] width 68 height 19
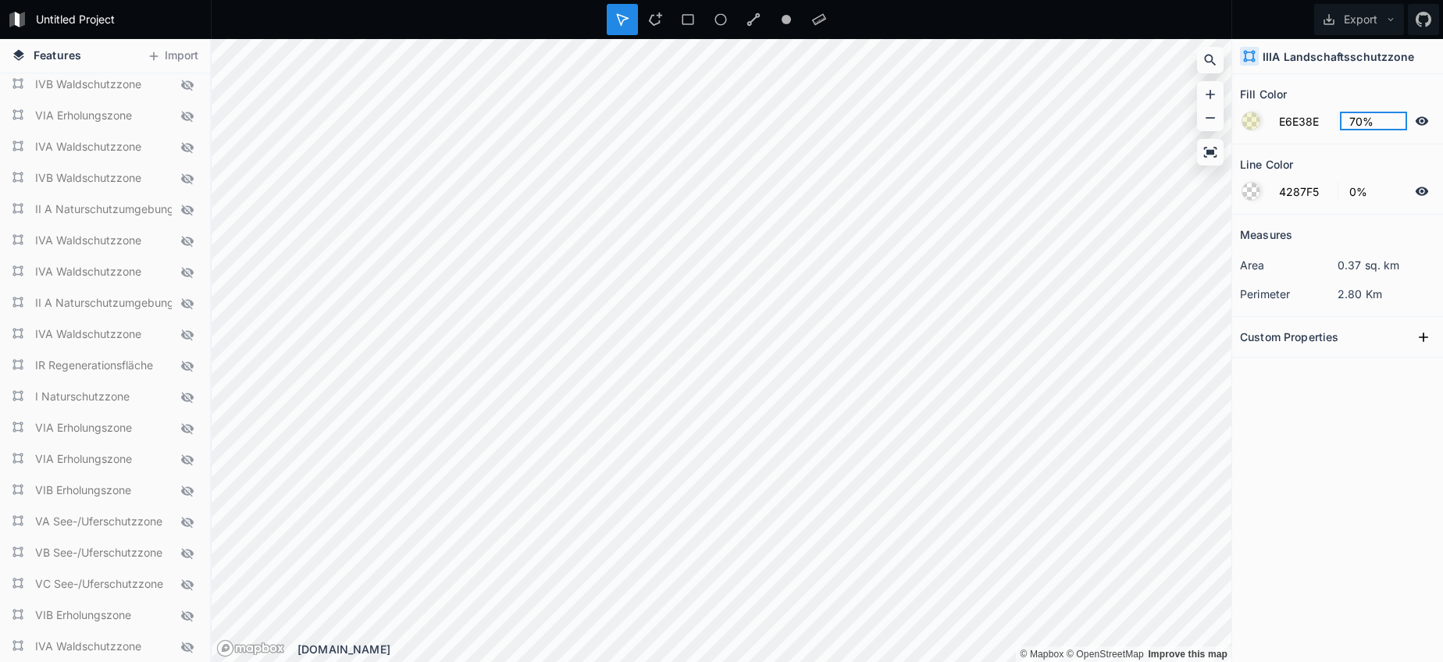
type input "70%"
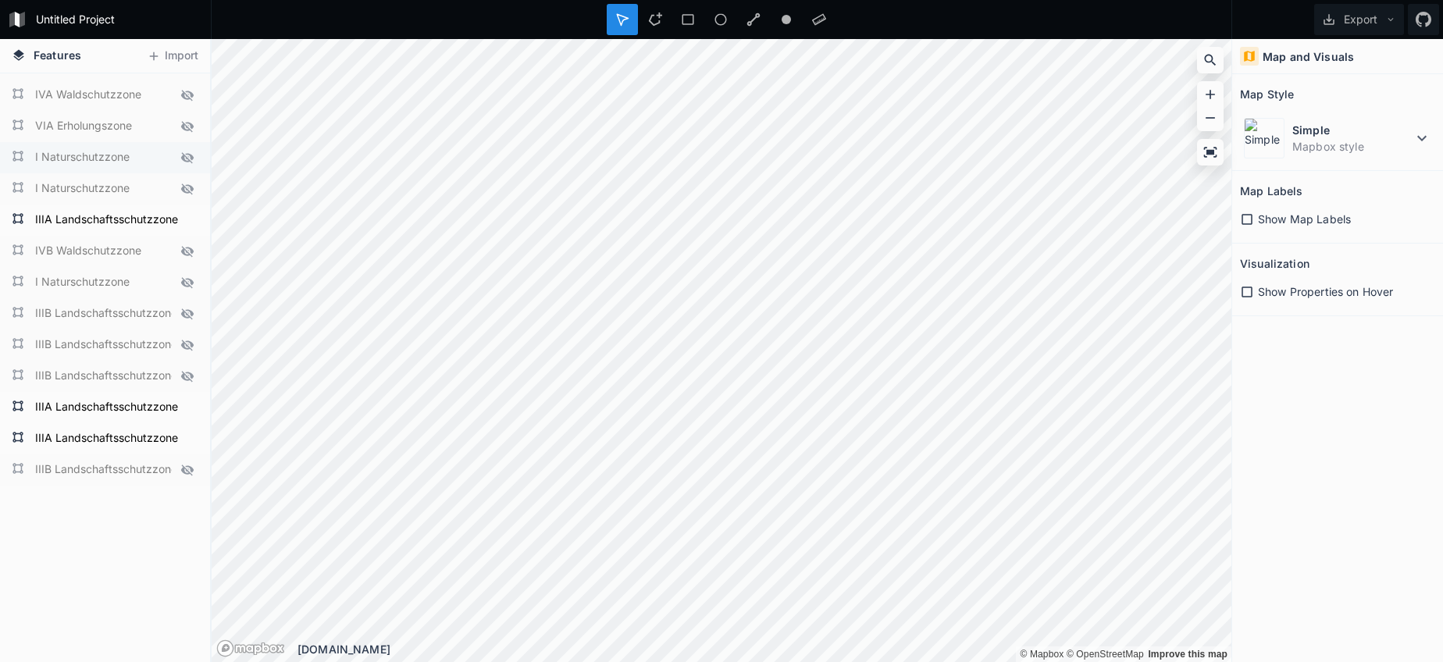
scroll to position [3149, 0]
click at [1318, 27] on button "Export" at bounding box center [1359, 19] width 90 height 31
click at [1334, 85] on div "Export as .geojson" at bounding box center [1356, 89] width 156 height 32
click at [192, 433] on icon at bounding box center [187, 438] width 14 height 14
click at [190, 405] on icon at bounding box center [187, 407] width 14 height 14
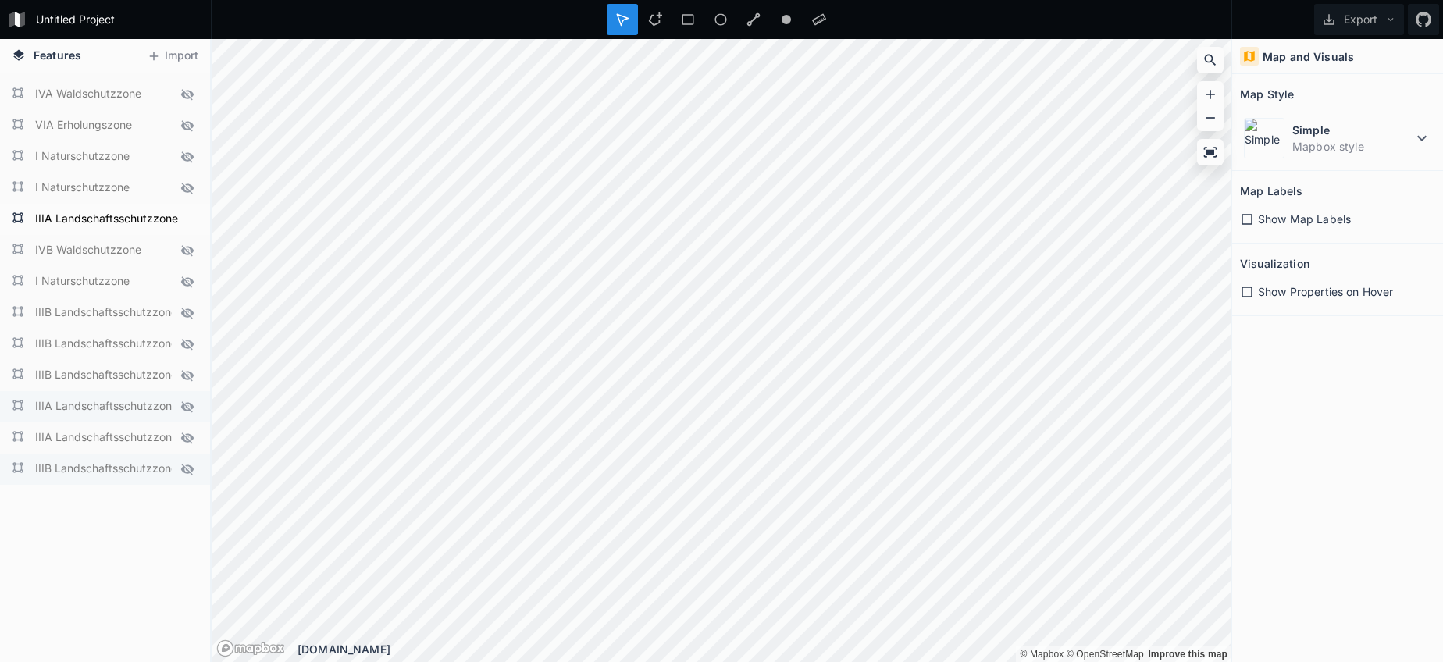
click at [189, 467] on icon at bounding box center [187, 469] width 14 height 14
click at [185, 369] on icon at bounding box center [187, 376] width 14 height 14
click at [184, 347] on icon at bounding box center [187, 344] width 12 height 11
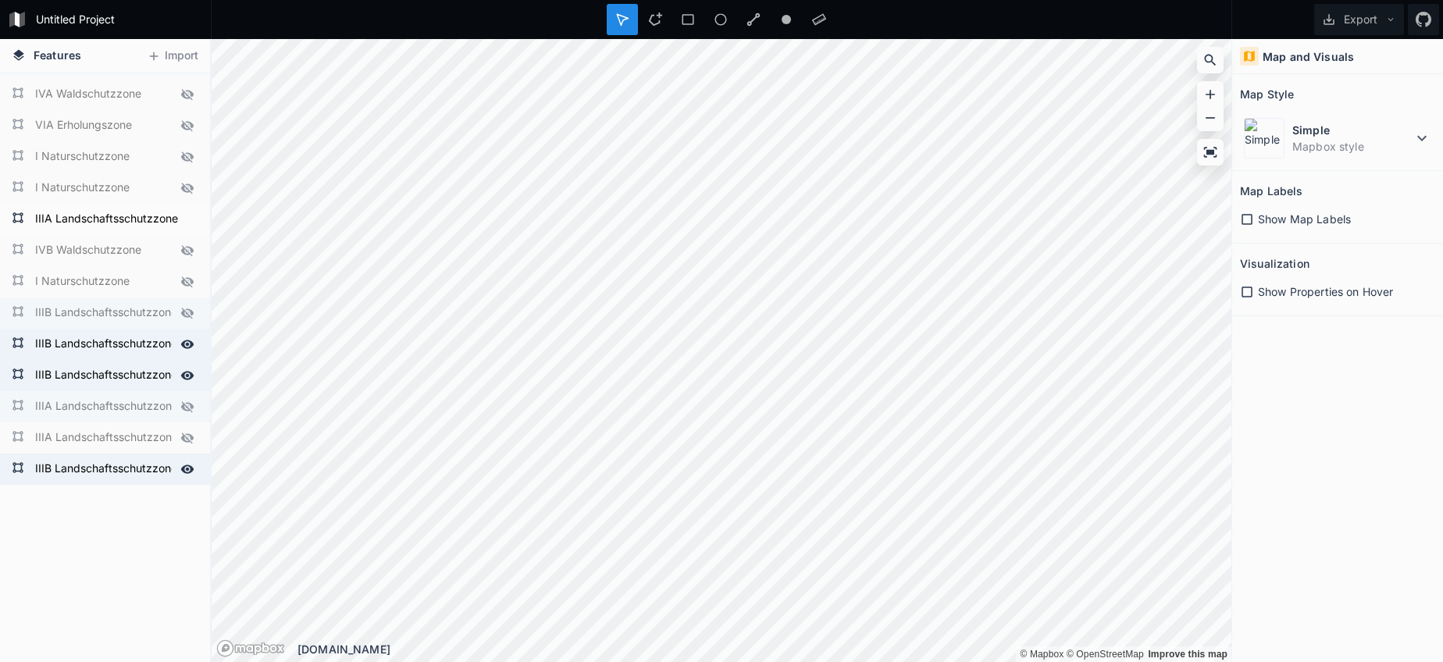
click at [186, 311] on icon at bounding box center [187, 313] width 14 height 14
drag, startPoint x: 133, startPoint y: 319, endPoint x: 144, endPoint y: 358, distance: 41.5
drag, startPoint x: 192, startPoint y: 219, endPoint x: 178, endPoint y: 223, distance: 14.6
click at [192, 219] on icon at bounding box center [187, 219] width 13 height 9
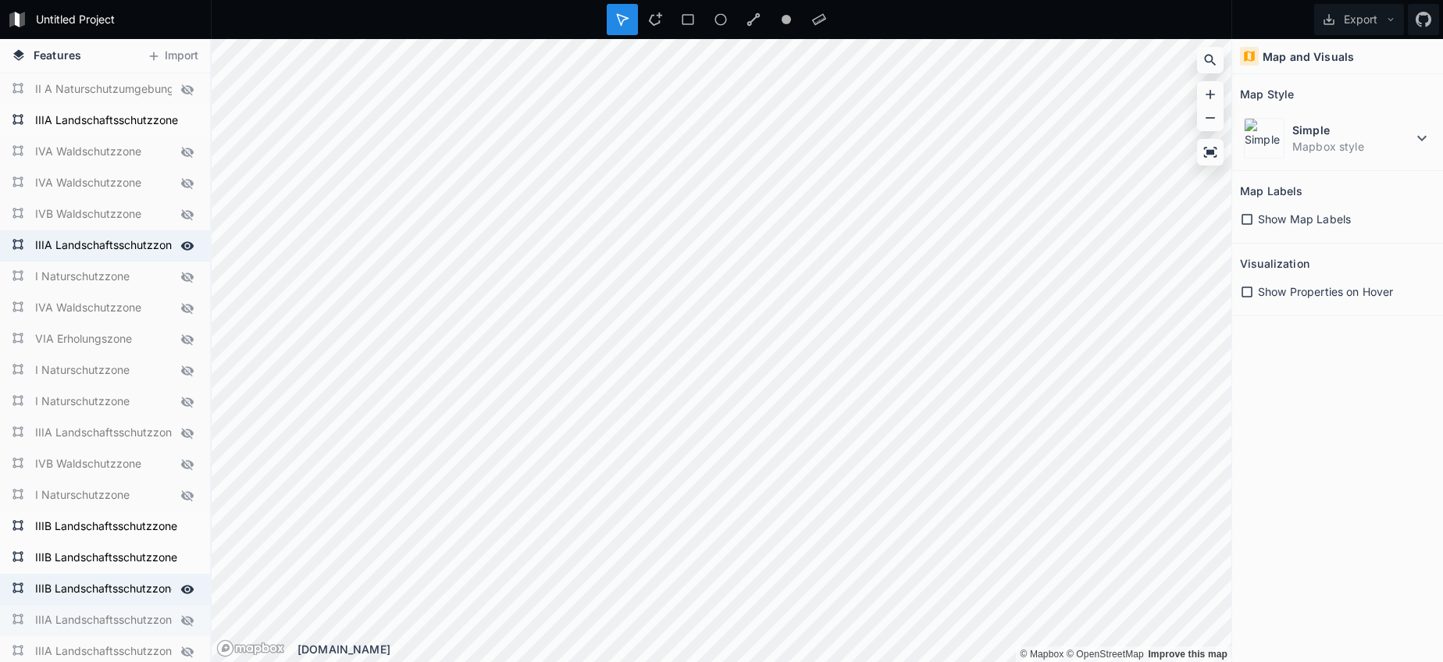
click at [183, 241] on icon at bounding box center [187, 246] width 14 height 14
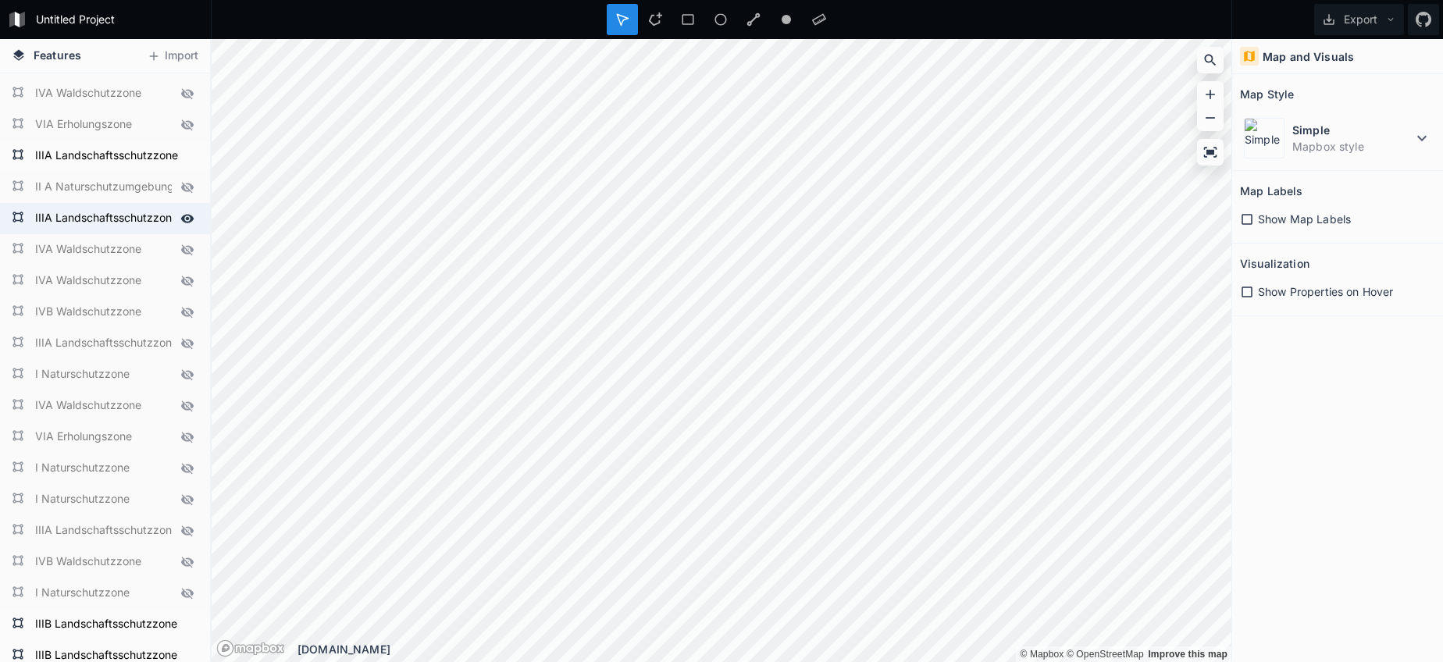
scroll to position [2836, 0]
click at [181, 217] on icon at bounding box center [187, 219] width 14 height 14
click at [183, 154] on icon at bounding box center [187, 156] width 13 height 9
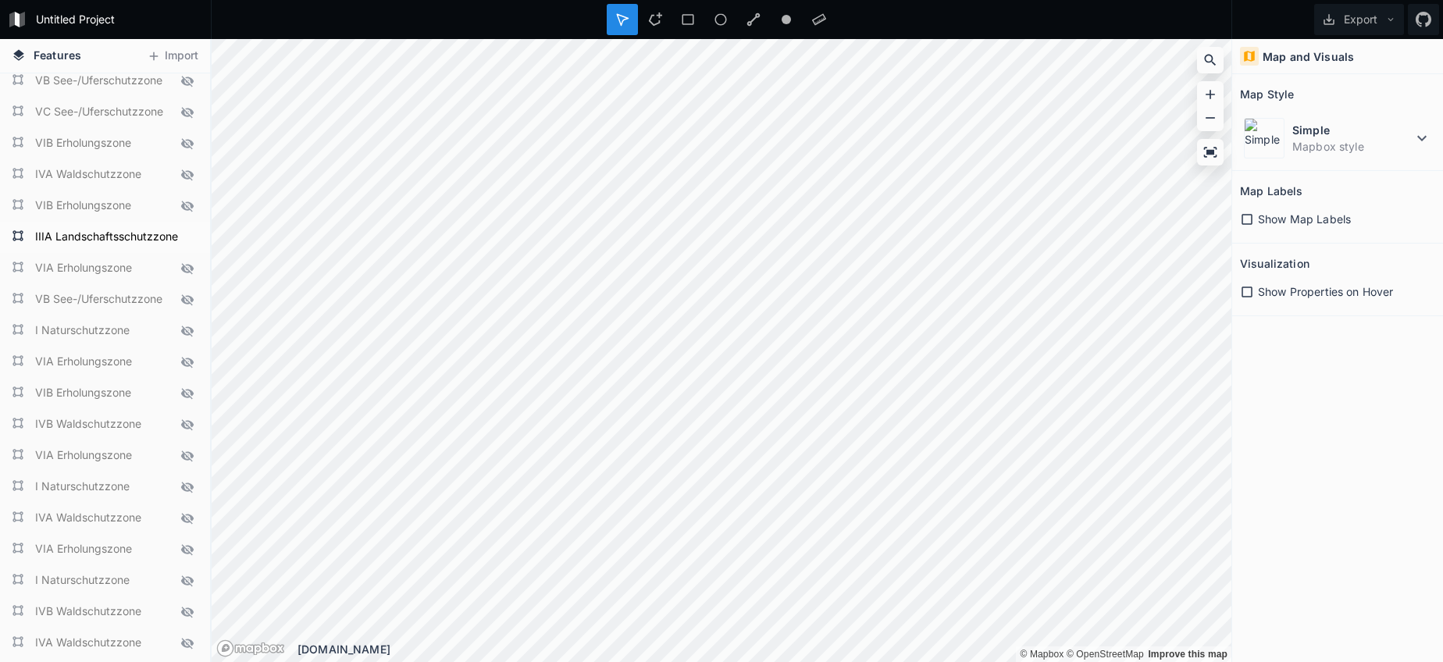
scroll to position [589, 0]
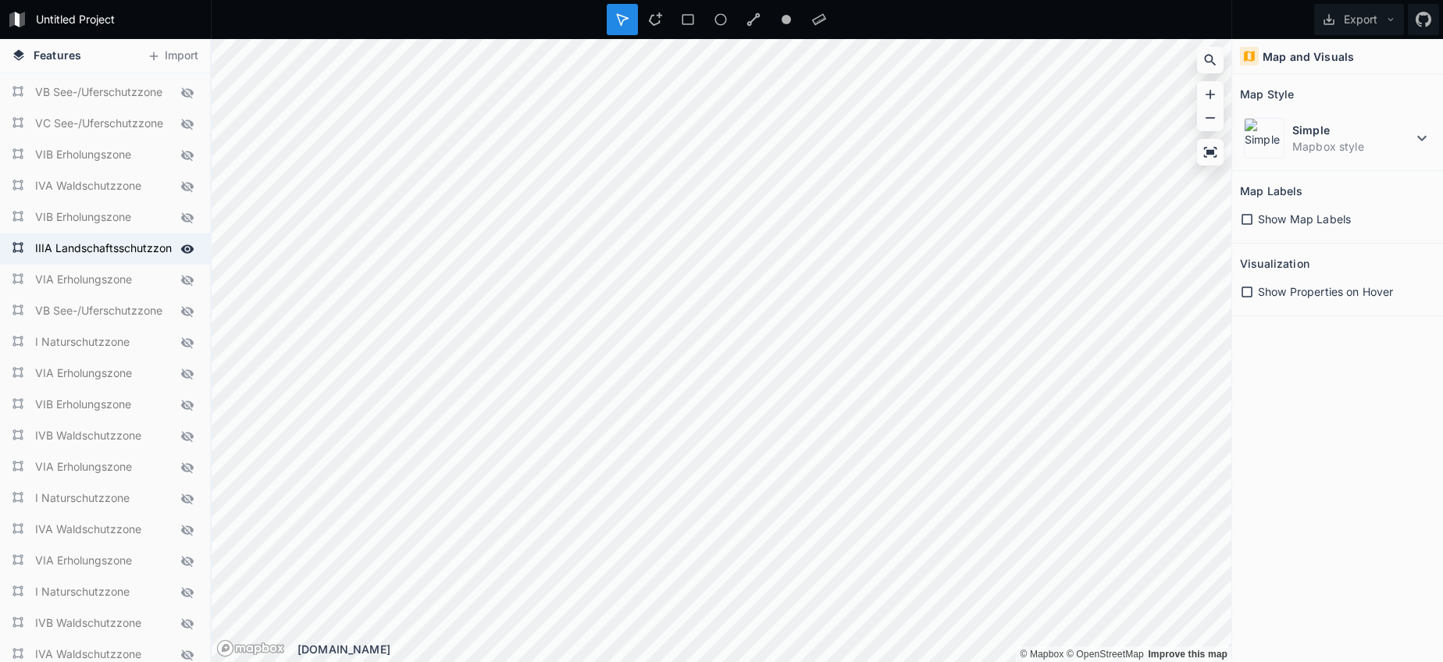
click at [185, 249] on icon at bounding box center [187, 249] width 14 height 14
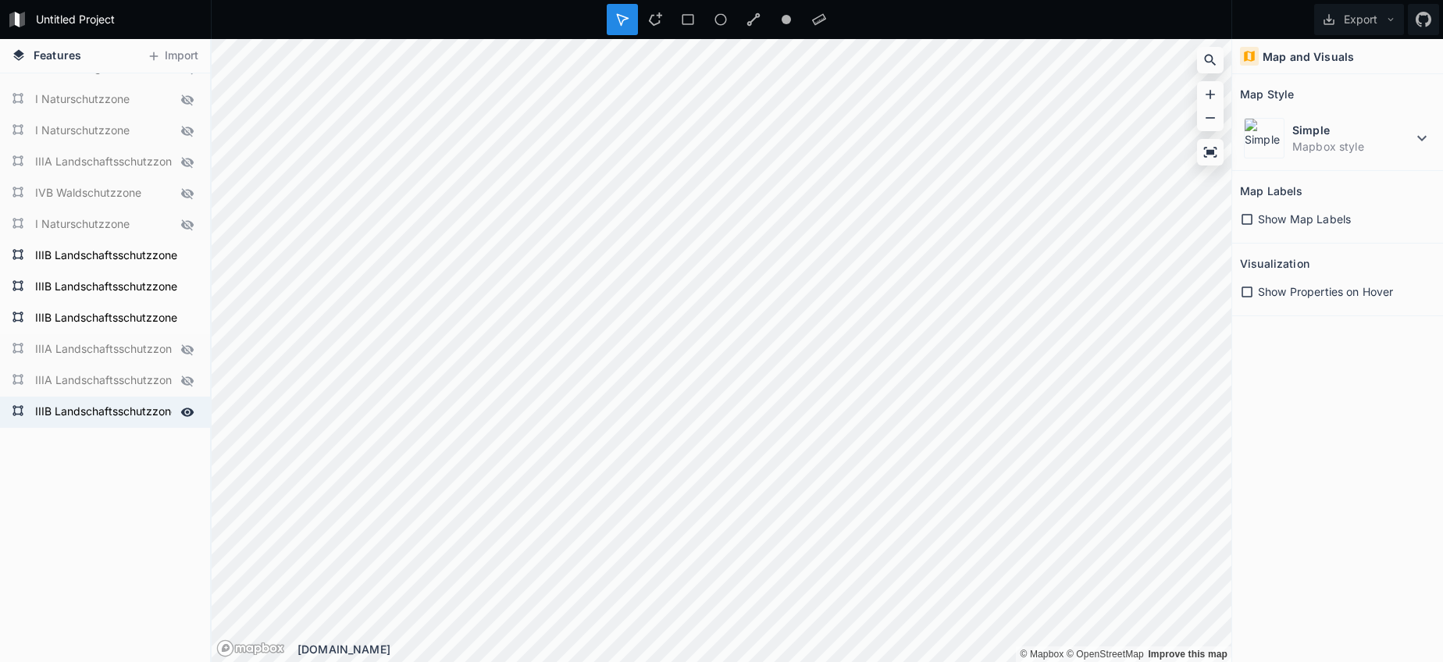
scroll to position [3206, 0]
click at [106, 406] on form "IIIB Landschaftsschutzzone" at bounding box center [103, 412] width 146 height 23
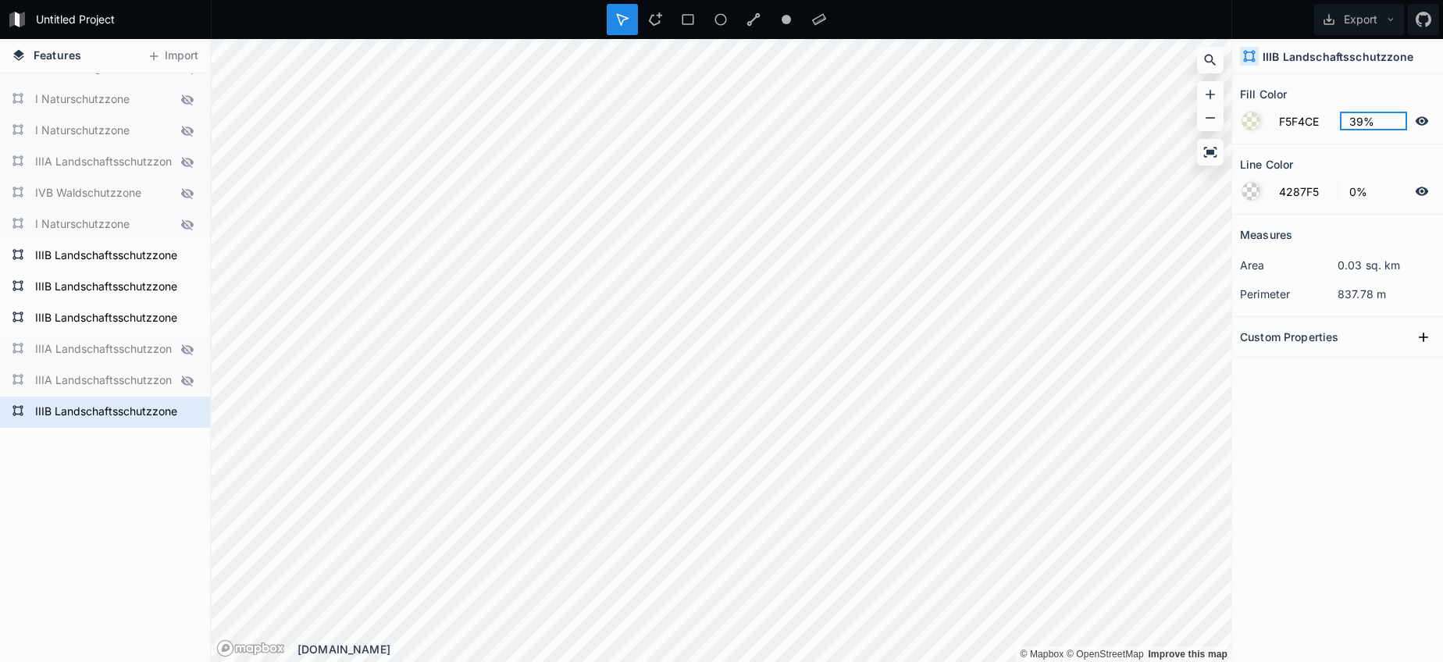
click at [1361, 126] on input "39%" at bounding box center [1374, 121] width 68 height 19
click at [1355, 125] on input "39%" at bounding box center [1374, 121] width 68 height 19
type input "60%"
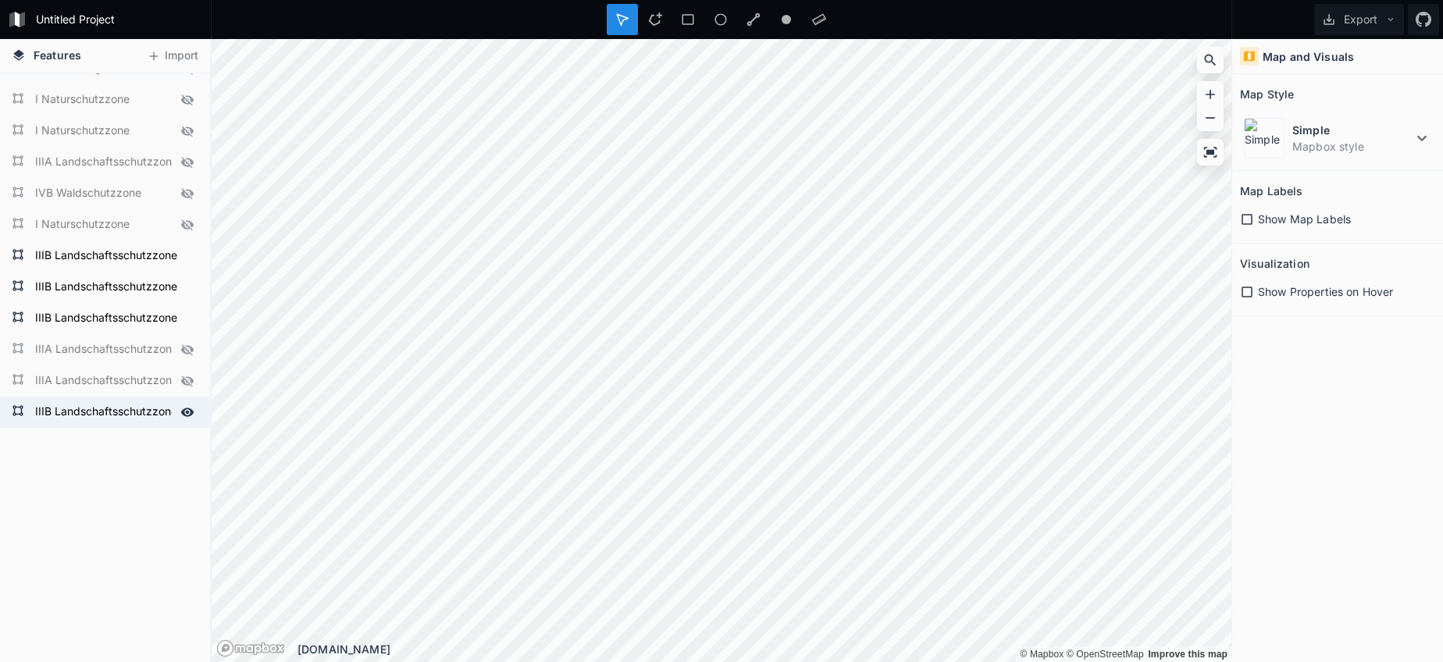
click at [107, 416] on form "IIIB Landschaftsschutzzone" at bounding box center [103, 412] width 146 height 23
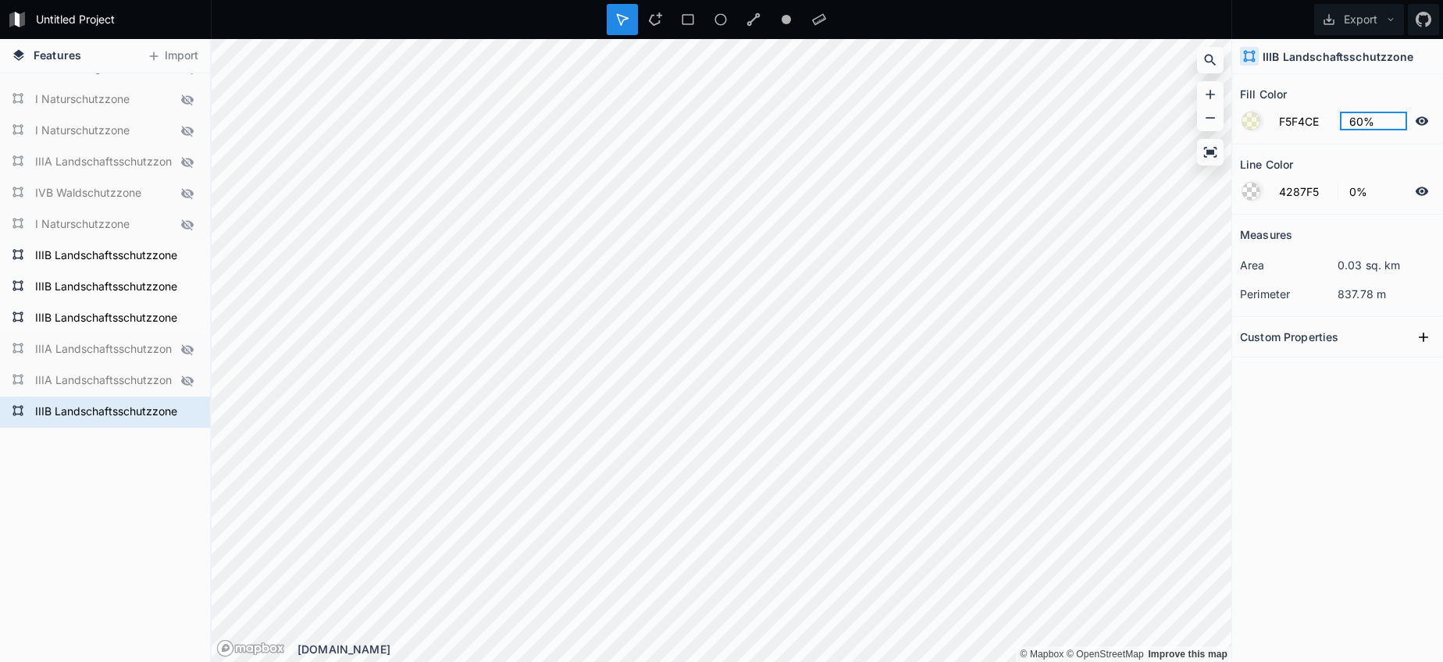
click at [1352, 127] on input "60%" at bounding box center [1374, 121] width 68 height 19
type input "70%"
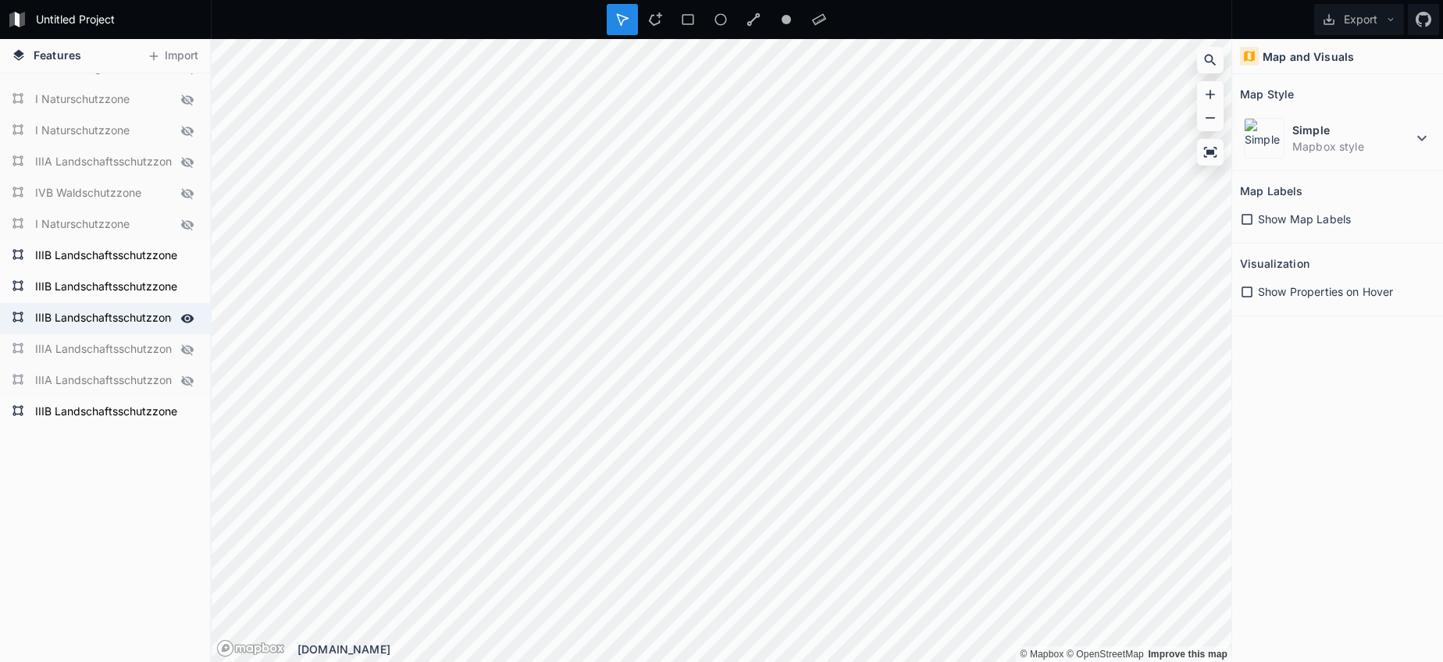
drag, startPoint x: 161, startPoint y: 311, endPoint x: 190, endPoint y: 311, distance: 28.9
click at [161, 311] on form "IIIB Landschaftsschutzzone" at bounding box center [103, 318] width 146 height 23
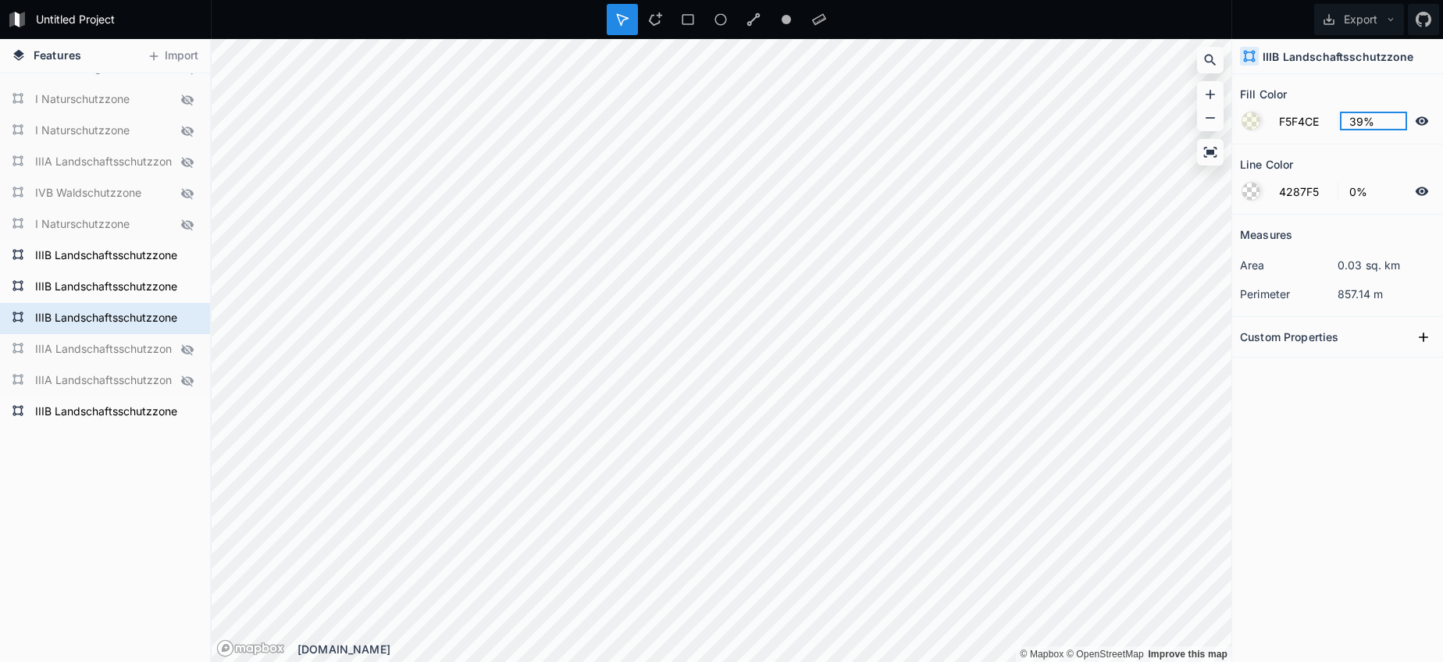
click at [1355, 120] on input "39%" at bounding box center [1374, 121] width 68 height 19
type input "70%"
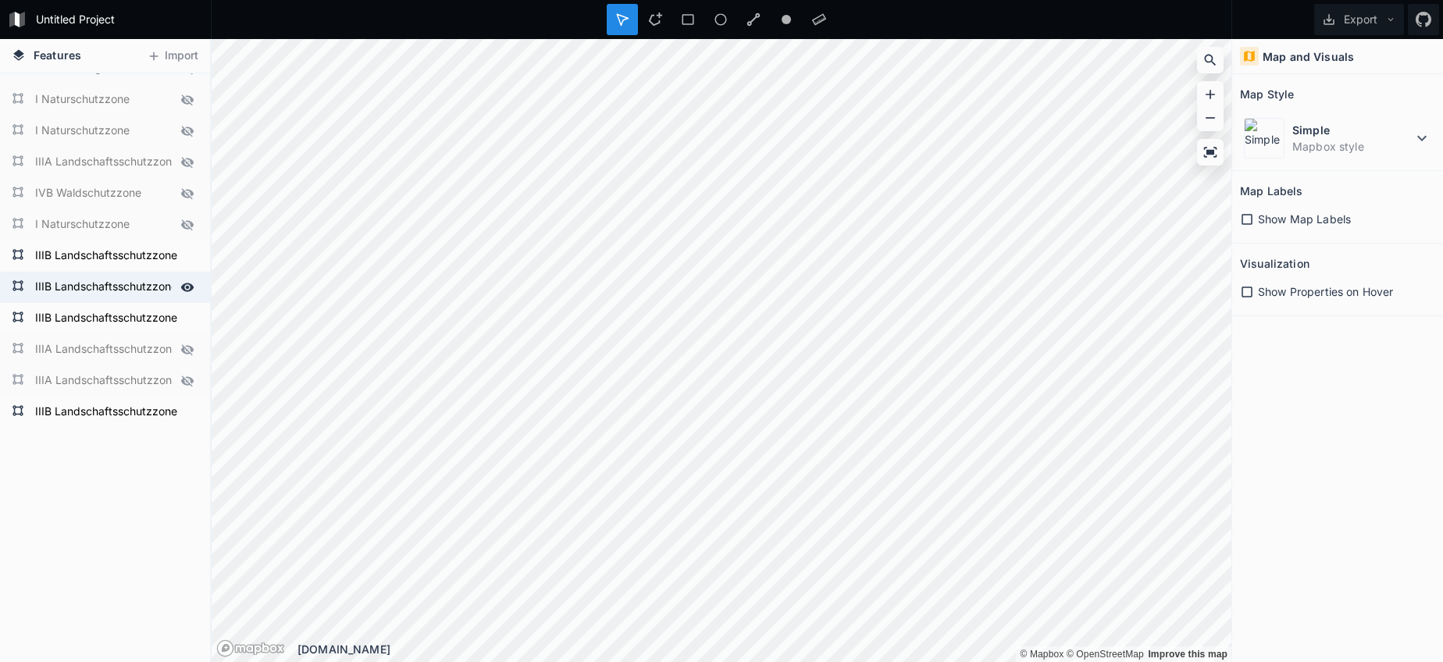
drag, startPoint x: 142, startPoint y: 288, endPoint x: 209, endPoint y: 290, distance: 67.2
click at [144, 287] on form "IIIB Landschaftsschutzzone" at bounding box center [103, 287] width 146 height 23
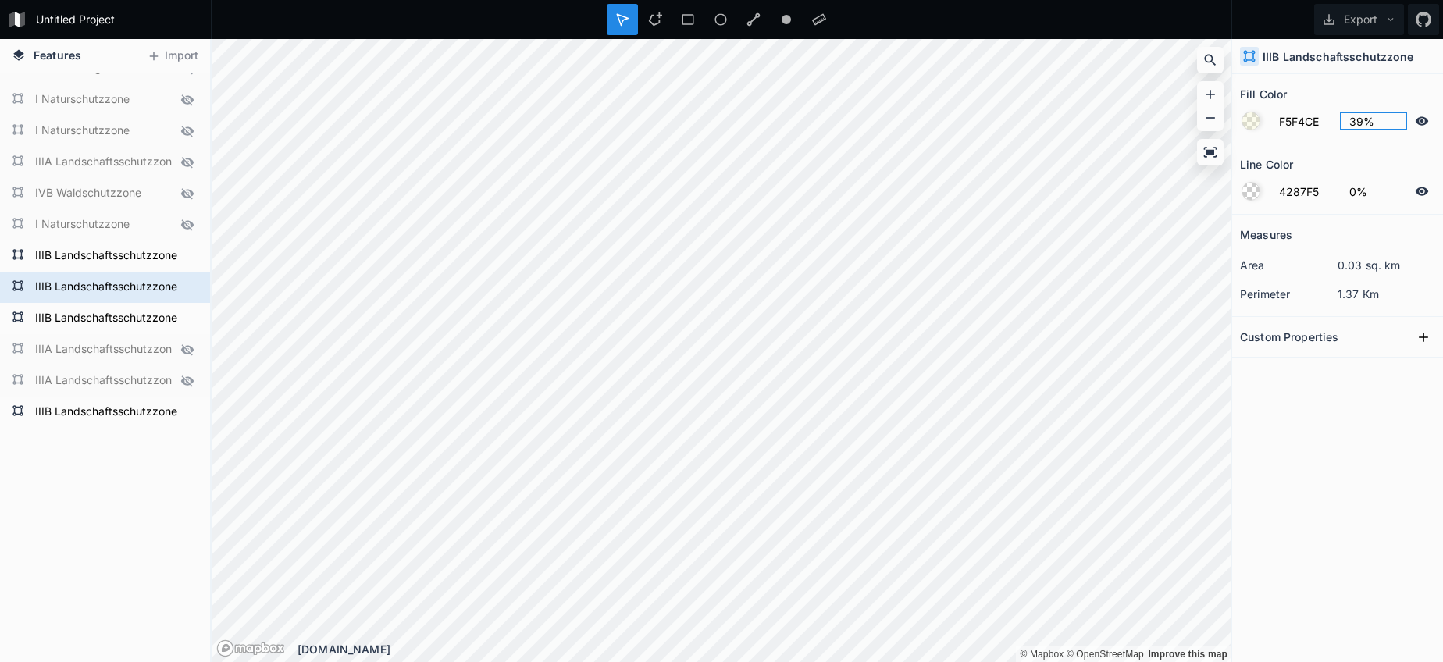
click at [1352, 117] on input "39%" at bounding box center [1374, 121] width 68 height 19
type input "70%"
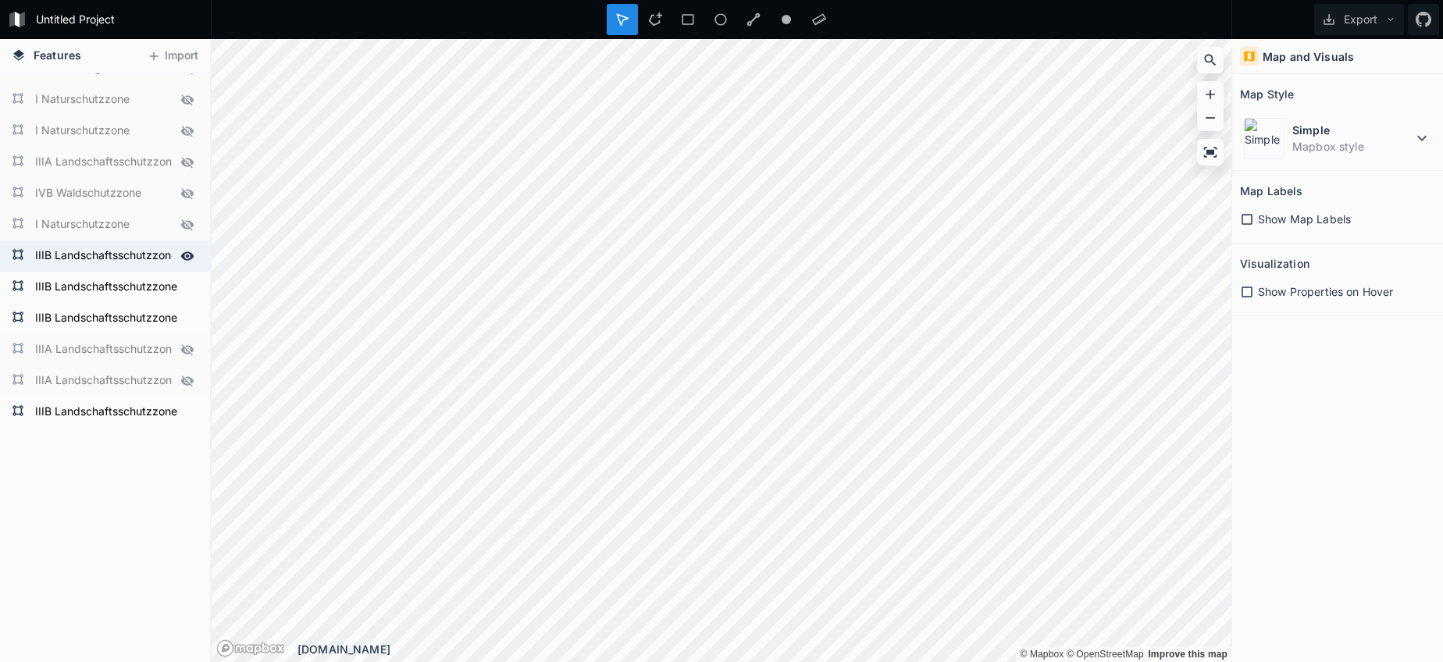
click at [147, 250] on form "IIIB Landschaftsschutzzone" at bounding box center [103, 255] width 146 height 23
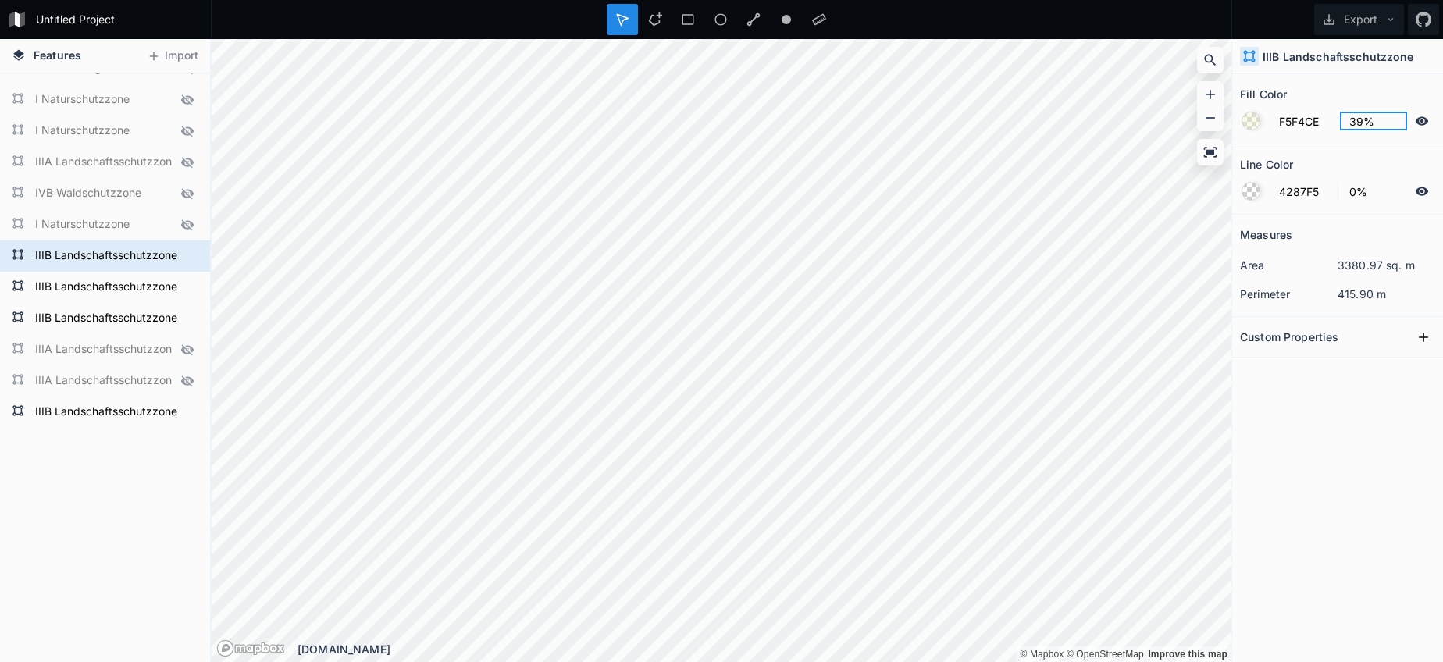
click at [1348, 125] on input "39%" at bounding box center [1374, 121] width 68 height 19
type input "70%"
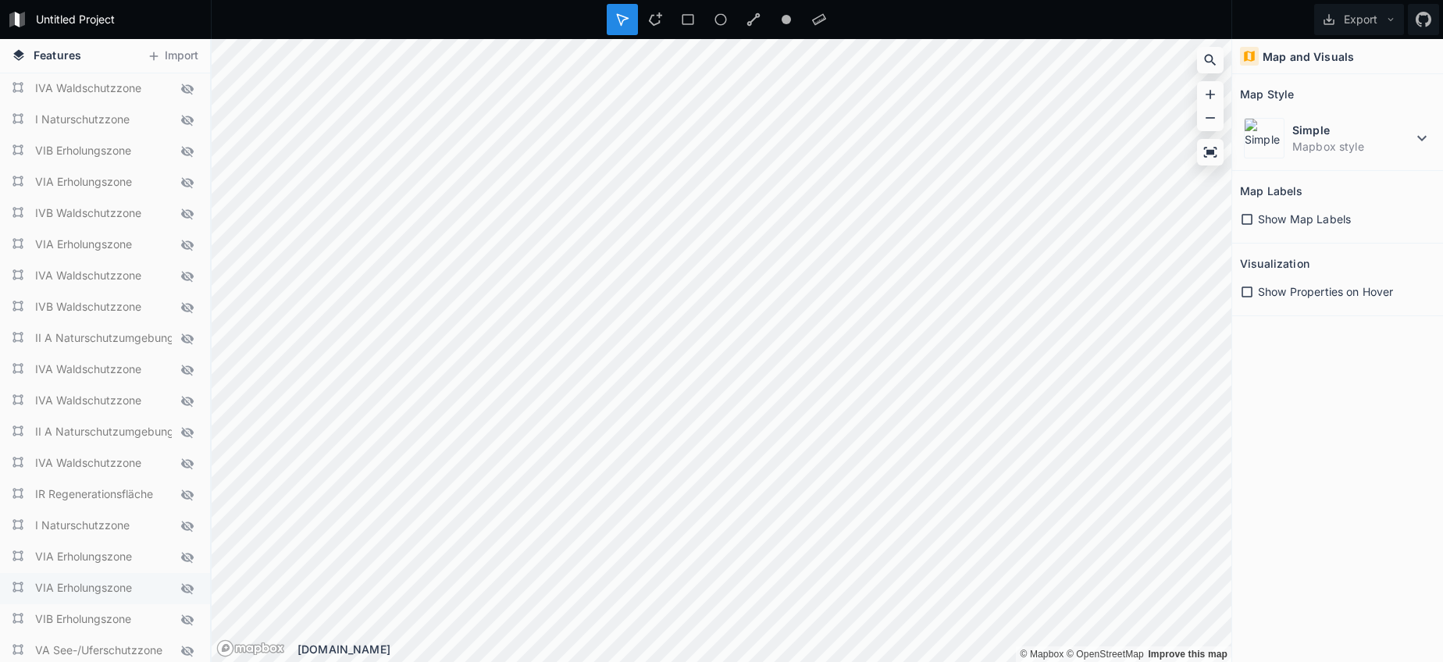
scroll to position [0, 0]
click at [1332, 23] on icon at bounding box center [1329, 19] width 14 height 14
click at [1358, 86] on div "Export as .geojson" at bounding box center [1356, 89] width 156 height 32
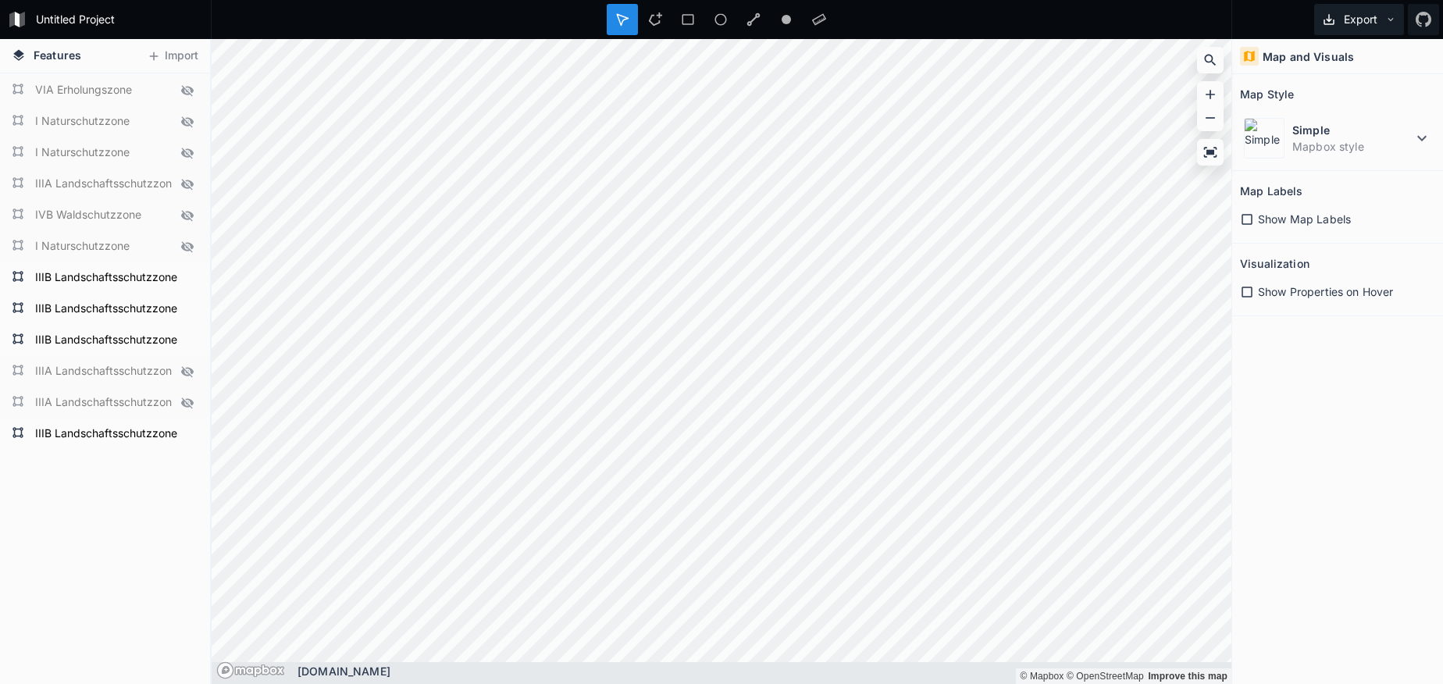
scroll to position [3184, 0]
